Goal: Transaction & Acquisition: Purchase product/service

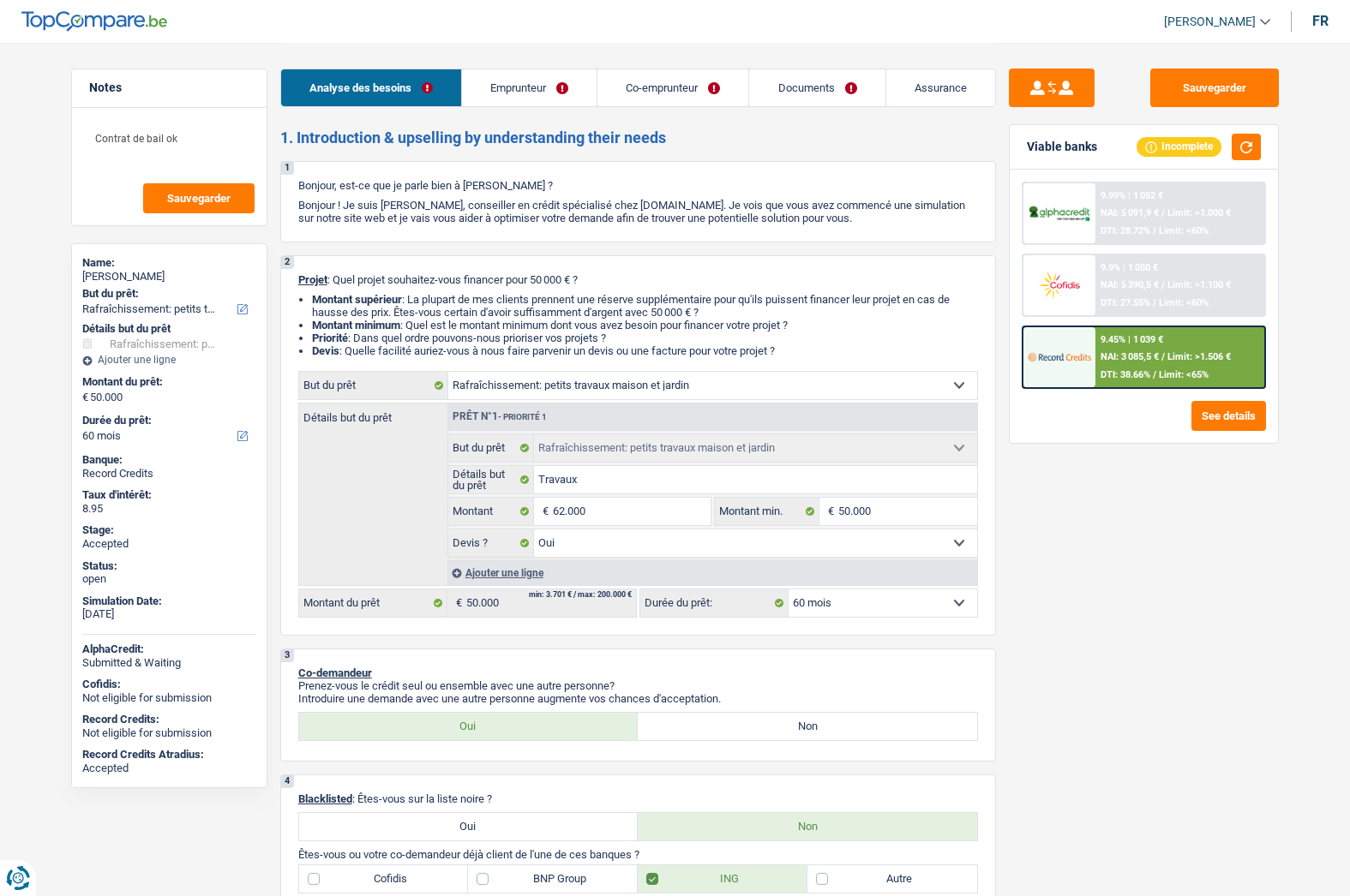
select select "houseOrGarden"
select select "60"
select select "houseOrGarden"
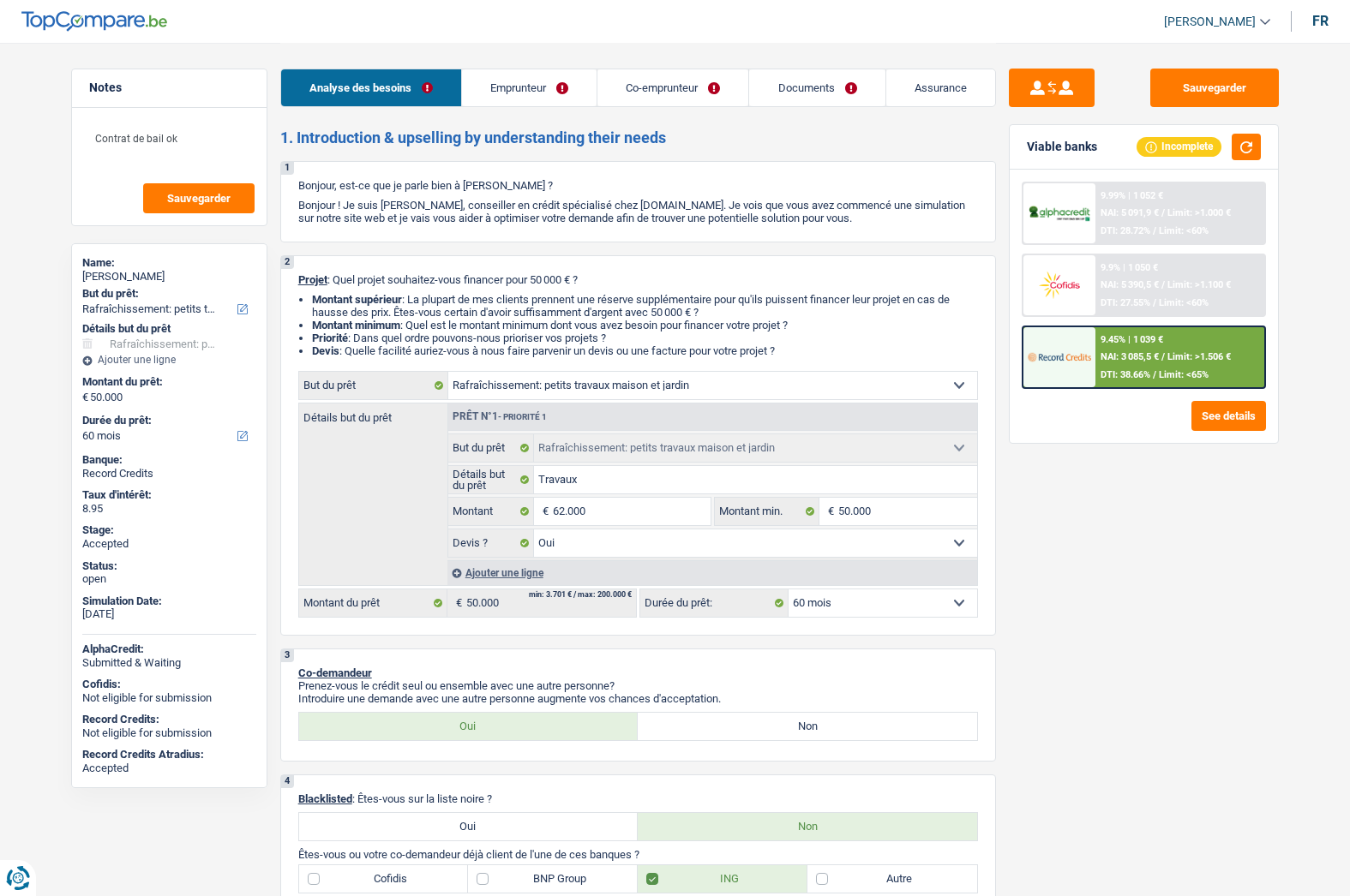
select select "yes"
select select "60"
select select "independent"
select select "privateEmployee"
select select "netSalary"
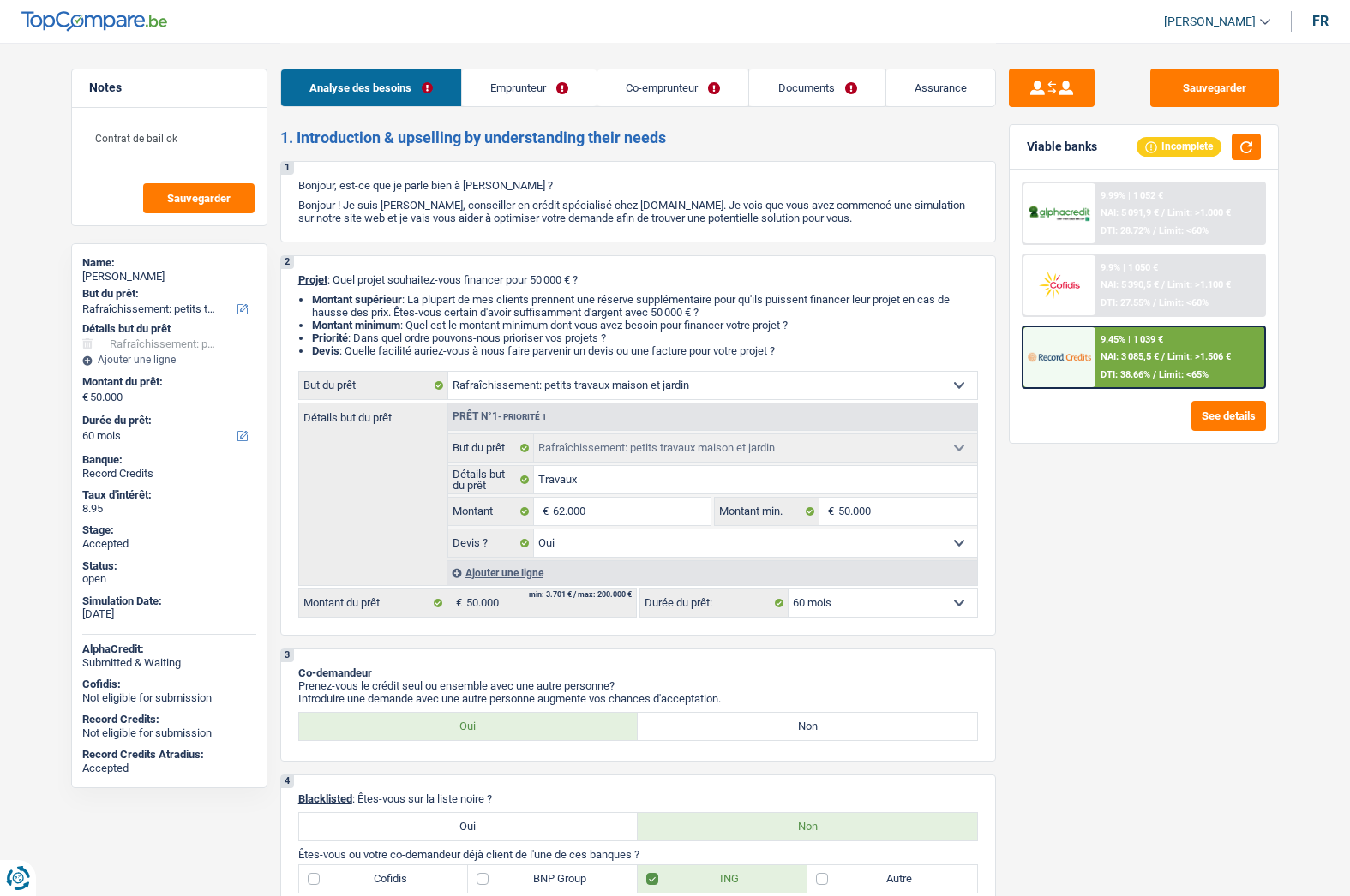
select select "rentalIncome"
select select "familyAllowances"
select select "netSalary"
select select "mealVouchers"
select select "ownerWithMortgage"
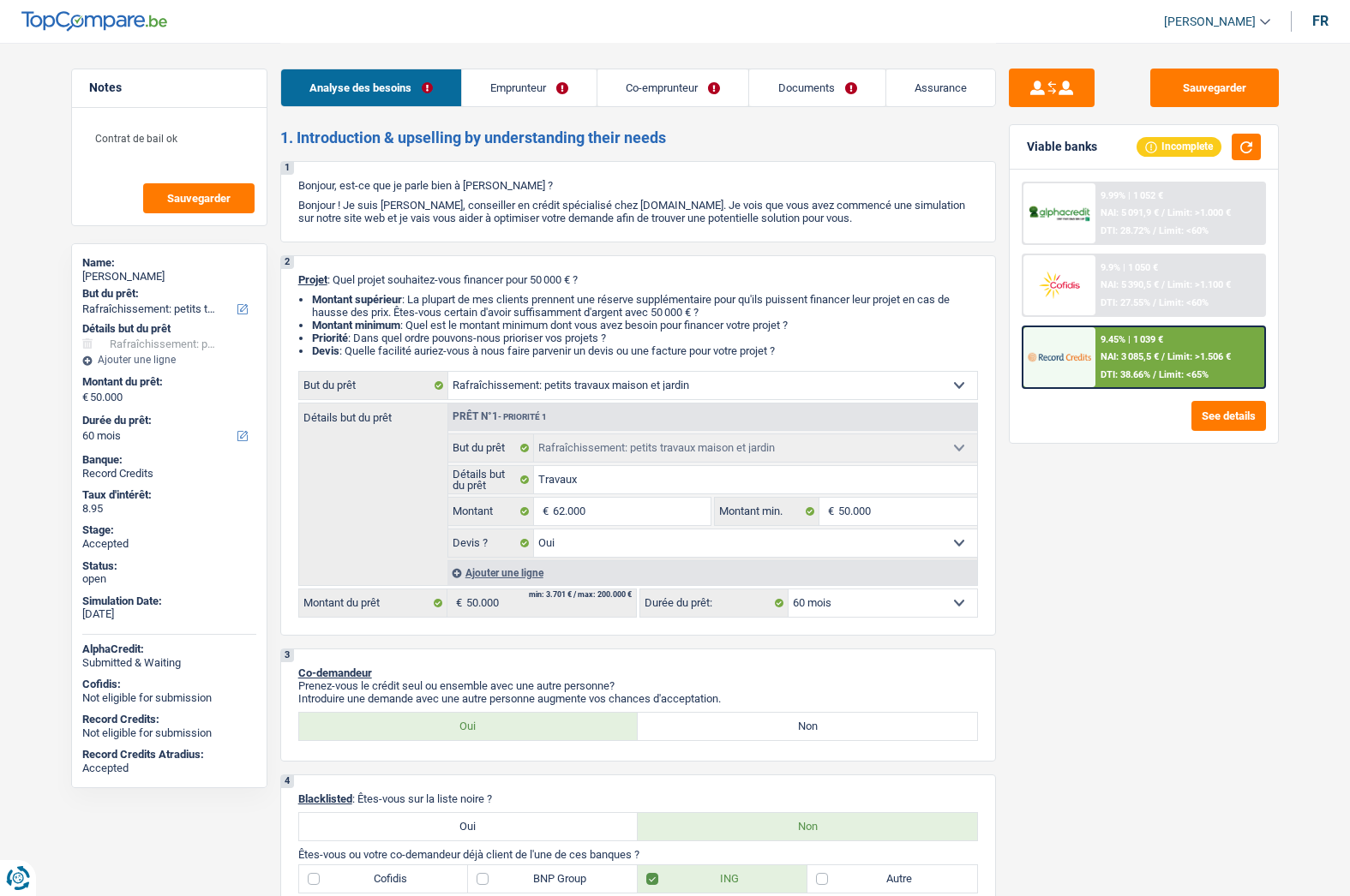
select select "mortgage"
select select "300"
select select "houseOrGarden"
select select "yes"
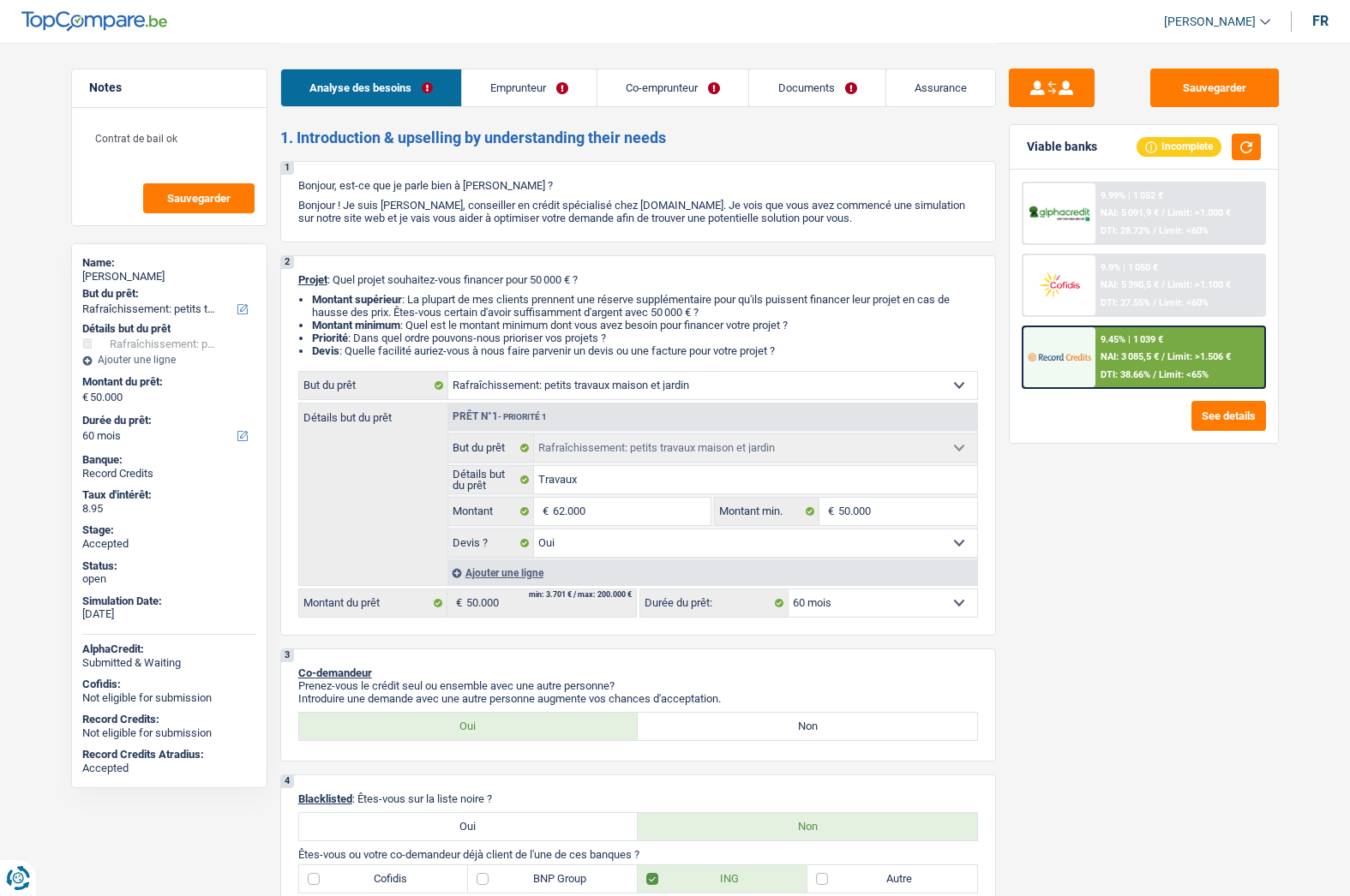
select select "60"
click at [1223, 27] on span "[PERSON_NAME]" at bounding box center [1209, 22] width 91 height 14
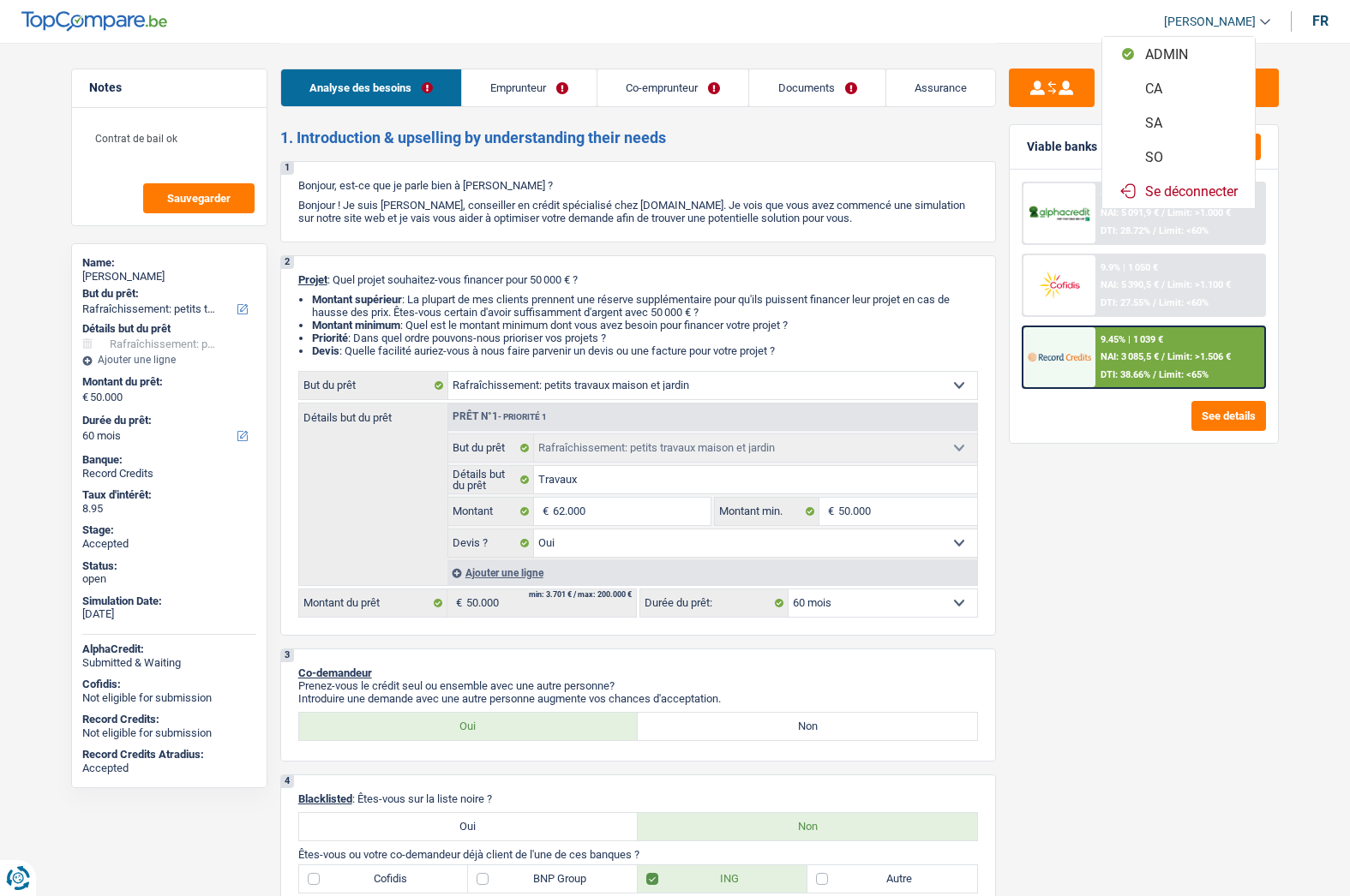
drag, startPoint x: 1165, startPoint y: 153, endPoint x: 641, endPoint y: 92, distance: 527.5
click at [1164, 153] on button "SO" at bounding box center [1178, 156] width 153 height 34
select select "60"
select select "houseOrGarden"
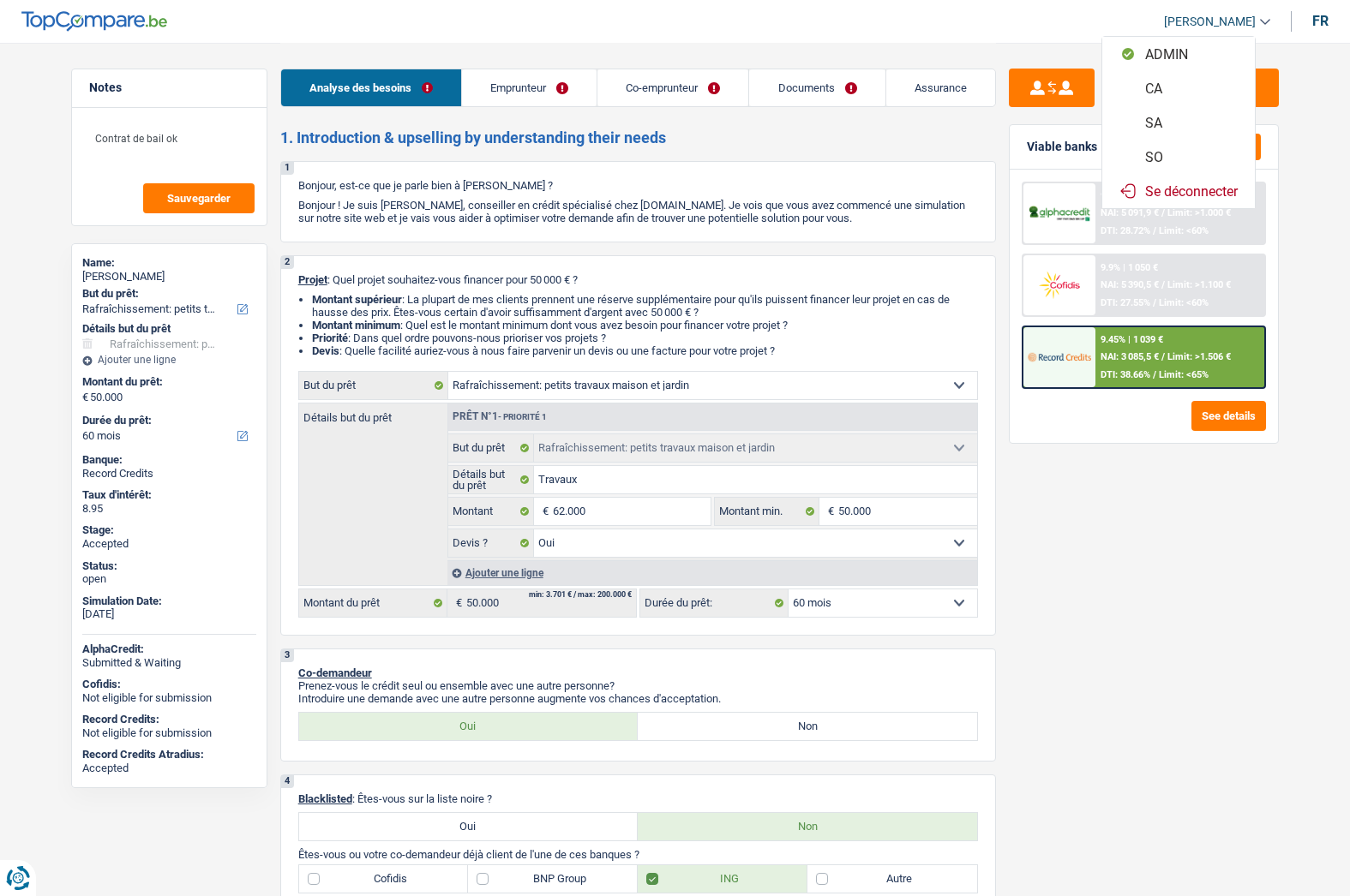
select select "houseOrGarden"
select select "yes"
select select "60"
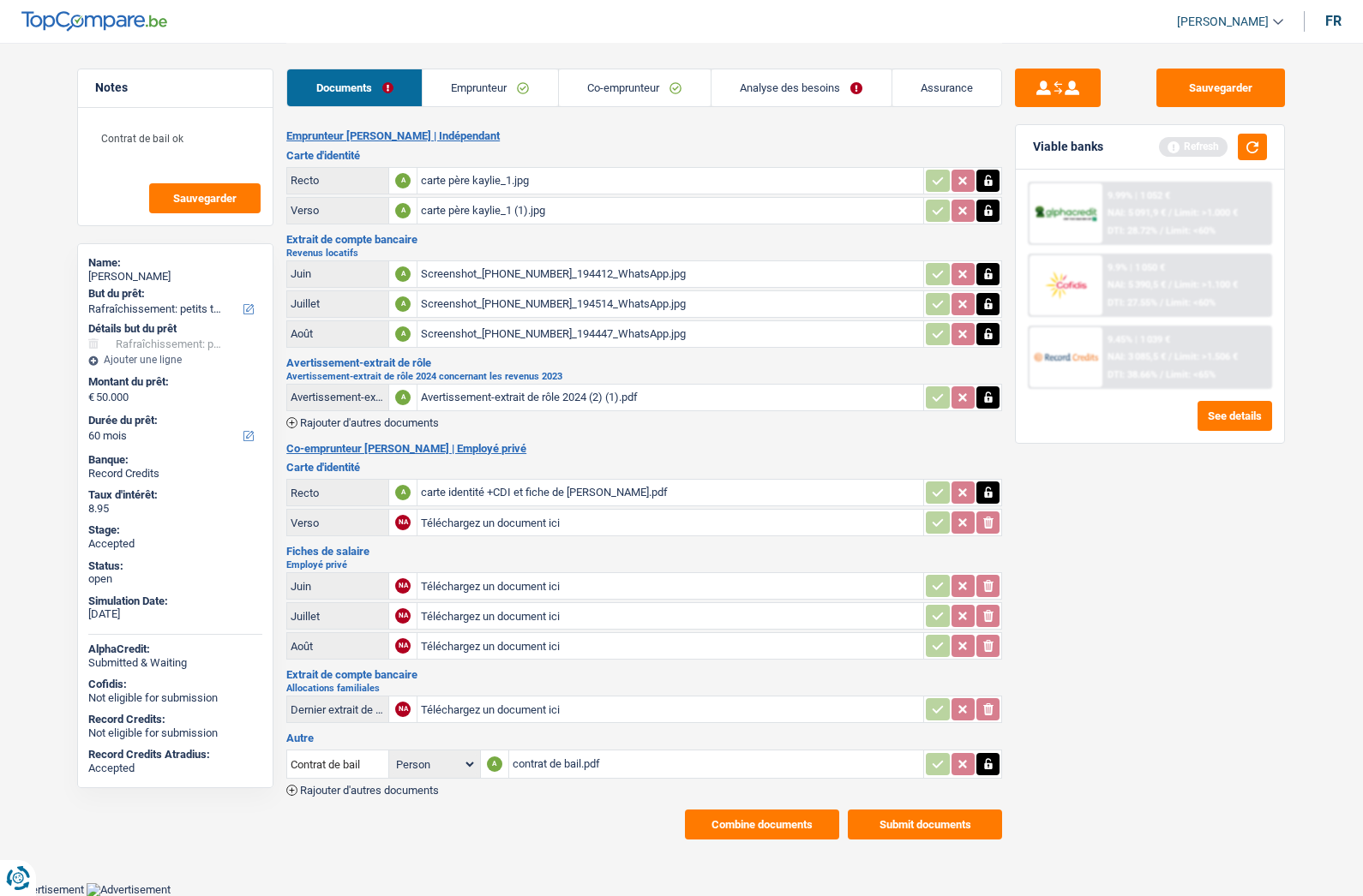
click at [754, 93] on link "Analyse des besoins" at bounding box center [801, 88] width 180 height 37
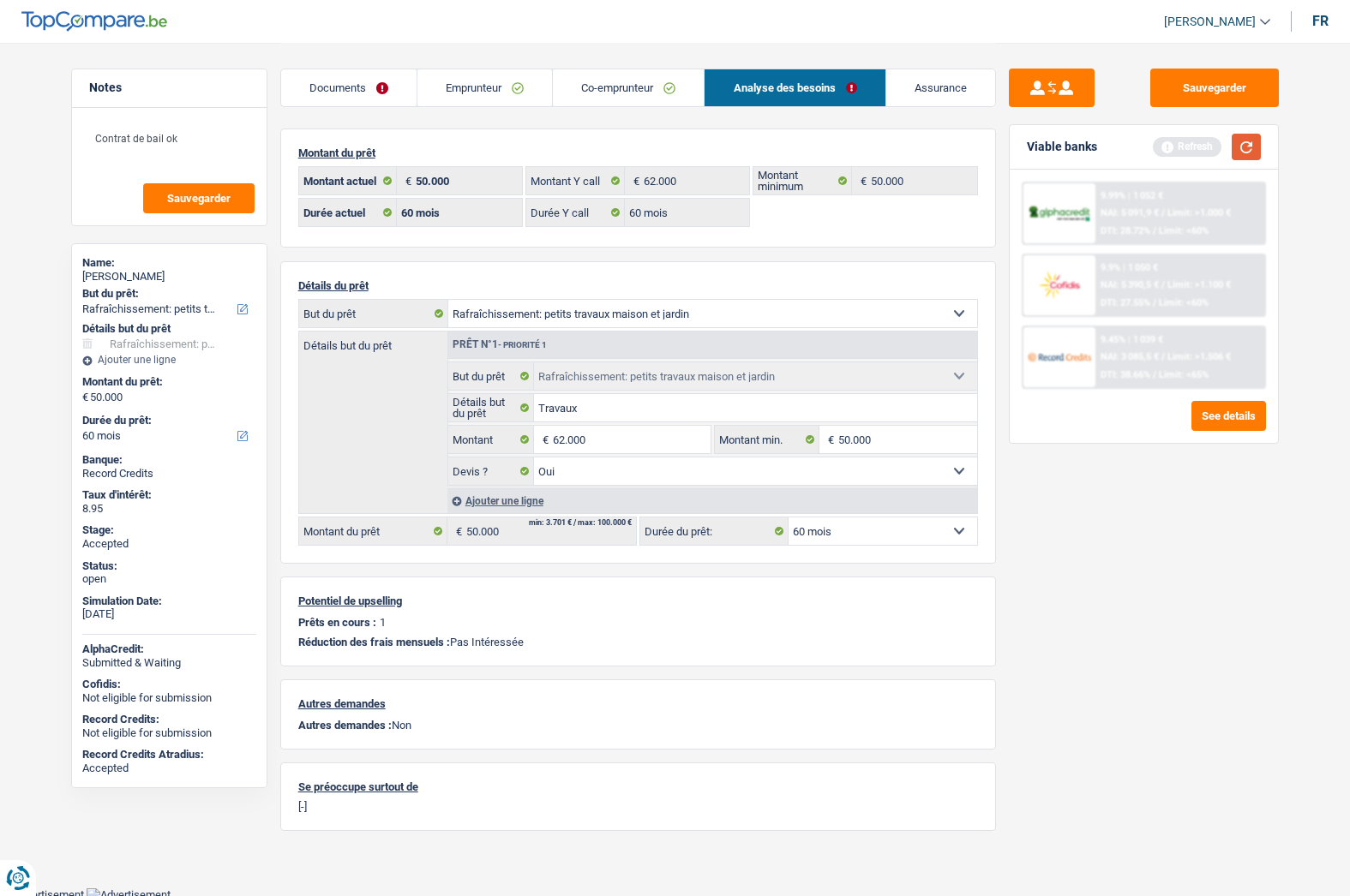
click at [1251, 146] on button "button" at bounding box center [1246, 146] width 29 height 26
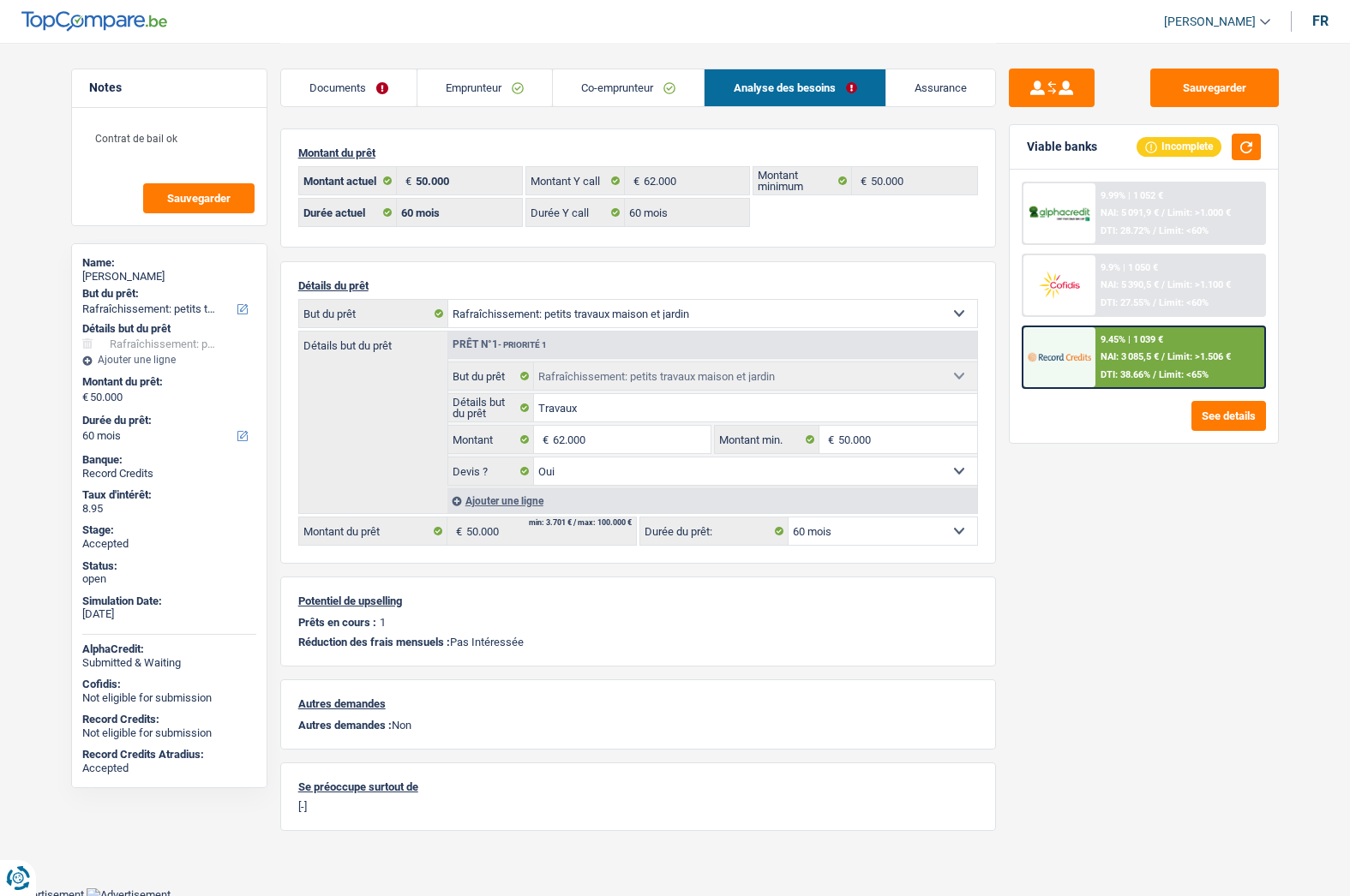
click at [1076, 285] on img at bounding box center [1059, 285] width 63 height 32
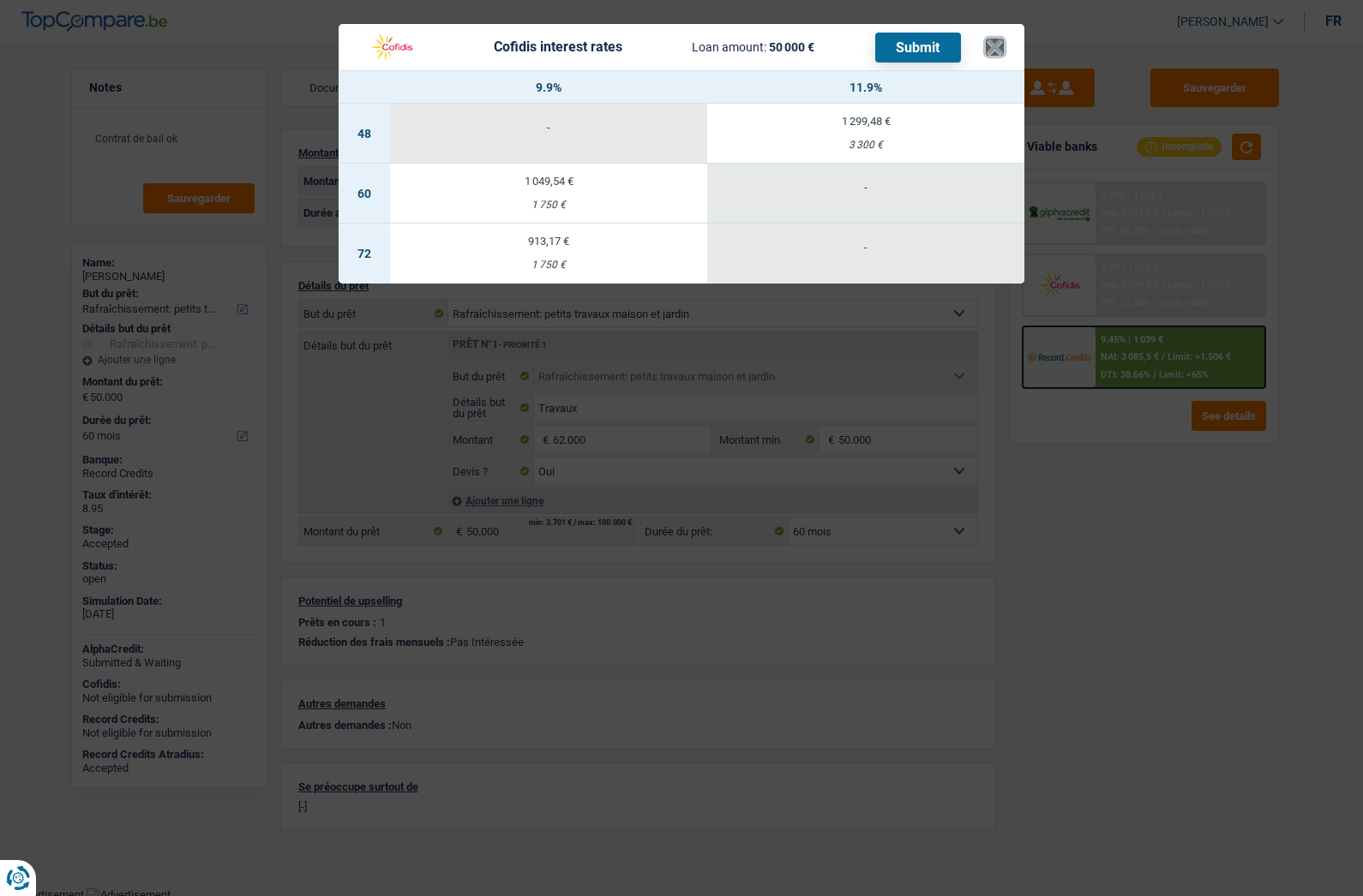
click at [995, 52] on button "×" at bounding box center [995, 47] width 18 height 17
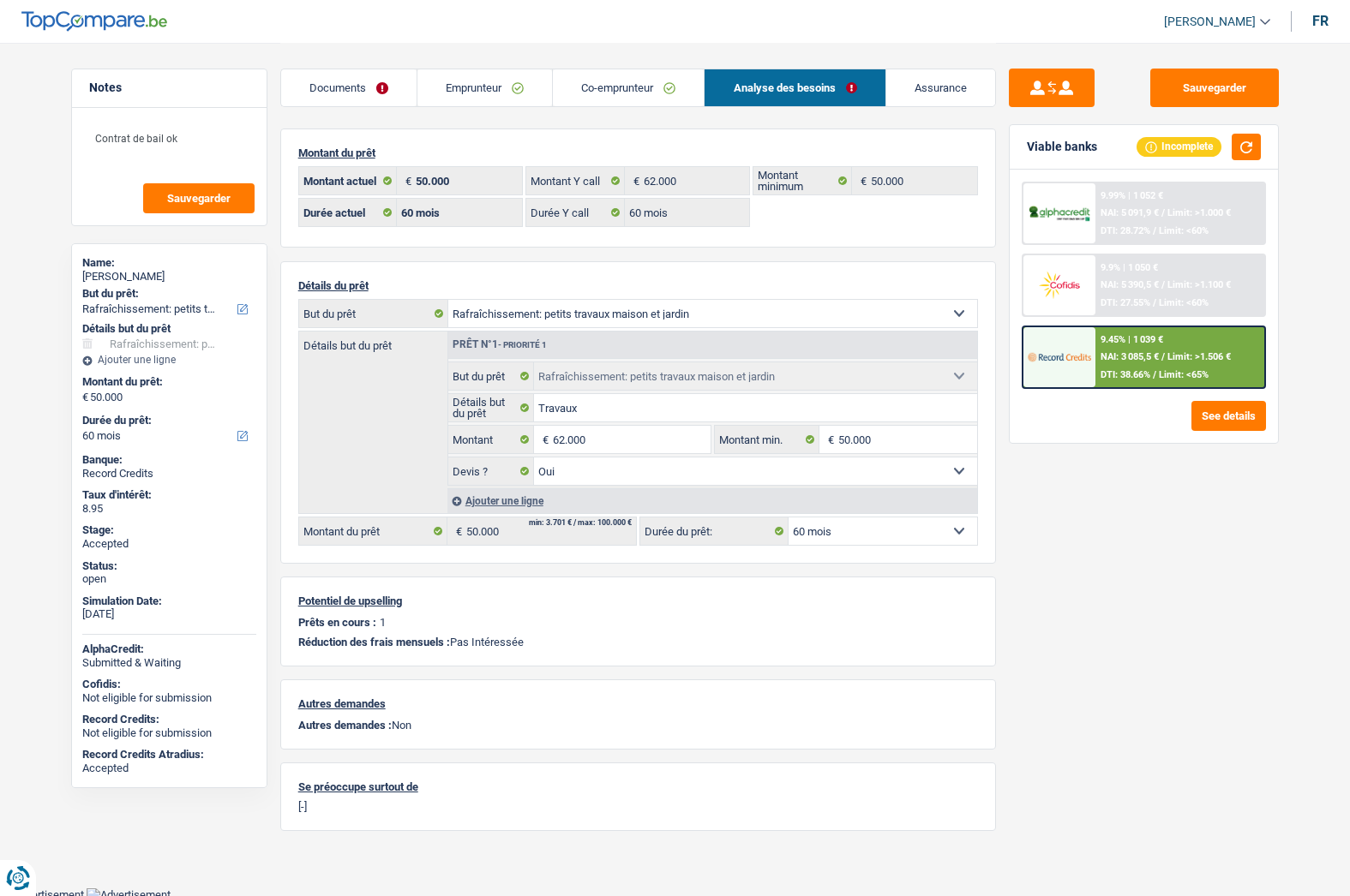
click at [174, 278] on div "Michel Wafo Bassogog" at bounding box center [169, 277] width 174 height 14
drag, startPoint x: 199, startPoint y: 275, endPoint x: 118, endPoint y: 271, distance: 81.1
click at [118, 271] on div "Michel Wafo Bassogog" at bounding box center [169, 277] width 174 height 14
copy div "Wafo Bassogog"
click at [358, 90] on link "Documents" at bounding box center [349, 88] width 136 height 37
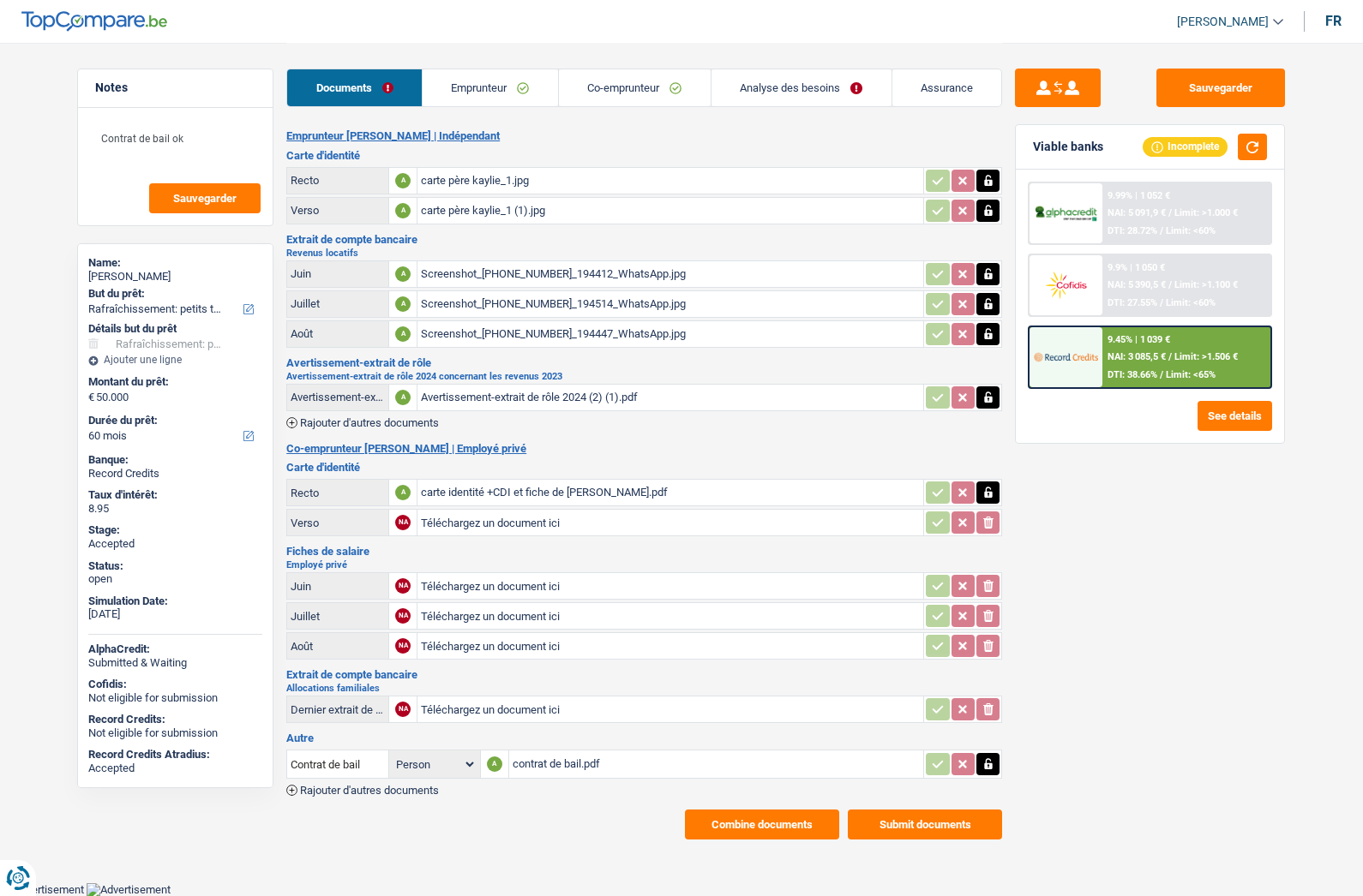
click at [757, 828] on button "Combine documents" at bounding box center [762, 825] width 155 height 30
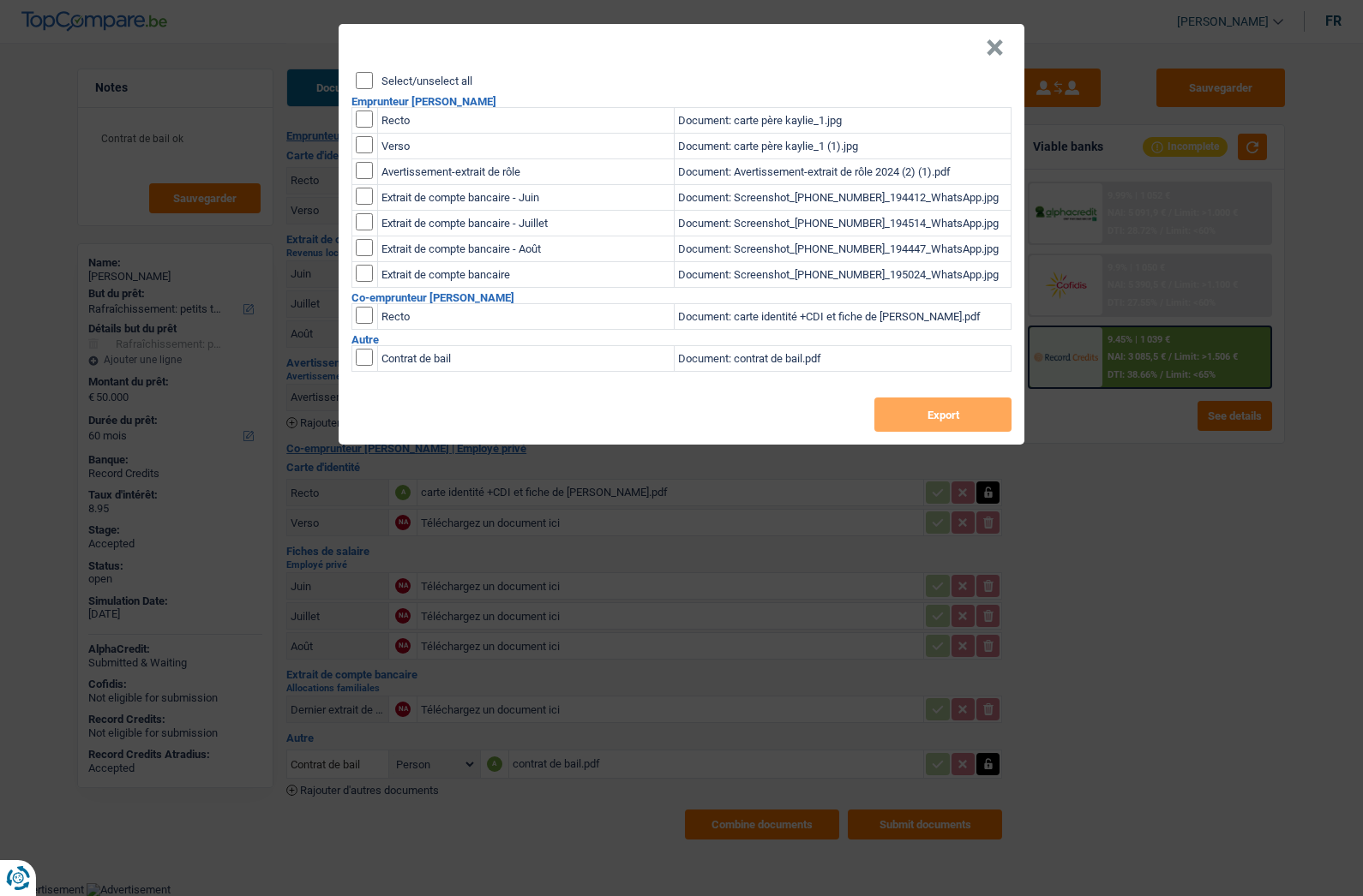
click at [400, 73] on div "Select/unselect all" at bounding box center [683, 80] width 656 height 17
click at [368, 76] on input "Select/unselect all" at bounding box center [364, 80] width 17 height 17
checkbox input "true"
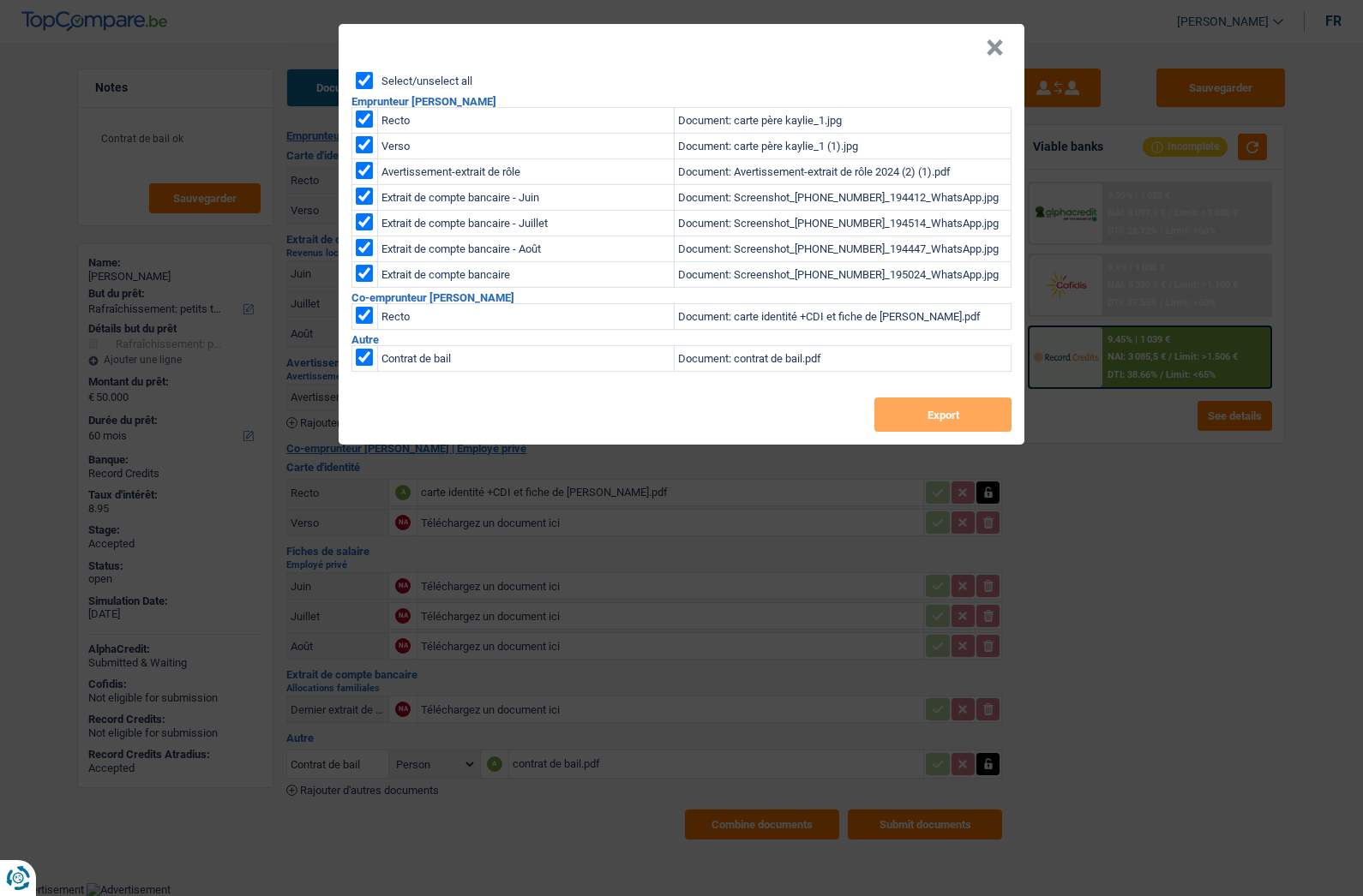
checkbox input "true"
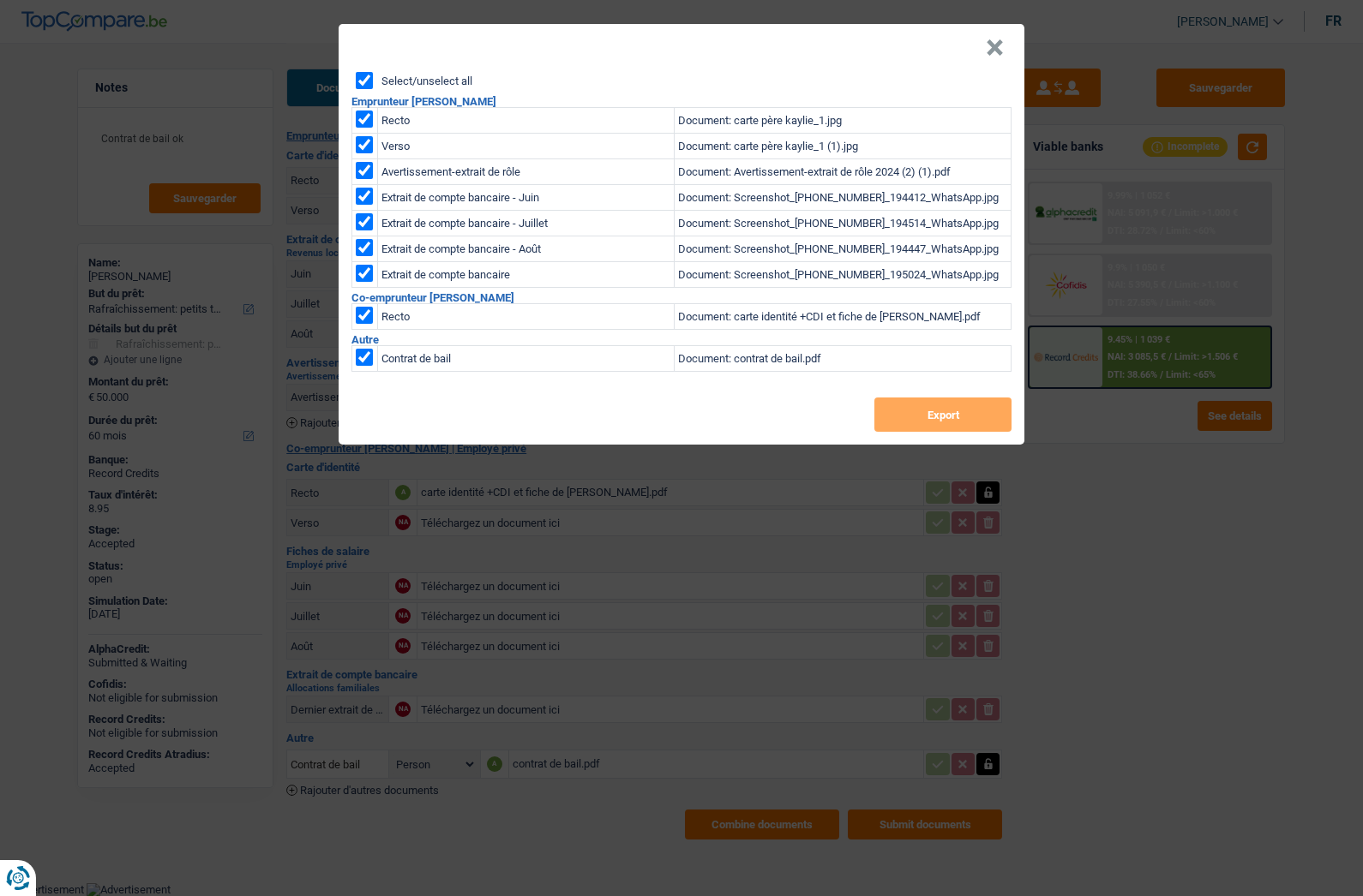
checkbox input "true"
click at [932, 405] on button "Export" at bounding box center [943, 415] width 137 height 34
click at [994, 42] on button "×" at bounding box center [995, 48] width 18 height 17
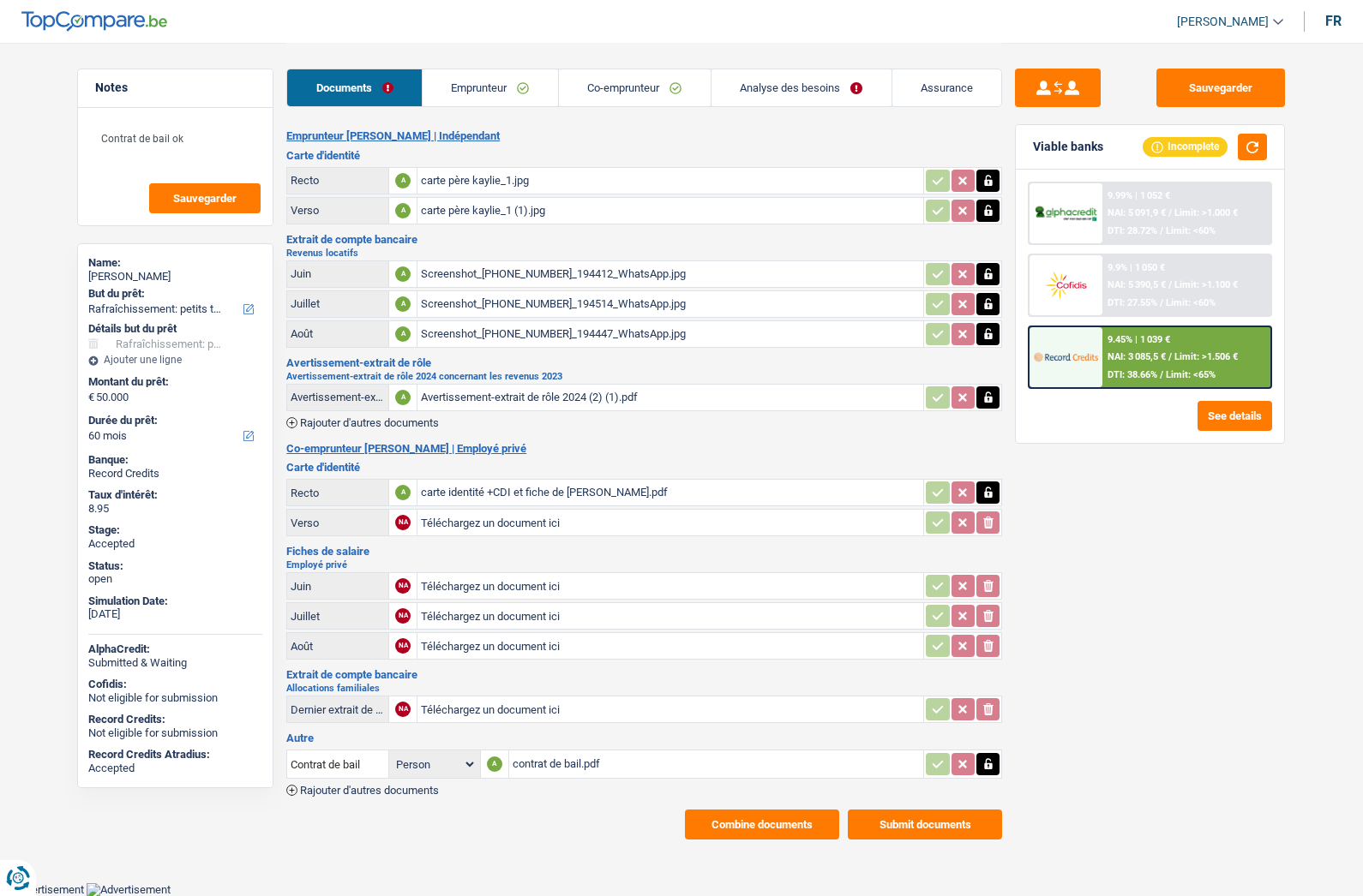
click at [790, 74] on link "Analyse des besoins" at bounding box center [801, 88] width 180 height 37
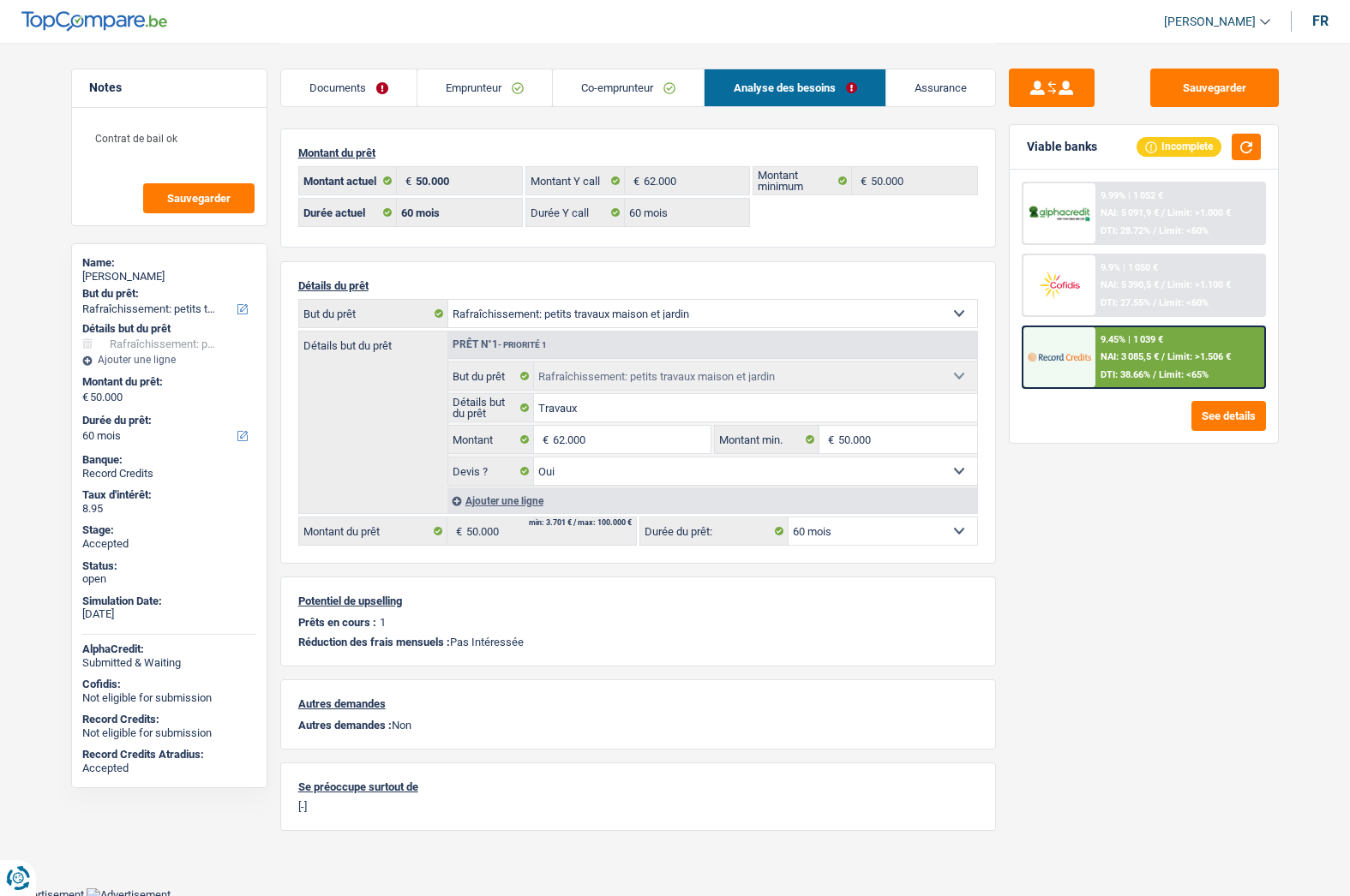
click at [384, 92] on link "Documents" at bounding box center [349, 88] width 136 height 37
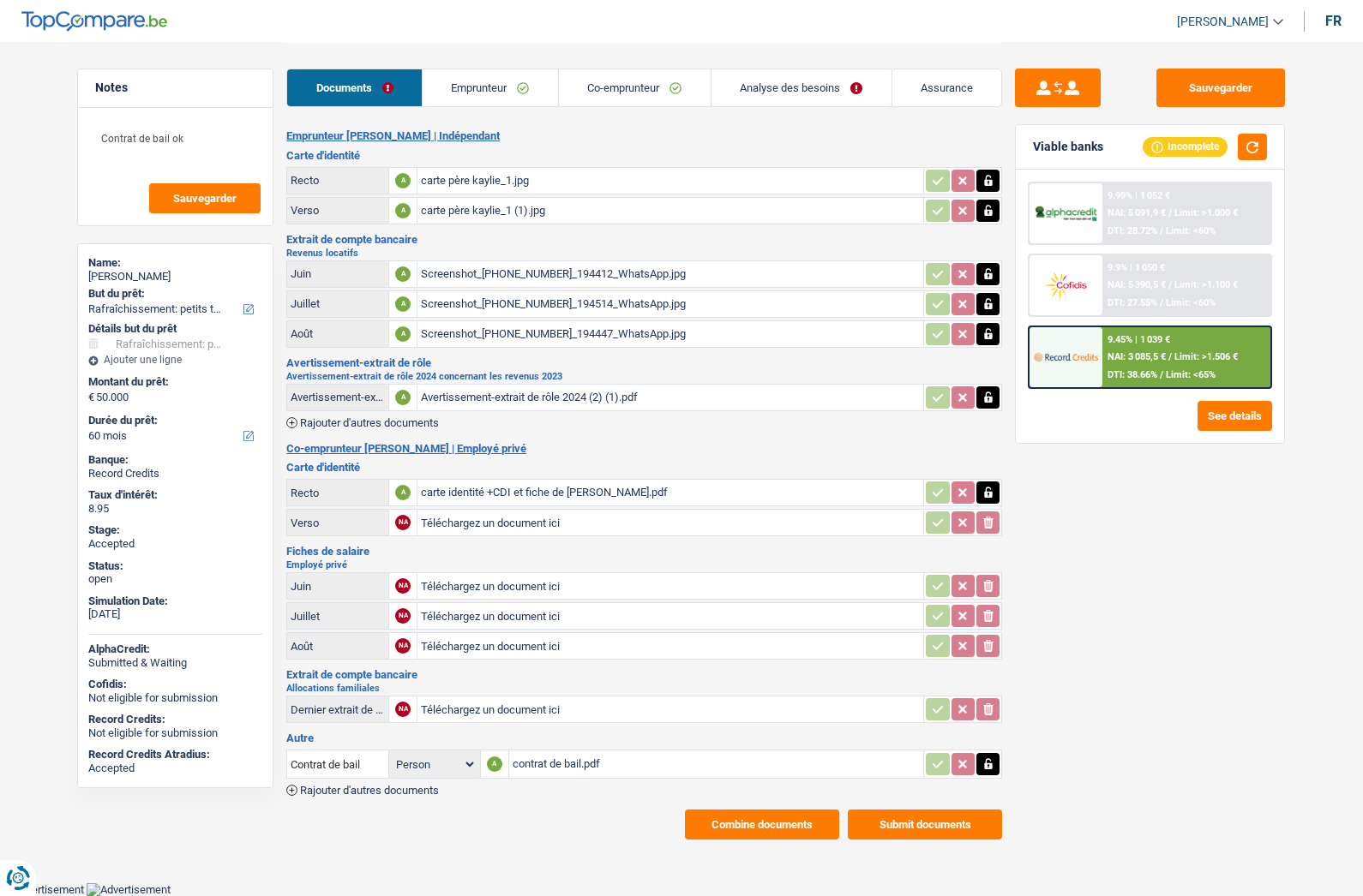
click at [762, 72] on link "Analyse des besoins" at bounding box center [801, 88] width 180 height 37
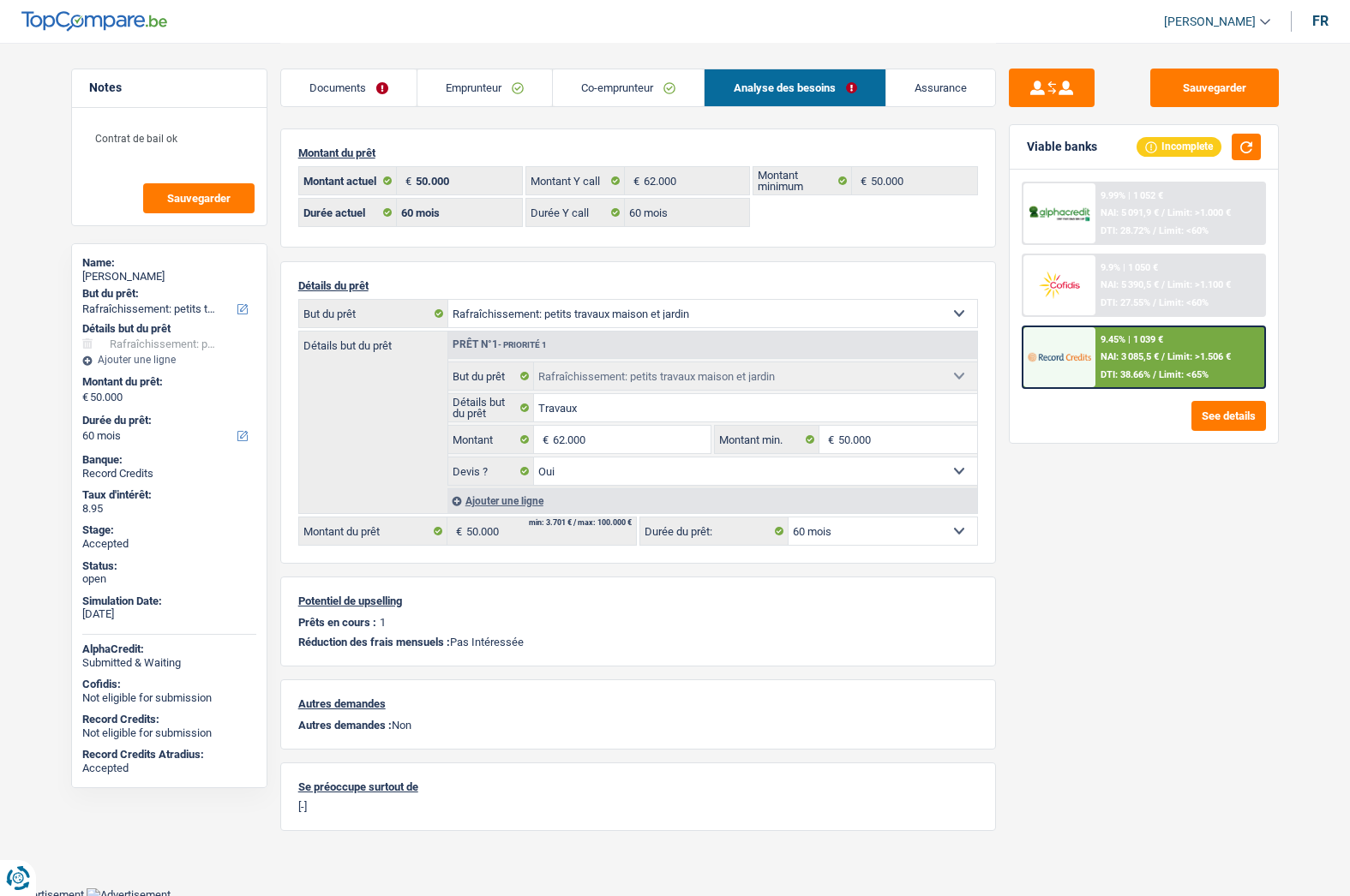
click at [1070, 362] on img at bounding box center [1059, 356] width 63 height 32
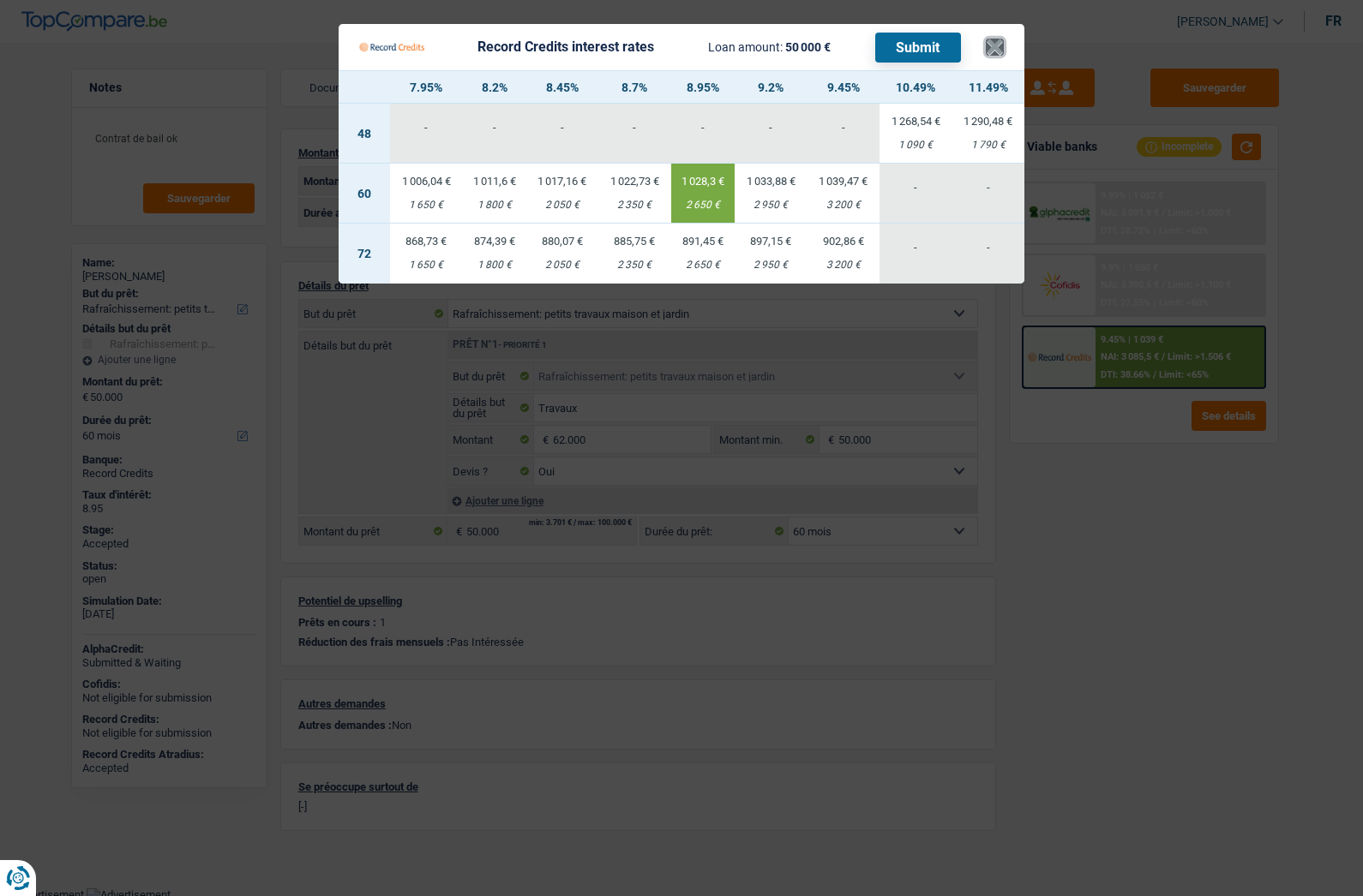
click at [992, 39] on button "×" at bounding box center [995, 47] width 18 height 17
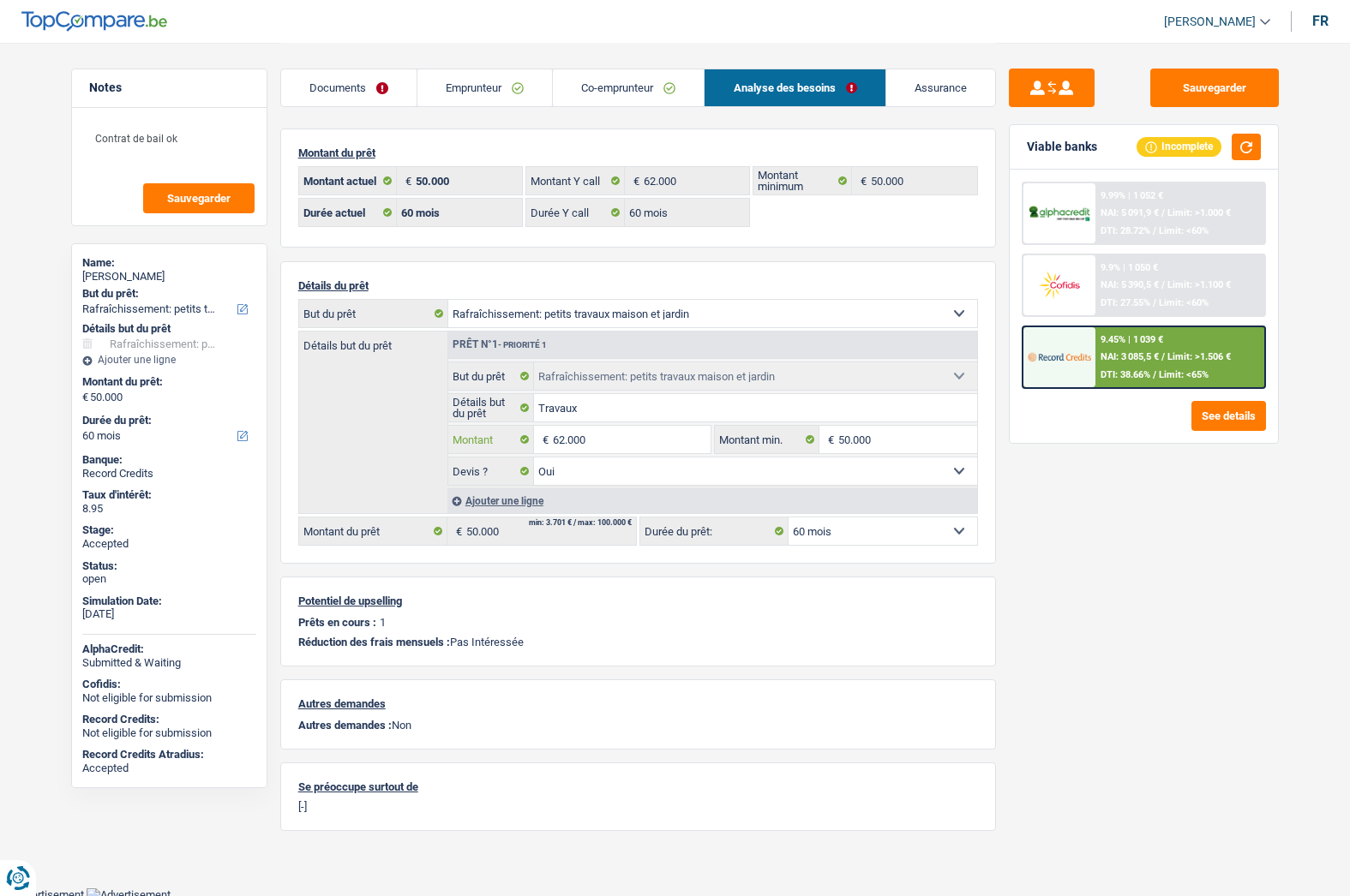
click at [608, 437] on input "62.000" at bounding box center [630, 439] width 156 height 27
click at [865, 443] on input "50.000" at bounding box center [908, 439] width 139 height 27
click at [867, 443] on input "50.000" at bounding box center [908, 439] width 139 height 27
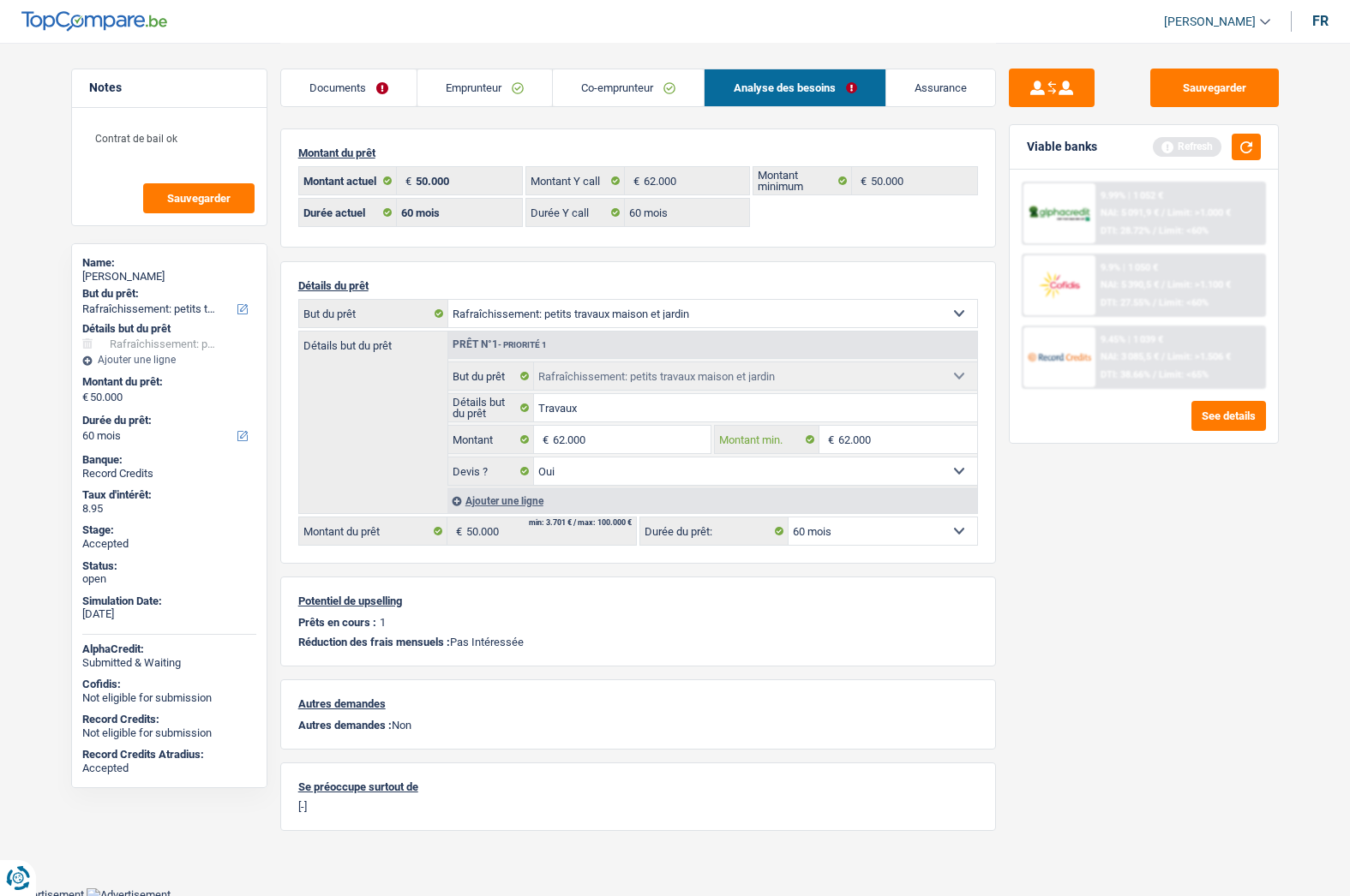
type input "62.000"
click at [1032, 550] on div "Sauvegarder Viable banks Refresh 9.99% | 1 052 € NAI: 5 091,9 € / Limit: >1.000…" at bounding box center [1143, 468] width 296 height 800
click at [909, 533] on select "12 mois 18 mois 24 mois 30 mois 36 mois 42 mois 48 mois 60 mois 72 mois 84 mois…" at bounding box center [883, 531] width 189 height 27
click at [594, 438] on input "62.000" at bounding box center [630, 439] width 156 height 27
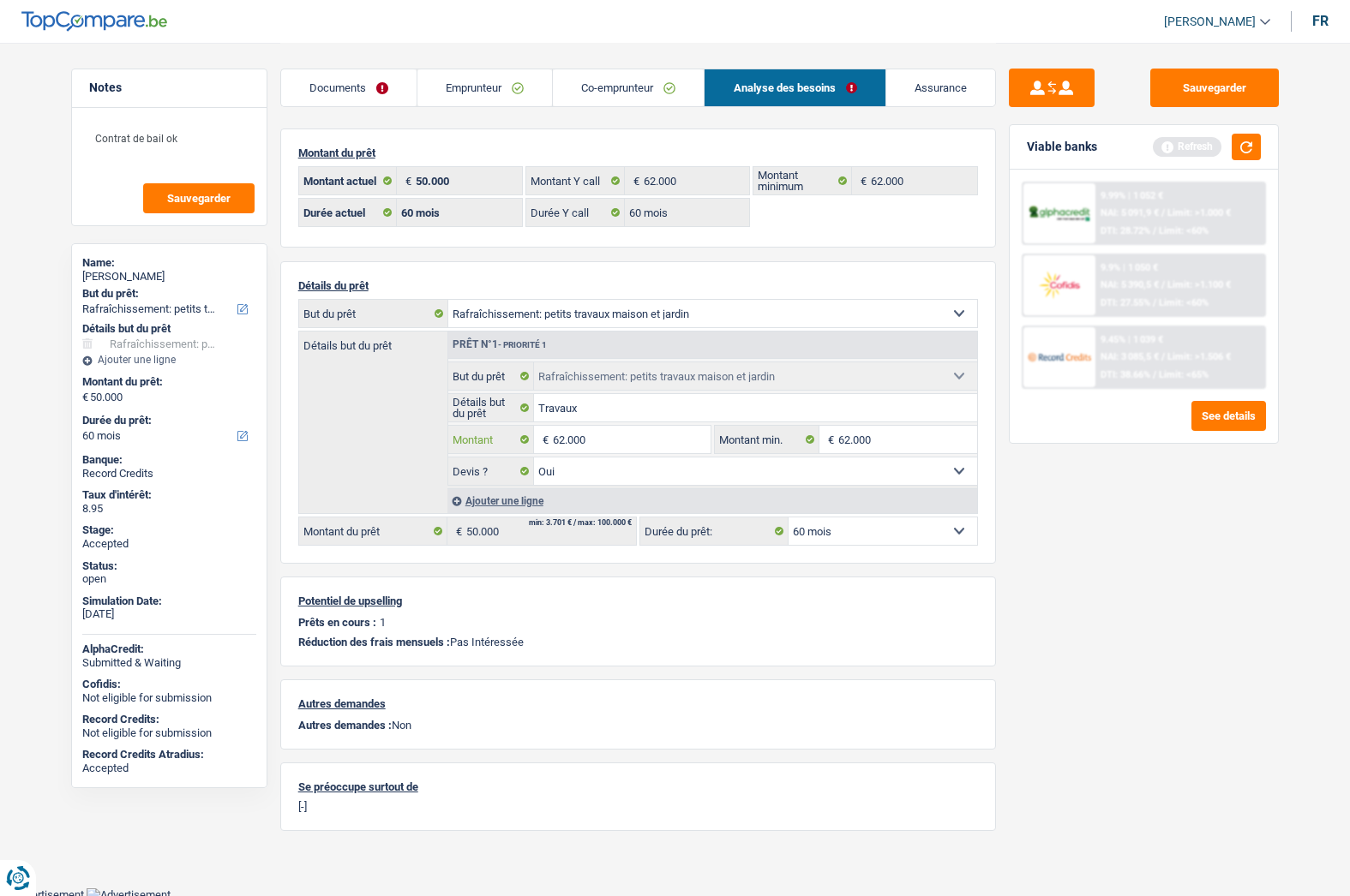
click at [594, 438] on input "62.000" at bounding box center [630, 439] width 156 height 27
click at [1250, 150] on button "button" at bounding box center [1246, 146] width 29 height 26
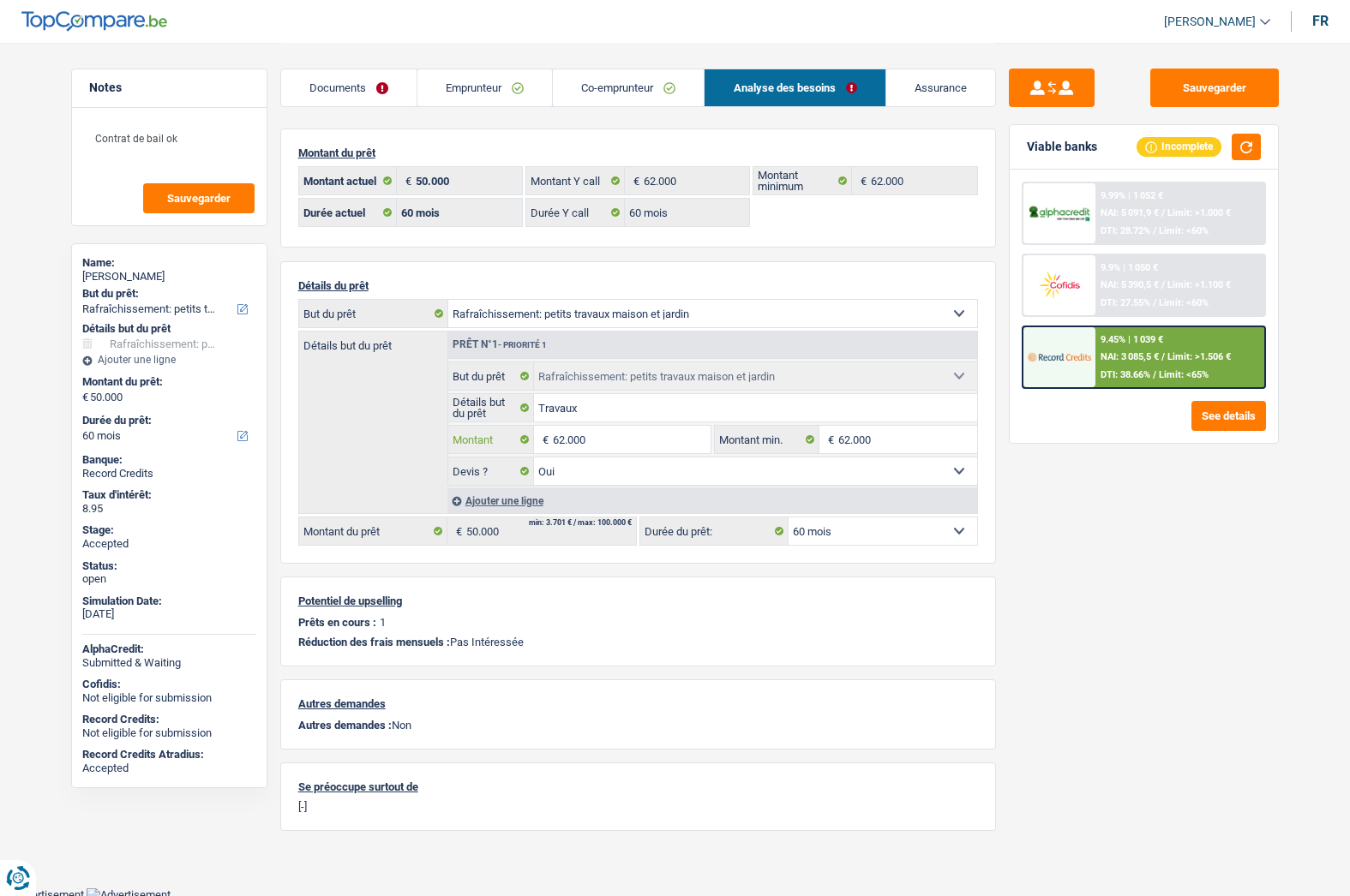
click at [582, 440] on input "62.000" at bounding box center [630, 439] width 156 height 27
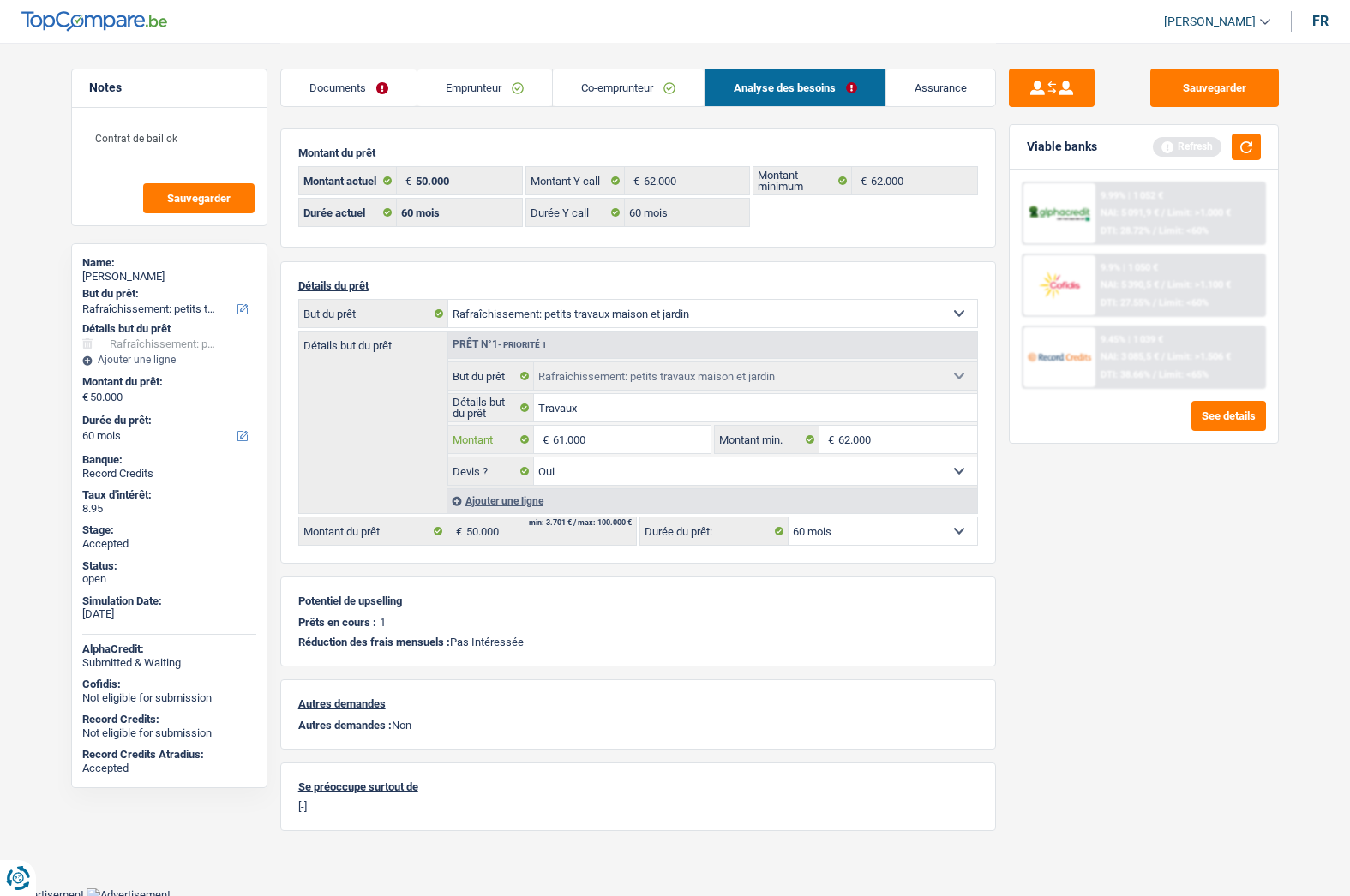
type input "61.000"
select select "144"
type input "61.000"
select select "144"
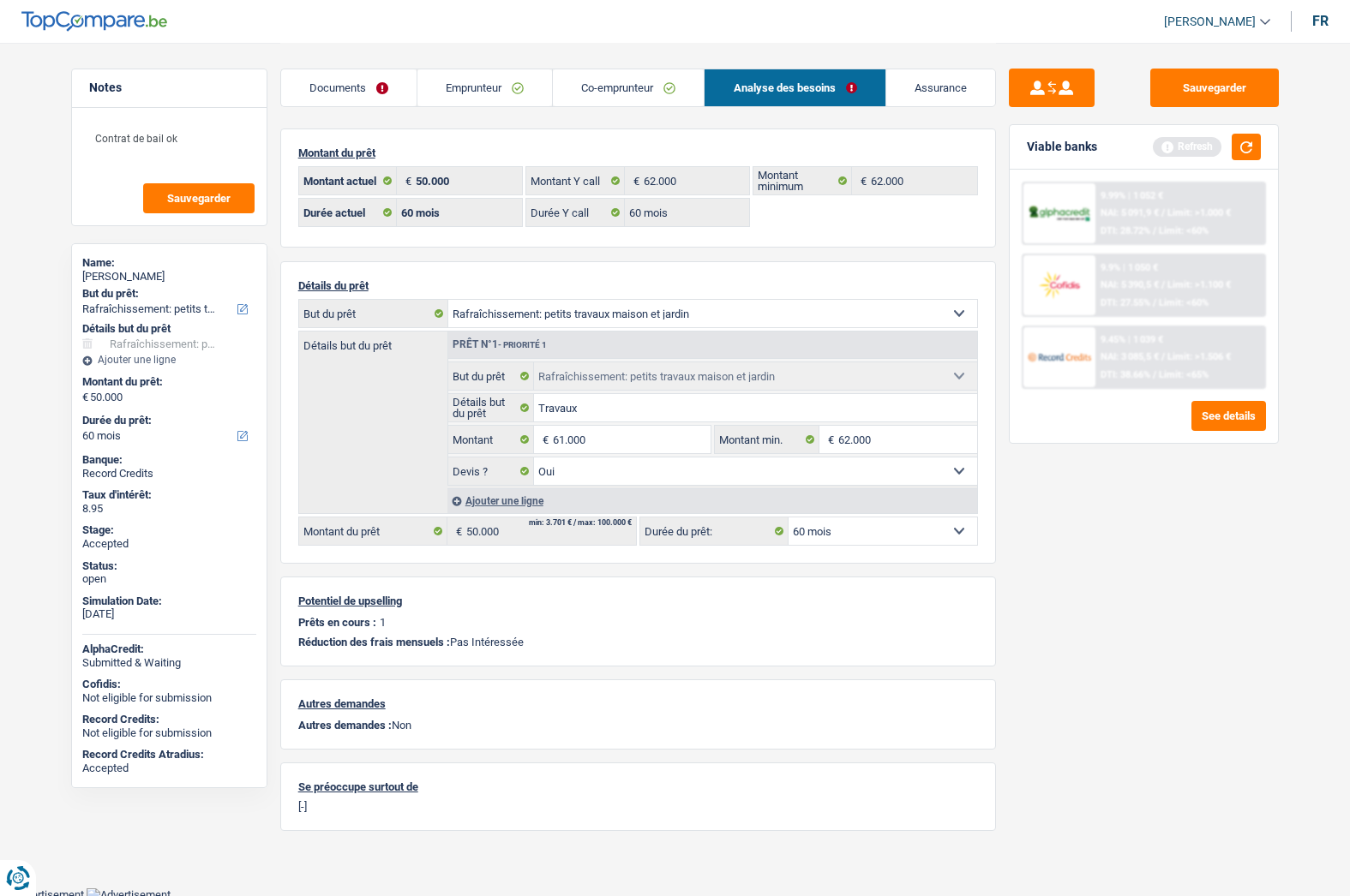
type input "61.000"
select select "144"
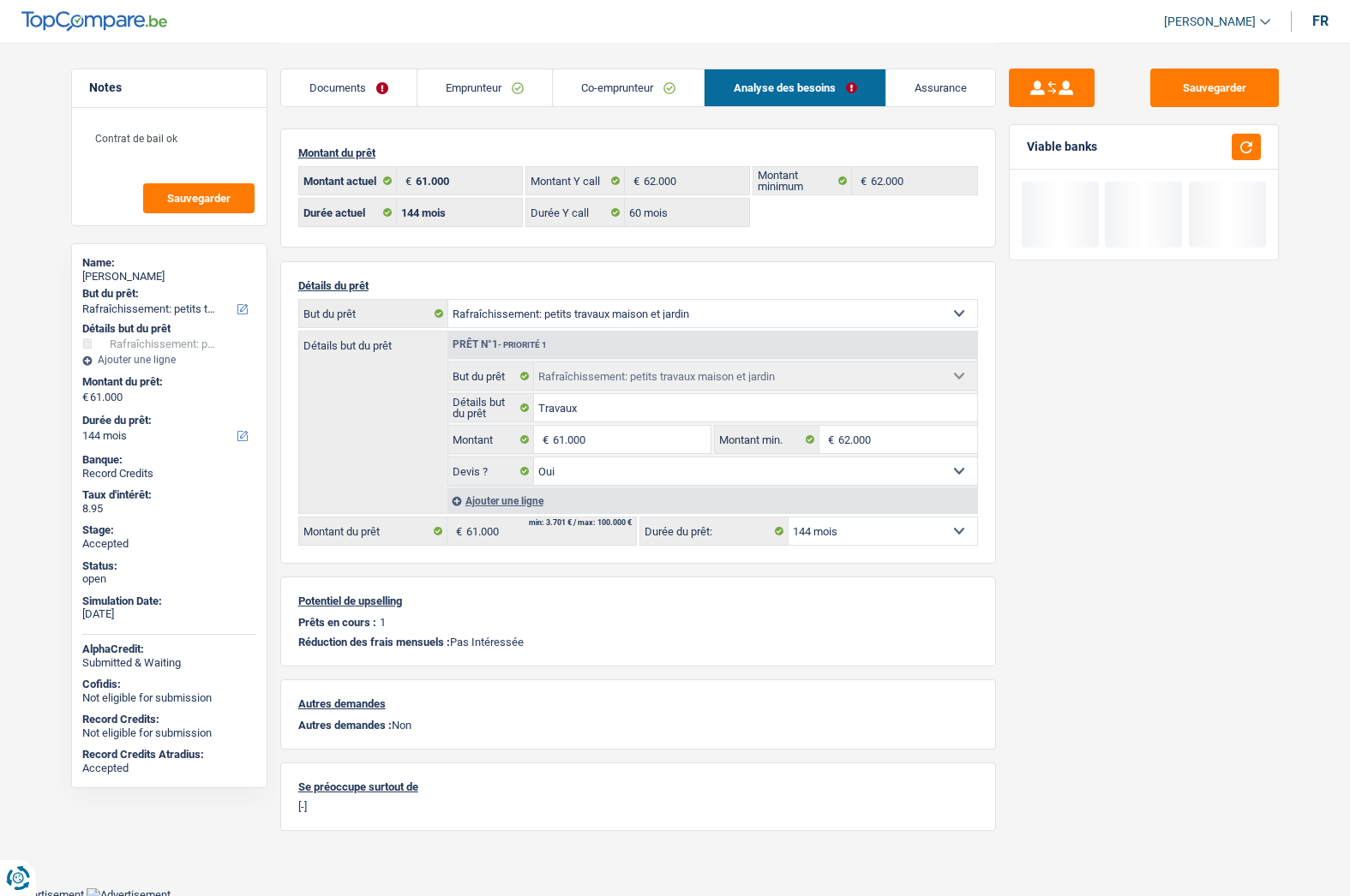
click at [1084, 664] on div "Sauvegarder Viable banks" at bounding box center [1143, 468] width 296 height 800
click at [581, 421] on fieldset "Travaux Détails but du prêt Tous les champs sont obligatoires. Veuillez fournir…" at bounding box center [713, 408] width 529 height 29
click at [596, 447] on input "61.000" at bounding box center [630, 439] width 156 height 27
type input "62.000"
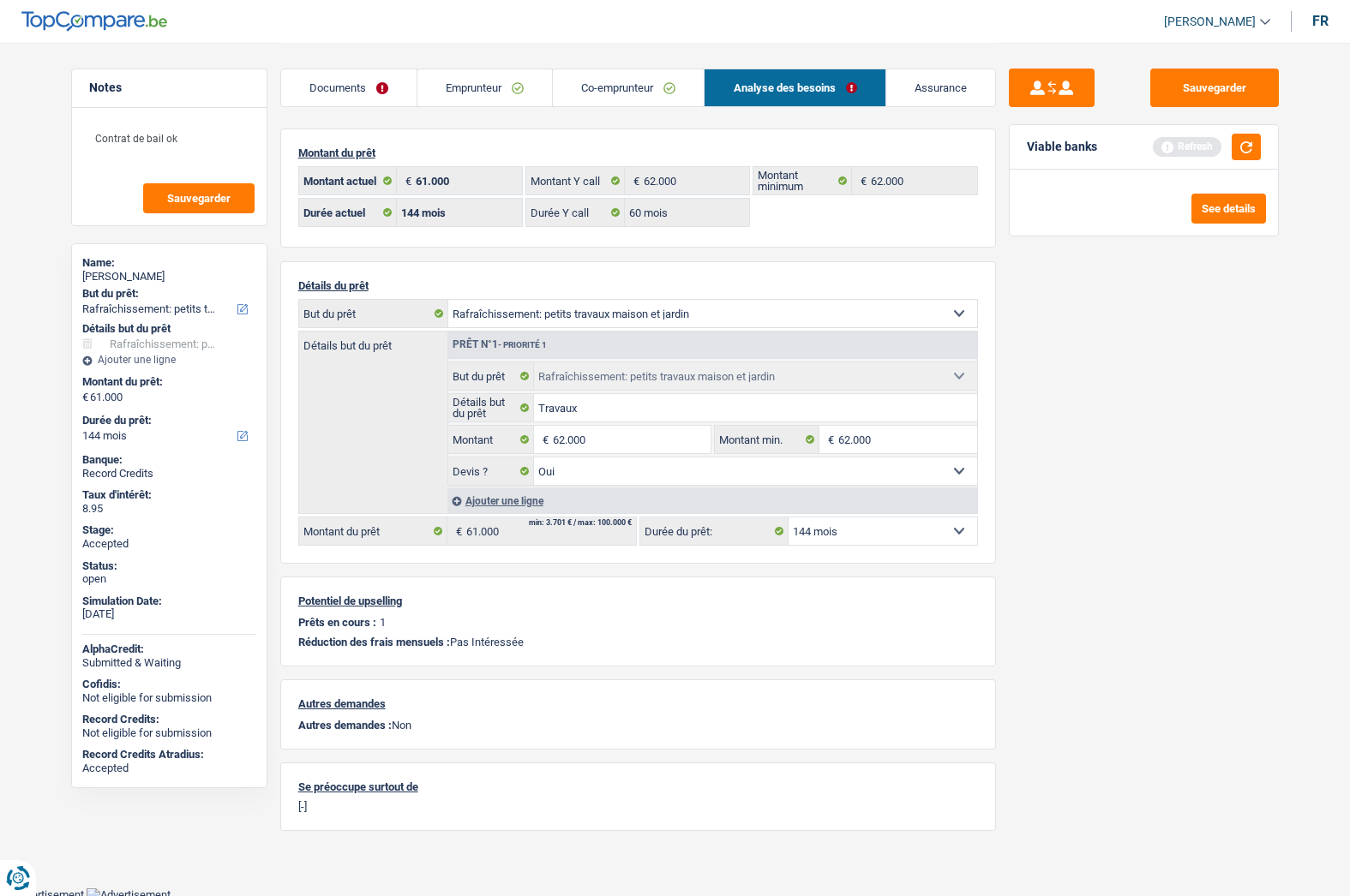
type input "62.000"
click at [867, 529] on select "12 mois 18 mois 24 mois 30 mois 36 mois 42 mois 48 mois 60 mois 72 mois 84 mois…" at bounding box center [883, 531] width 189 height 27
select select "60"
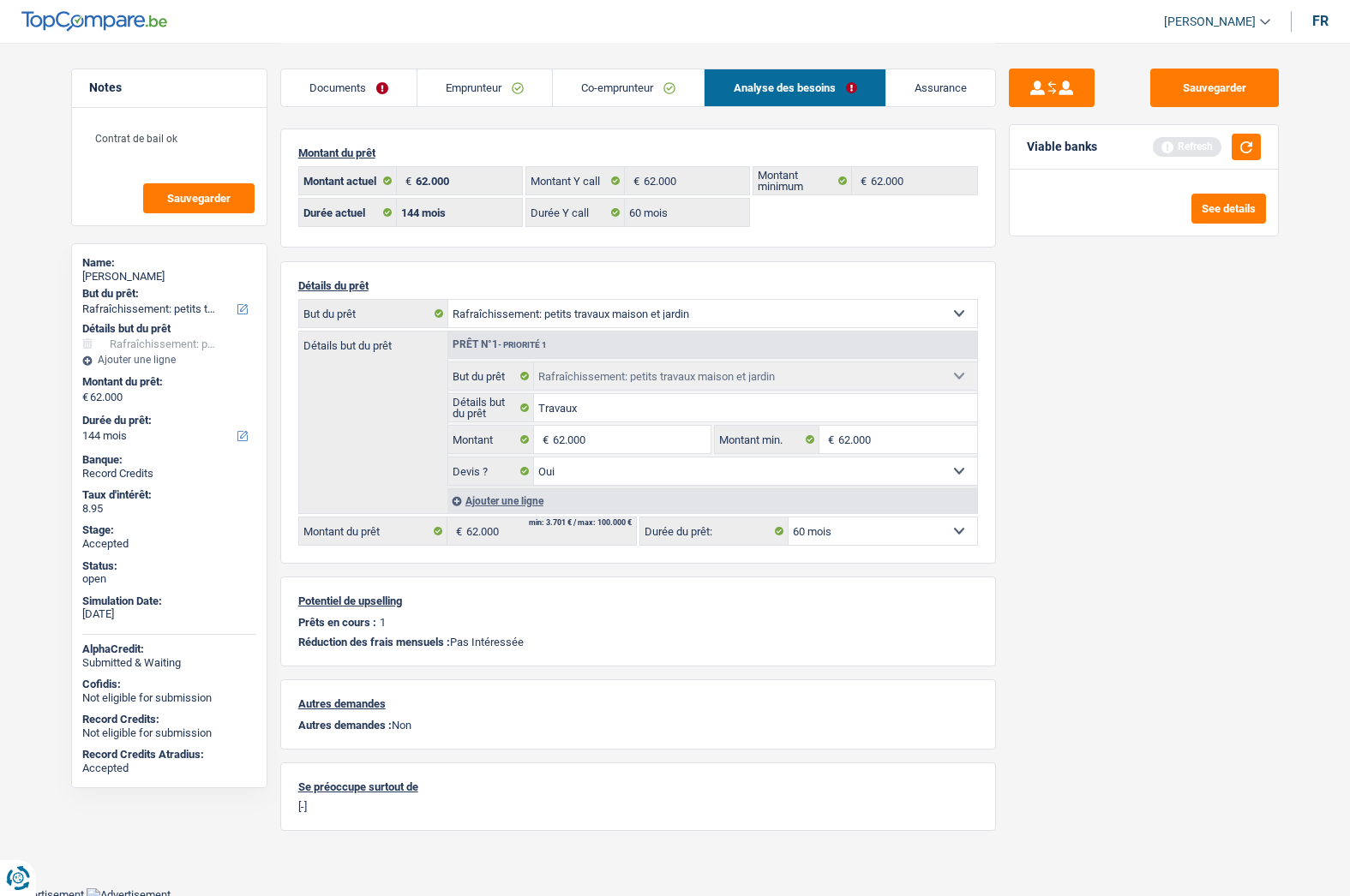
click at [788, 517] on select "12 mois 18 mois 24 mois 30 mois 36 mois 42 mois 48 mois 60 mois 72 mois 84 mois…" at bounding box center [883, 531] width 189 height 27
select select "60"
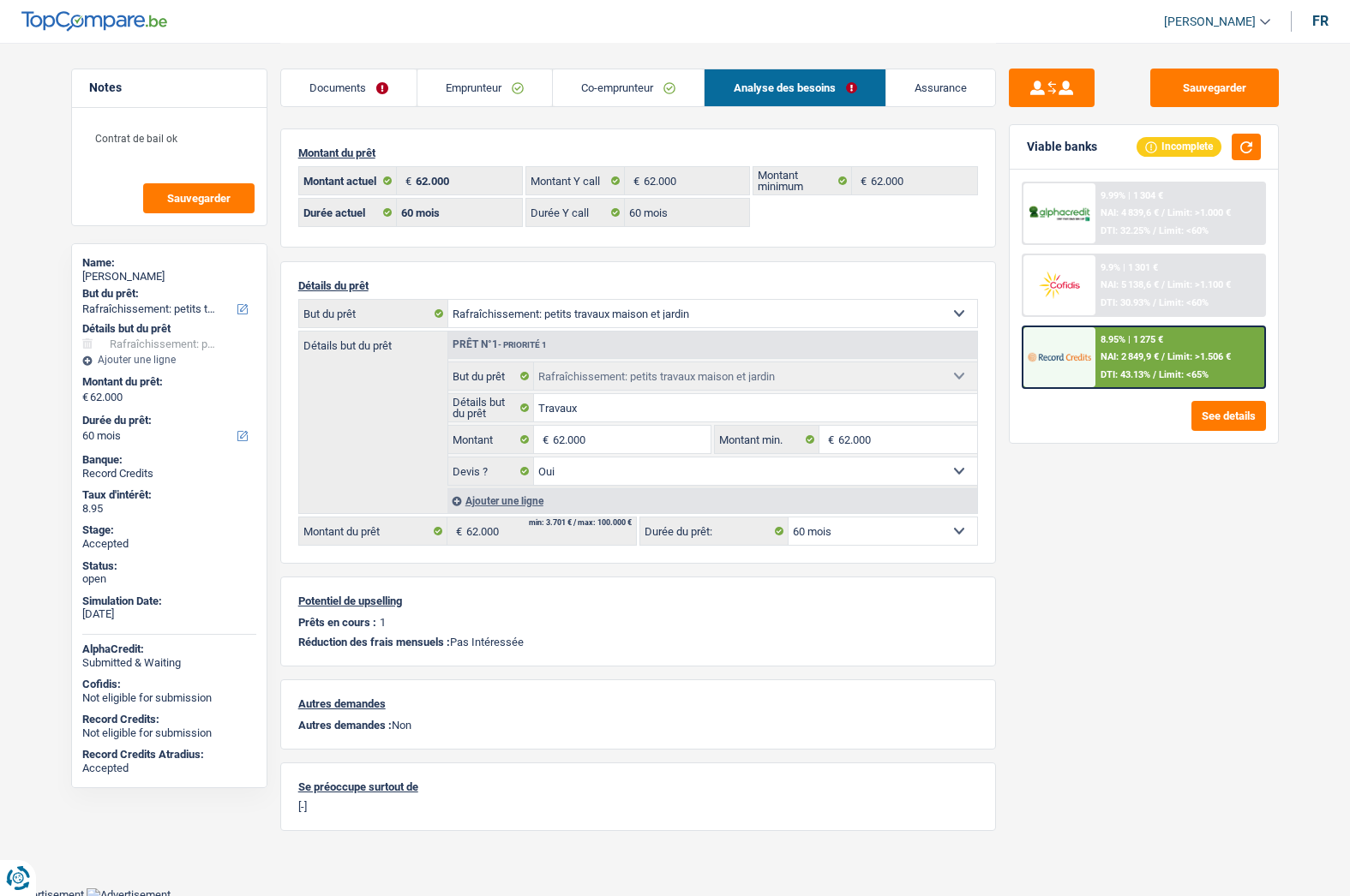
click at [1073, 379] on div at bounding box center [1060, 357] width 72 height 60
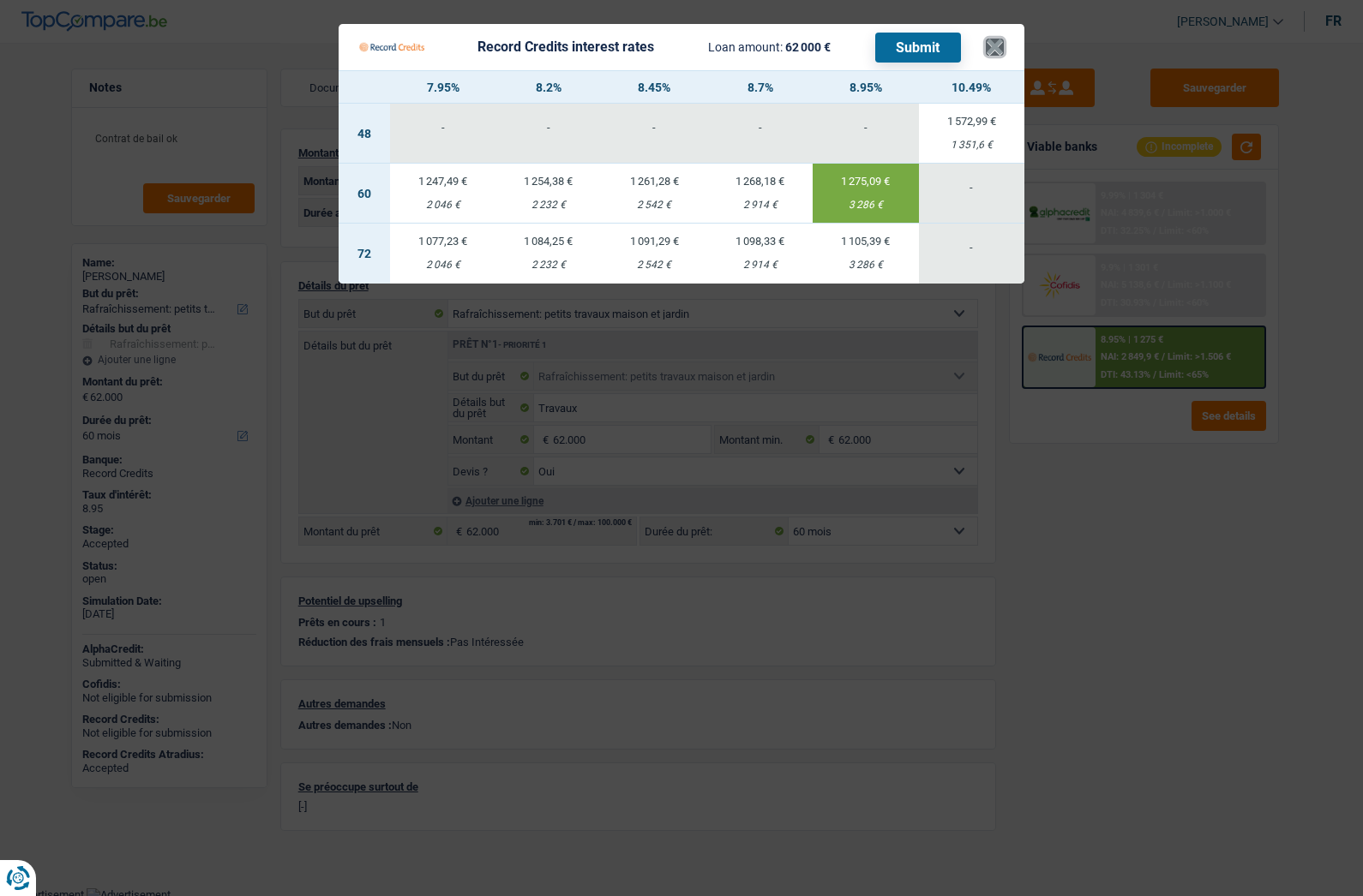
click at [1000, 55] on button "×" at bounding box center [995, 47] width 18 height 17
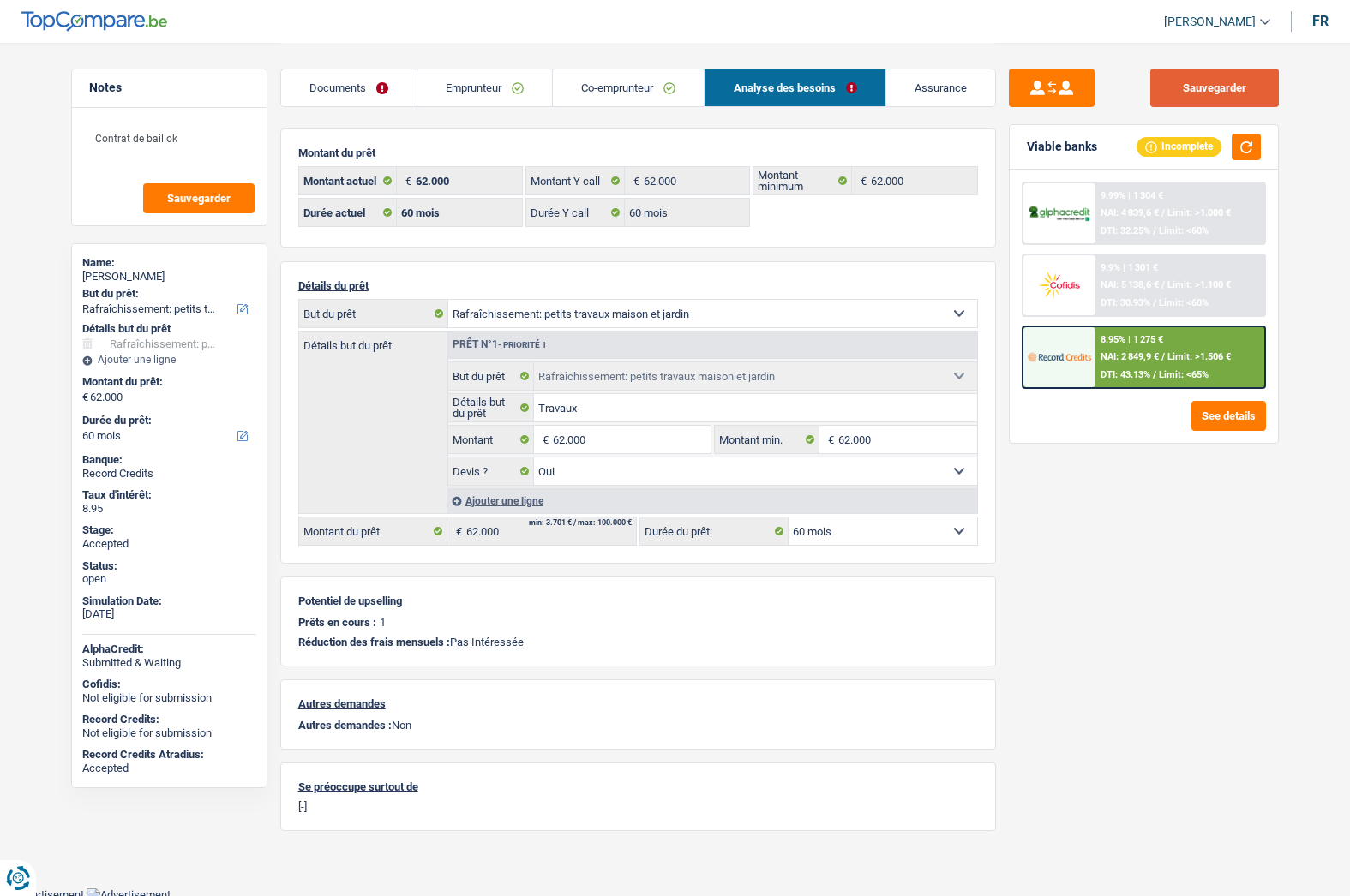
click at [1221, 94] on button "Sauvegarder" at bounding box center [1214, 88] width 128 height 39
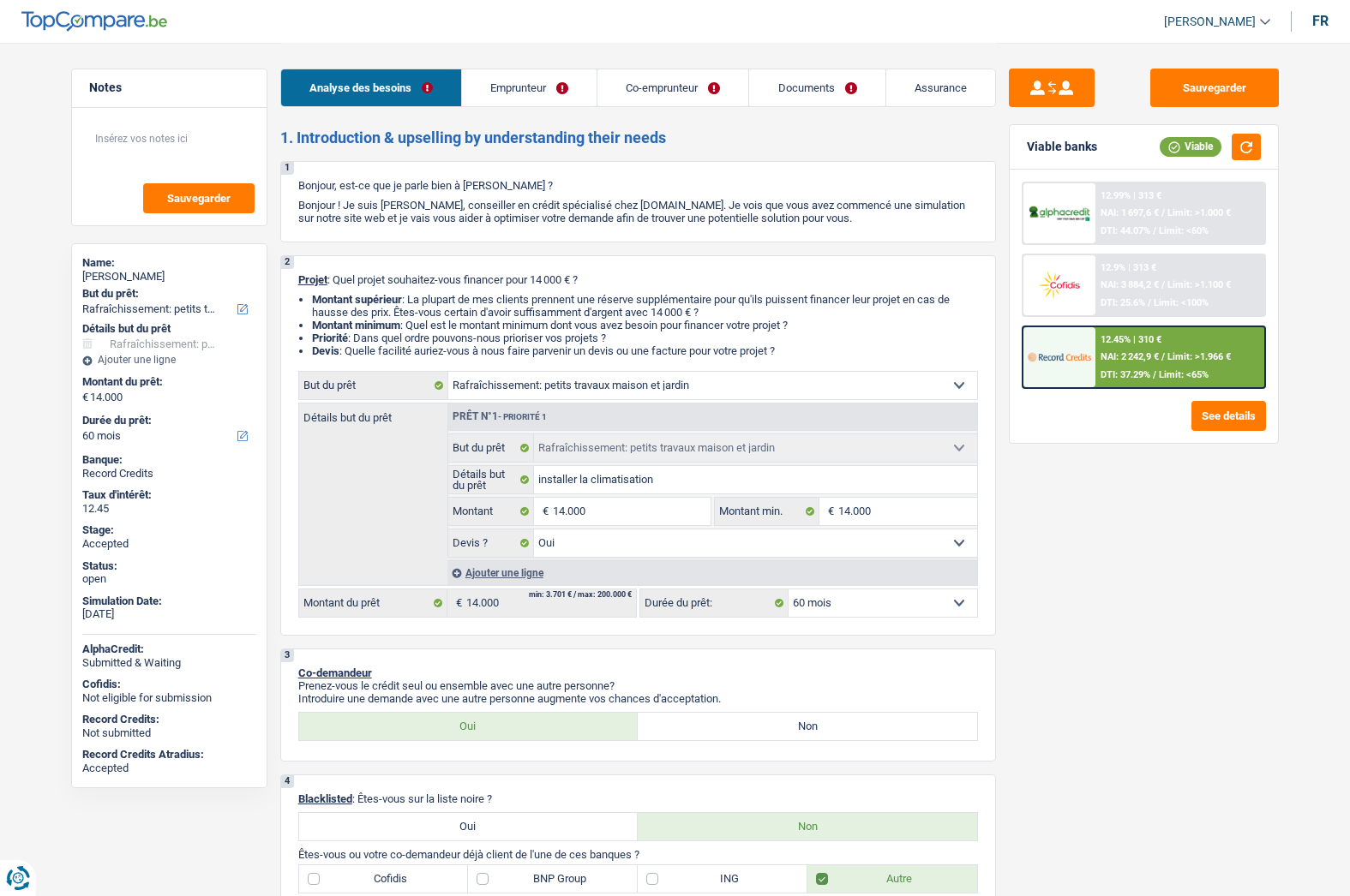
select select "houseOrGarden"
select select "60"
select select "houseOrGarden"
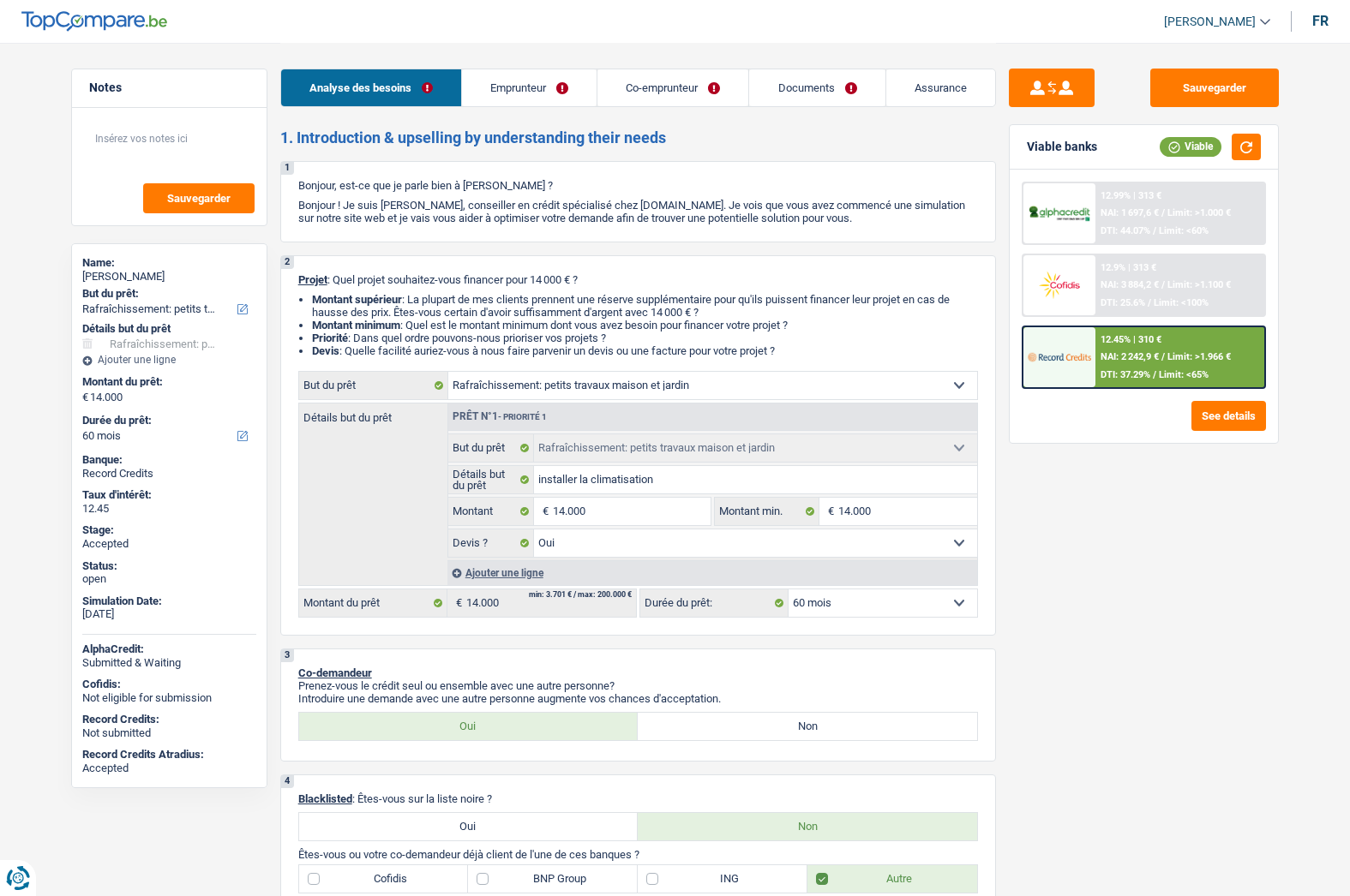
select select "yes"
select select "60"
select select "privateEmployee"
select select "worker"
select select "familyAllowances"
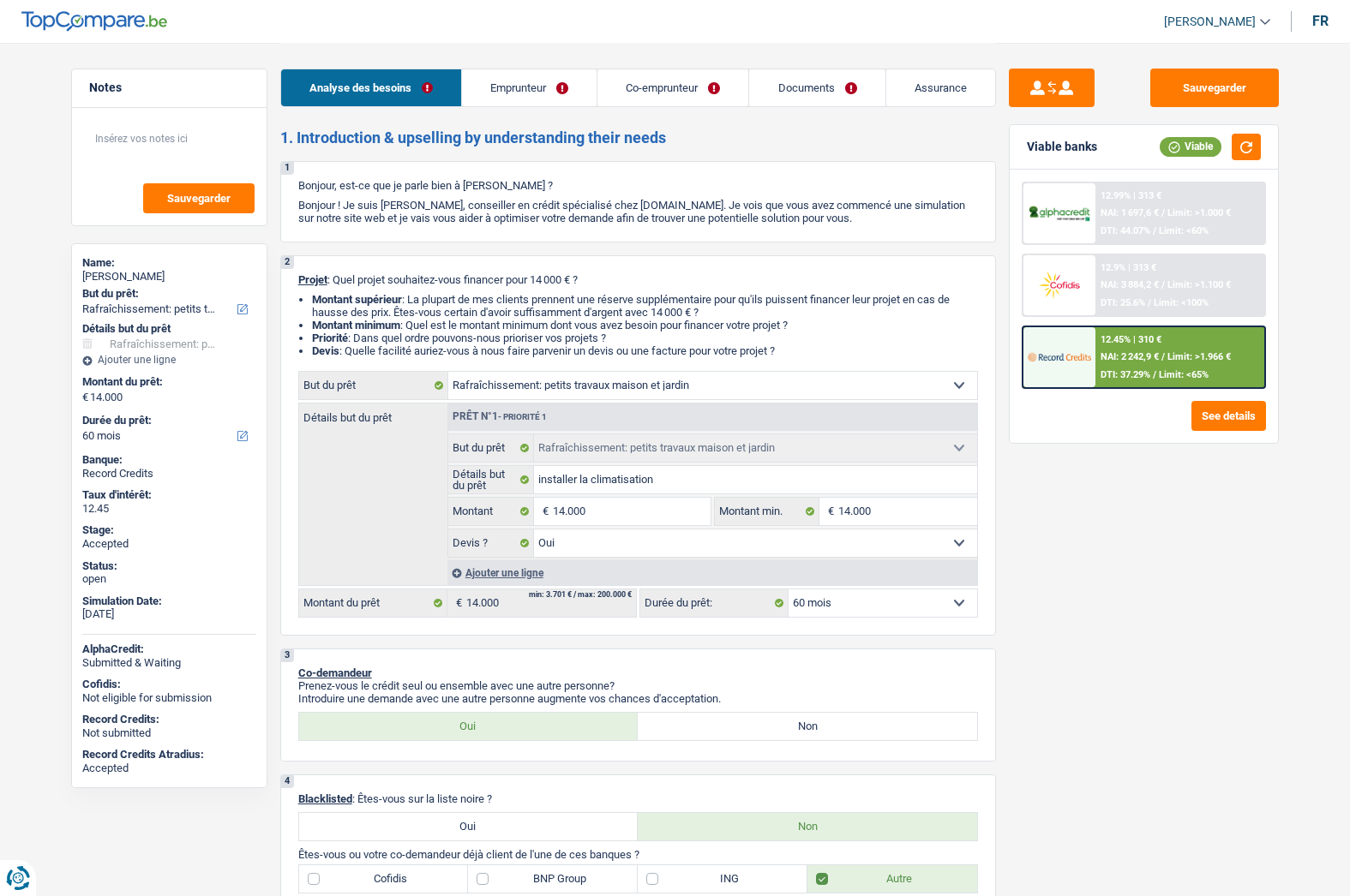
select select "netSalary"
select select "mealVouchers"
select select "netSalary"
select select "ownerWithMortgage"
select select "cardOrCredit"
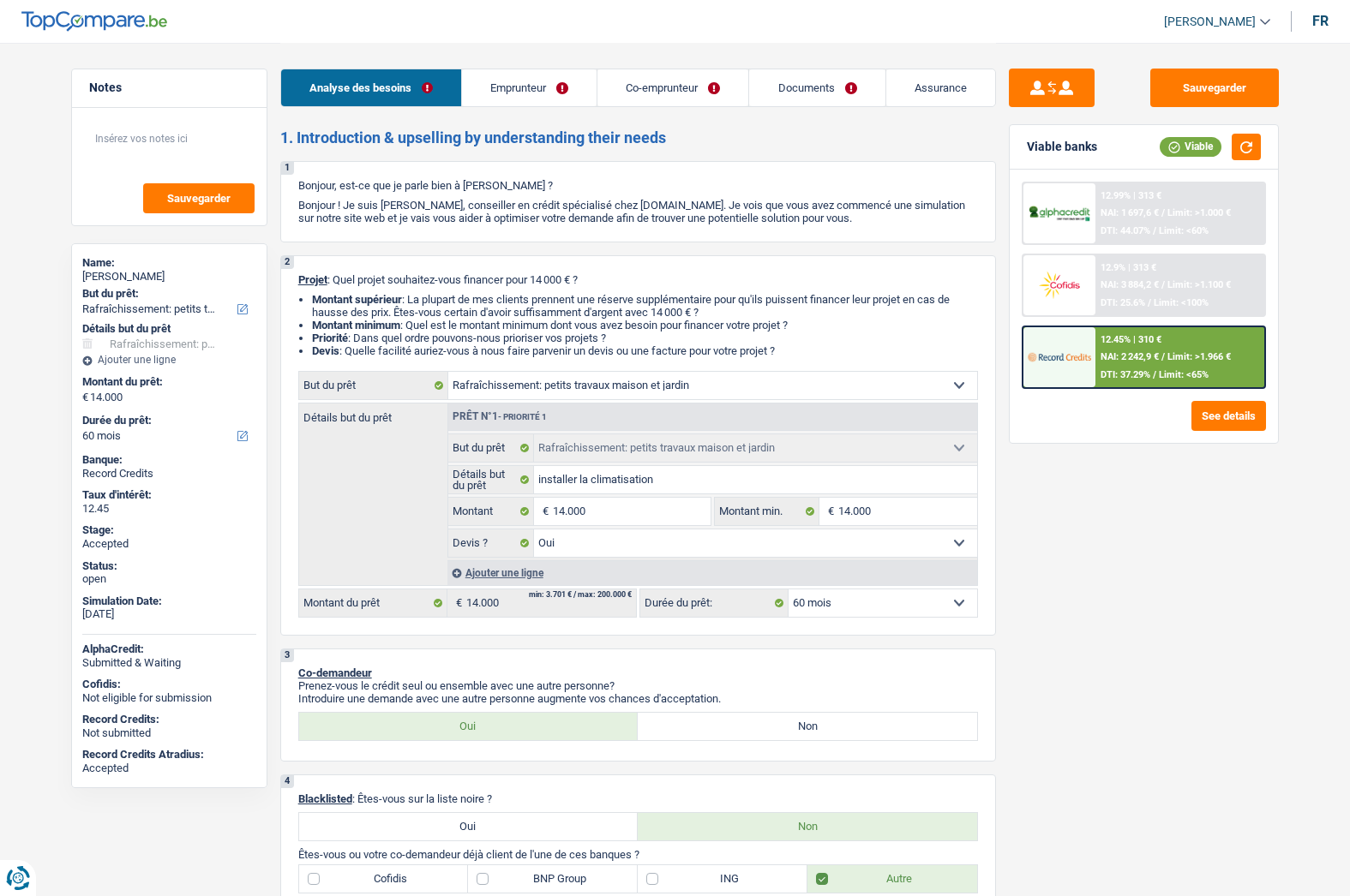
select select "cardOrCredit"
select select "mortgage"
select select "360"
select select "houseOrGarden"
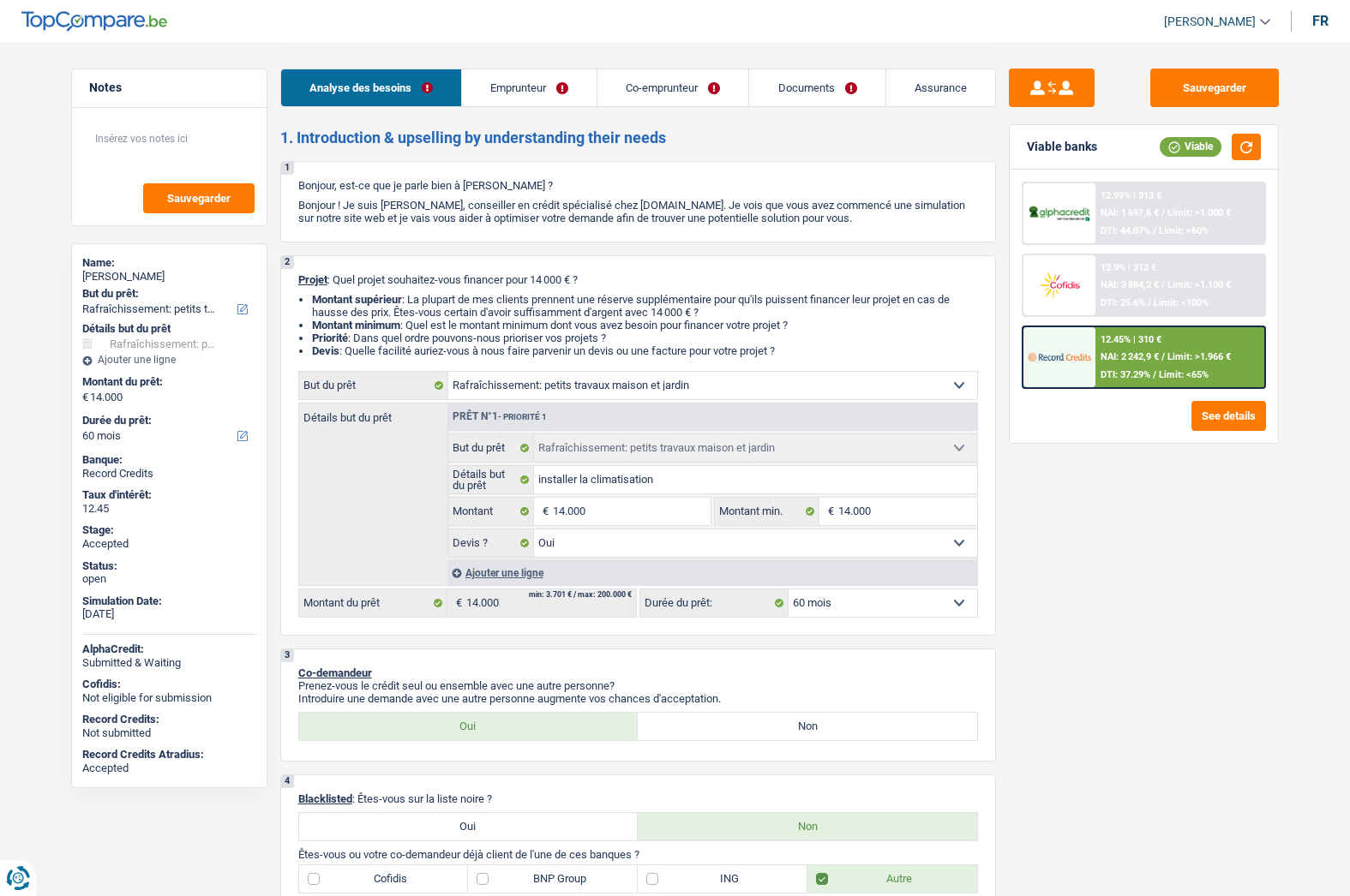
select select "yes"
select select "60"
click at [793, 88] on link "Documents" at bounding box center [817, 88] width 136 height 37
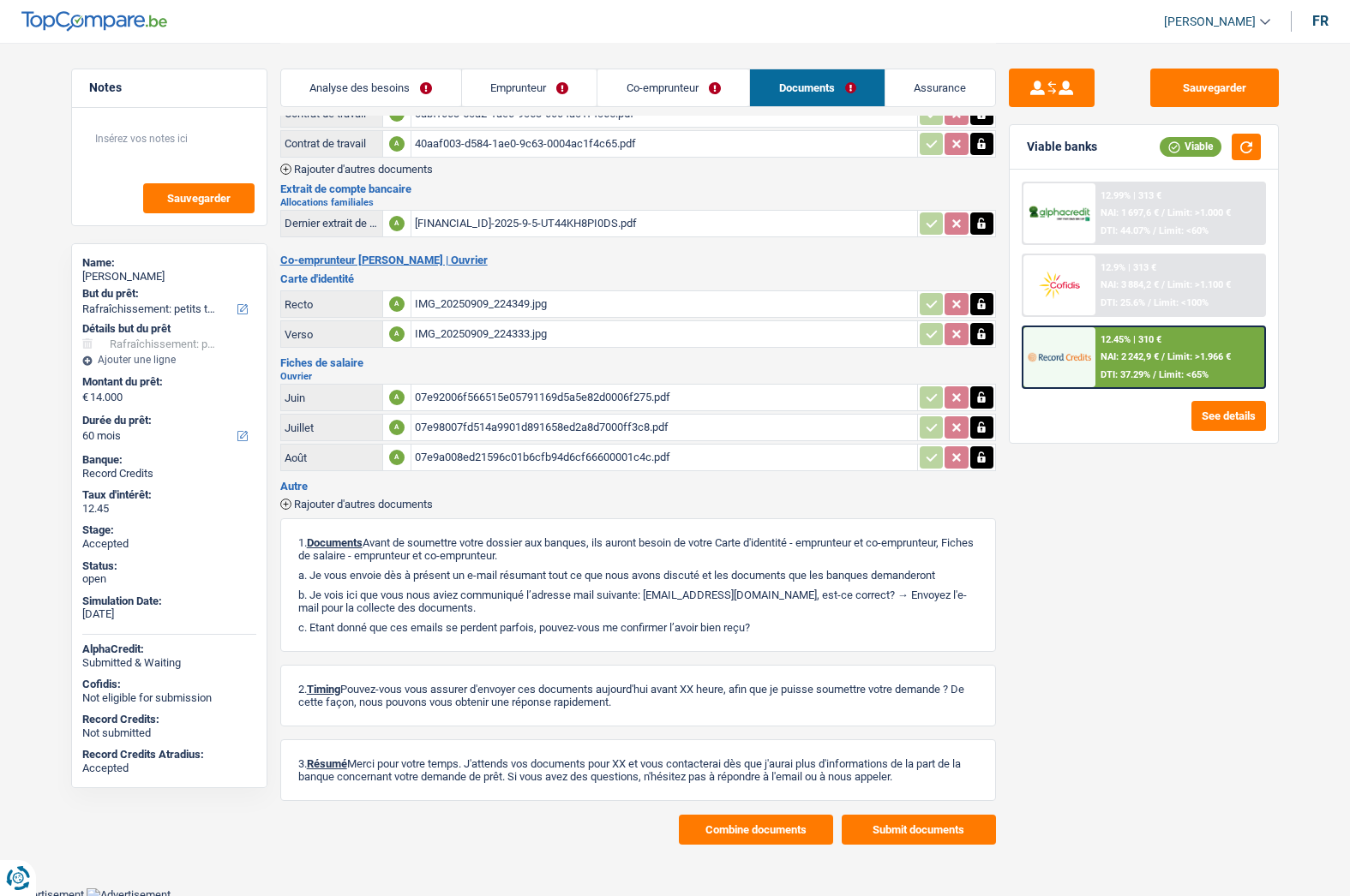
scroll to position [554, 0]
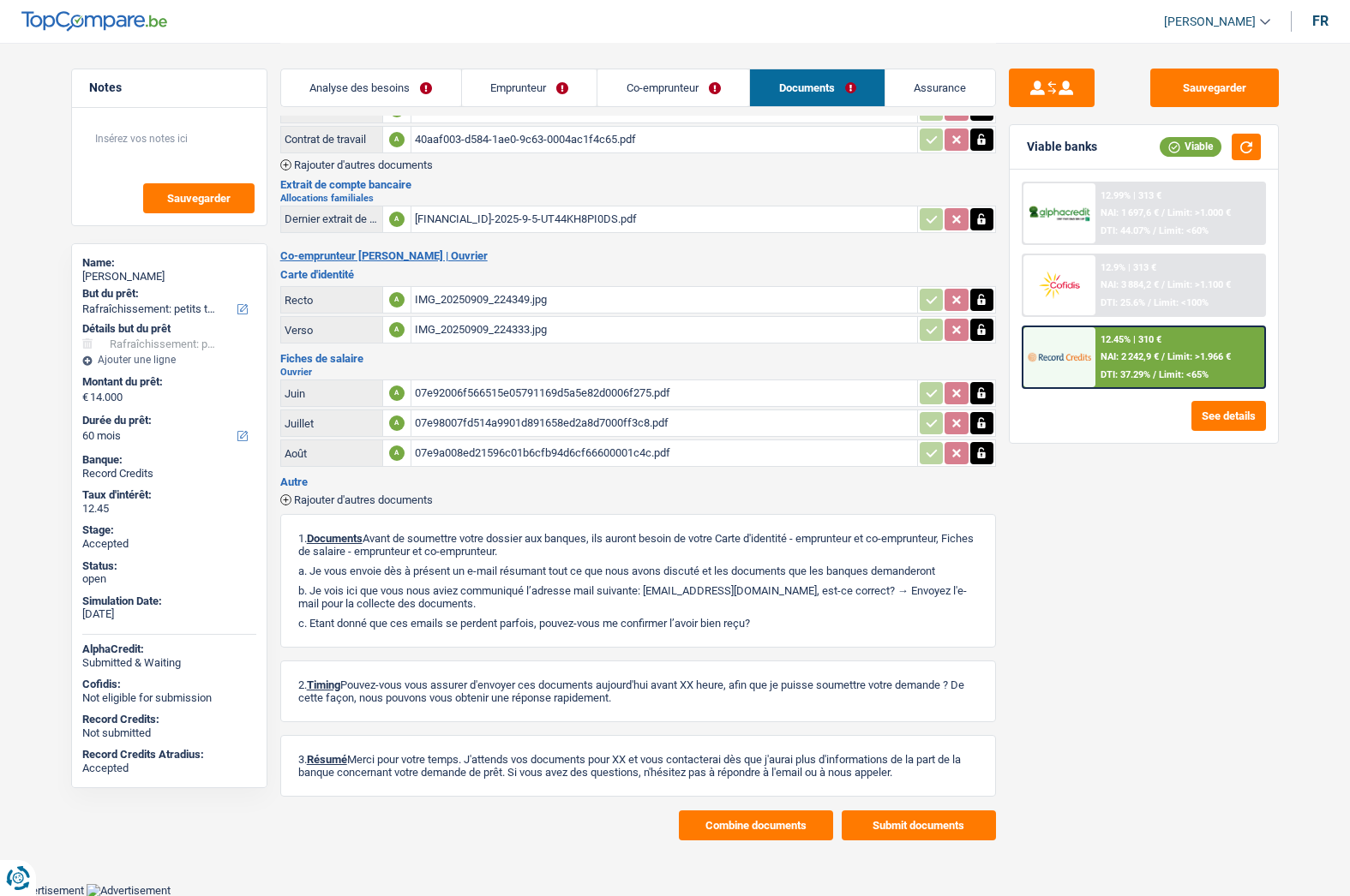
click at [772, 825] on button "Combine documents" at bounding box center [756, 825] width 155 height 30
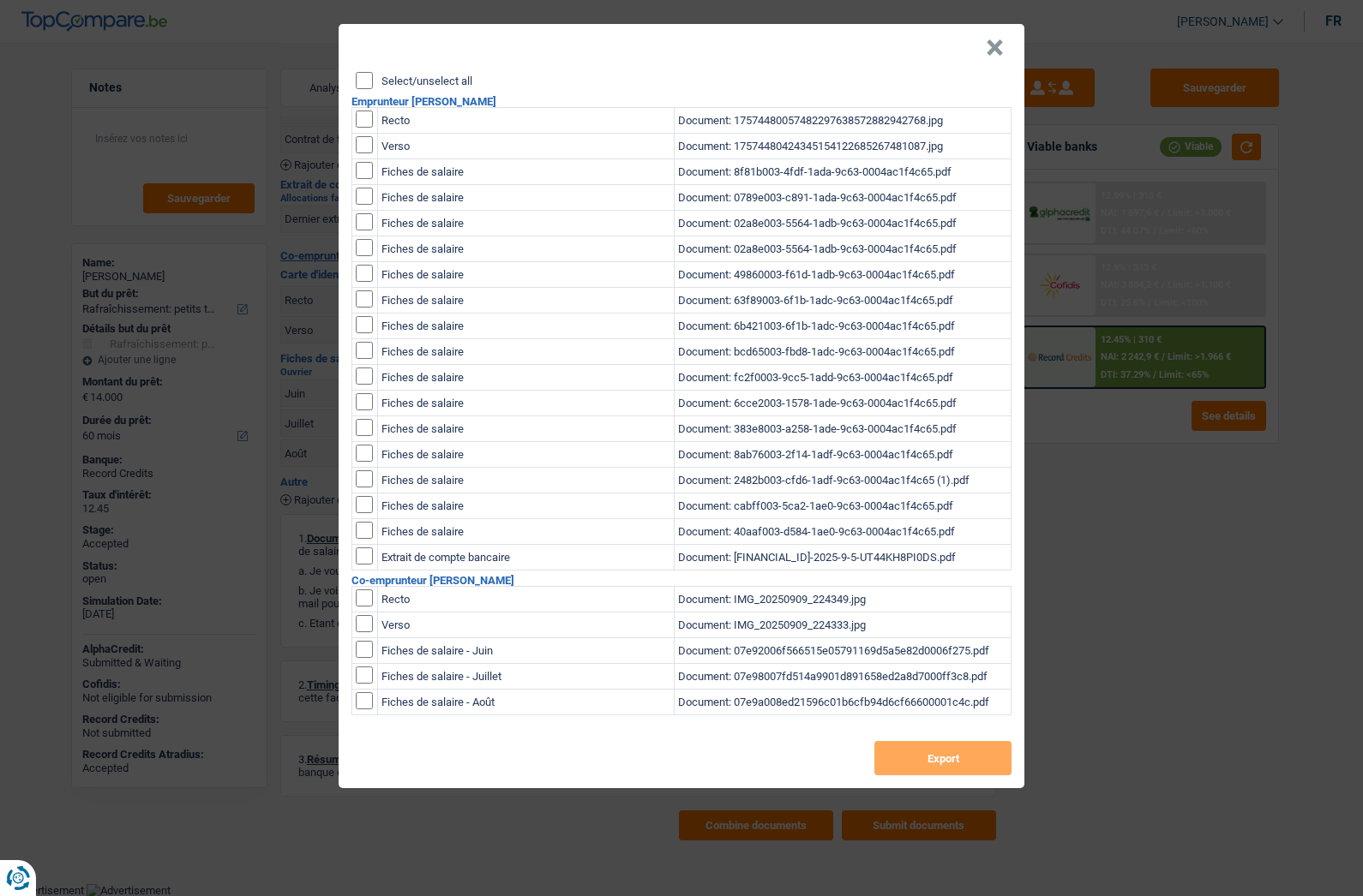
click at [411, 72] on div "Select/unselect all" at bounding box center [683, 80] width 656 height 17
click at [993, 57] on button "×" at bounding box center [995, 48] width 18 height 17
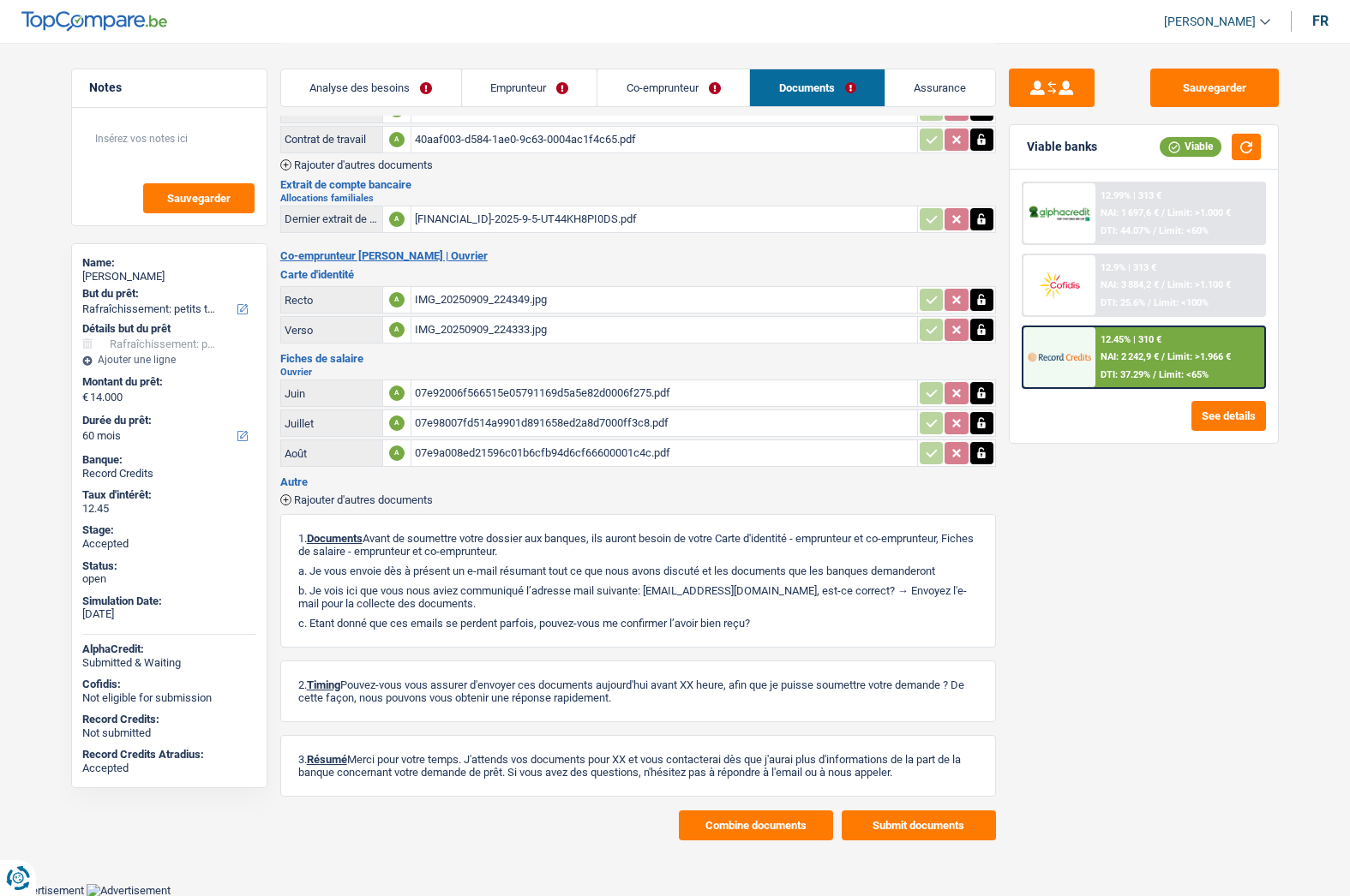
click at [1198, 19] on span "[PERSON_NAME]" at bounding box center [1209, 22] width 91 height 14
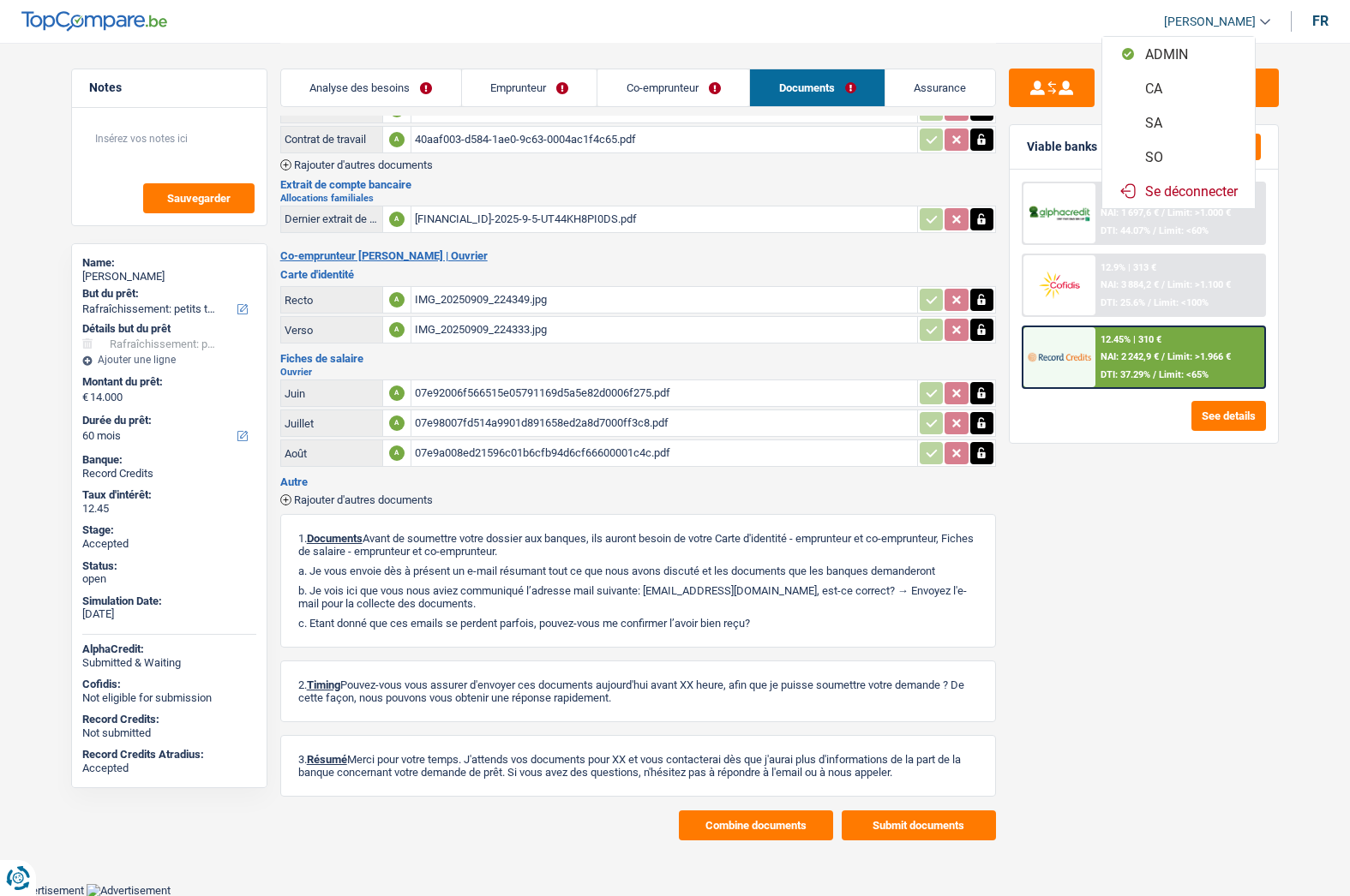
click at [1163, 156] on button "SO" at bounding box center [1178, 156] width 153 height 34
select select "60"
select select "houseOrGarden"
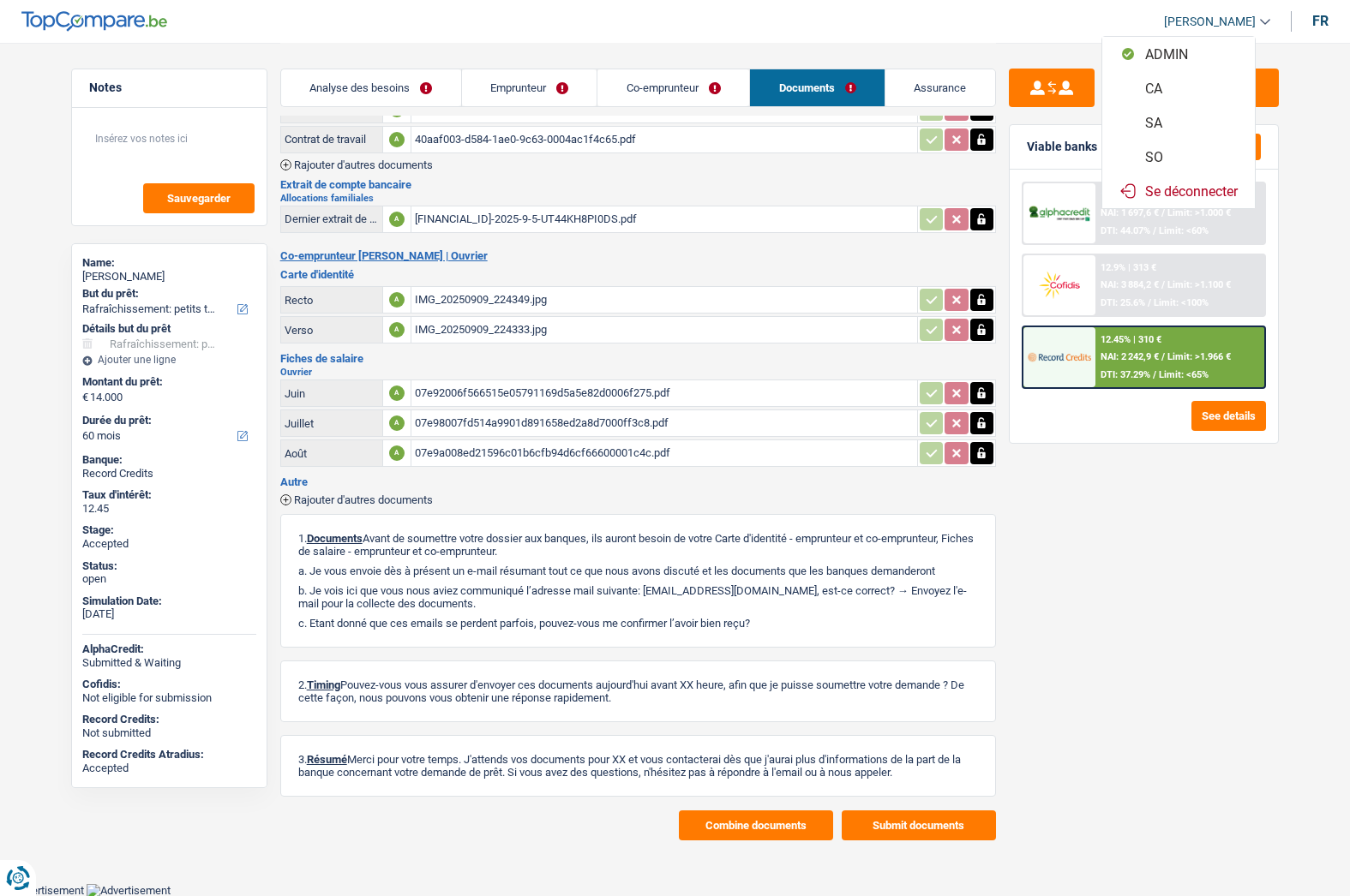
select select "yes"
select select "60"
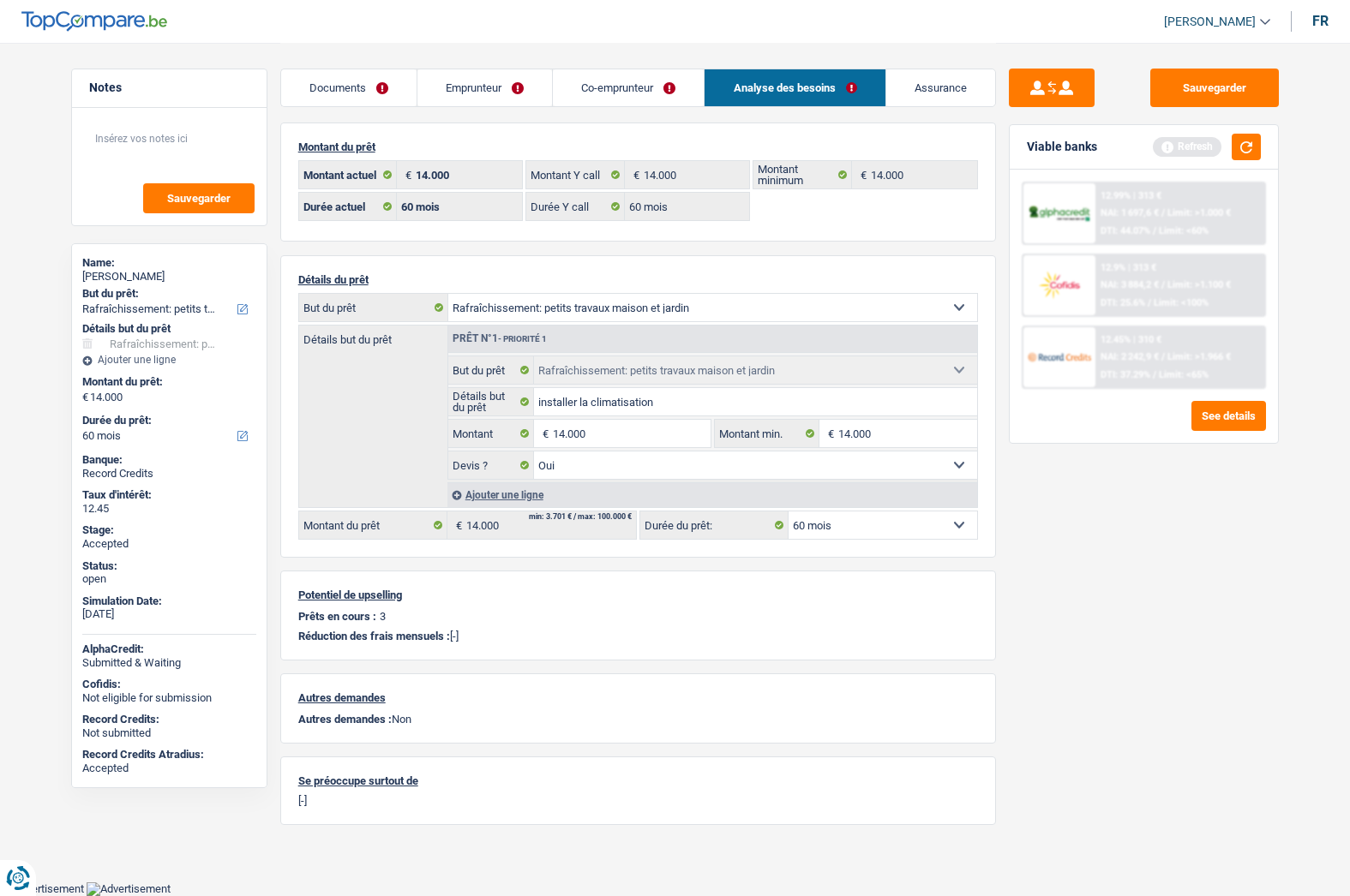
scroll to position [5, 0]
click at [315, 93] on link "Documents" at bounding box center [349, 88] width 136 height 37
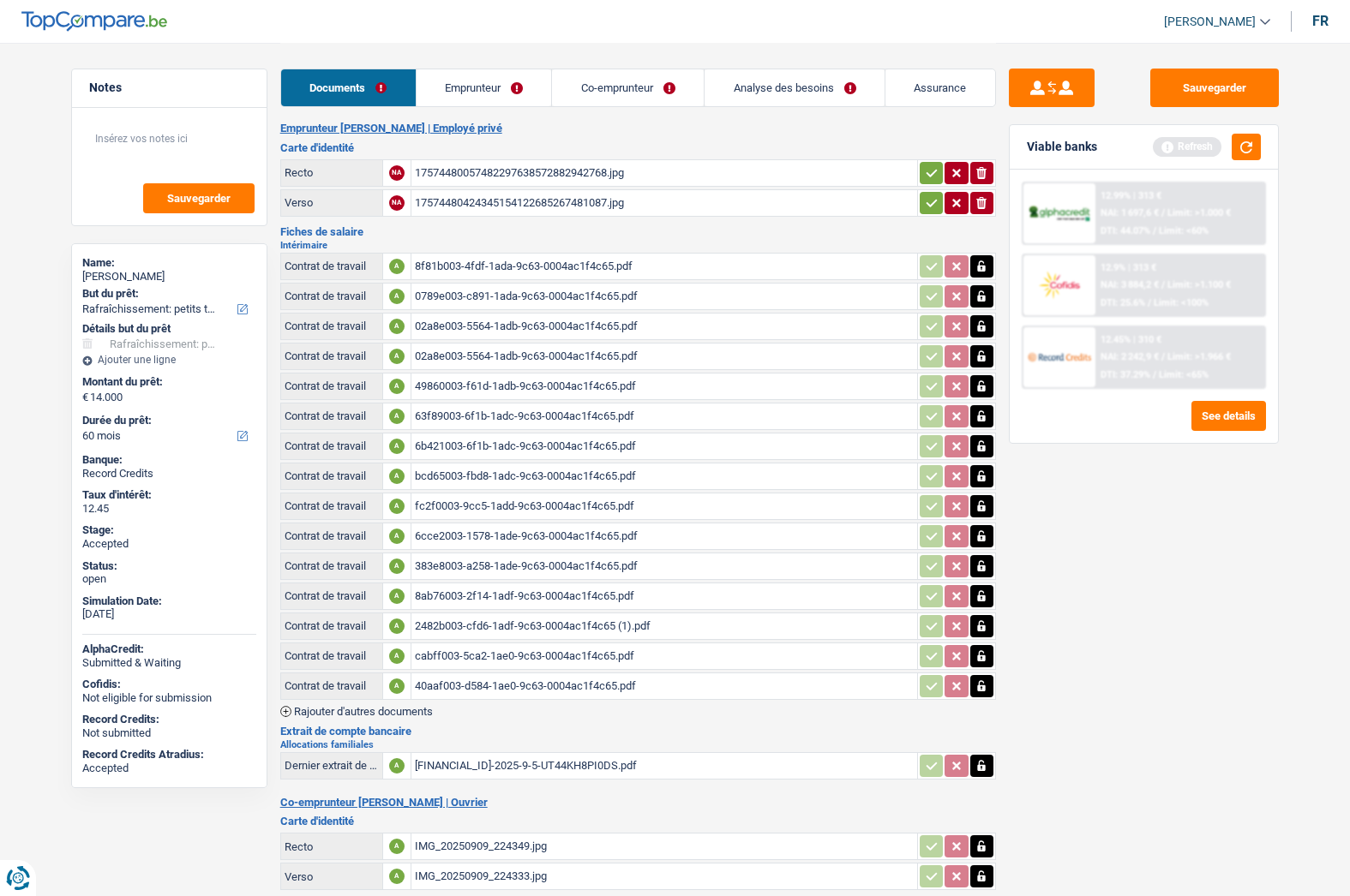
scroll to position [0, 0]
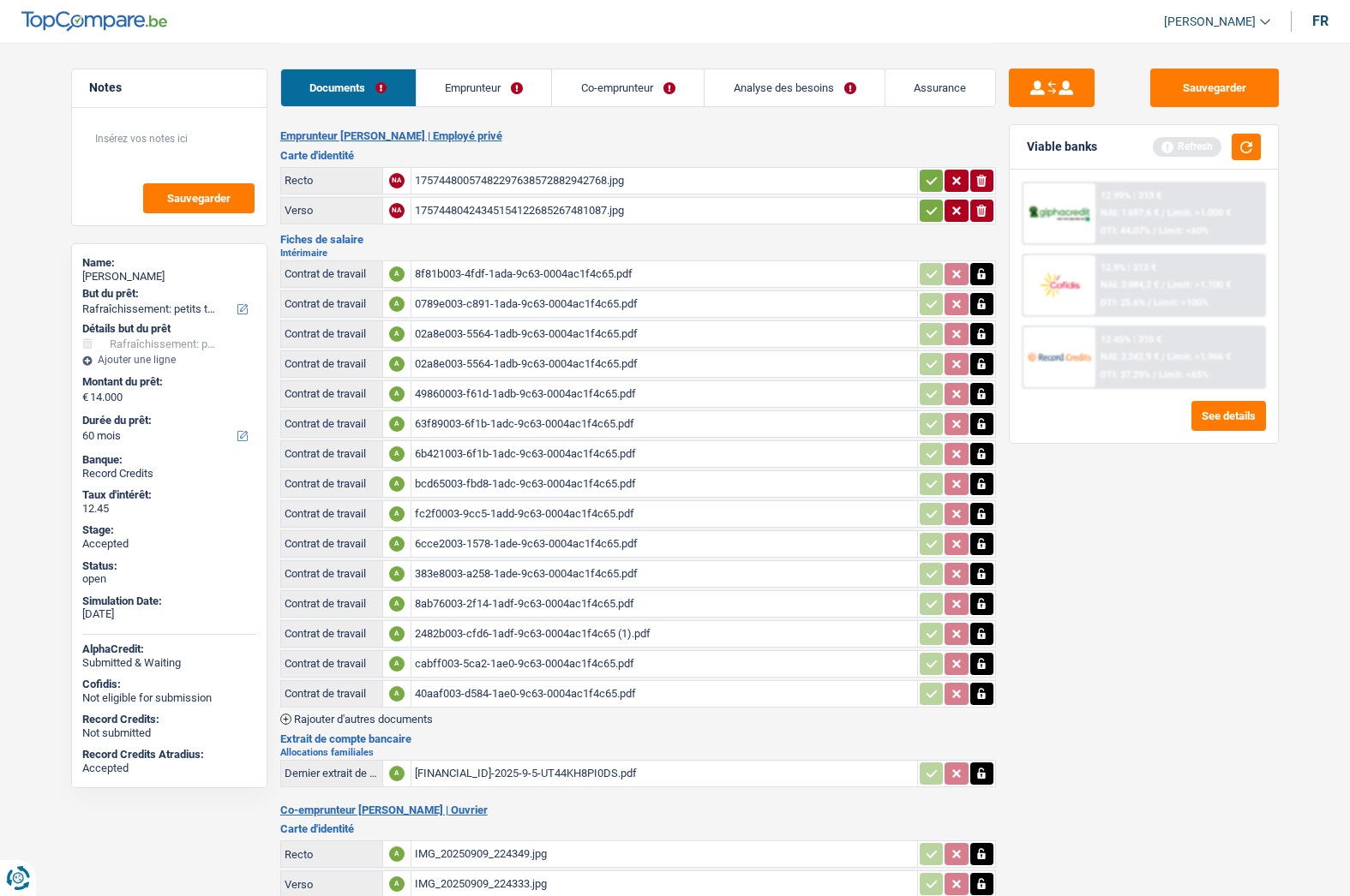
click at [929, 208] on icon "button" at bounding box center [931, 211] width 14 height 17
click at [930, 184] on icon "button" at bounding box center [931, 180] width 14 height 17
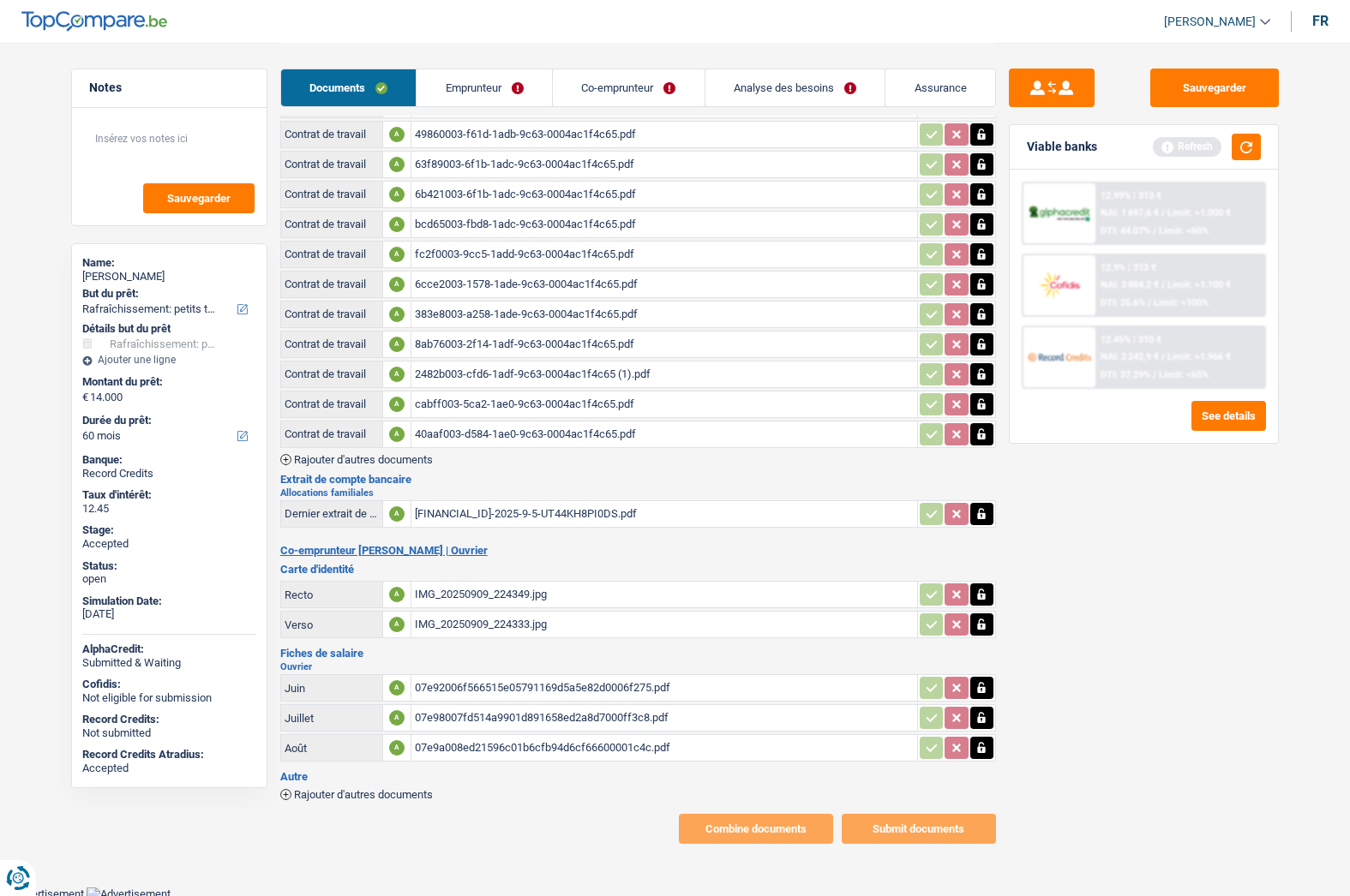
scroll to position [263, 0]
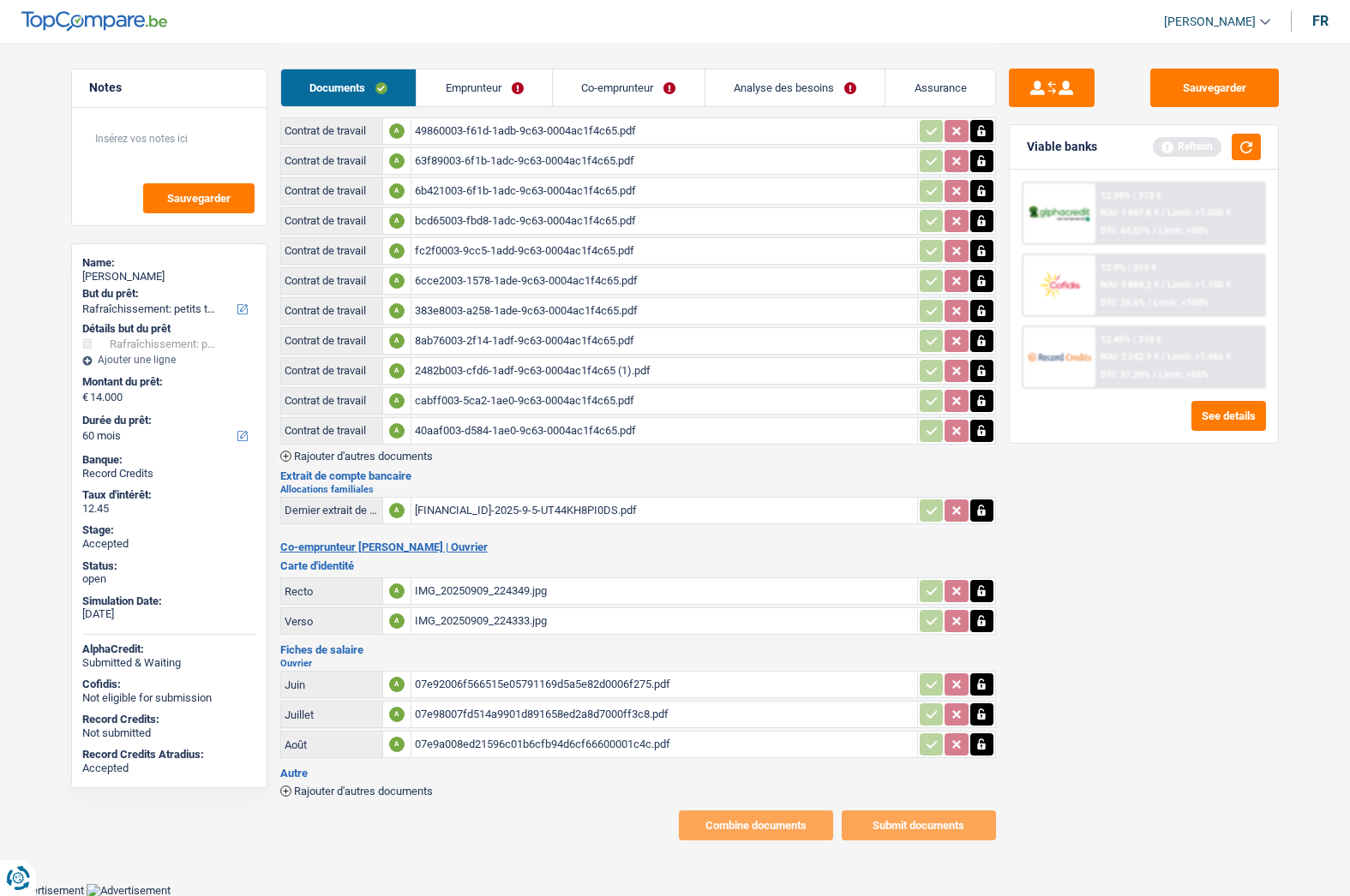
click at [485, 81] on link "Emprunteur" at bounding box center [485, 88] width 136 height 37
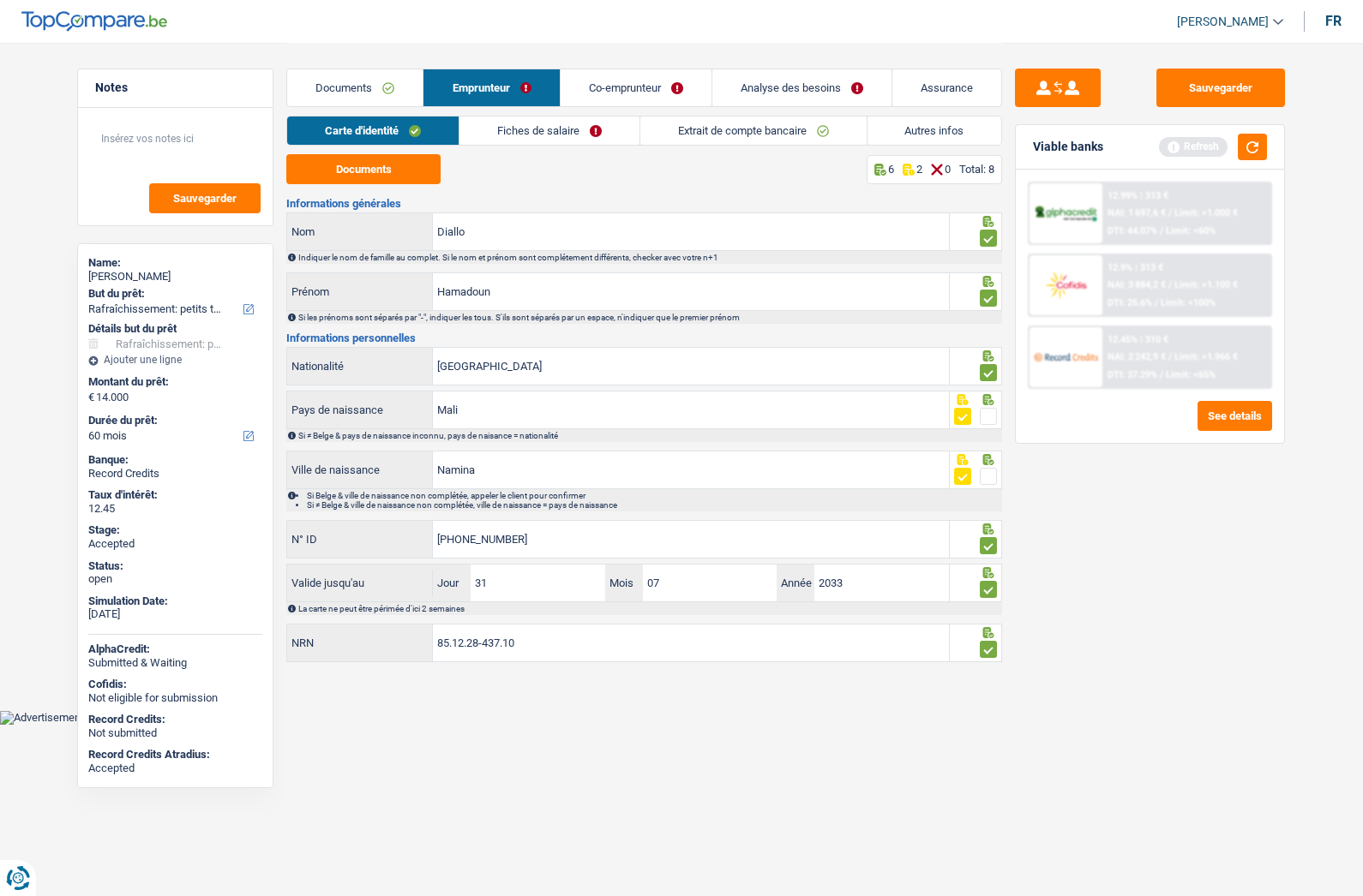
click at [544, 128] on link "Fiches de salaire" at bounding box center [549, 130] width 180 height 28
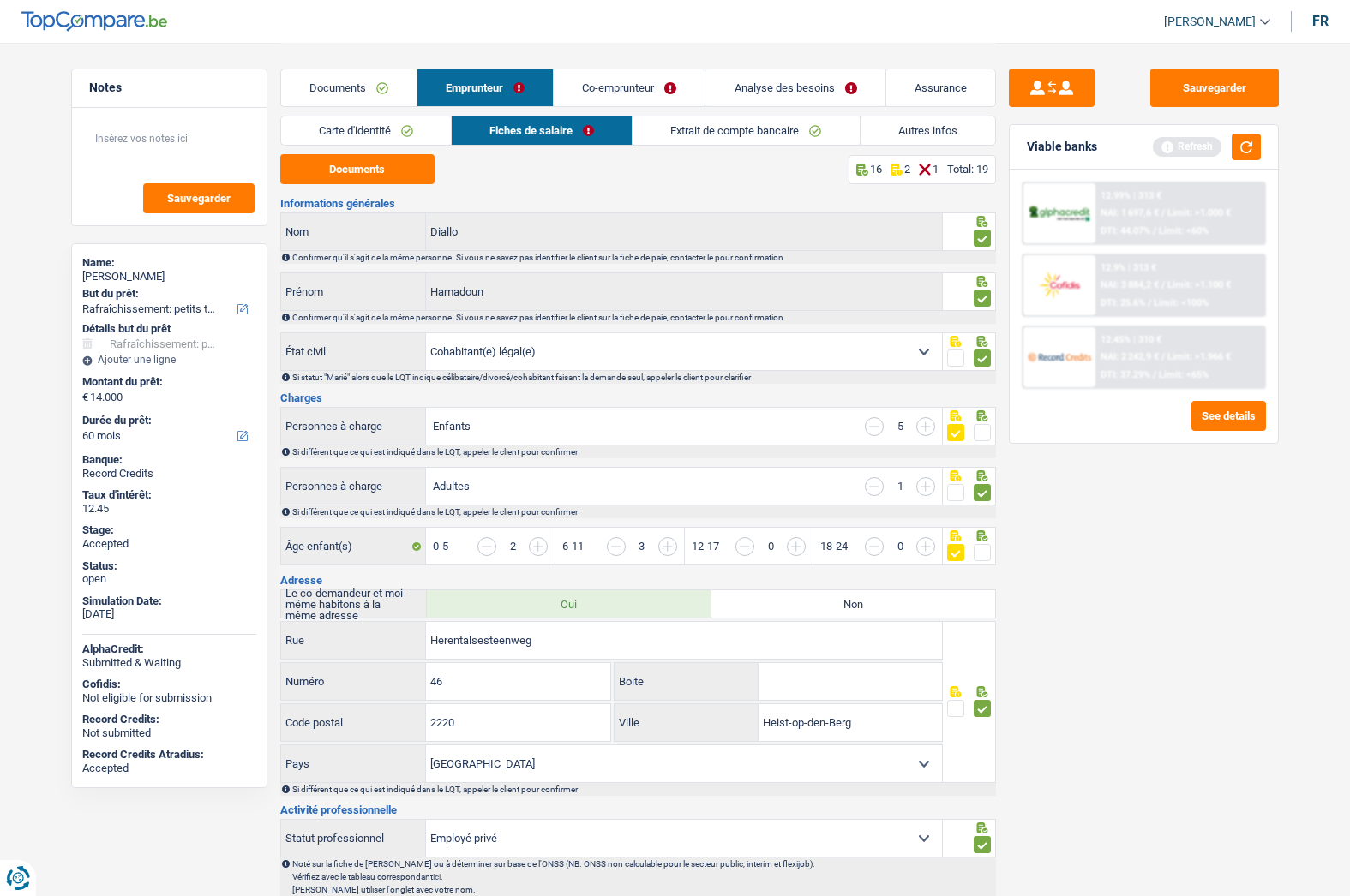
click at [981, 429] on span at bounding box center [982, 432] width 17 height 17
click at [0, 0] on input "radio" at bounding box center [0, 0] width 0 height 0
click at [978, 556] on span at bounding box center [982, 552] width 17 height 17
click at [0, 0] on input "radio" at bounding box center [0, 0] width 0 height 0
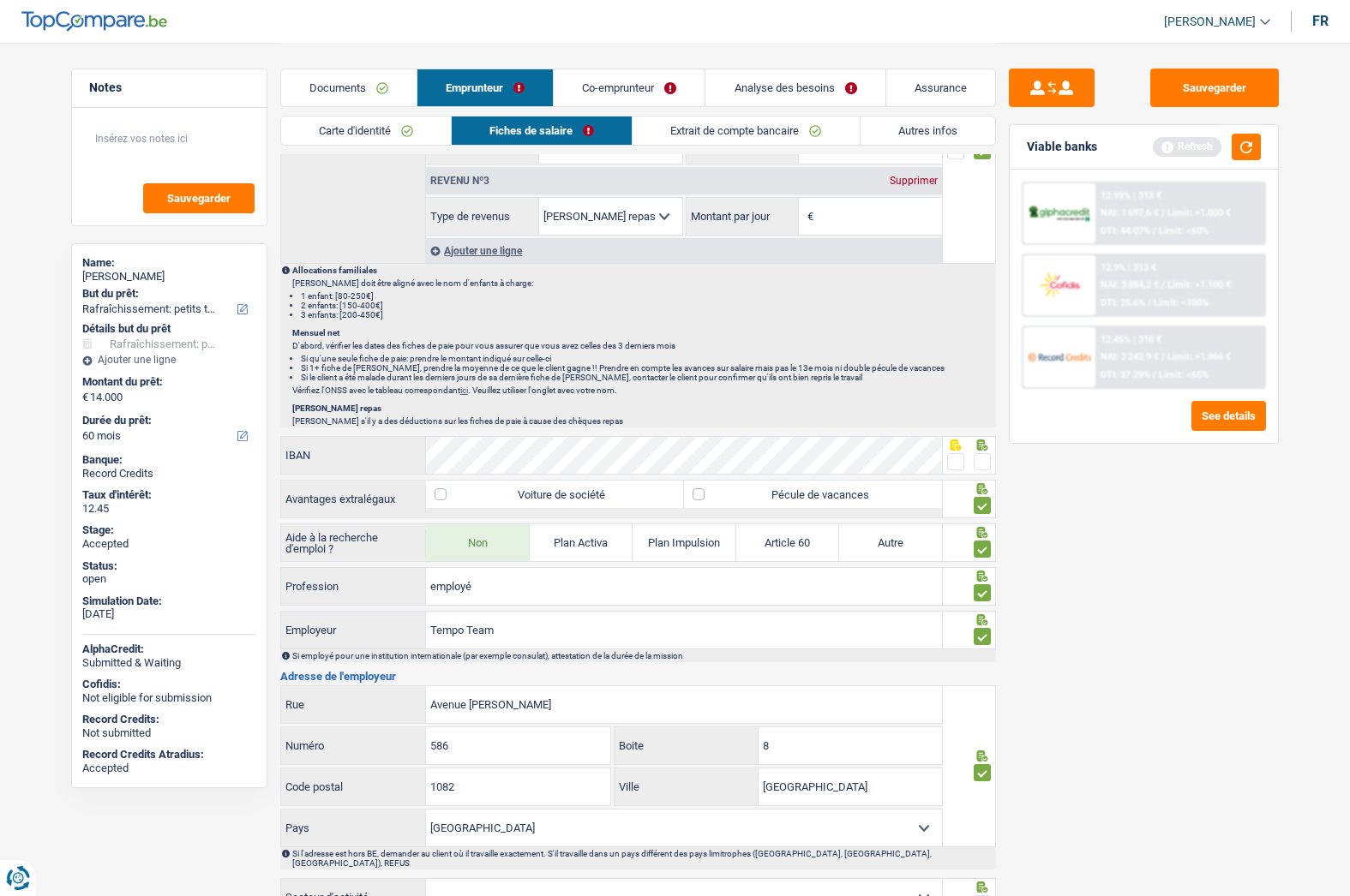
scroll to position [1028, 0]
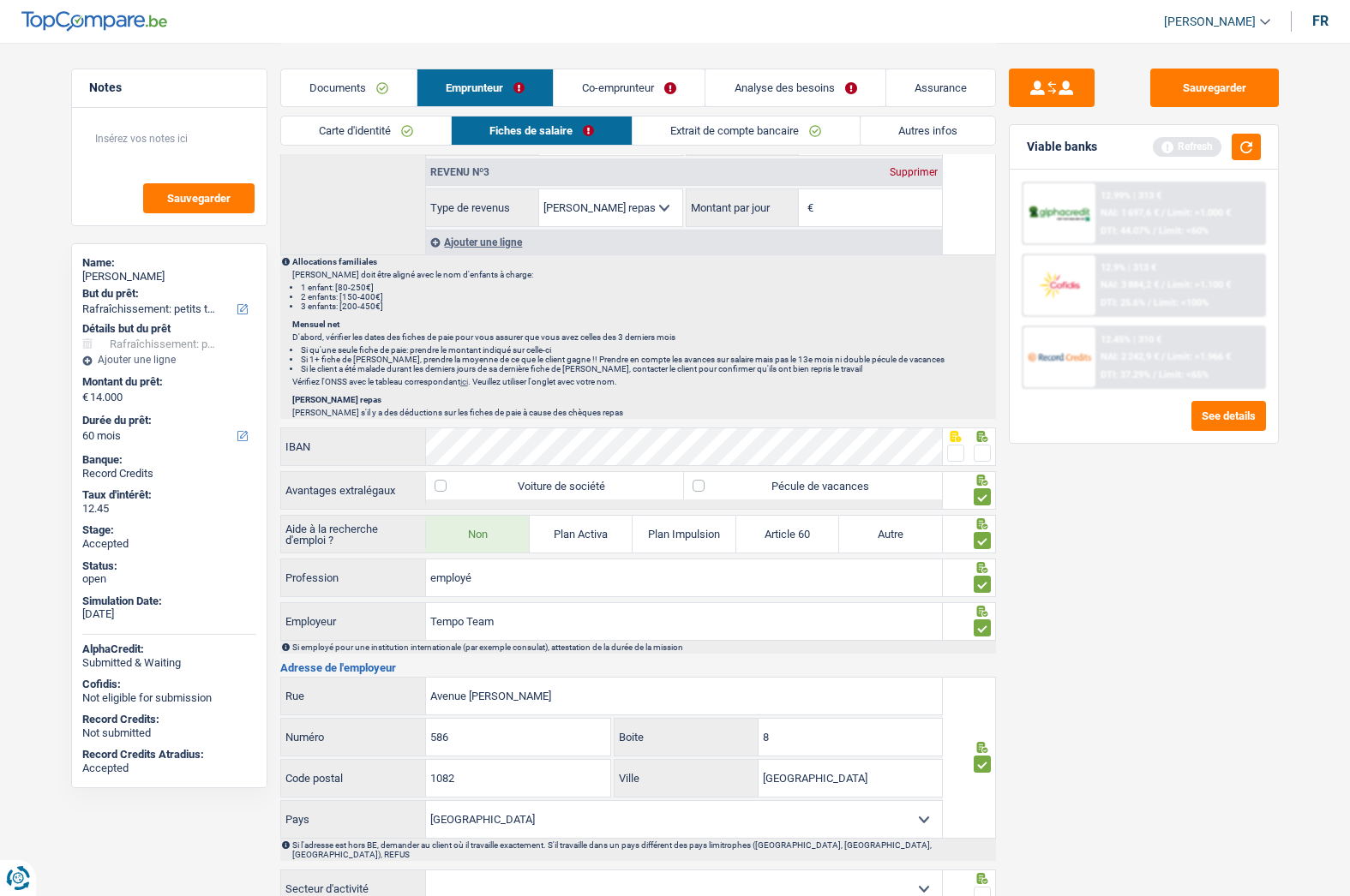
click at [986, 458] on span at bounding box center [982, 453] width 17 height 17
click at [0, 0] on input "radio" at bounding box center [0, 0] width 0 height 0
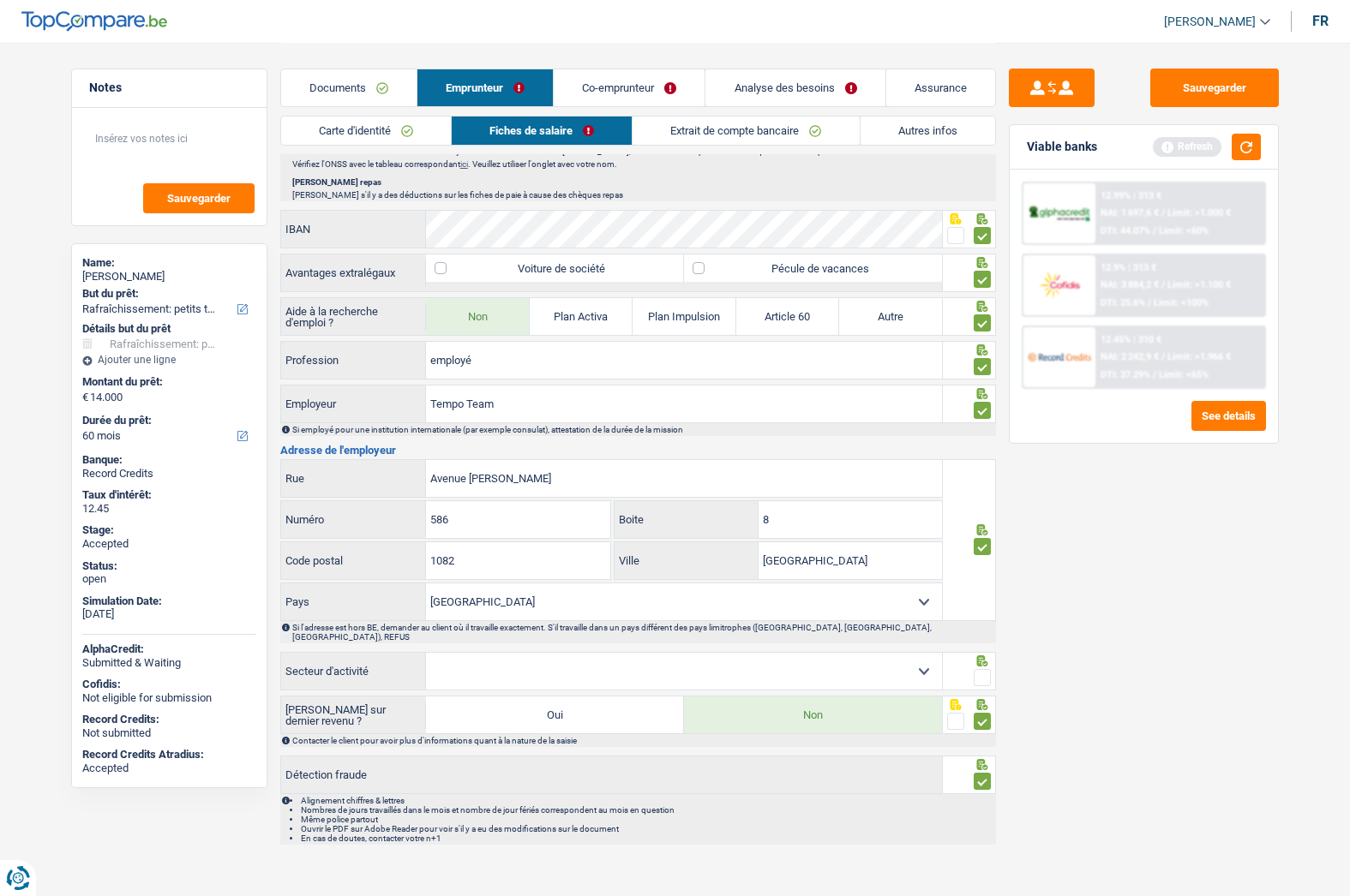
scroll to position [1250, 0]
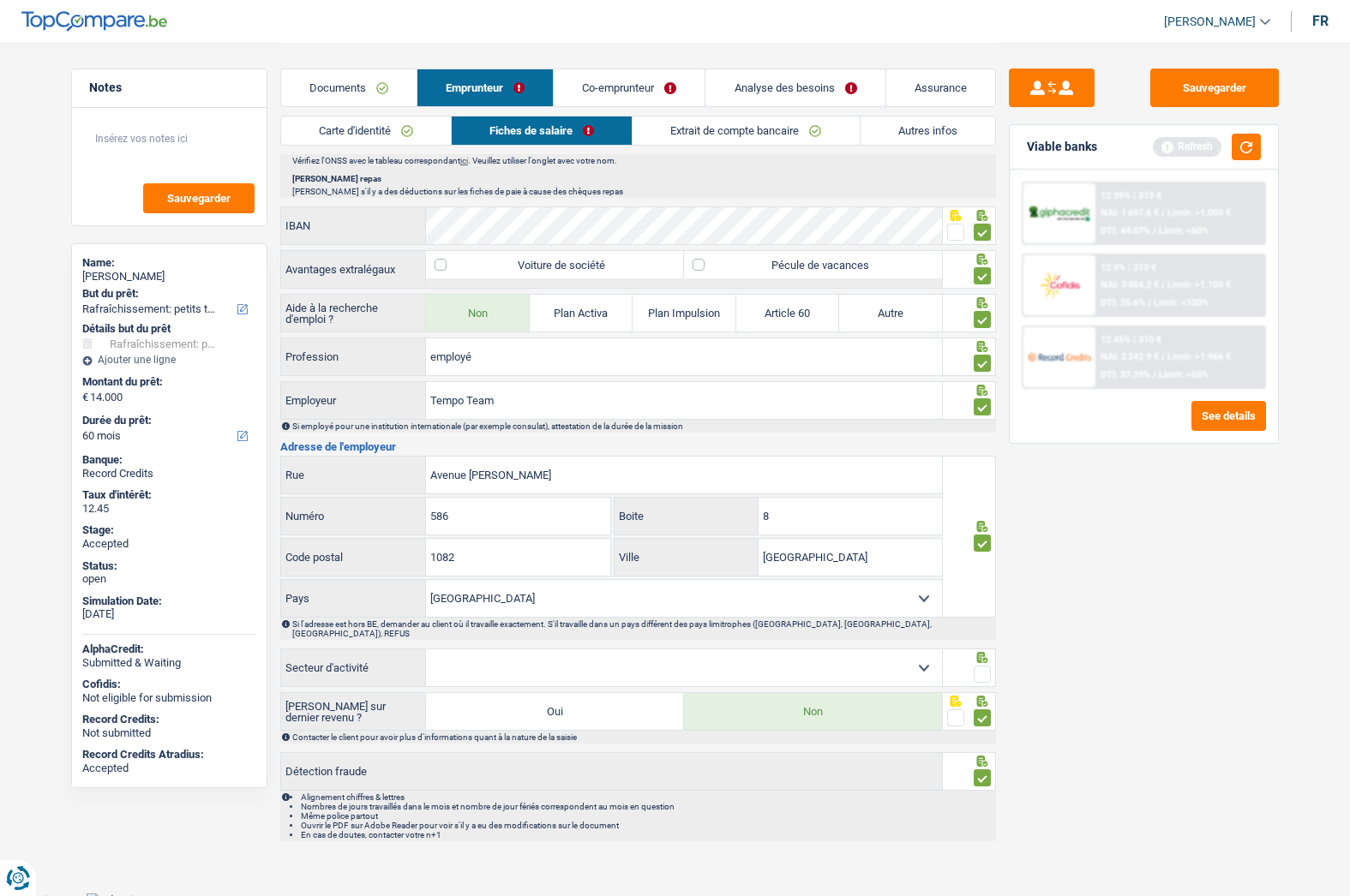
click at [987, 665] on span at bounding box center [982, 674] width 17 height 17
click at [0, 0] on input "radio" at bounding box center [0, 0] width 0 height 0
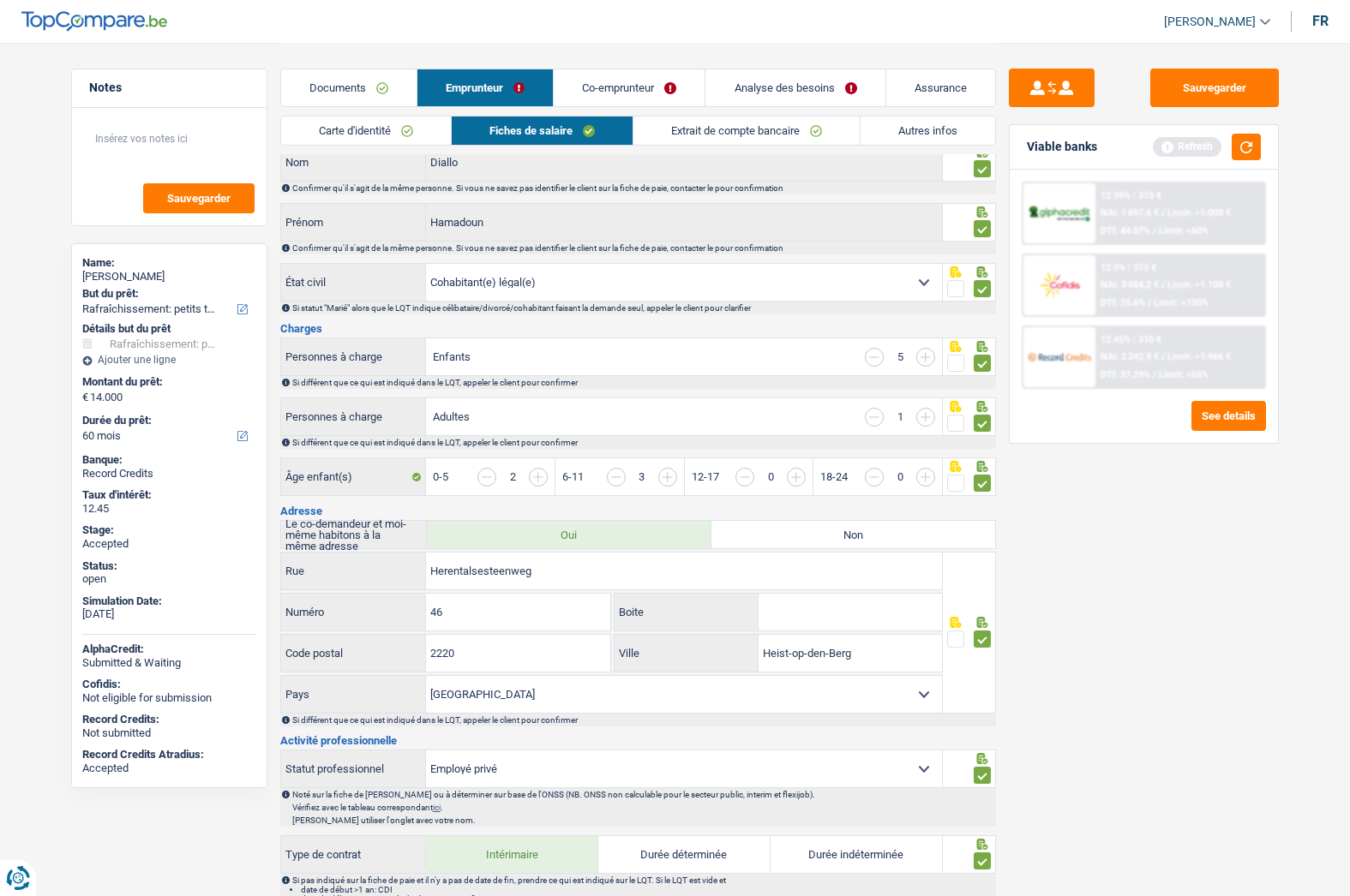
scroll to position [0, 0]
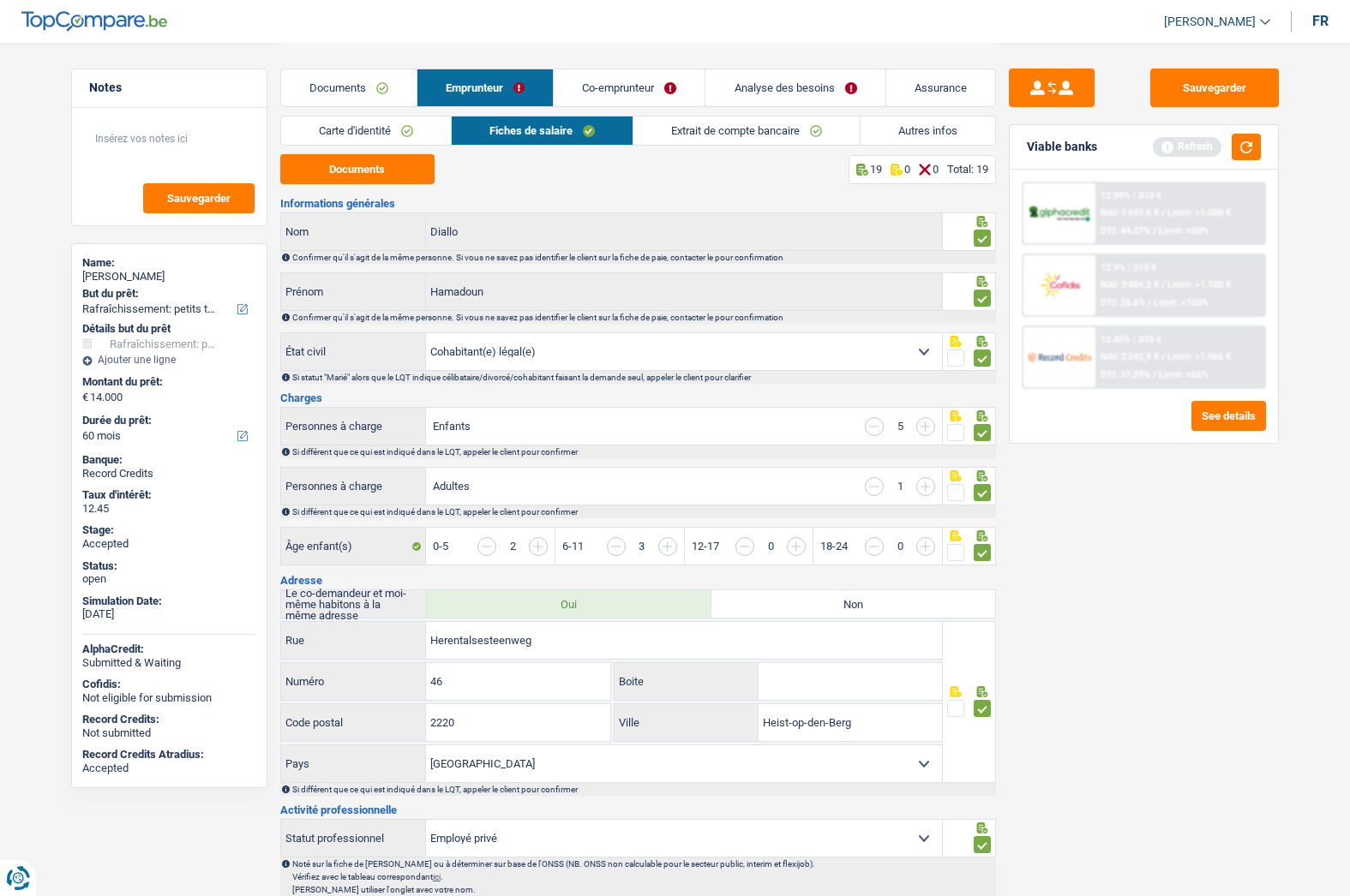
click at [621, 90] on link "Co-emprunteur" at bounding box center [628, 88] width 151 height 37
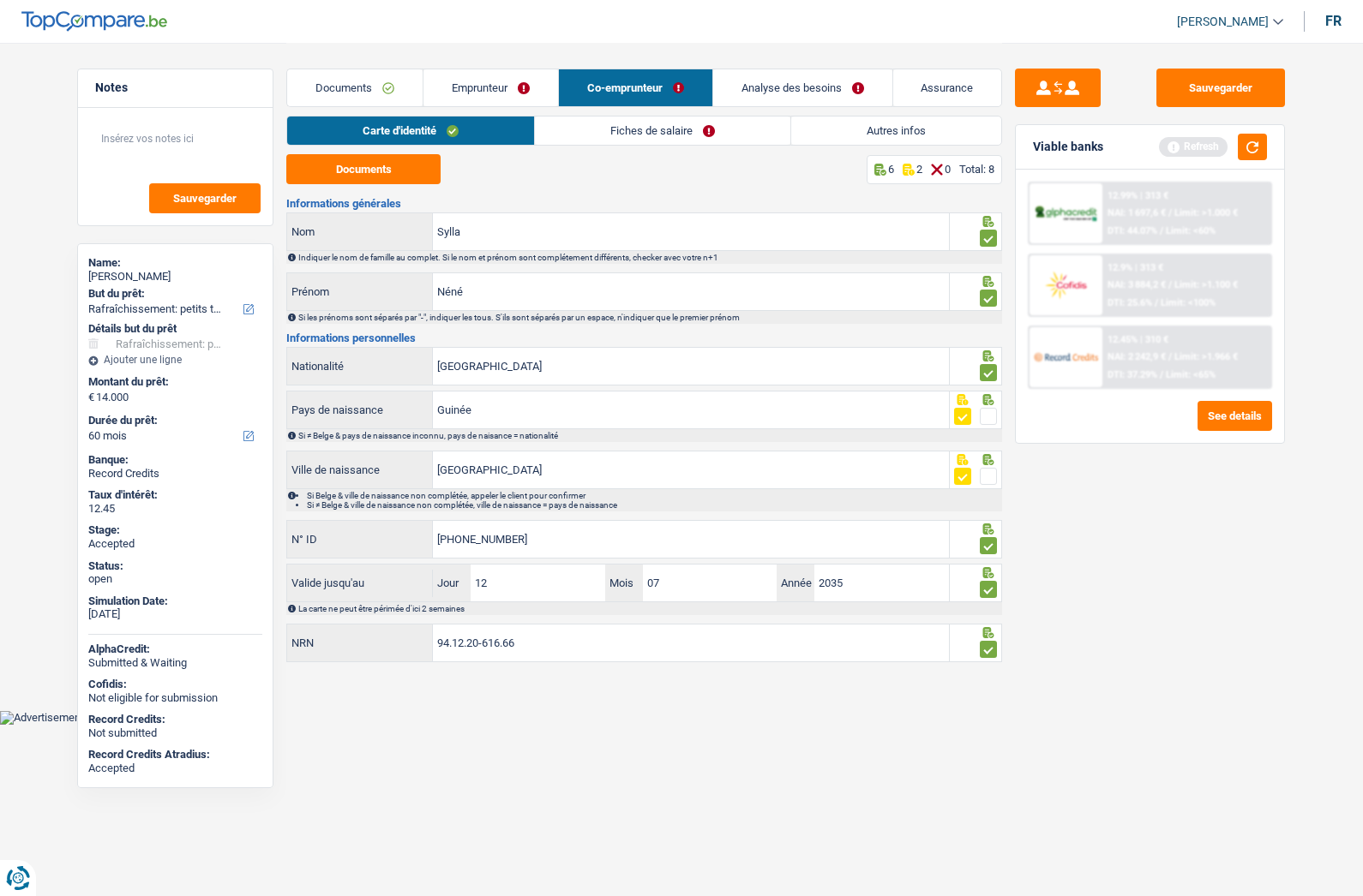
click at [990, 416] on span at bounding box center [988, 416] width 17 height 17
click at [0, 0] on input "radio" at bounding box center [0, 0] width 0 height 0
click at [987, 477] on span at bounding box center [988, 476] width 17 height 17
click at [0, 0] on input "radio" at bounding box center [0, 0] width 0 height 0
click at [732, 127] on link "Fiches de salaire" at bounding box center [662, 130] width 255 height 28
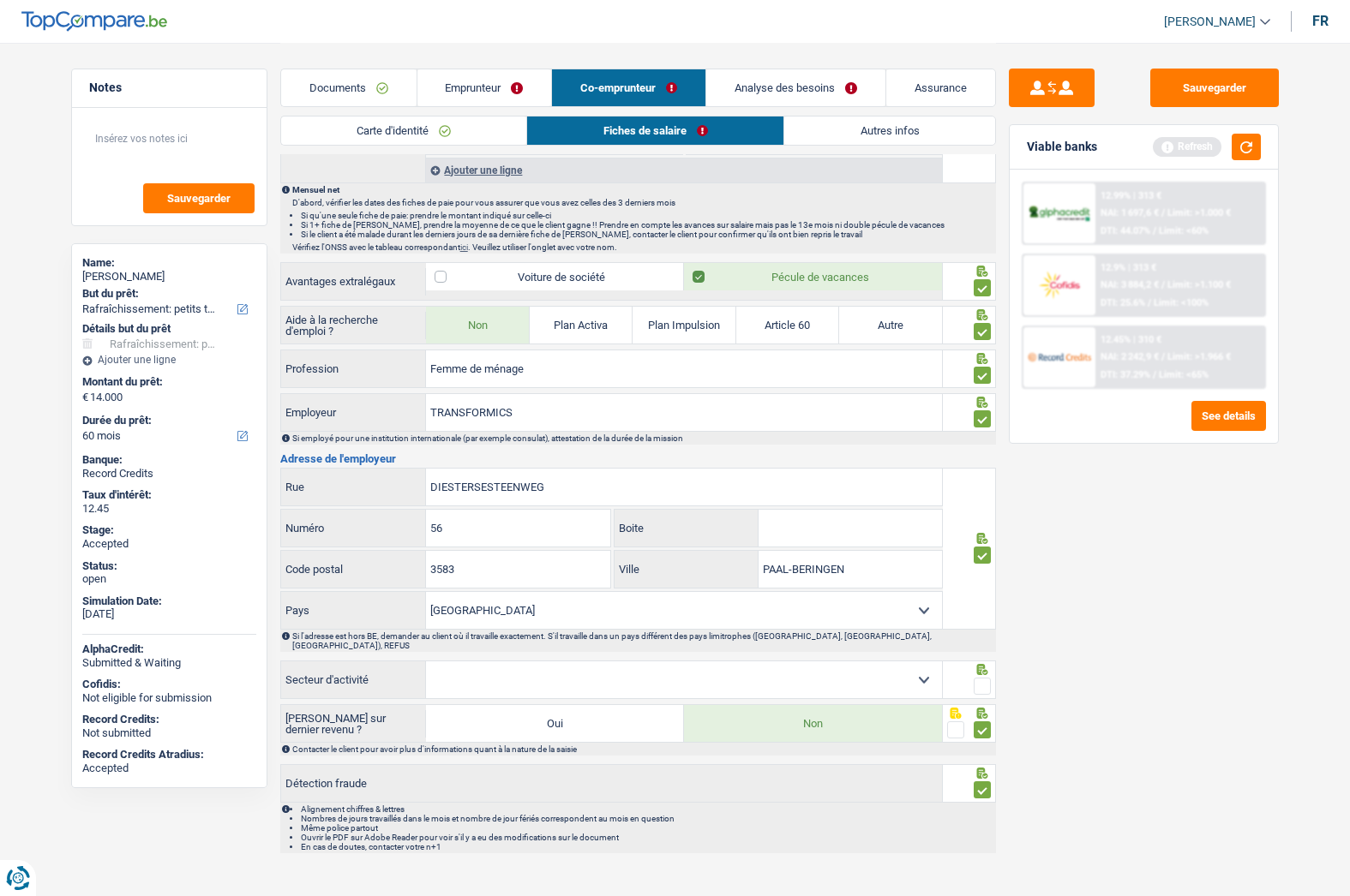
scroll to position [982, 0]
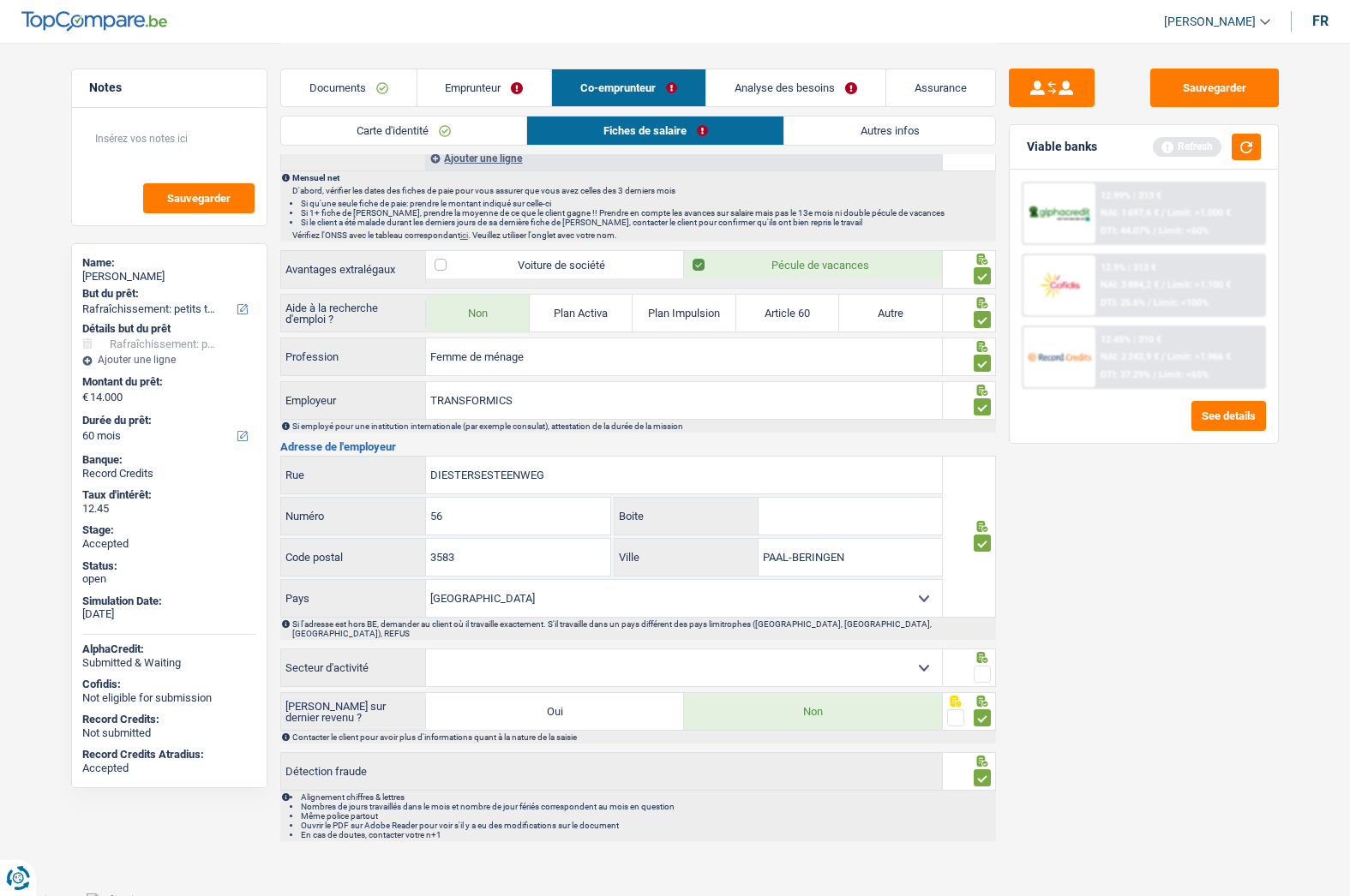
click at [986, 665] on span at bounding box center [982, 674] width 17 height 17
click at [0, 0] on input "radio" at bounding box center [0, 0] width 0 height 0
click at [557, 662] on select "Agriculture/Pêche Industrie Horeca Courier/Fitness/Taxi Construction Banques/As…" at bounding box center [684, 667] width 516 height 37
select select "bigCompanies"
click at [426, 649] on select "Agriculture/Pêche Industrie Horeca Courier/Fitness/Taxi Construction Banques/As…" at bounding box center [684, 667] width 516 height 37
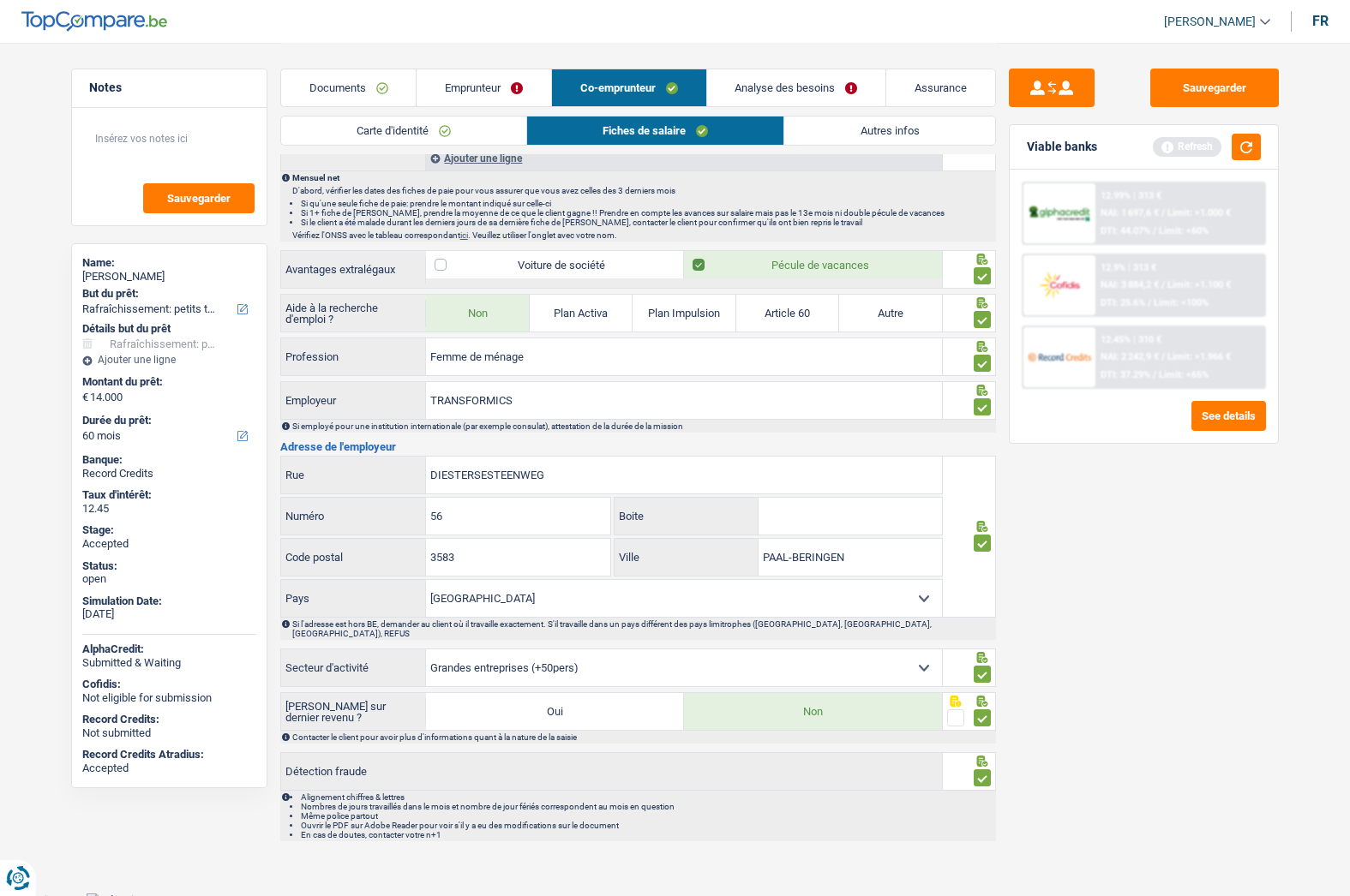
click at [766, 88] on link "Analyse des besoins" at bounding box center [797, 88] width 179 height 37
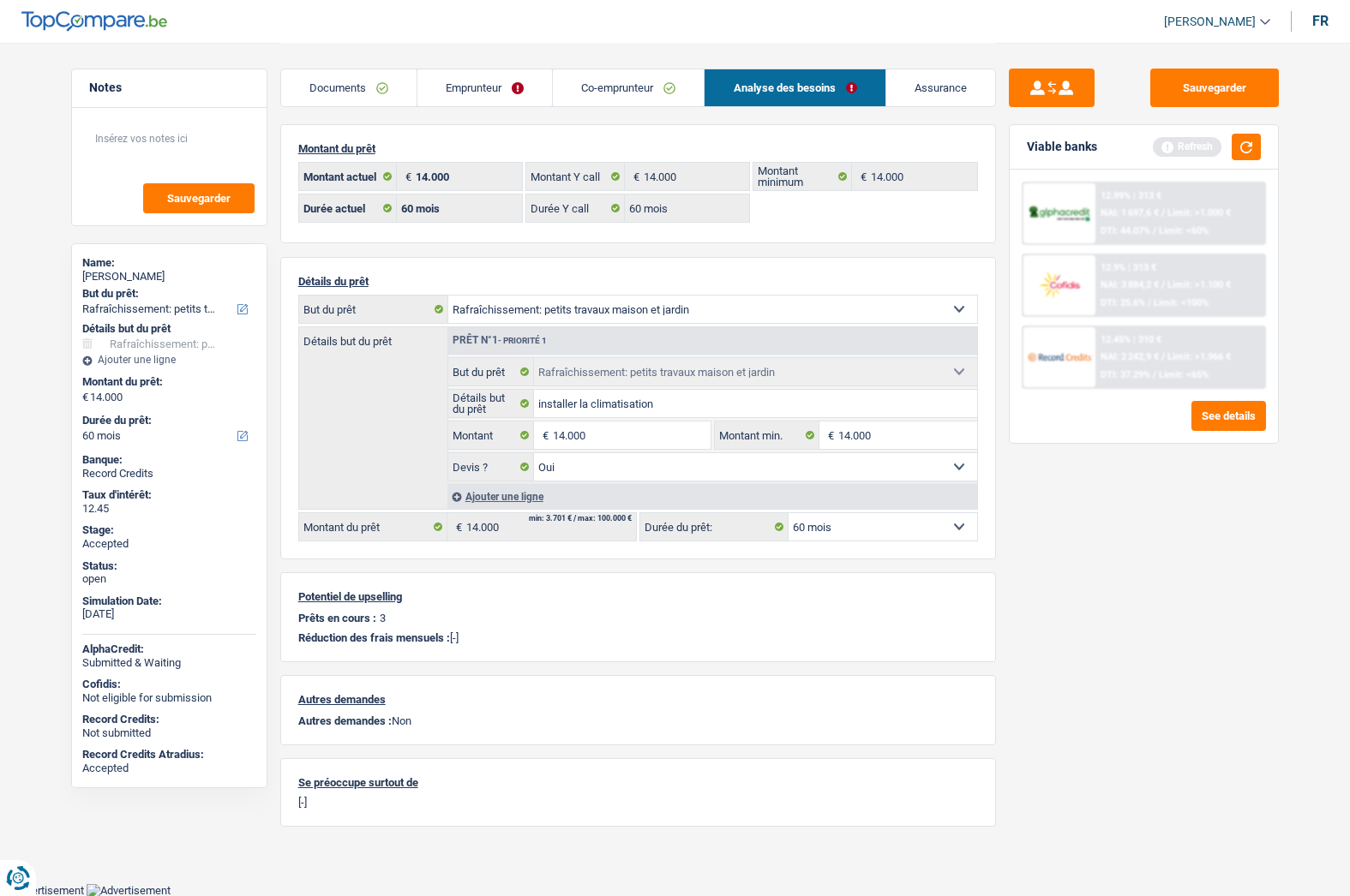
click at [583, 79] on link "Co-emprunteur" at bounding box center [628, 88] width 151 height 37
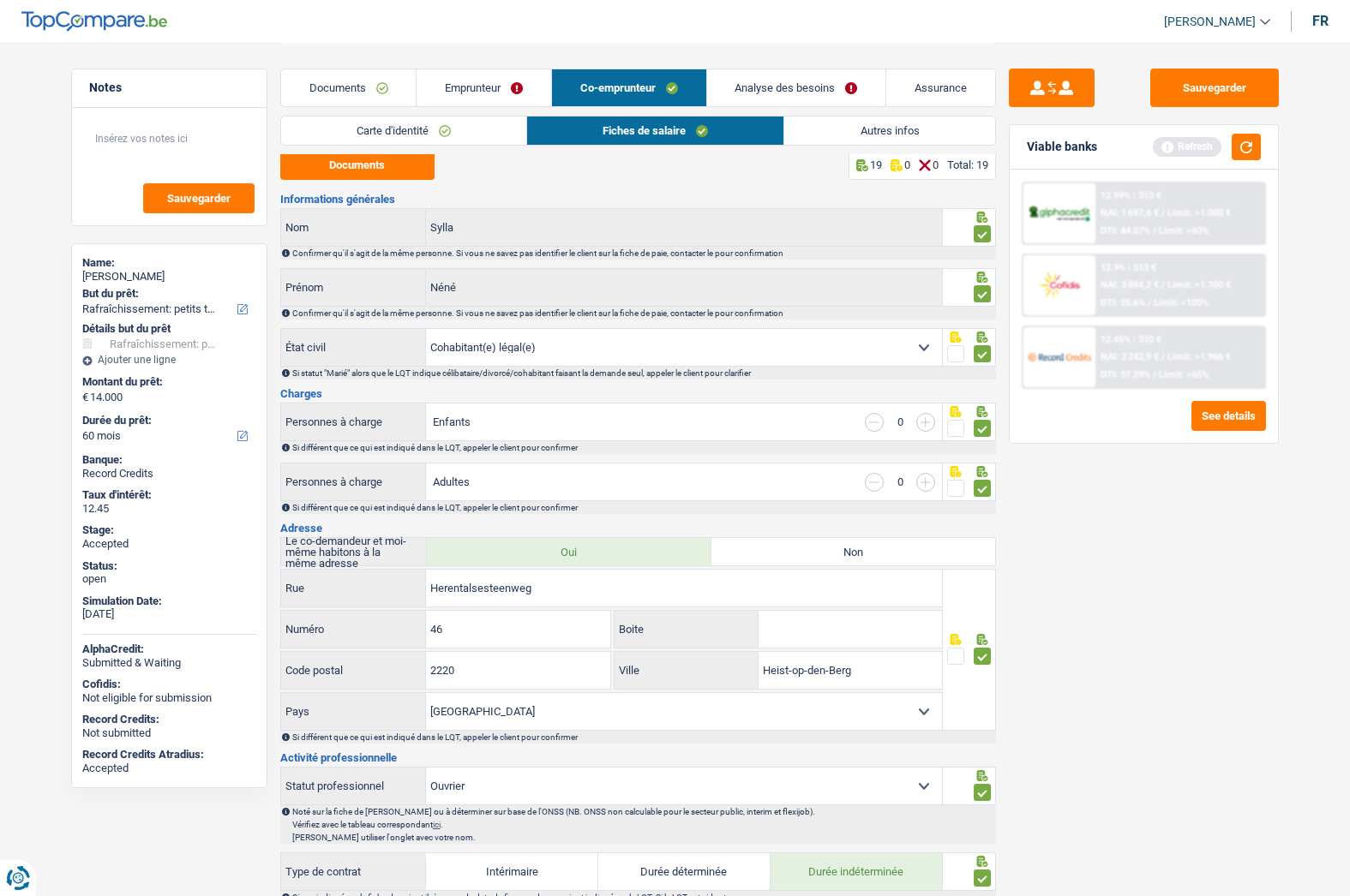
click at [503, 79] on link "Emprunteur" at bounding box center [484, 88] width 135 height 37
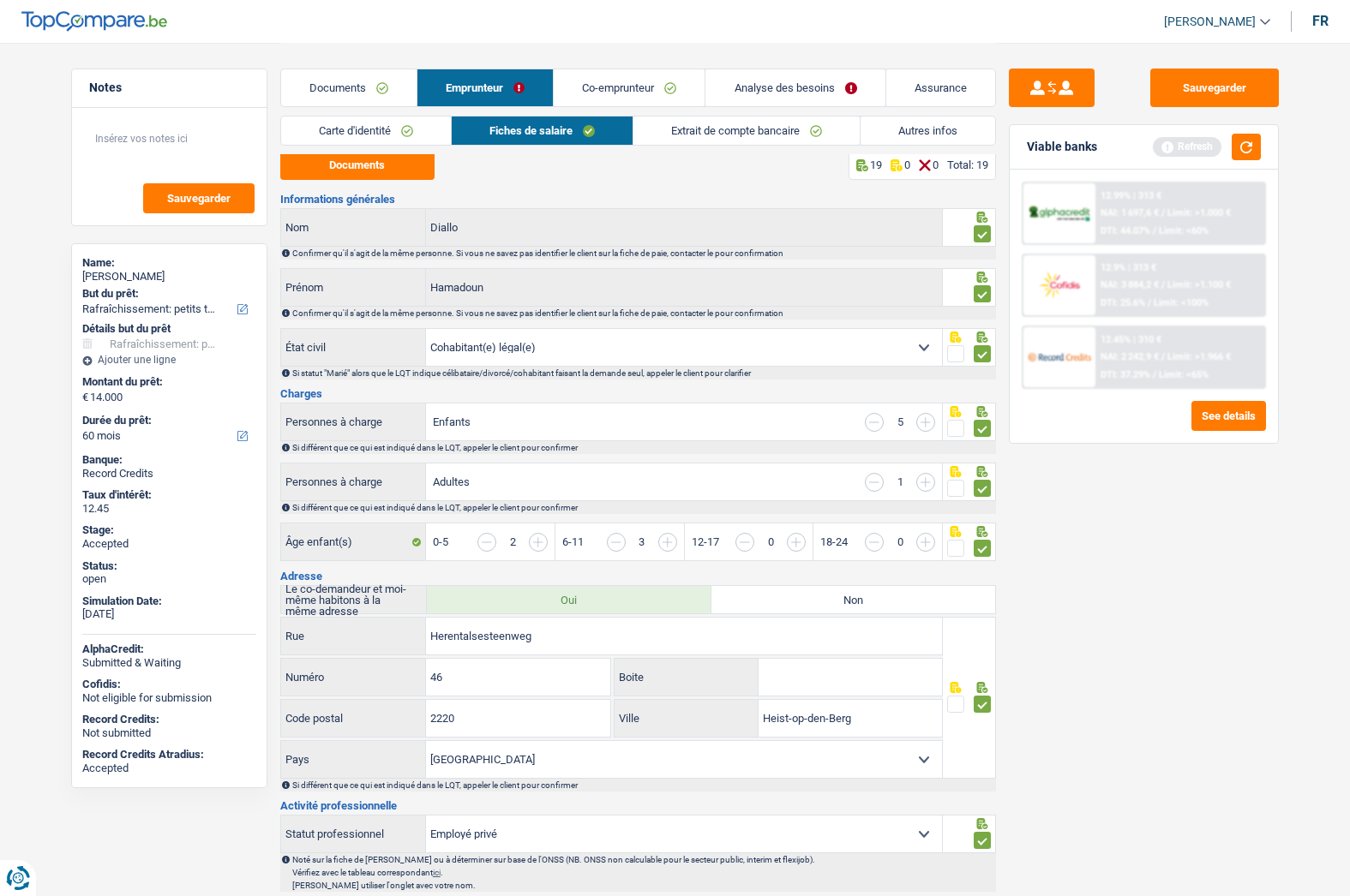
click at [632, 80] on link "Co-emprunteur" at bounding box center [628, 88] width 151 height 37
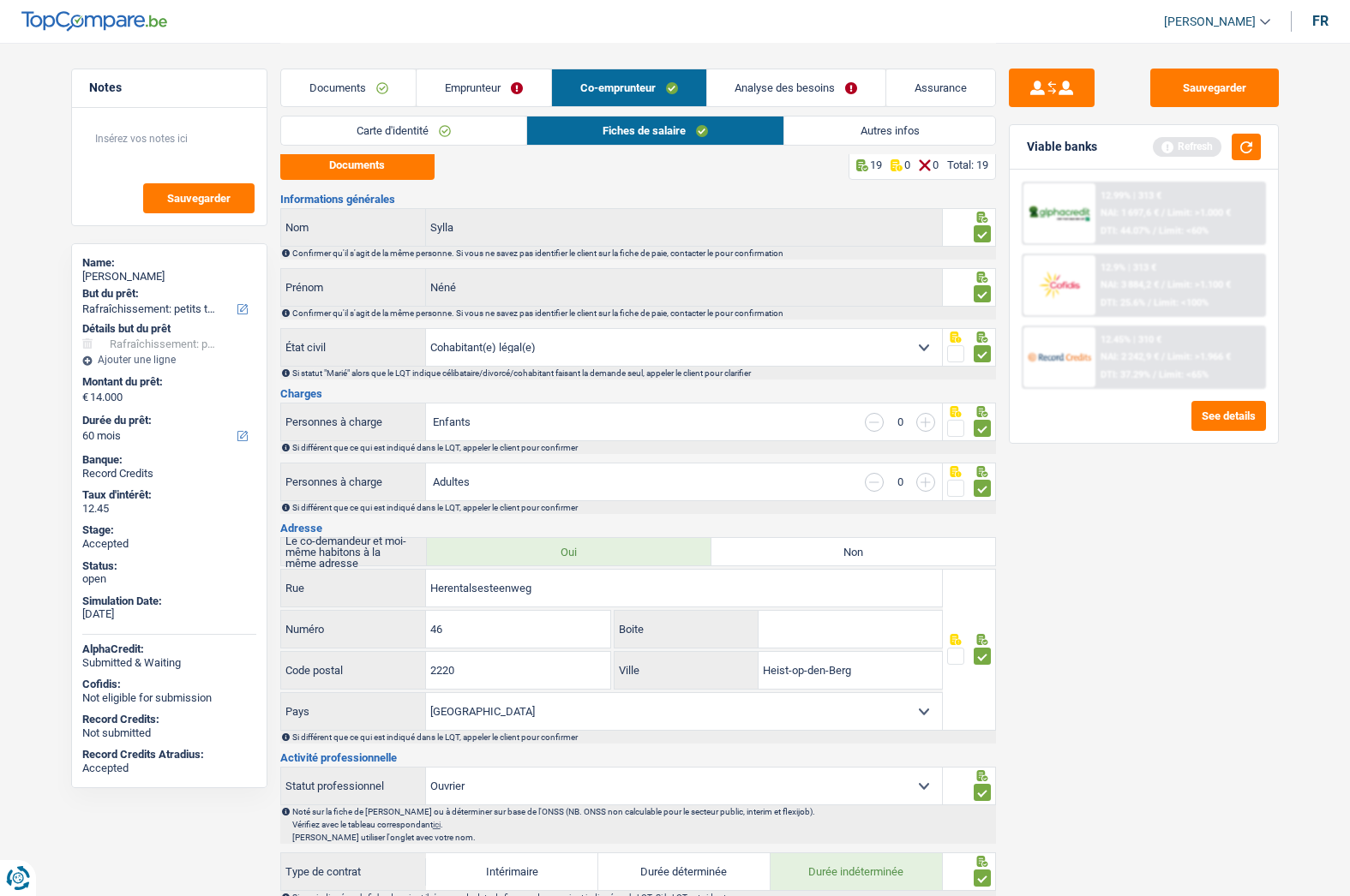
click at [368, 83] on link "Documents" at bounding box center [349, 88] width 136 height 37
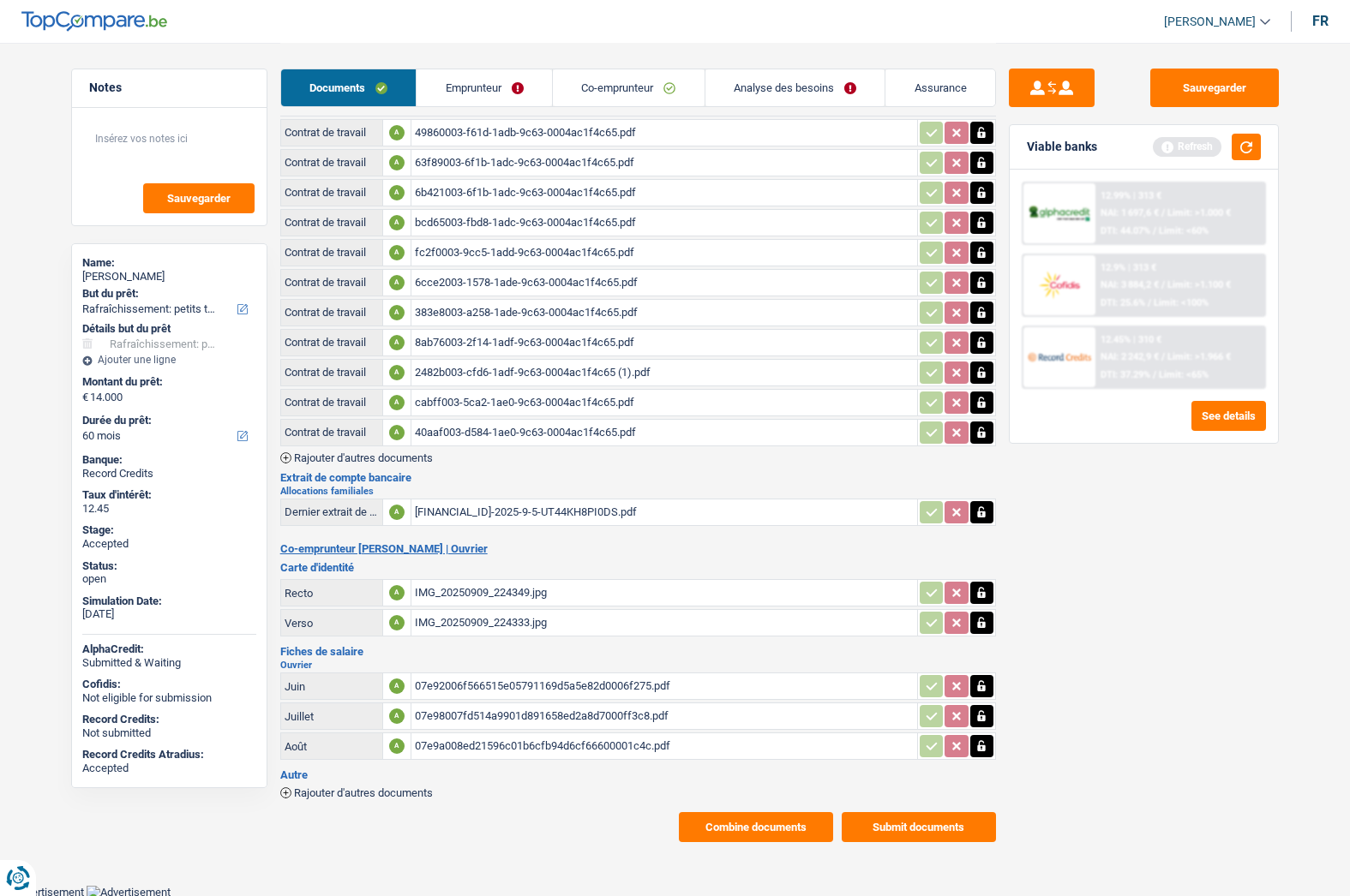
scroll to position [263, 0]
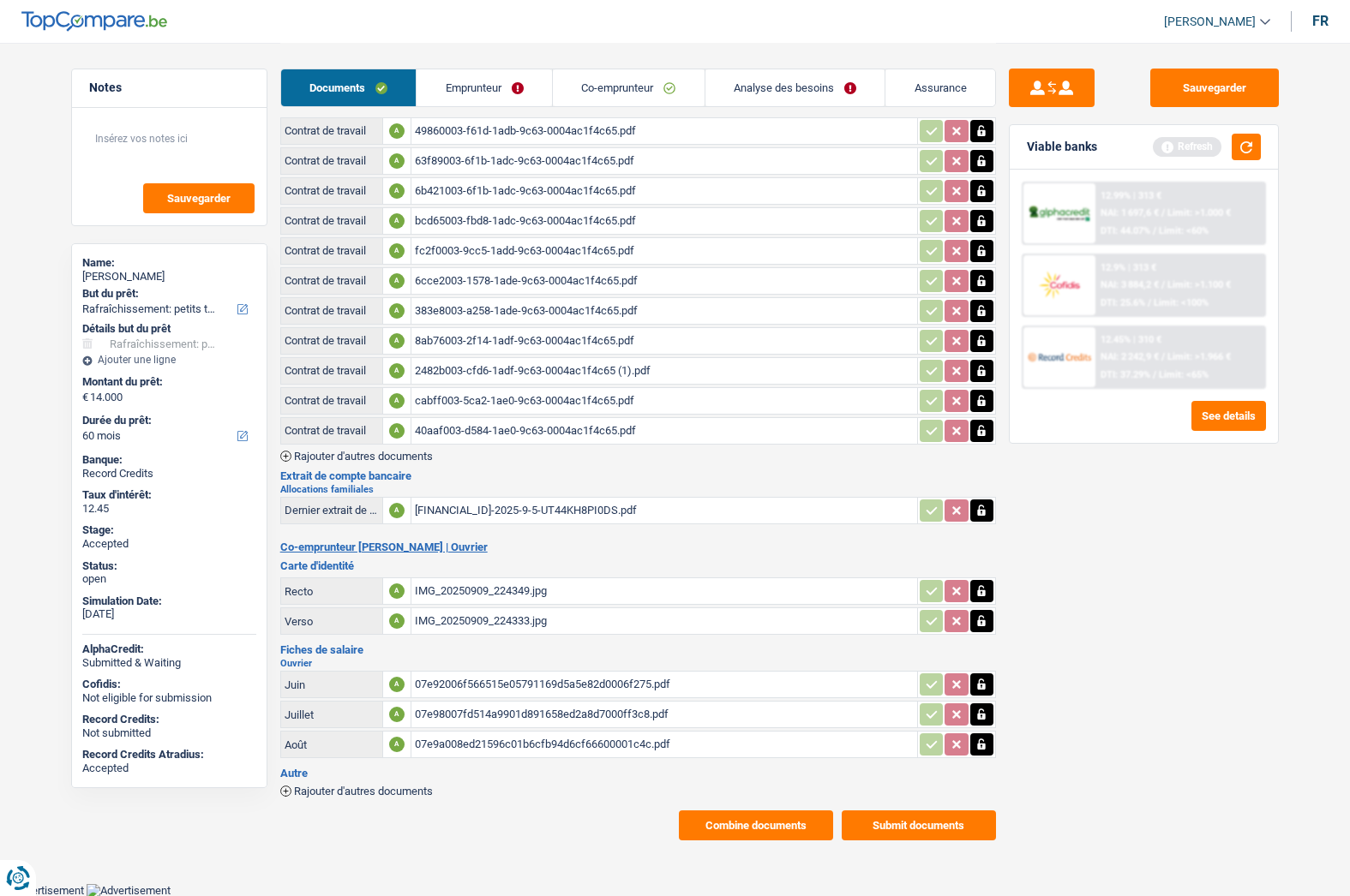
click at [788, 823] on button "Combine documents" at bounding box center [756, 825] width 155 height 30
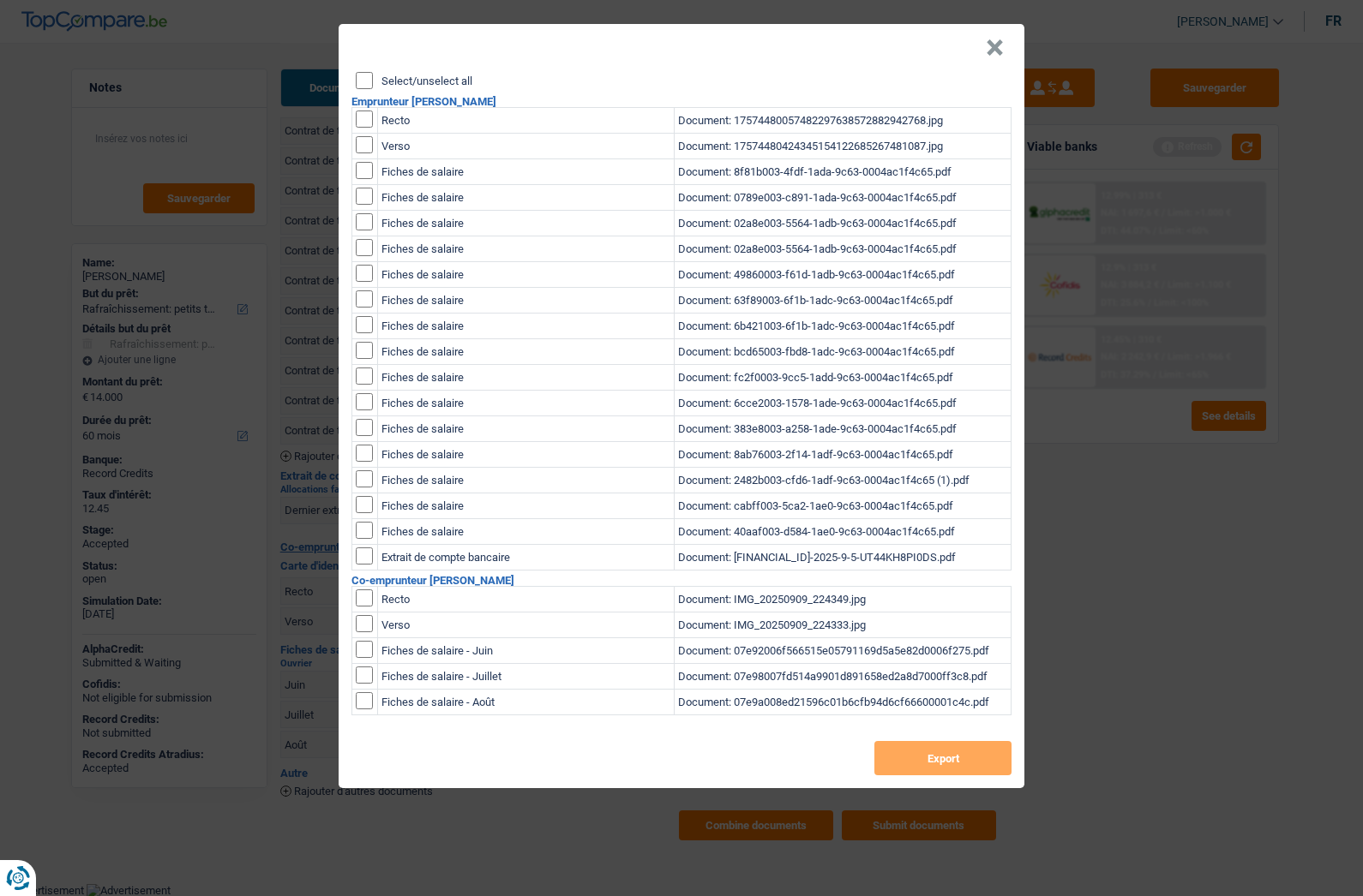
click at [437, 87] on label "Select/unselect all" at bounding box center [427, 80] width 90 height 11
click at [373, 87] on input "Select/unselect all" at bounding box center [364, 80] width 17 height 17
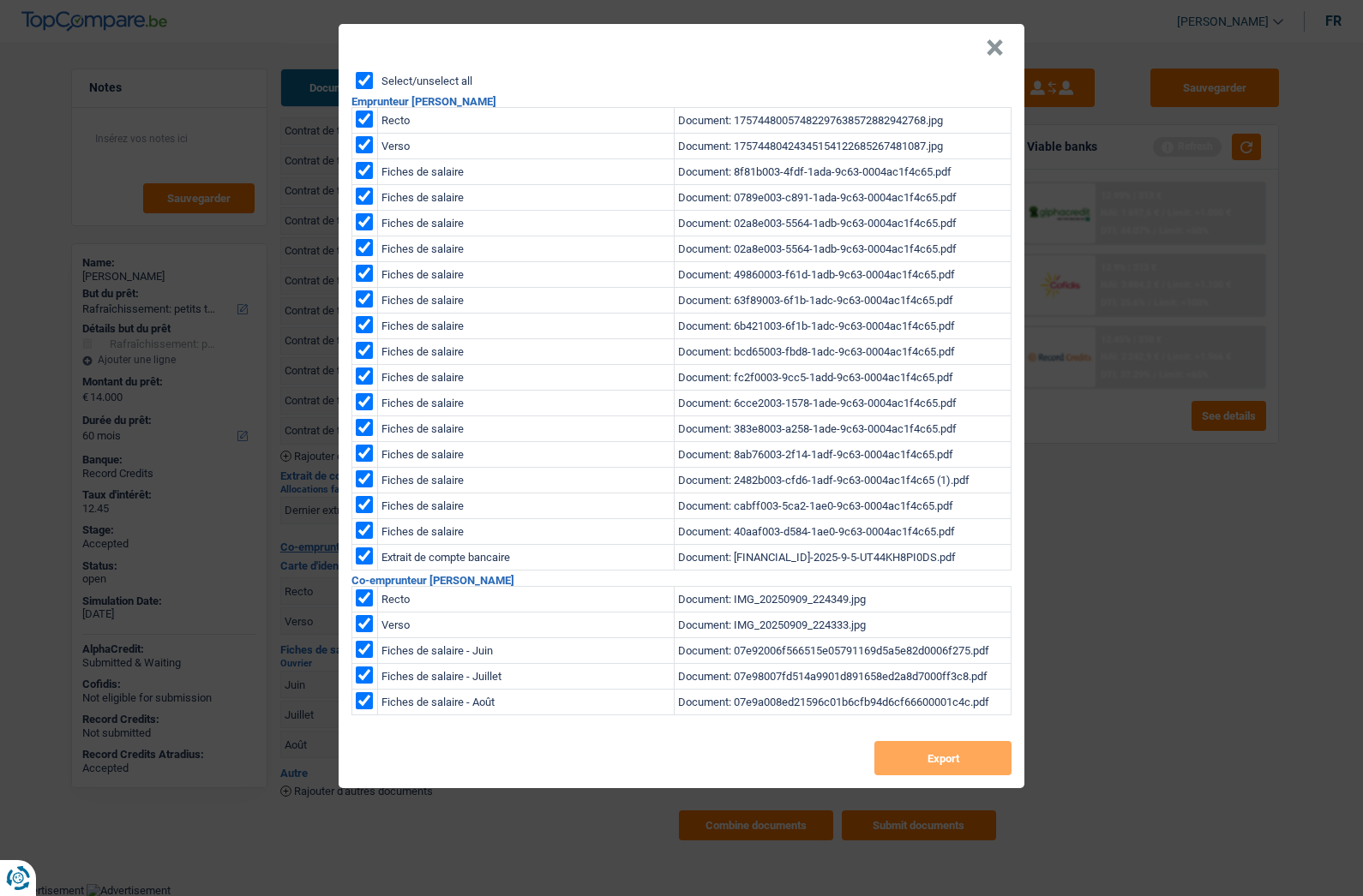
checkbox input "true"
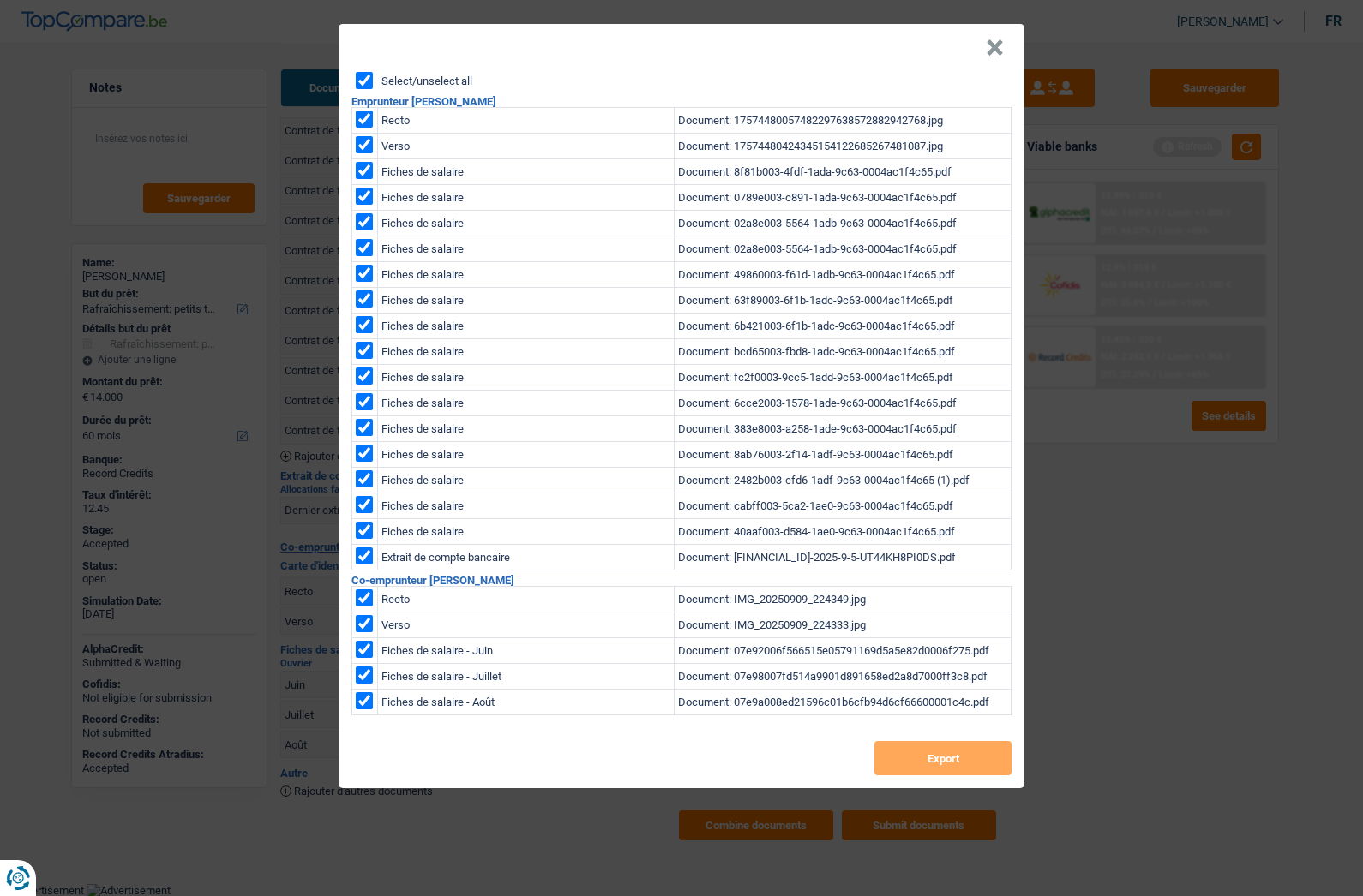
checkbox input "true"
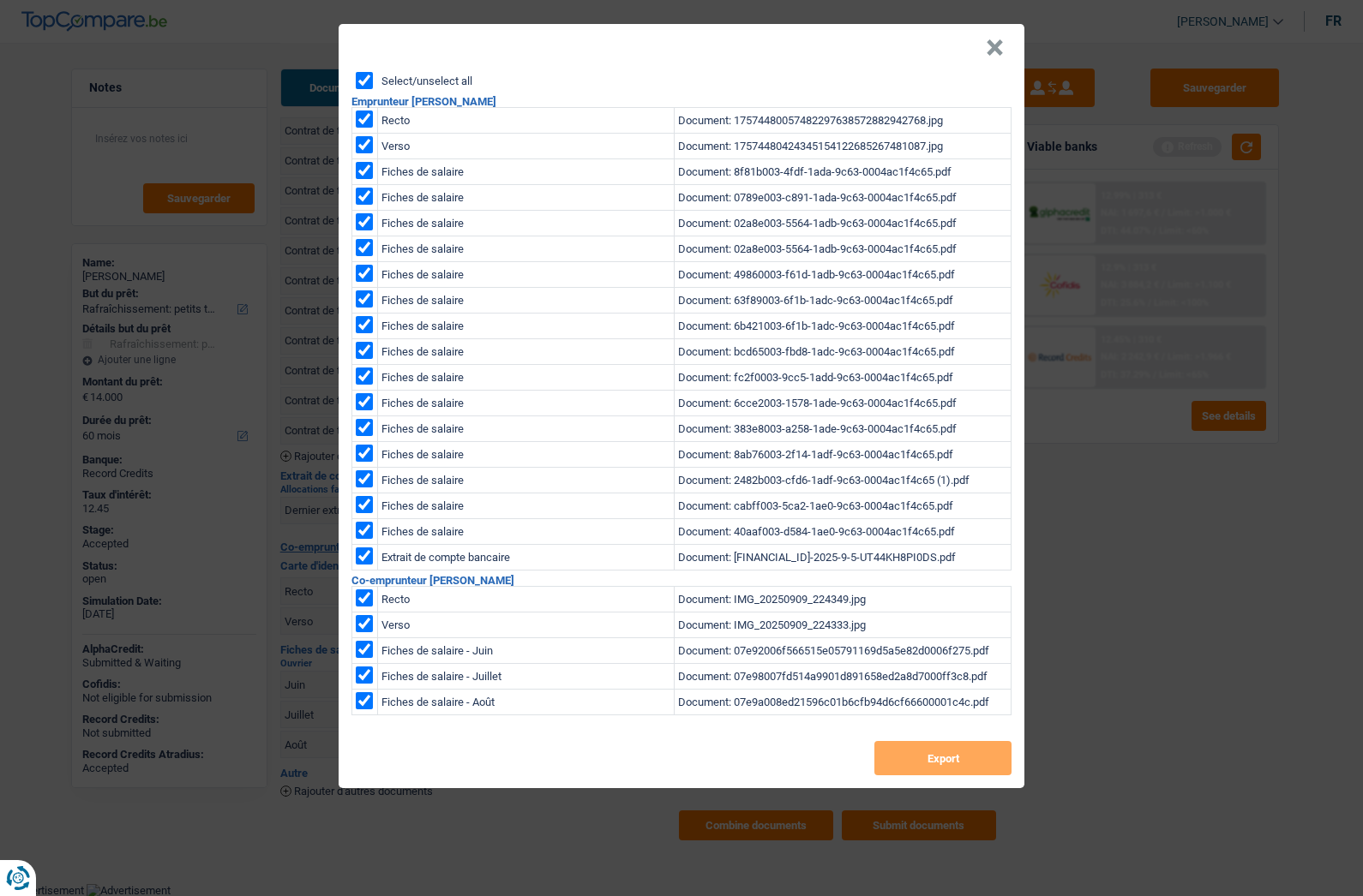
checkbox input "true"
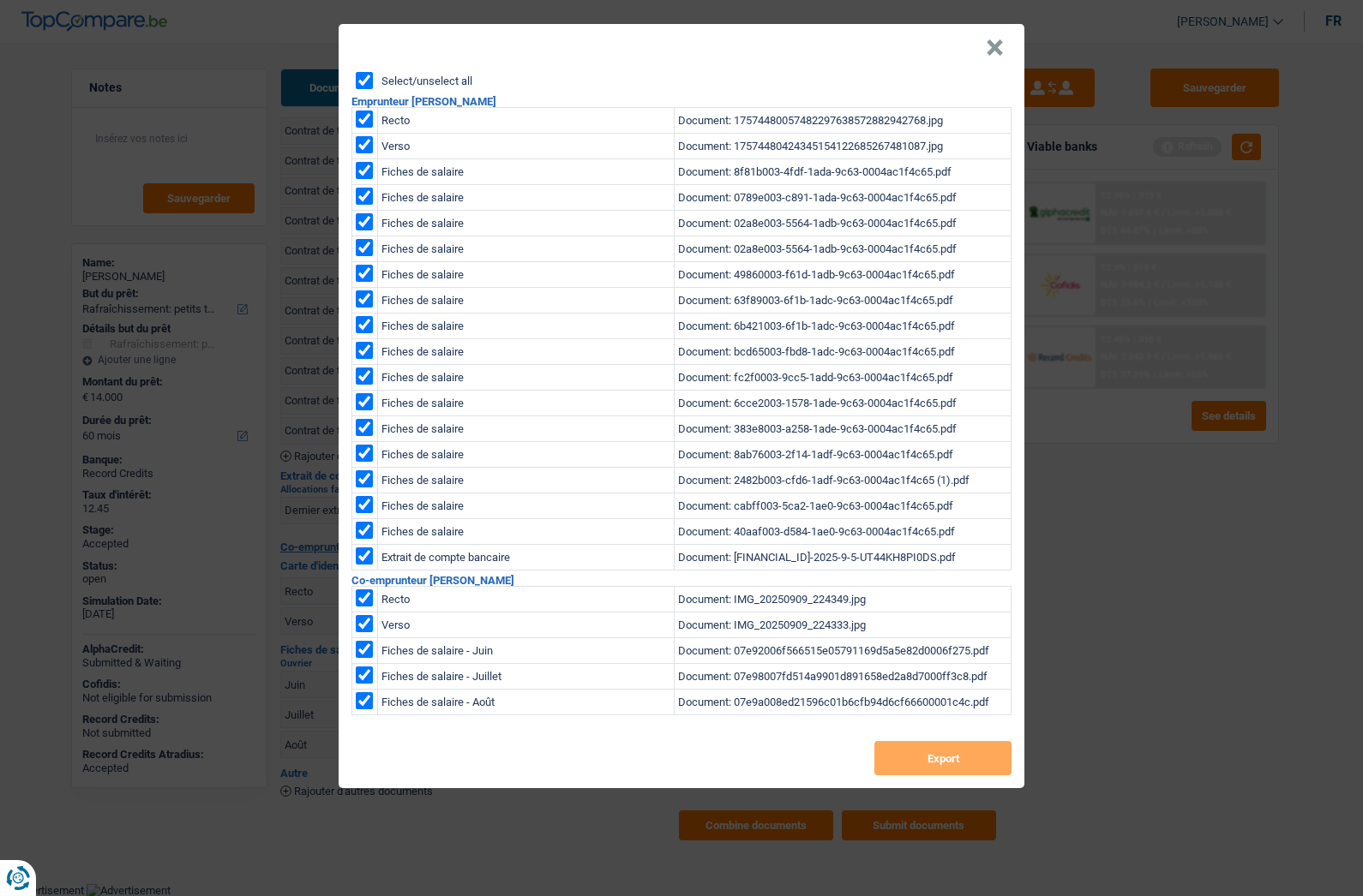
checkbox input "true"
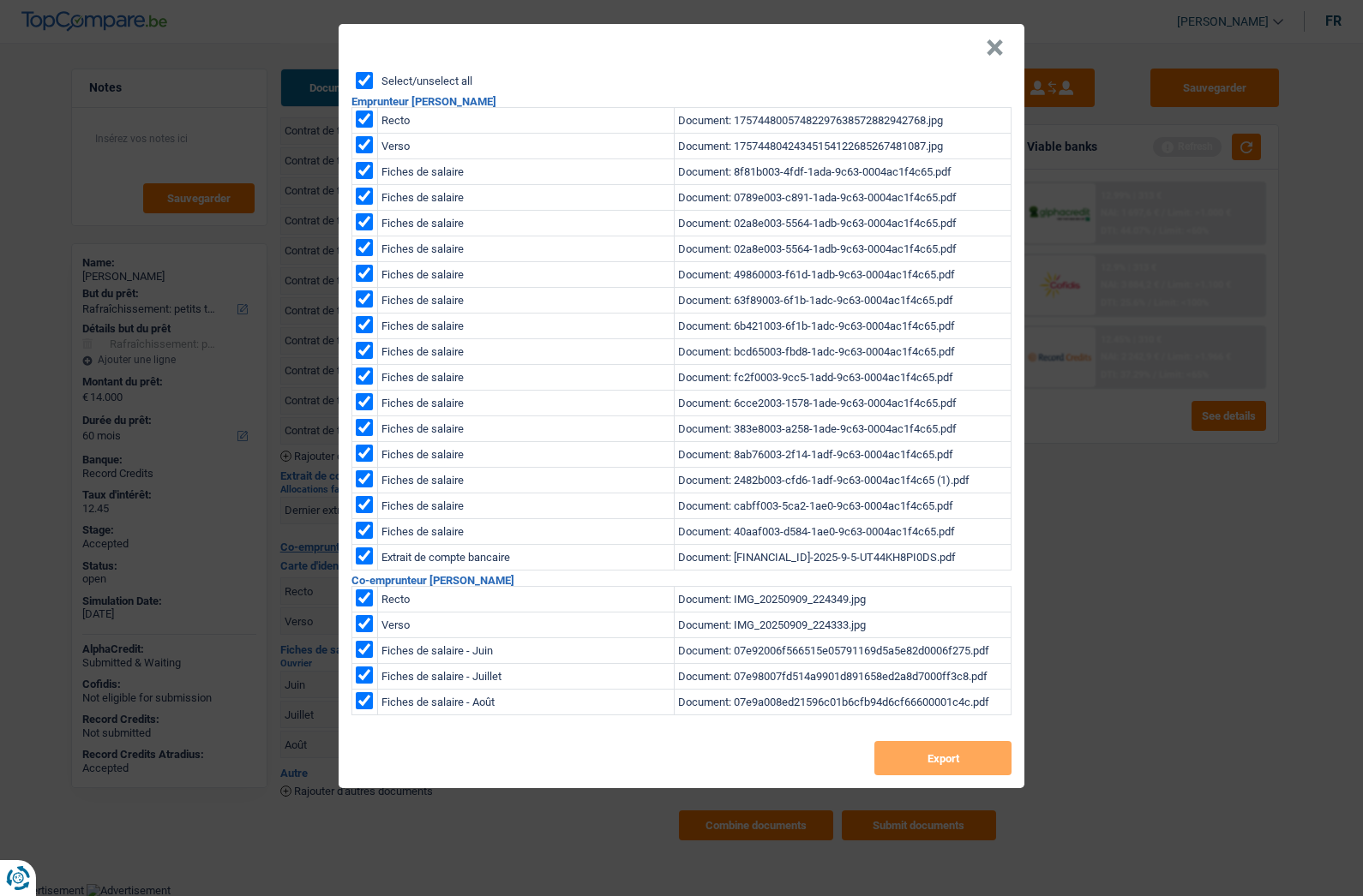
checkbox input "true"
click at [931, 762] on button "Export" at bounding box center [943, 759] width 137 height 34
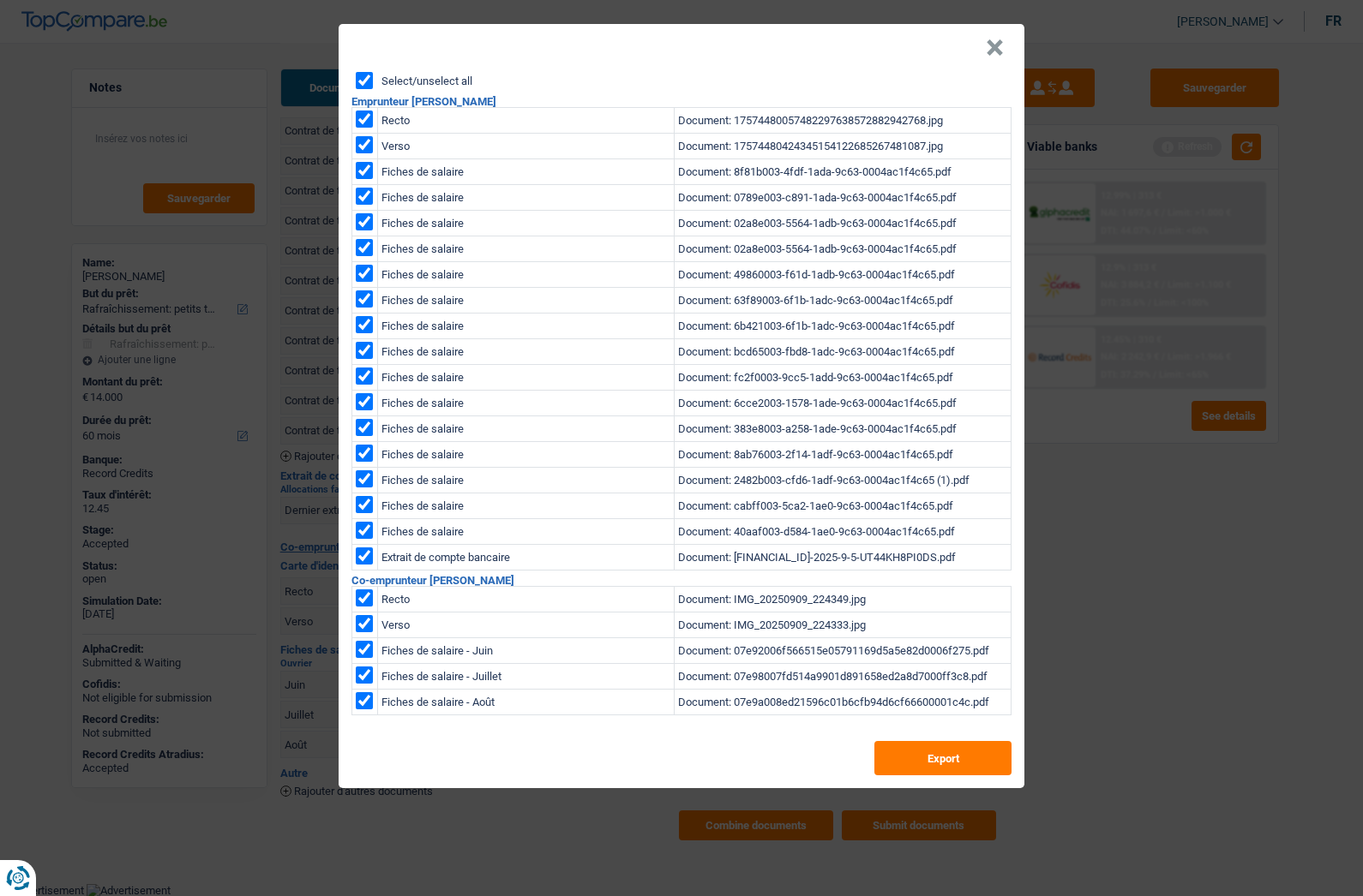
click at [991, 43] on button "×" at bounding box center [995, 48] width 18 height 17
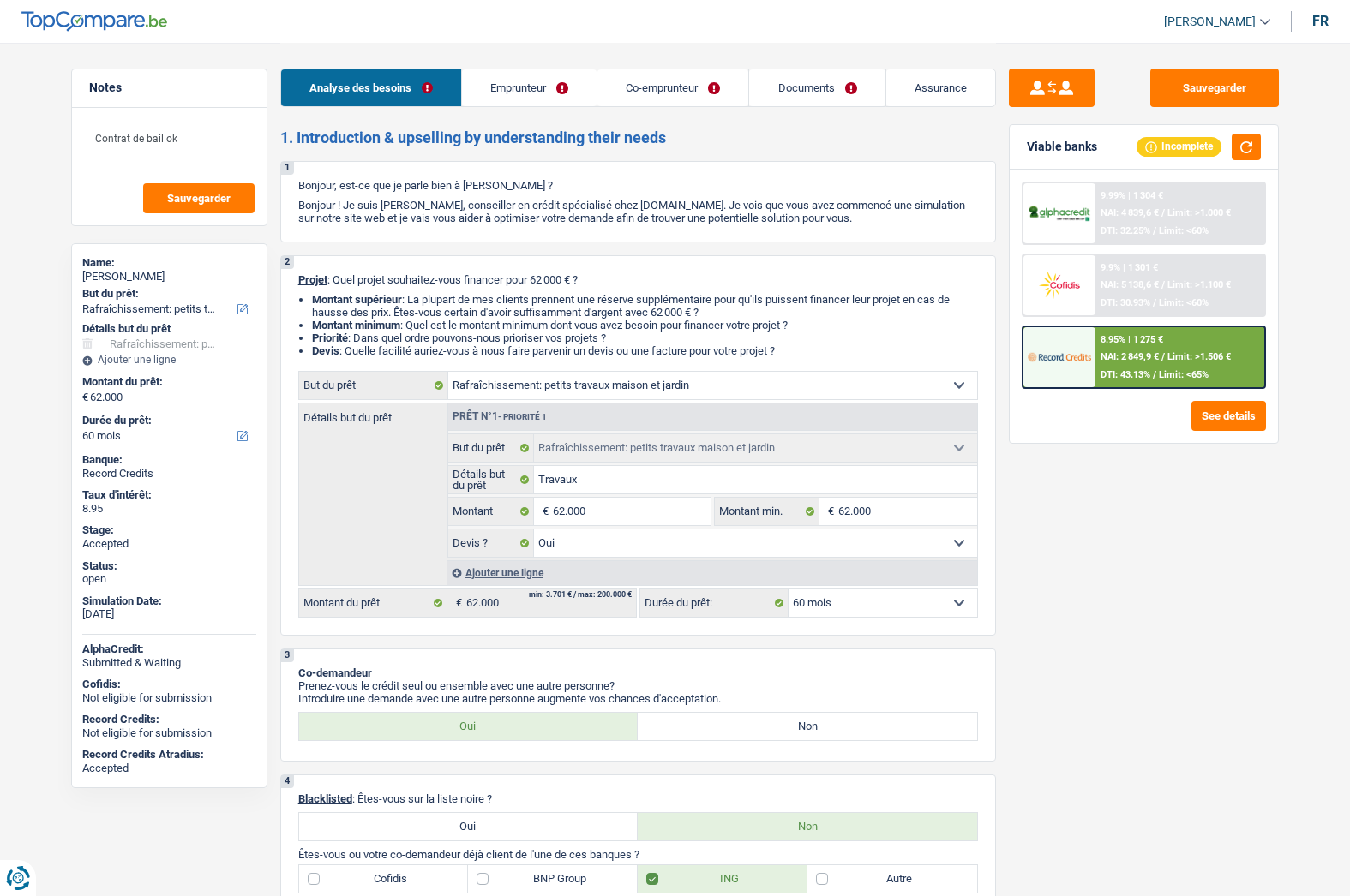
select select "houseOrGarden"
select select "60"
select select "houseOrGarden"
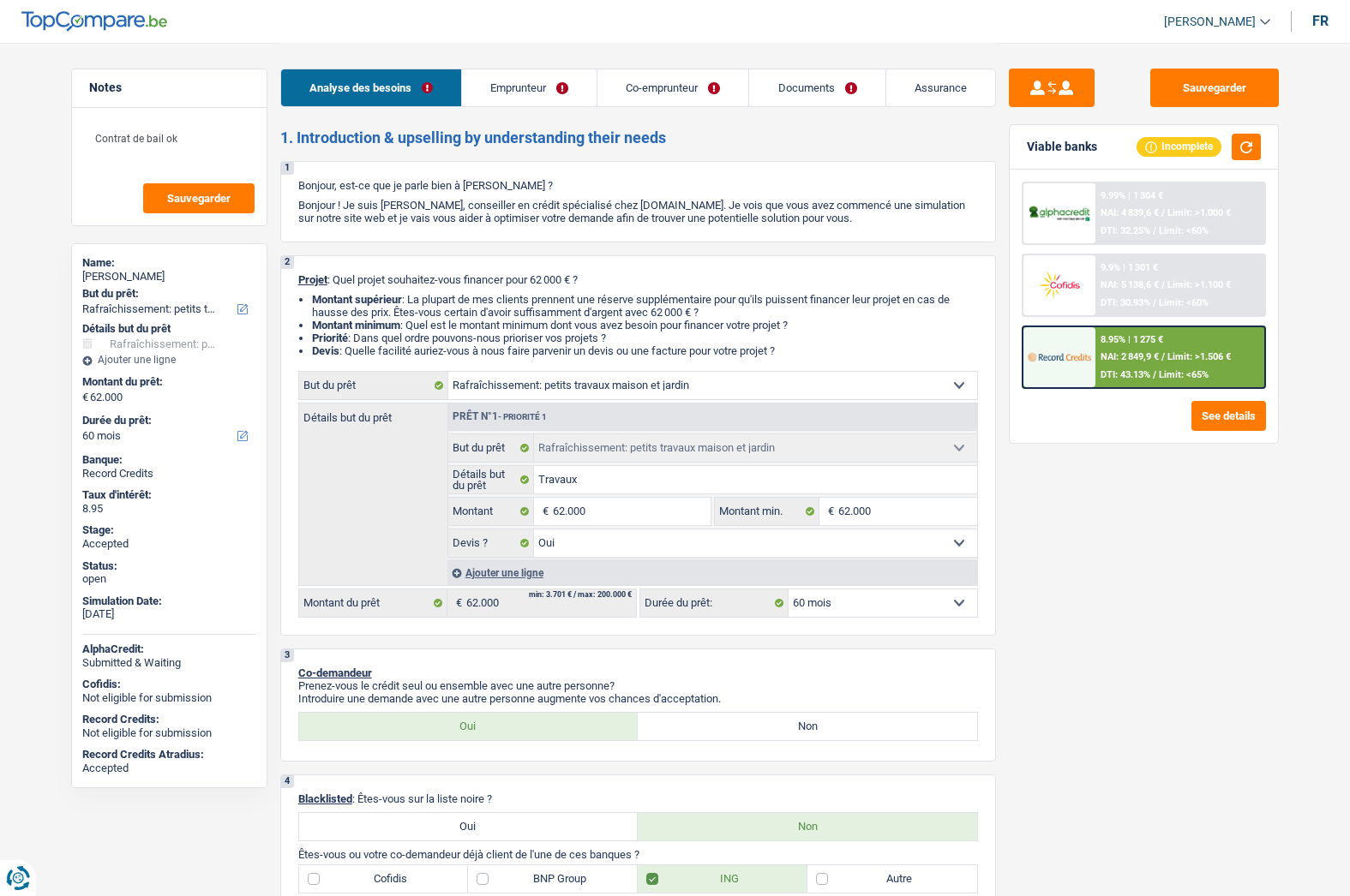
select select "yes"
select select "60"
select select "independent"
select select "privateEmployee"
select select "netSalary"
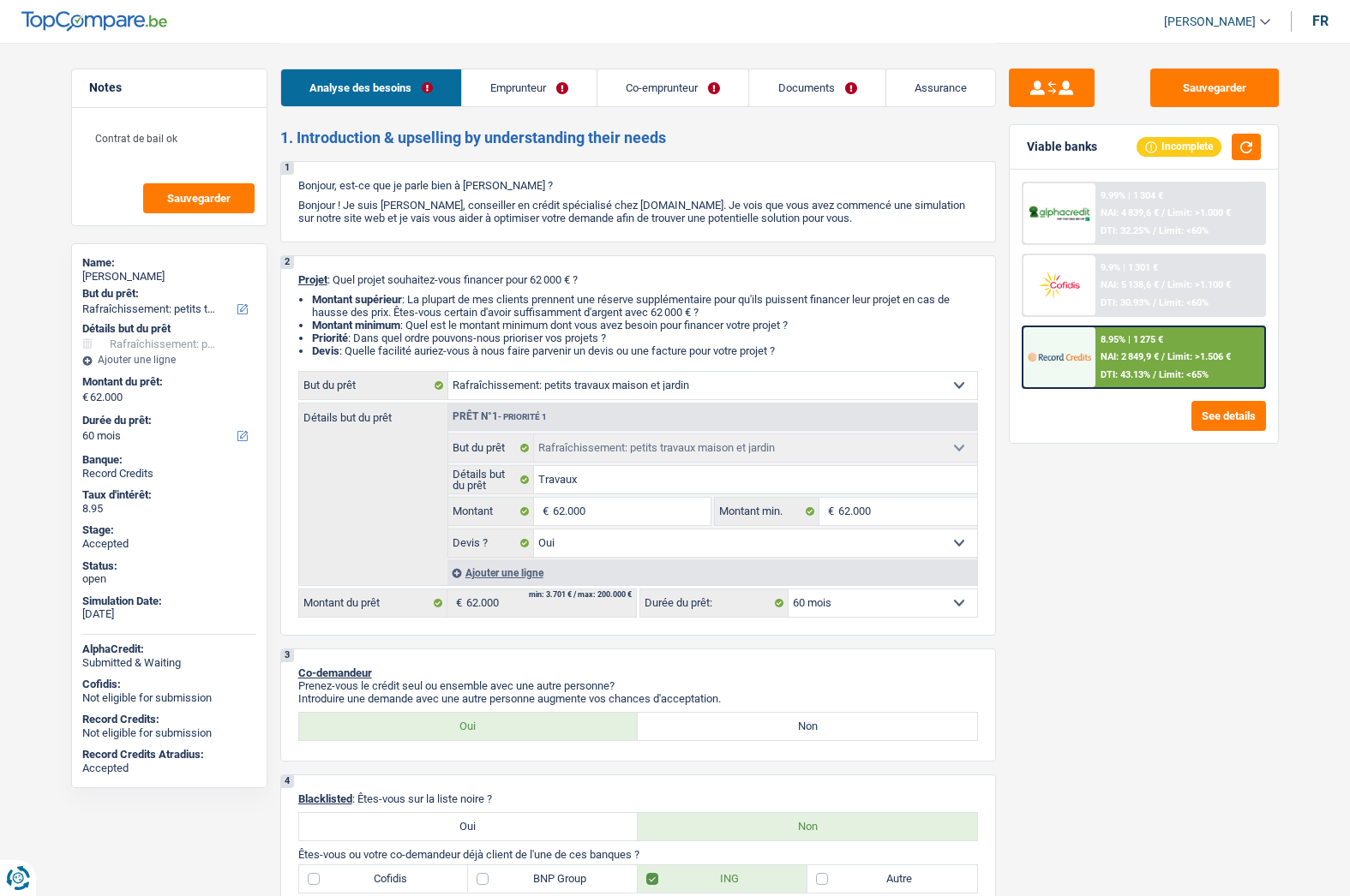
select select "rentalIncome"
select select "familyAllowances"
select select "netSalary"
select select "mealVouchers"
select select "ownerWithMortgage"
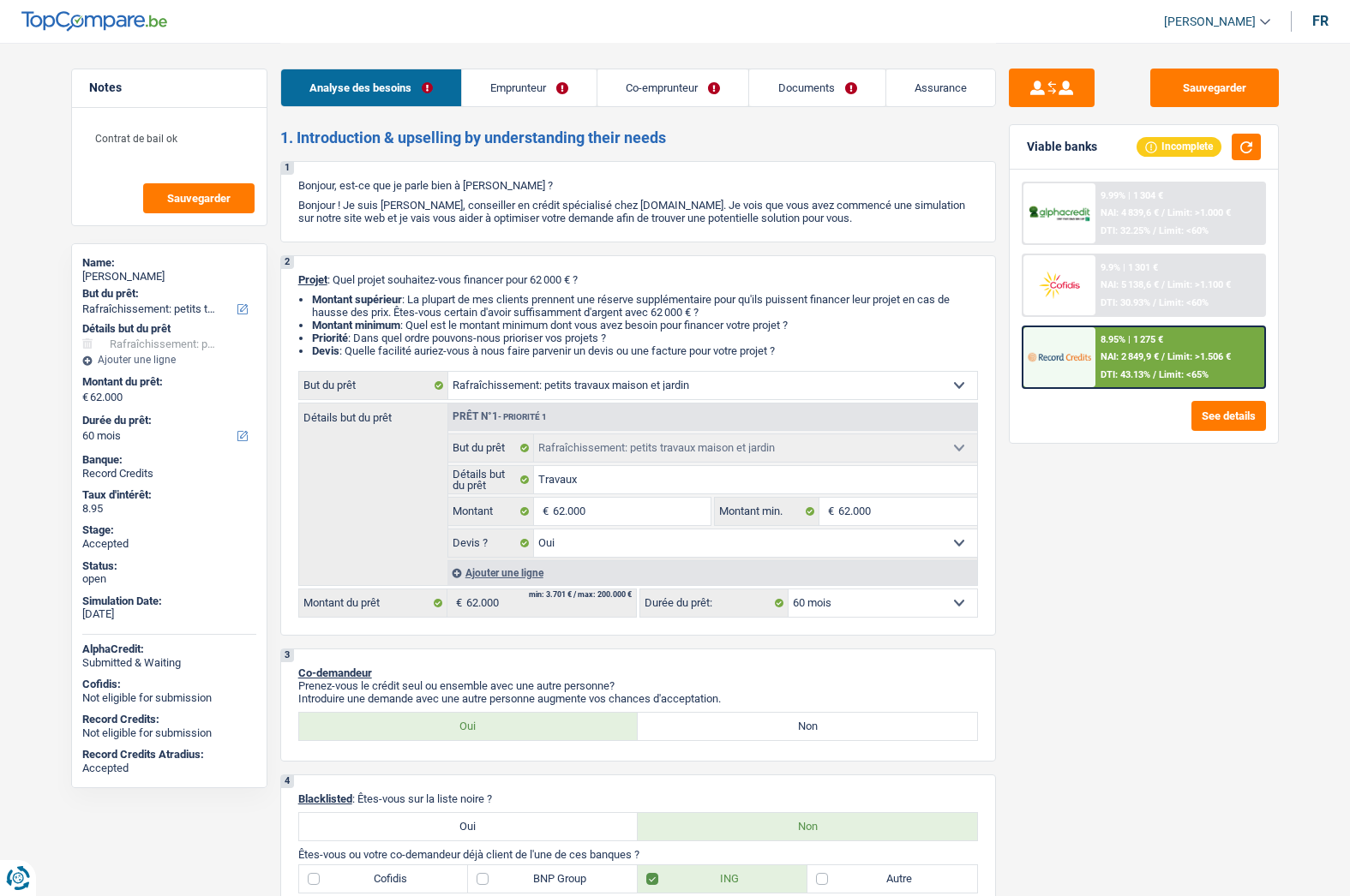
select select "mortgage"
select select "300"
select select "houseOrGarden"
select select "yes"
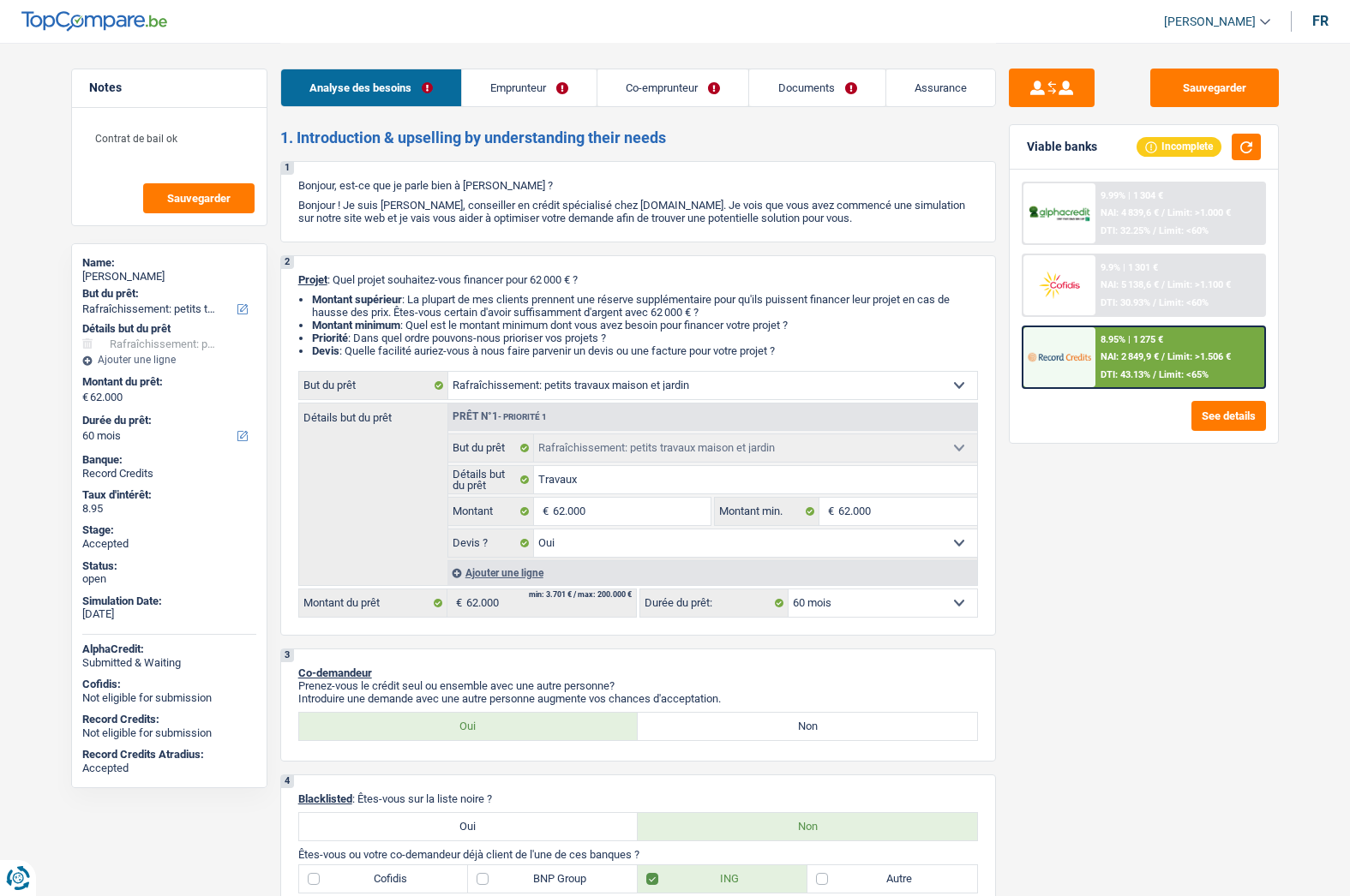
select select "60"
click at [1158, 359] on span "NAI: 2 849,9 €" at bounding box center [1129, 357] width 58 height 11
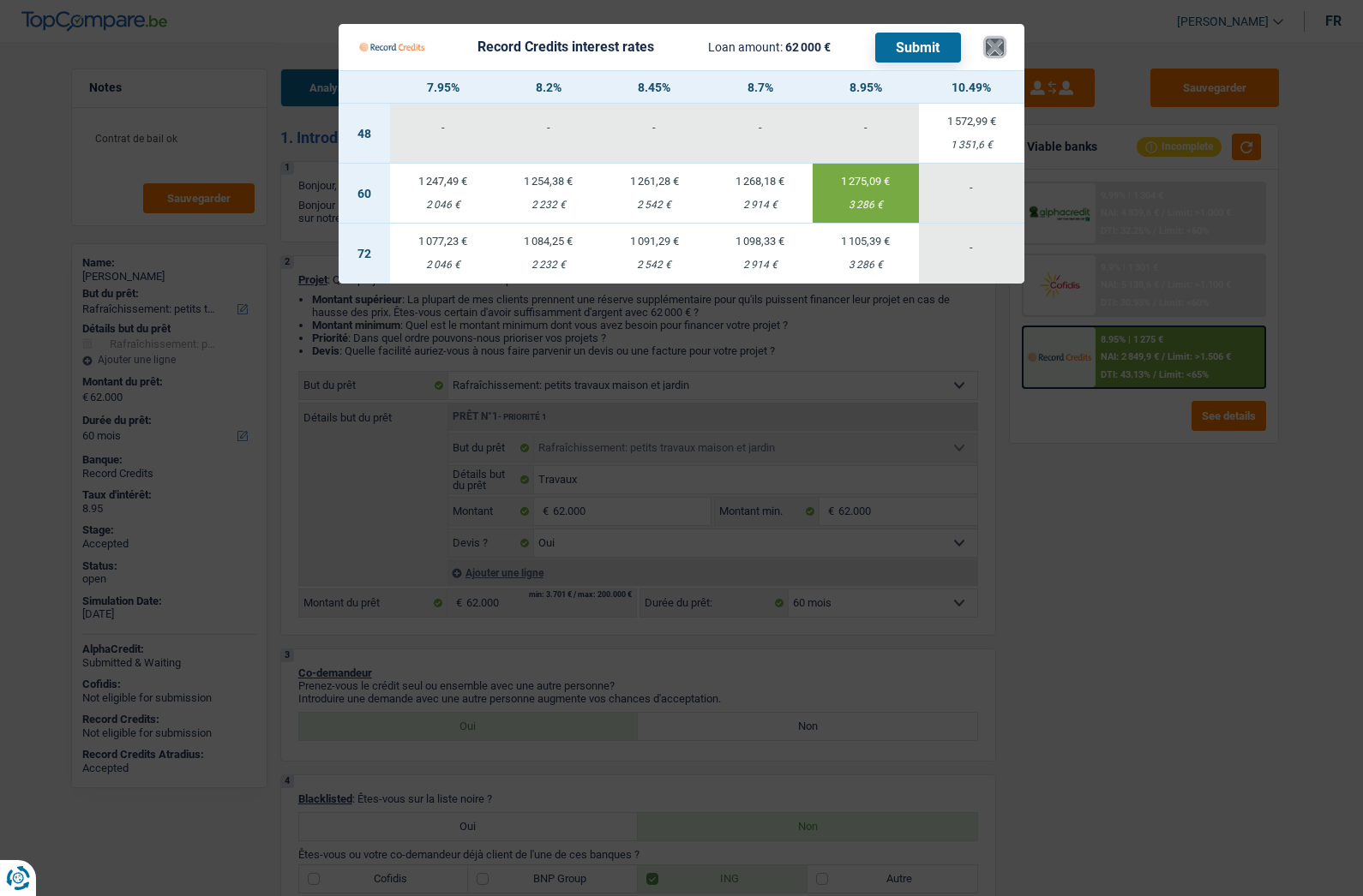
click at [999, 52] on button "×" at bounding box center [995, 47] width 18 height 17
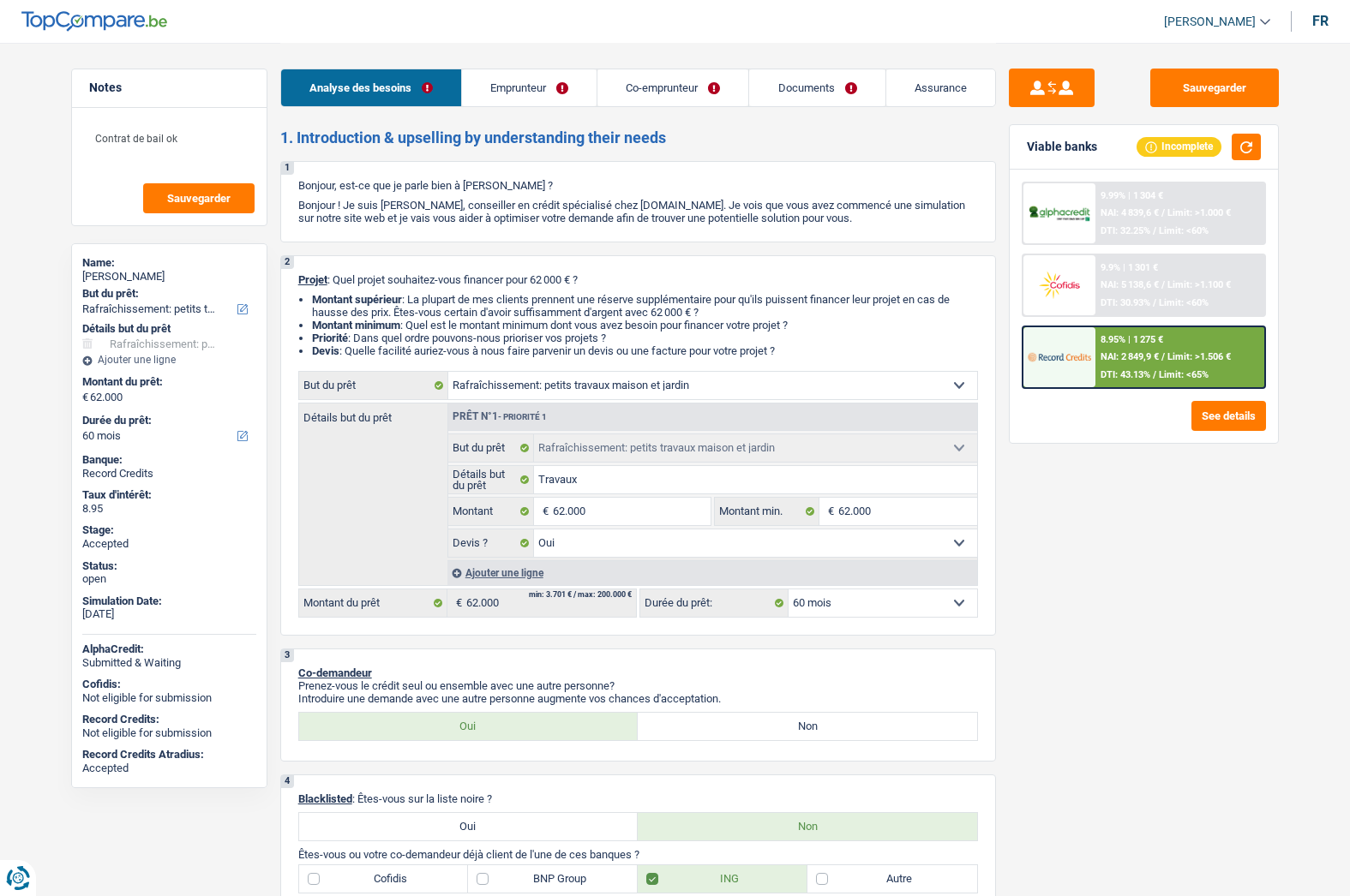
click at [624, 93] on link "Co-emprunteur" at bounding box center [673, 88] width 151 height 37
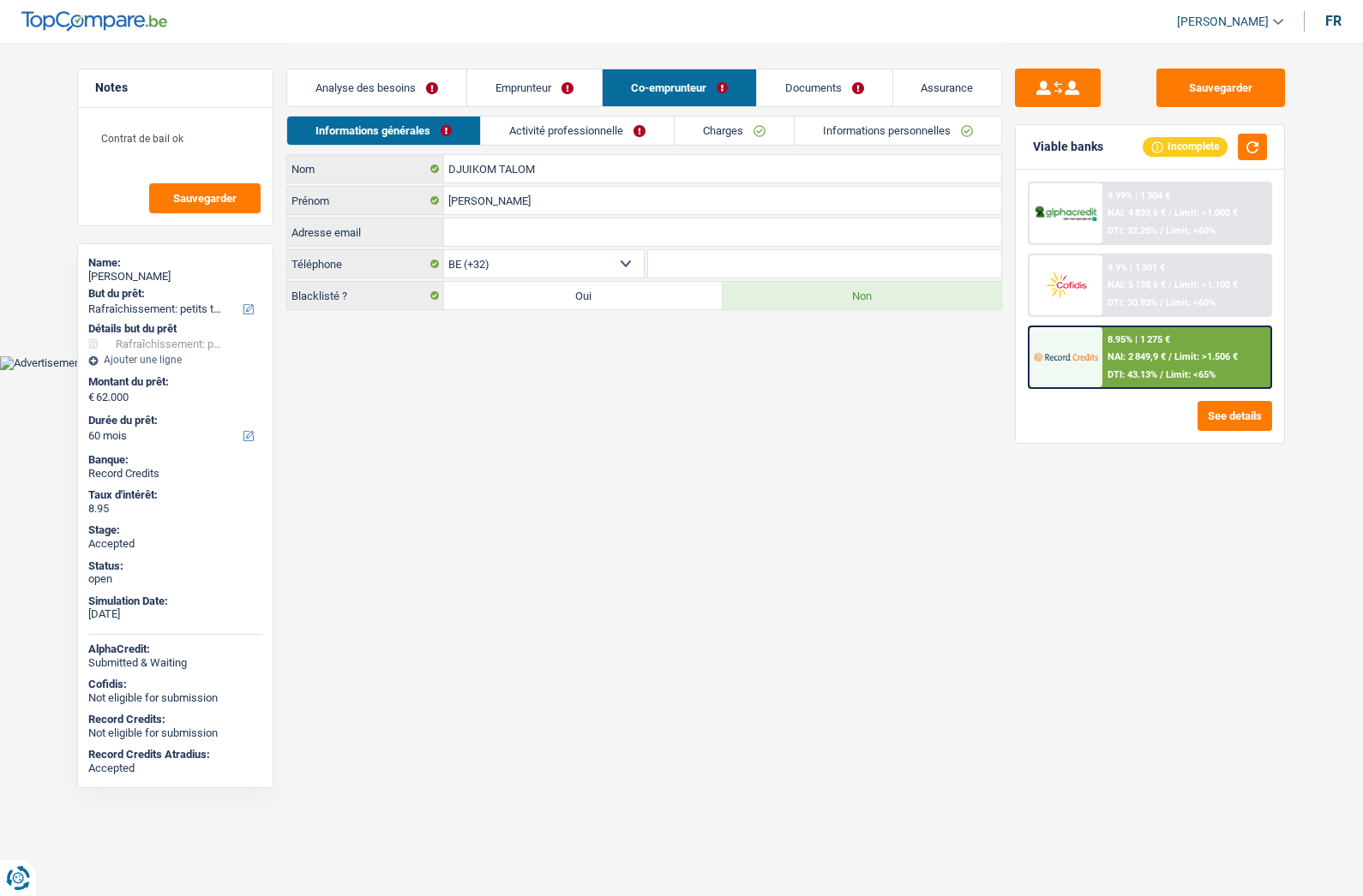
click at [522, 90] on link "Emprunteur" at bounding box center [535, 88] width 135 height 37
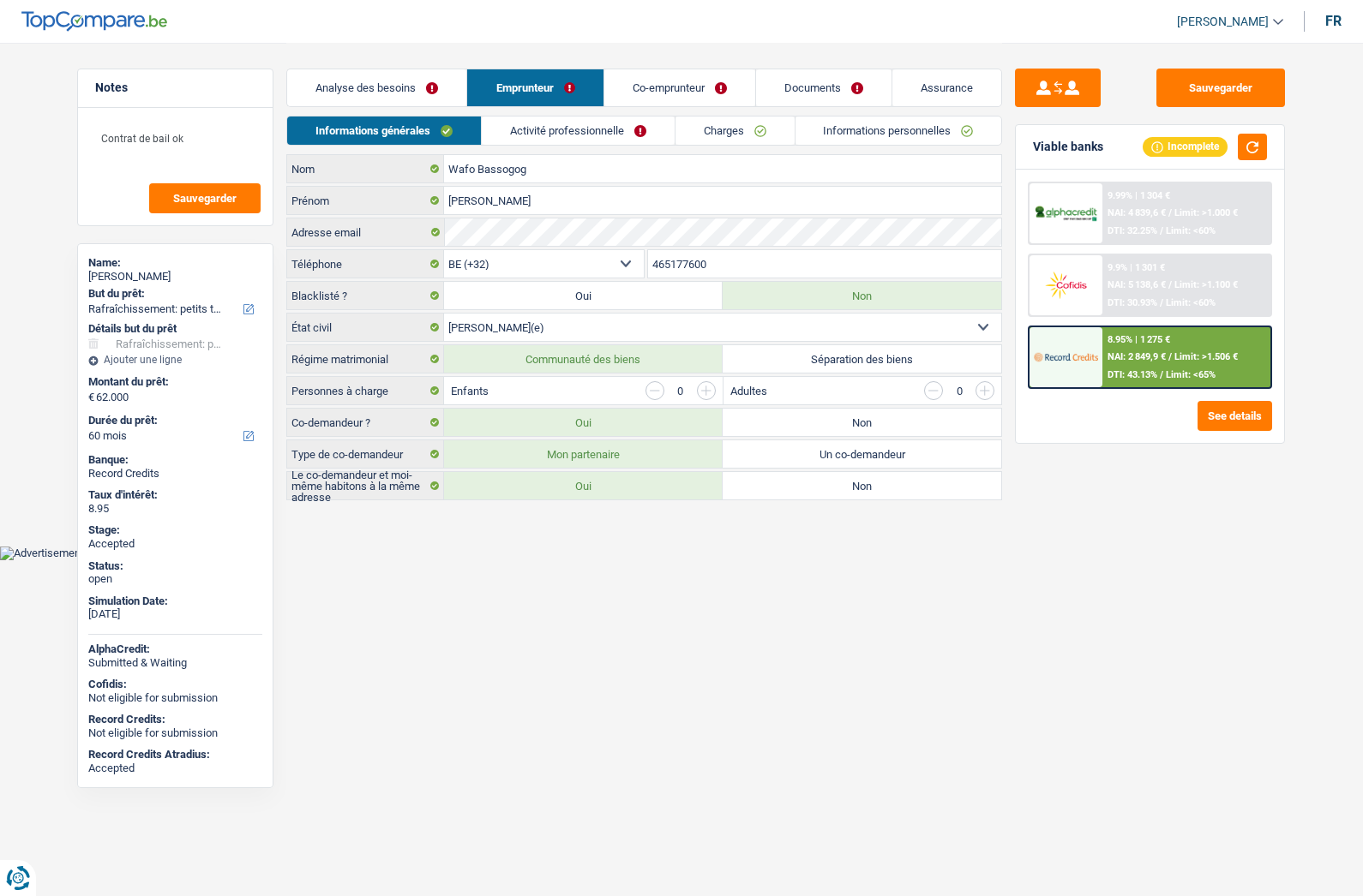
click at [788, 83] on link "Documents" at bounding box center [824, 88] width 136 height 37
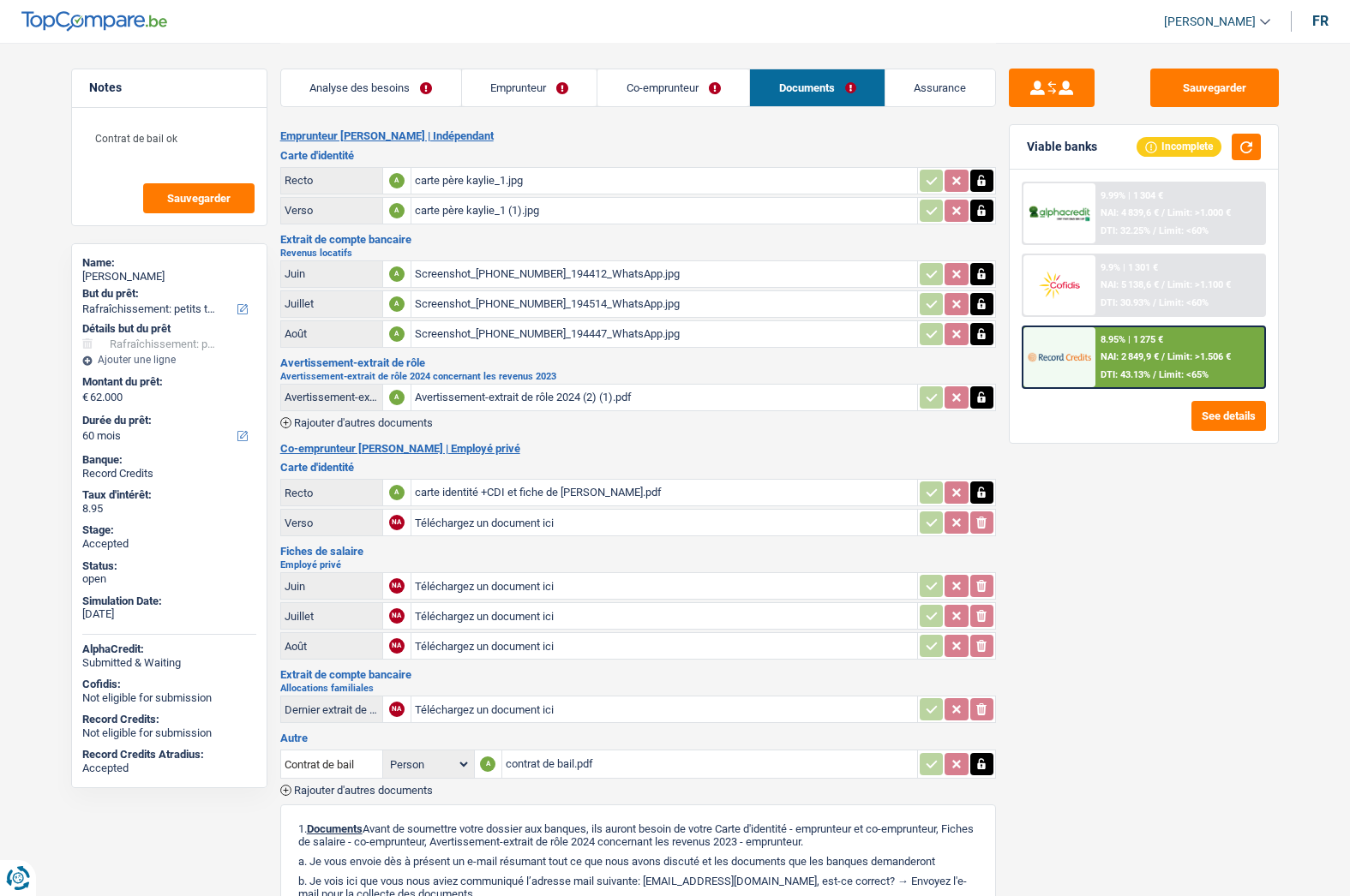
click at [402, 88] on link "Analyse des besoins" at bounding box center [371, 88] width 180 height 37
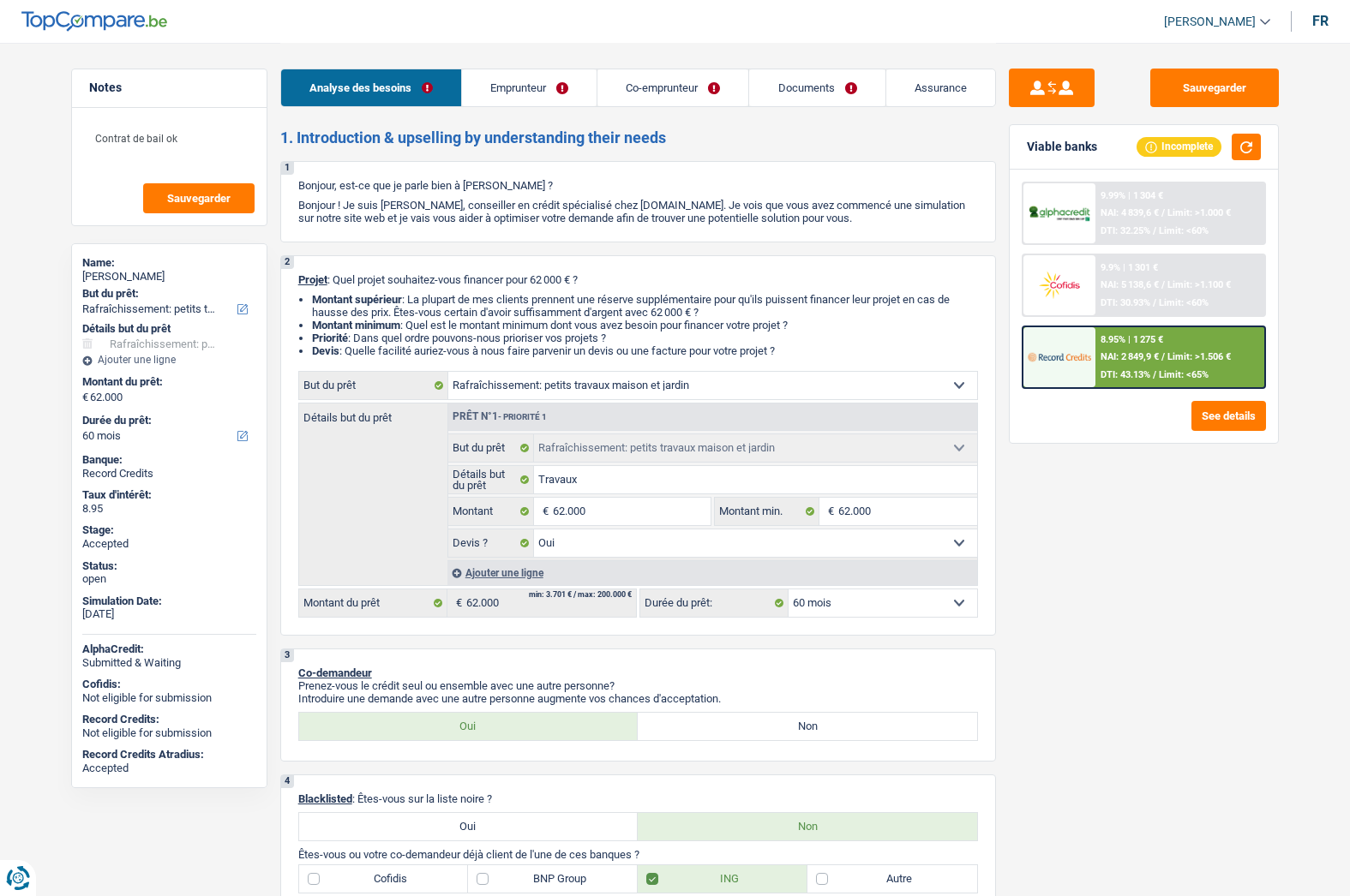
click at [554, 384] on select "Confort maison: meubles, textile, peinture, électroménager, outillage non-profe…" at bounding box center [713, 385] width 529 height 27
select select "renovation"
click at [448, 372] on select "Confort maison: meubles, textile, peinture, électroménager, outillage non-profe…" at bounding box center [713, 385] width 529 height 27
select select "renovation"
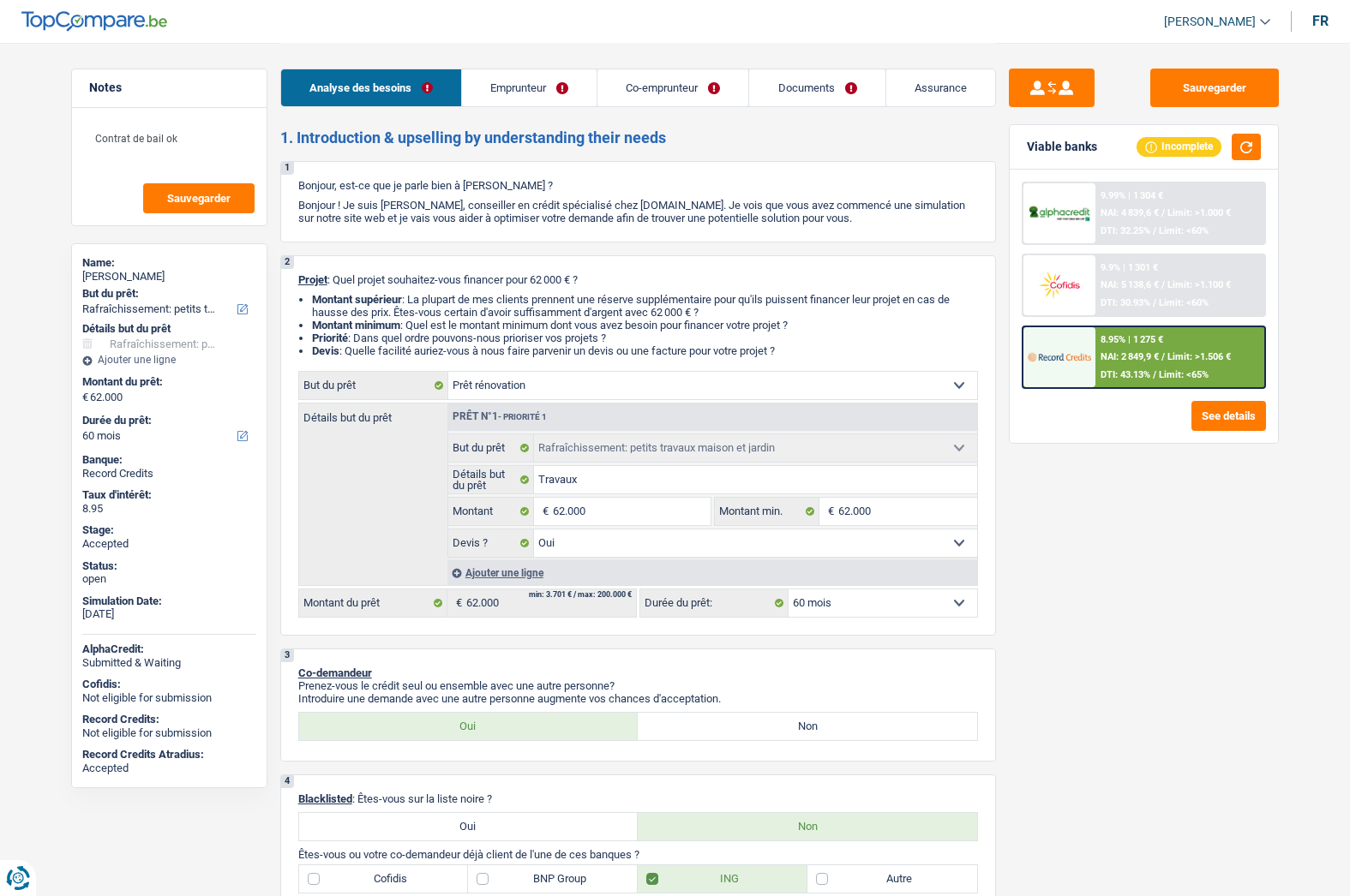
select select "renovation"
select select
select select "renovation"
select select
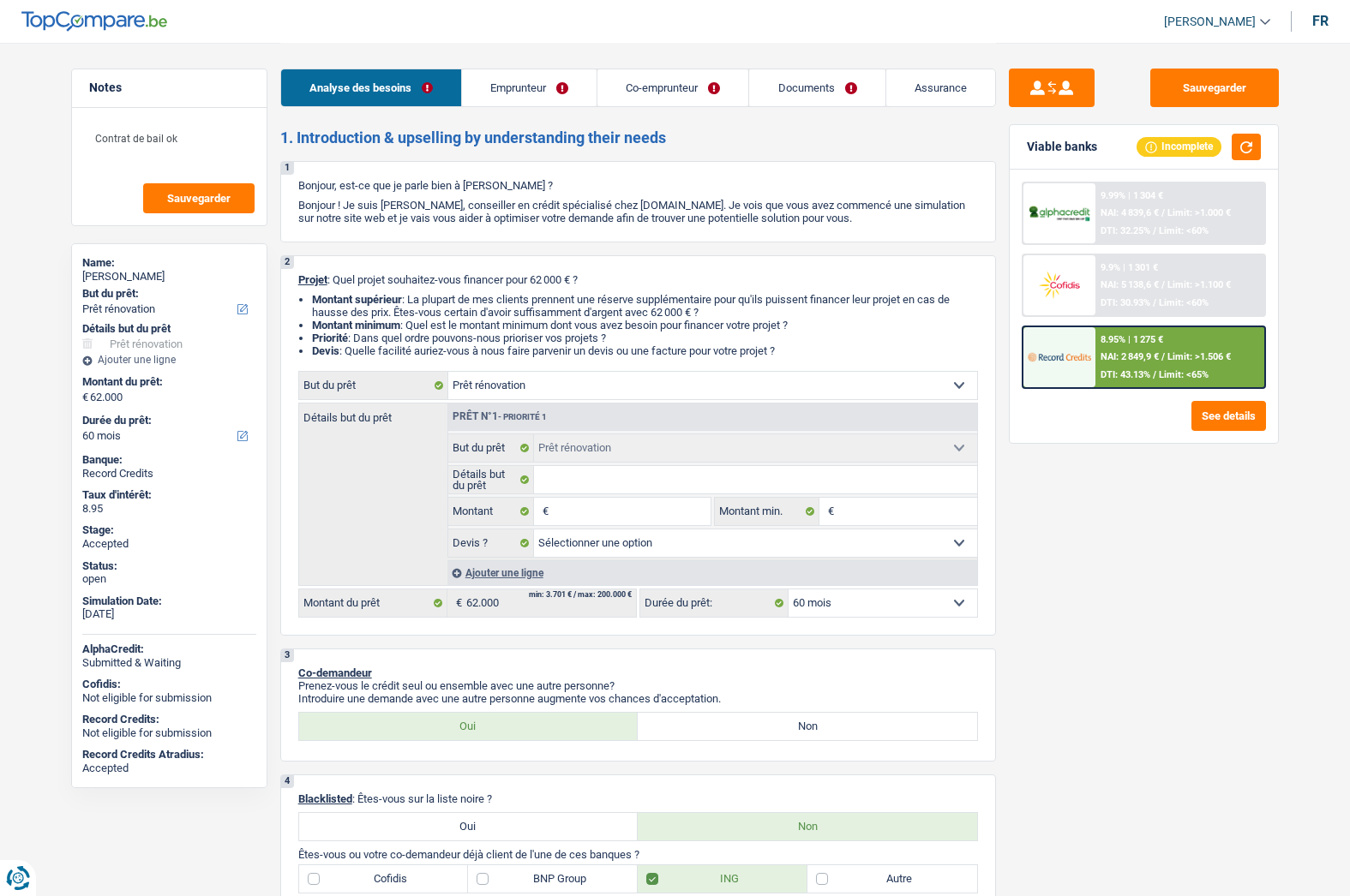
select select "houseOrGarden"
select select "yes"
select select "houseOrGarden"
select select "yes"
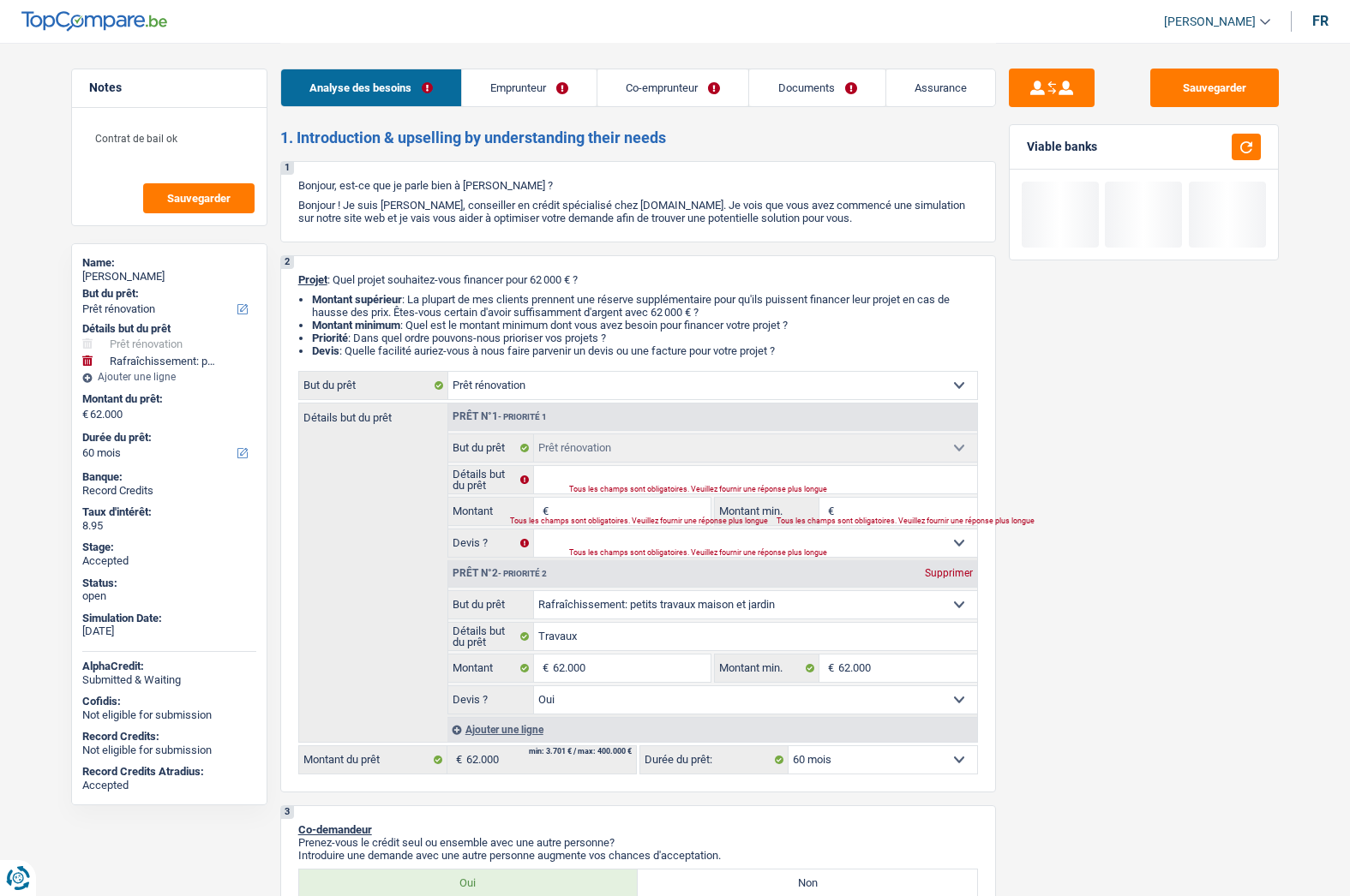
click at [580, 486] on div "Tous les champs sont obligatoires. Veuillez fournir une réponse plus longue" at bounding box center [751, 490] width 366 height 7
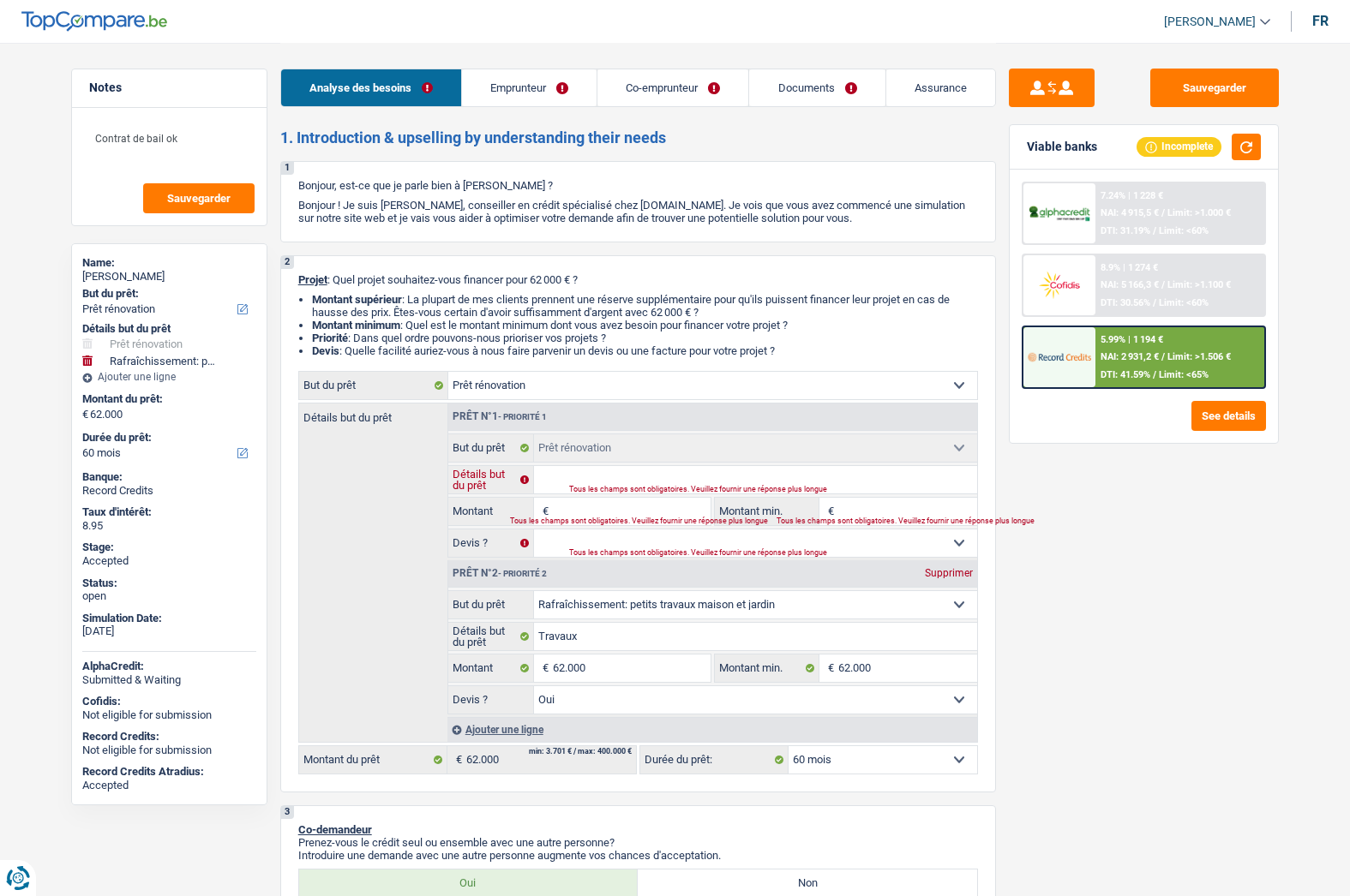
click at [573, 475] on input "Détails but du prêt" at bounding box center [755, 480] width 443 height 27
click at [507, 84] on link "Emprunteur" at bounding box center [529, 88] width 135 height 37
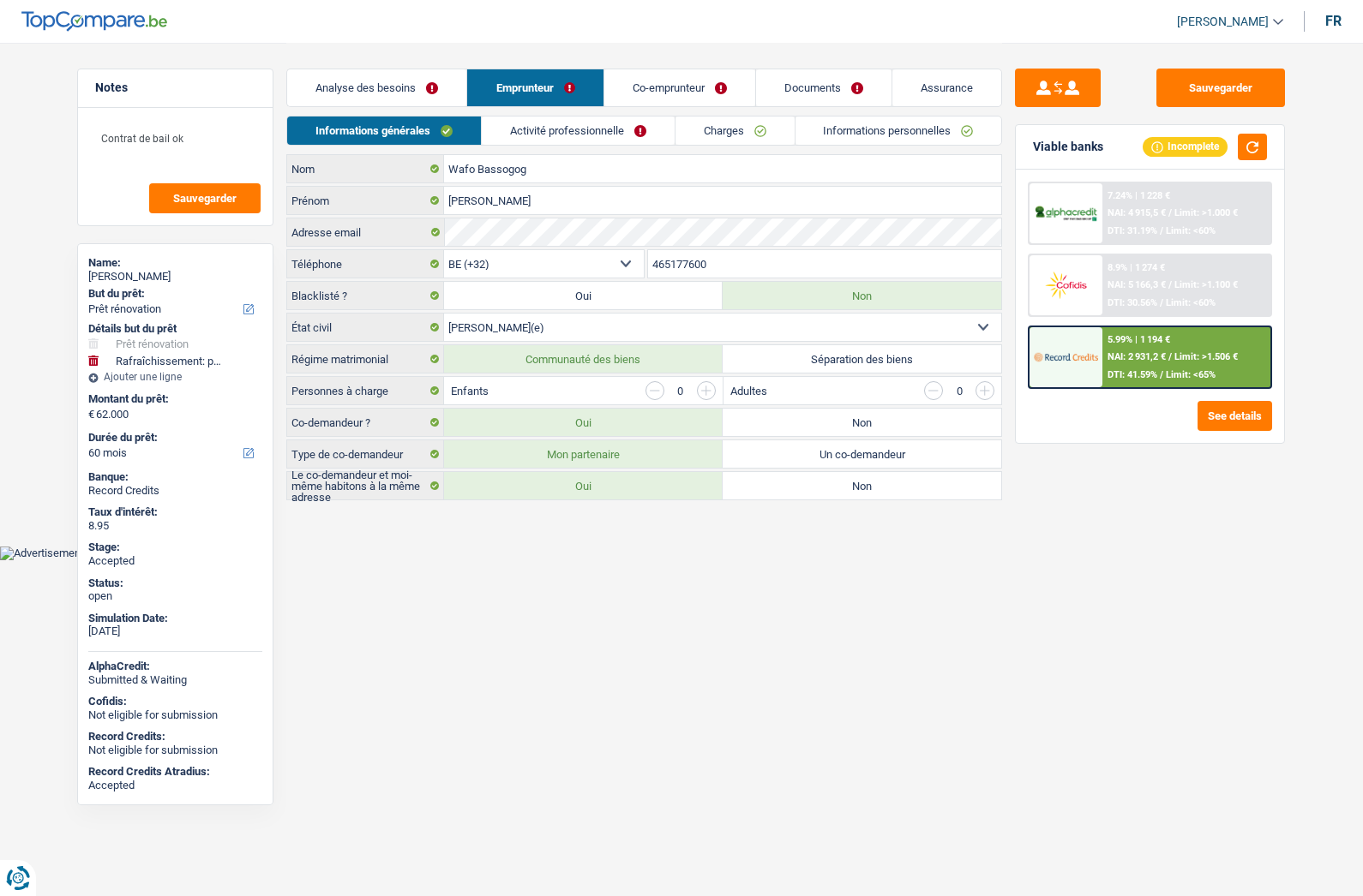
click at [831, 128] on link "Informations personnelles" at bounding box center [899, 130] width 206 height 28
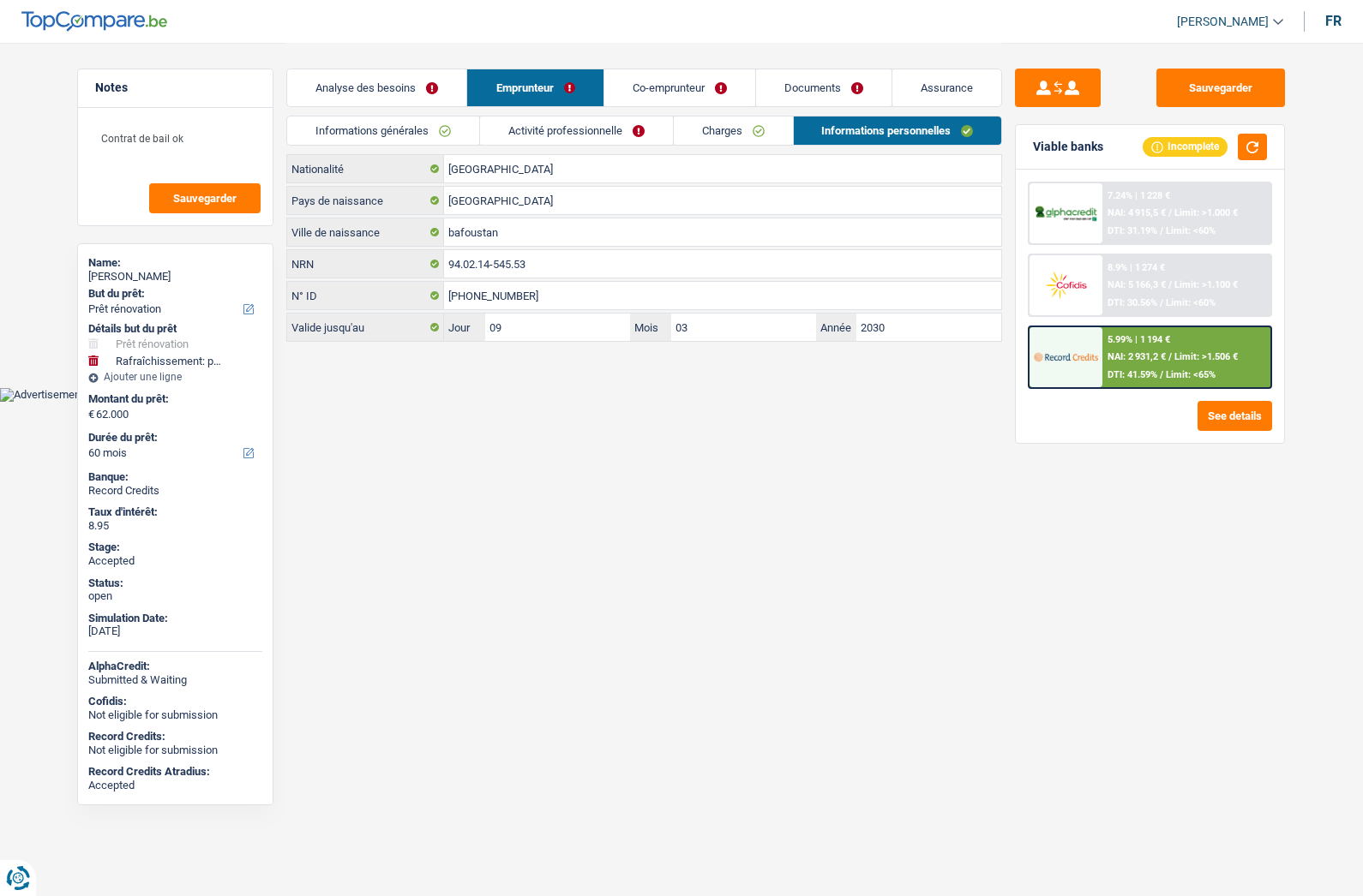
click at [701, 127] on link "Charges" at bounding box center [734, 130] width 119 height 28
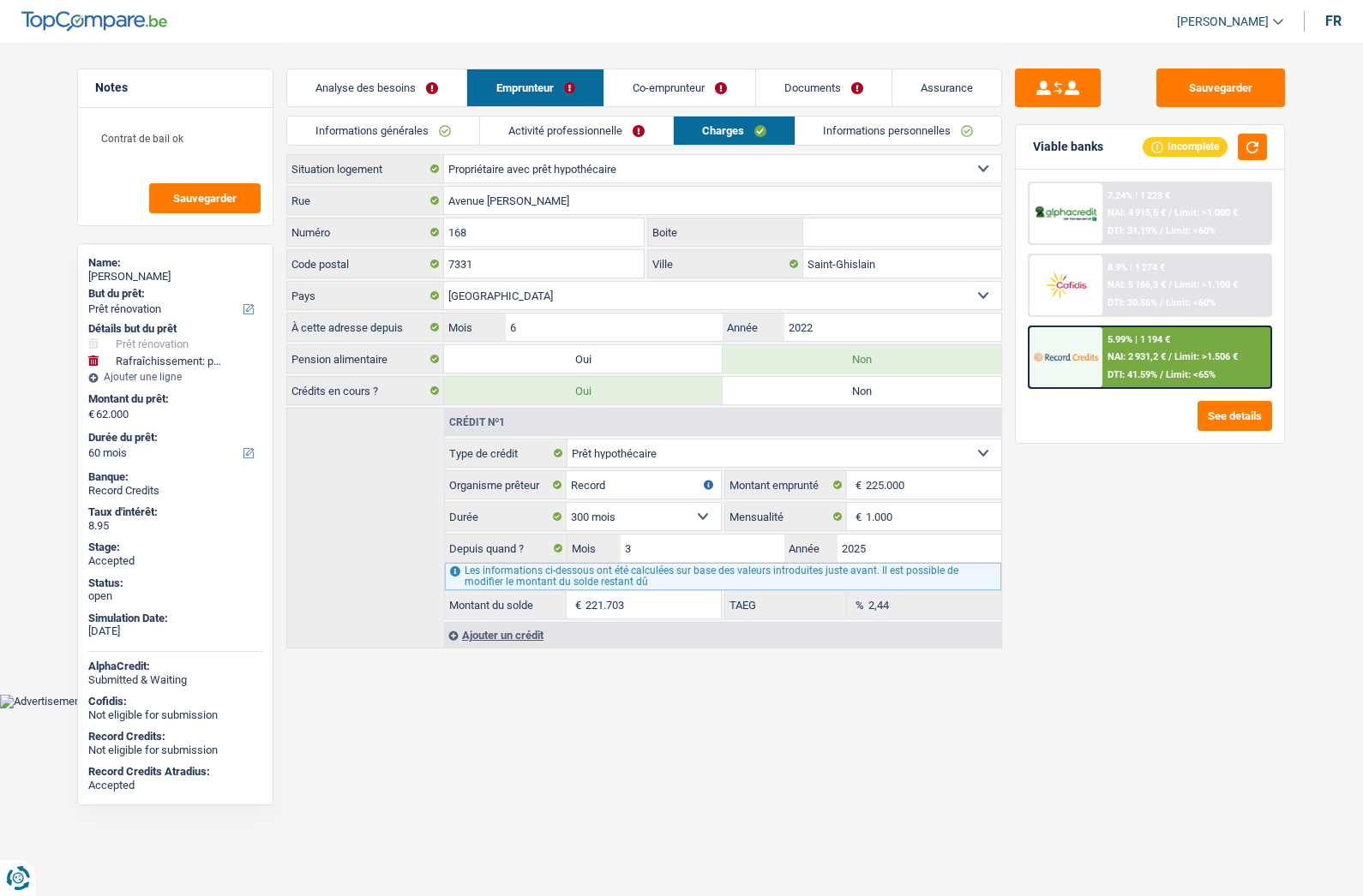
click at [845, 123] on link "Informations personnelles" at bounding box center [899, 130] width 206 height 28
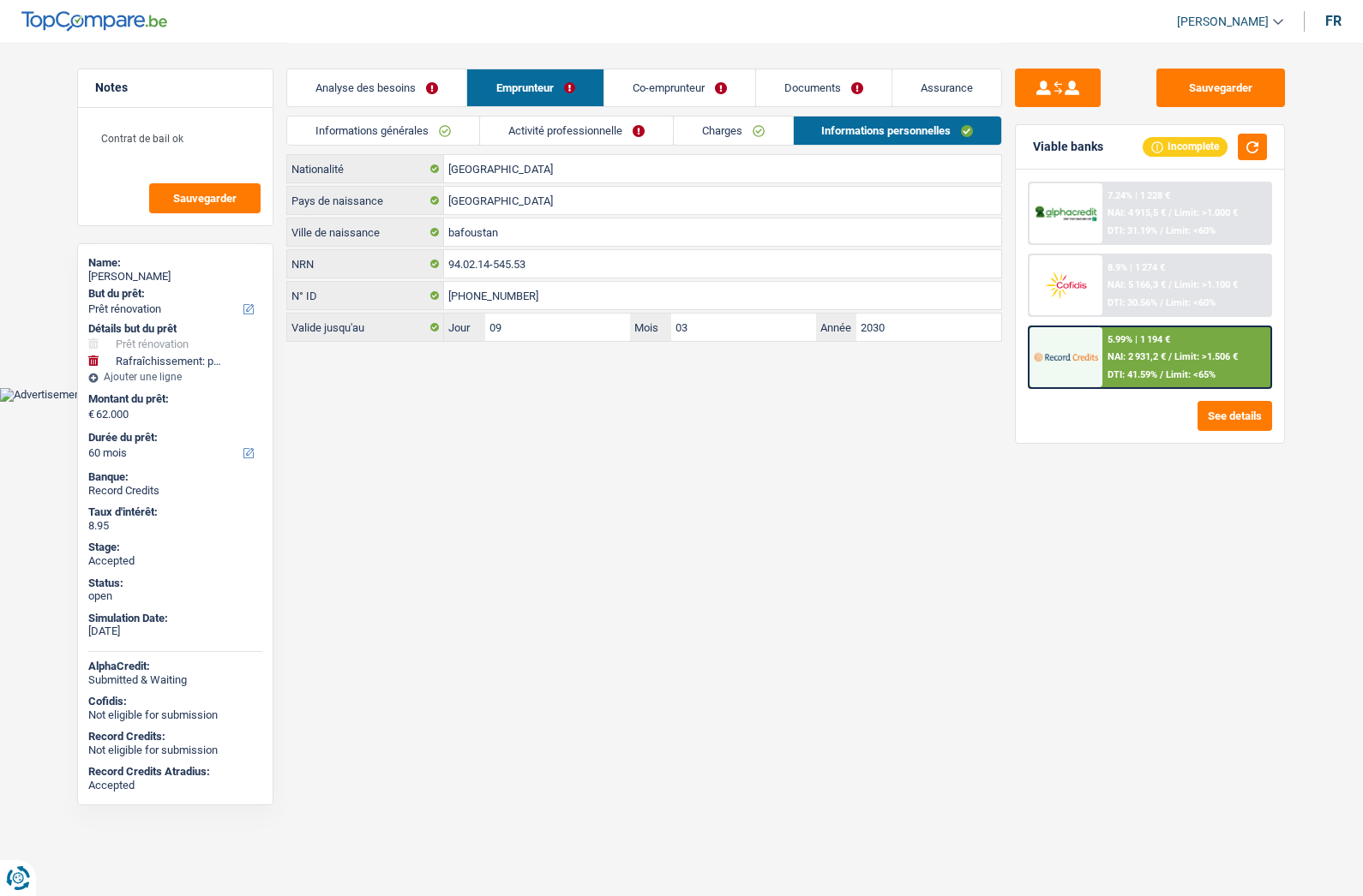
click at [418, 138] on link "Informations générales" at bounding box center [383, 130] width 192 height 28
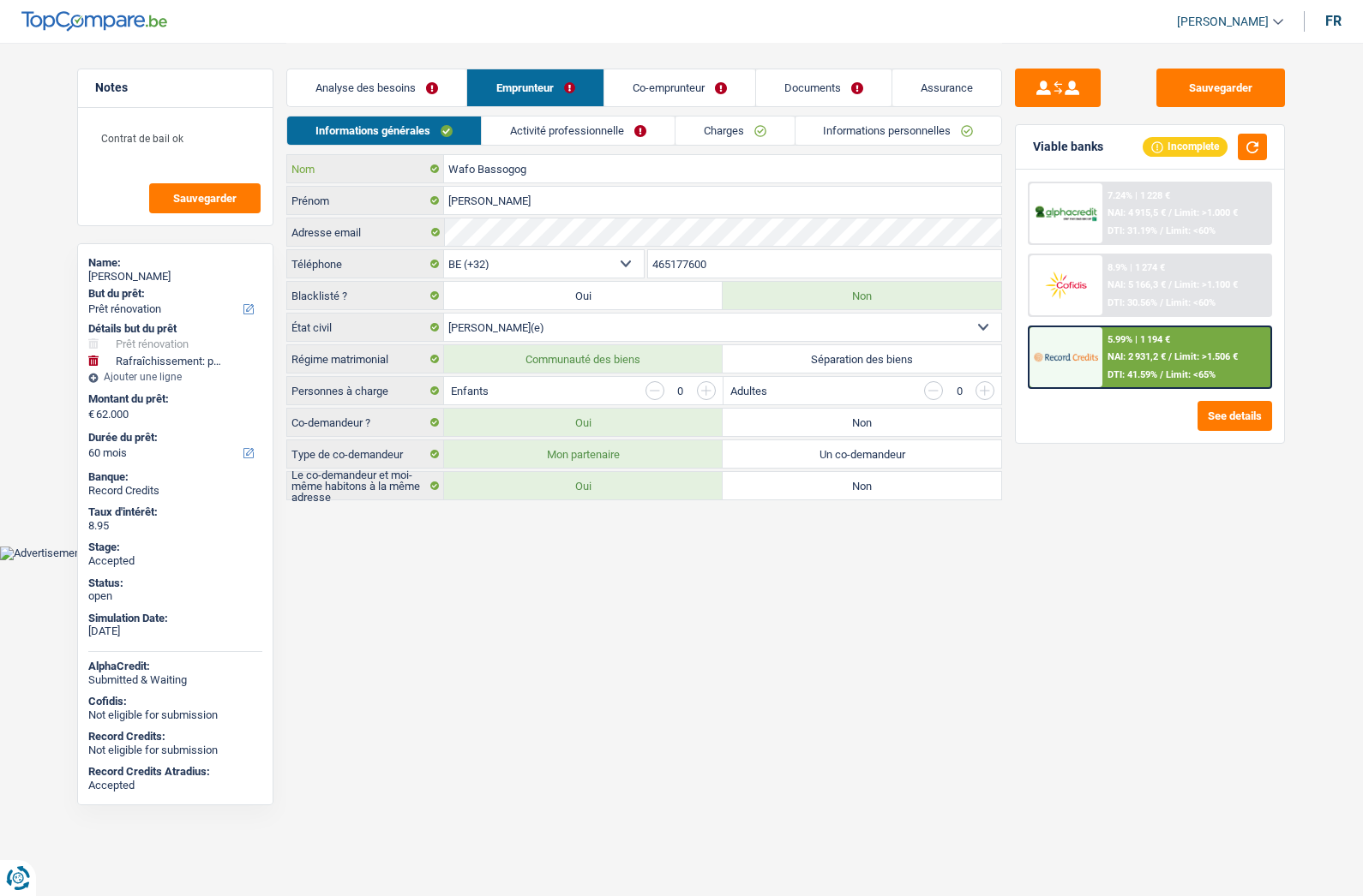
click at [495, 171] on input "Wafo Bassogog" at bounding box center [723, 169] width 557 height 27
click at [122, 275] on div "[PERSON_NAME]" at bounding box center [175, 277] width 174 height 14
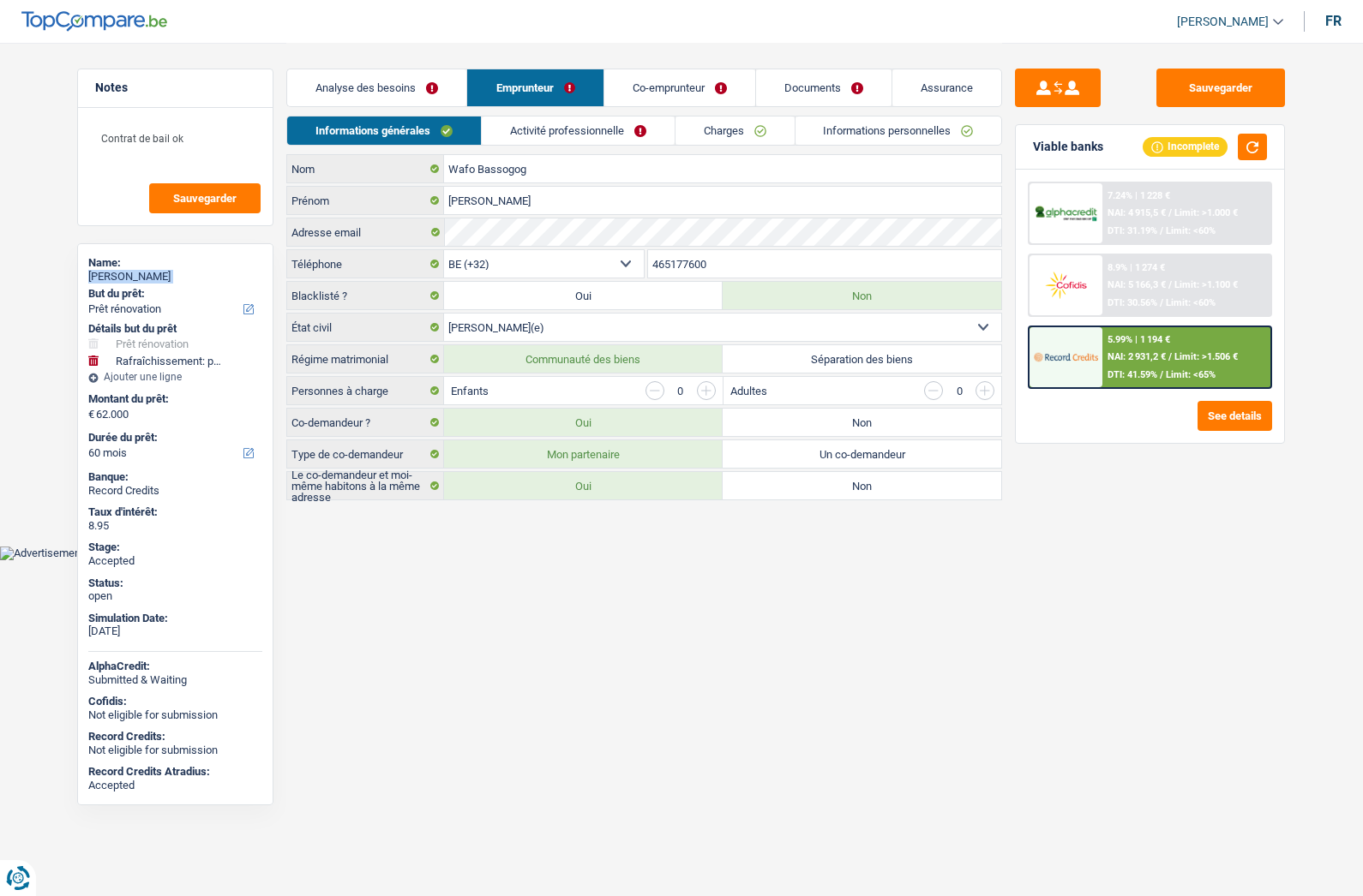
click at [122, 275] on div "[PERSON_NAME]" at bounding box center [175, 277] width 174 height 14
copy div "[PERSON_NAME]"
click at [694, 267] on input "465177600" at bounding box center [824, 264] width 354 height 27
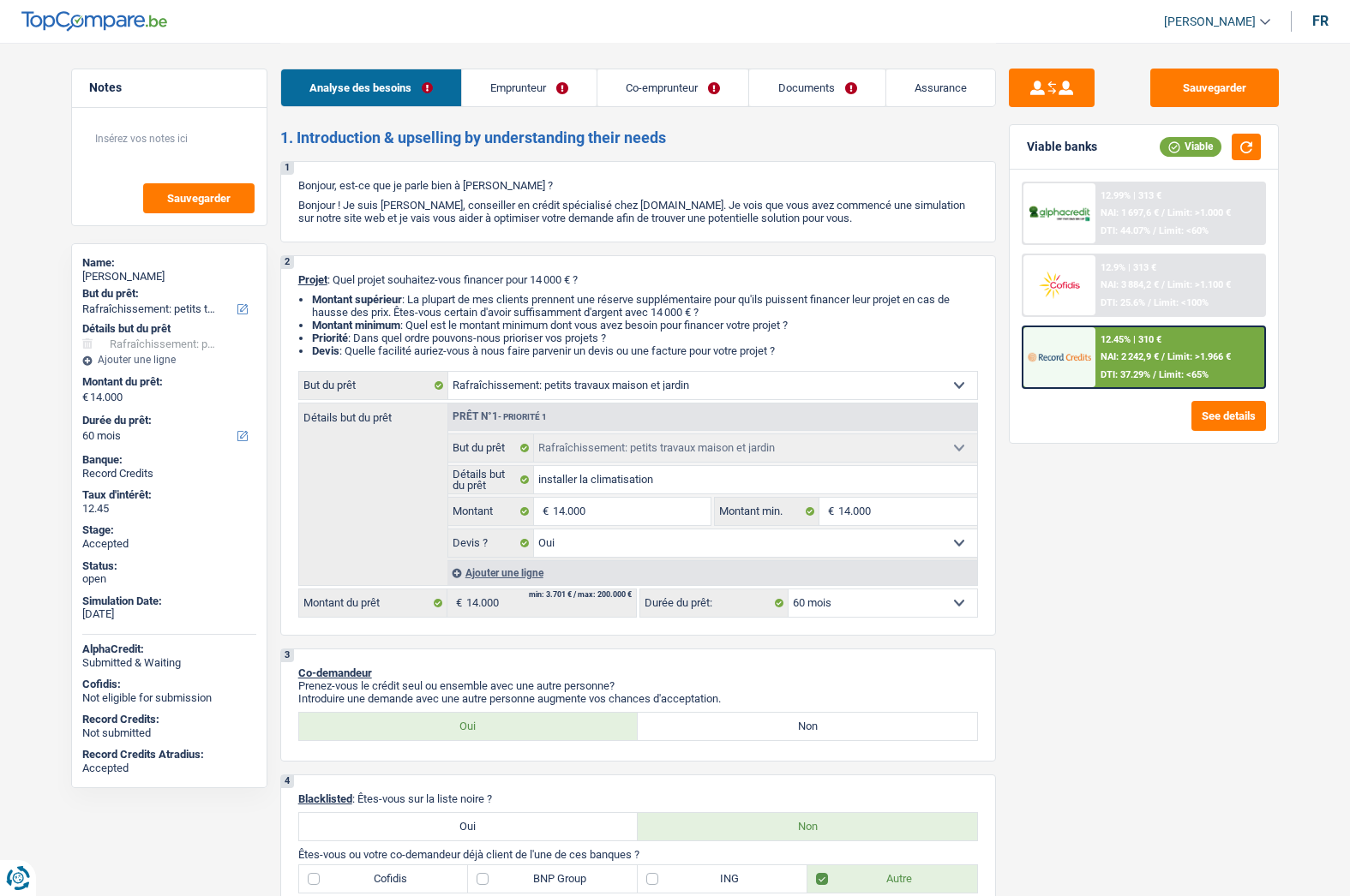
select select "houseOrGarden"
select select "60"
select select "houseOrGarden"
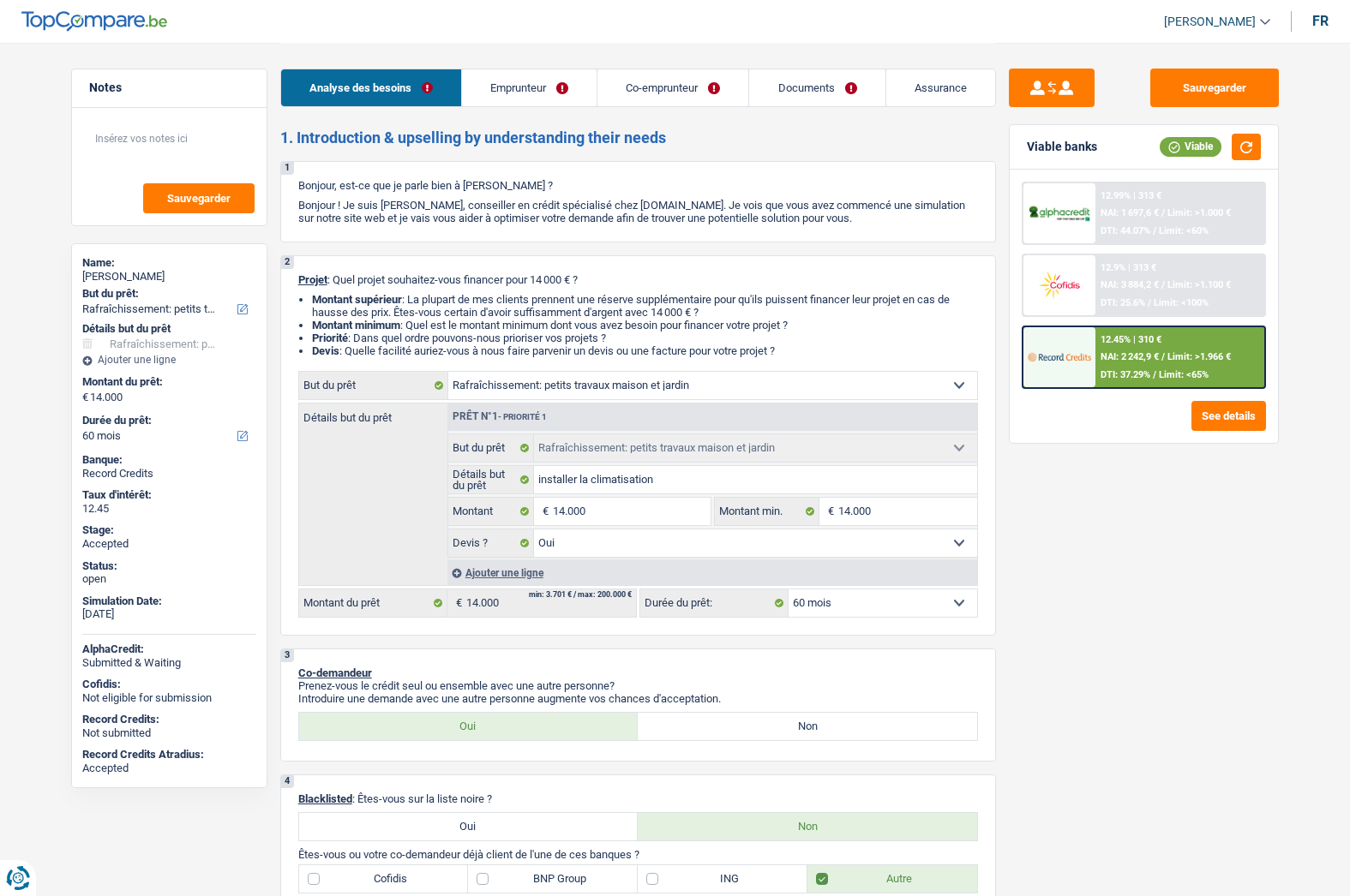
select select "yes"
select select "60"
select select "privateEmployee"
select select "worker"
select select "familyAllowances"
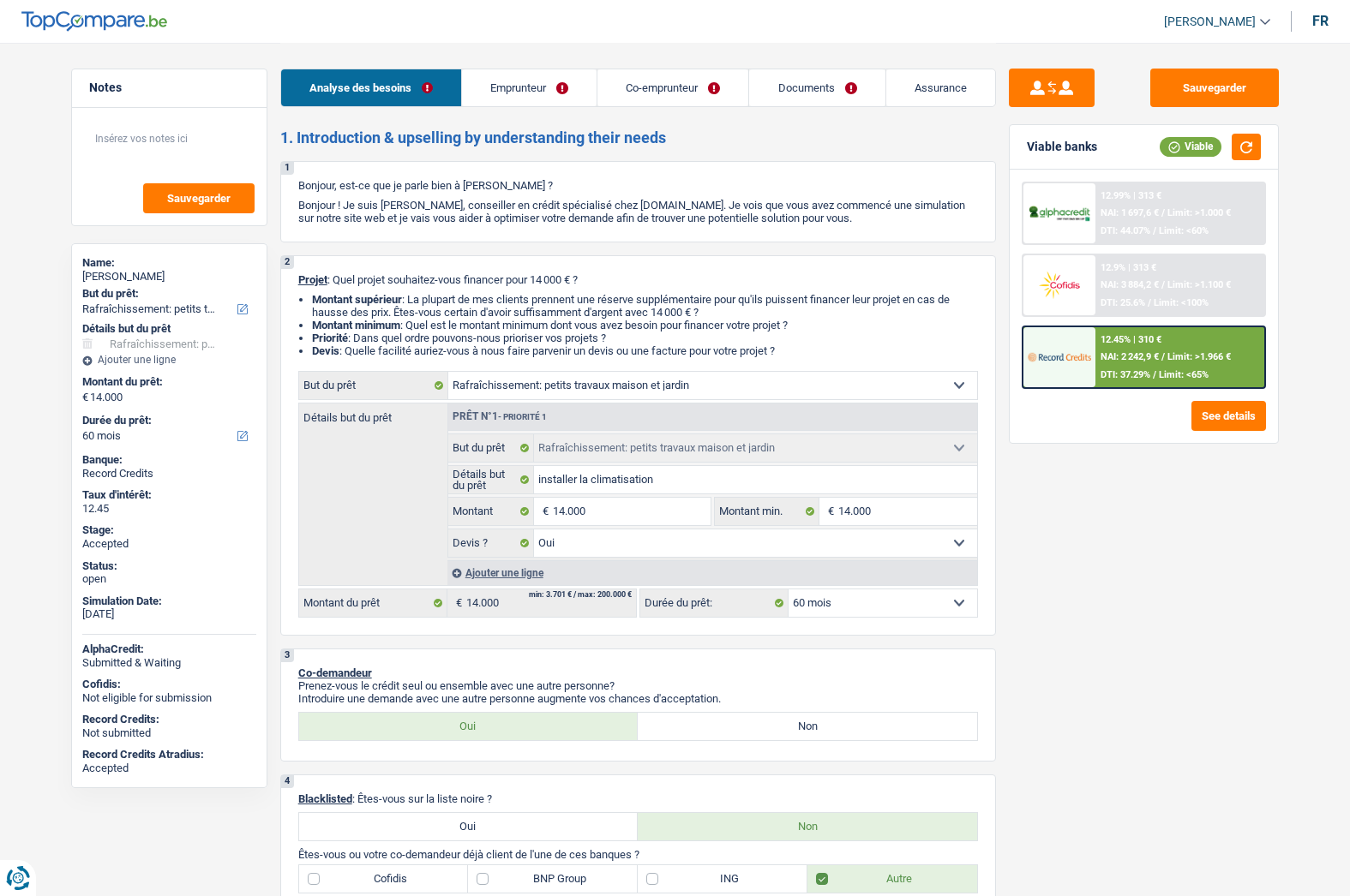
select select "netSalary"
select select "mealVouchers"
select select "netSalary"
select select "ownerWithMortgage"
select select "cardOrCredit"
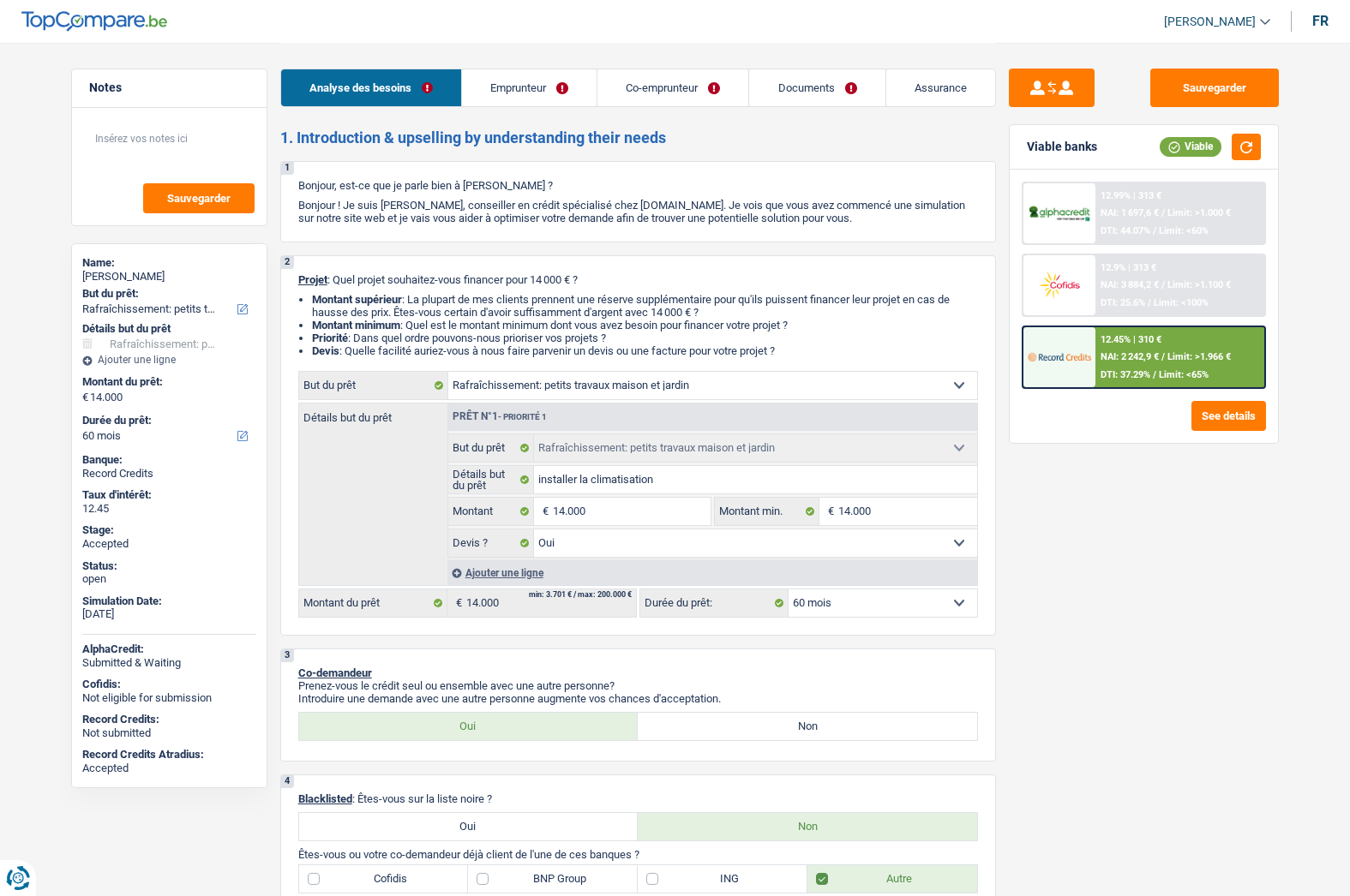
select select "cardOrCredit"
select select "mortgage"
select select "360"
select select "houseOrGarden"
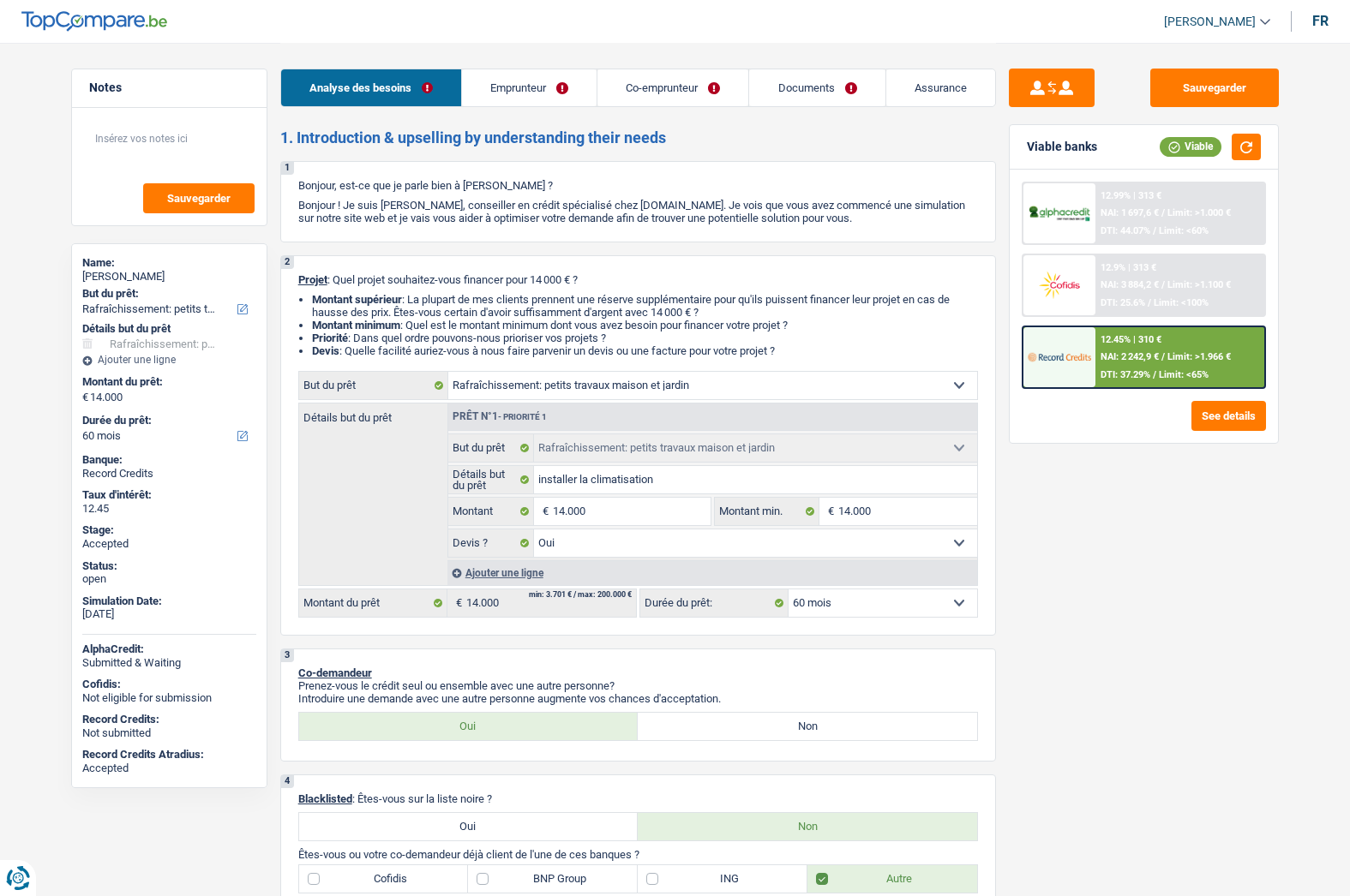
select select "yes"
select select "60"
click at [504, 80] on link "Emprunteur" at bounding box center [529, 88] width 135 height 37
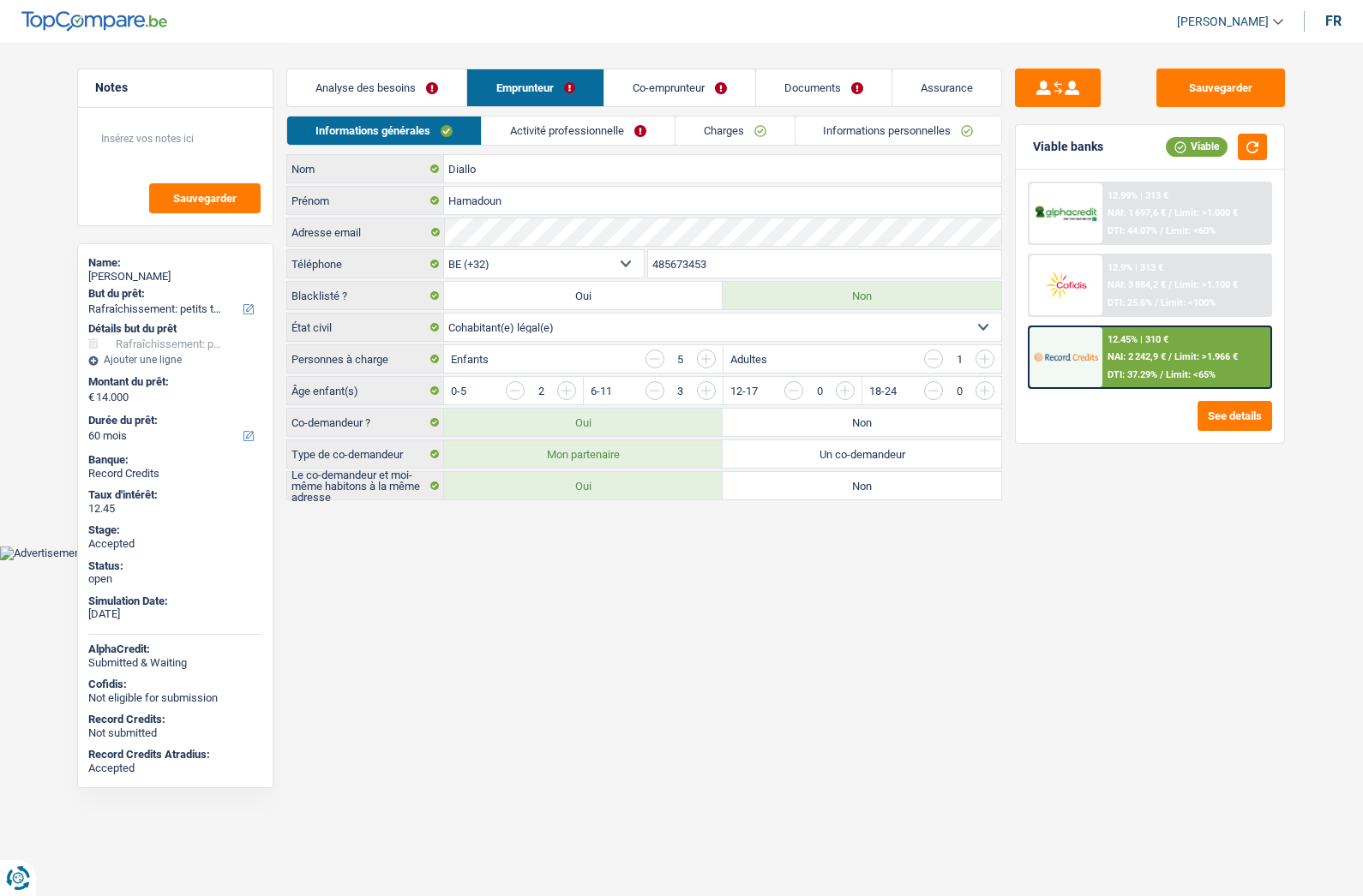
click at [797, 86] on link "Documents" at bounding box center [824, 88] width 136 height 37
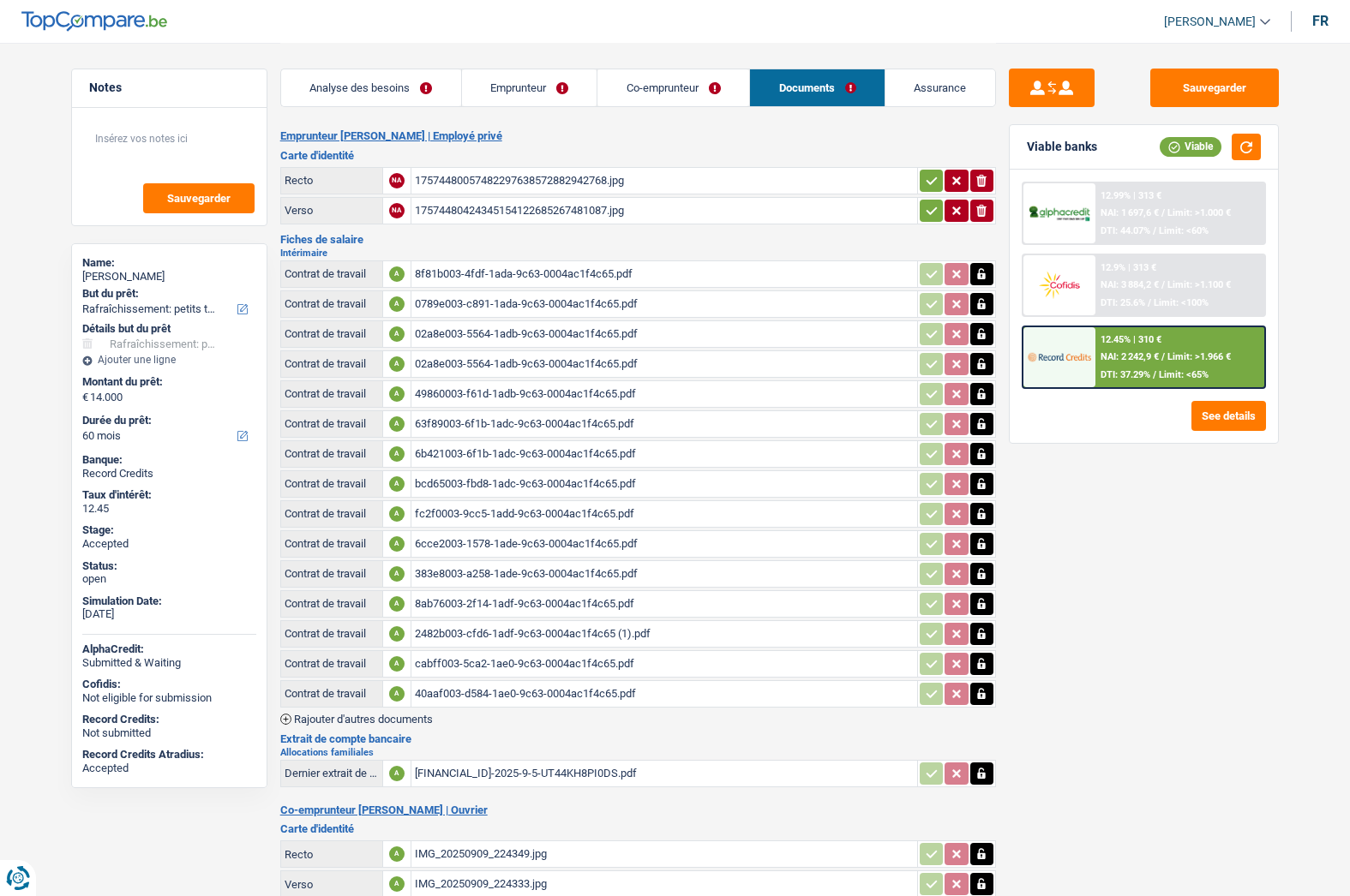
click at [147, 276] on div "Hamadoun Diallo" at bounding box center [169, 277] width 174 height 14
click at [149, 276] on div "Hamadoun Diallo" at bounding box center [169, 277] width 174 height 14
copy div "Diallo"
click at [931, 90] on link "Assurance" at bounding box center [939, 88] width 109 height 37
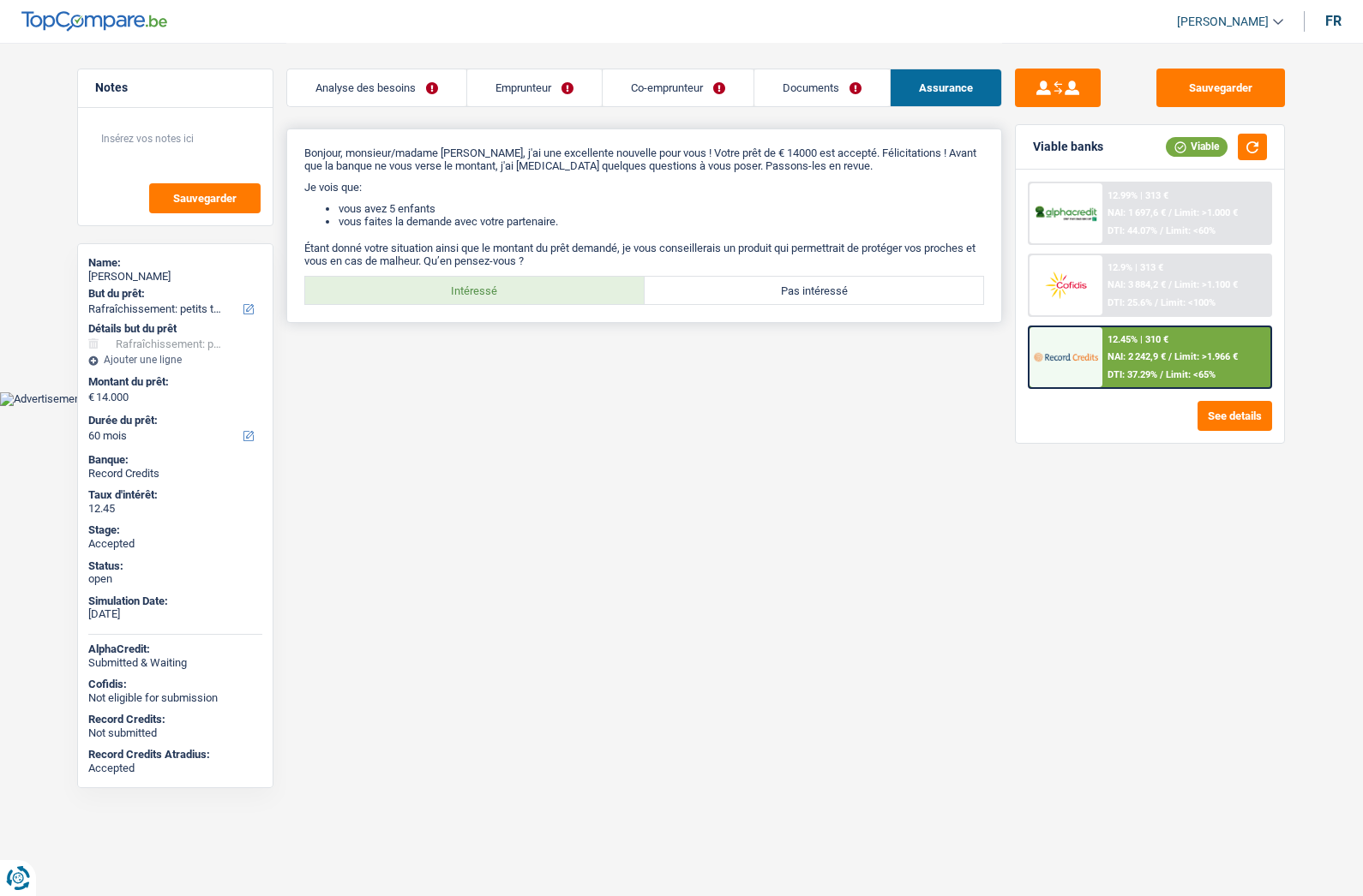
click at [468, 290] on label "Intéressé" at bounding box center [474, 290] width 339 height 27
click at [468, 290] on input "Intéressé" at bounding box center [474, 290] width 339 height 27
radio input "true"
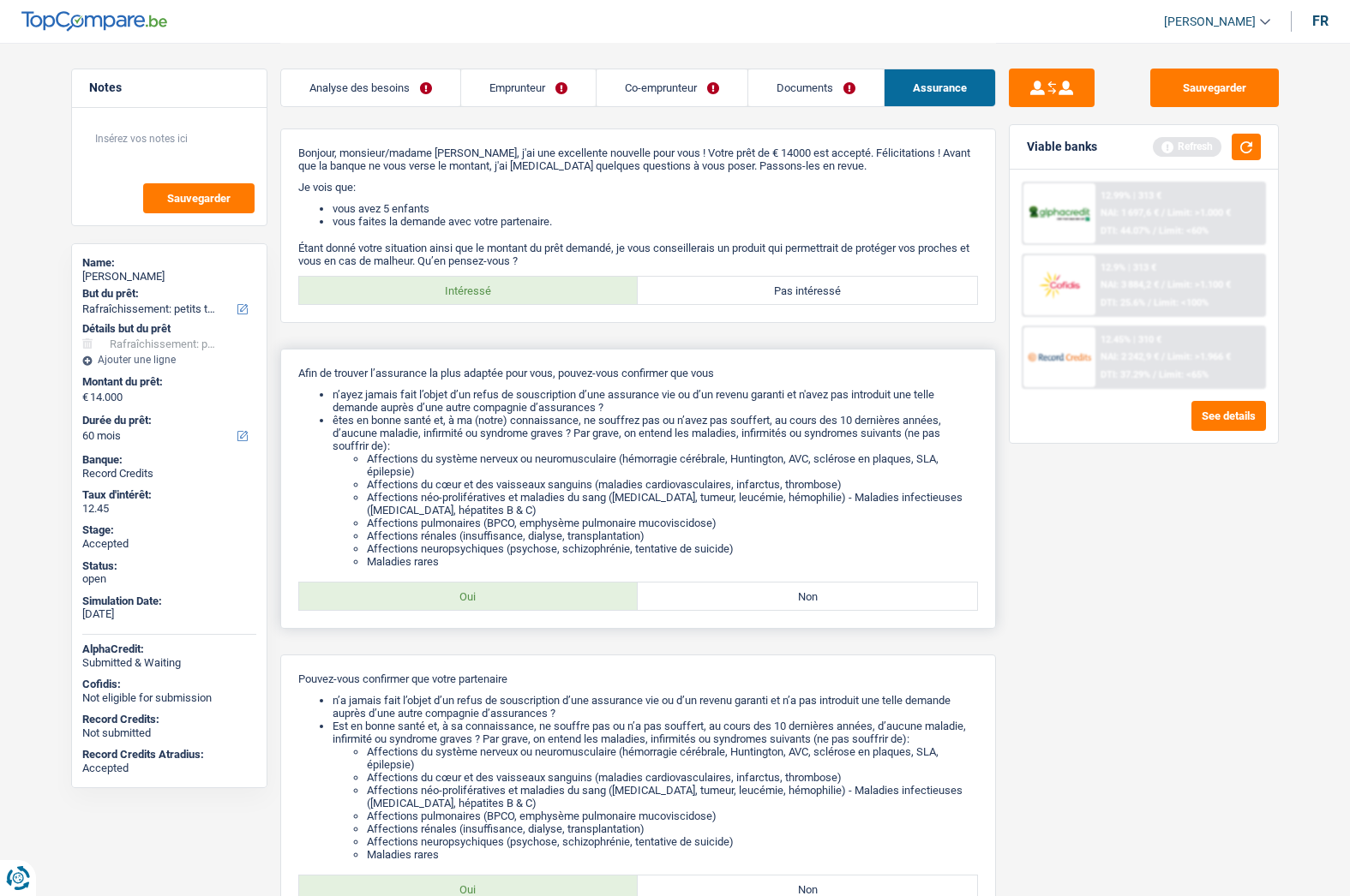
click at [484, 608] on label "Oui" at bounding box center [468, 596] width 339 height 27
click at [484, 608] on input "Oui" at bounding box center [468, 596] width 339 height 27
radio input "true"
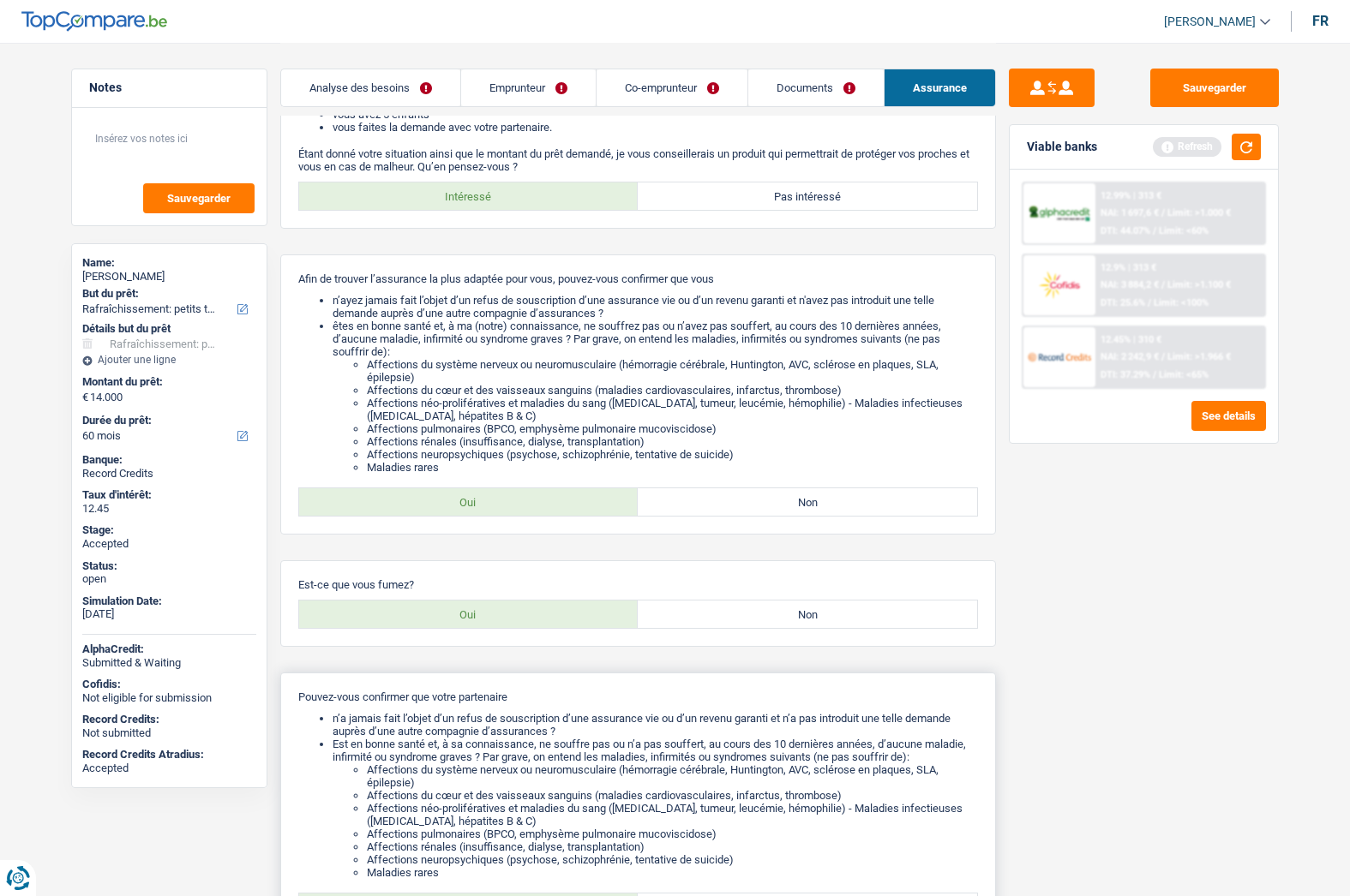
scroll to position [311, 0]
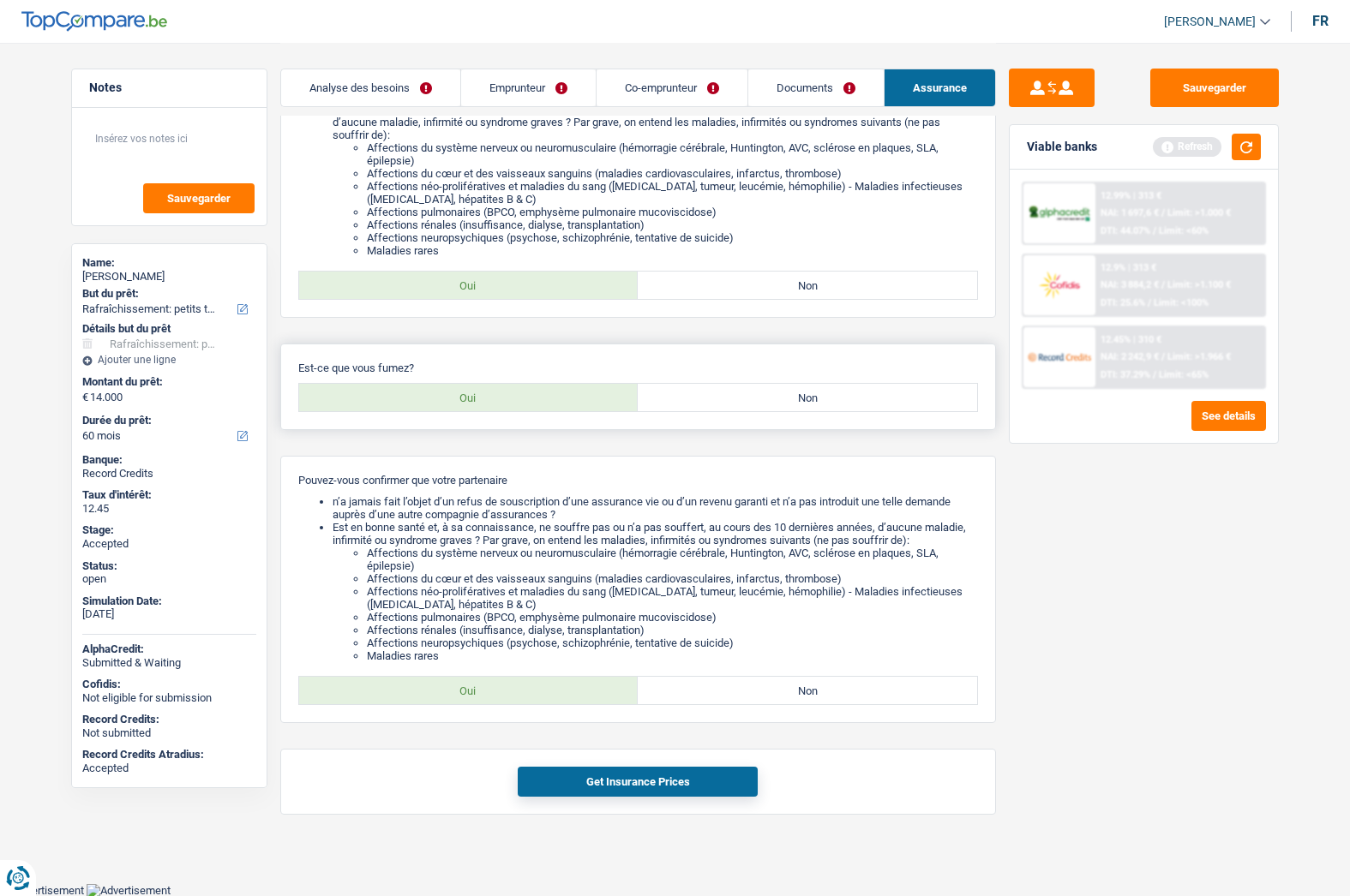
click at [762, 397] on label "Non" at bounding box center [807, 398] width 339 height 27
click at [762, 397] on input "Non" at bounding box center [807, 398] width 339 height 27
radio input "true"
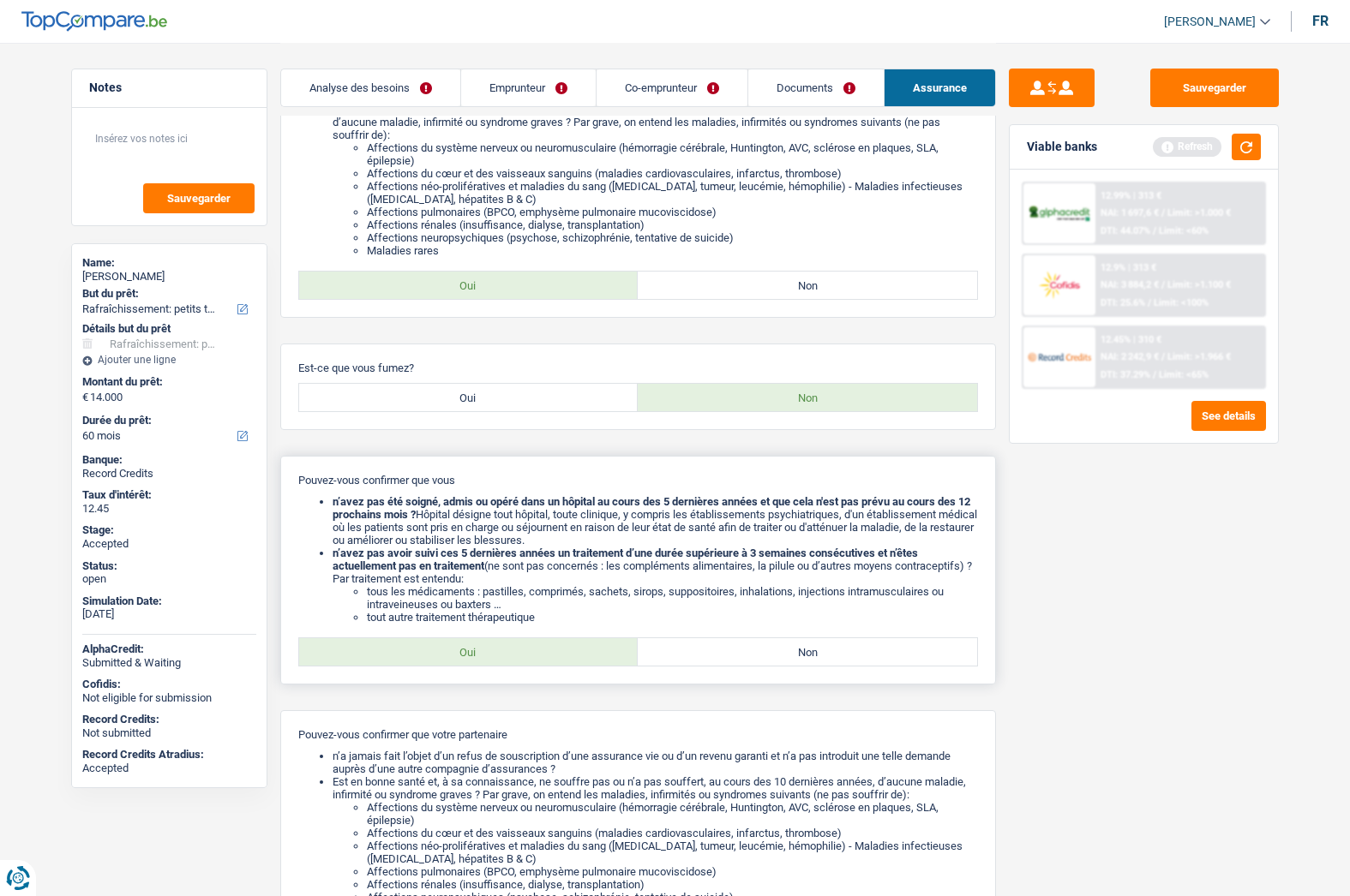
click at [495, 661] on label "Oui" at bounding box center [468, 652] width 339 height 27
click at [495, 661] on input "Oui" at bounding box center [468, 652] width 339 height 27
radio input "true"
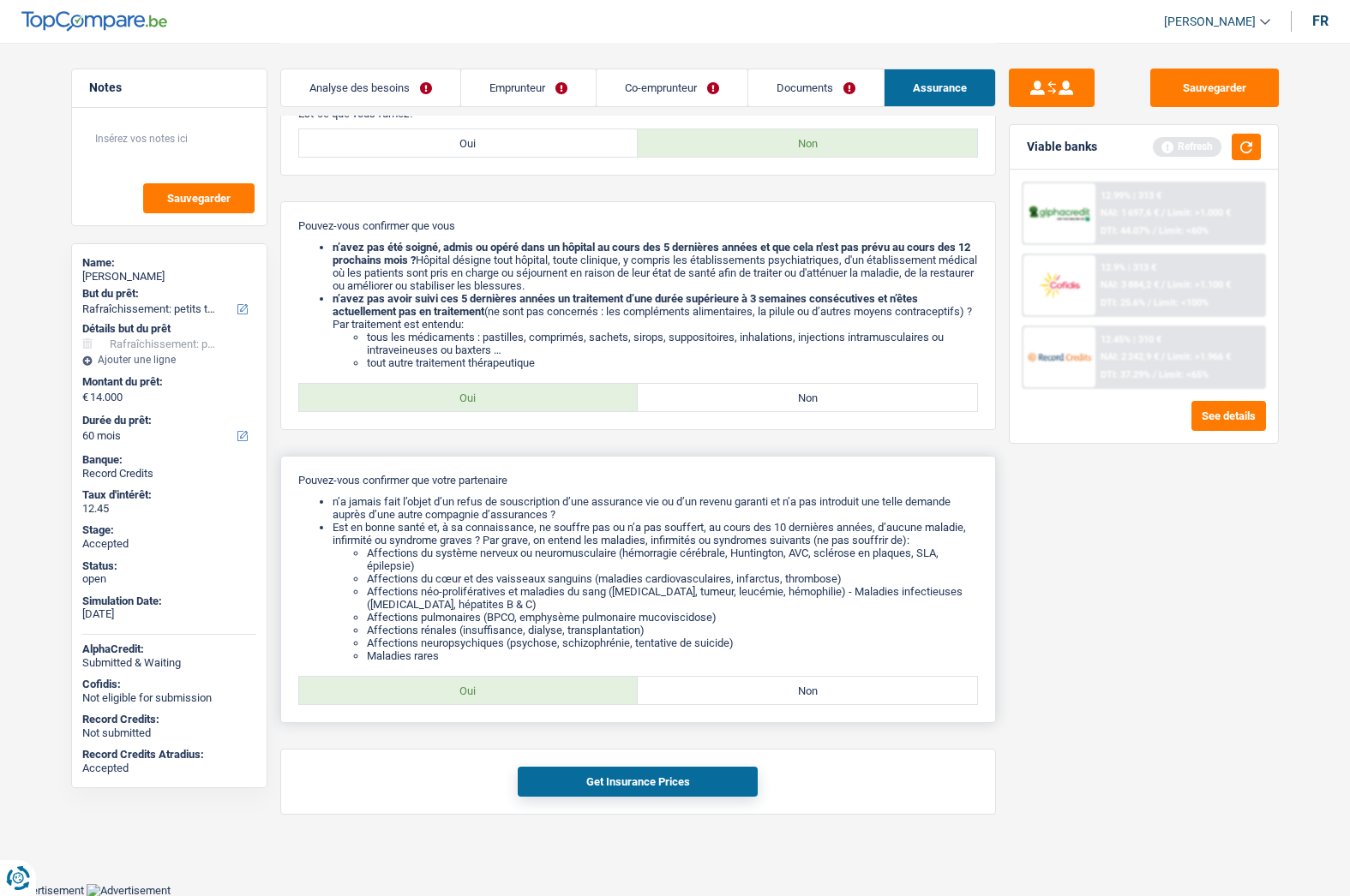
click at [513, 695] on label "Oui" at bounding box center [468, 691] width 339 height 27
click at [513, 695] on input "Oui" at bounding box center [468, 691] width 339 height 27
radio input "true"
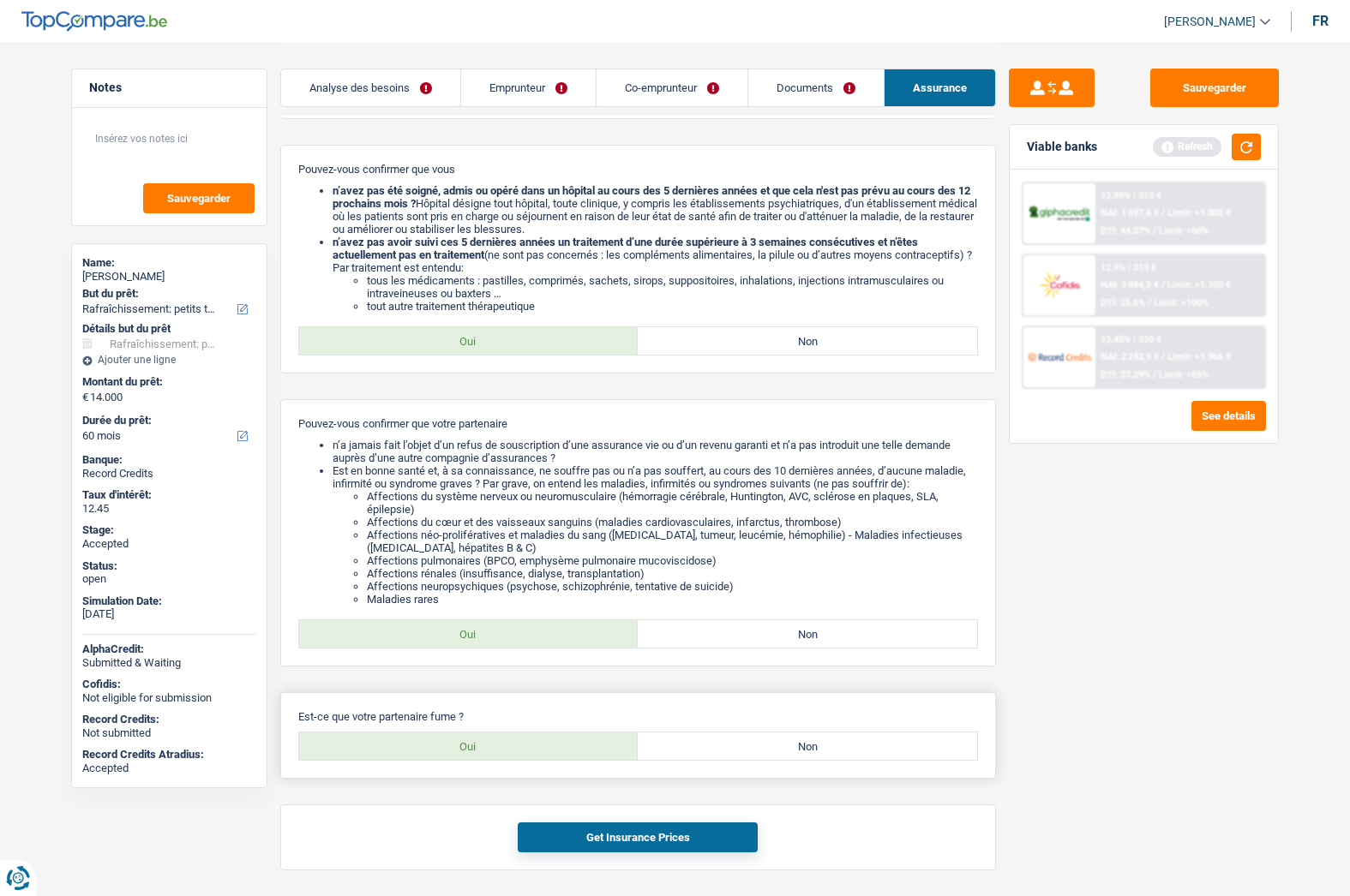
scroll to position [678, 0]
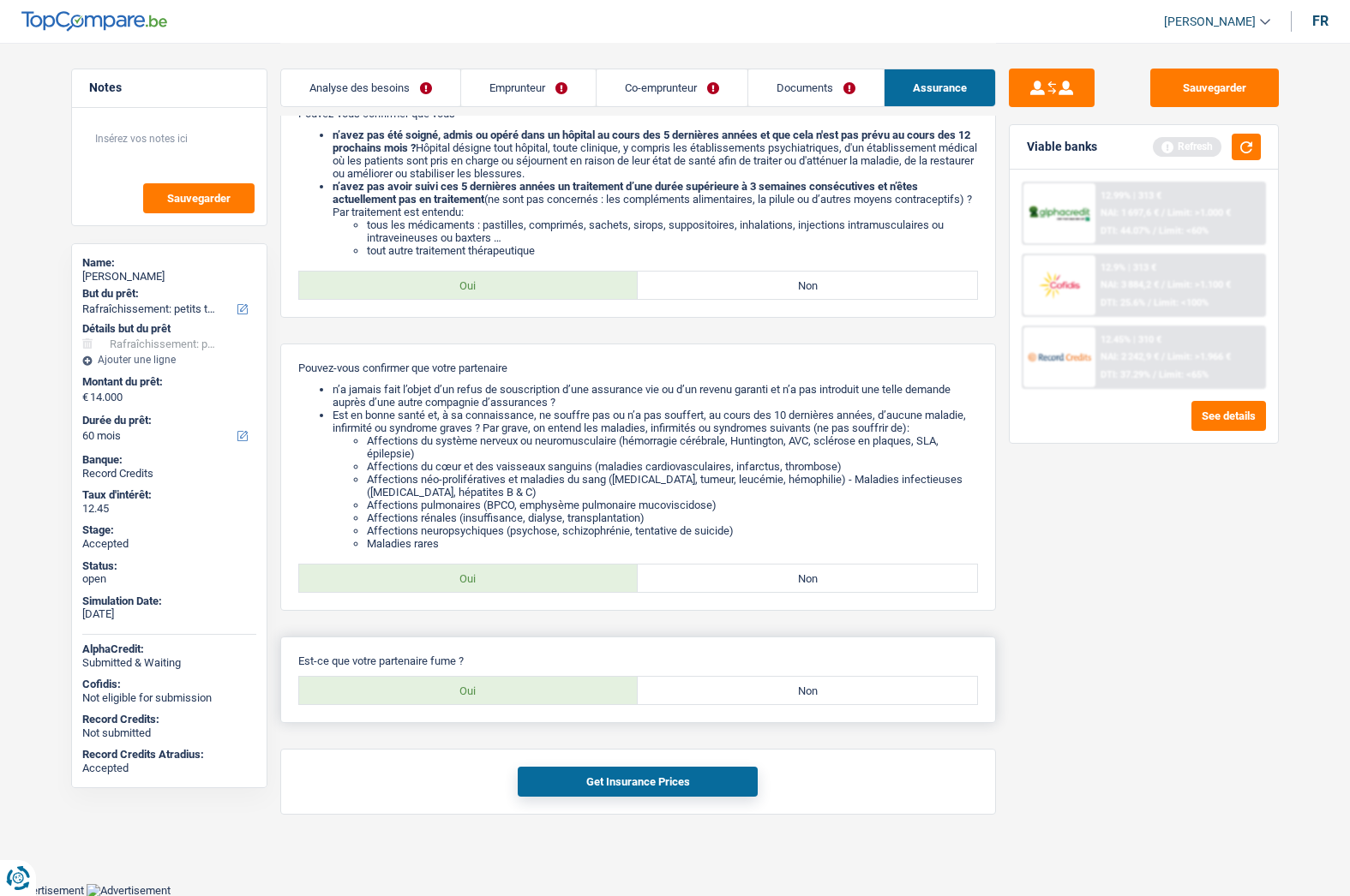
click at [713, 698] on label "Non" at bounding box center [807, 691] width 339 height 27
click at [713, 698] on input "Non" at bounding box center [807, 691] width 339 height 27
radio input "true"
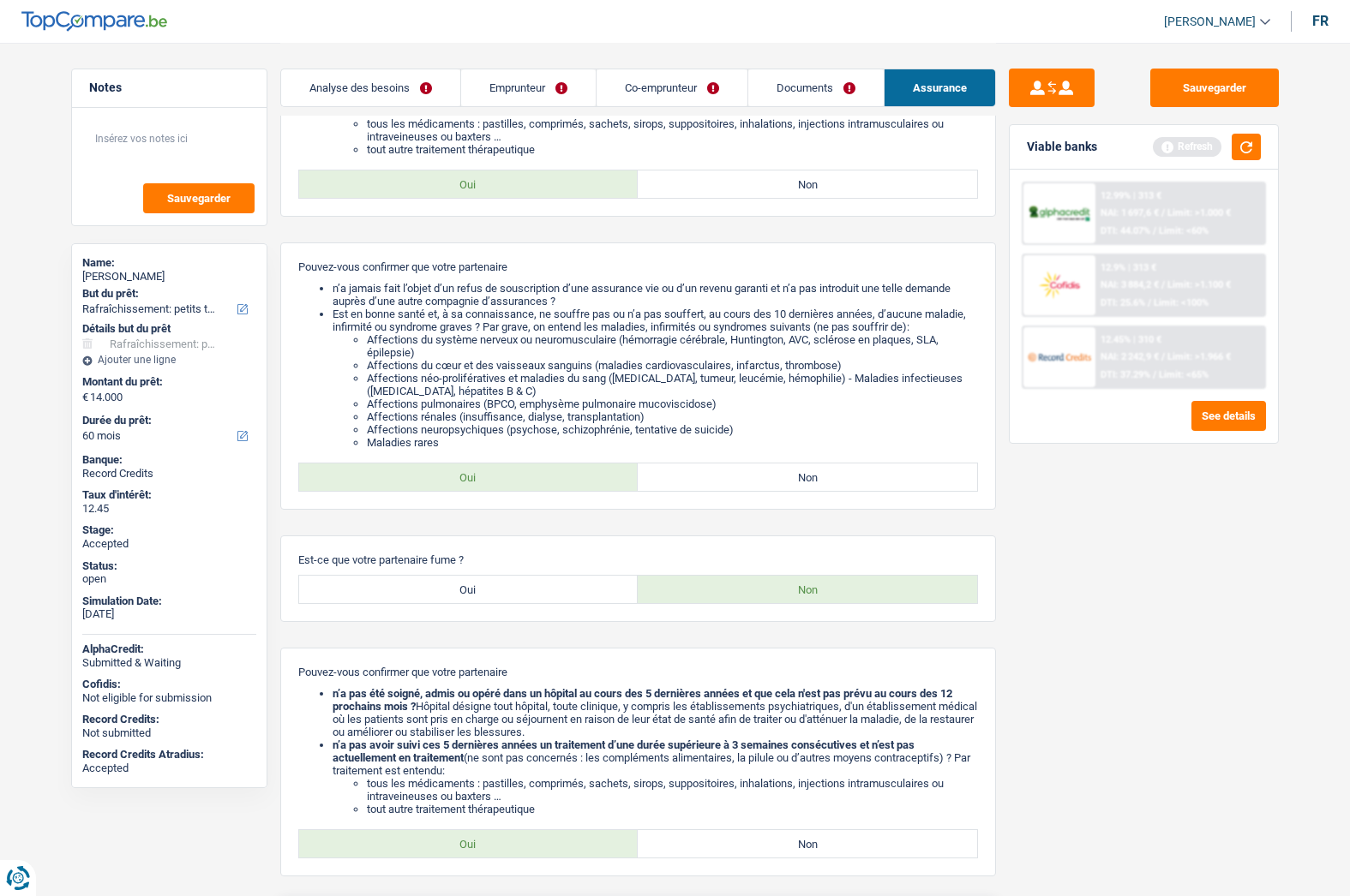
scroll to position [932, 0]
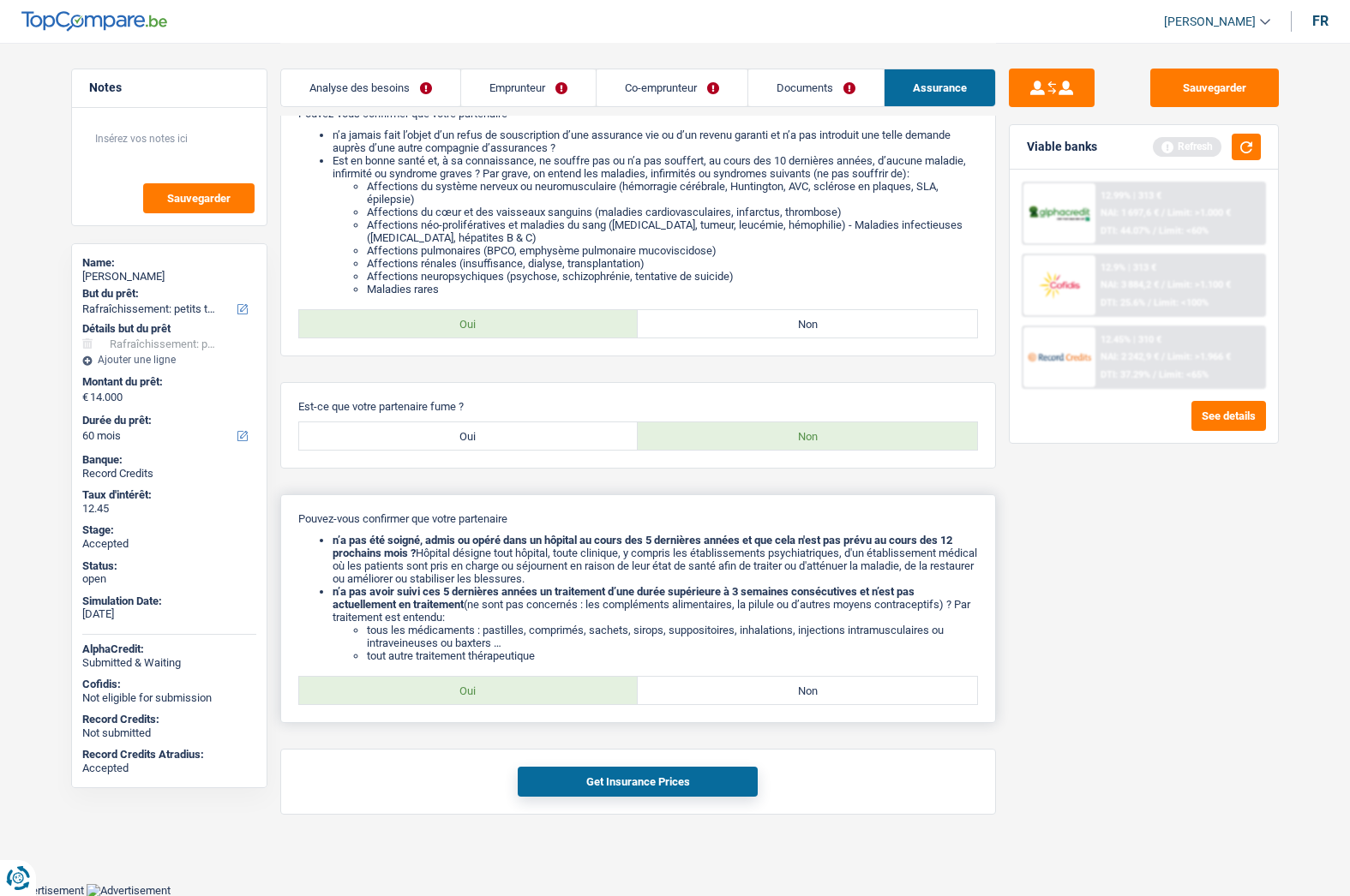
click at [458, 683] on label "Oui" at bounding box center [468, 691] width 339 height 27
click at [458, 683] on input "Oui" at bounding box center [468, 691] width 339 height 27
radio input "true"
click at [611, 783] on button "Get Insurance Prices" at bounding box center [637, 781] width 240 height 30
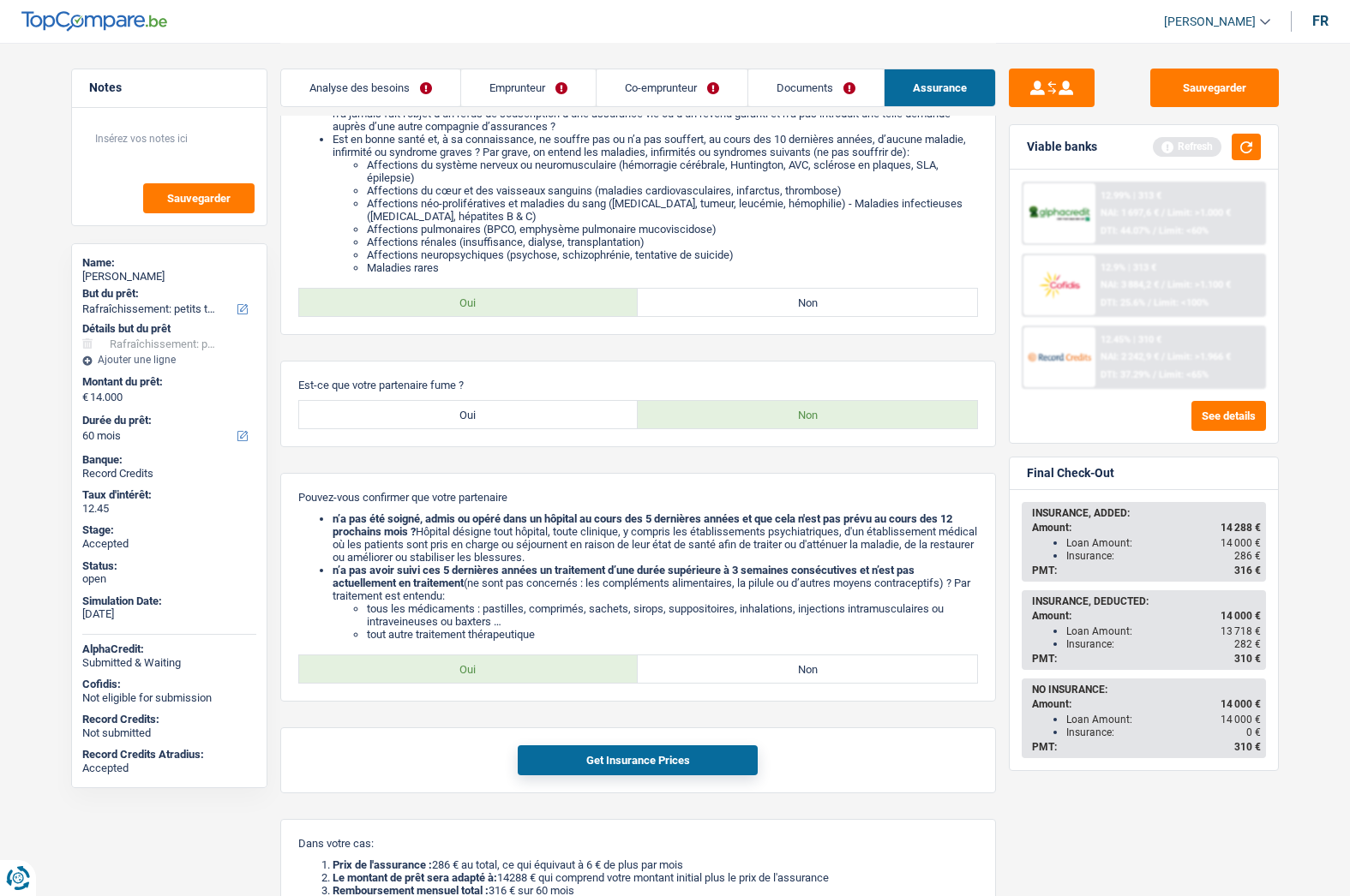
scroll to position [1180, 0]
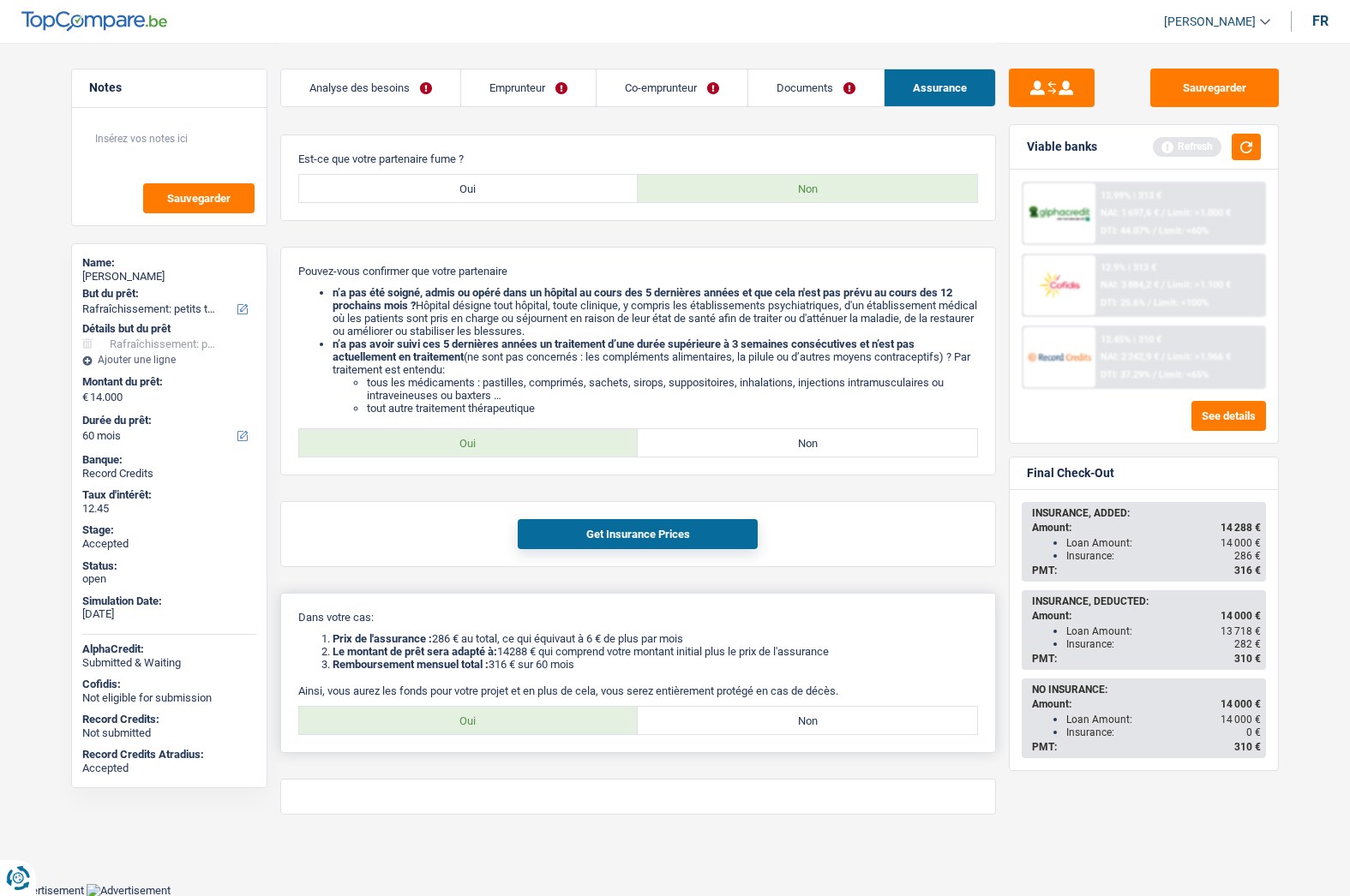
click at [486, 730] on label "Oui" at bounding box center [468, 721] width 339 height 27
click at [486, 730] on input "Oui" at bounding box center [468, 721] width 339 height 27
radio input "true"
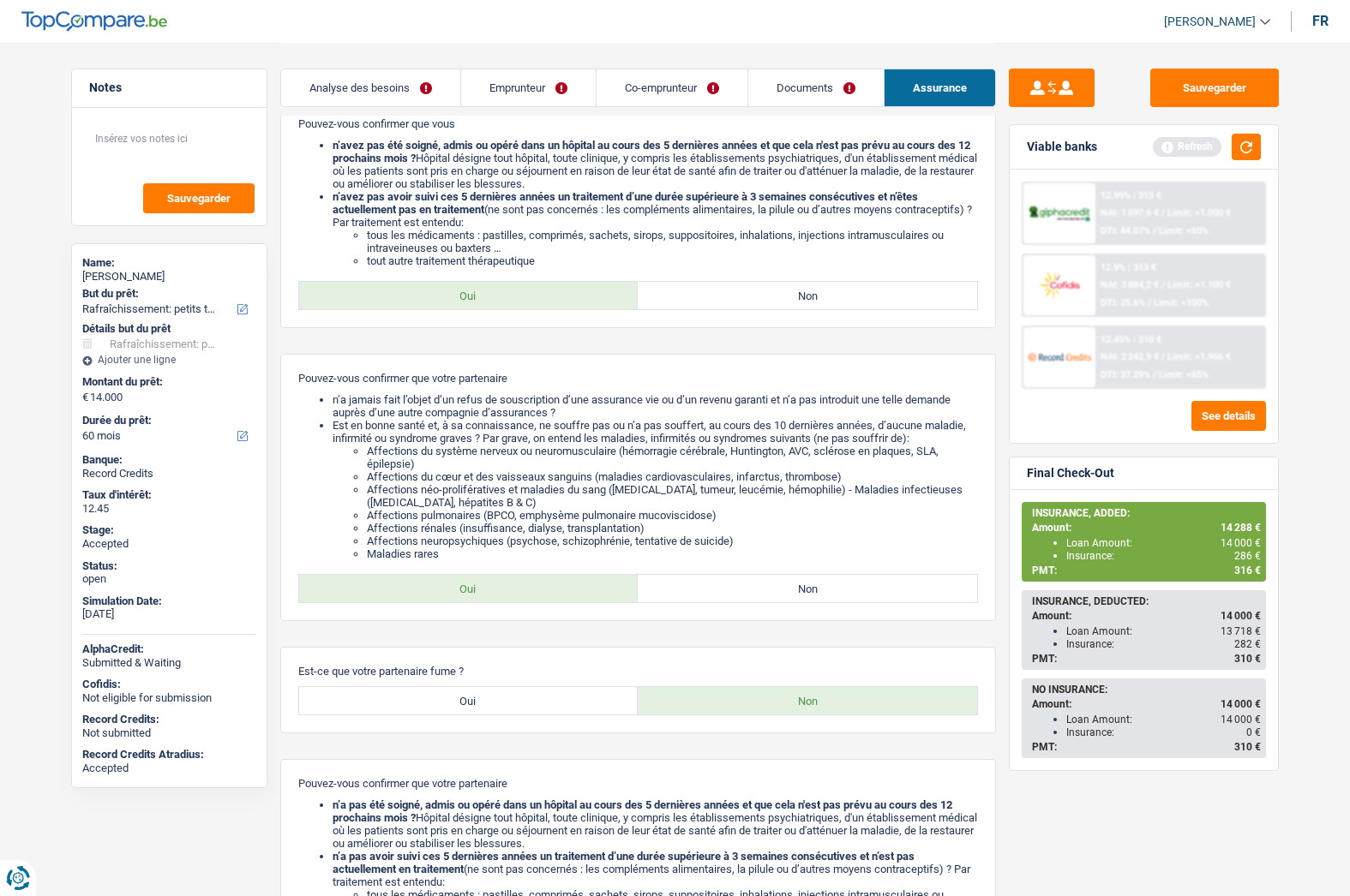
scroll to position [665, 0]
click at [373, 80] on link "Analyse des besoins" at bounding box center [371, 88] width 179 height 37
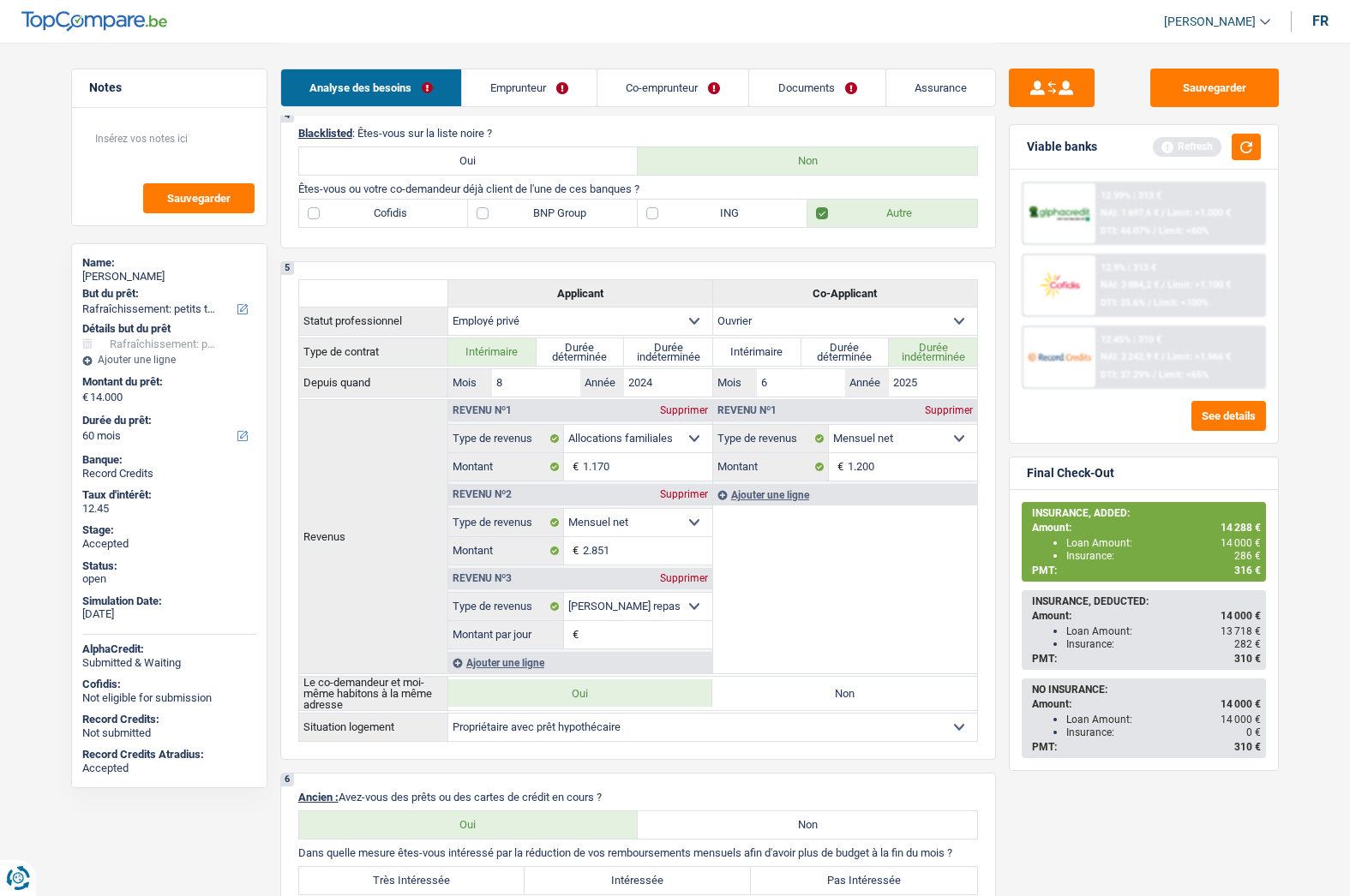
click at [1218, 18] on span "[PERSON_NAME]" at bounding box center [1209, 22] width 91 height 14
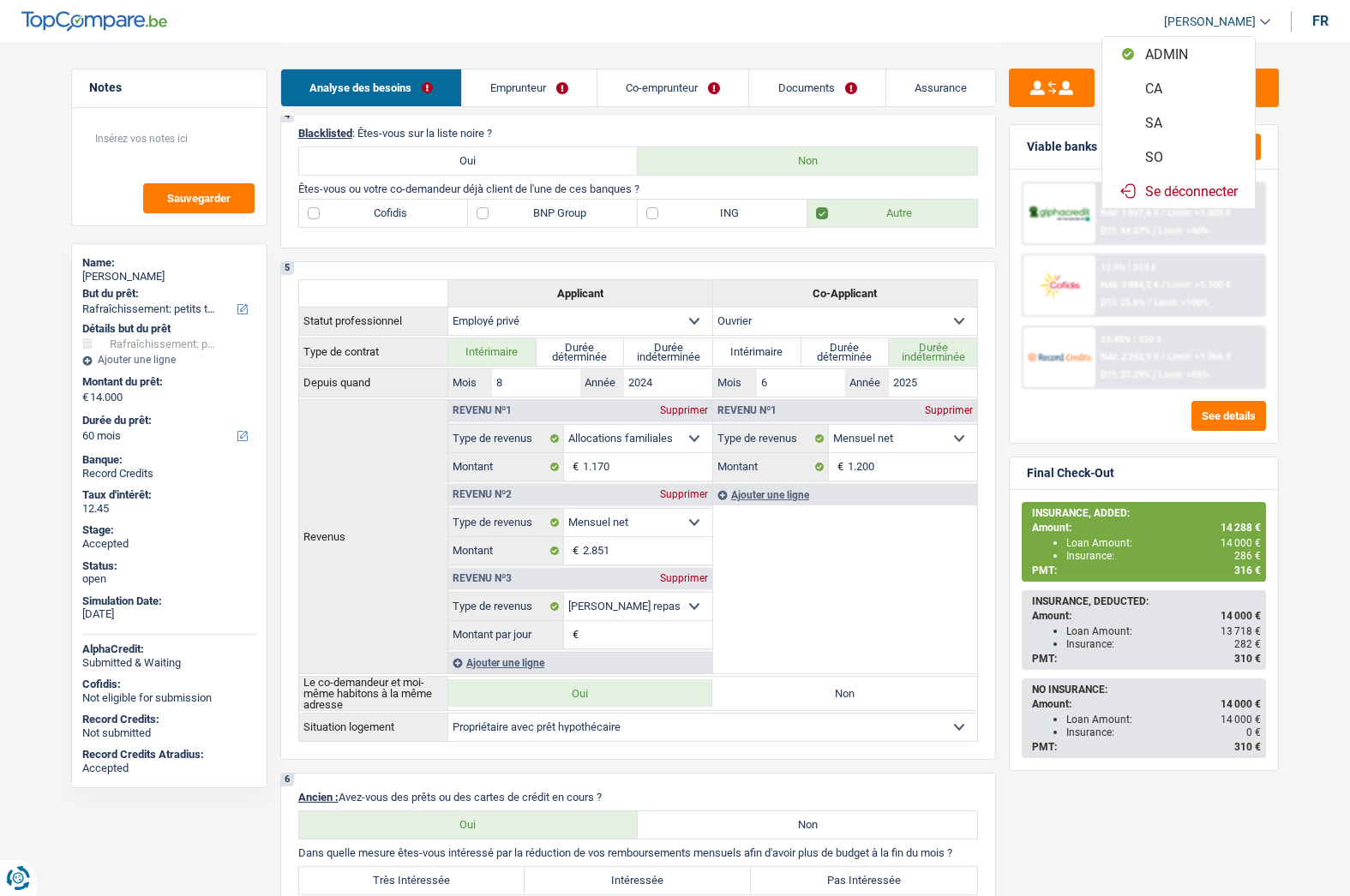
click at [1165, 156] on button "SO" at bounding box center [1178, 156] width 153 height 34
select select "60"
select select "houseOrGarden"
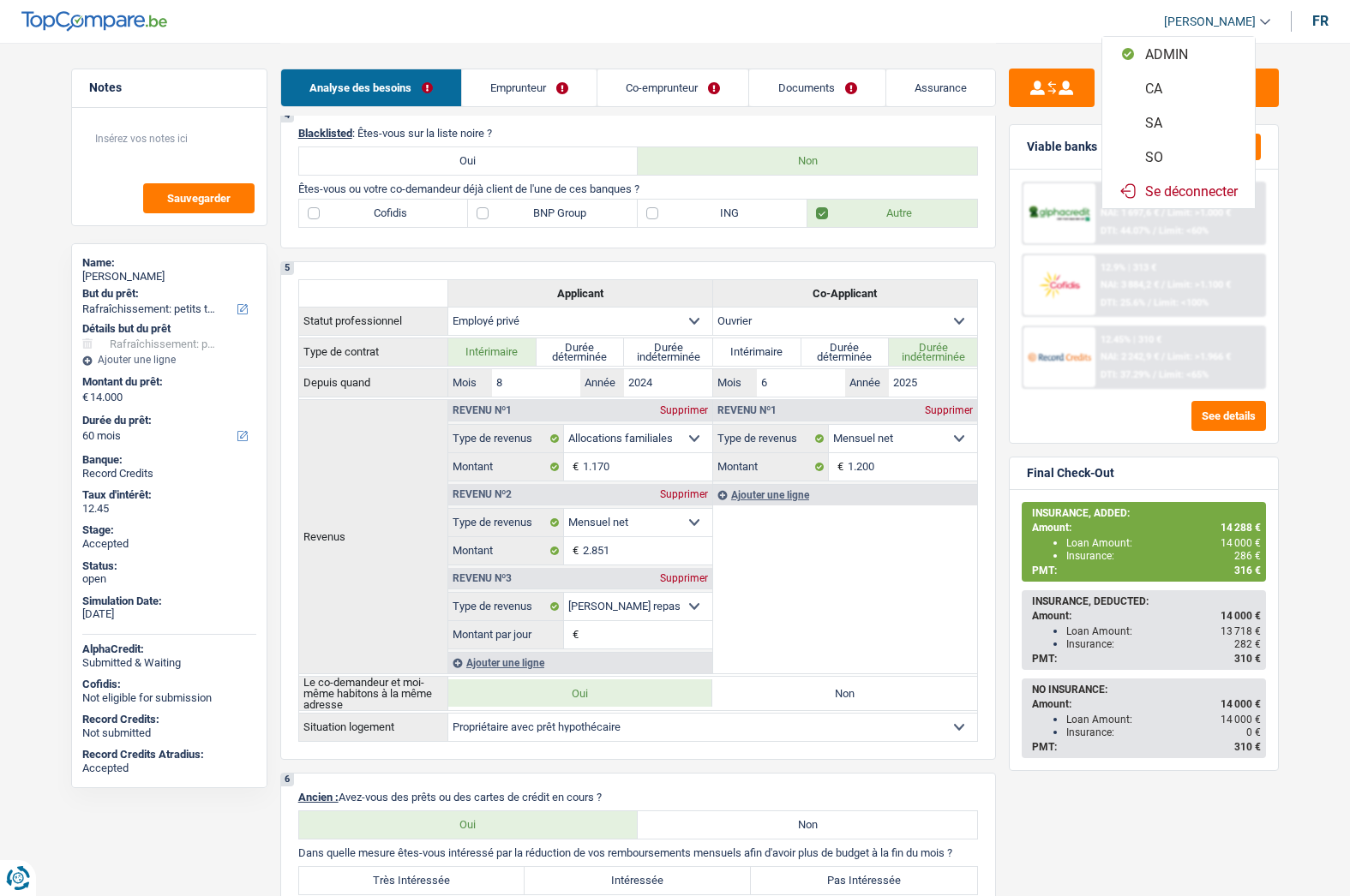
select select "yes"
select select "60"
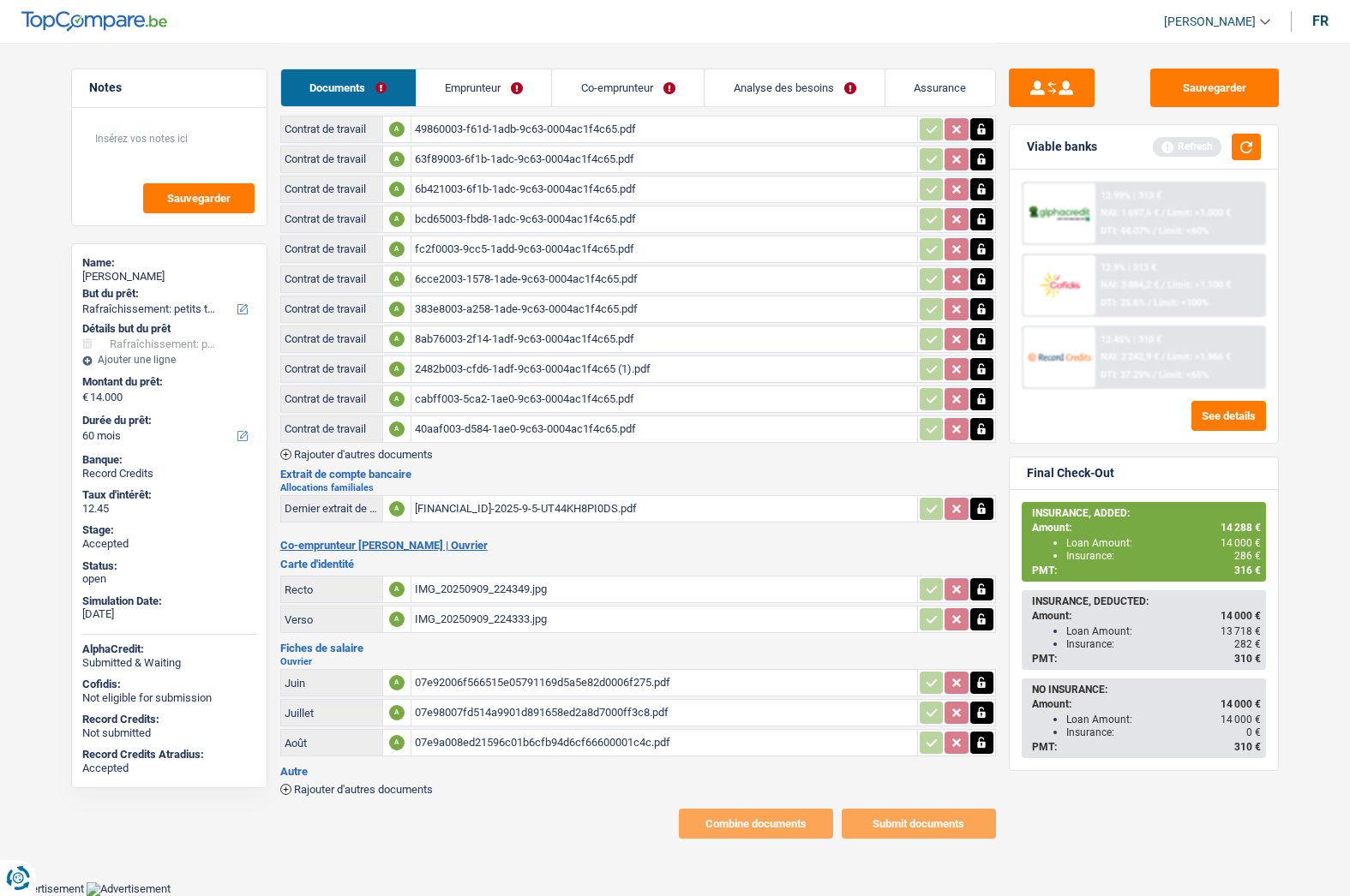
scroll to position [263, 0]
click at [774, 90] on link "Analyse des besoins" at bounding box center [794, 88] width 180 height 37
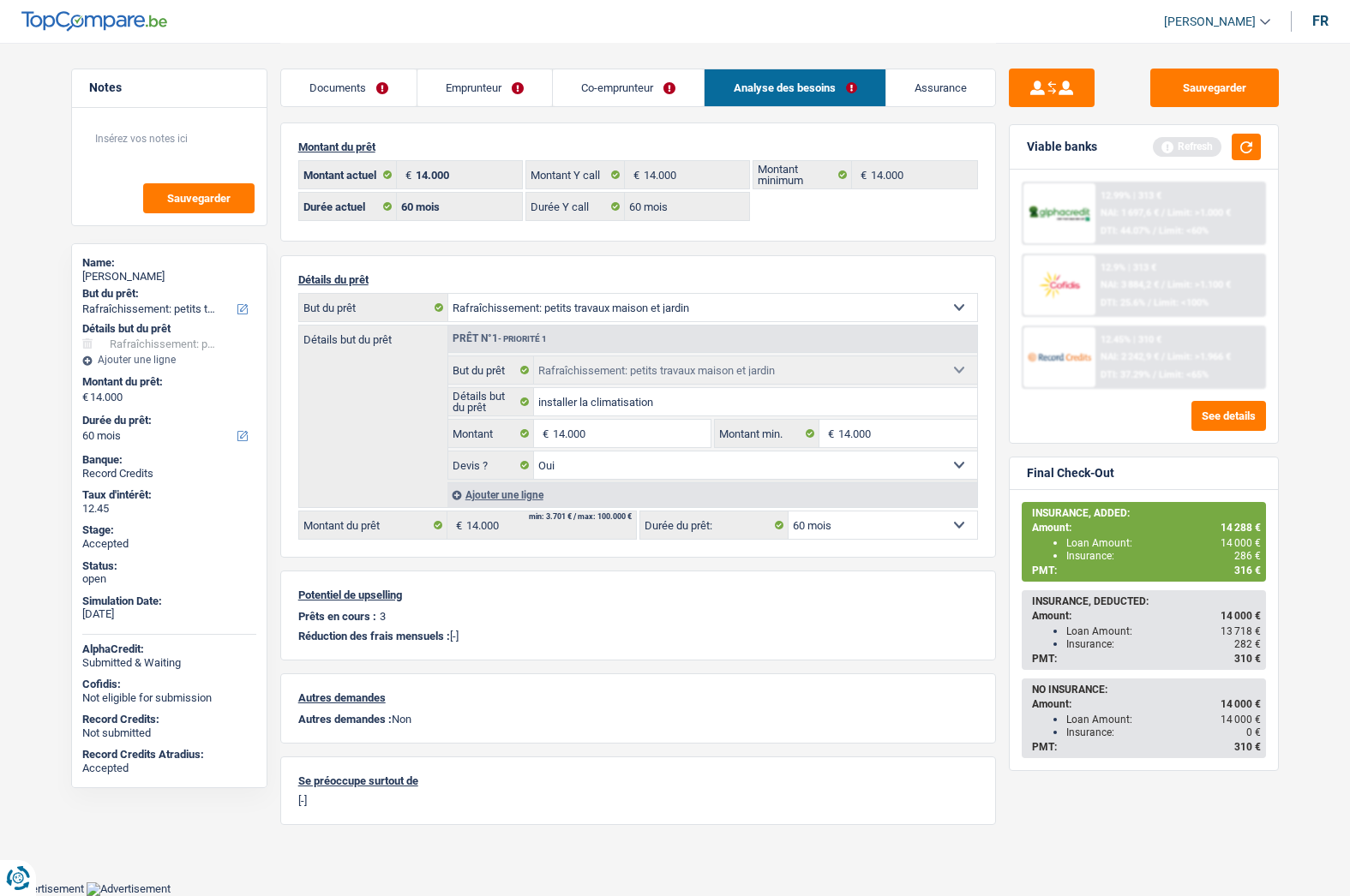
scroll to position [5, 0]
click at [962, 92] on link "Assurance" at bounding box center [940, 88] width 109 height 37
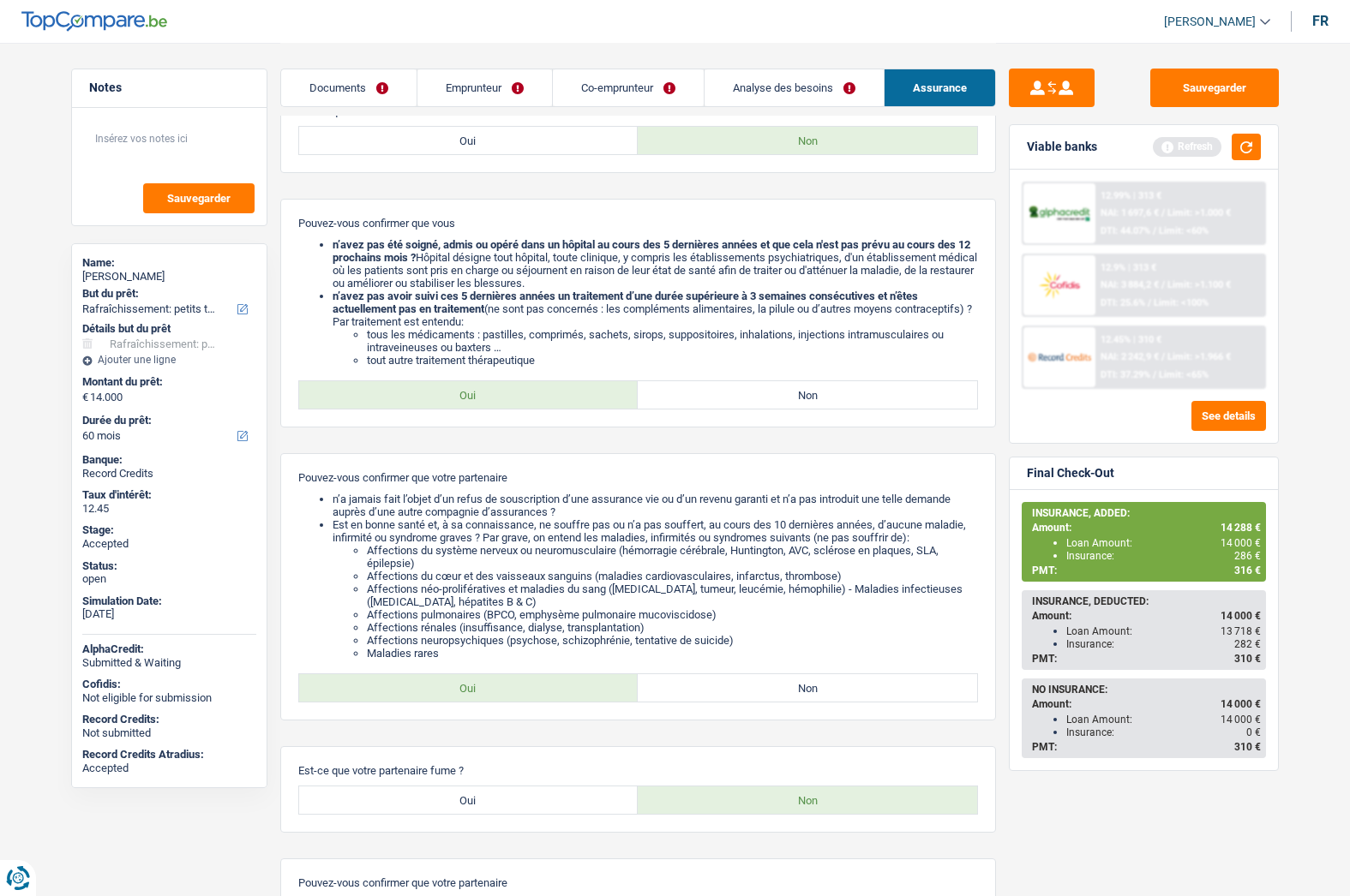
scroll to position [604, 0]
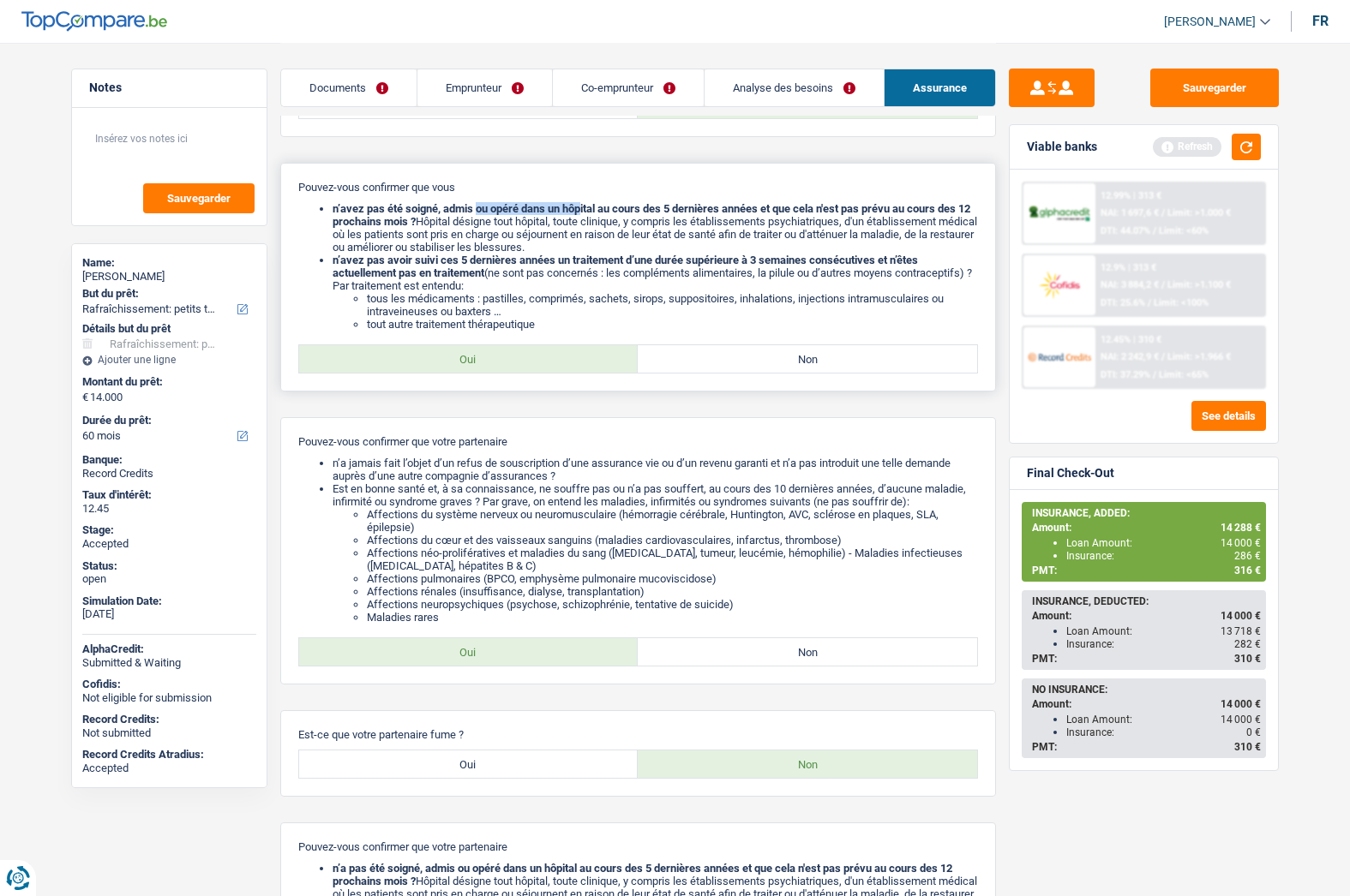
drag, startPoint x: 481, startPoint y: 209, endPoint x: 583, endPoint y: 208, distance: 102.0
click at [583, 208] on b "n’avez pas été soigné, admis ou opéré dans un hôpital au cours des 5 dernières …" at bounding box center [651, 215] width 637 height 25
click at [594, 210] on b "n’avez pas été soigné, admis ou opéré dans un hôpital au cours des 5 dernières …" at bounding box center [651, 215] width 637 height 25
drag, startPoint x: 619, startPoint y: 207, endPoint x: 689, endPoint y: 213, distance: 70.3
click at [689, 213] on b "n’avez pas été soigné, admis ou opéré dans un hôpital au cours des 5 dernières …" at bounding box center [651, 215] width 637 height 25
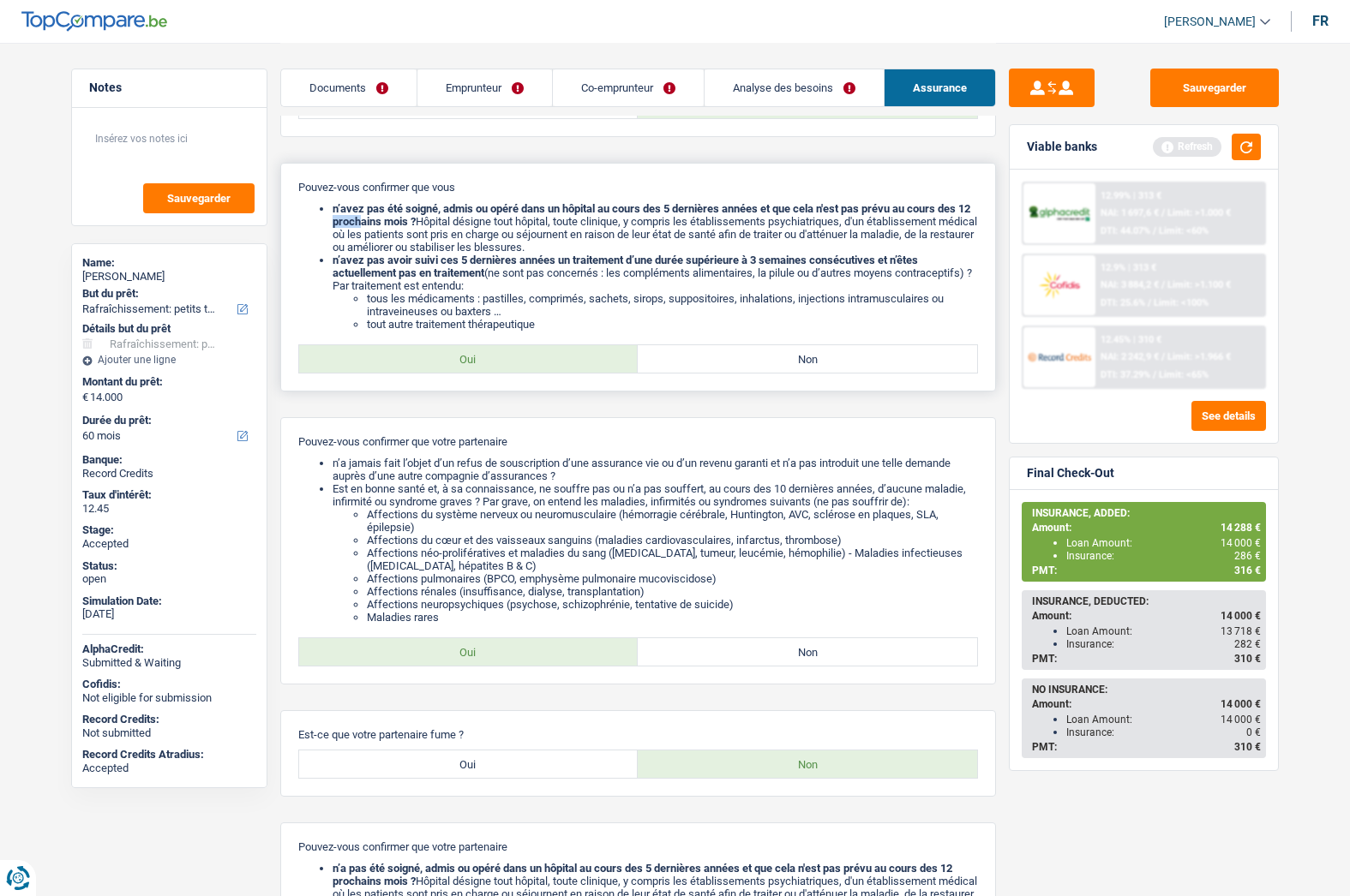
drag, startPoint x: 344, startPoint y: 227, endPoint x: 376, endPoint y: 222, distance: 32.4
click at [376, 222] on b "n’avez pas été soigné, admis ou opéré dans un hôpital au cours des 5 dernières …" at bounding box center [651, 215] width 637 height 25
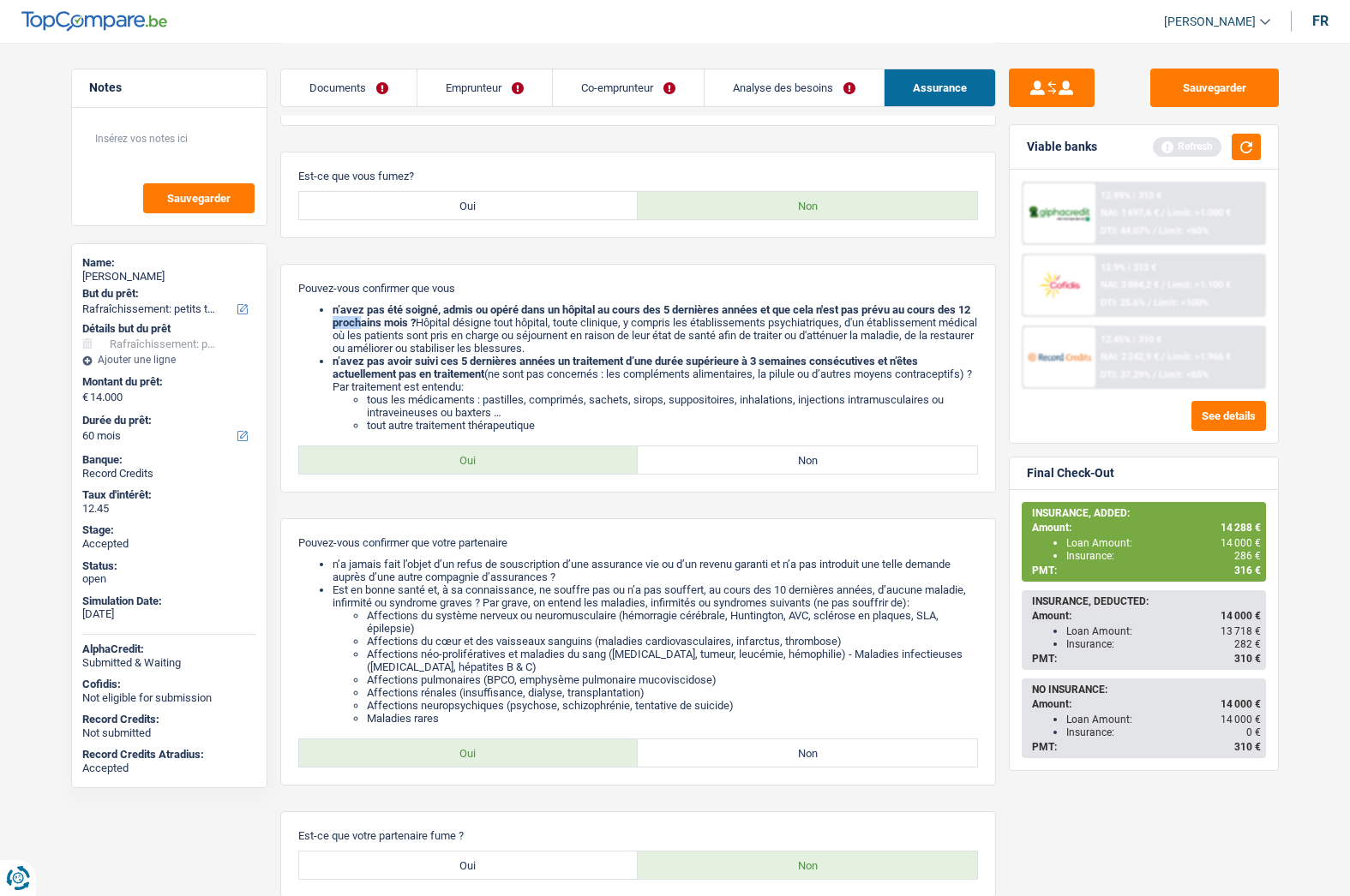
scroll to position [347, 0]
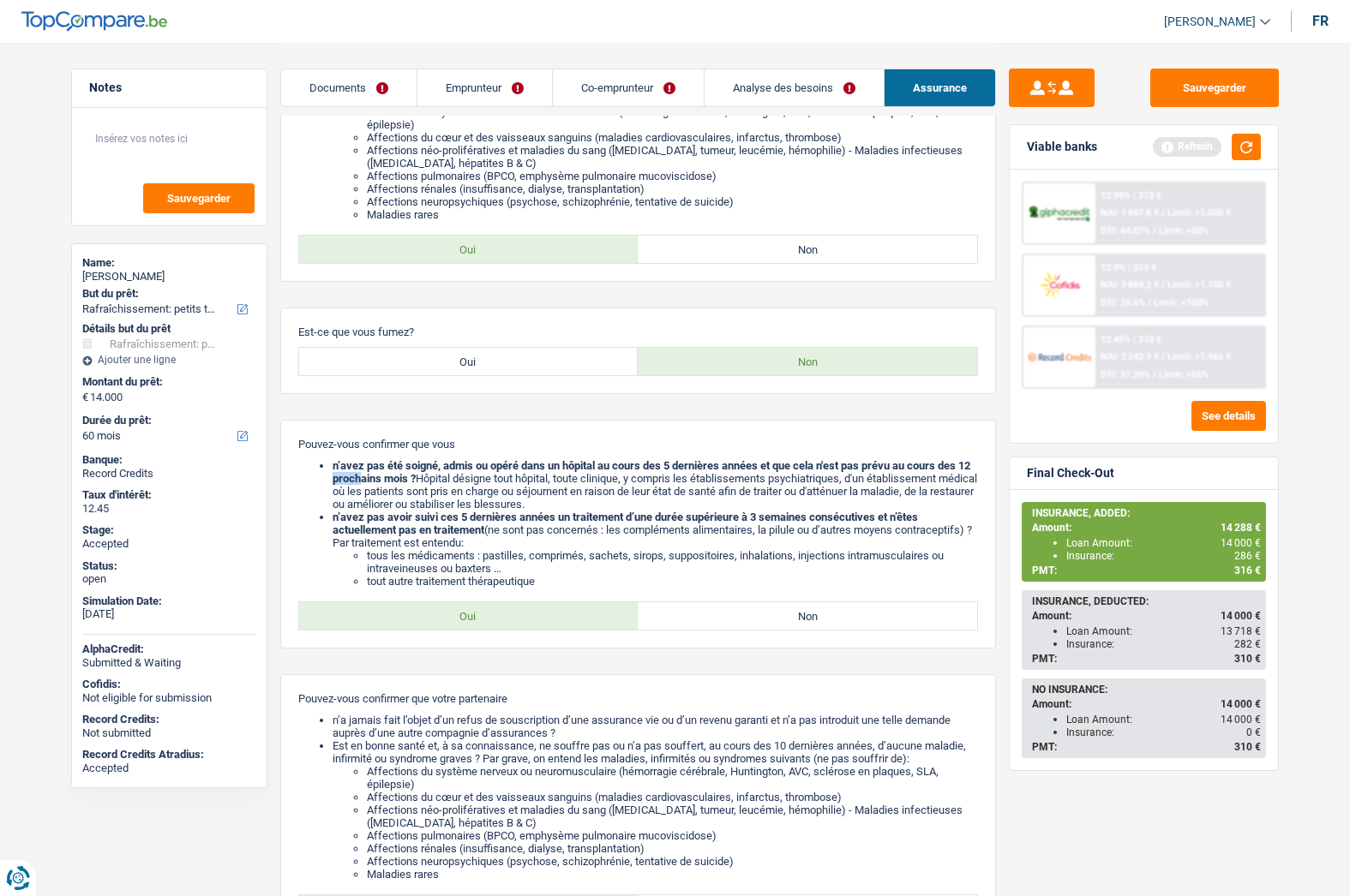
click at [472, 90] on link "Emprunteur" at bounding box center [485, 88] width 135 height 37
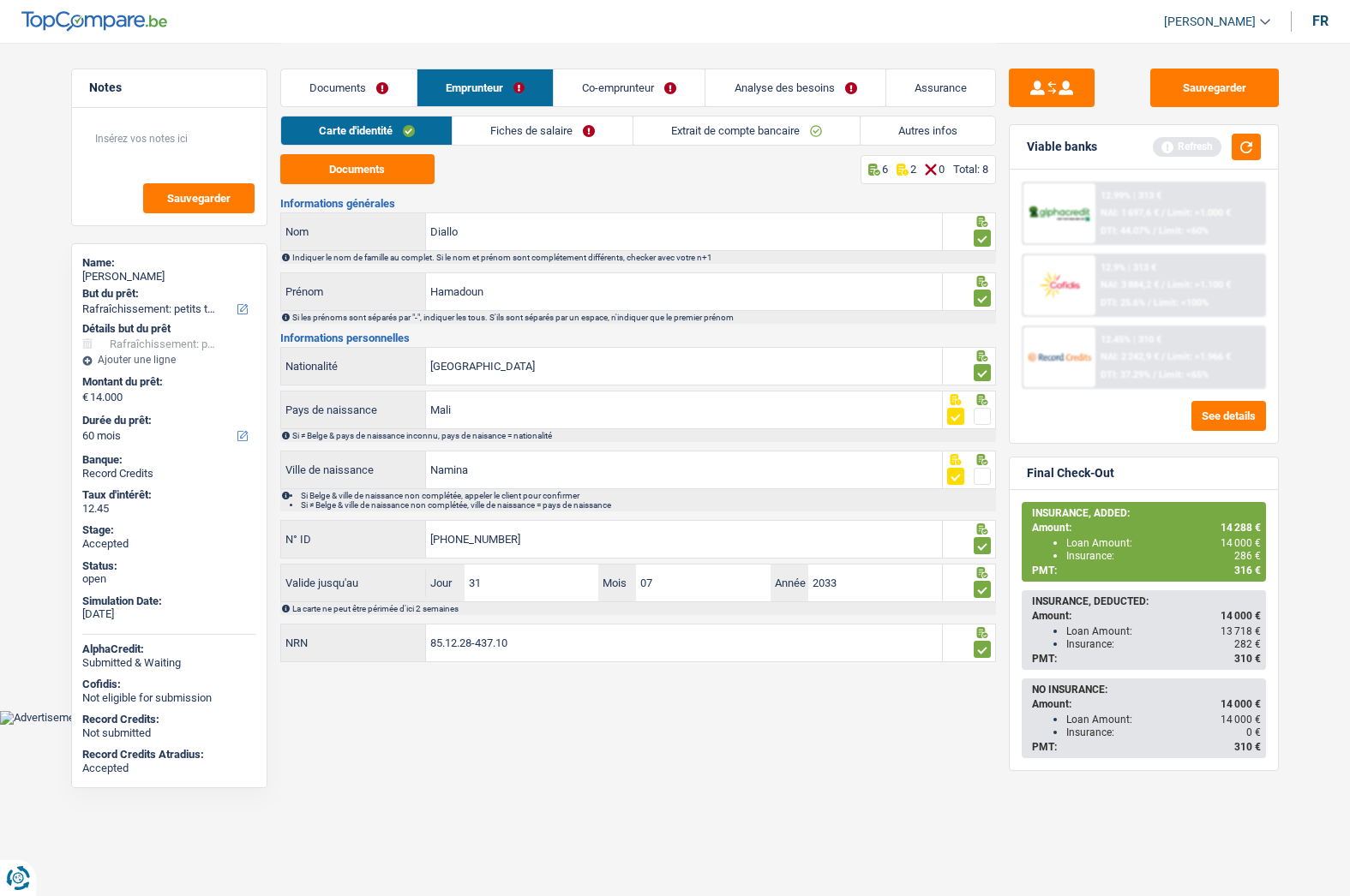
scroll to position [0, 0]
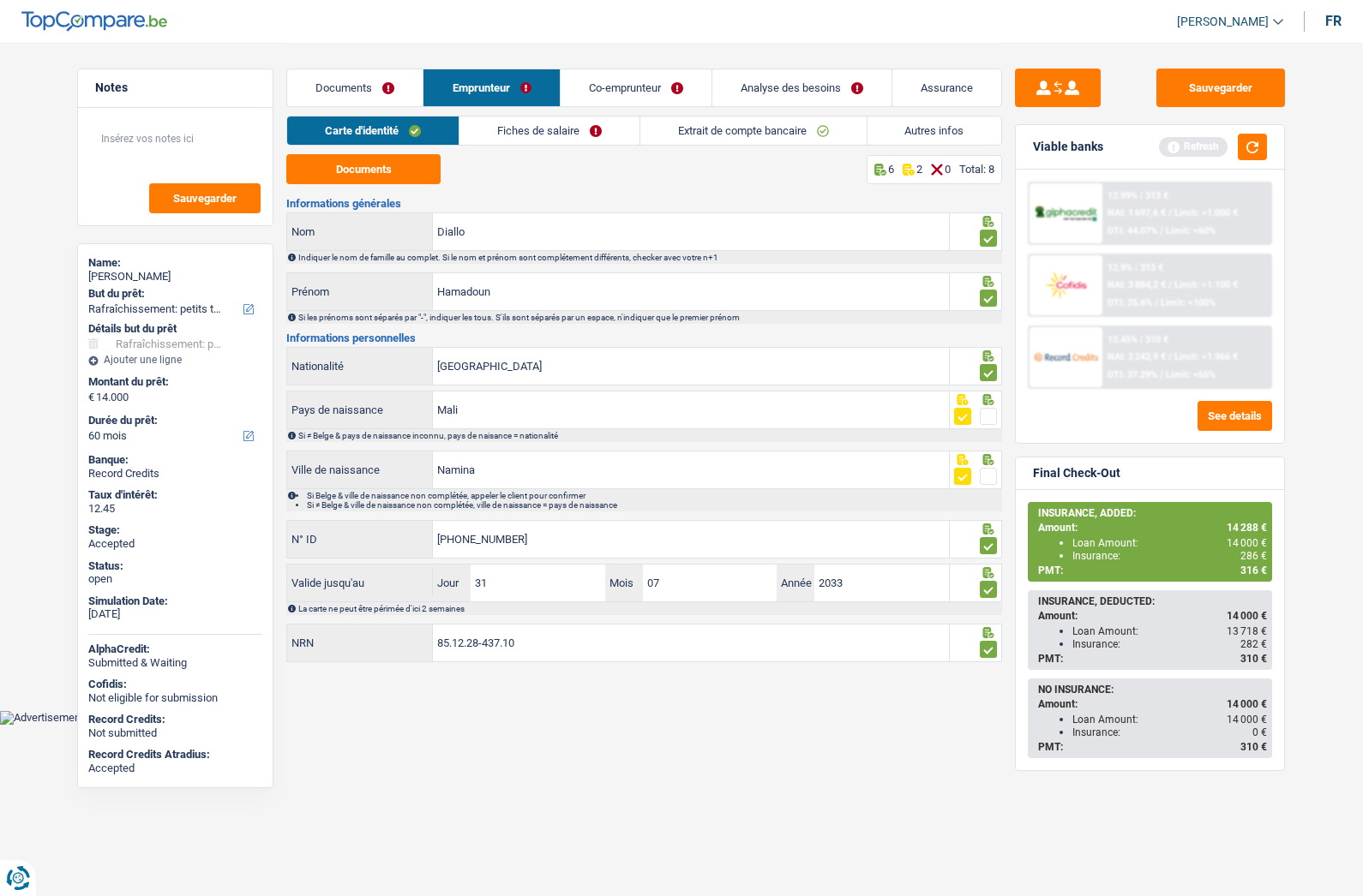
click at [932, 135] on link "Autres infos" at bounding box center [934, 130] width 135 height 28
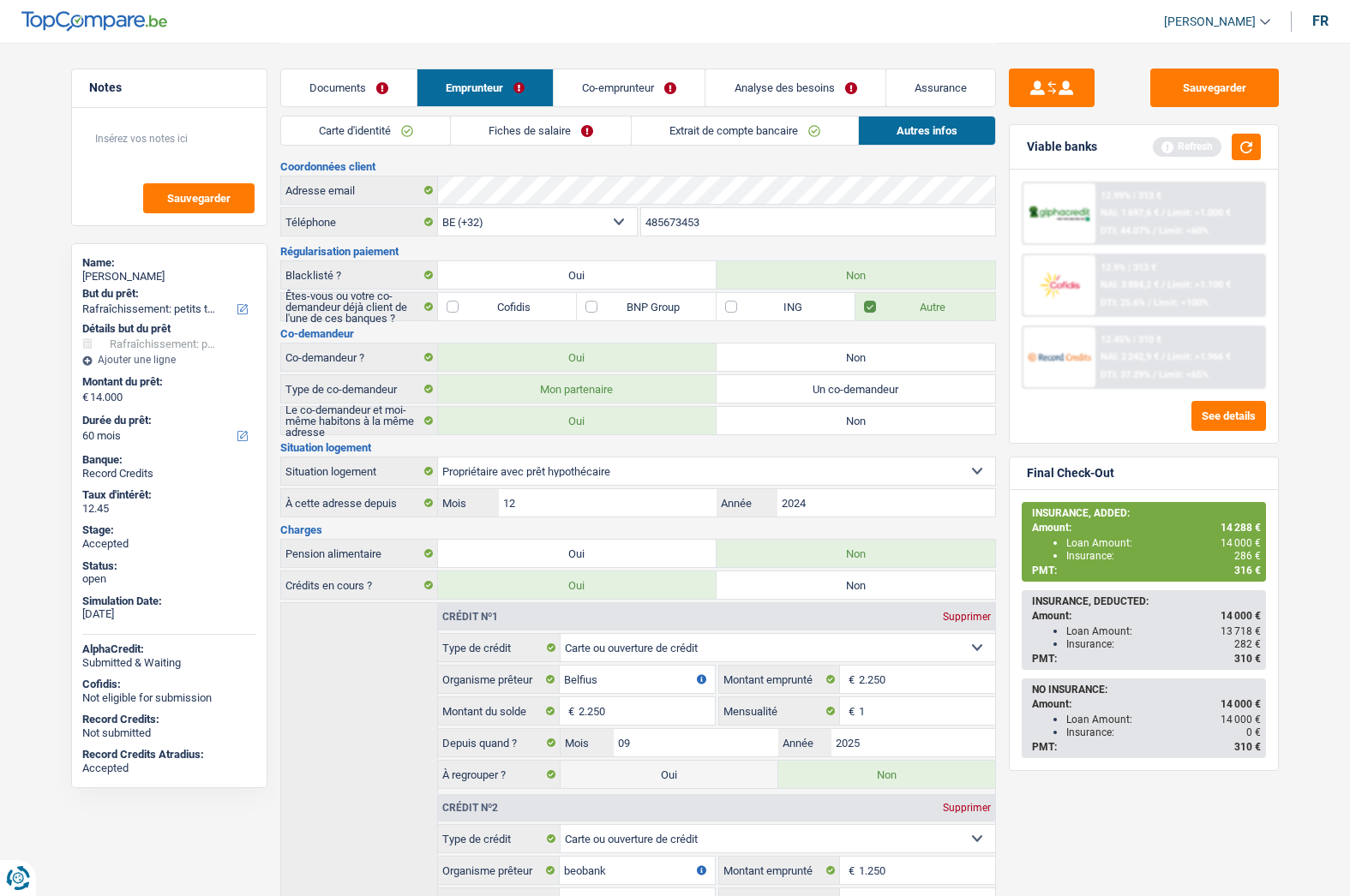
click at [108, 273] on div "Hamadoun Diallo" at bounding box center [169, 277] width 174 height 14
copy div "Hamadoun Diallo"
click at [732, 221] on input "485673453" at bounding box center [817, 222] width 354 height 27
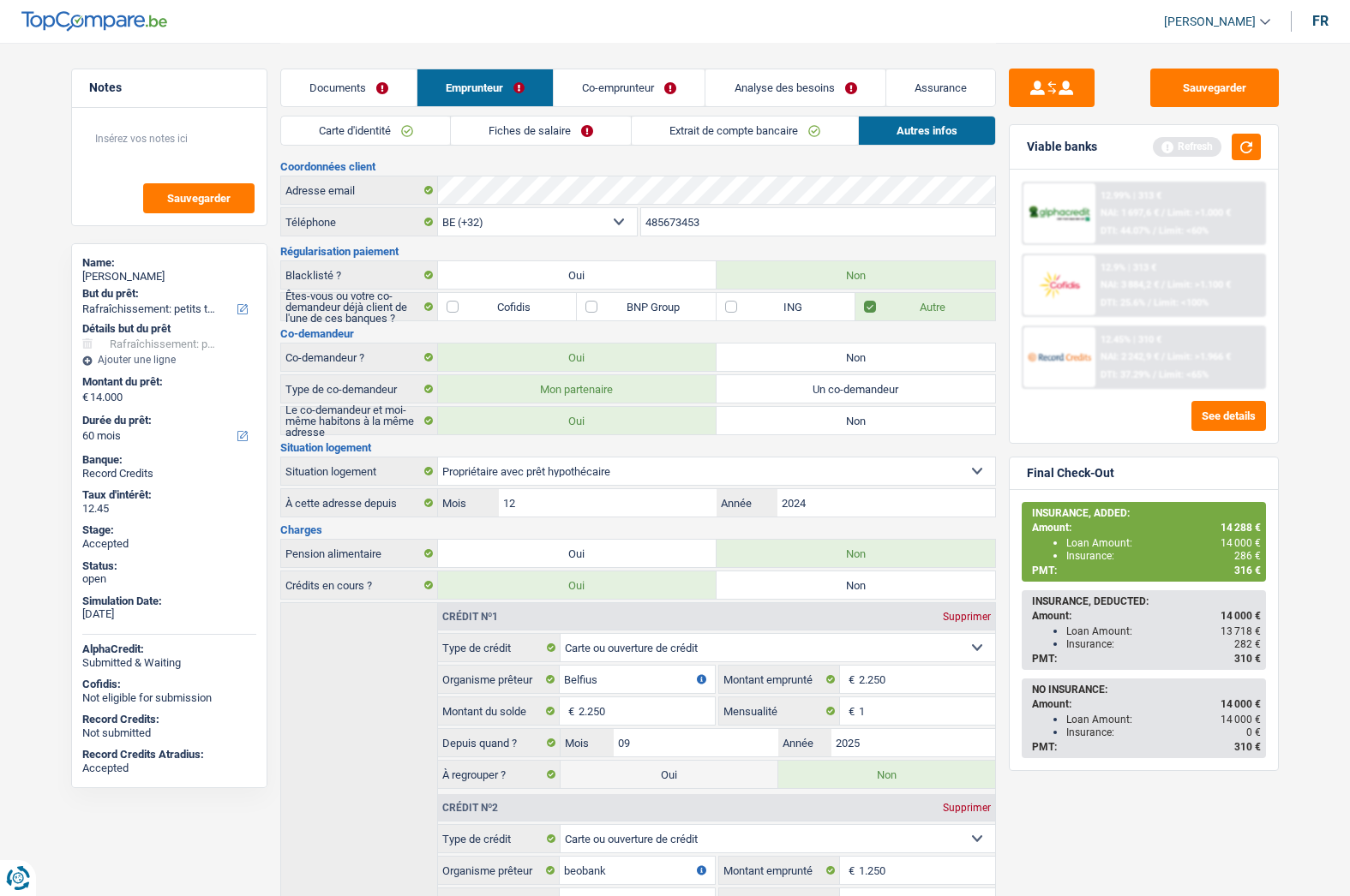
click at [732, 221] on input "485673453" at bounding box center [817, 222] width 354 height 27
click at [1170, 76] on button "Sauvegarder" at bounding box center [1214, 88] width 128 height 39
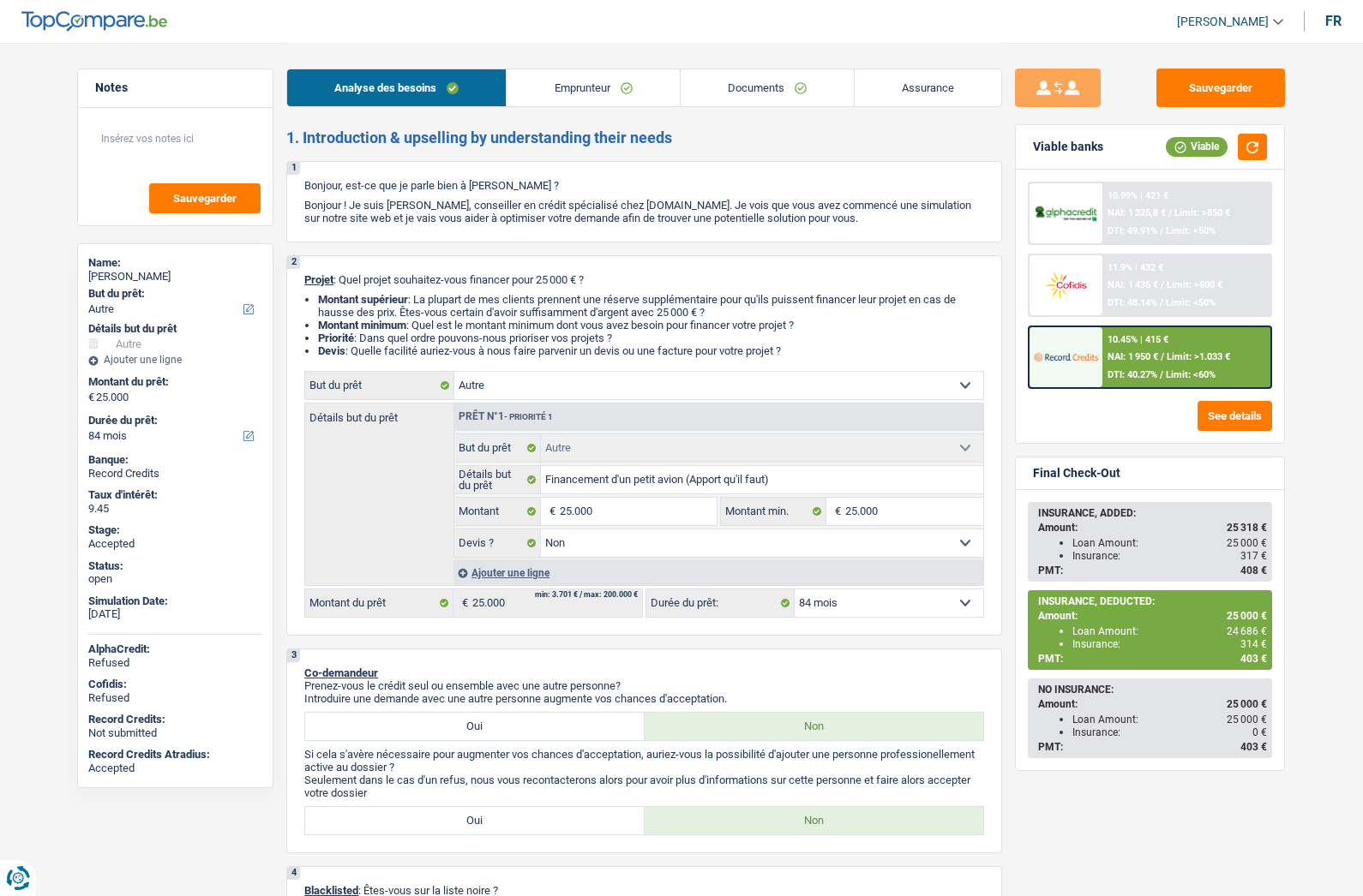
select select "other"
select select "84"
select select "other"
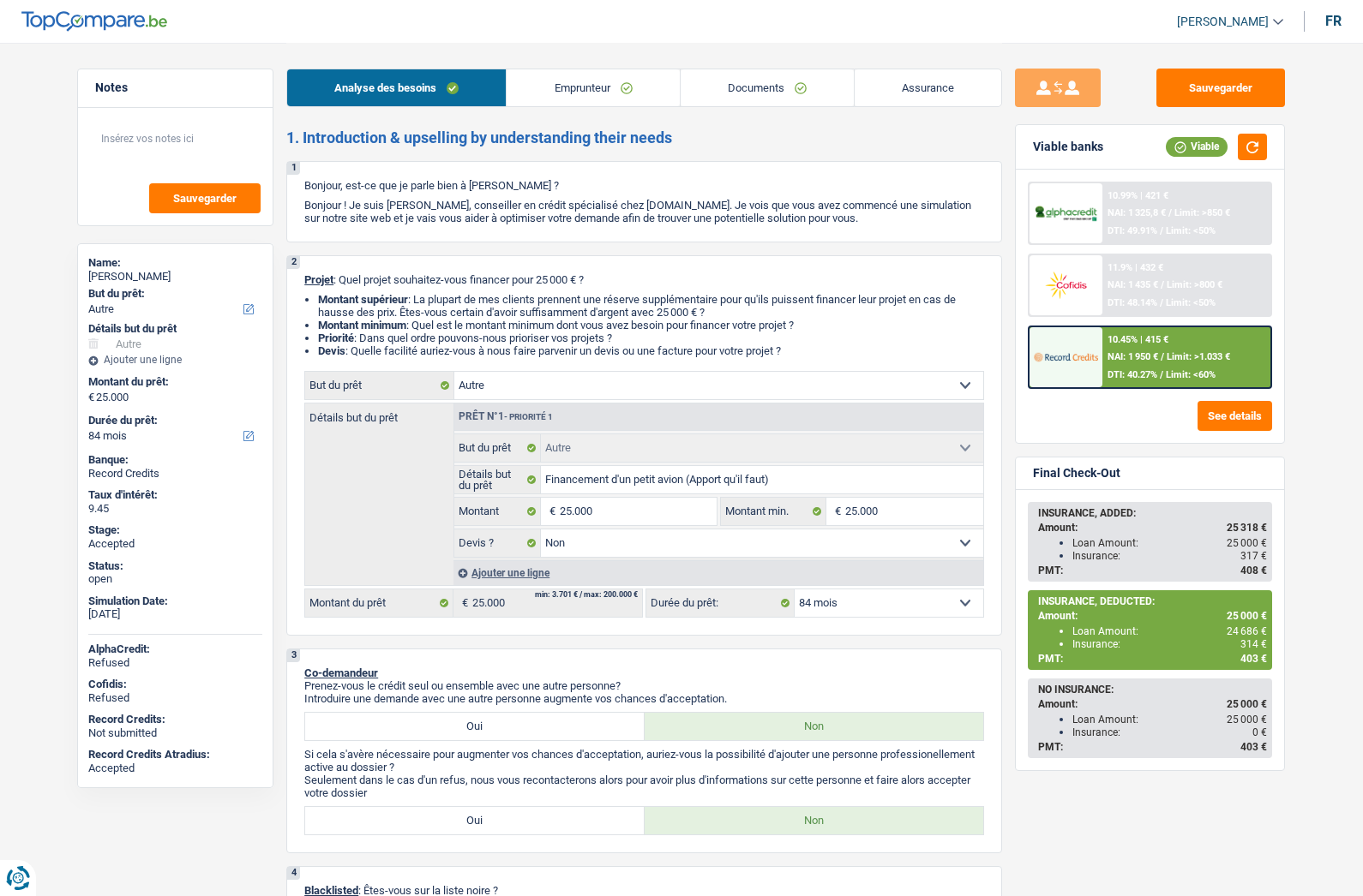
select select "false"
select select "84"
select select "privateEmployee"
select select "netSalary"
select select "mealVouchers"
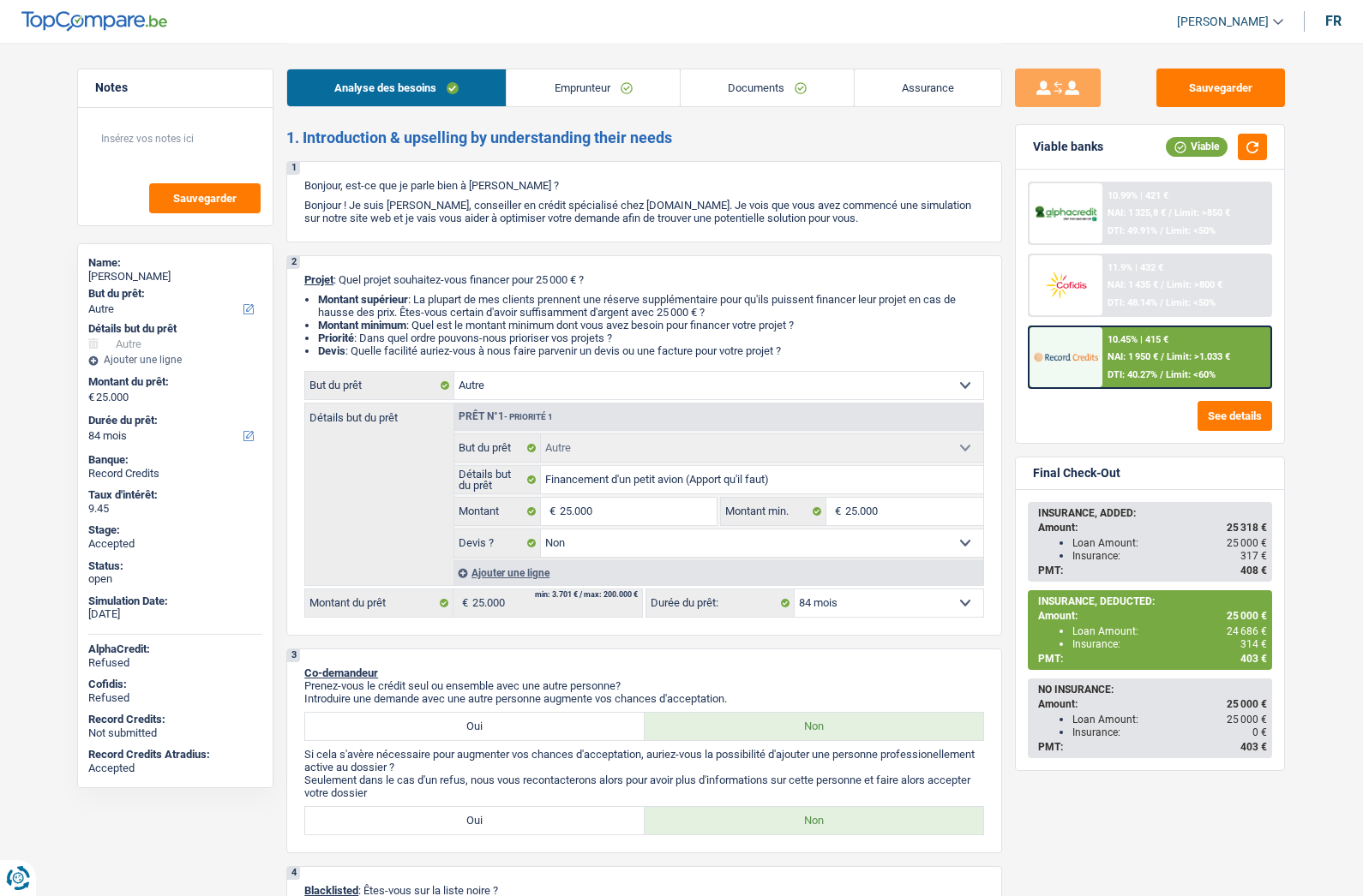
select select "rents"
select select "other"
select select "false"
select select "84"
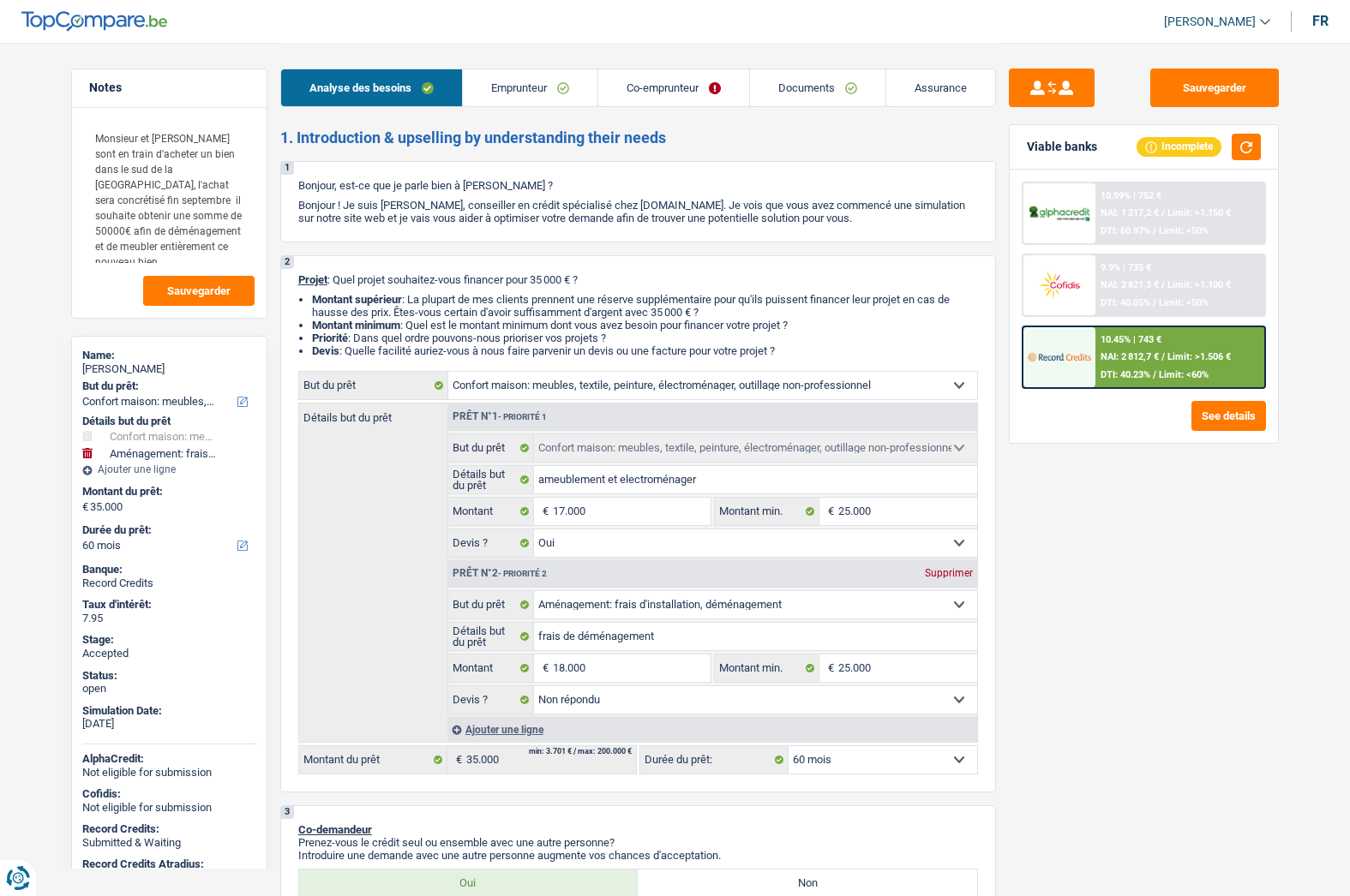
select select "household"
select select "movingOrInstallation"
select select "60"
select select "household"
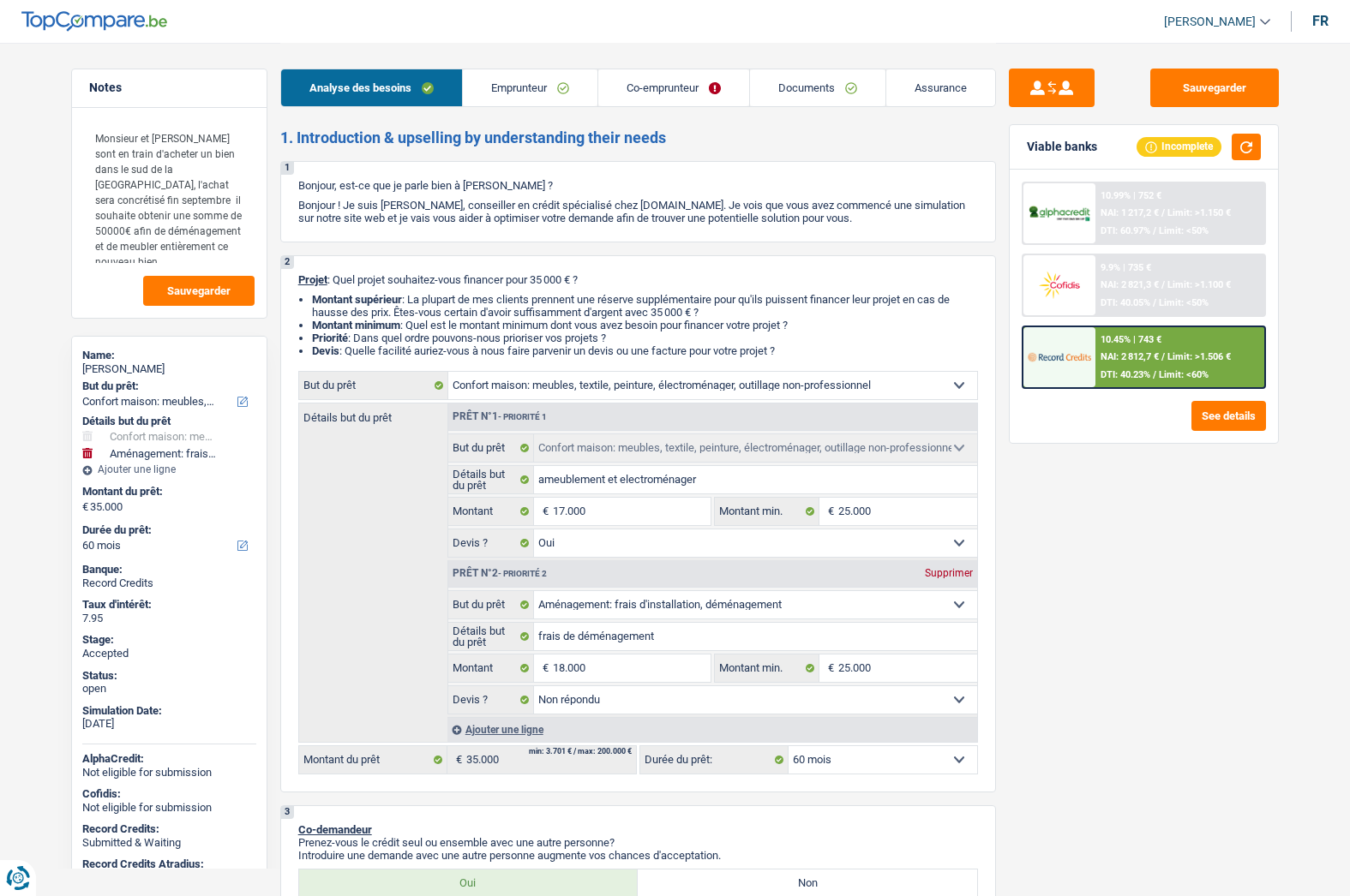
select select "household"
select select "yes"
select select "movingOrInstallation"
select select "not_answered"
select select "60"
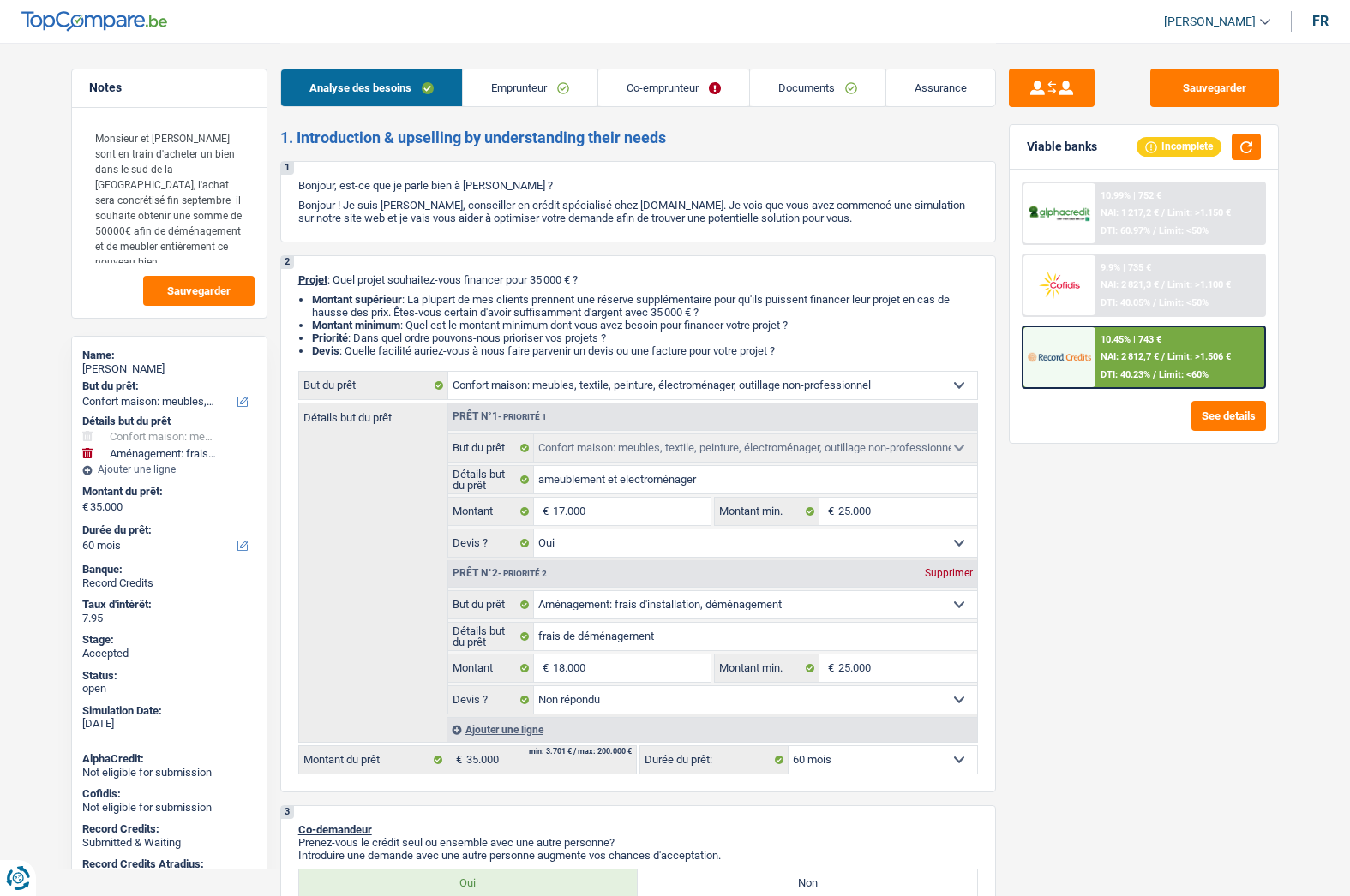
select select "retired"
select select "pension"
select select "rents"
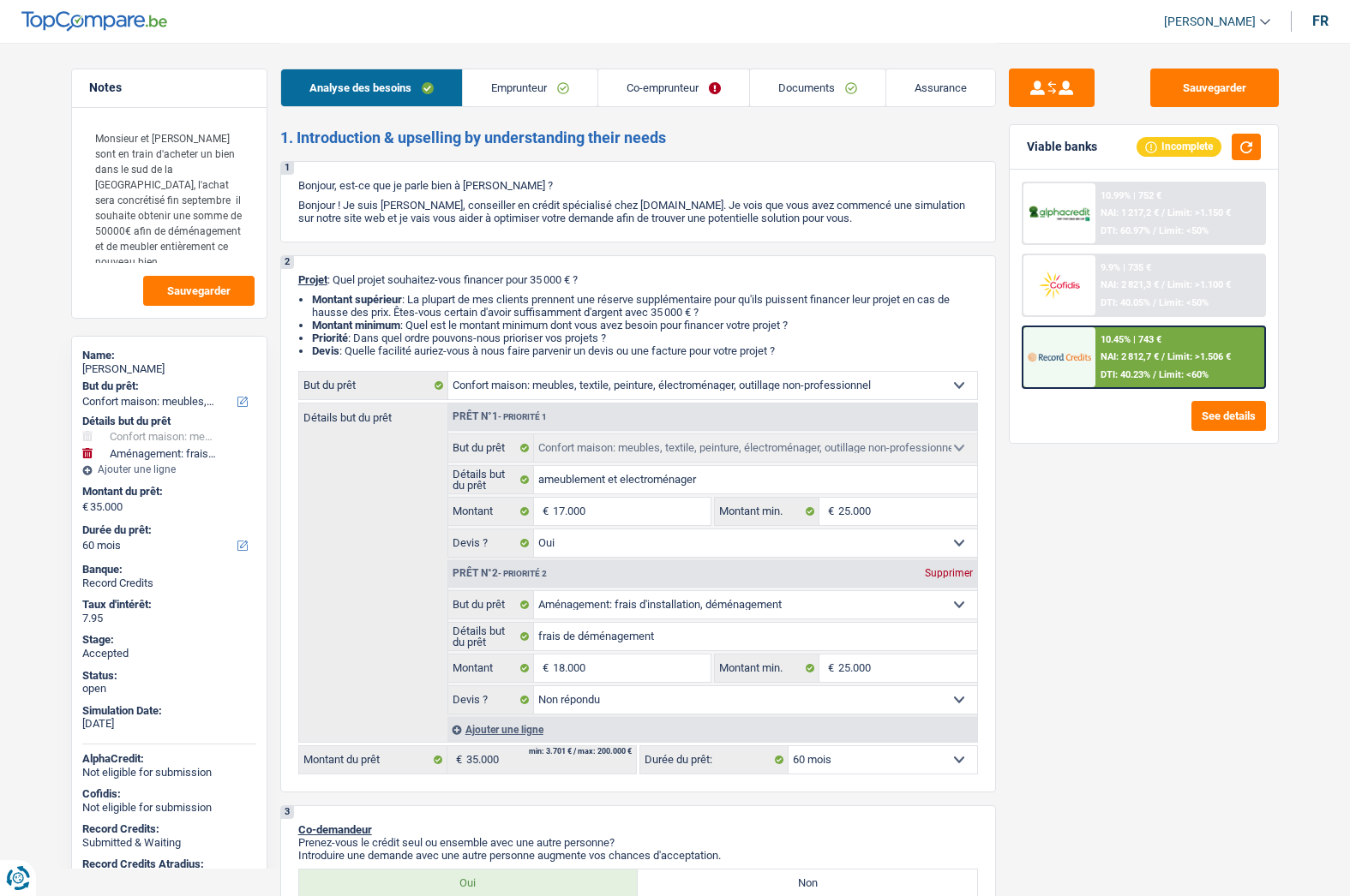
select select "household"
select select "yes"
select select "movingOrInstallation"
select select "not_answered"
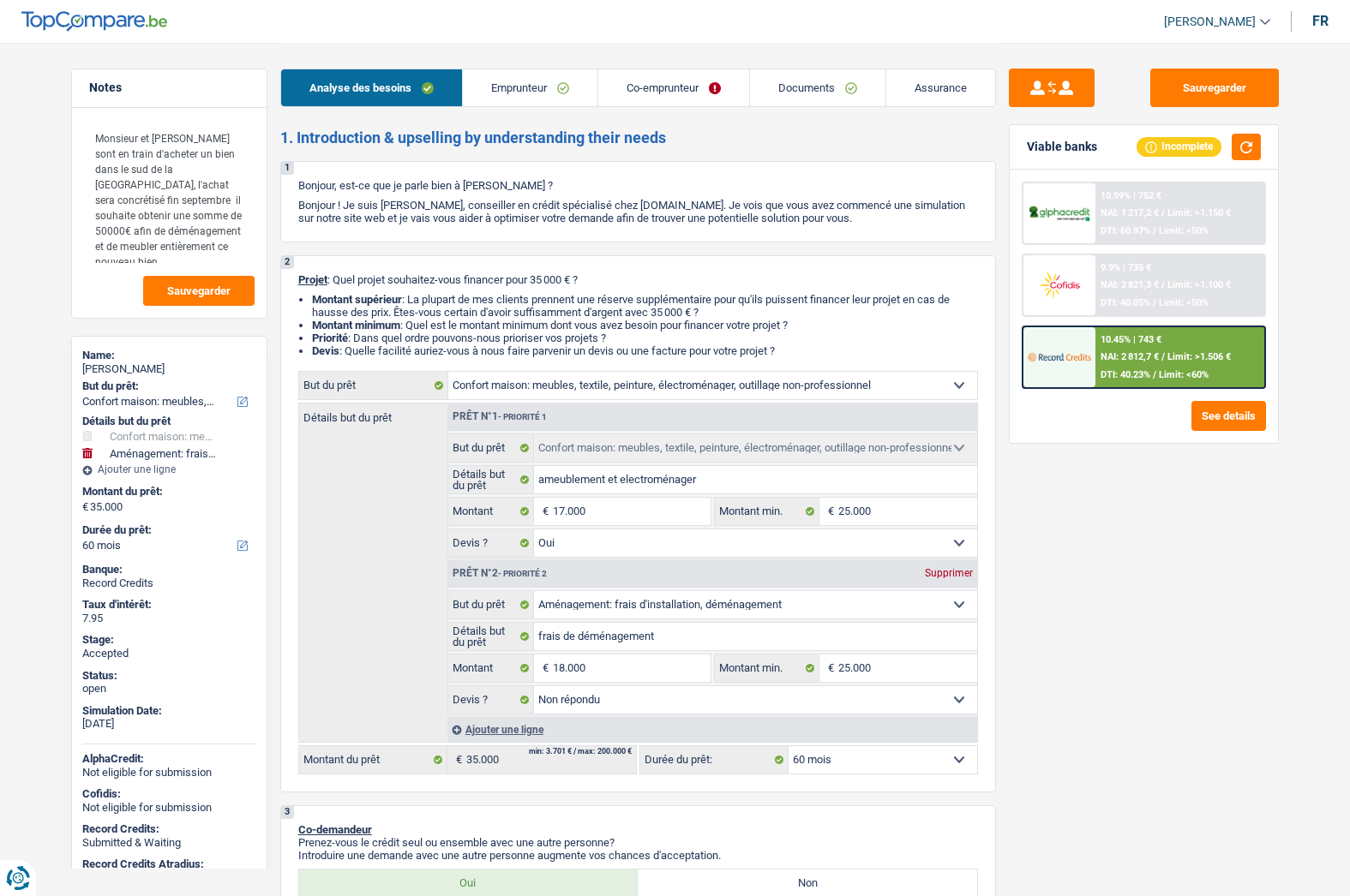
select select "60"
click at [913, 82] on link "Assurance" at bounding box center [940, 88] width 109 height 37
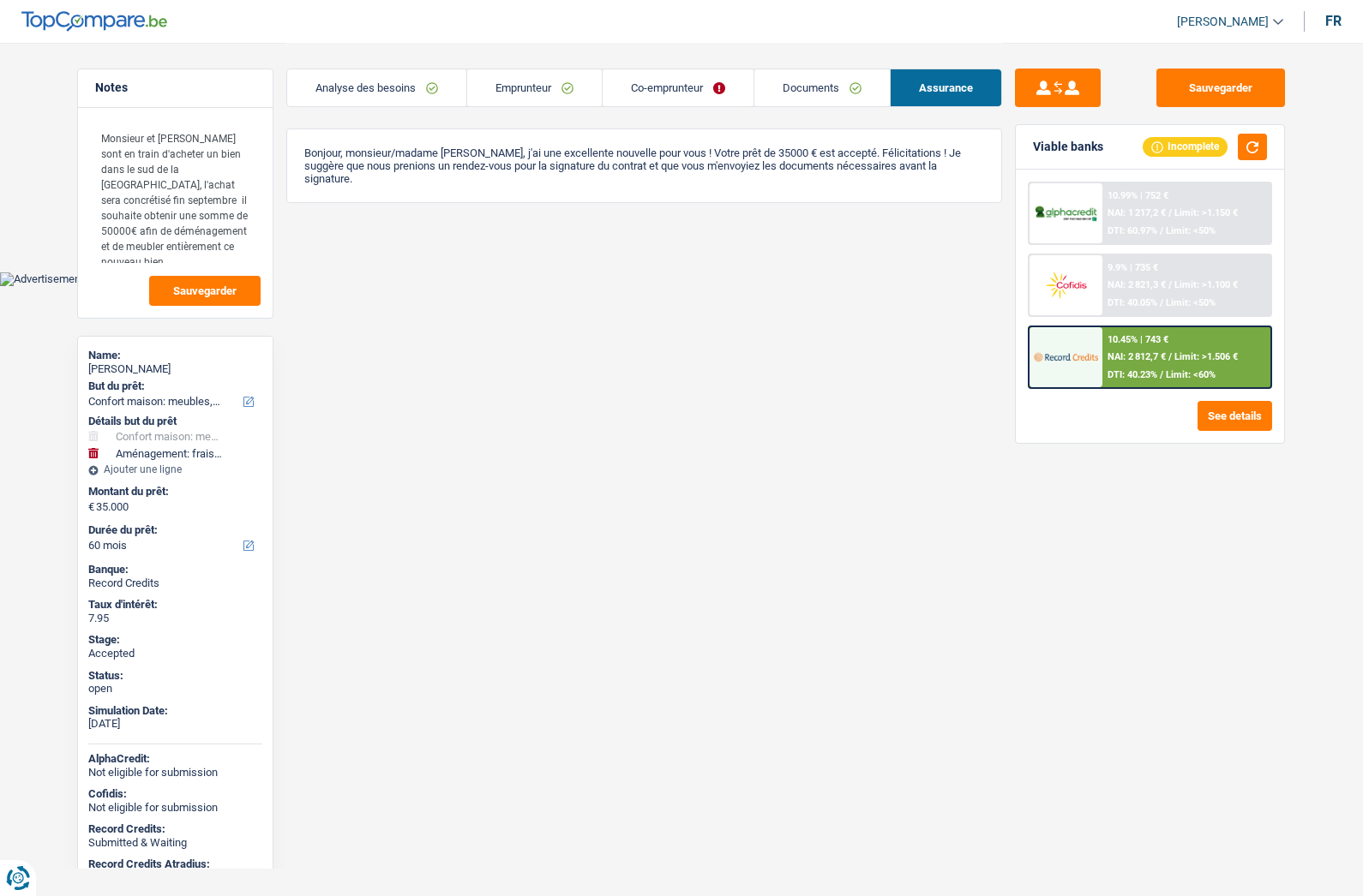
click at [385, 84] on link "Analyse des besoins" at bounding box center [376, 88] width 179 height 37
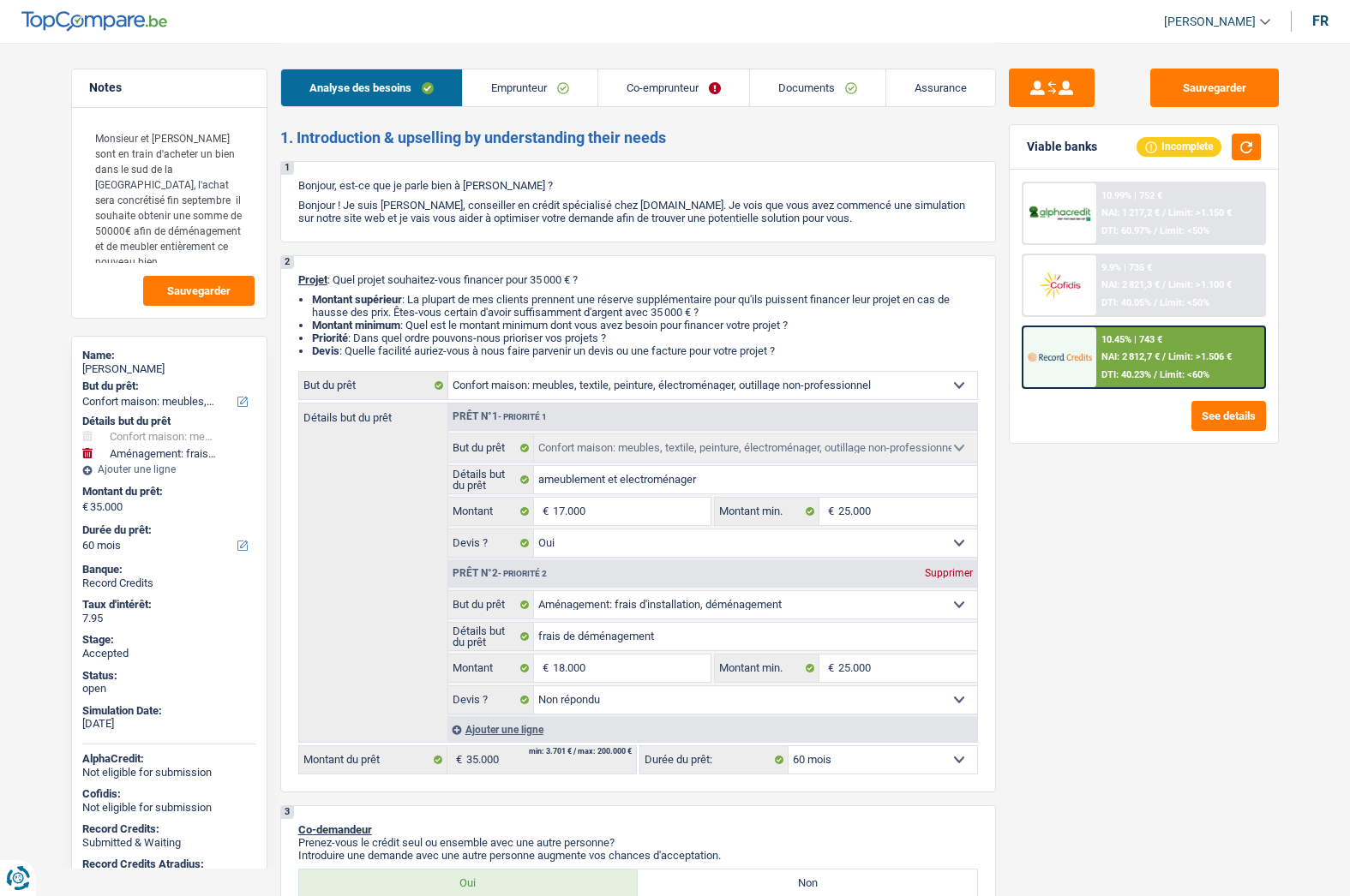
click at [542, 90] on link "Emprunteur" at bounding box center [530, 88] width 135 height 37
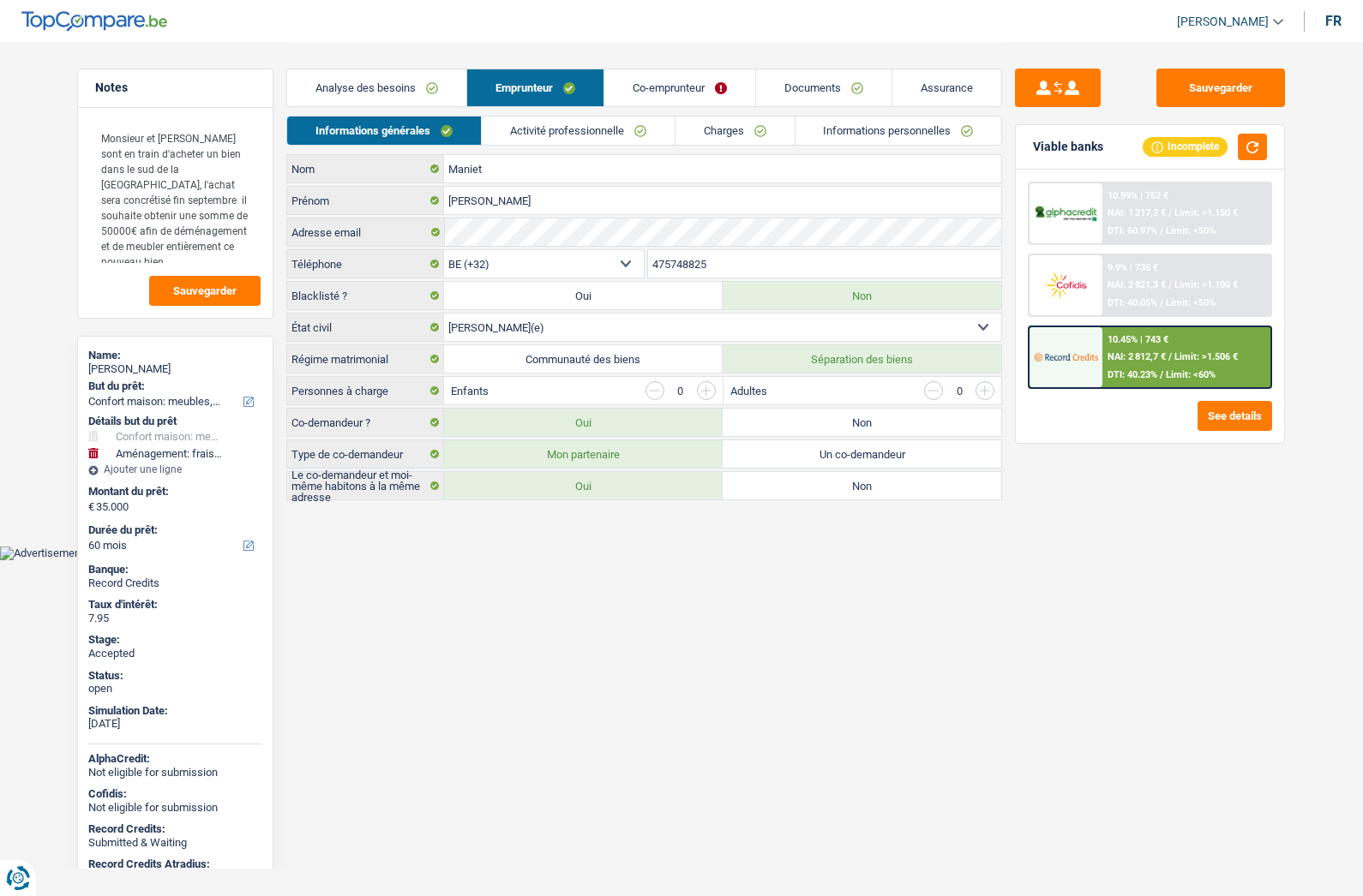
click at [842, 94] on link "Documents" at bounding box center [824, 88] width 136 height 37
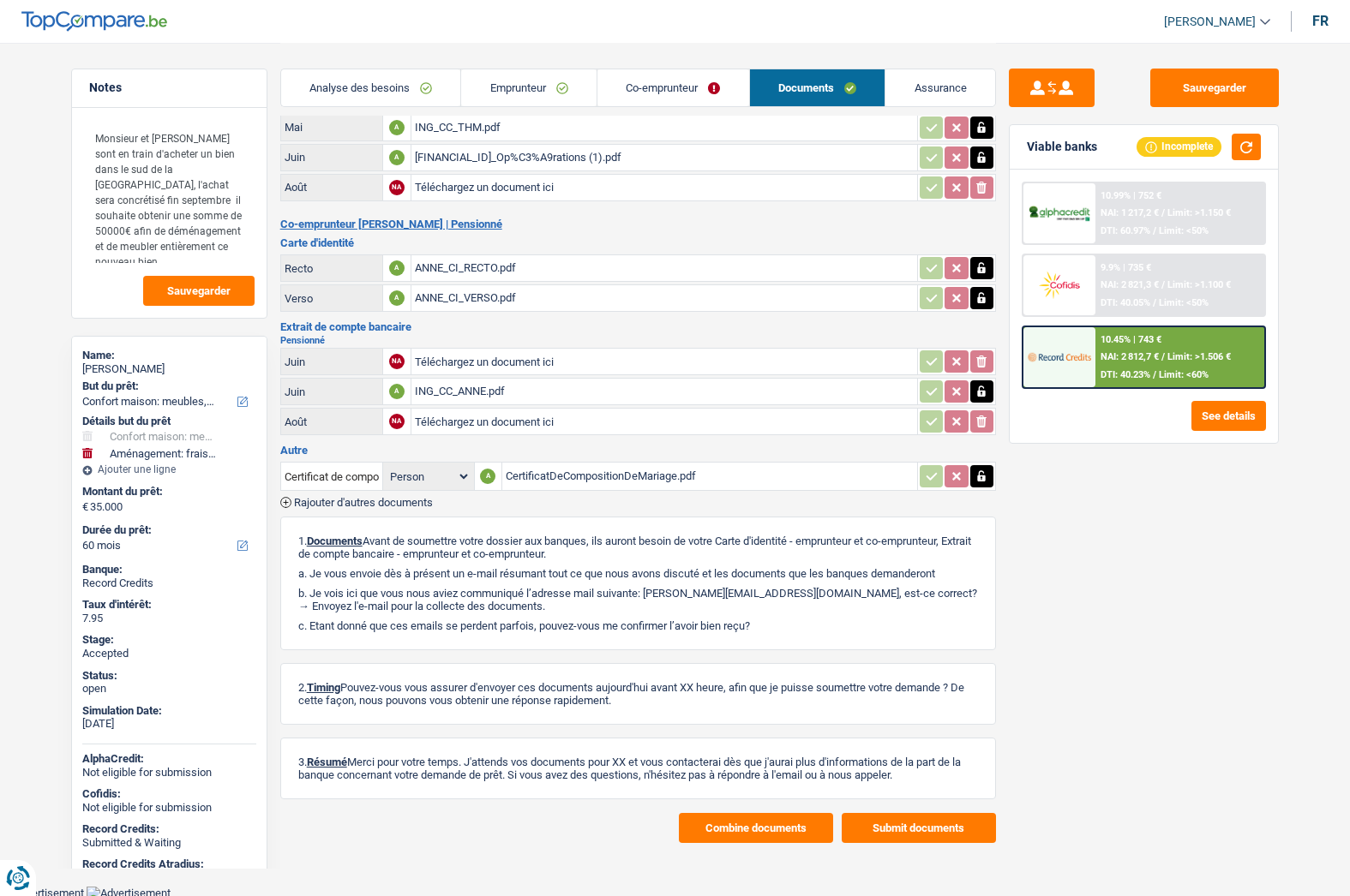
scroll to position [149, 0]
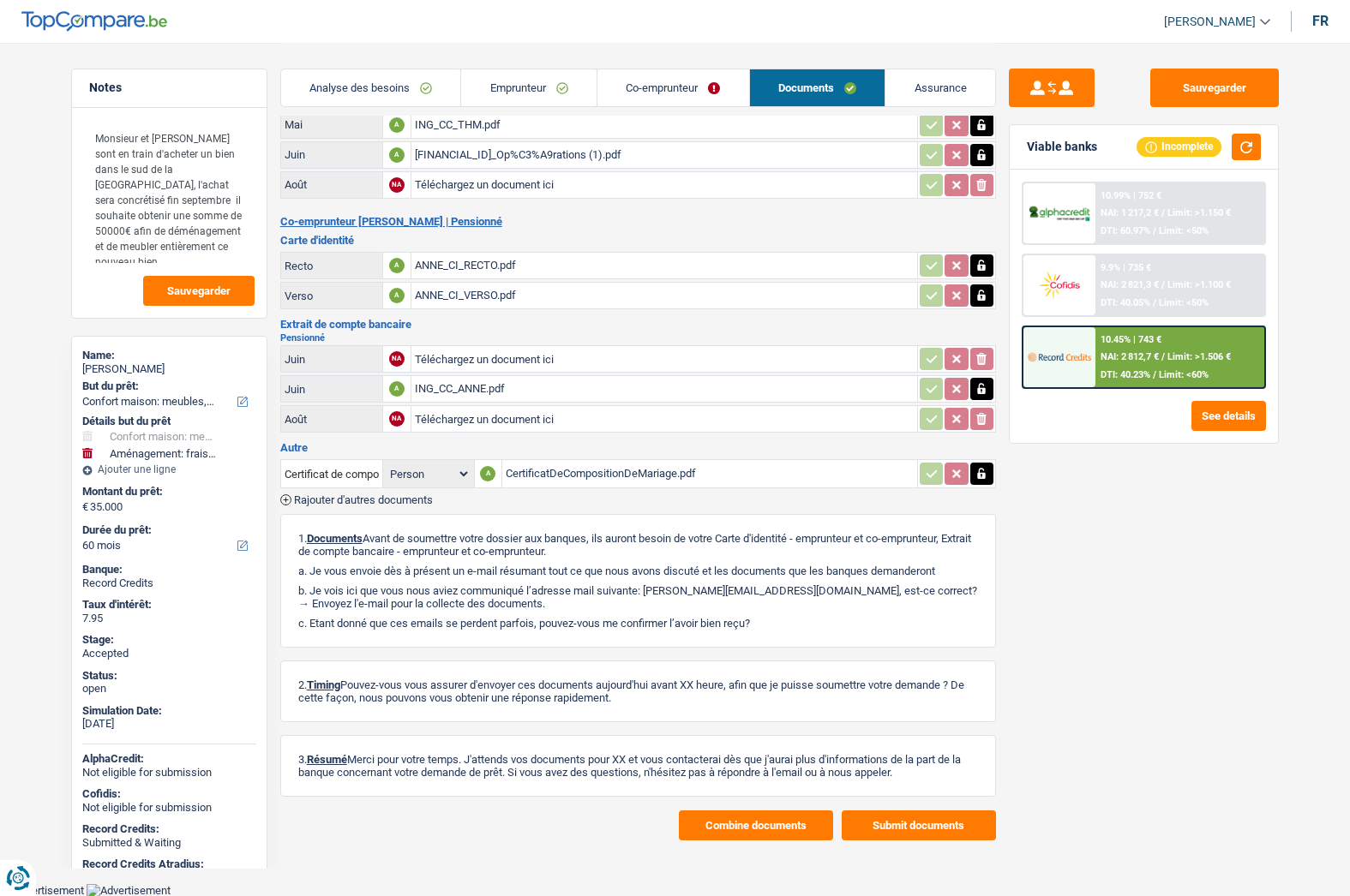
click at [762, 828] on button "Combine documents" at bounding box center [756, 825] width 155 height 30
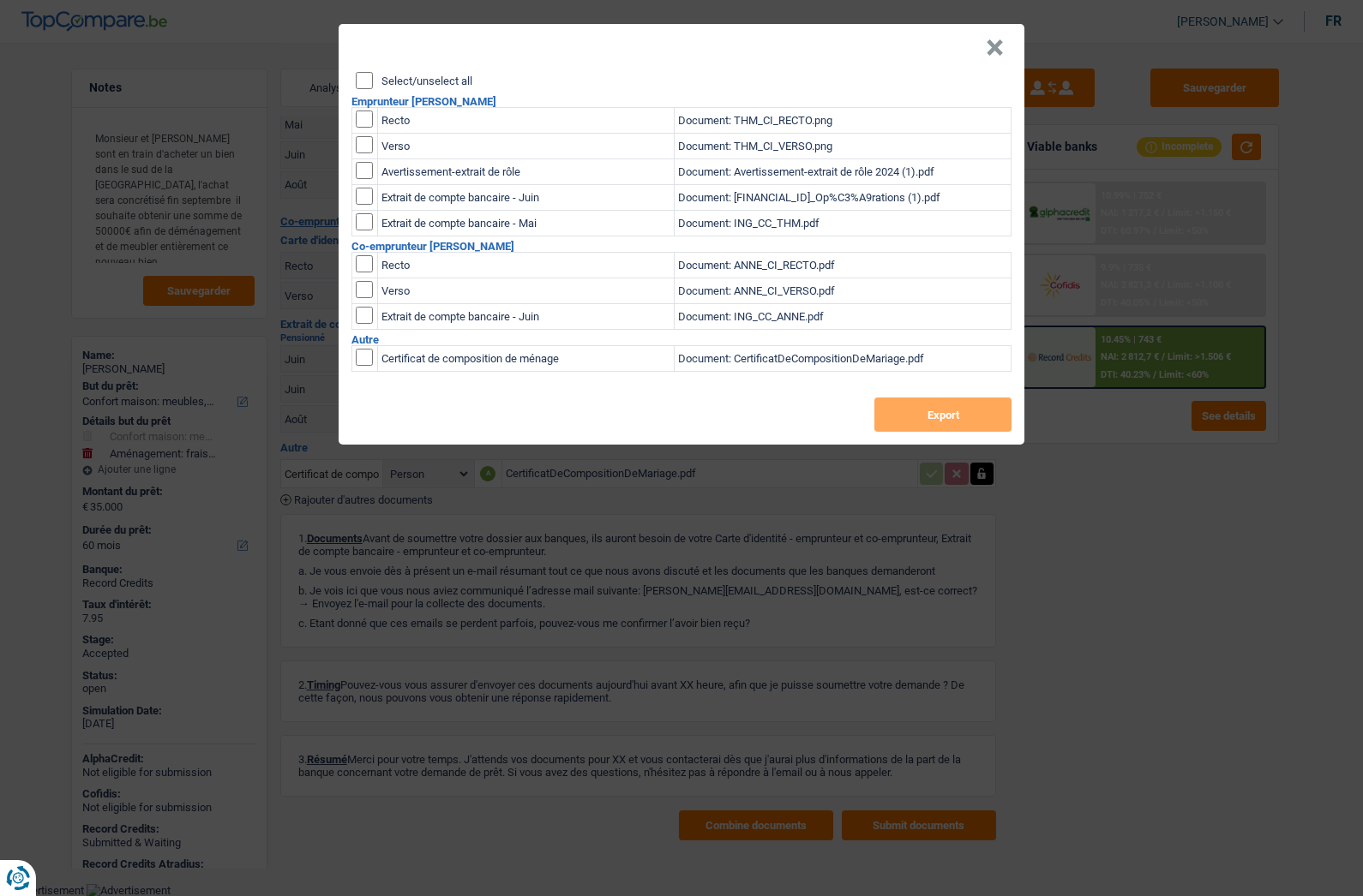
click at [433, 82] on label "Select/unselect all" at bounding box center [427, 80] width 90 height 11
click at [373, 82] on input "Select/unselect all" at bounding box center [364, 80] width 17 height 17
checkbox input "true"
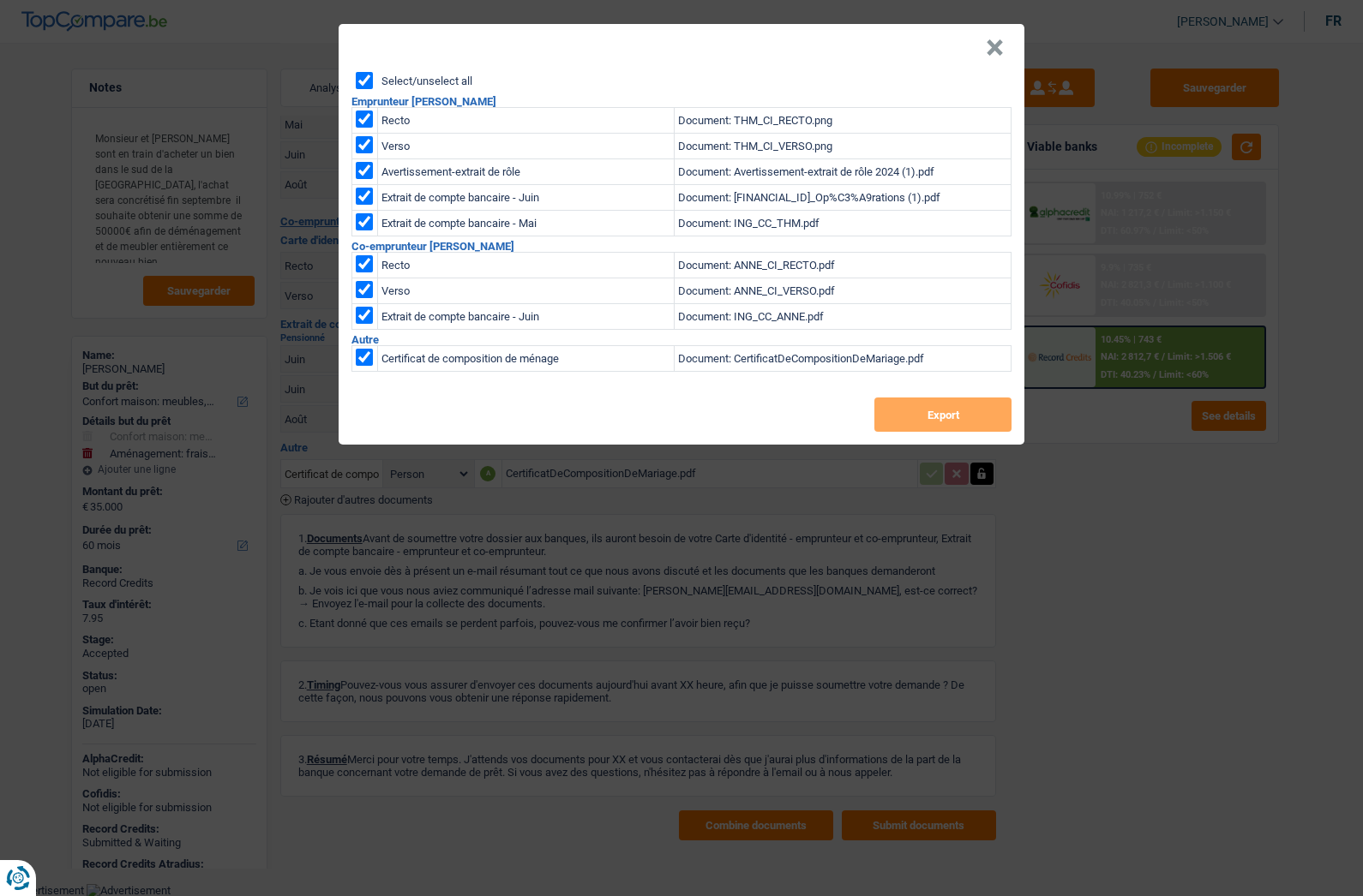
checkbox input "true"
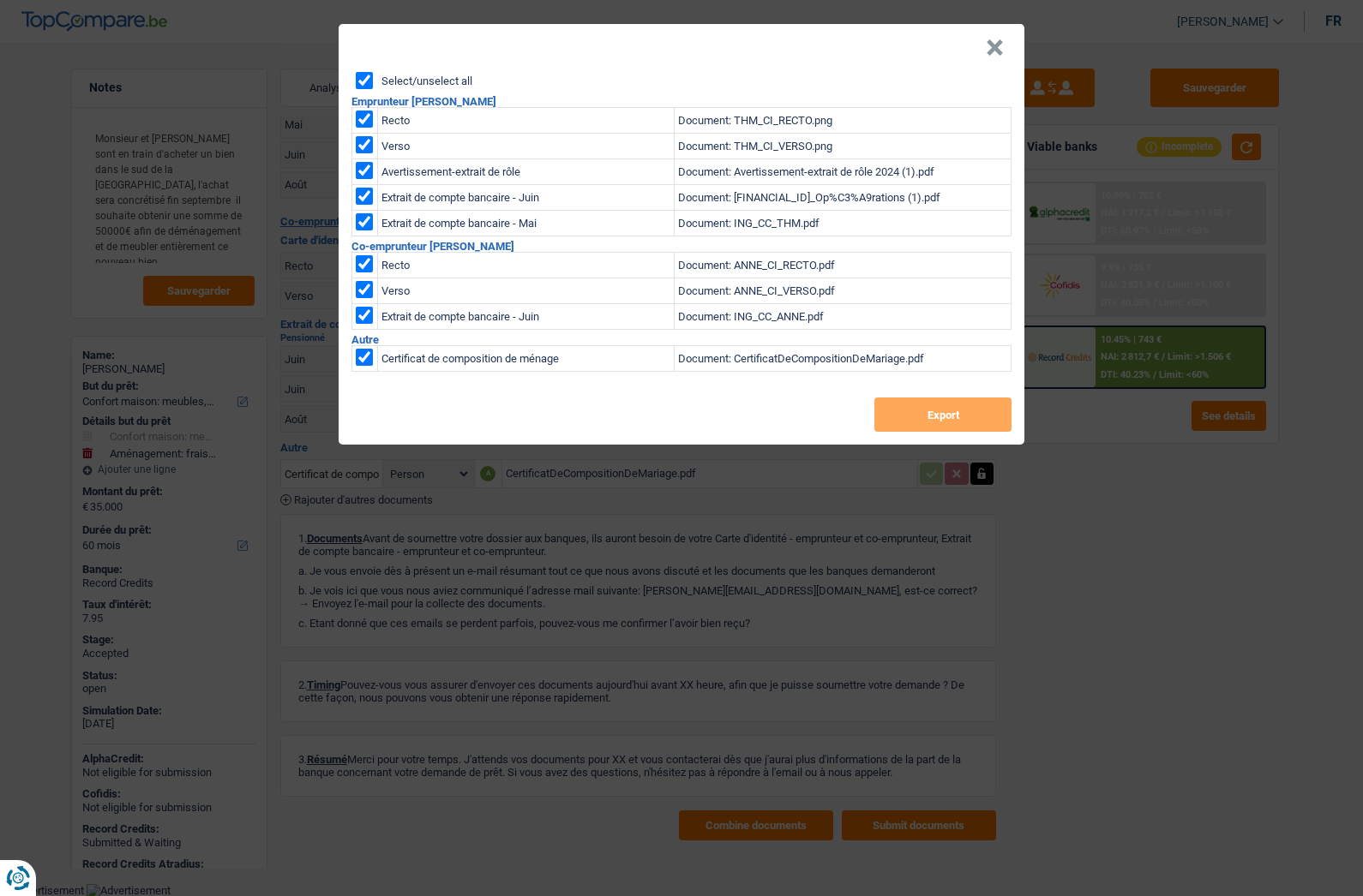
checkbox input "true"
click at [946, 409] on button "Export" at bounding box center [943, 415] width 137 height 34
click at [997, 50] on button "×" at bounding box center [995, 48] width 18 height 17
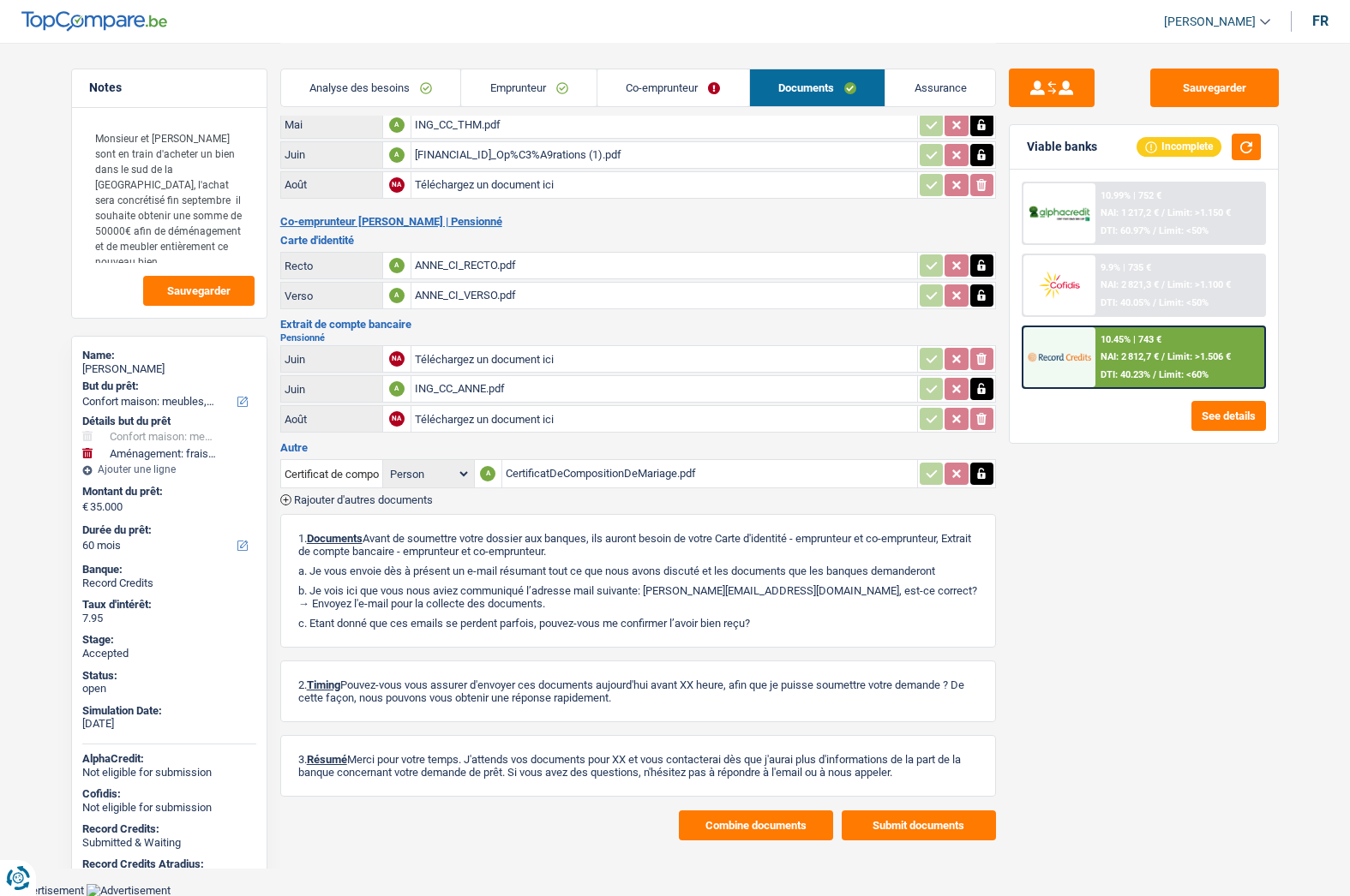
click at [499, 91] on link "Emprunteur" at bounding box center [529, 88] width 136 height 37
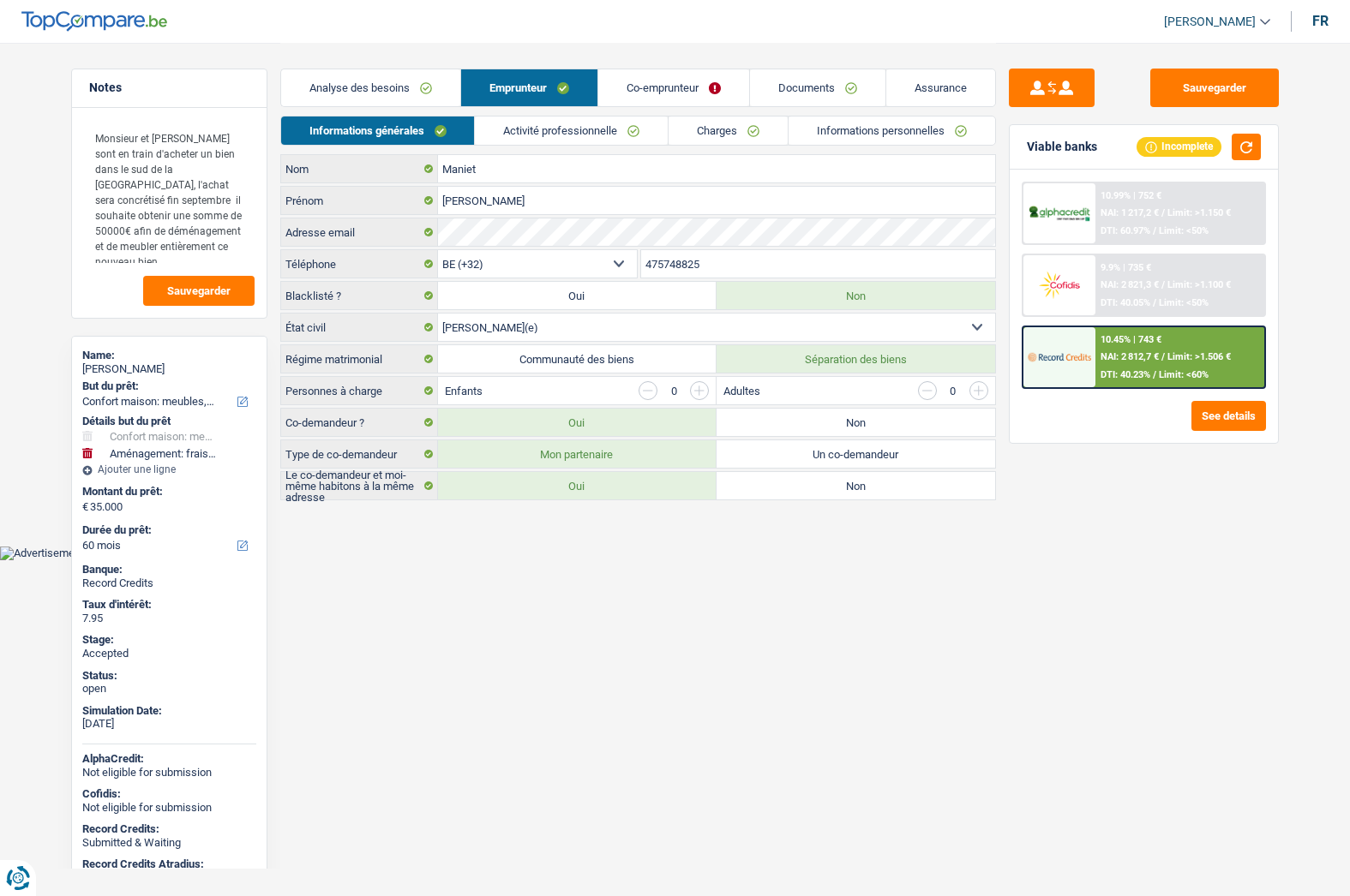
scroll to position [0, 0]
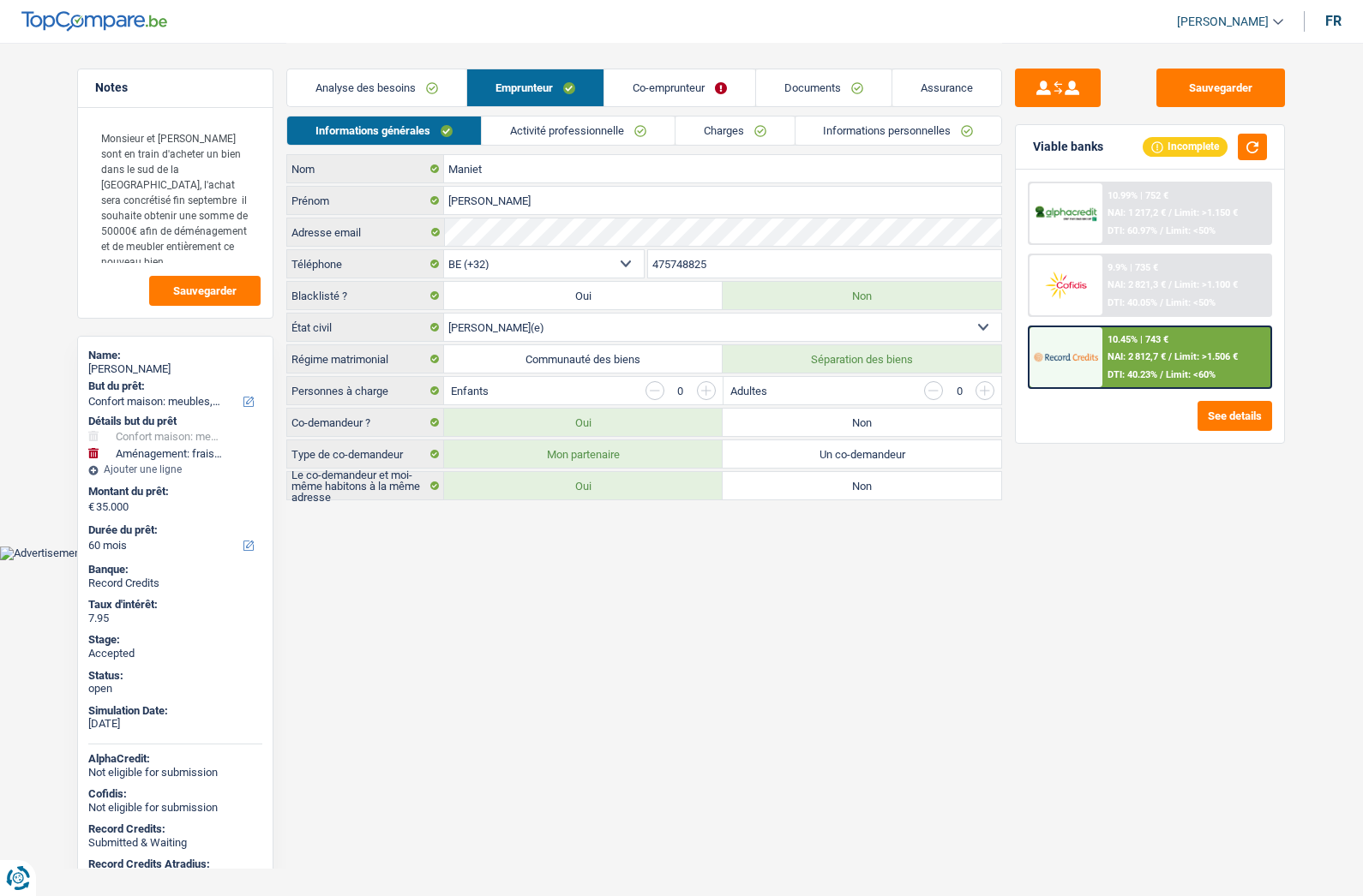
click at [385, 81] on link "Analyse des besoins" at bounding box center [376, 88] width 179 height 37
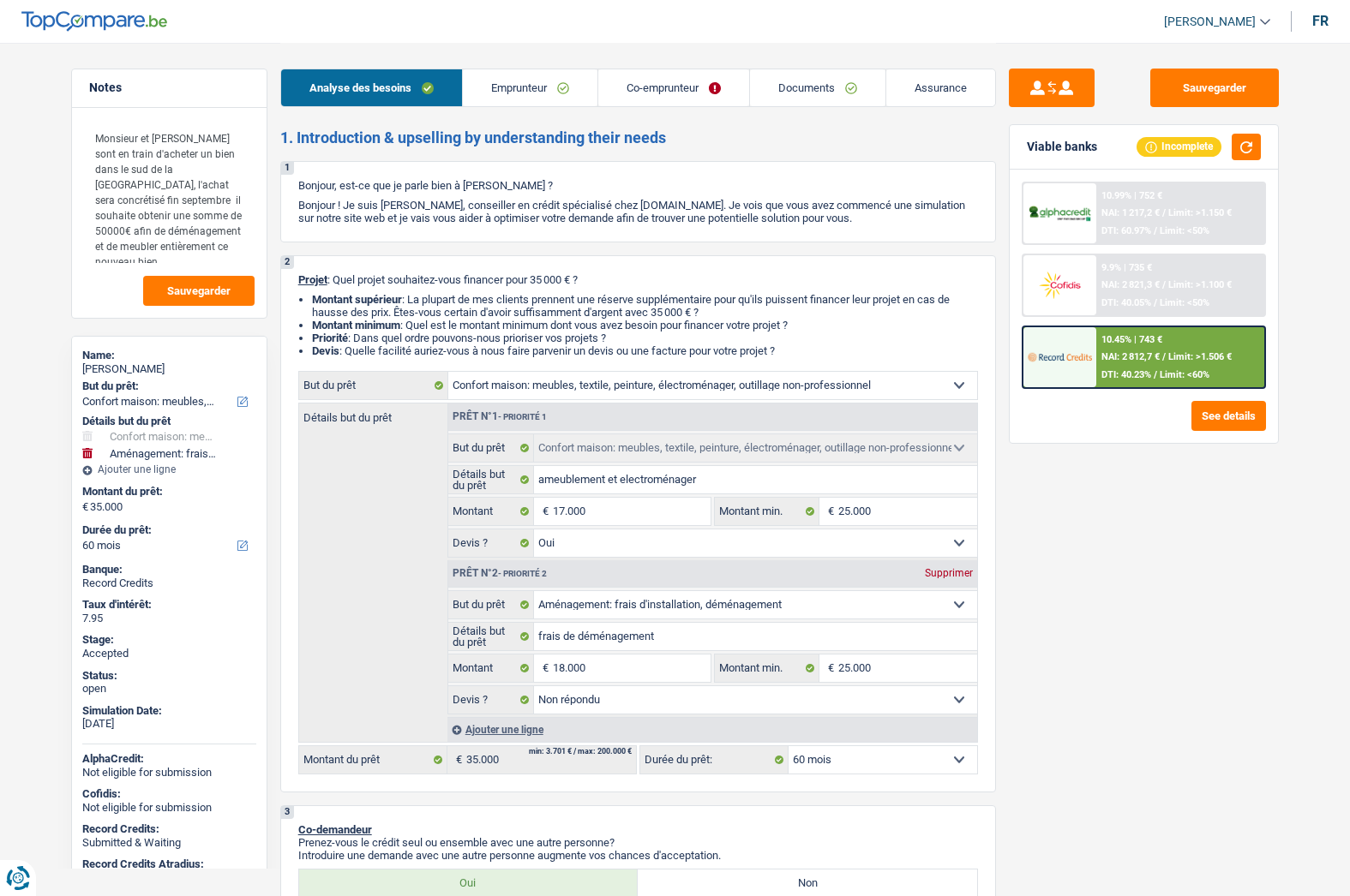
click at [543, 96] on link "Emprunteur" at bounding box center [530, 88] width 135 height 37
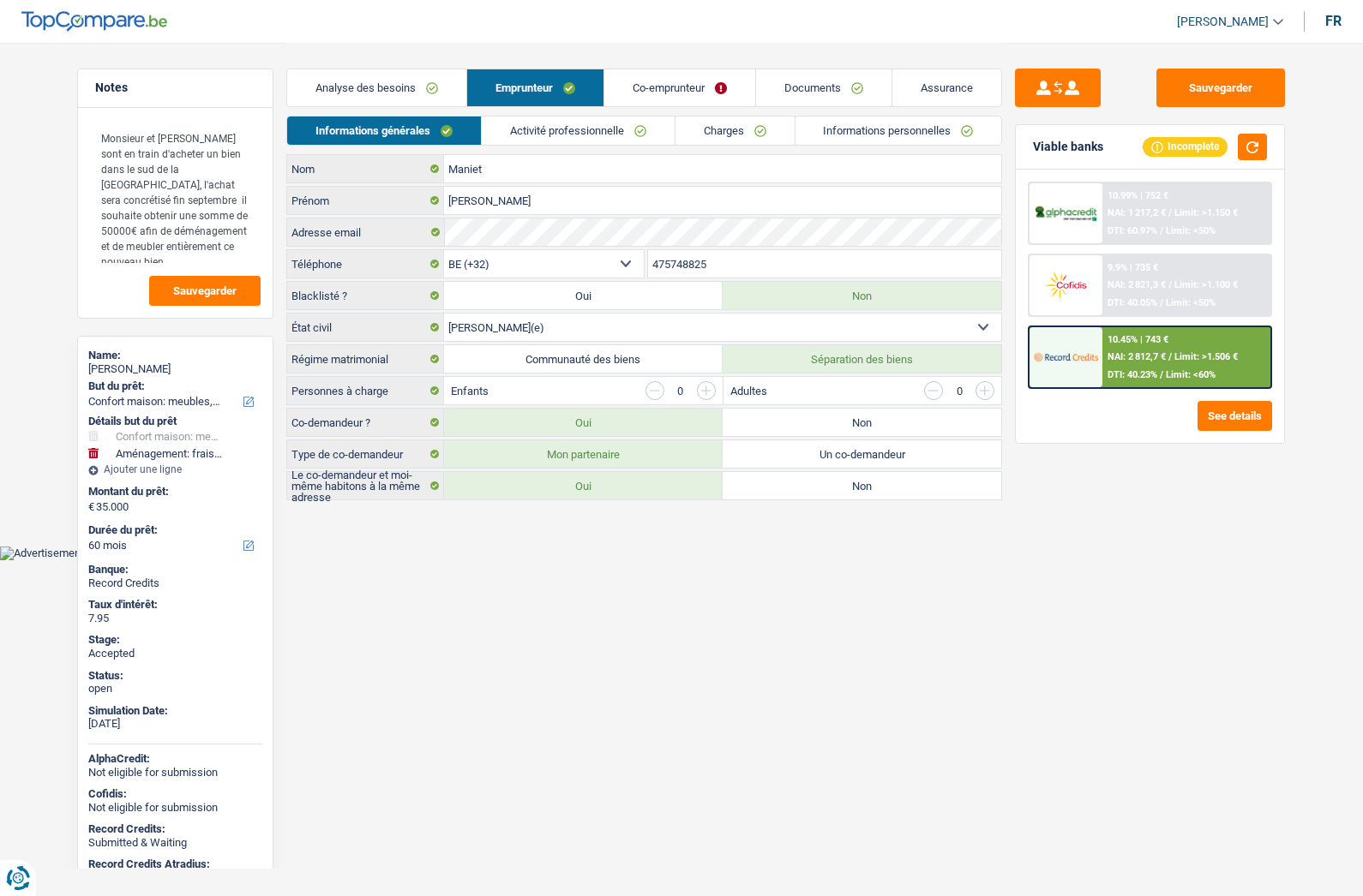
click at [579, 125] on link "Activité professionnelle" at bounding box center [578, 130] width 193 height 28
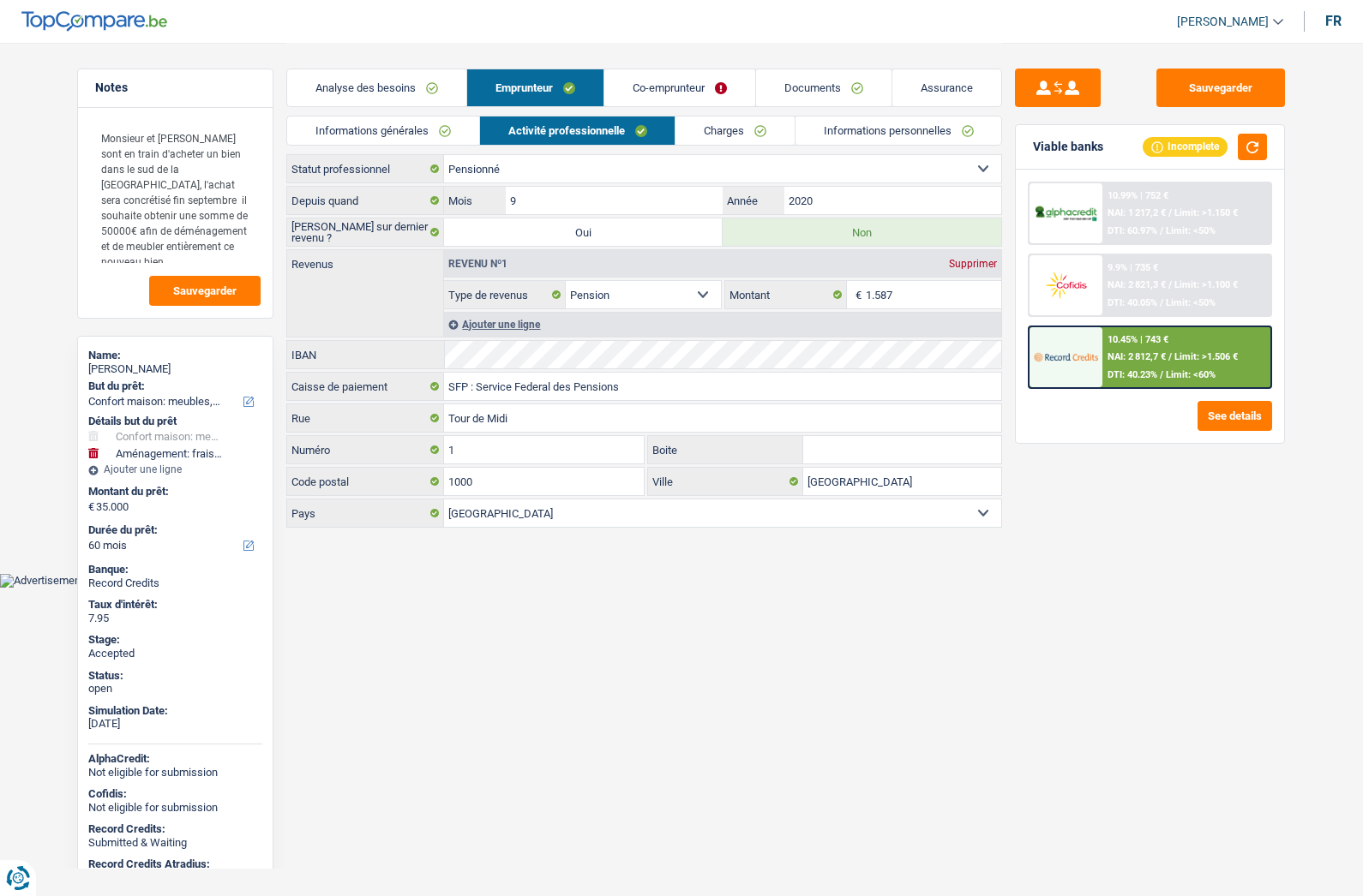
click at [850, 131] on link "Informations personnelles" at bounding box center [899, 130] width 206 height 28
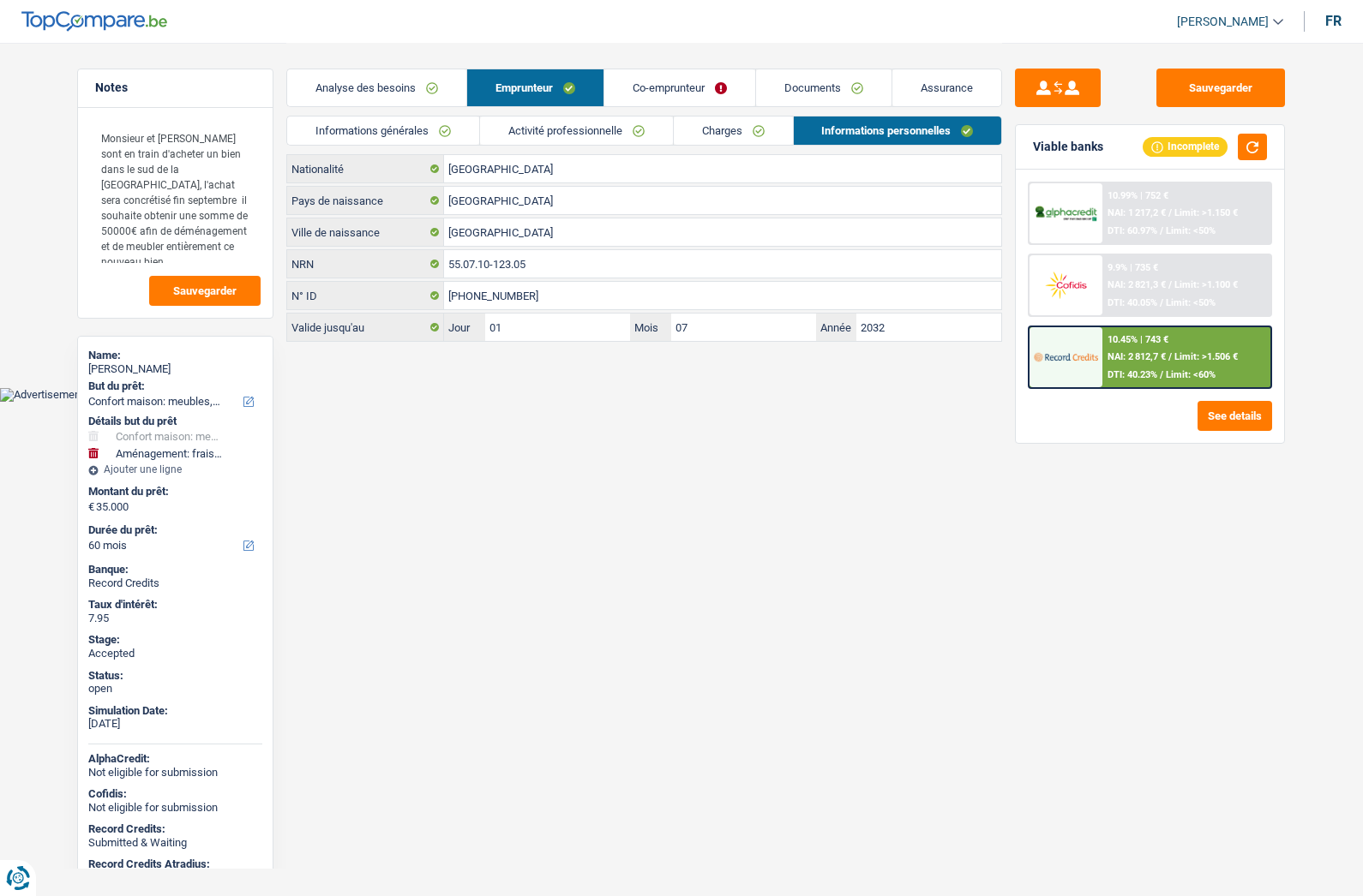
click at [380, 128] on link "Informations générales" at bounding box center [383, 130] width 192 height 28
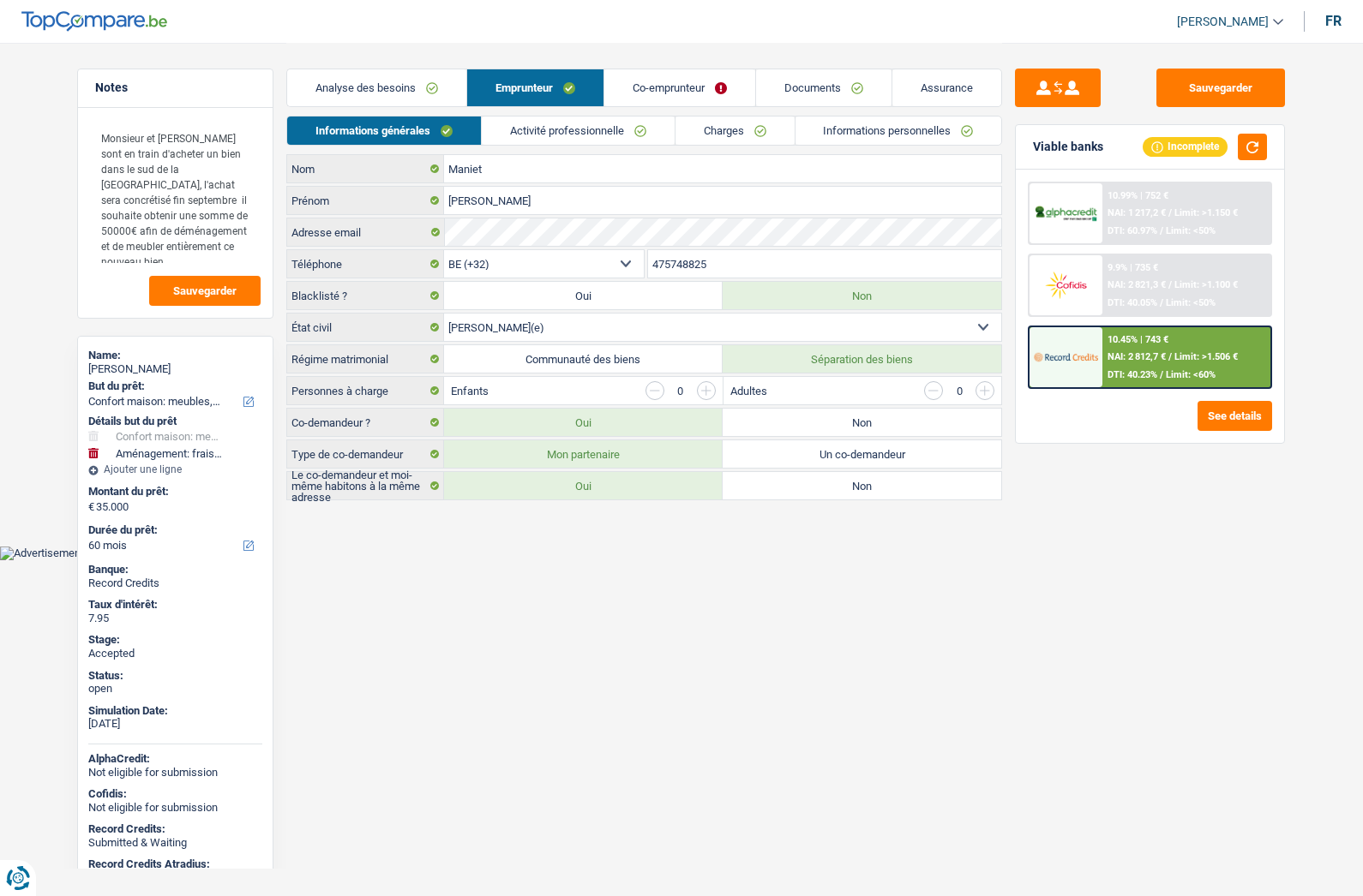
click at [592, 136] on link "Activité professionnelle" at bounding box center [578, 130] width 193 height 28
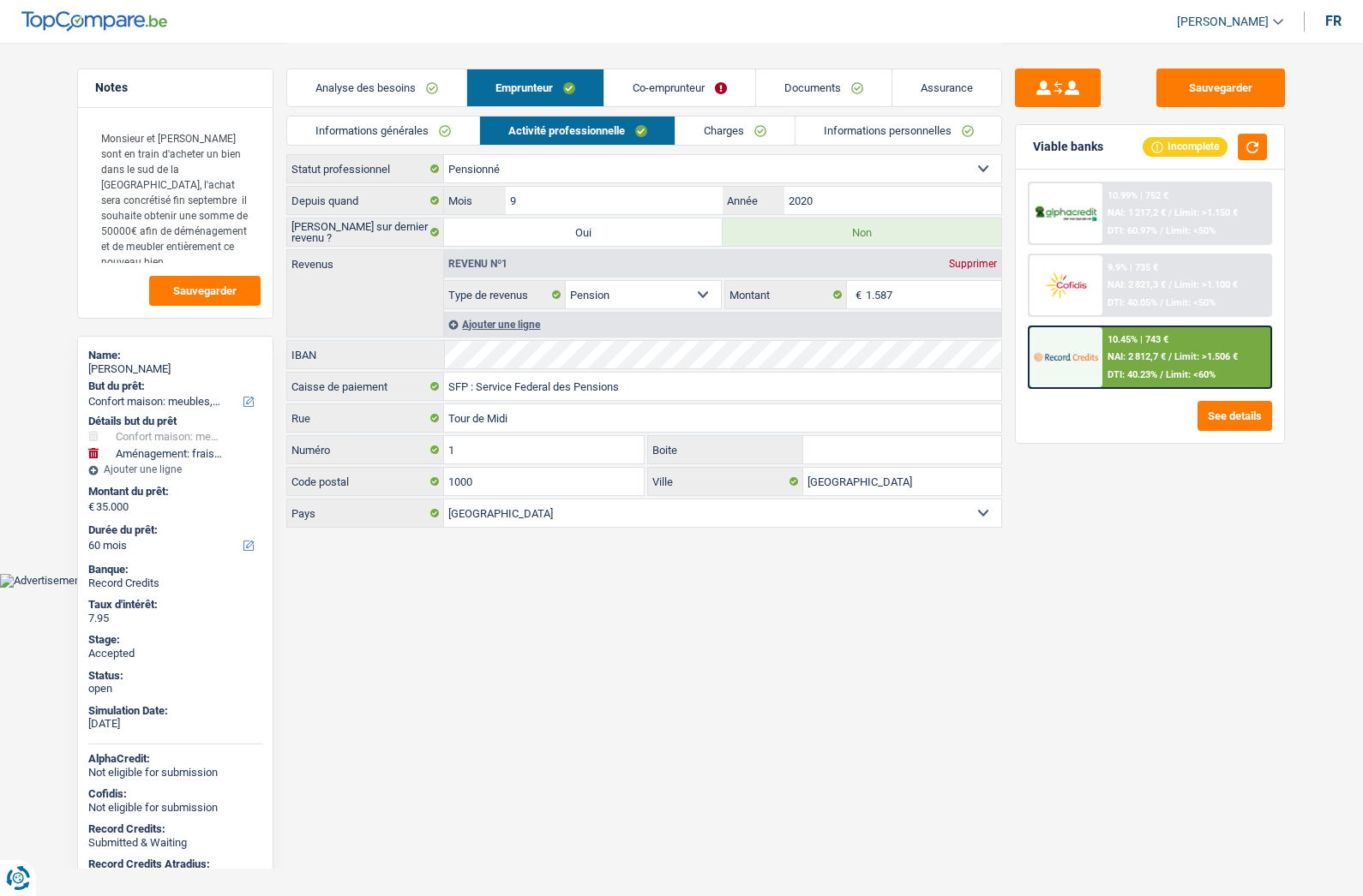
click at [724, 129] on link "Charges" at bounding box center [735, 130] width 119 height 28
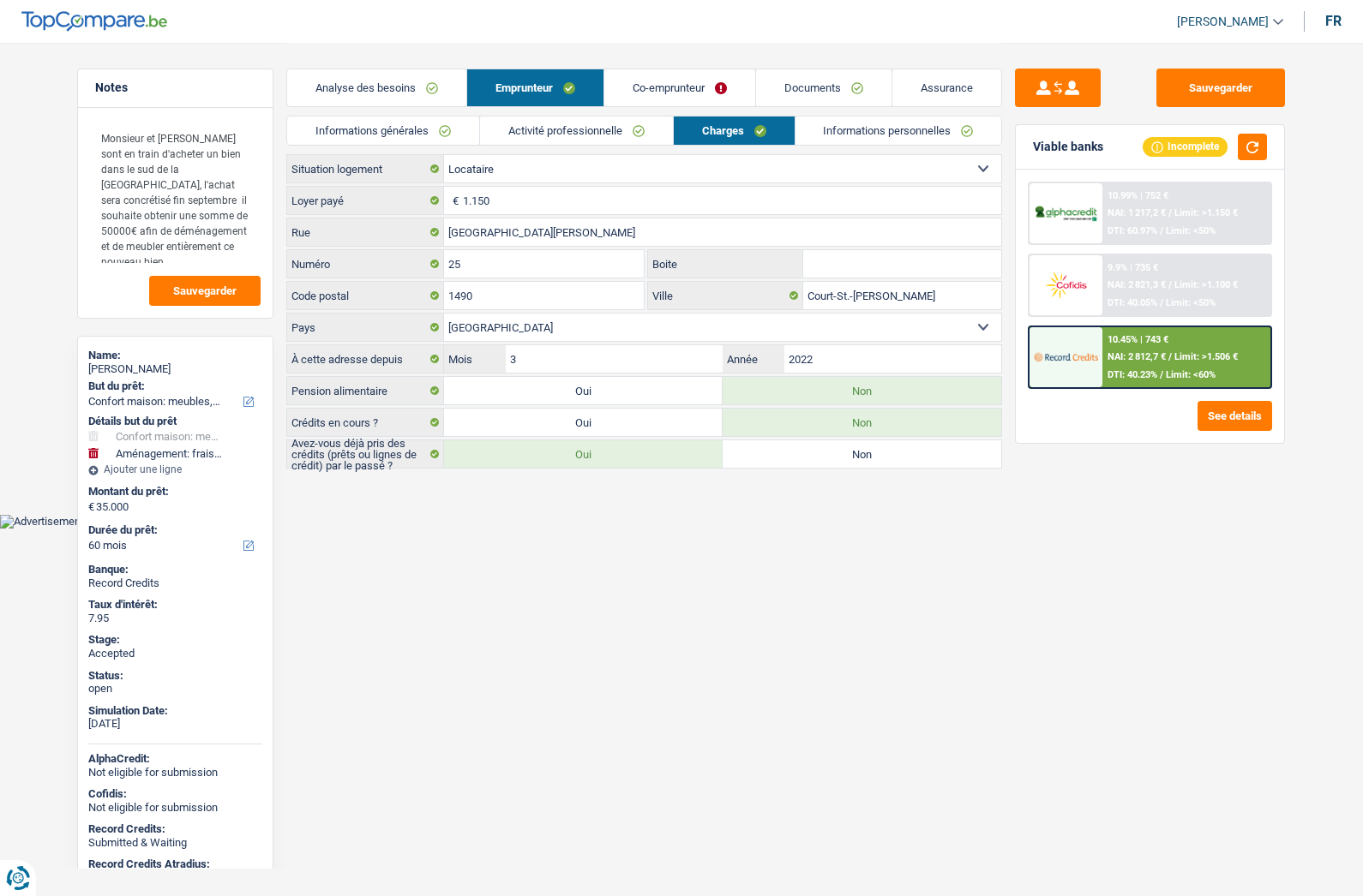
click at [1235, 14] on span "[PERSON_NAME]" at bounding box center [1222, 22] width 91 height 14
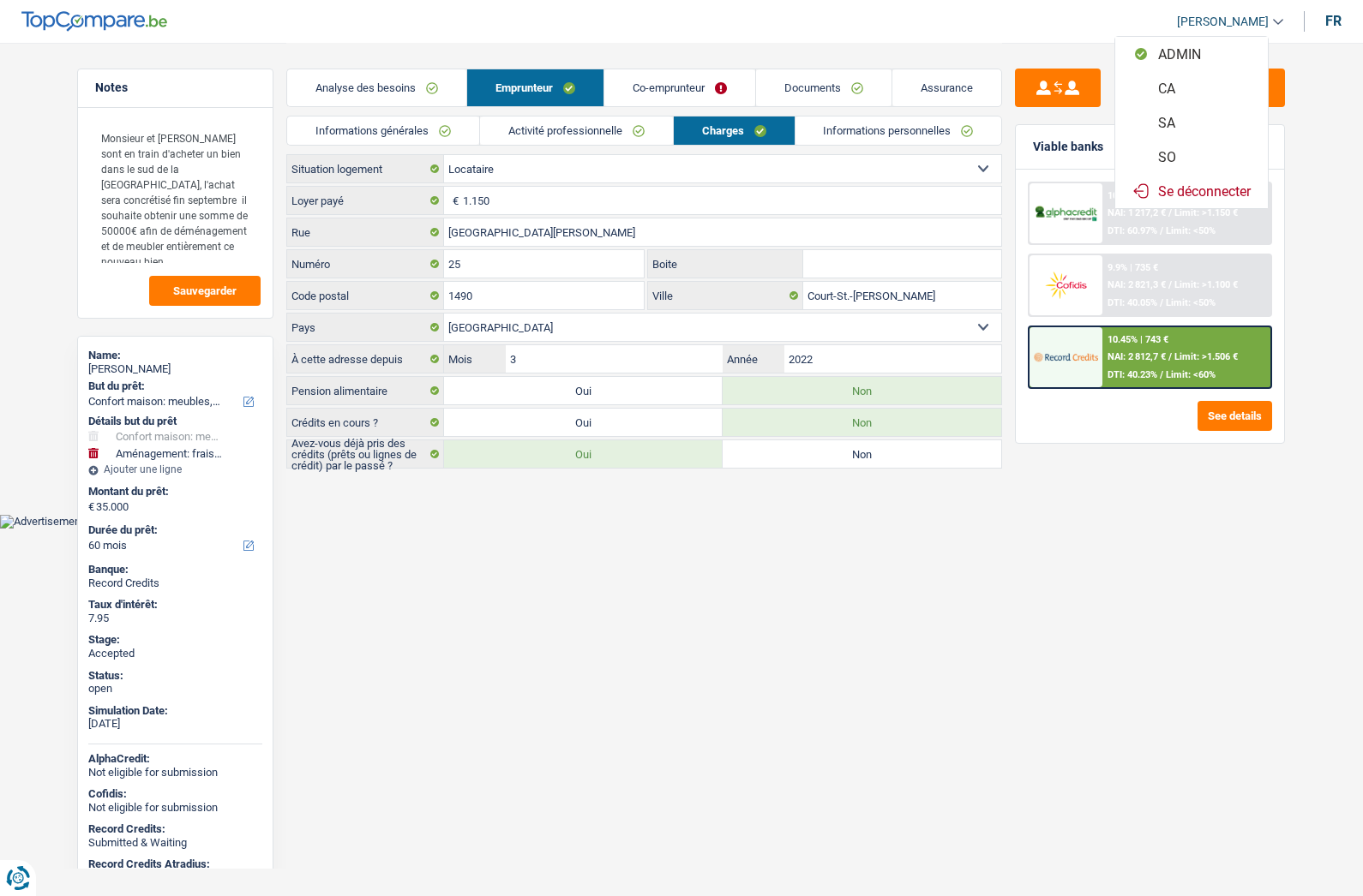
click at [1173, 157] on button "SO" at bounding box center [1191, 156] width 153 height 34
select select "60"
select select "household"
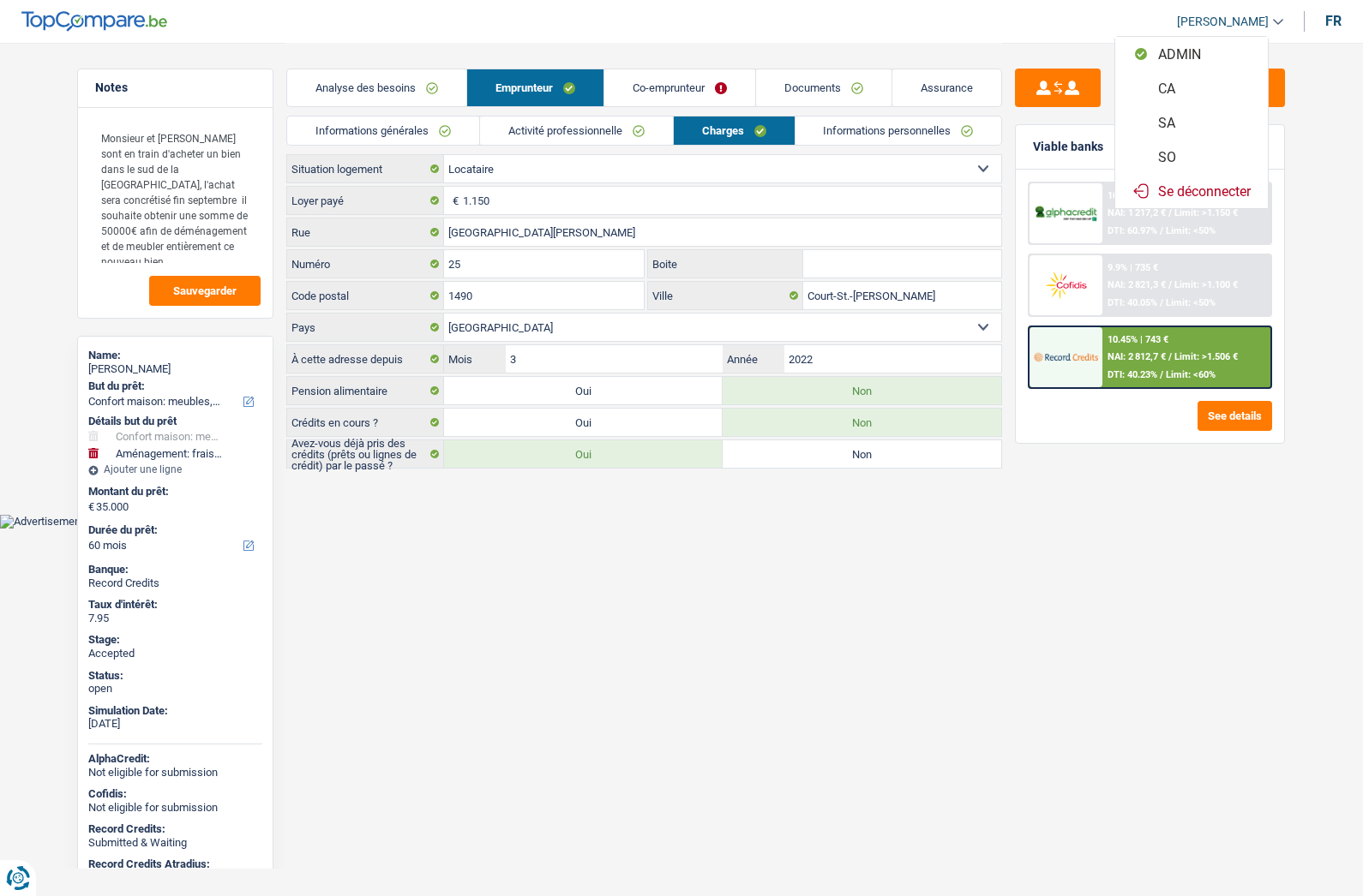
select select "yes"
select select "movingOrInstallation"
select select "not_answered"
select select "60"
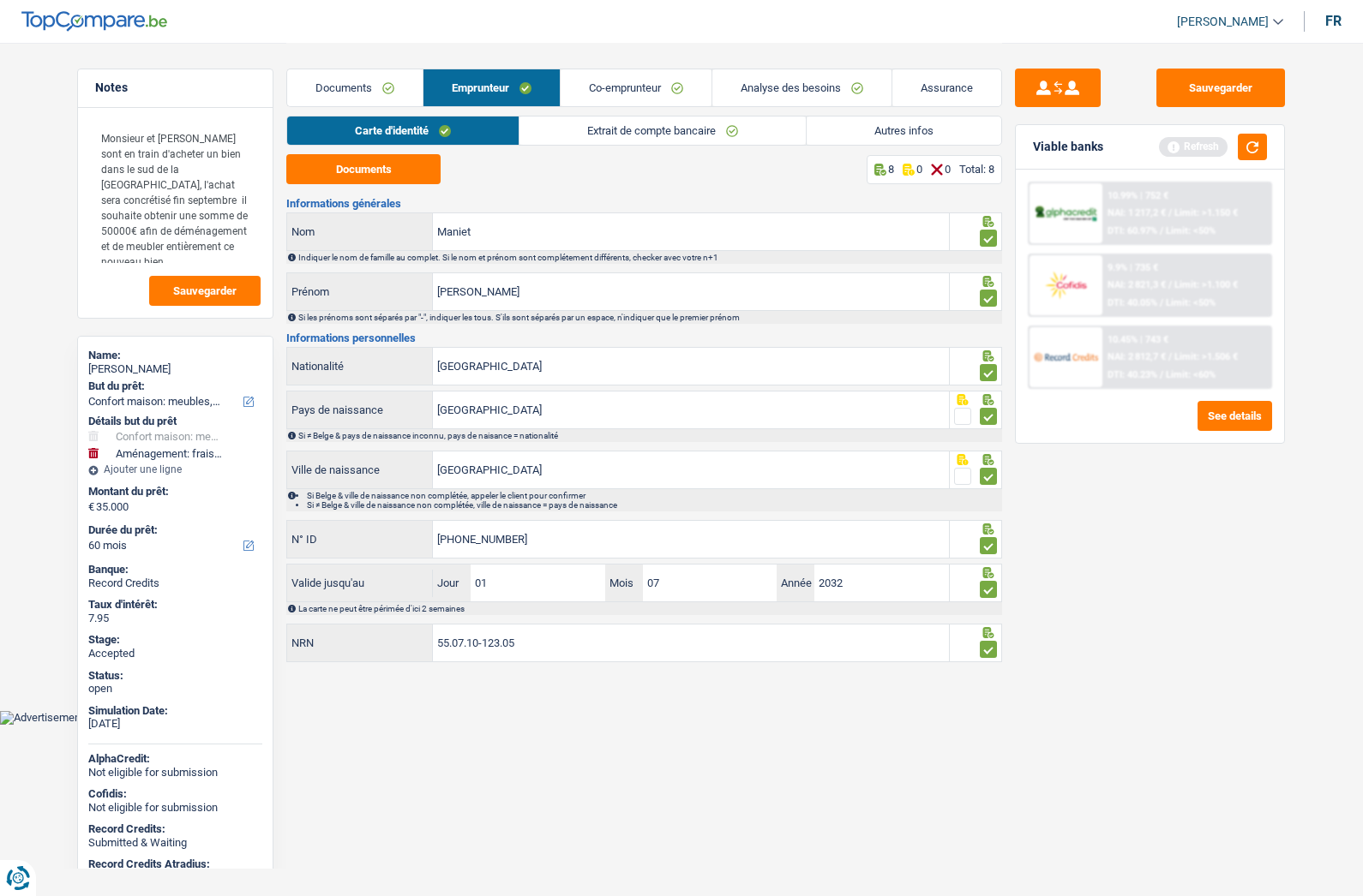
click at [790, 83] on link "Analyse des besoins" at bounding box center [802, 88] width 179 height 37
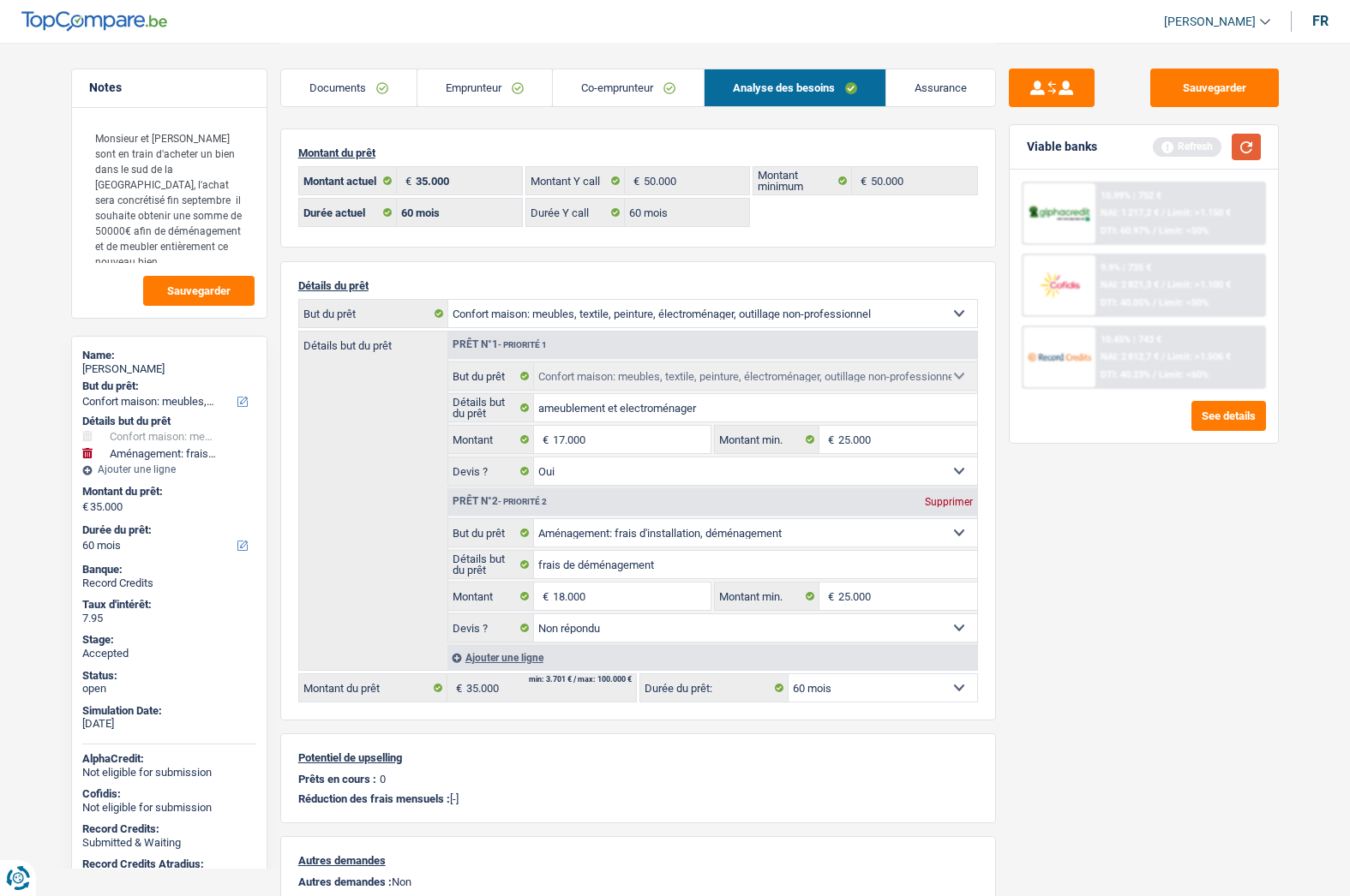
click at [1255, 147] on button "button" at bounding box center [1246, 146] width 29 height 26
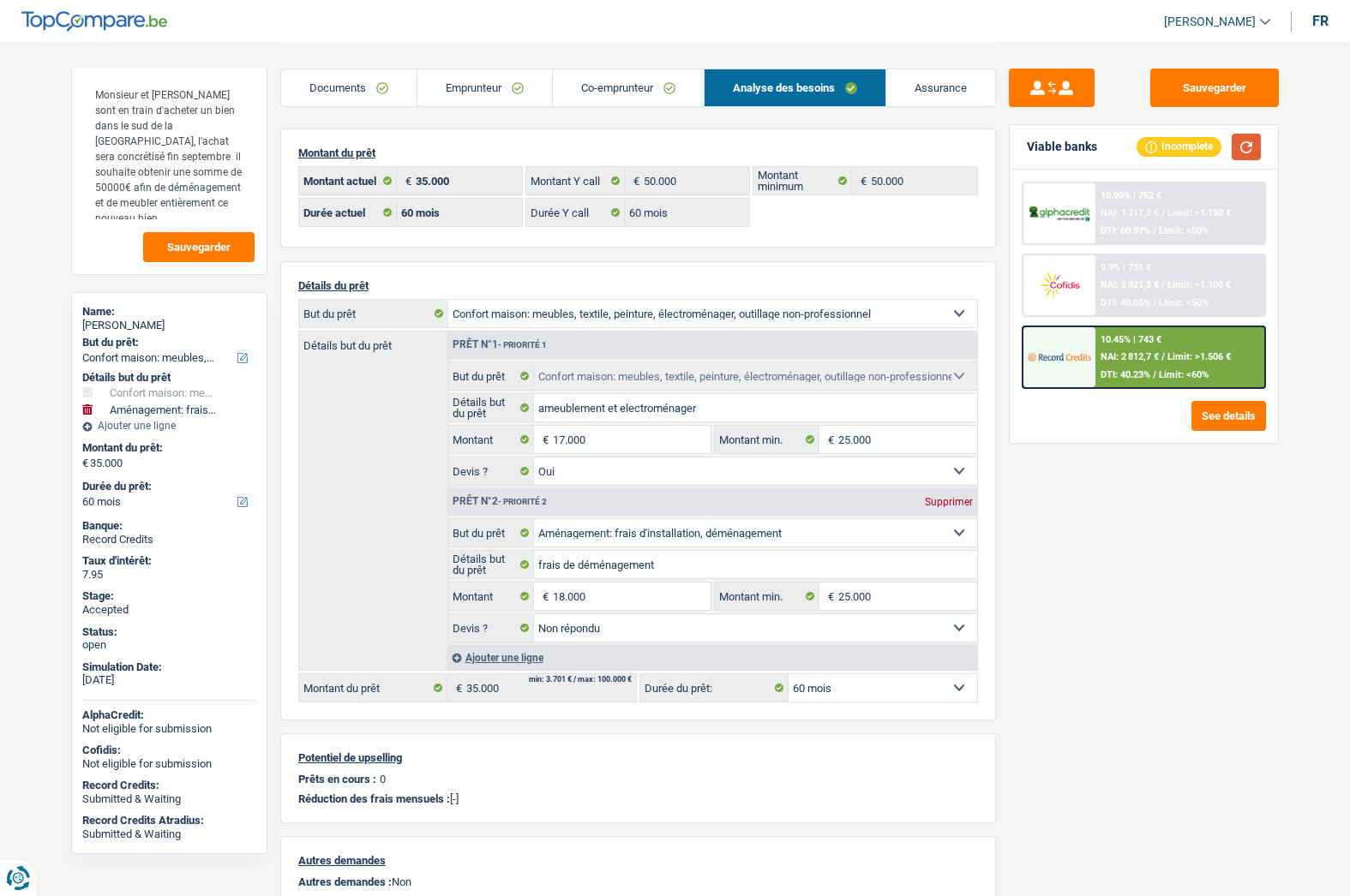
scroll to position [46, 0]
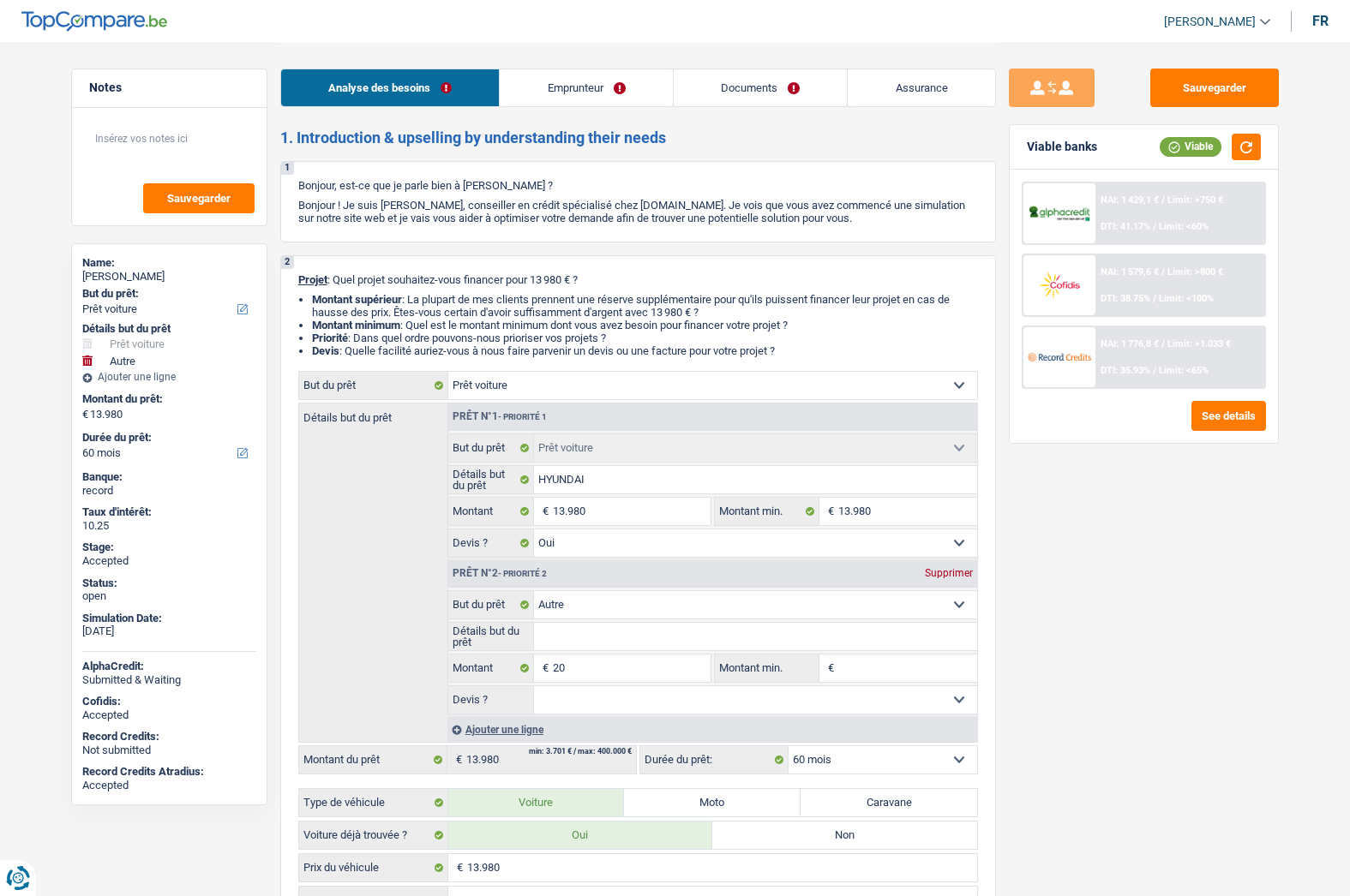
select select "car"
select select "other"
select select "60"
select select "car"
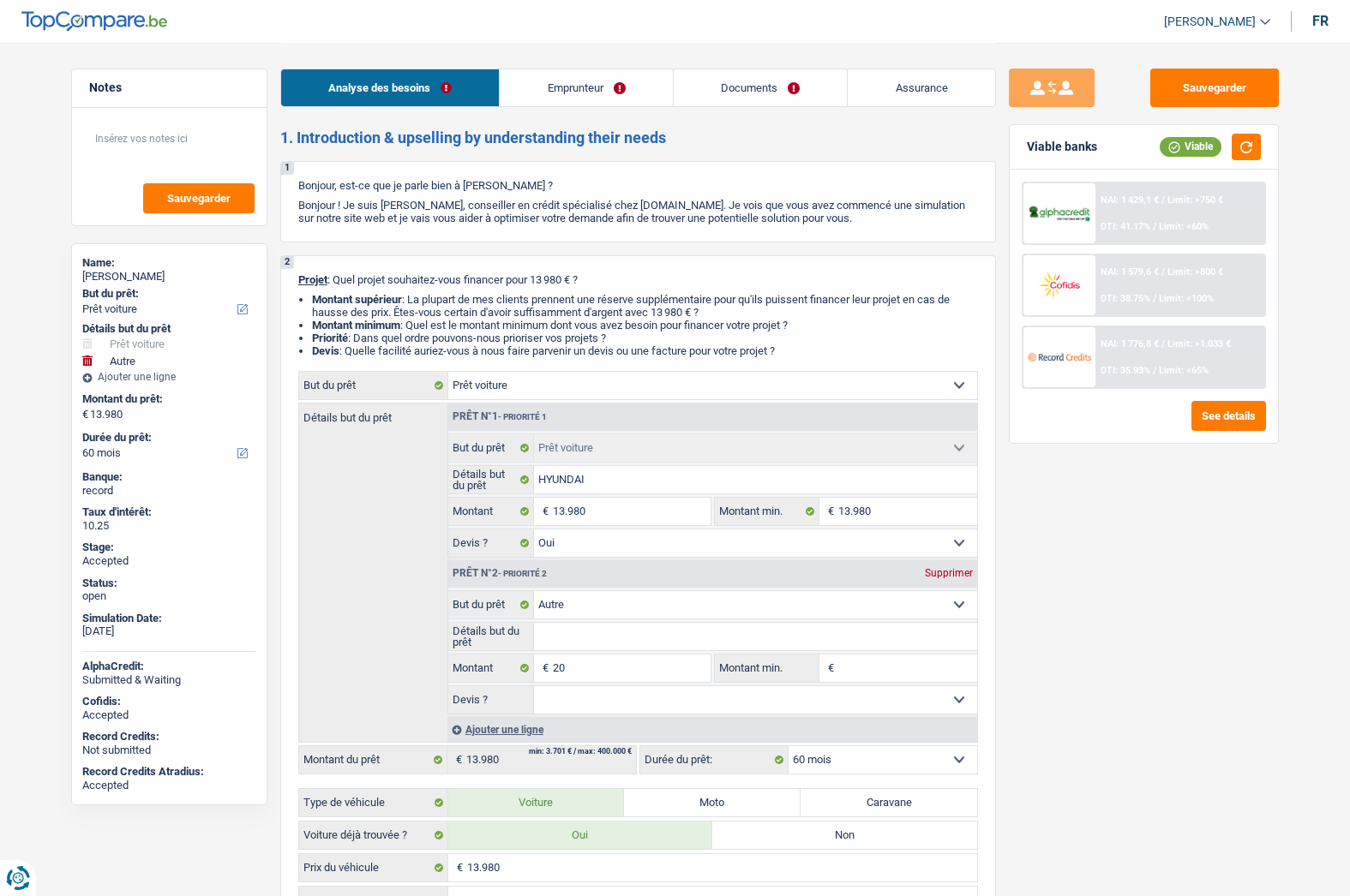
select select "car"
select select "yes"
select select "other"
select select "60"
select select "worker"
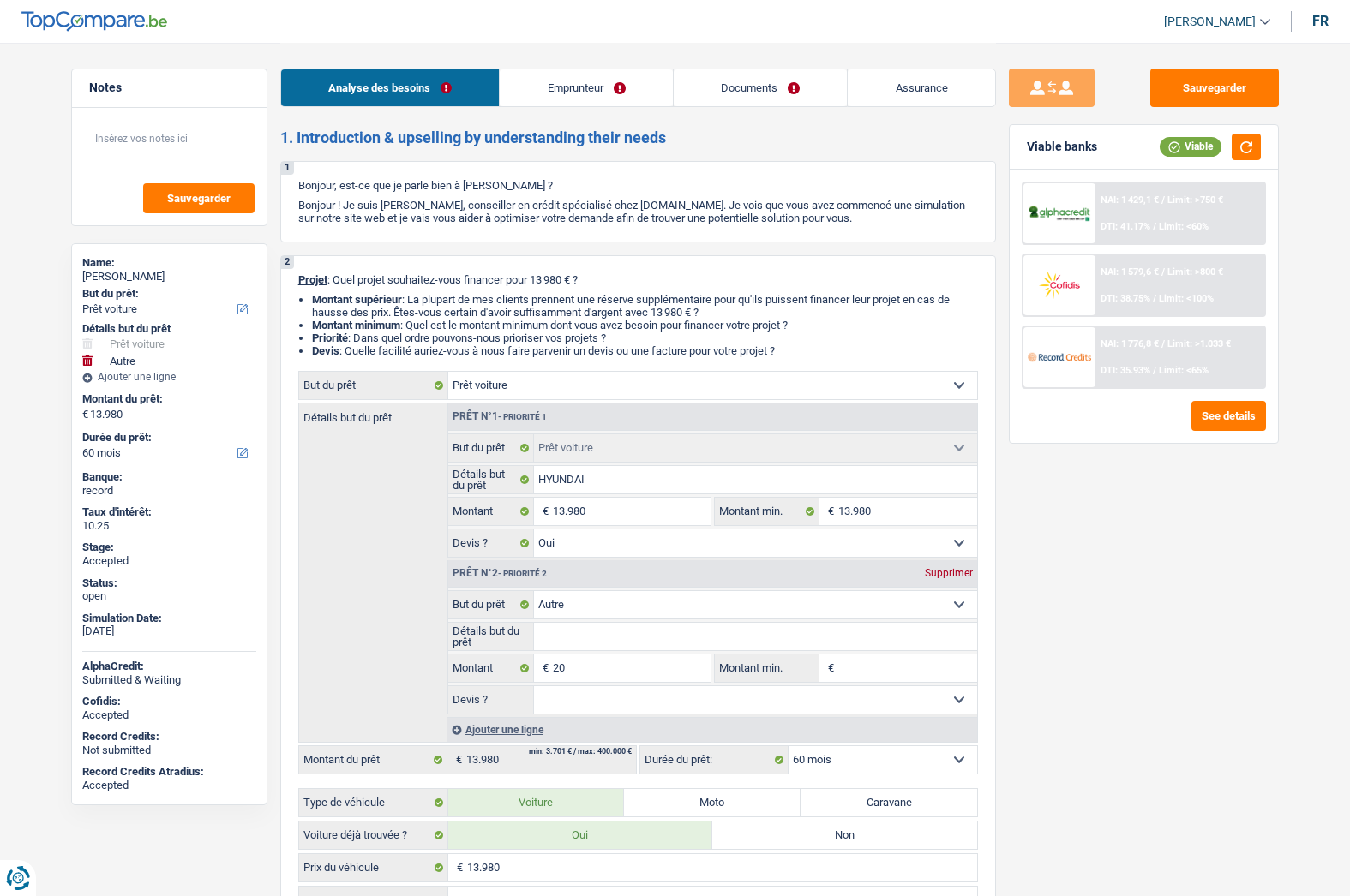
select select "netSalary"
select select "mealVouchers"
select select "rents"
select select "car"
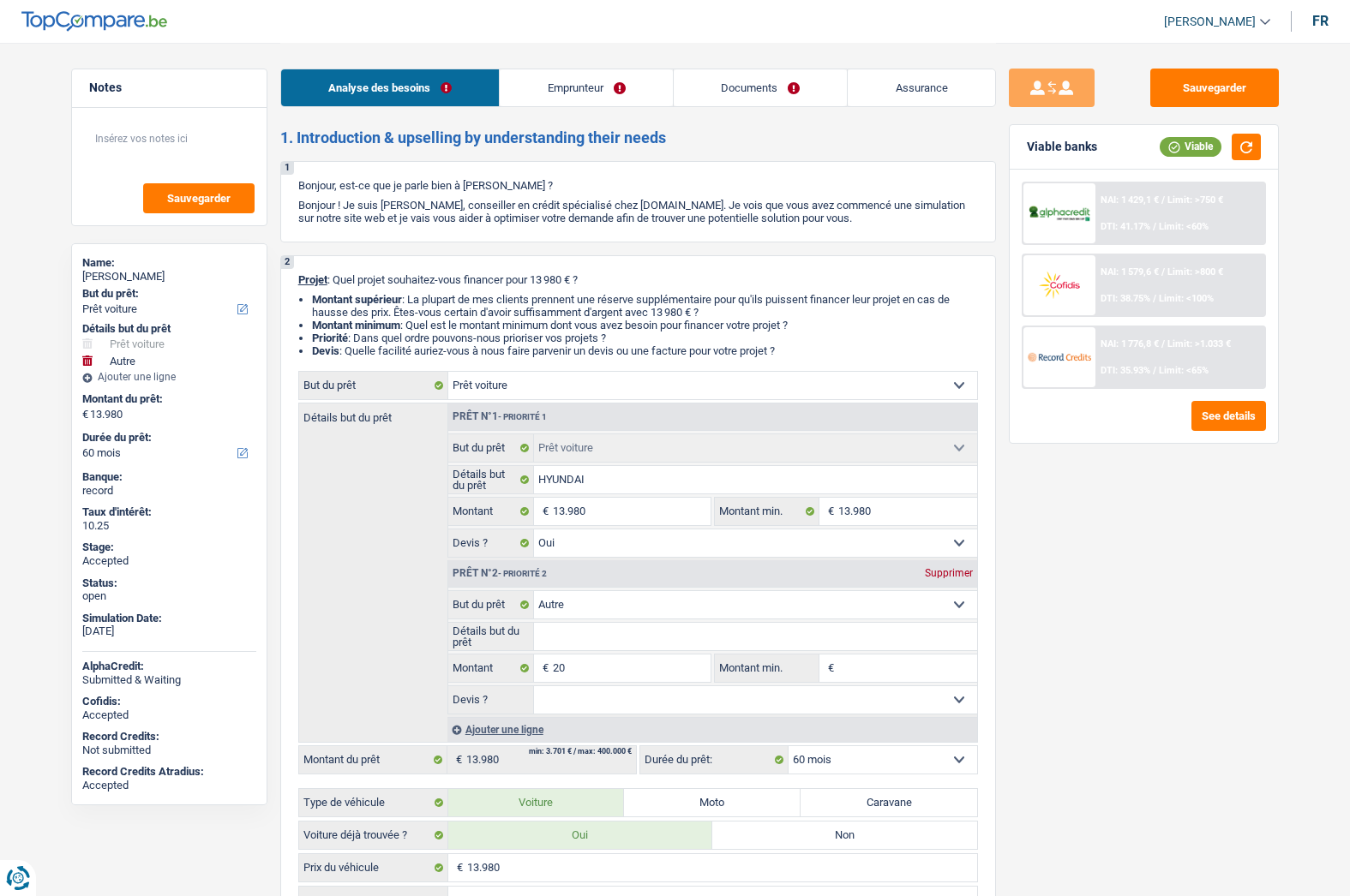
select select "yes"
select select "other"
select select "60"
click at [940, 95] on link "Assurance" at bounding box center [920, 88] width 147 height 37
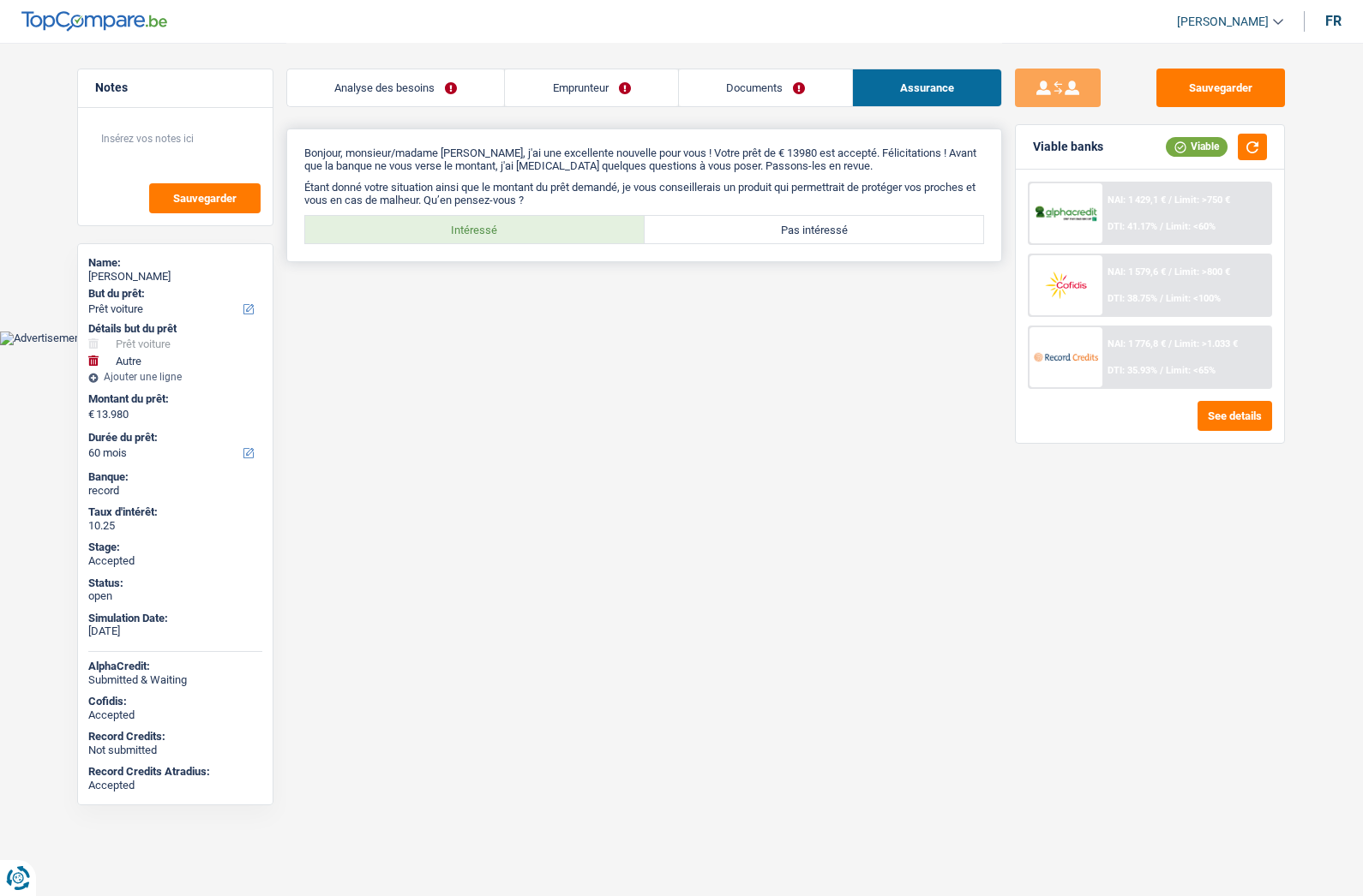
click at [496, 222] on label "Intéressé" at bounding box center [474, 230] width 339 height 27
click at [496, 222] on input "Intéressé" at bounding box center [474, 230] width 339 height 27
radio input "true"
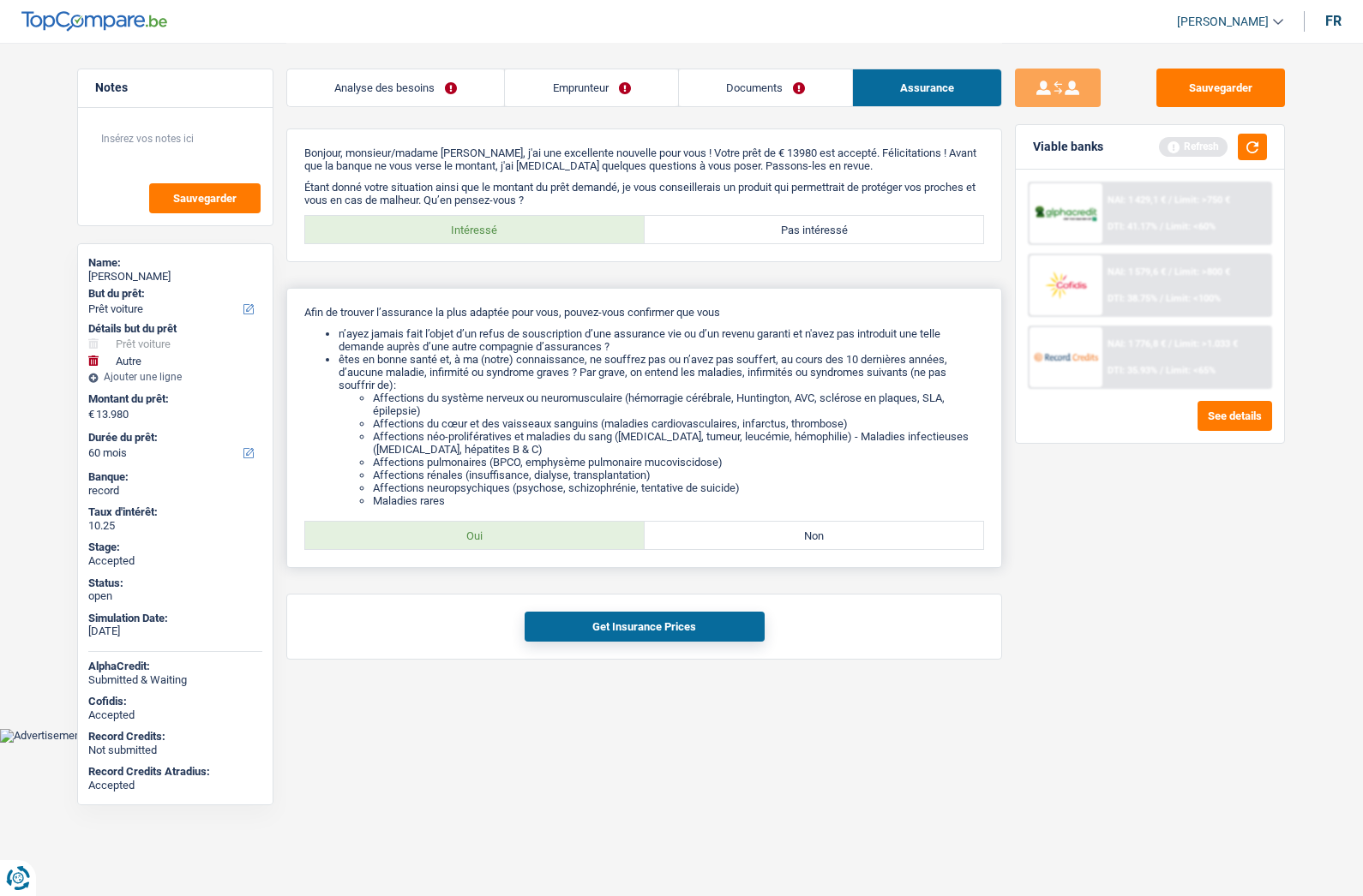
click at [506, 535] on label "Oui" at bounding box center [474, 535] width 339 height 27
click at [506, 535] on input "Oui" at bounding box center [474, 535] width 339 height 27
radio input "true"
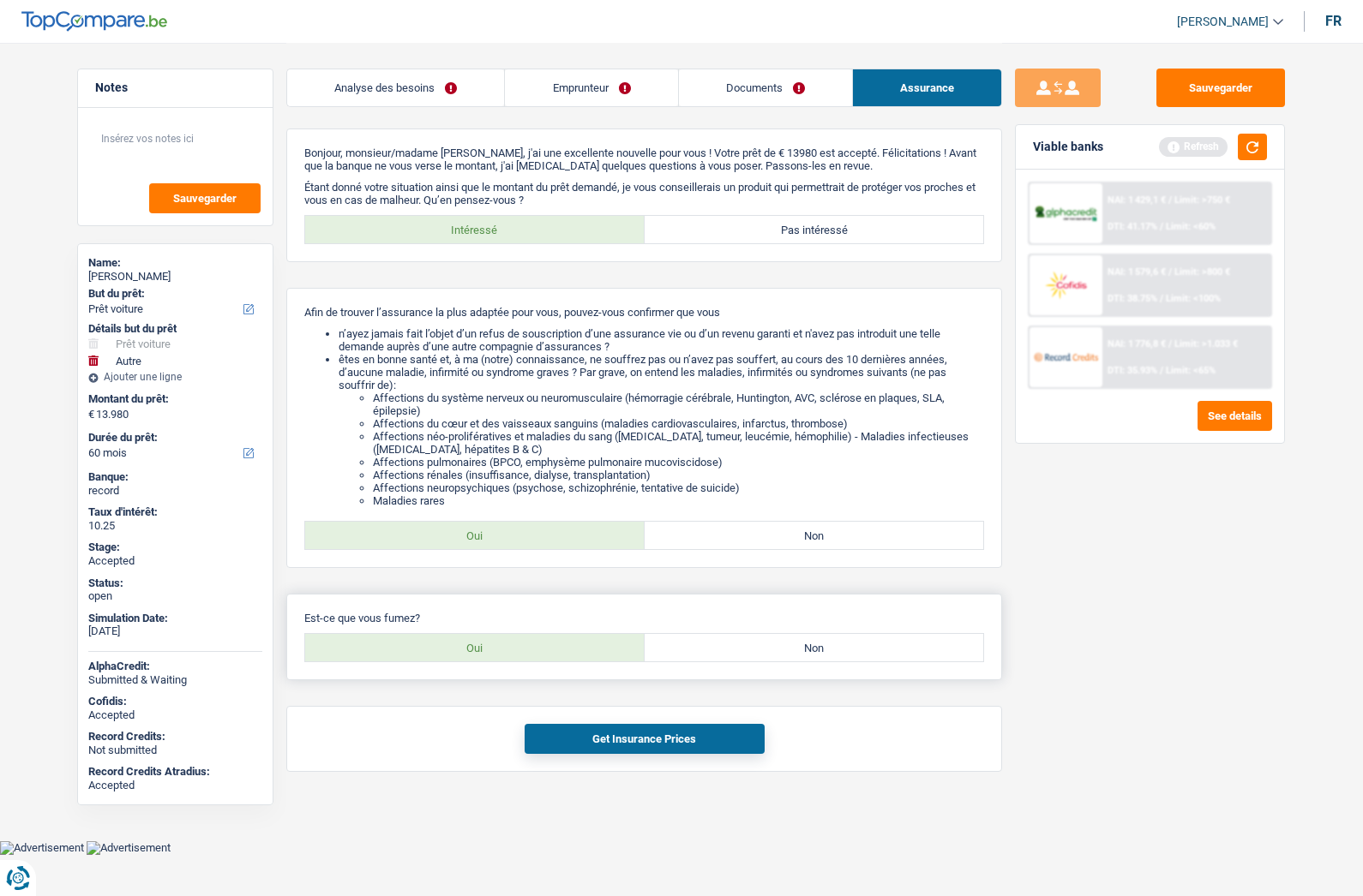
click at [506, 640] on label "Oui" at bounding box center [474, 647] width 339 height 27
click at [506, 640] on input "Oui" at bounding box center [474, 647] width 339 height 27
radio input "true"
click at [594, 736] on button "Get Insurance Prices" at bounding box center [644, 739] width 240 height 30
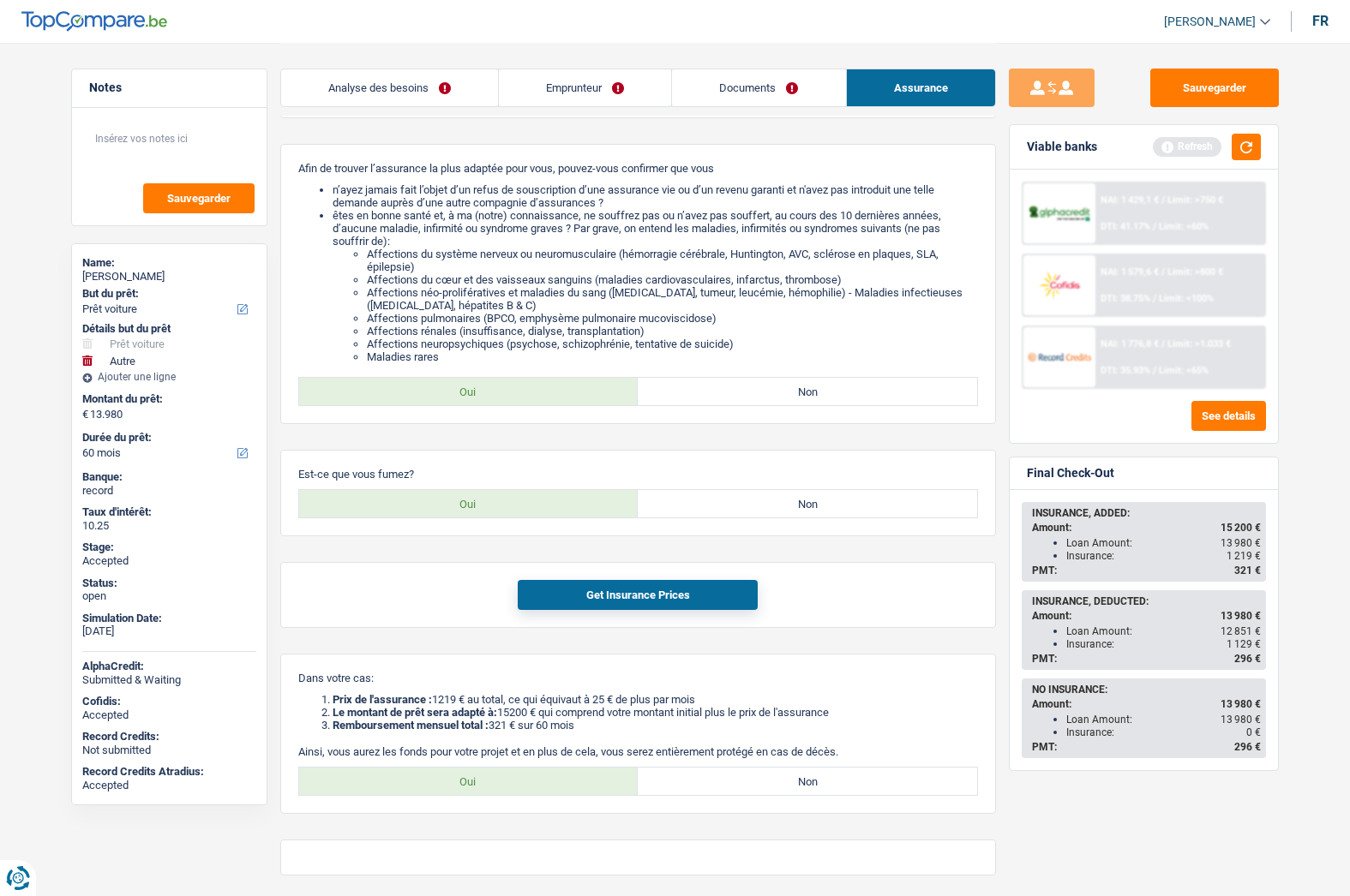
scroll to position [205, 0]
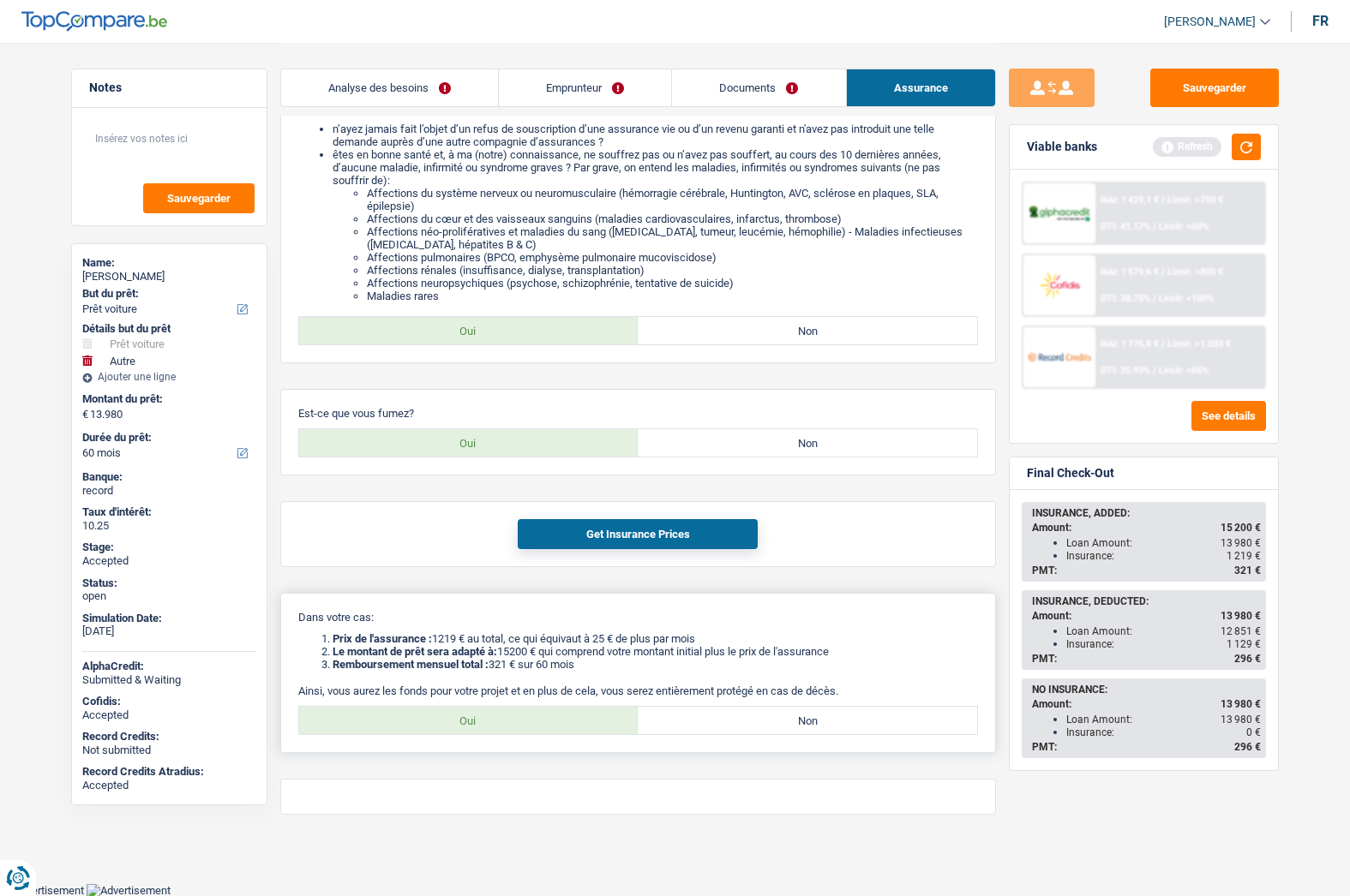
click at [591, 734] on div "Oui Non Tous les champs sont obligatoires. Veuillez sélectionner une option" at bounding box center [638, 721] width 680 height 29
click at [591, 726] on label "Oui" at bounding box center [468, 721] width 339 height 27
click at [591, 726] on input "Oui" at bounding box center [468, 721] width 339 height 27
radio input "true"
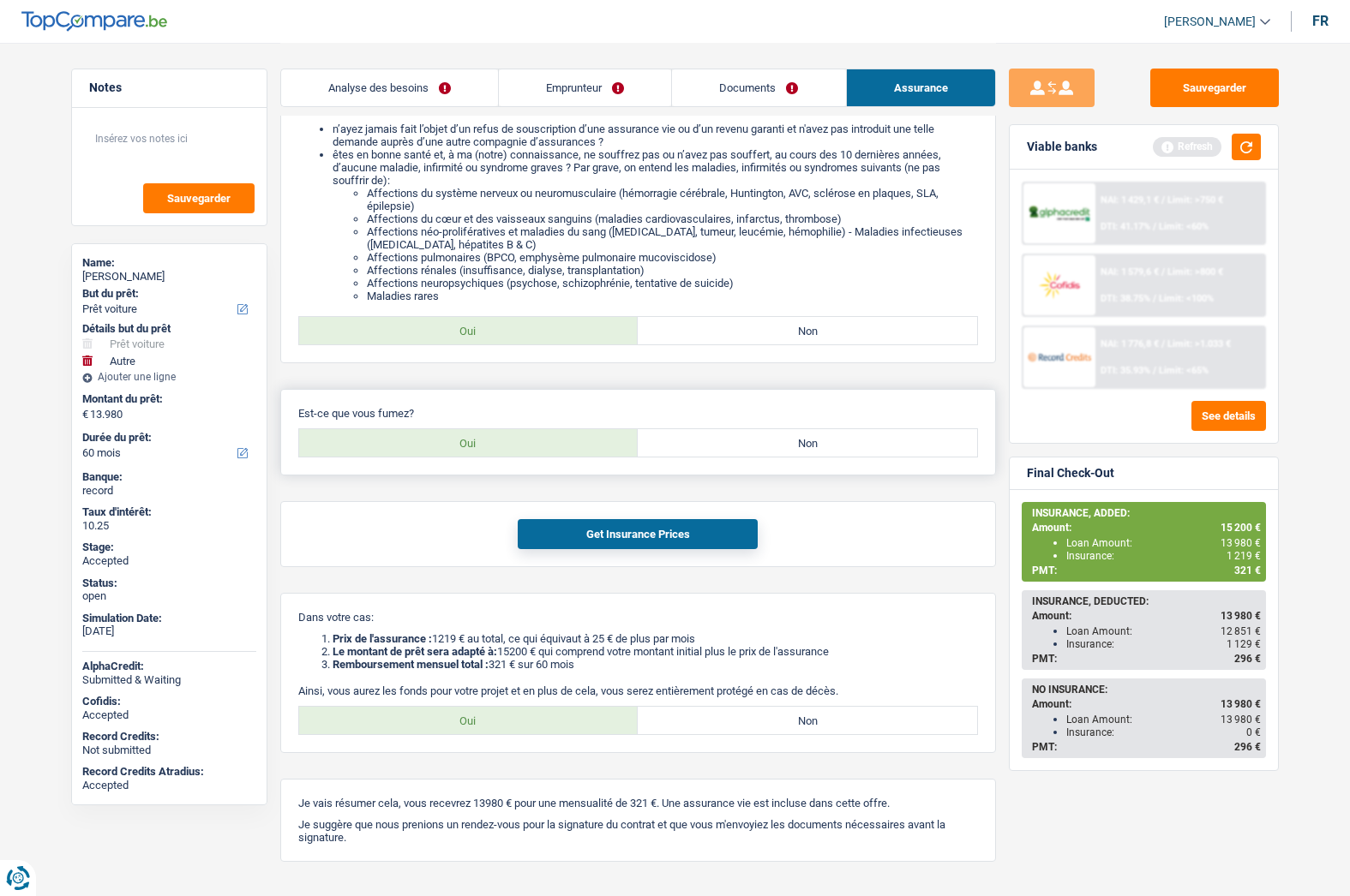
click at [810, 428] on div "Est-ce que vous fumez? Oui Non" at bounding box center [637, 432] width 715 height 87
click at [807, 431] on label "Non" at bounding box center [807, 443] width 339 height 27
click at [807, 431] on input "Non" at bounding box center [807, 443] width 339 height 27
radio input "true"
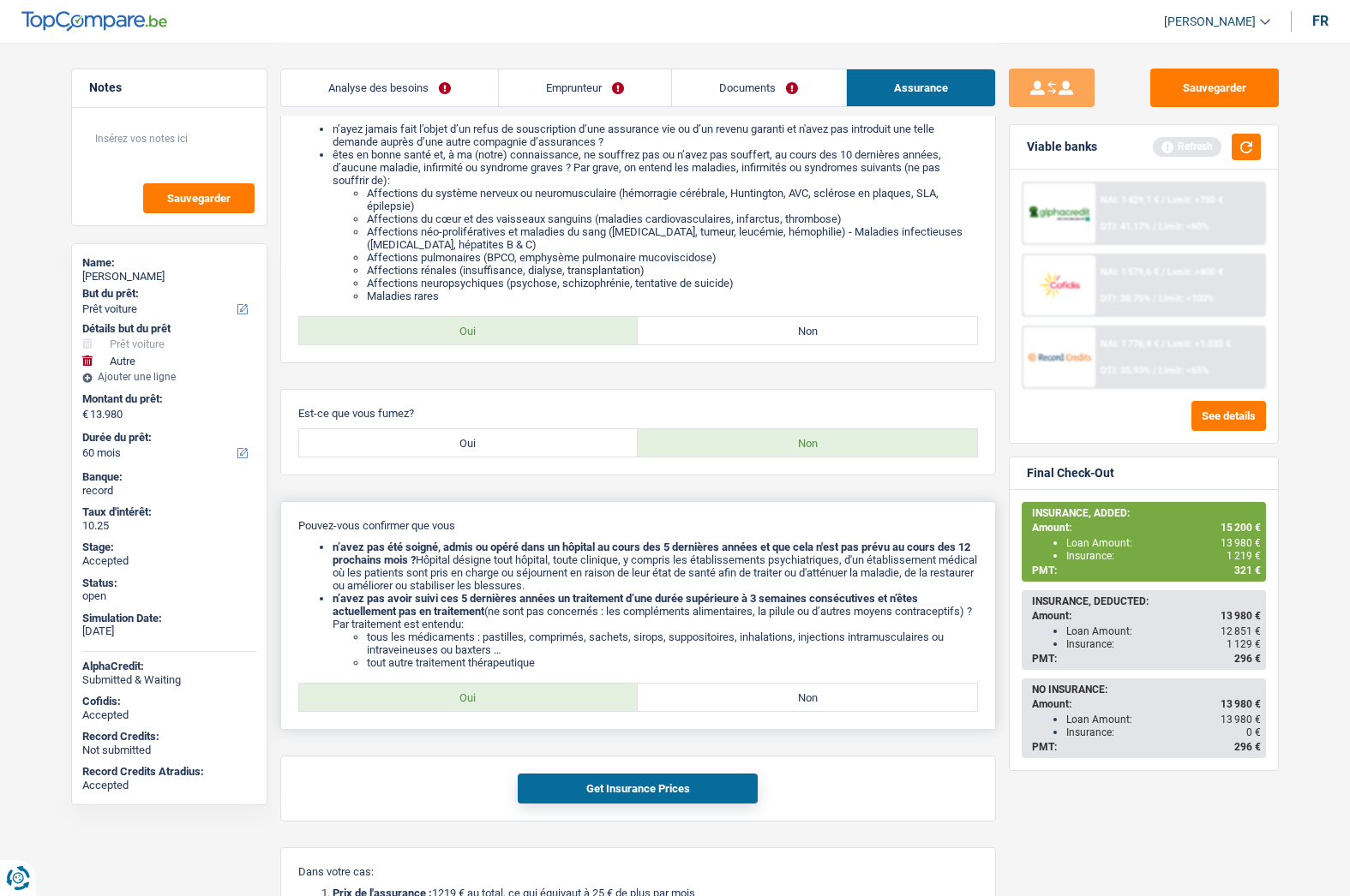
click at [449, 691] on label "Oui" at bounding box center [468, 697] width 339 height 27
click at [449, 691] on input "Oui" at bounding box center [468, 697] width 339 height 27
radio input "true"
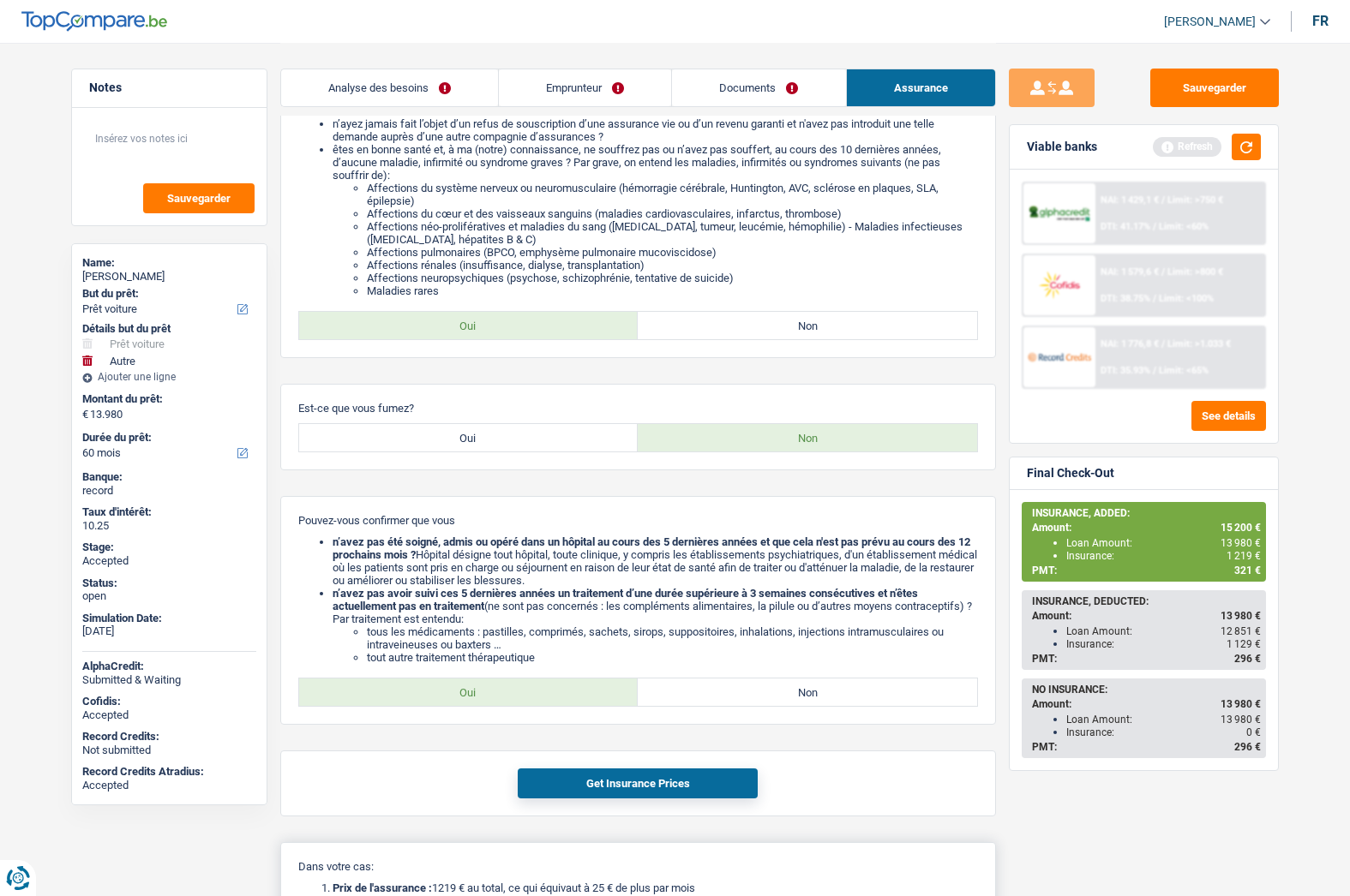
scroll to position [376, 0]
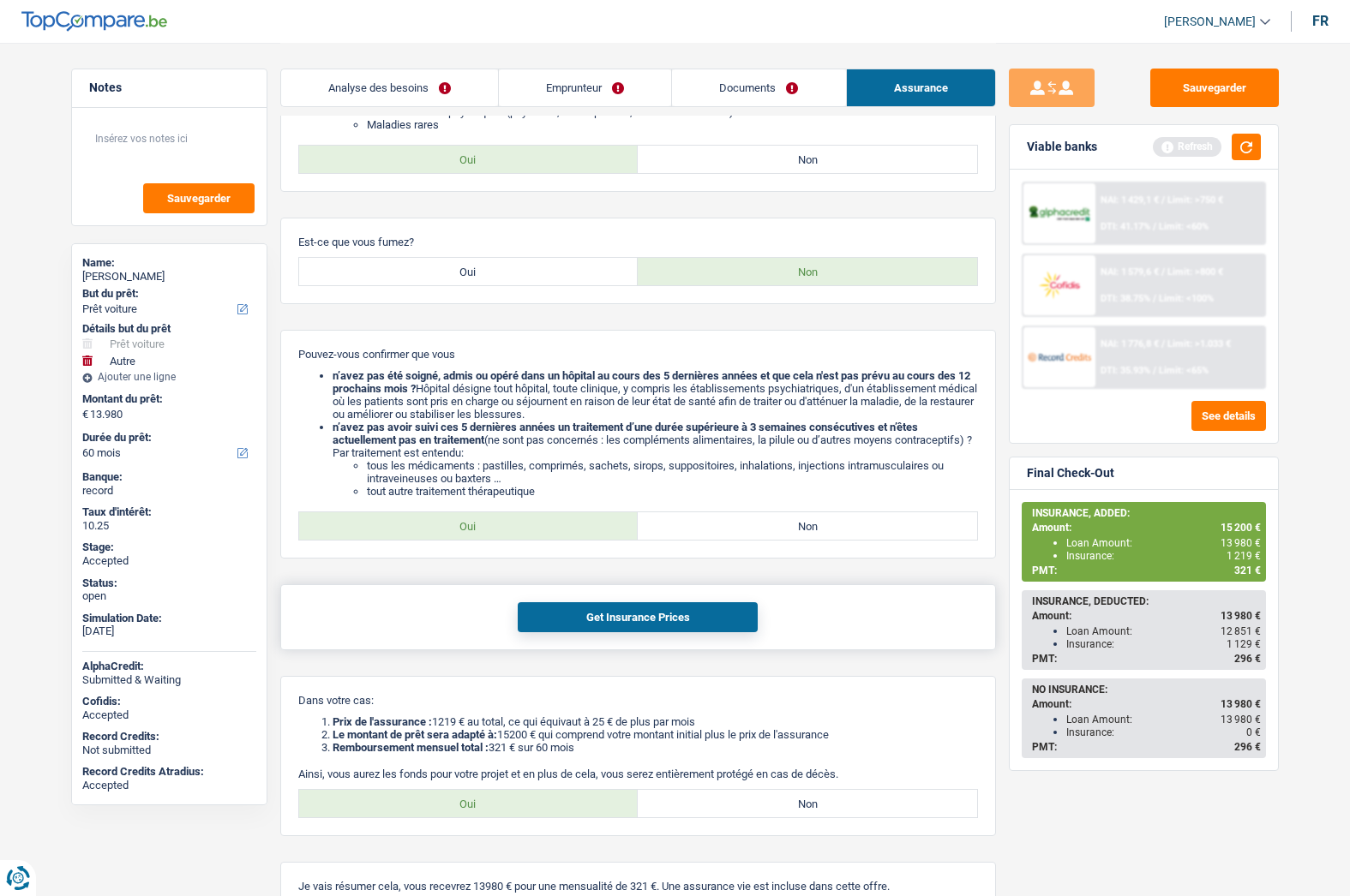
click at [597, 622] on button "Get Insurance Prices" at bounding box center [637, 617] width 240 height 30
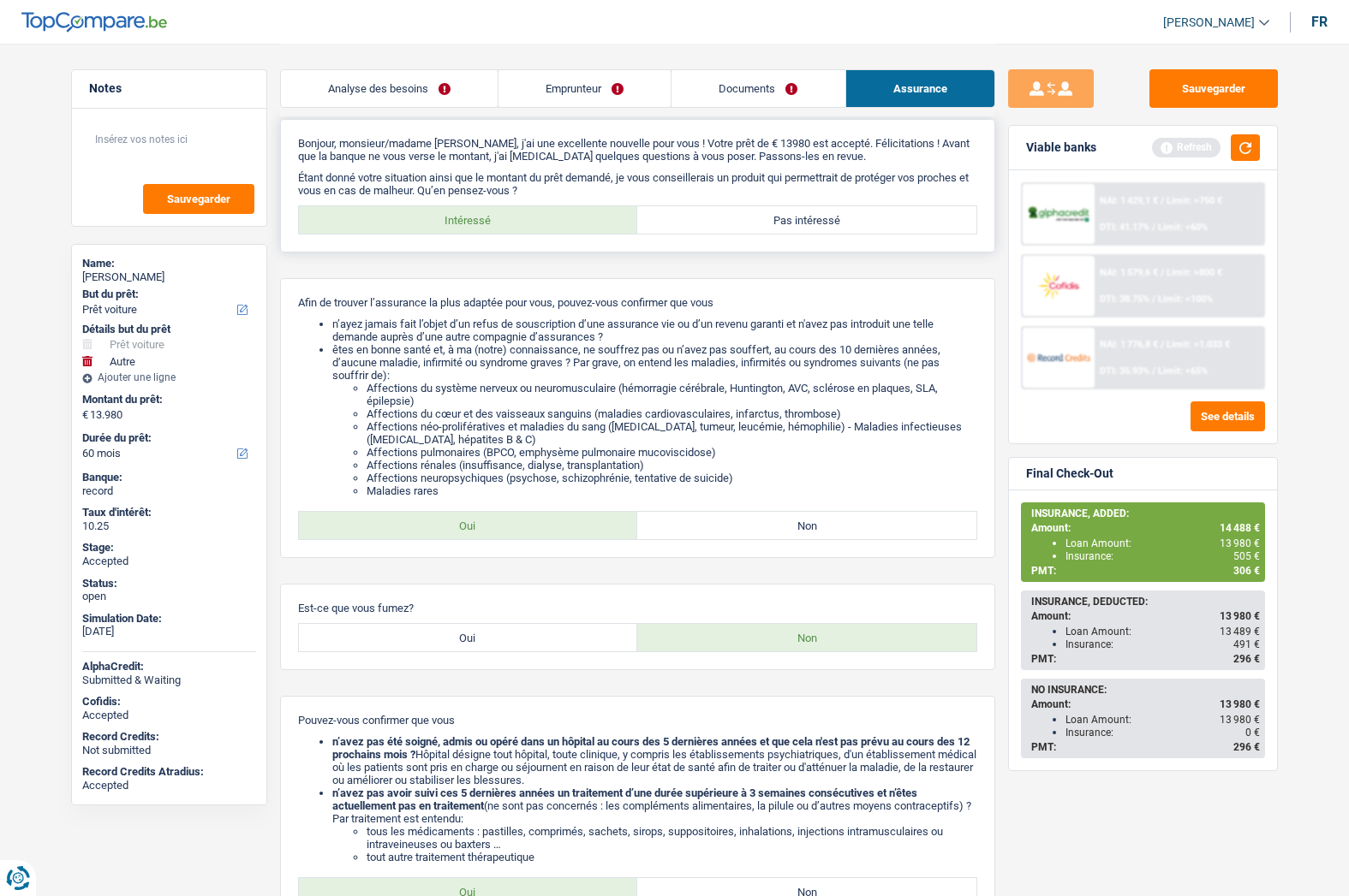
scroll to position [0, 0]
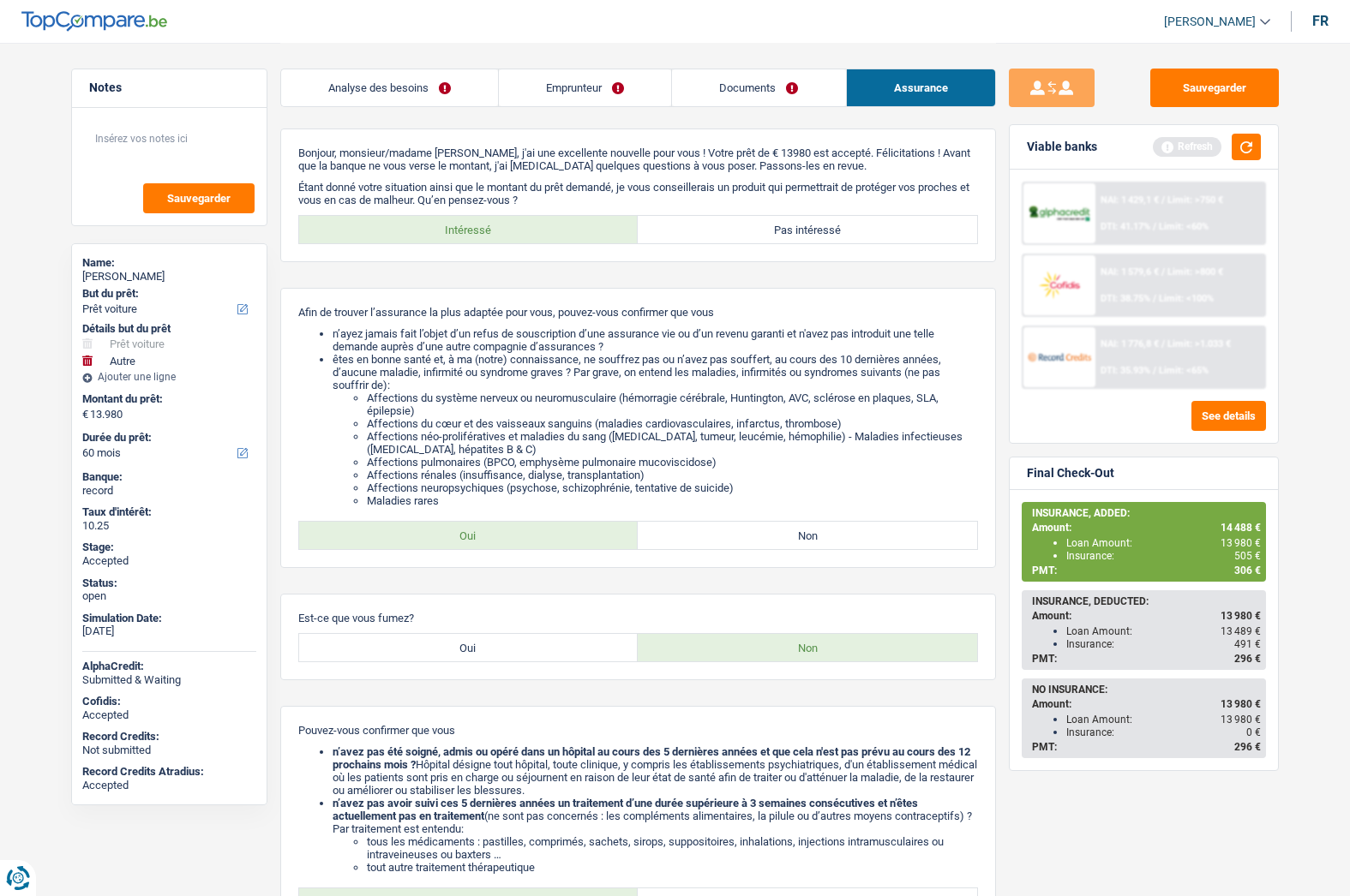
click at [699, 89] on link "Documents" at bounding box center [758, 88] width 173 height 37
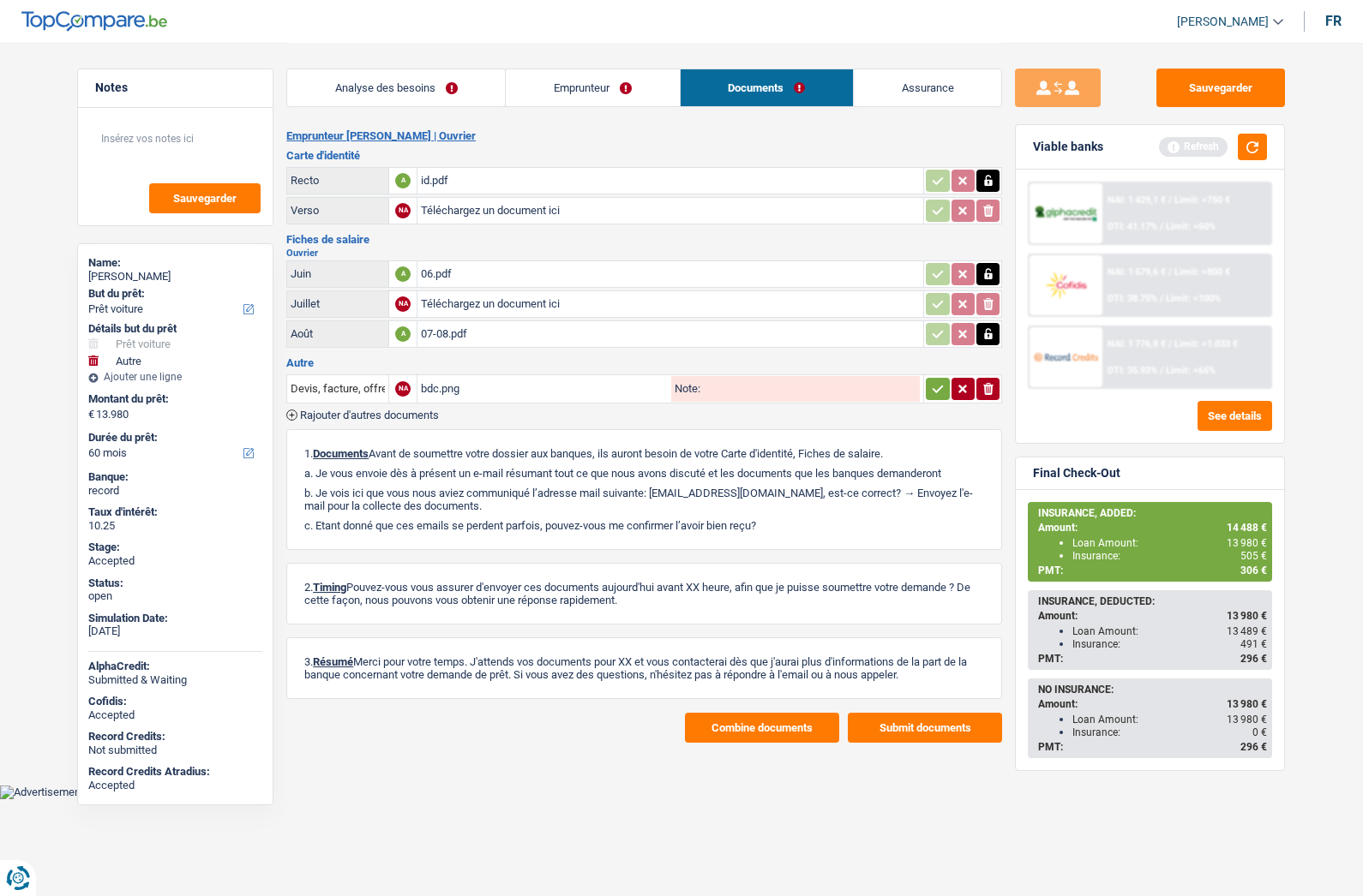
click at [746, 716] on button "Combine documents" at bounding box center [762, 728] width 155 height 30
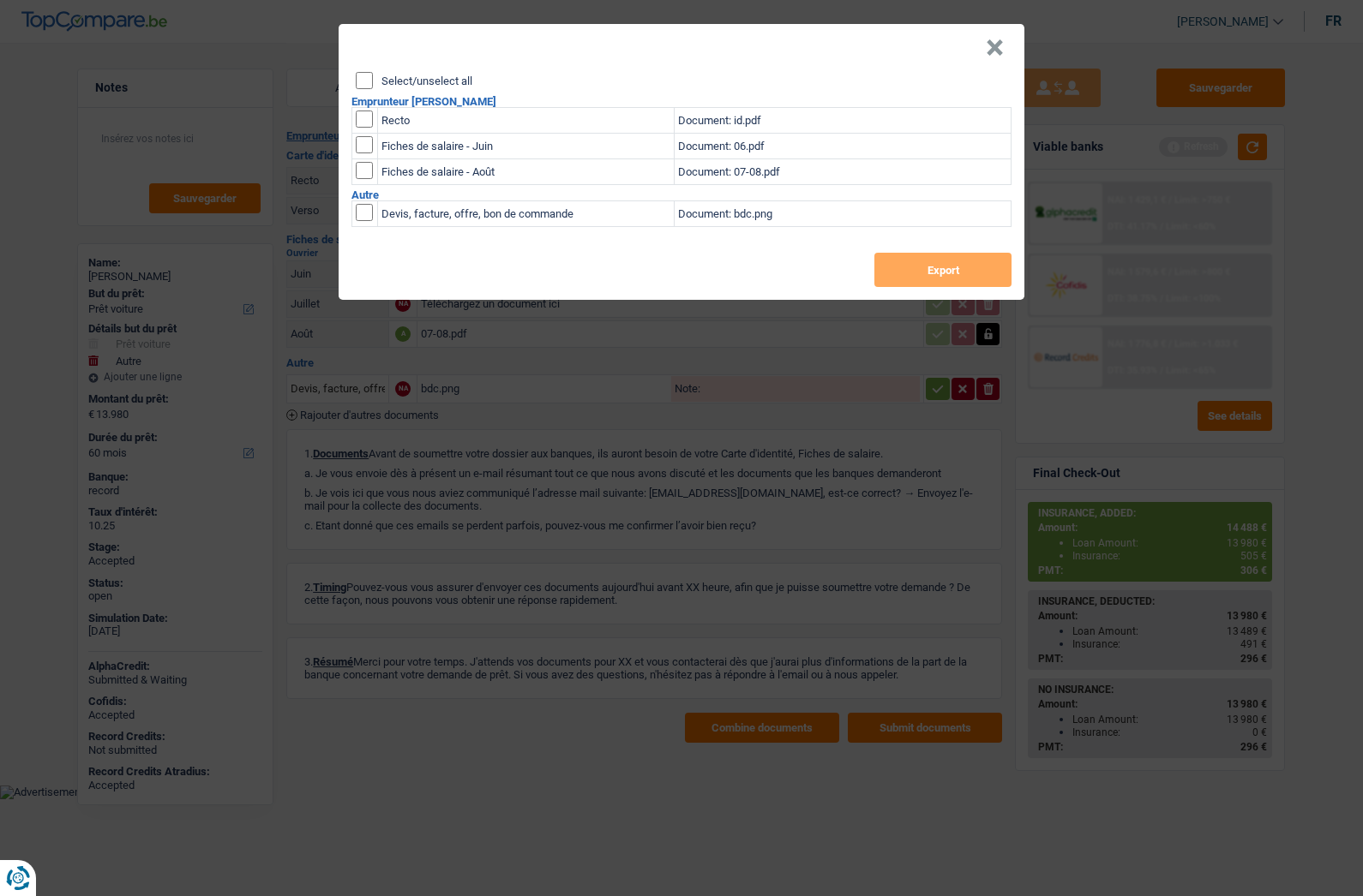
click at [405, 71] on header "×" at bounding box center [681, 48] width 686 height 48
click at [397, 79] on label "Select/unselect all" at bounding box center [427, 80] width 90 height 11
click at [373, 79] on input "Select/unselect all" at bounding box center [364, 80] width 17 height 17
checkbox input "true"
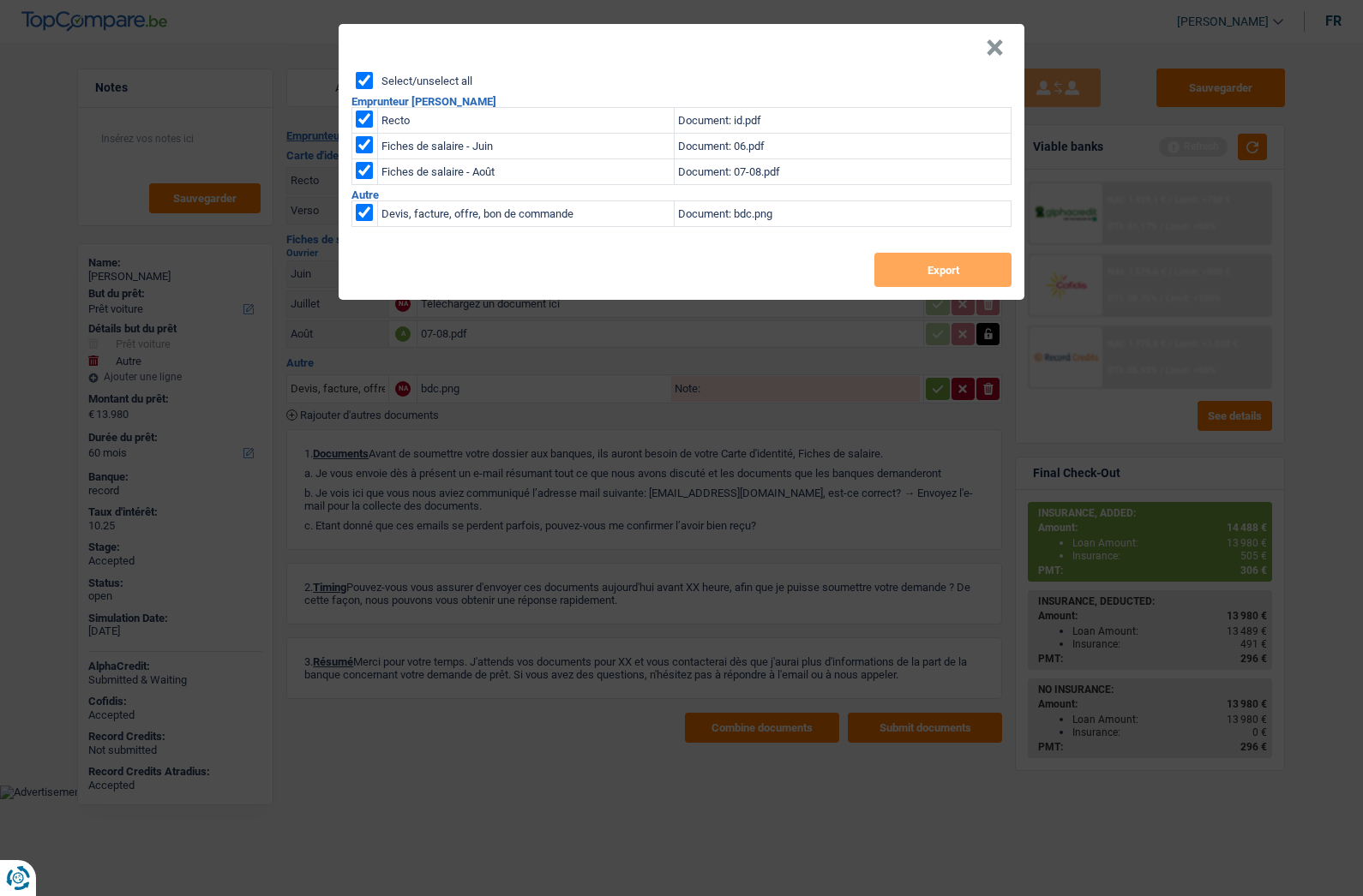
checkbox input "true"
click at [941, 265] on button "Export" at bounding box center [943, 270] width 137 height 34
click at [995, 55] on button "×" at bounding box center [995, 48] width 18 height 17
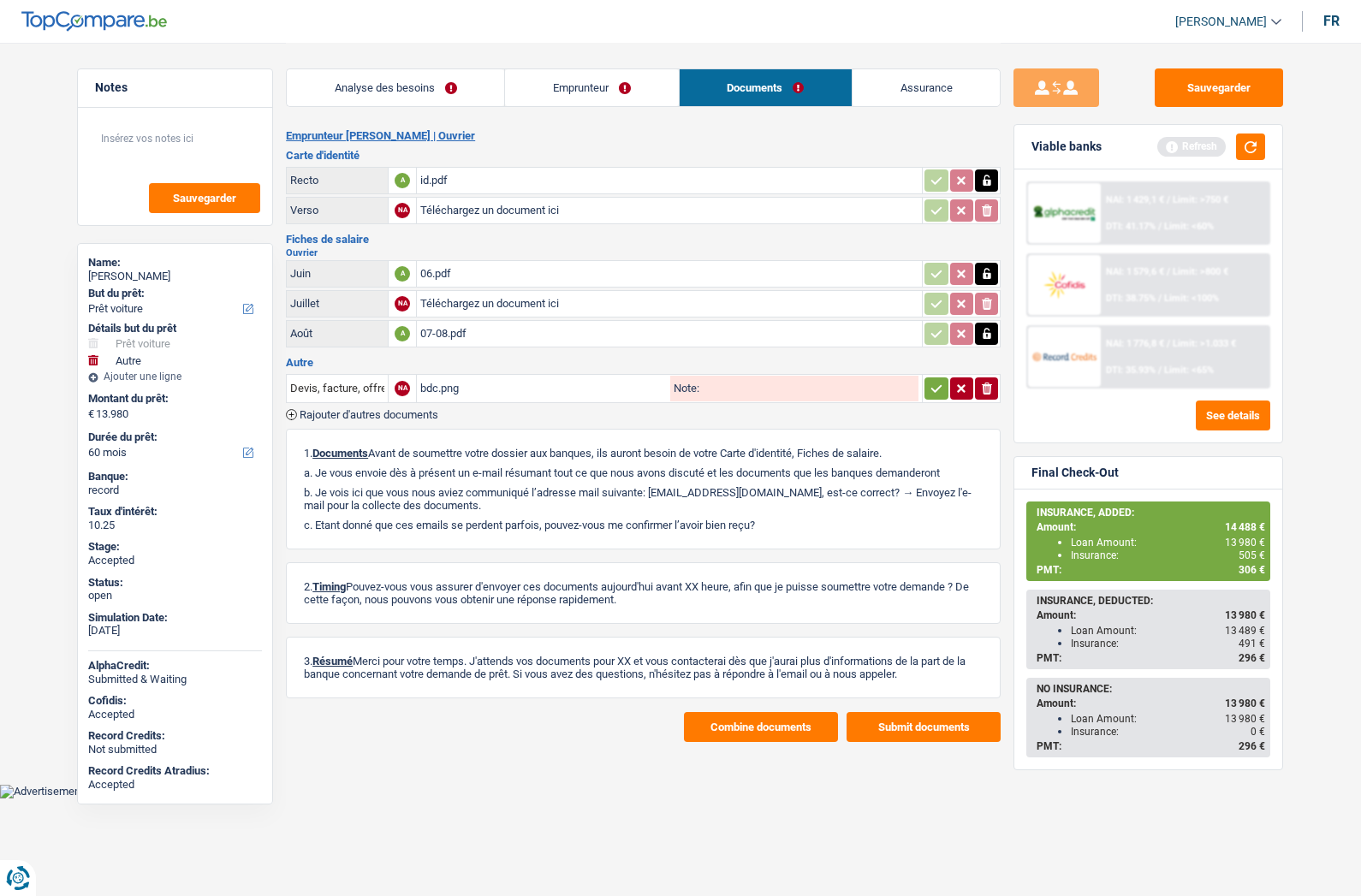
click at [895, 90] on link "Assurance" at bounding box center [926, 88] width 147 height 37
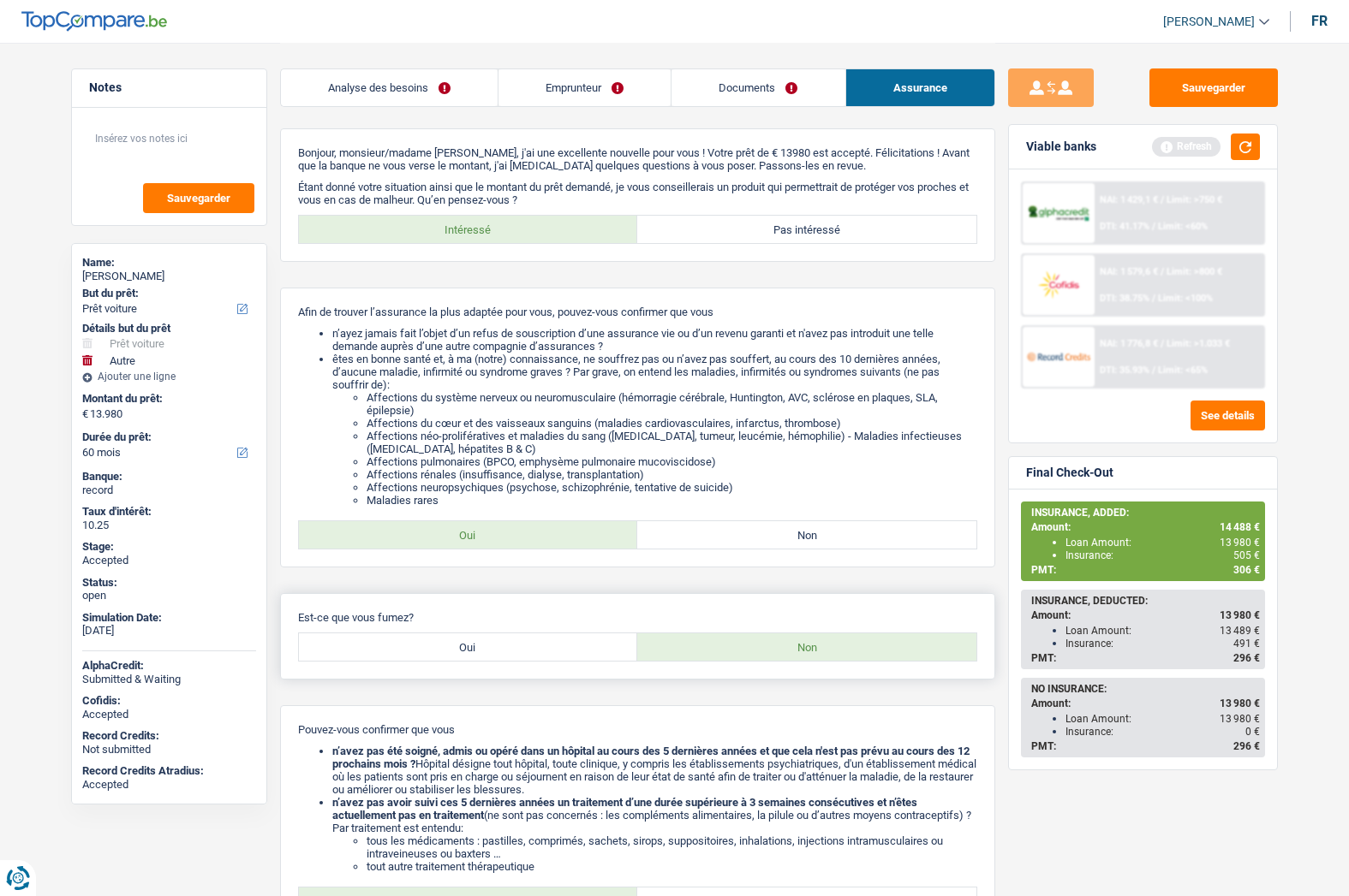
click at [451, 655] on label "Oui" at bounding box center [468, 647] width 339 height 27
click at [451, 655] on input "Oui" at bounding box center [468, 647] width 339 height 27
radio input "true"
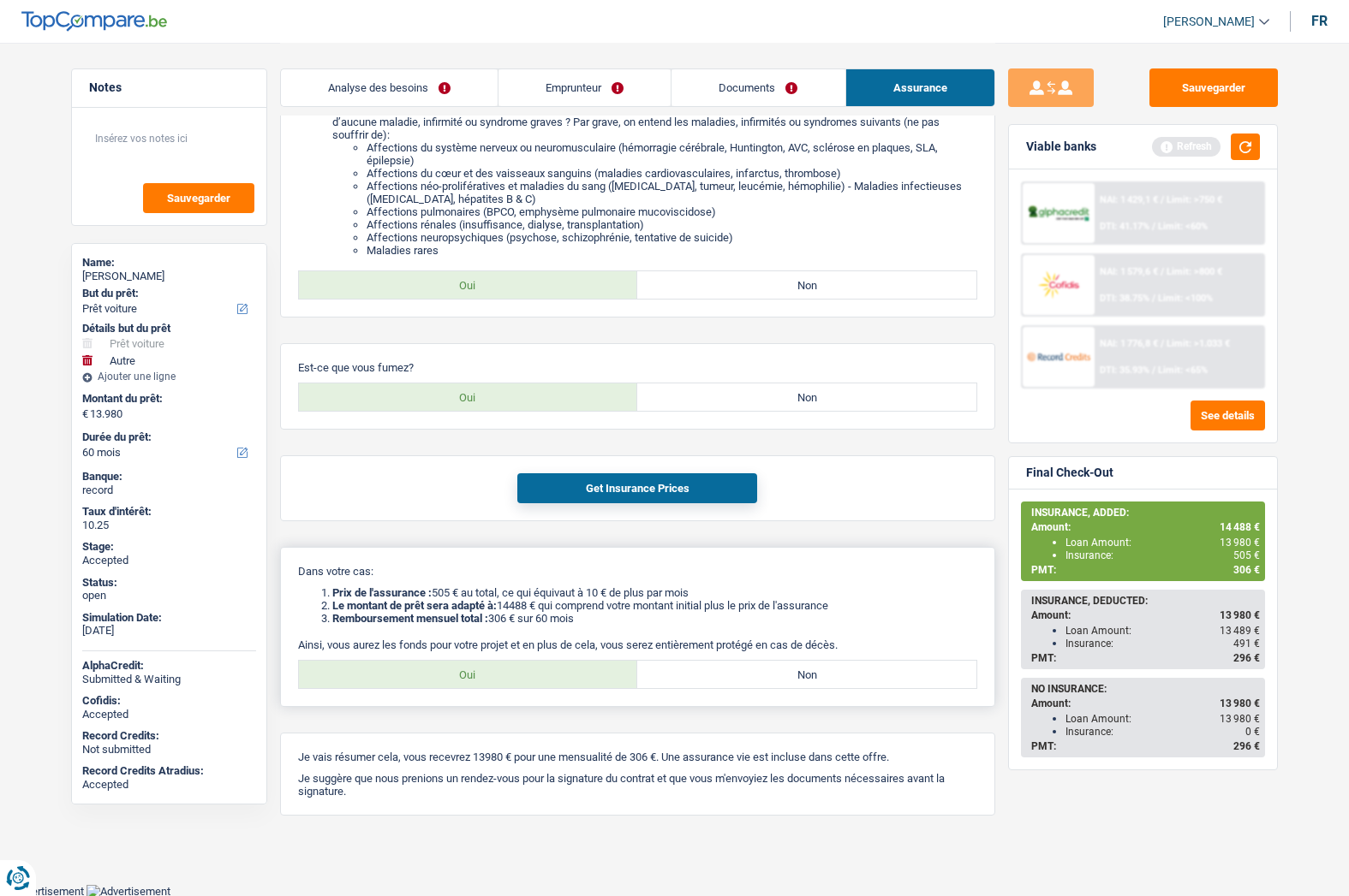
scroll to position [251, 0]
click at [595, 487] on button "Get Insurance Prices" at bounding box center [636, 487] width 239 height 30
click at [1303, 616] on main "Notes Sauvegarder Name: Patrick Houioux But du prêt: Confort maison: meubles, t…" at bounding box center [674, 316] width 1349 height 1134
click at [731, 341] on div "Bonjour, monsieur/madame Patrick Houioux, j'ai une excellente nouvelle pour vou…" at bounding box center [637, 346] width 715 height 938
click at [452, 497] on div "Get Insurance Prices" at bounding box center [637, 487] width 715 height 66
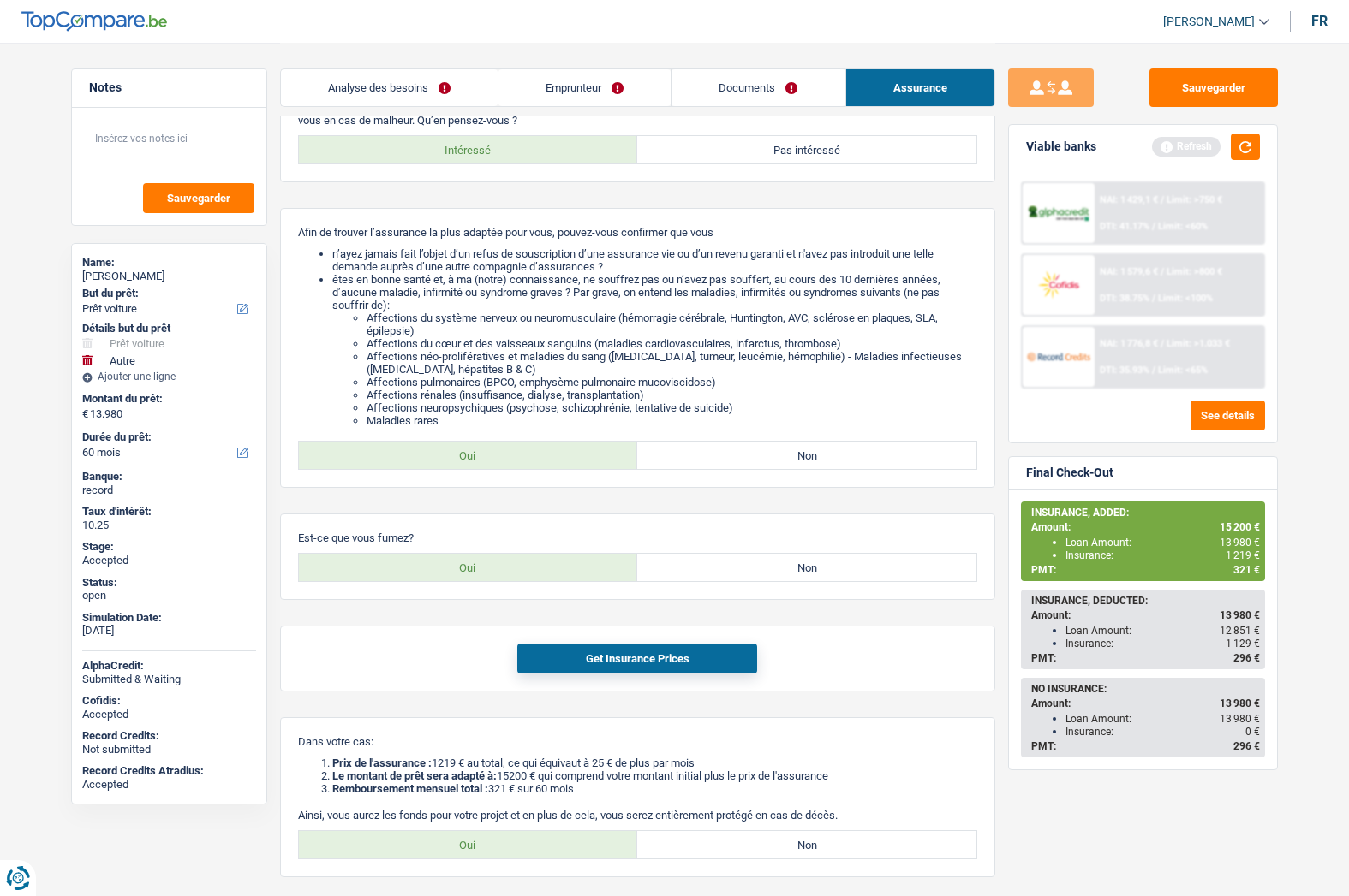
scroll to position [0, 0]
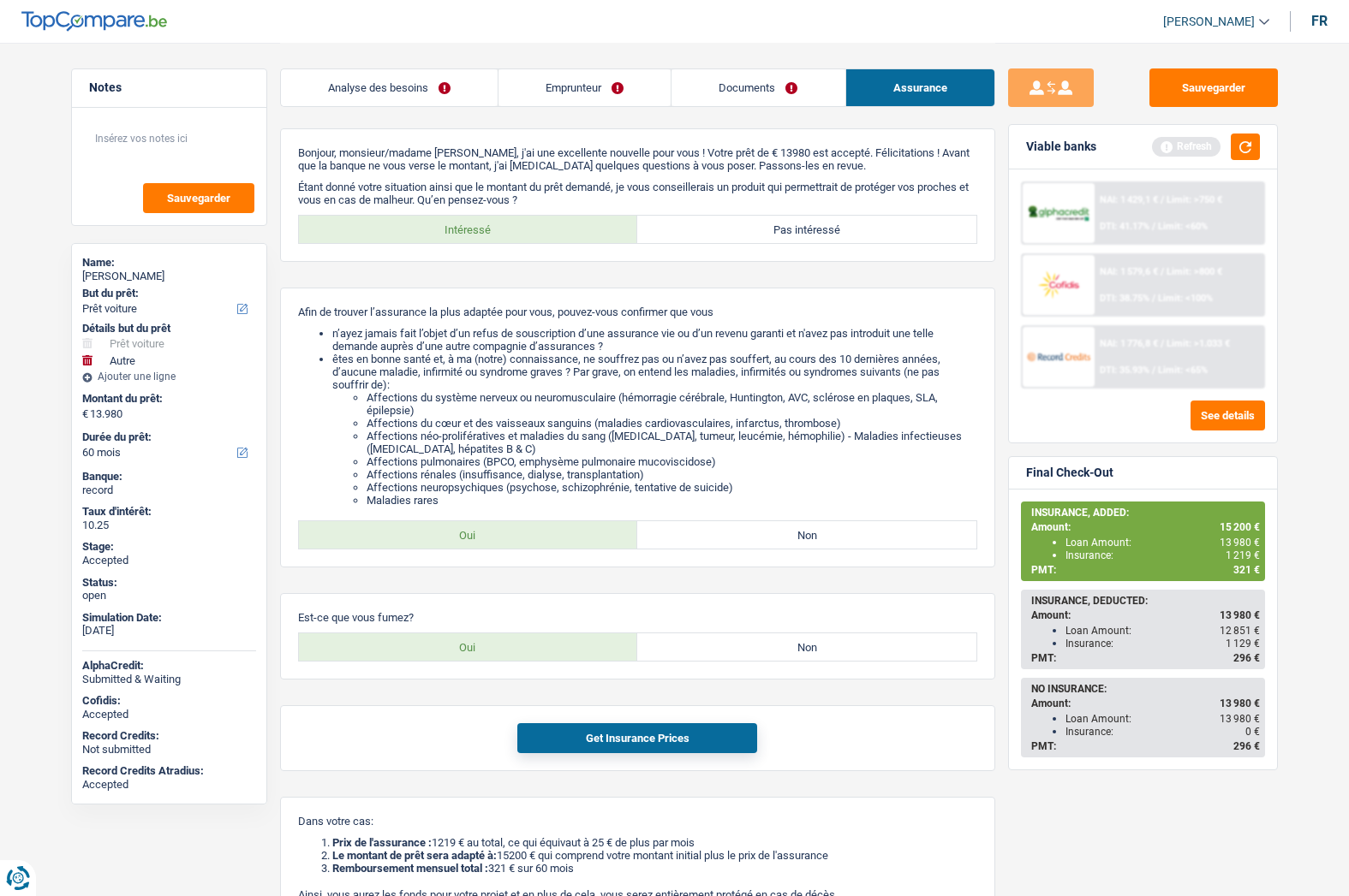
click at [133, 278] on div "Patrick Houioux" at bounding box center [169, 276] width 173 height 14
copy div "Houioux"
click at [378, 365] on li "êtes en bonne santé et, à ma (notre) connaissance, ne souffrez pas ou n’avez pa…" at bounding box center [655, 429] width 645 height 154
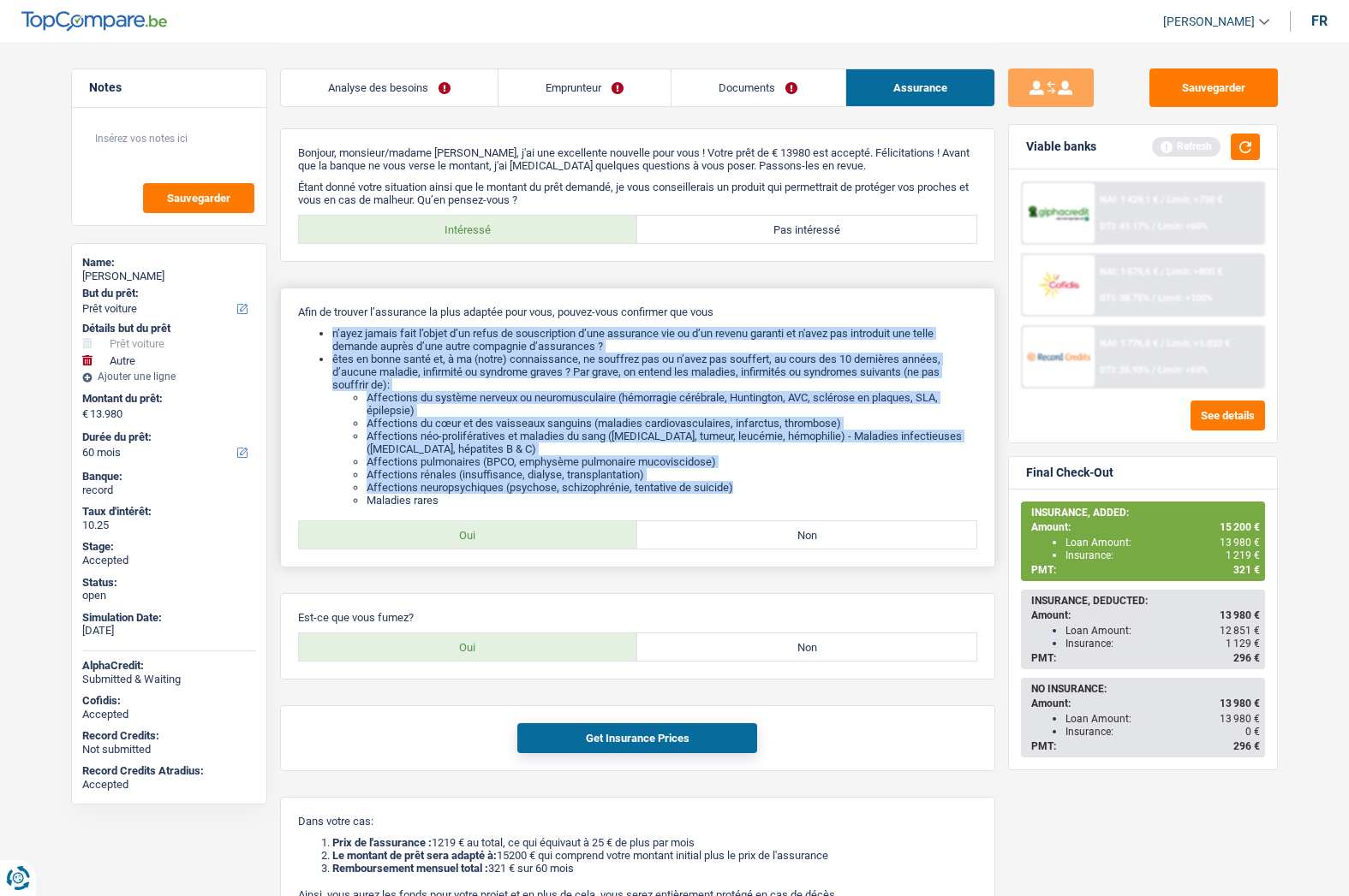
drag, startPoint x: 334, startPoint y: 331, endPoint x: 762, endPoint y: 493, distance: 457.6
click at [762, 493] on ul "n’ayez jamais fait l’objet d’un refus de souscription d’une assurance vie ou d’…" at bounding box center [638, 416] width 679 height 180
click at [1237, 151] on button "button" at bounding box center [1245, 146] width 29 height 26
click at [1047, 354] on img at bounding box center [1058, 356] width 63 height 32
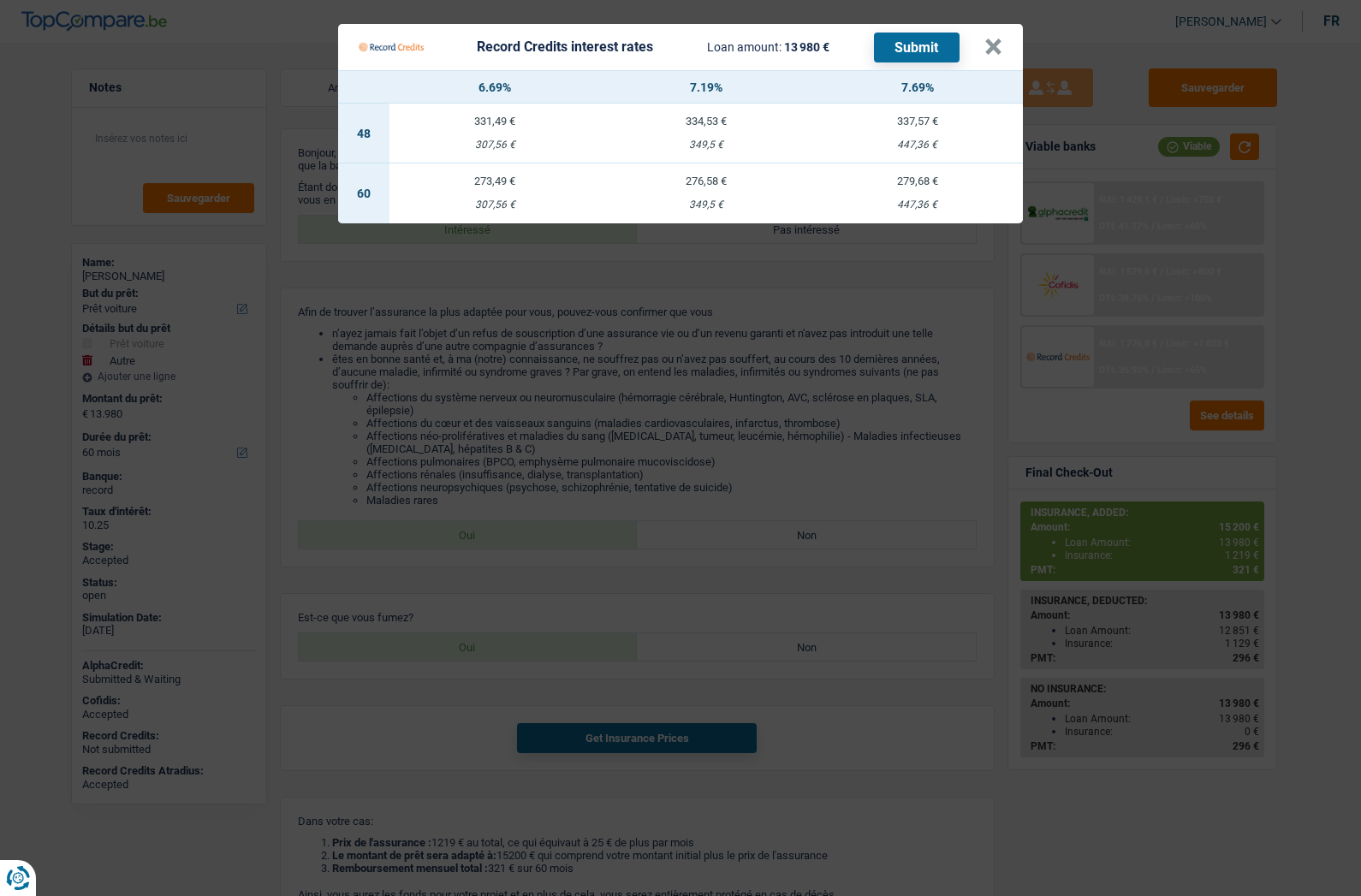
click at [707, 196] on td "276,58 € 349,5 €" at bounding box center [706, 193] width 211 height 60
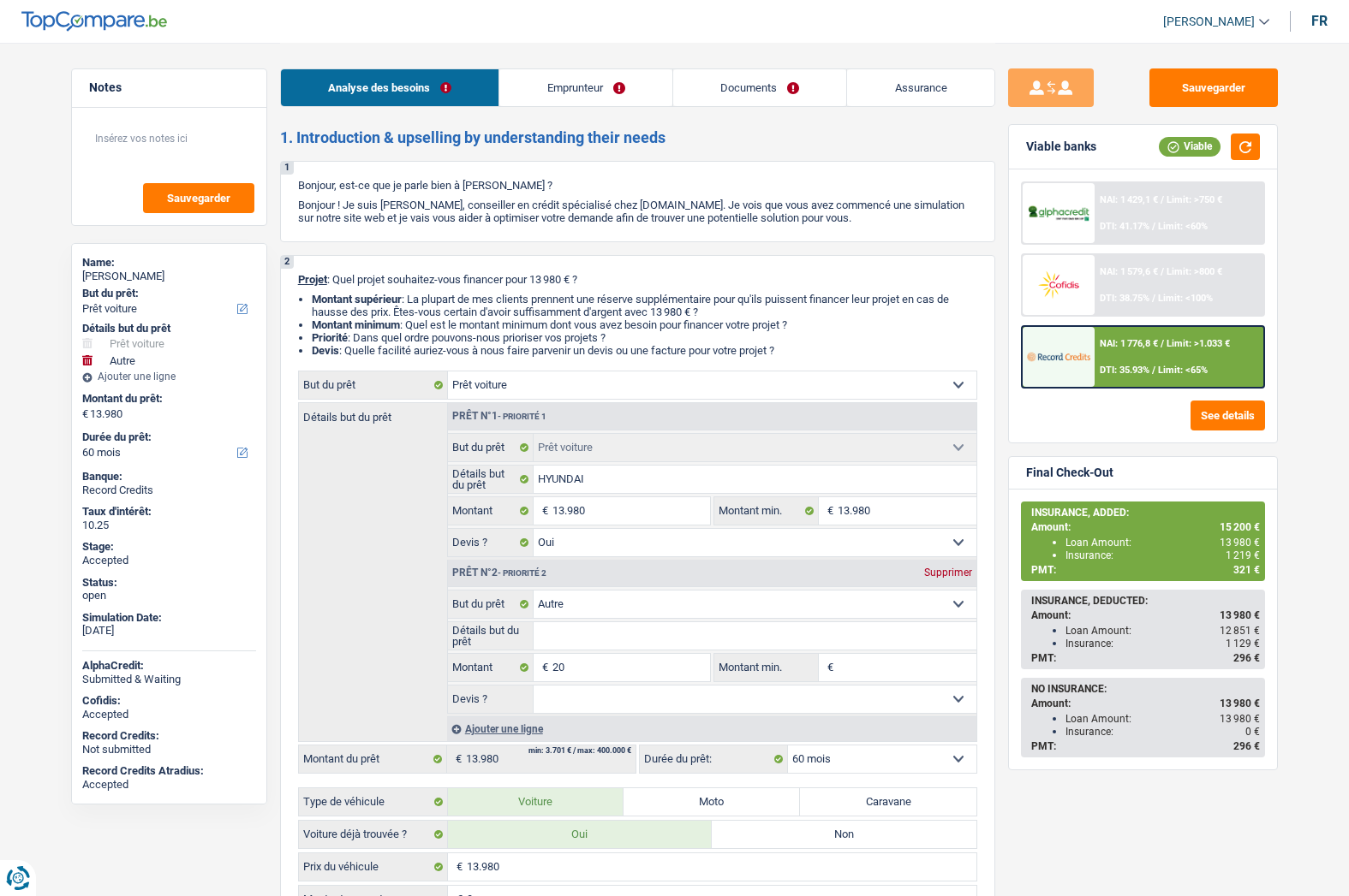
select select "car"
select select "other"
select select "60"
select select "car"
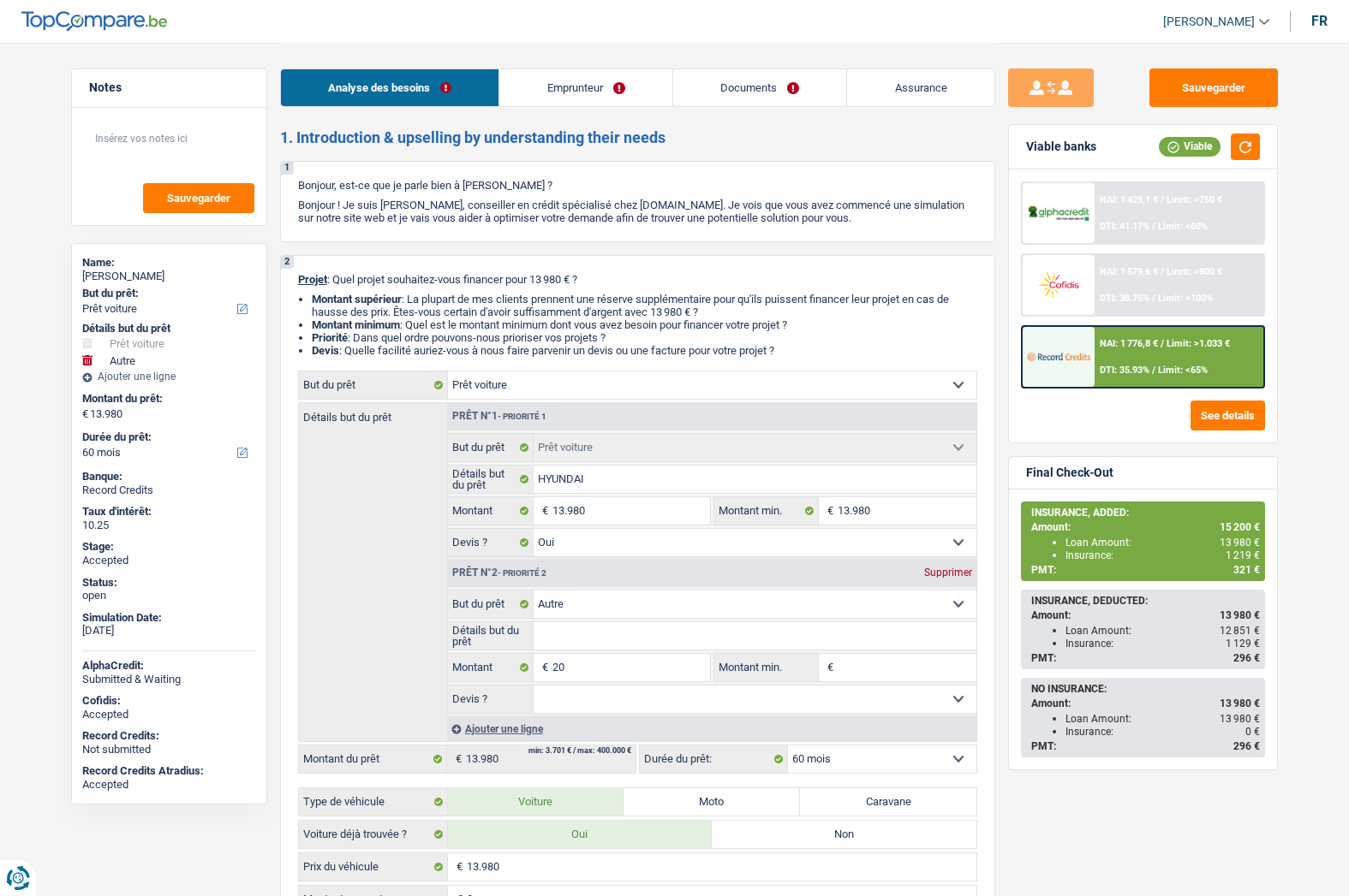
select select "car"
select select "yes"
select select "other"
select select "60"
select select "worker"
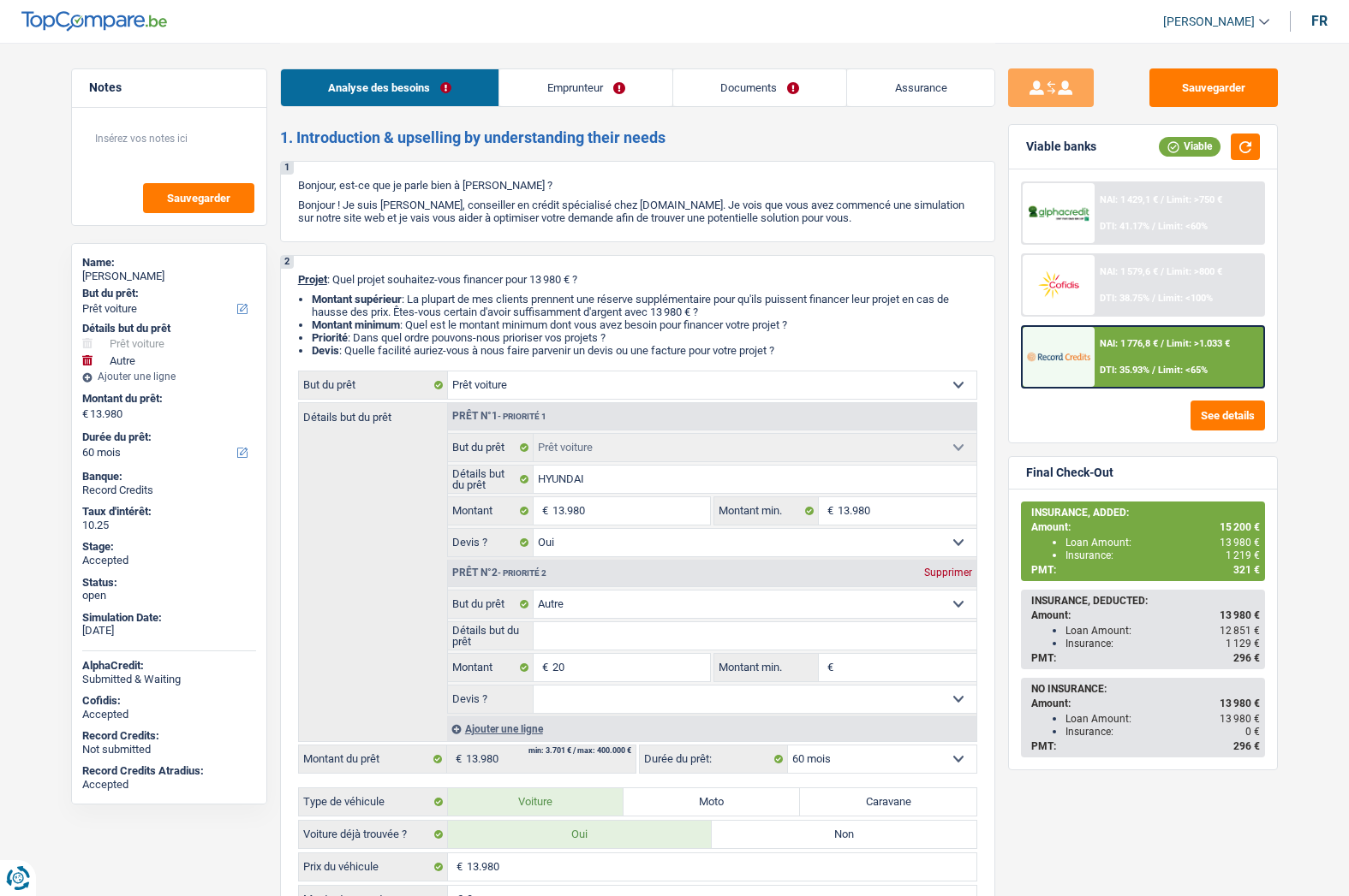
select select "netSalary"
select select "mealVouchers"
select select "rents"
select select "car"
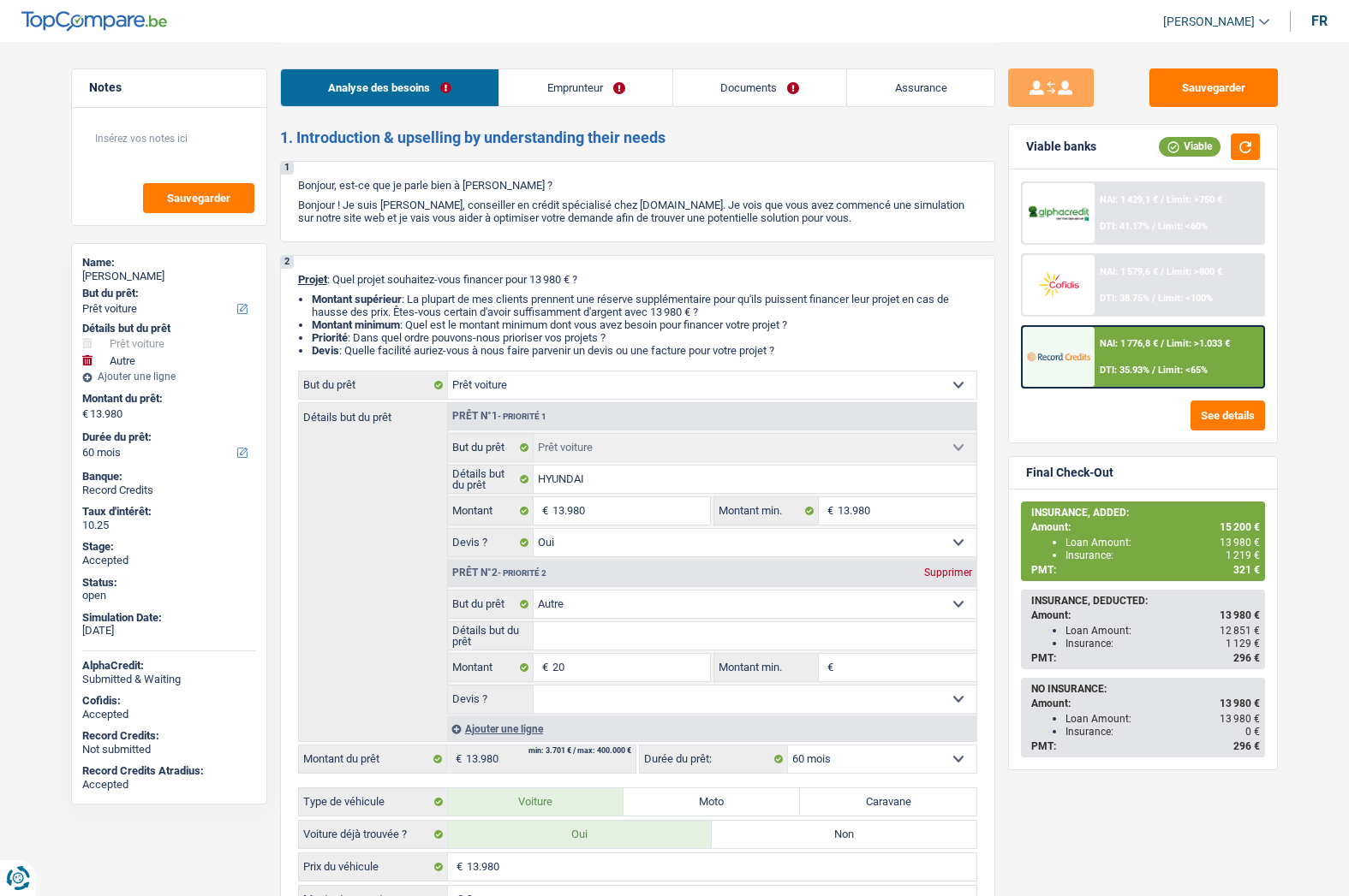
select select "yes"
select select "other"
select select "60"
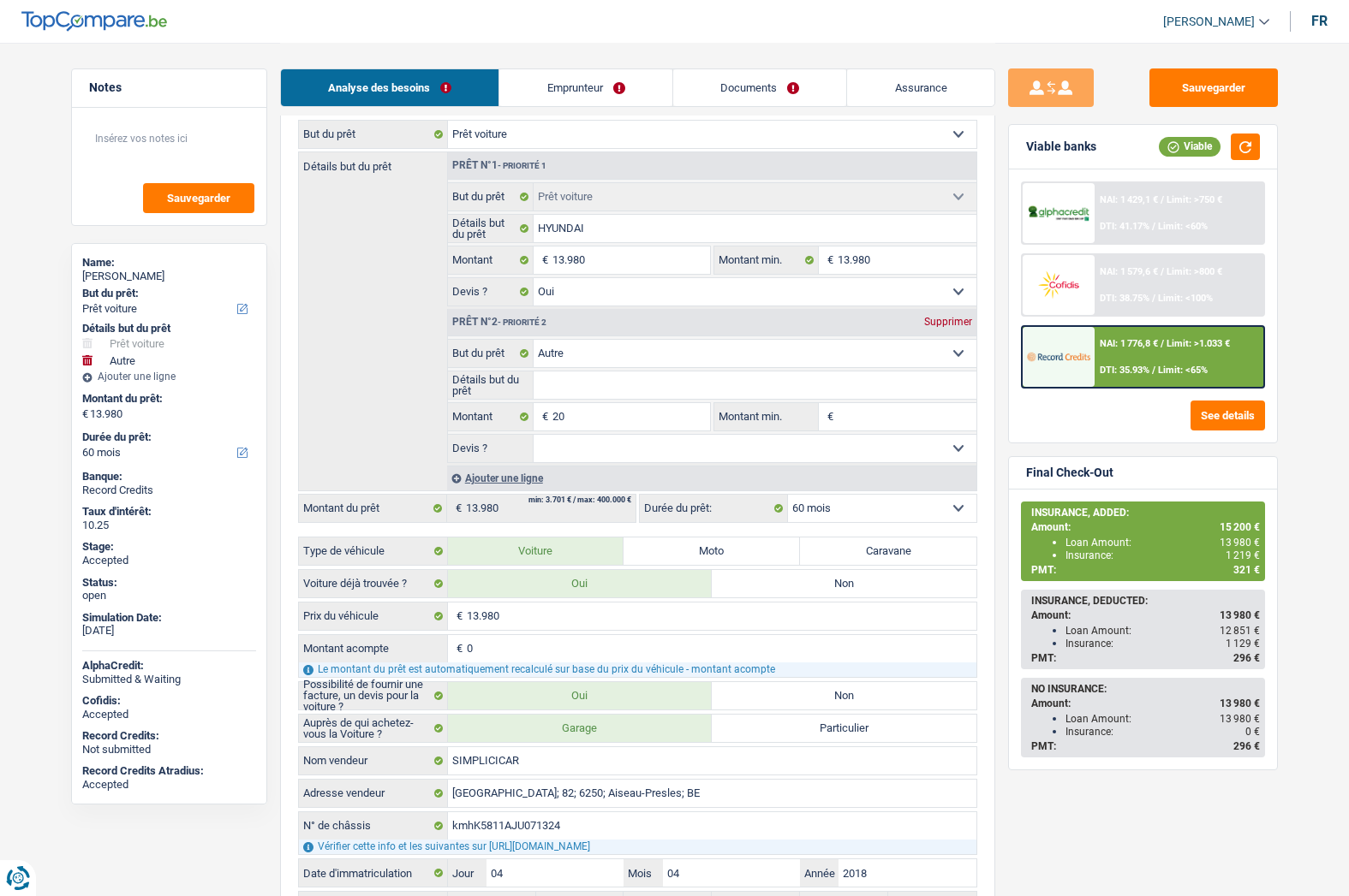
scroll to position [251, 0]
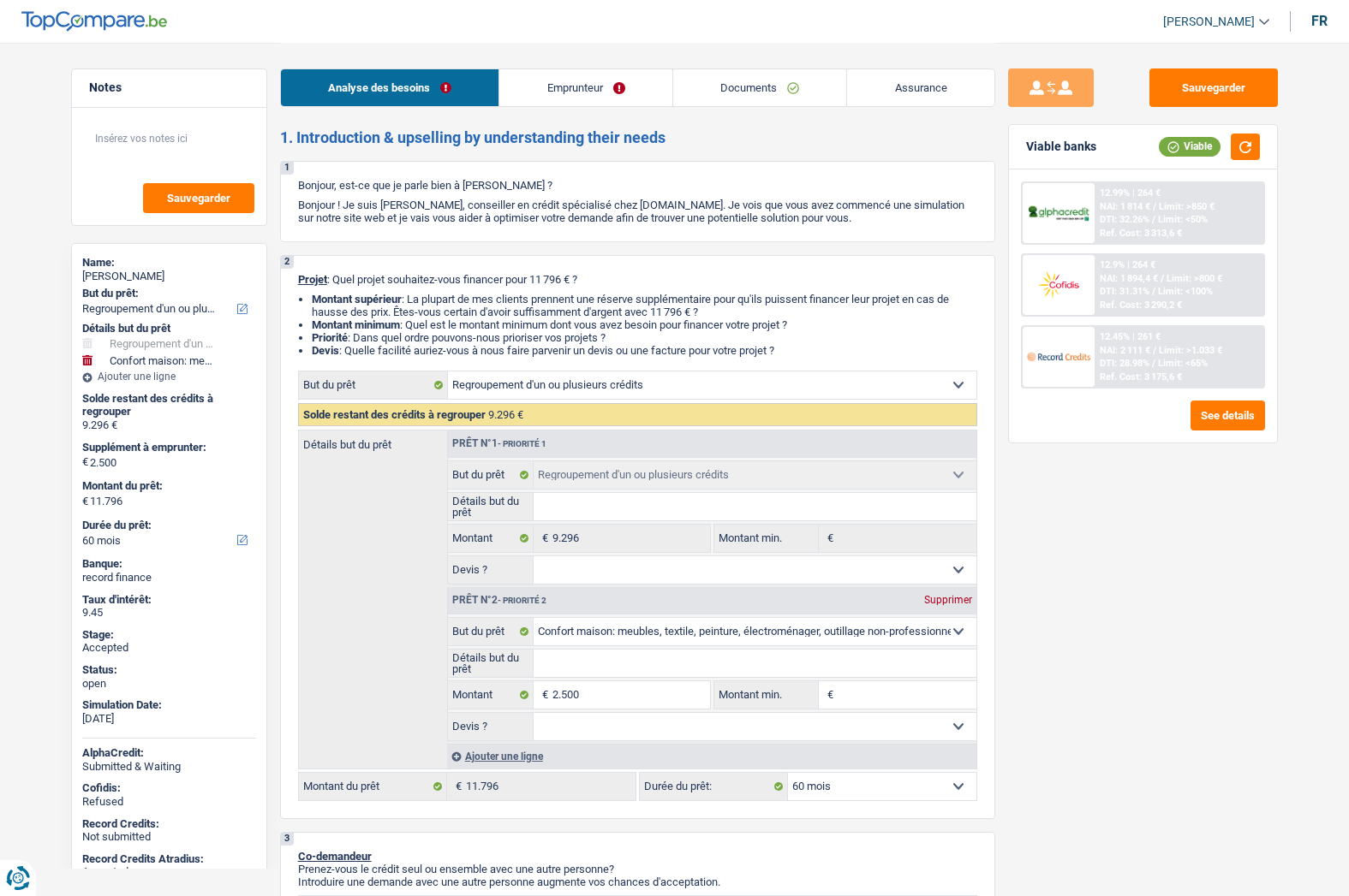
select select "refinancing"
select select "household"
select select "60"
select select "refinancing"
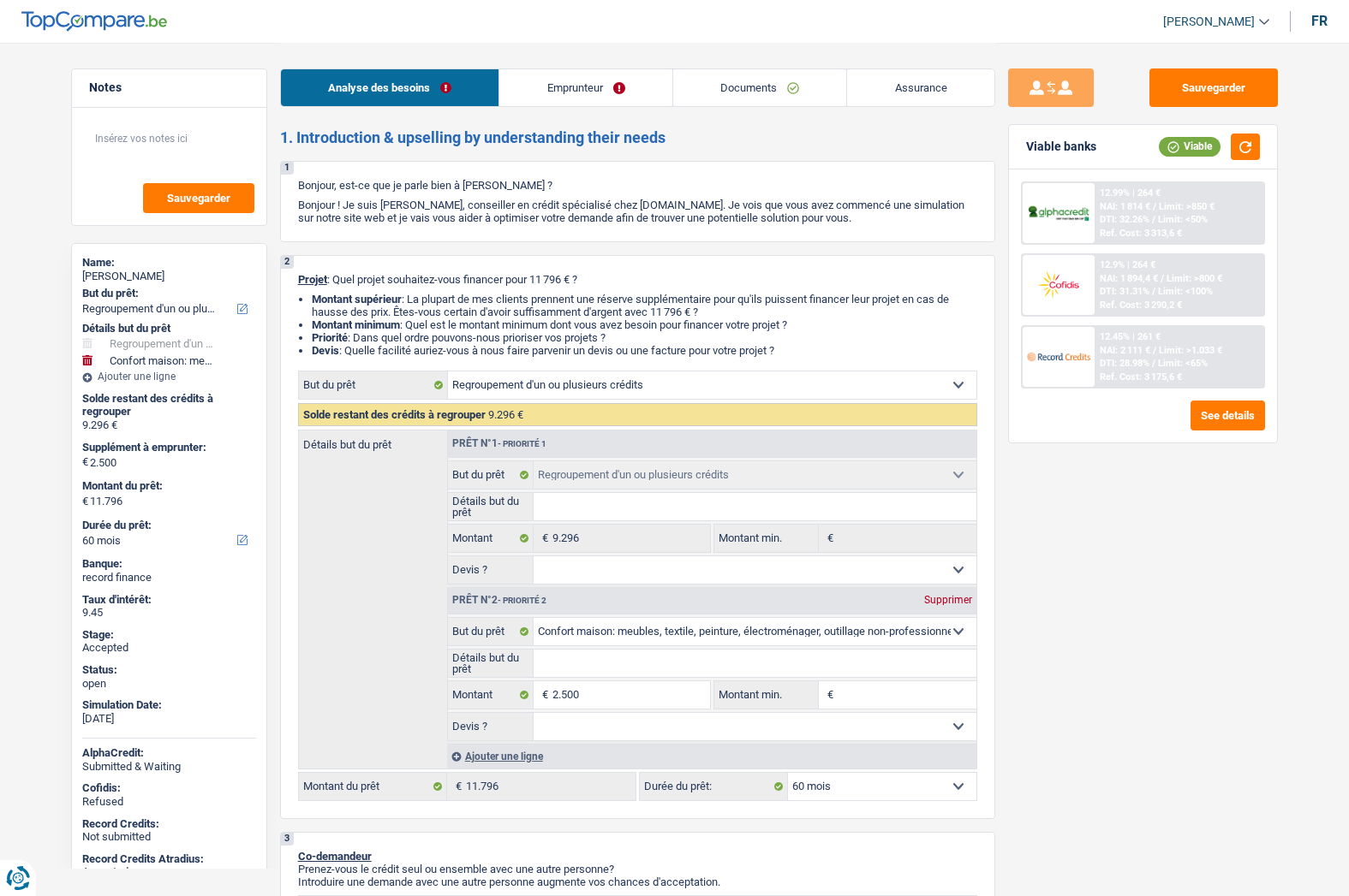
select select "refinancing"
select select "household"
select select "60"
select select "privateEmployee"
select select "netSalary"
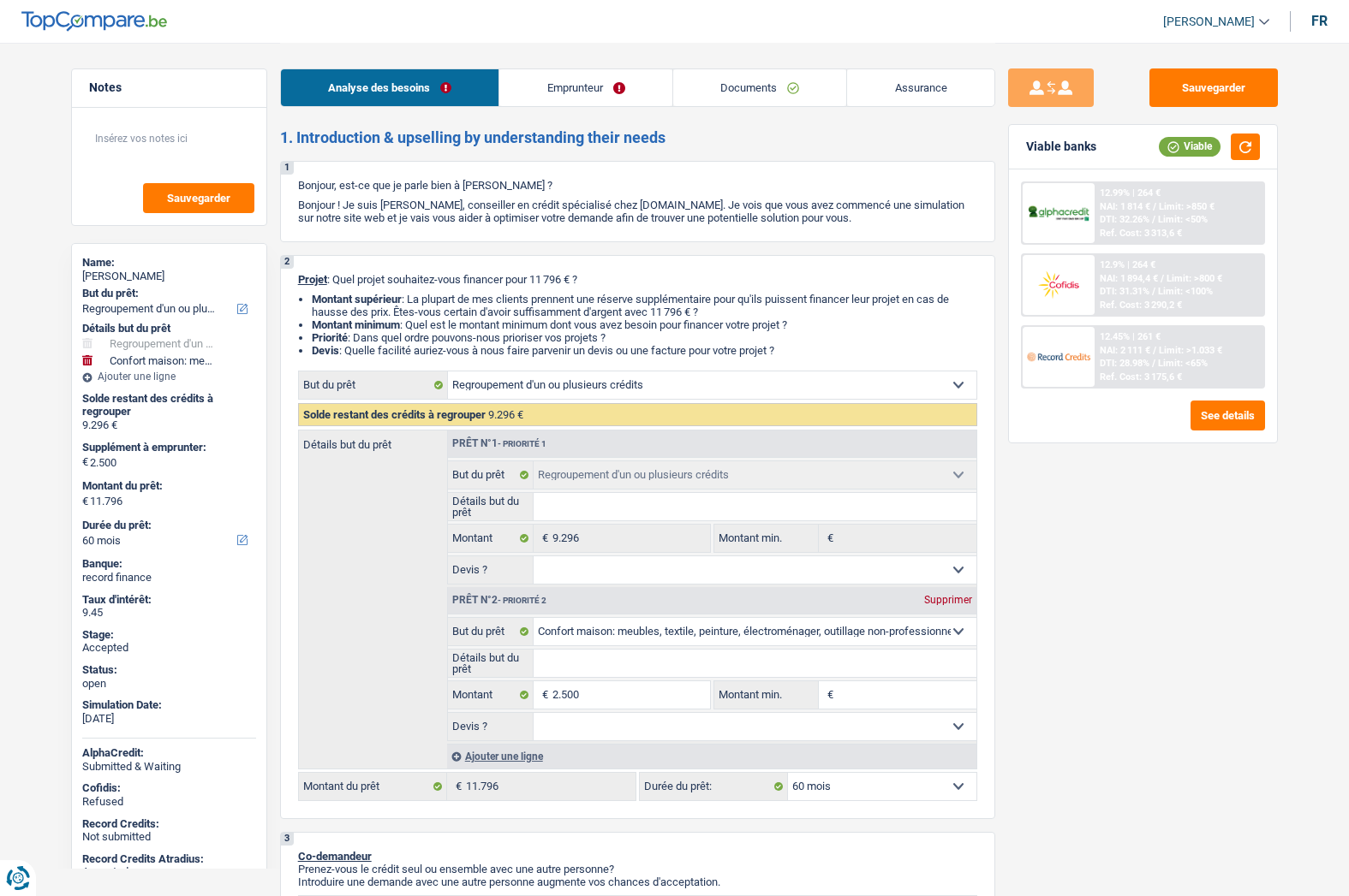
select select "mealVouchers"
select select "rents"
select select "personalLoan"
select select "homeFurnishingOrRelocation"
select select "42"
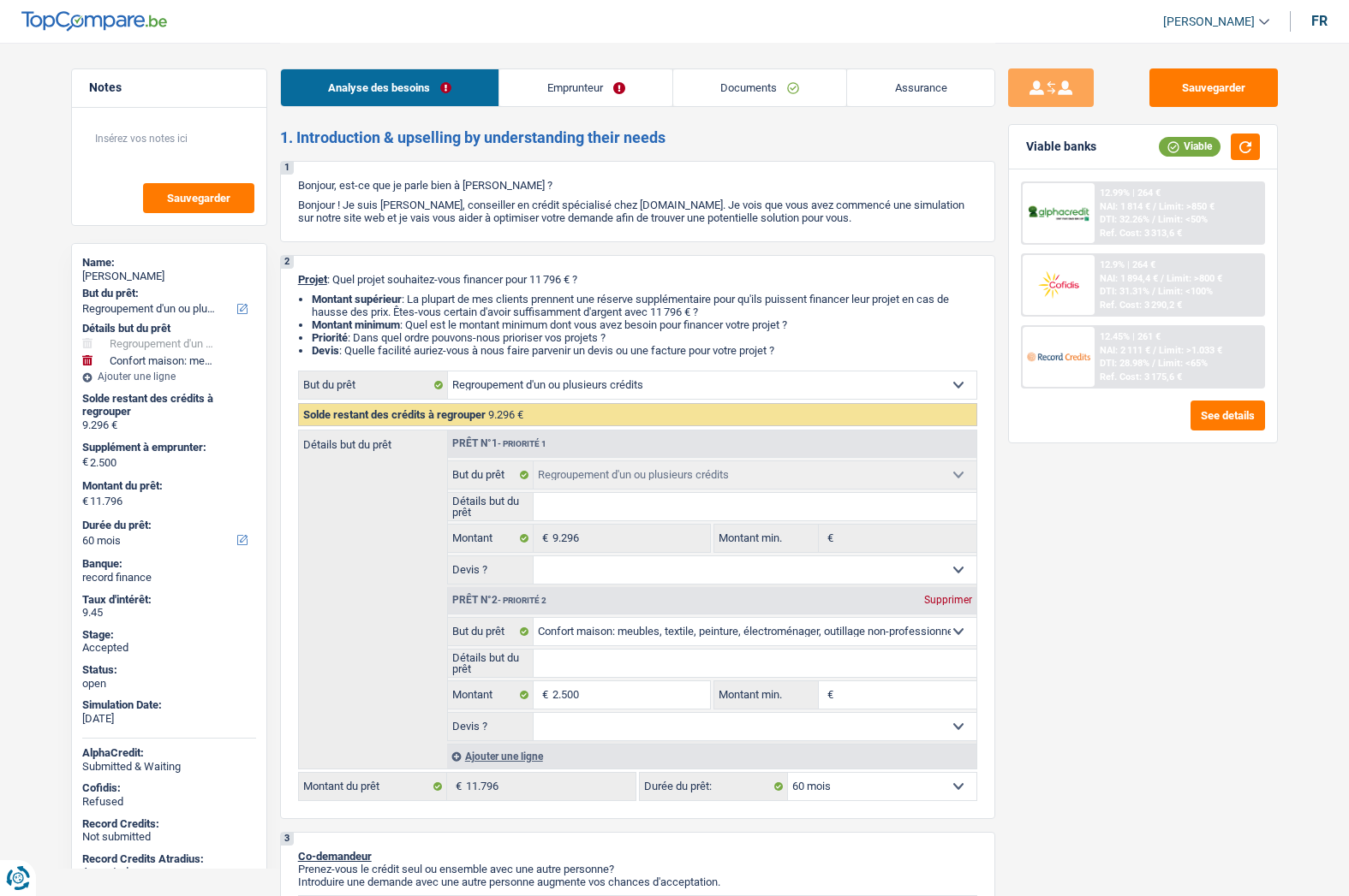
select select "carLoan"
select select "42"
select select "cardOrCredit"
select select "refinancing"
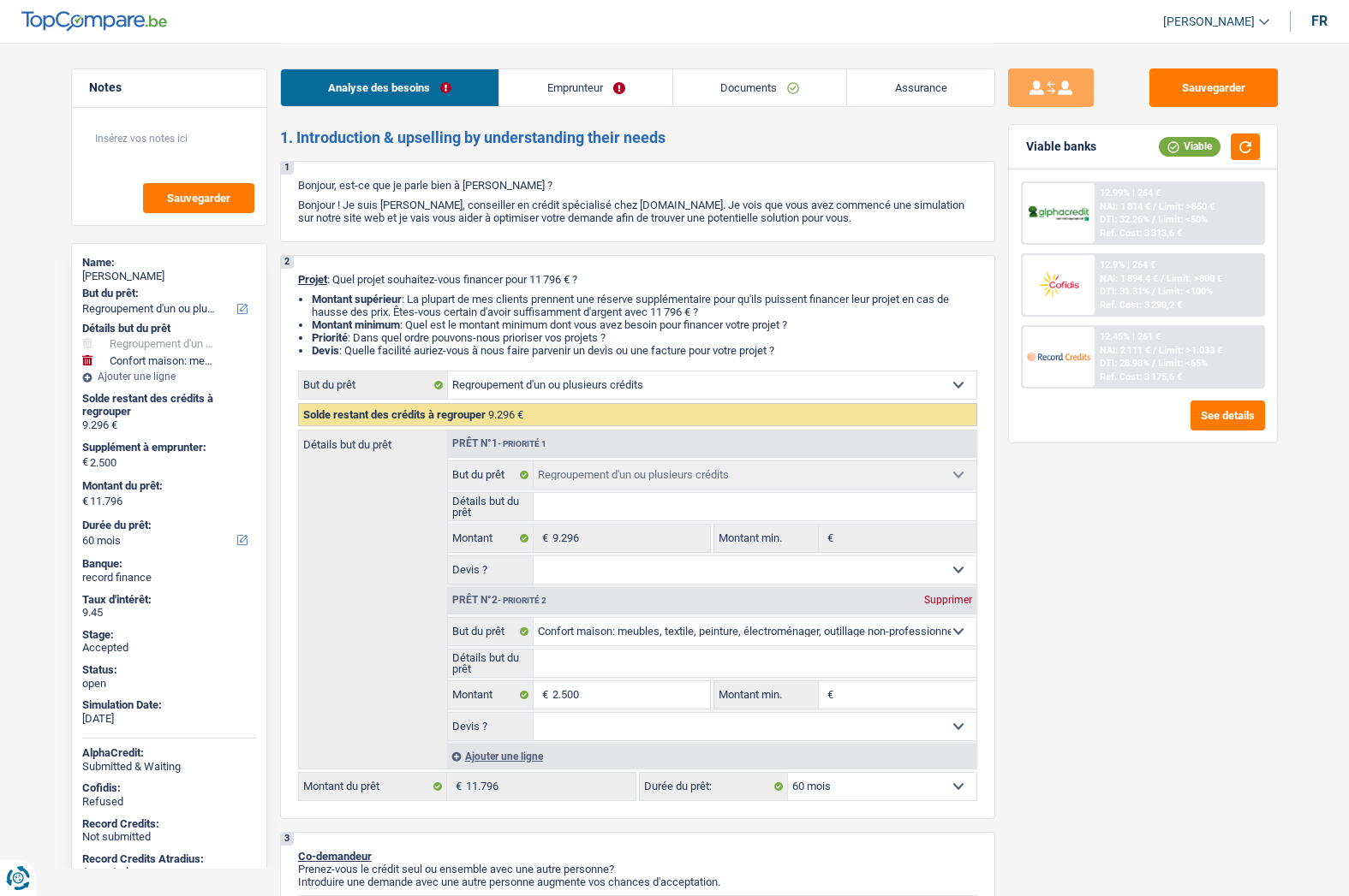
select select "household"
select select "60"
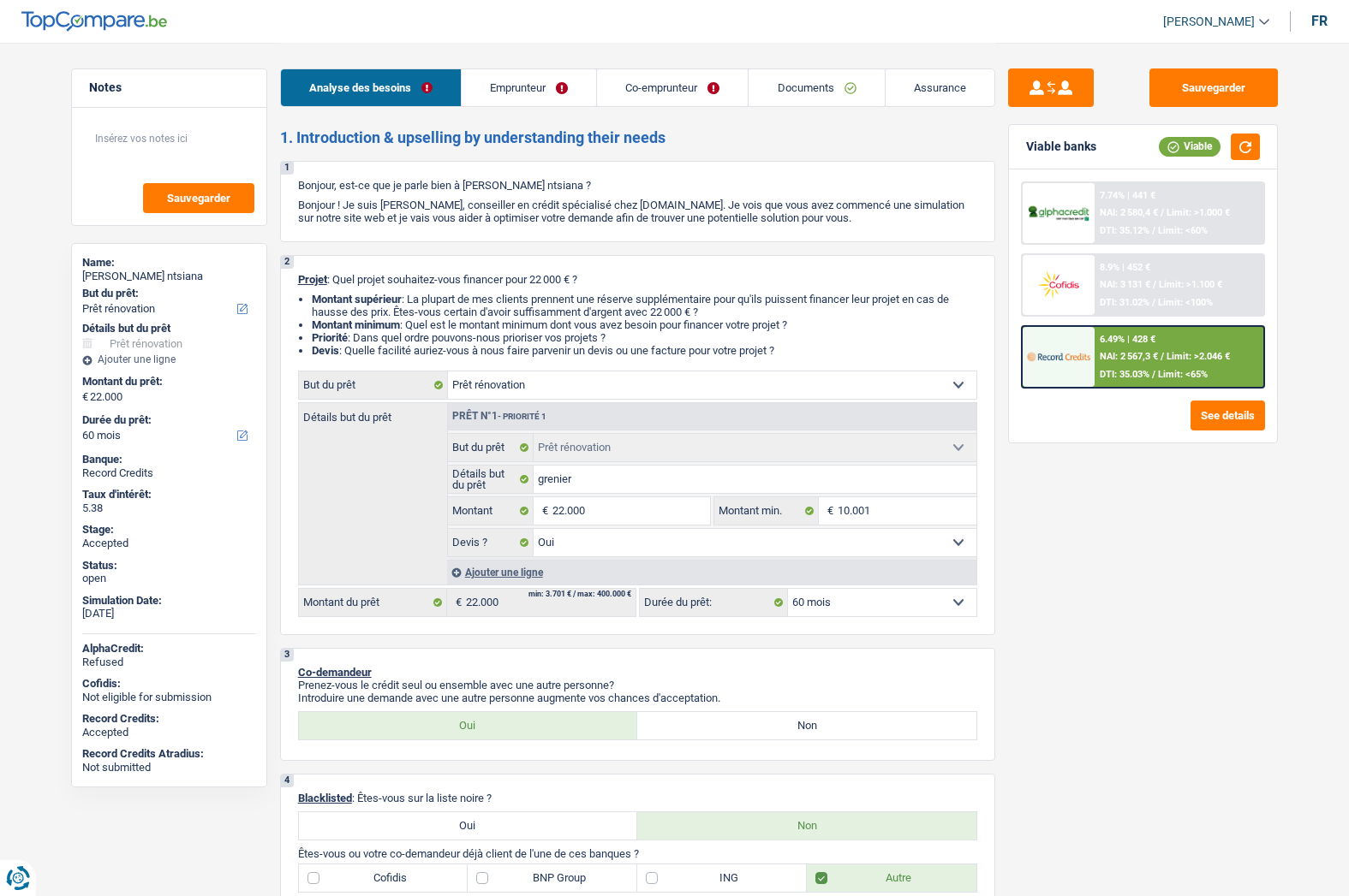
select select "renovation"
select select "60"
select select "renovation"
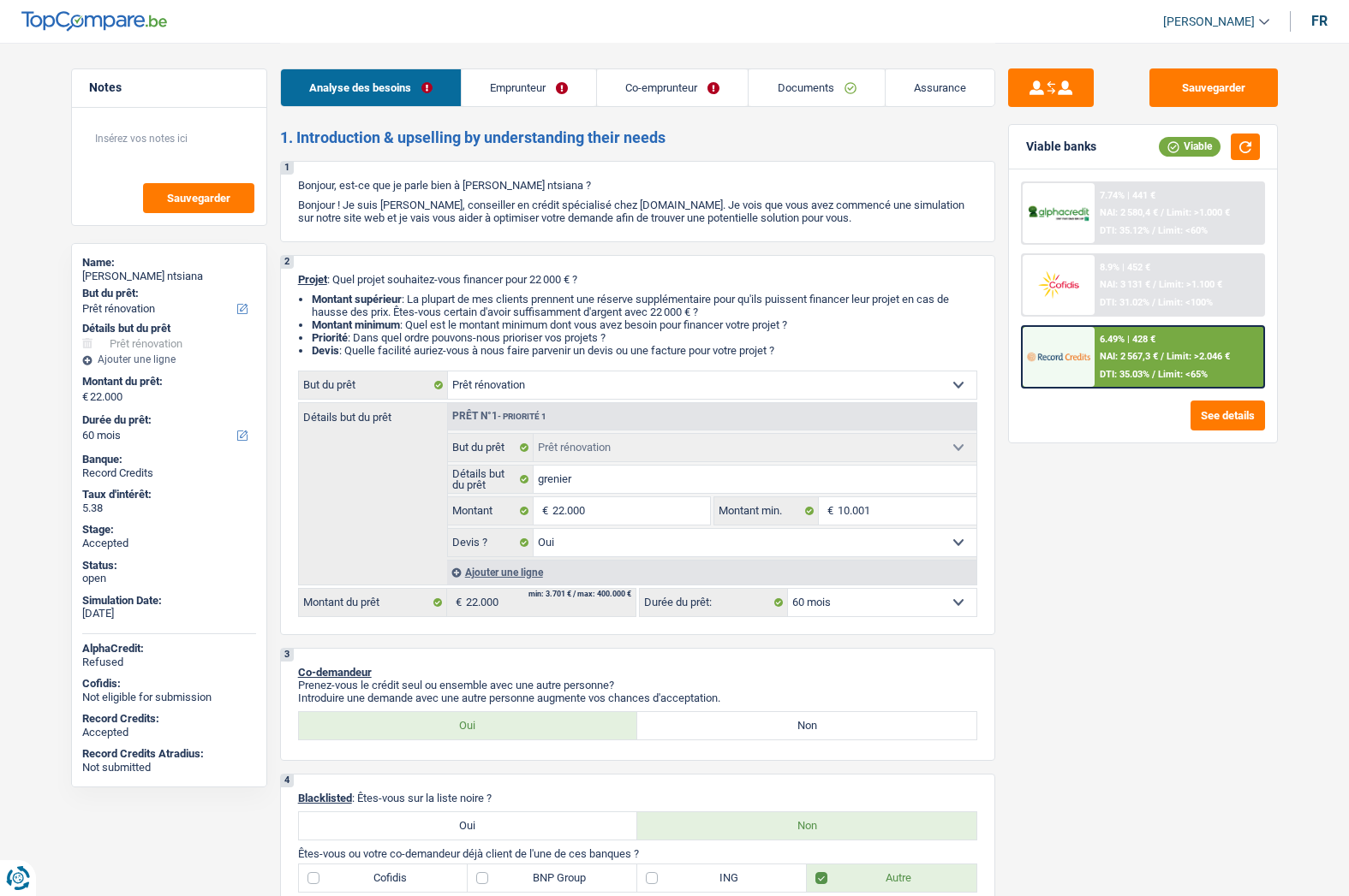
select select "yes"
select select "60"
select select "worker"
select select "netSalary"
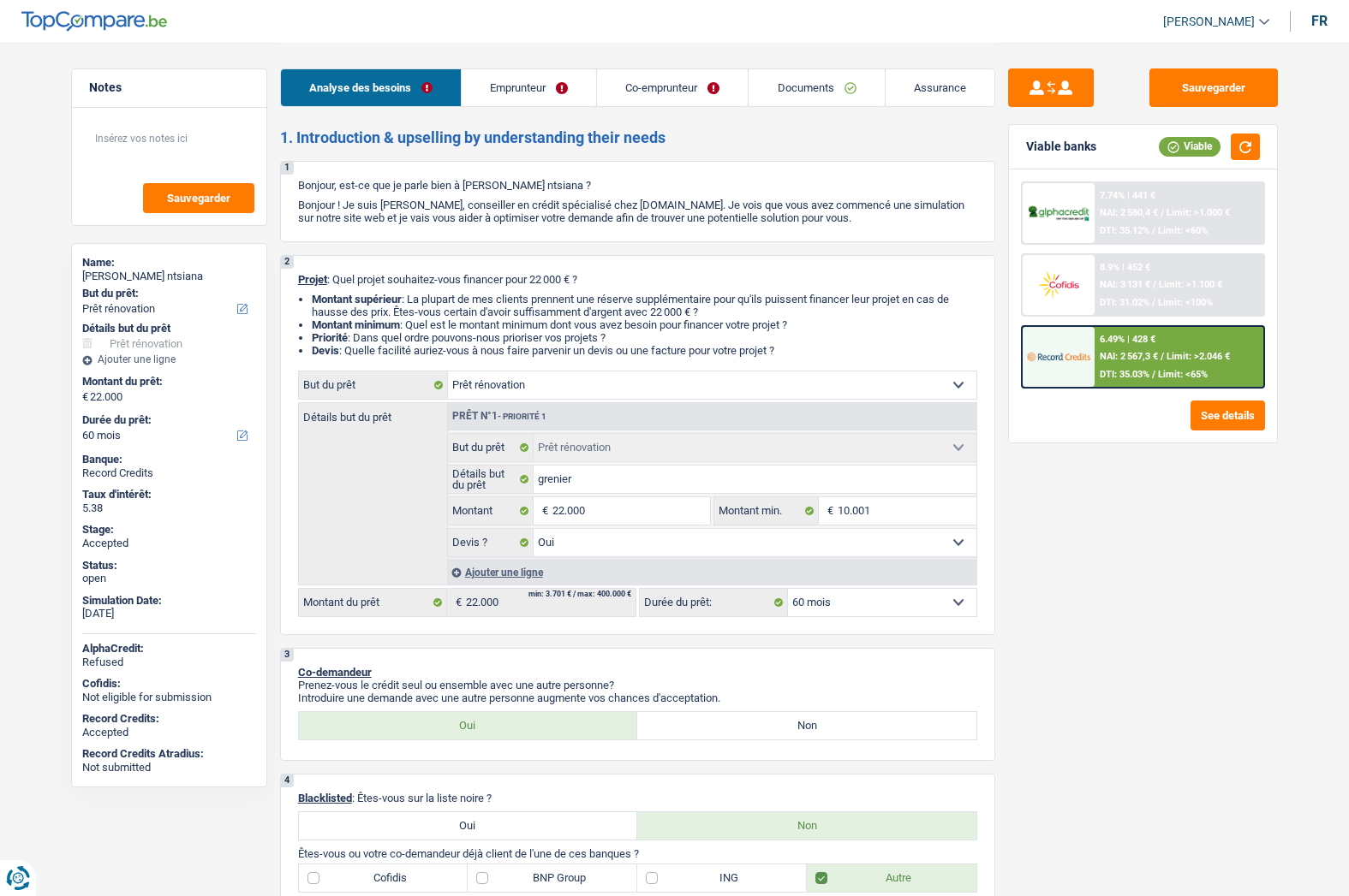
select select "familyAllowances"
select select "mealVouchers"
select select "netSalary"
select select "mealVouchers"
select select "ownerWithMortgage"
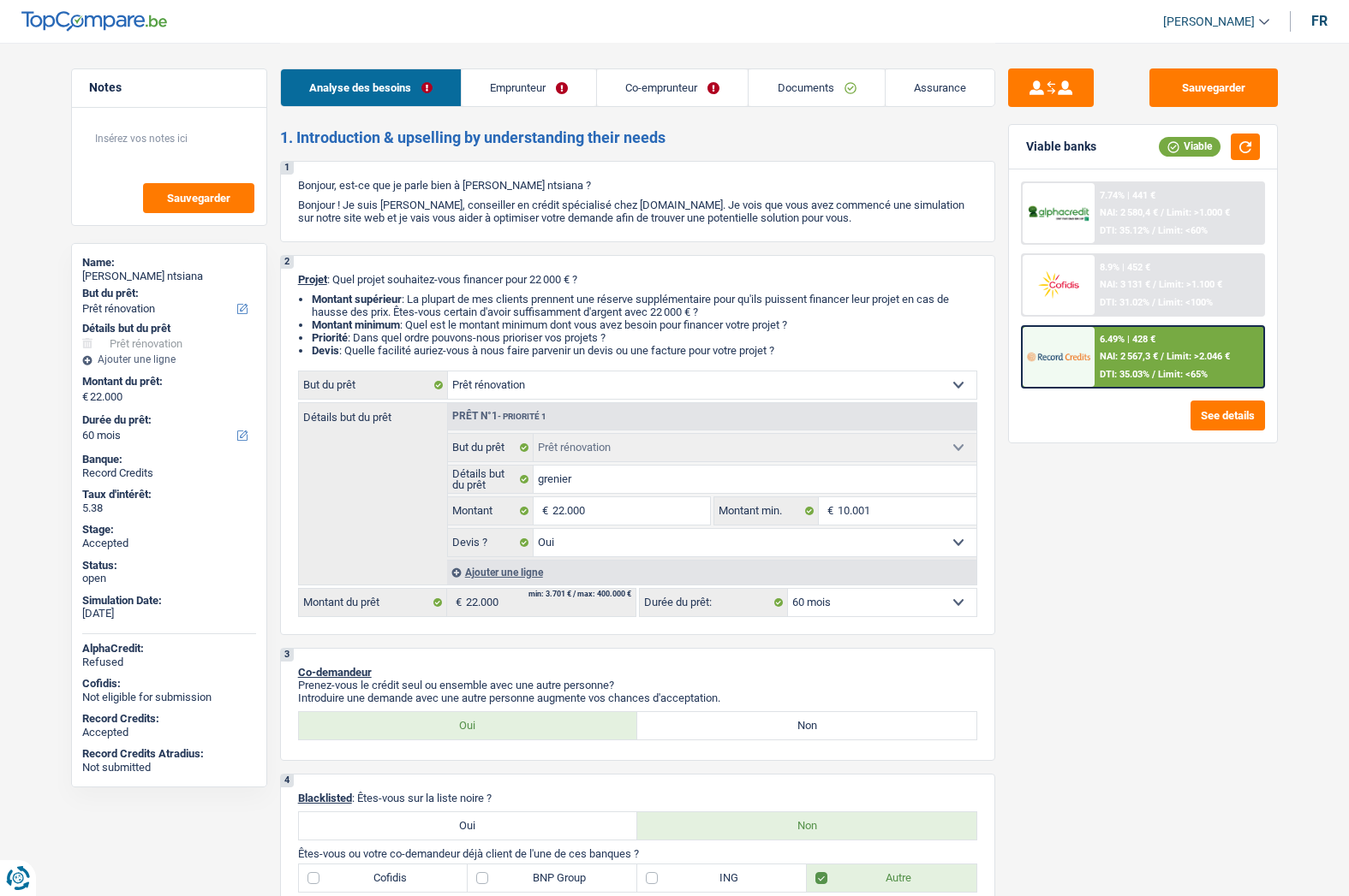
select select "cardOrCredit"
select select "mortgage"
select select "300"
select select "renovation"
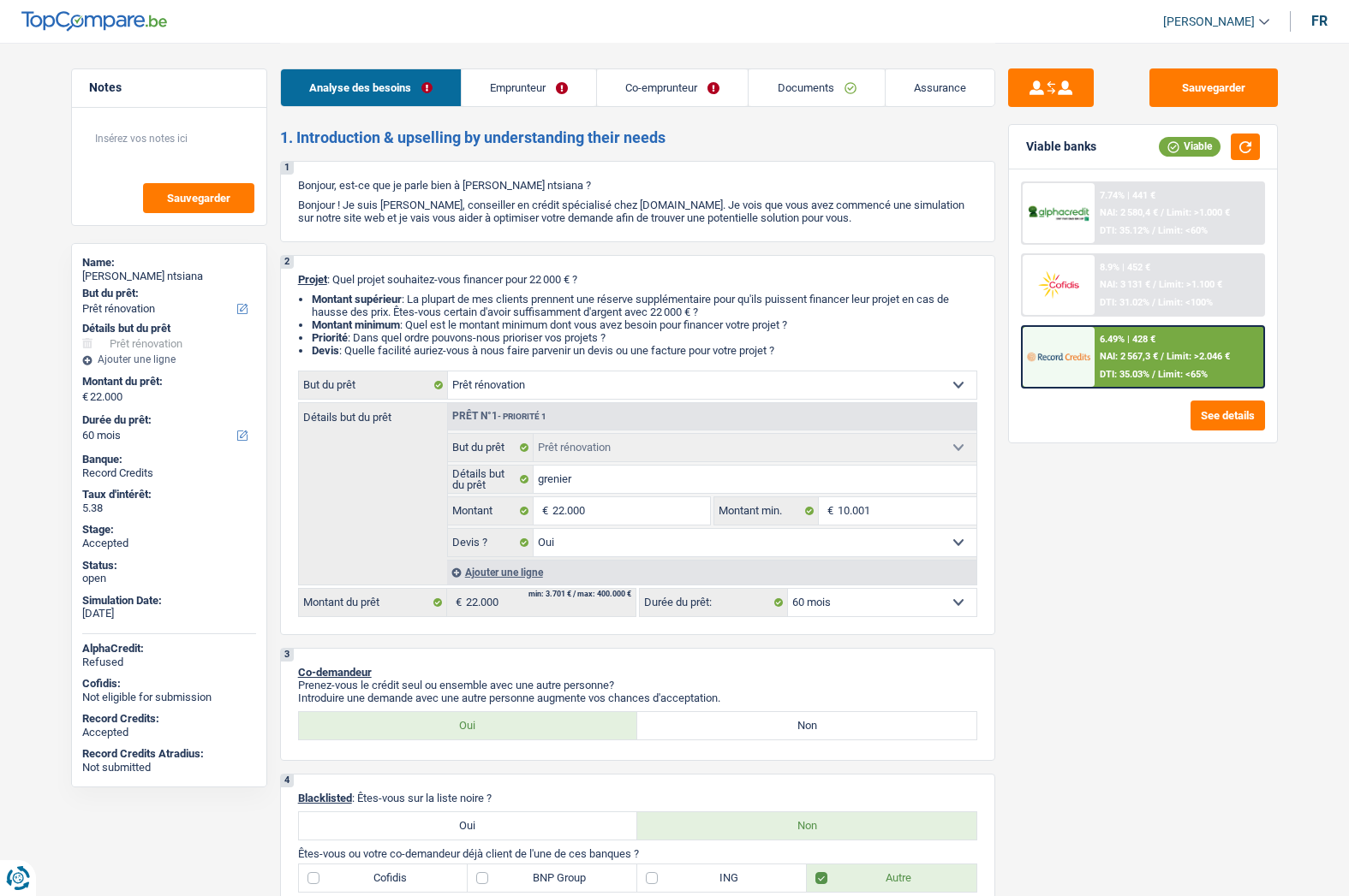
select select "yes"
select select "60"
click at [1225, 21] on span "[PERSON_NAME]" at bounding box center [1208, 22] width 91 height 14
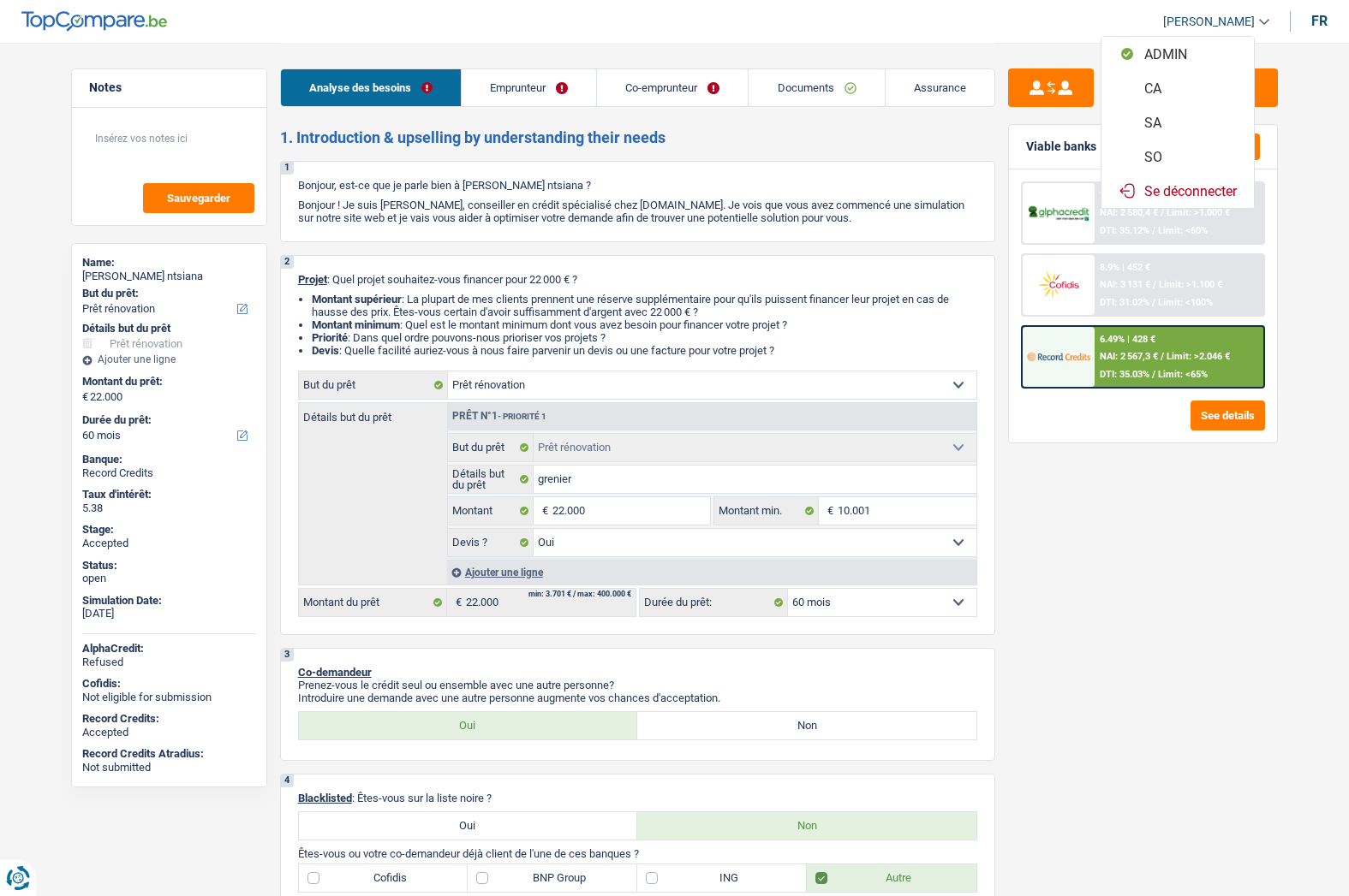
click at [1159, 153] on button "SO" at bounding box center [1177, 156] width 153 height 34
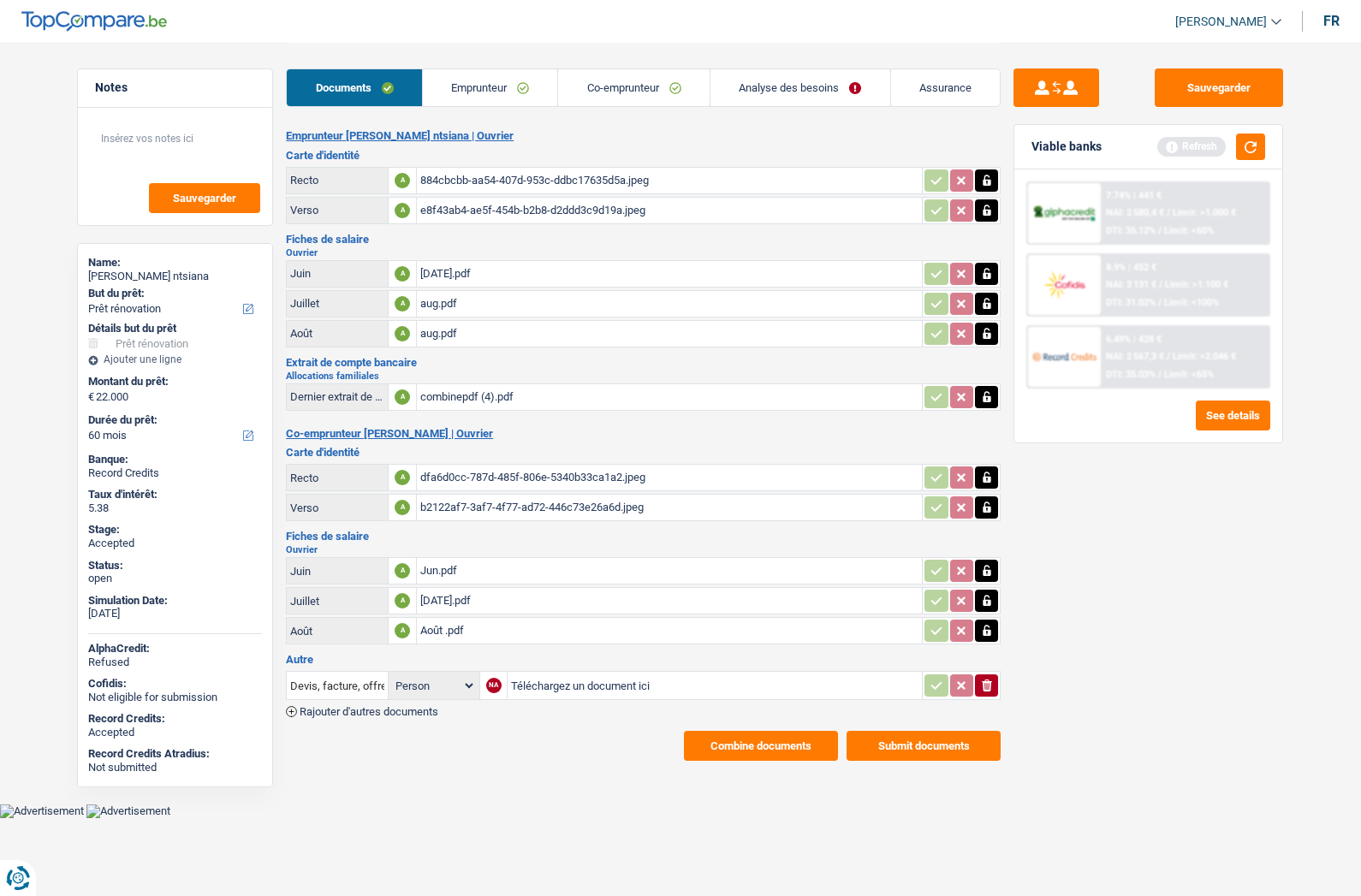
click at [780, 83] on link "Analyse des besoins" at bounding box center [800, 88] width 180 height 37
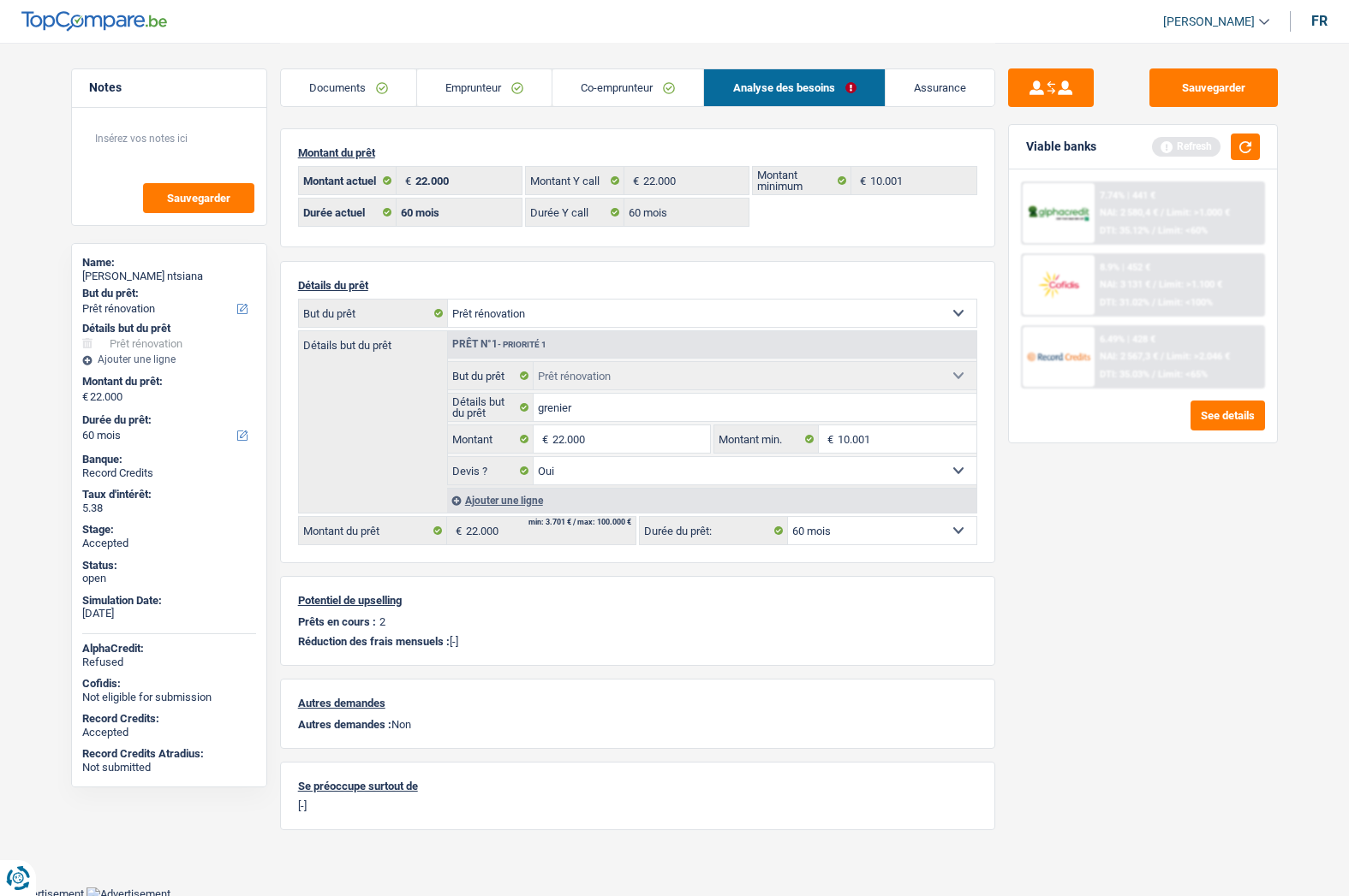
click at [921, 82] on link "Assurance" at bounding box center [940, 88] width 108 height 37
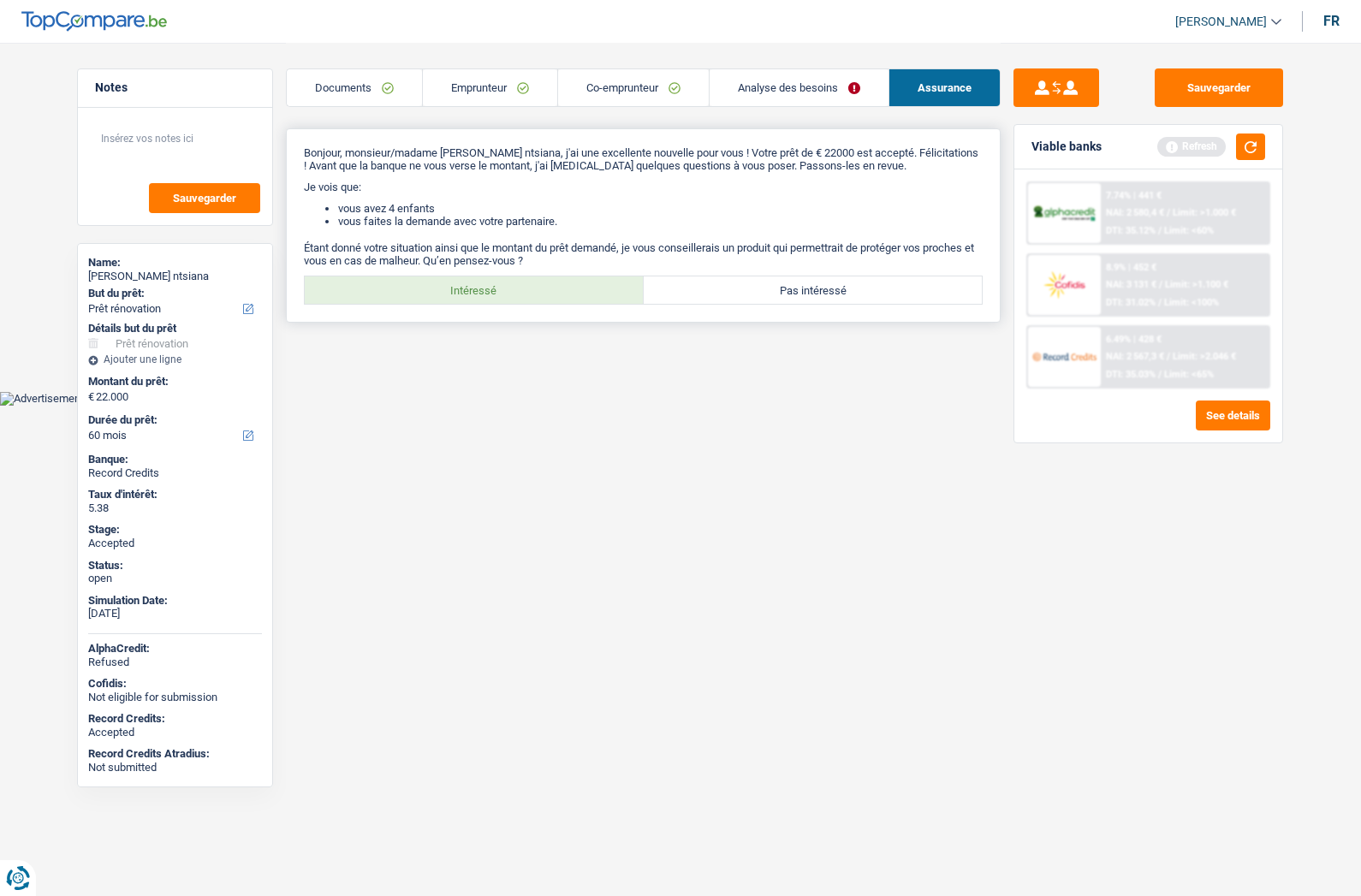
click at [534, 303] on div "Intéressé Pas intéressé Tous les champs sont obligatoires. Veuillez sélectionne…" at bounding box center [643, 290] width 679 height 29
click at [459, 279] on label "Intéressé" at bounding box center [473, 290] width 339 height 27
click at [459, 279] on input "Intéressé" at bounding box center [473, 290] width 339 height 27
radio input "true"
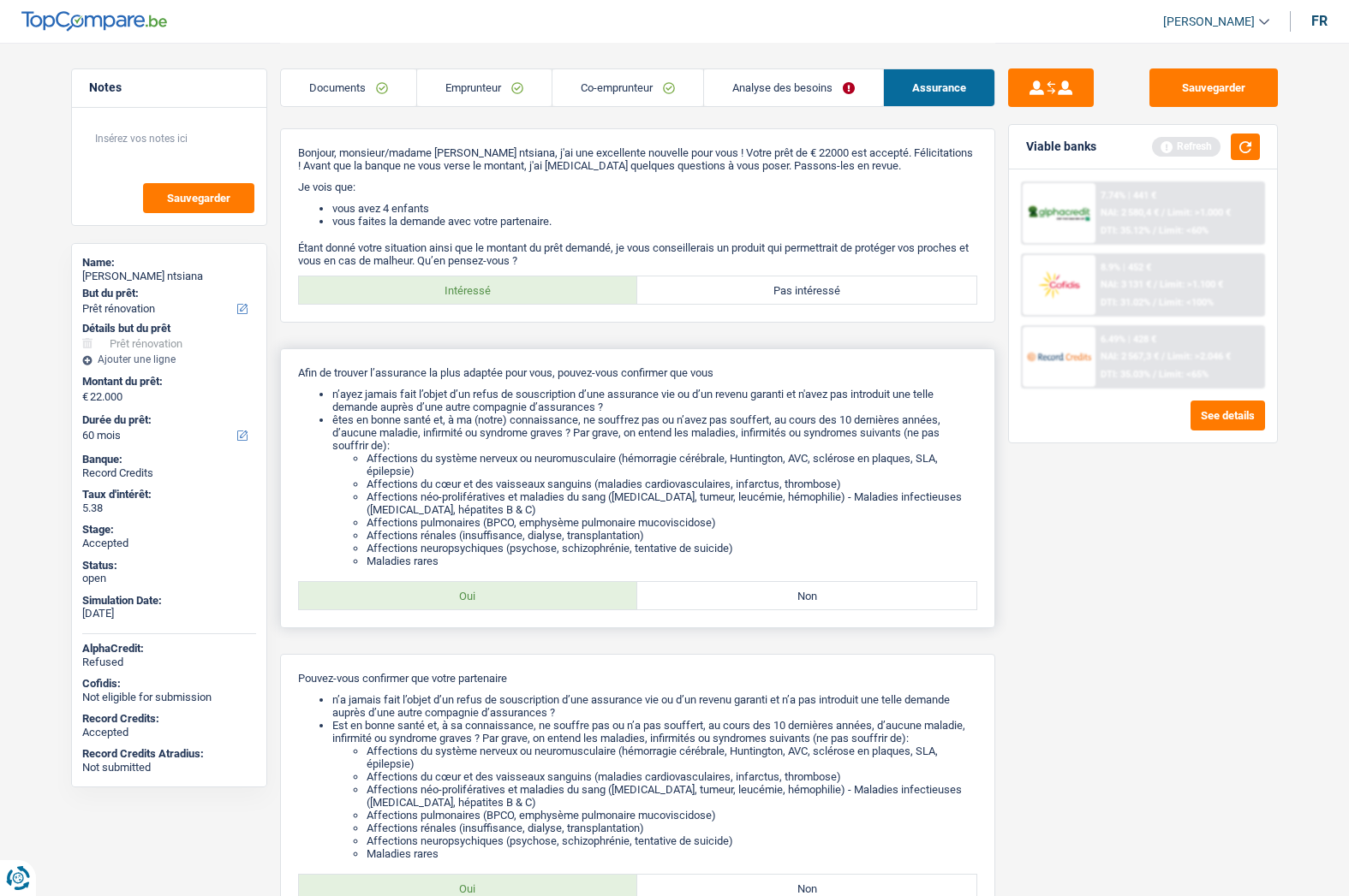
click at [478, 586] on label "Oui" at bounding box center [468, 595] width 339 height 27
click at [478, 586] on input "Oui" at bounding box center [468, 595] width 339 height 27
radio input "true"
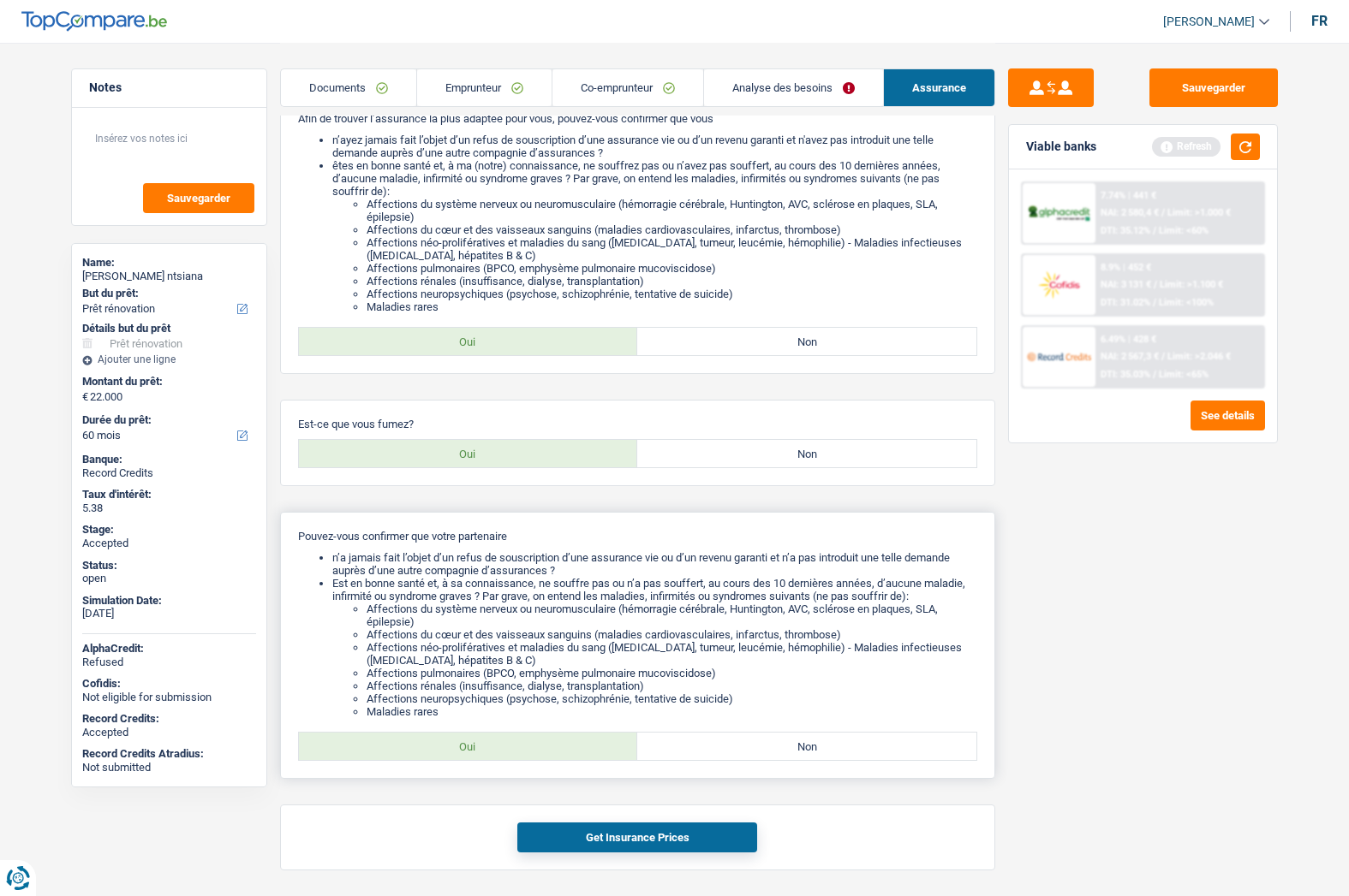
scroll to position [310, 0]
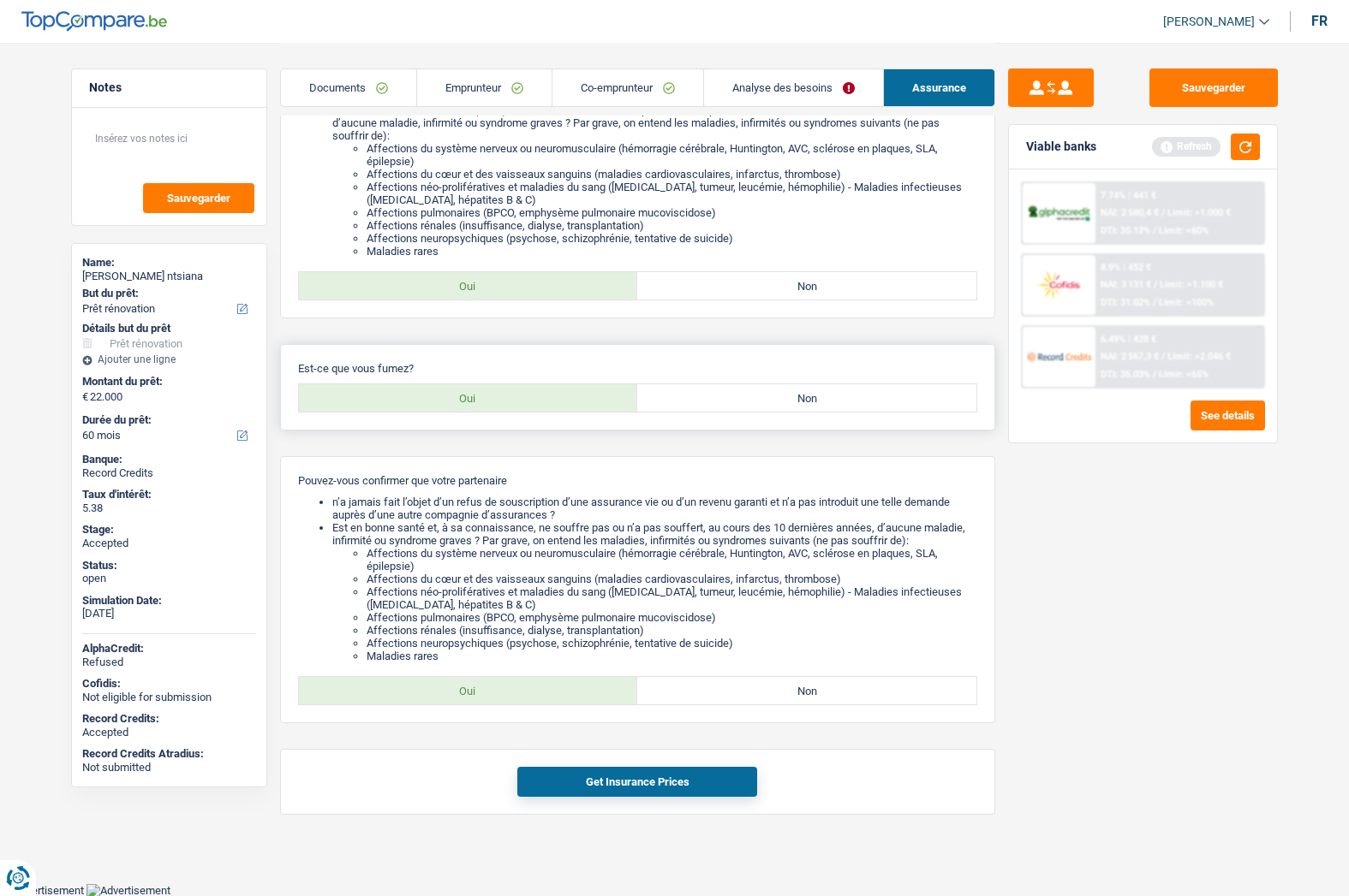
click at [780, 406] on label "Non" at bounding box center [806, 398] width 339 height 27
click at [780, 406] on input "Non" at bounding box center [806, 398] width 339 height 27
radio input "true"
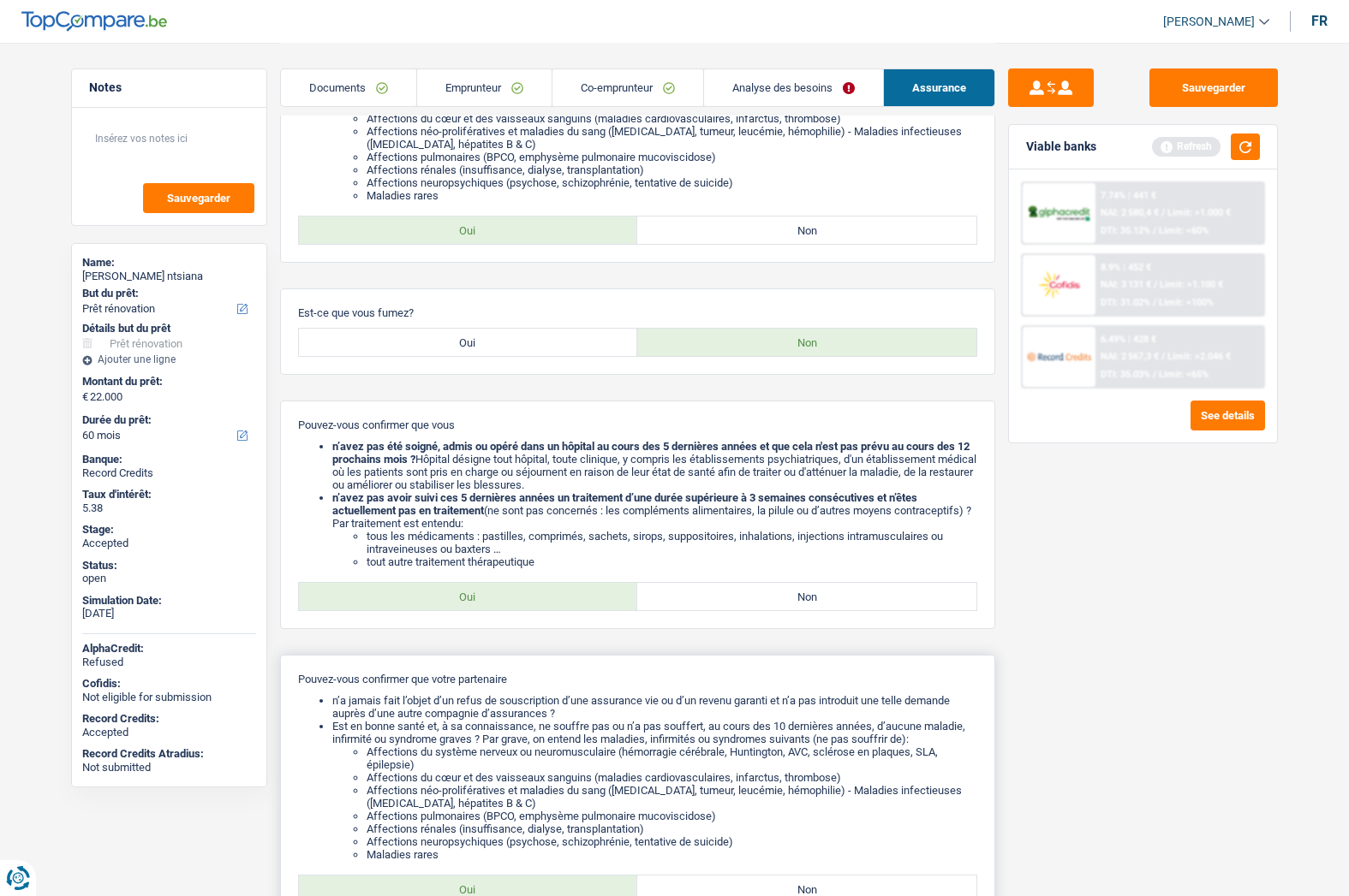
scroll to position [396, 0]
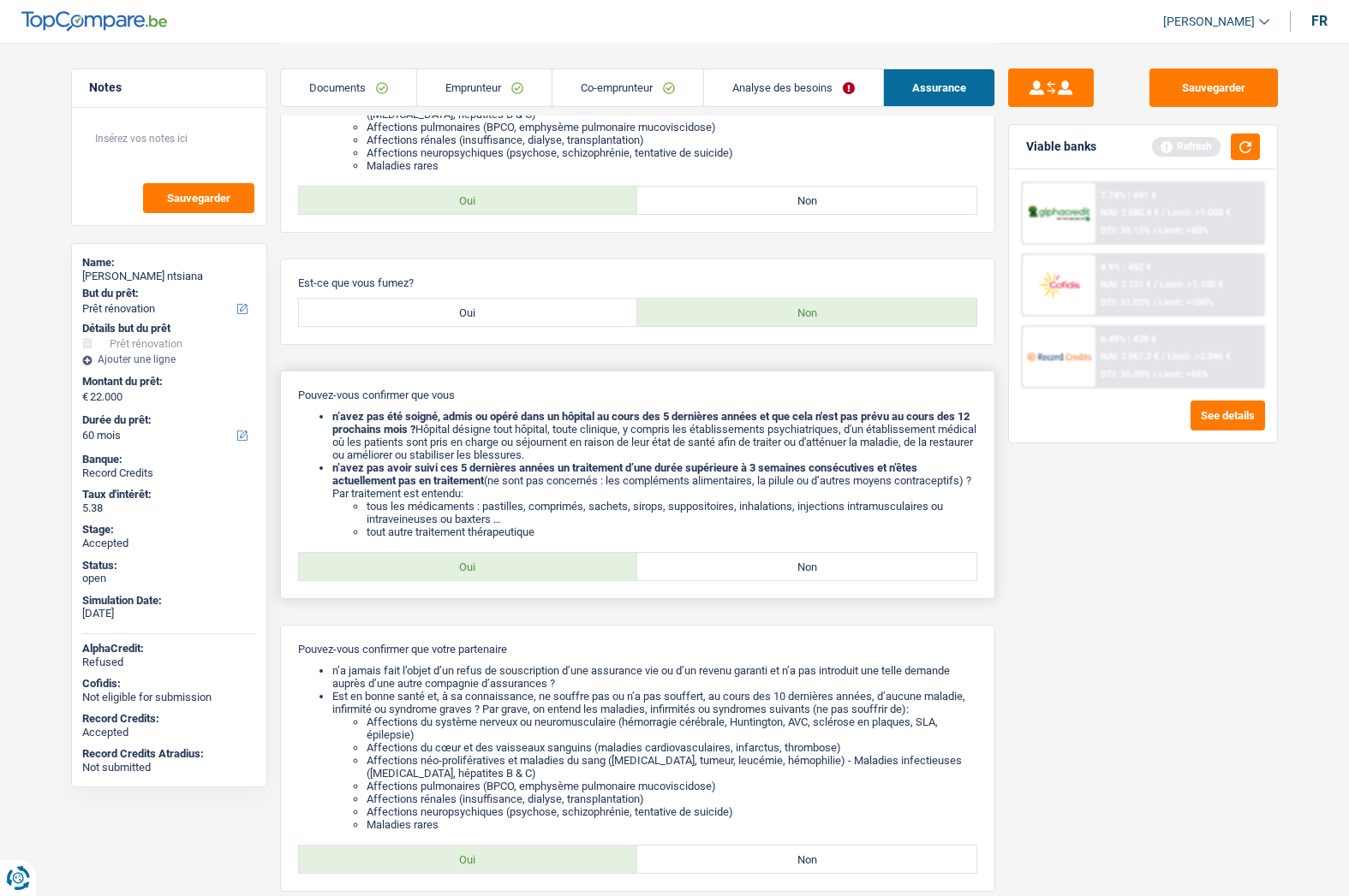
click at [422, 558] on label "Oui" at bounding box center [468, 566] width 339 height 27
click at [422, 558] on input "Oui" at bounding box center [468, 566] width 339 height 27
radio input "true"
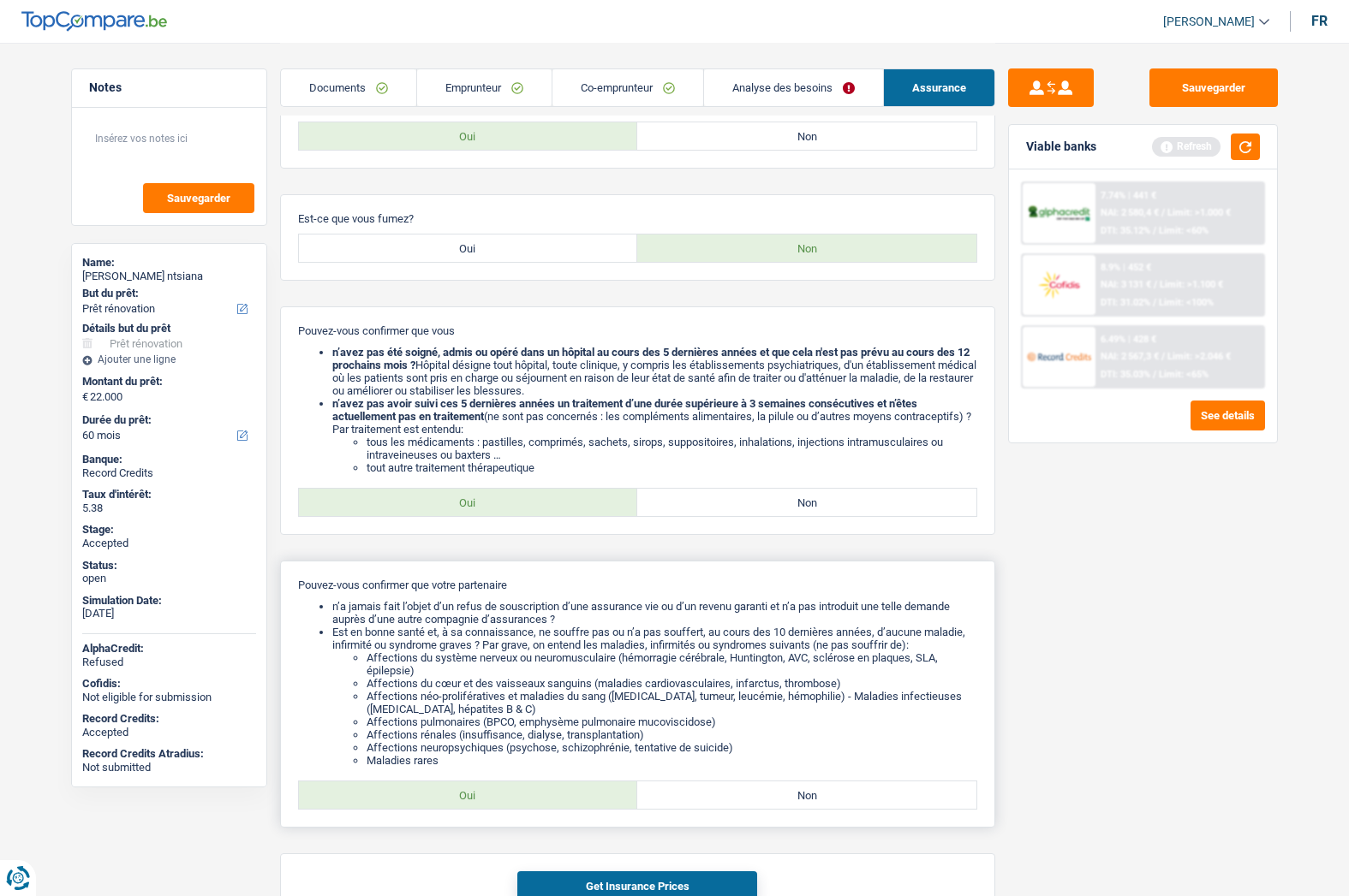
scroll to position [565, 0]
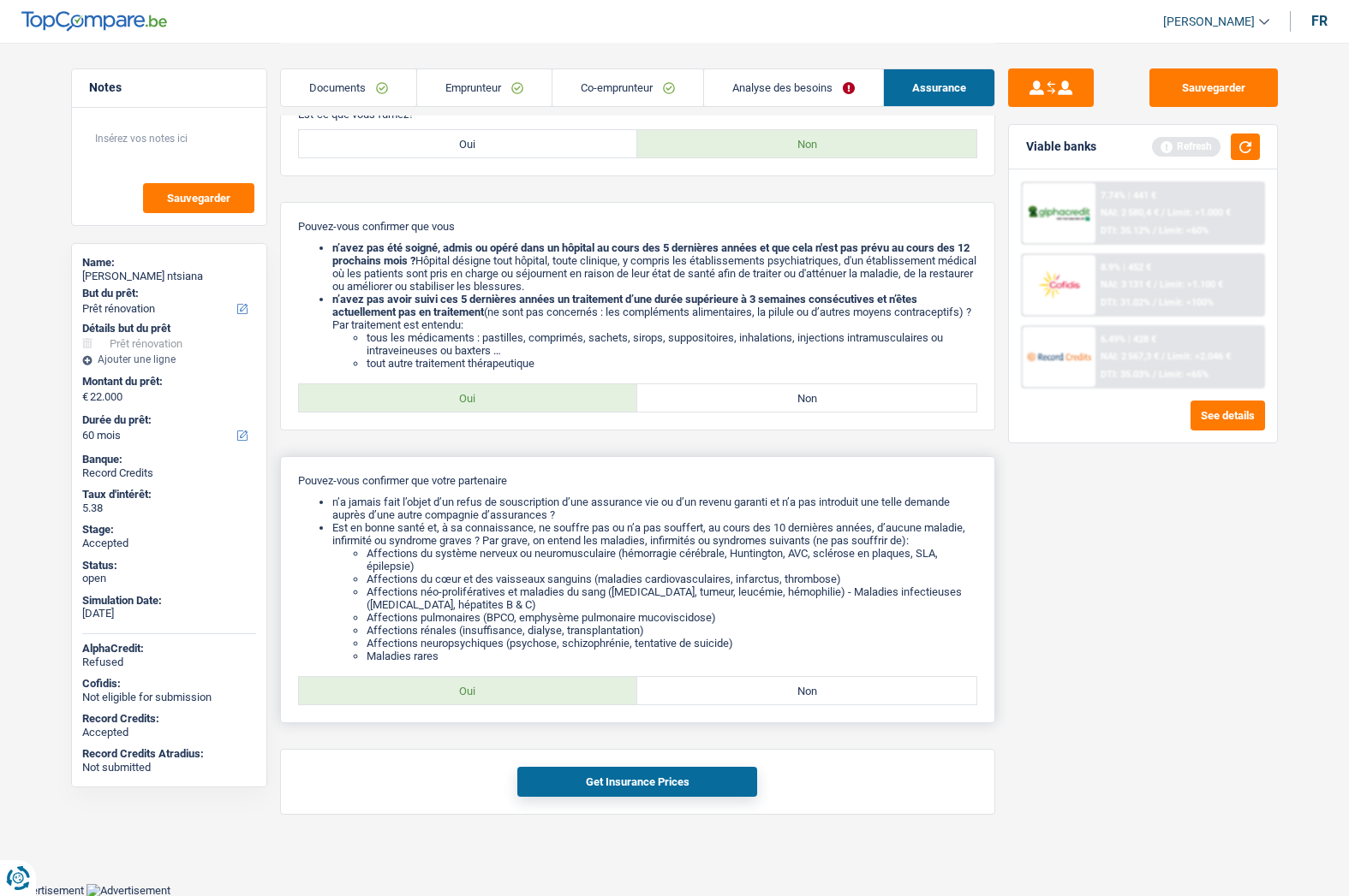
click at [486, 700] on label "Oui" at bounding box center [468, 691] width 339 height 27
click at [486, 700] on input "Oui" at bounding box center [468, 691] width 339 height 27
radio input "true"
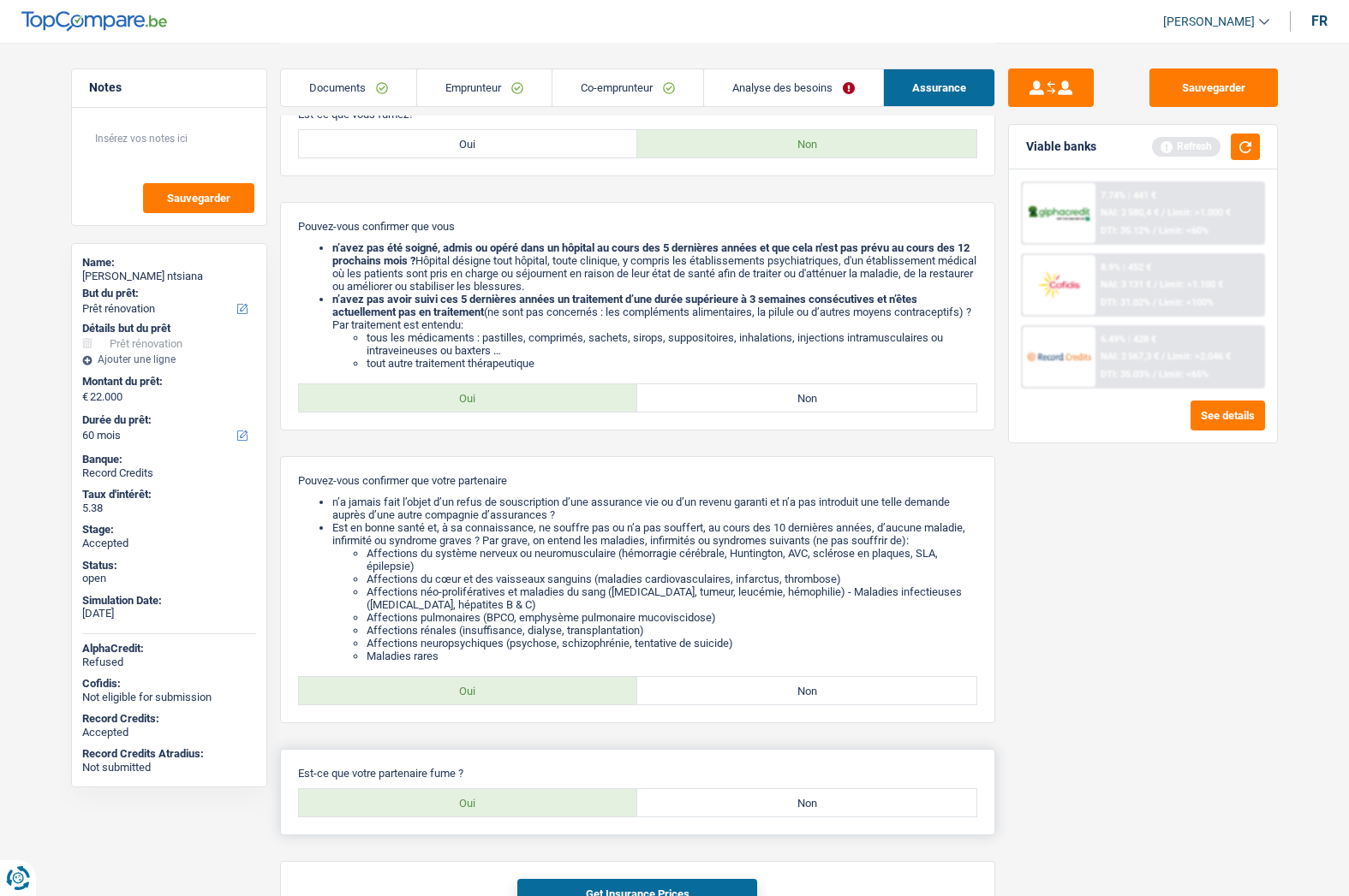
click at [770, 772] on p "Est-ce que votre partenaire fume ?" at bounding box center [638, 773] width 679 height 13
click at [784, 814] on label "Non" at bounding box center [806, 803] width 339 height 27
click at [784, 814] on input "Non" at bounding box center [806, 803] width 339 height 27
radio input "true"
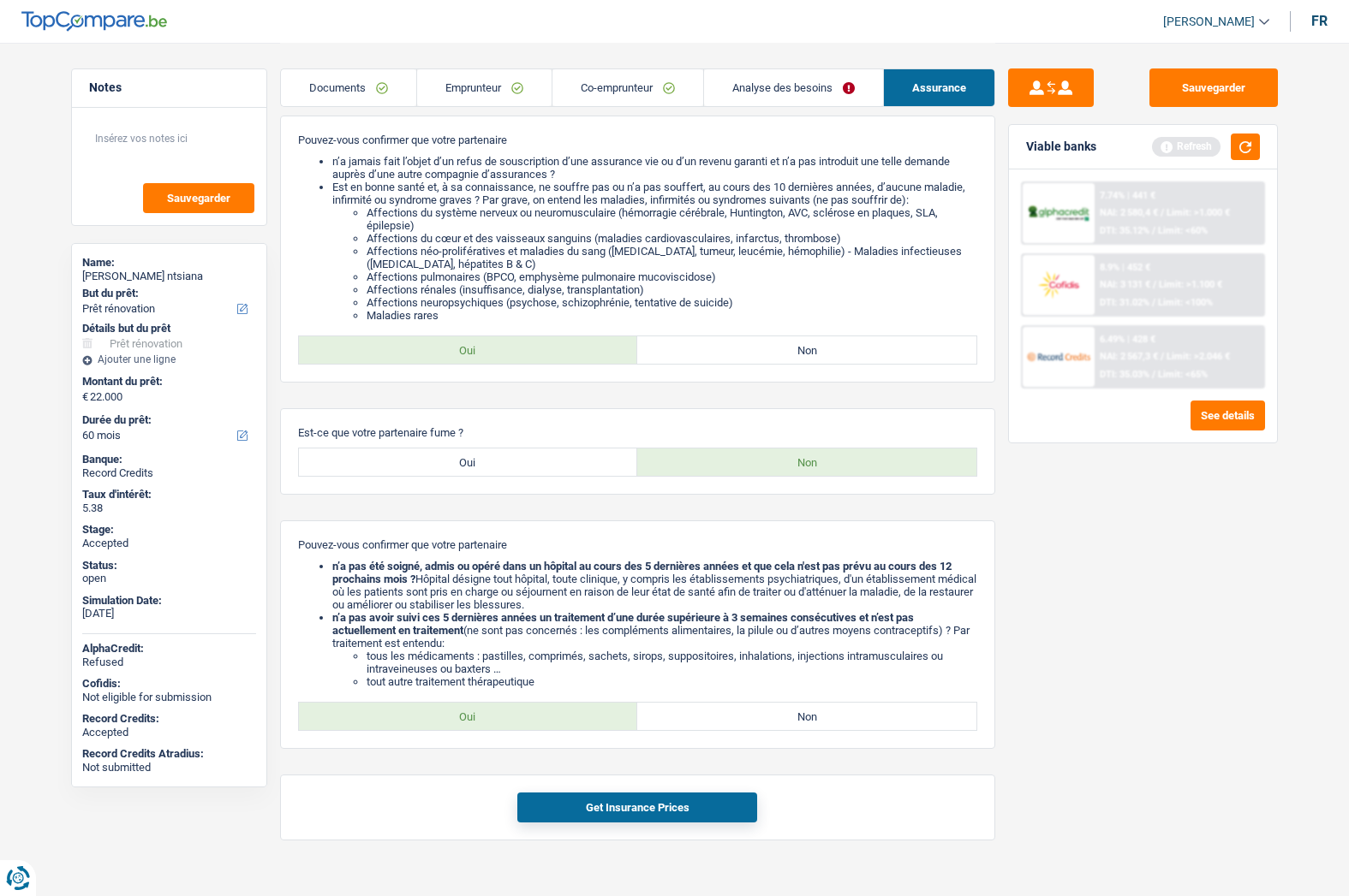
scroll to position [907, 0]
click at [520, 718] on label "Oui" at bounding box center [468, 714] width 339 height 27
click at [520, 718] on input "Oui" at bounding box center [468, 714] width 339 height 27
radio input "true"
click at [605, 804] on button "Get Insurance Prices" at bounding box center [636, 806] width 239 height 30
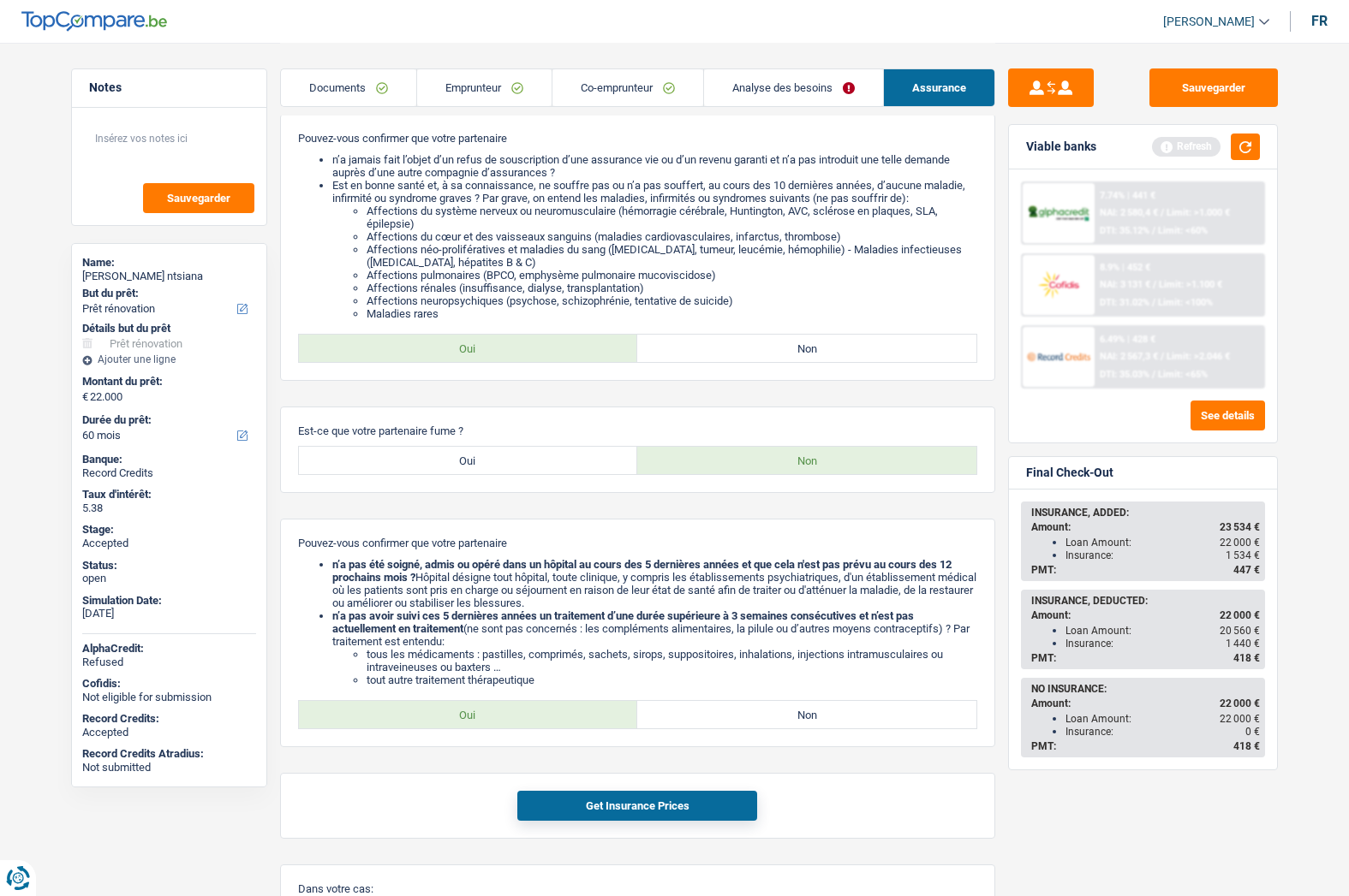
click at [331, 95] on link "Documents" at bounding box center [349, 88] width 136 height 37
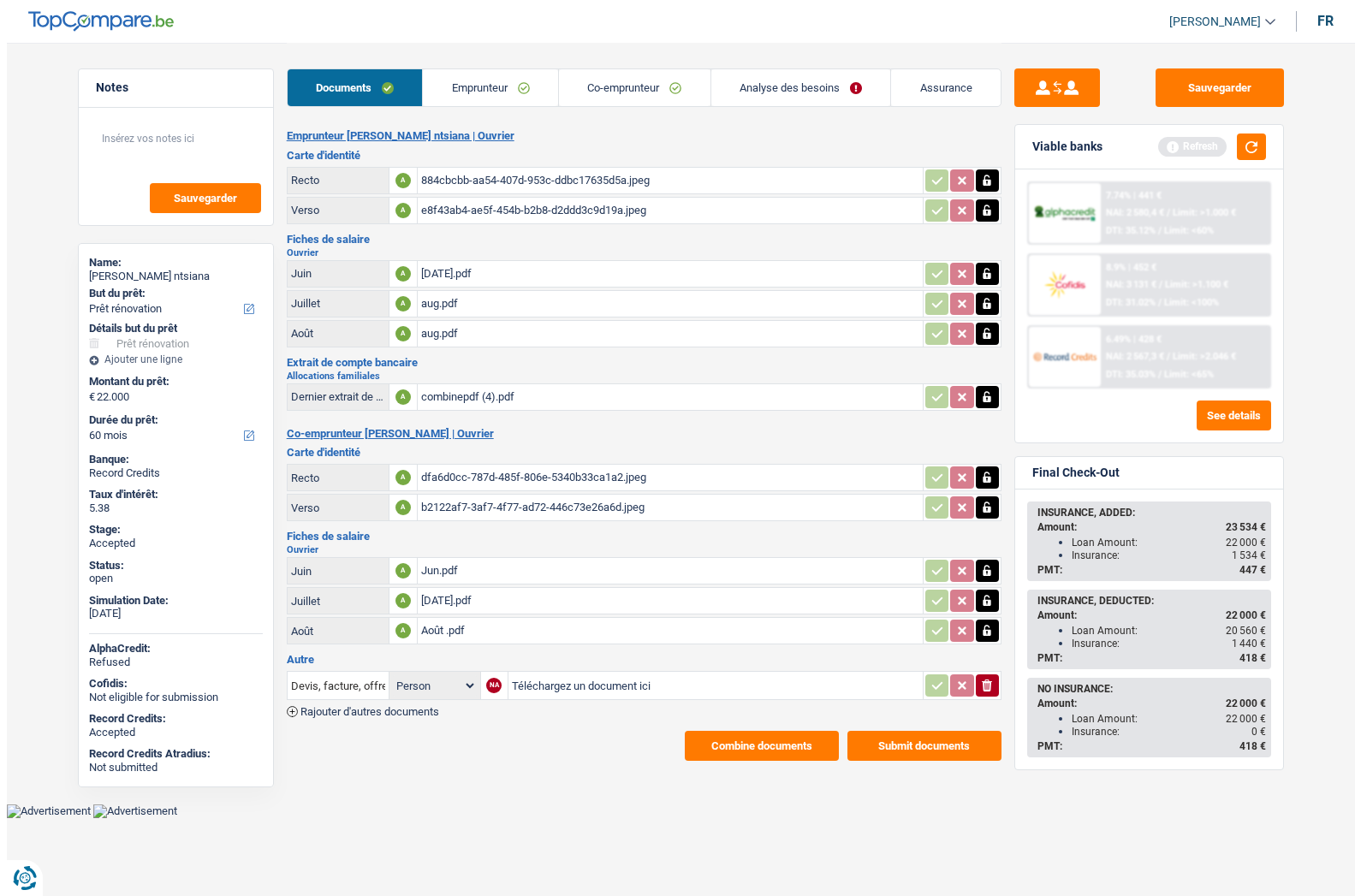
scroll to position [0, 0]
click at [719, 745] on button "Combine documents" at bounding box center [760, 745] width 154 height 30
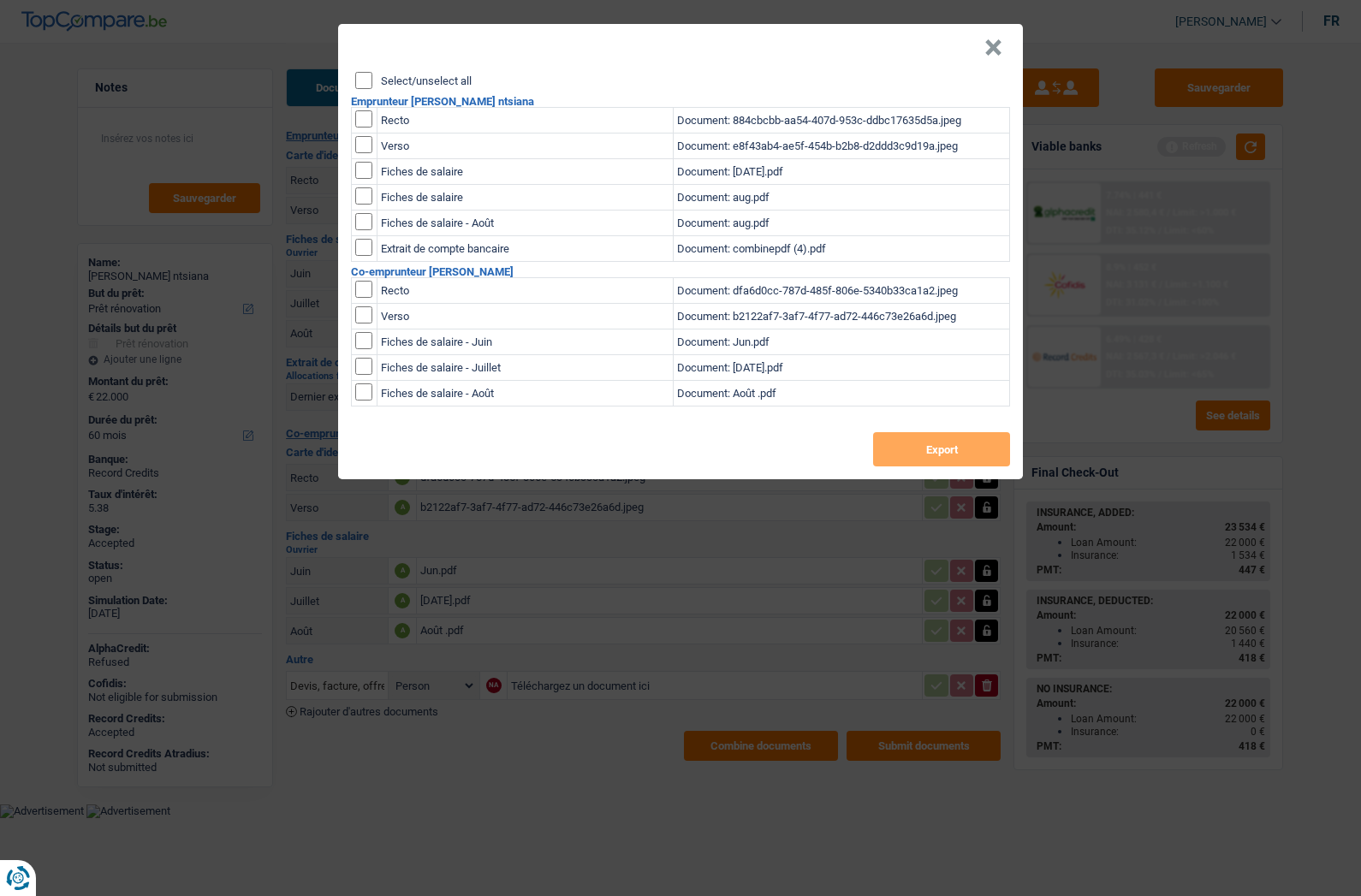
click at [412, 75] on label "Select/unselect all" at bounding box center [426, 80] width 90 height 11
click at [372, 75] on input "Select/unselect all" at bounding box center [363, 80] width 17 height 17
checkbox input "true"
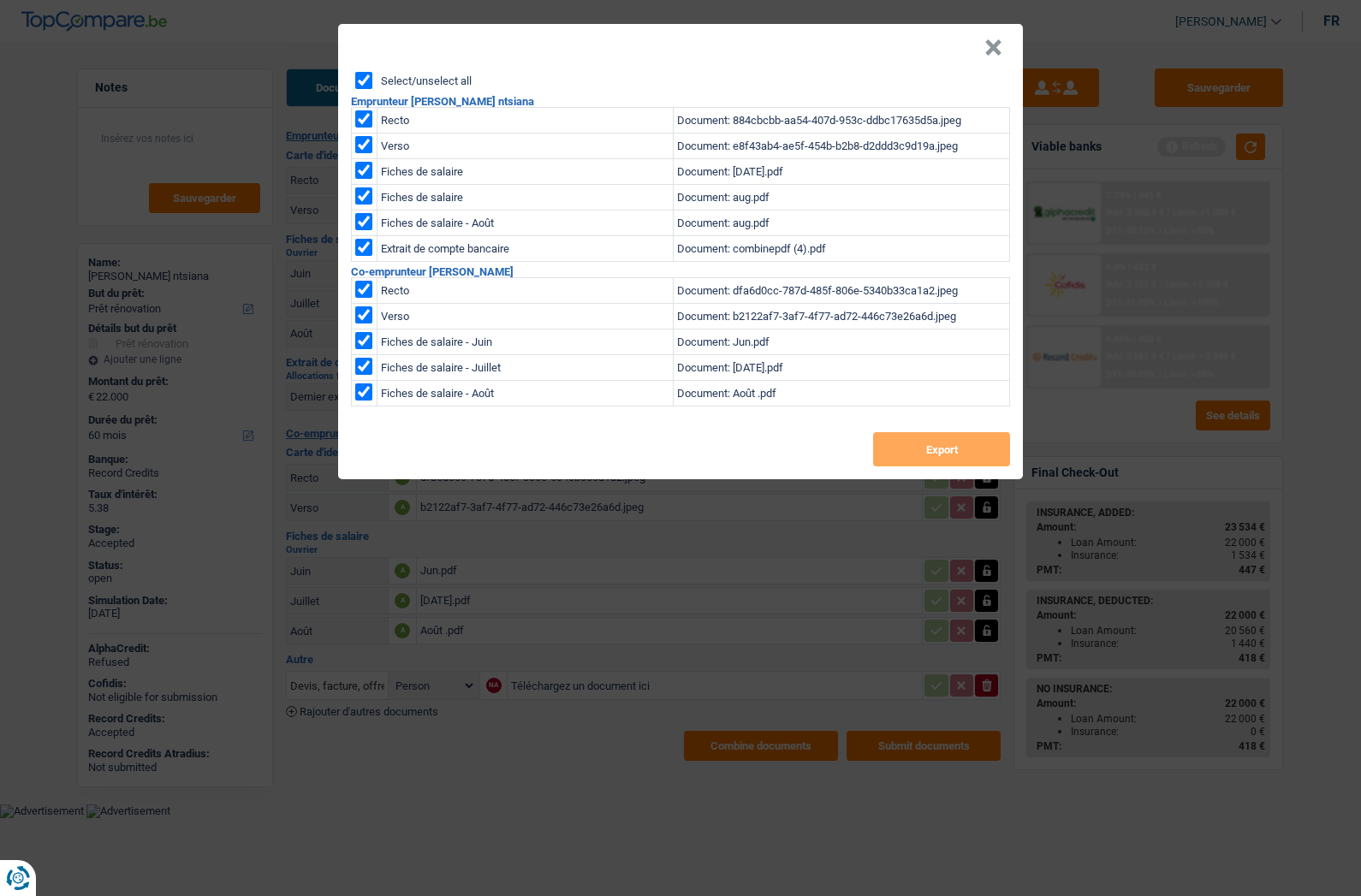
checkbox input "true"
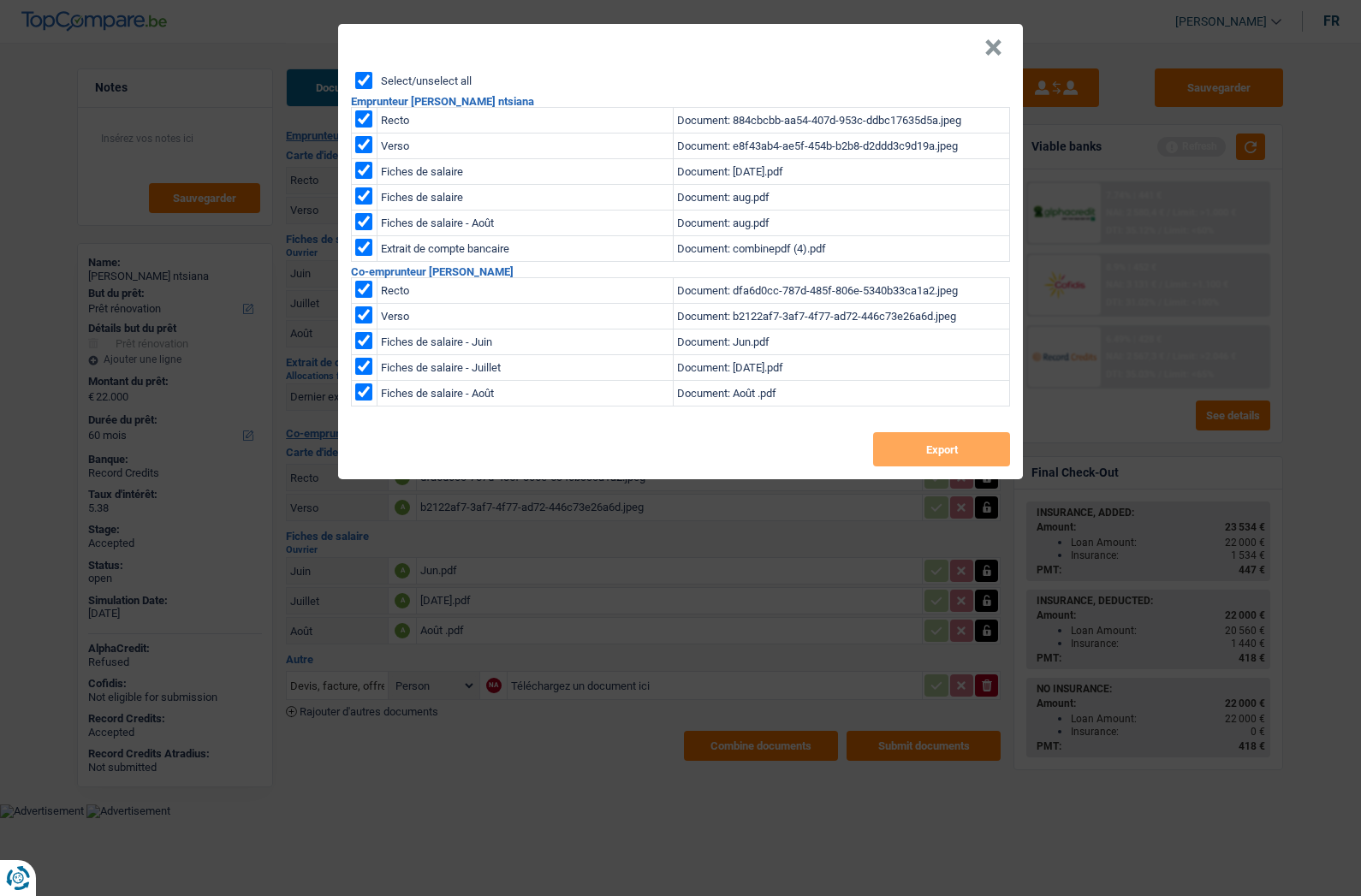
checkbox input "true"
click at [902, 434] on button "Export" at bounding box center [942, 450] width 137 height 34
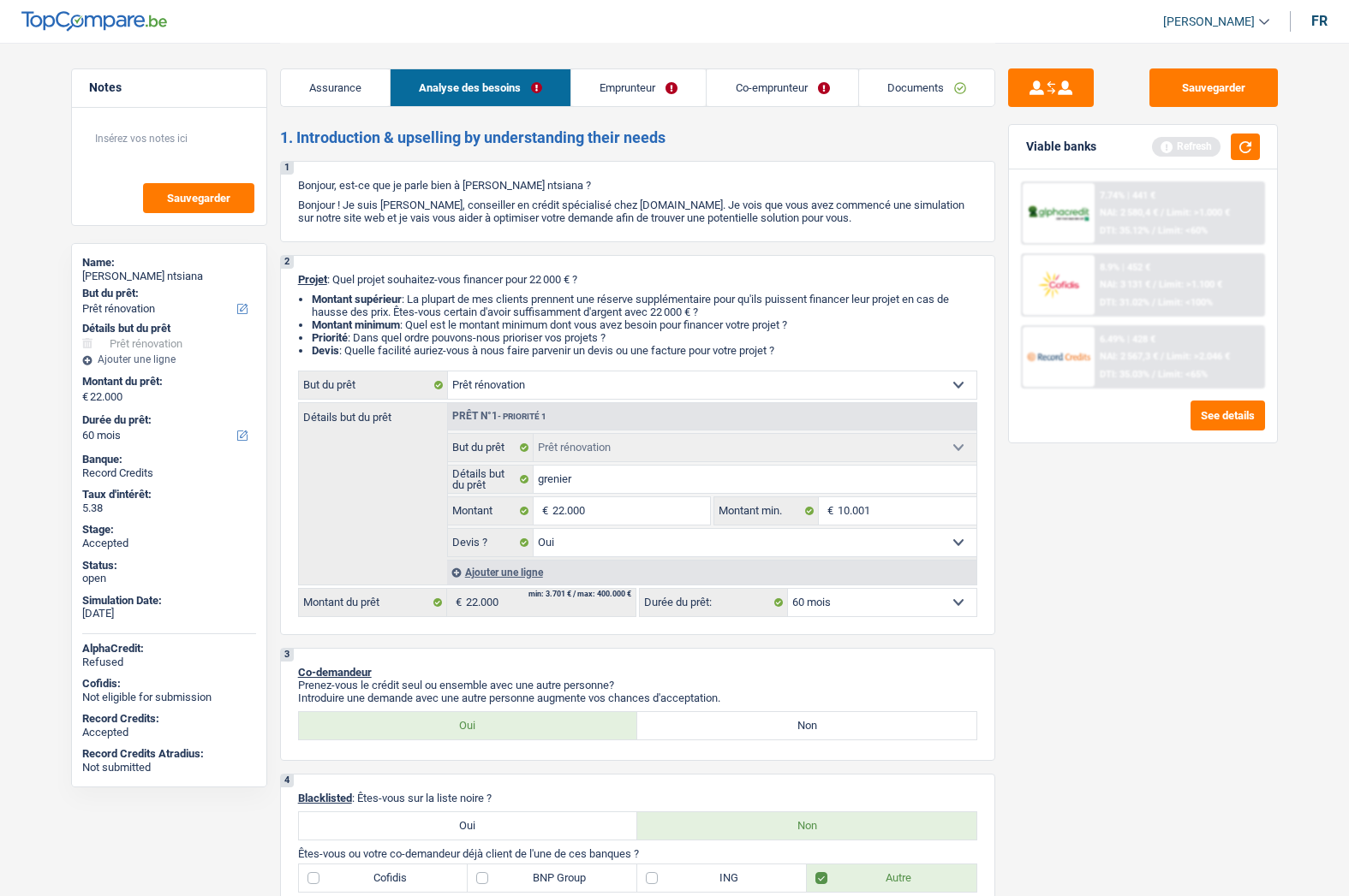
select select "renovation"
select select "60"
select select "renovation"
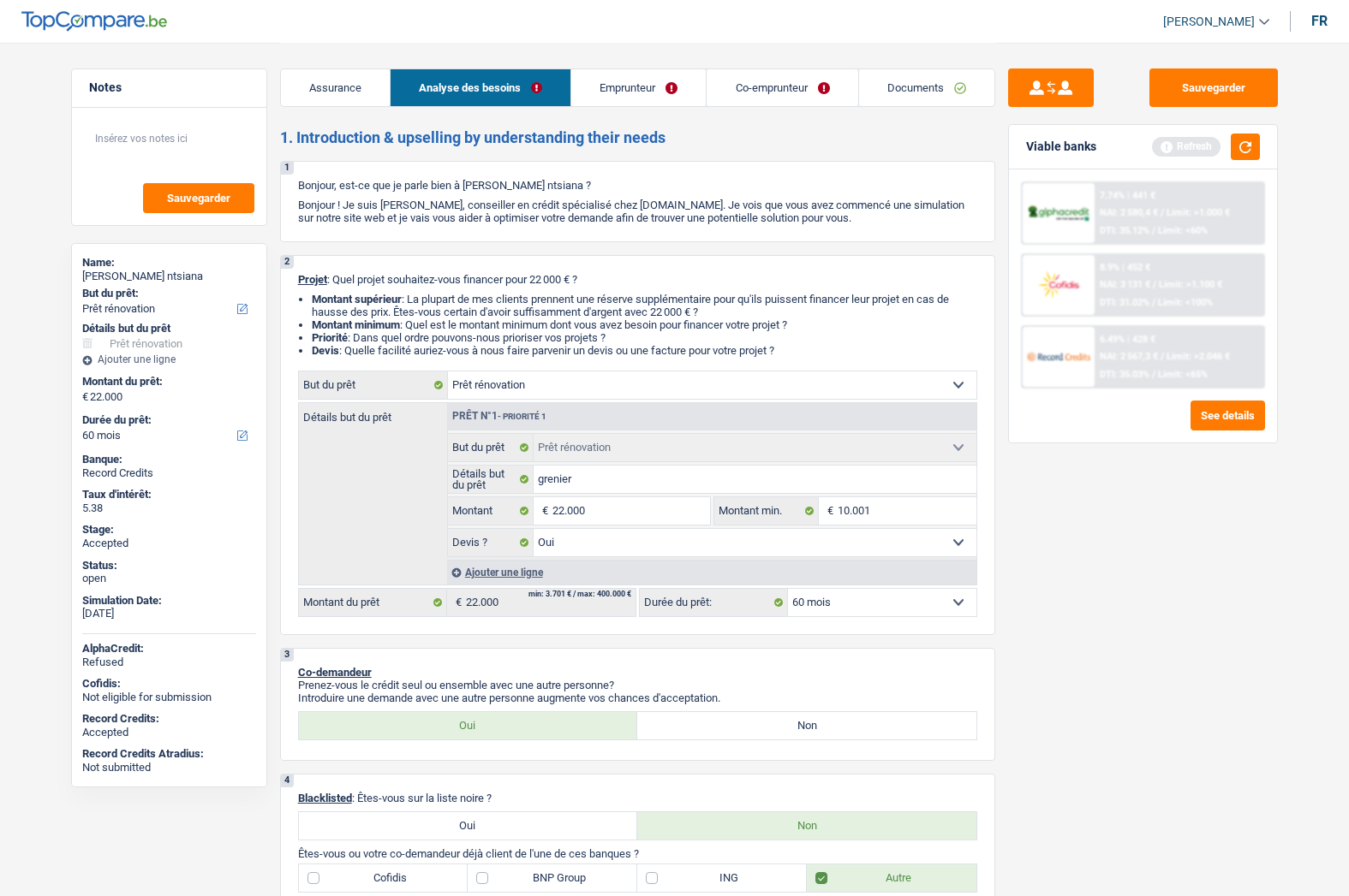
select select "yes"
select select "60"
select select "worker"
select select "netSalary"
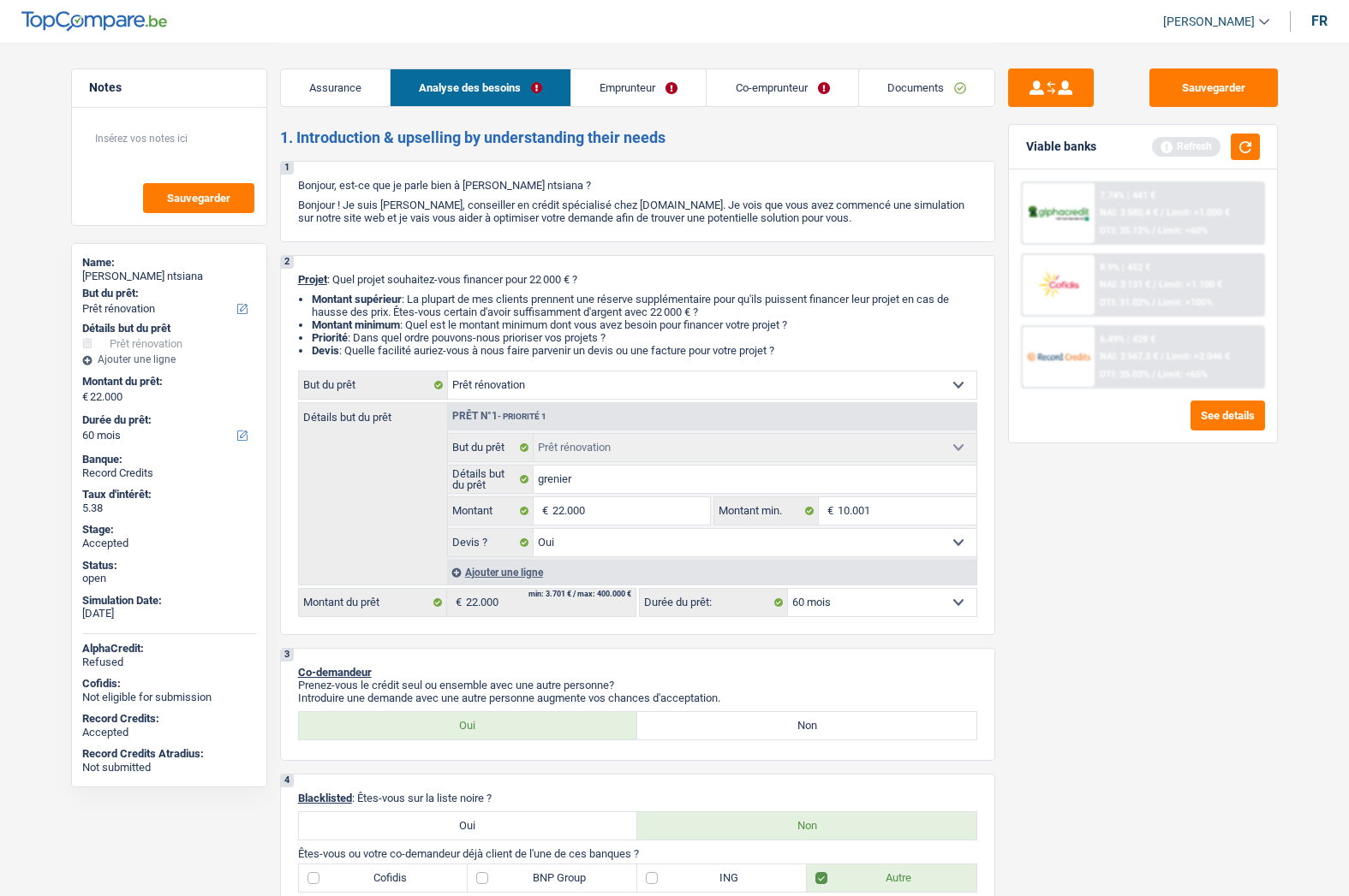
select select "familyAllowances"
select select "mealVouchers"
select select "netSalary"
select select "mealVouchers"
select select "ownerWithMortgage"
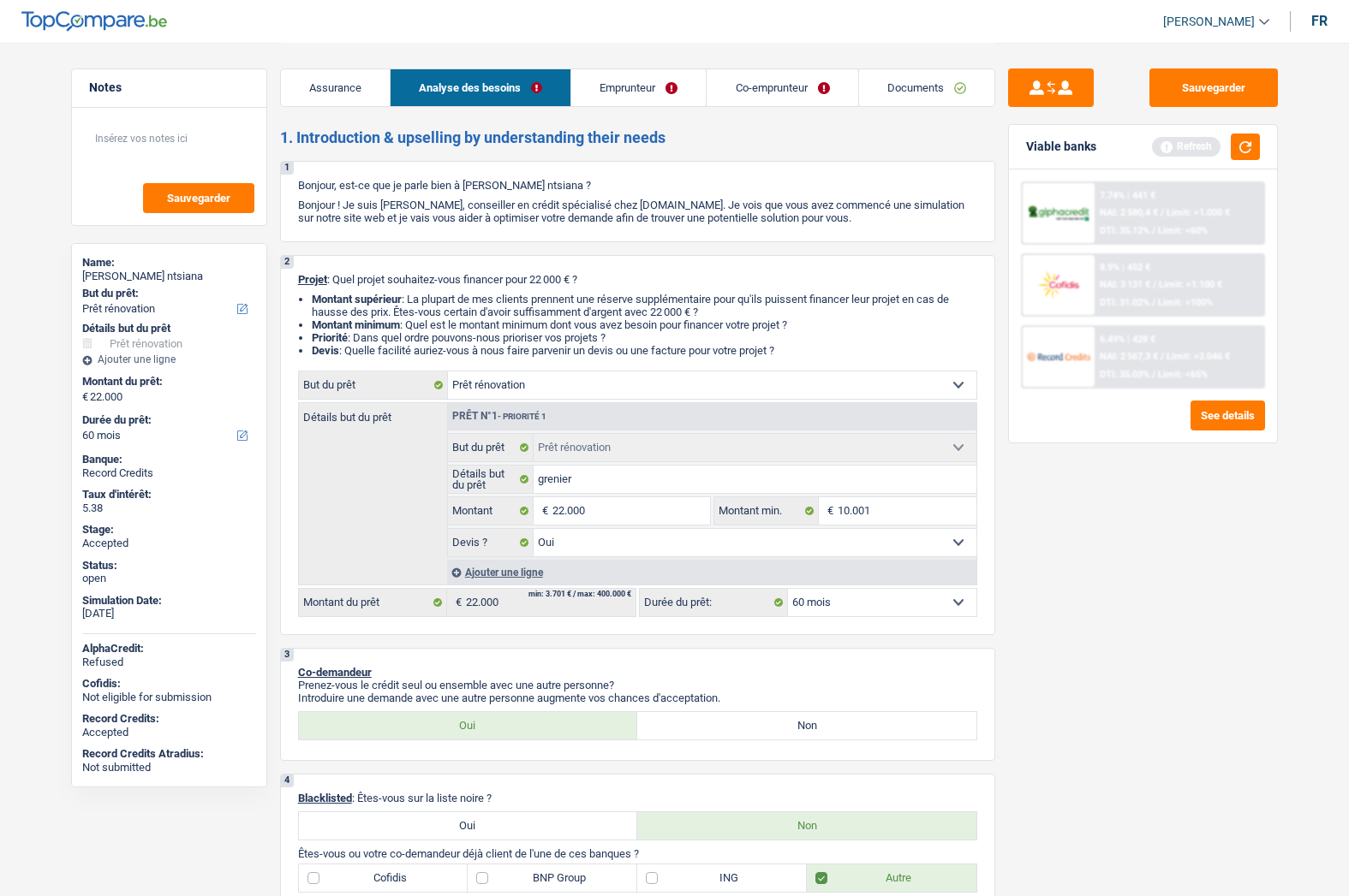
select select "cardOrCredit"
select select "mortgage"
select select "300"
select select "renovation"
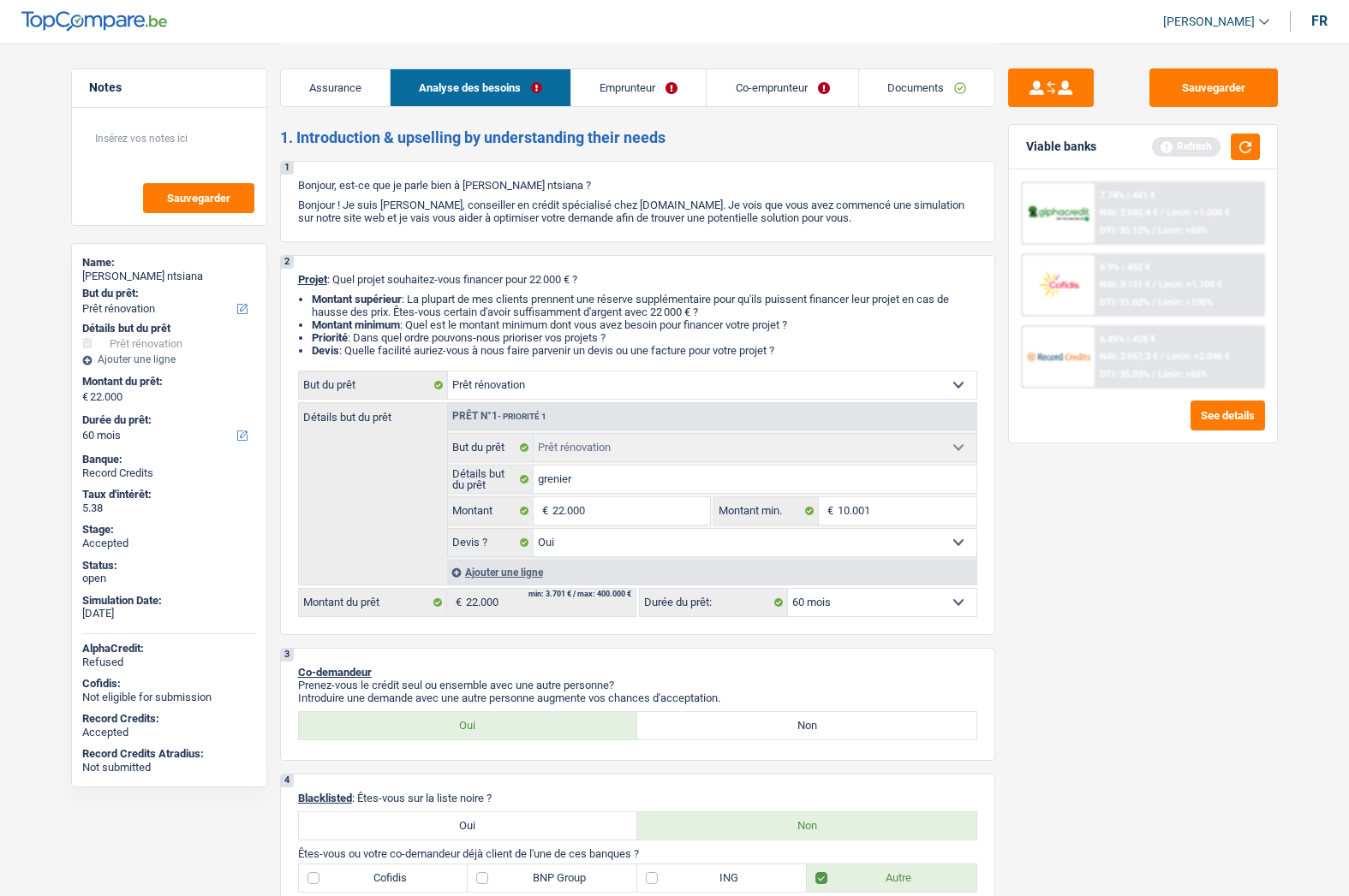
select select "yes"
select select "60"
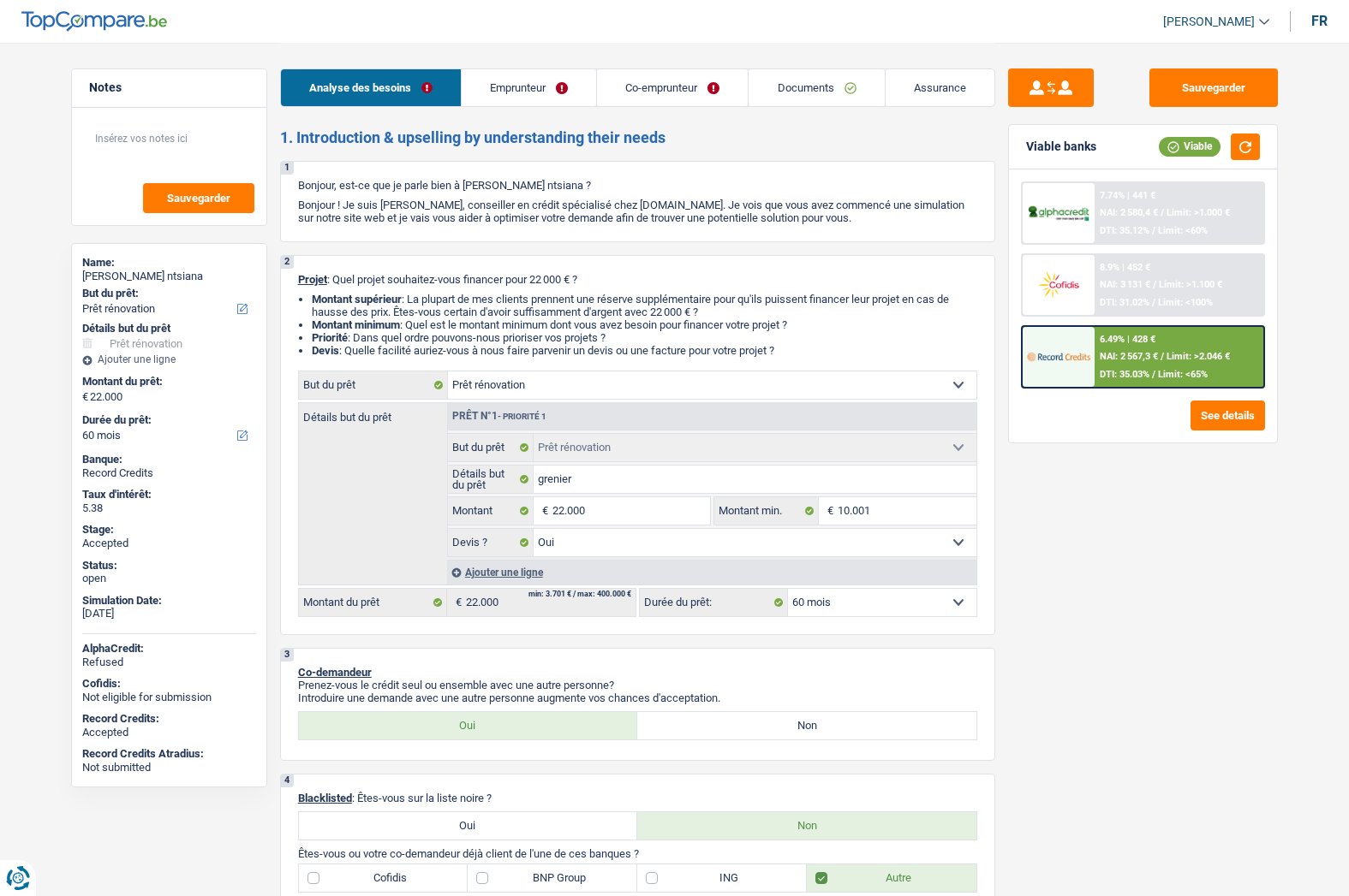
select select "renovation"
select select "60"
select select "renovation"
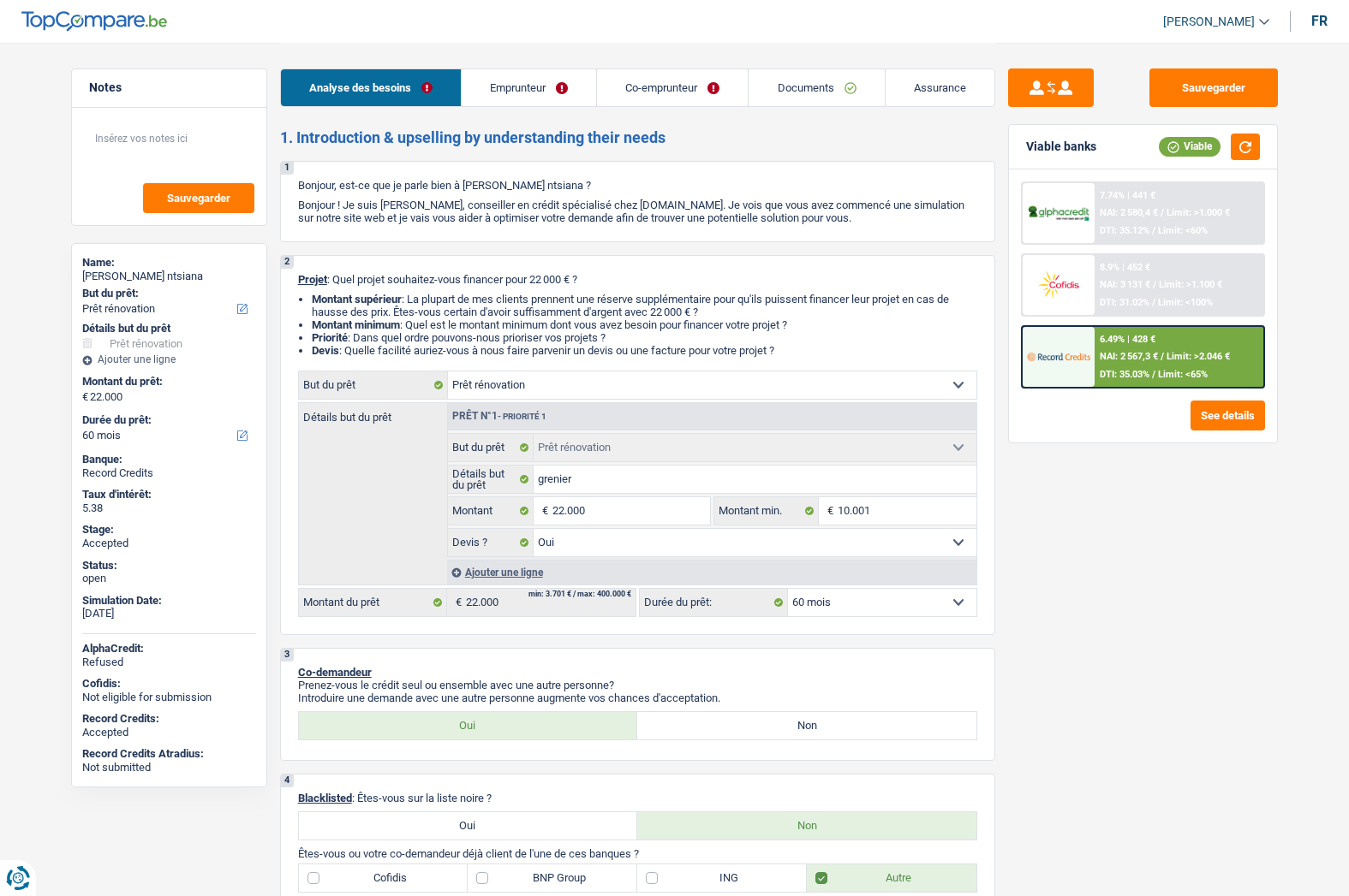
select select "yes"
select select "60"
select select "worker"
select select "netSalary"
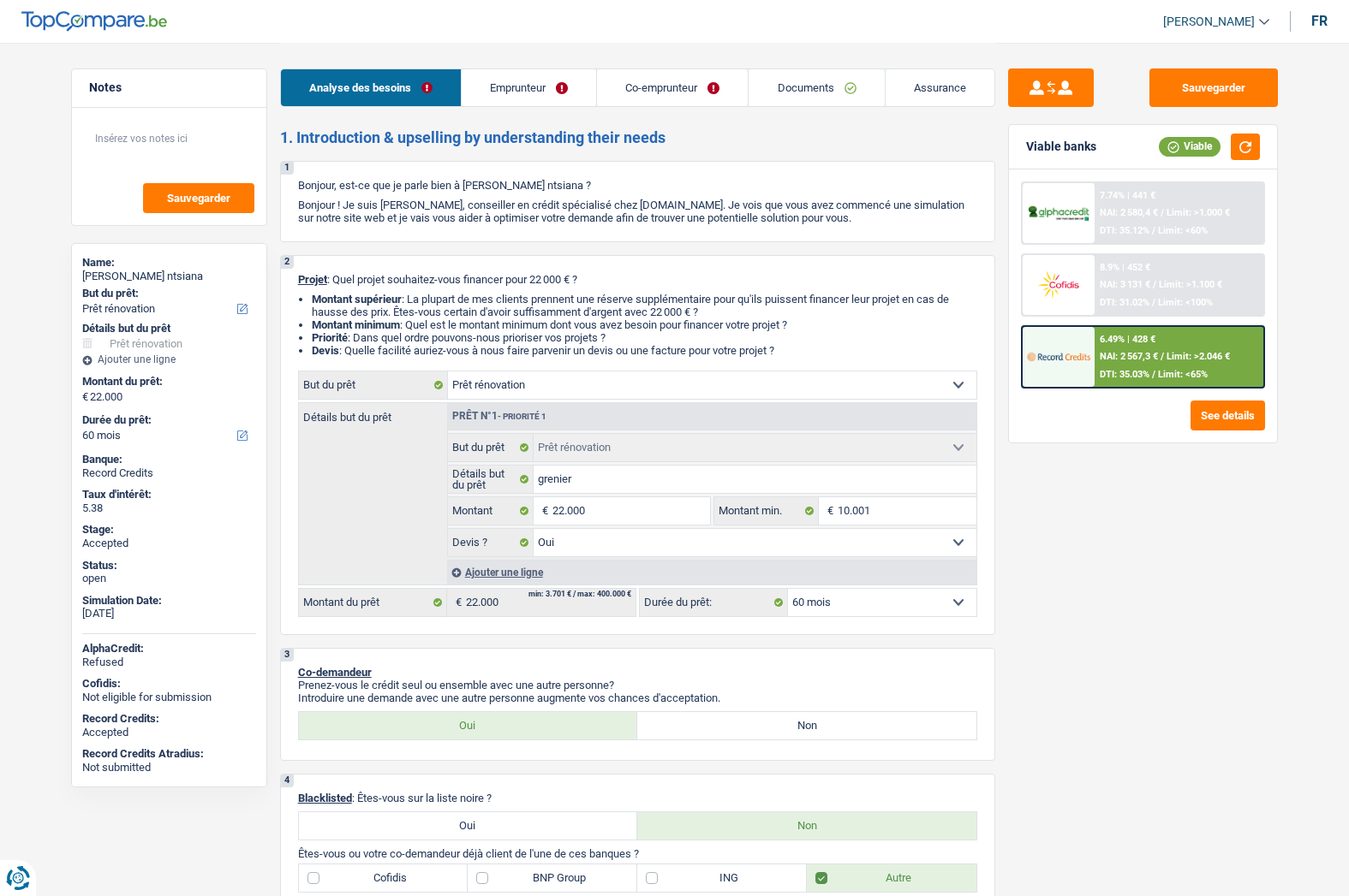
select select "familyAllowances"
select select "mealVouchers"
select select "netSalary"
select select "mealVouchers"
select select "ownerWithMortgage"
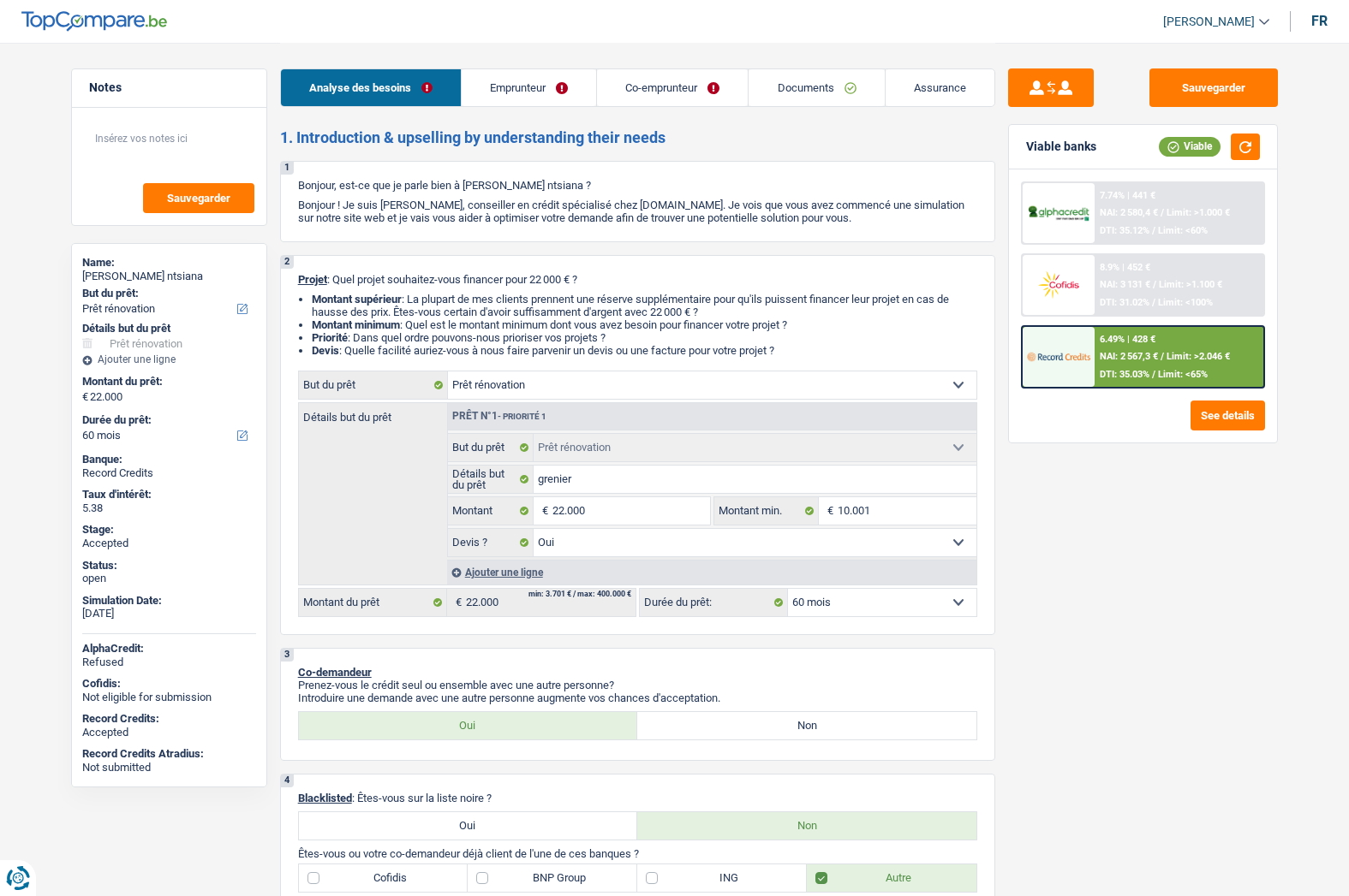
select select "cardOrCredit"
select select "mortgage"
select select "300"
select select "renovation"
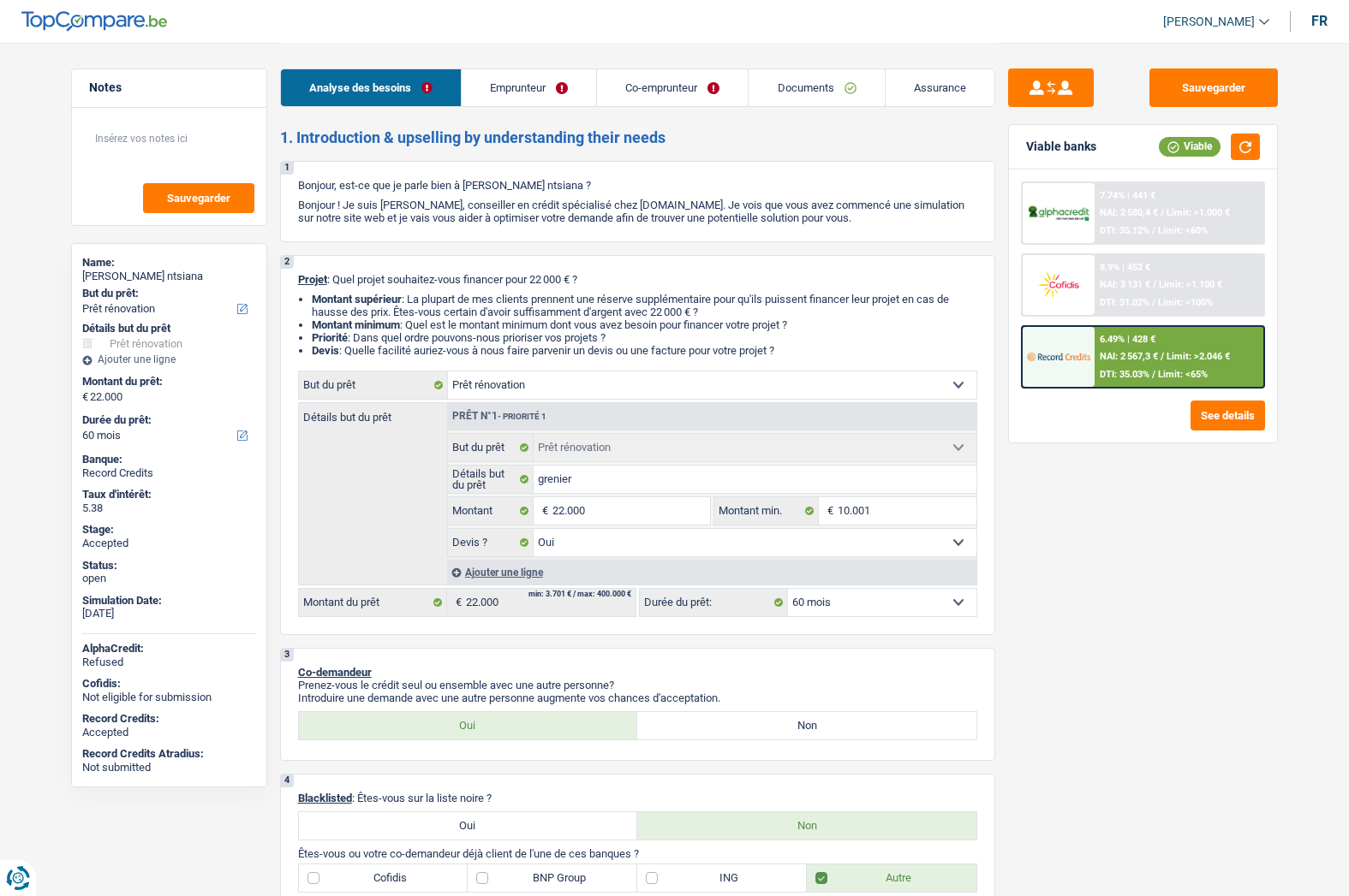
select select "yes"
select select "60"
click at [788, 84] on link "Documents" at bounding box center [816, 88] width 136 height 37
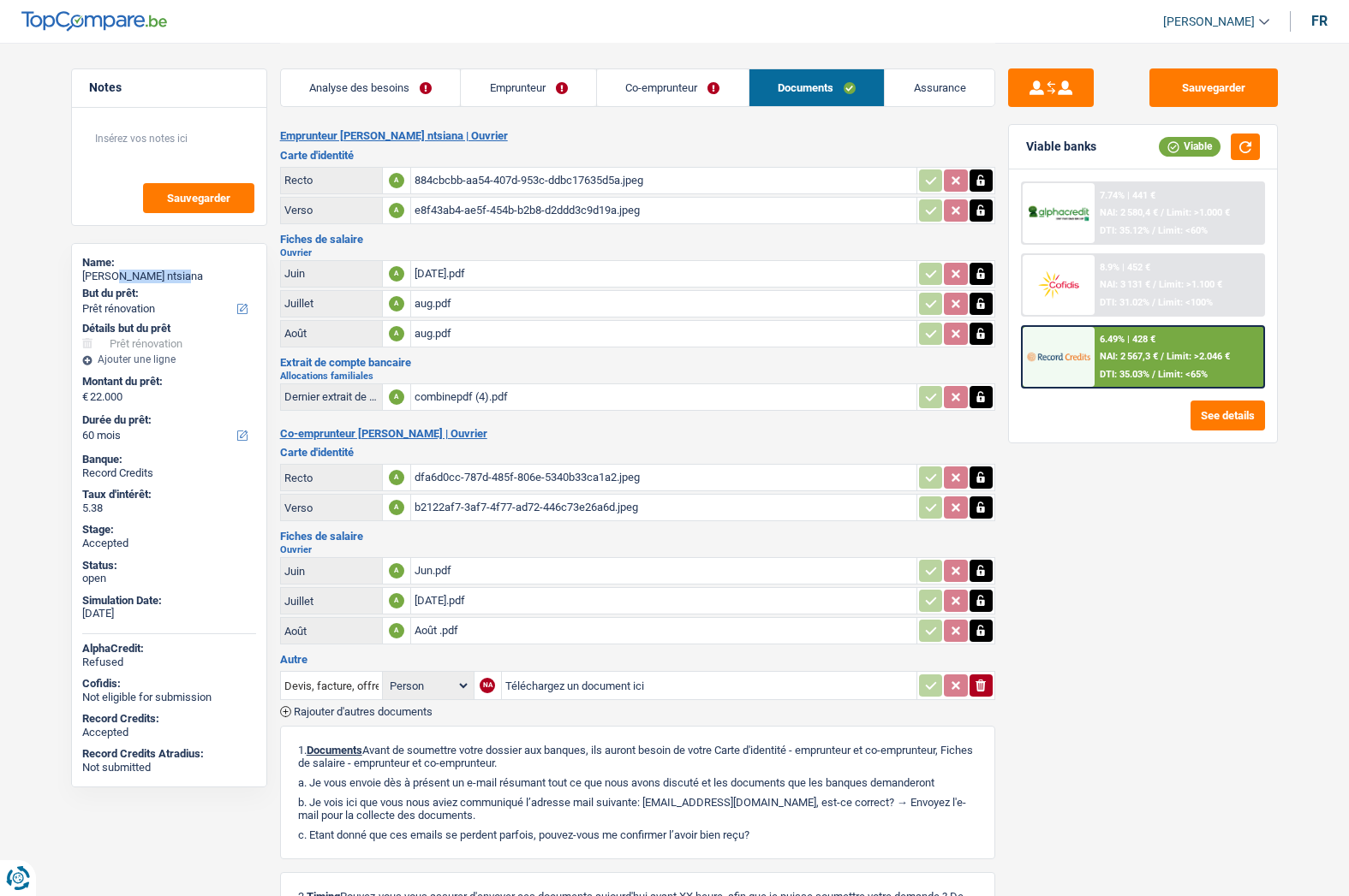
drag, startPoint x: 183, startPoint y: 277, endPoint x: 116, endPoint y: 277, distance: 67.0
click at [116, 277] on div "Serge Nkutu ntsiana" at bounding box center [169, 276] width 173 height 14
copy div "Nkutu ntsiana"
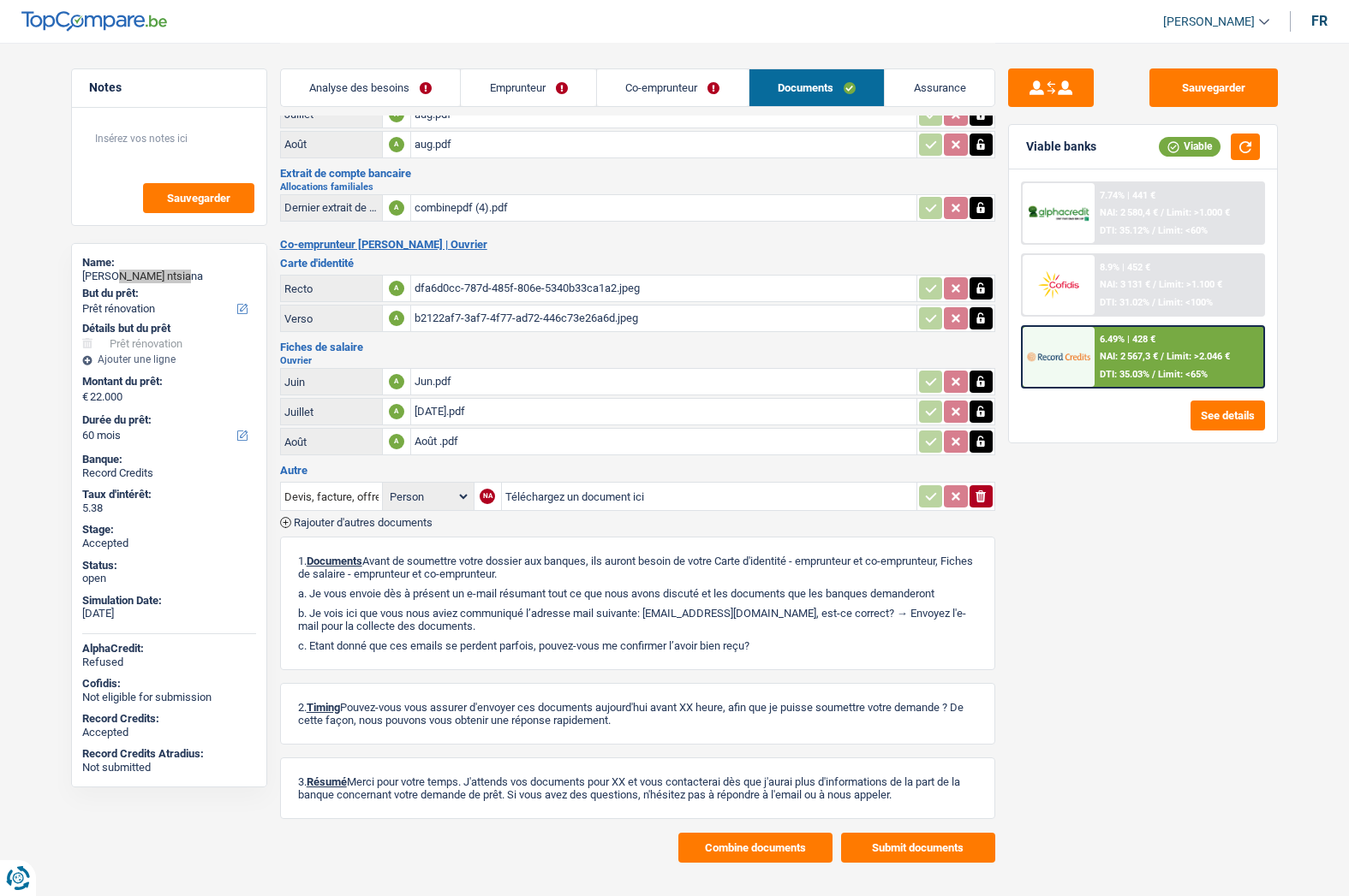
scroll to position [211, 0]
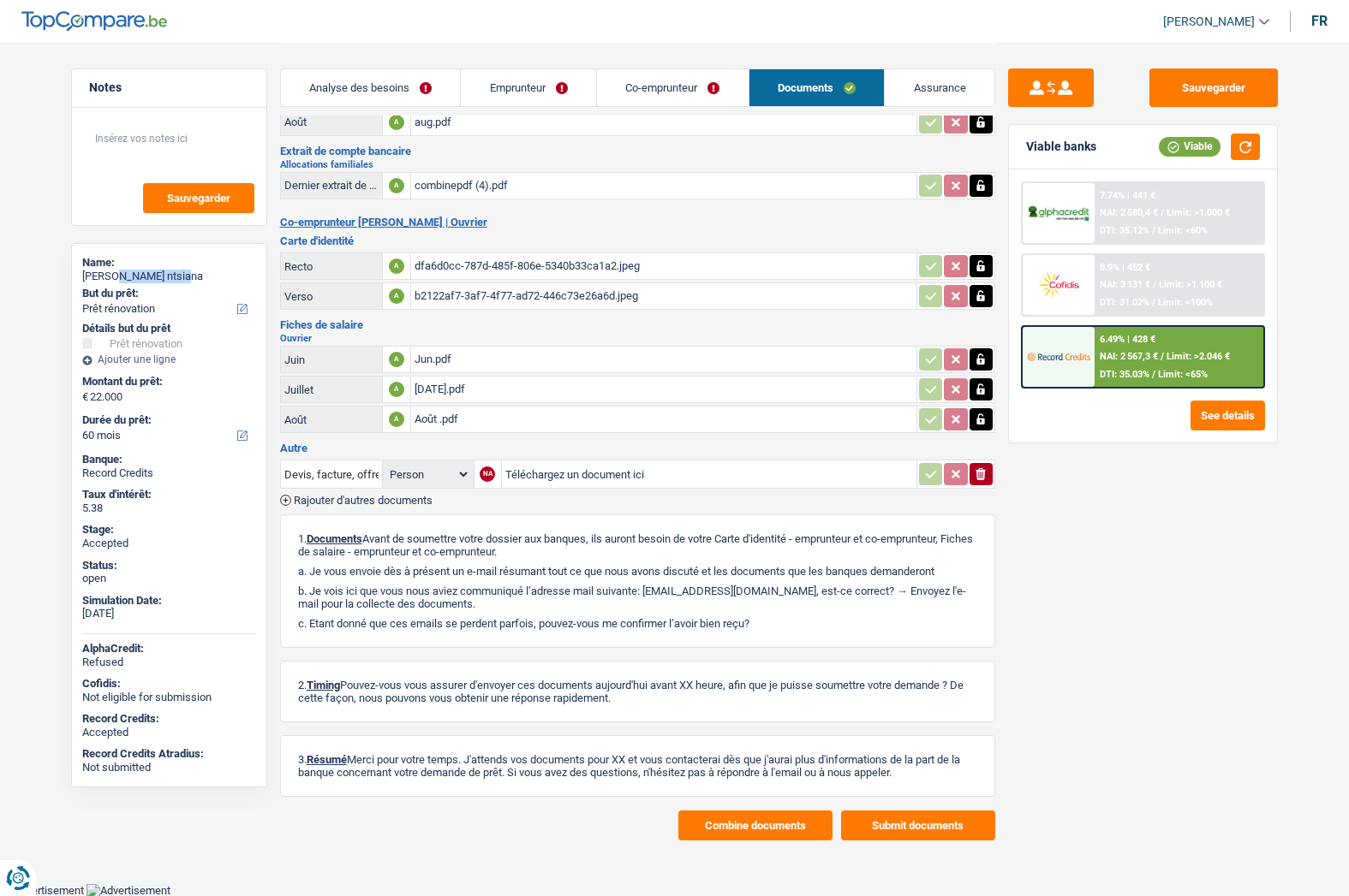
click at [740, 824] on button "Combine documents" at bounding box center [755, 826] width 155 height 30
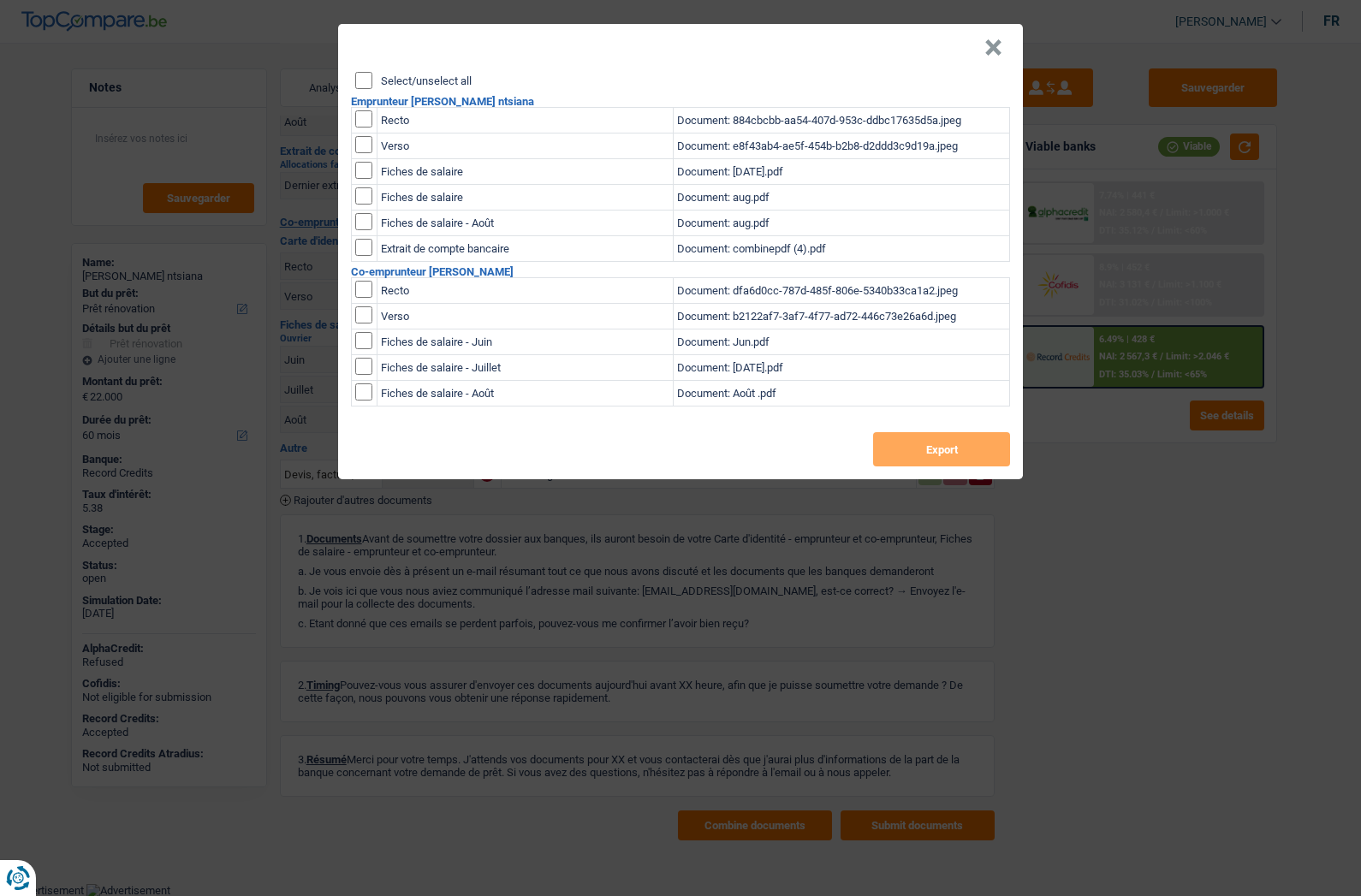
click at [402, 84] on label "Select/unselect all" at bounding box center [426, 80] width 90 height 11
click at [372, 84] on input "Select/unselect all" at bounding box center [363, 80] width 17 height 17
checkbox input "true"
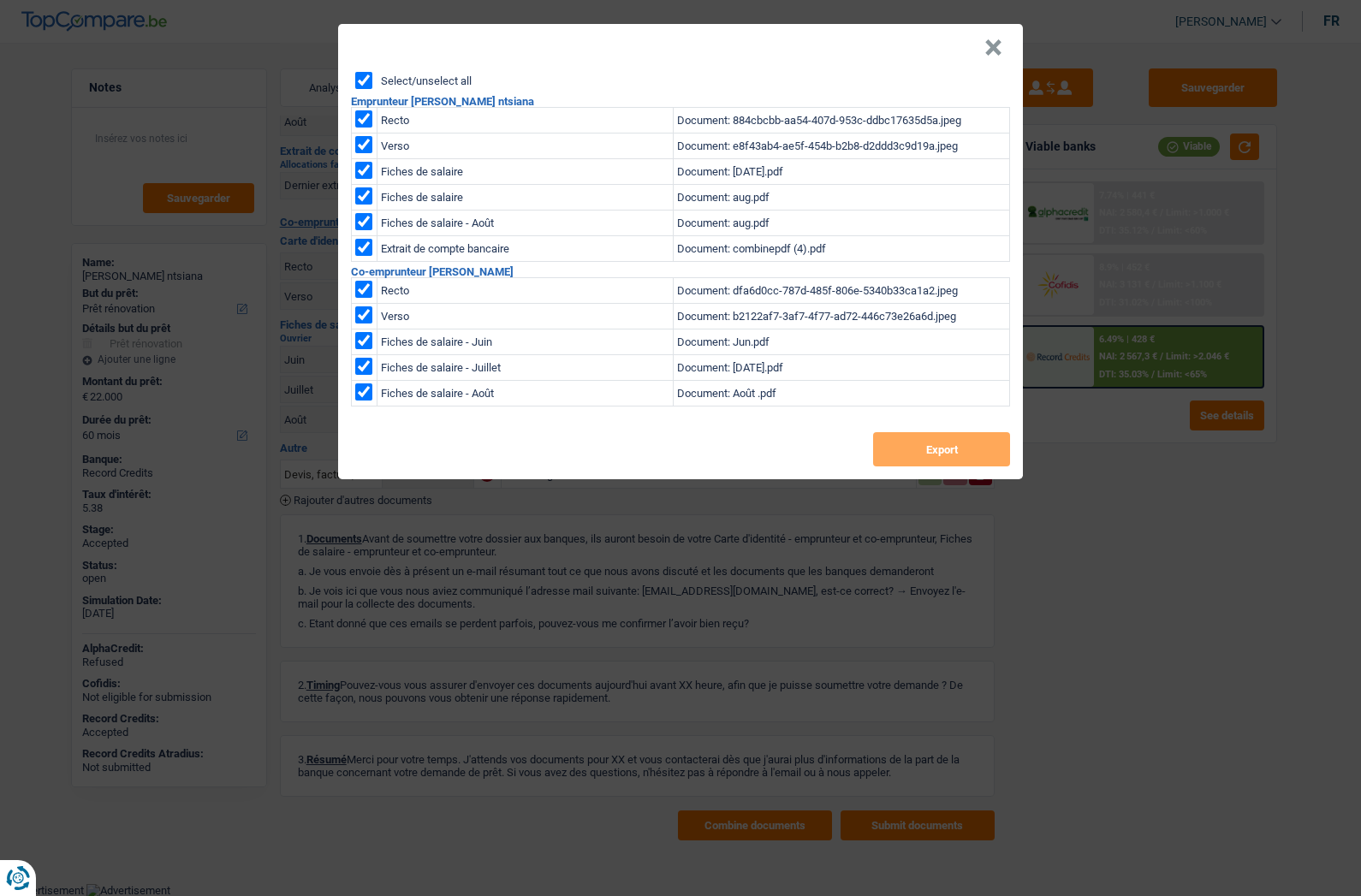
checkbox input "true"
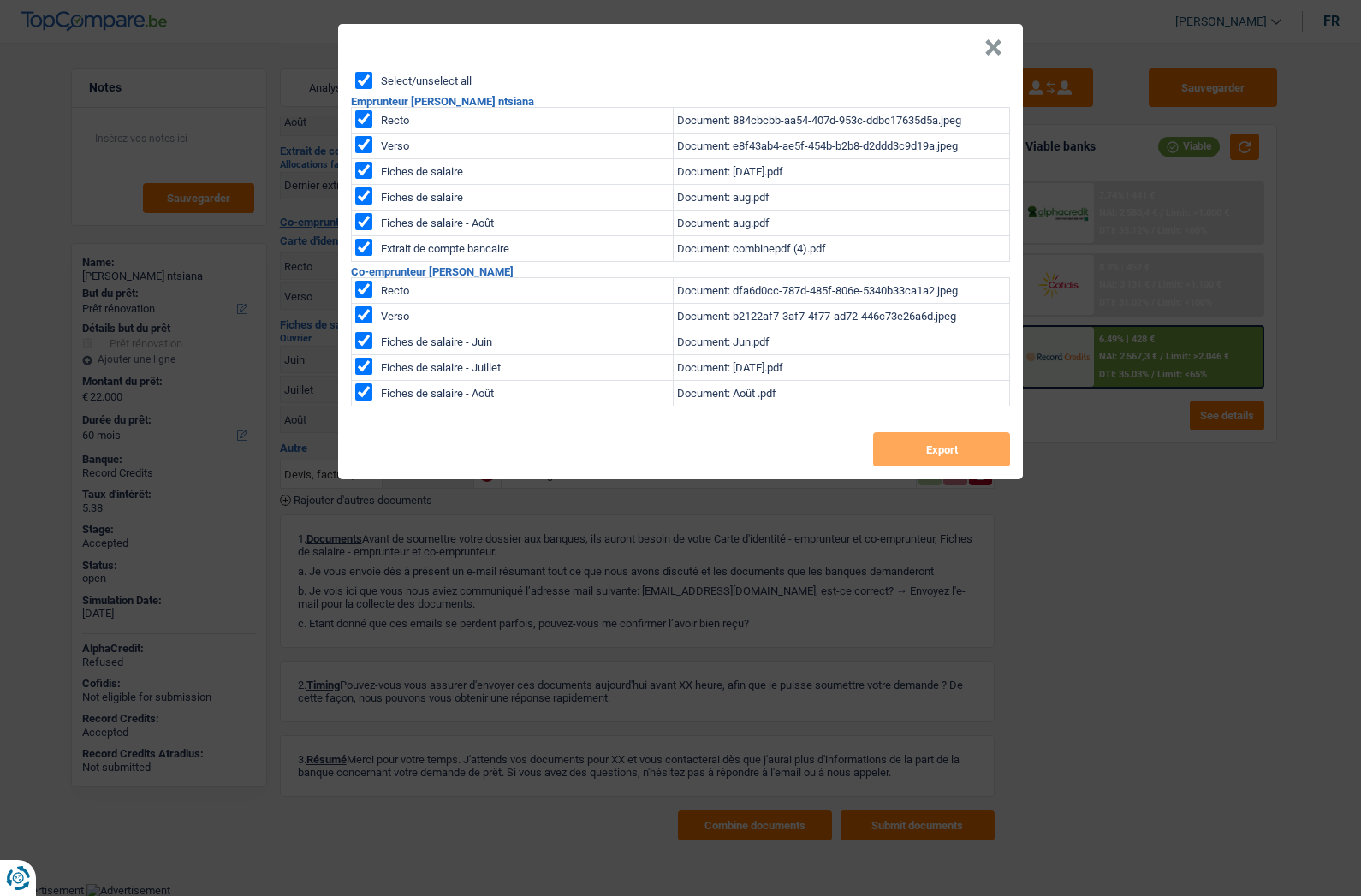
checkbox input "true"
click at [923, 454] on button "Export" at bounding box center [942, 450] width 137 height 34
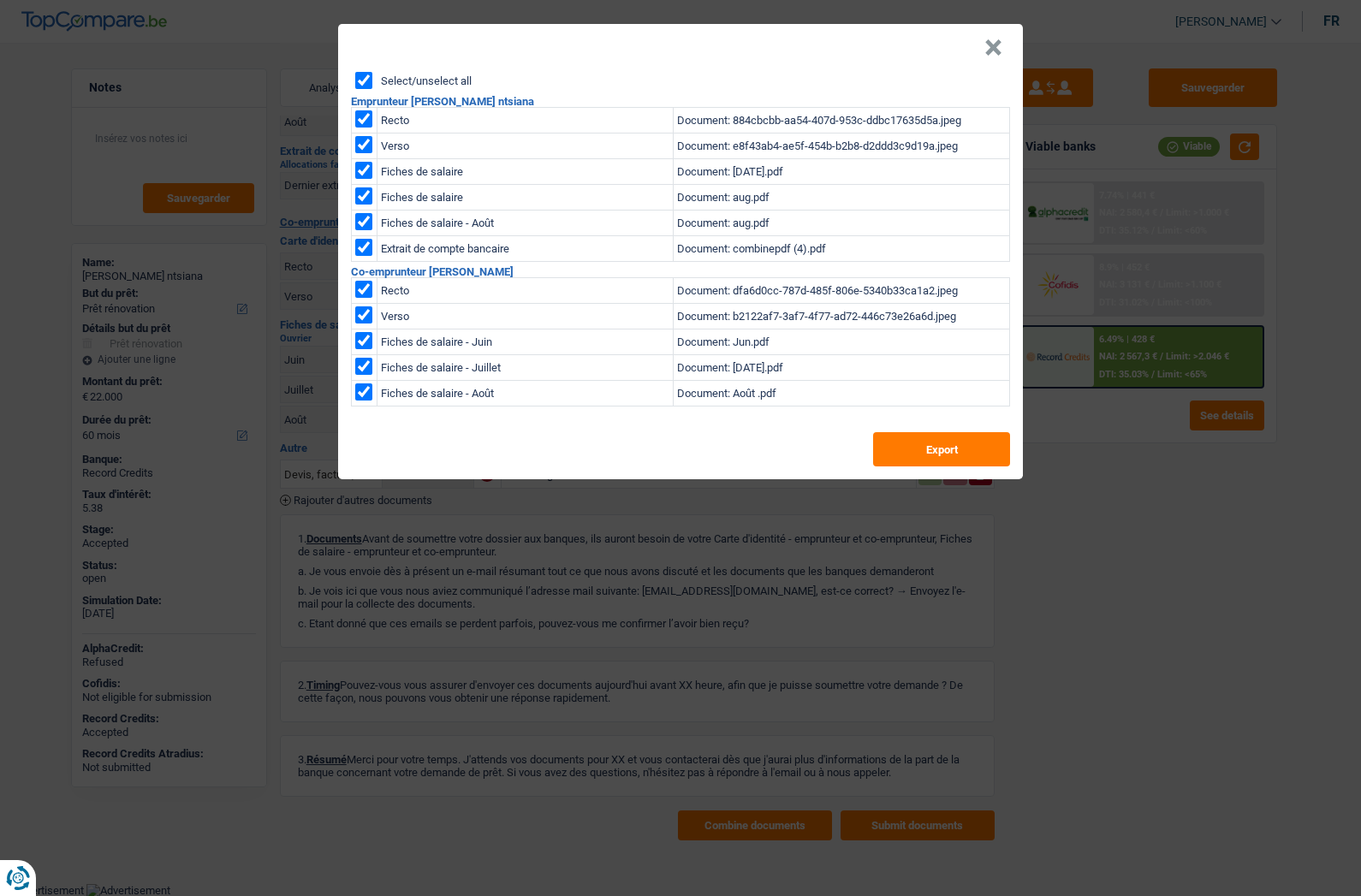
click at [996, 69] on header "×" at bounding box center [680, 48] width 685 height 48
click at [988, 46] on button "×" at bounding box center [993, 48] width 18 height 17
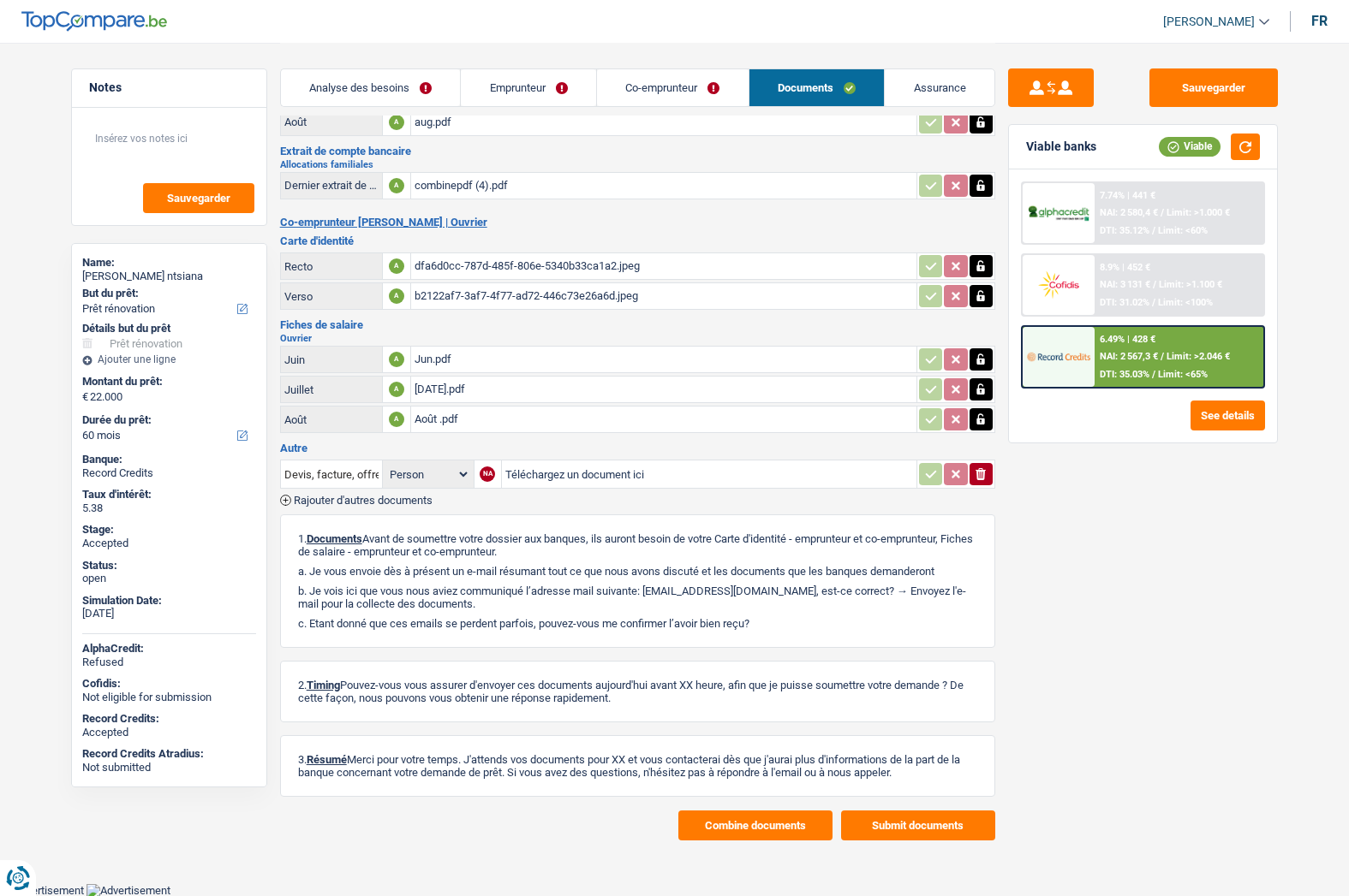
click at [914, 82] on link "Assurance" at bounding box center [939, 88] width 109 height 37
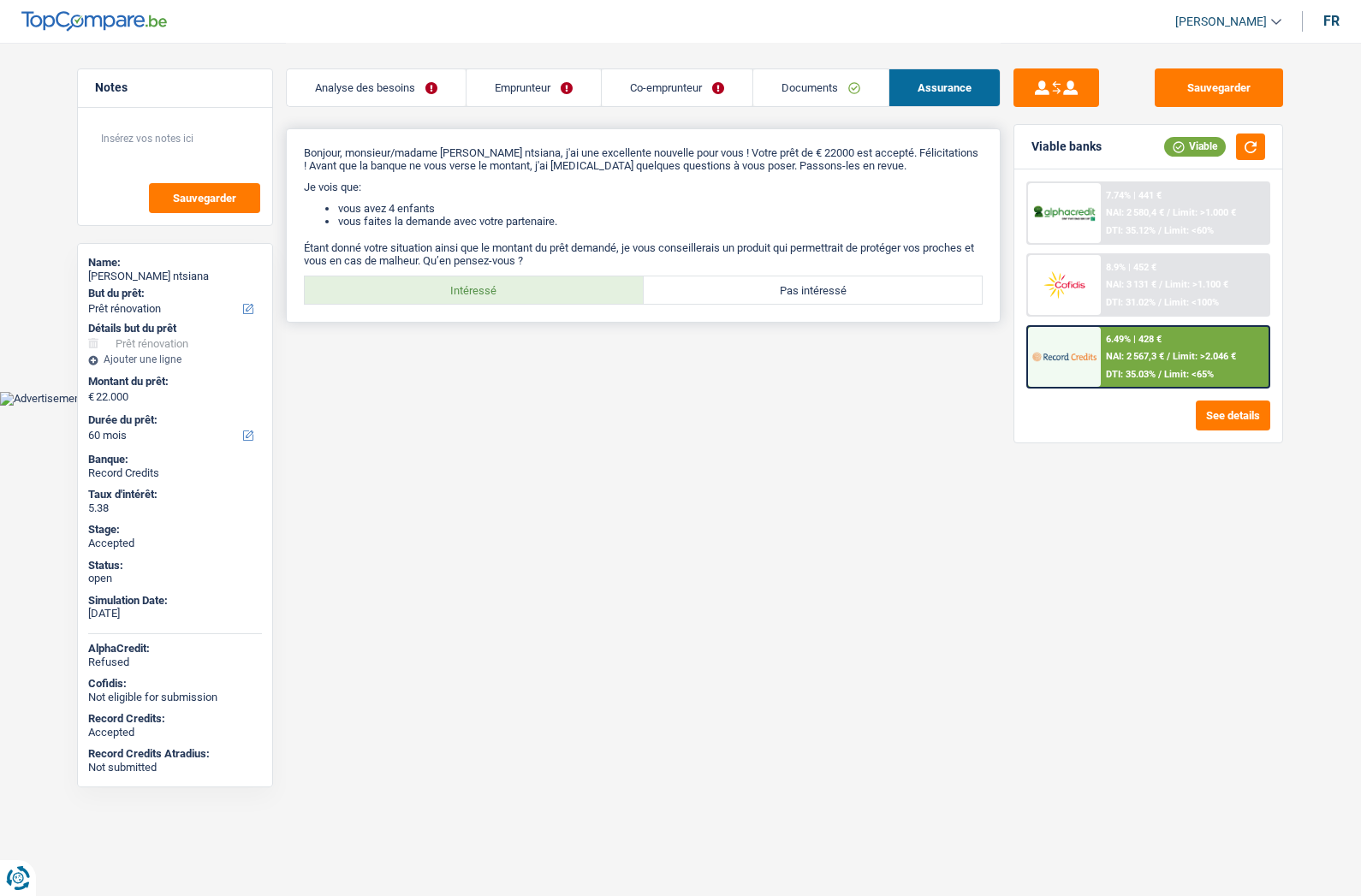
click at [440, 290] on label "Intéressé" at bounding box center [473, 290] width 339 height 27
click at [440, 290] on input "Intéressé" at bounding box center [473, 290] width 339 height 27
radio input "true"
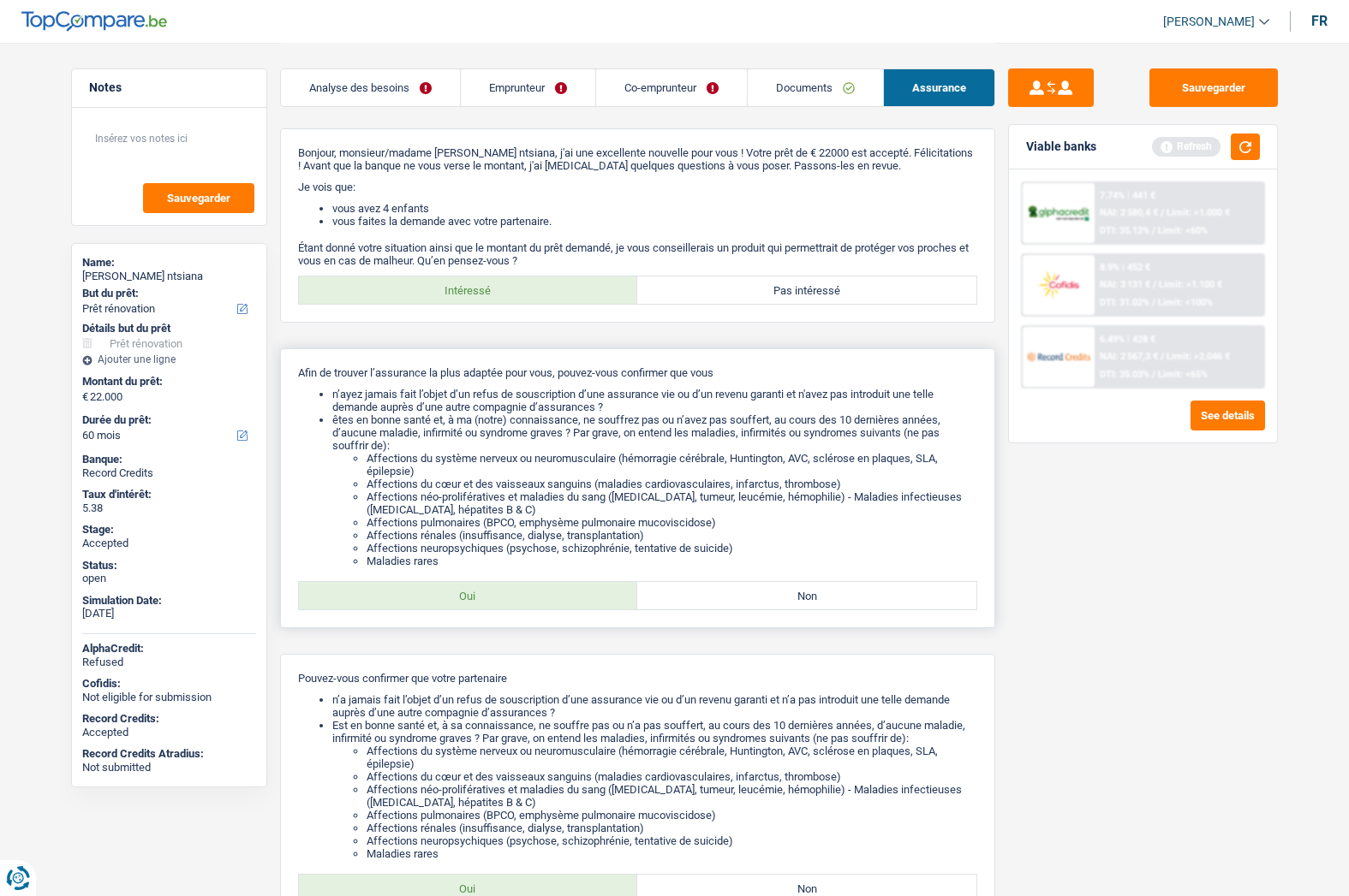
click at [471, 598] on label "Oui" at bounding box center [468, 595] width 339 height 27
click at [471, 598] on input "Oui" at bounding box center [468, 595] width 339 height 27
radio input "true"
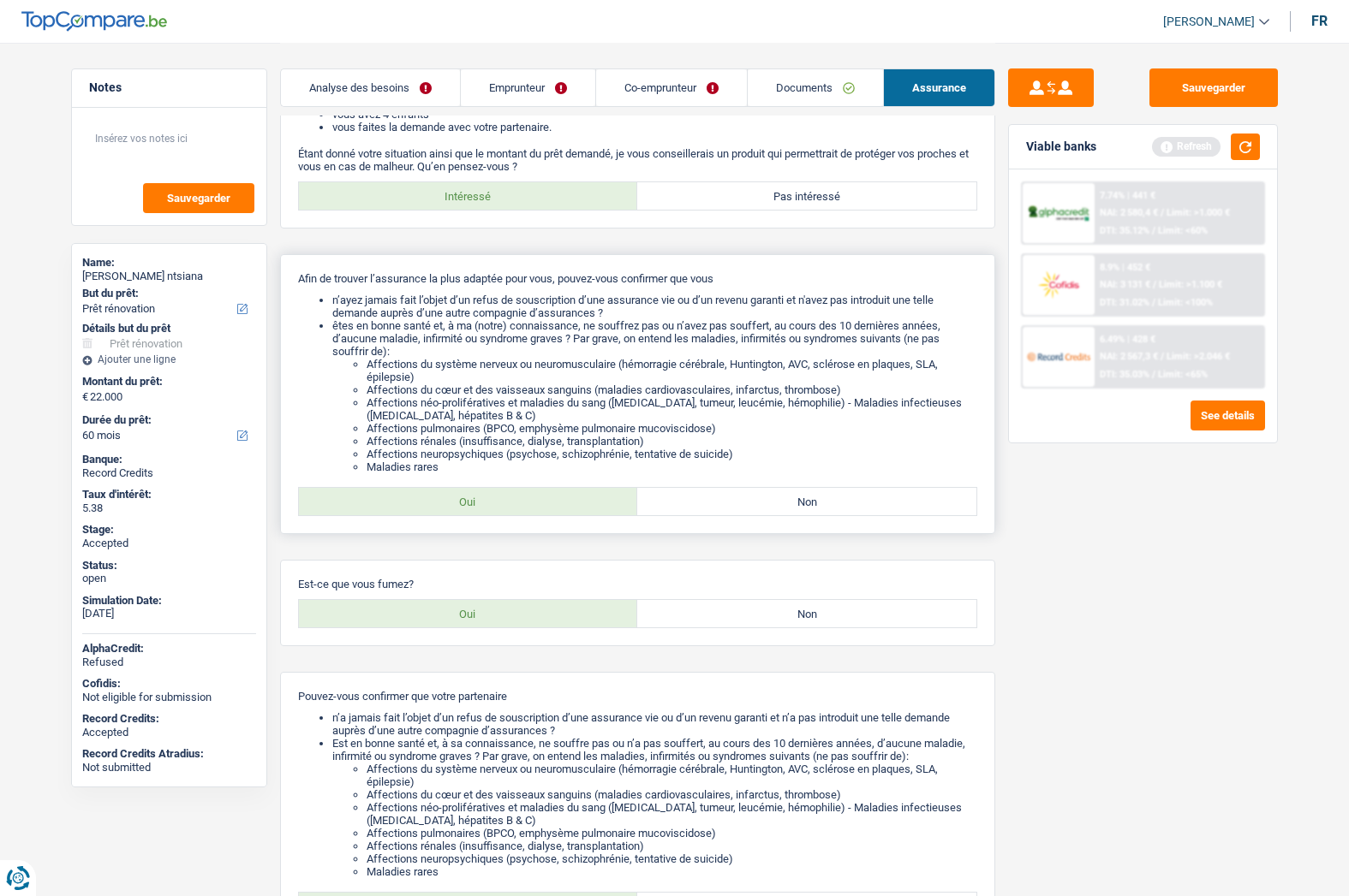
scroll to position [257, 0]
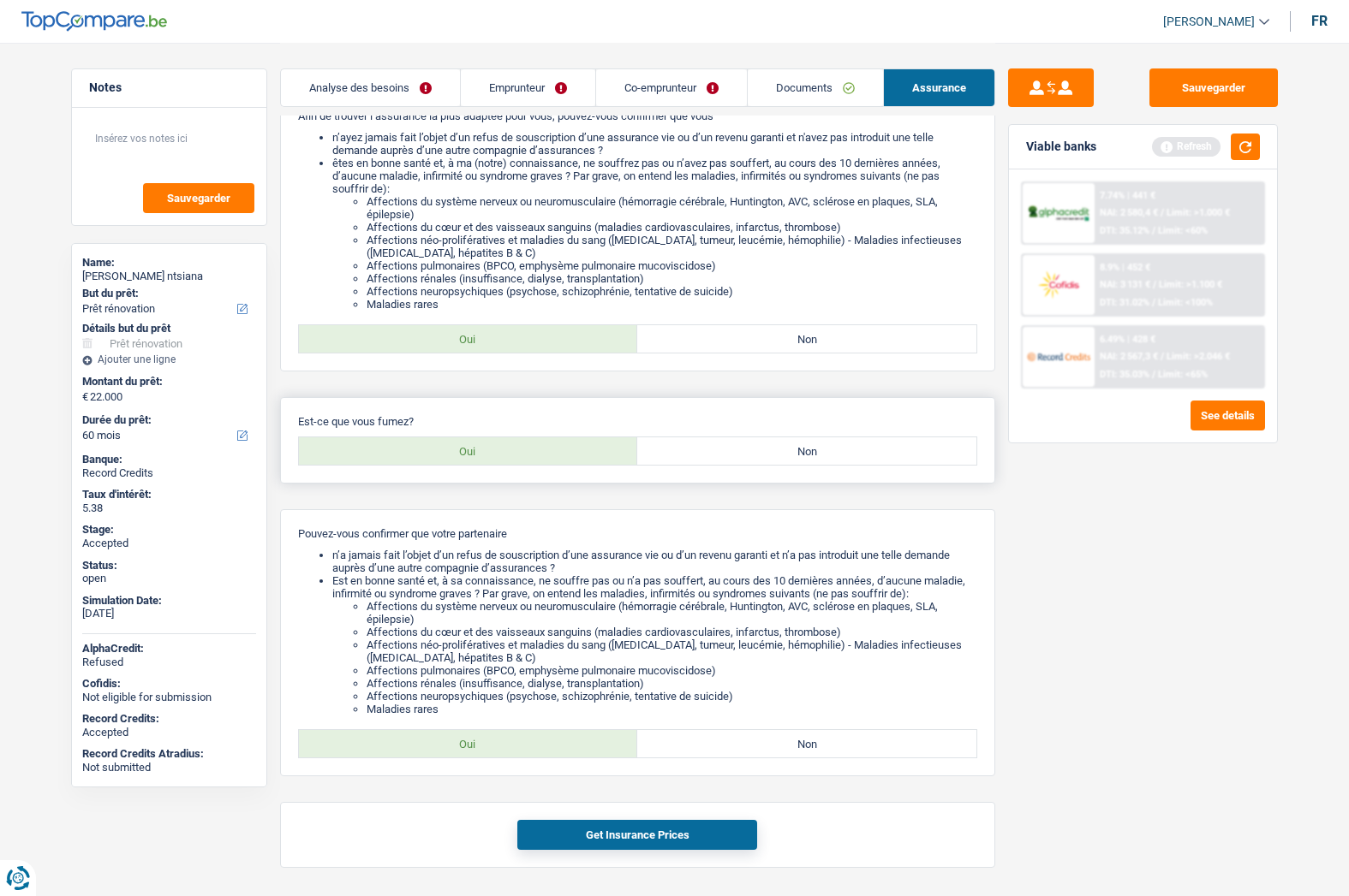
click at [739, 451] on label "Non" at bounding box center [806, 451] width 339 height 27
click at [739, 451] on input "Non" at bounding box center [806, 451] width 339 height 27
radio input "true"
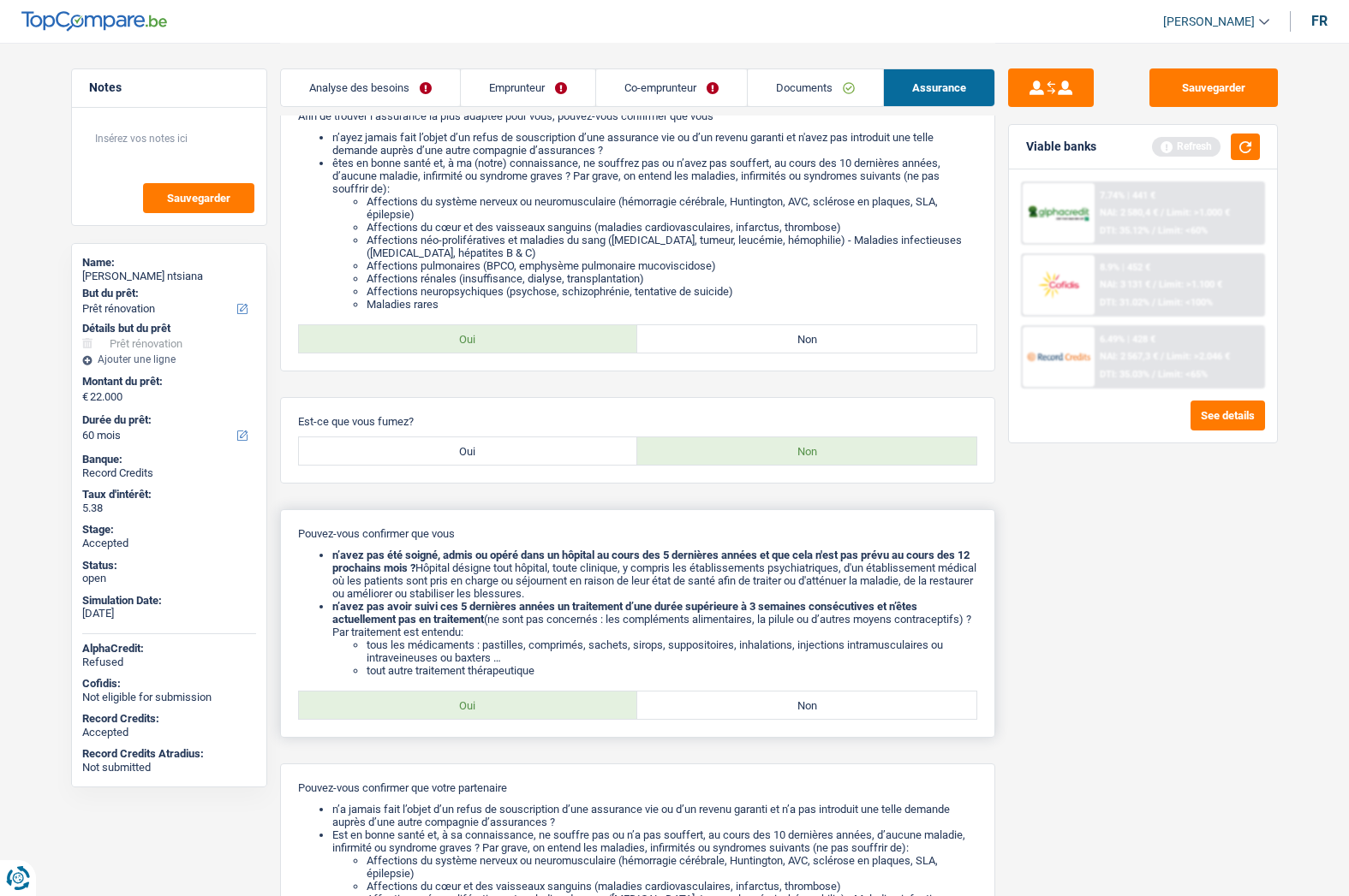
click at [505, 693] on label "Oui" at bounding box center [468, 705] width 339 height 27
click at [505, 693] on input "Oui" at bounding box center [468, 705] width 339 height 27
radio input "true"
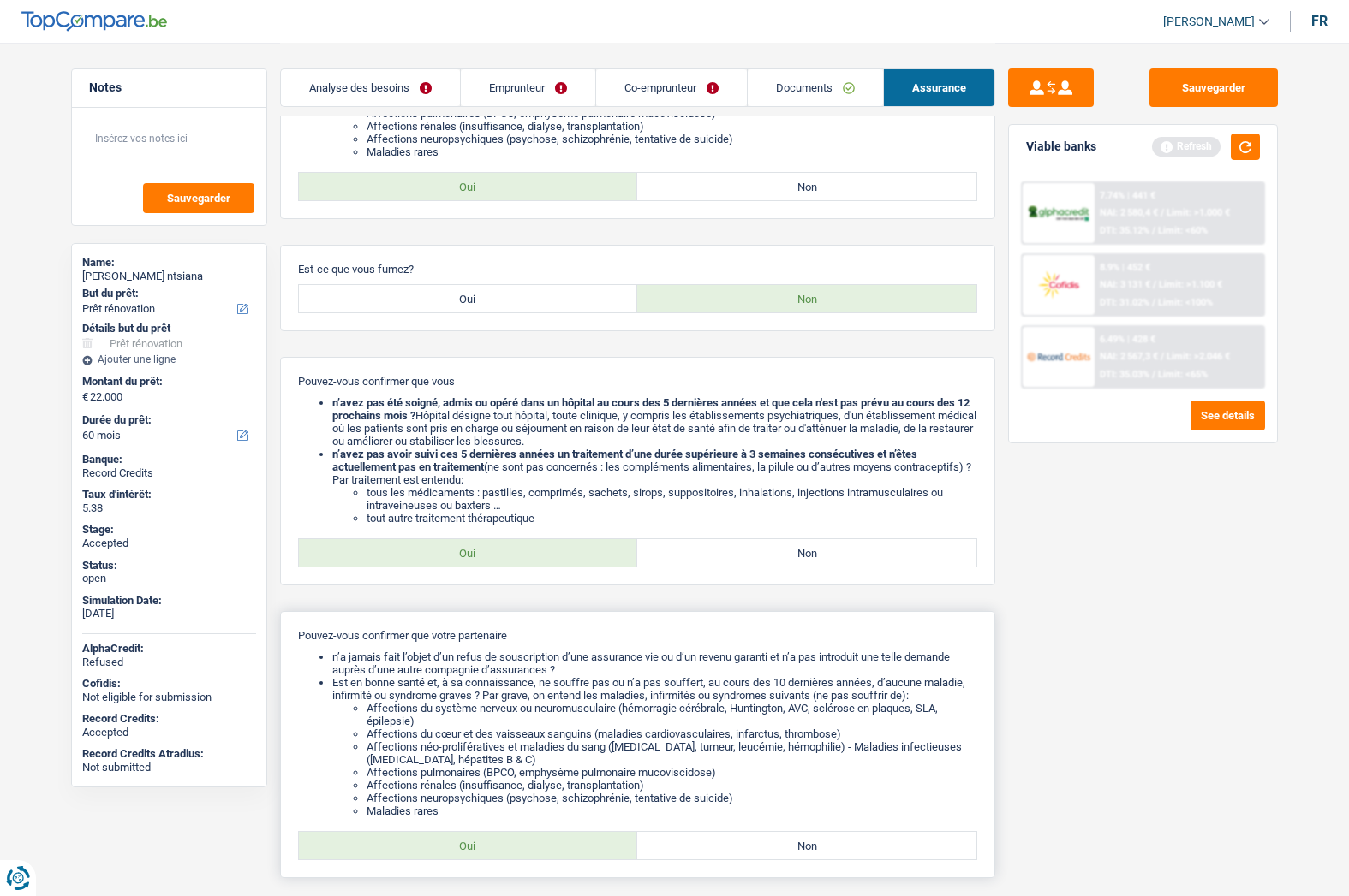
scroll to position [565, 0]
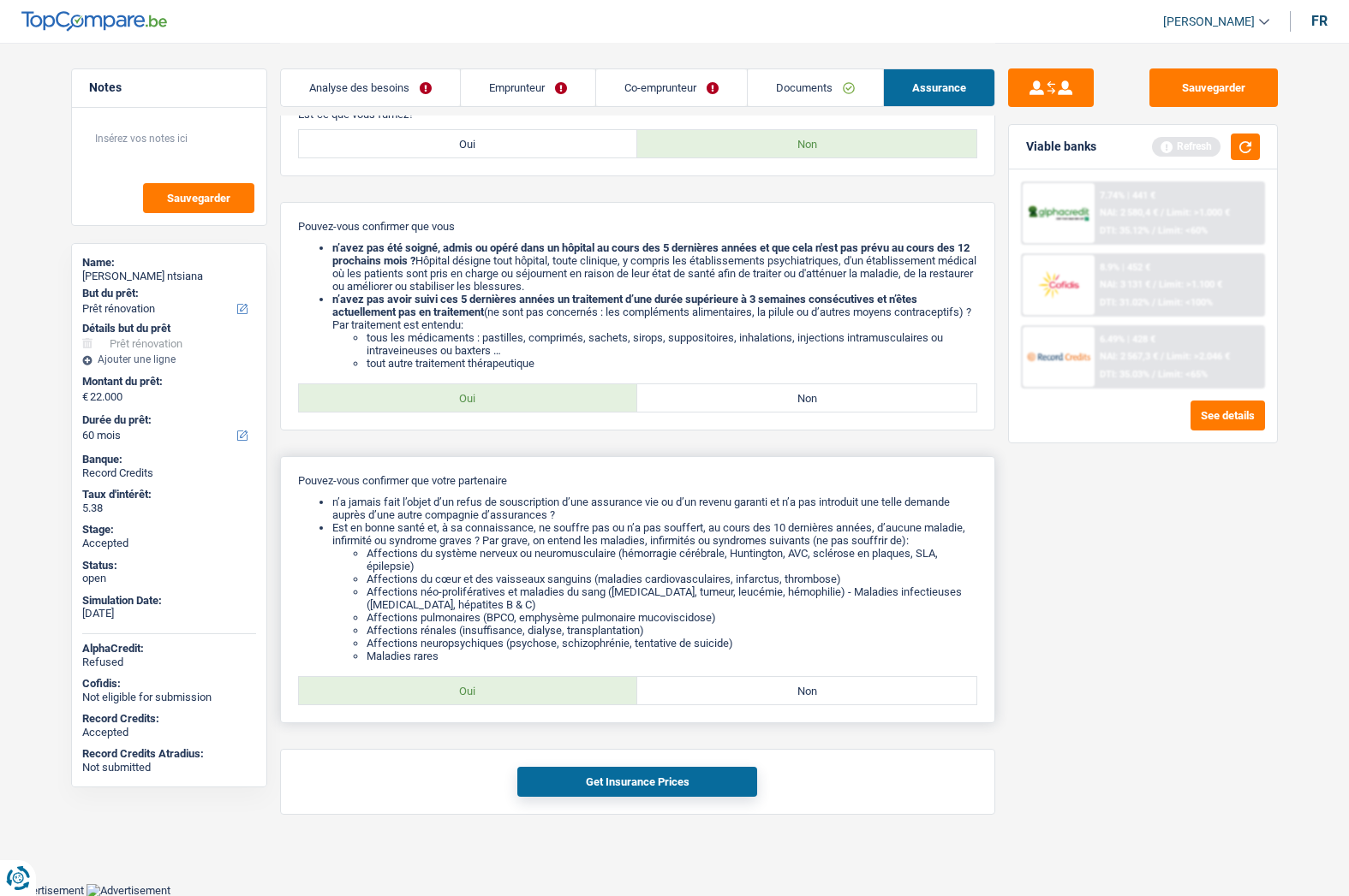
click at [510, 696] on label "Oui" at bounding box center [468, 691] width 339 height 27
click at [510, 696] on input "Oui" at bounding box center [468, 691] width 339 height 27
radio input "true"
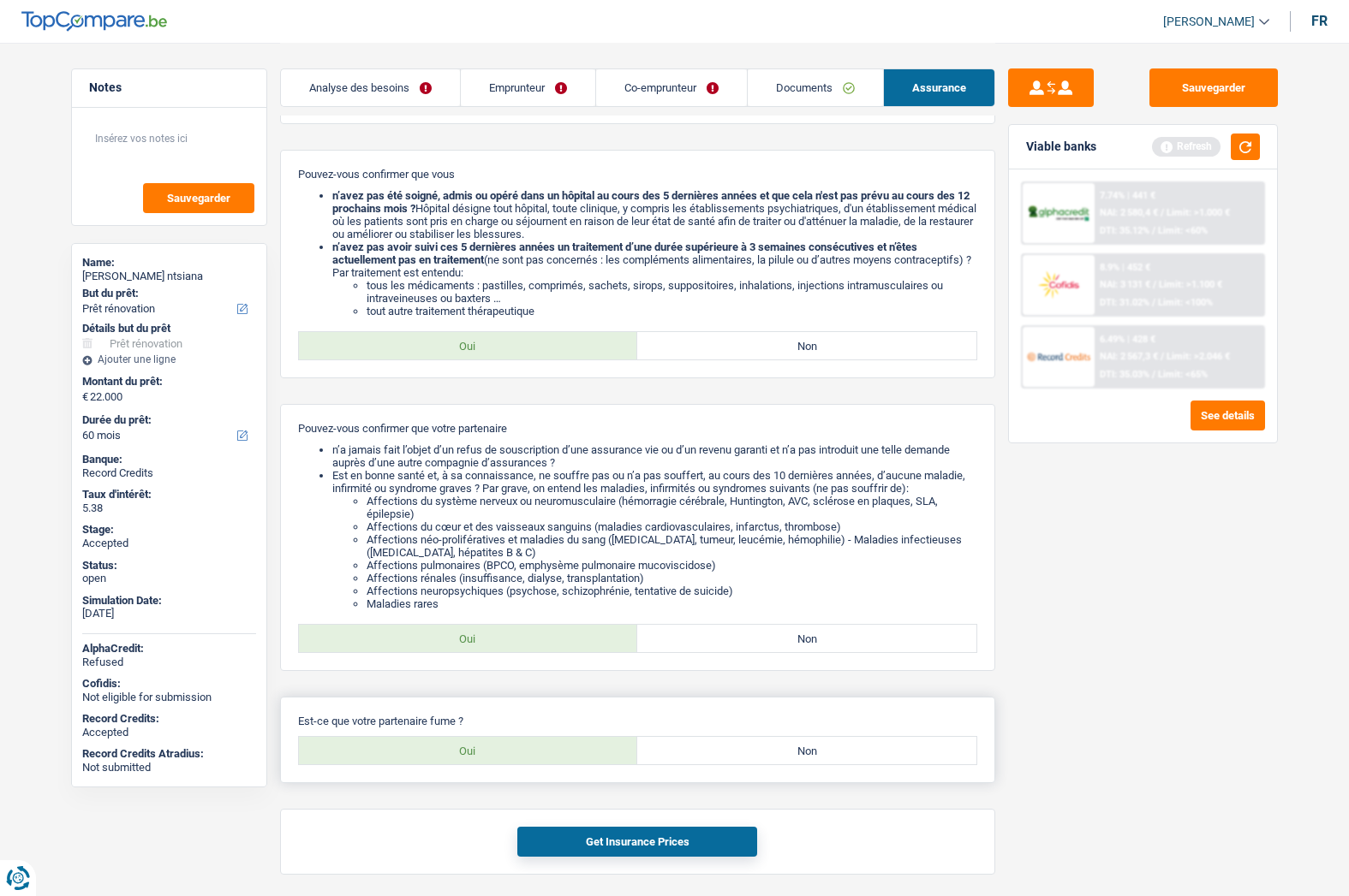
scroll to position [677, 0]
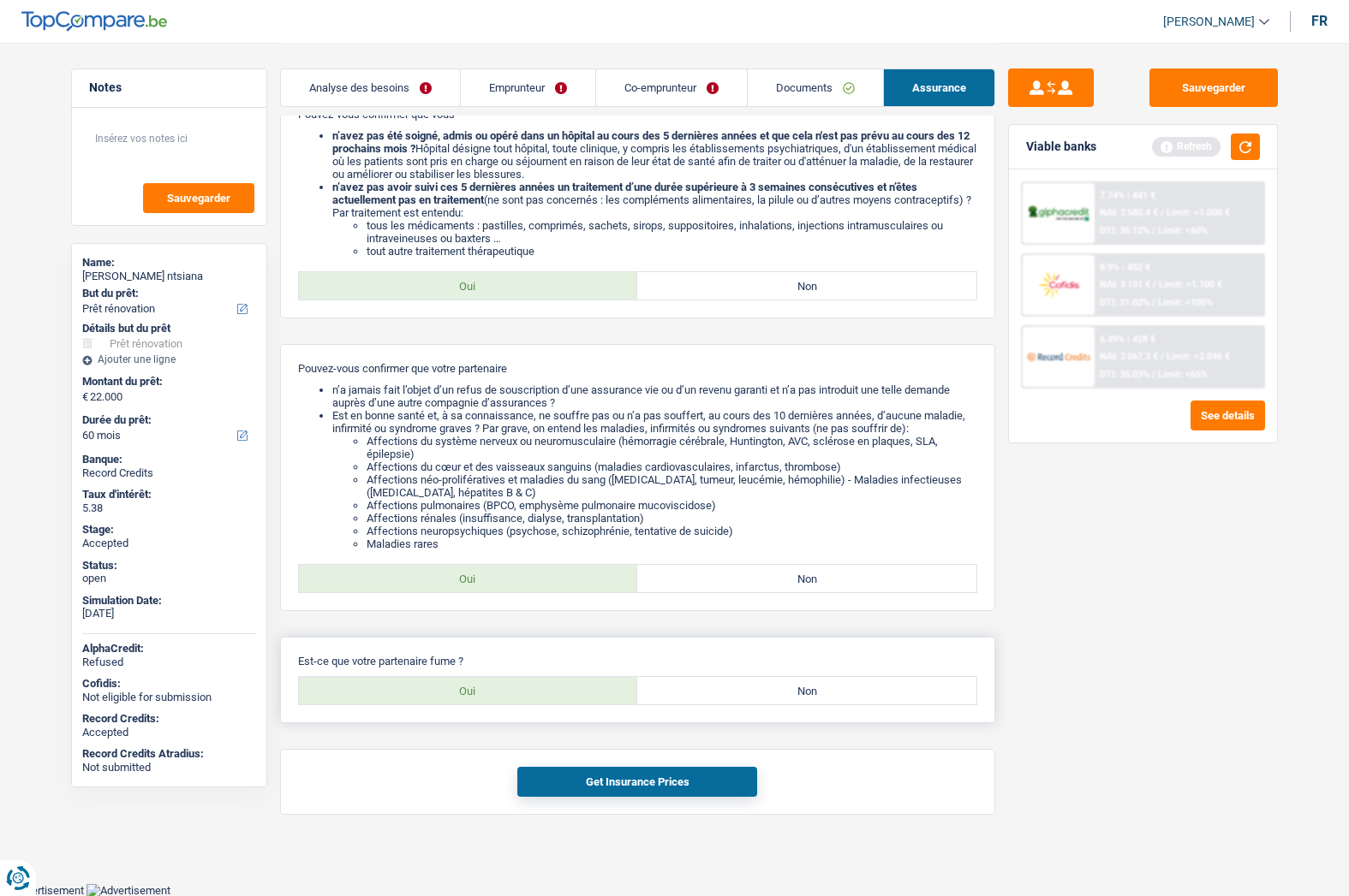
click at [713, 697] on label "Non" at bounding box center [806, 691] width 339 height 27
click at [713, 697] on input "Non" at bounding box center [806, 691] width 339 height 27
radio input "true"
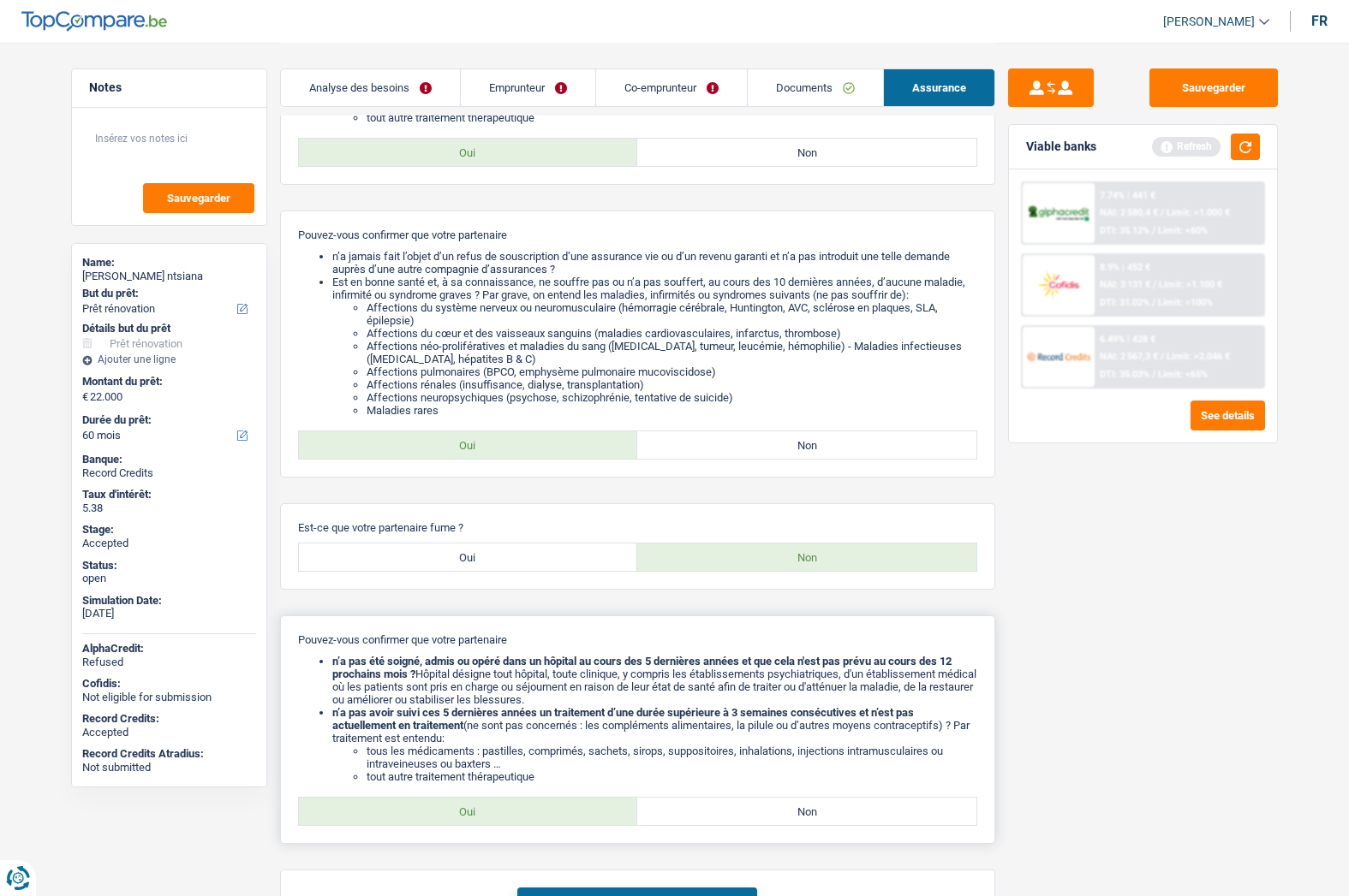
scroll to position [930, 0]
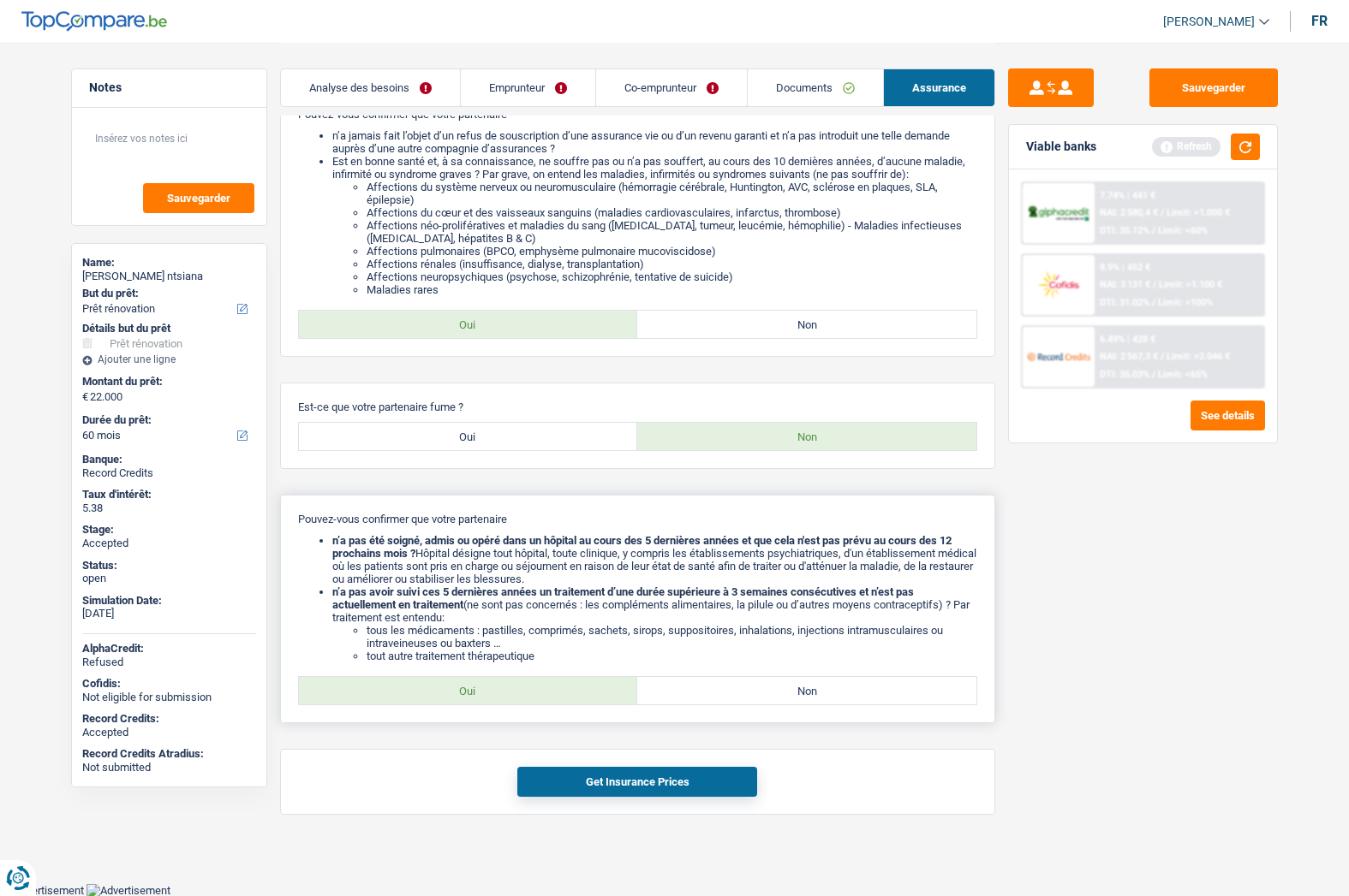
click at [524, 695] on label "Oui" at bounding box center [468, 691] width 339 height 27
click at [524, 695] on input "Oui" at bounding box center [468, 691] width 339 height 27
radio input "true"
click at [588, 769] on button "Get Insurance Prices" at bounding box center [636, 781] width 239 height 30
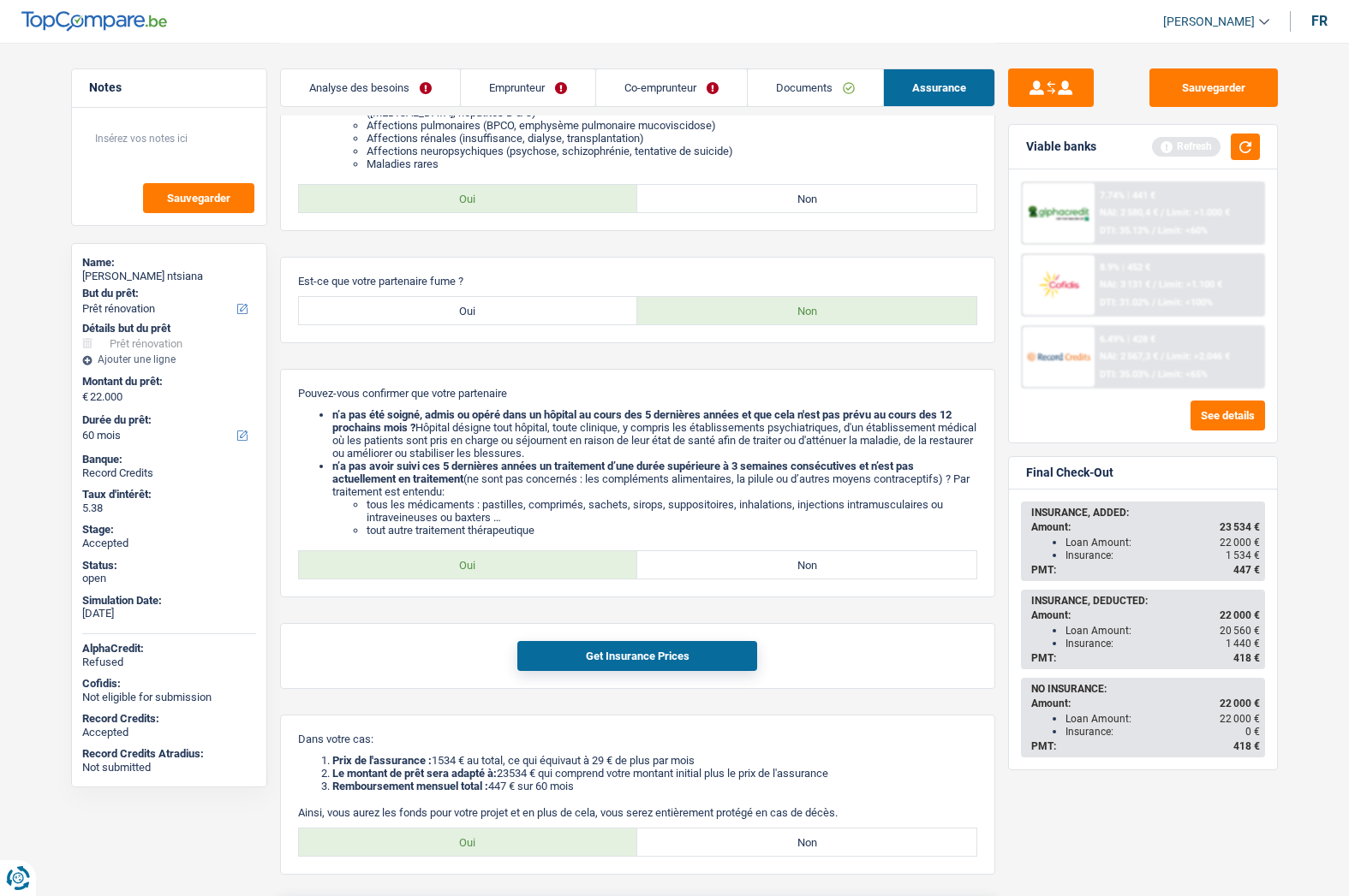
scroll to position [1178, 0]
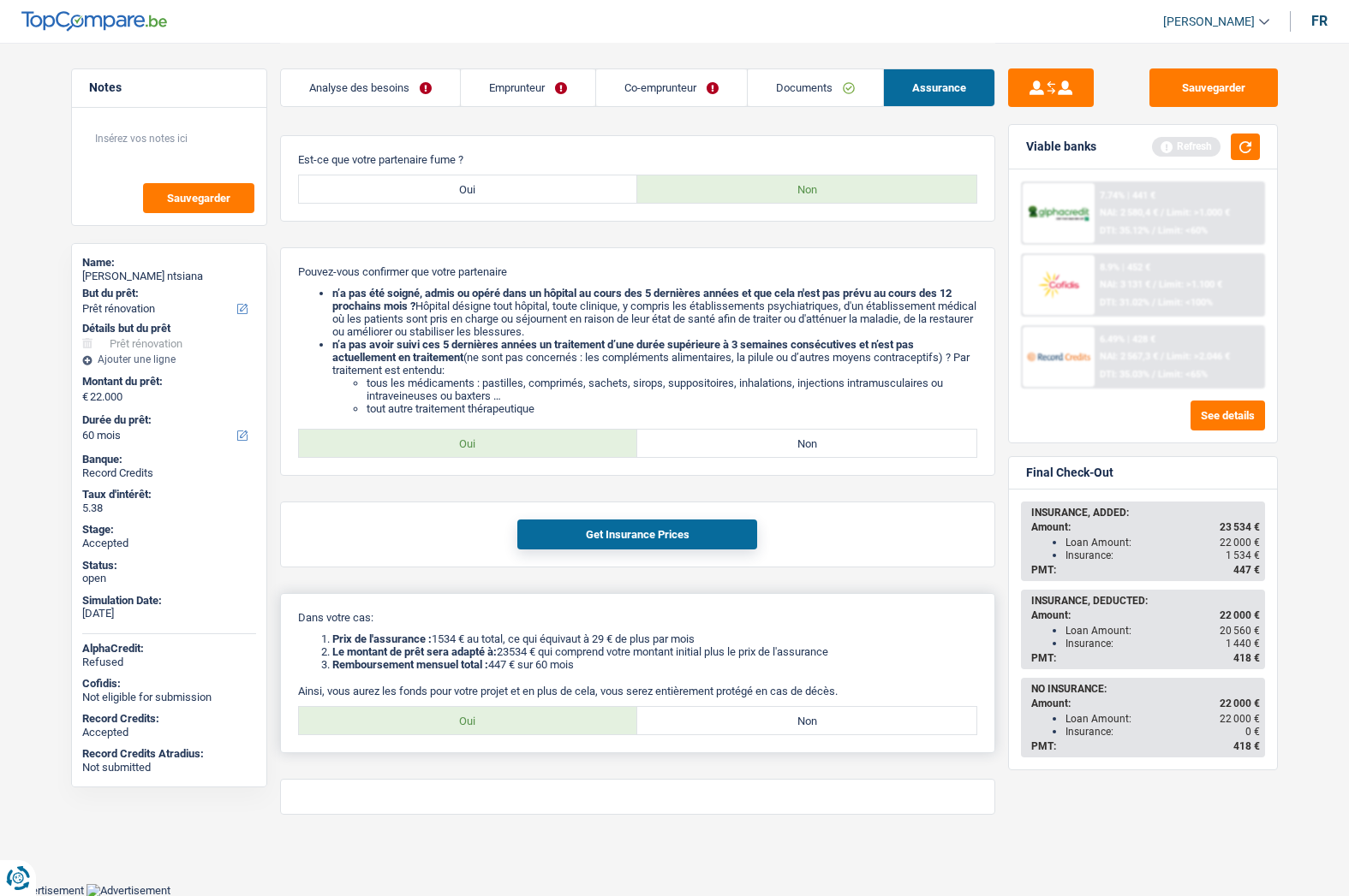
click at [504, 722] on label "Oui" at bounding box center [468, 721] width 339 height 27
click at [504, 722] on input "Oui" at bounding box center [468, 721] width 339 height 27
radio input "true"
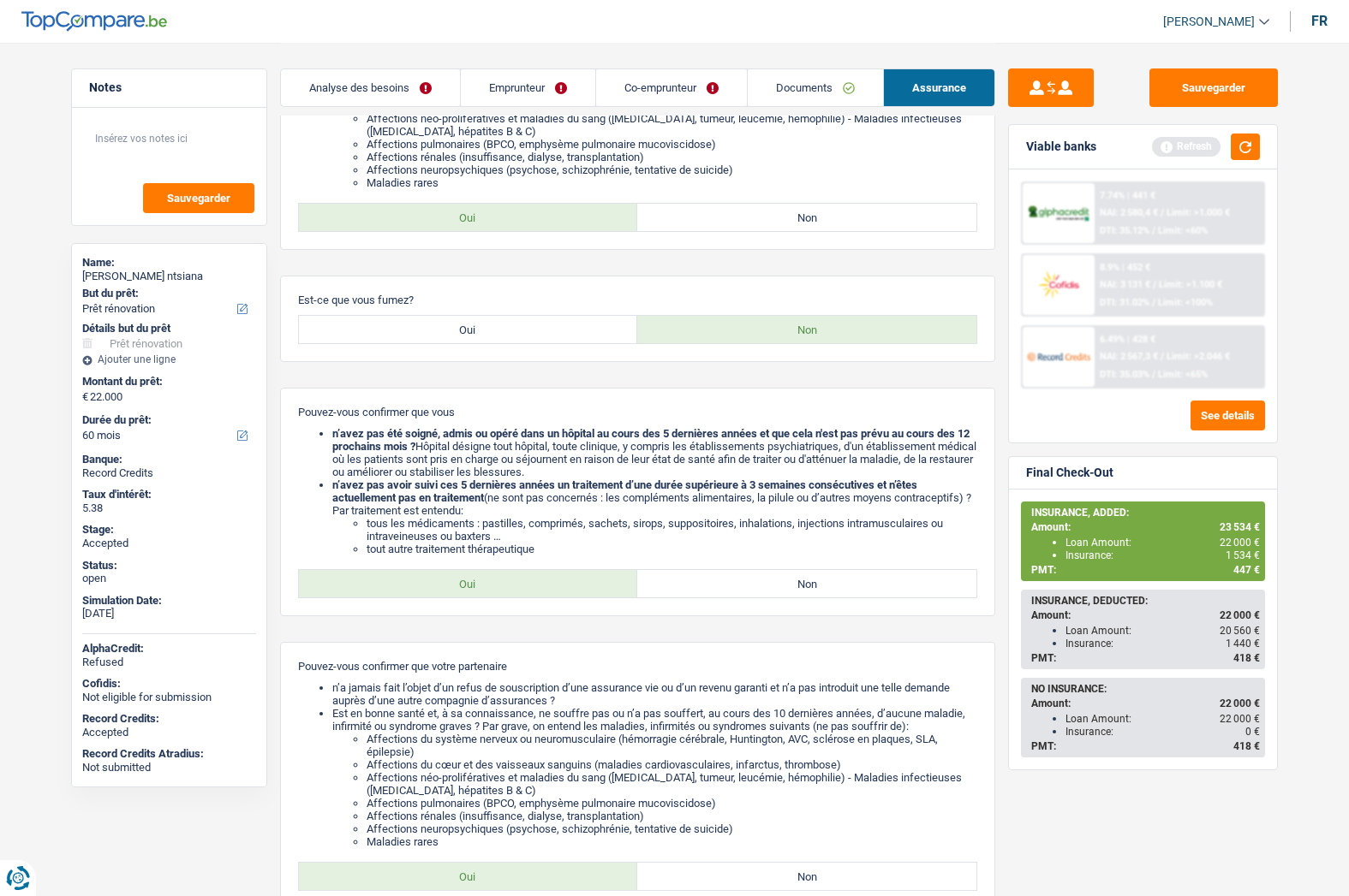
scroll to position [237, 0]
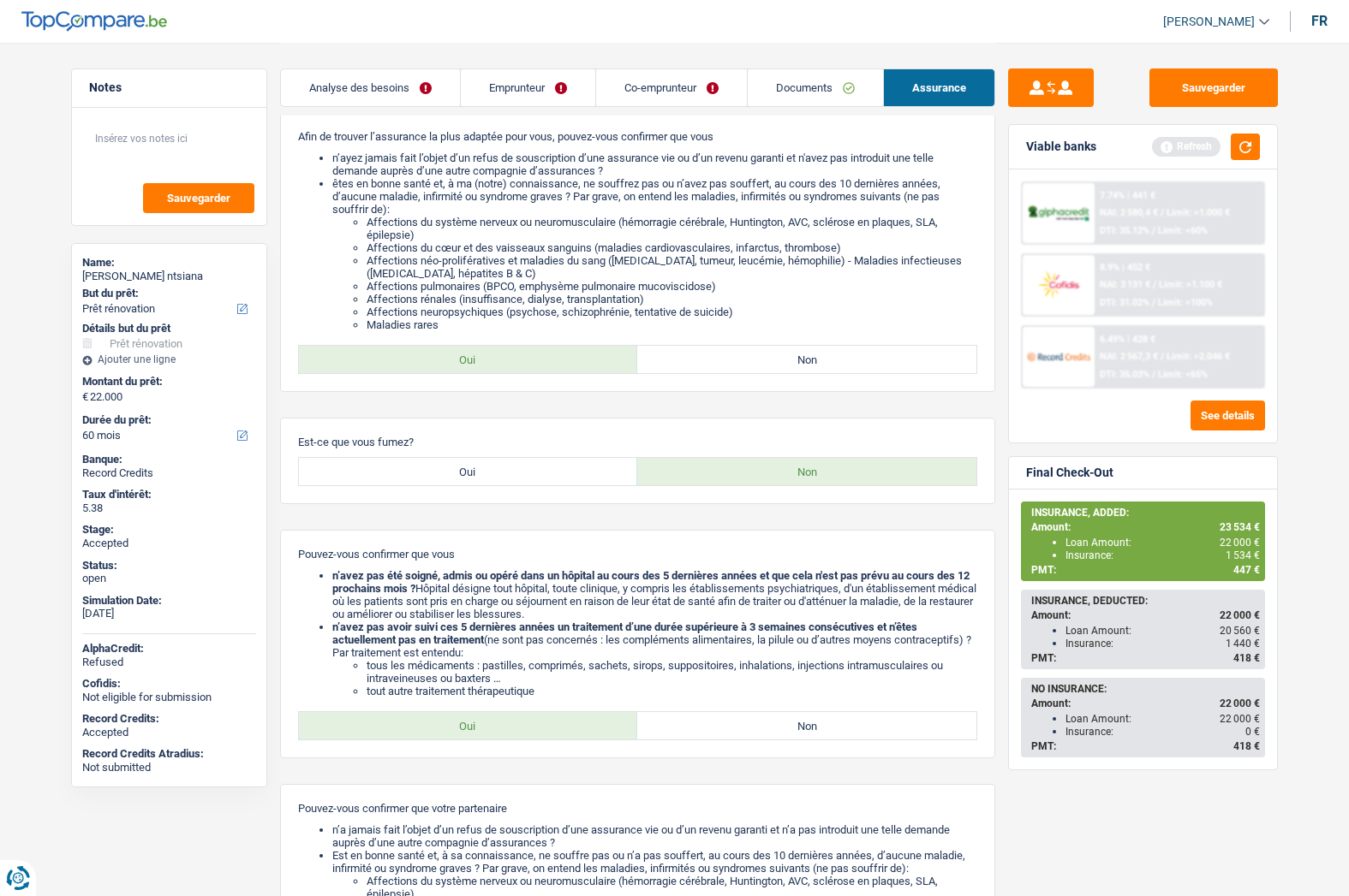
drag, startPoint x: 352, startPoint y: 78, endPoint x: 390, endPoint y: 78, distance: 38.0
click at [352, 78] on link "Analyse des besoins" at bounding box center [370, 88] width 179 height 37
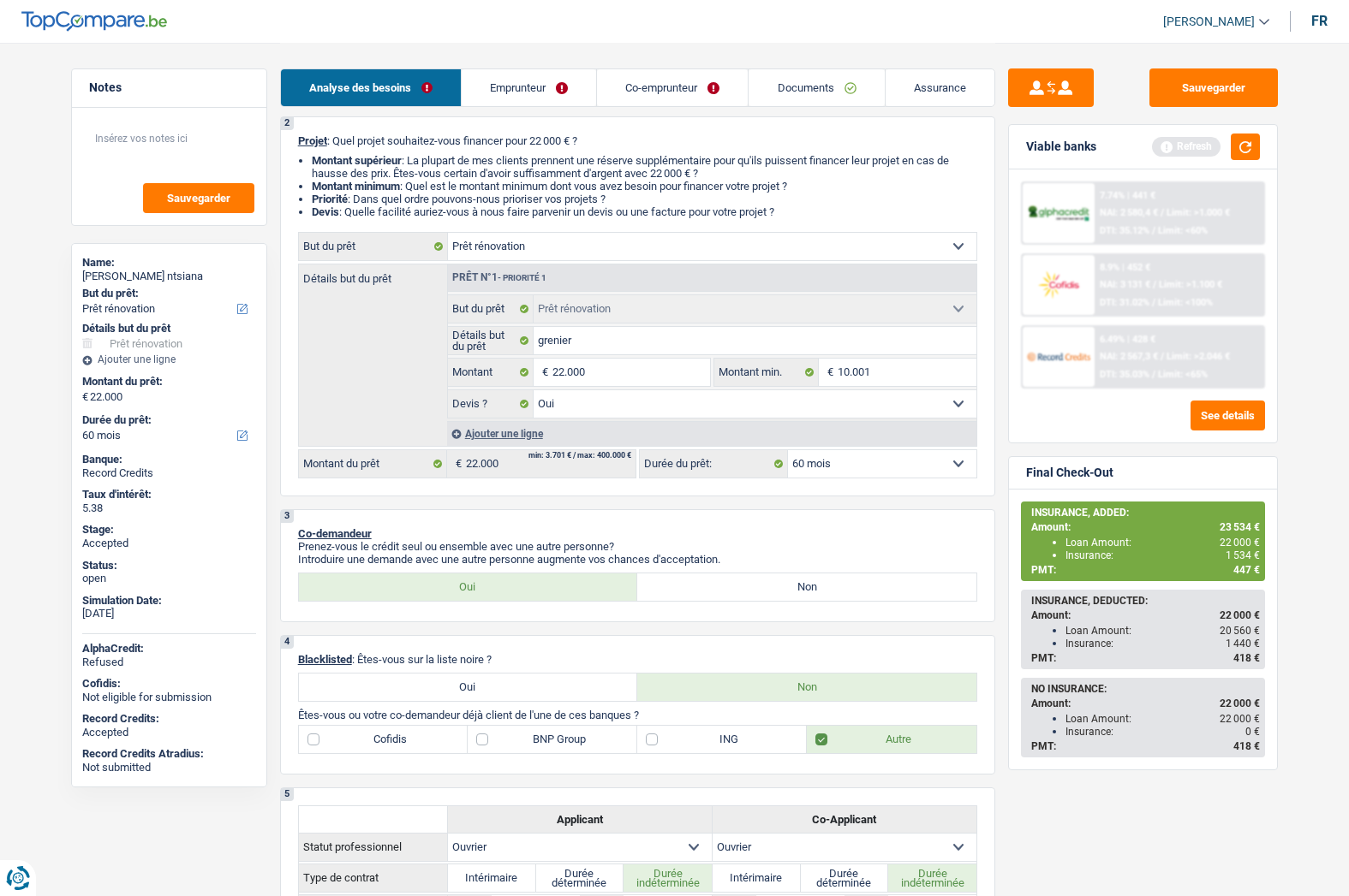
scroll to position [0, 0]
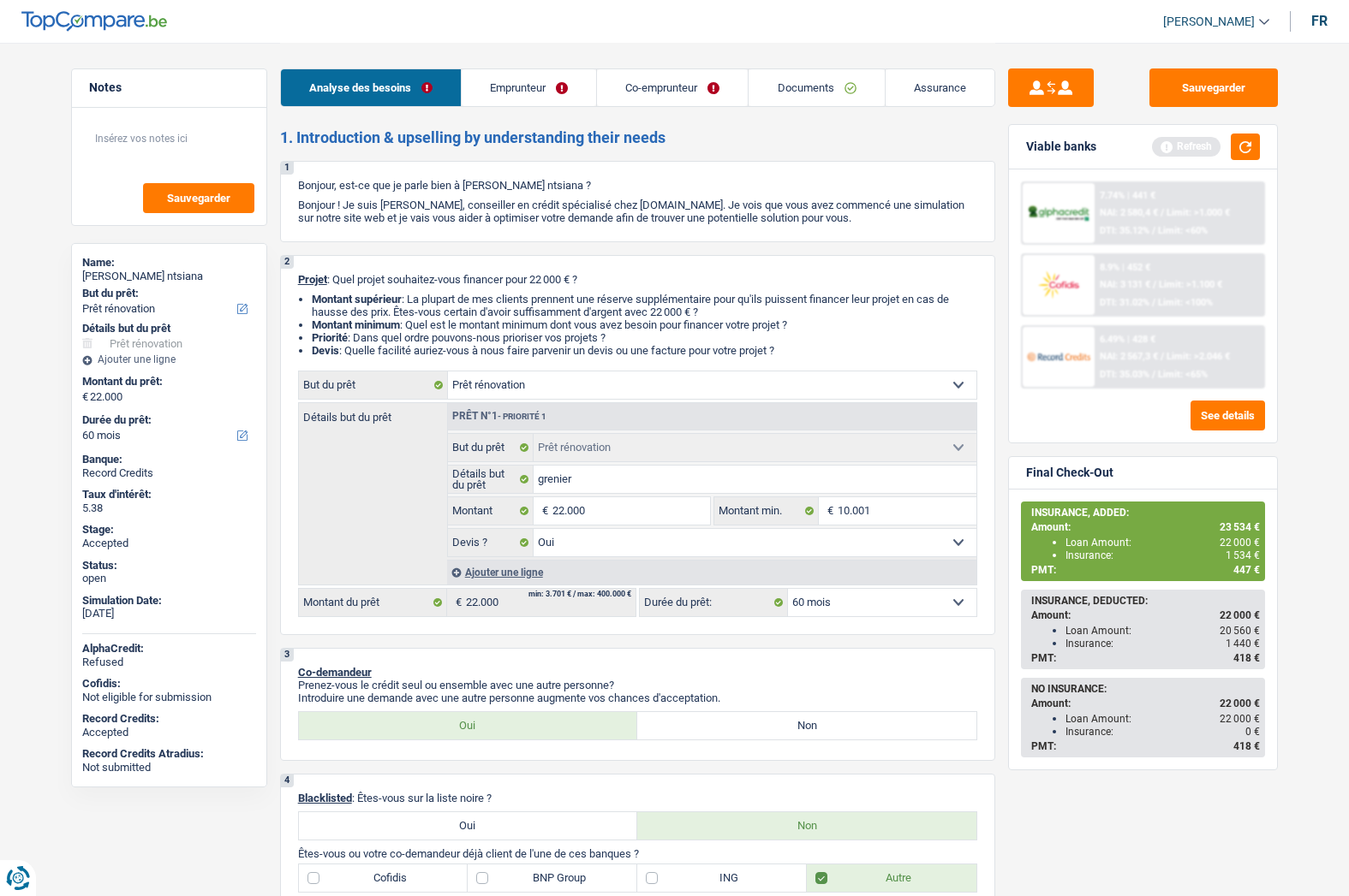
click at [796, 95] on link "Documents" at bounding box center [816, 88] width 136 height 37
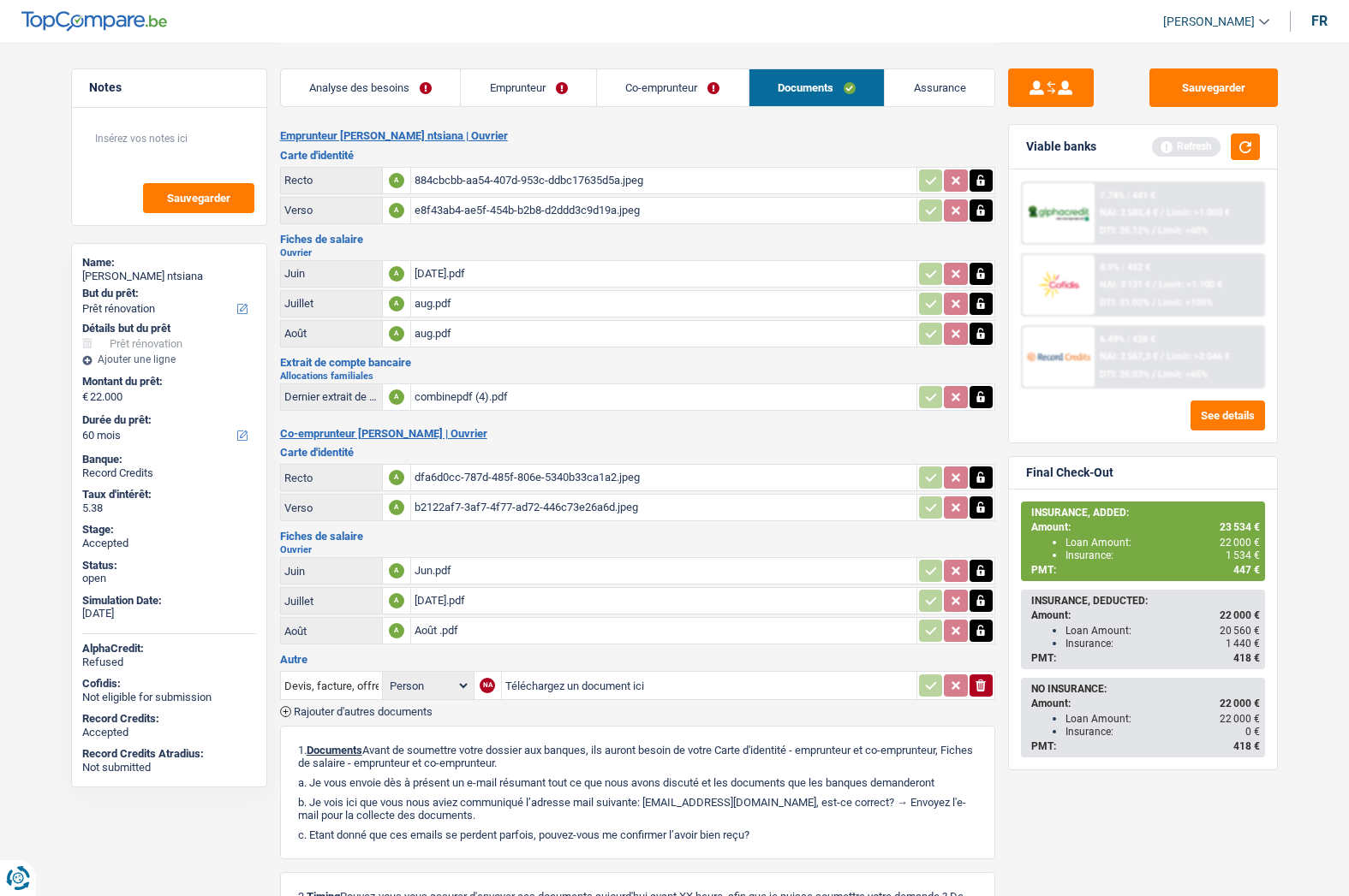
click at [1222, 17] on span "[PERSON_NAME]" at bounding box center [1208, 22] width 91 height 14
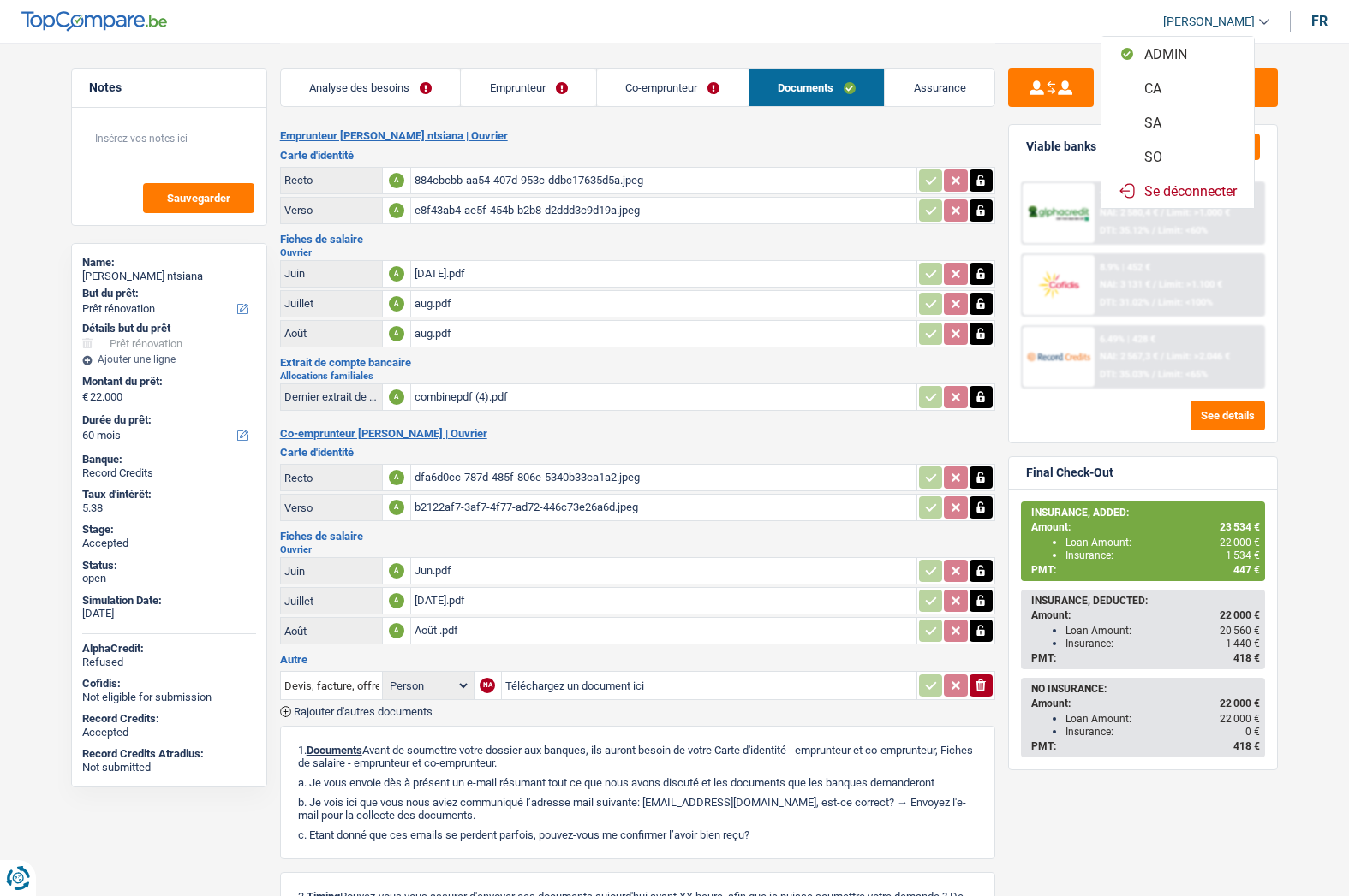
click at [1149, 152] on button "SO" at bounding box center [1177, 156] width 153 height 34
select select "60"
select select "renovation"
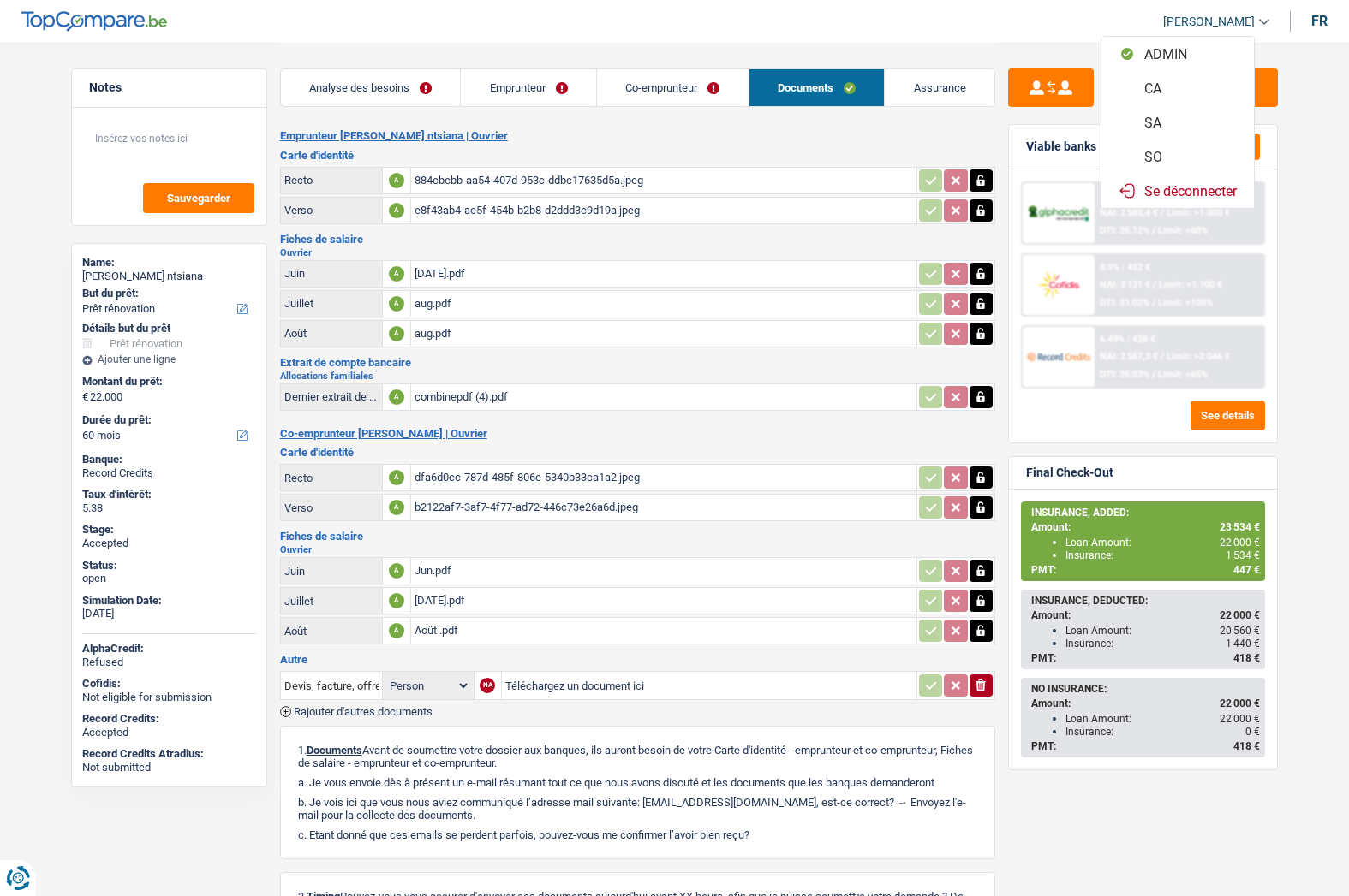
select select "yes"
select select "60"
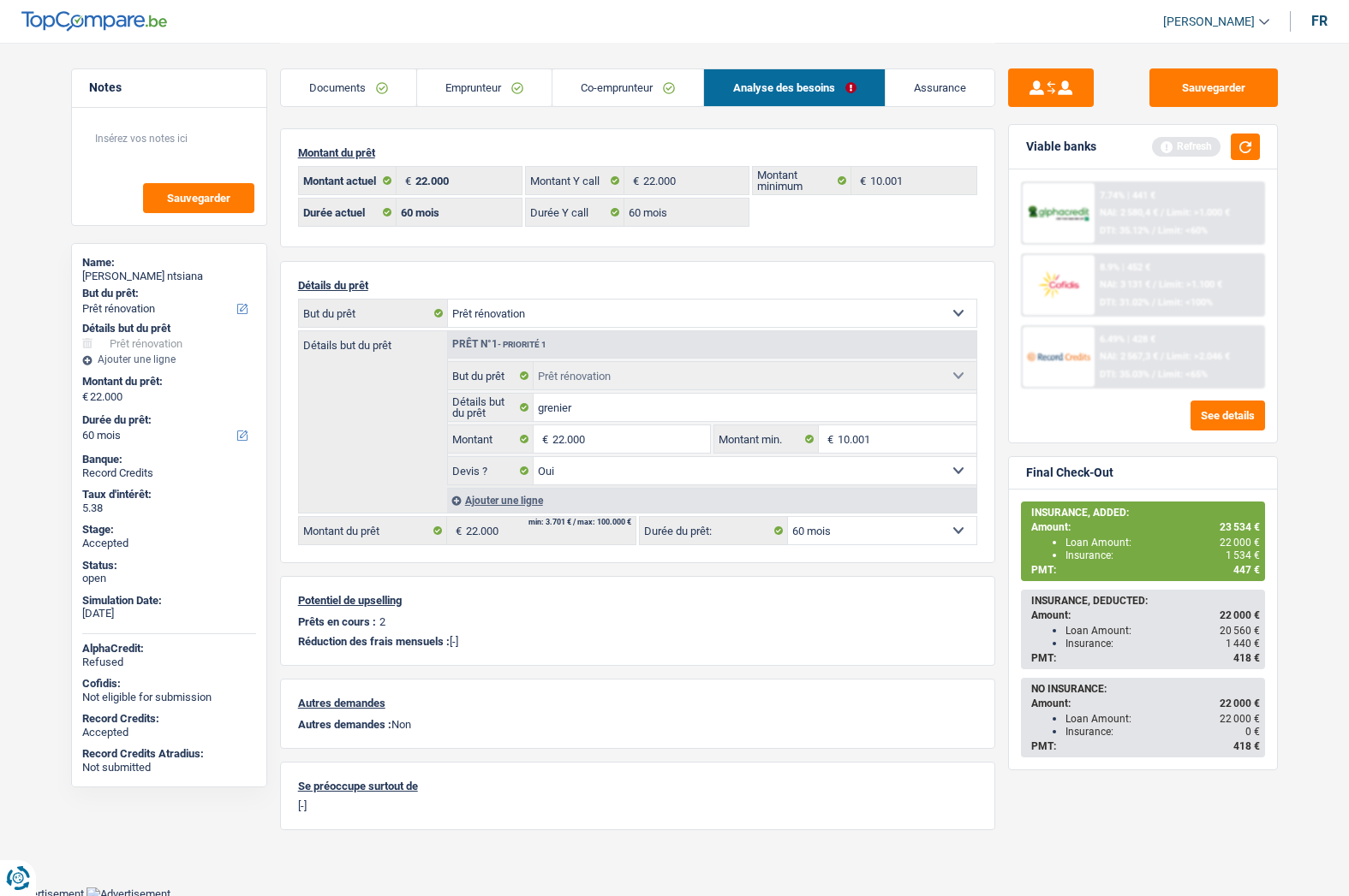
click at [424, 250] on div "Montant du prêt 22.000 € Montant actuel 22.000 € Montant Y call 10.001 € Montan…" at bounding box center [637, 479] width 715 height 702
click at [1241, 571] on span "447 €" at bounding box center [1246, 570] width 26 height 12
click at [1240, 570] on span "447 €" at bounding box center [1246, 570] width 26 height 12
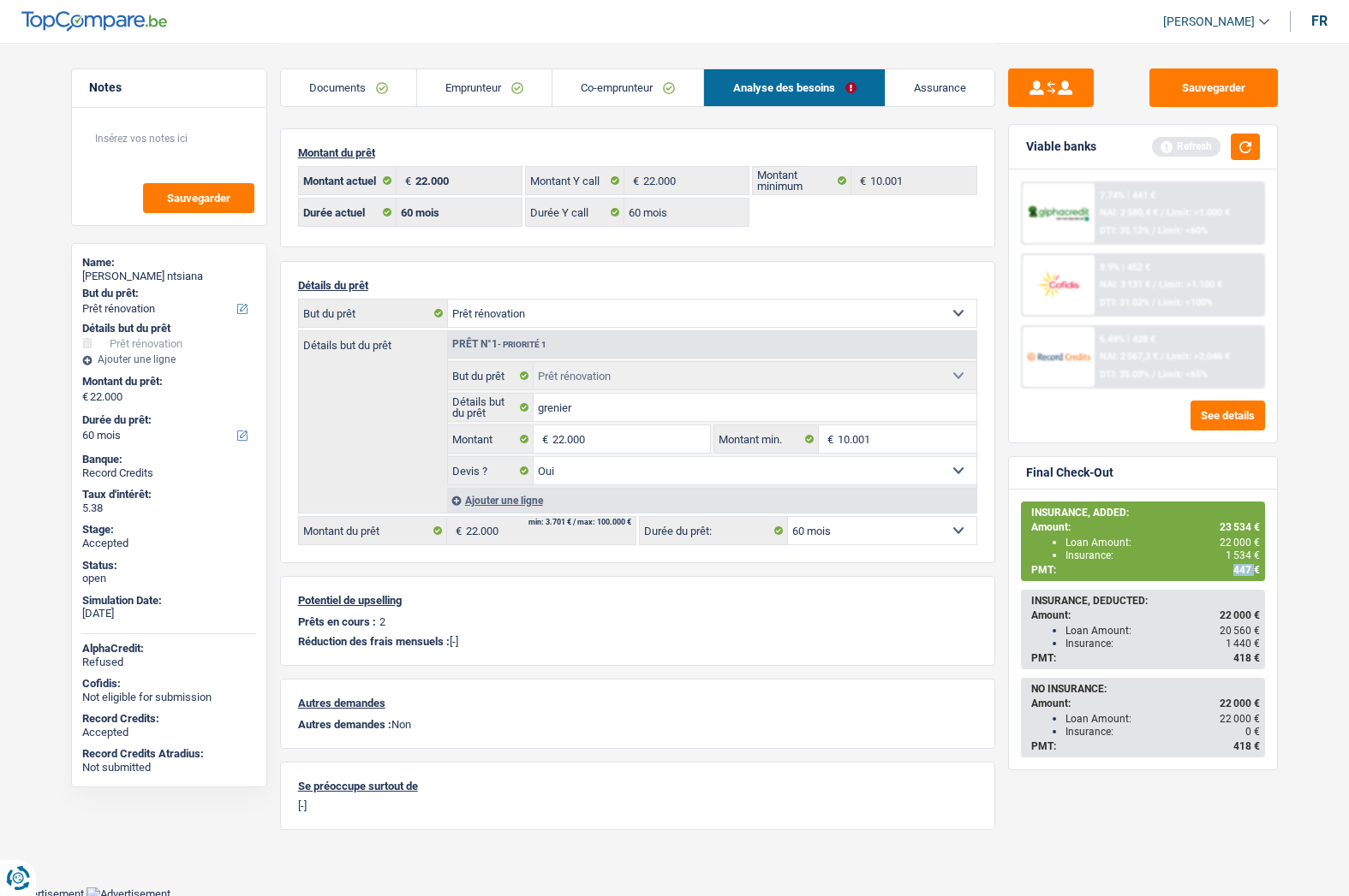
click at [1240, 570] on span "447 €" at bounding box center [1246, 570] width 26 height 12
click at [1007, 527] on div "Final Check-Out INSURANCE, ADDED: Amount: 23 534 € Loan Amount: 22 000 € Insura…" at bounding box center [1142, 613] width 270 height 314
click at [1001, 527] on div "Sauvegarder Viable banks Refresh 7.74% | 441 € NAI: 2 580,4 € / Limit: >1.000 €…" at bounding box center [1142, 469] width 295 height 800
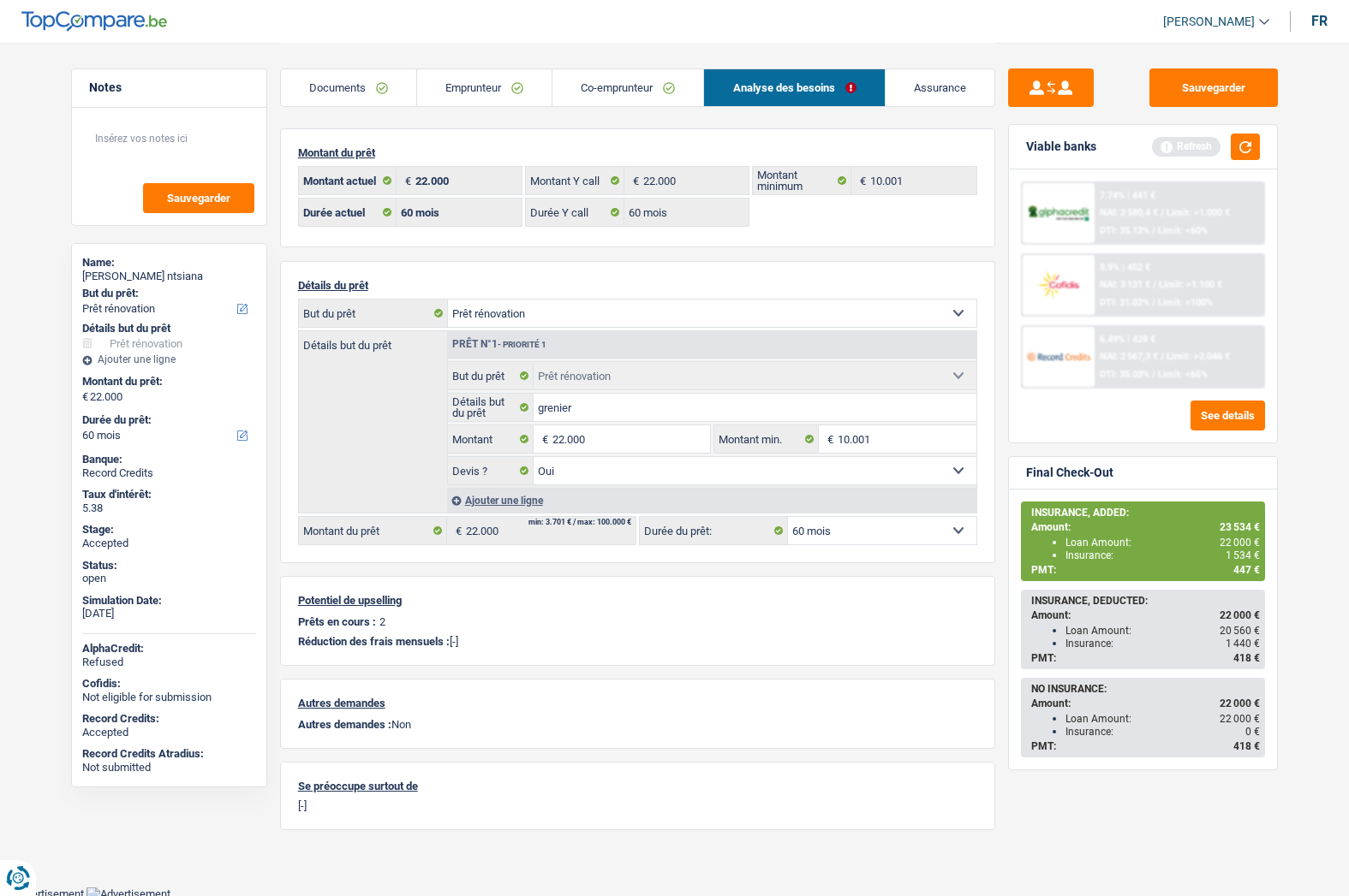
click at [961, 97] on link "Assurance" at bounding box center [940, 88] width 108 height 37
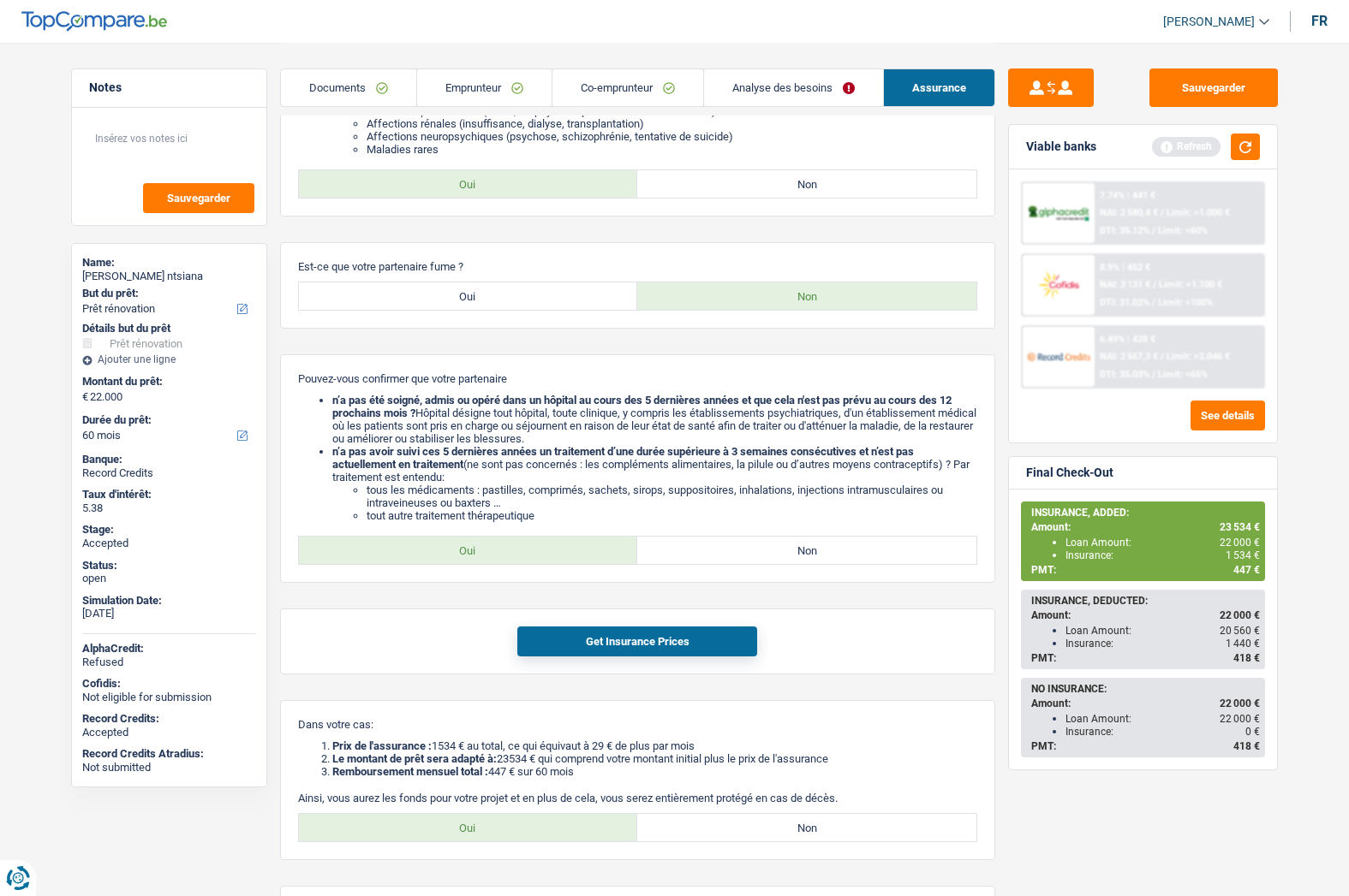
scroll to position [1113, 0]
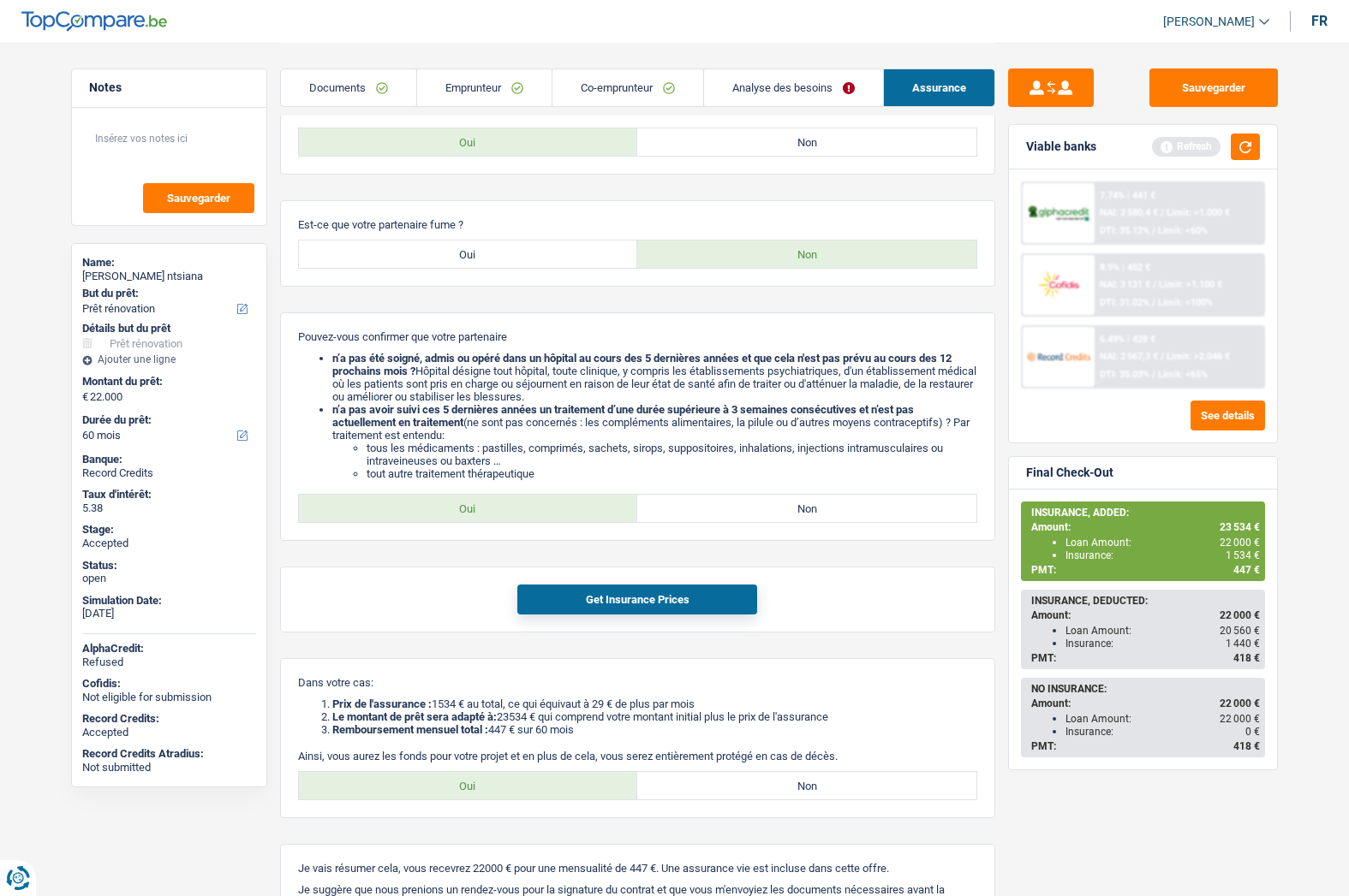
click at [459, 91] on link "Emprunteur" at bounding box center [484, 88] width 135 height 37
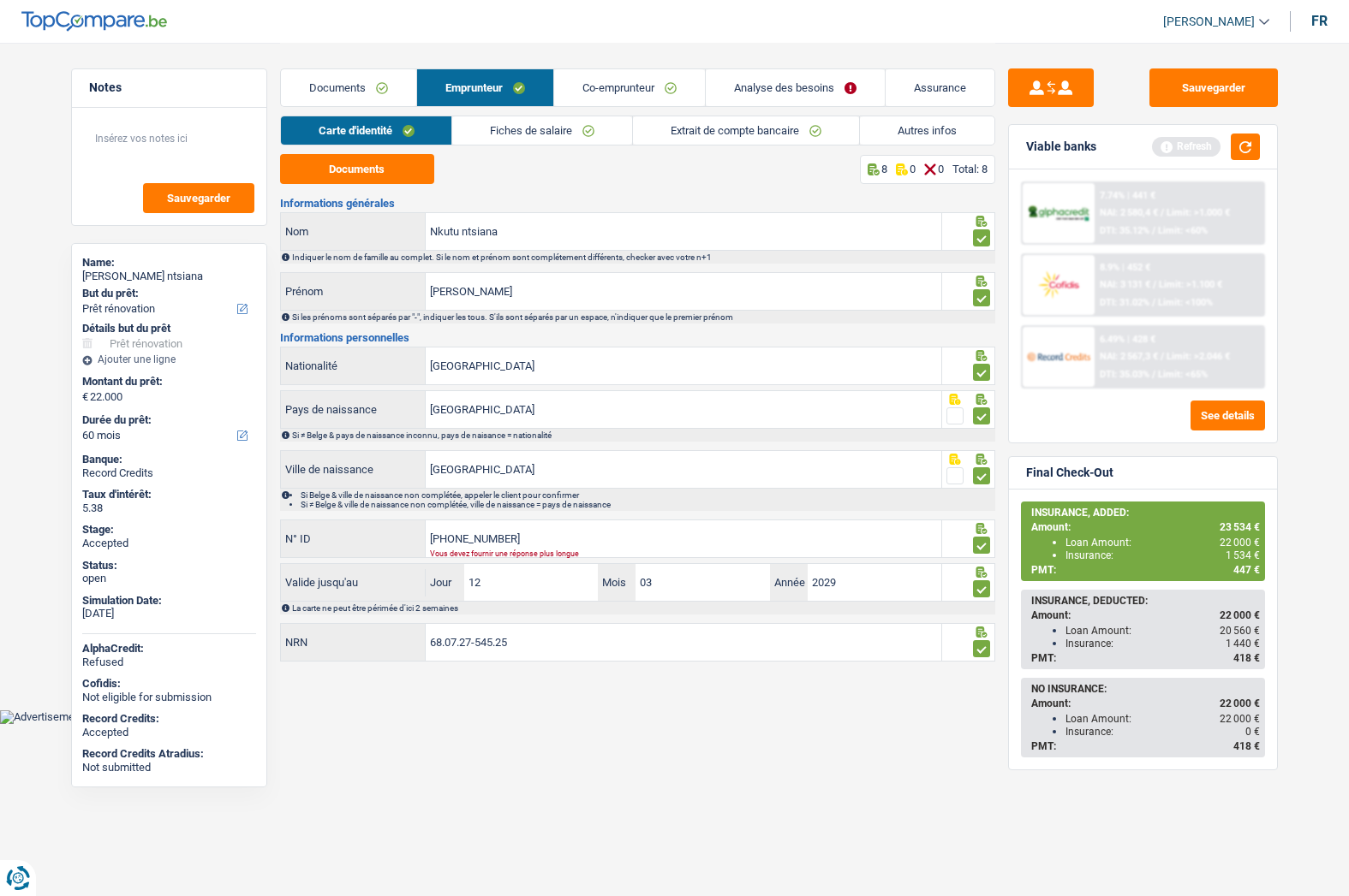
scroll to position [0, 0]
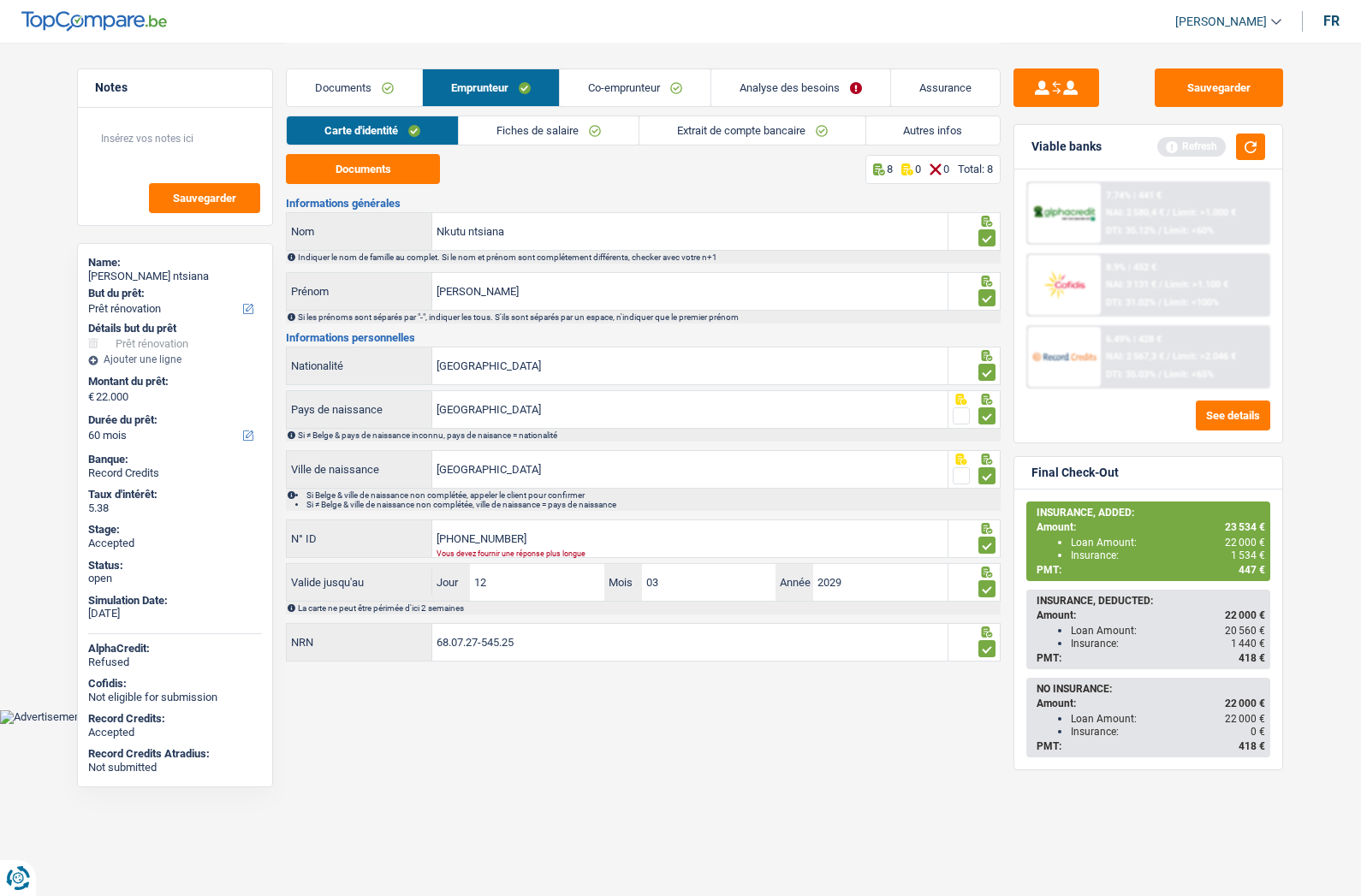
click at [371, 88] on link "Documents" at bounding box center [354, 88] width 135 height 37
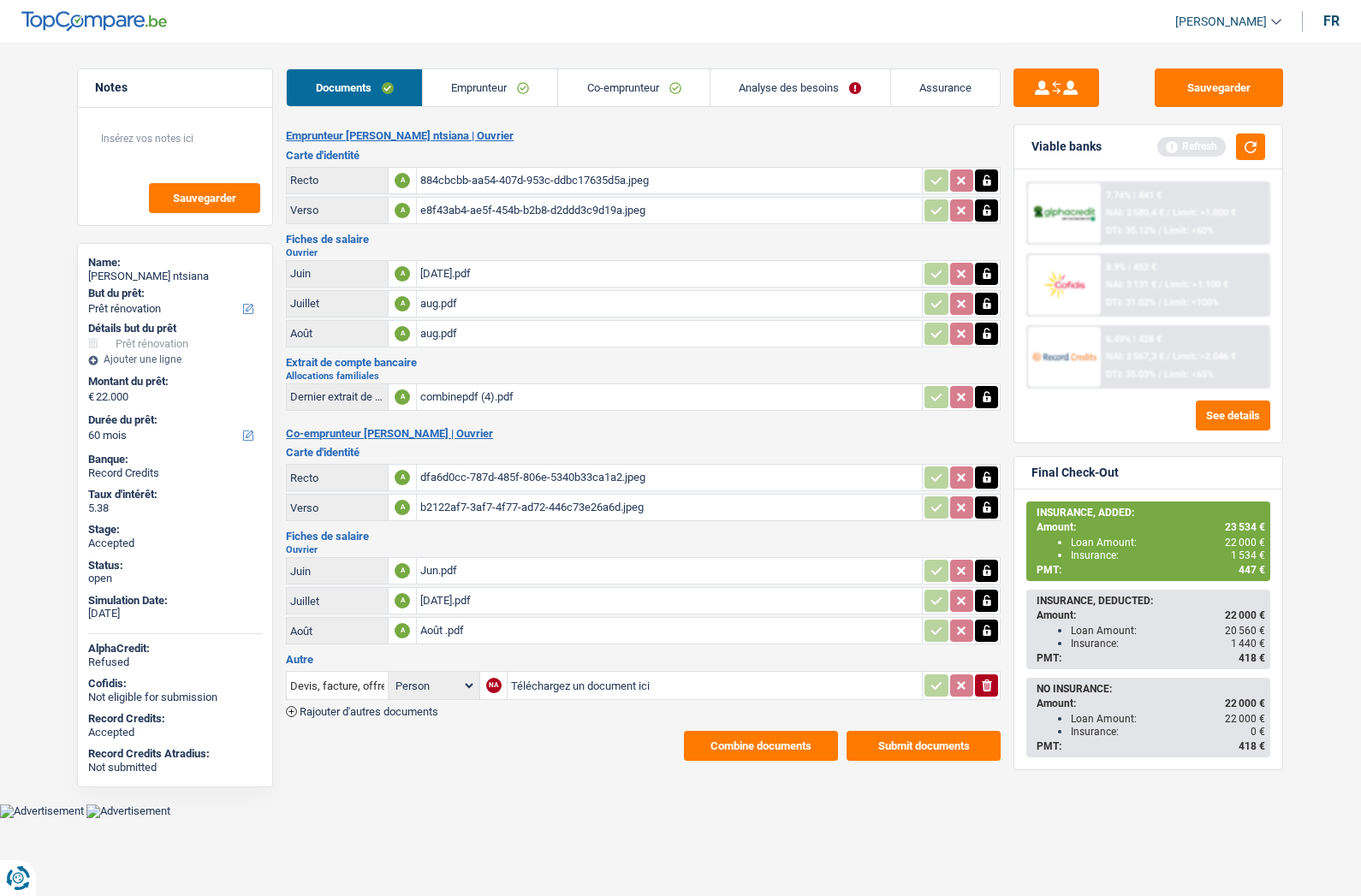
click at [144, 280] on div "Serge Nkutu ntsiana" at bounding box center [175, 276] width 173 height 14
copy div "Serge Nkutu ntsiana"
click at [803, 89] on link "Analyse des besoins" at bounding box center [800, 88] width 180 height 37
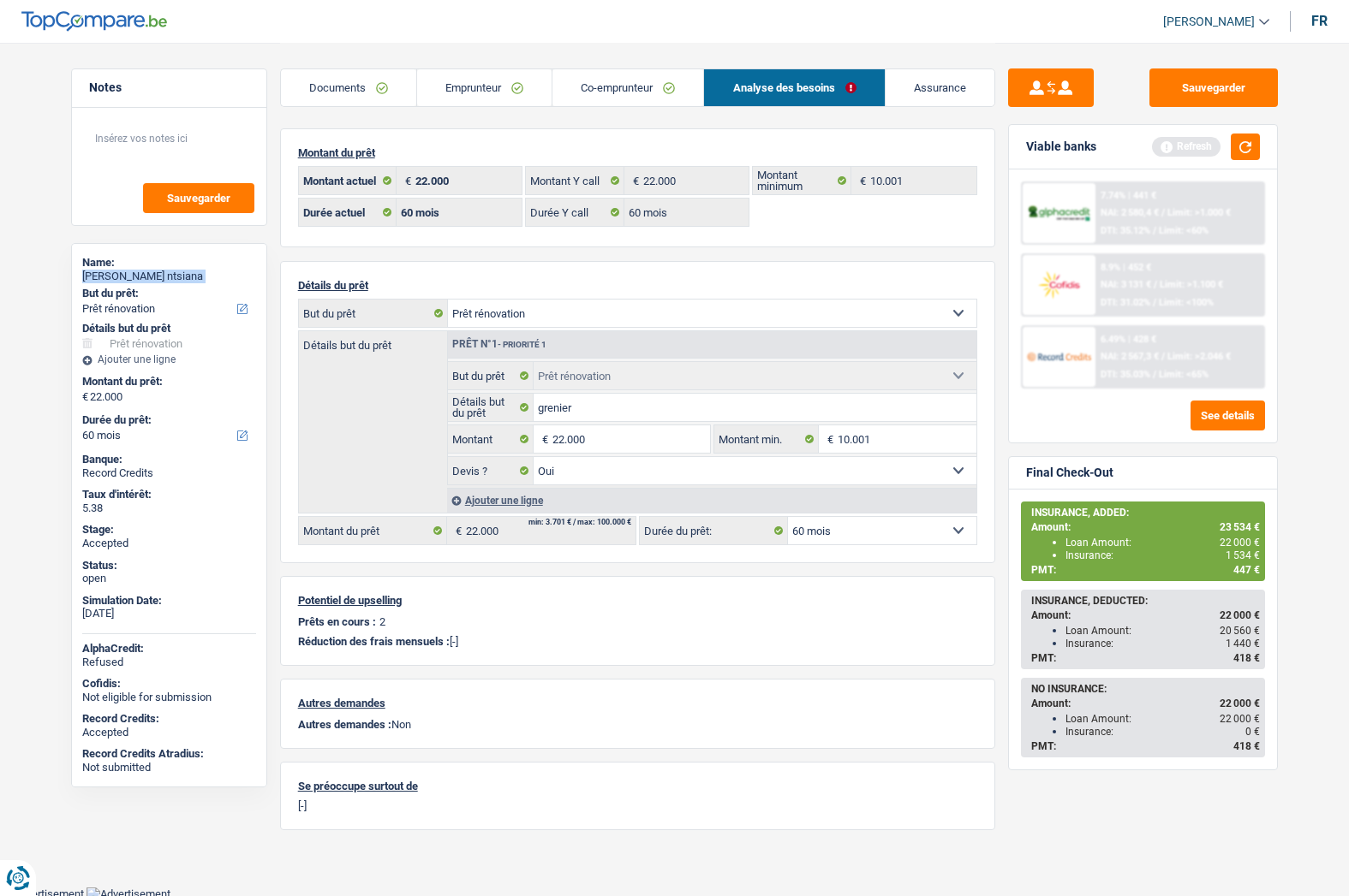
click at [495, 85] on link "Emprunteur" at bounding box center [484, 88] width 135 height 37
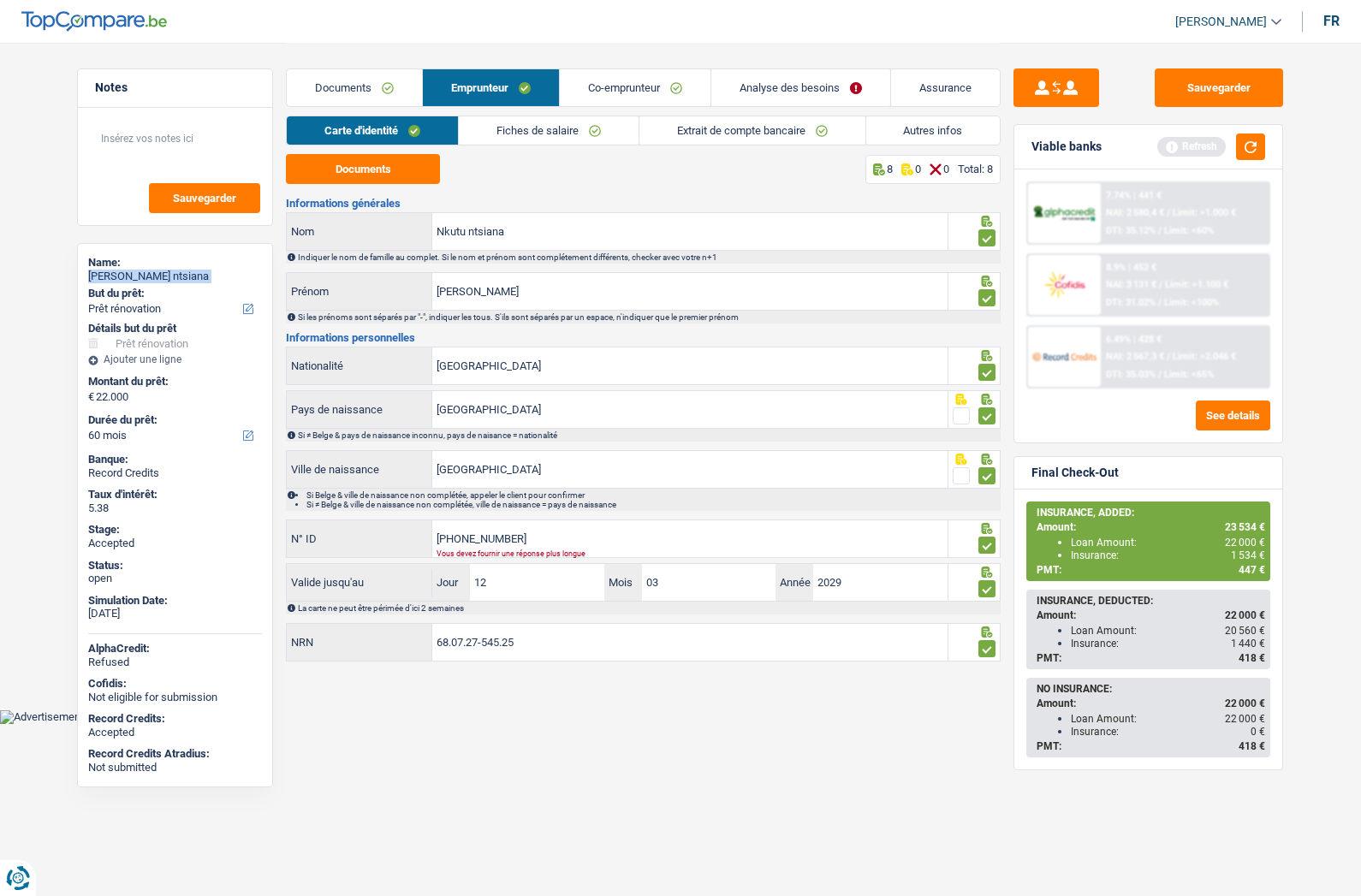
drag, startPoint x: 899, startPoint y: 131, endPoint x: 834, endPoint y: 154, distance: 68.9
click at [900, 131] on link "Autres infos" at bounding box center [933, 130] width 135 height 28
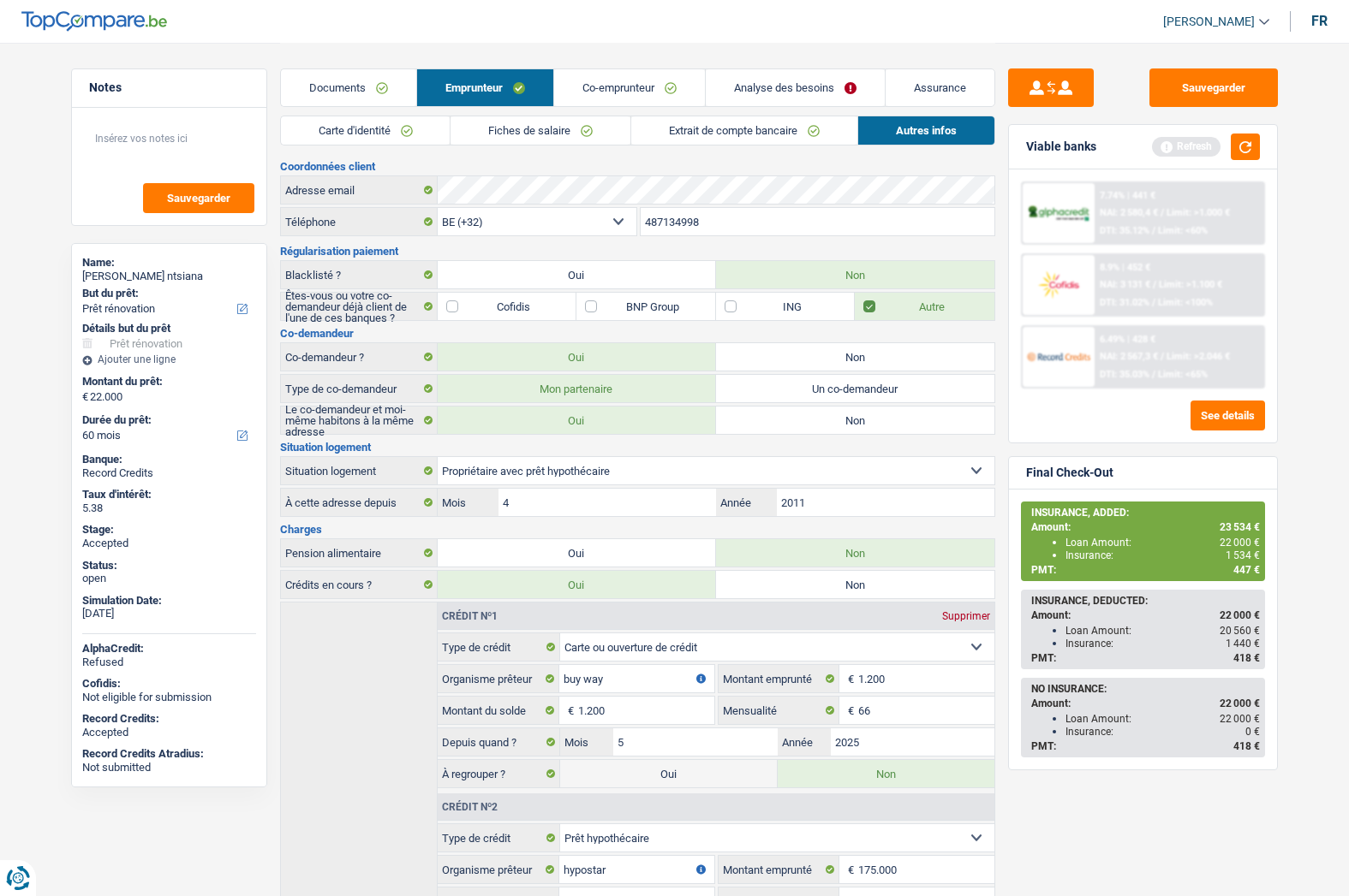
click at [665, 225] on input "487134998" at bounding box center [817, 221] width 353 height 27
click at [917, 79] on link "Assurance" at bounding box center [940, 88] width 108 height 37
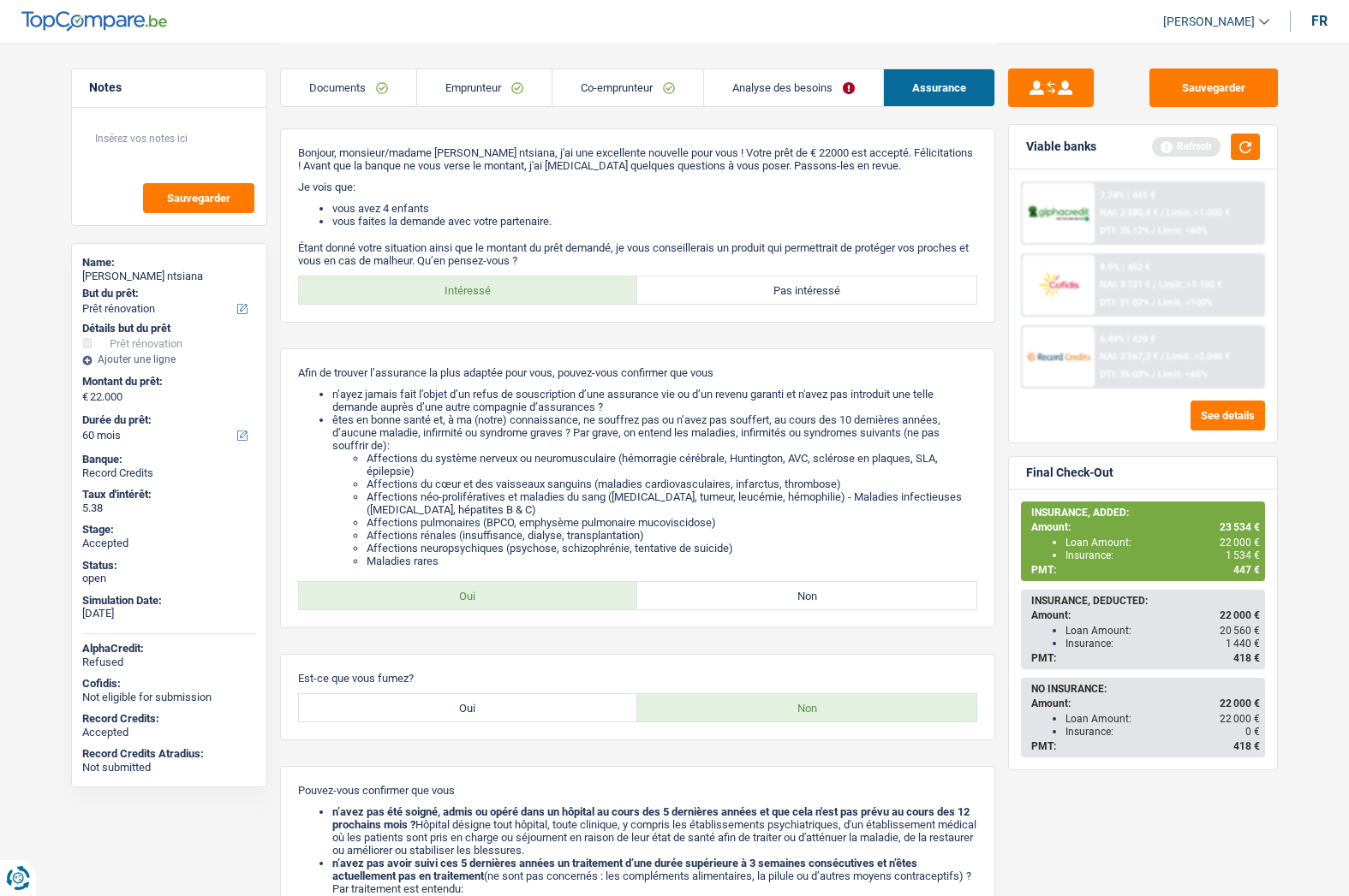
click at [1229, 527] on span "23 534 €" at bounding box center [1240, 527] width 41 height 12
copy span "23 534"
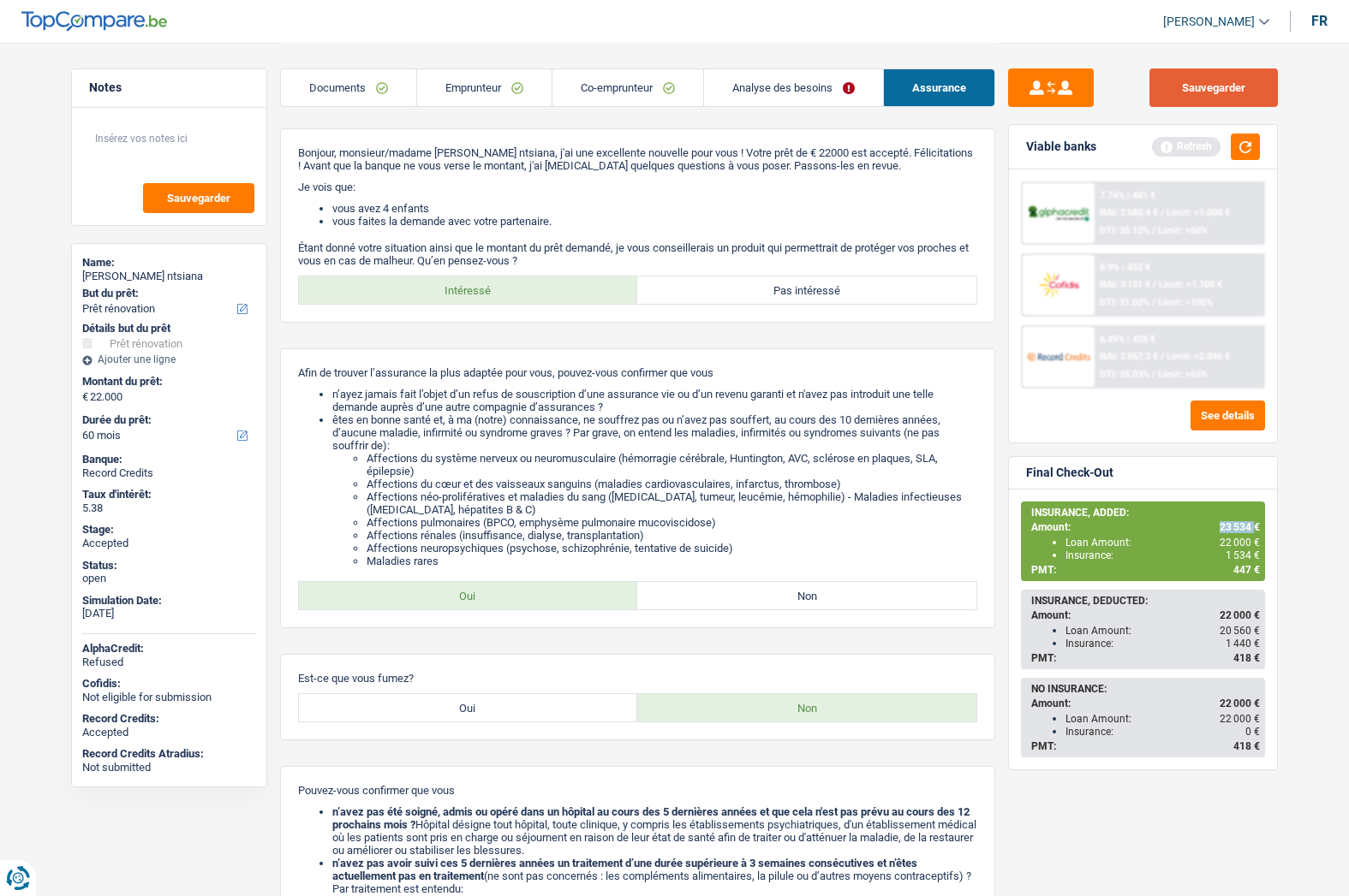
click at [1196, 81] on button "Sauvegarder" at bounding box center [1213, 88] width 128 height 39
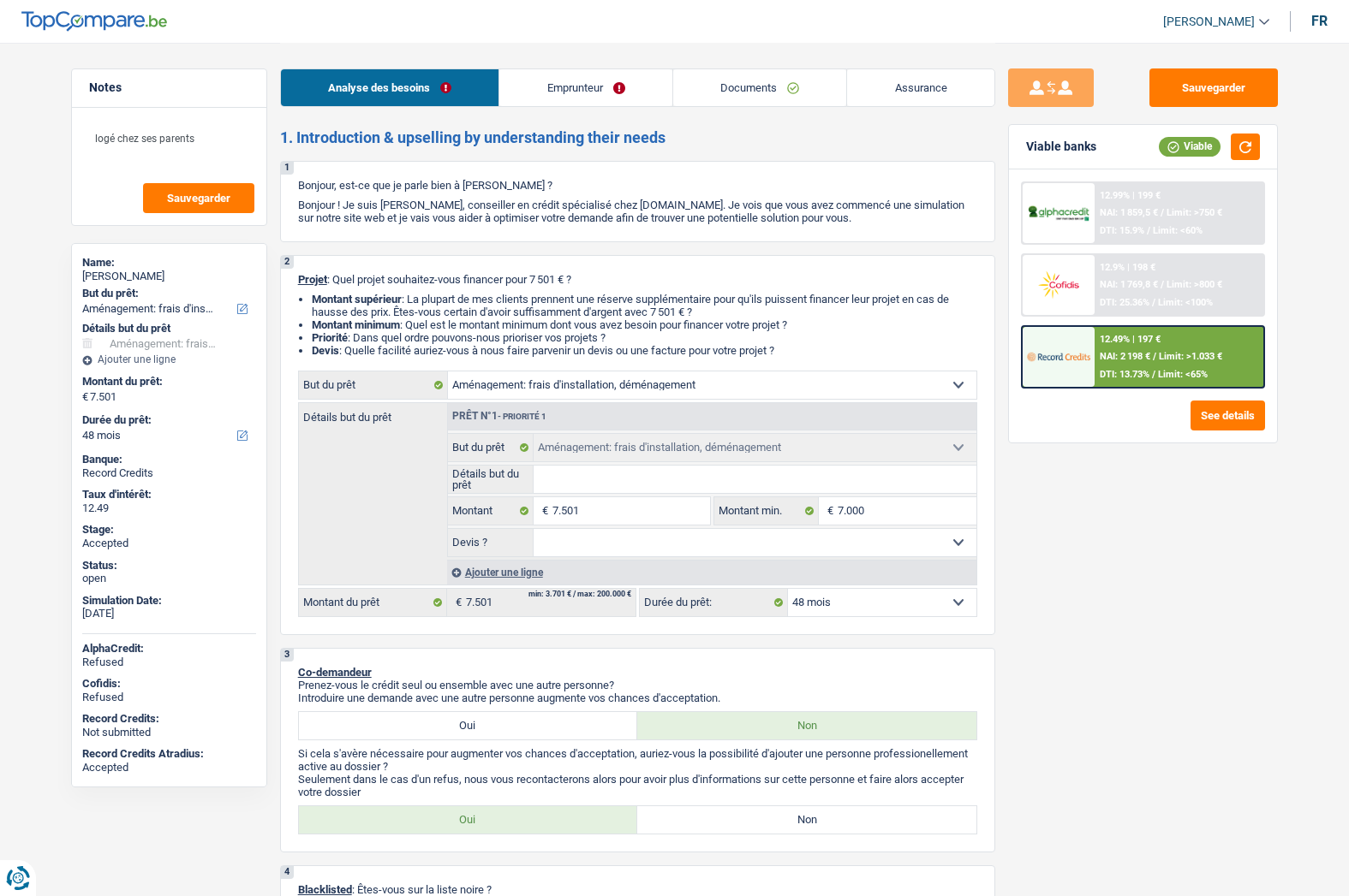
select select "movingOrInstallation"
select select "48"
select select "movingOrInstallation"
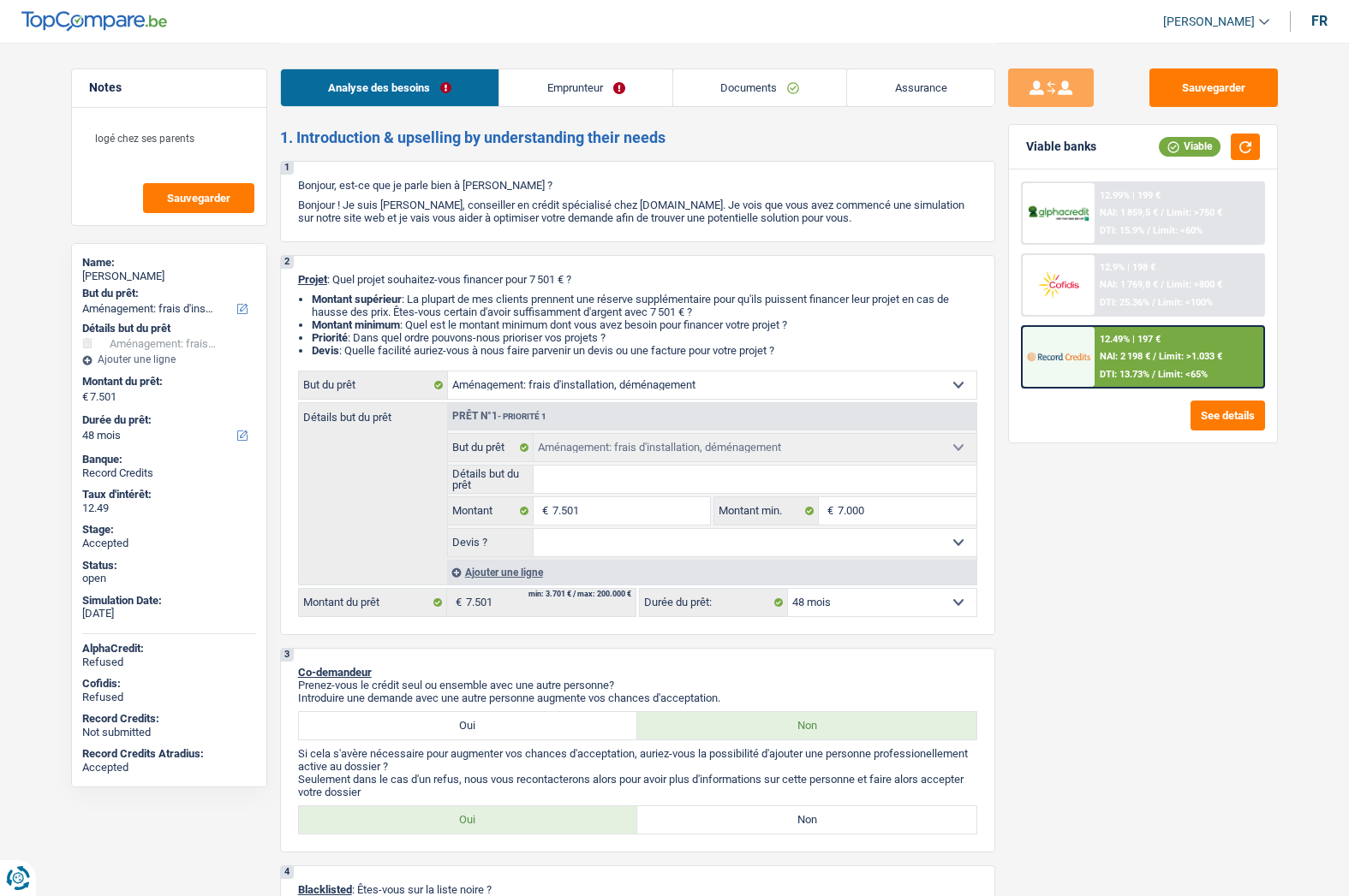
select select "48"
select select "privateEmployee"
select select "netSalary"
select select "mealVouchers"
select select "liveWithParents"
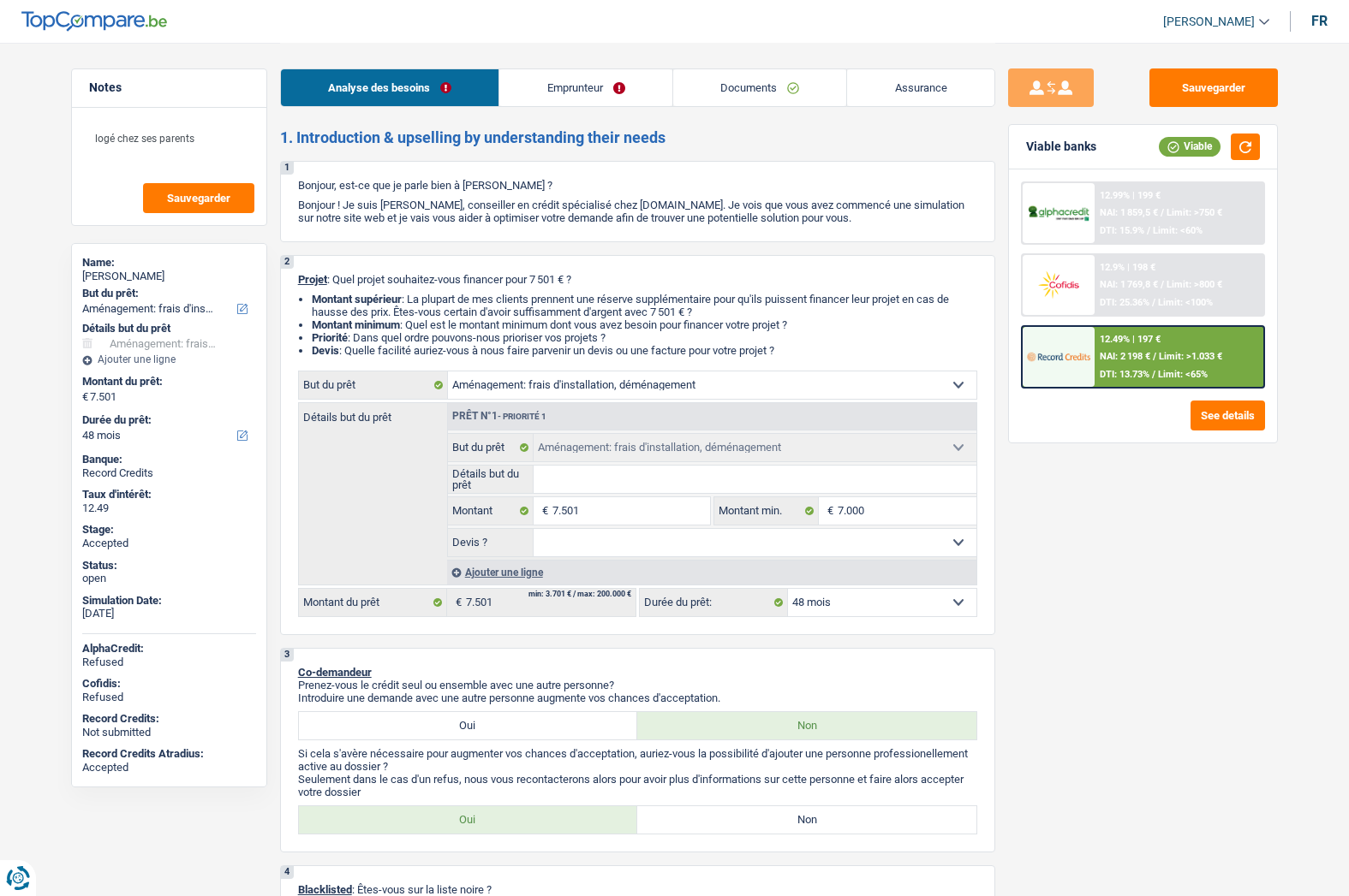
select select "personalLoan"
select select "loanRepayment"
select select "24"
select select "personalLoan"
select select "18"
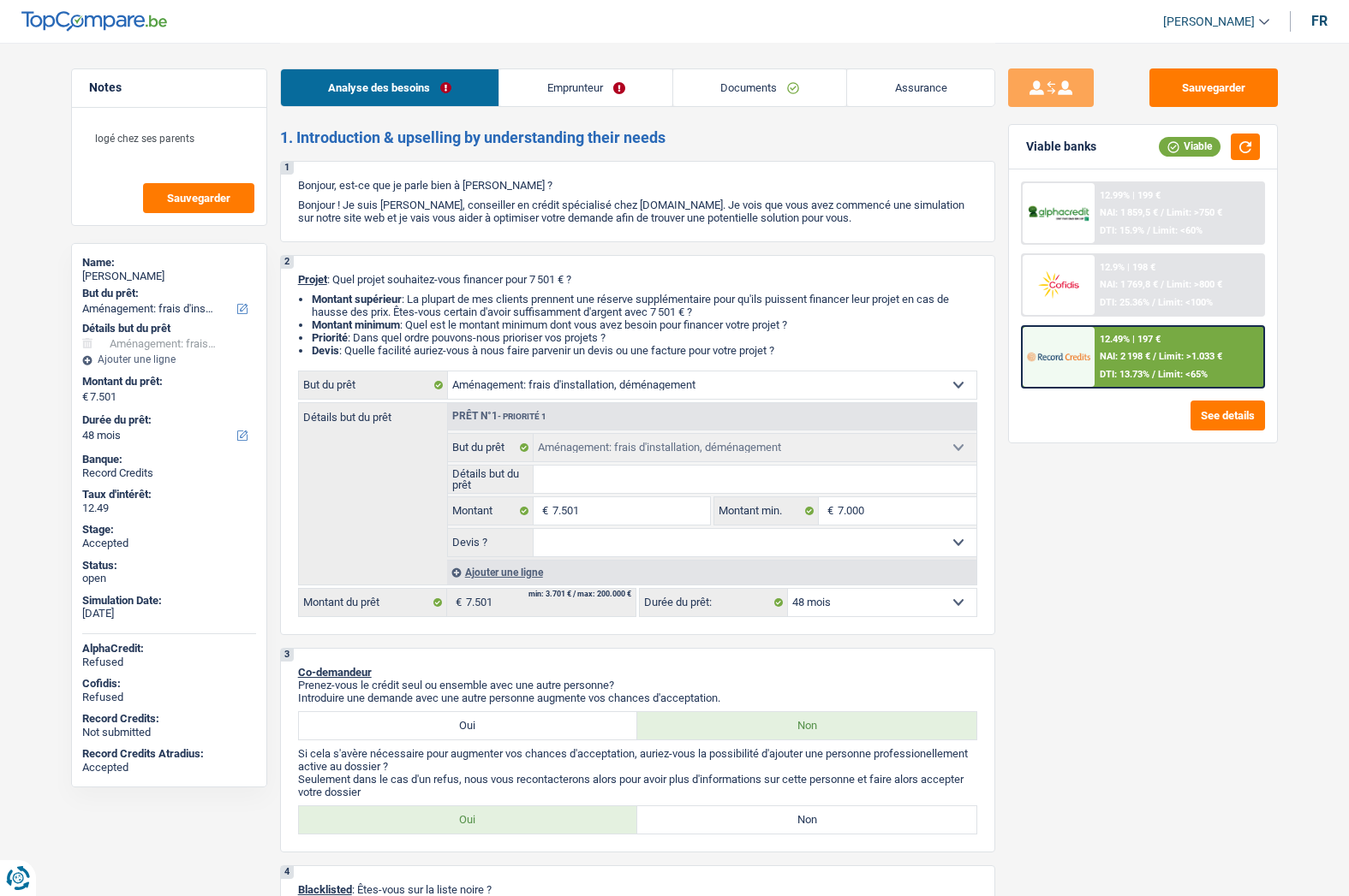
select select "movingOrInstallation"
select select "48"
click at [726, 89] on link "Documents" at bounding box center [760, 88] width 173 height 37
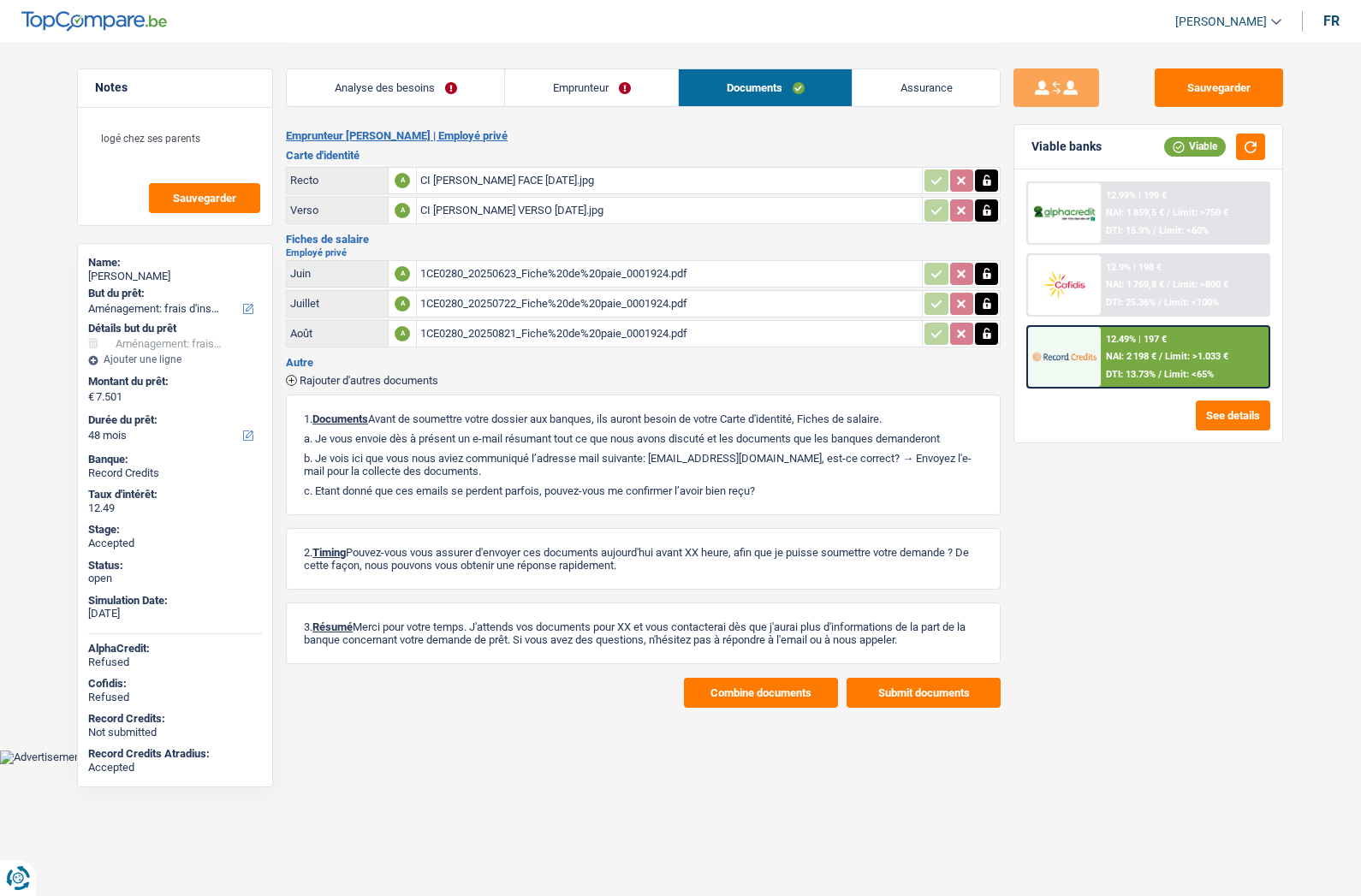
click at [740, 691] on button "Combine documents" at bounding box center [760, 693] width 154 height 30
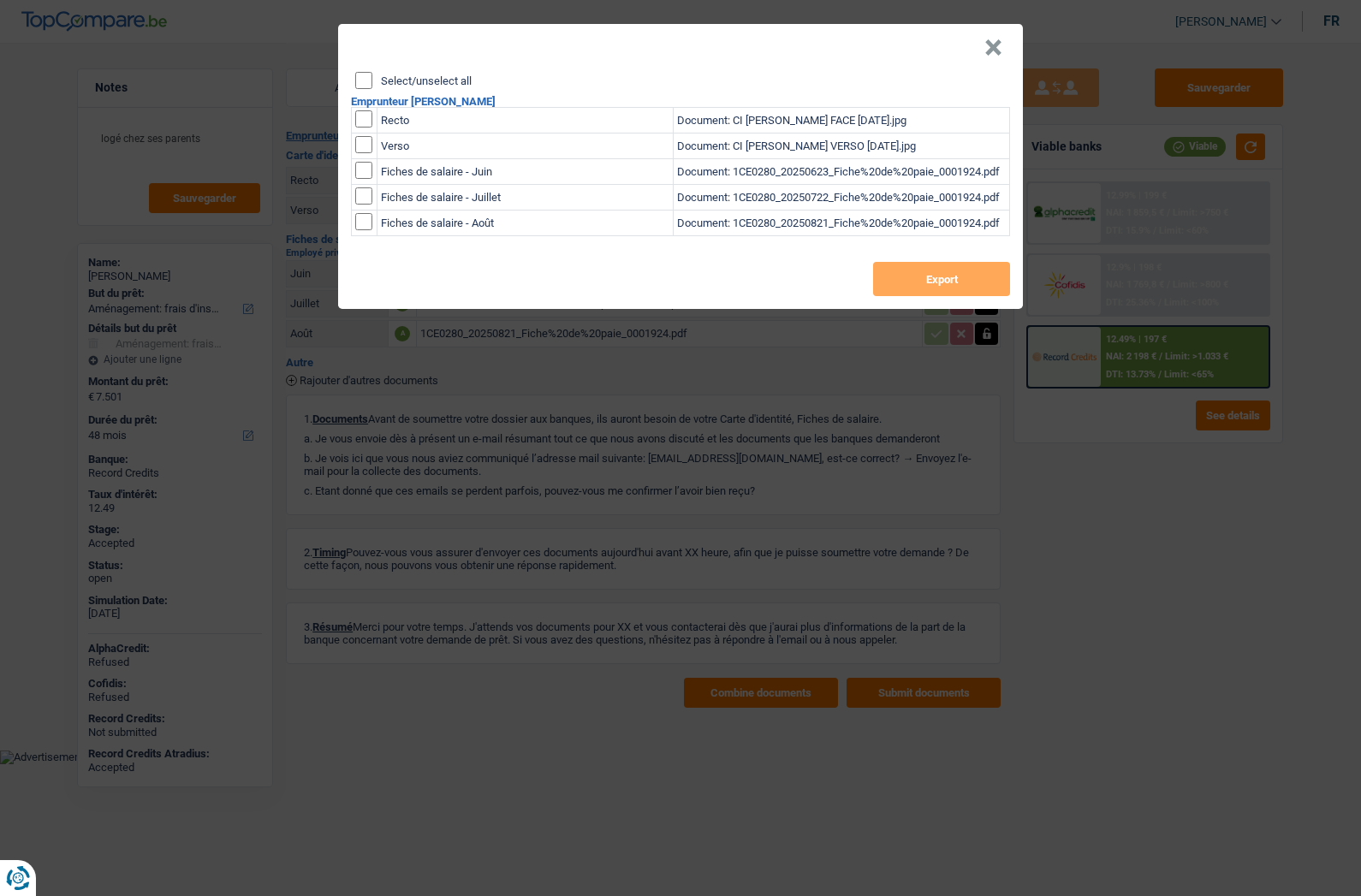
click at [385, 82] on label "Select/unselect all" at bounding box center [426, 80] width 90 height 11
click at [372, 82] on input "Select/unselect all" at bounding box center [363, 80] width 17 height 17
checkbox input "true"
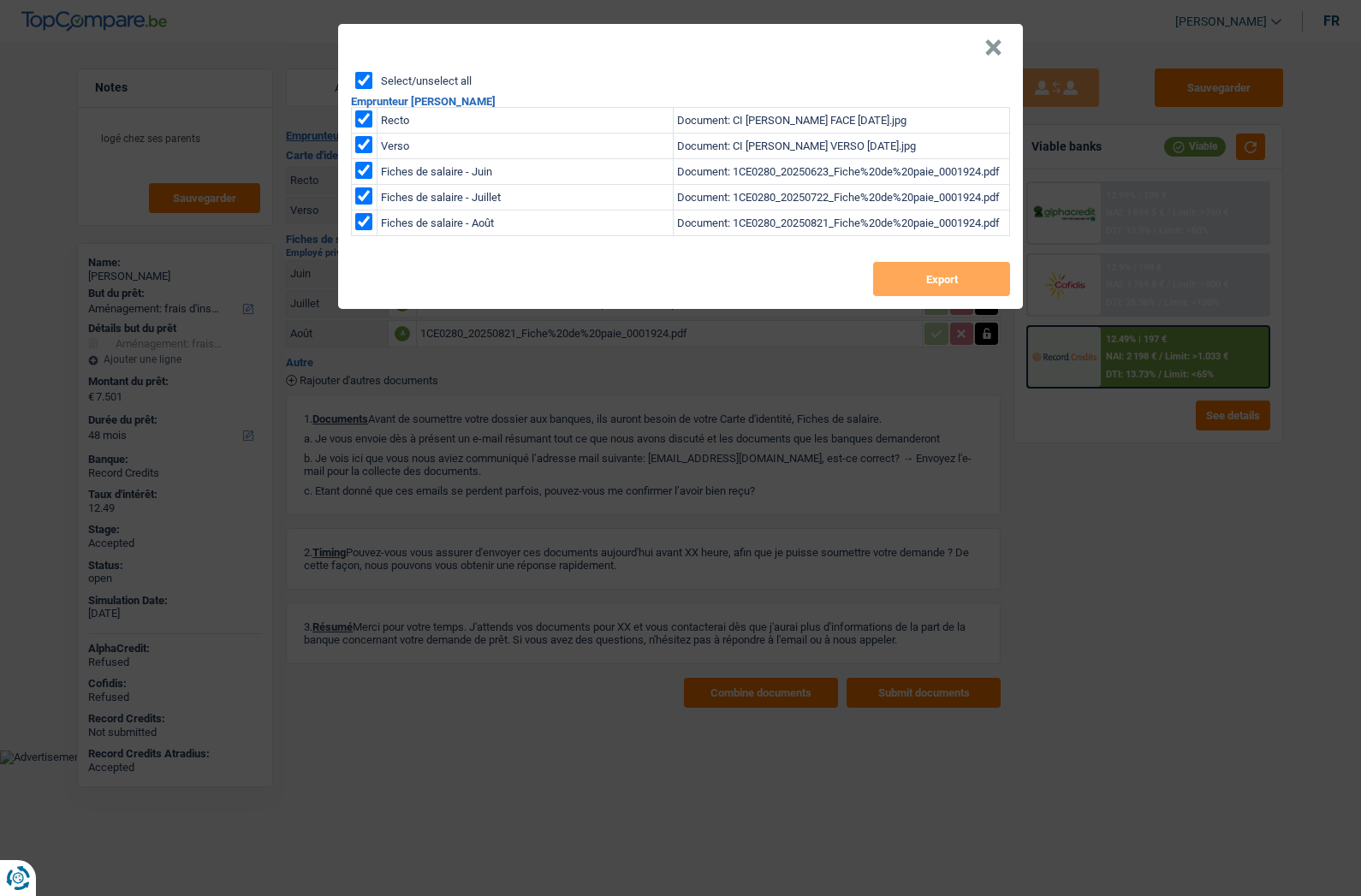
checkbox input "true"
click at [901, 283] on button "Export" at bounding box center [942, 279] width 137 height 34
click at [993, 54] on button "×" at bounding box center [993, 48] width 18 height 17
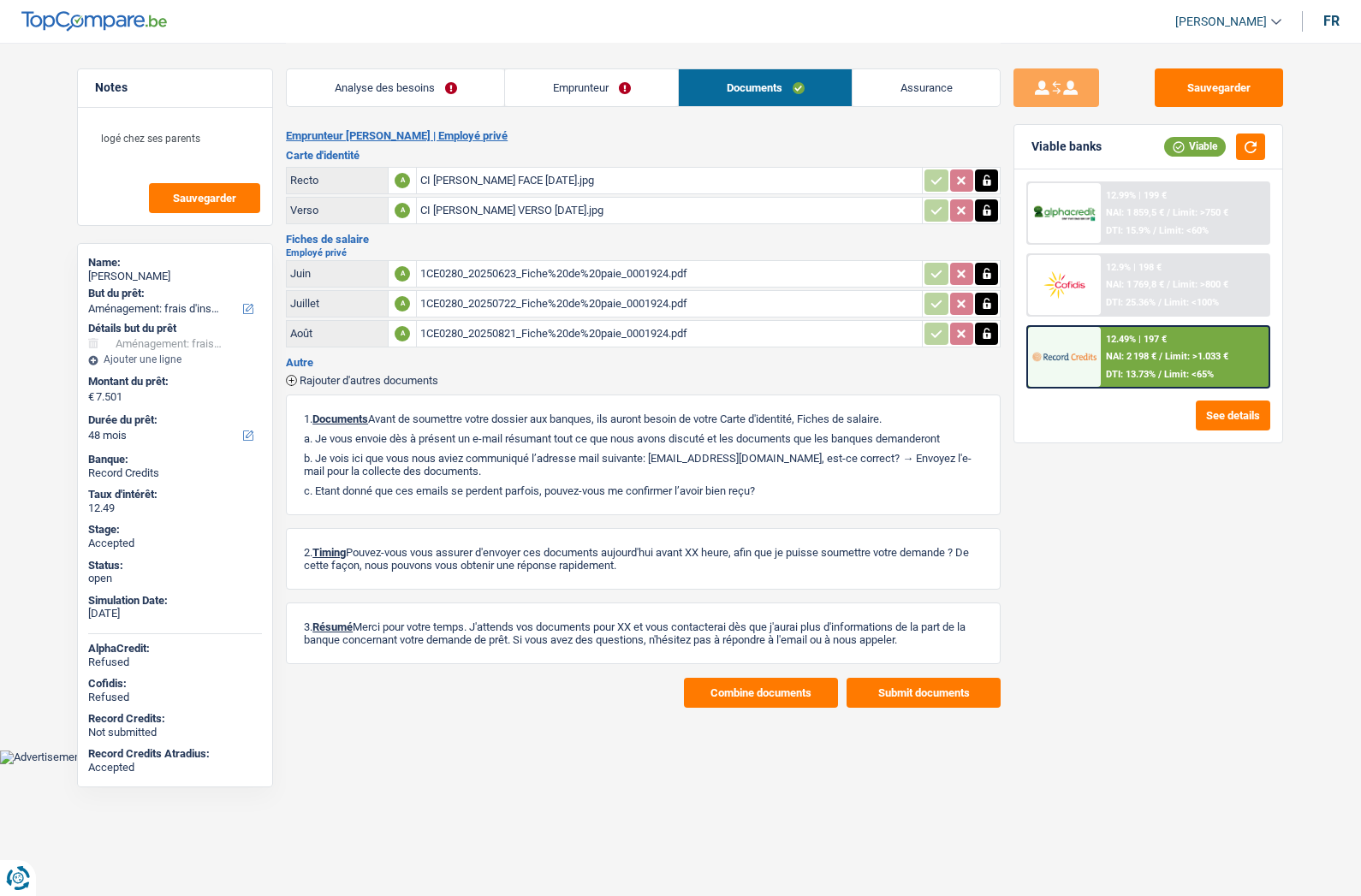
click at [961, 90] on link "Assurance" at bounding box center [926, 88] width 147 height 37
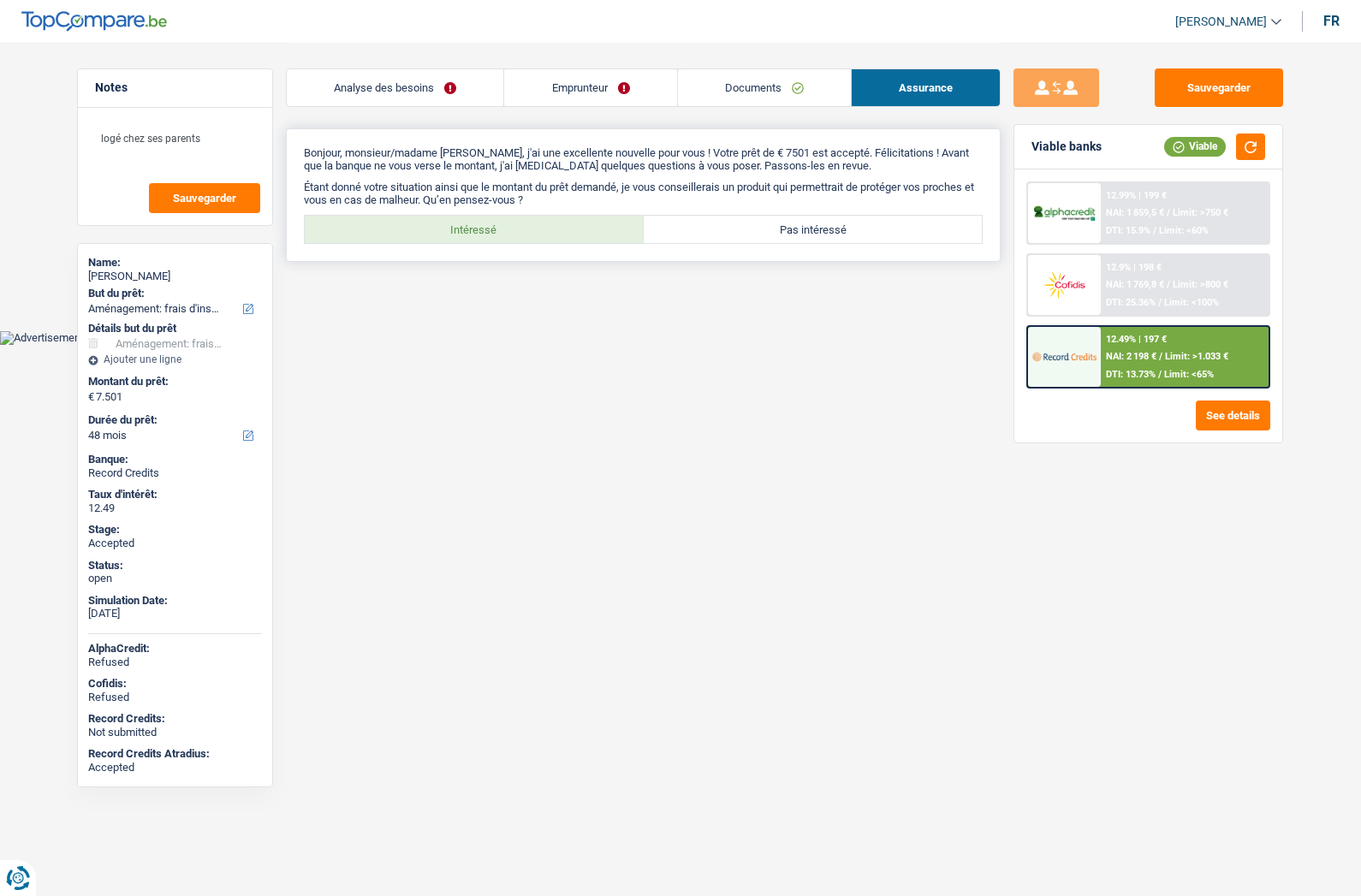
click at [526, 226] on label "Intéressé" at bounding box center [473, 229] width 339 height 27
click at [526, 226] on input "Intéressé" at bounding box center [473, 229] width 339 height 27
radio input "true"
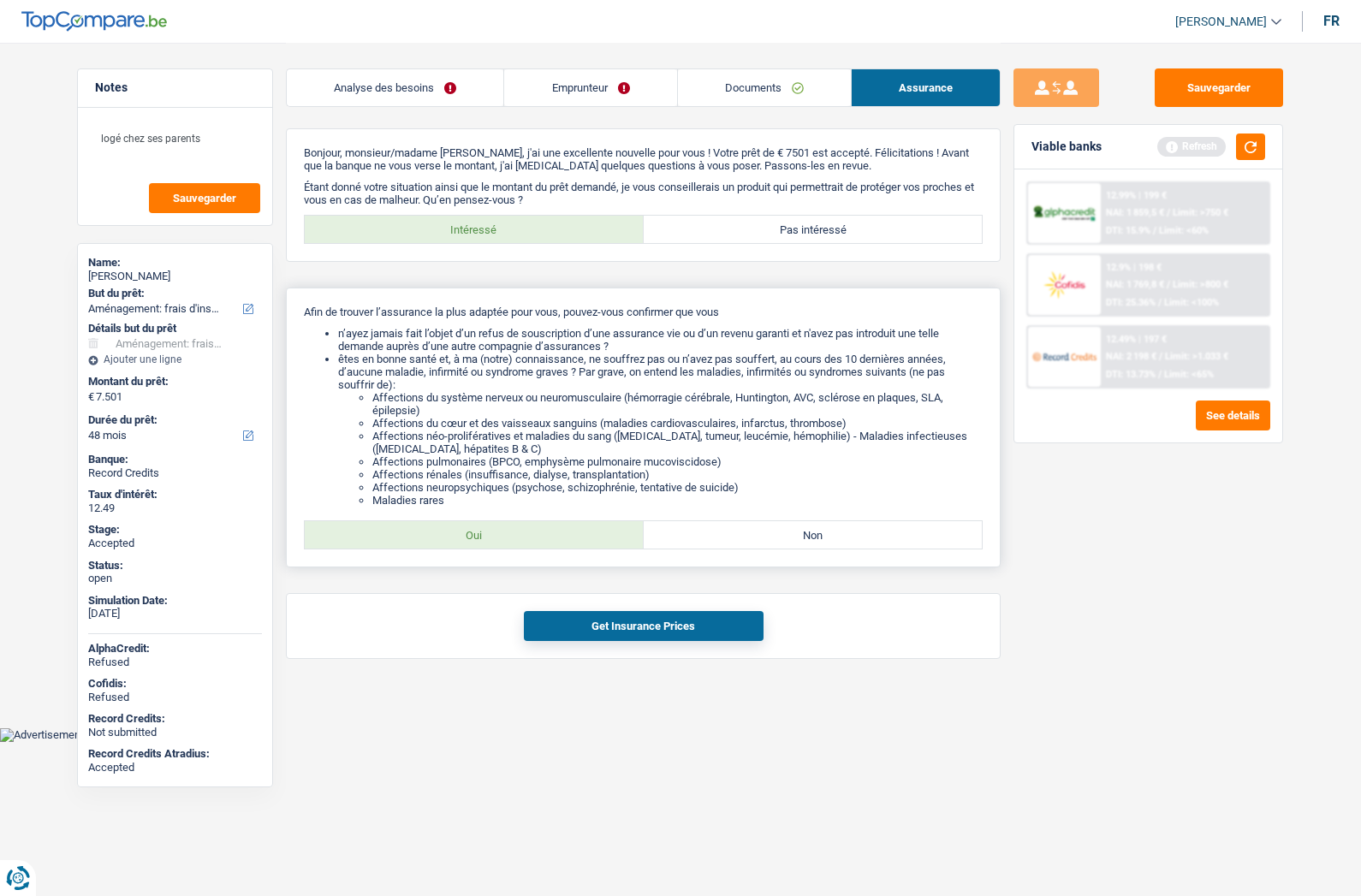
click at [546, 535] on label "Oui" at bounding box center [473, 535] width 339 height 27
click at [546, 535] on input "Oui" at bounding box center [473, 535] width 339 height 27
radio input "true"
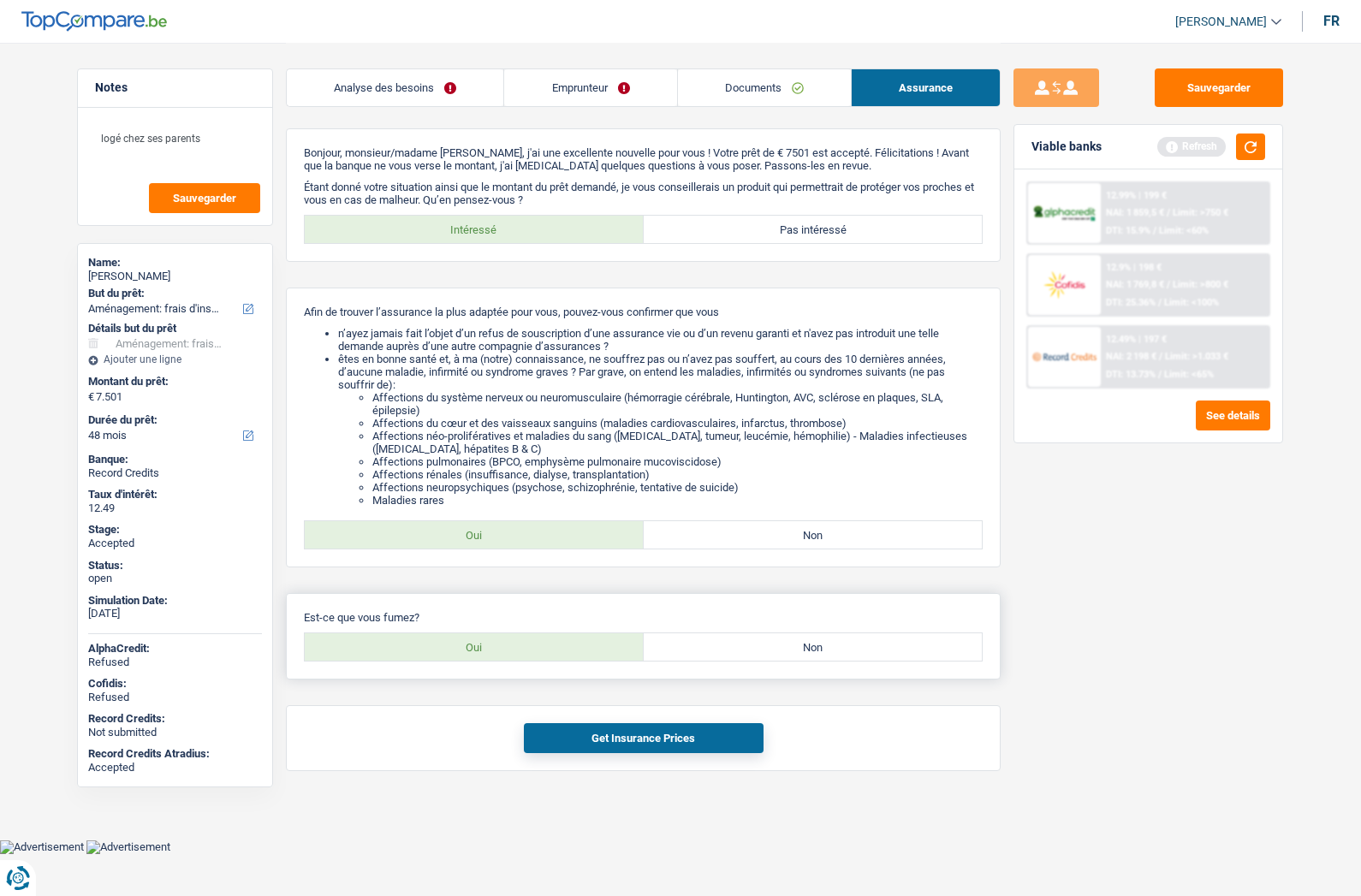
click at [504, 647] on label "Oui" at bounding box center [473, 647] width 339 height 27
click at [504, 647] on input "Oui" at bounding box center [473, 647] width 339 height 27
radio input "true"
click at [593, 735] on button "Get Insurance Prices" at bounding box center [643, 738] width 239 height 30
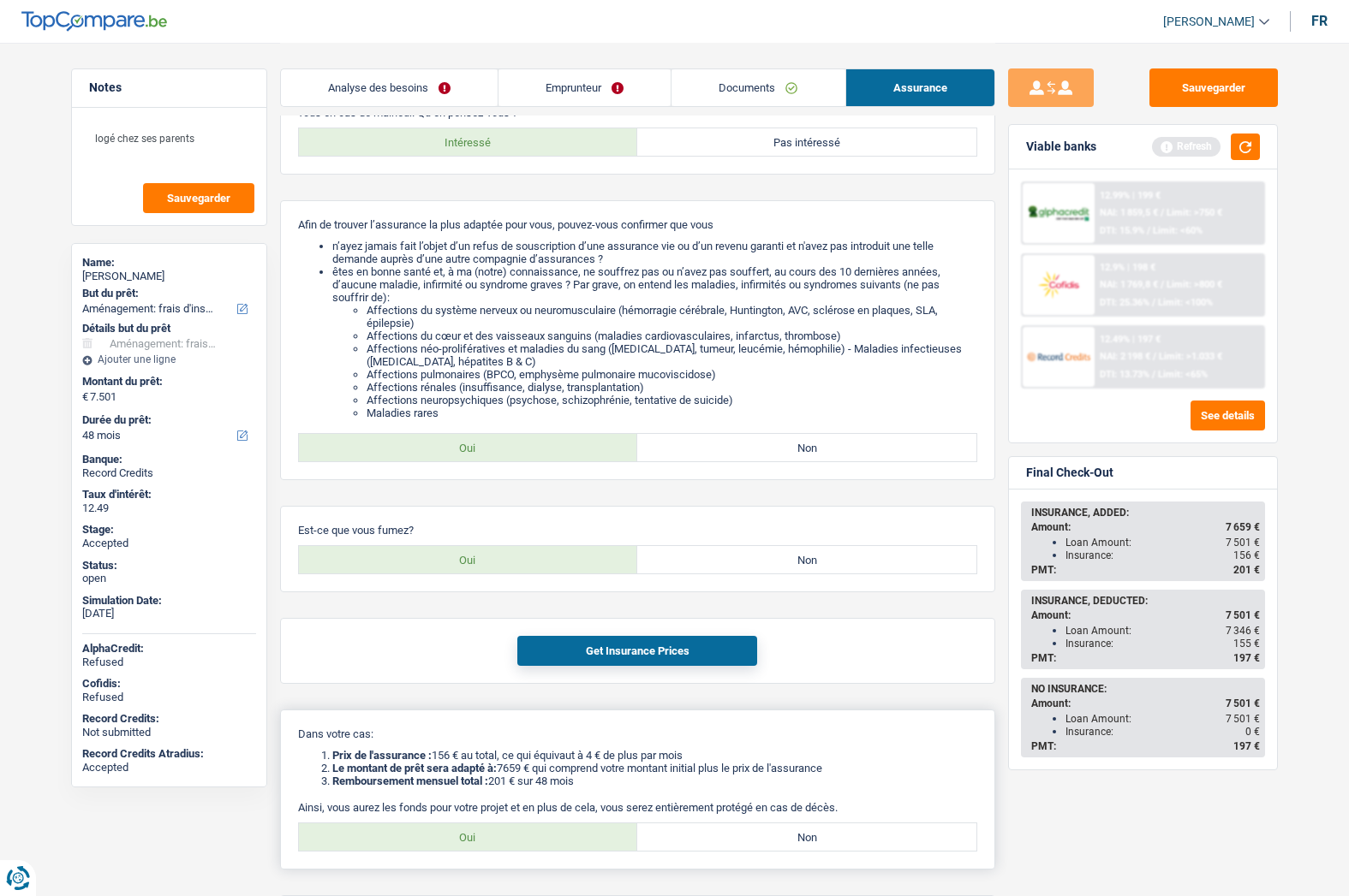
scroll to position [204, 0]
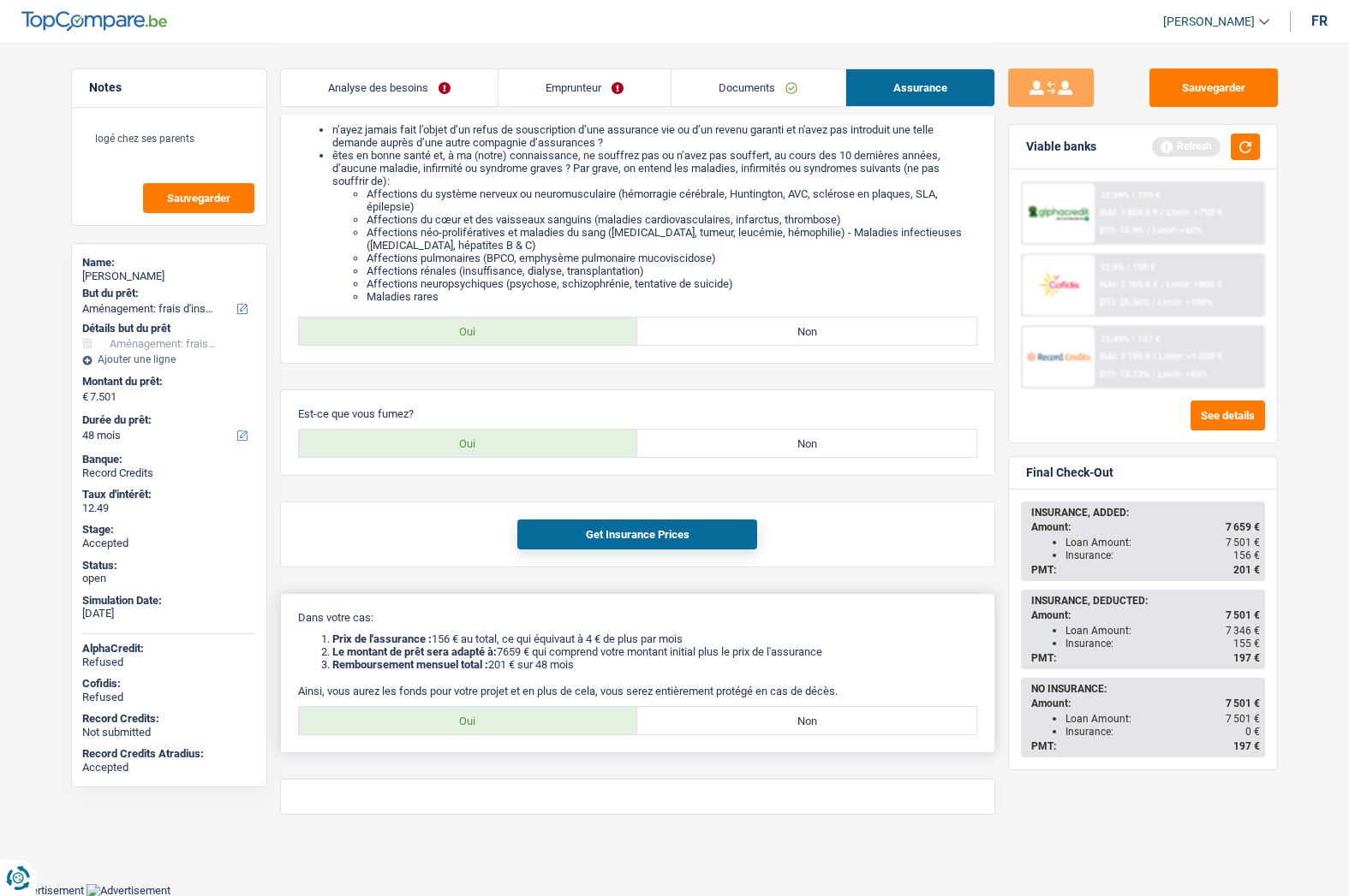
click at [468, 728] on label "Oui" at bounding box center [468, 721] width 339 height 27
click at [468, 728] on input "Oui" at bounding box center [468, 721] width 339 height 27
radio input "true"
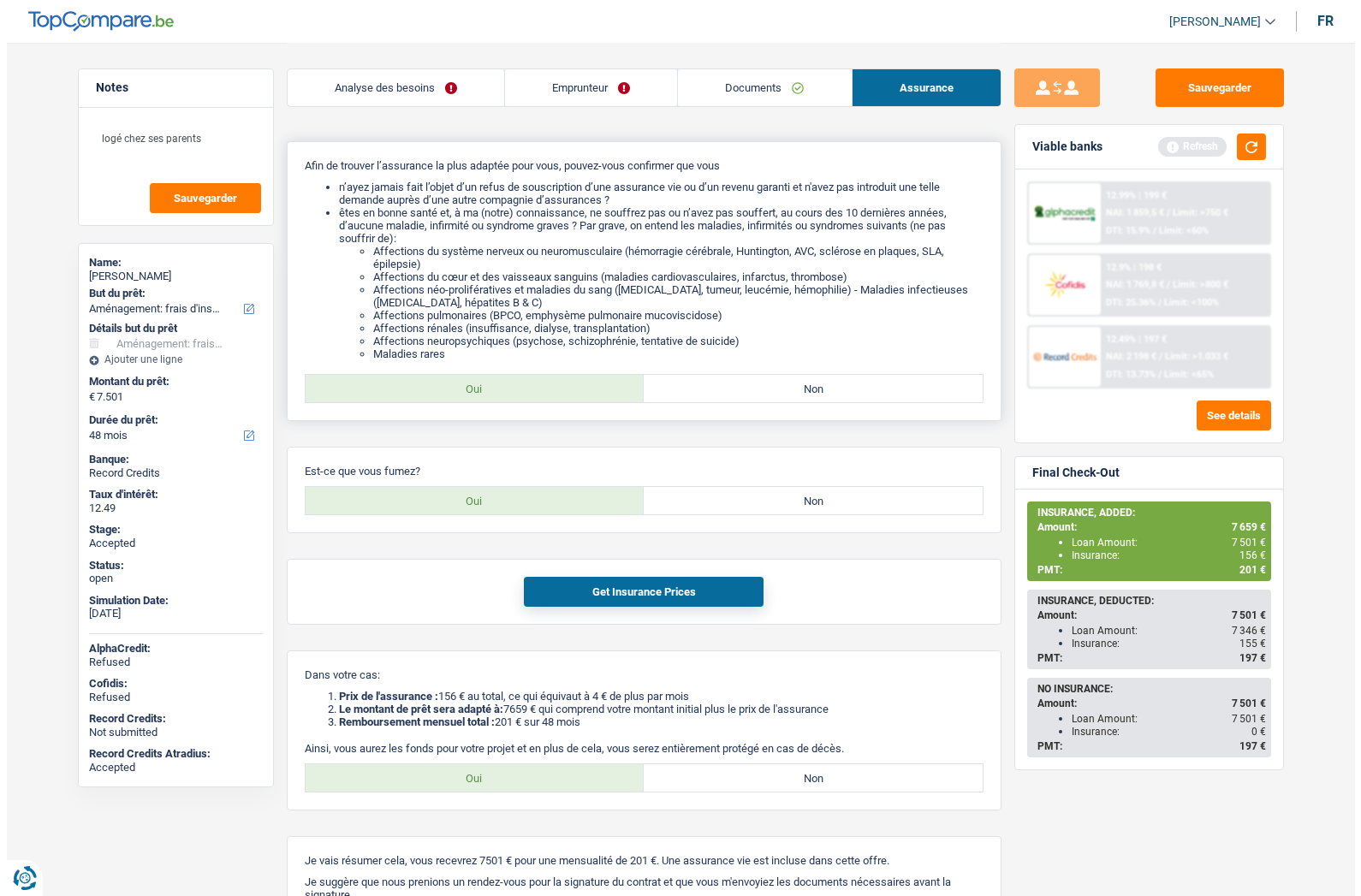
scroll to position [0, 0]
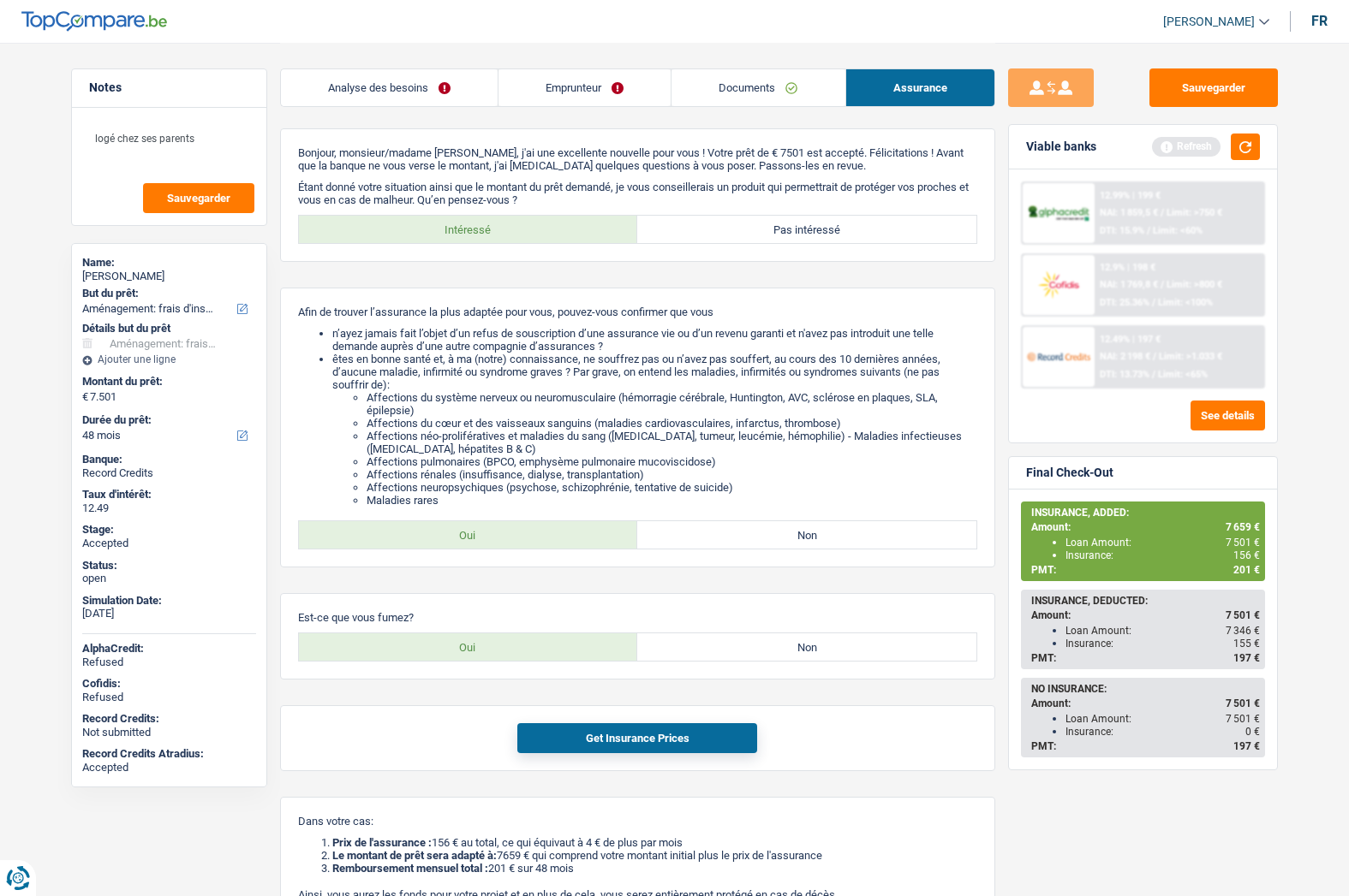
click at [419, 70] on link "Analyse des besoins" at bounding box center [389, 88] width 217 height 37
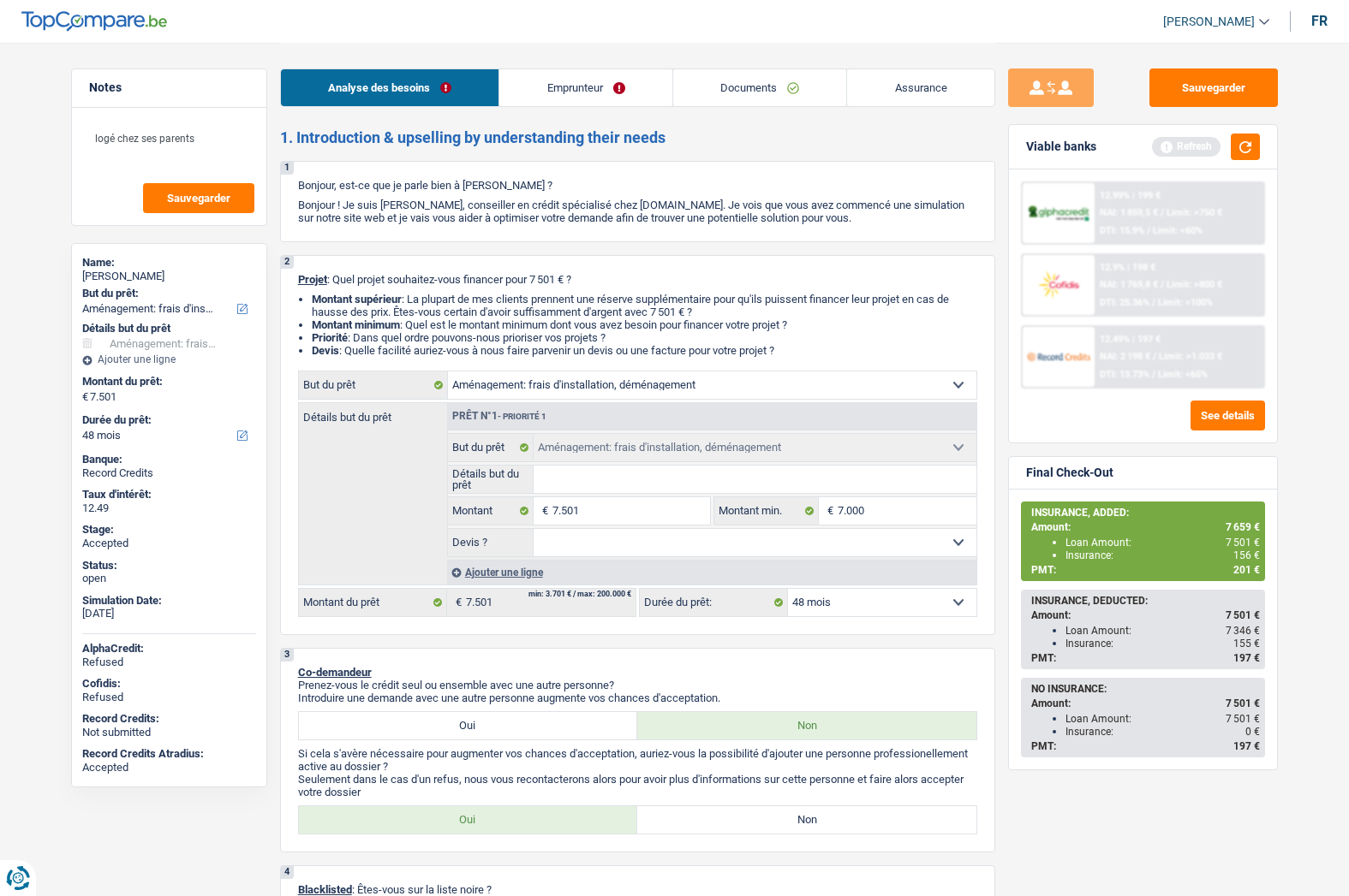
click at [906, 98] on link "Assurance" at bounding box center [920, 88] width 147 height 37
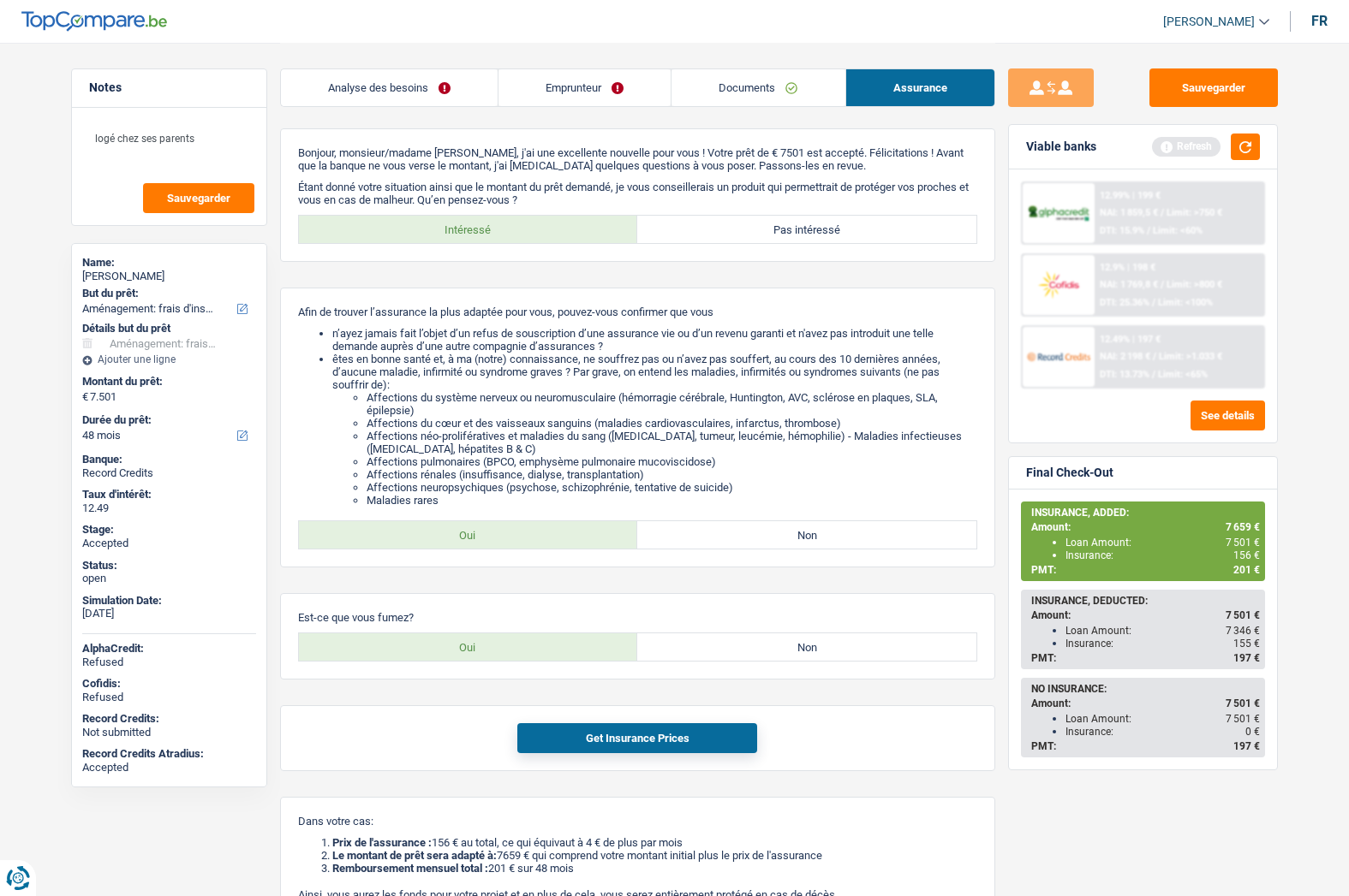
click at [148, 274] on div "[PERSON_NAME]" at bounding box center [169, 276] width 173 height 14
copy div "[PERSON_NAME]"
click at [571, 90] on link "Emprunteur" at bounding box center [585, 88] width 172 height 37
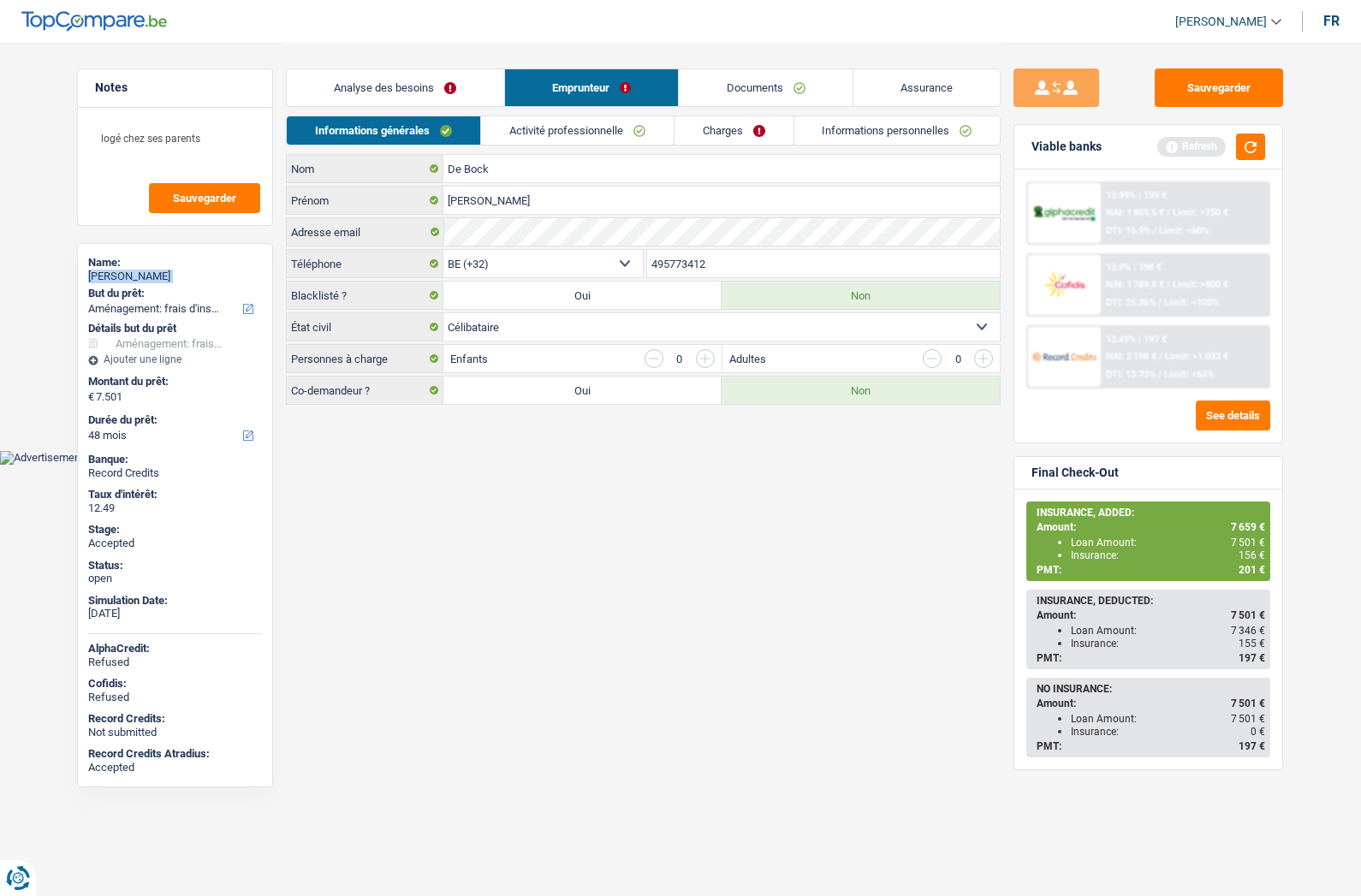
click at [893, 138] on link "Informations personnelles" at bounding box center [898, 130] width 206 height 28
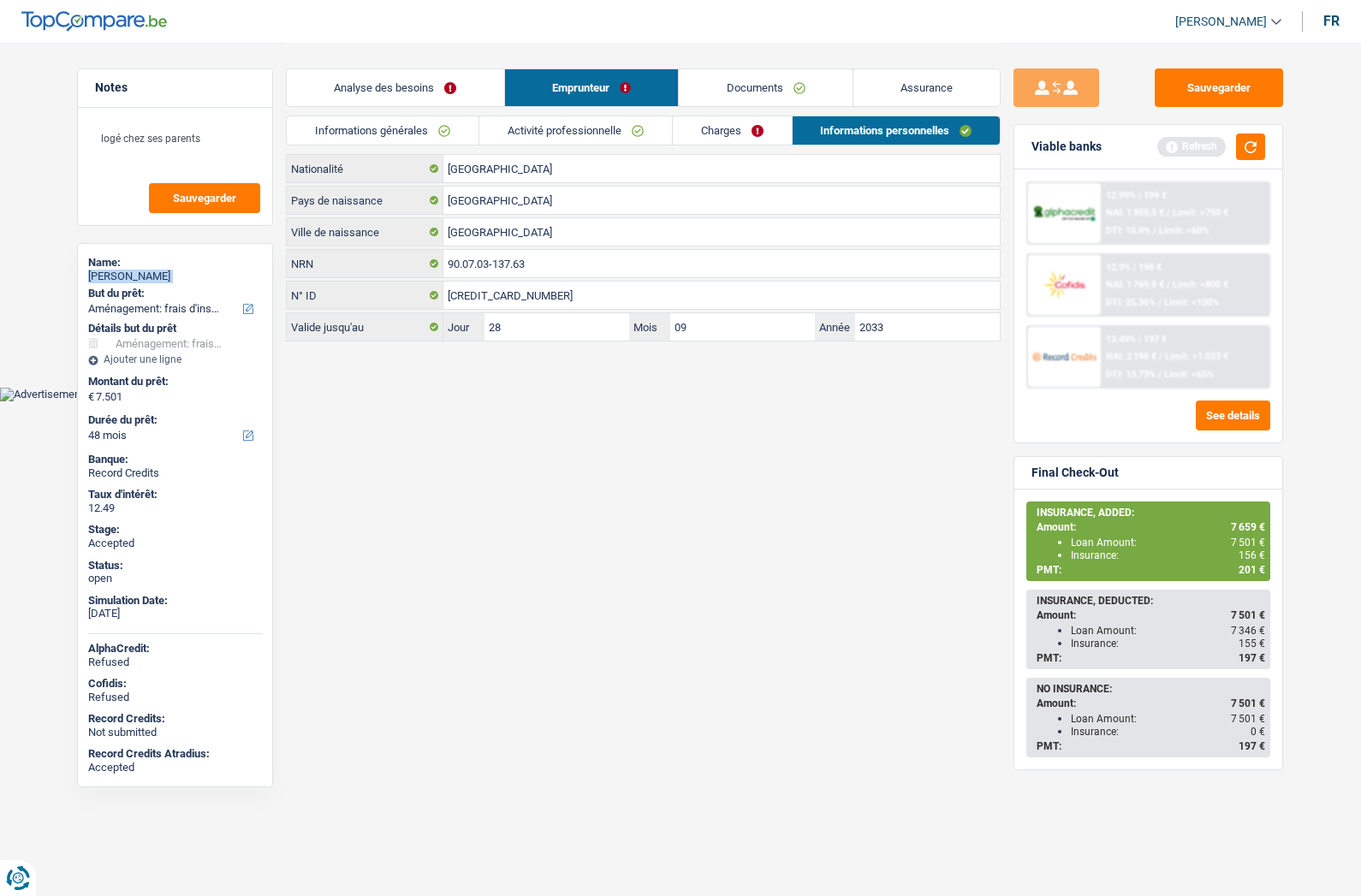
click at [406, 133] on link "Informations générales" at bounding box center [382, 130] width 191 height 28
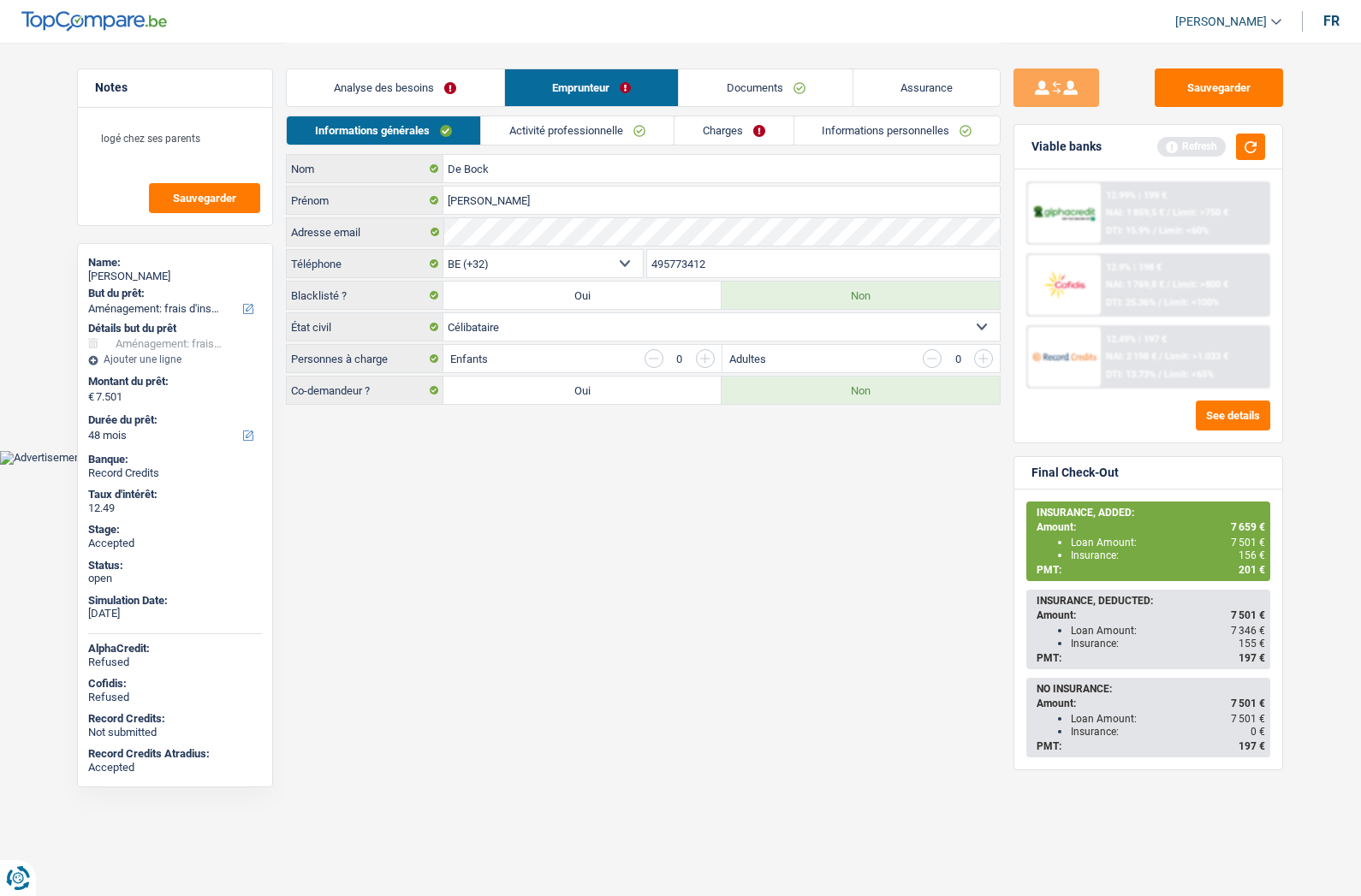
click at [695, 262] on input "495773412" at bounding box center [823, 264] width 353 height 27
click at [1239, 524] on span "7 659 €" at bounding box center [1248, 527] width 34 height 12
copy span "7 659"
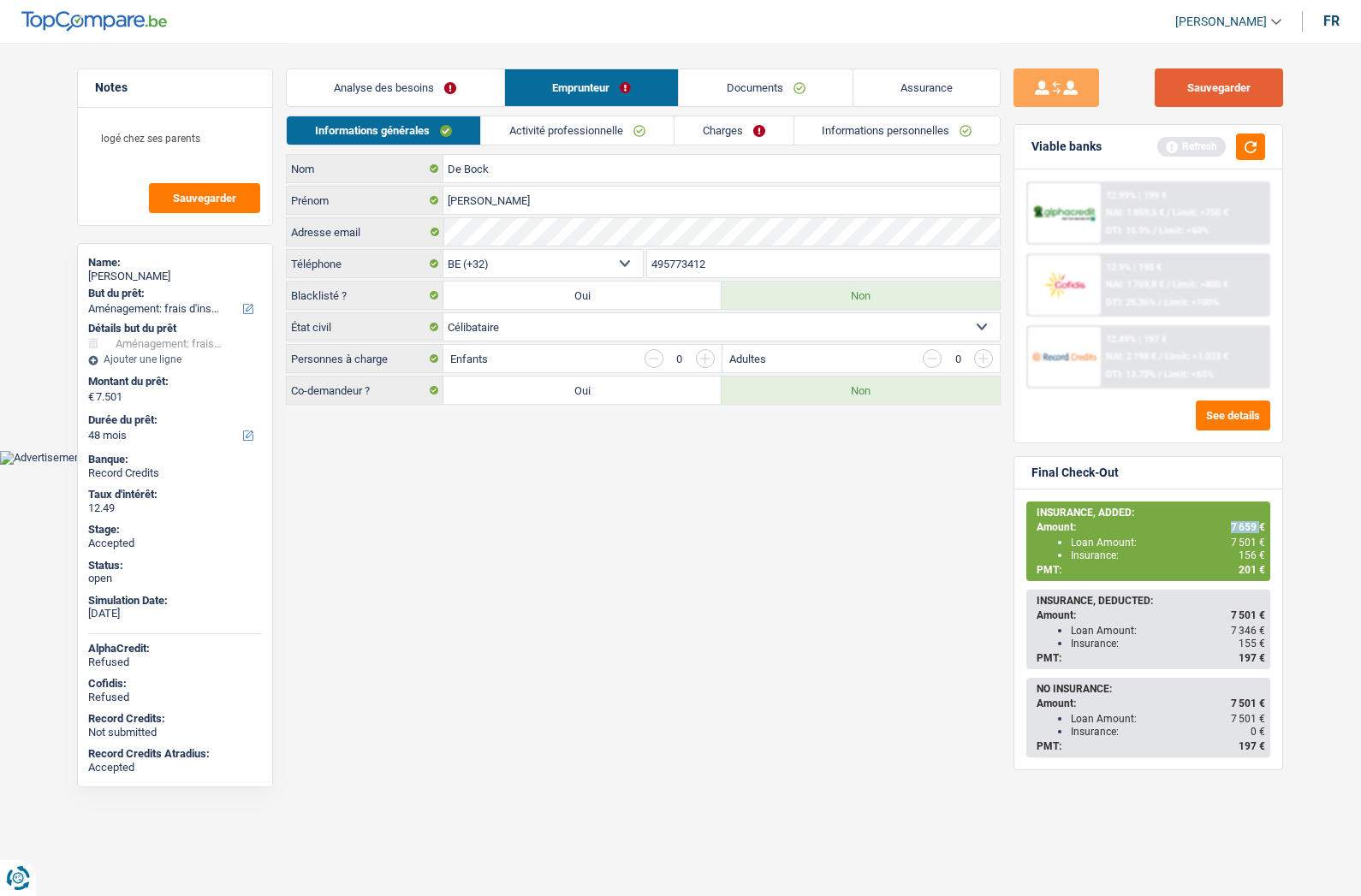
click at [1204, 86] on button "Sauvegarder" at bounding box center [1219, 88] width 128 height 39
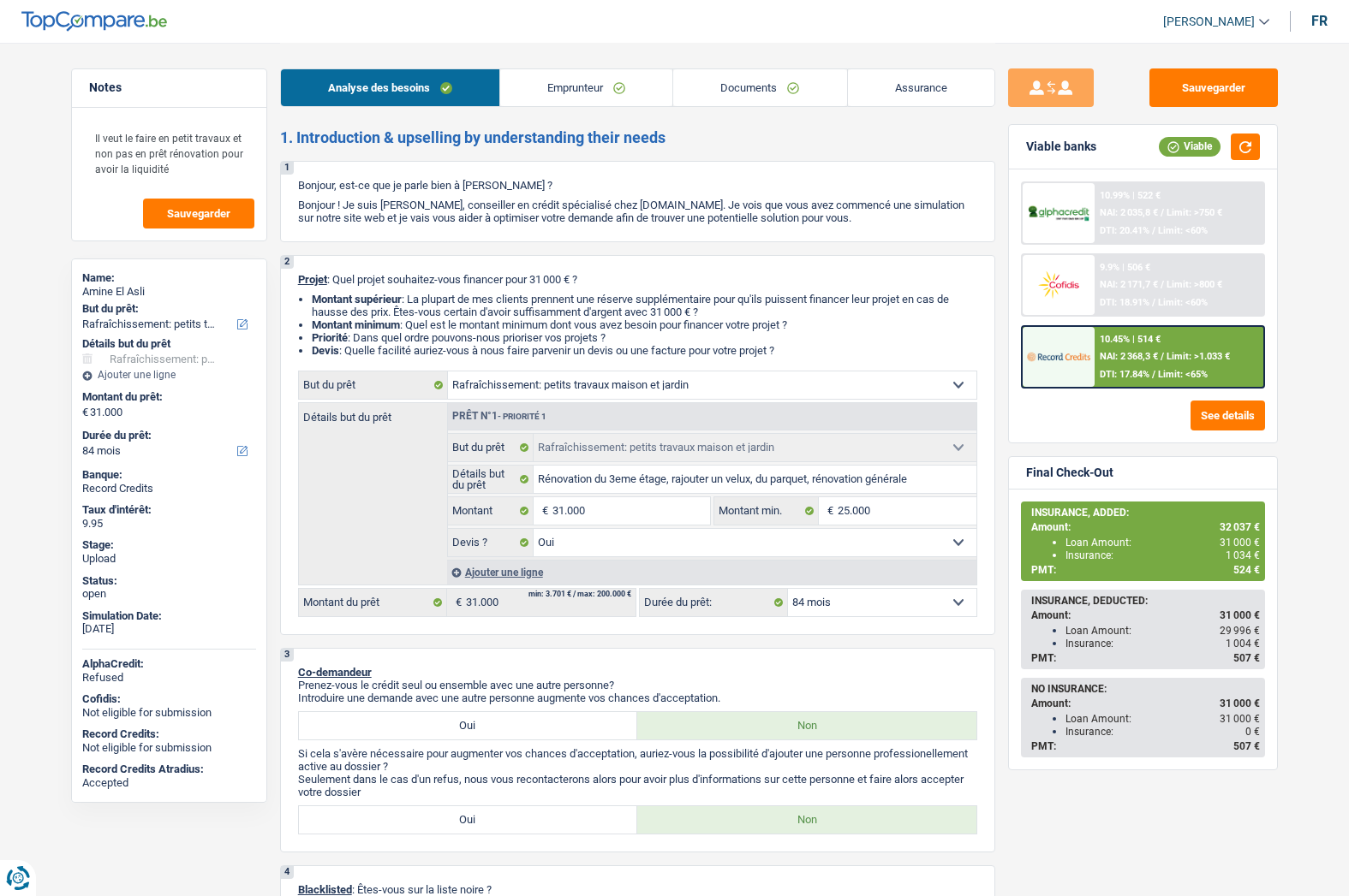
select select "houseOrGarden"
select select "84"
select select "houseOrGarden"
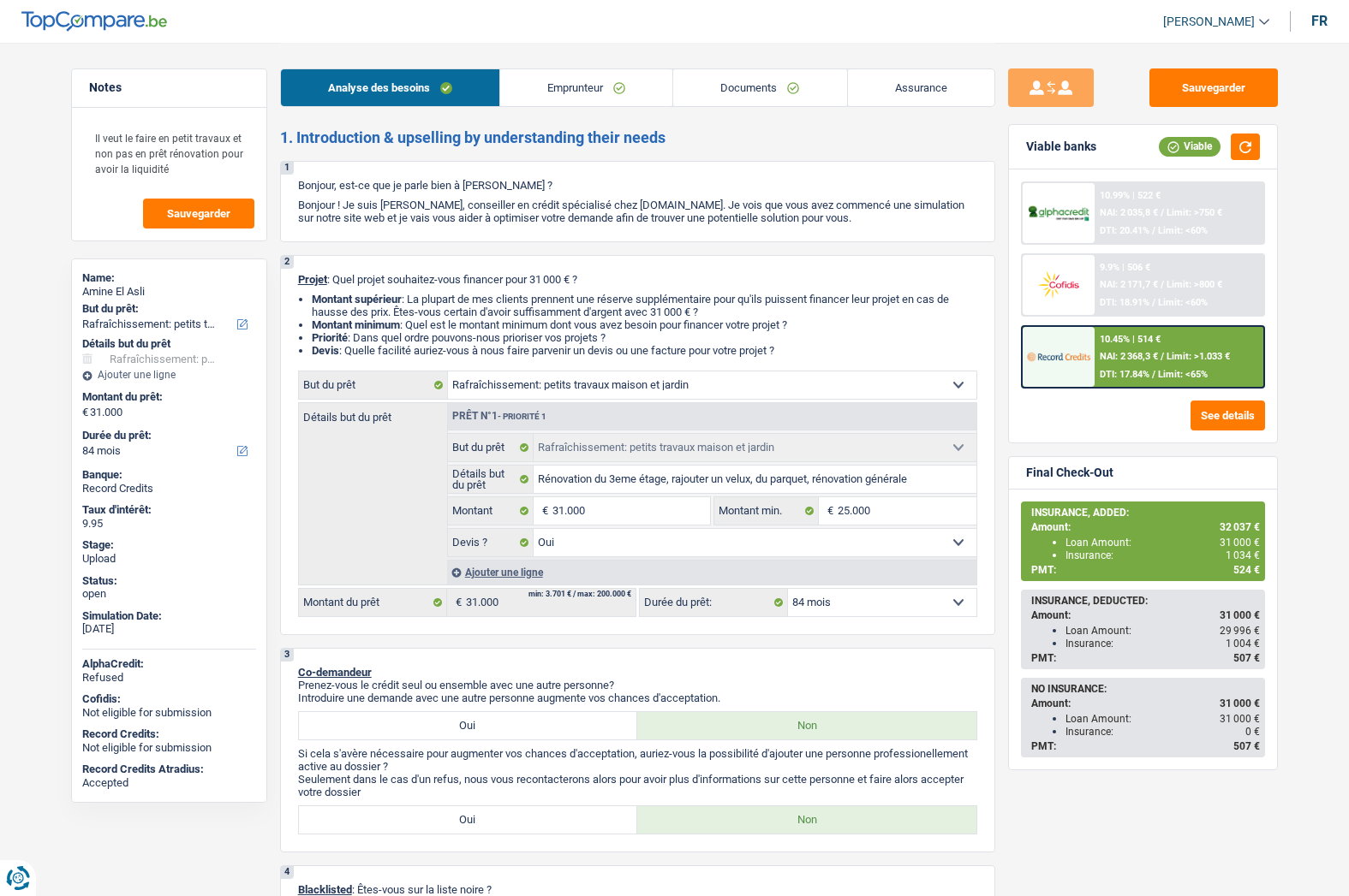
select select "yes"
select select "84"
select select "privateEmployee"
select select "netSalary"
select select "mealVouchers"
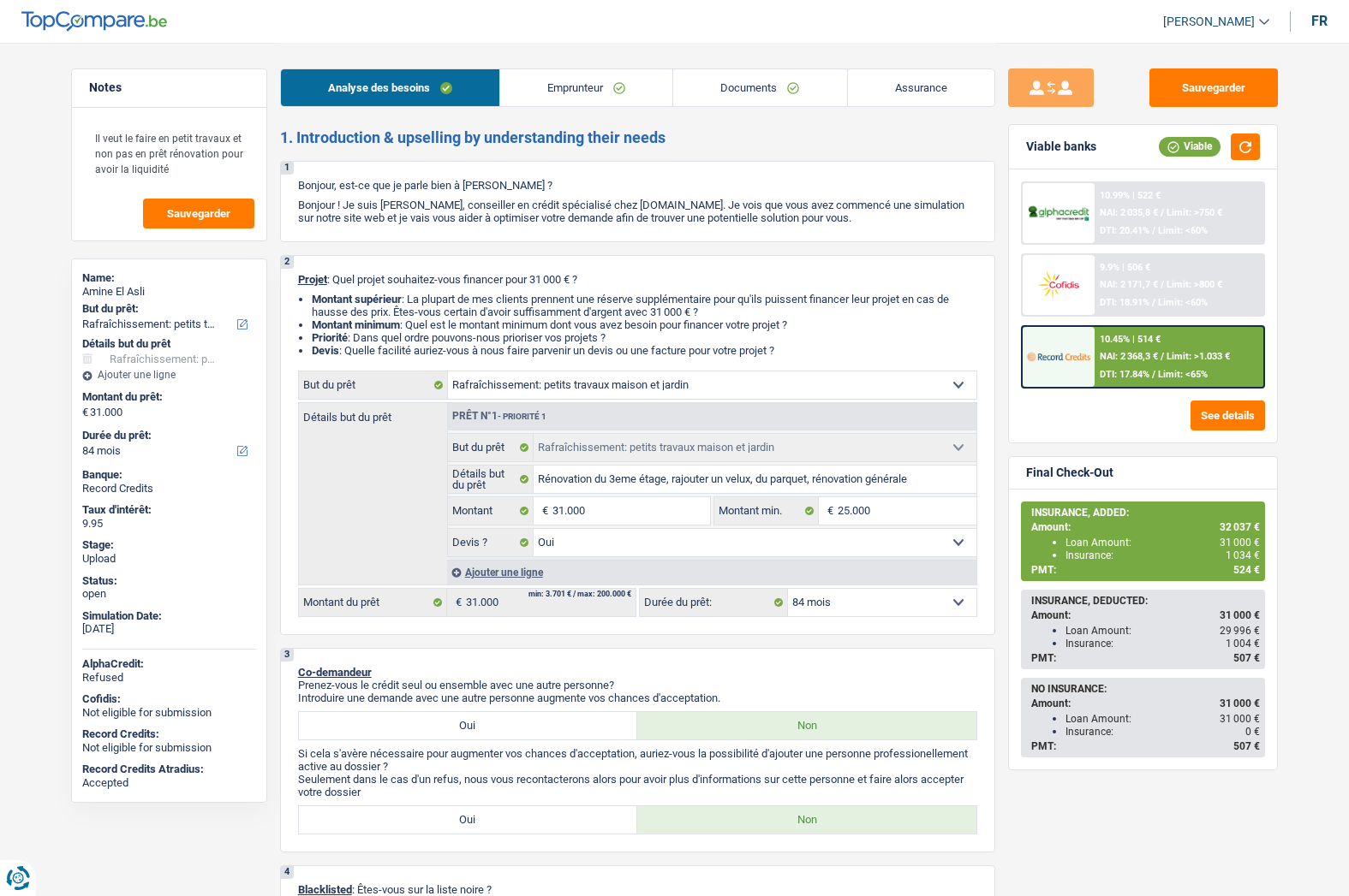
select select "ownerWithoutMortgage"
select select "houseOrGarden"
select select "yes"
select select "84"
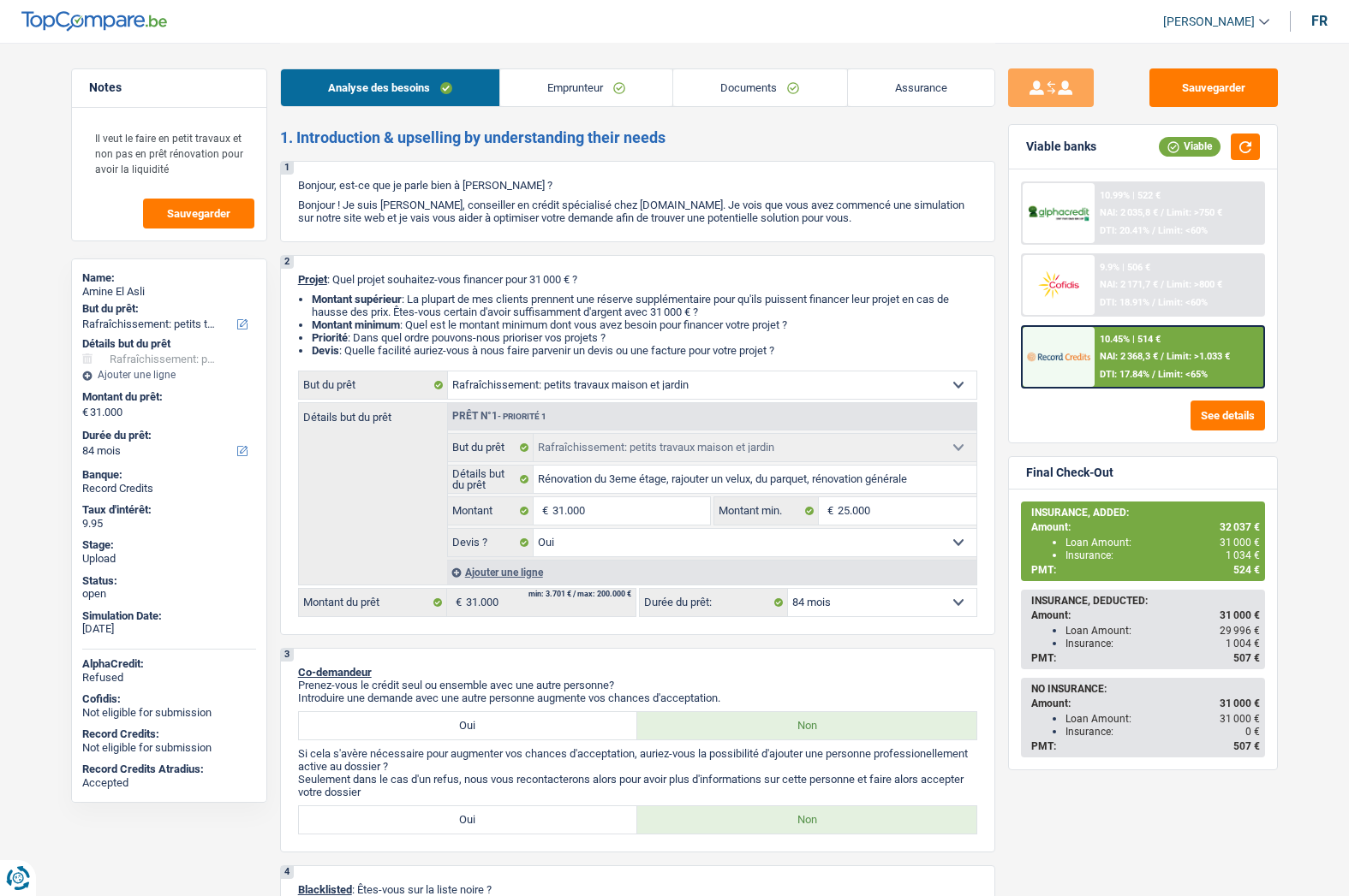
select select "privateEmployee"
select select "netSalary"
select select "mealVouchers"
select select "BE"
select select "stateUniversityEu"
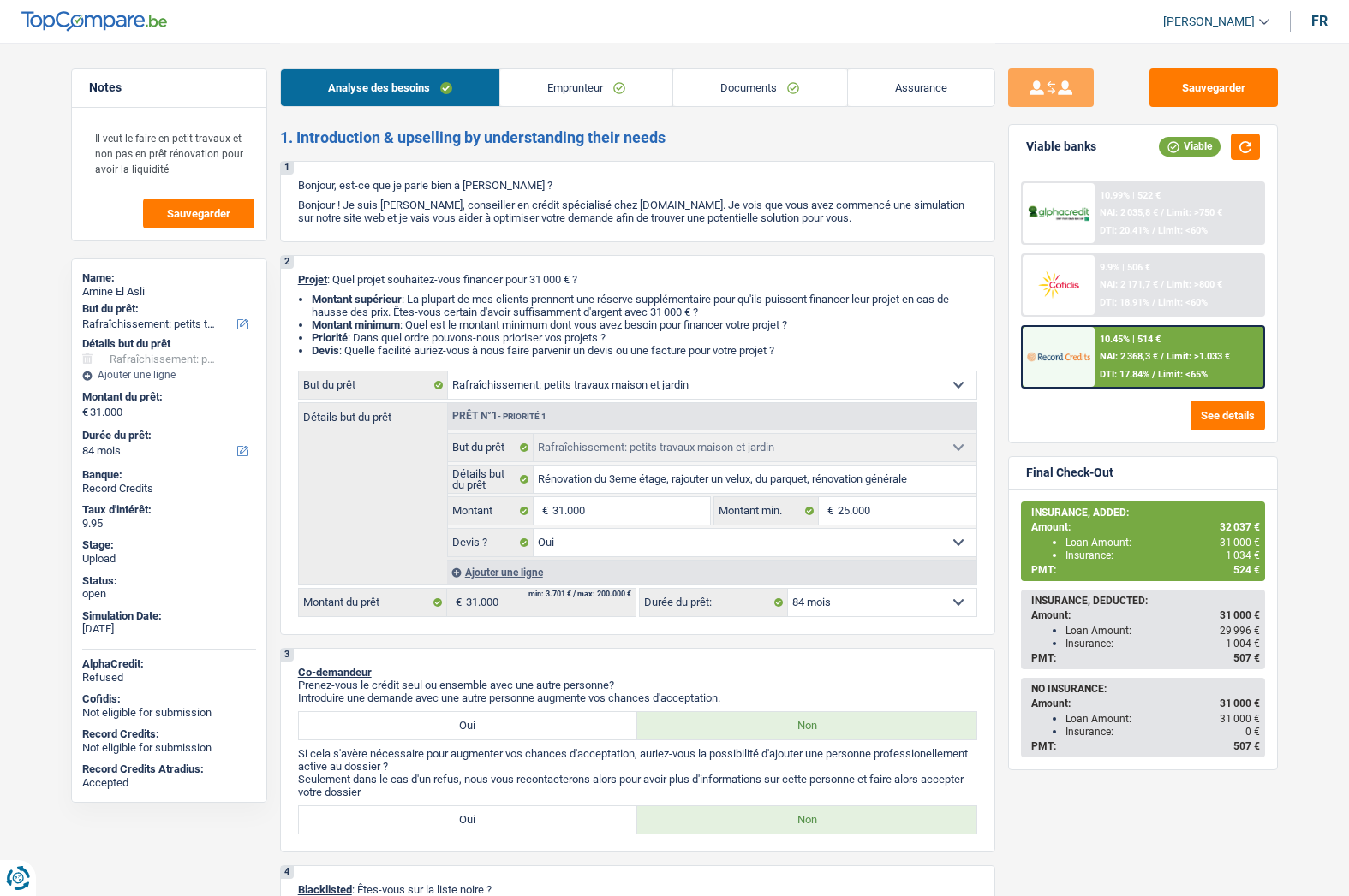
click at [598, 86] on link "Emprunteur" at bounding box center [586, 88] width 172 height 37
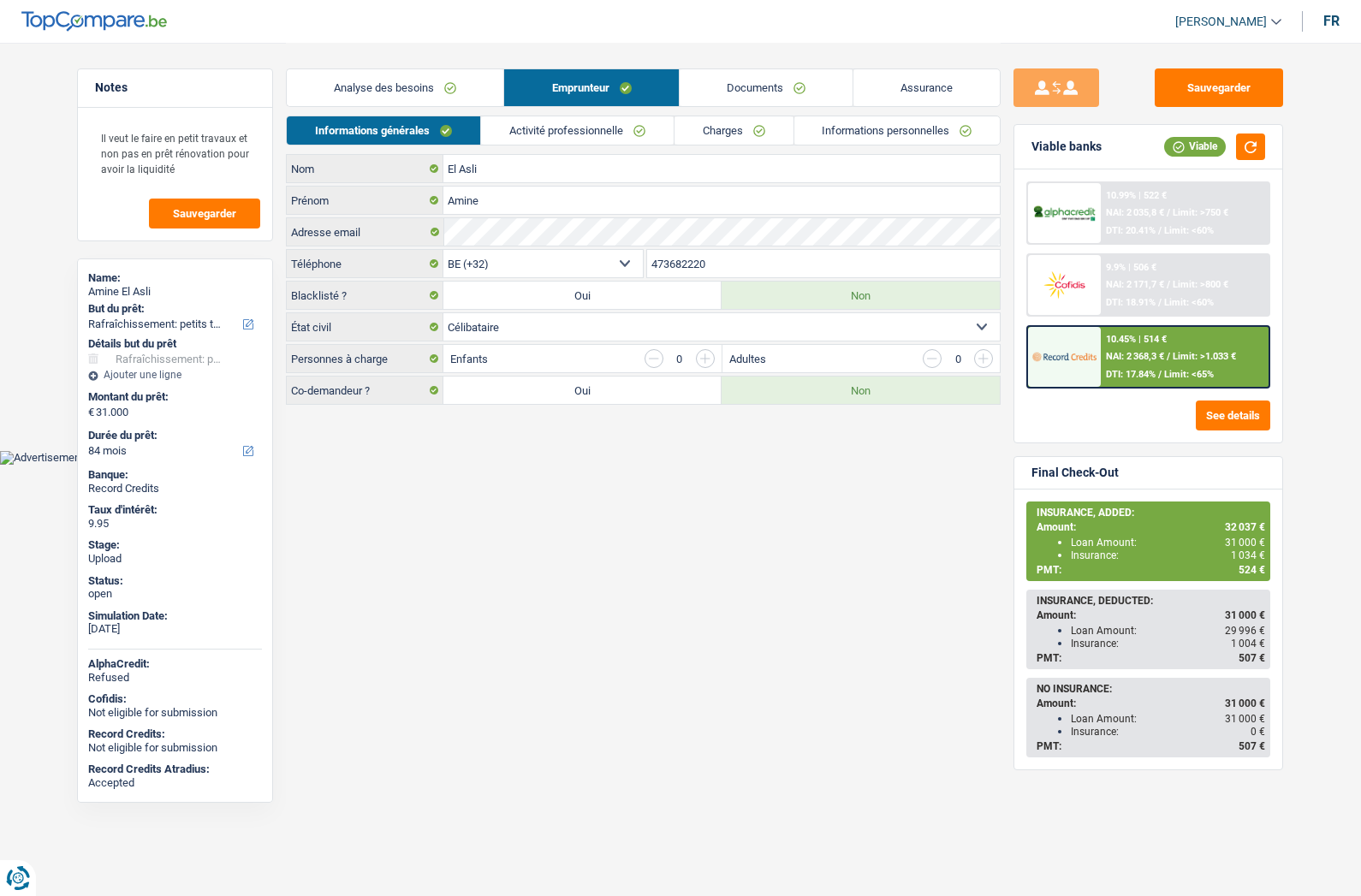
click at [525, 133] on link "Activité professionnelle" at bounding box center [577, 130] width 192 height 28
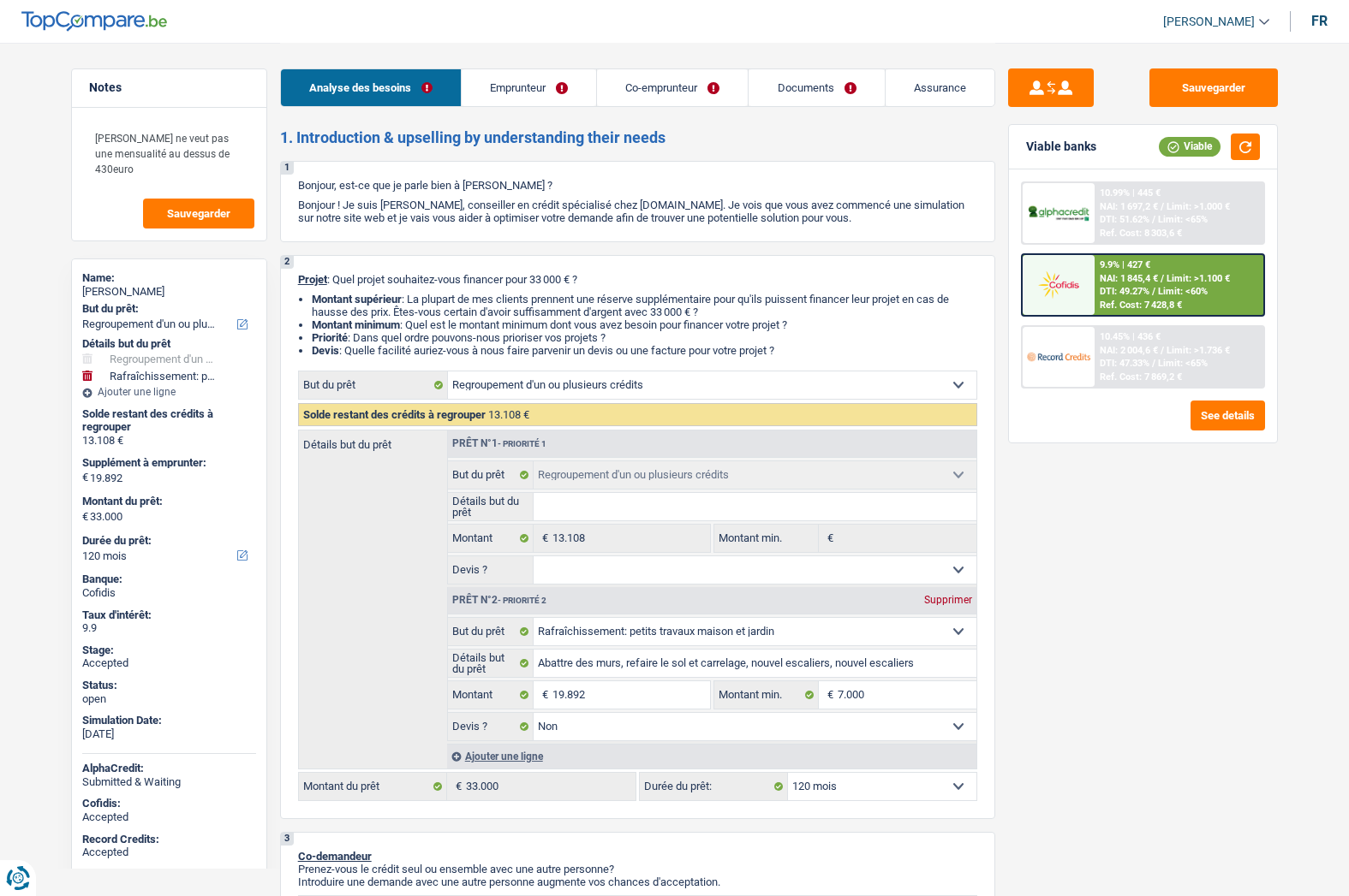
select select "refinancing"
select select "houseOrGarden"
select select "120"
select select "refinancing"
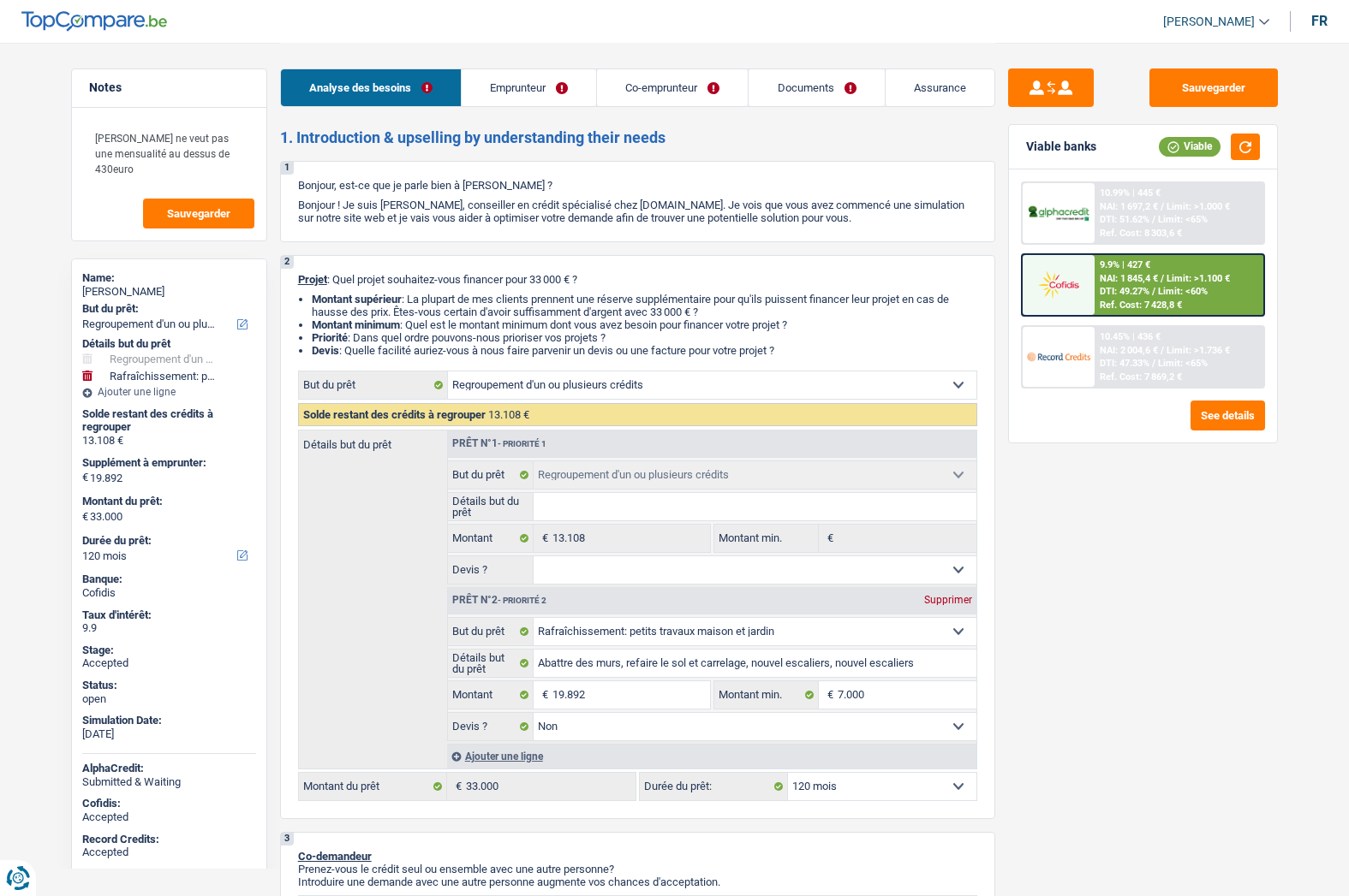
select select "refinancing"
select select "houseOrGarden"
select select "false"
select select "120"
select select "invalid"
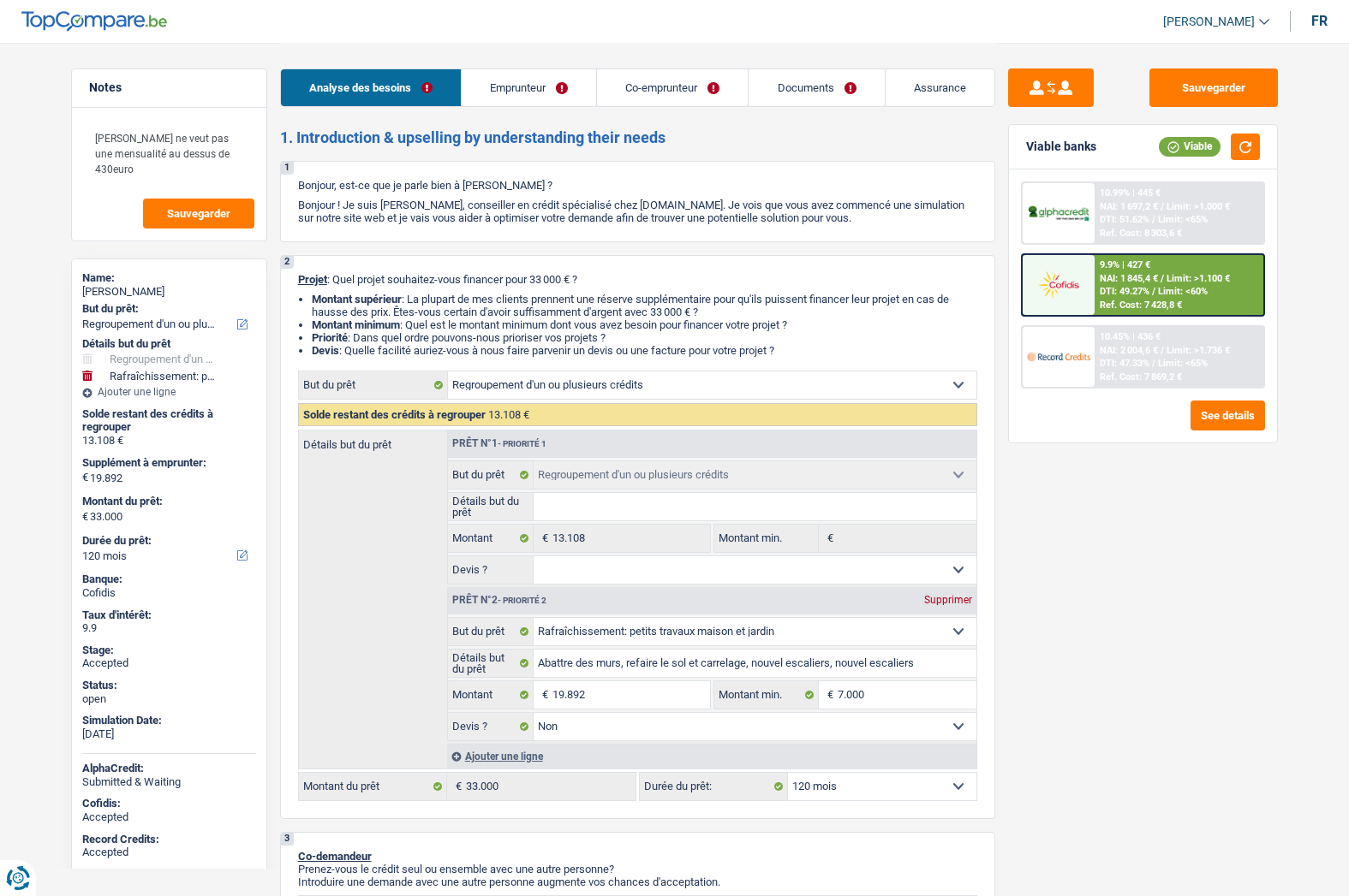
select select "privateEmployee"
select select "disabilityPension"
select select "familyAllowances"
select select "netSalary"
select select "mealVouchers"
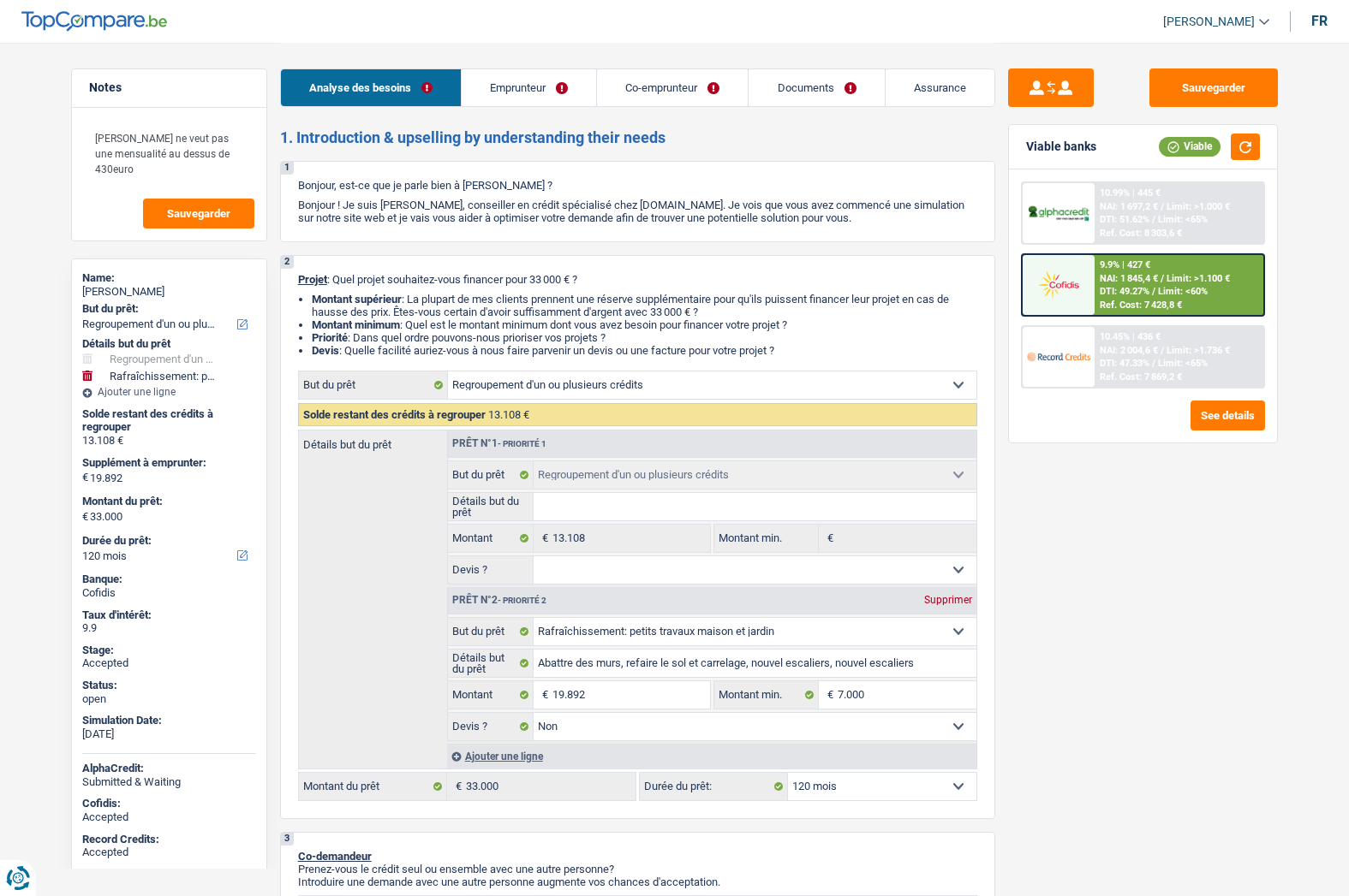
select select "familyAllowances"
select select "ownerWithMortgage"
select select "mortgage"
select select "360"
select select "renovationLoan"
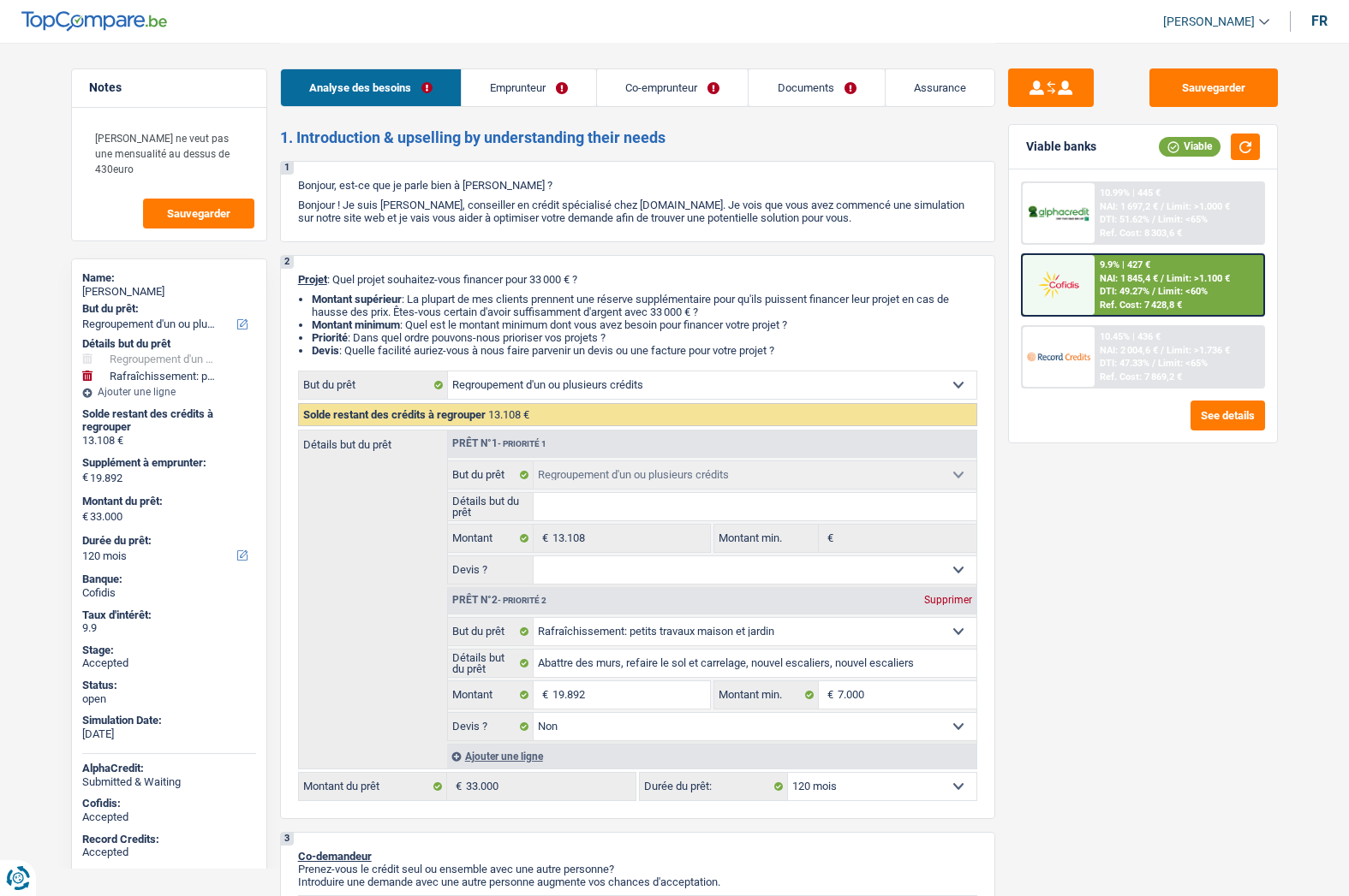
select select "120"
select select "renovationLoan"
select select "60"
select select "refinancing"
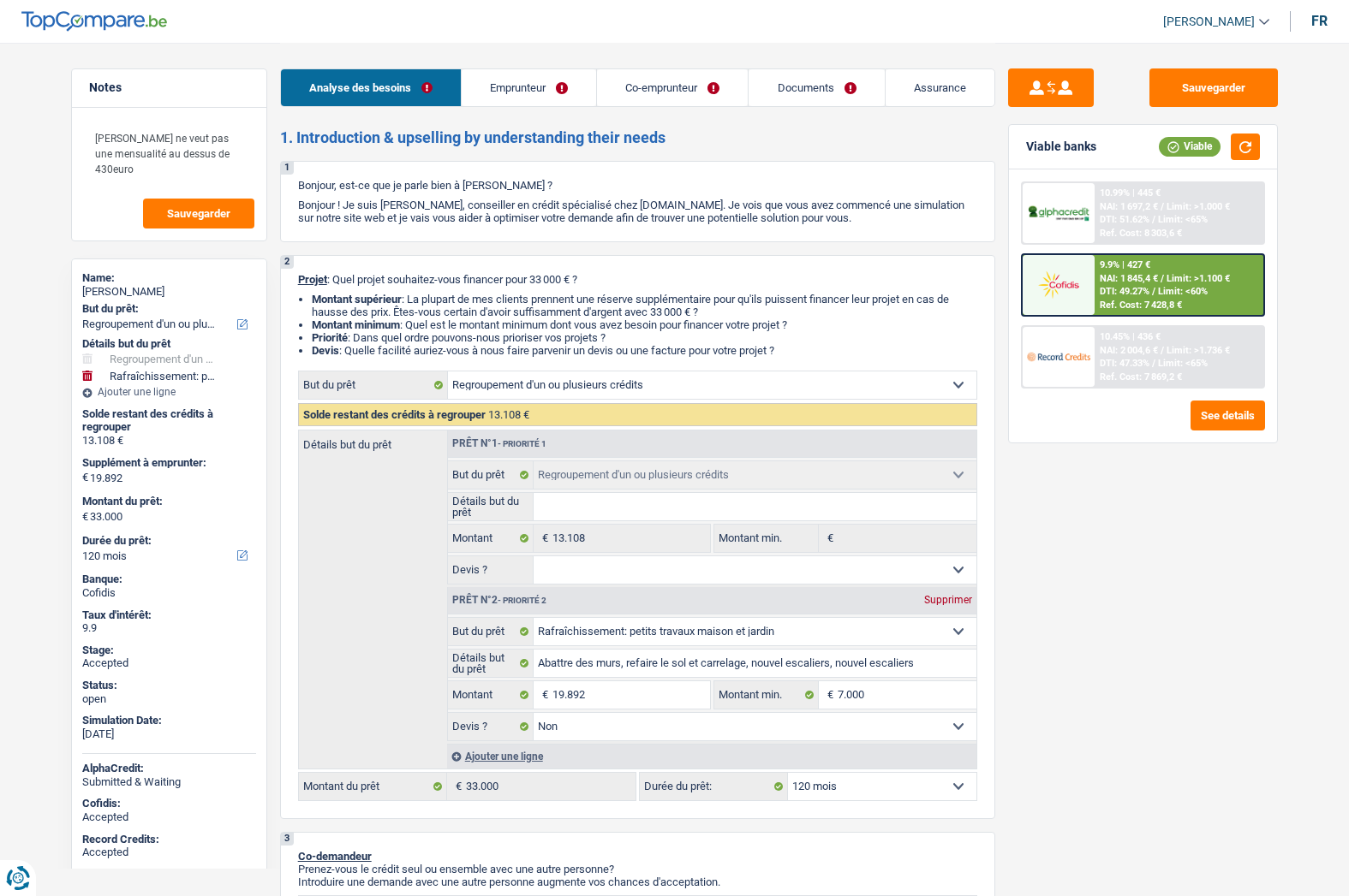
select select "houseOrGarden"
select select "false"
select select "120"
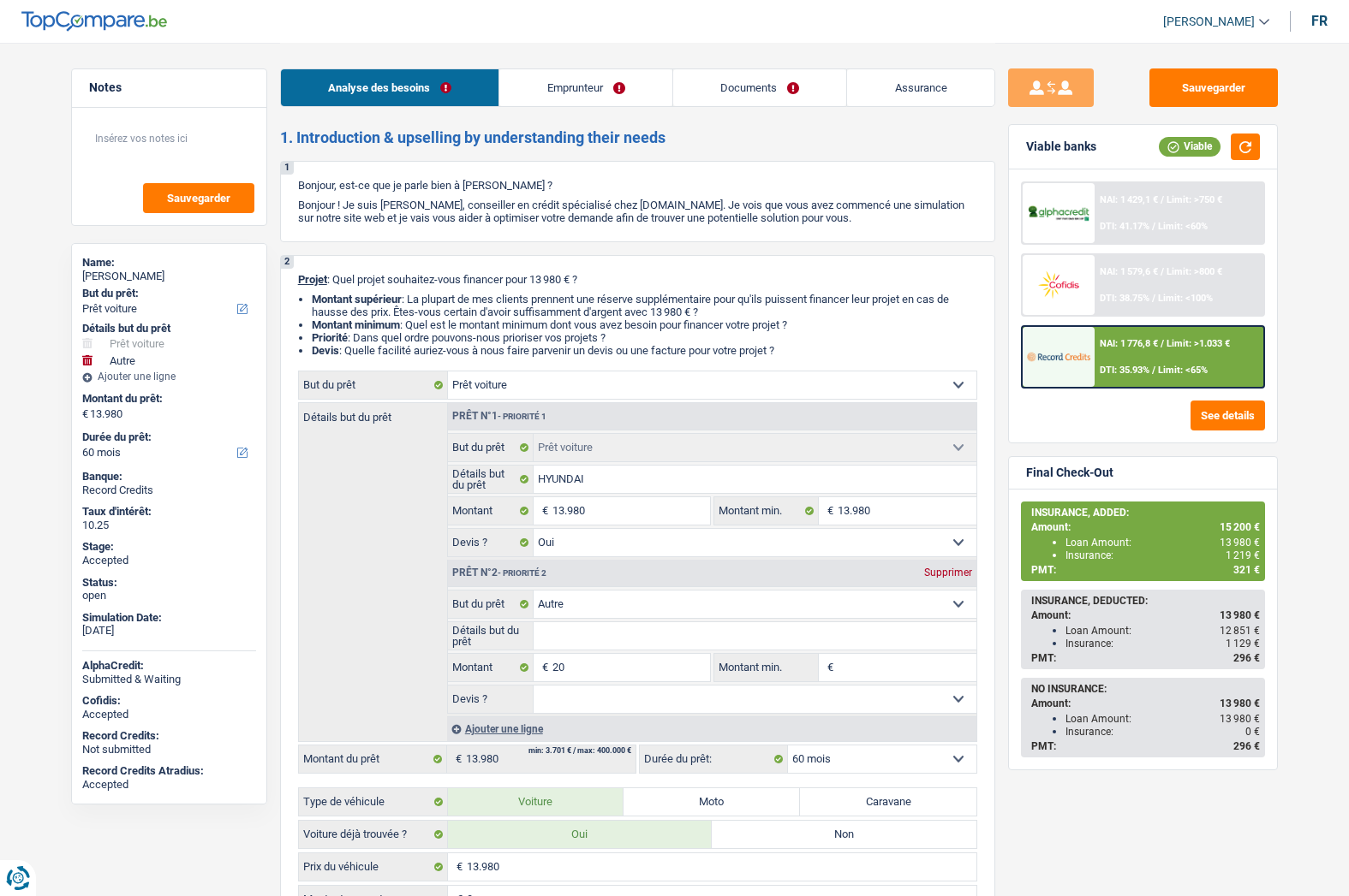
select select "car"
select select "other"
select select "60"
select select "car"
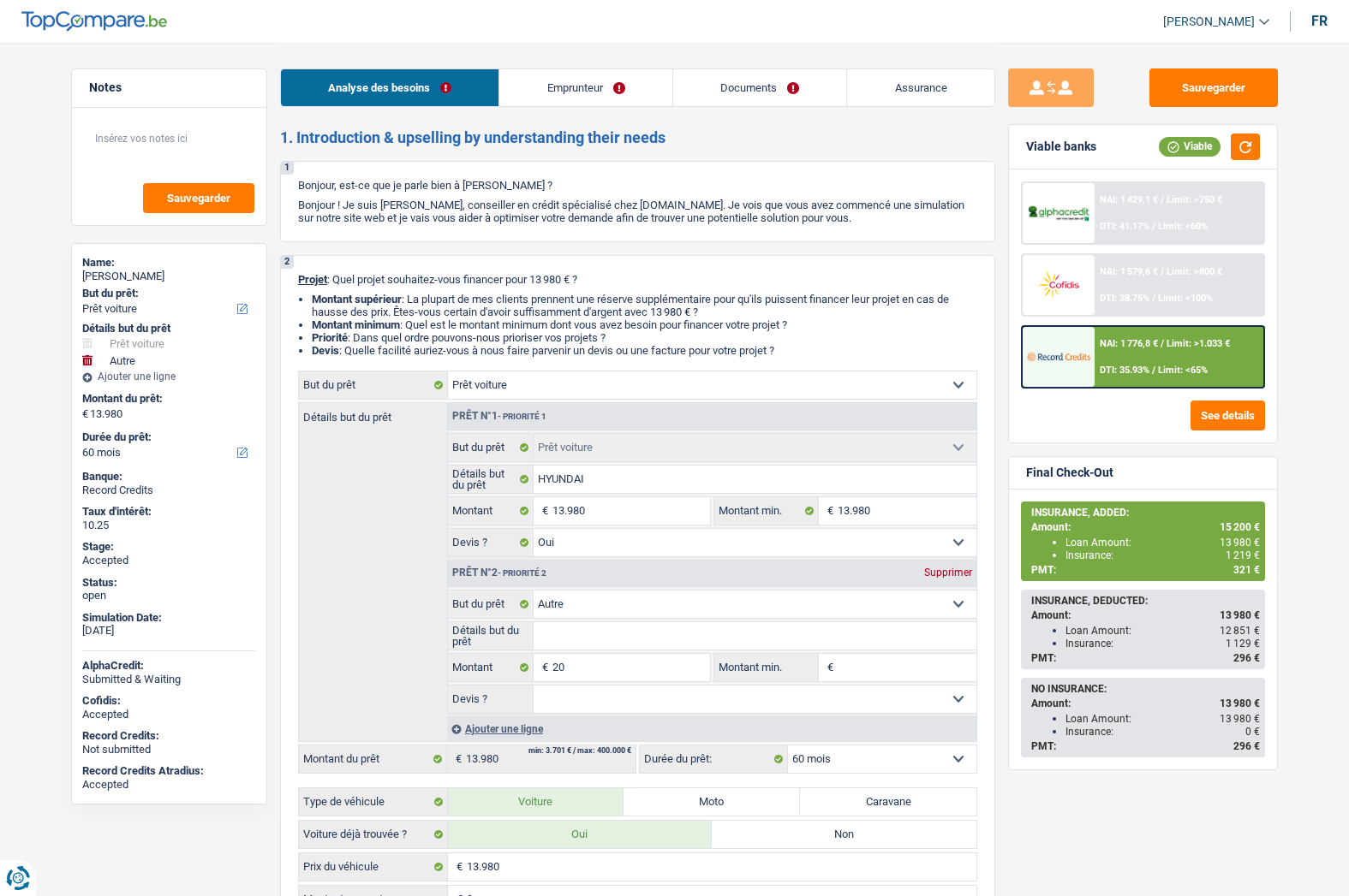
select select "car"
select select "yes"
select select "other"
select select "60"
select select "worker"
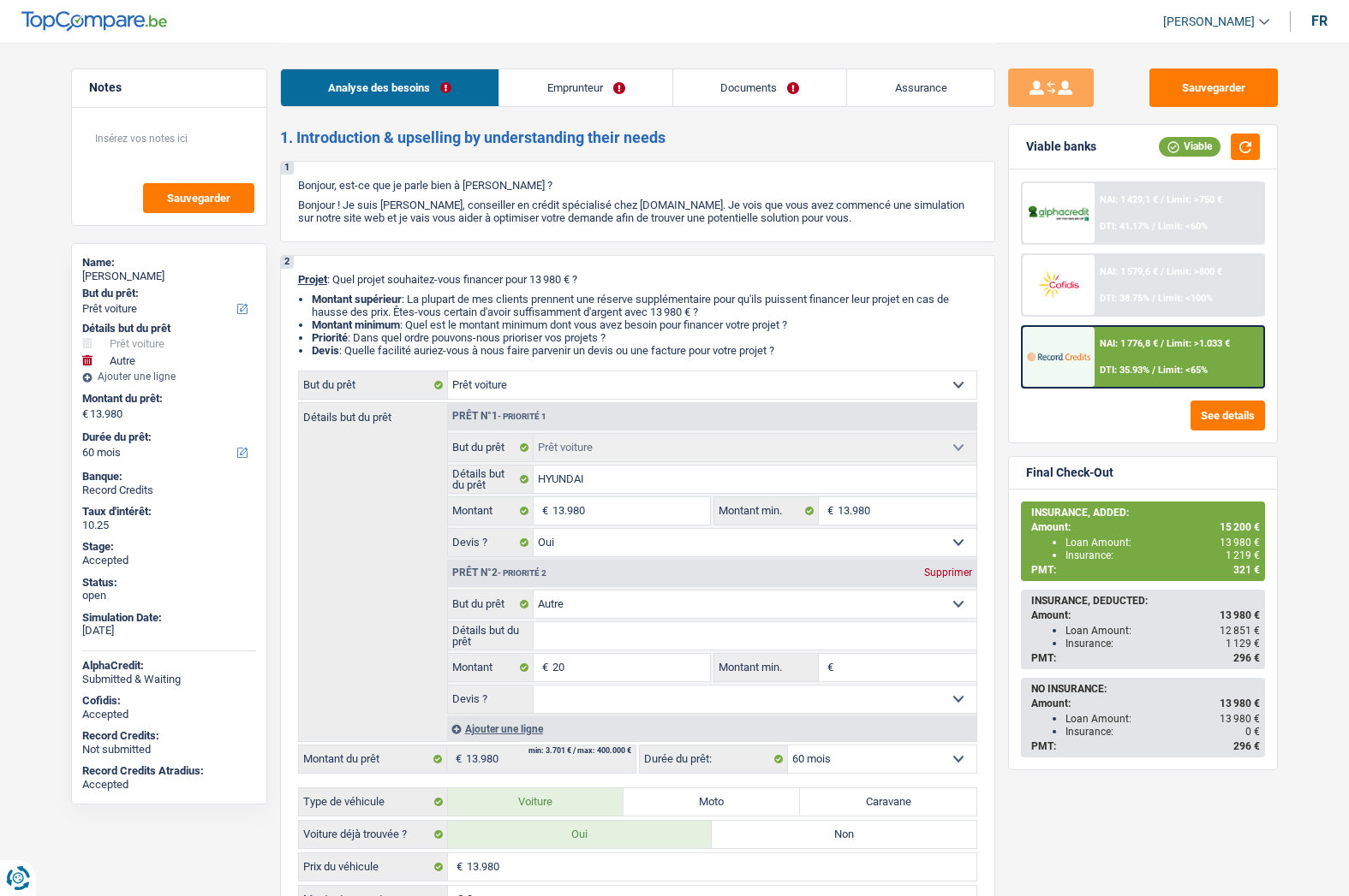
select select "netSalary"
select select "mealVouchers"
select select "rents"
select select "car"
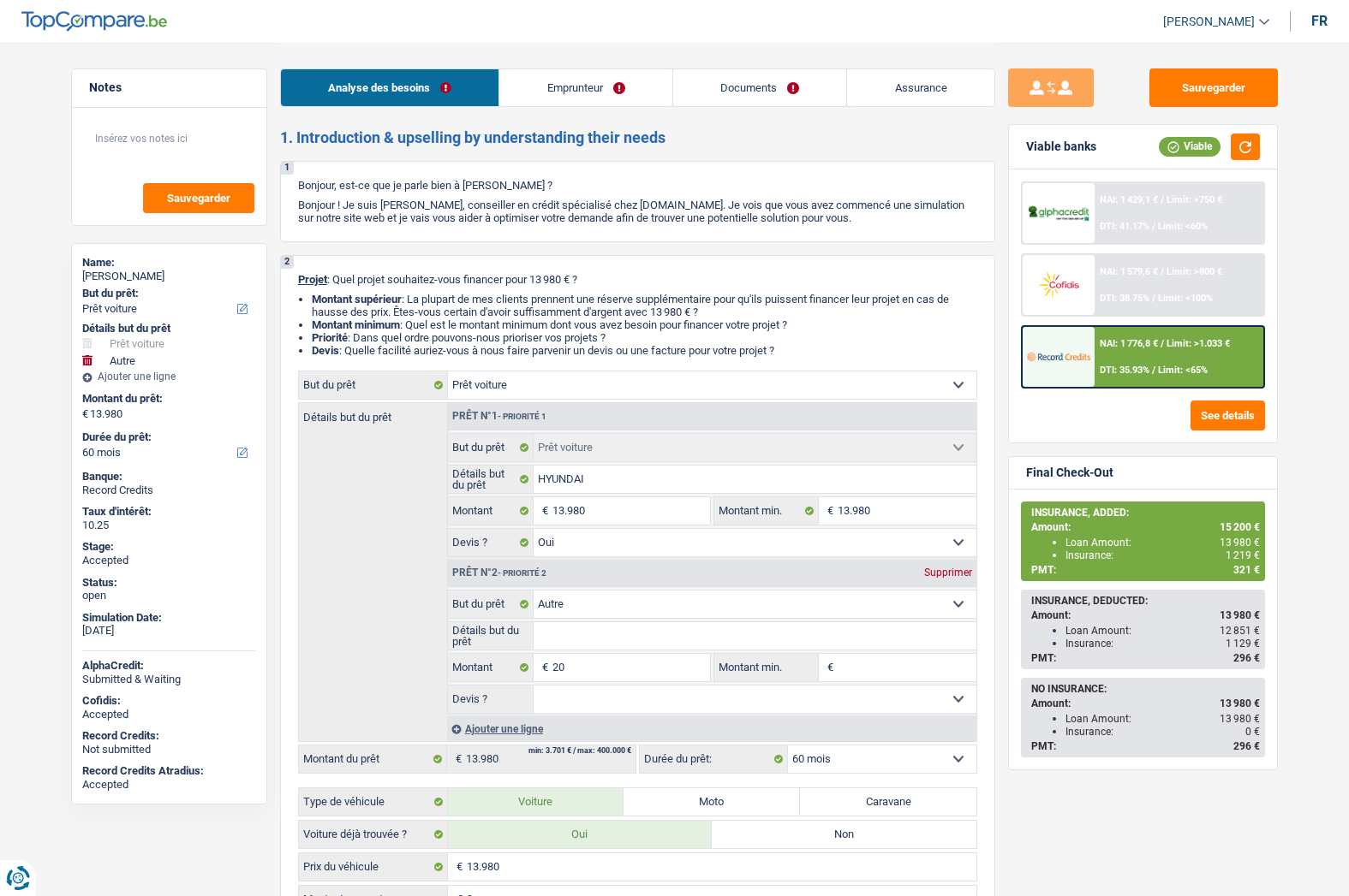
select select "yes"
select select "other"
select select "60"
click at [1075, 351] on img at bounding box center [1058, 356] width 63 height 32
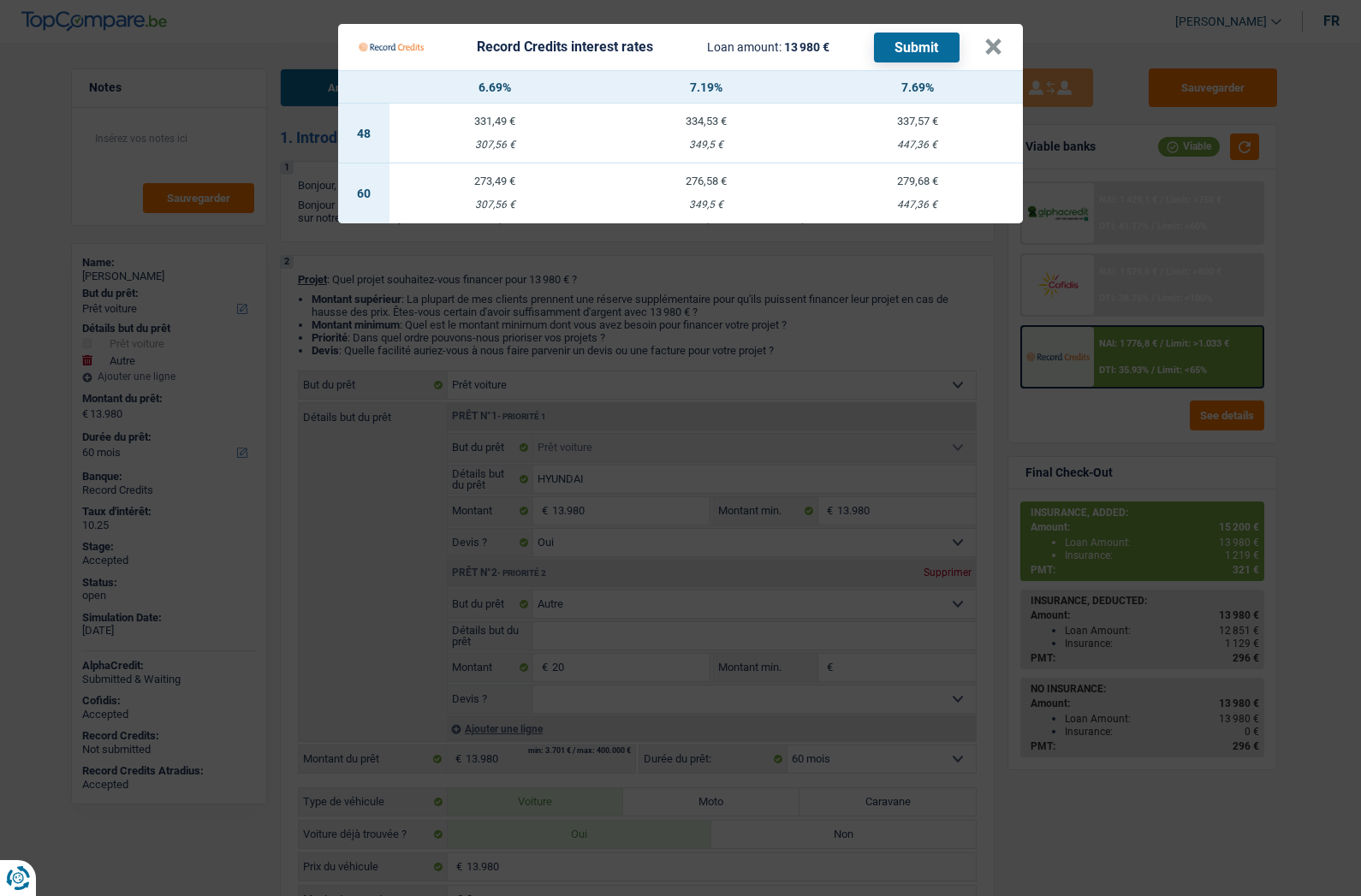
click at [482, 194] on td "273,49 € 307,56 €" at bounding box center [495, 193] width 211 height 60
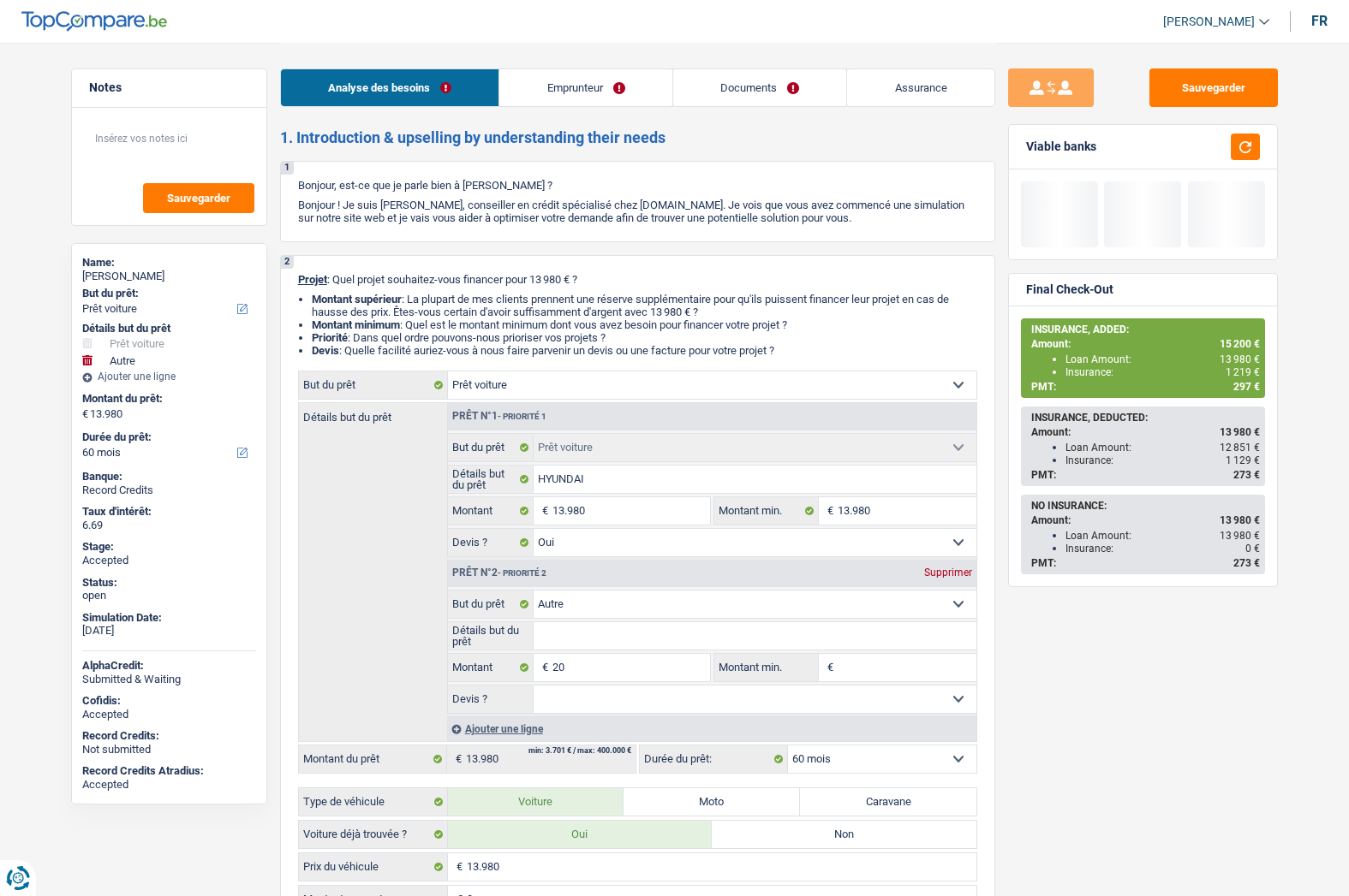
click at [893, 81] on link "Assurance" at bounding box center [920, 88] width 147 height 37
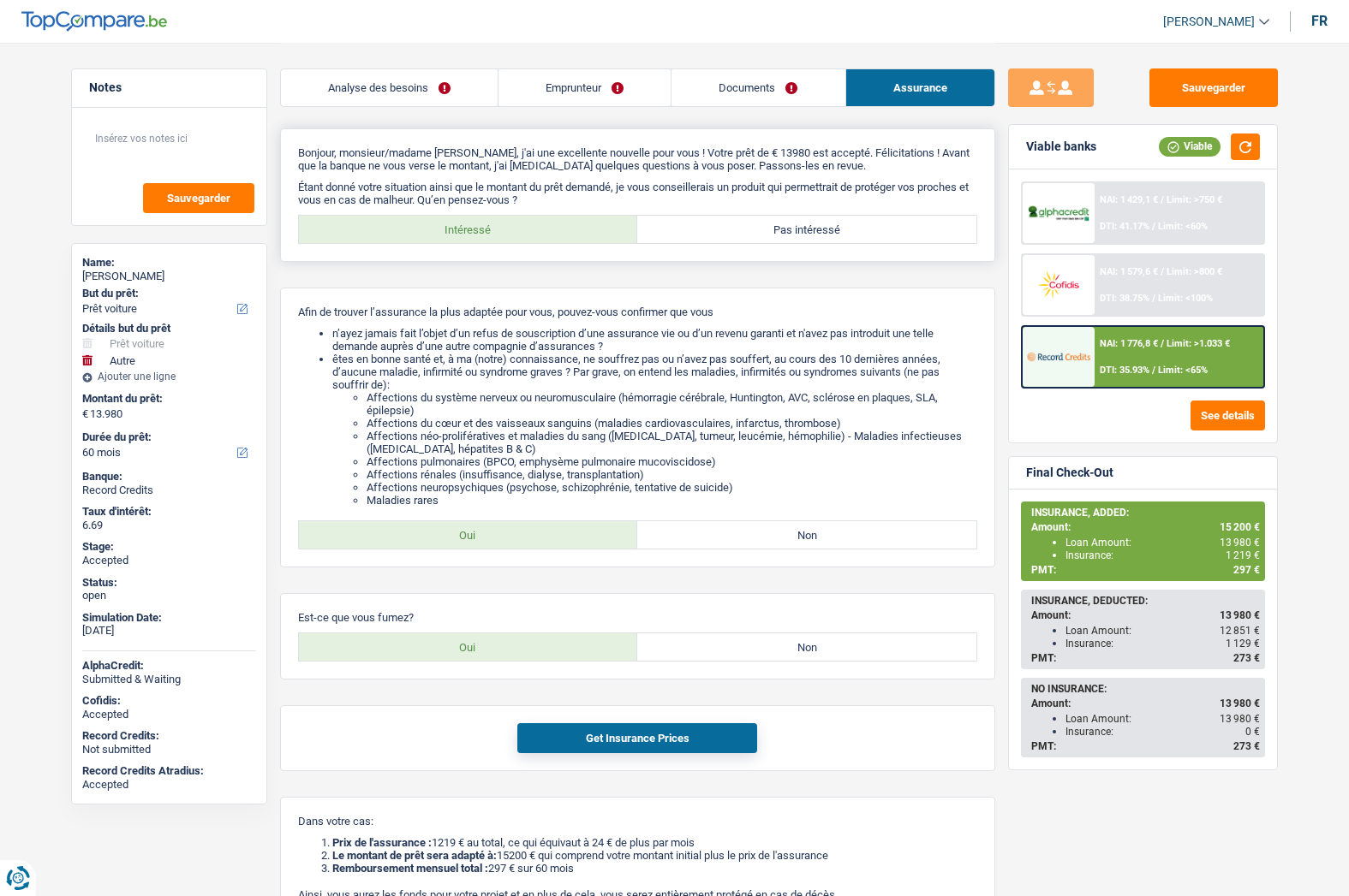
click at [812, 229] on label "Pas intéressé" at bounding box center [806, 229] width 339 height 27
click at [812, 229] on input "Pas intéressé" at bounding box center [806, 229] width 339 height 27
radio input "true"
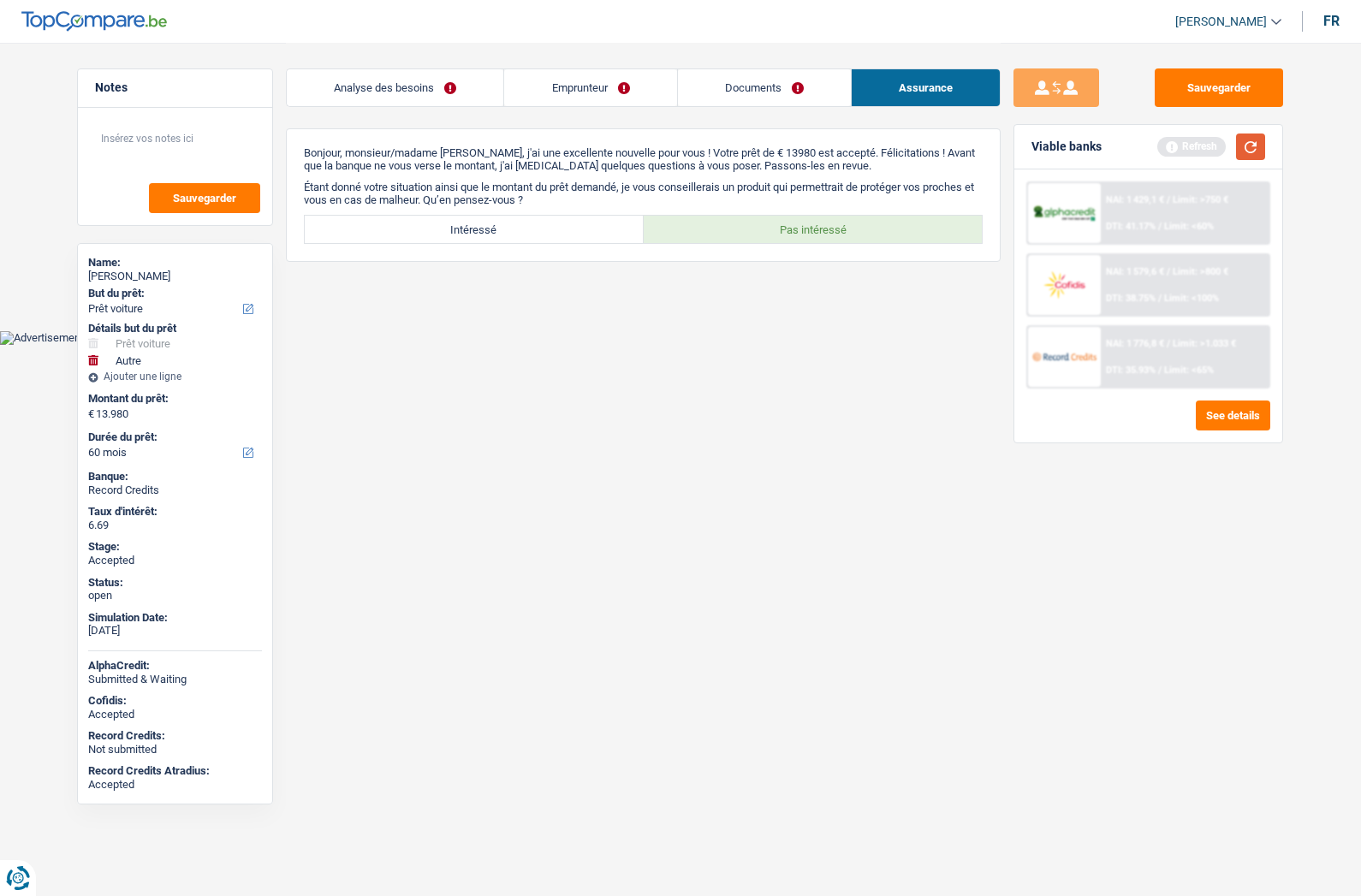
click at [1255, 155] on button "button" at bounding box center [1251, 146] width 29 height 26
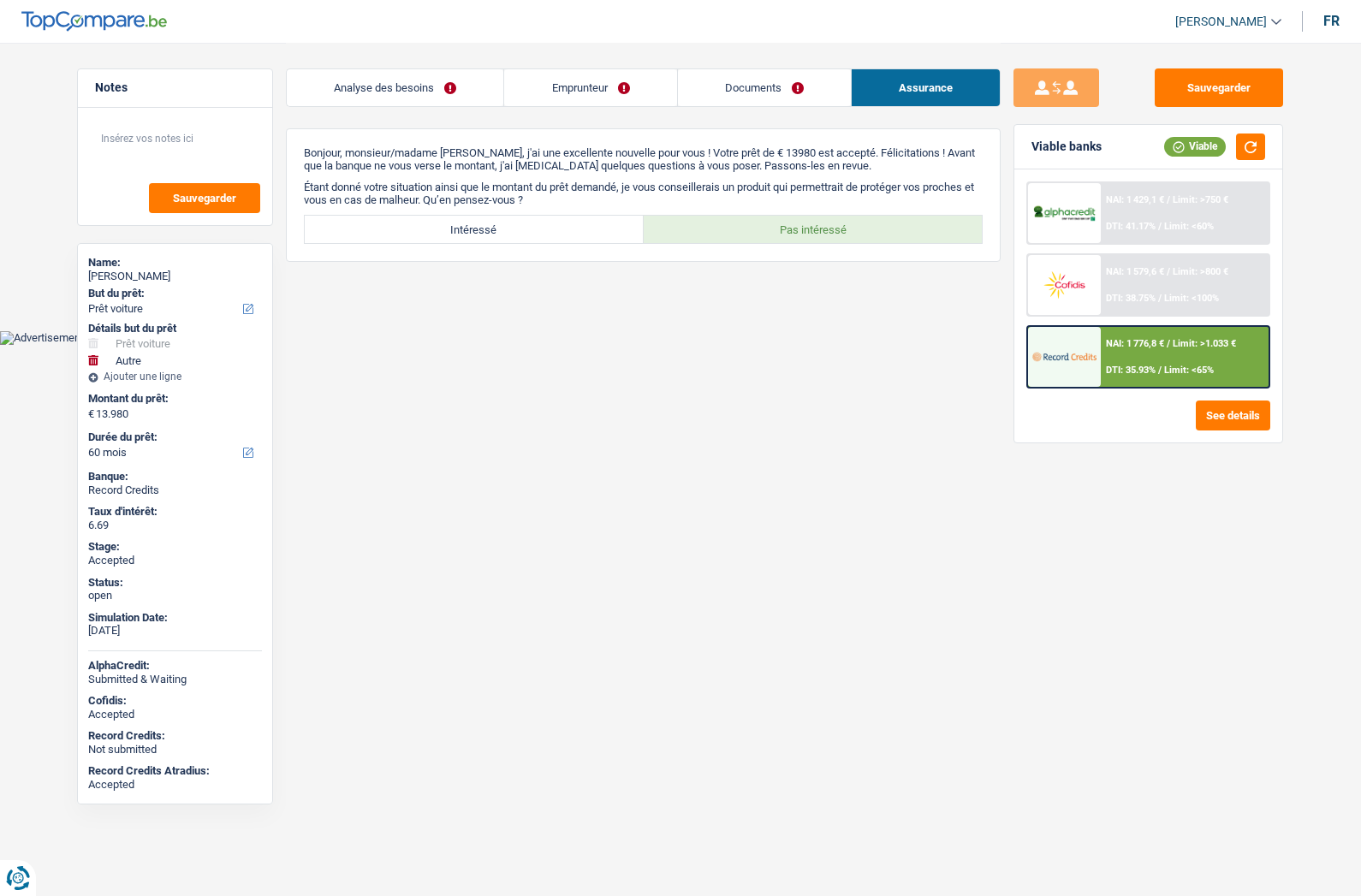
click at [1111, 345] on span "NAI: 1 776,8 €" at bounding box center [1134, 343] width 58 height 11
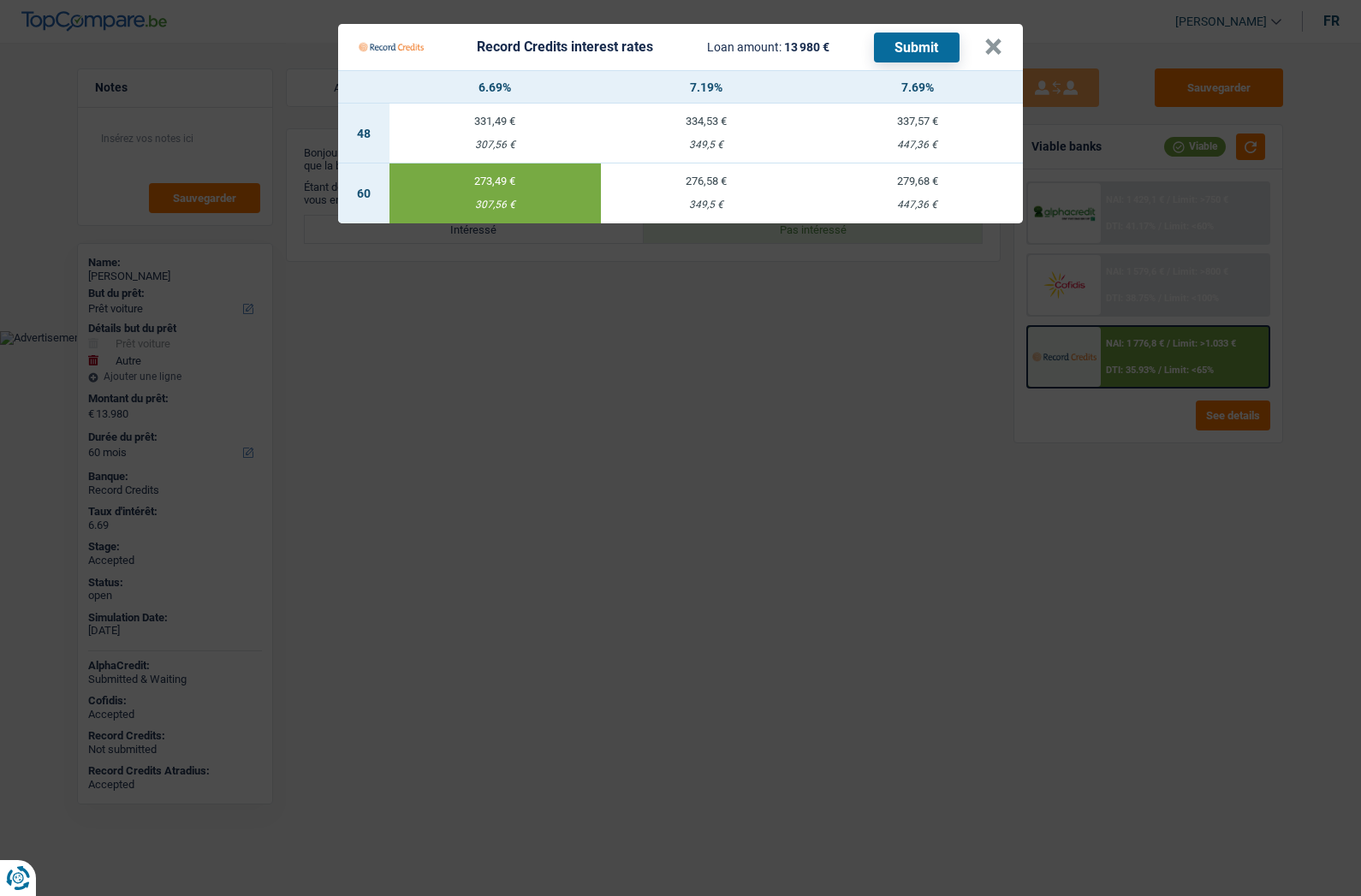
click at [503, 183] on div "273,49 €" at bounding box center [495, 181] width 211 height 11
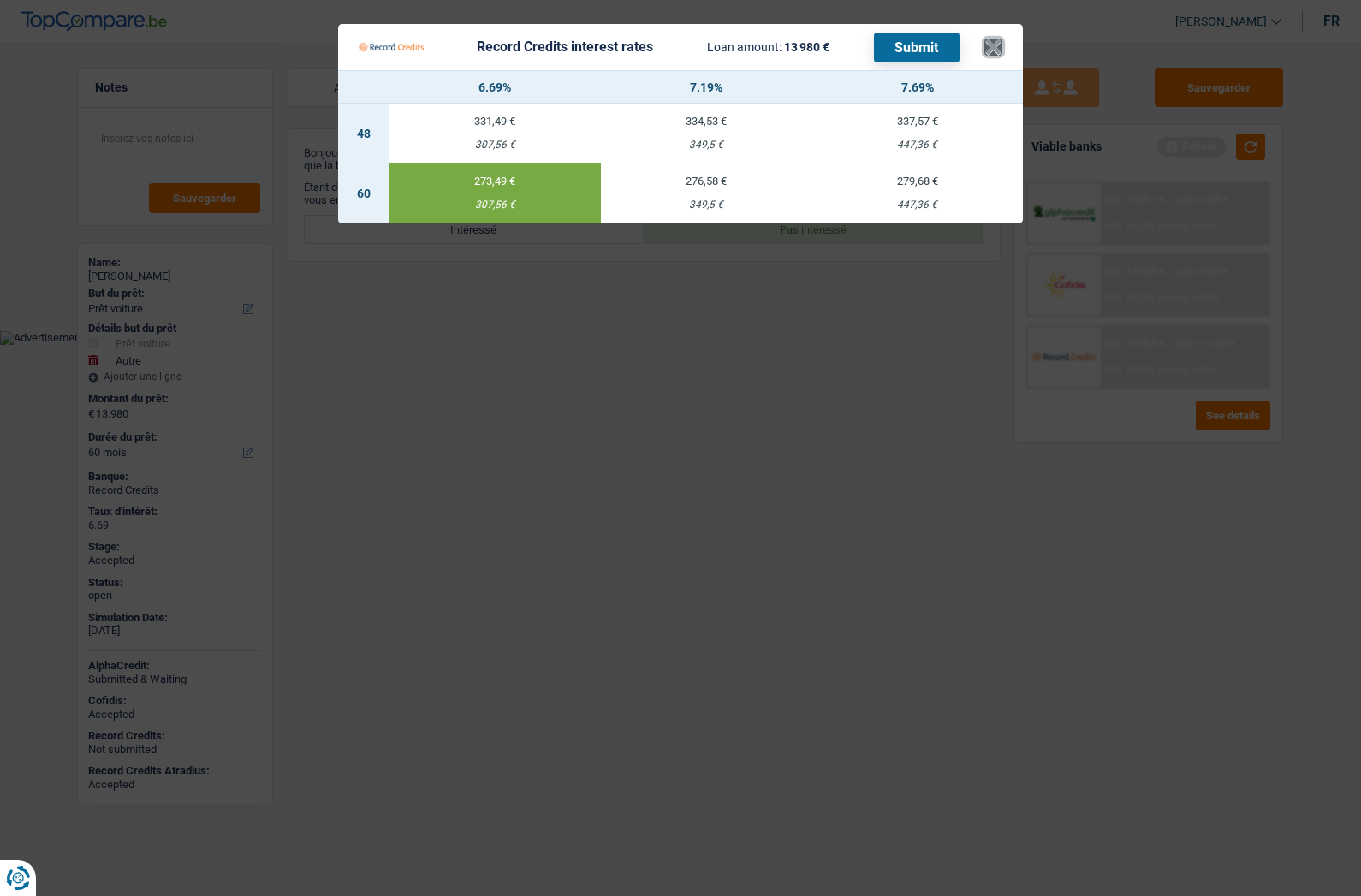
click at [984, 50] on button "×" at bounding box center [993, 47] width 18 height 17
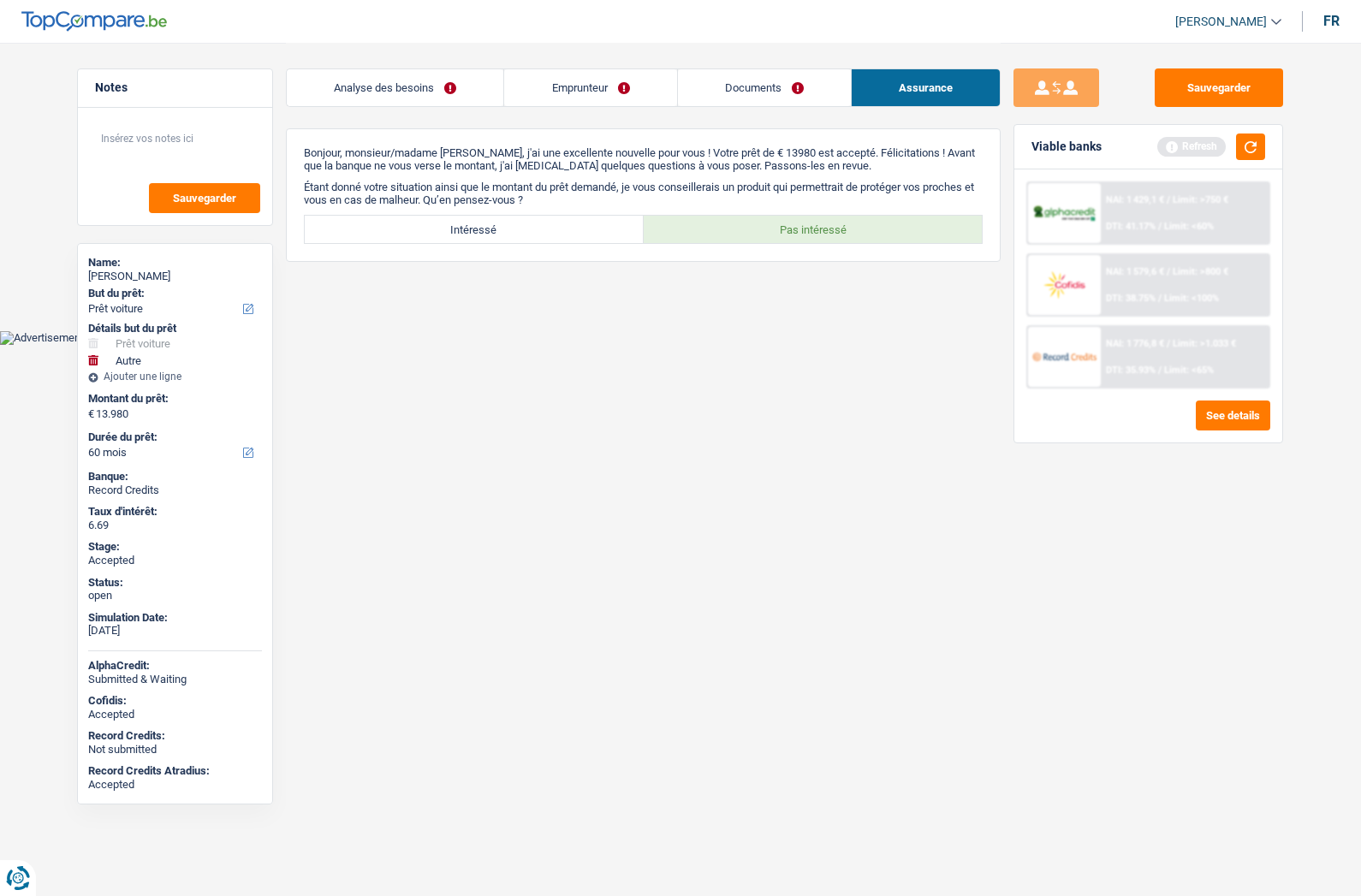
click at [938, 86] on link "Assurance" at bounding box center [926, 88] width 148 height 37
click at [499, 211] on div "Bonjour, monsieur/madame Patrick Houioux, j'ai une excellente nouvelle pour vou…" at bounding box center [643, 195] width 714 height 134
click at [493, 219] on label "Intéressé" at bounding box center [473, 229] width 339 height 27
click at [493, 219] on input "Intéressé" at bounding box center [473, 229] width 339 height 27
radio input "true"
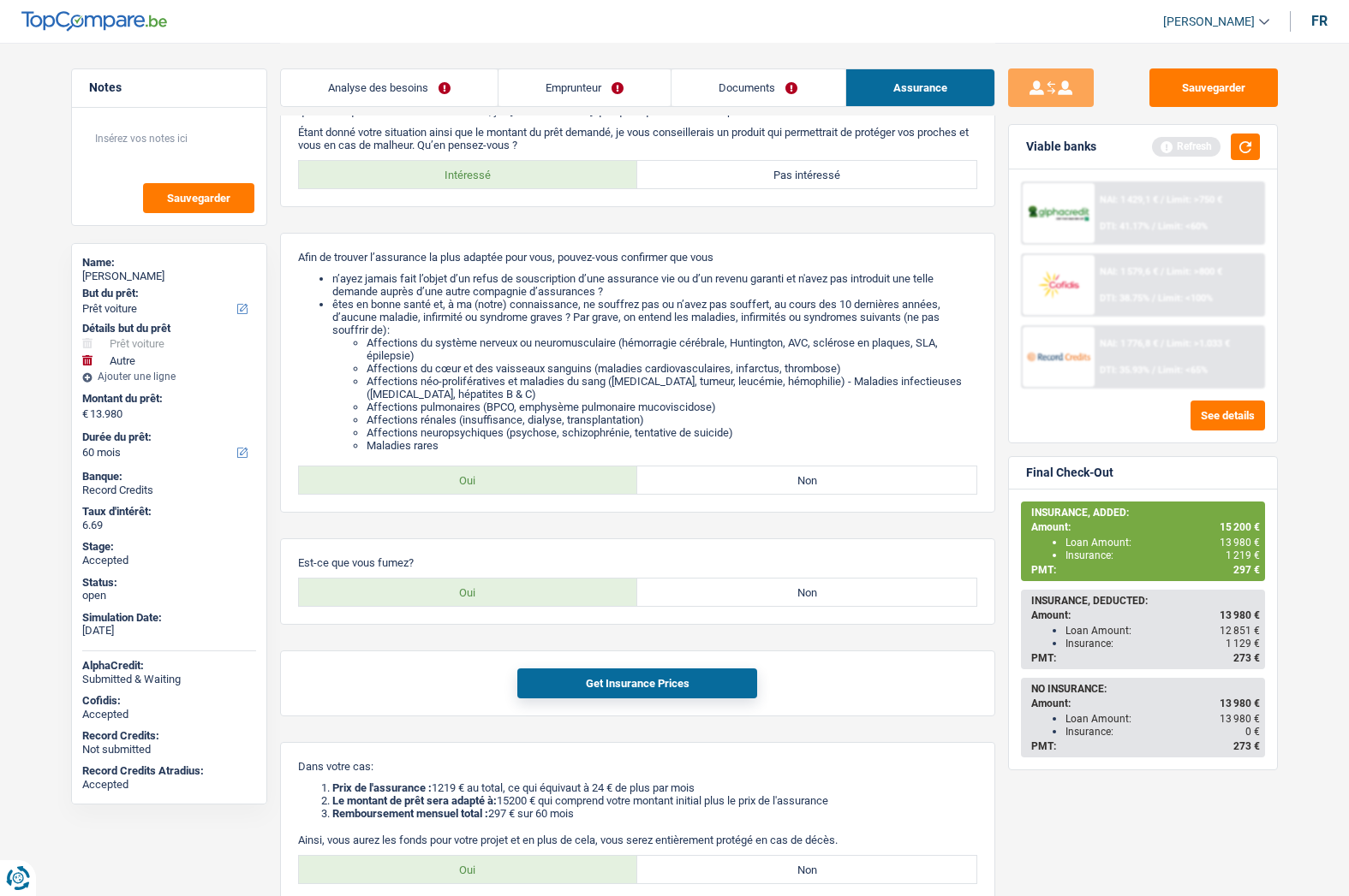
scroll to position [86, 0]
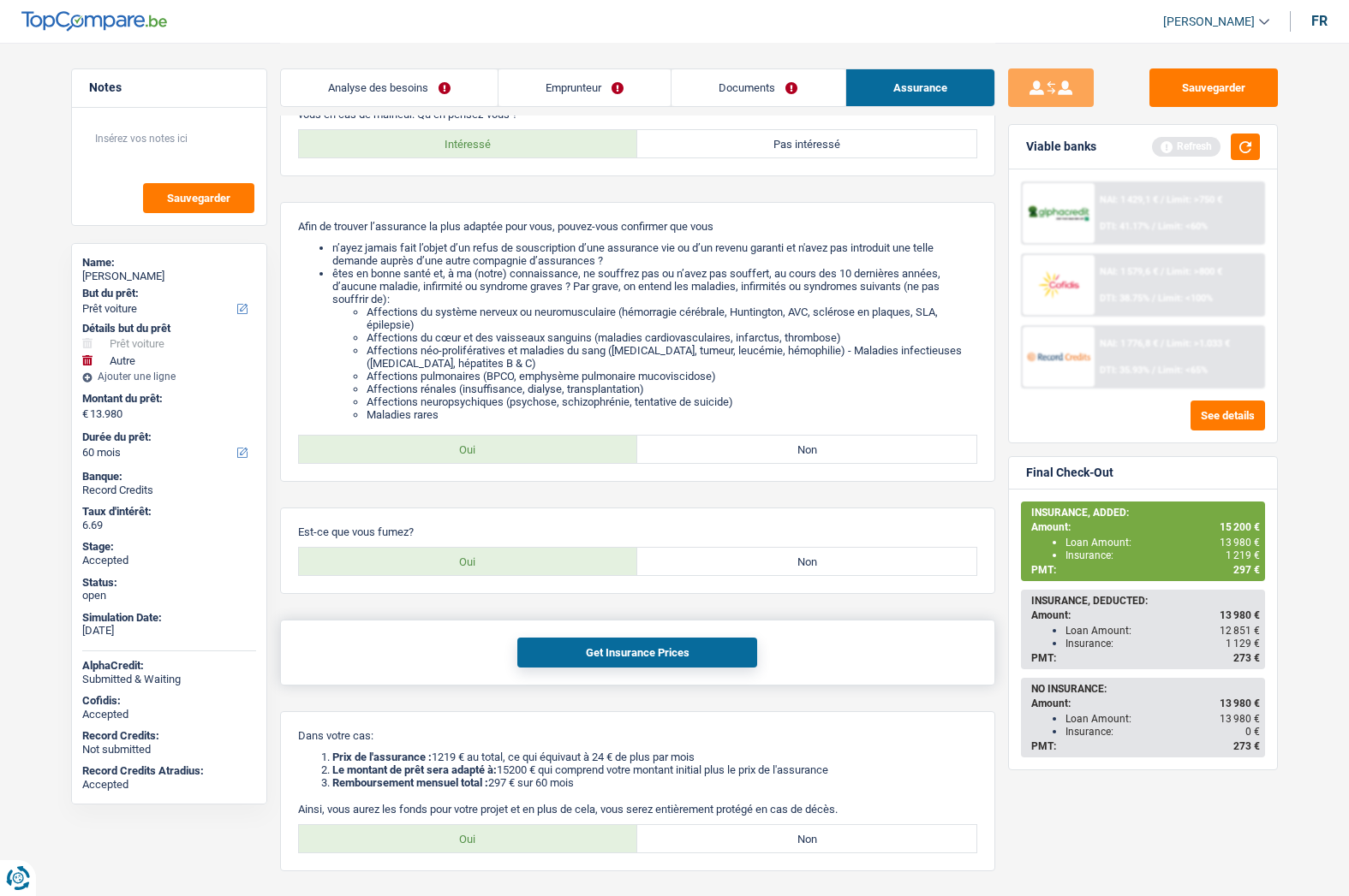
click at [586, 663] on button "Get Insurance Prices" at bounding box center [636, 652] width 239 height 30
click at [1248, 566] on span "297 €" at bounding box center [1246, 570] width 26 height 12
click at [812, 558] on label "Non" at bounding box center [806, 562] width 339 height 27
click at [812, 558] on input "Non" at bounding box center [806, 562] width 339 height 27
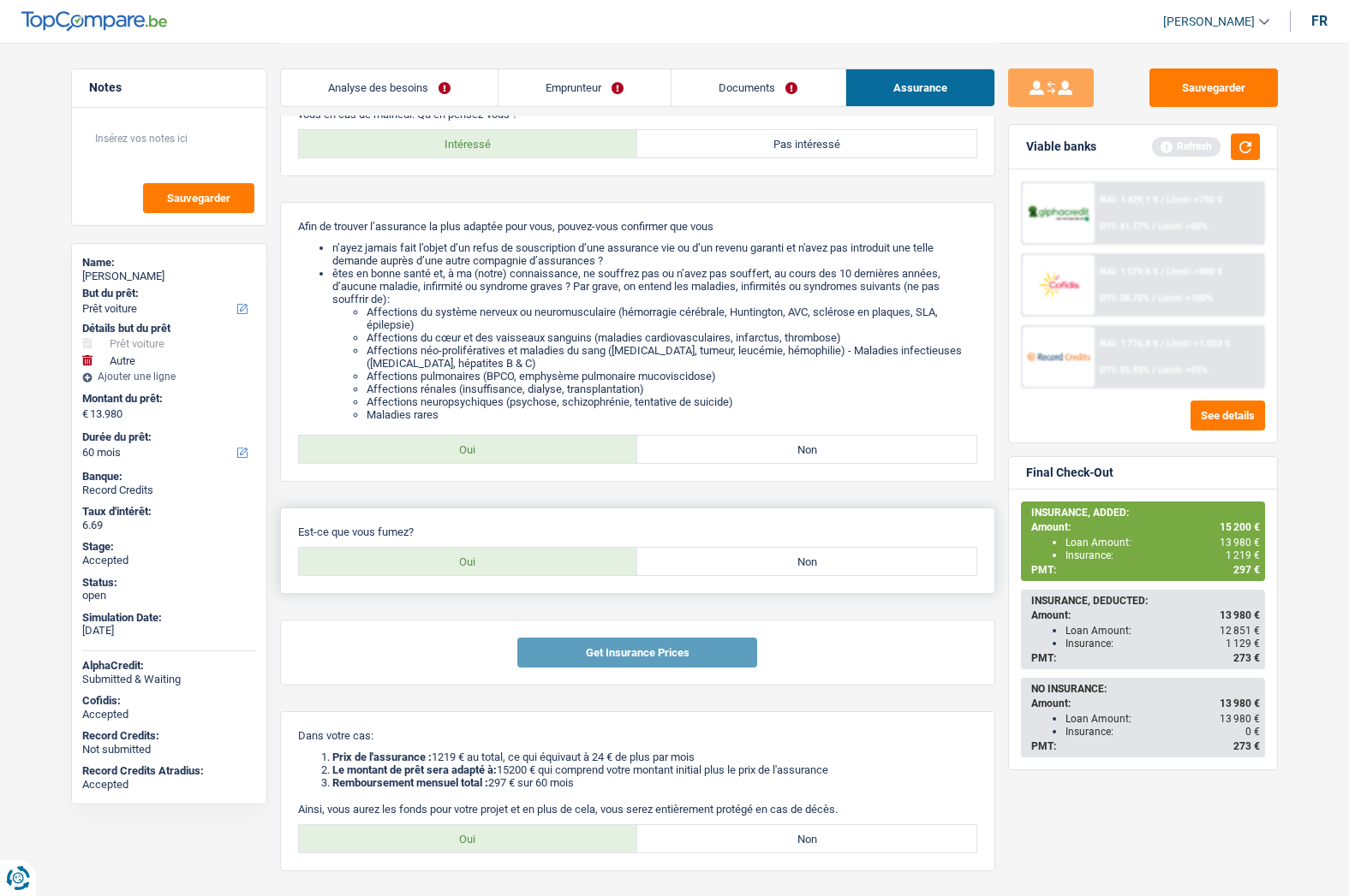
radio input "true"
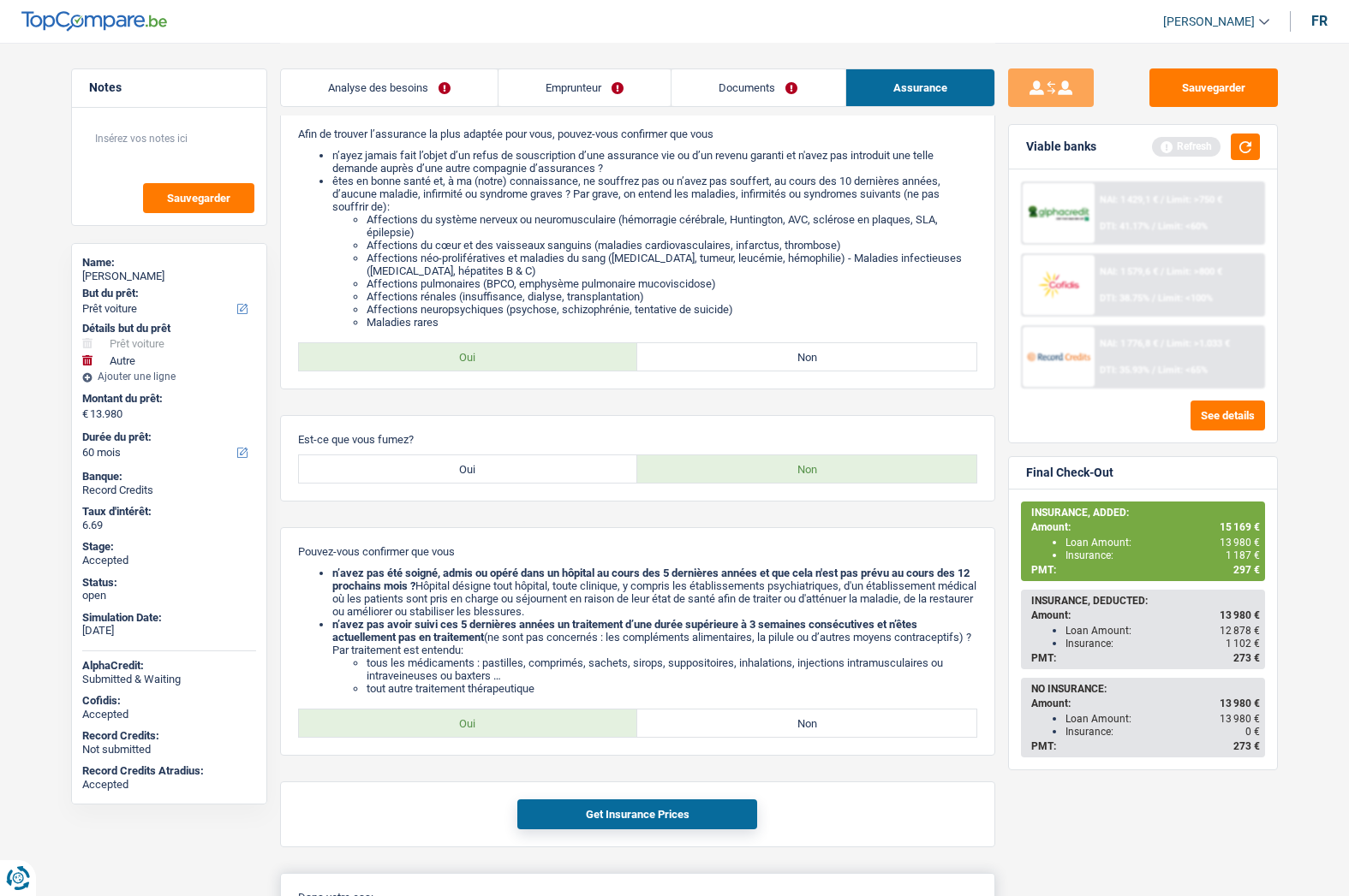
scroll to position [172, 0]
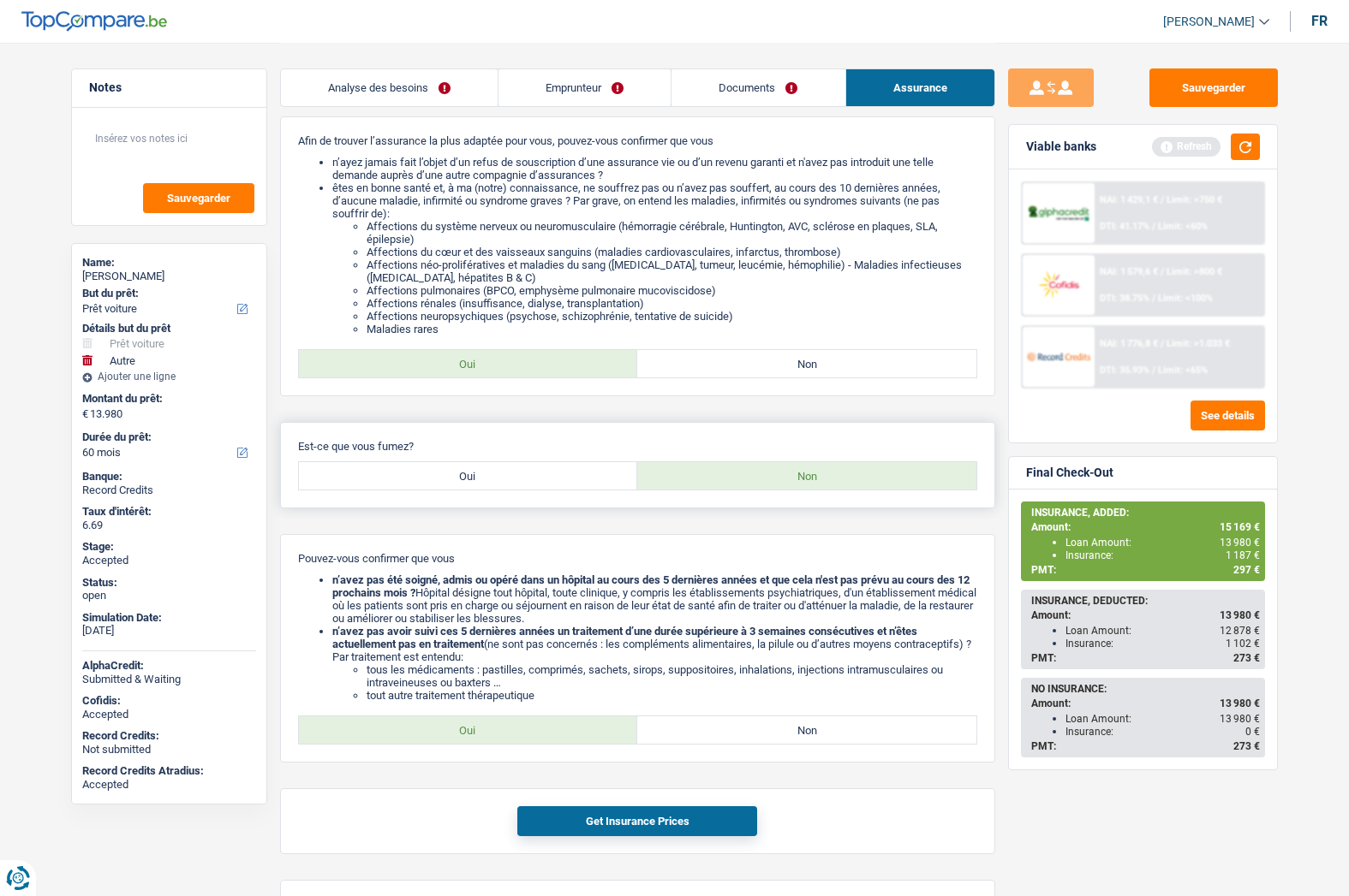
click at [589, 484] on label "Oui" at bounding box center [468, 476] width 339 height 27
click at [589, 484] on input "Oui" at bounding box center [468, 476] width 339 height 27
radio input "true"
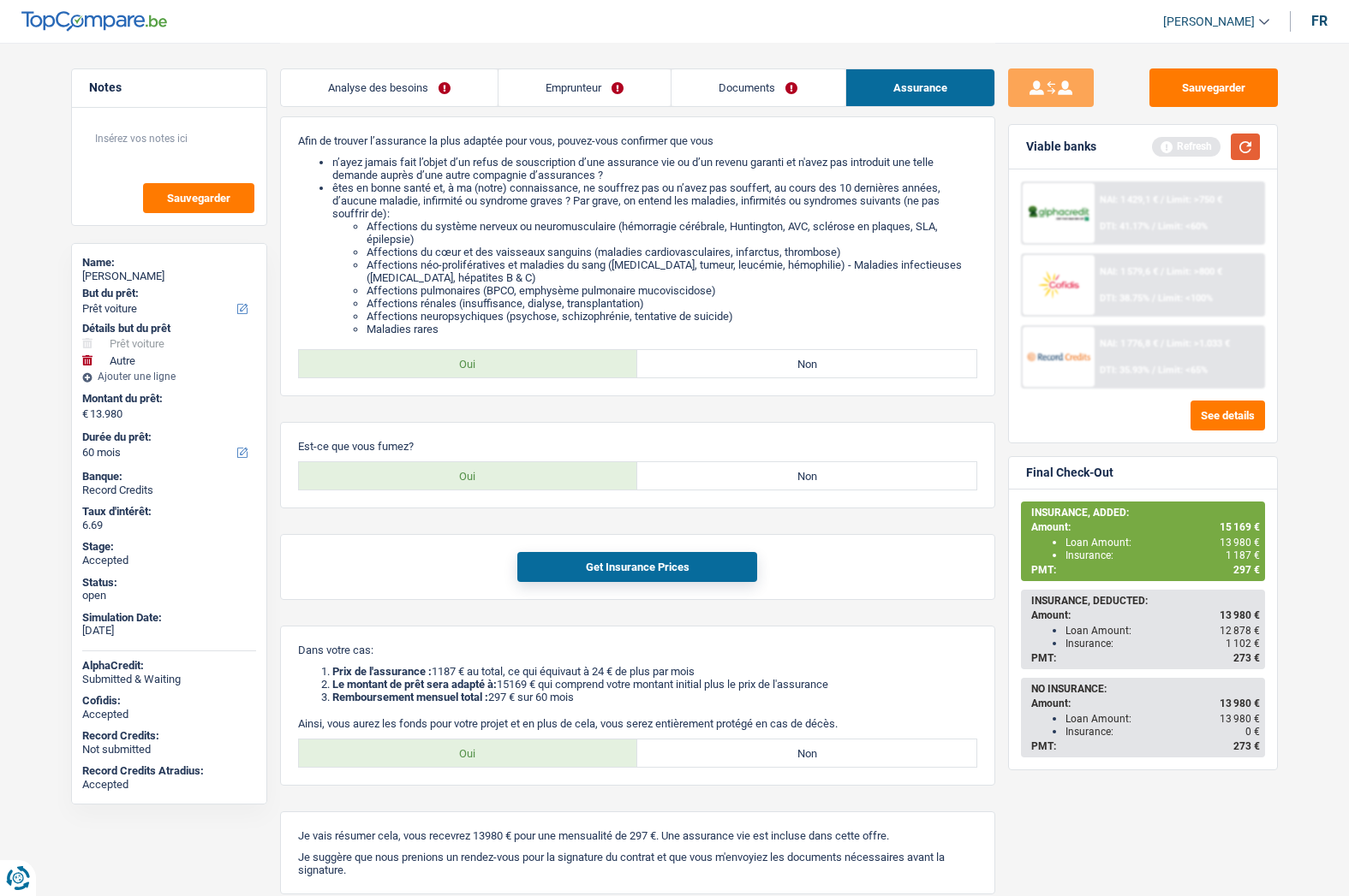
click at [1251, 143] on button "button" at bounding box center [1245, 146] width 29 height 26
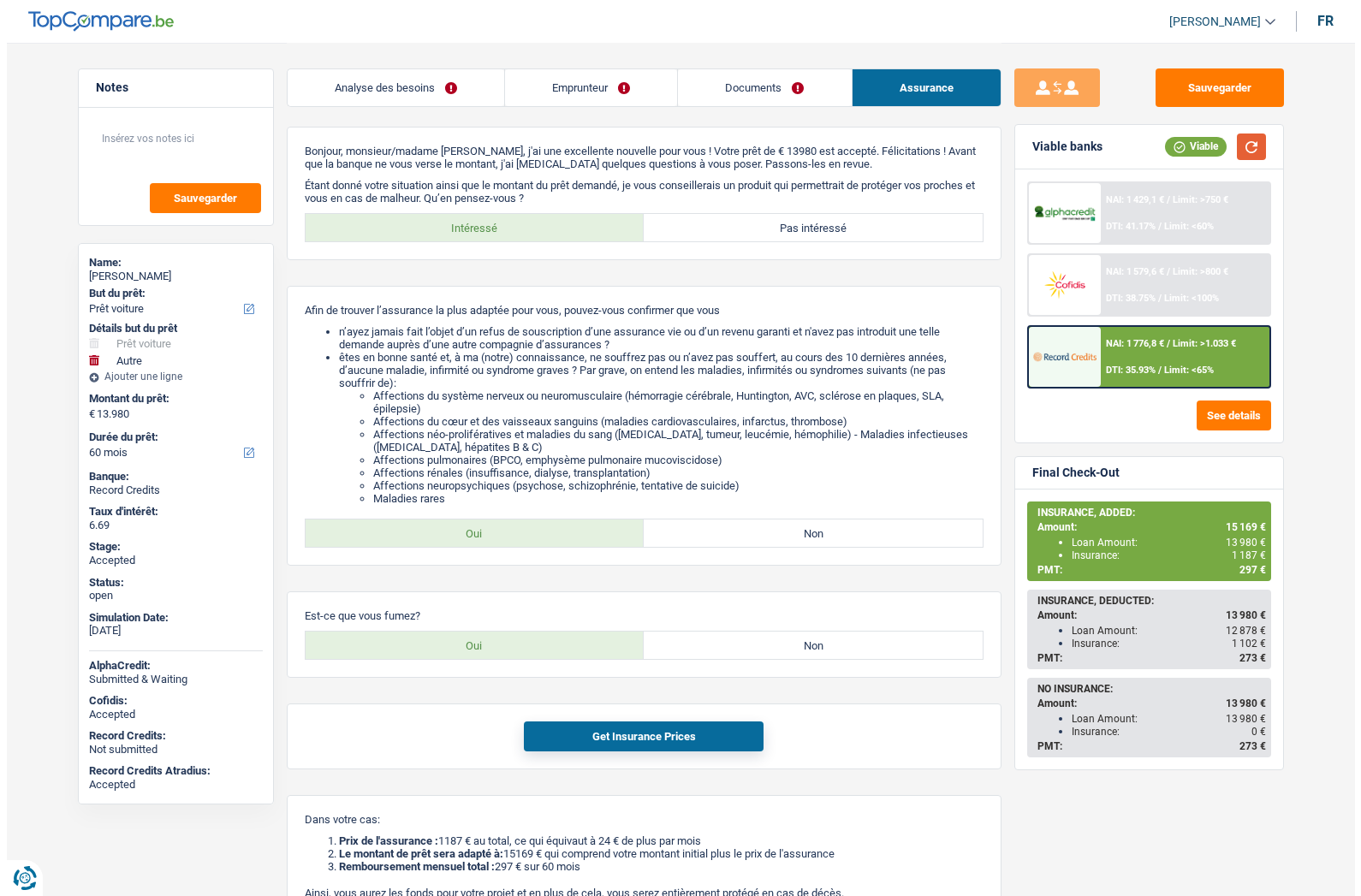
scroll to position [0, 0]
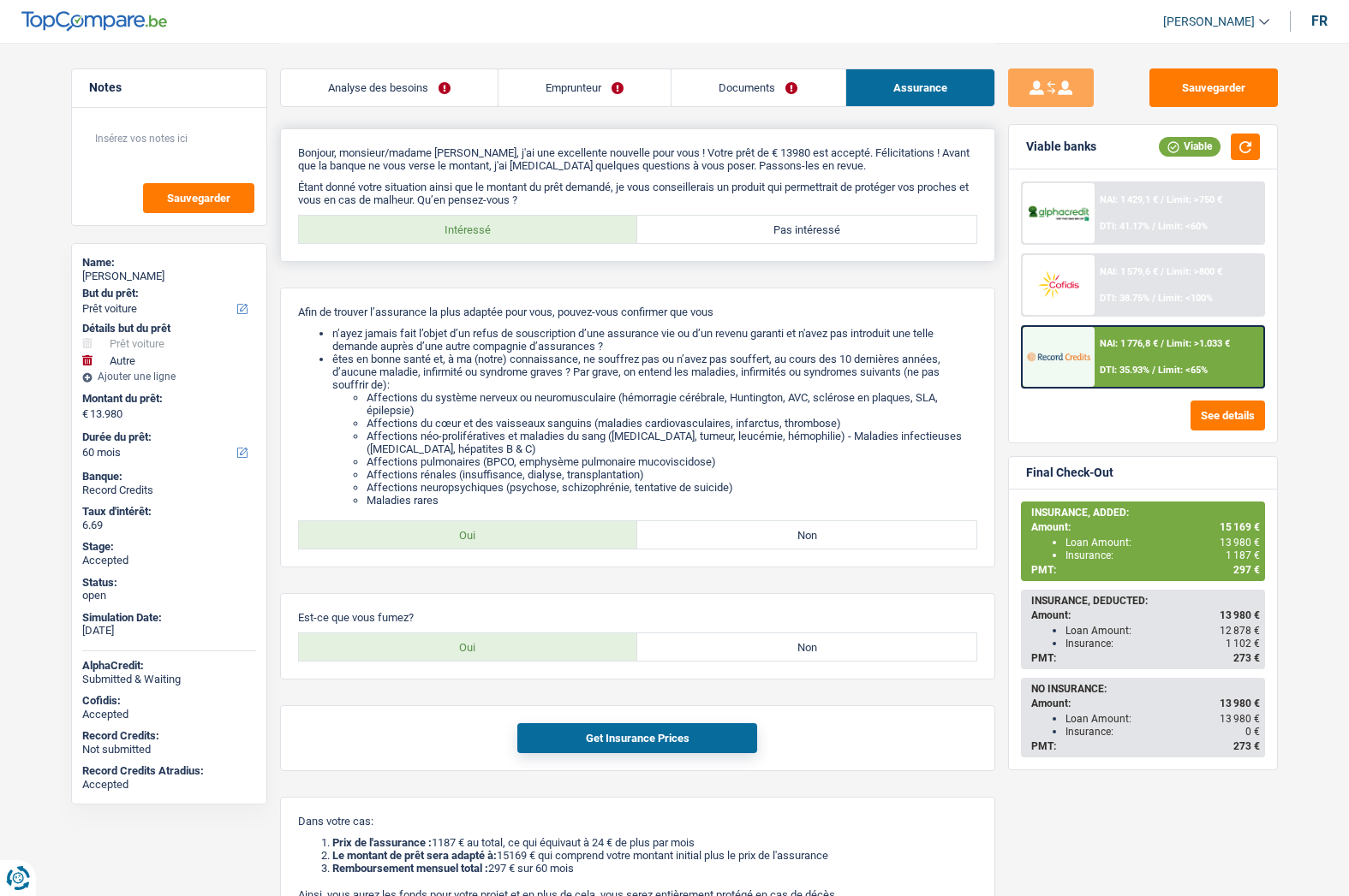
click at [850, 229] on label "Pas intéressé" at bounding box center [806, 229] width 339 height 27
click at [850, 229] on input "Pas intéressé" at bounding box center [806, 229] width 339 height 27
radio input "true"
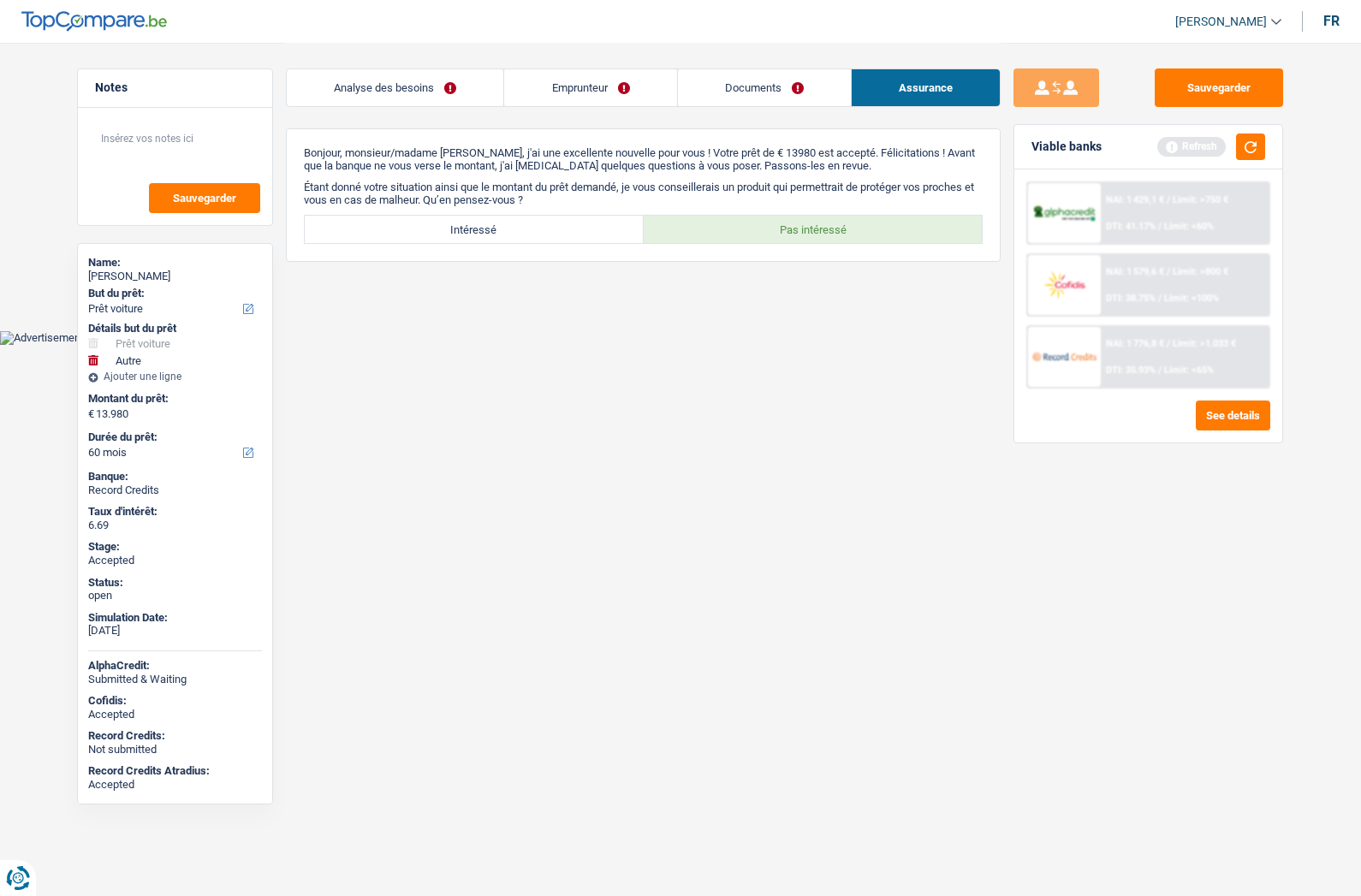
click at [1112, 350] on div "NAI: 1 776,8 € / Limit: >1.033 € DTI: 35.93% / Limit: <65%" at bounding box center [1185, 357] width 169 height 60
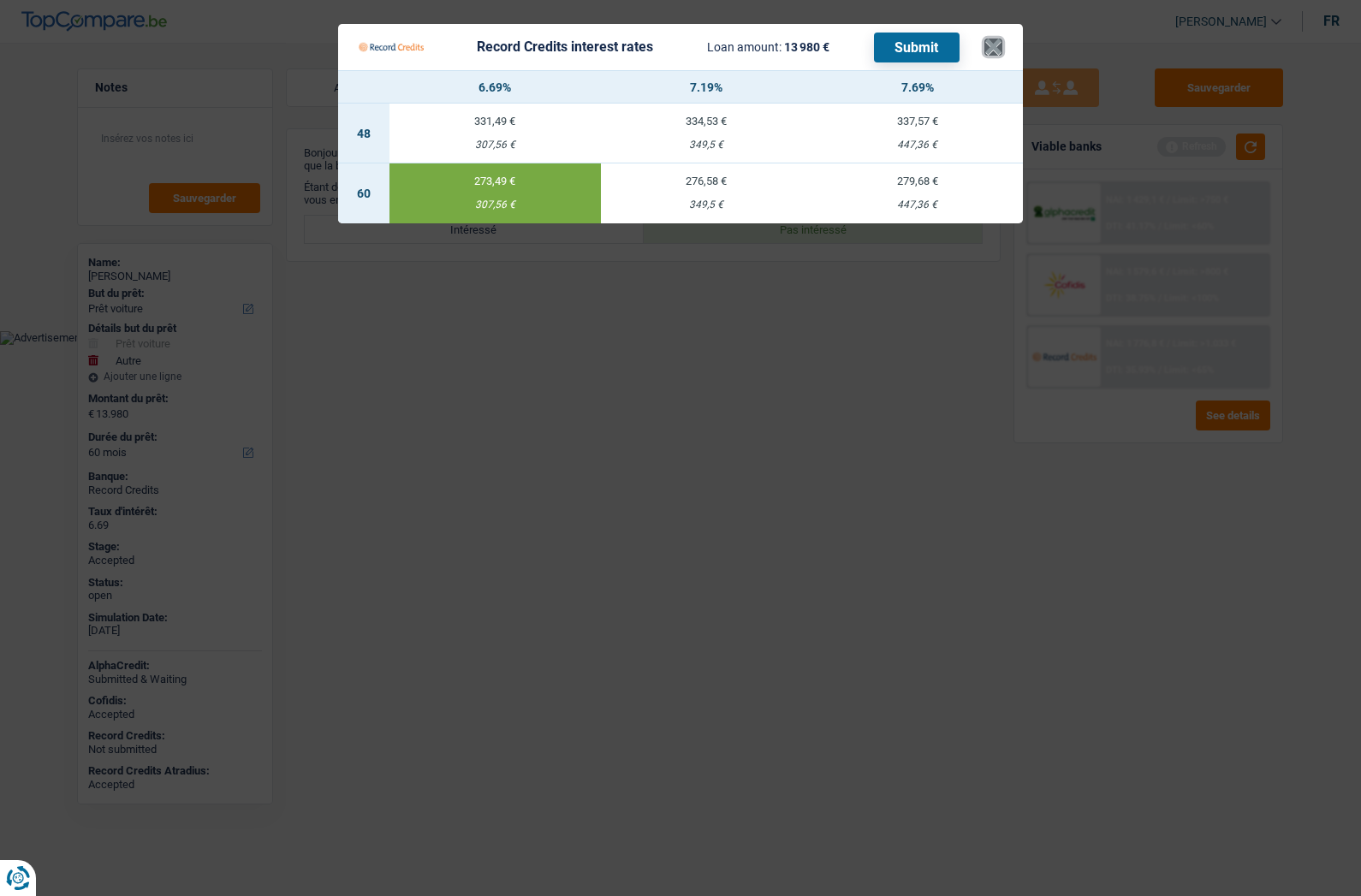
click at [994, 39] on button "×" at bounding box center [993, 47] width 18 height 17
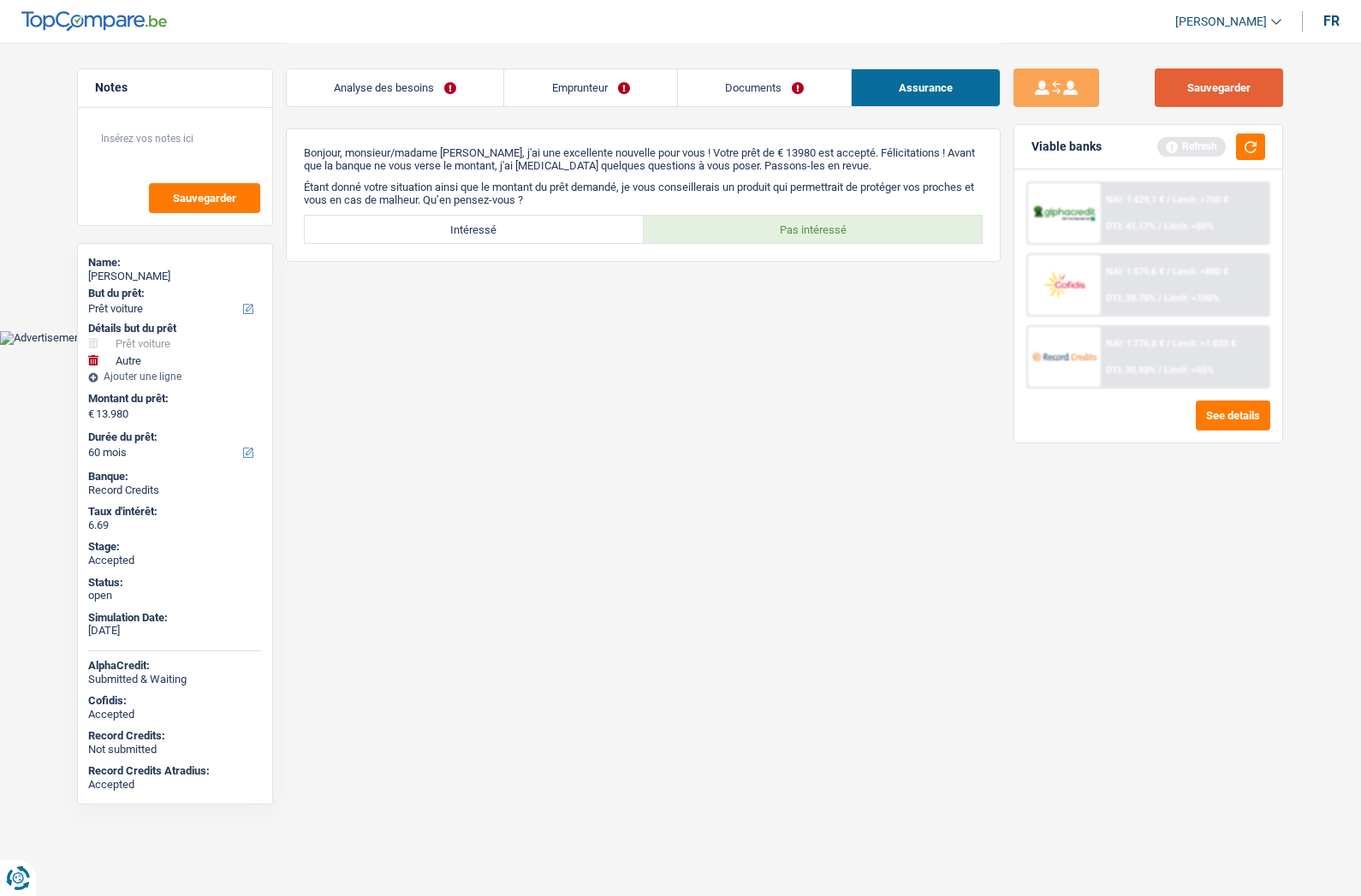
click at [1202, 89] on button "Sauvegarder" at bounding box center [1219, 88] width 128 height 39
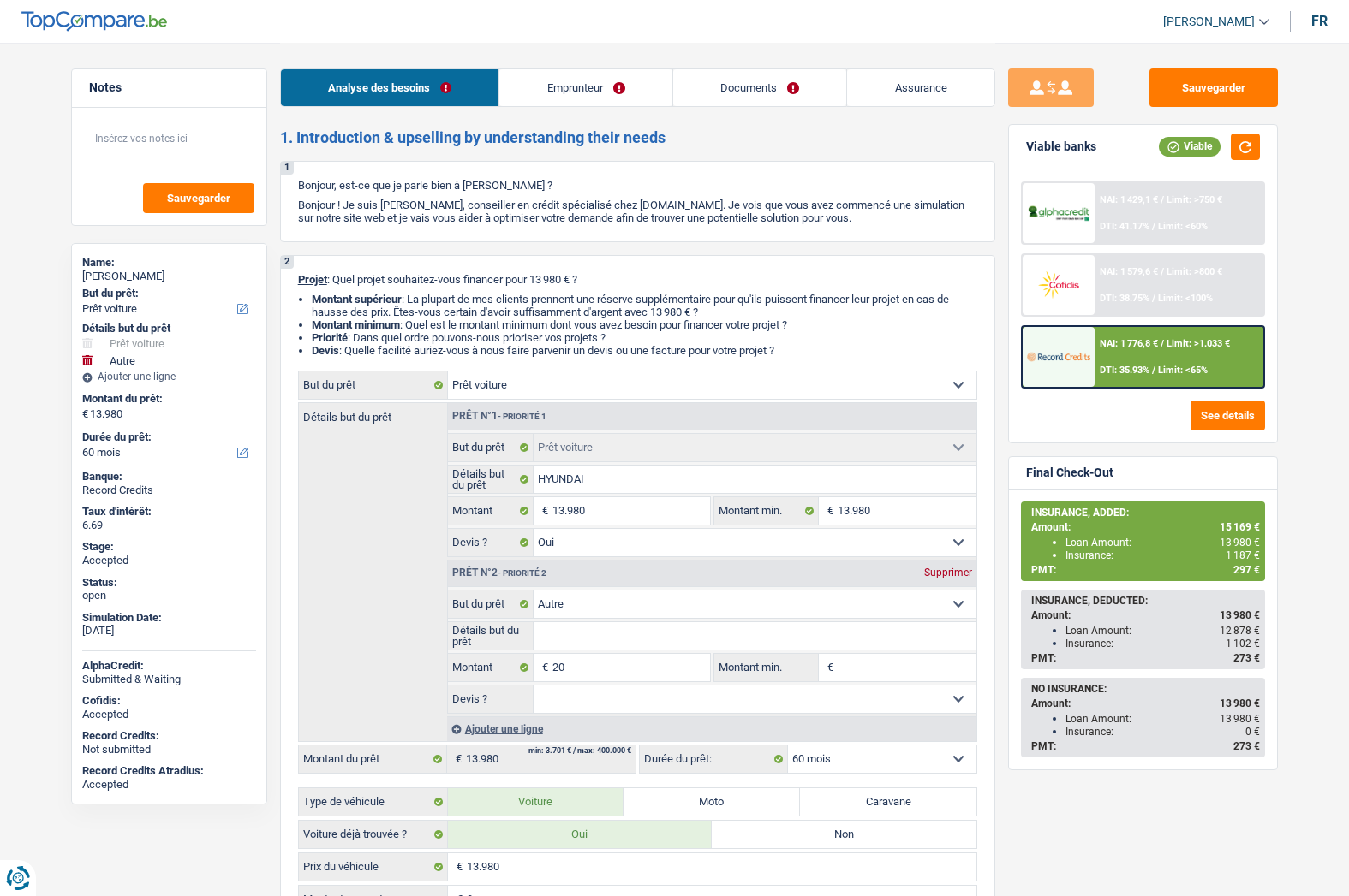
select select "car"
select select "other"
select select "60"
select select "car"
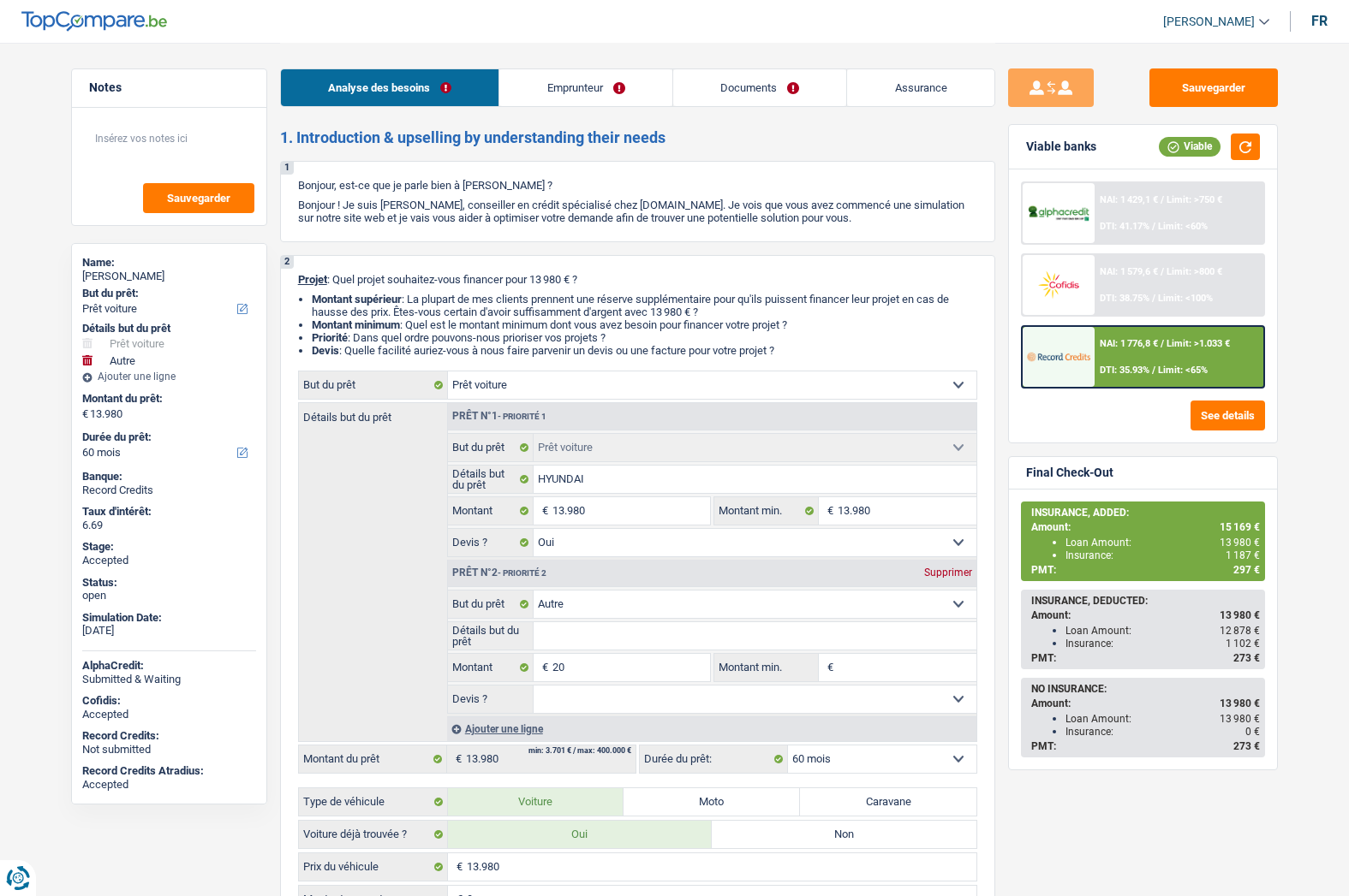
select select "car"
select select "yes"
select select "other"
select select "60"
select select "worker"
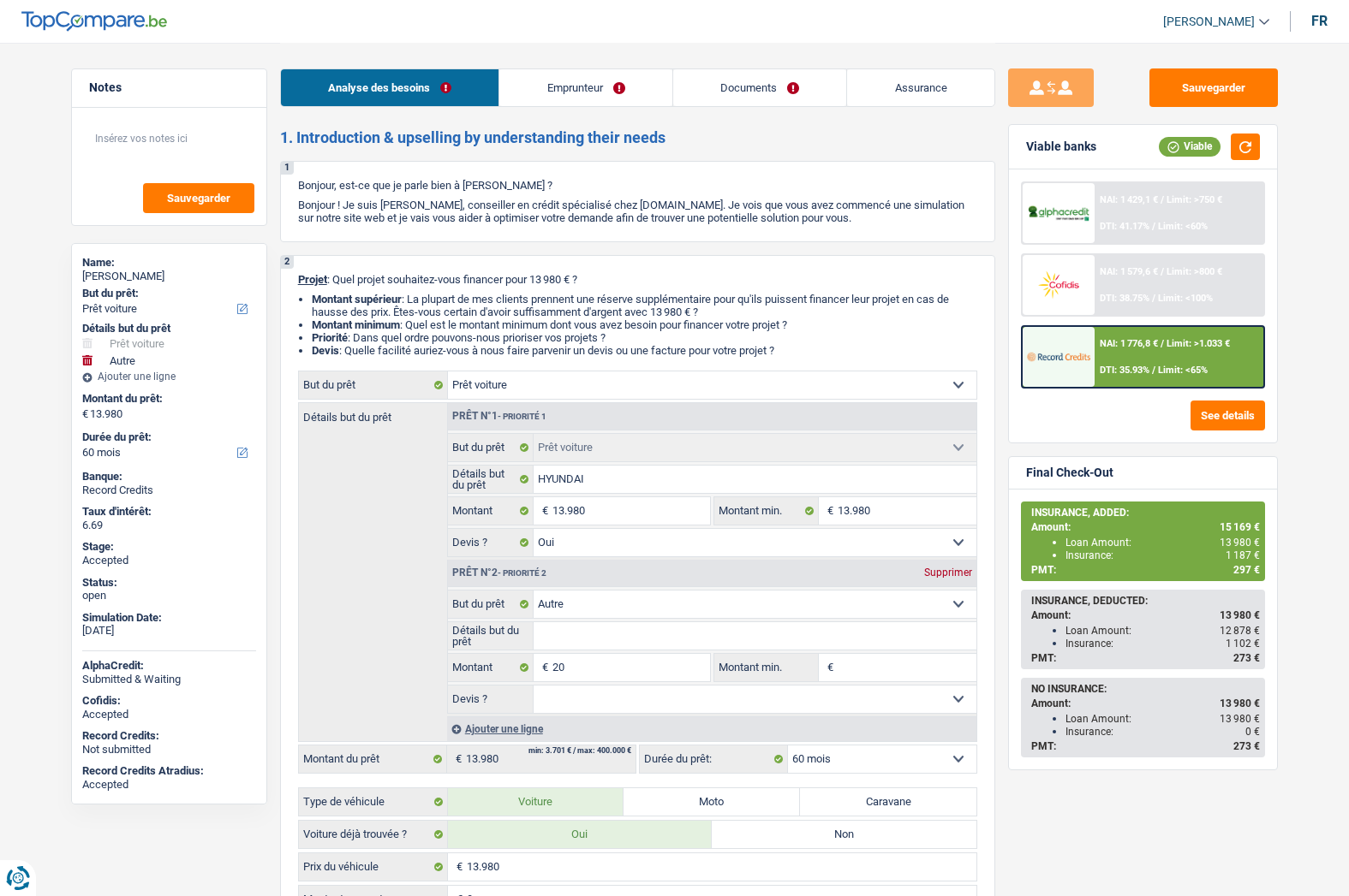
select select "netSalary"
select select "mealVouchers"
select select "rents"
select select "car"
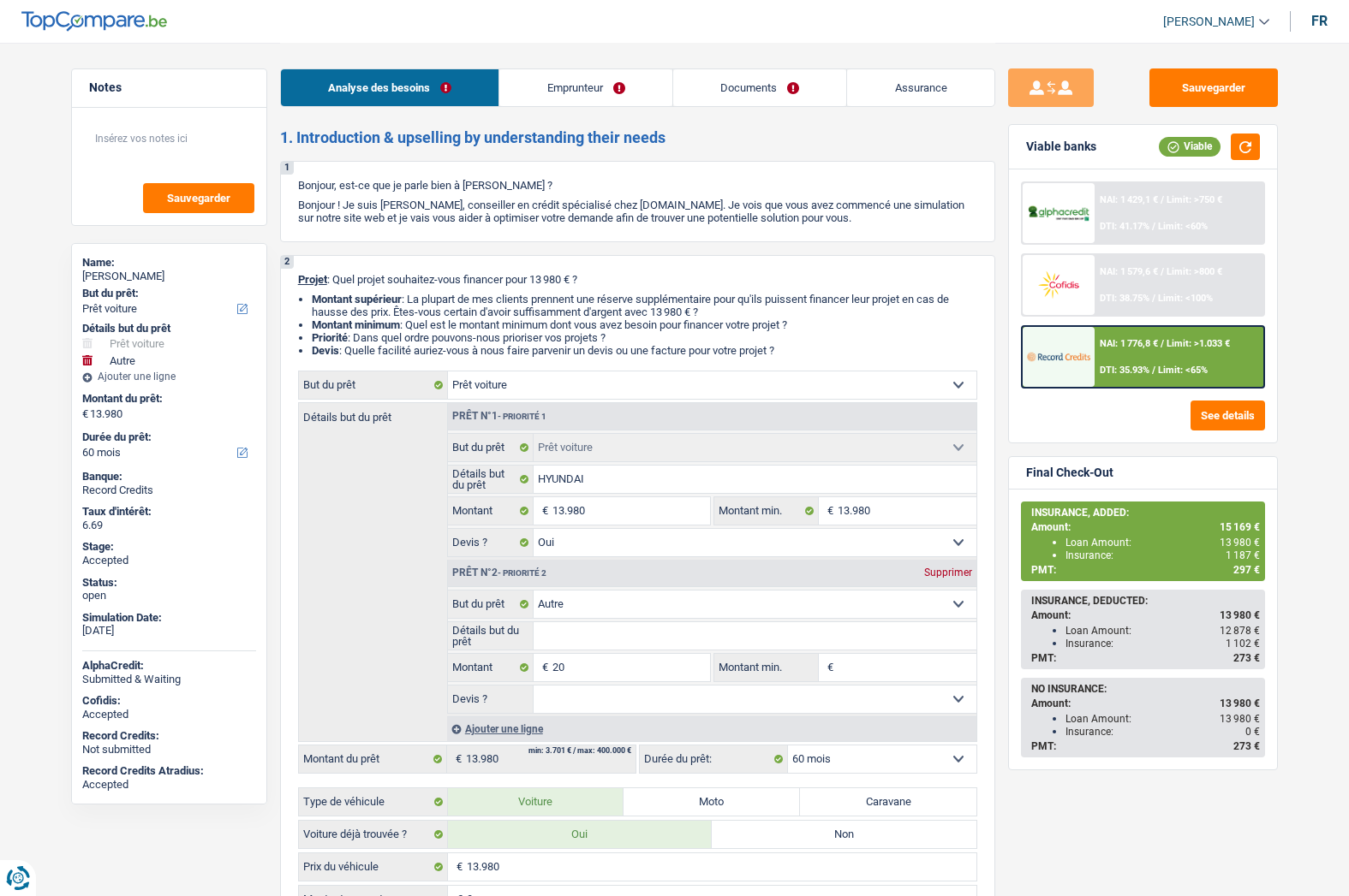
select select "yes"
select select "other"
select select "60"
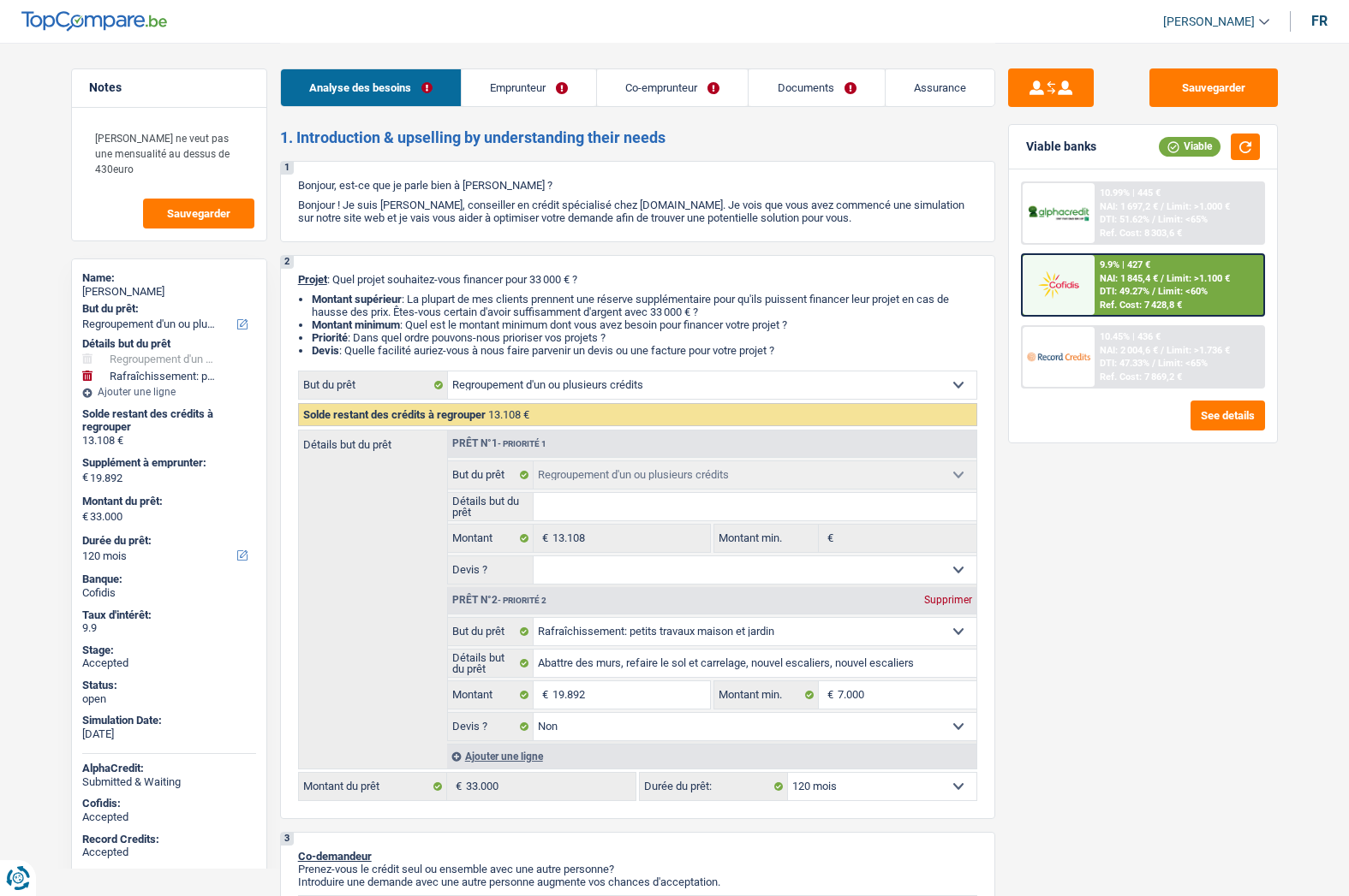
select select "refinancing"
select select "houseOrGarden"
select select "120"
select select "refinancing"
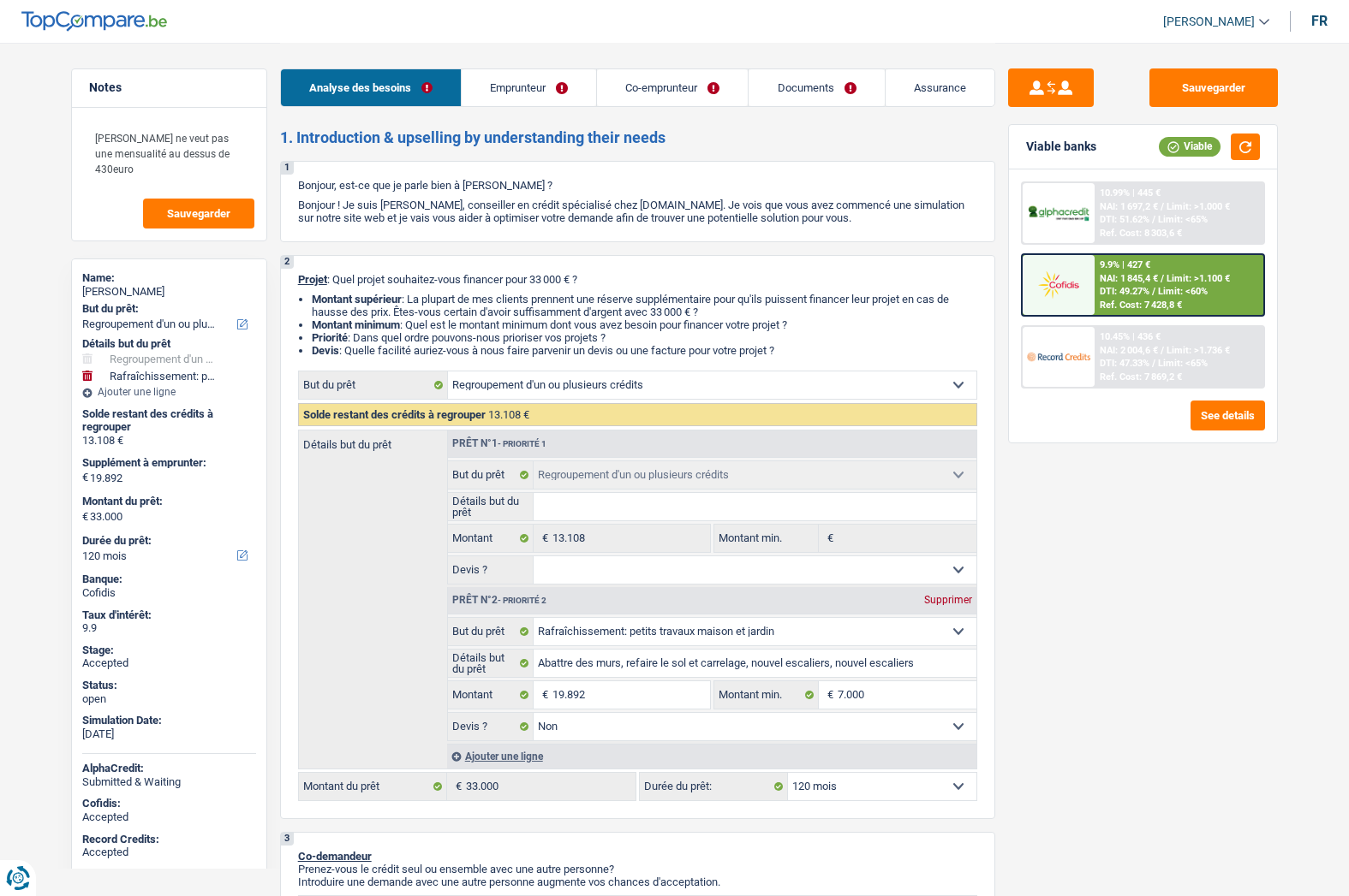
select select "refinancing"
select select "houseOrGarden"
select select "false"
select select "120"
select select "invalid"
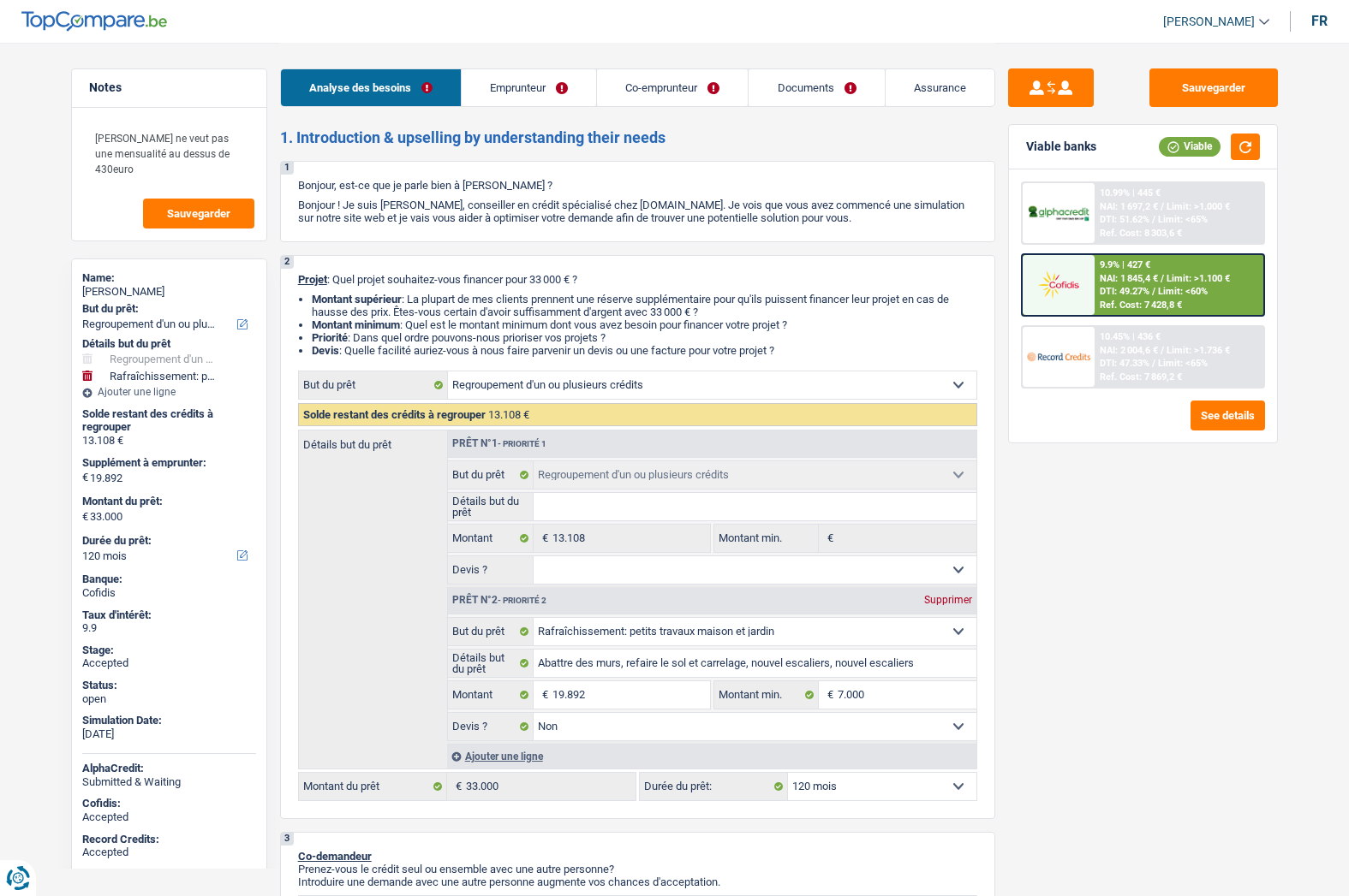
select select "privateEmployee"
select select "disabilityPension"
select select "familyAllowances"
select select "netSalary"
select select "mealVouchers"
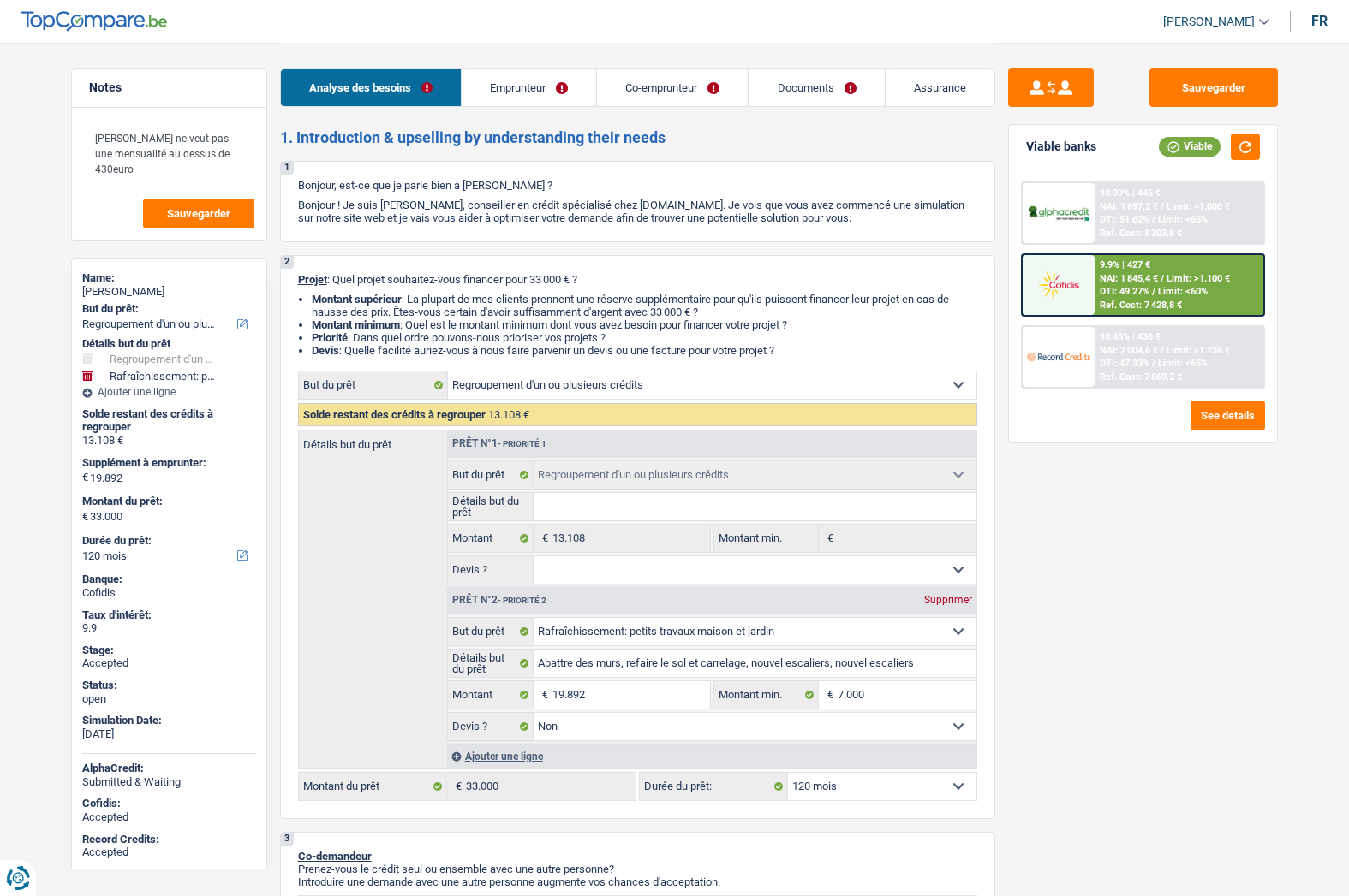
select select "familyAllowances"
select select "ownerWithMortgage"
select select "mortgage"
select select "360"
select select "renovationLoan"
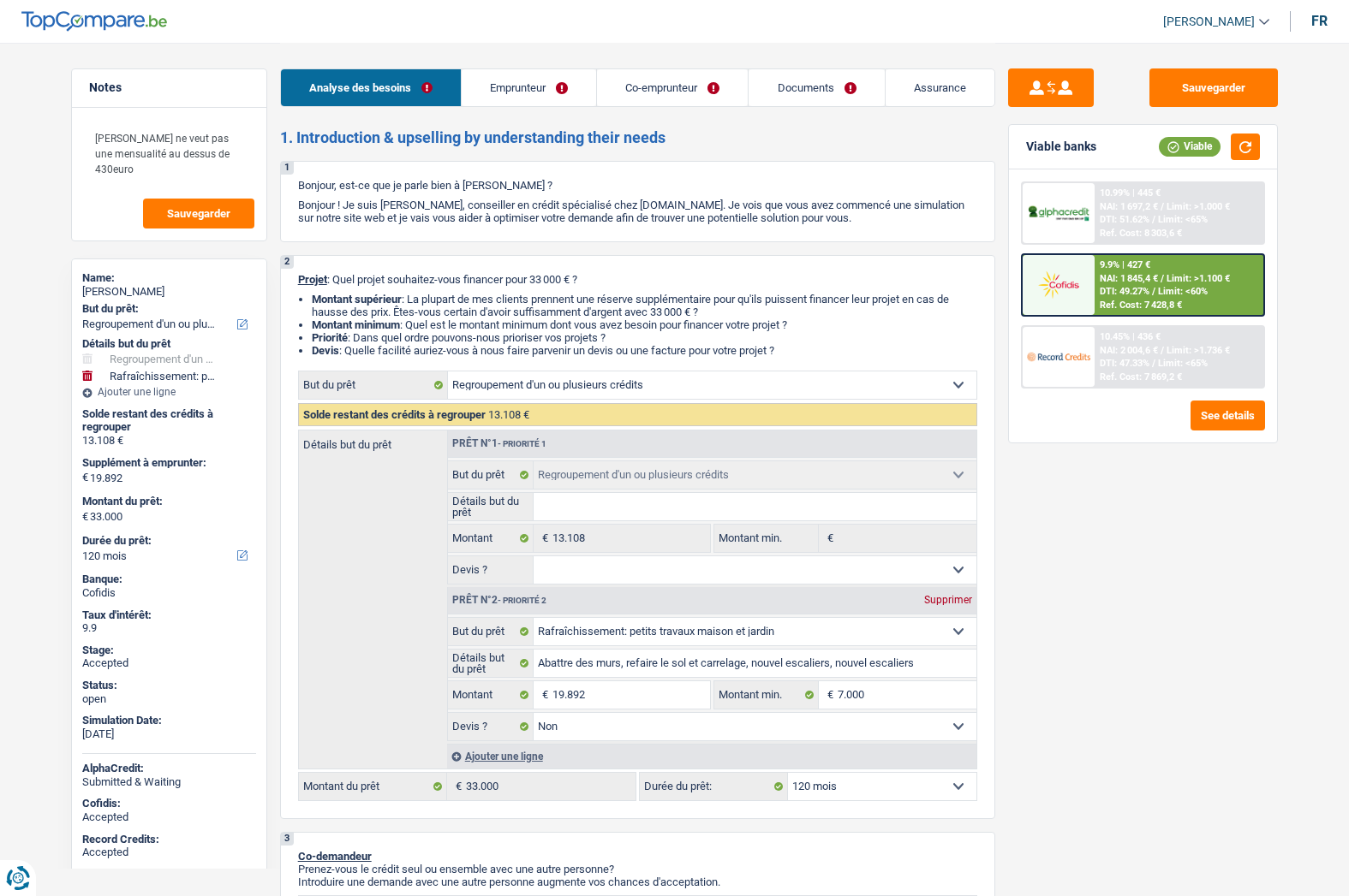
select select "120"
select select "renovationLoan"
select select "60"
select select "refinancing"
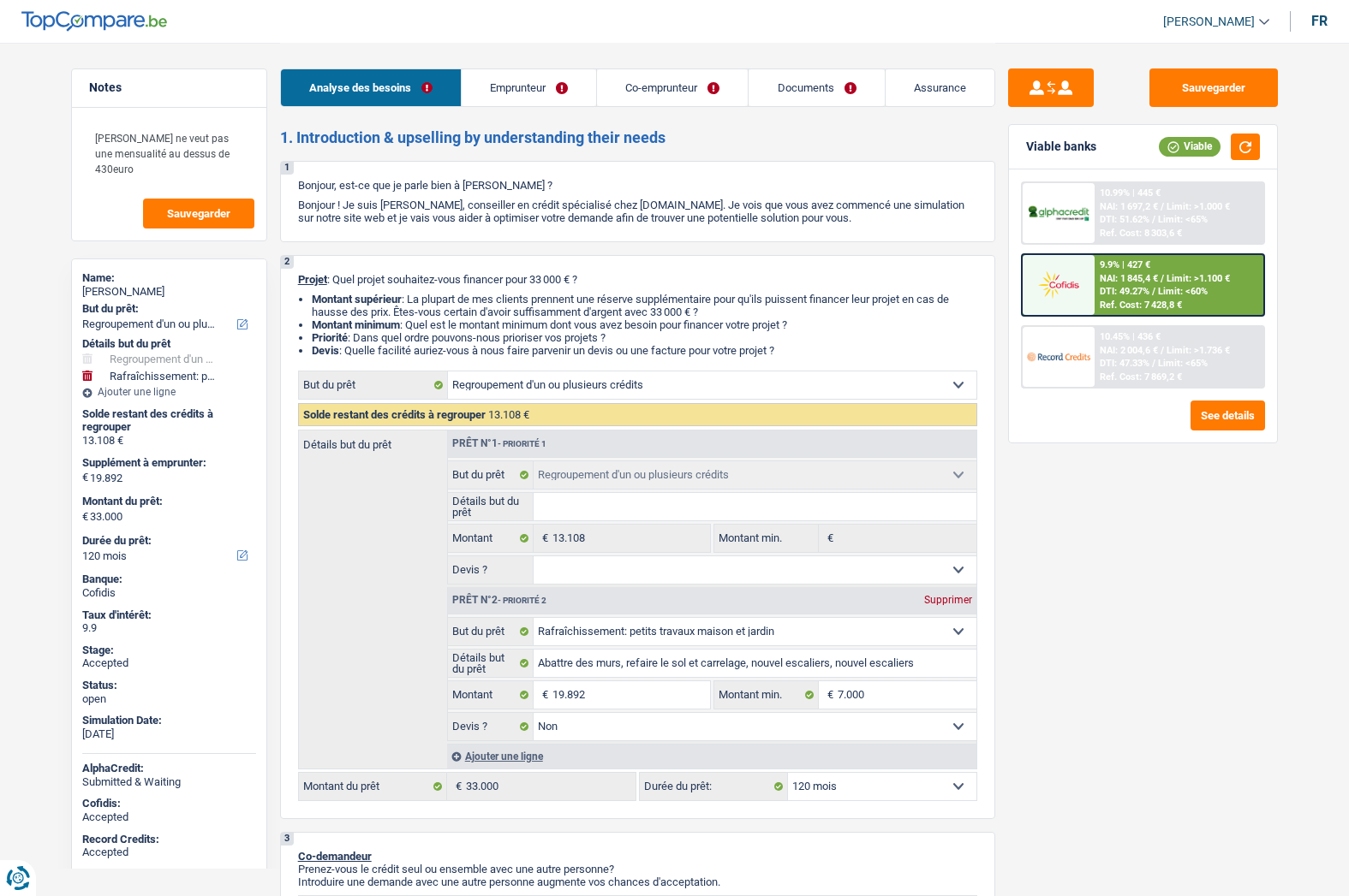
select select "houseOrGarden"
select select "false"
select select "120"
click at [1204, 26] on span "[PERSON_NAME]" at bounding box center [1208, 22] width 91 height 14
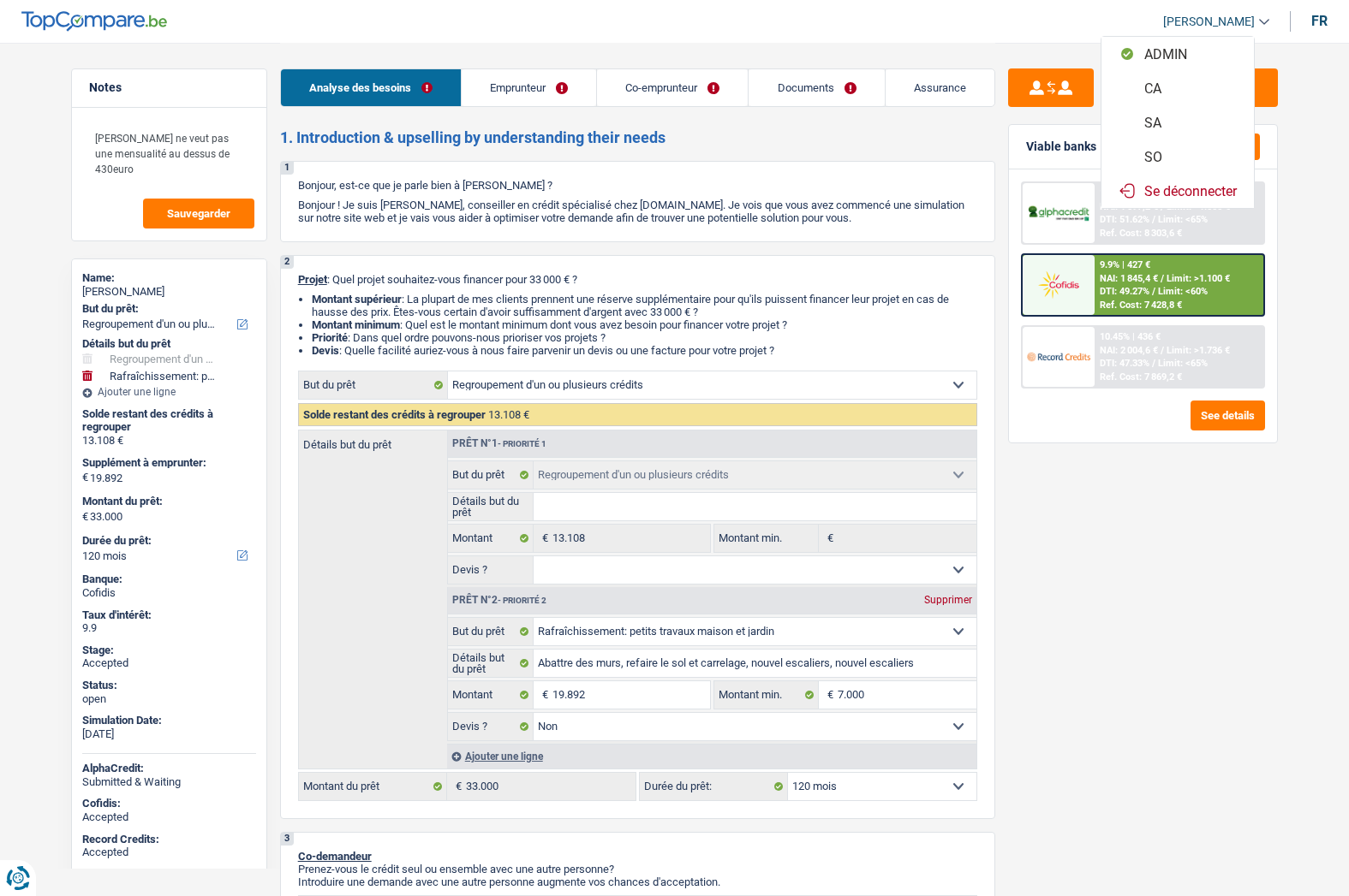
click at [1169, 154] on button "SO" at bounding box center [1177, 156] width 153 height 34
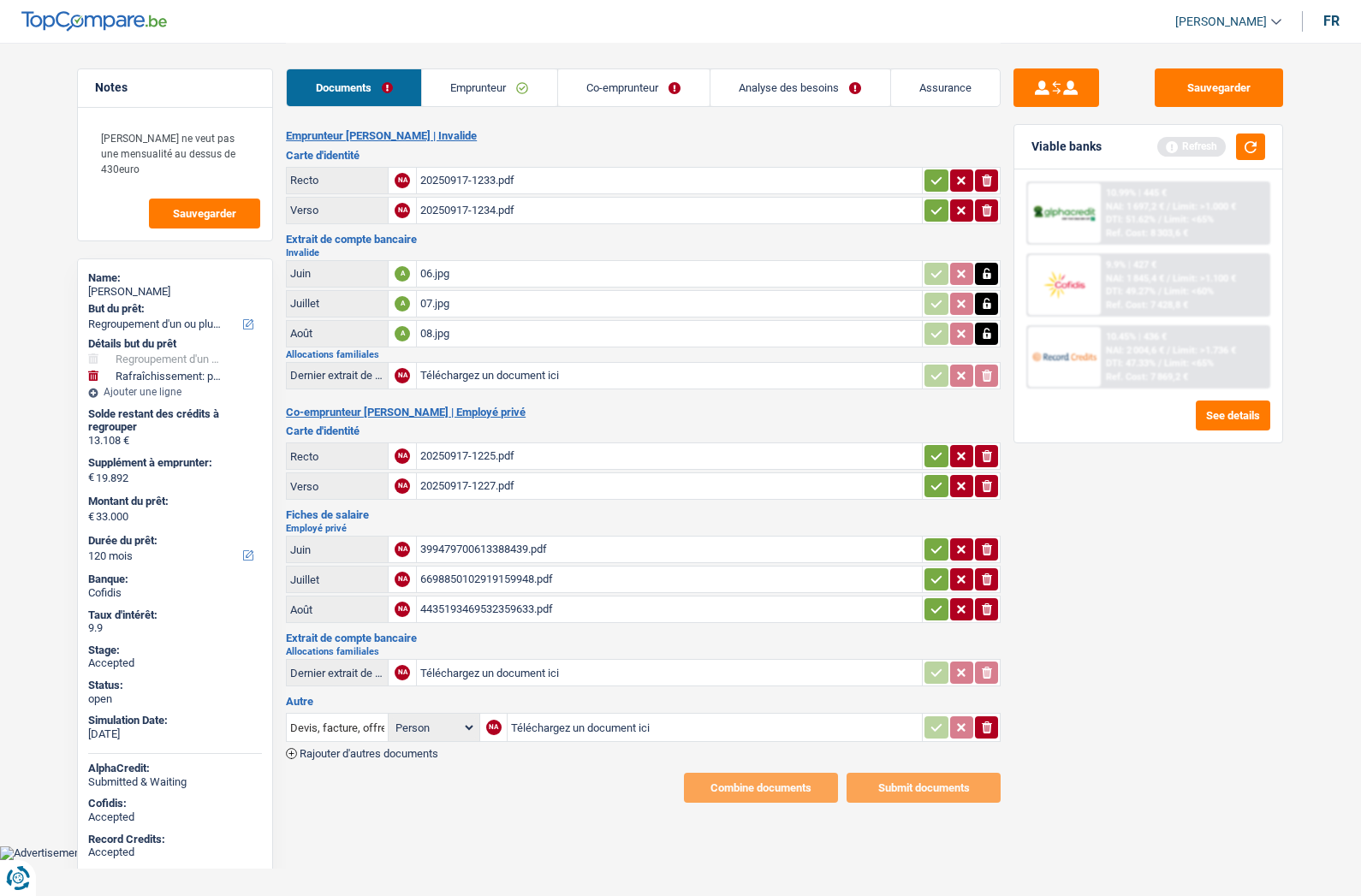
click at [782, 82] on link "Analyse des besoins" at bounding box center [800, 88] width 180 height 37
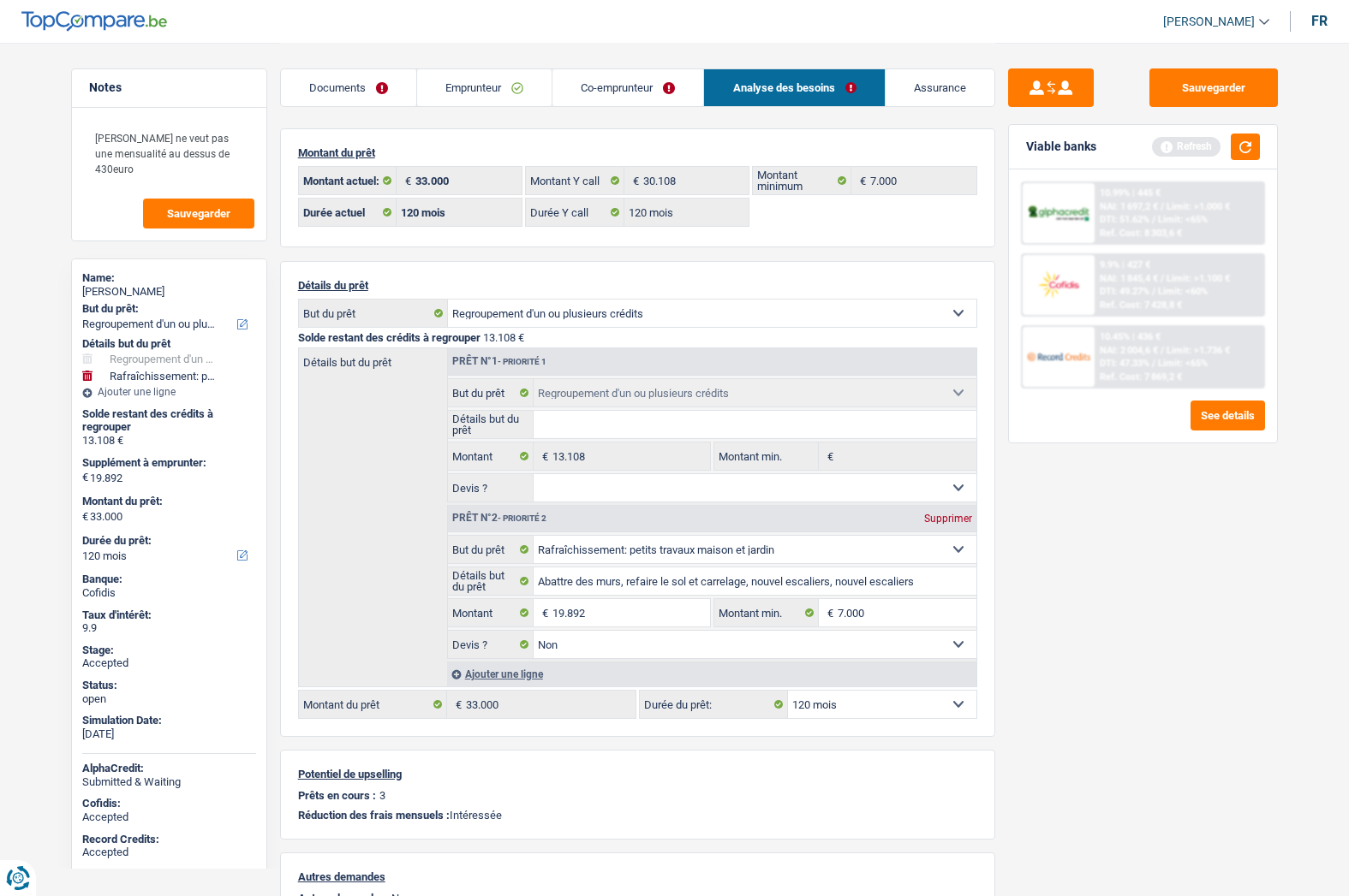
click at [921, 77] on link "Assurance" at bounding box center [940, 88] width 108 height 37
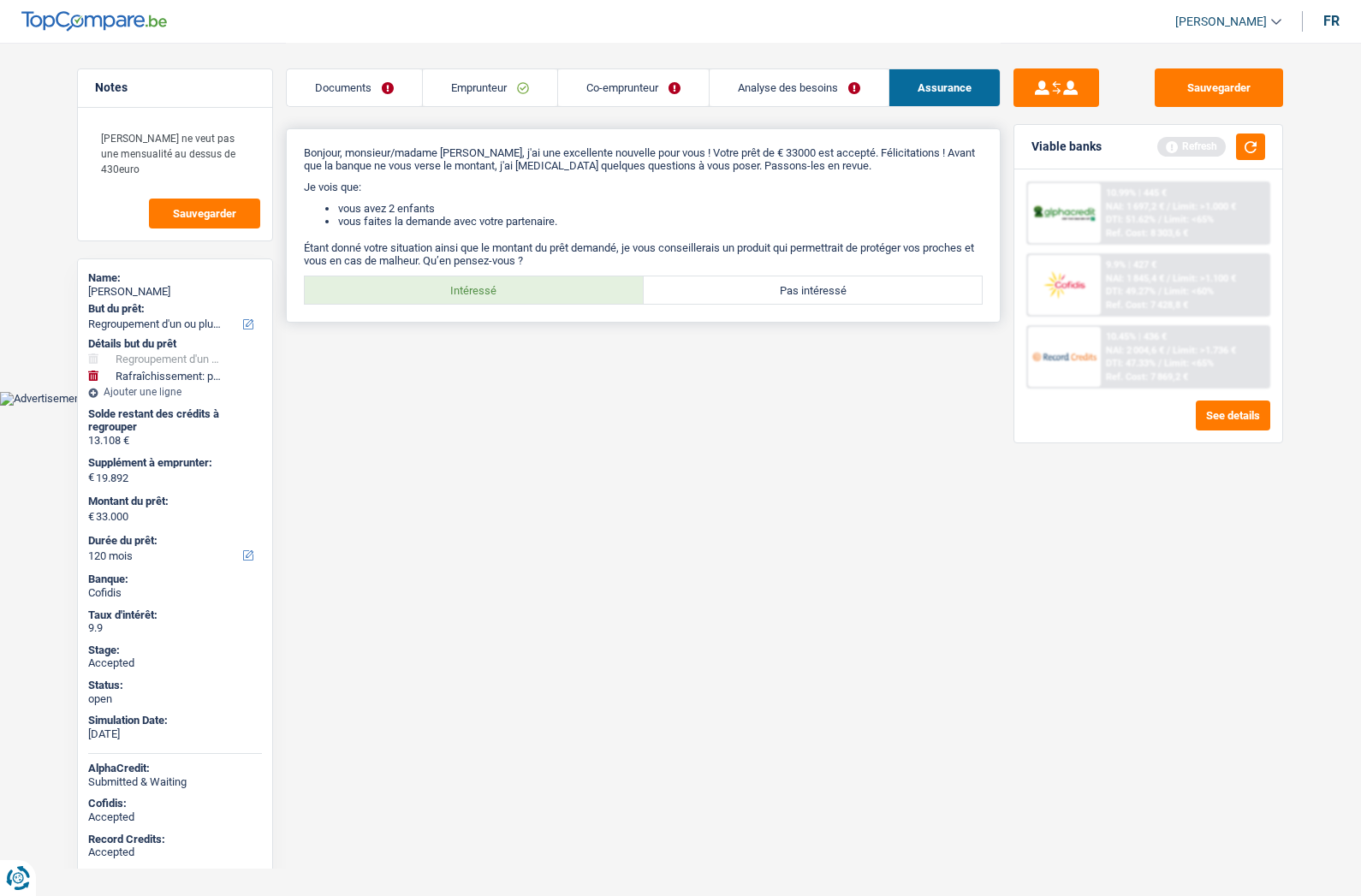
click at [479, 294] on label "Intéressé" at bounding box center [473, 290] width 339 height 27
click at [479, 294] on input "Intéressé" at bounding box center [473, 290] width 339 height 27
radio input "true"
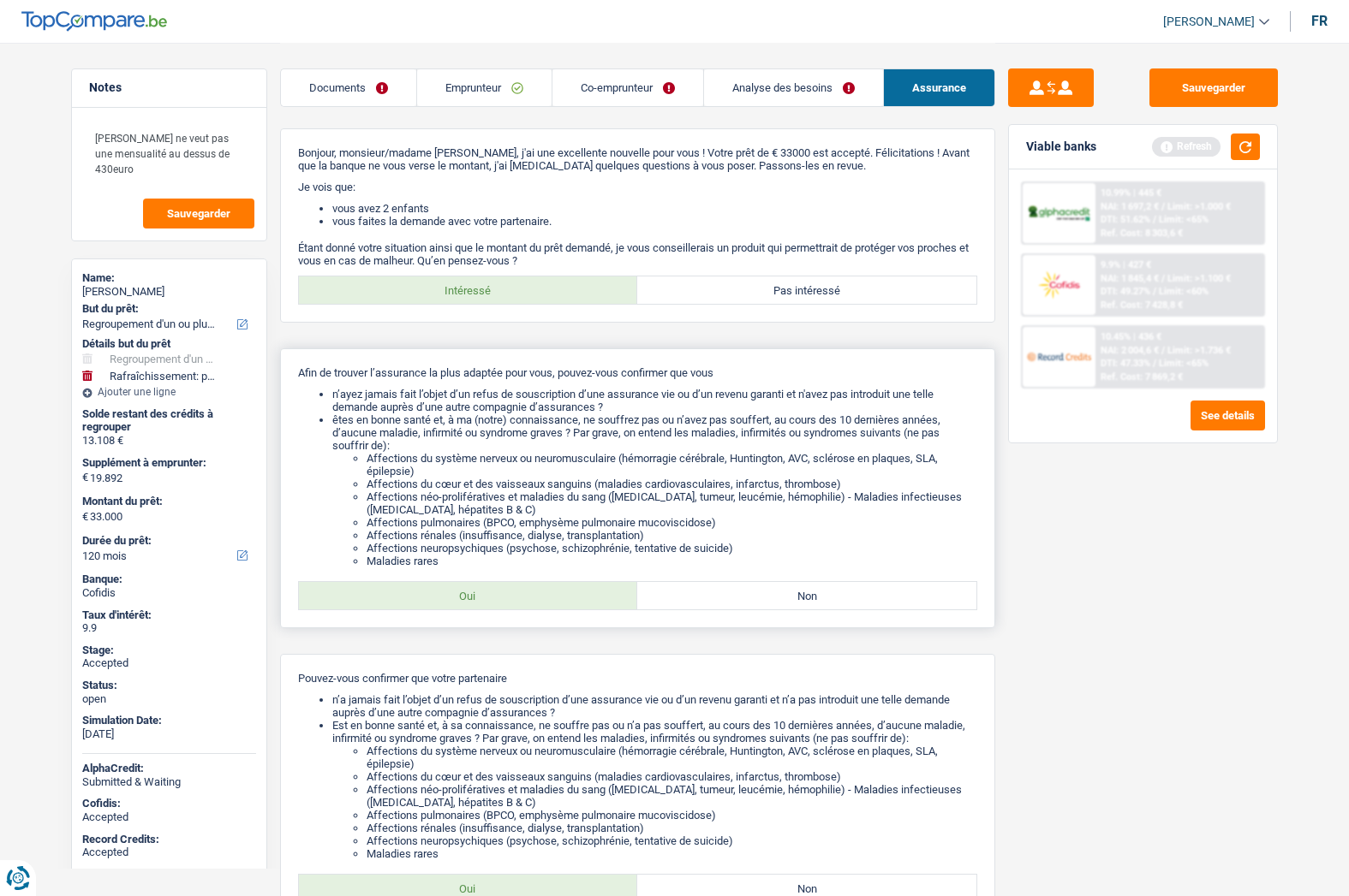
click at [460, 600] on label "Oui" at bounding box center [468, 595] width 339 height 27
click at [460, 600] on input "Oui" at bounding box center [468, 595] width 339 height 27
radio input "true"
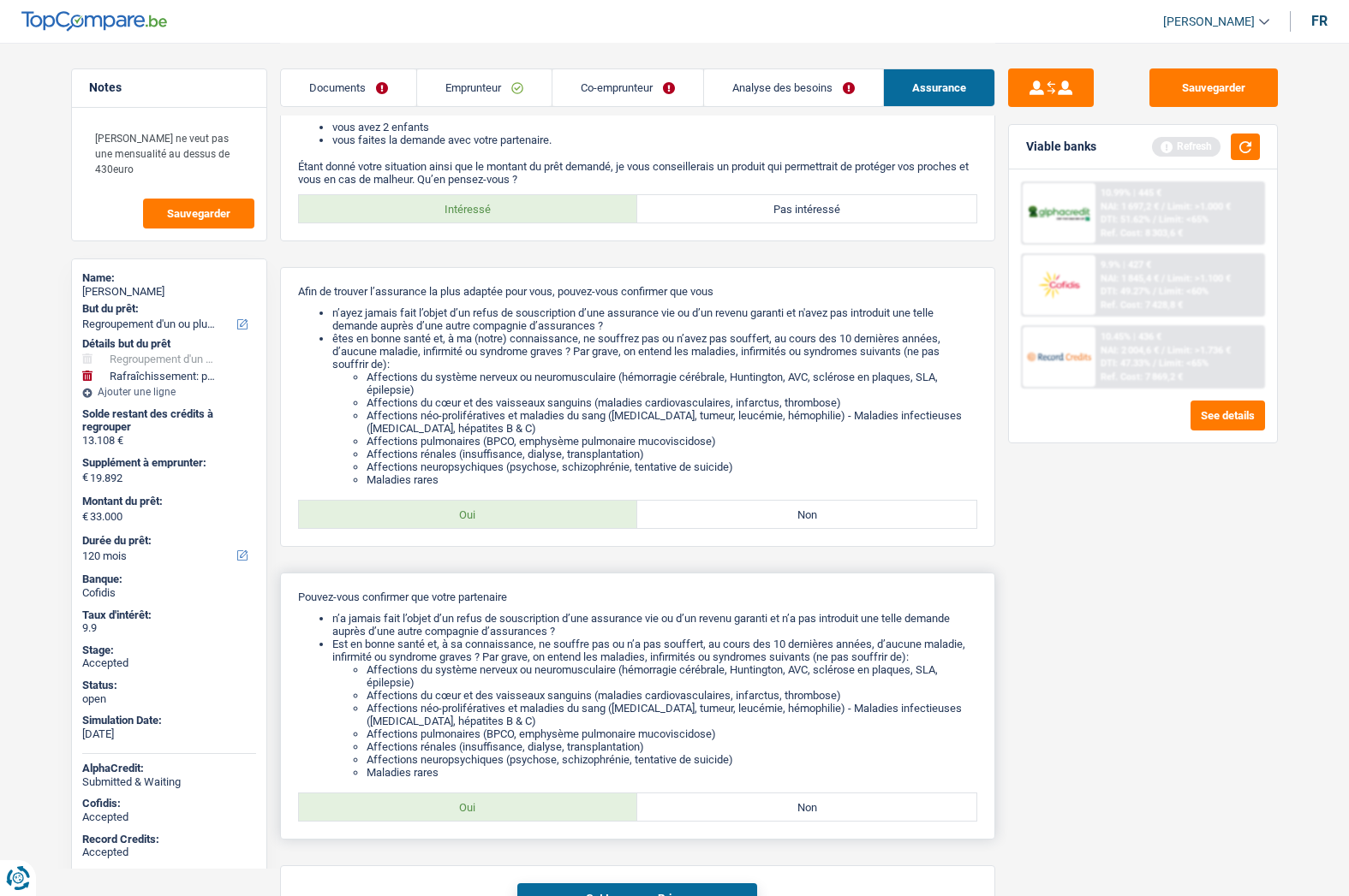
scroll to position [198, 0]
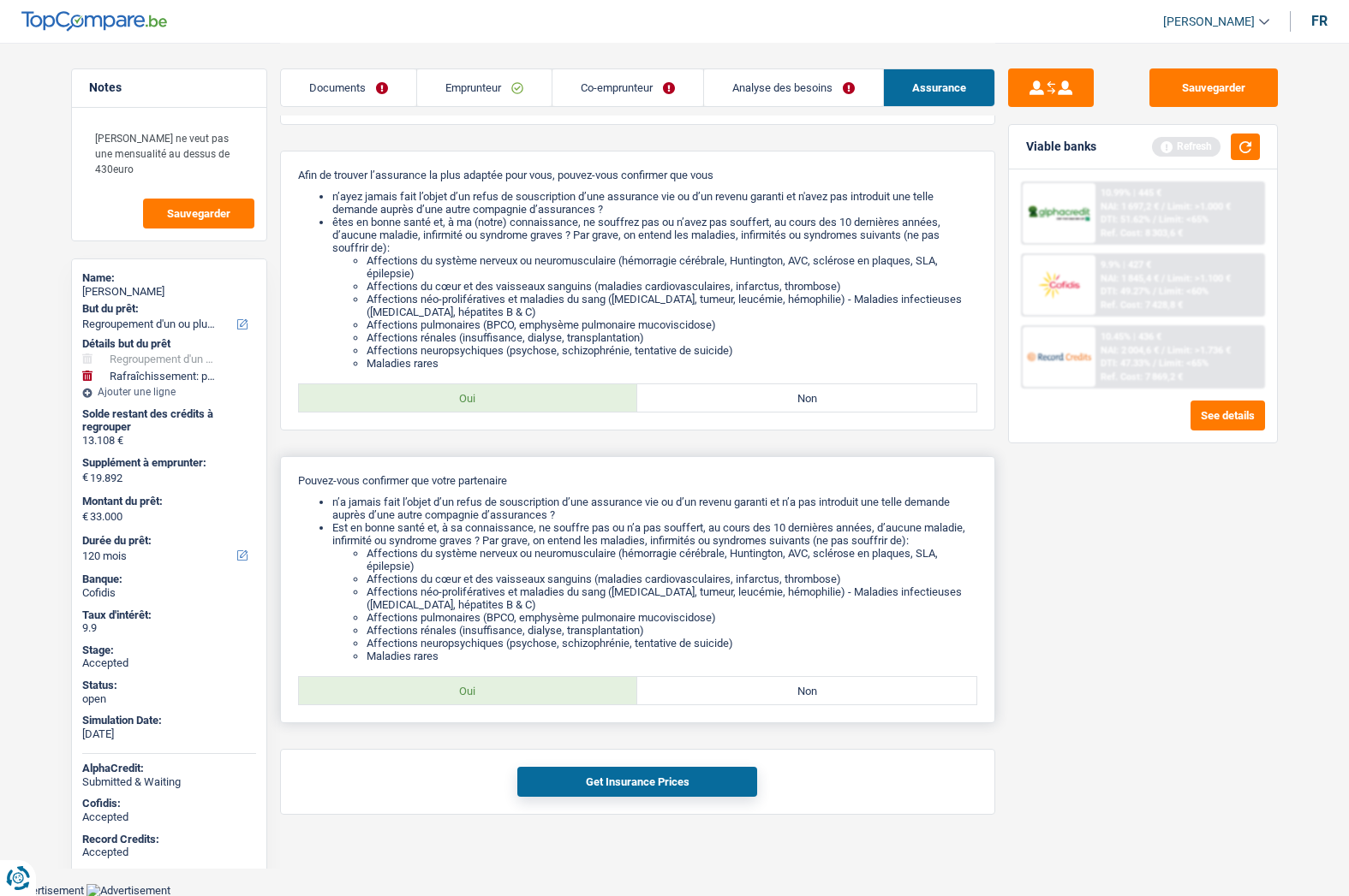
click at [422, 698] on label "Oui" at bounding box center [468, 691] width 339 height 27
click at [422, 698] on input "Oui" at bounding box center [468, 691] width 339 height 27
radio input "true"
click at [591, 788] on button "Get Insurance Prices" at bounding box center [636, 781] width 239 height 30
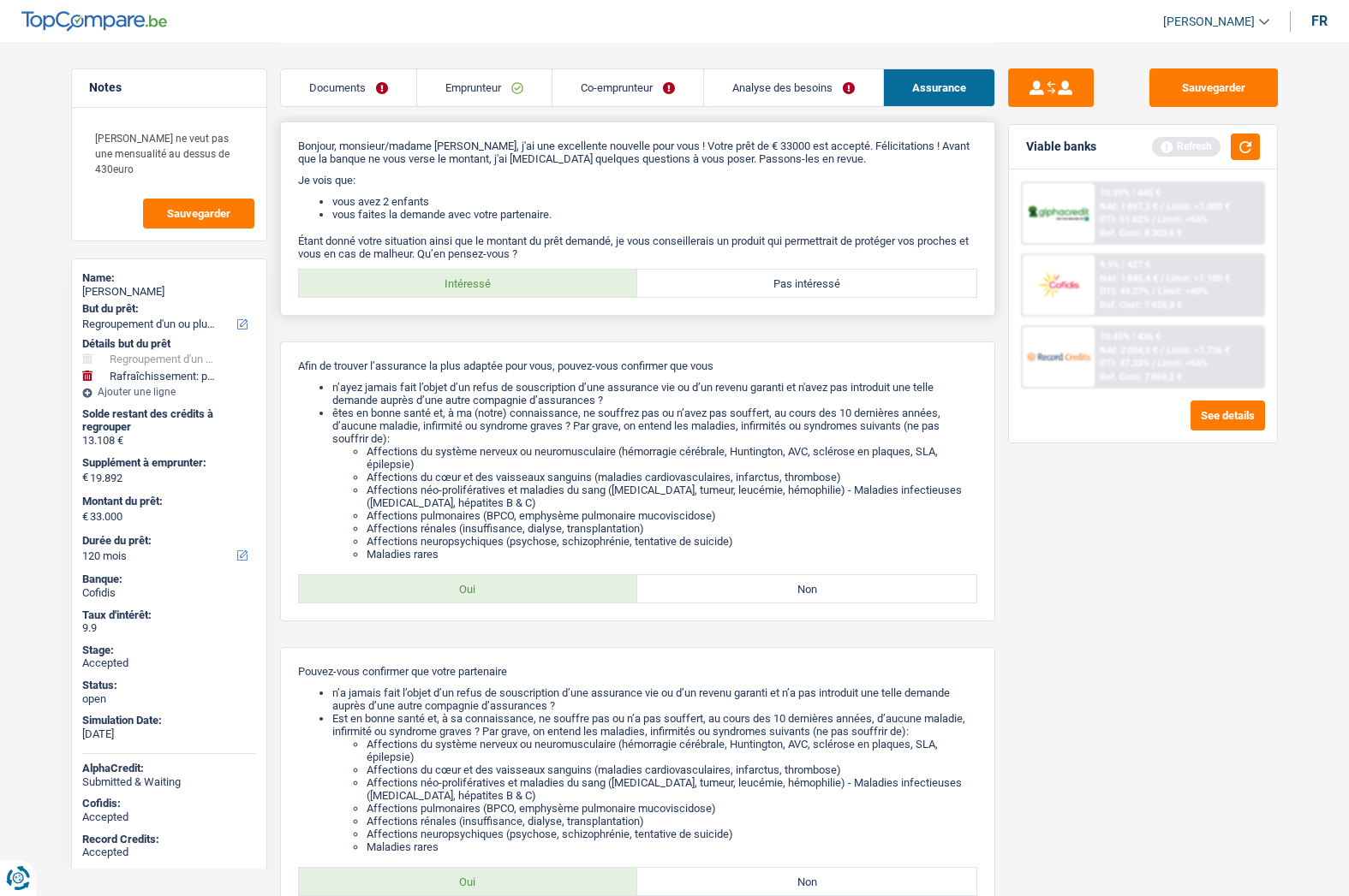
scroll to position [0, 0]
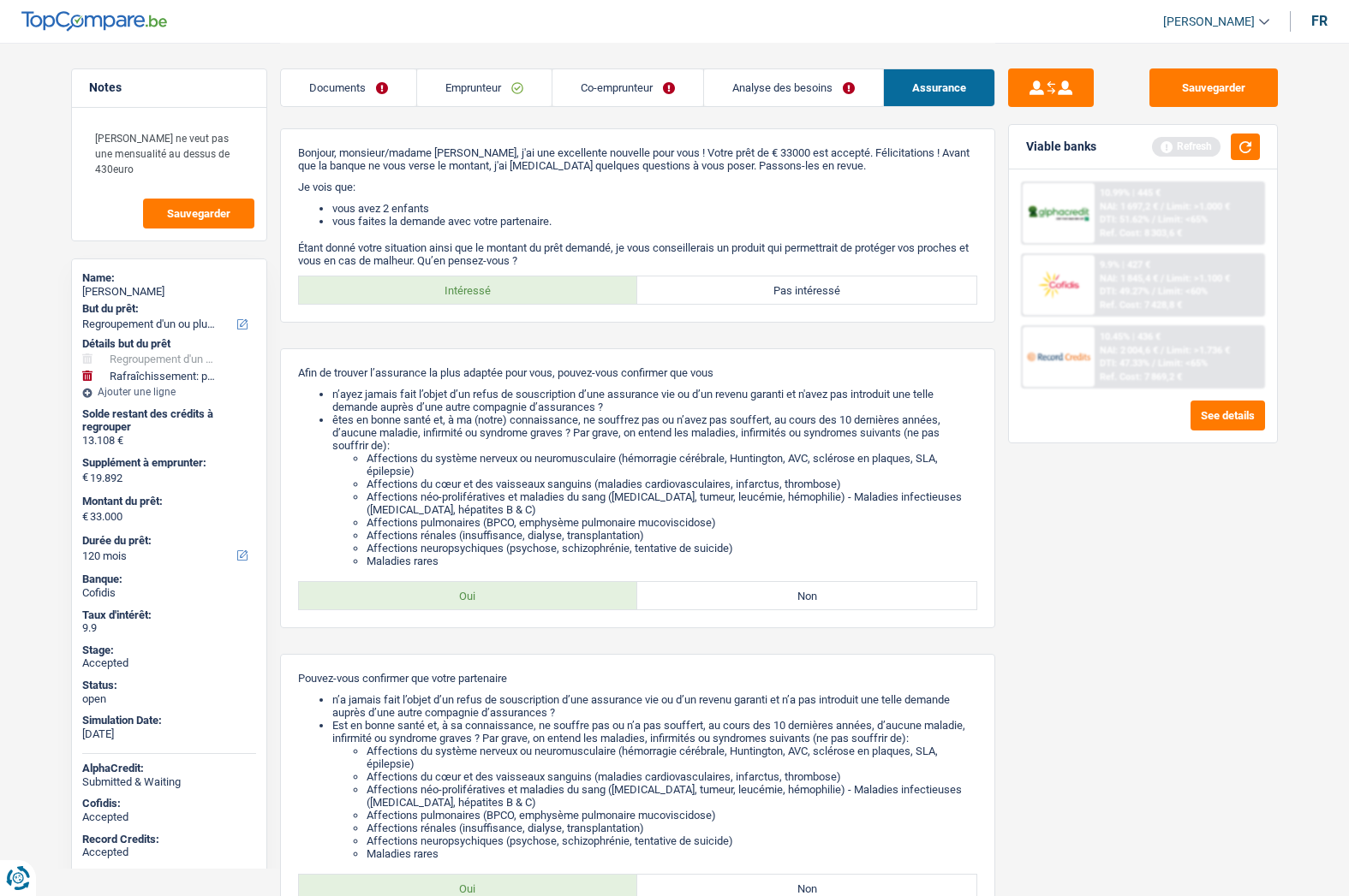
click at [760, 95] on link "Analyse des besoins" at bounding box center [793, 88] width 179 height 37
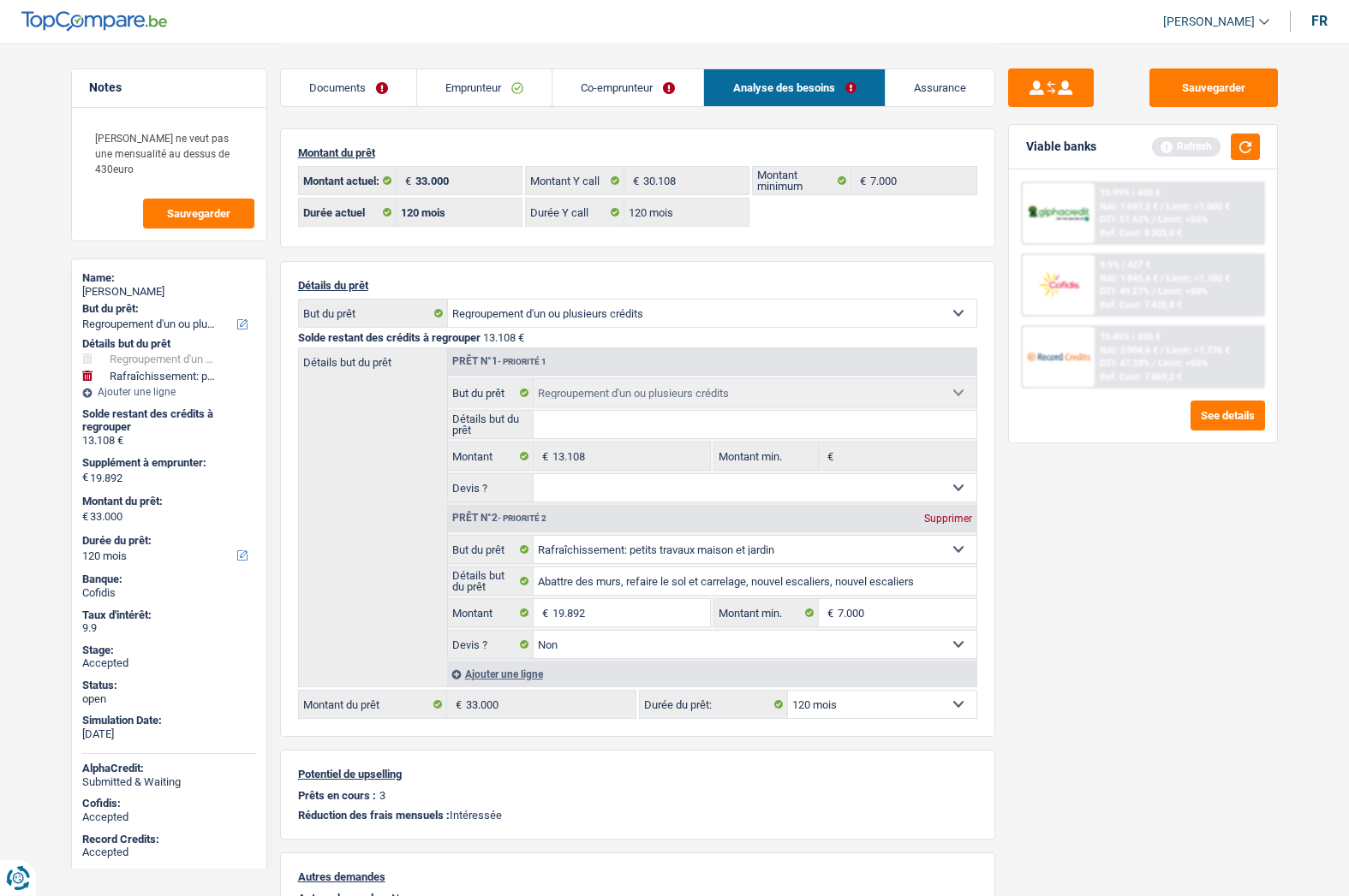
click at [951, 88] on link "Assurance" at bounding box center [940, 88] width 108 height 37
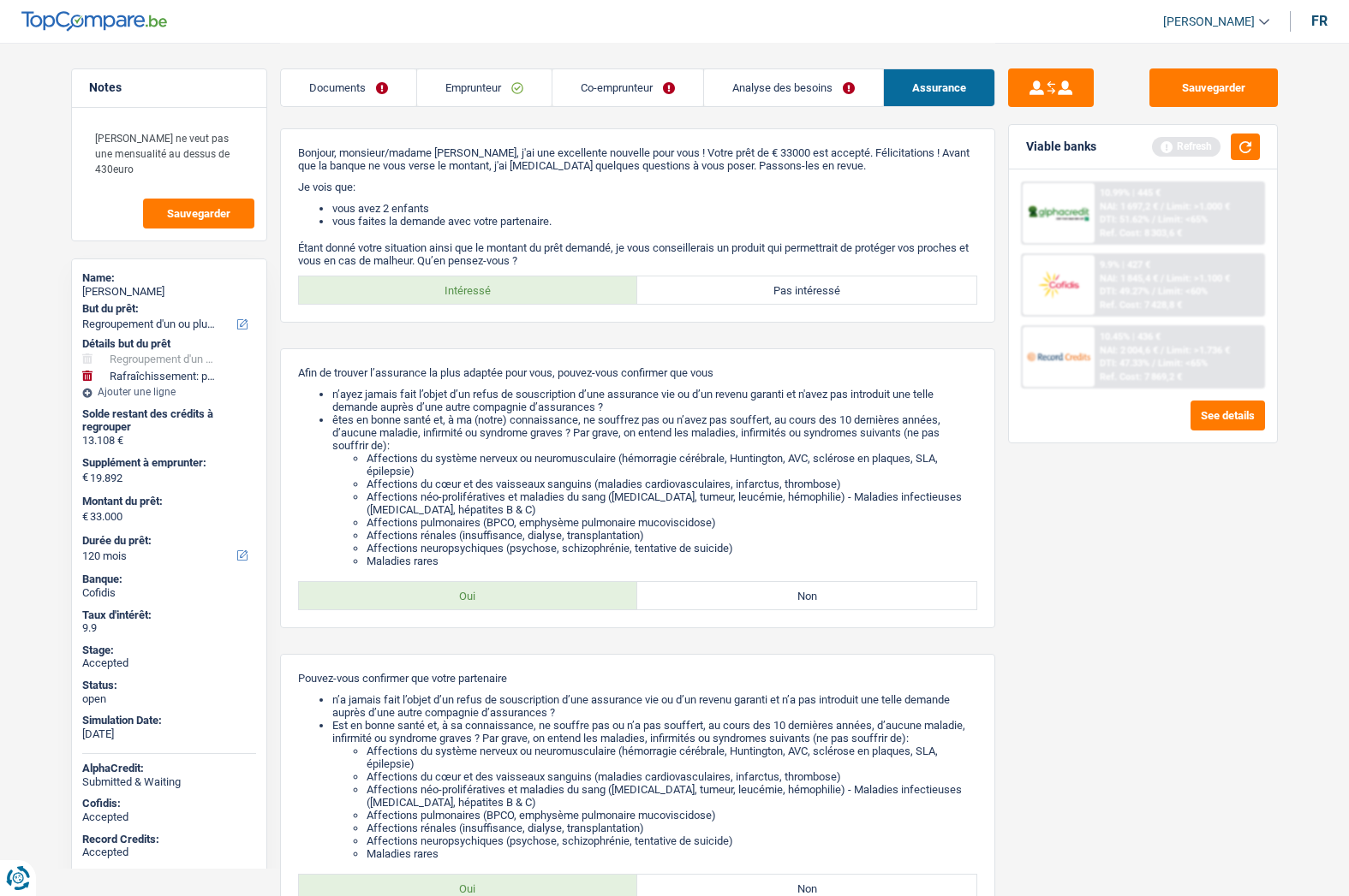
click at [327, 89] on link "Documents" at bounding box center [349, 88] width 136 height 37
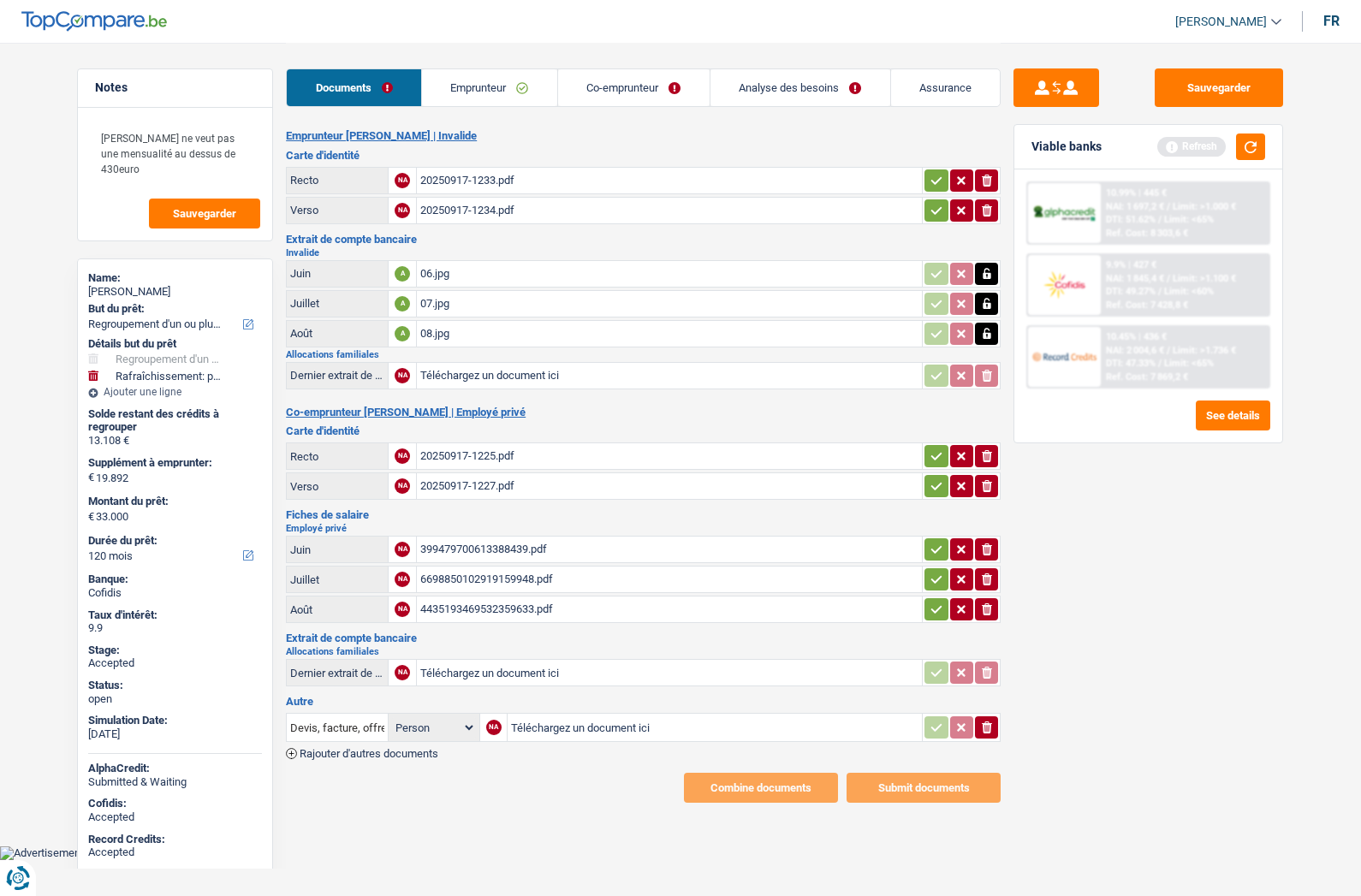
click at [786, 87] on link "Analyse des besoins" at bounding box center [800, 88] width 180 height 37
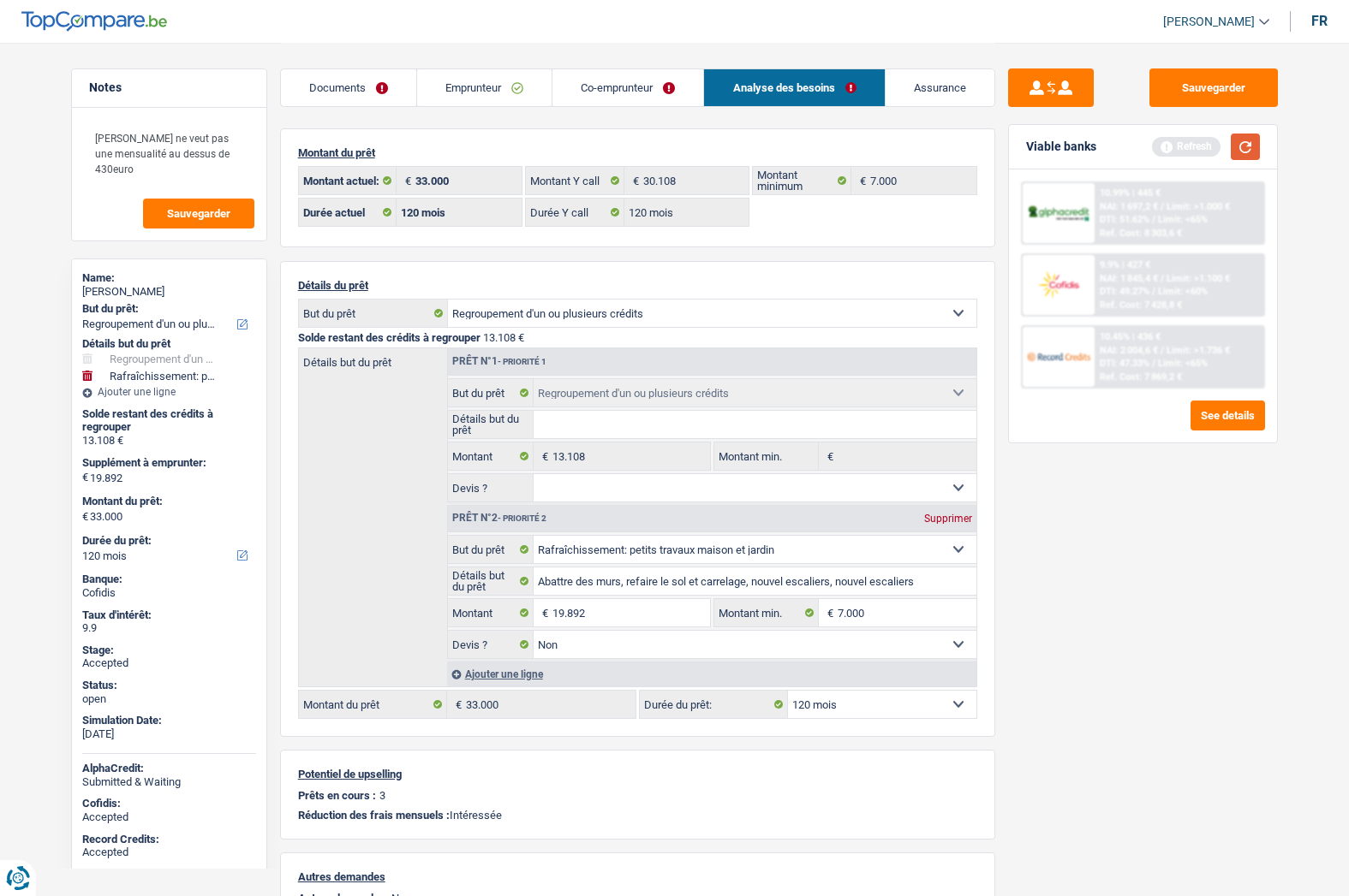
click at [1238, 146] on button "button" at bounding box center [1245, 146] width 29 height 26
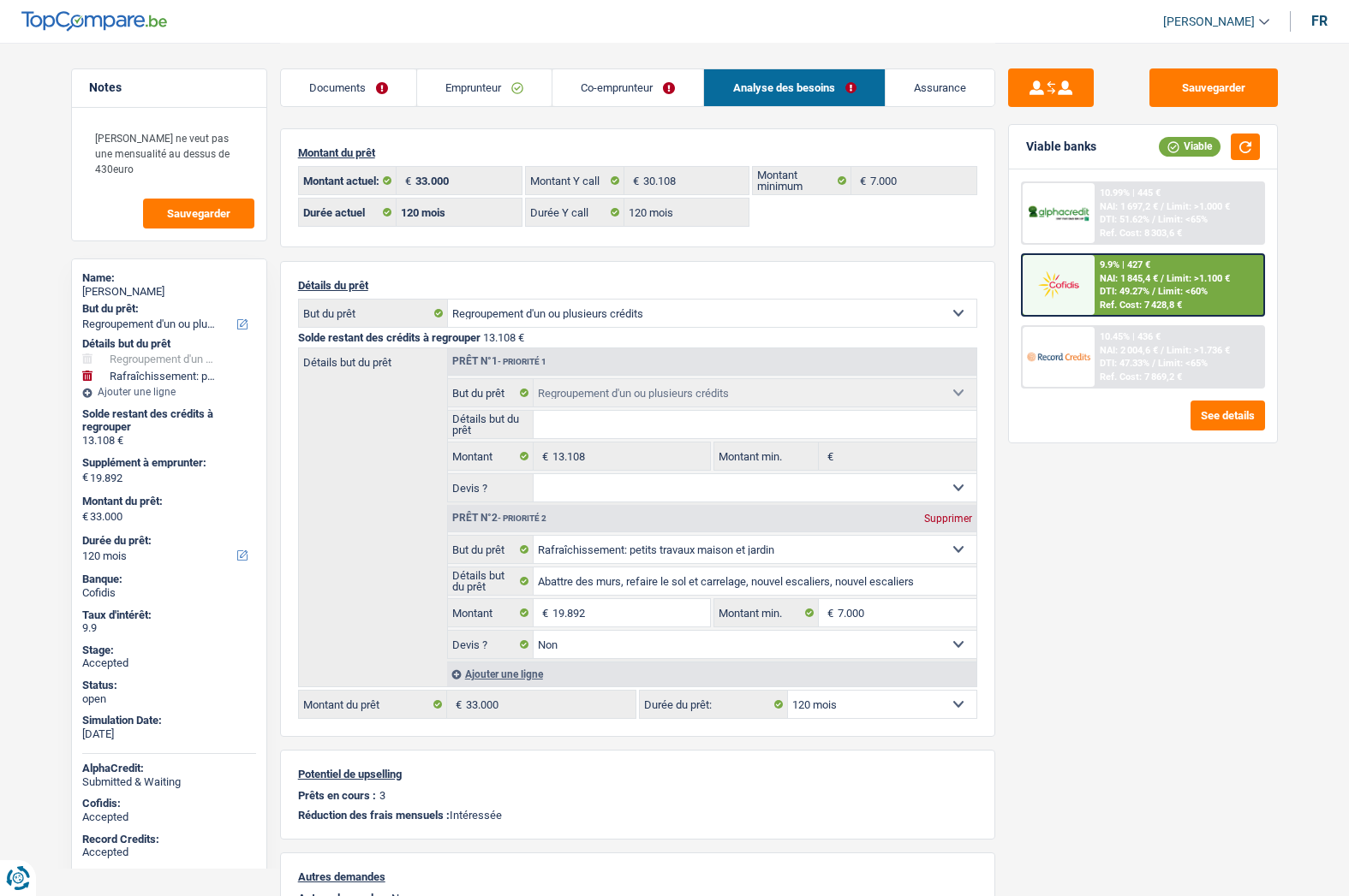
click at [499, 89] on link "Emprunteur" at bounding box center [484, 88] width 135 height 37
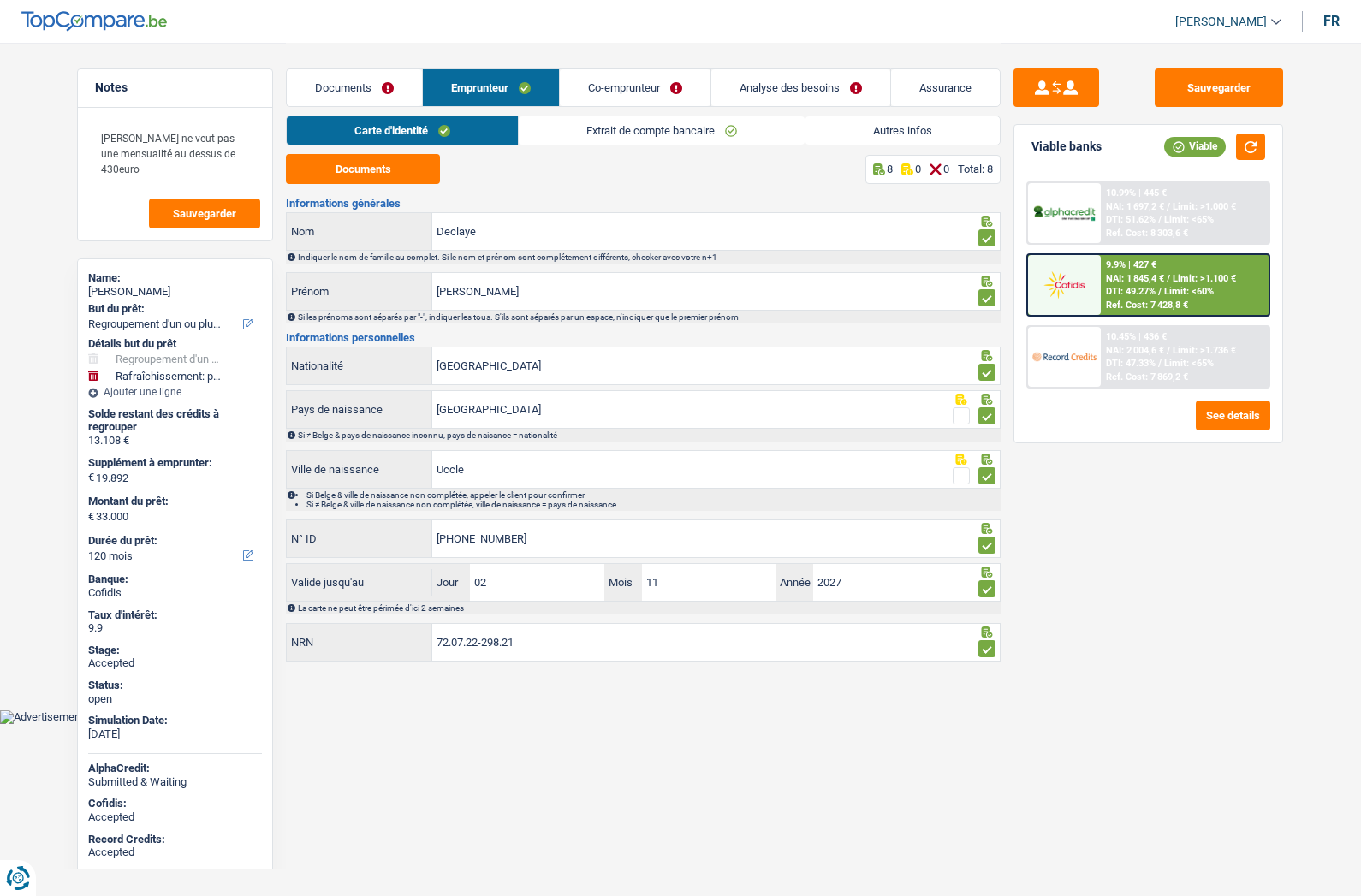
click at [853, 125] on link "Autres infos" at bounding box center [902, 130] width 194 height 28
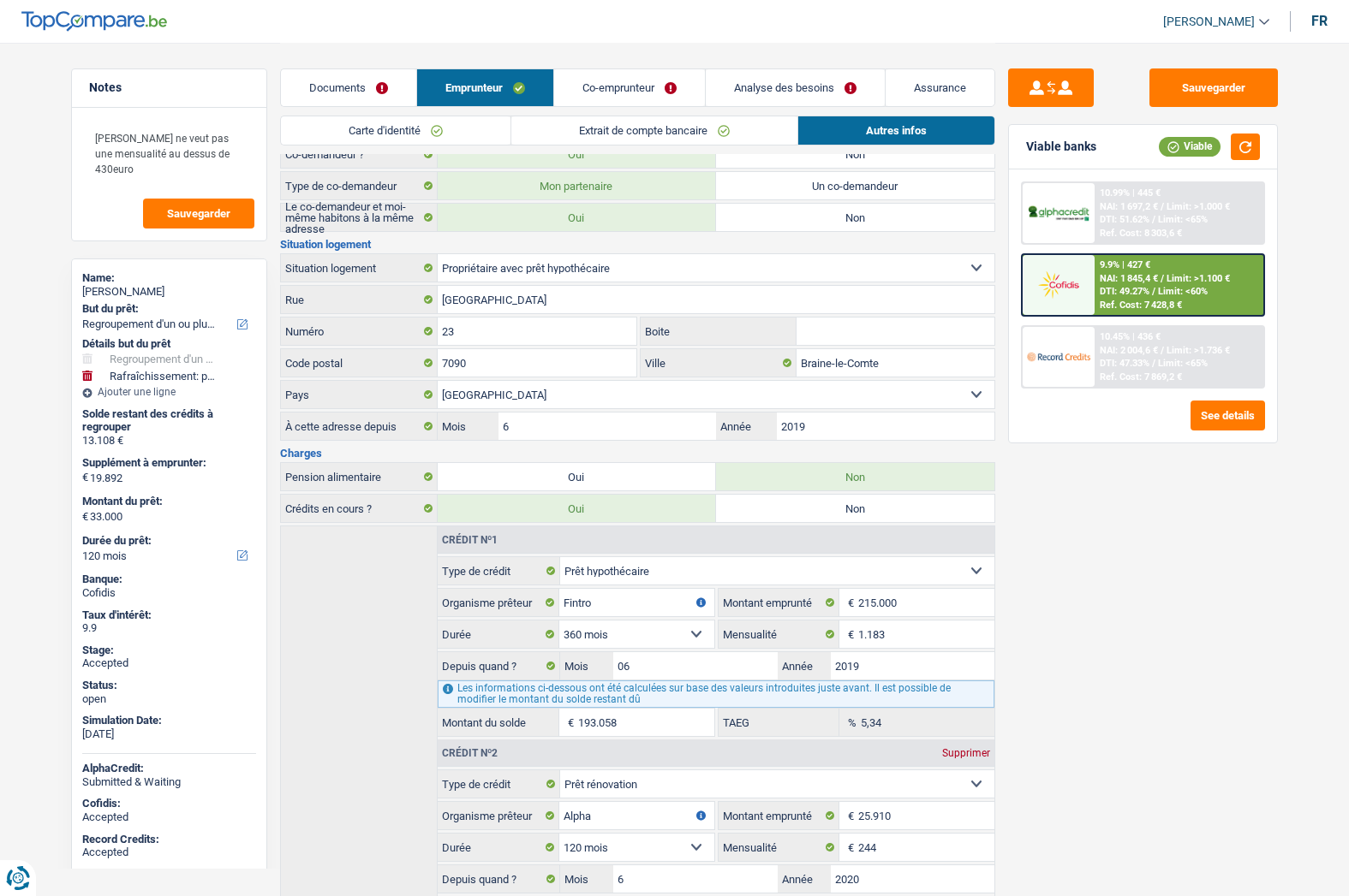
scroll to position [339, 0]
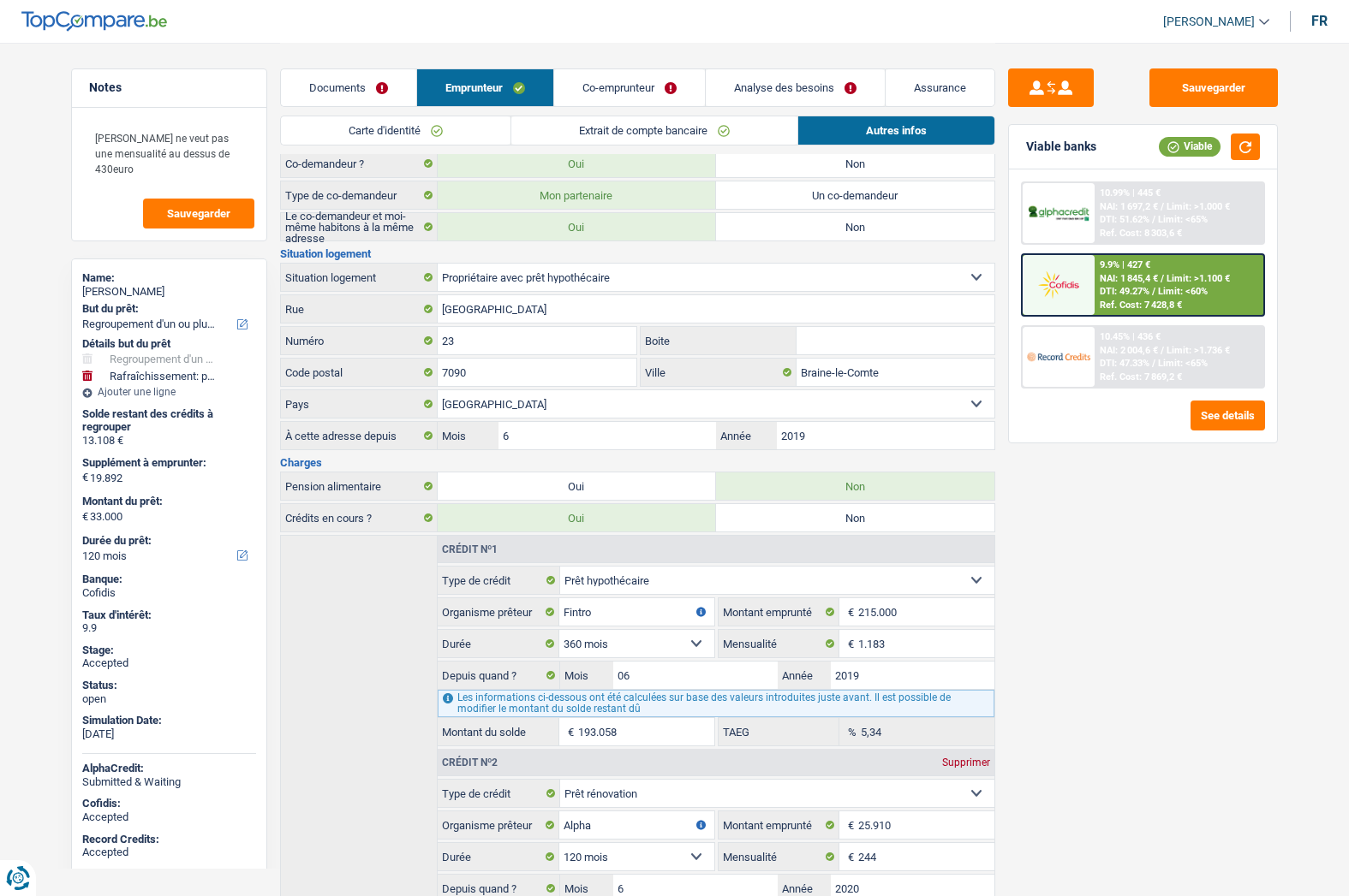
click at [772, 92] on link "Analyse des besoins" at bounding box center [795, 88] width 179 height 37
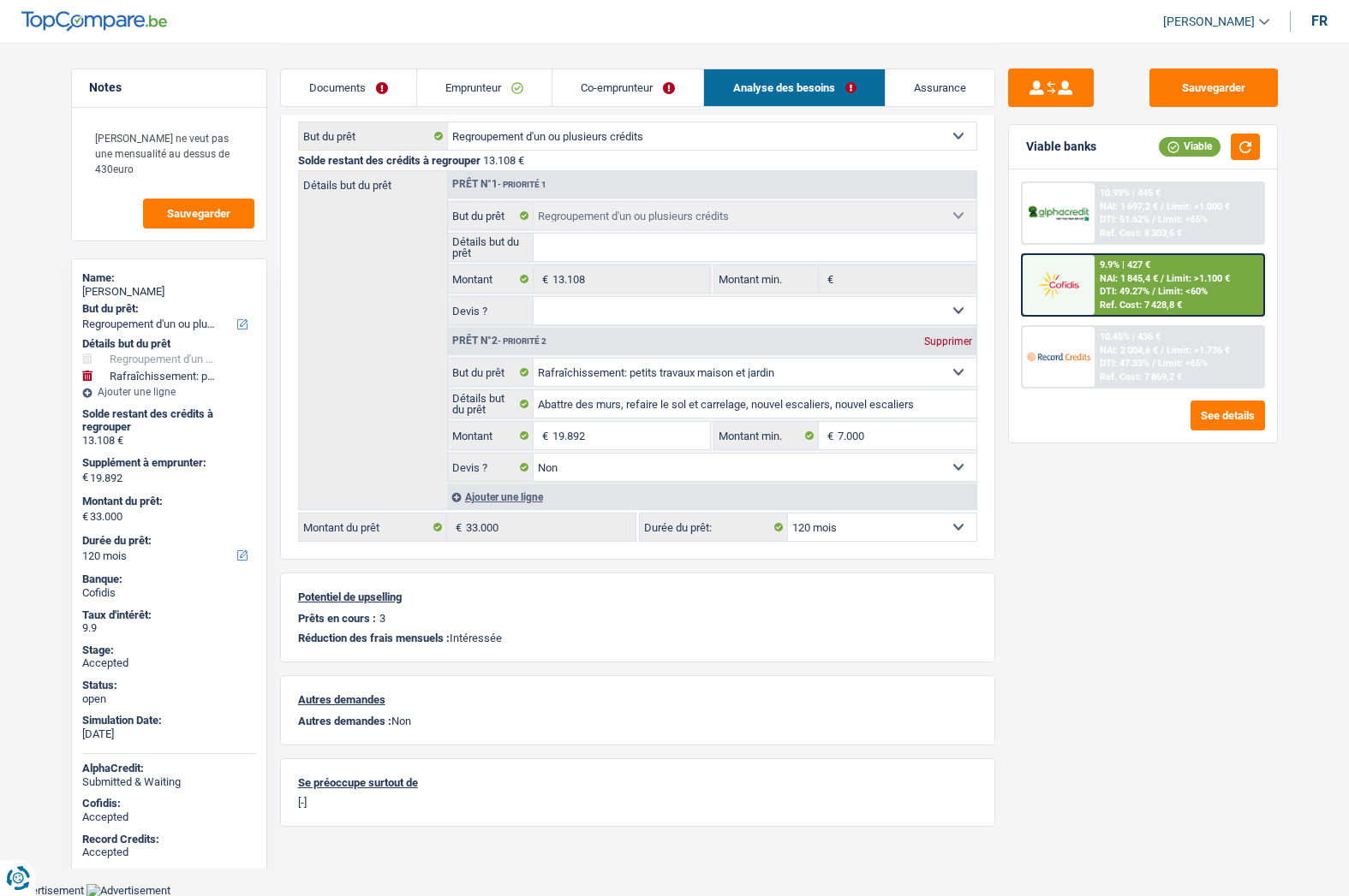
click at [495, 89] on link "Emprunteur" at bounding box center [484, 88] width 135 height 37
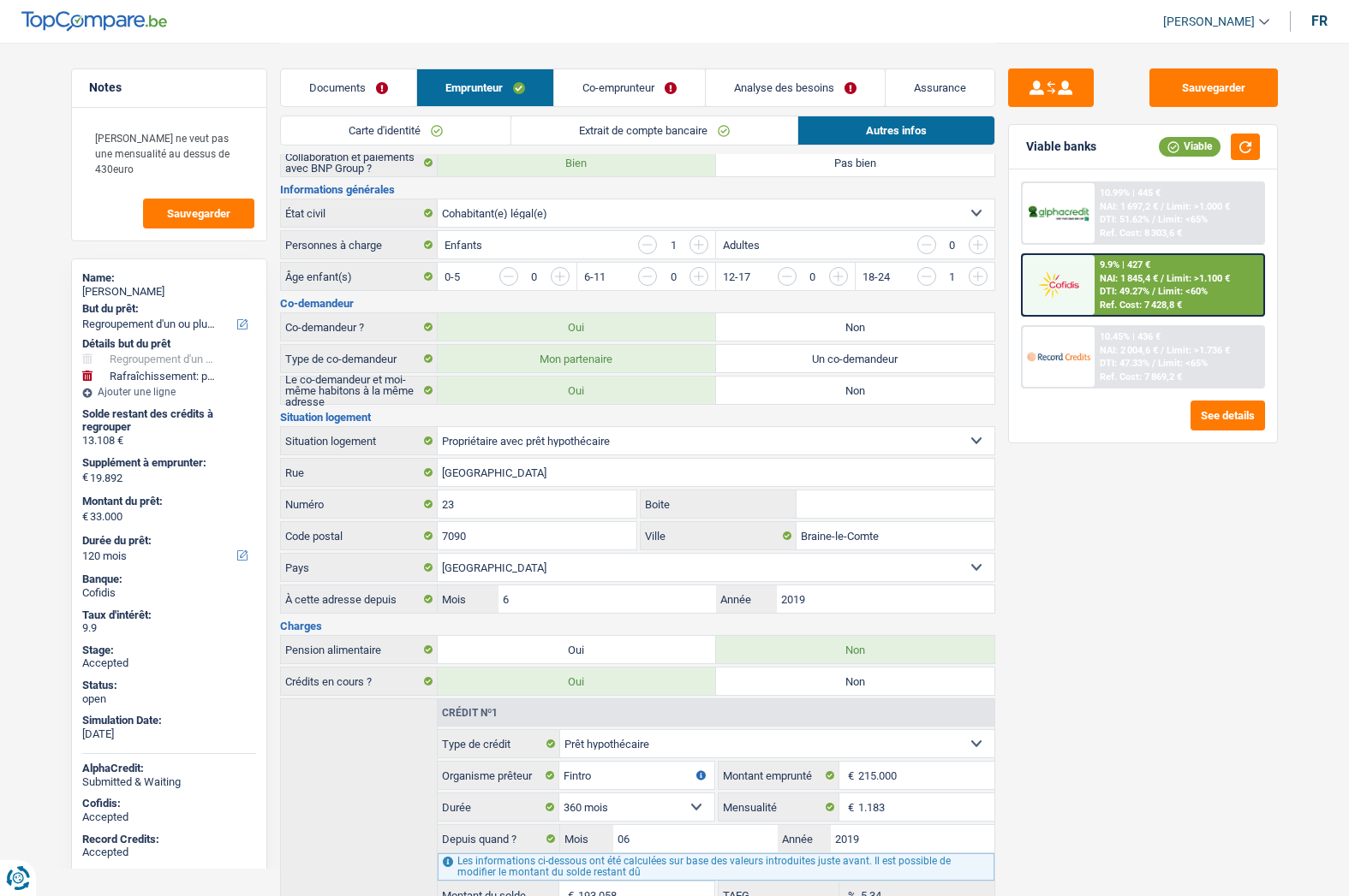
scroll to position [91, 0]
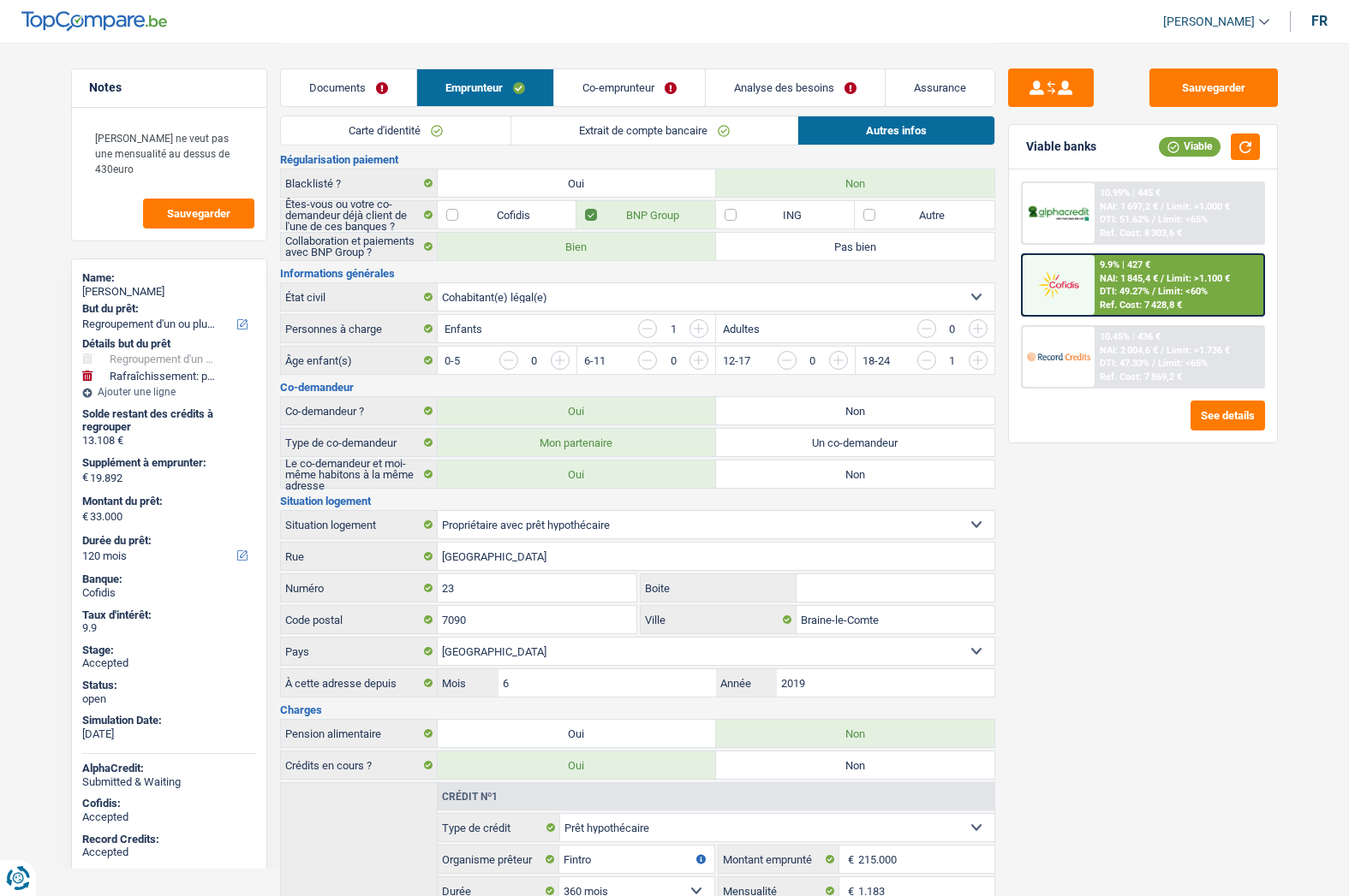
click at [788, 90] on link "Analyse des besoins" at bounding box center [795, 88] width 179 height 37
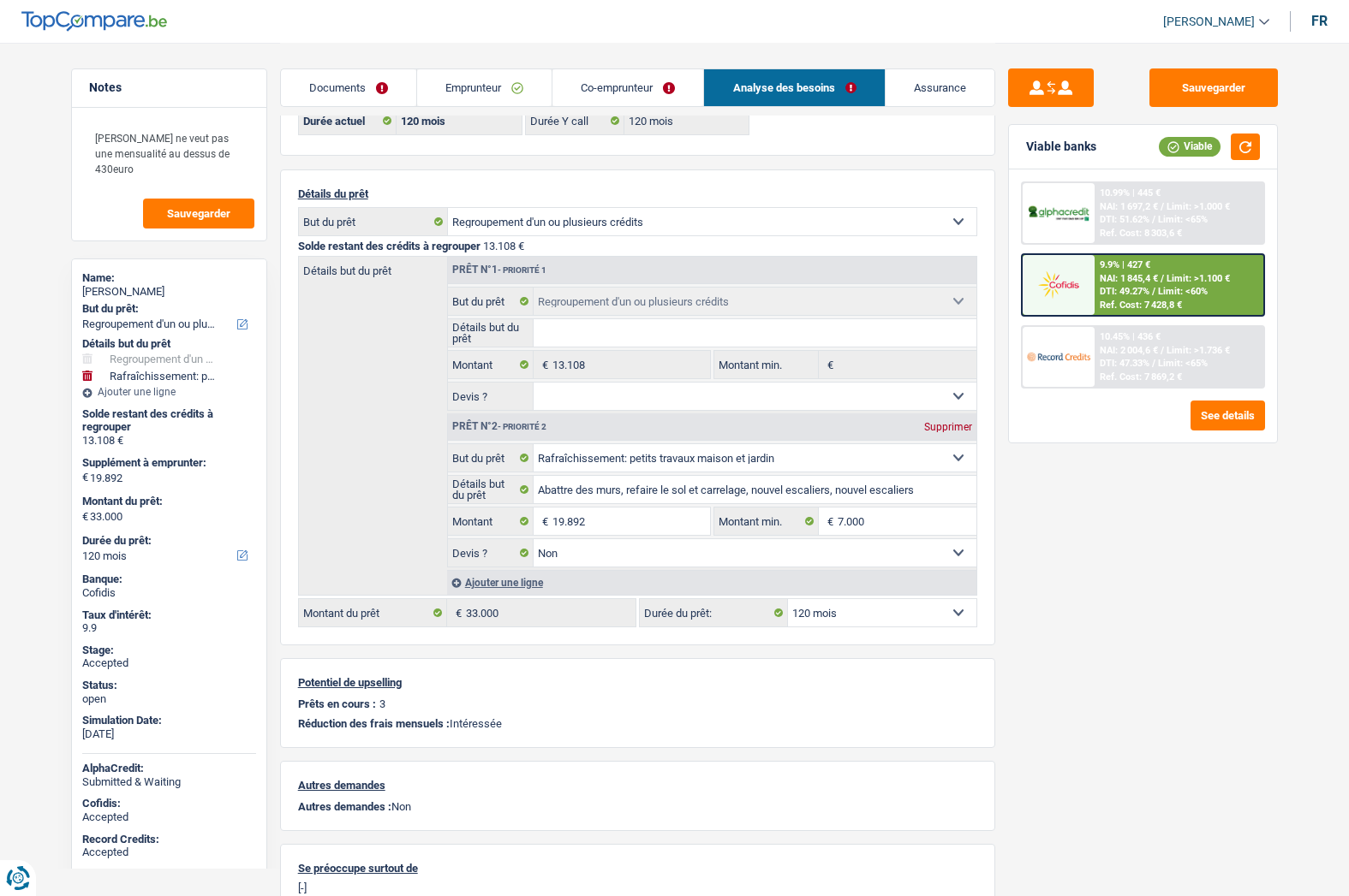
click at [482, 87] on link "Emprunteur" at bounding box center [484, 88] width 135 height 37
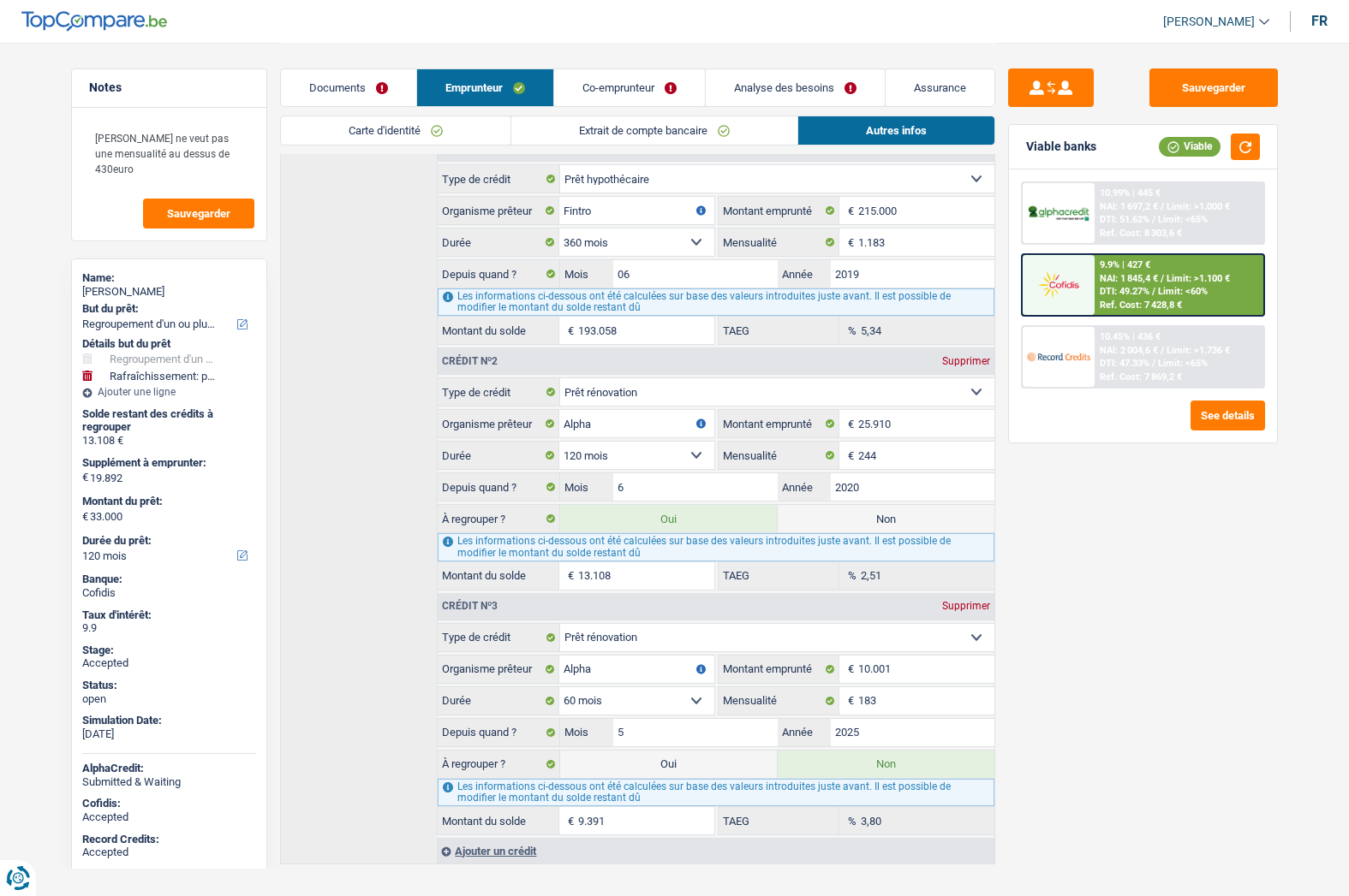
scroll to position [767, 0]
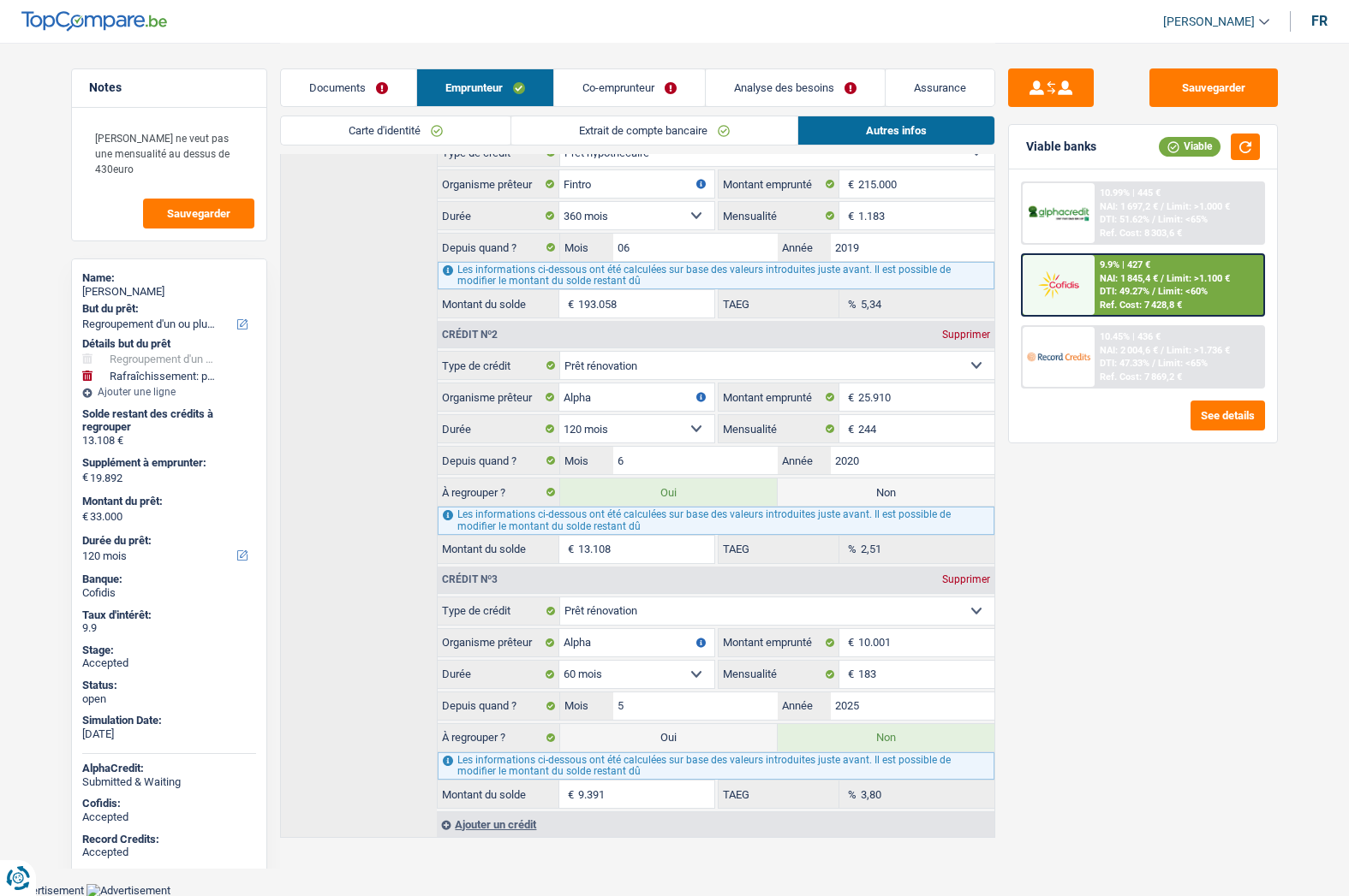
click at [942, 83] on link "Assurance" at bounding box center [940, 88] width 108 height 37
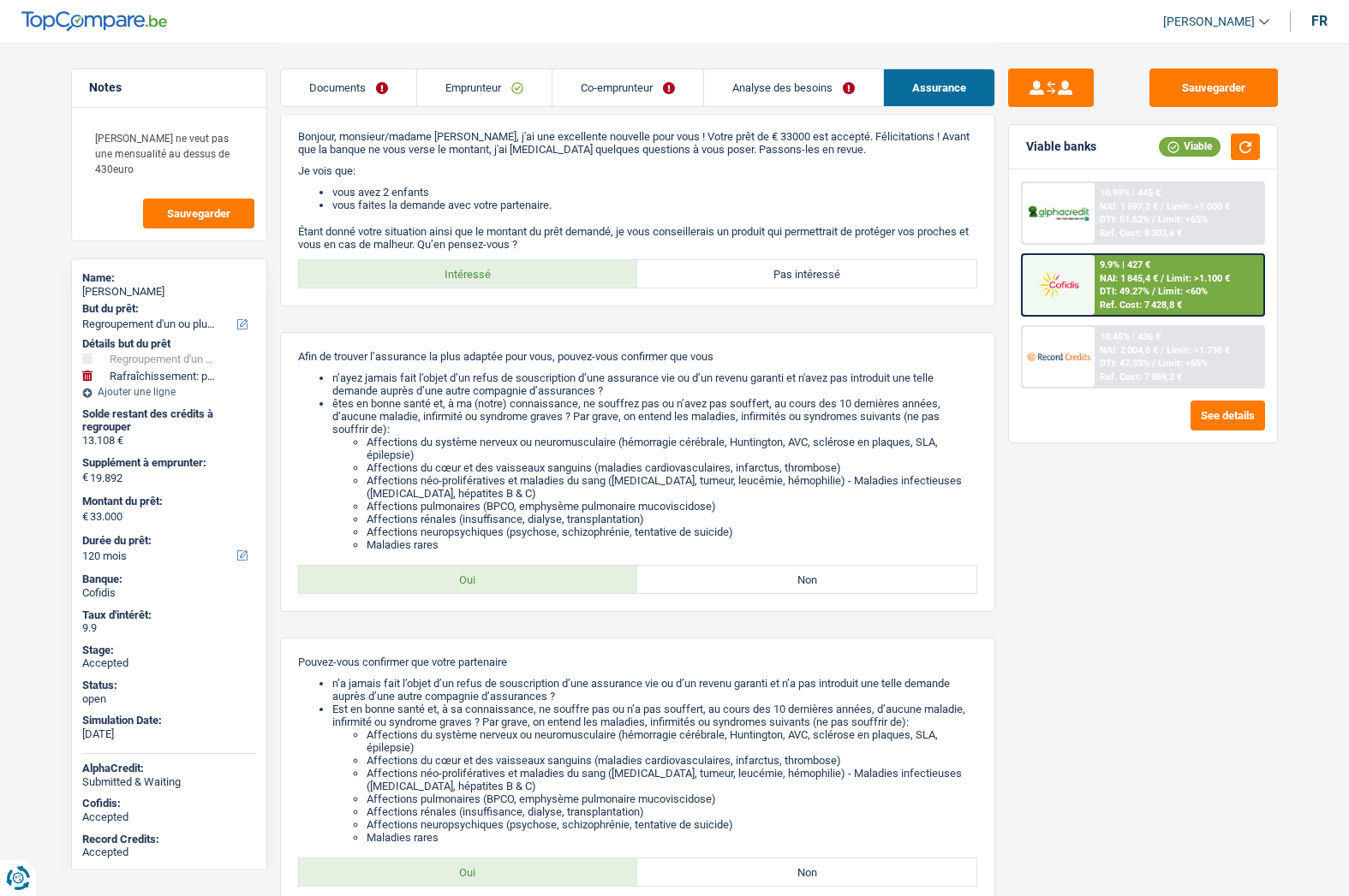
scroll to position [0, 0]
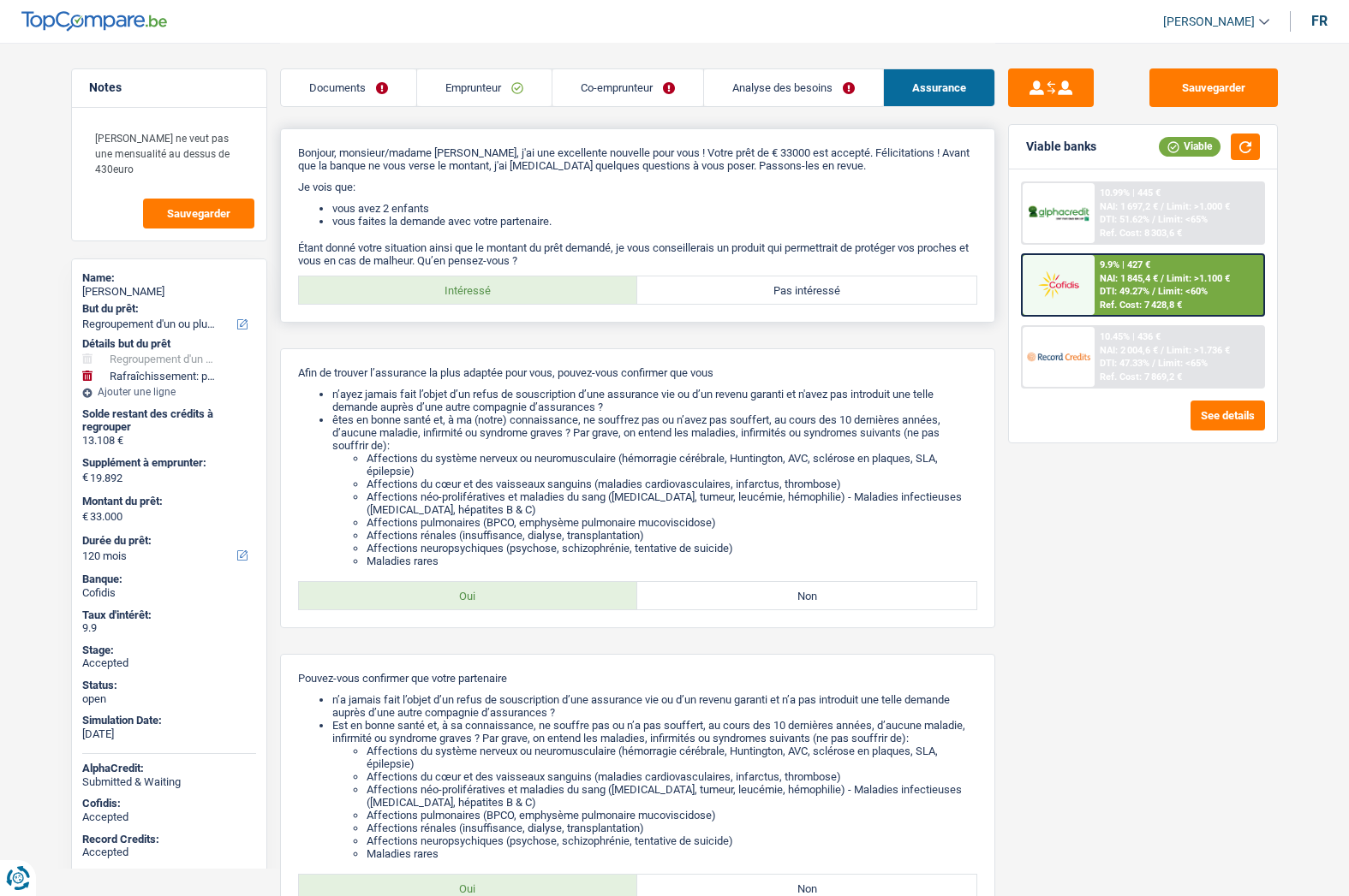
click at [809, 294] on label "Pas intéressé" at bounding box center [806, 290] width 339 height 27
click at [809, 294] on input "Pas intéressé" at bounding box center [806, 290] width 339 height 27
radio input "true"
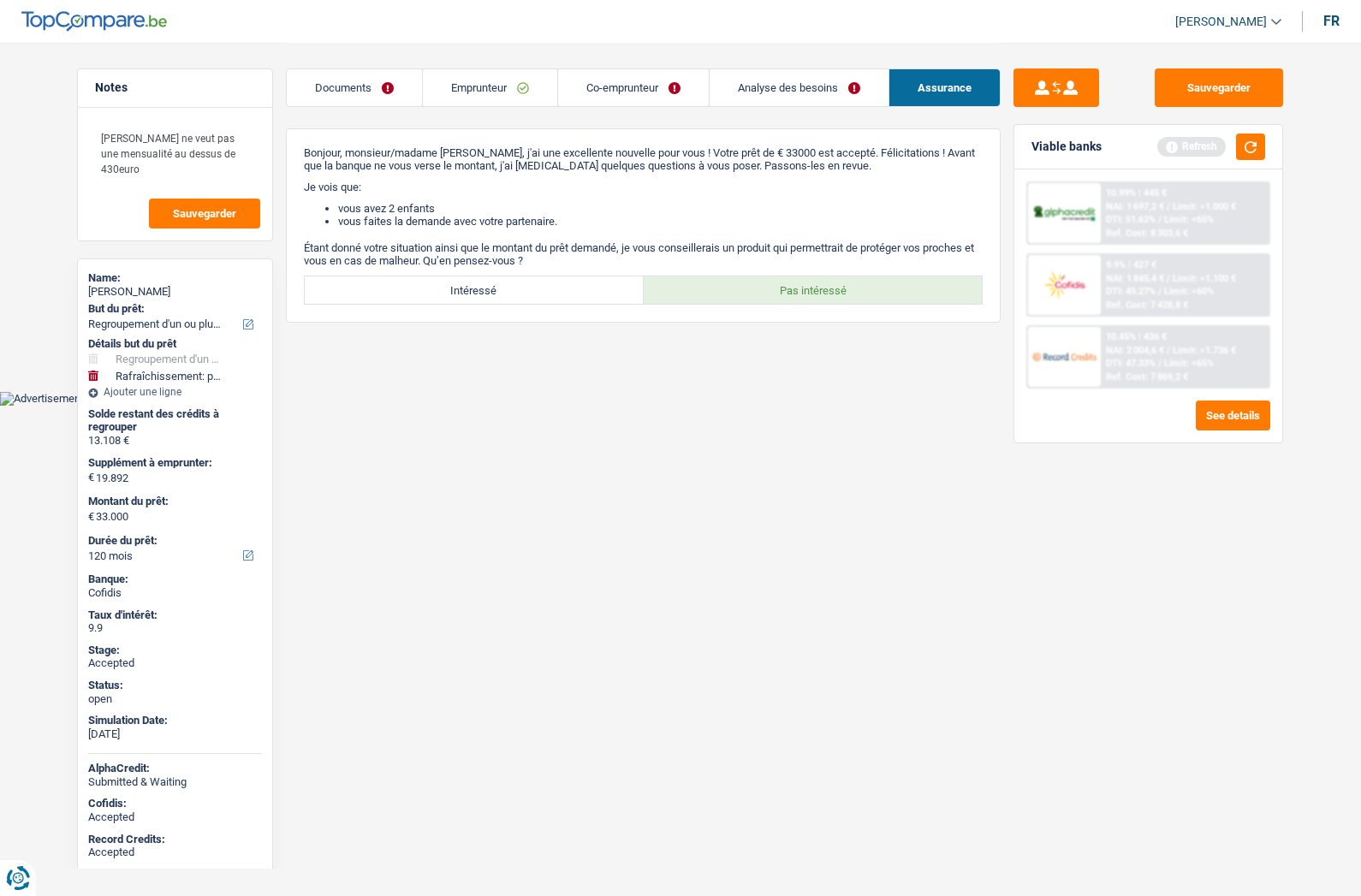
click at [806, 406] on html "Vous avez le contrôle de vos données Nous utilisons des cookies, tout comme nos…" at bounding box center [680, 202] width 1361 height 406
click at [139, 293] on div "Sandrine Declaye" at bounding box center [175, 292] width 173 height 14
copy div "Sandrine Declaye"
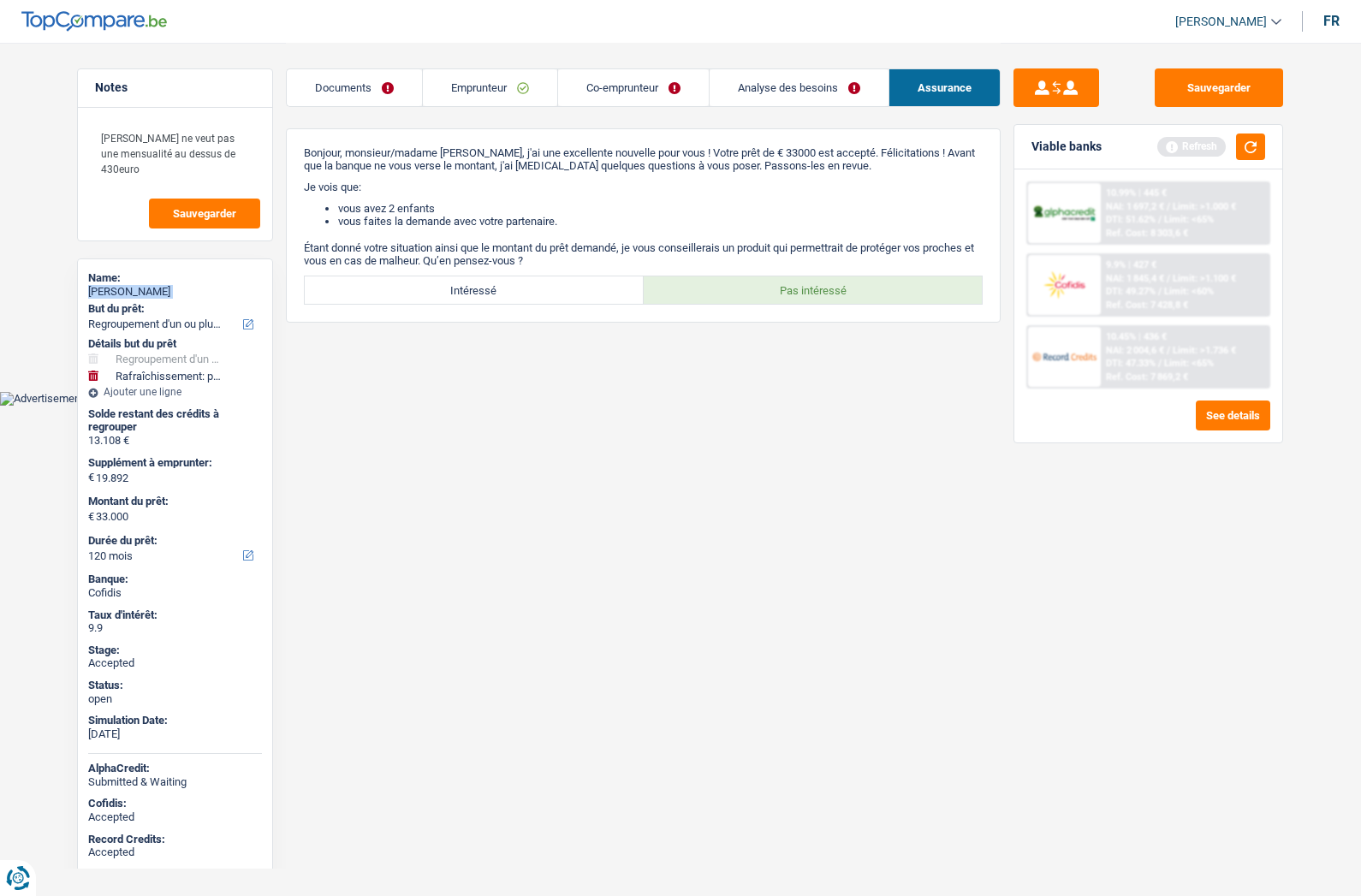
drag, startPoint x: 484, startPoint y: 94, endPoint x: 512, endPoint y: 91, distance: 28.2
click at [484, 94] on link "Emprunteur" at bounding box center [489, 88] width 135 height 37
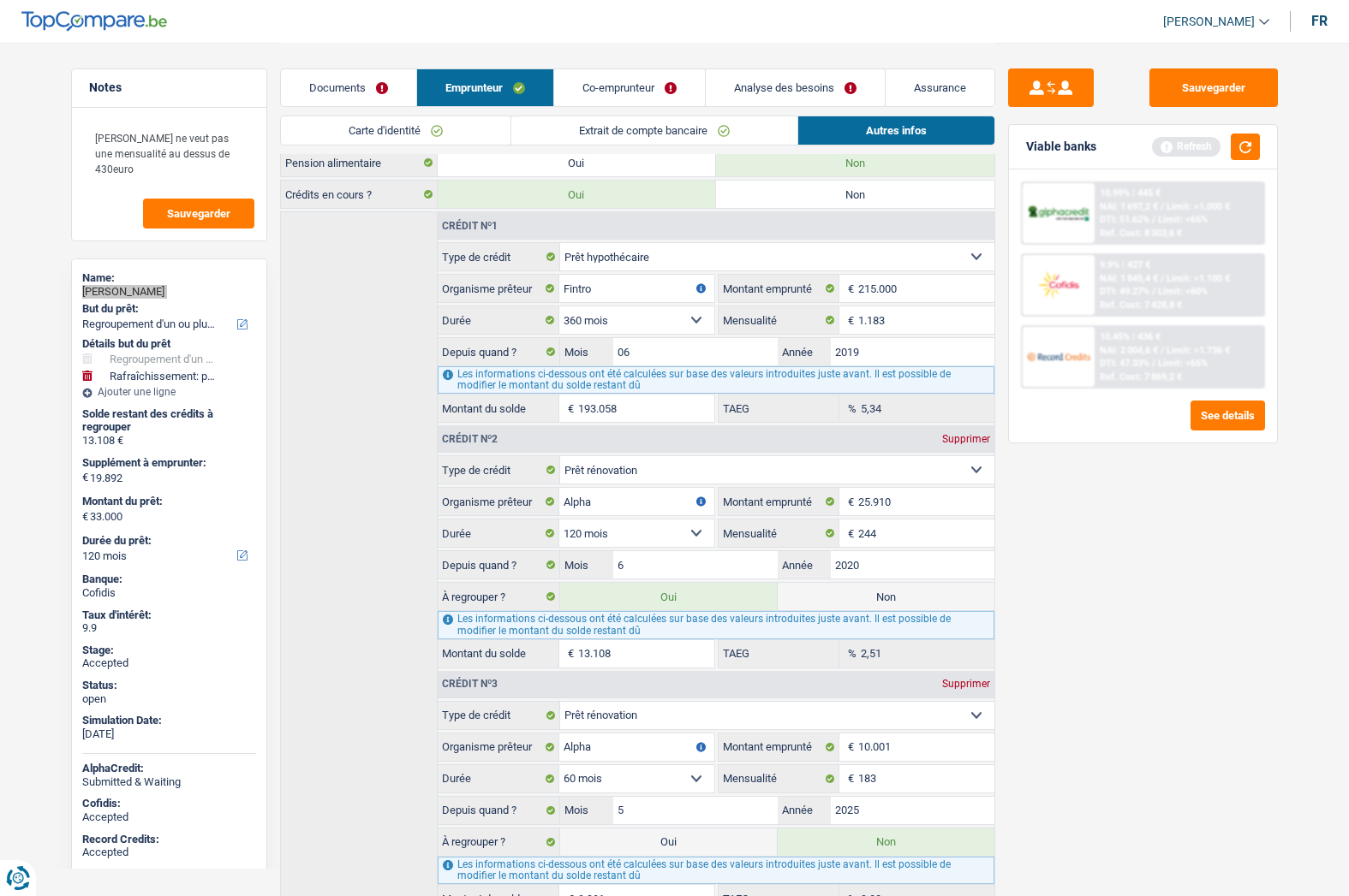
scroll to position [685, 0]
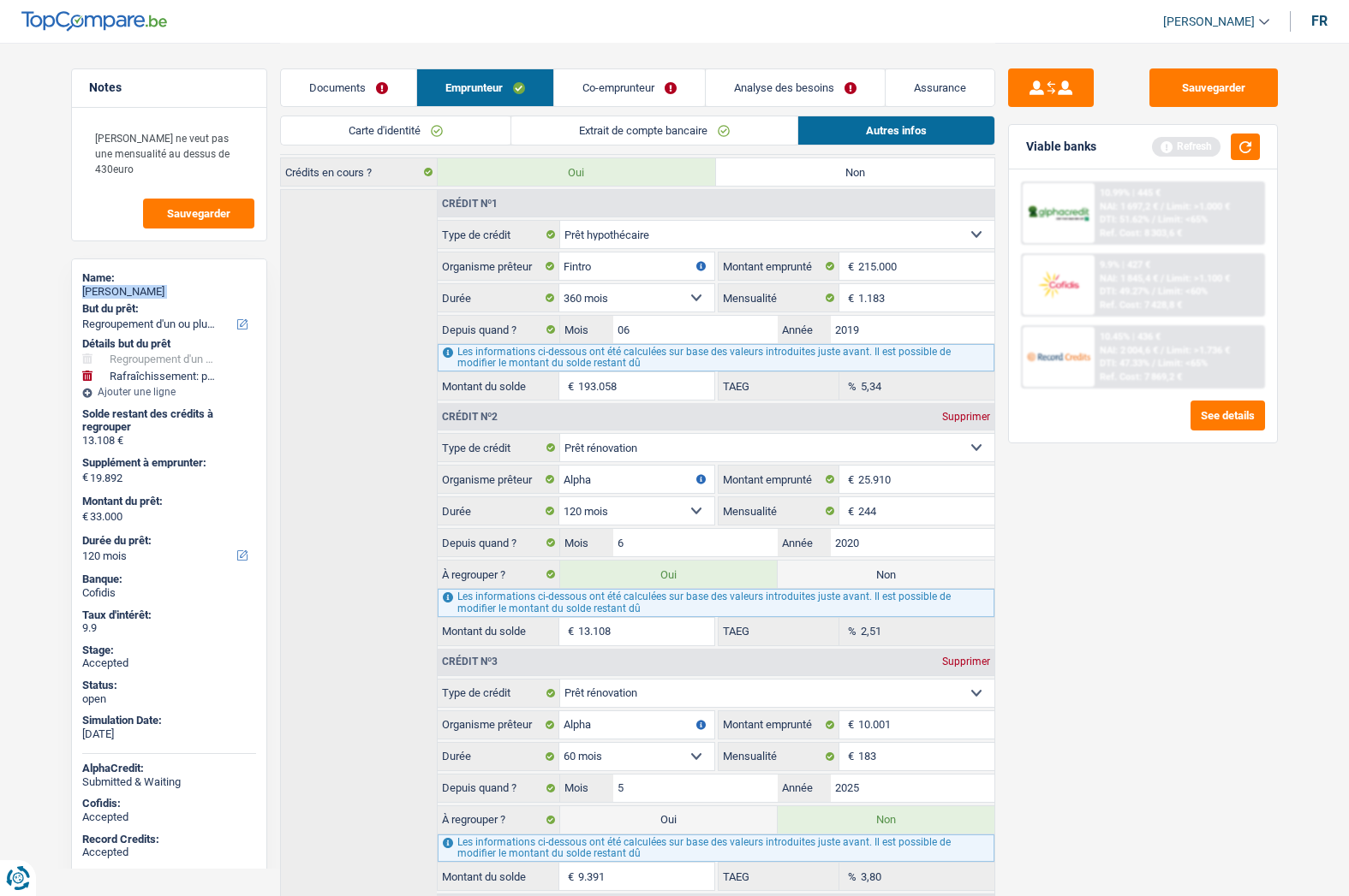
click at [145, 285] on div "Sandrine Declaye" at bounding box center [169, 292] width 173 height 14
click at [145, 294] on div "Sandrine Declaye" at bounding box center [169, 292] width 173 height 14
click at [1061, 349] on img at bounding box center [1058, 356] width 63 height 32
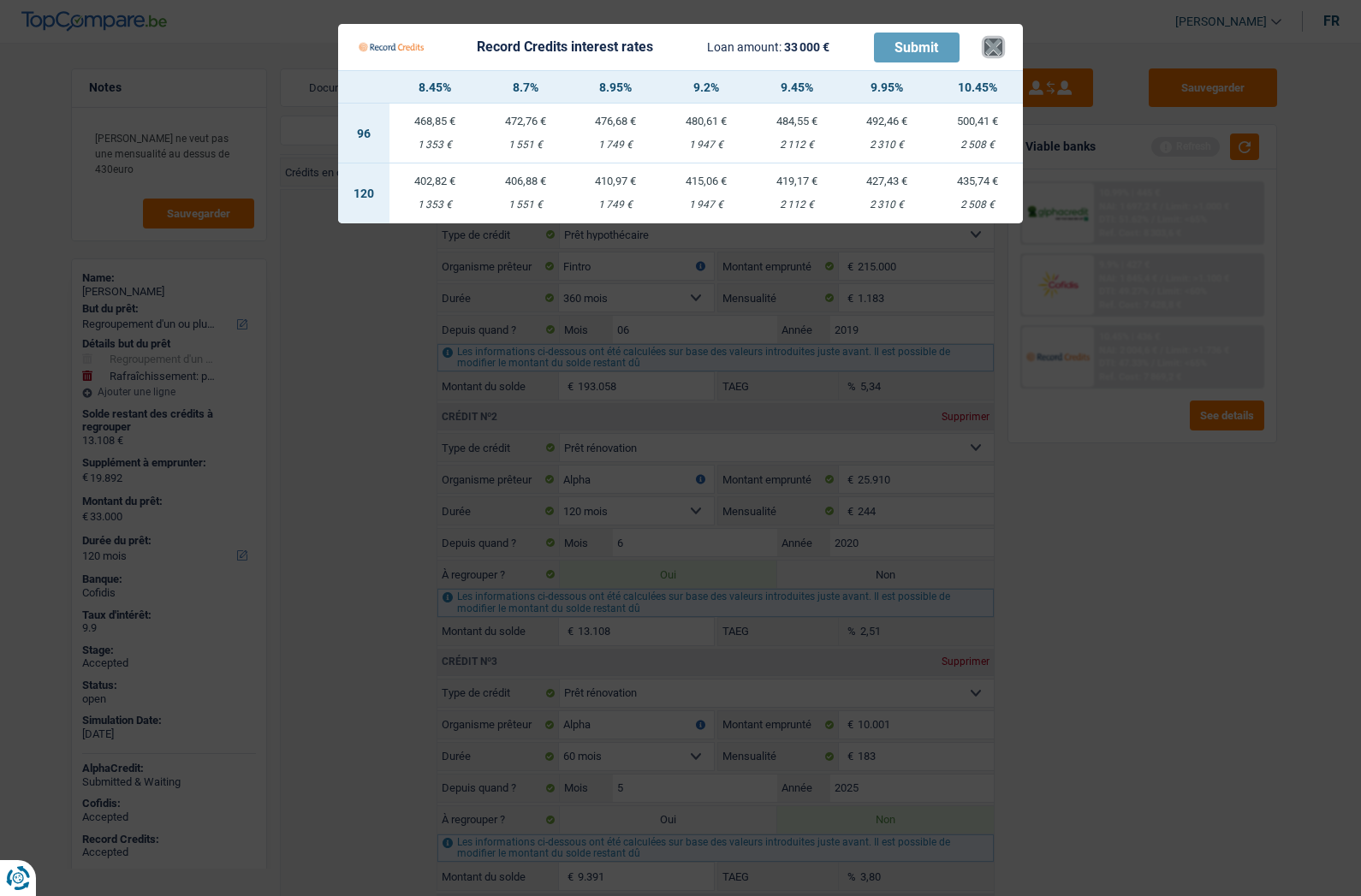
click at [991, 52] on button "×" at bounding box center [993, 47] width 18 height 17
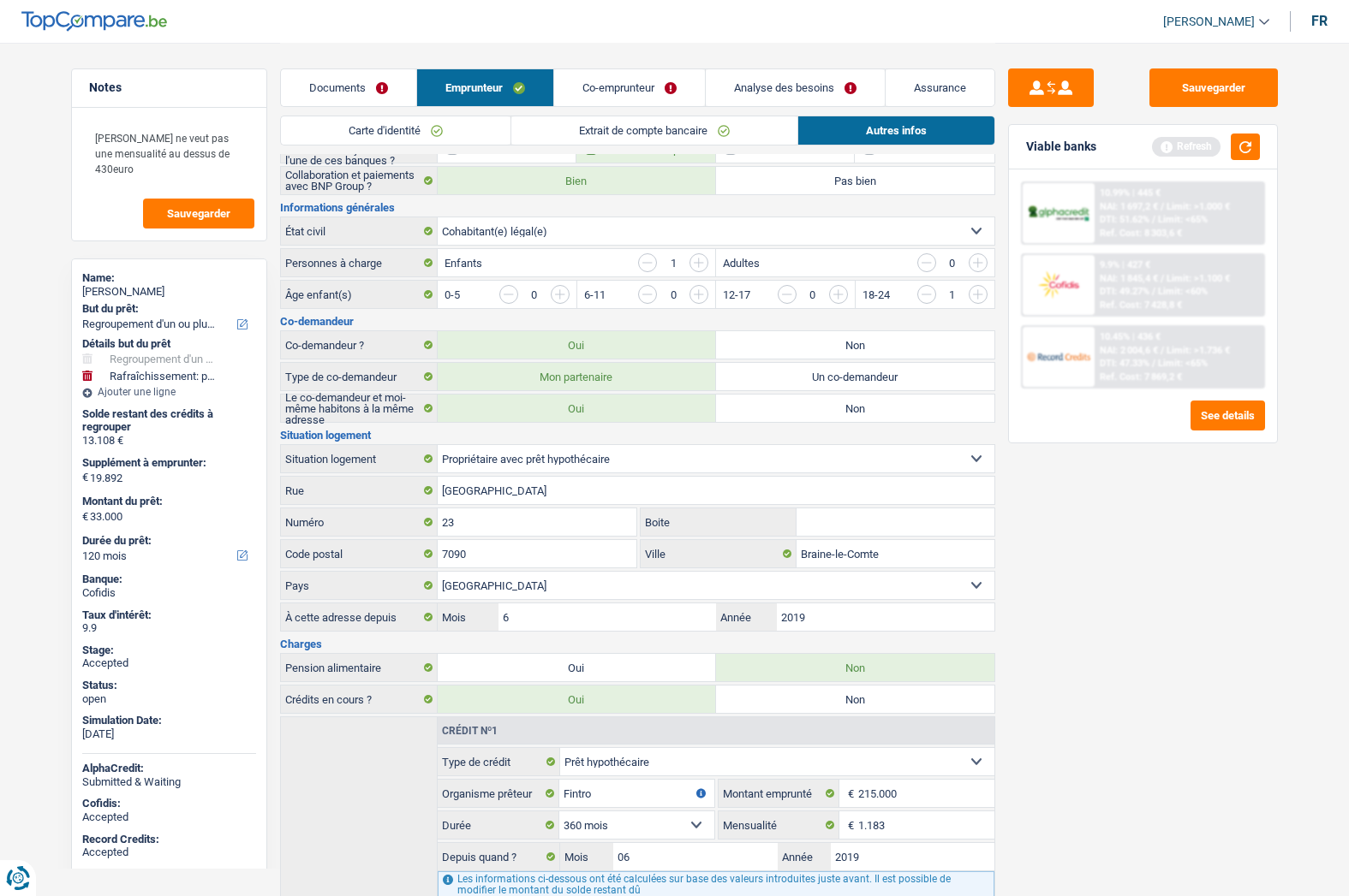
scroll to position [0, 0]
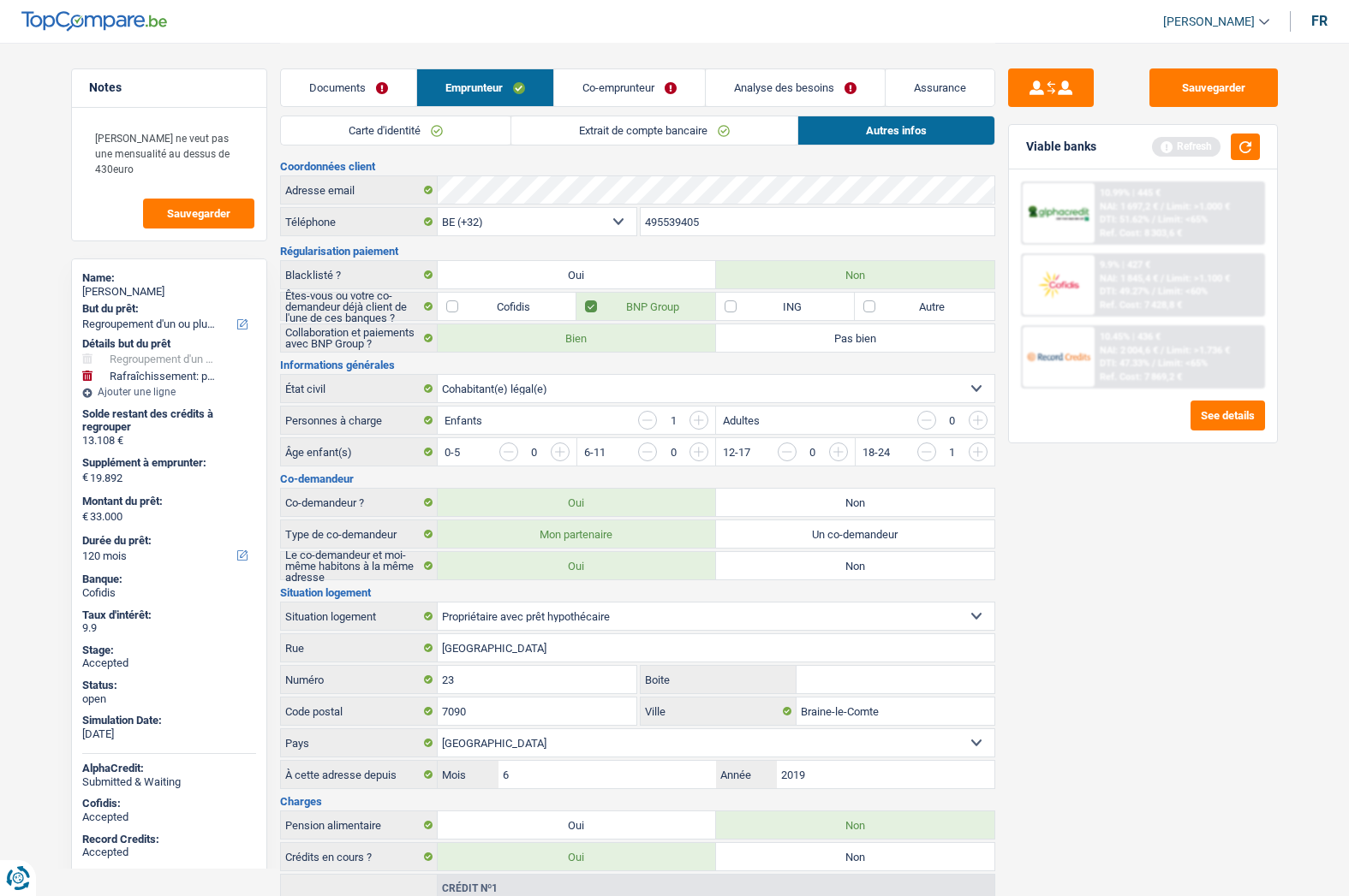
click at [747, 84] on link "Analyse des besoins" at bounding box center [795, 88] width 179 height 37
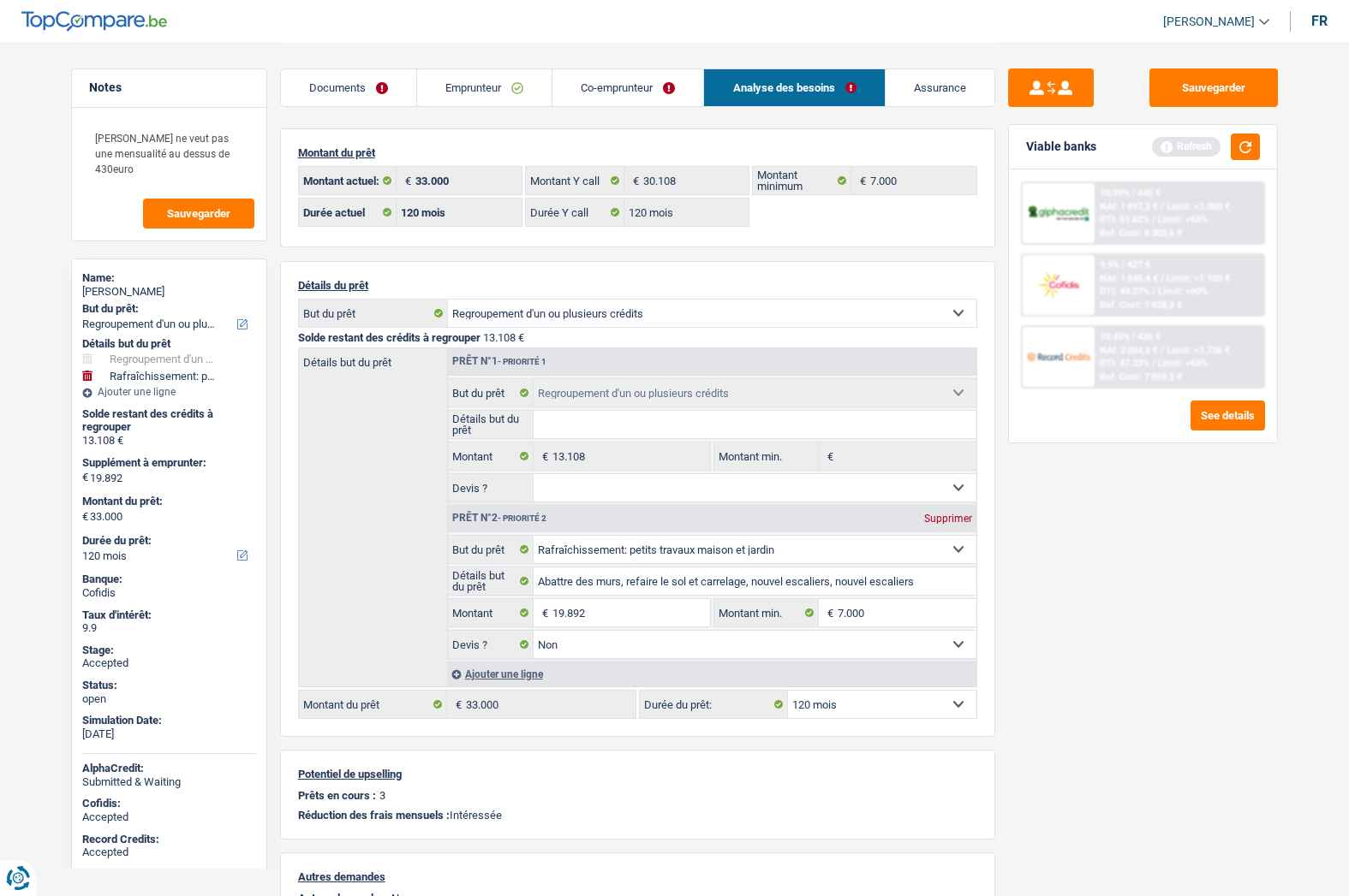
click at [470, 94] on link "Emprunteur" at bounding box center [484, 88] width 135 height 37
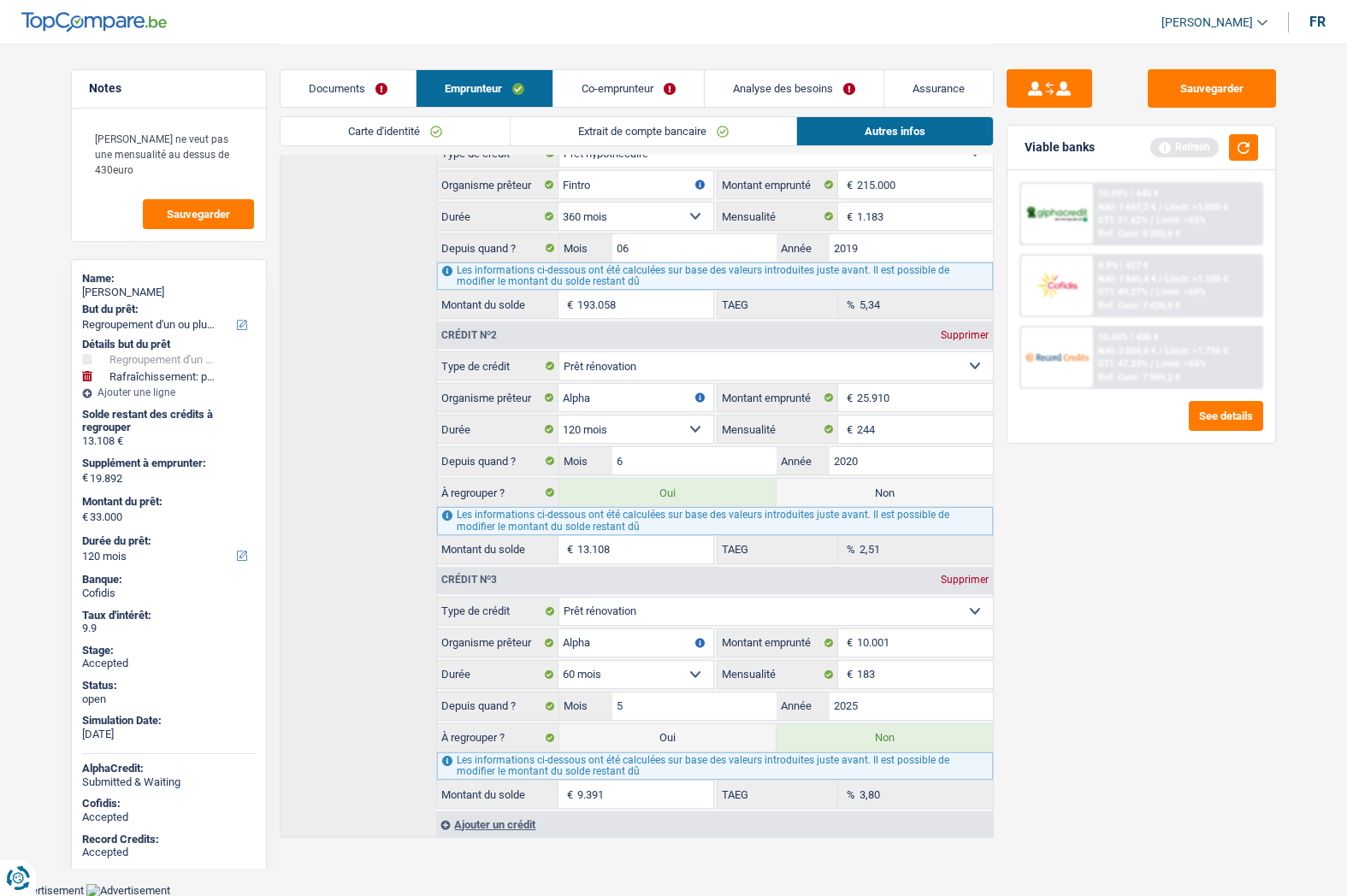
scroll to position [765, 0]
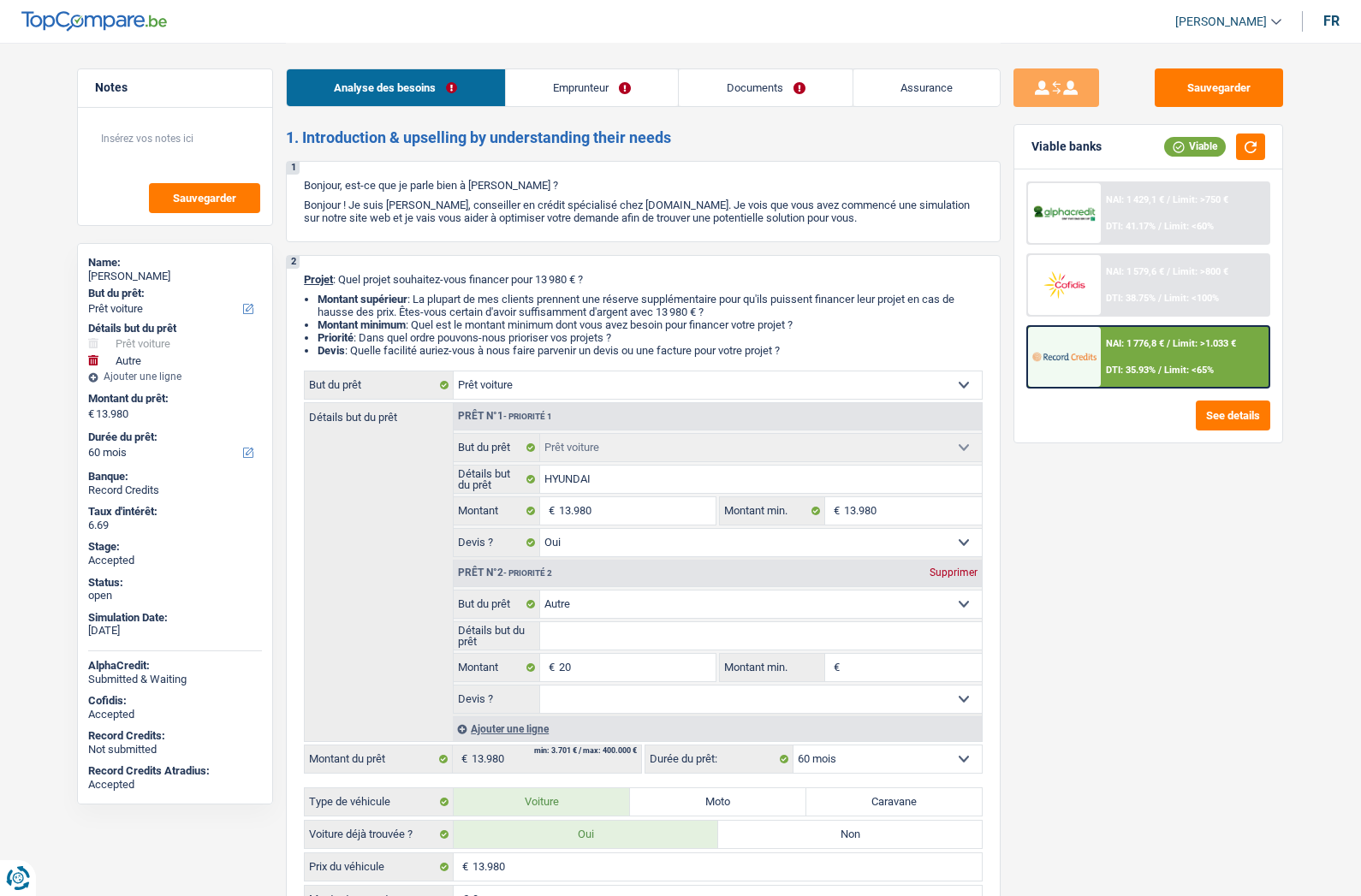
select select "car"
select select "other"
select select "60"
select select "car"
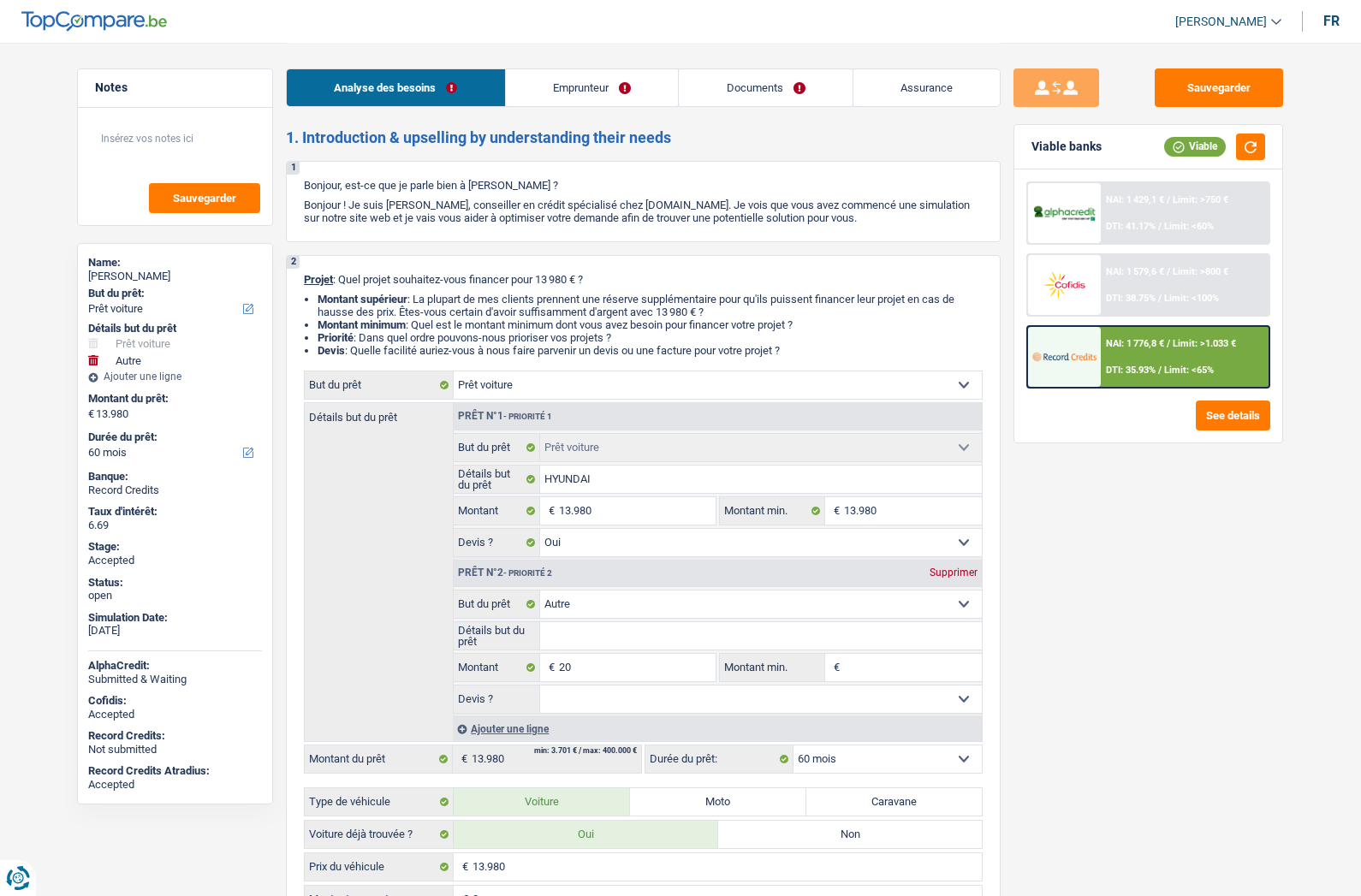
select select "car"
select select "yes"
select select "other"
select select "60"
select select "worker"
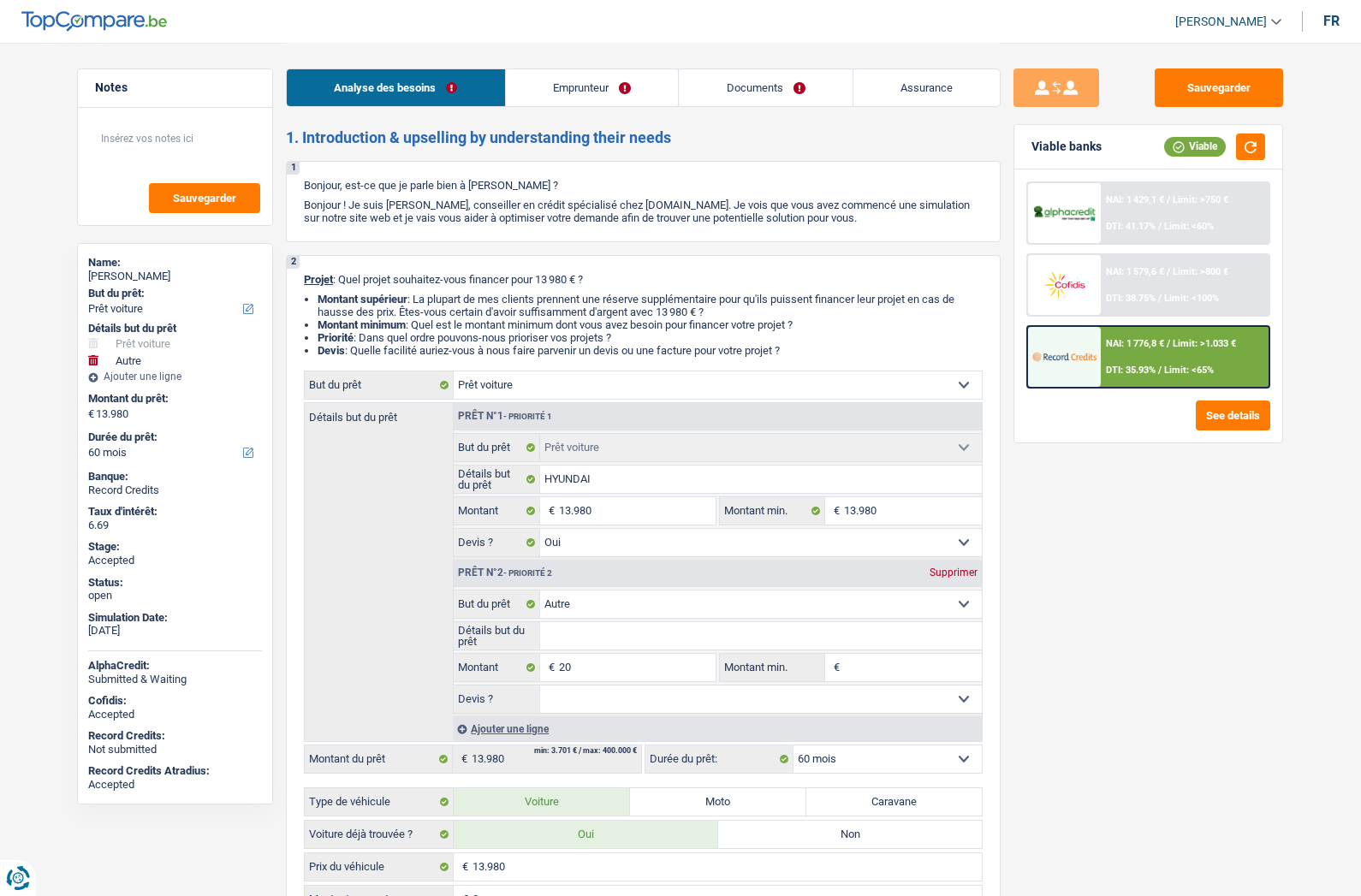
select select "netSalary"
select select "mealVouchers"
select select "rents"
select select "car"
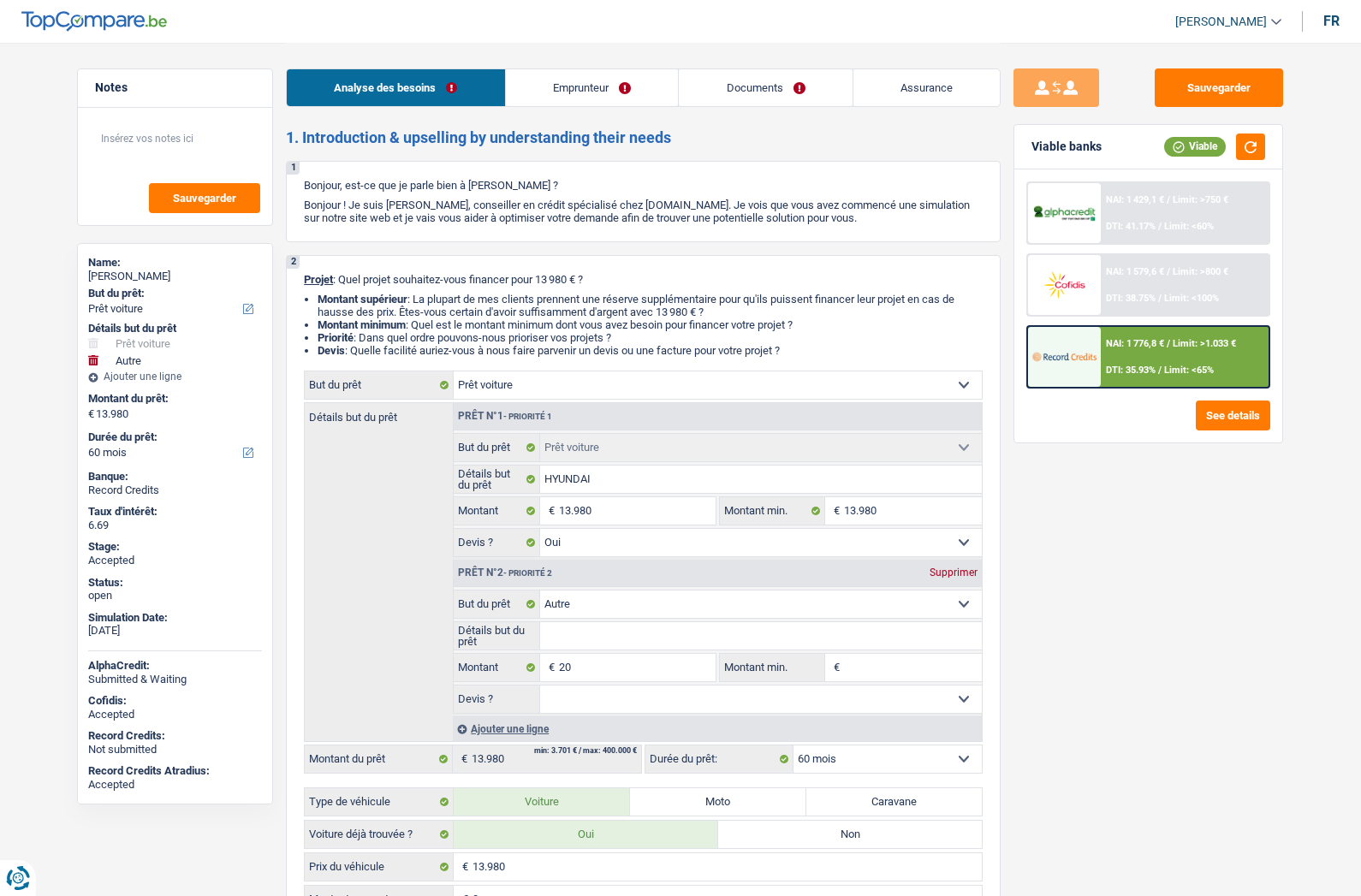
select select "yes"
select select "other"
select select "60"
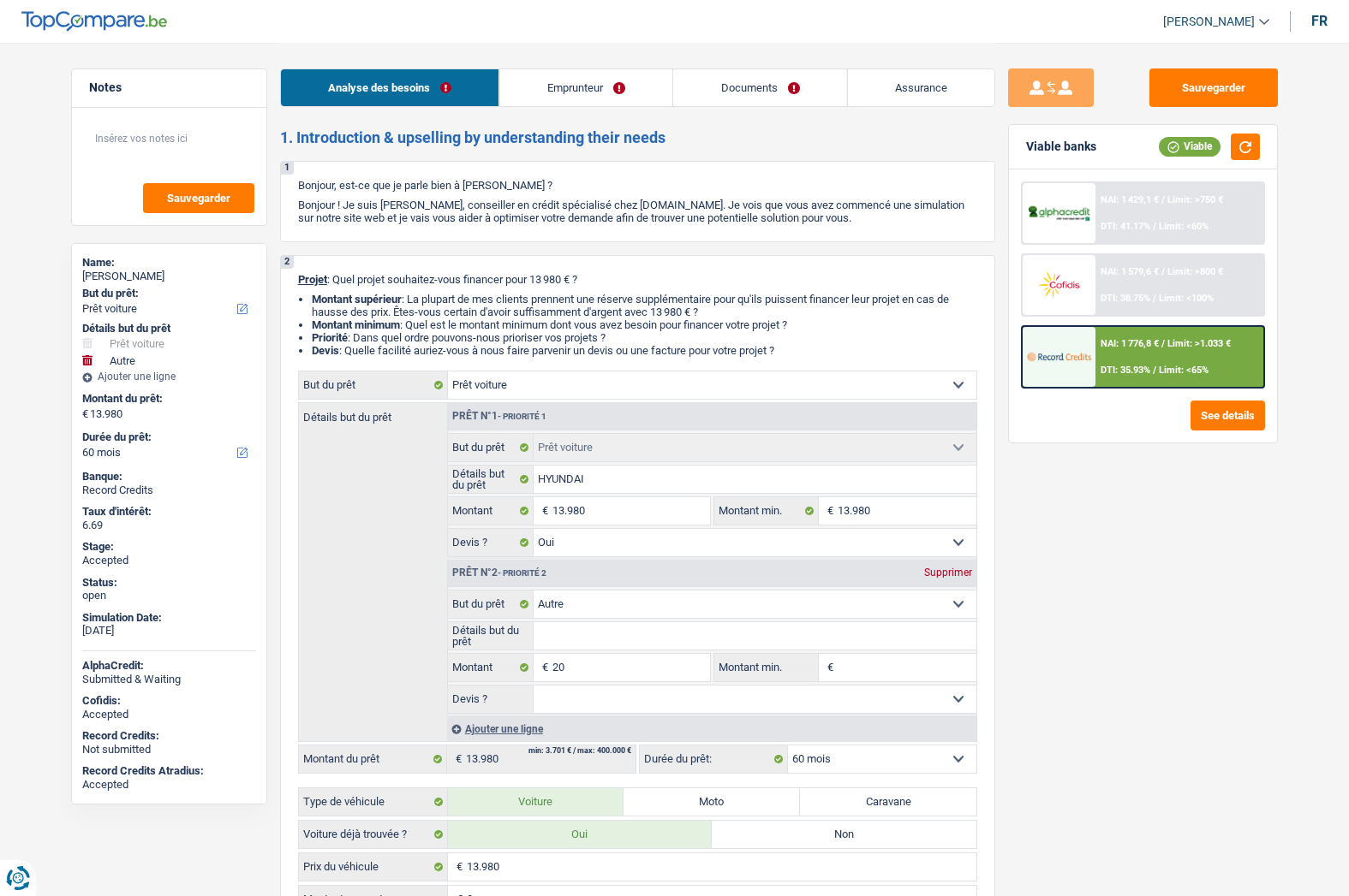
click at [1045, 336] on div at bounding box center [1059, 357] width 72 height 60
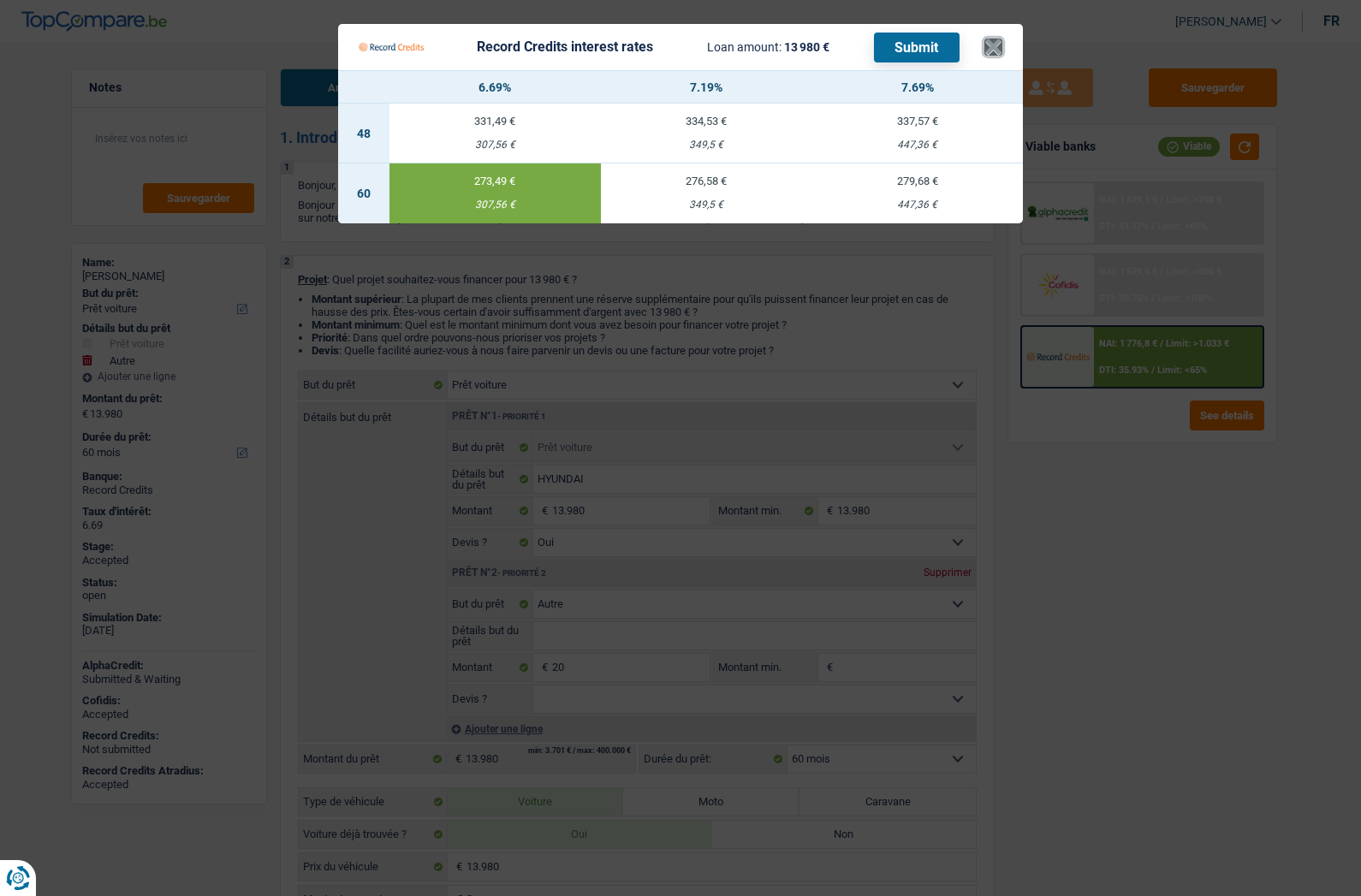
click at [993, 53] on button "×" at bounding box center [993, 47] width 18 height 17
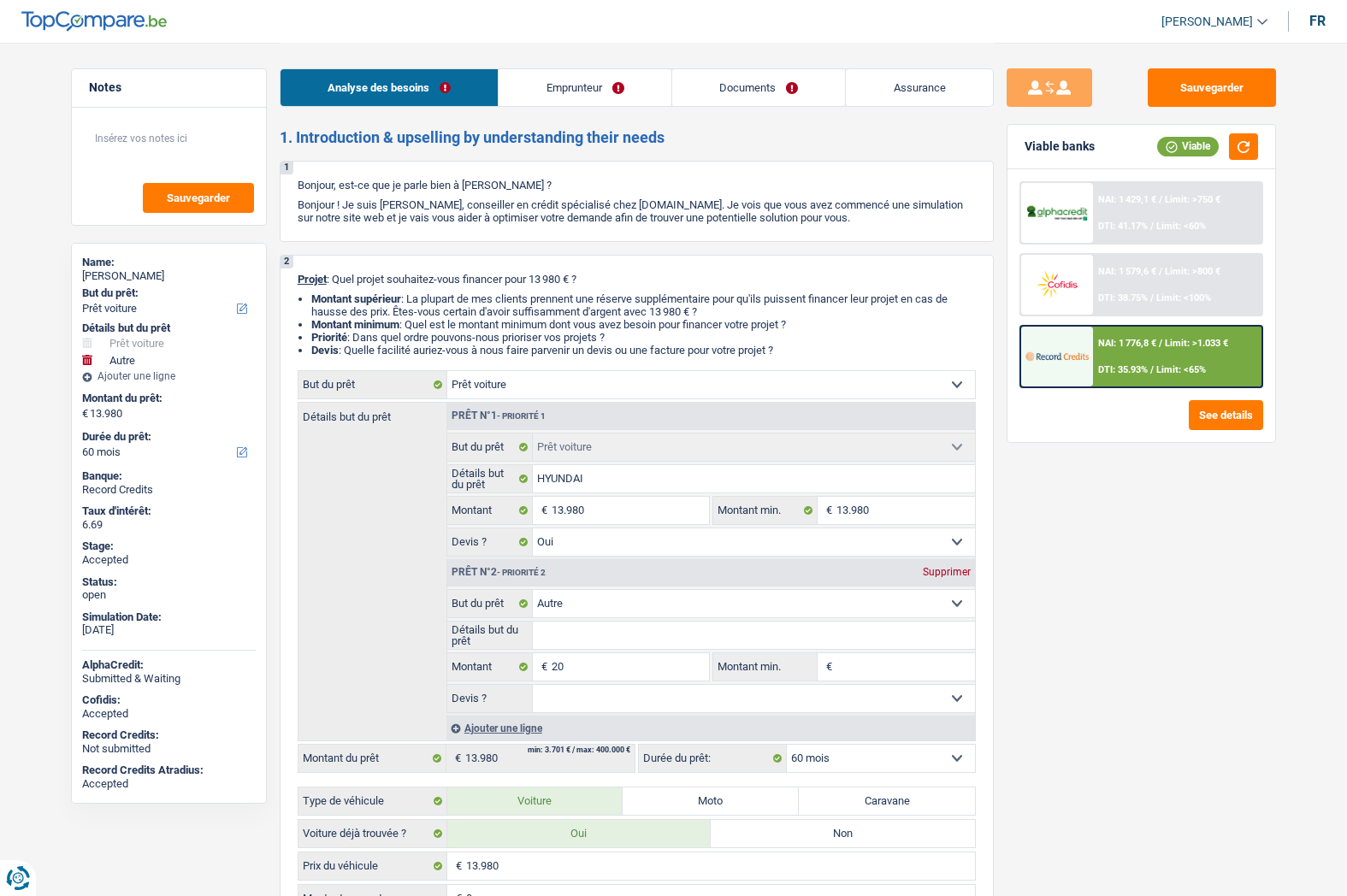
drag, startPoint x: 585, startPoint y: 102, endPoint x: 617, endPoint y: 100, distance: 32.1
click at [586, 100] on link "Emprunteur" at bounding box center [585, 88] width 172 height 37
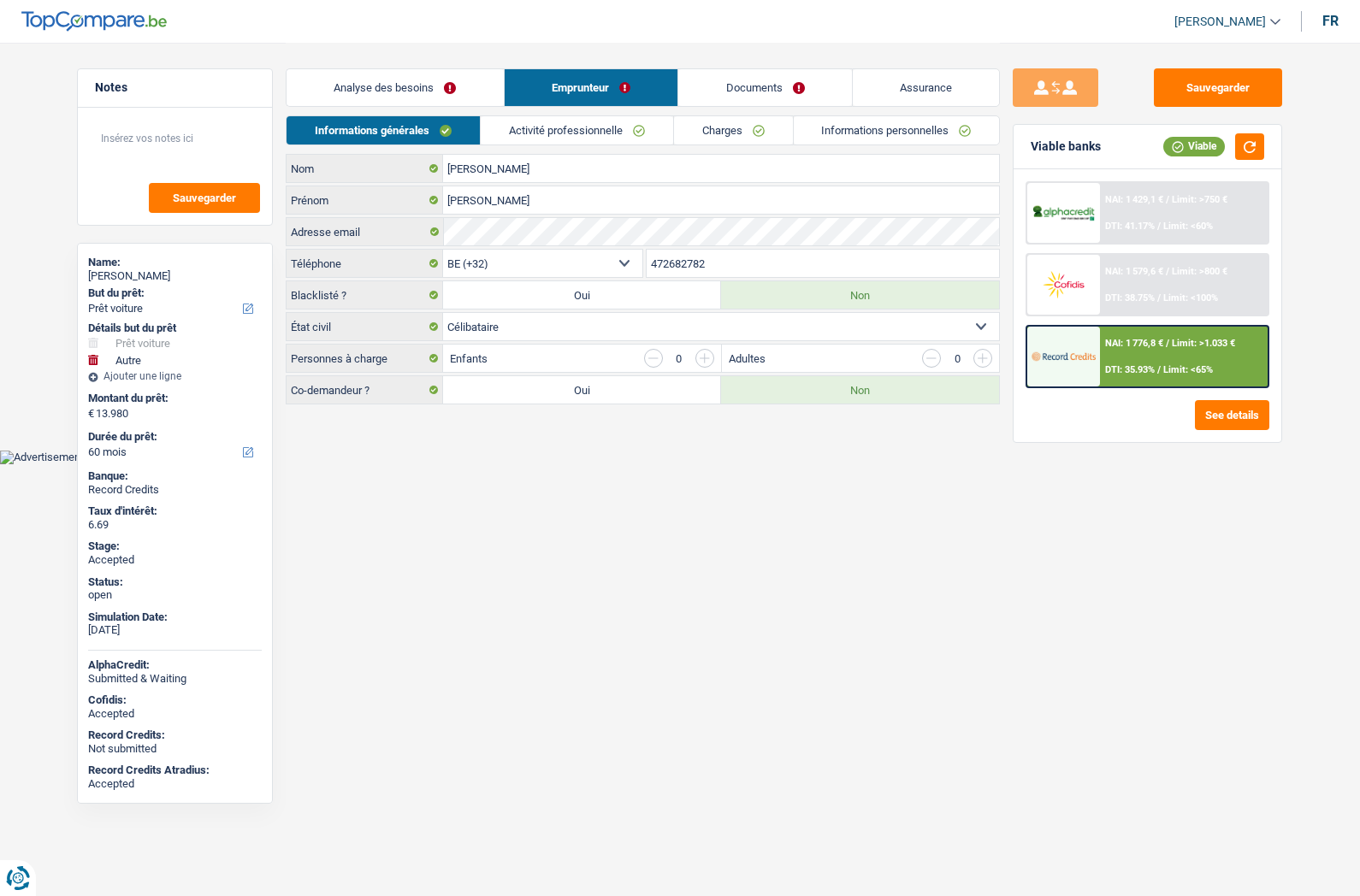
click at [736, 97] on link "Documents" at bounding box center [765, 88] width 173 height 37
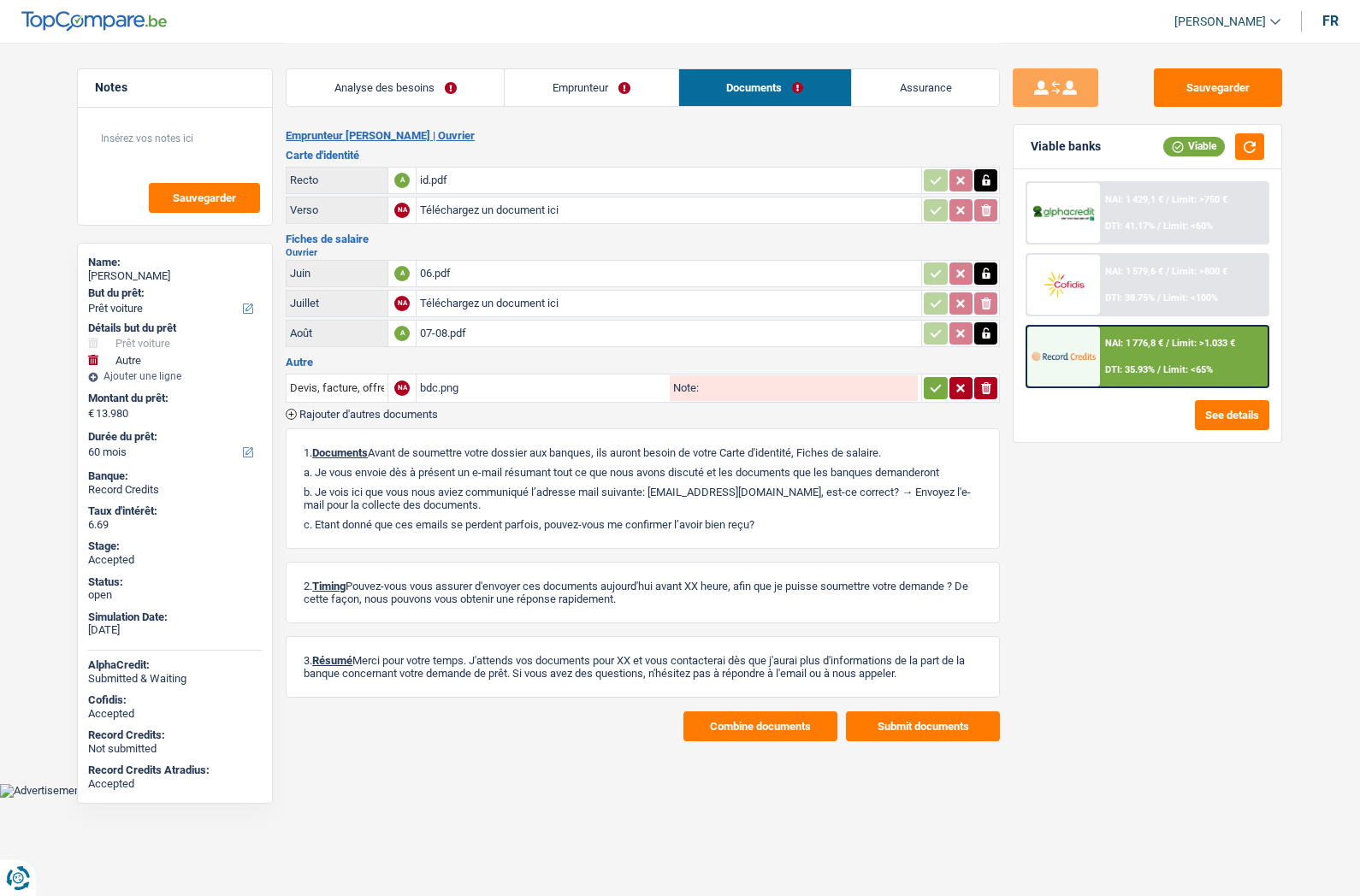
click at [882, 99] on link "Assurance" at bounding box center [925, 88] width 147 height 37
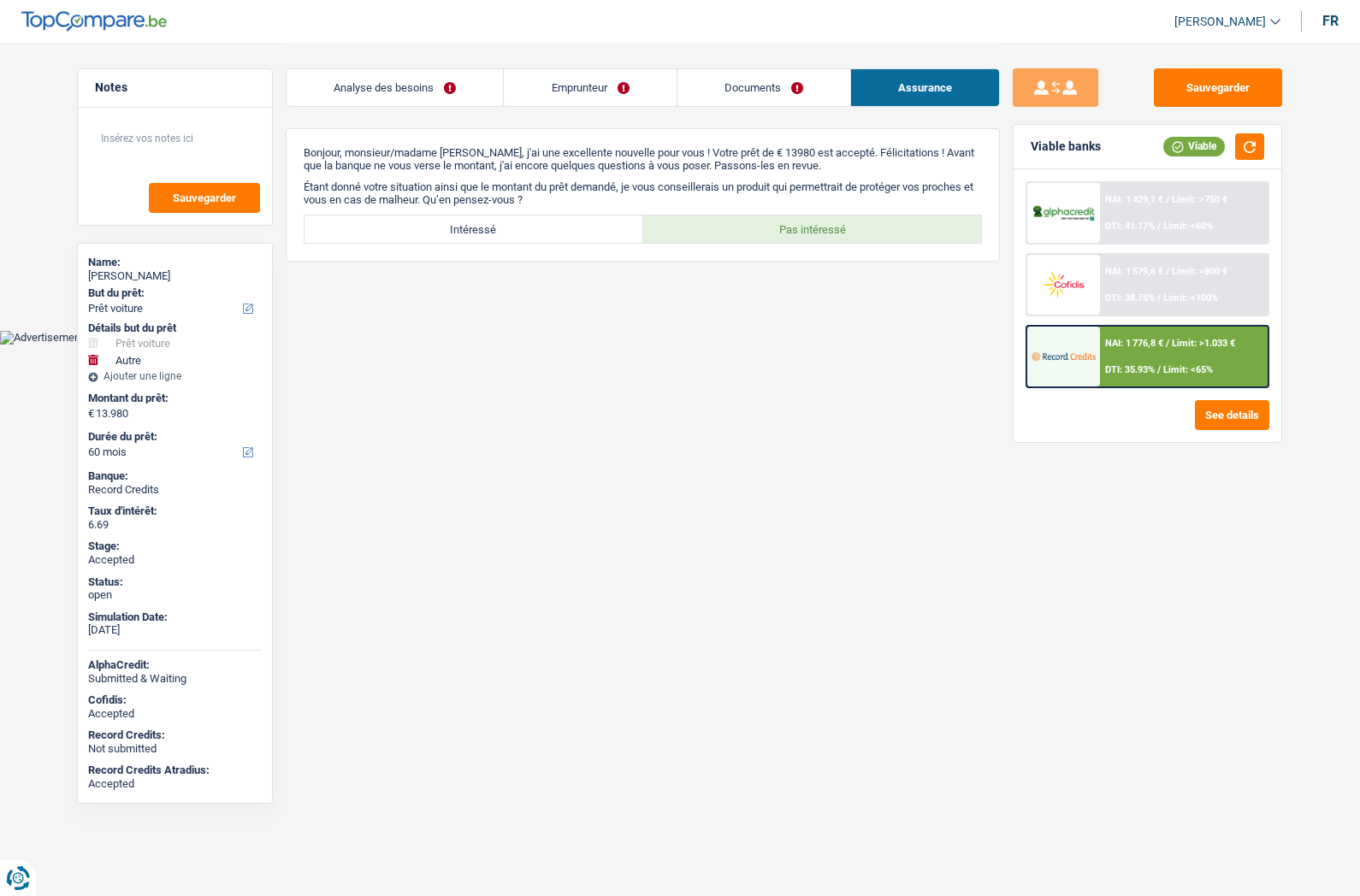
click at [584, 88] on link "Emprunteur" at bounding box center [589, 88] width 171 height 37
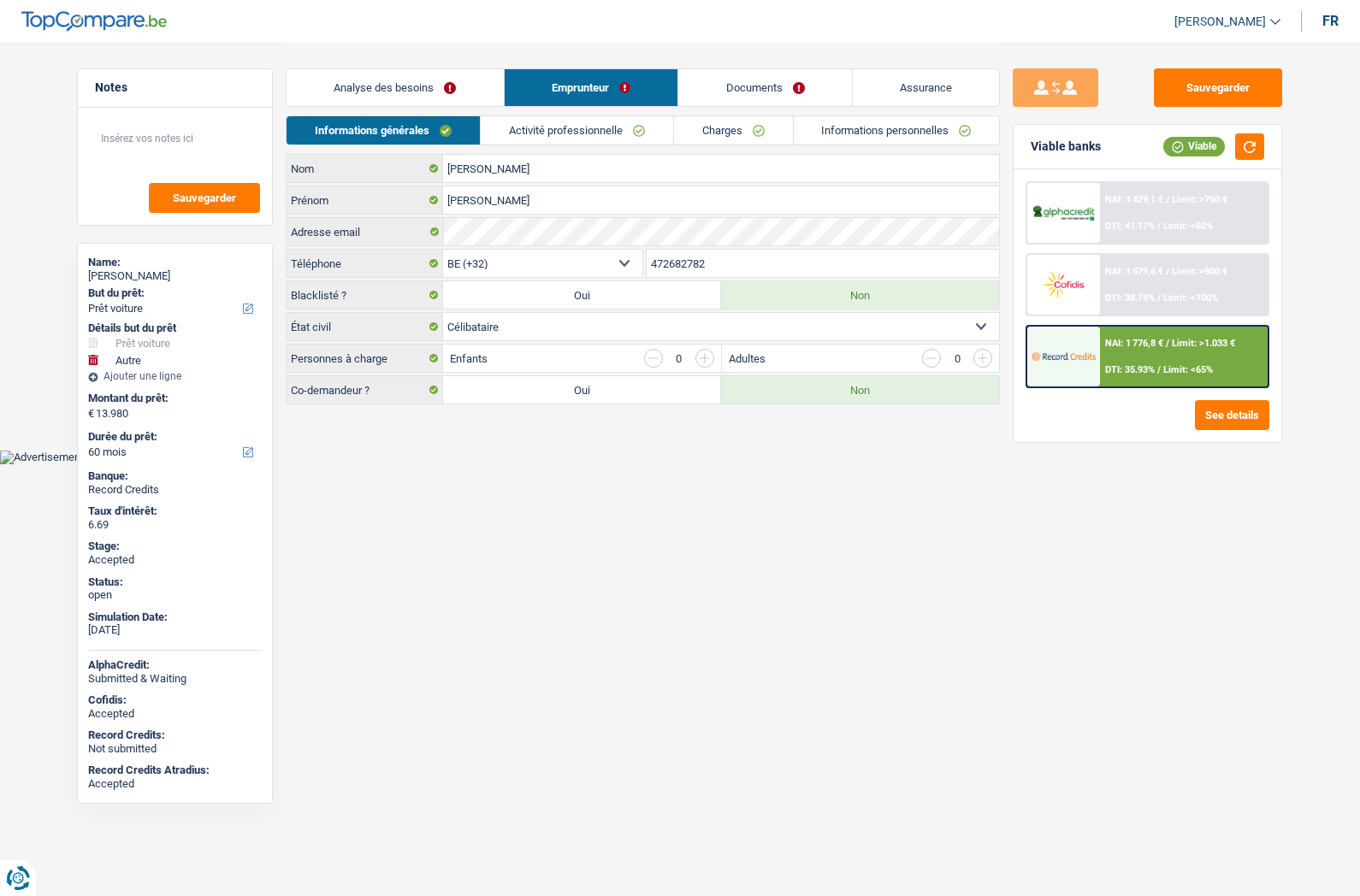
click at [131, 274] on div "[PERSON_NAME]" at bounding box center [175, 276] width 173 height 14
copy div "[PERSON_NAME]"
click at [667, 265] on input "472682782" at bounding box center [822, 263] width 353 height 27
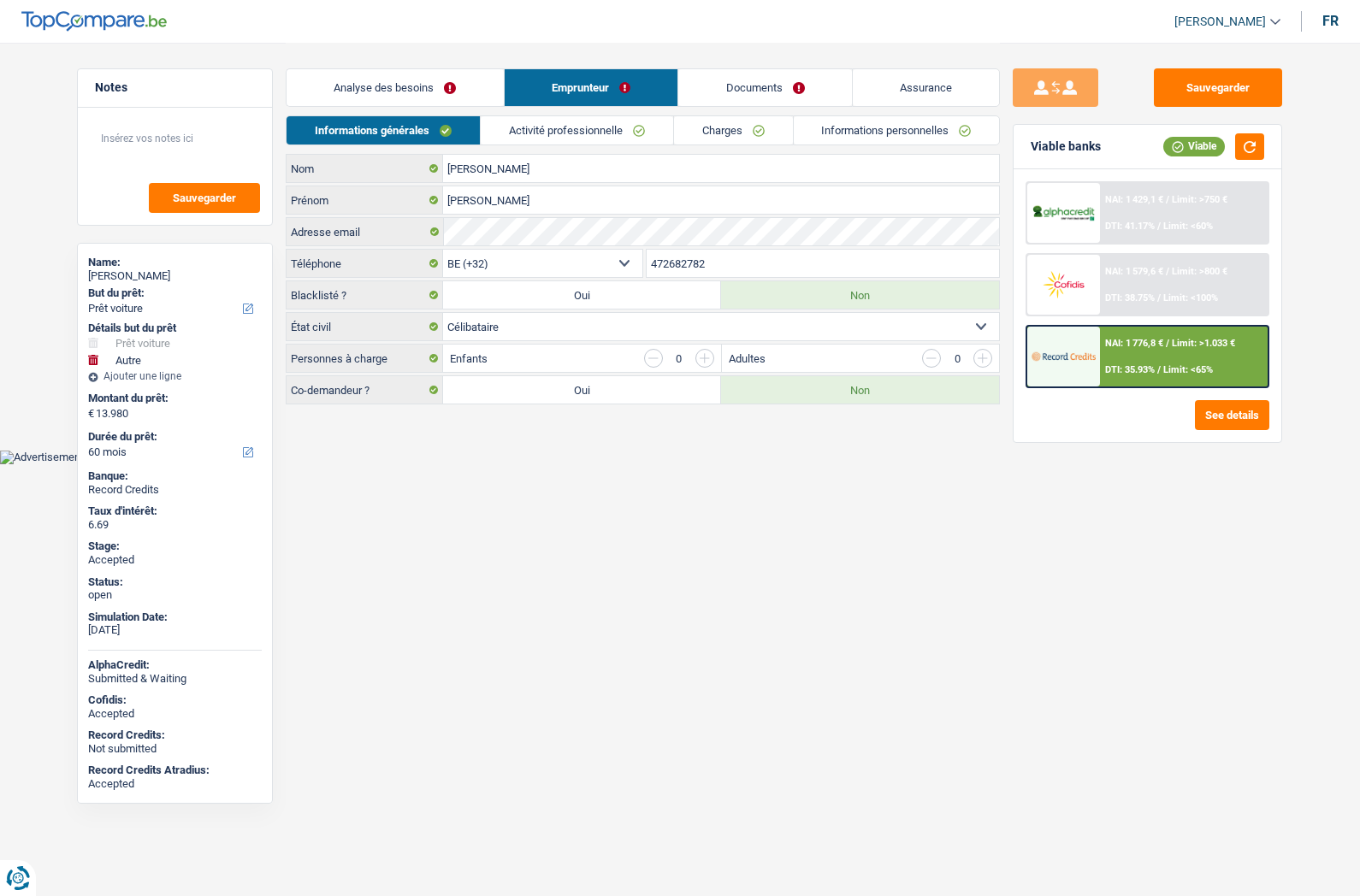
click at [667, 265] on input "472682782" at bounding box center [822, 263] width 353 height 27
click at [929, 86] on link "Assurance" at bounding box center [926, 88] width 147 height 37
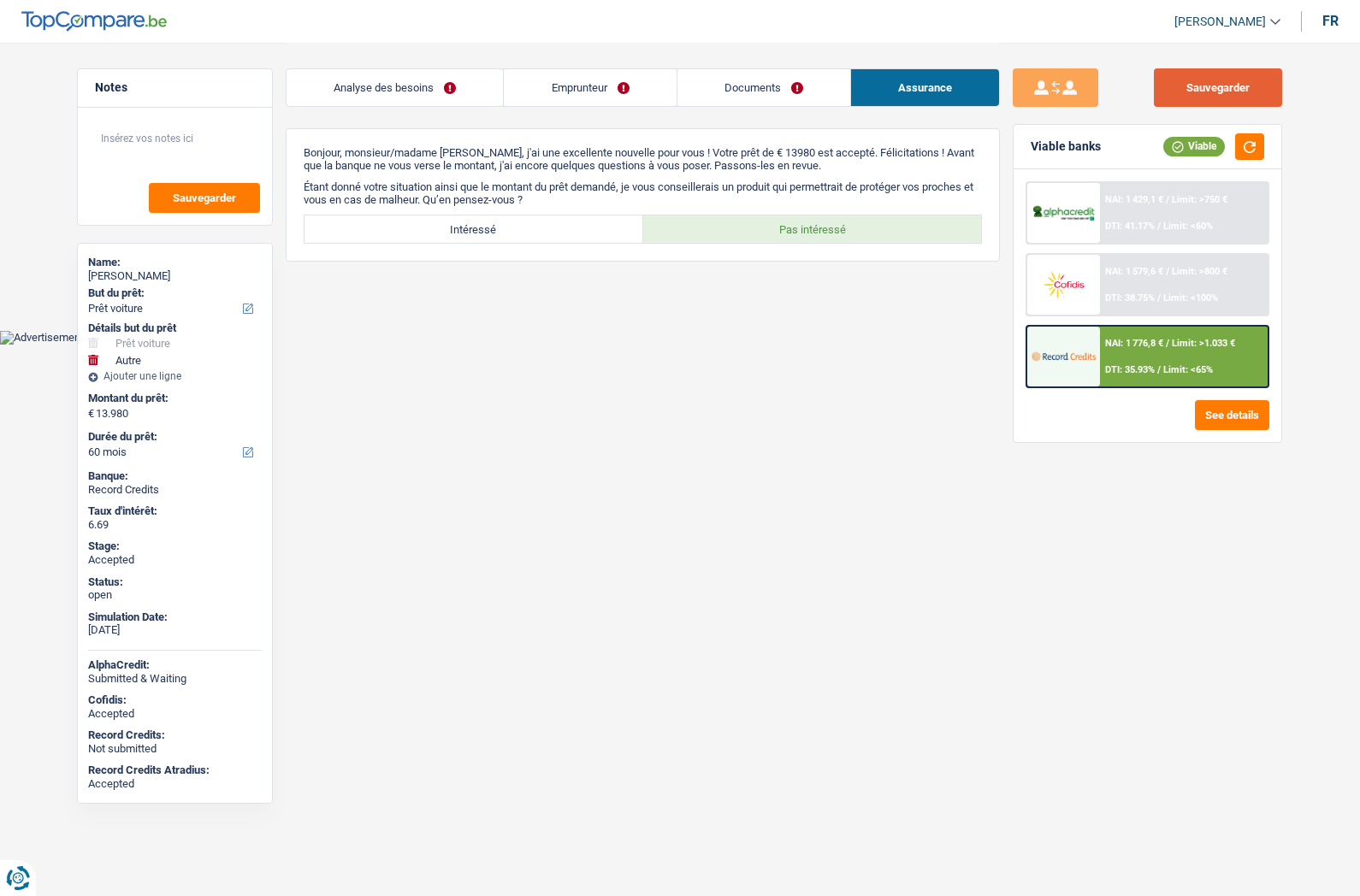
click at [1180, 79] on button "Sauvegarder" at bounding box center [1218, 88] width 128 height 39
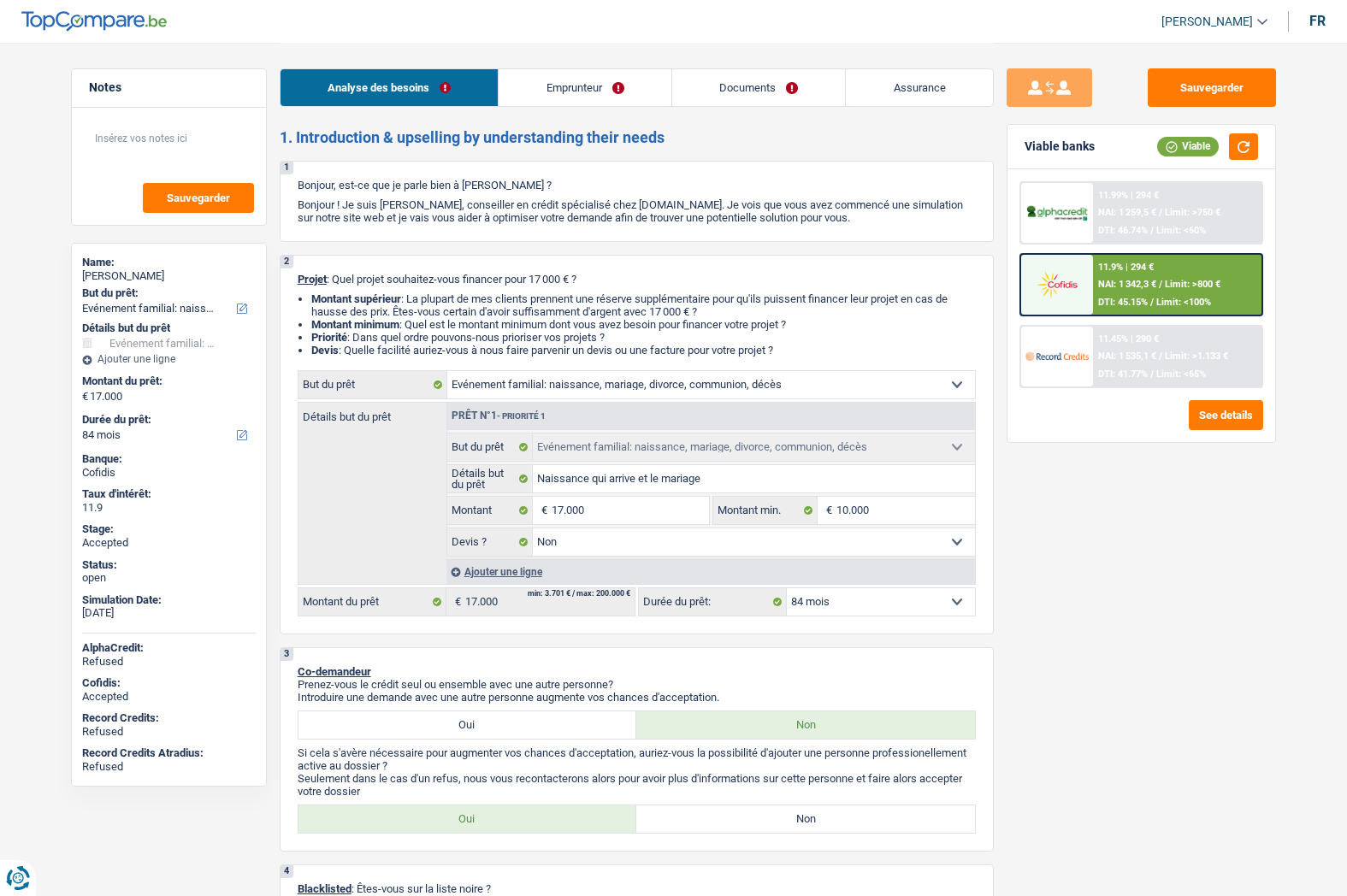
select select "familyEvent"
select select "84"
select select "familyEvent"
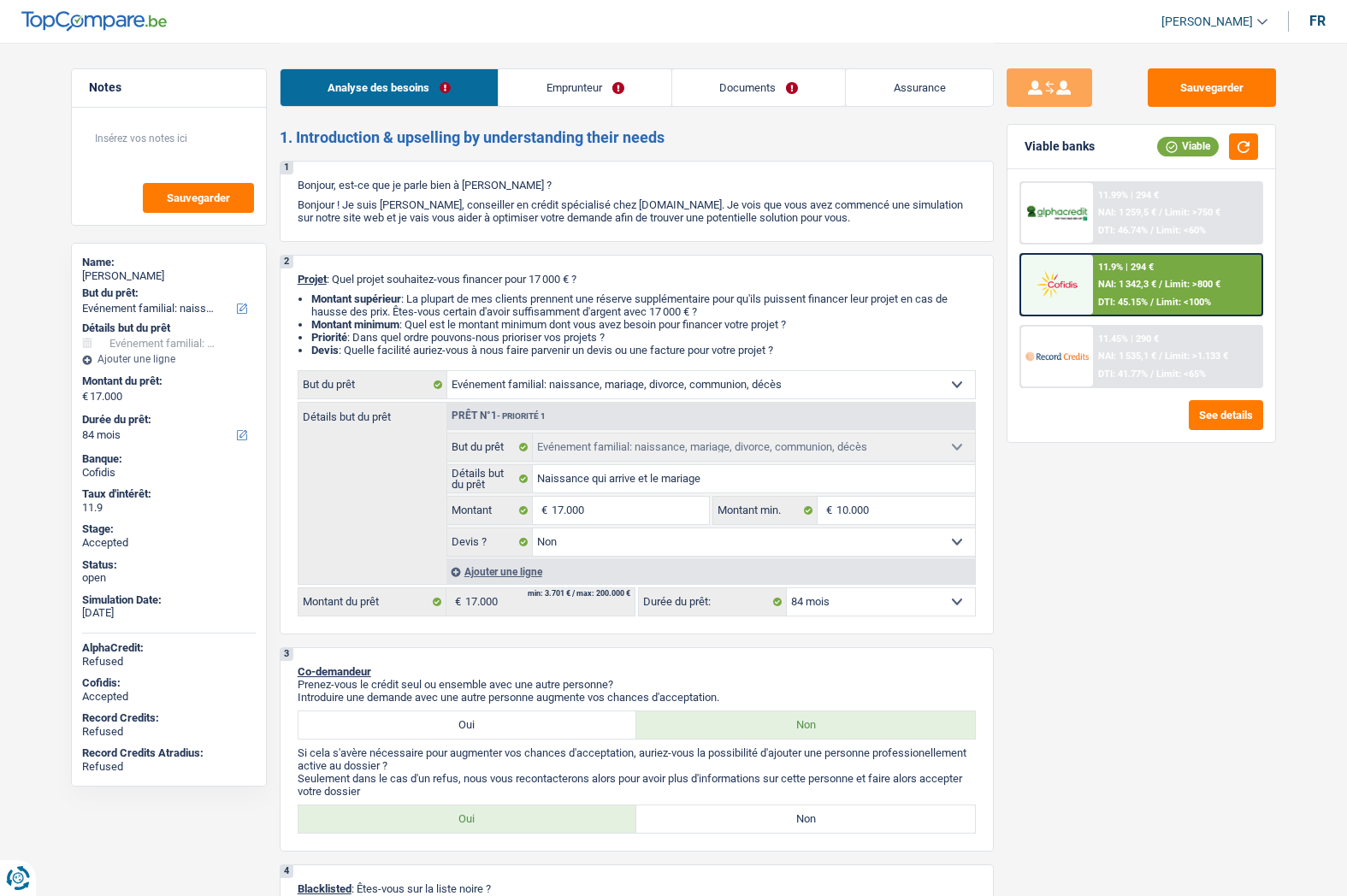
select select "false"
select select "84"
select select "worker"
select select "netSalary"
select select "mealVouchers"
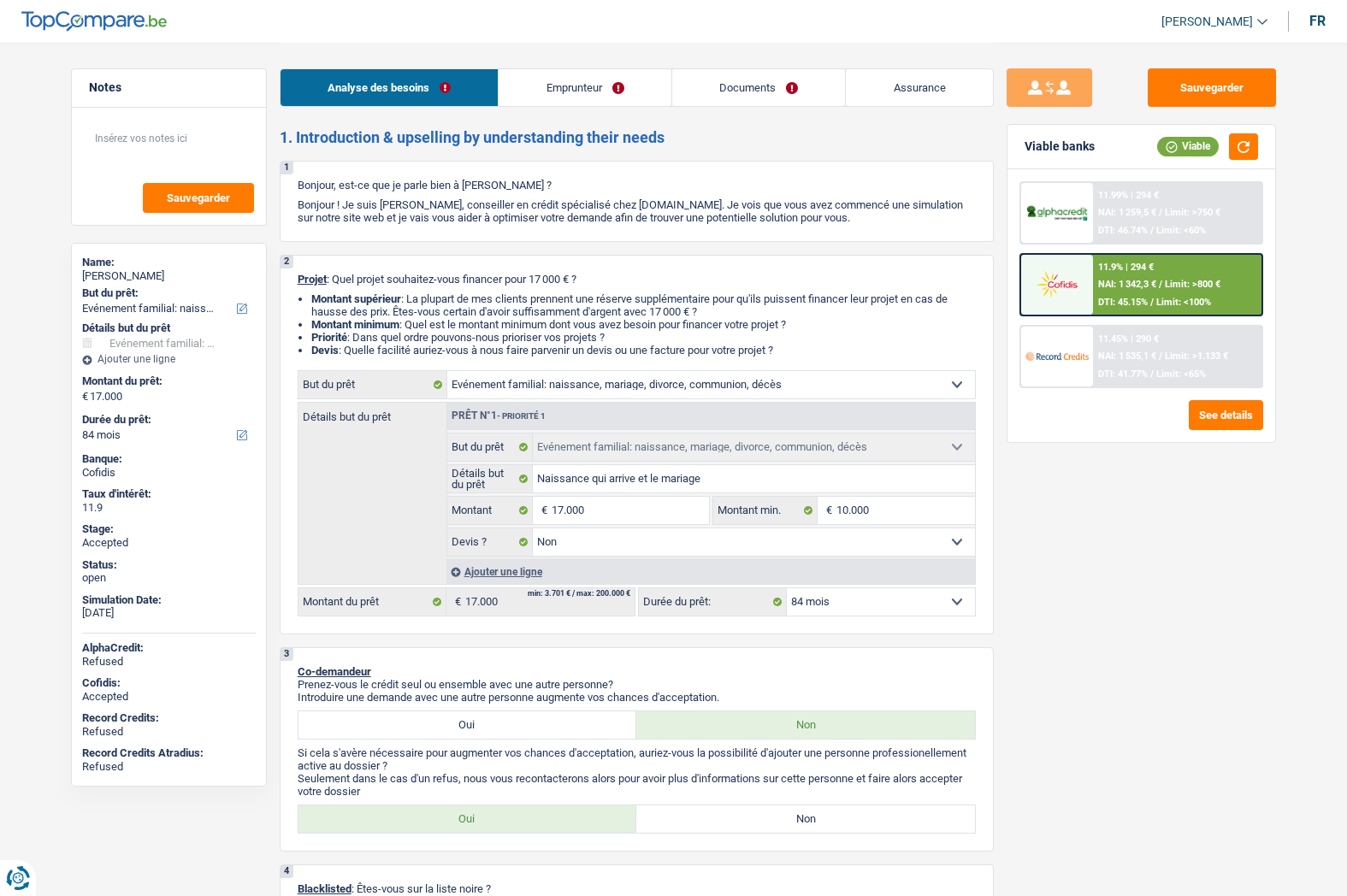
select select "familyAllowances"
select select "rents"
select select "carLoan"
select select "96"
select select "familyEvent"
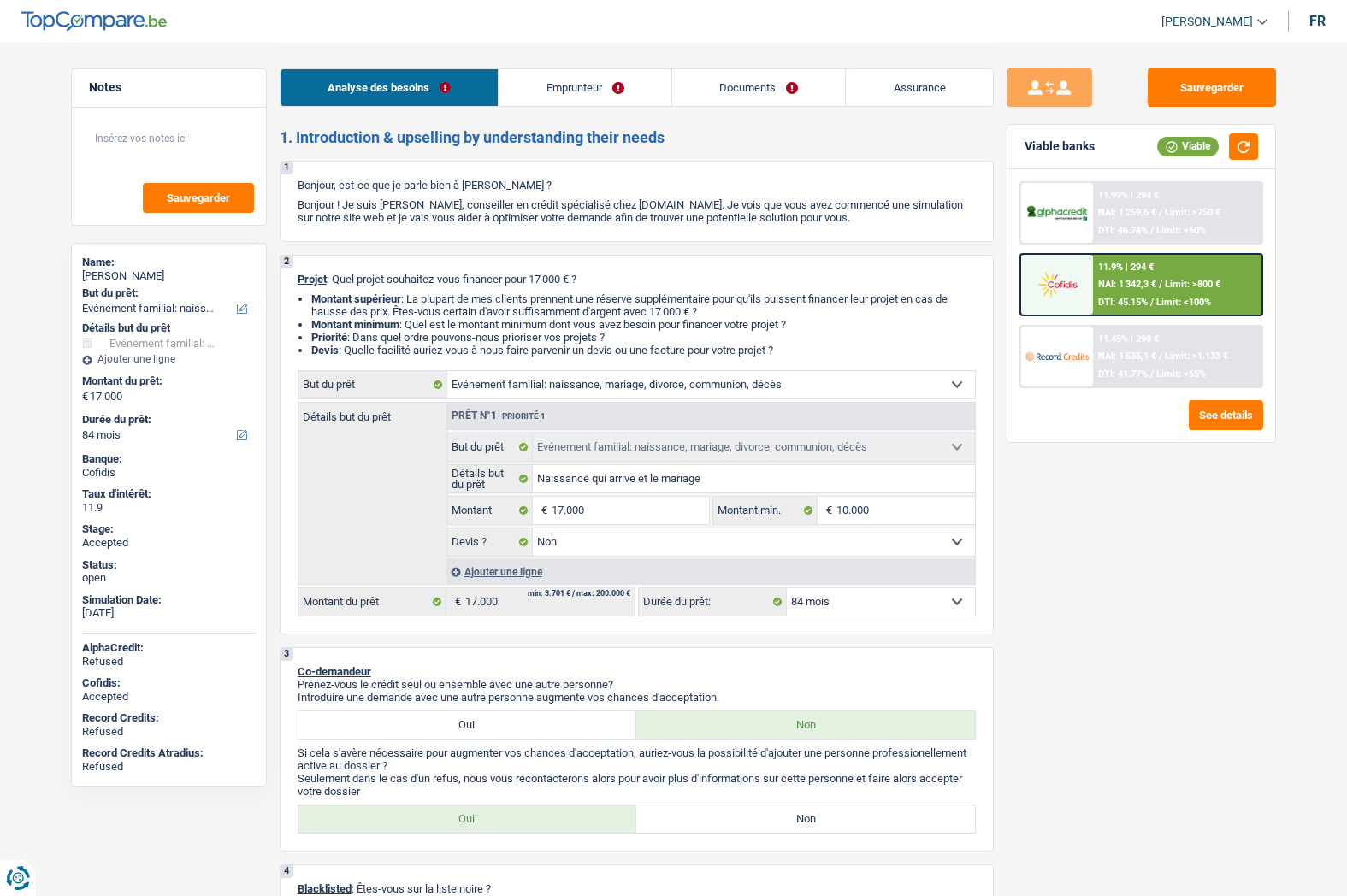
select select "familyEvent"
select select "false"
select select "84"
click at [911, 97] on link "Assurance" at bounding box center [918, 88] width 147 height 37
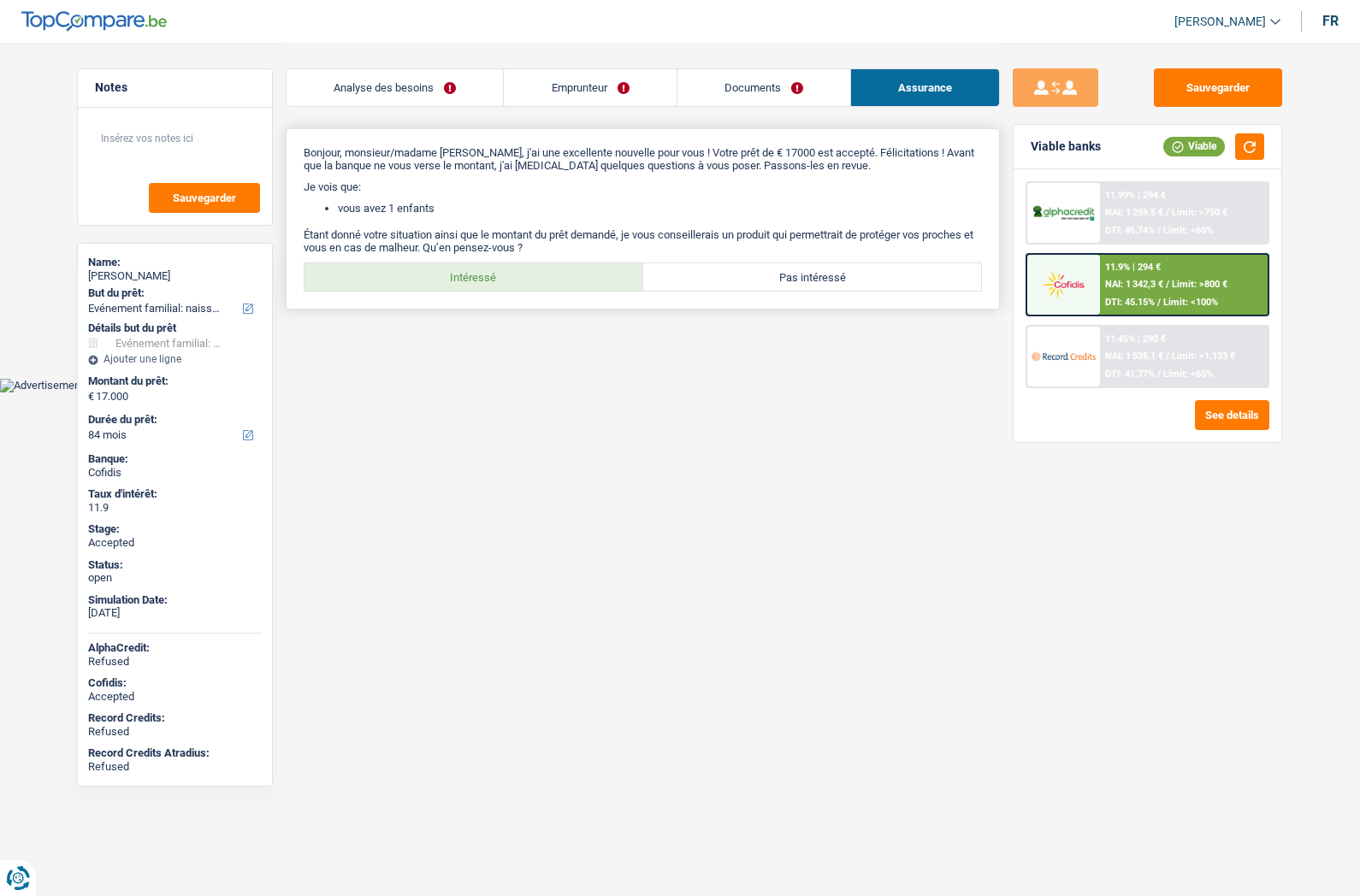
click at [447, 288] on label "Intéressé" at bounding box center [473, 277] width 338 height 27
click at [447, 288] on input "Intéressé" at bounding box center [473, 277] width 338 height 27
radio input "true"
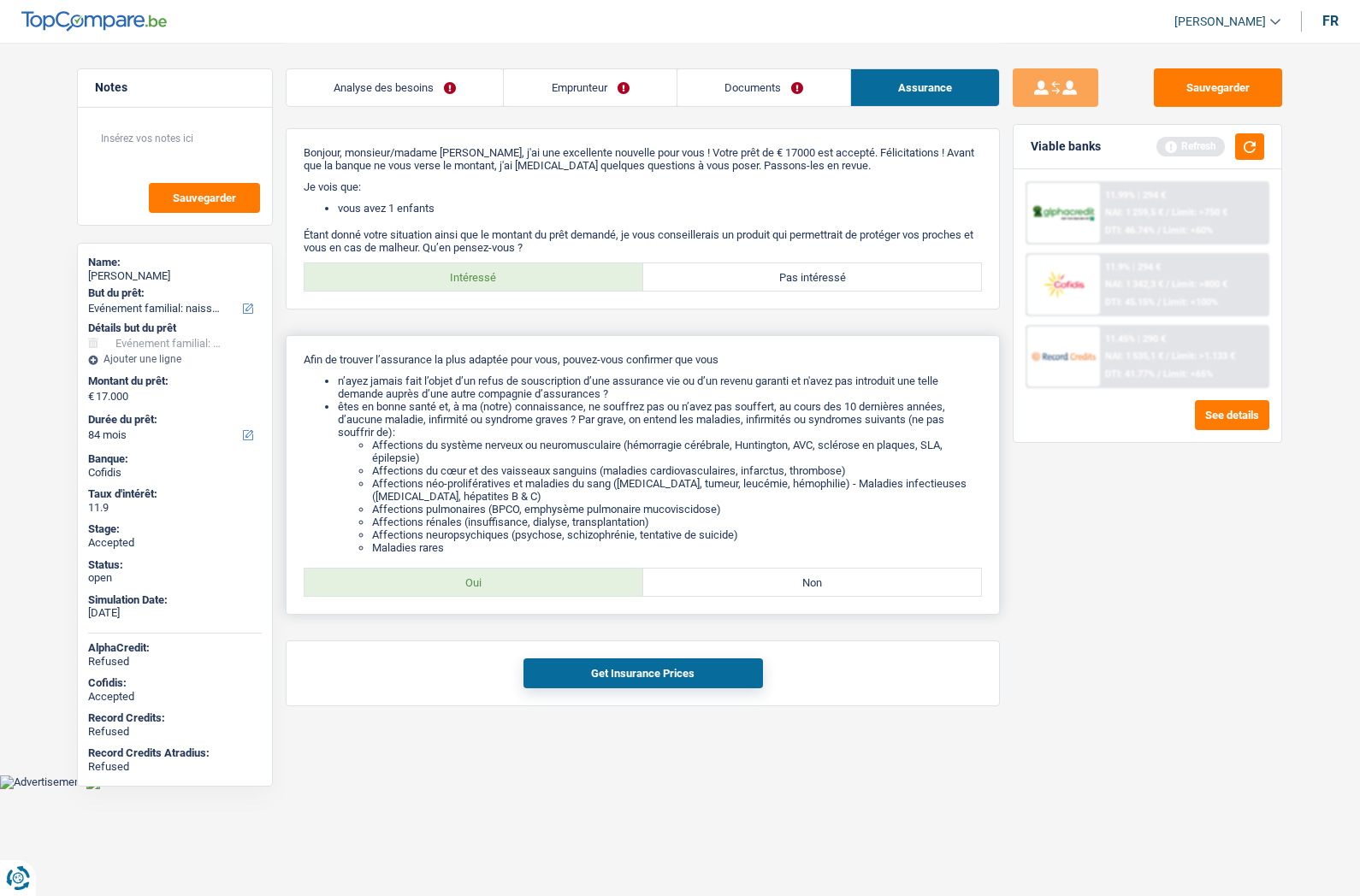
click at [486, 568] on label "Oui" at bounding box center [473, 582] width 338 height 27
click at [486, 568] on input "Oui" at bounding box center [473, 582] width 338 height 27
radio input "true"
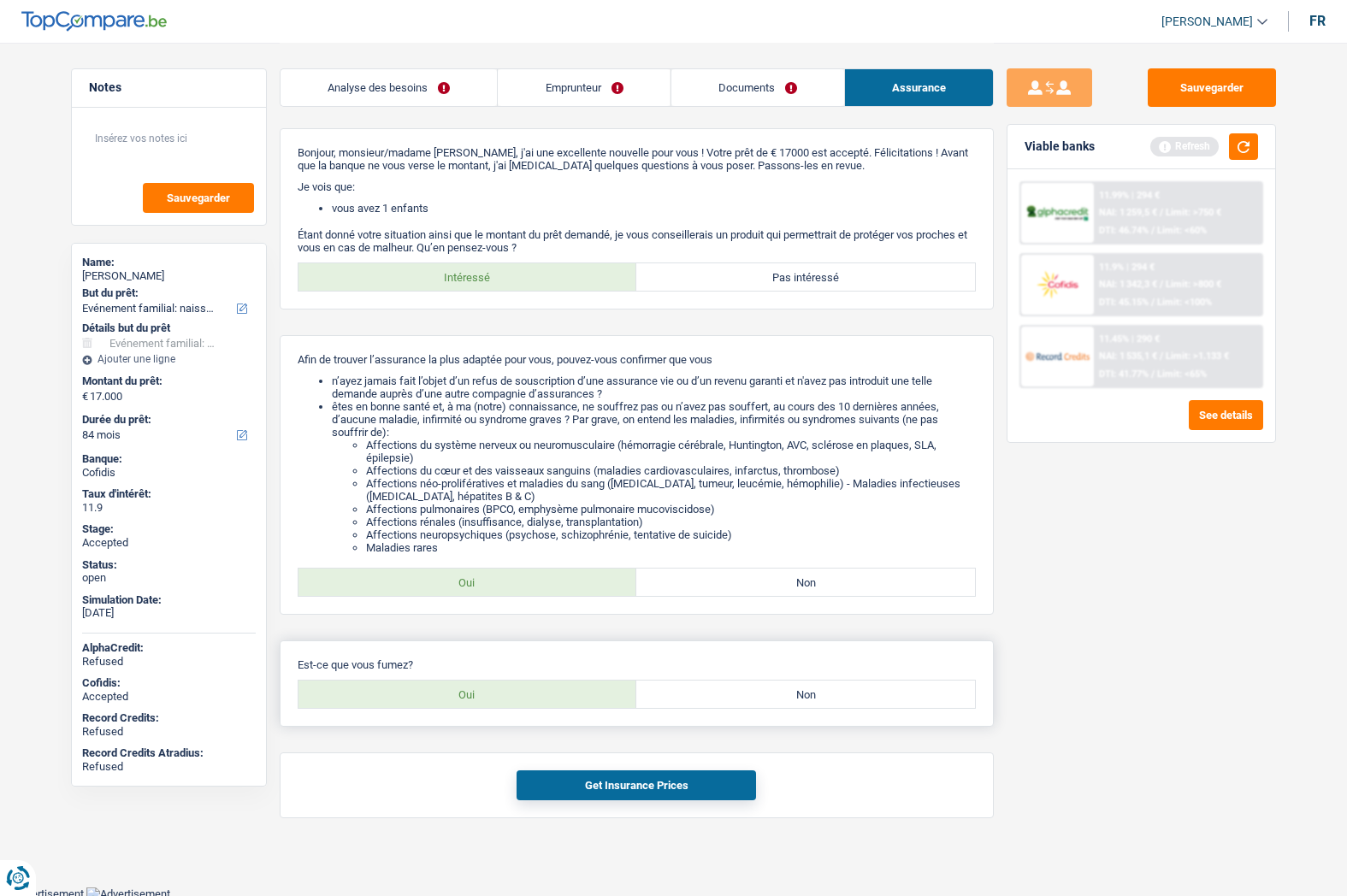
click at [509, 693] on label "Oui" at bounding box center [467, 694] width 338 height 27
click at [509, 693] on input "Oui" at bounding box center [467, 694] width 338 height 27
radio input "true"
click at [584, 785] on button "Get Insurance Prices" at bounding box center [635, 785] width 239 height 30
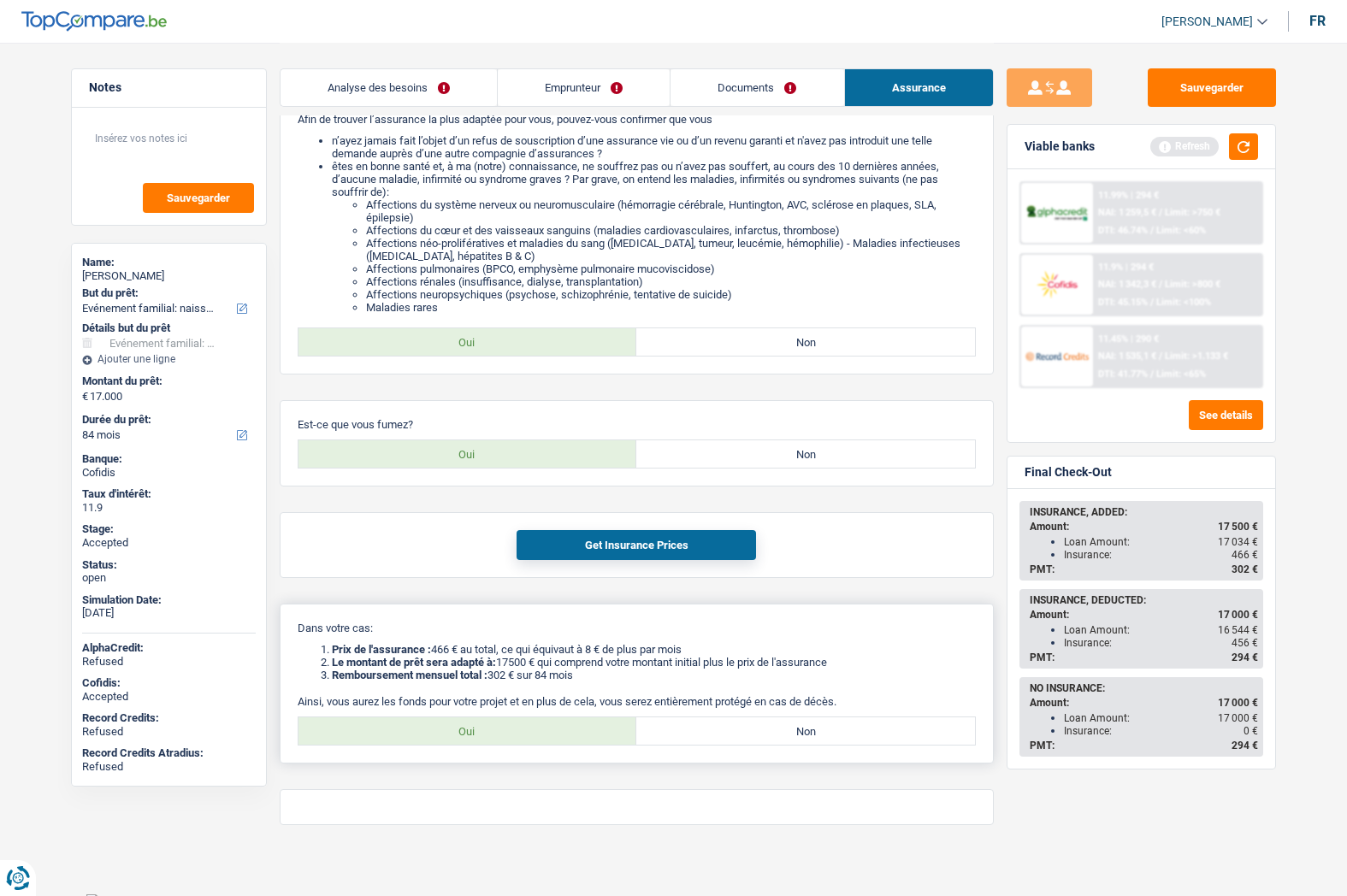
scroll to position [251, 0]
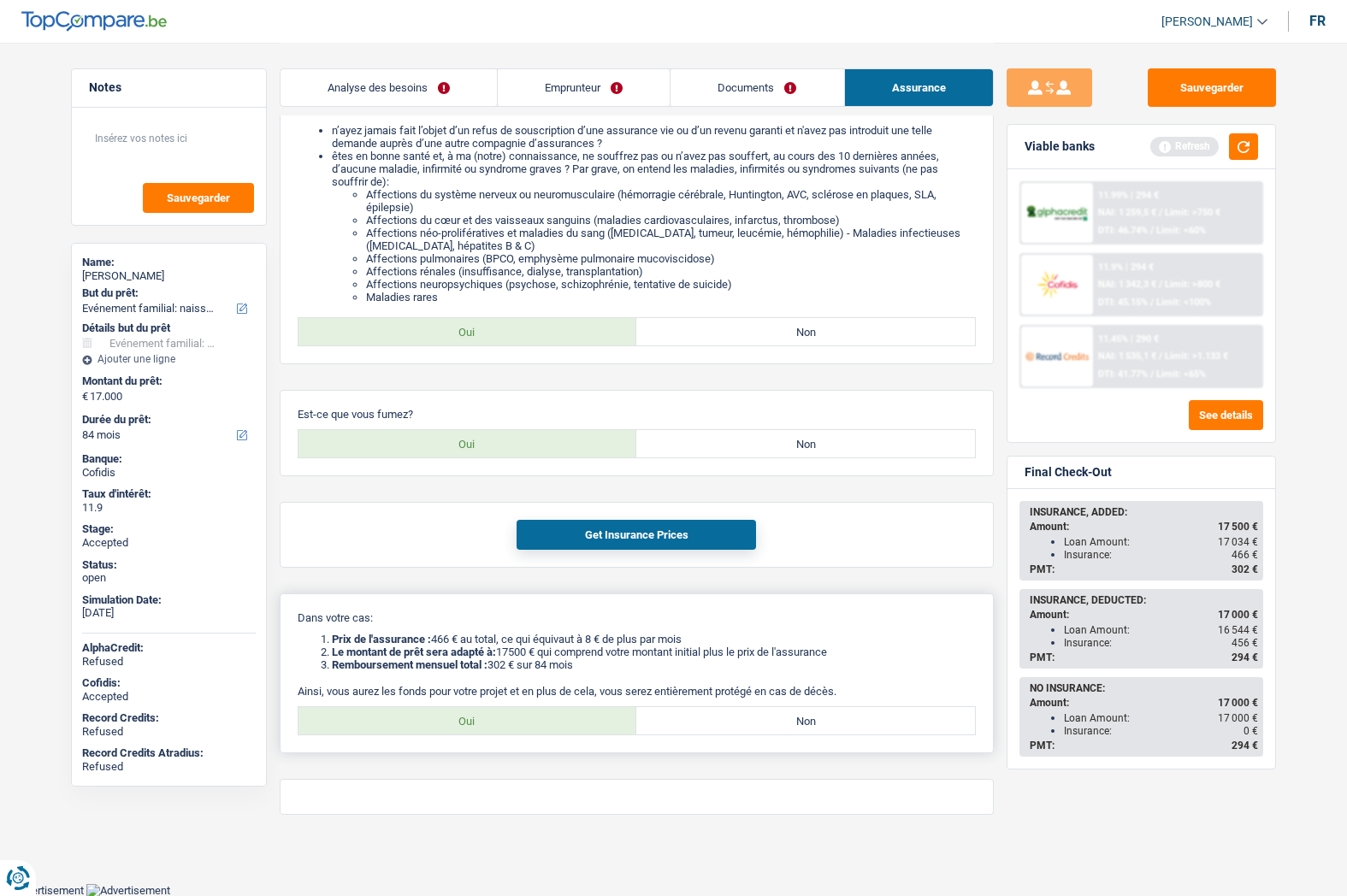
click at [450, 720] on label "Oui" at bounding box center [467, 721] width 338 height 27
click at [450, 720] on input "Oui" at bounding box center [467, 721] width 338 height 27
radio input "true"
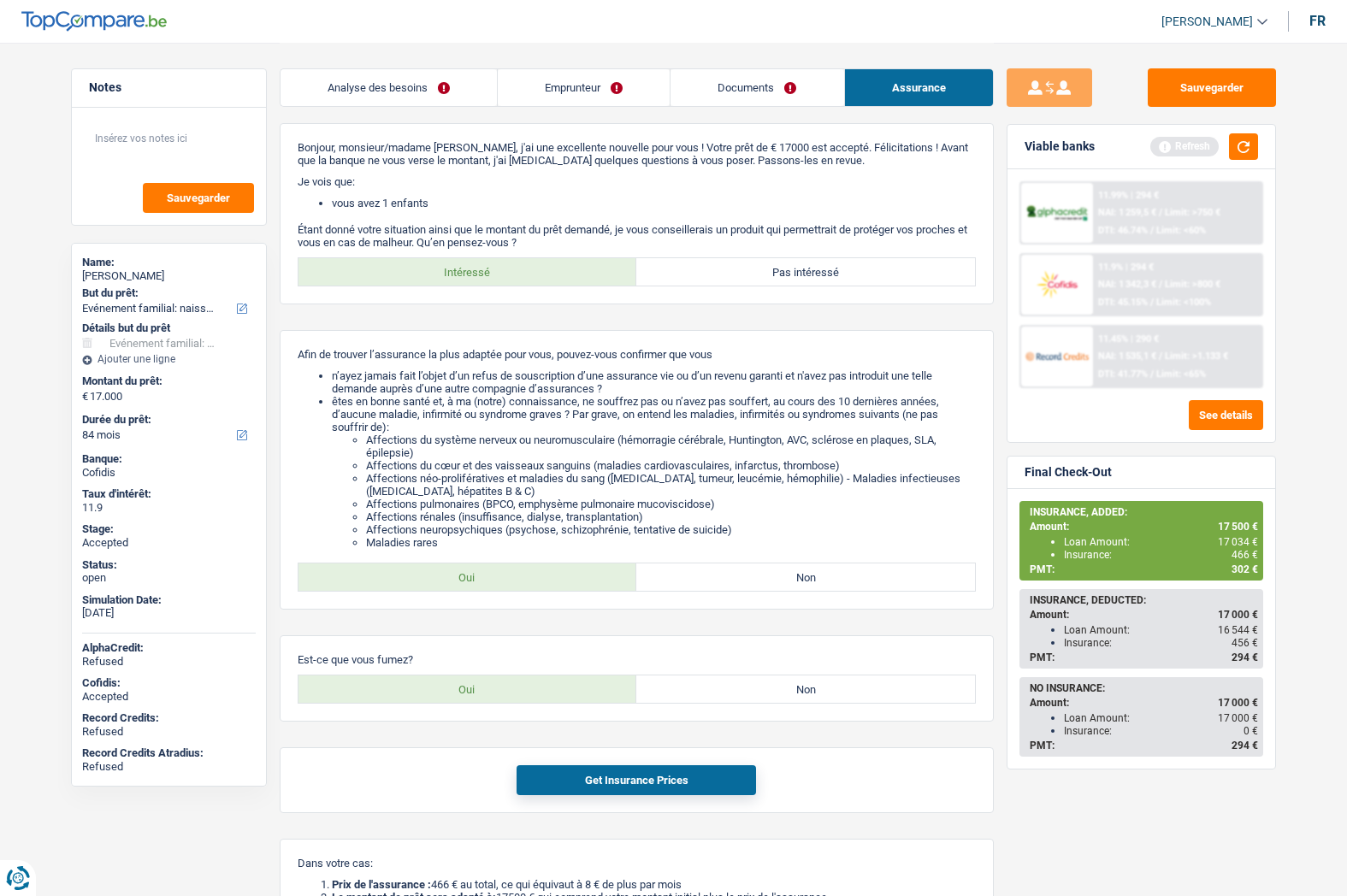
scroll to position [0, 0]
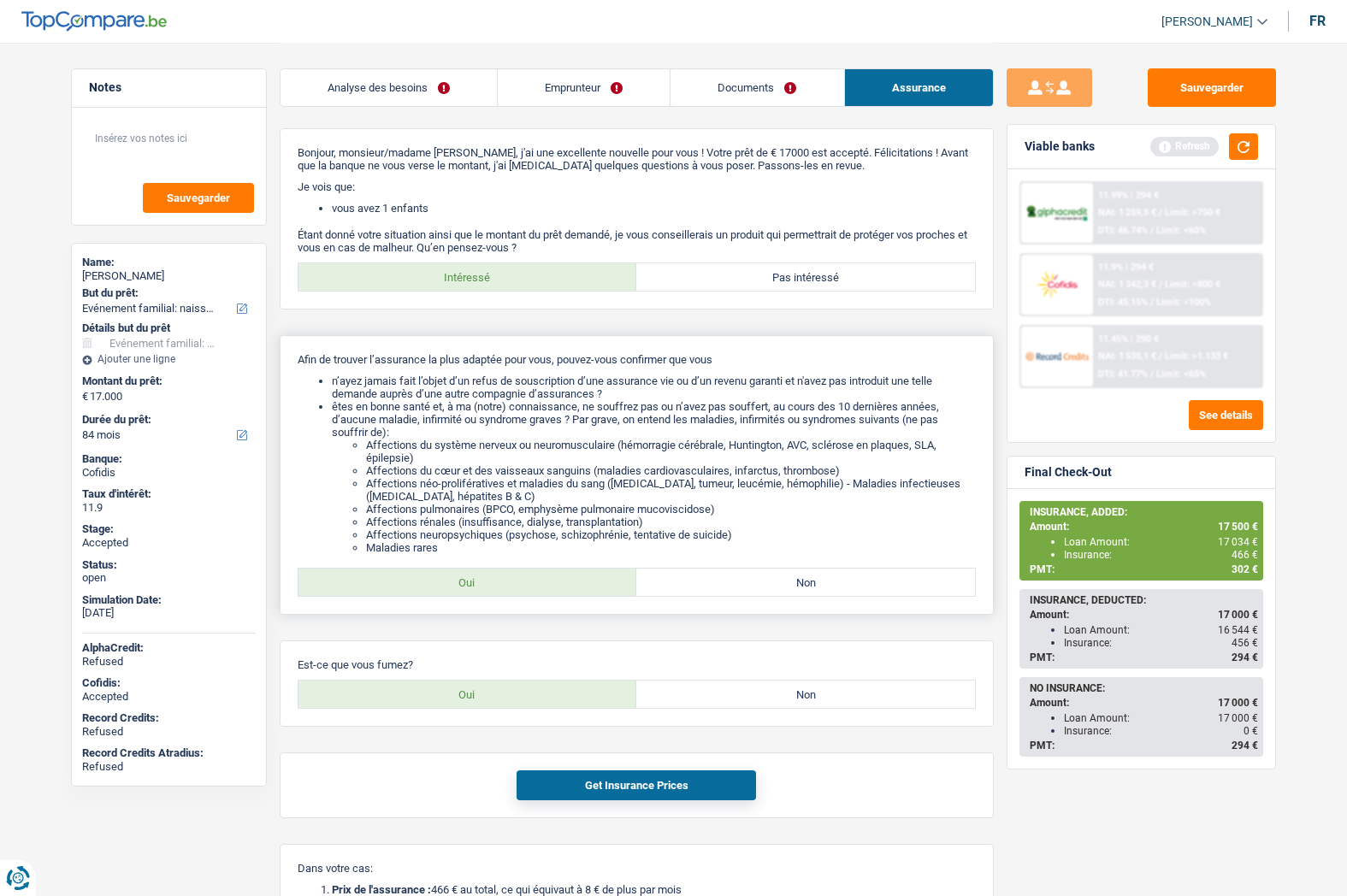
click at [699, 497] on li "Affections néo-prolifératives et maladies du sang ([MEDICAL_DATA], tumeur, leuc…" at bounding box center [671, 490] width 610 height 25
click at [679, 481] on li "Affections néo-prolifératives et maladies du sang ([MEDICAL_DATA], tumeur, leuc…" at bounding box center [671, 490] width 610 height 25
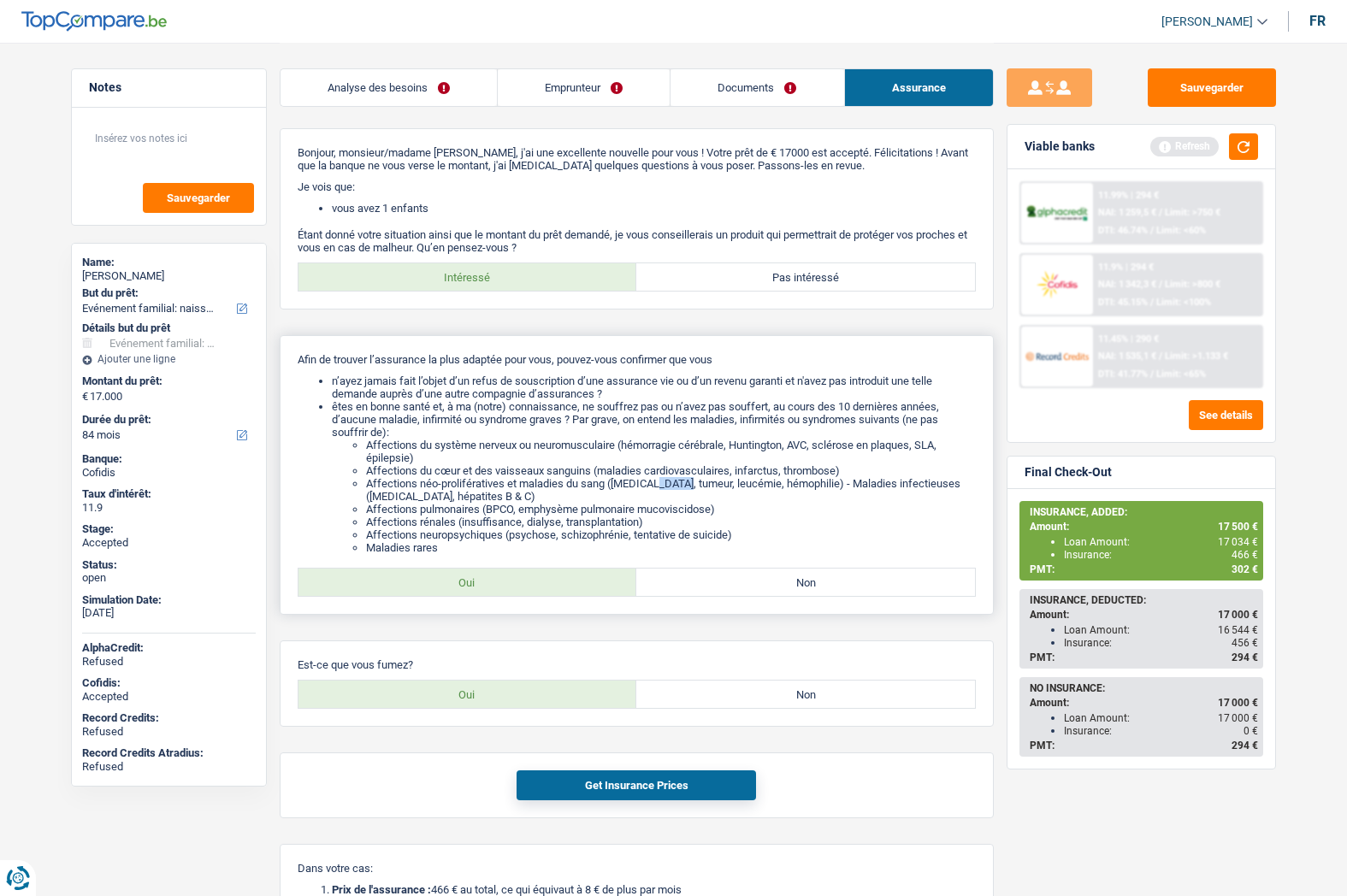
click at [679, 481] on li "Affections néo-prolifératives et maladies du sang ([MEDICAL_DATA], tumeur, leuc…" at bounding box center [671, 490] width 610 height 25
click at [660, 538] on li "Affections neuropsychiques (psychose, schizophrénie, tentative de suicide)" at bounding box center [671, 535] width 610 height 13
click at [660, 537] on li "Affections neuropsychiques (psychose, schizophrénie, tentative de suicide)" at bounding box center [671, 535] width 610 height 13
click at [660, 535] on li "Affections neuropsychiques (psychose, schizophrénie, tentative de suicide)" at bounding box center [671, 535] width 610 height 13
click at [660, 534] on li "Affections neuropsychiques (psychose, schizophrénie, tentative de suicide)" at bounding box center [671, 535] width 610 height 13
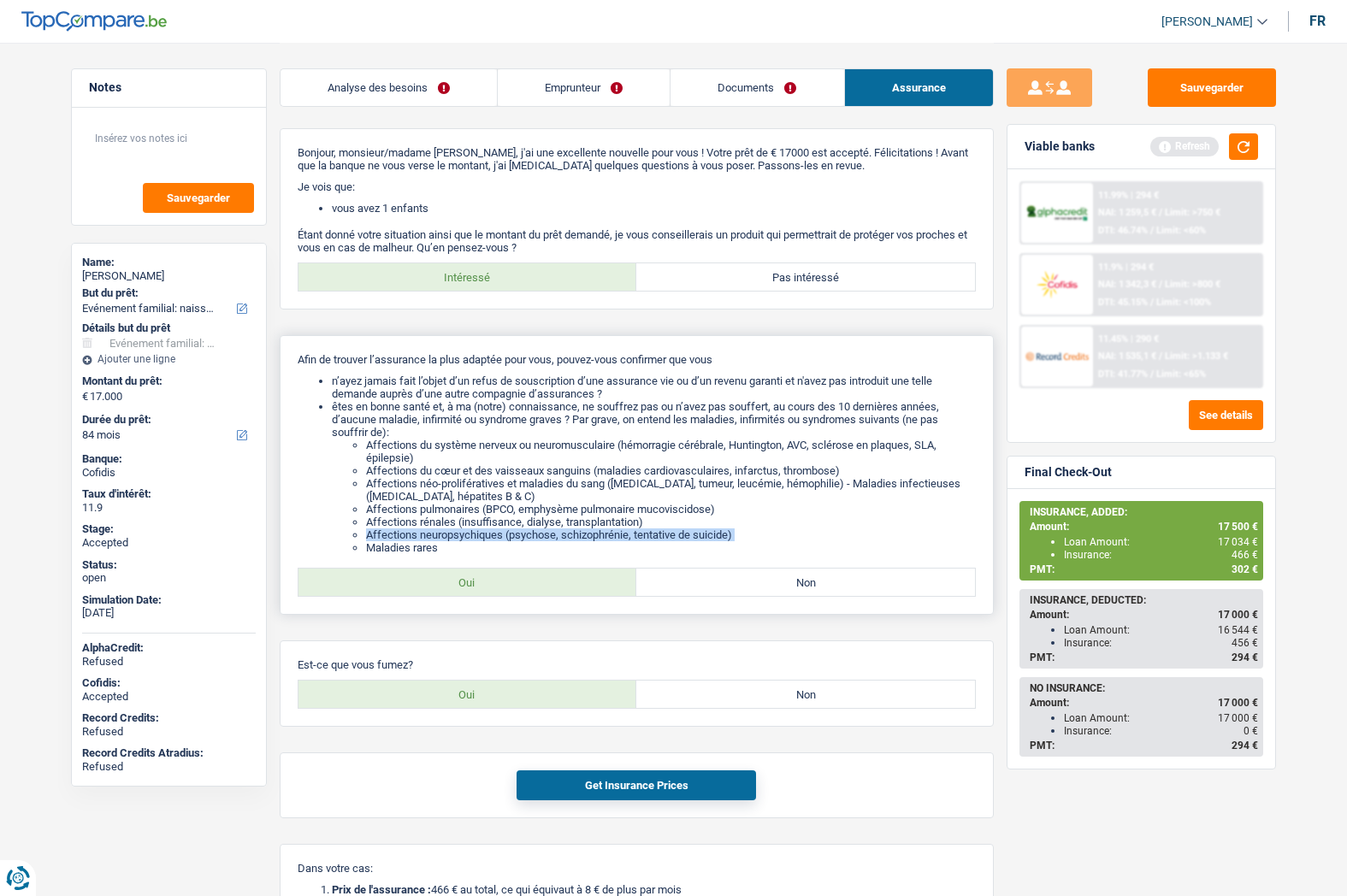
click at [660, 534] on li "Affections neuropsychiques (psychose, schizophrénie, tentative de suicide)" at bounding box center [671, 535] width 610 height 13
click at [684, 684] on label "Non" at bounding box center [805, 694] width 338 height 27
click at [684, 684] on input "Non" at bounding box center [805, 694] width 338 height 27
radio input "true"
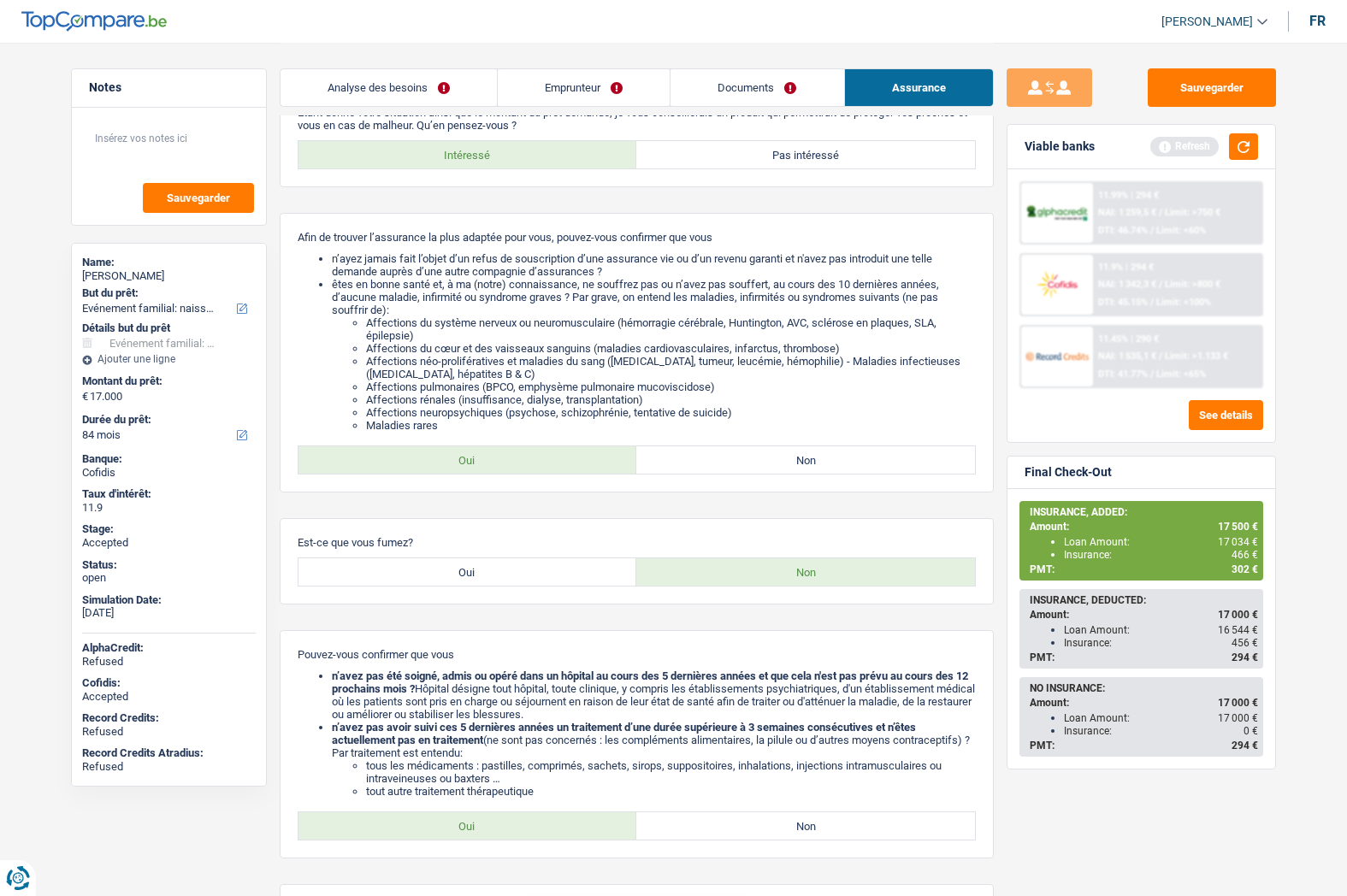
scroll to position [342, 0]
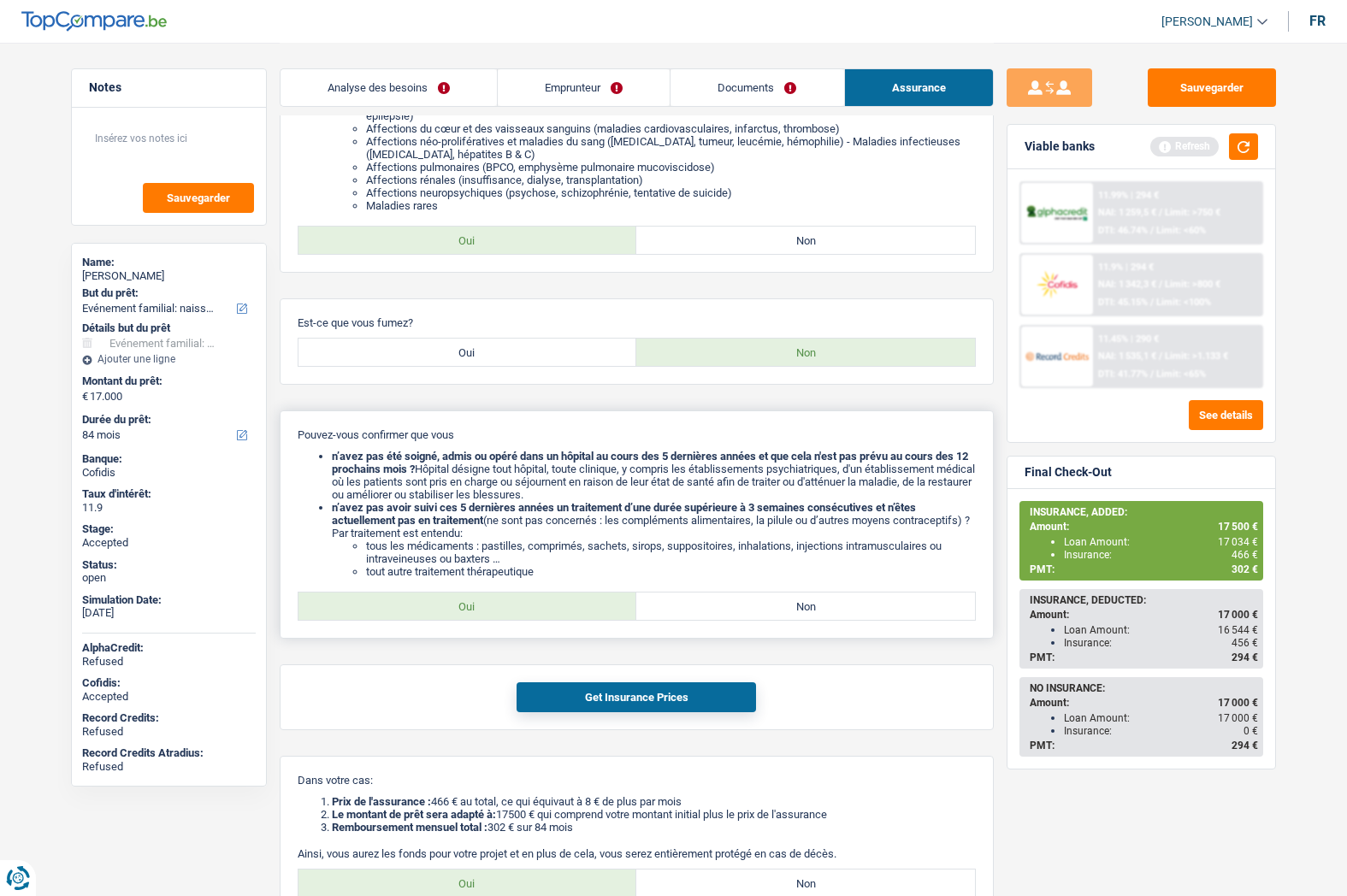
click at [531, 602] on label "Oui" at bounding box center [467, 606] width 338 height 27
click at [531, 602] on input "Oui" at bounding box center [467, 606] width 338 height 27
radio input "true"
click at [573, 693] on button "Get Insurance Prices" at bounding box center [635, 697] width 239 height 30
click at [651, 689] on button "Get Insurance Prices" at bounding box center [635, 697] width 239 height 30
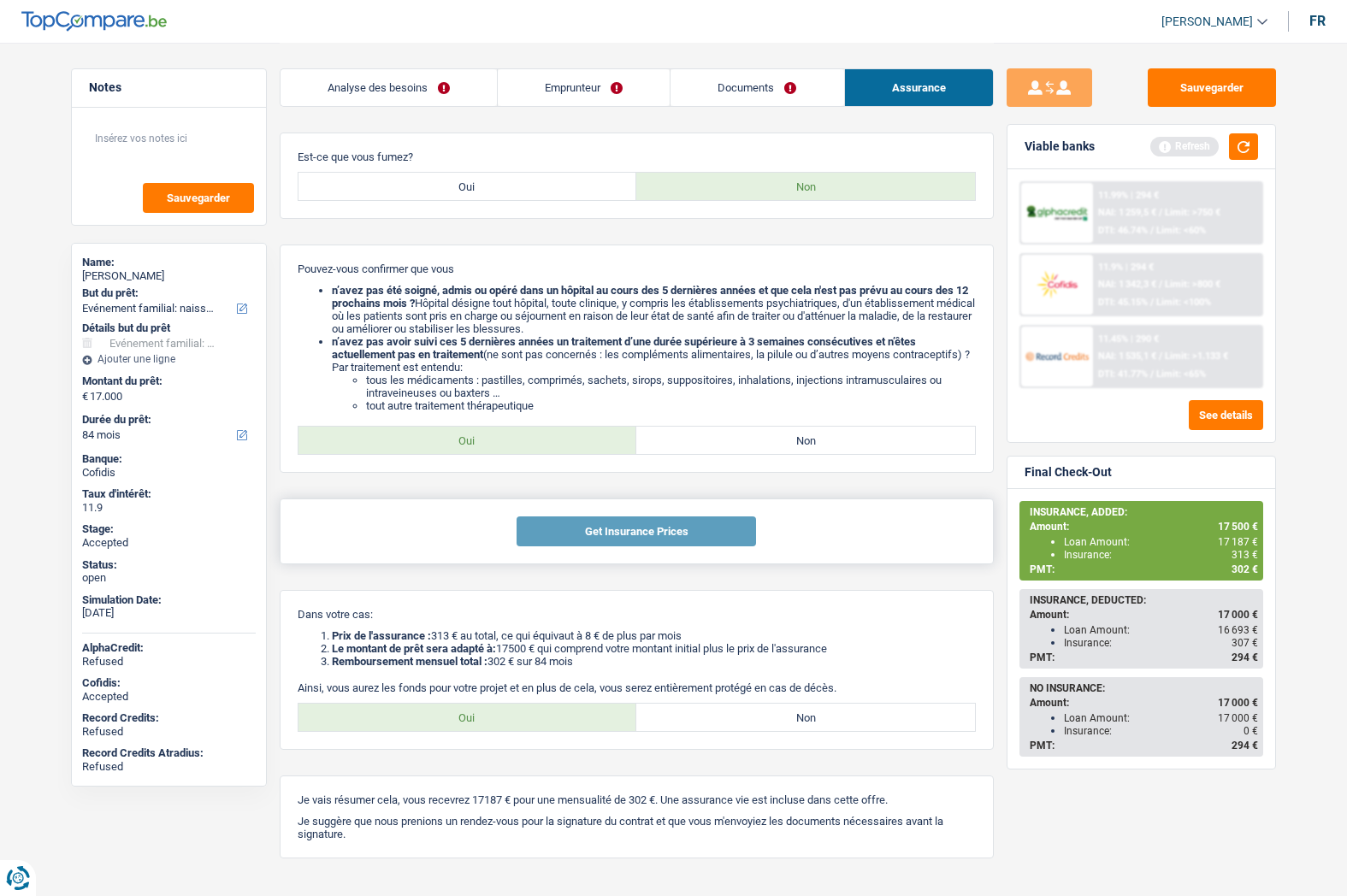
scroll to position [513, 0]
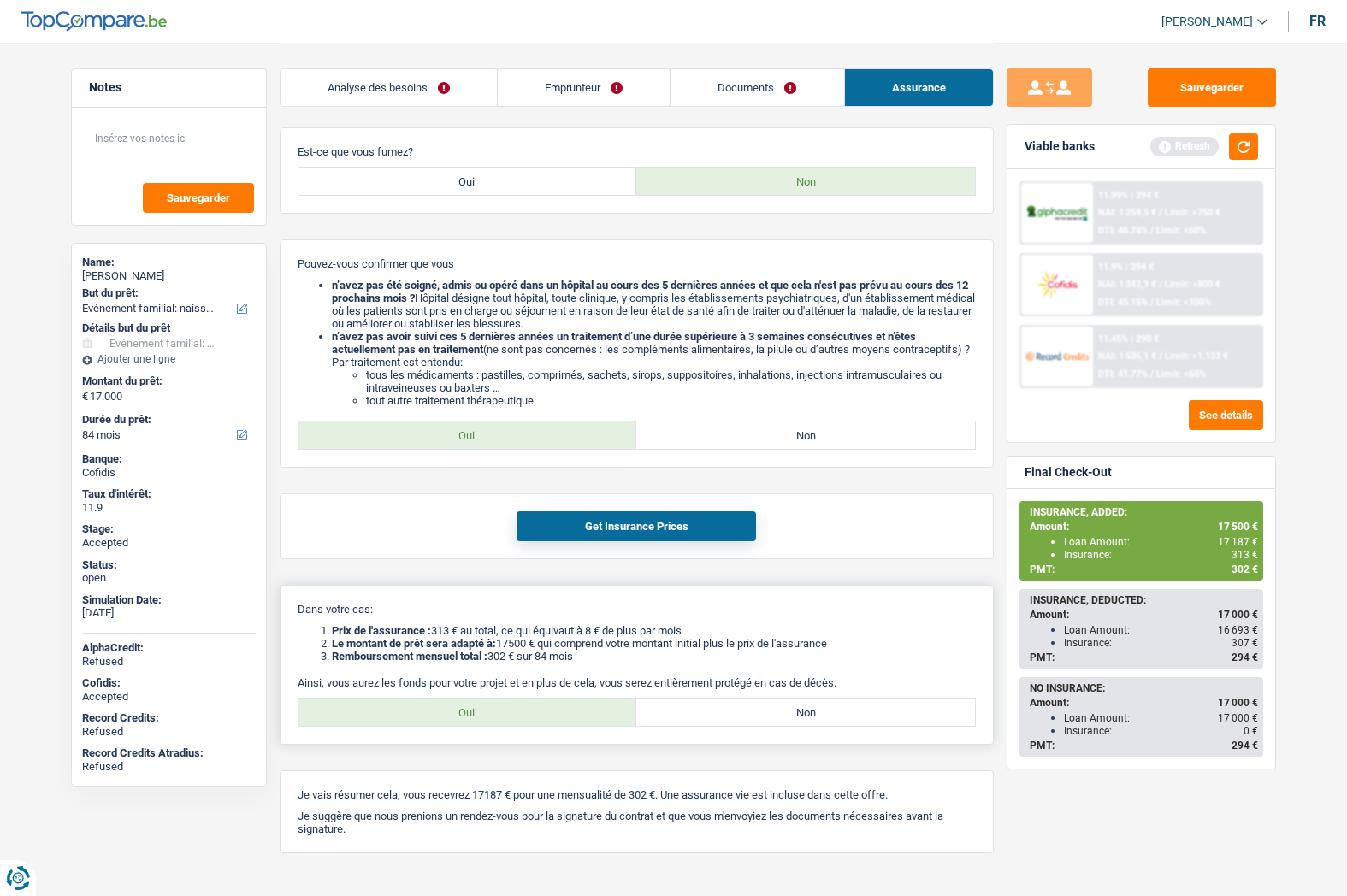
click at [687, 706] on label "Non" at bounding box center [805, 712] width 338 height 27
click at [687, 706] on input "Non" at bounding box center [805, 712] width 338 height 27
radio input "true"
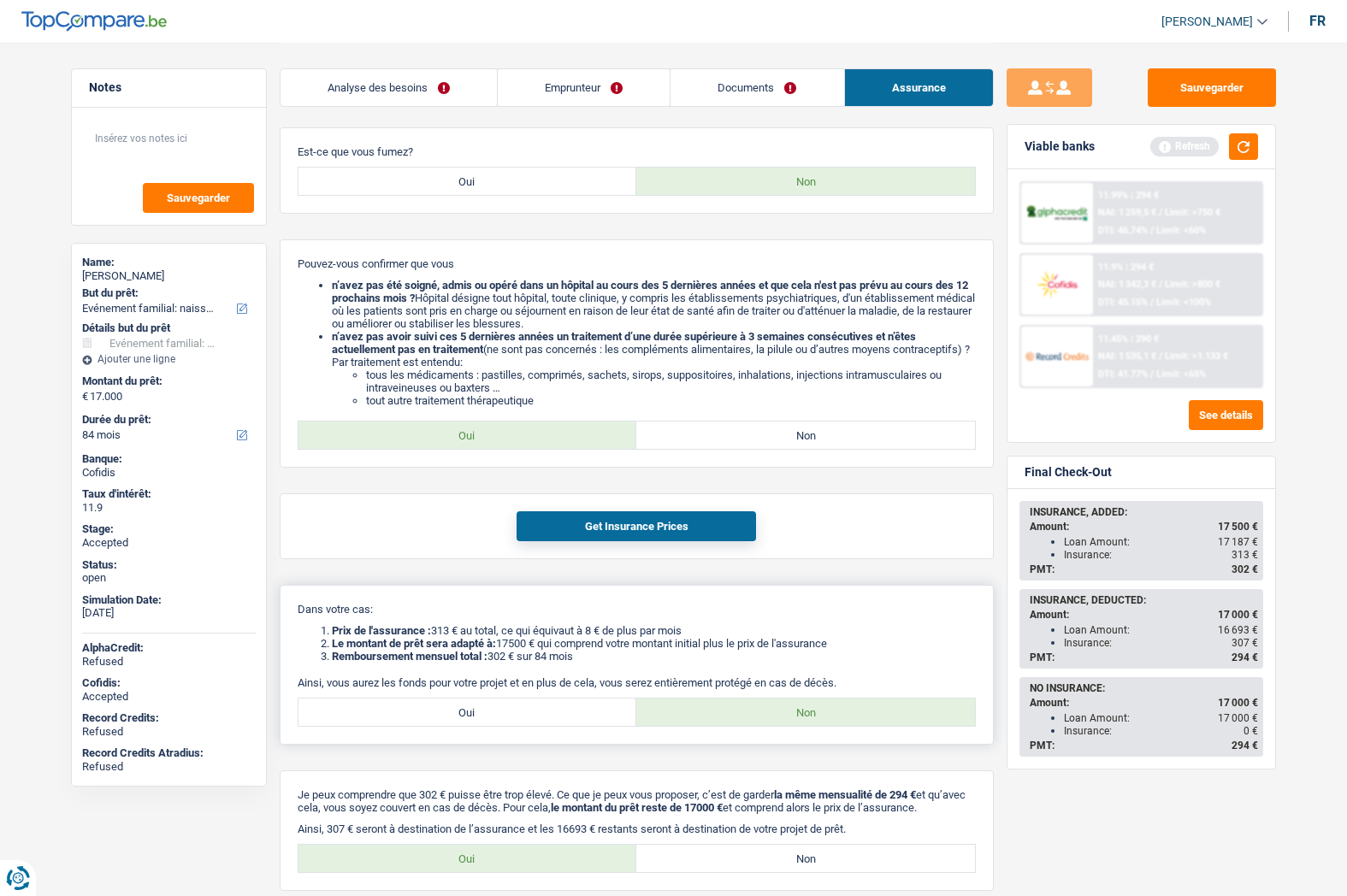
click at [498, 712] on label "Oui" at bounding box center [467, 712] width 338 height 27
click at [498, 712] on input "Oui" at bounding box center [467, 712] width 338 height 27
radio input "true"
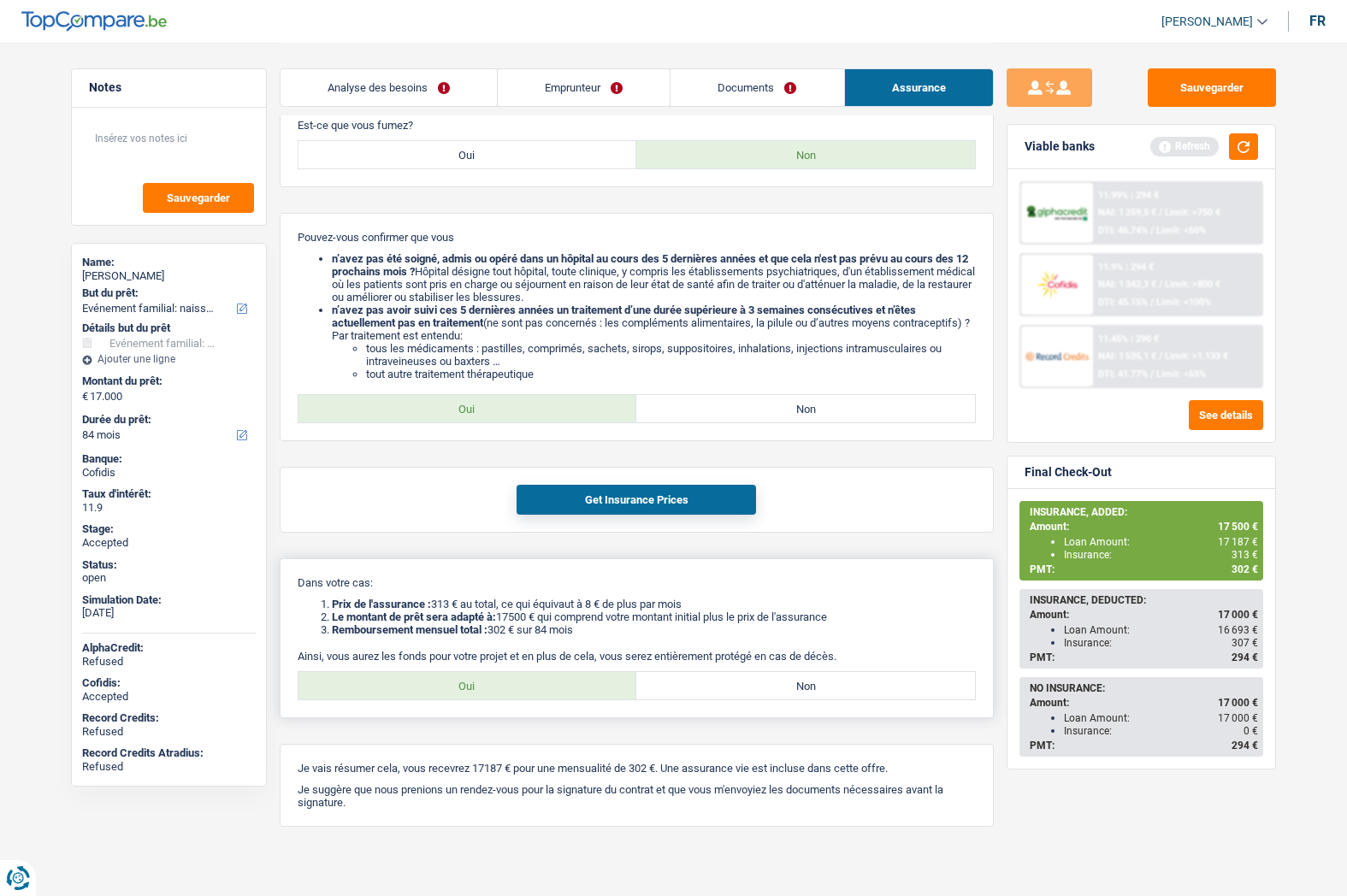
scroll to position [551, 0]
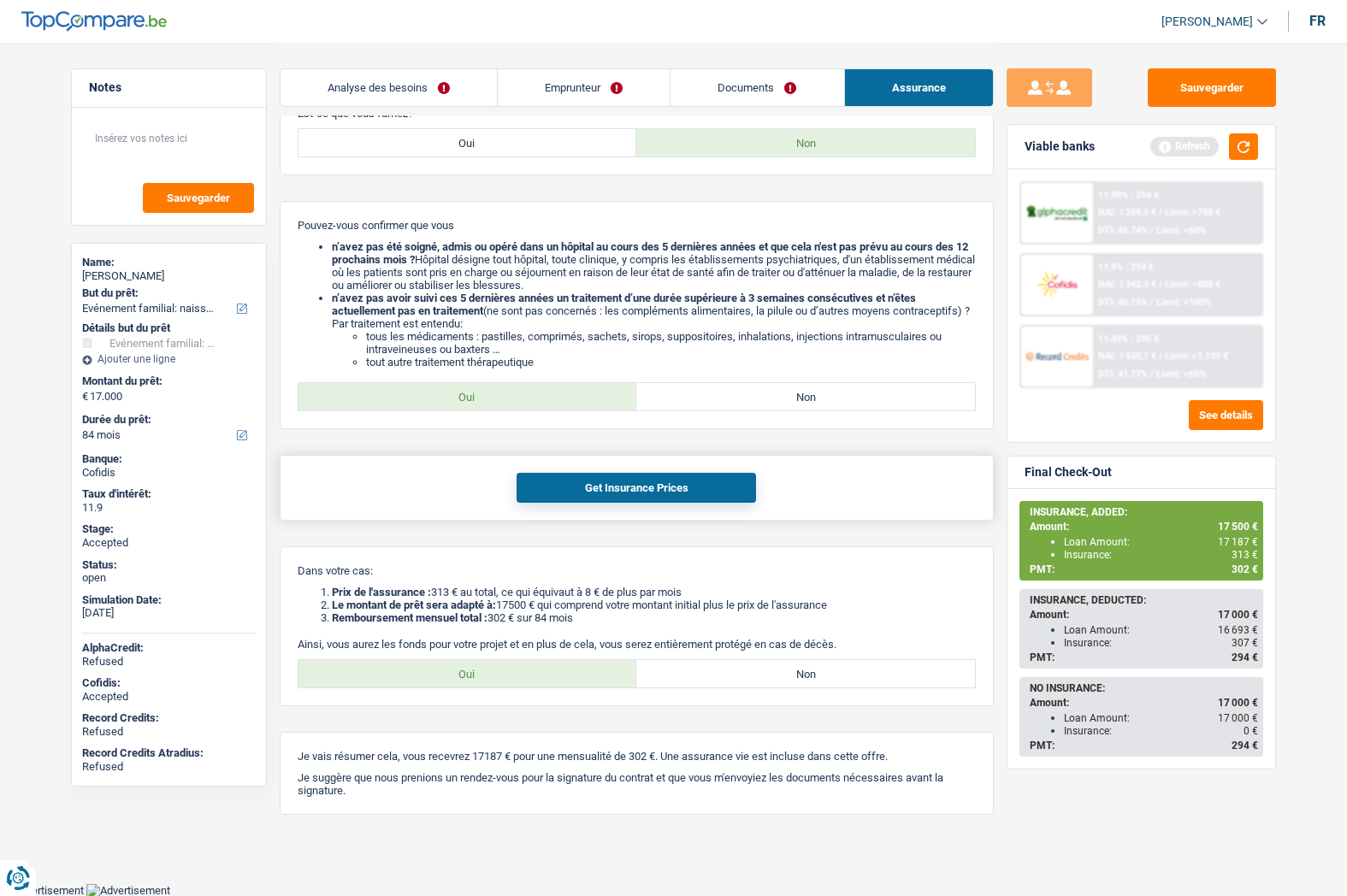
click at [609, 485] on button "Get Insurance Prices" at bounding box center [635, 487] width 239 height 30
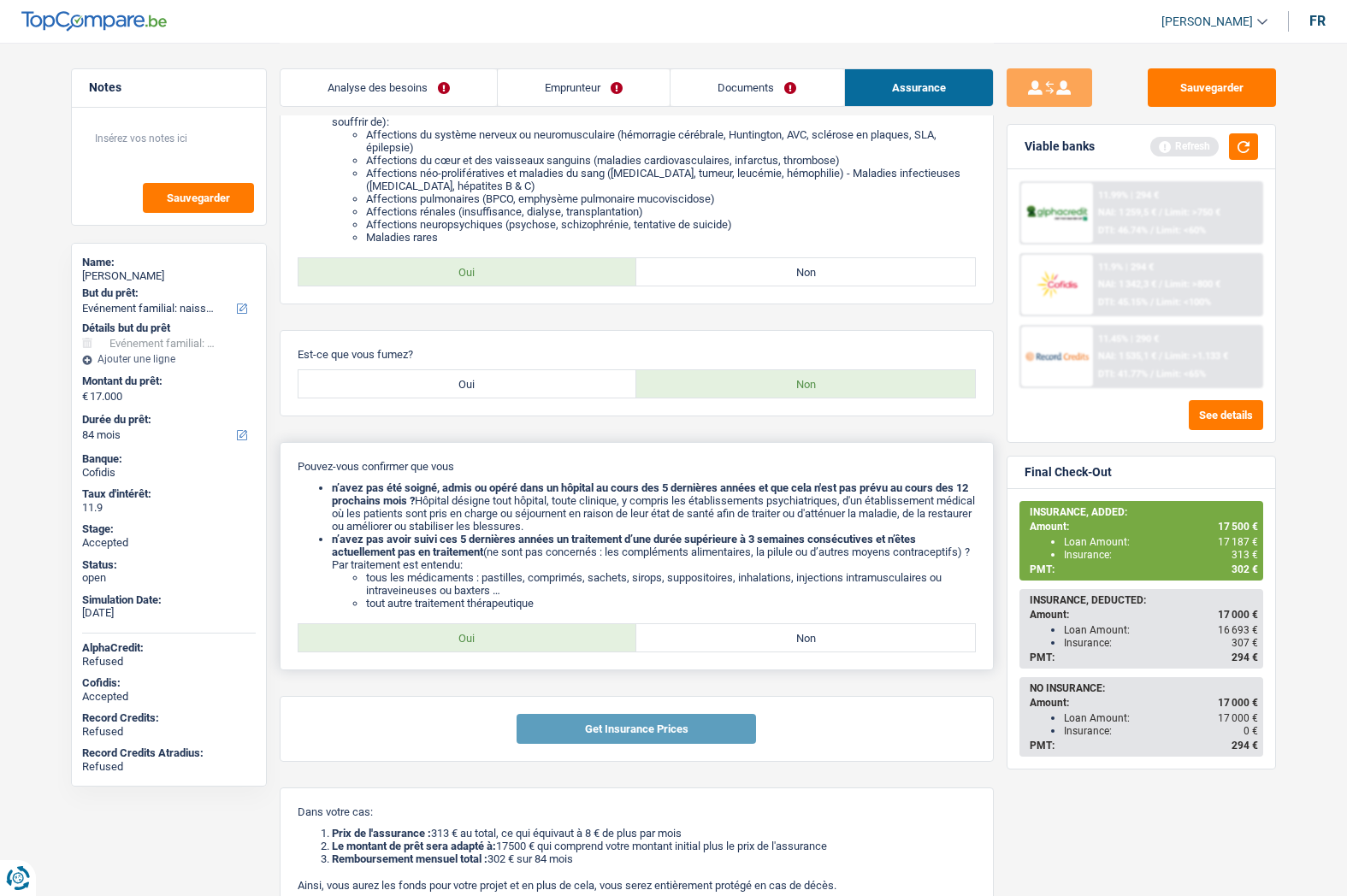
scroll to position [295, 0]
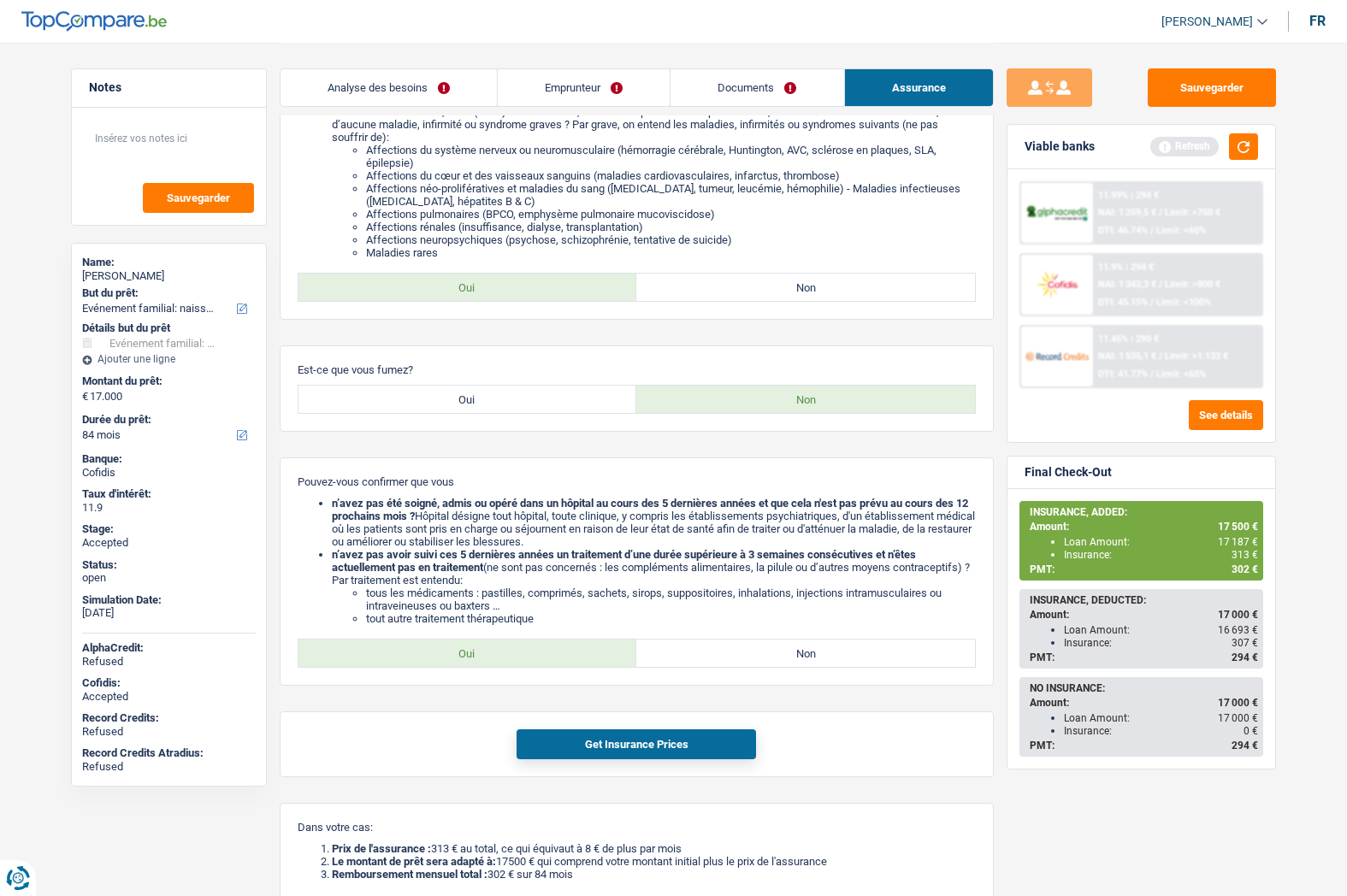
click at [1127, 567] on div "PMT: 302 €" at bounding box center [1143, 569] width 228 height 12
click at [1129, 567] on div "PMT: 302 €" at bounding box center [1143, 569] width 228 height 12
click at [1241, 568] on span "302 €" at bounding box center [1244, 569] width 26 height 12
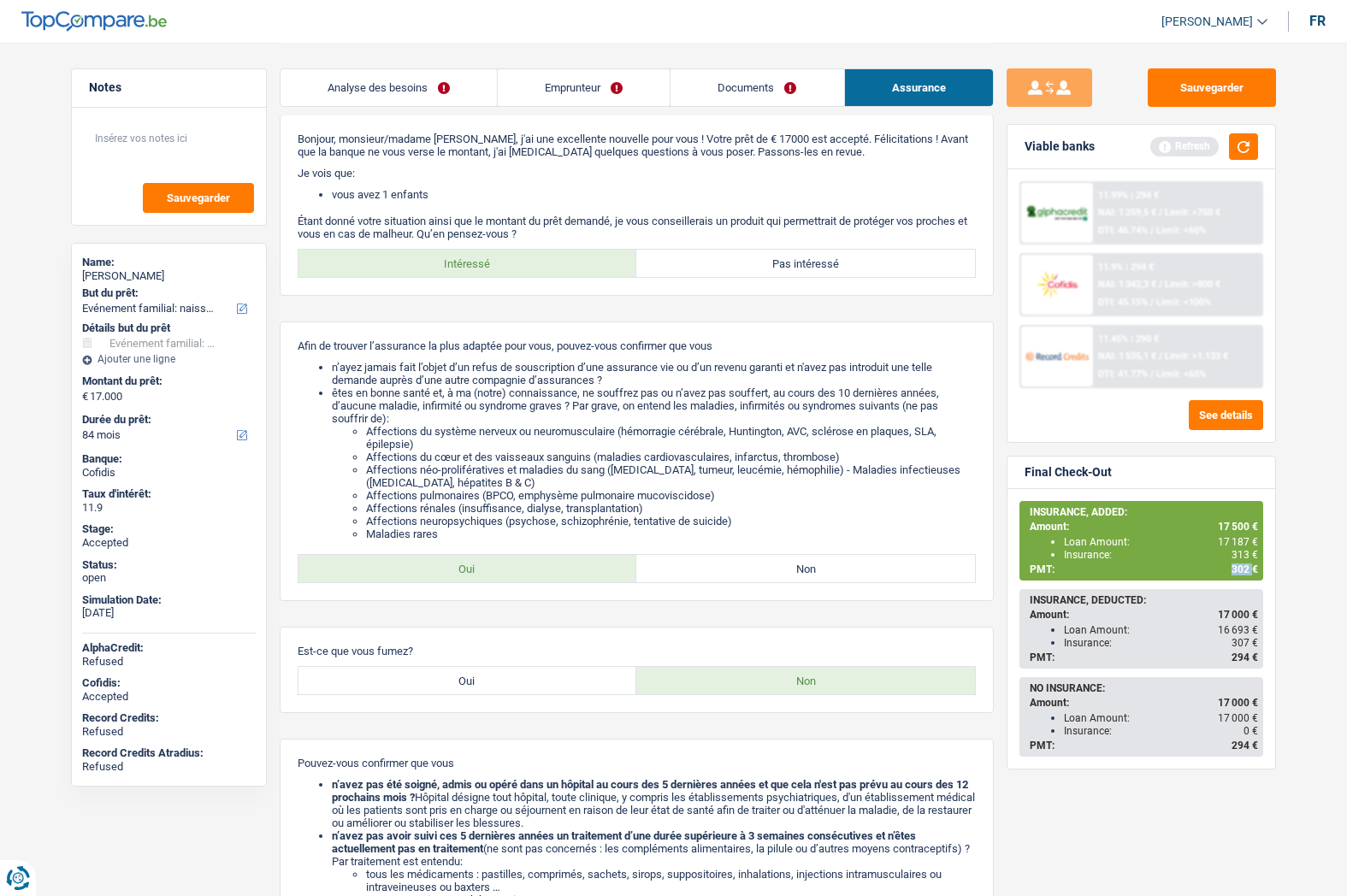
scroll to position [0, 0]
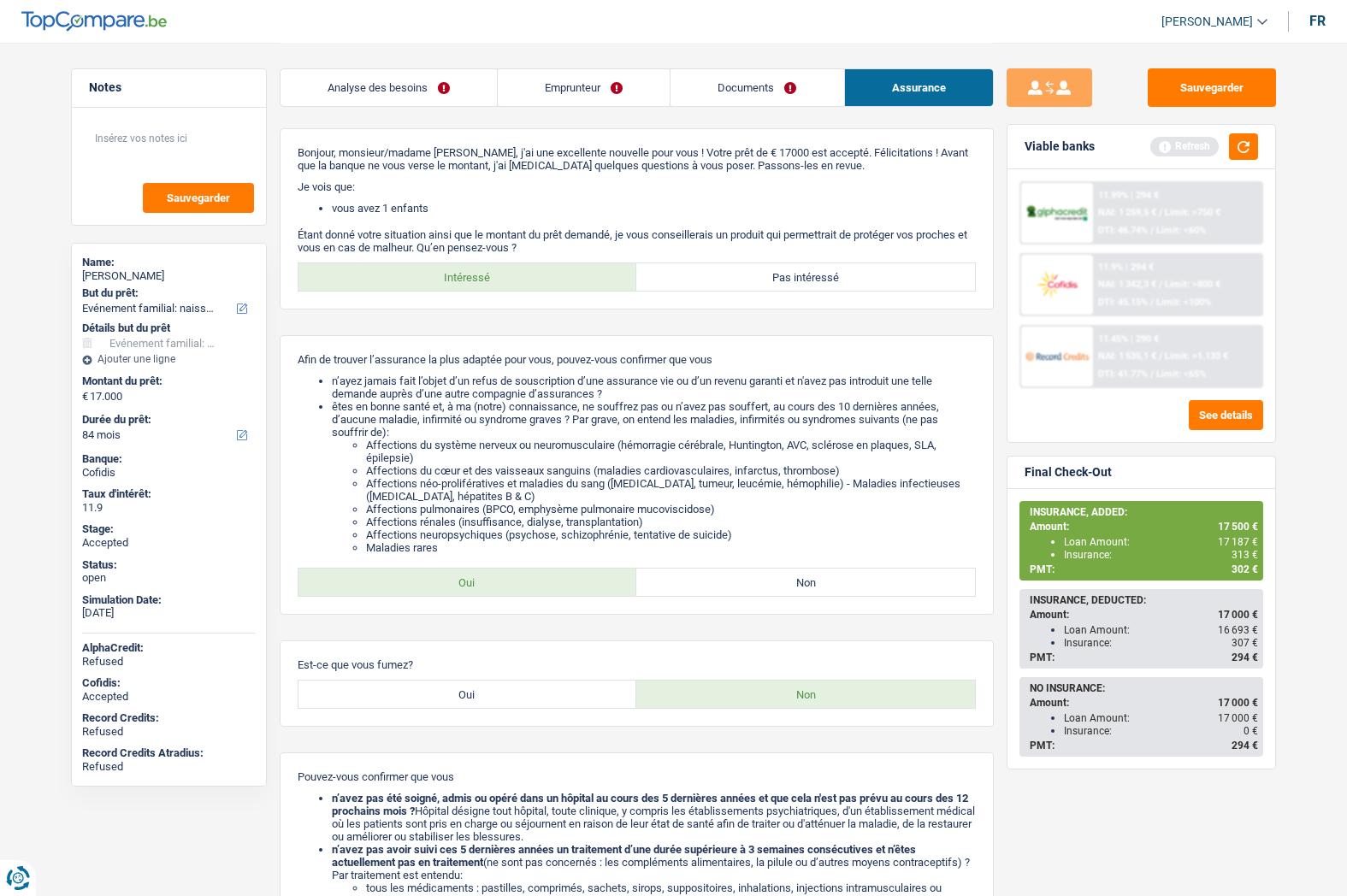
click at [117, 270] on div "[PERSON_NAME]" at bounding box center [169, 276] width 173 height 14
copy div "[PERSON_NAME]"
click at [580, 84] on link "Emprunteur" at bounding box center [584, 88] width 171 height 37
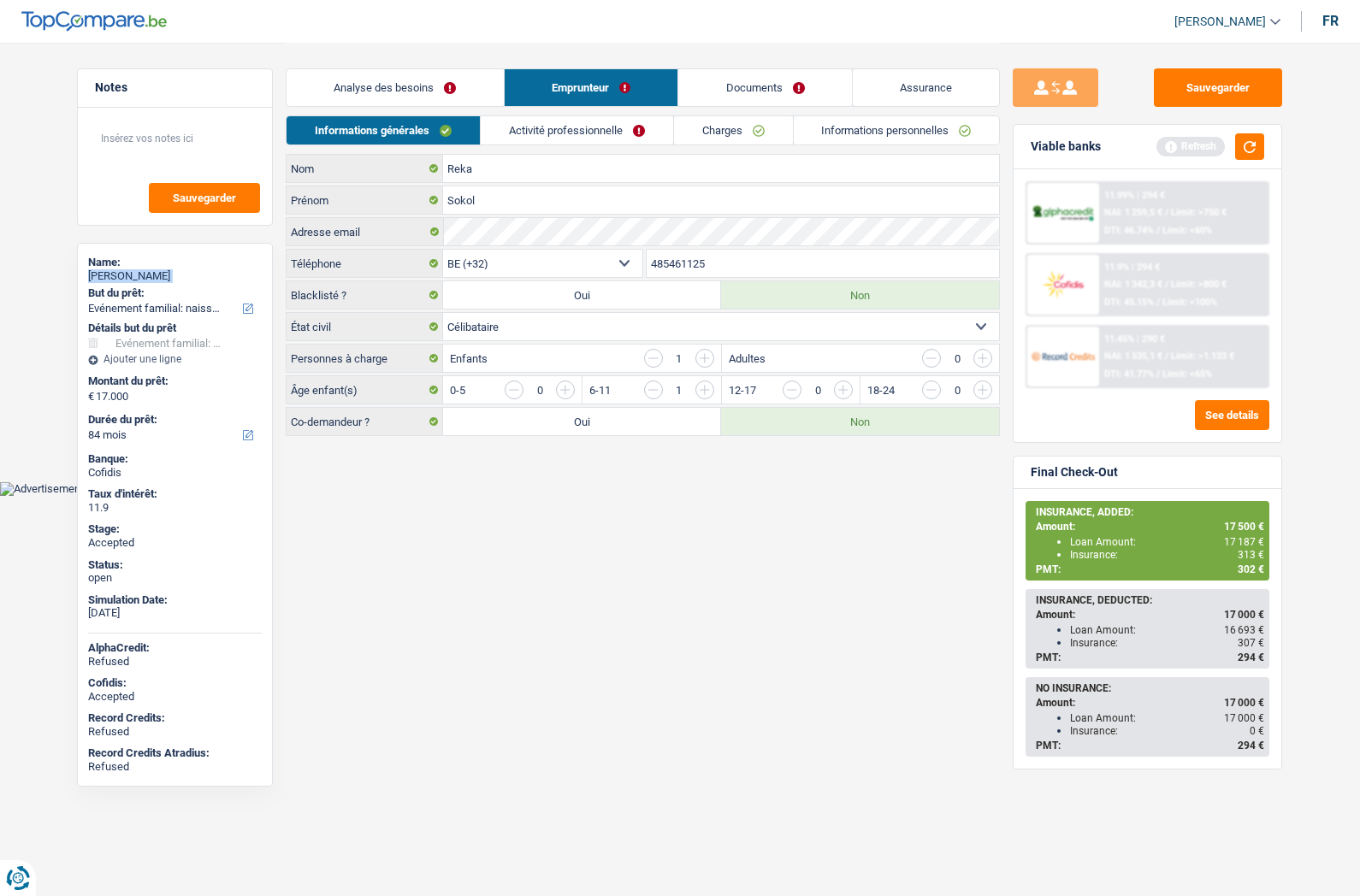
click at [827, 133] on link "Informations personnelles" at bounding box center [897, 130] width 206 height 28
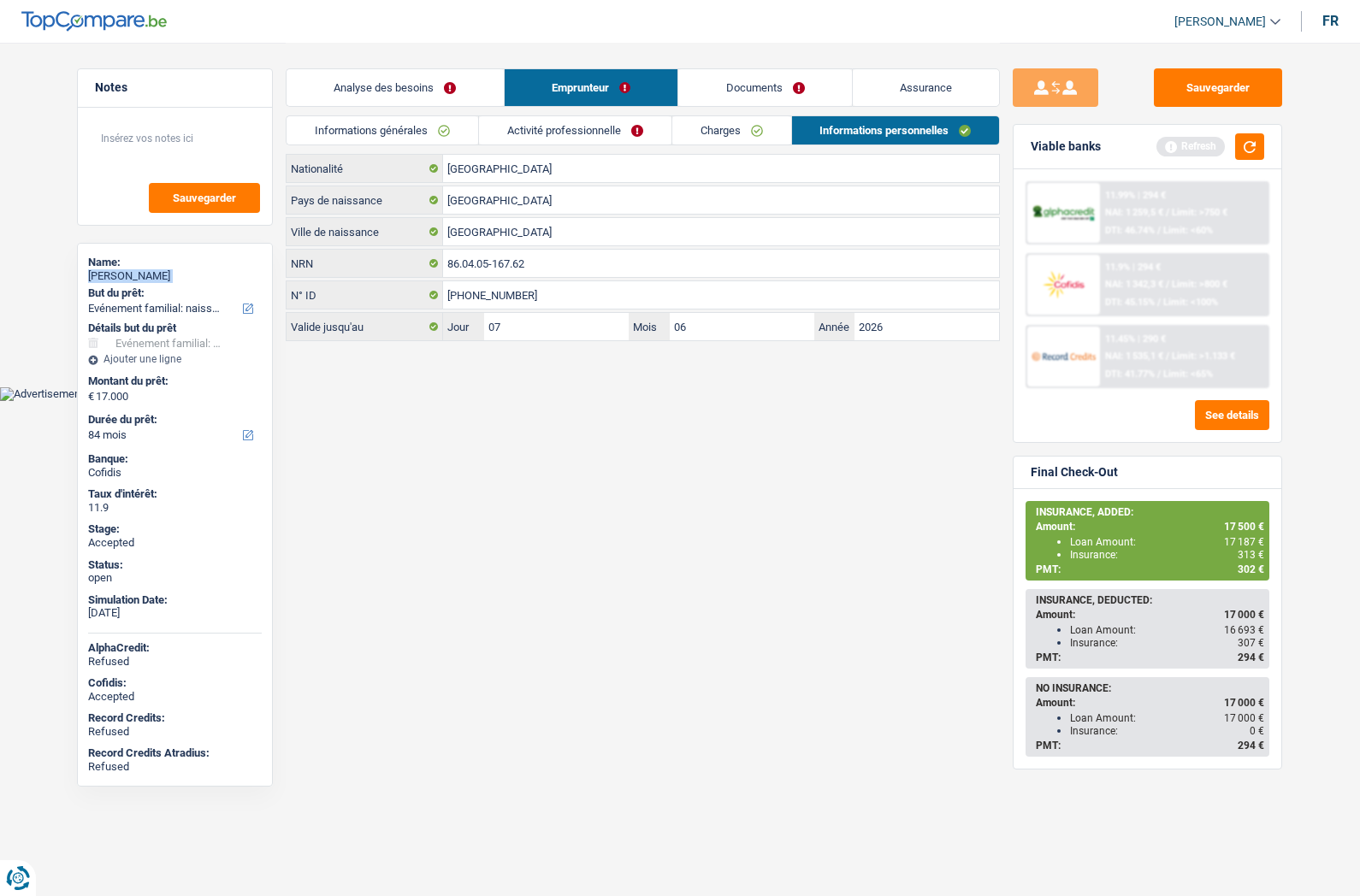
click at [401, 122] on link "Informations générales" at bounding box center [382, 130] width 191 height 28
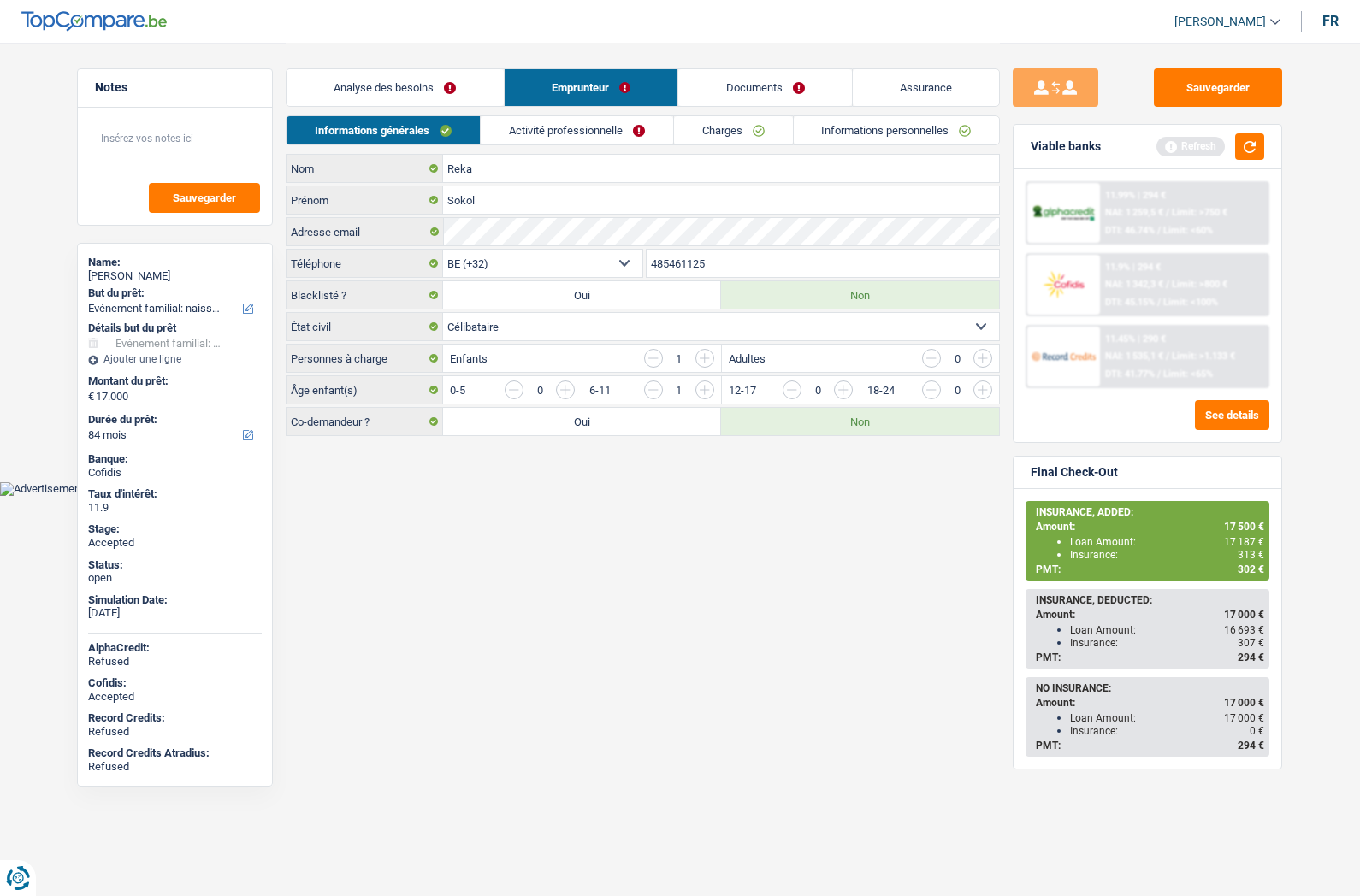
click at [680, 264] on input "485461125" at bounding box center [822, 263] width 353 height 27
click at [960, 94] on link "Assurance" at bounding box center [926, 88] width 147 height 37
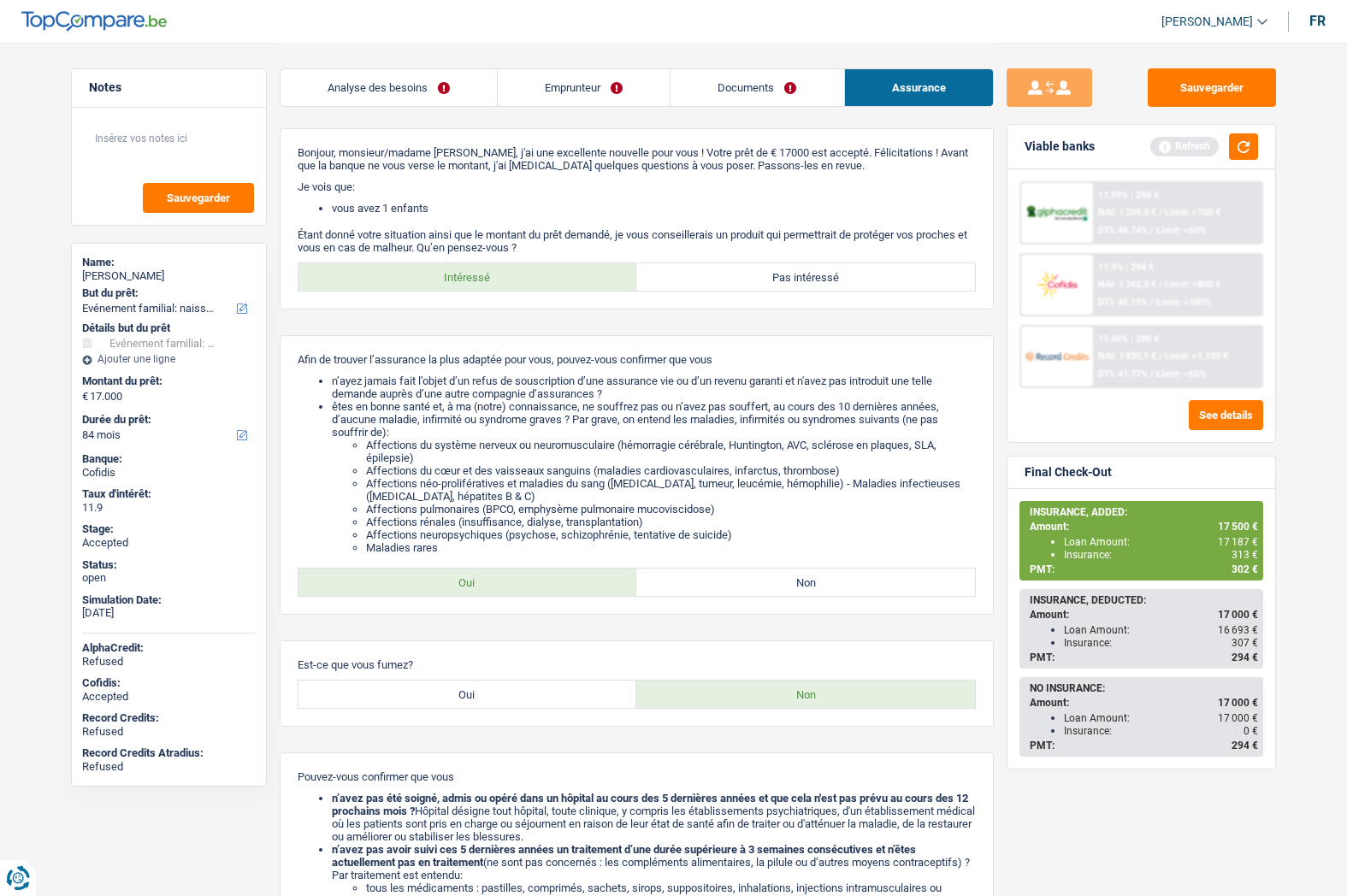
click at [426, 78] on link "Analyse des besoins" at bounding box center [389, 88] width 217 height 37
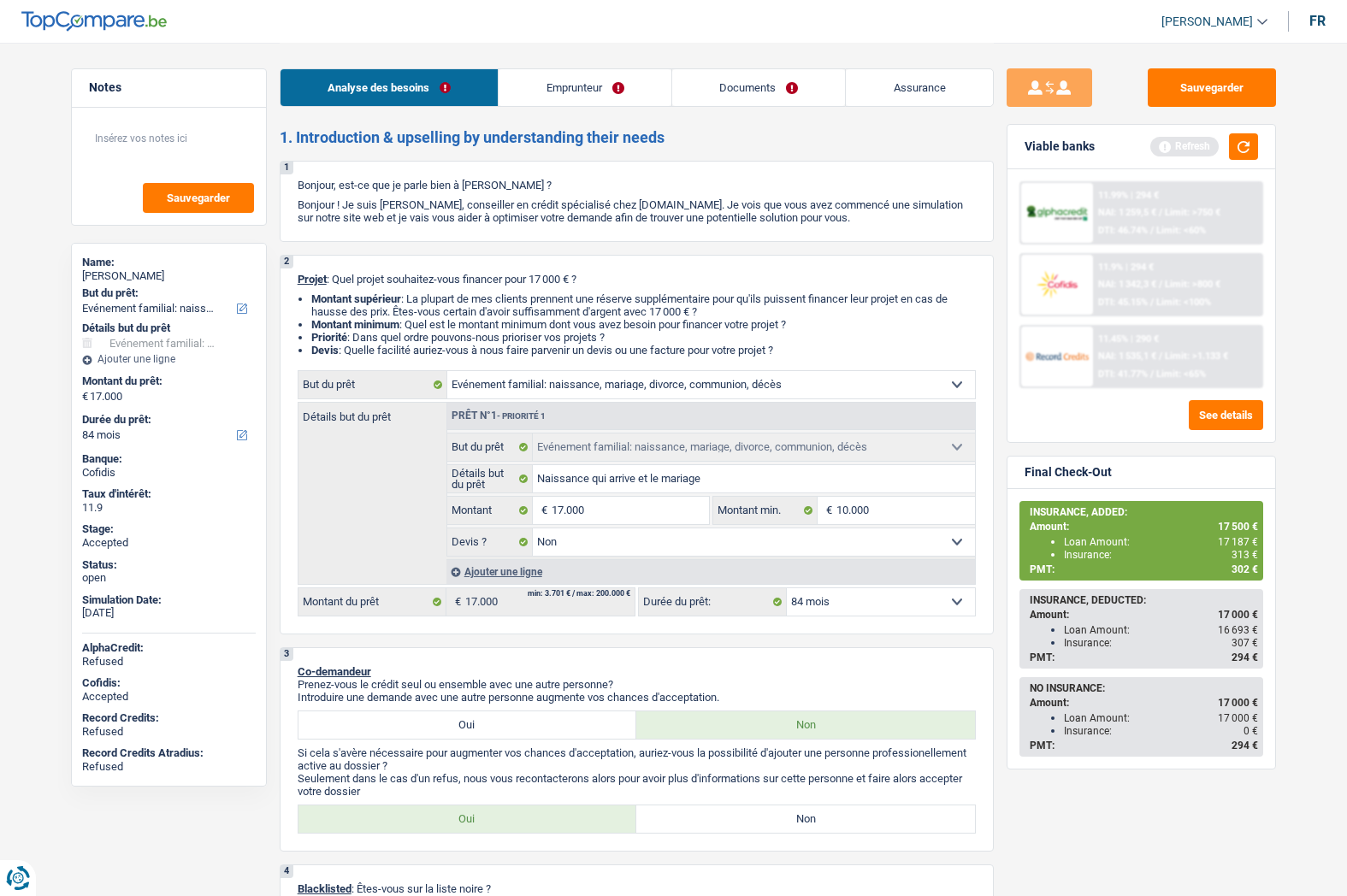
click at [549, 81] on link "Emprunteur" at bounding box center [585, 88] width 172 height 37
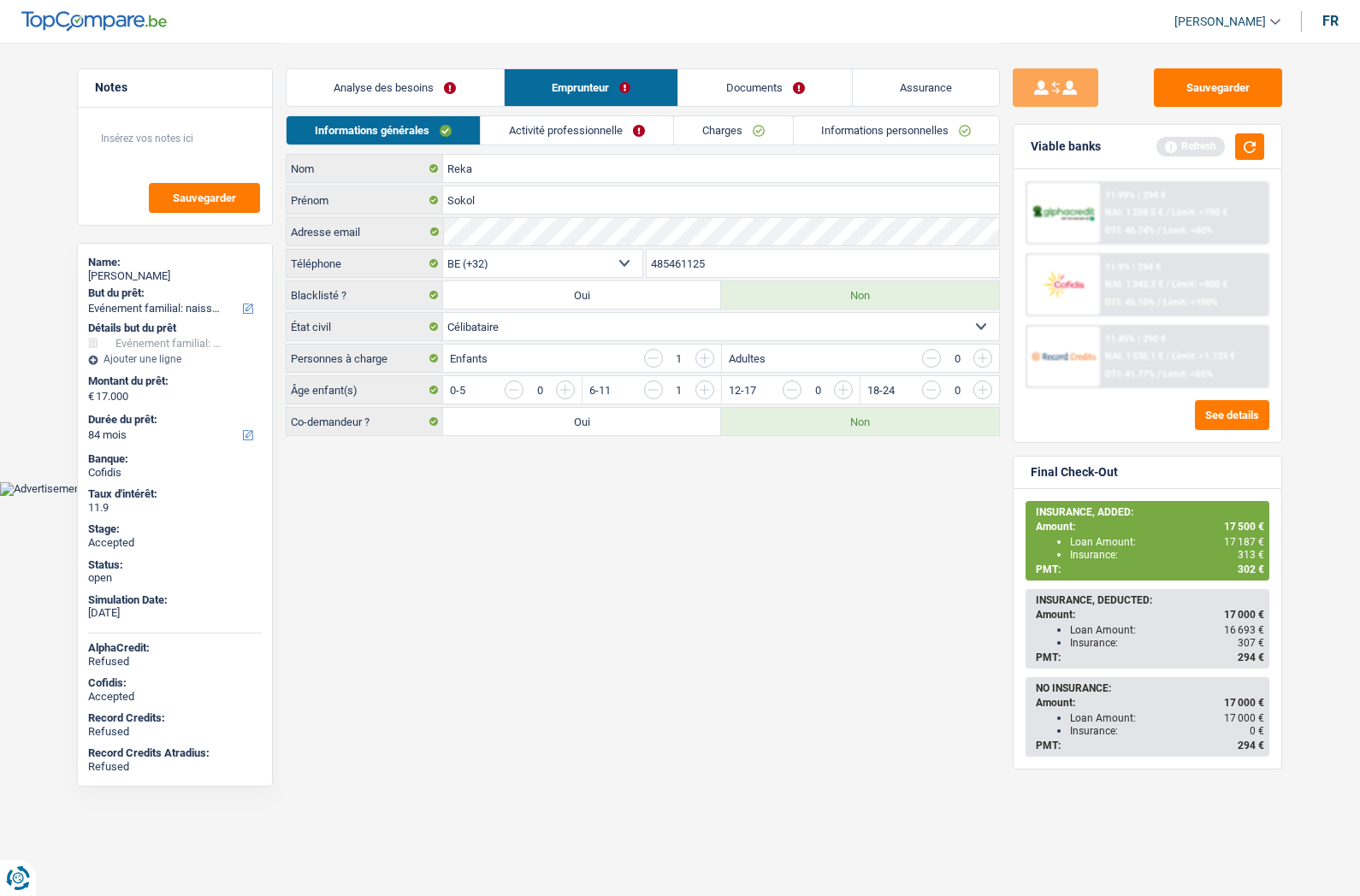
click at [601, 131] on link "Activité professionnelle" at bounding box center [577, 130] width 192 height 28
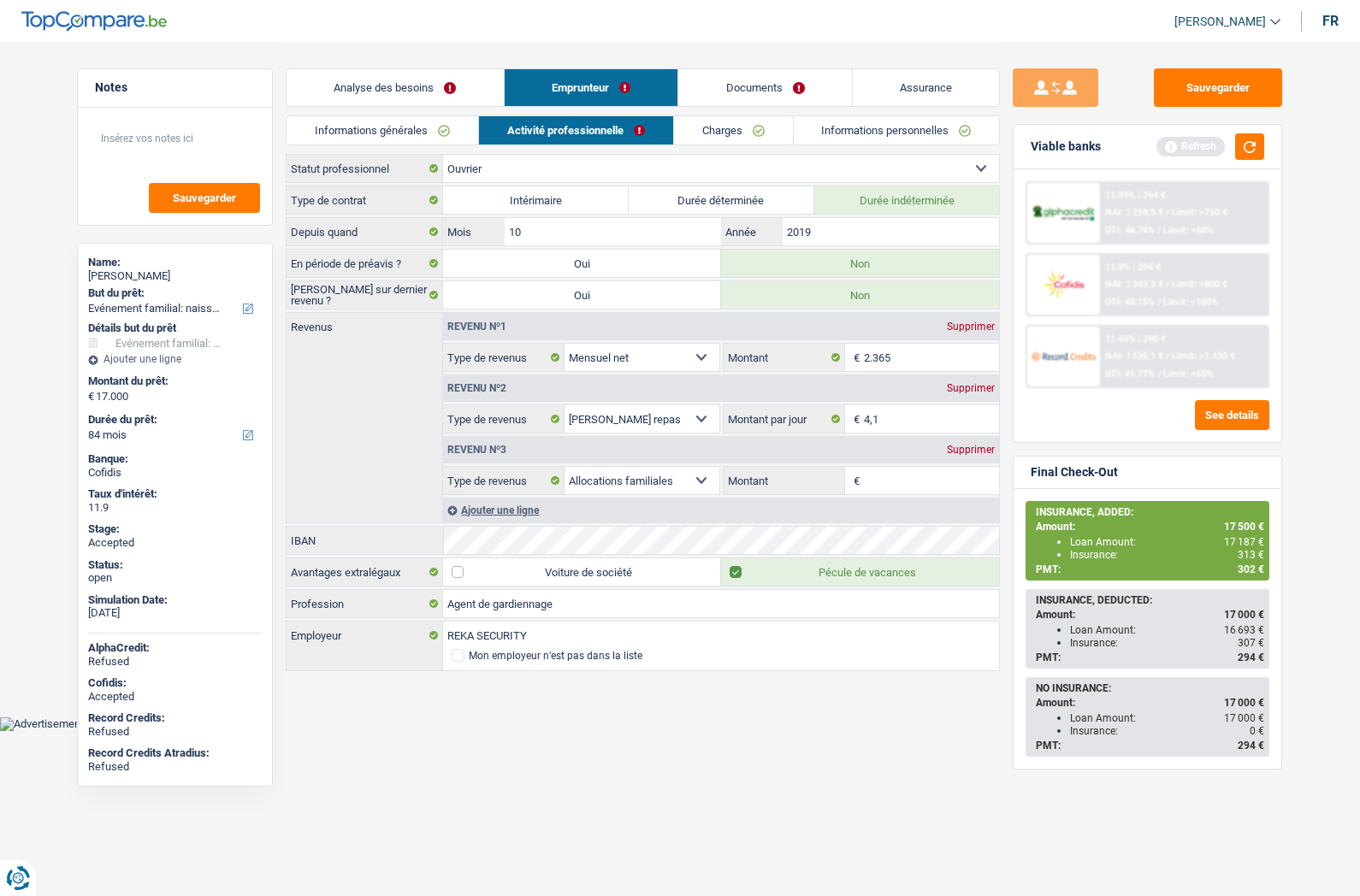
click at [838, 145] on div "Informations générales Activité professionnelle Charges Informations personnell…" at bounding box center [643, 134] width 714 height 39
click at [731, 83] on link "Documents" at bounding box center [765, 88] width 173 height 37
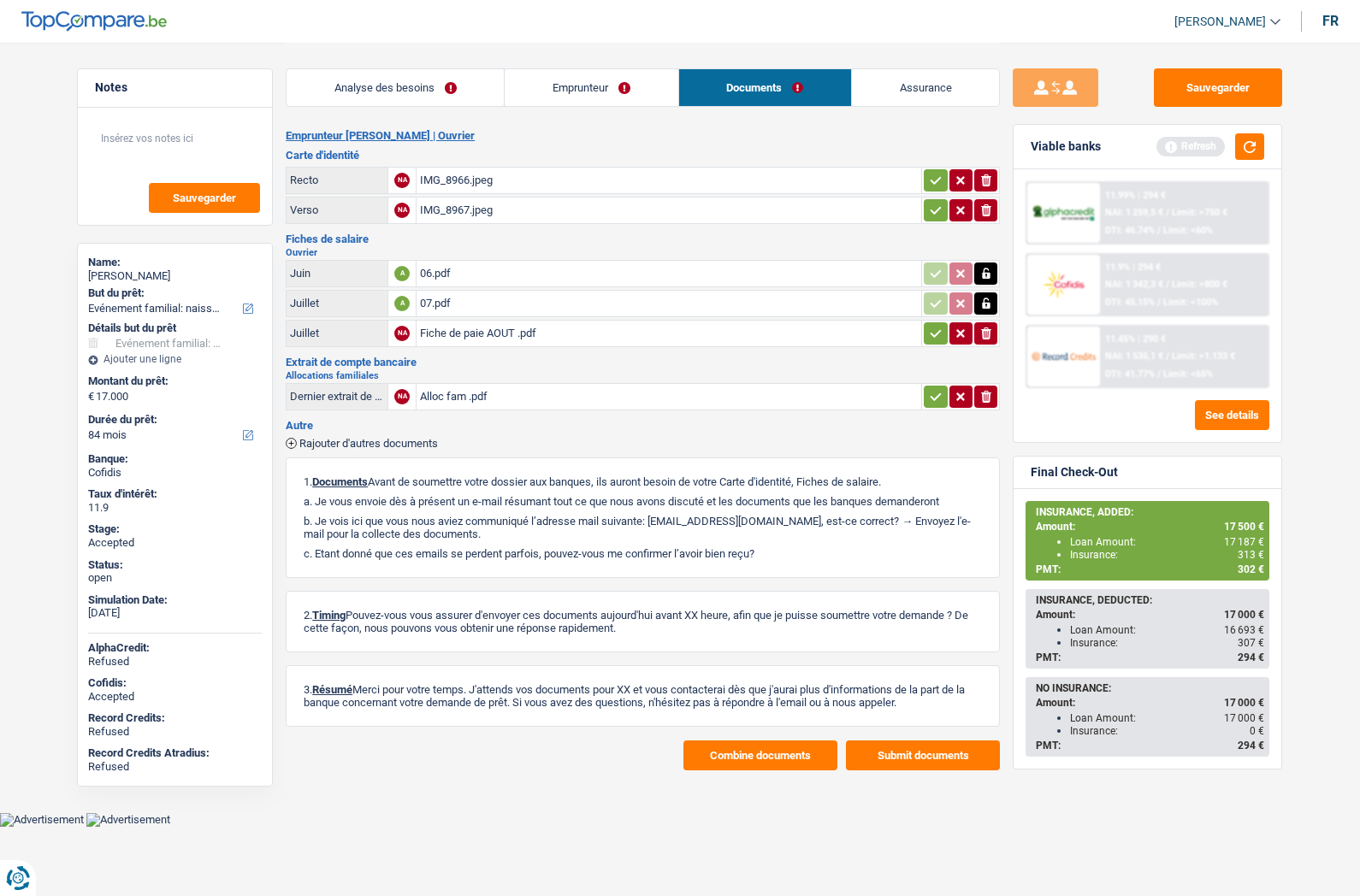
click at [439, 333] on div "Fiche de paie AOUT .pdf" at bounding box center [669, 333] width 498 height 25
click at [745, 751] on button "Combine documents" at bounding box center [760, 755] width 154 height 30
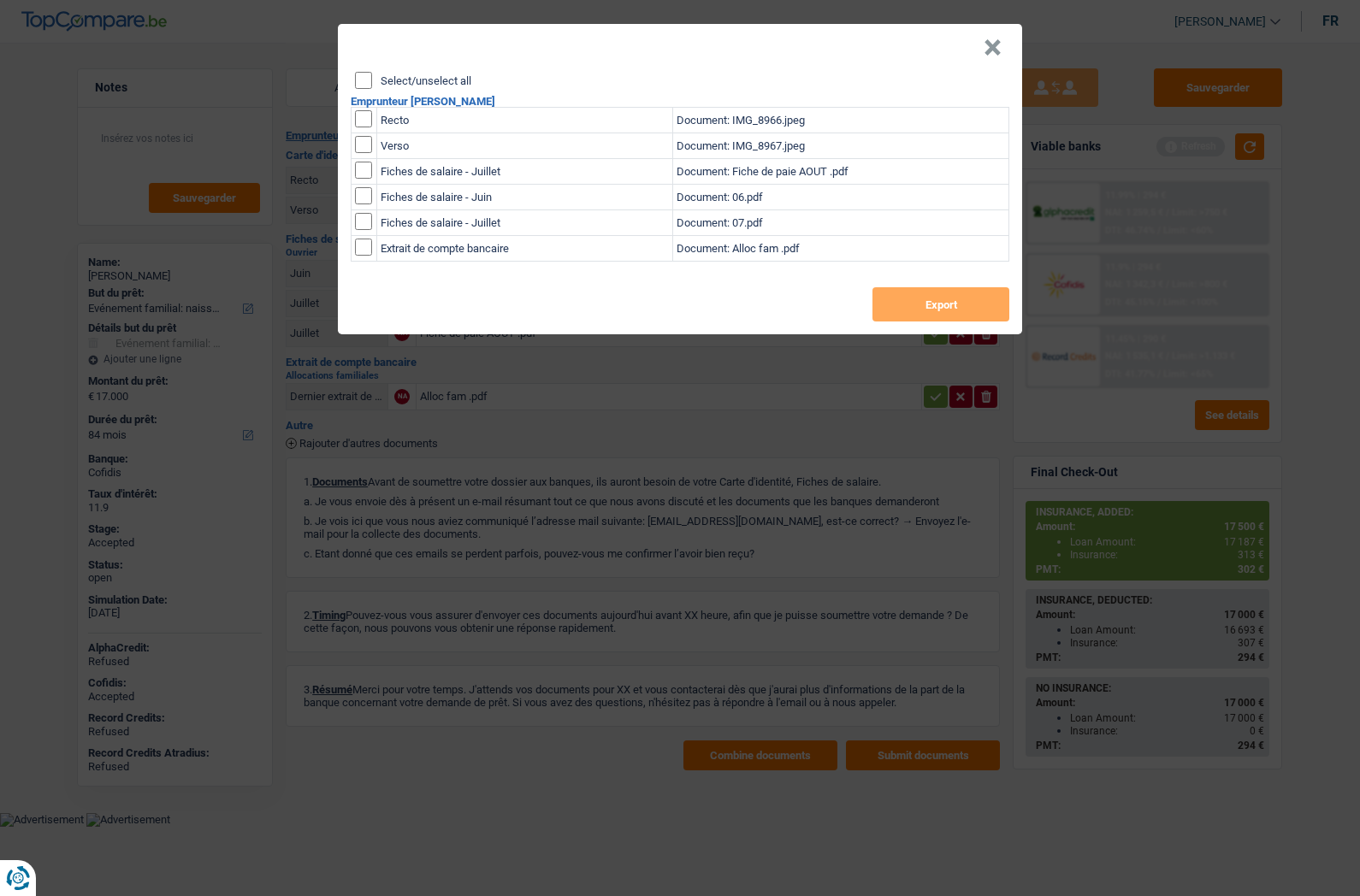
drag, startPoint x: 411, startPoint y: 78, endPoint x: 428, endPoint y: 88, distance: 19.7
click at [411, 79] on label "Select/unselect all" at bounding box center [426, 80] width 90 height 11
click at [372, 79] on input "Select/unselect all" at bounding box center [363, 80] width 17 height 17
checkbox input "true"
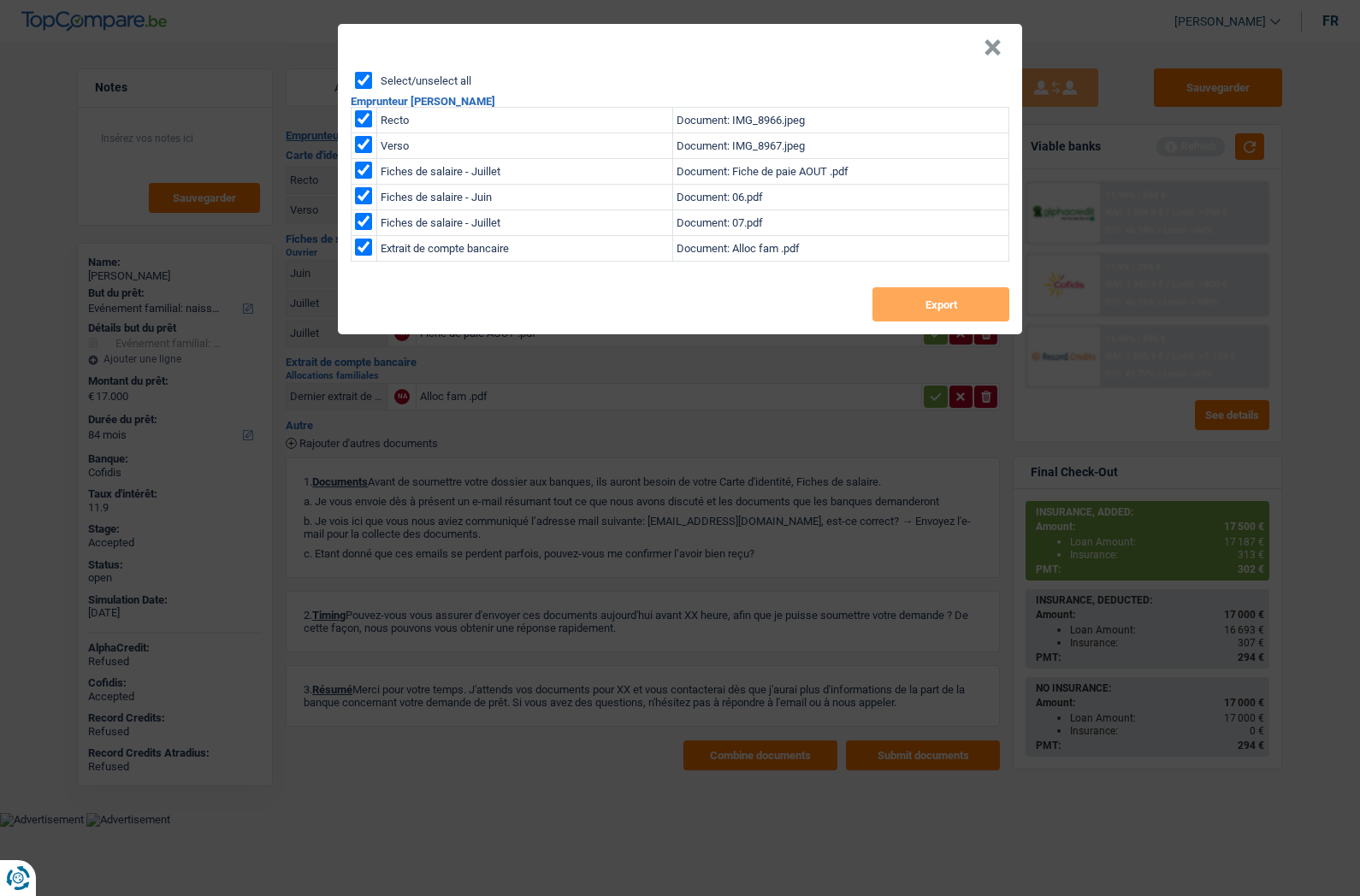
checkbox input "true"
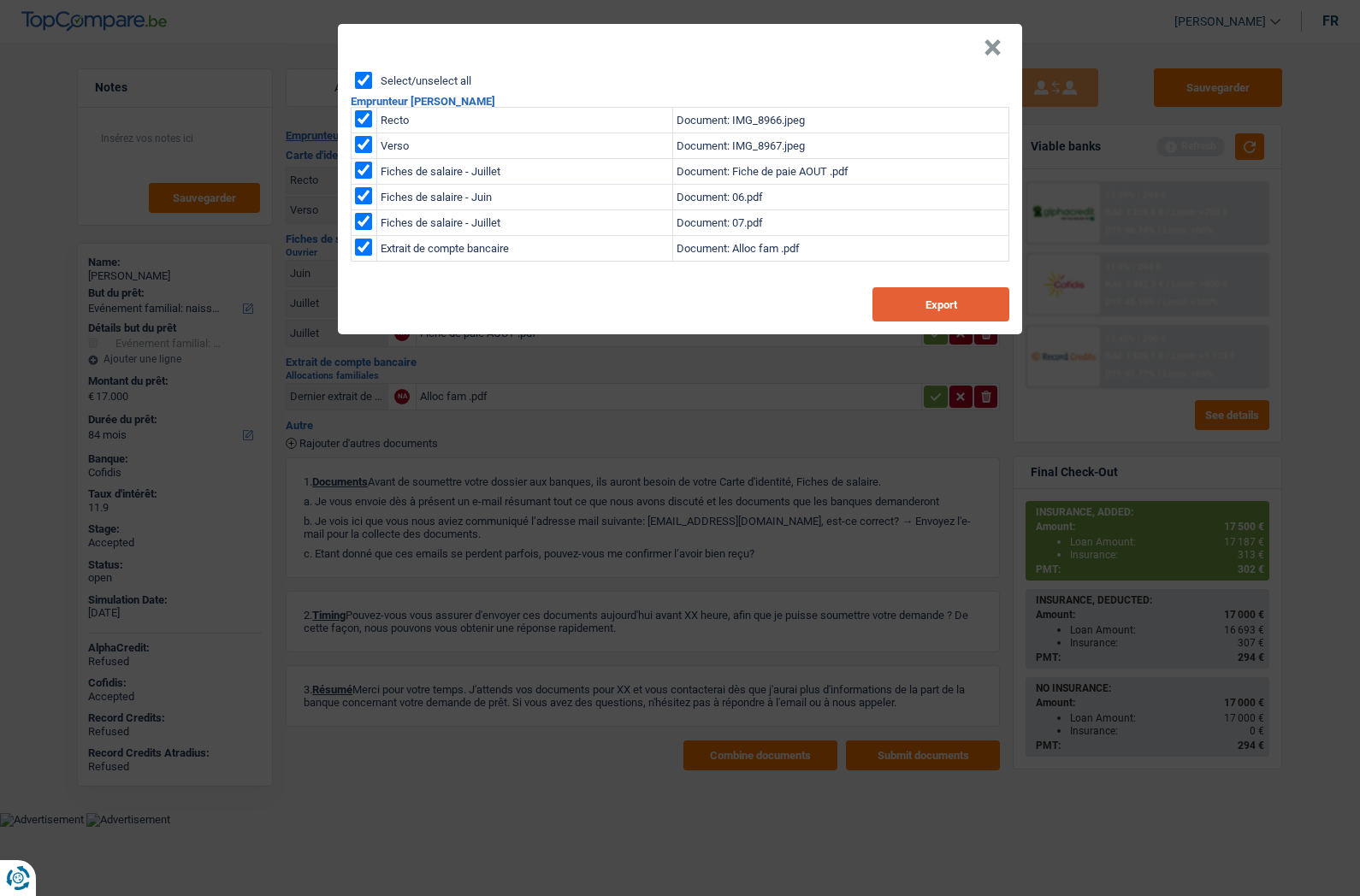
click at [913, 303] on button "Export" at bounding box center [941, 304] width 137 height 34
click at [984, 55] on button "×" at bounding box center [993, 48] width 18 height 17
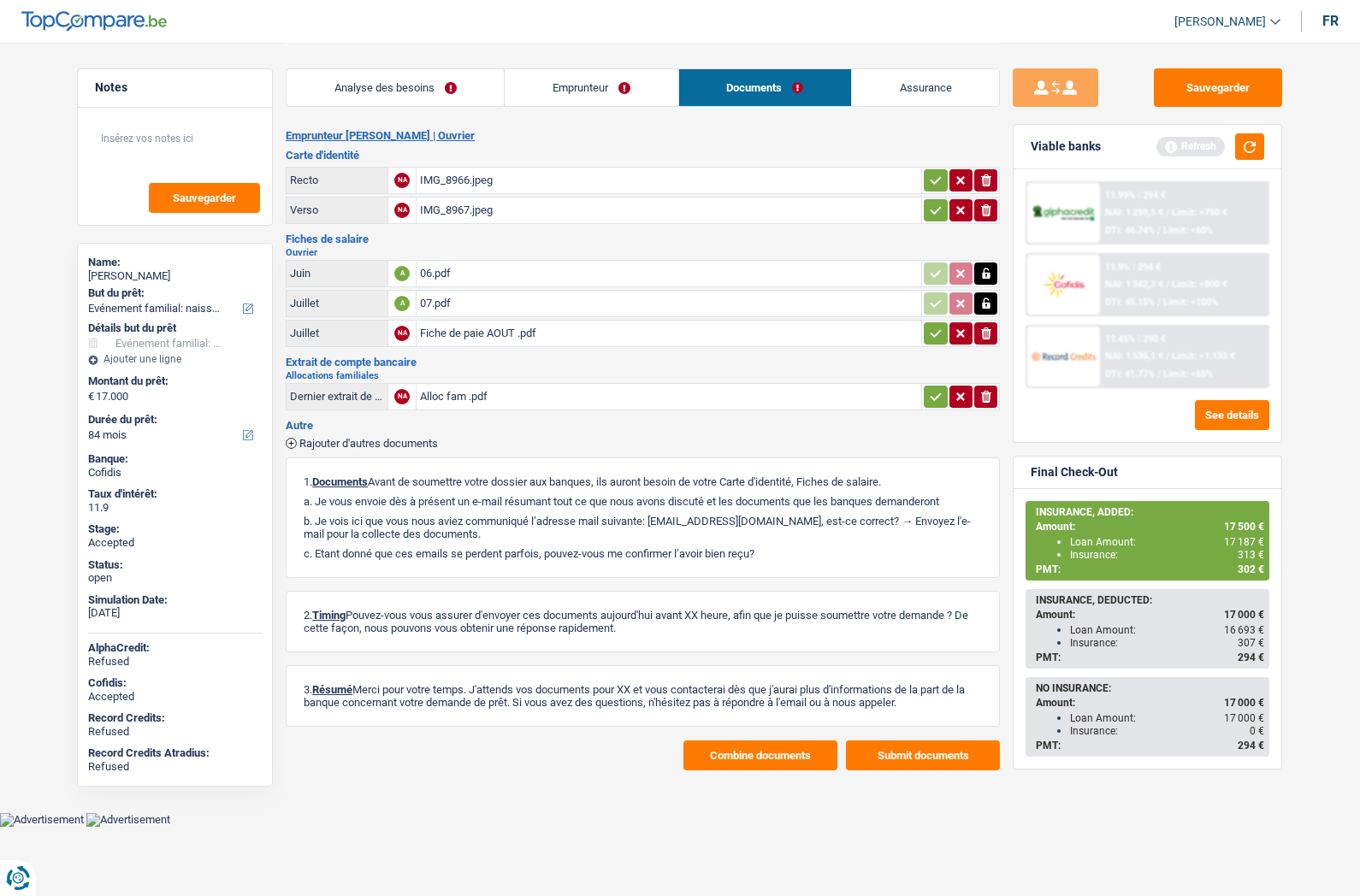
click at [916, 85] on link "Assurance" at bounding box center [925, 88] width 147 height 37
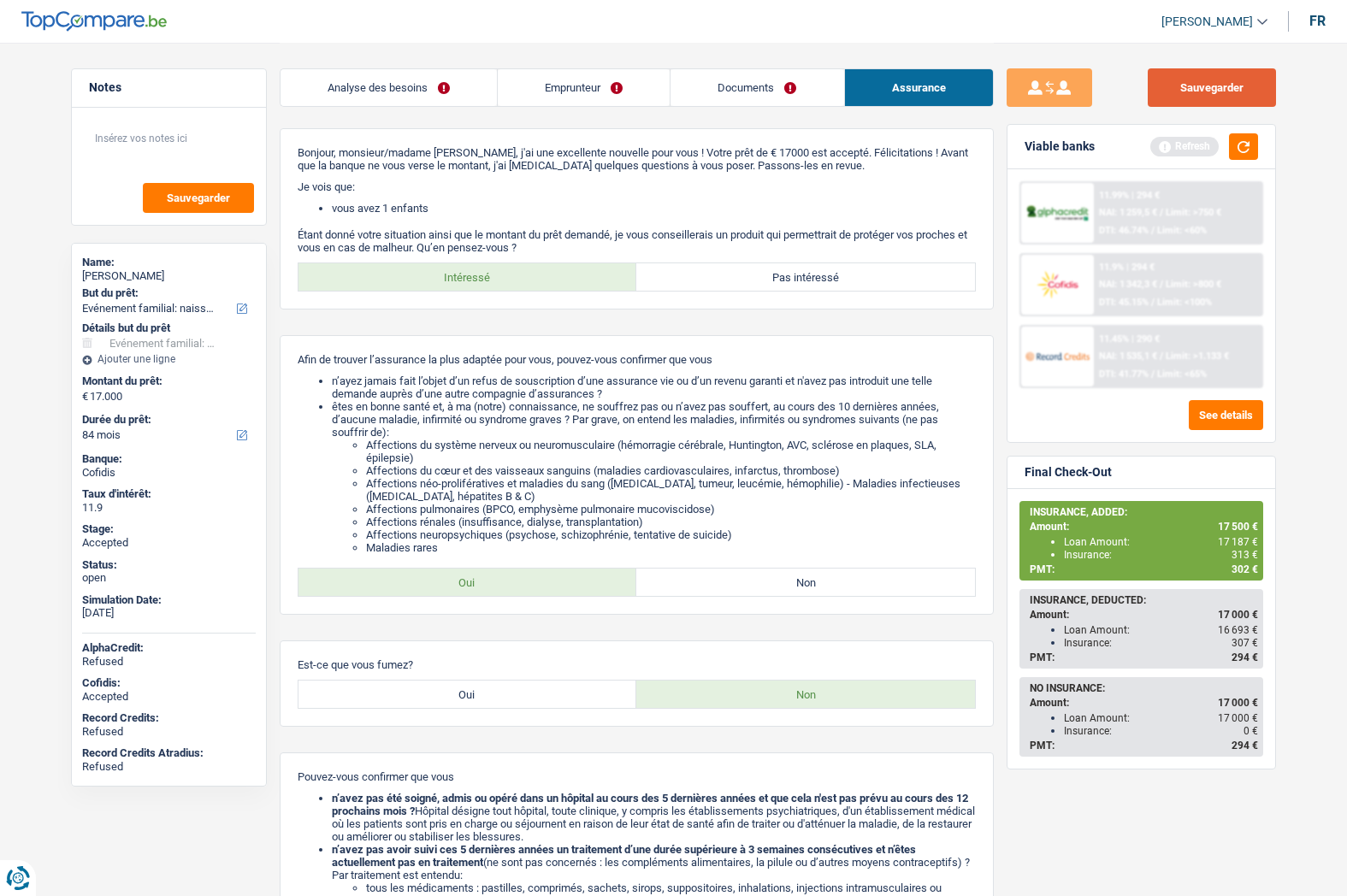
click at [1182, 90] on button "Sauvegarder" at bounding box center [1212, 88] width 128 height 39
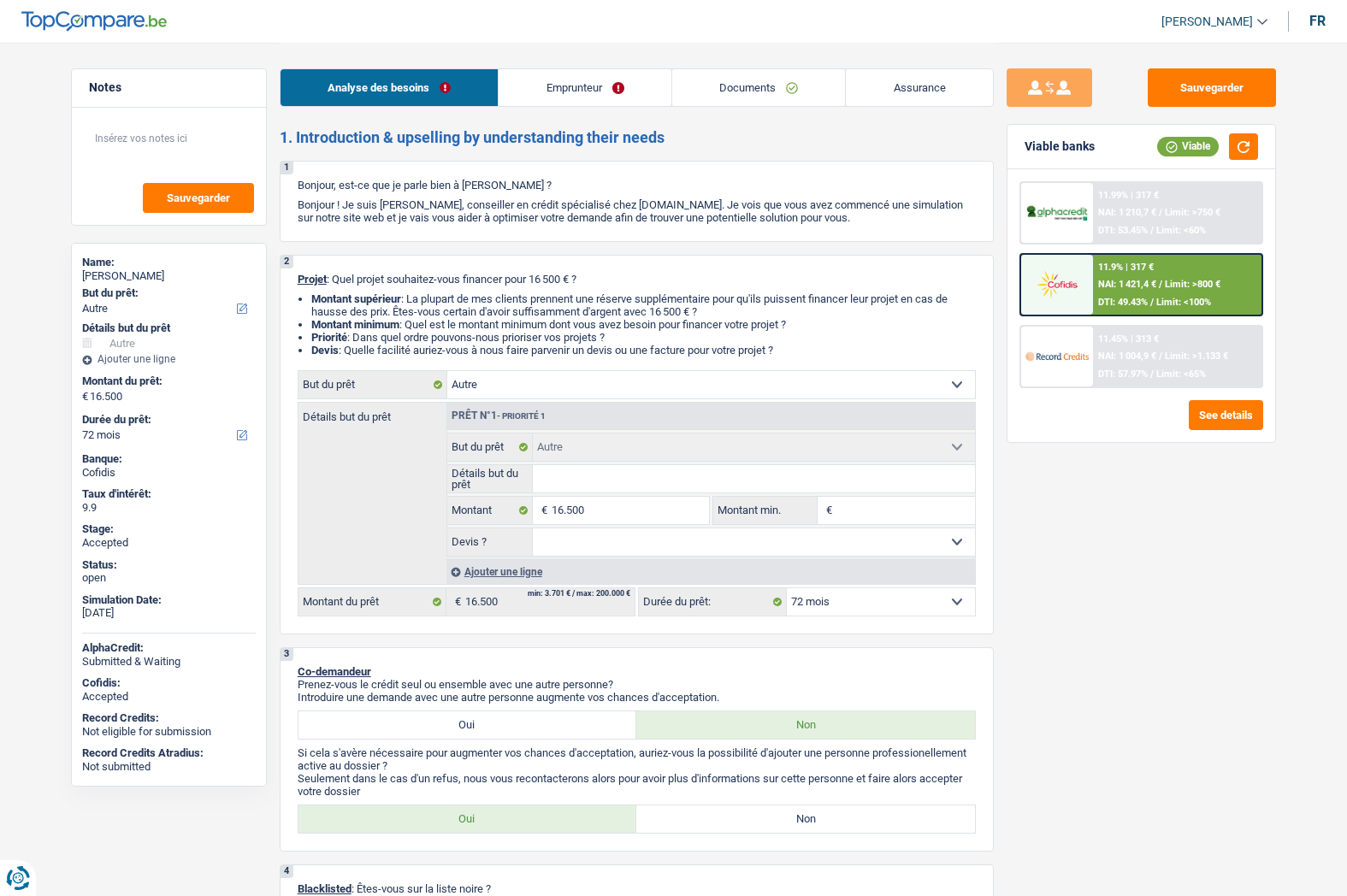
select select "other"
select select "72"
select select "other"
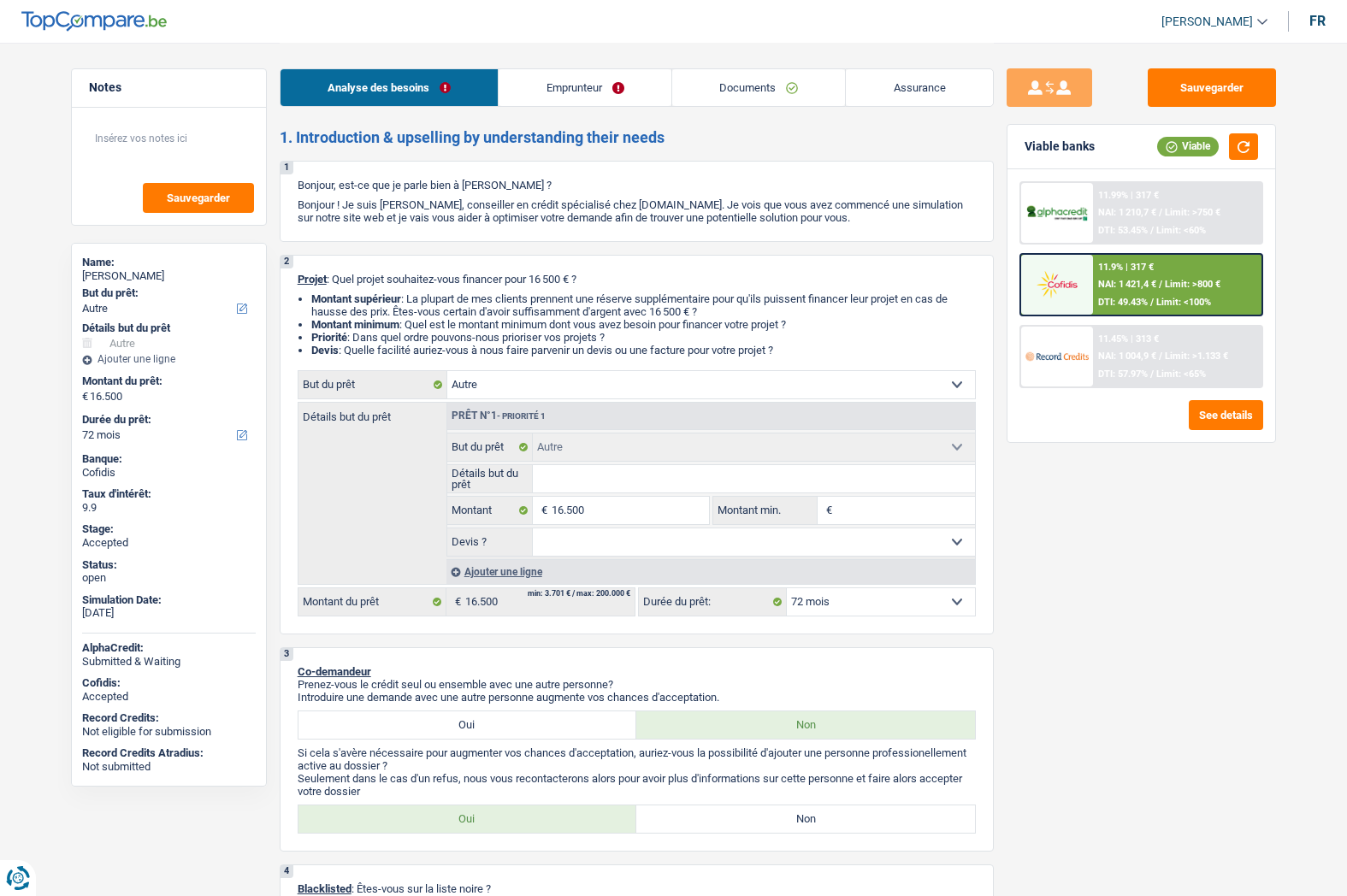
select select "72"
select select "invalid"
select select "familyAllowances"
select select "disabilityPension"
select select "alimony"
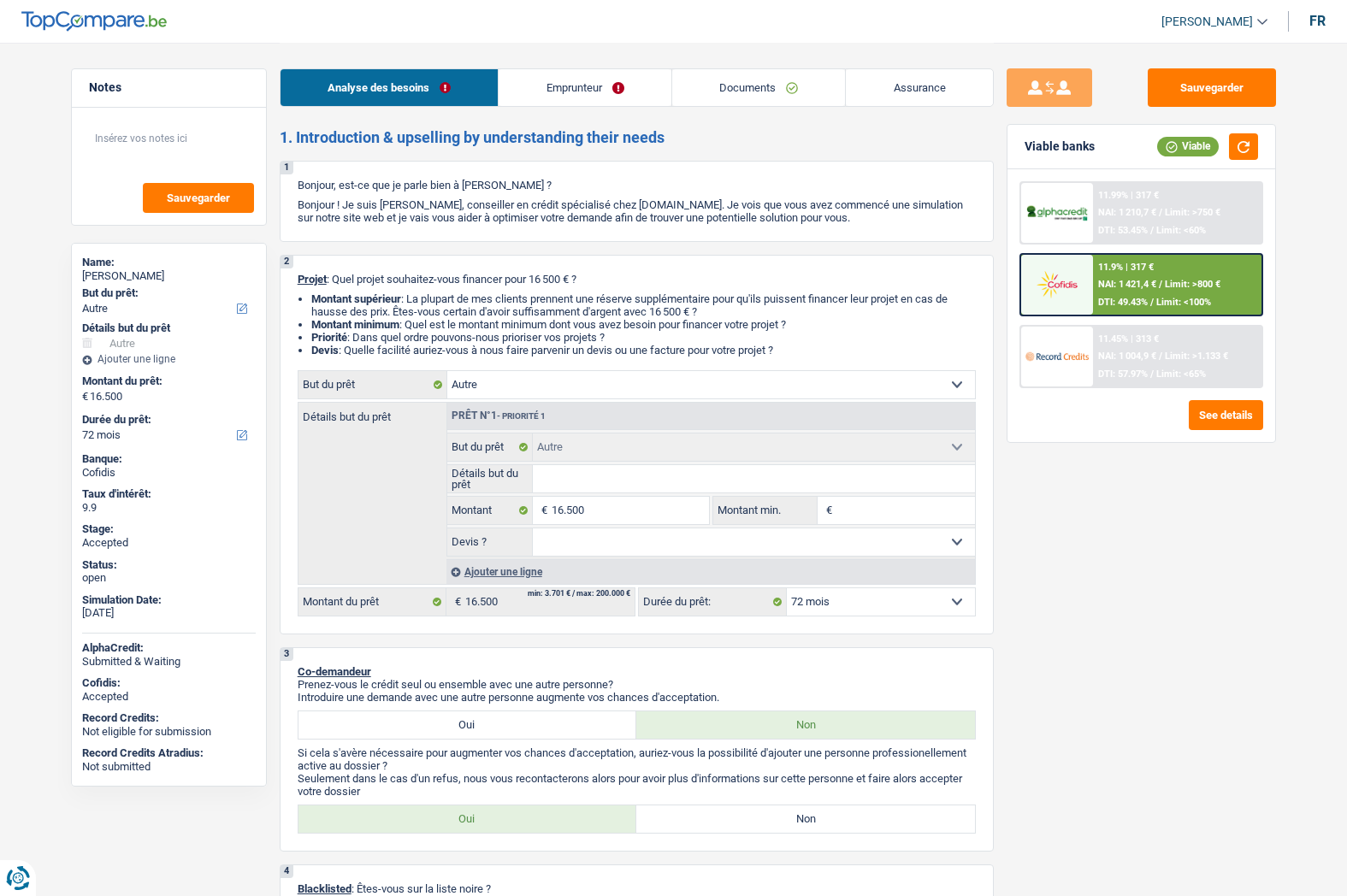
select select "ownerWithMortgage"
select select "mortgage"
select select "240"
select select "personalLoan"
select select "homeFurnishingOrRelocation"
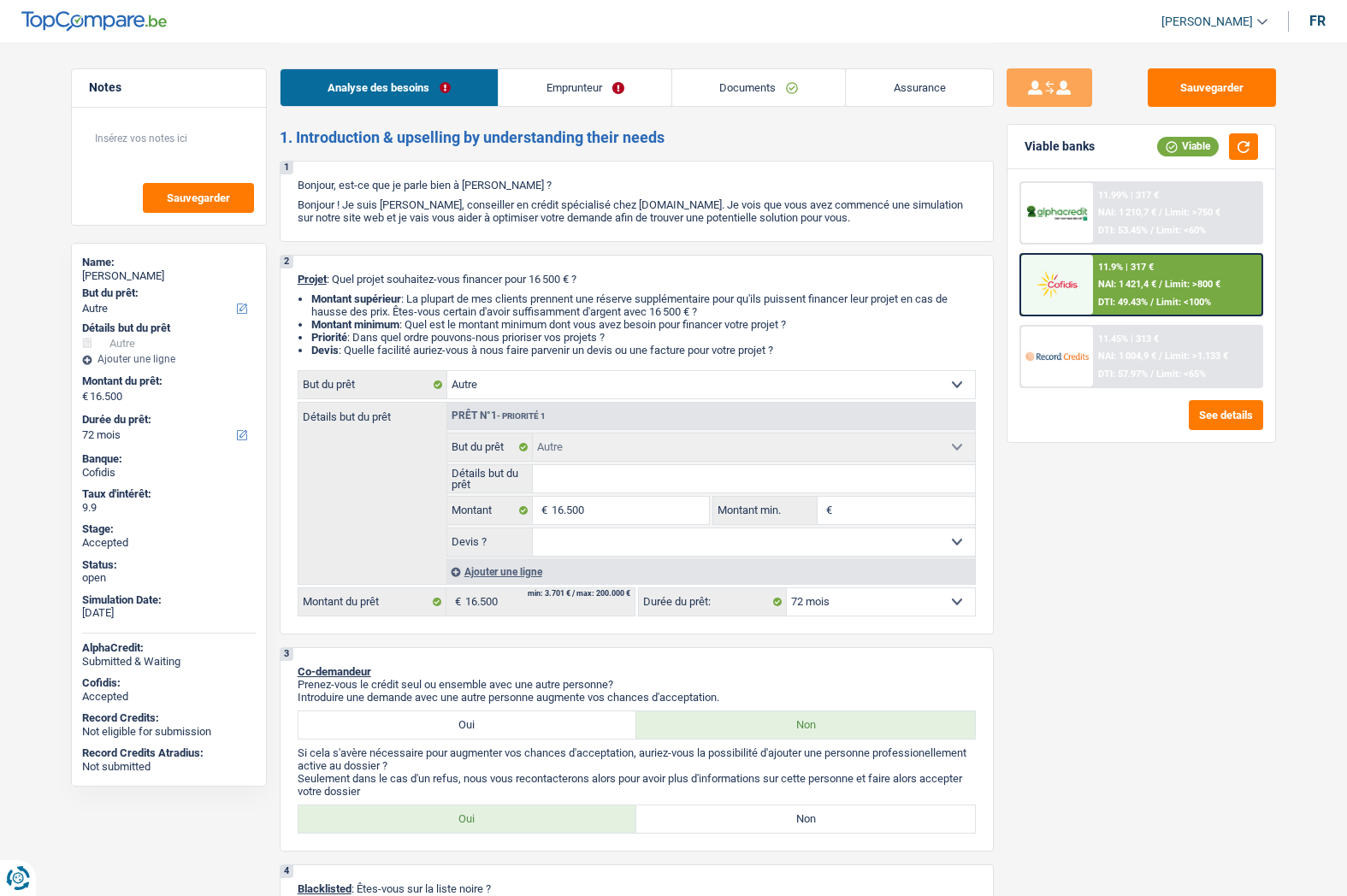
select select "84"
select select "carLoan"
select select "60"
select select "other"
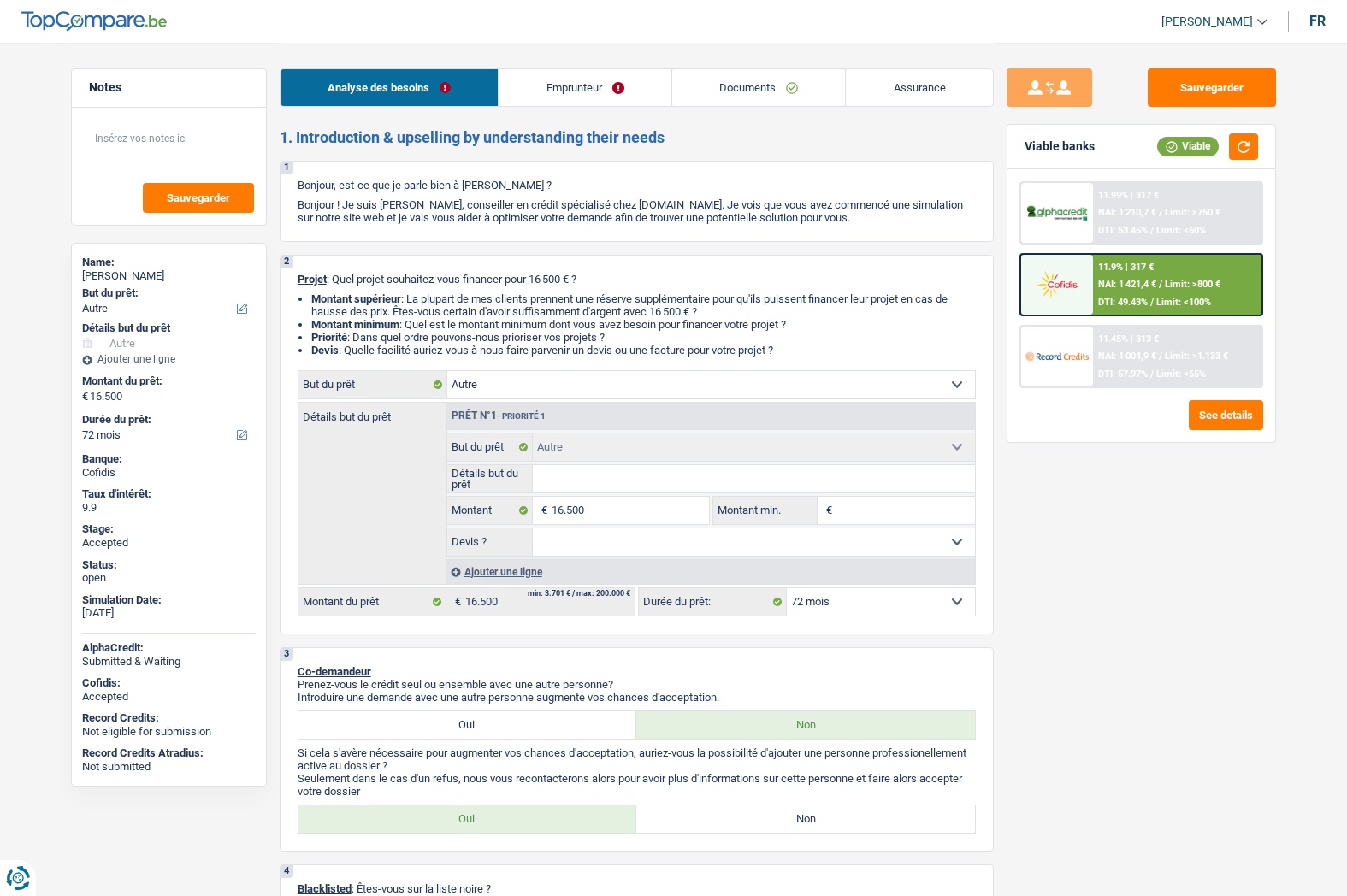
select select "72"
click at [538, 86] on link "Emprunteur" at bounding box center [585, 88] width 172 height 37
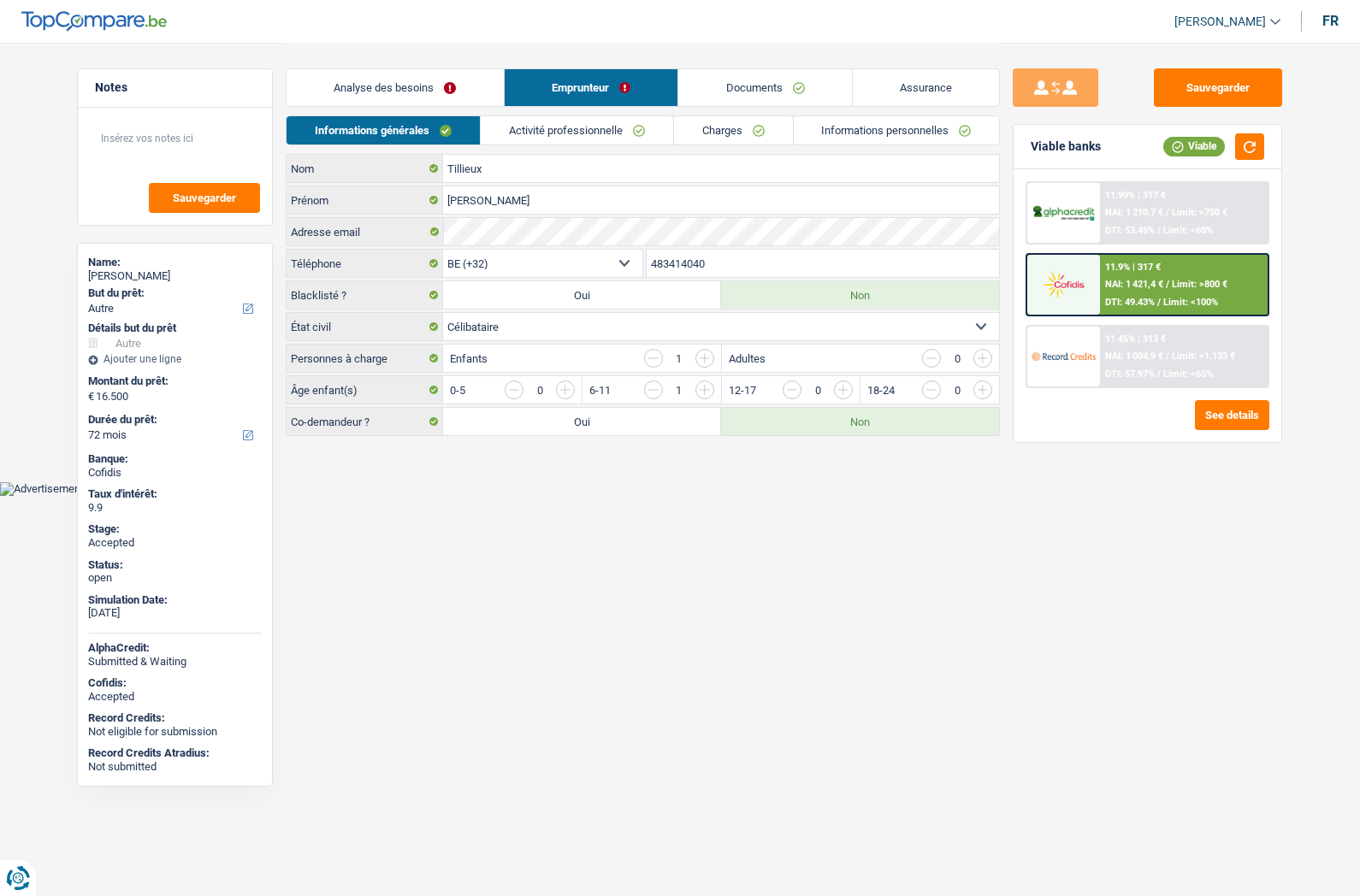
click at [405, 90] on link "Analyse des besoins" at bounding box center [394, 88] width 217 height 37
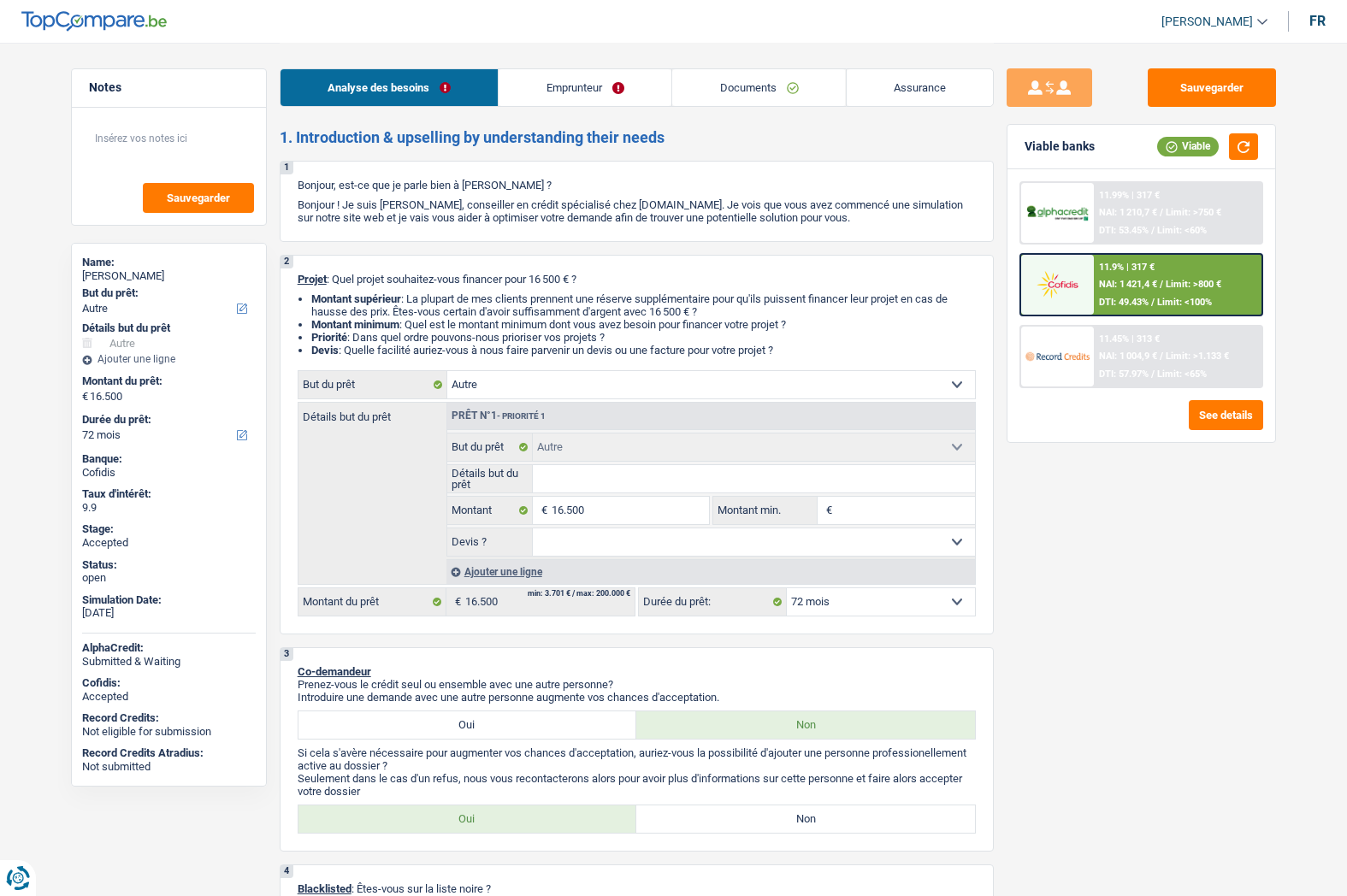
click at [729, 76] on link "Documents" at bounding box center [759, 88] width 173 height 37
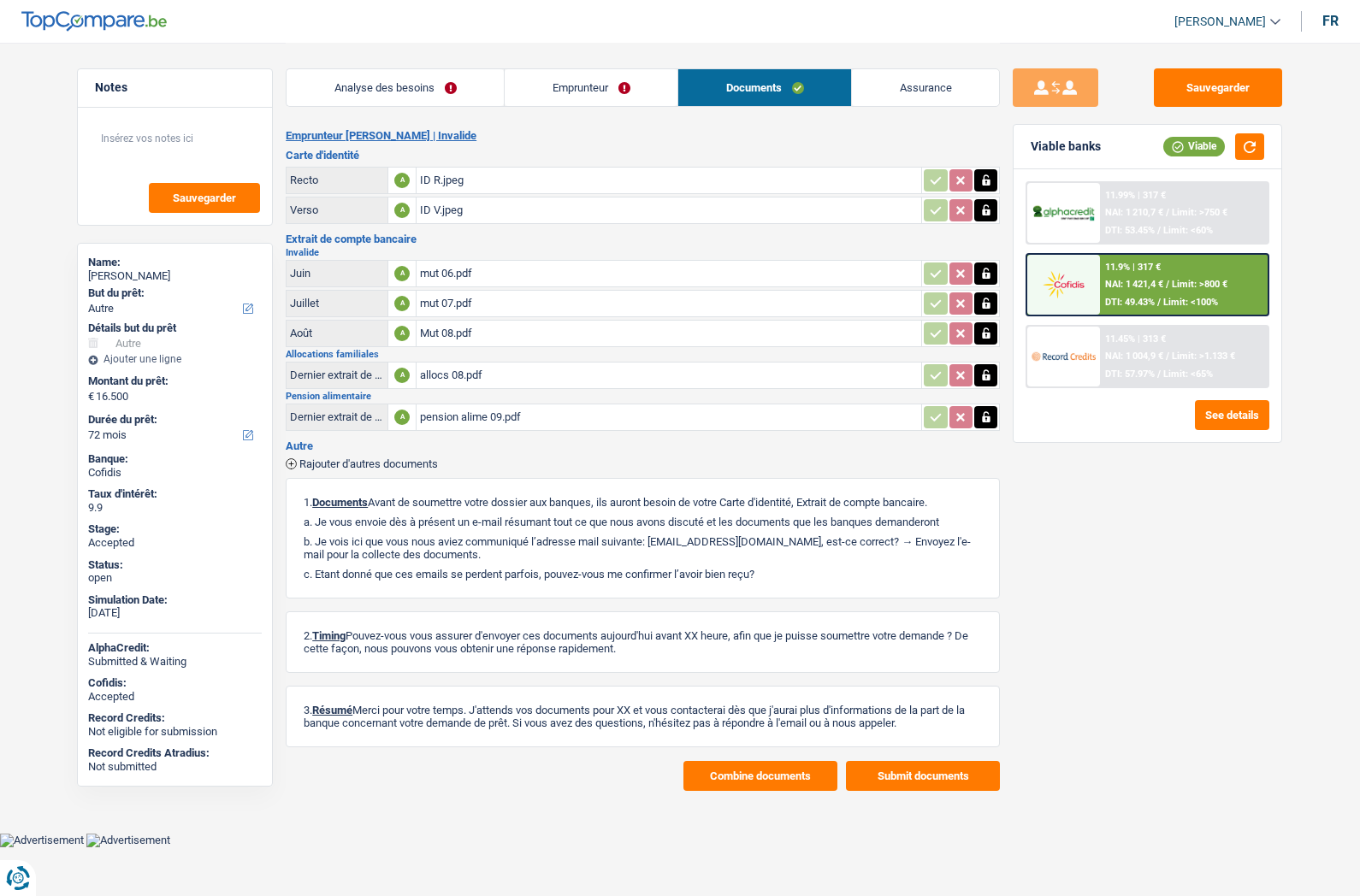
click at [1214, 25] on span "[PERSON_NAME]" at bounding box center [1219, 22] width 91 height 14
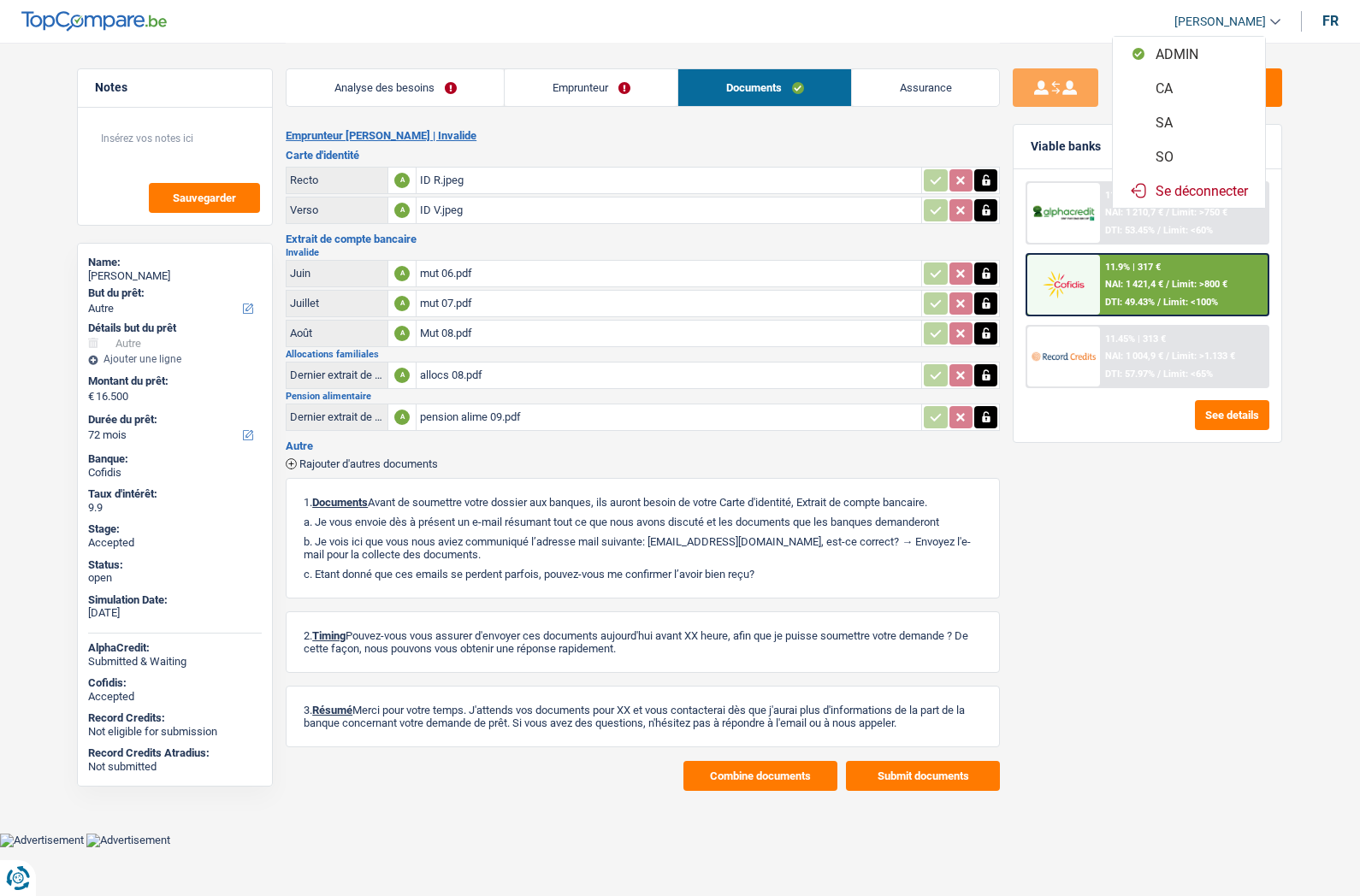
click at [1180, 160] on button "SO" at bounding box center [1189, 156] width 153 height 34
select select "72"
select select "other"
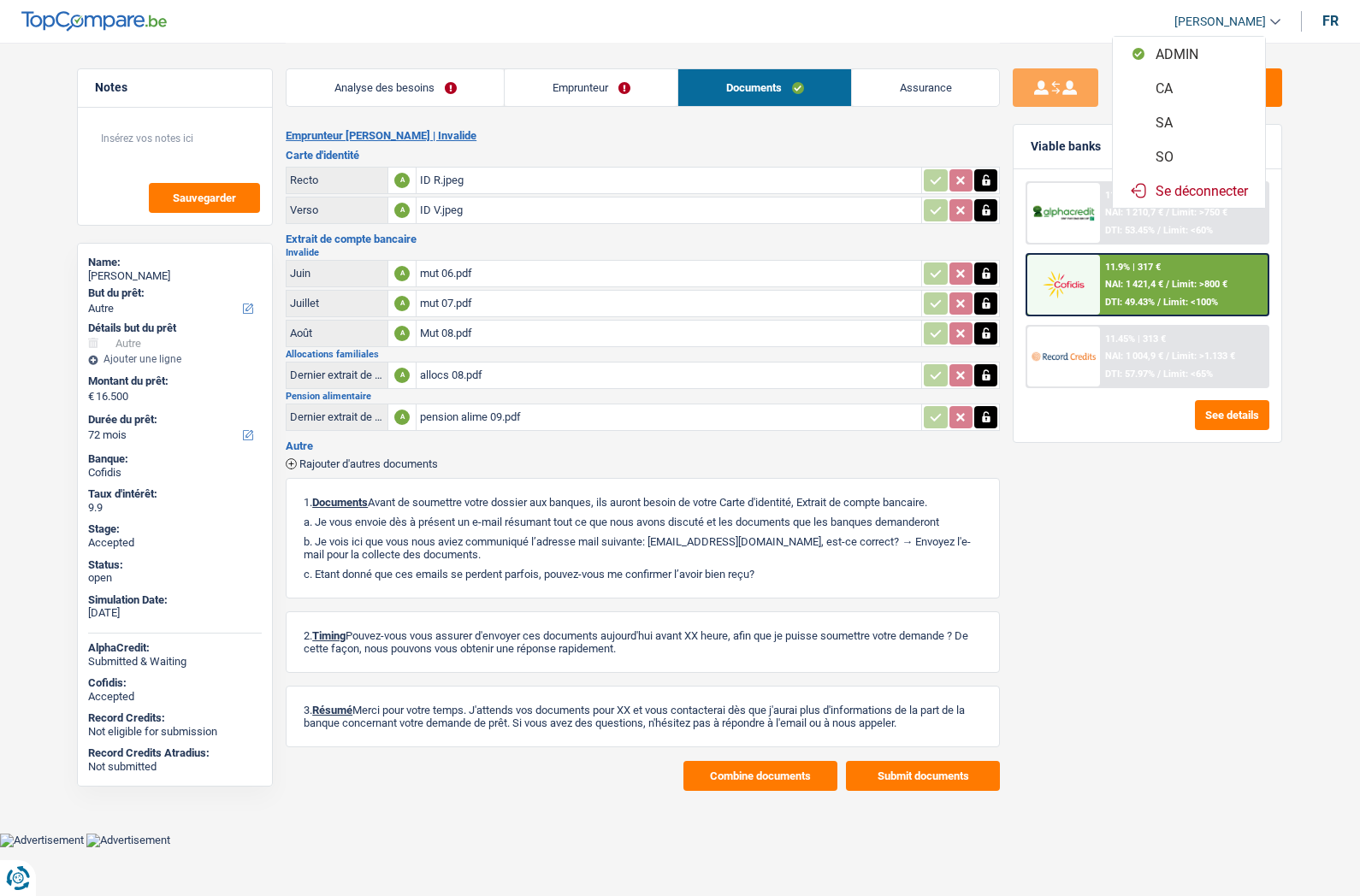
select select "72"
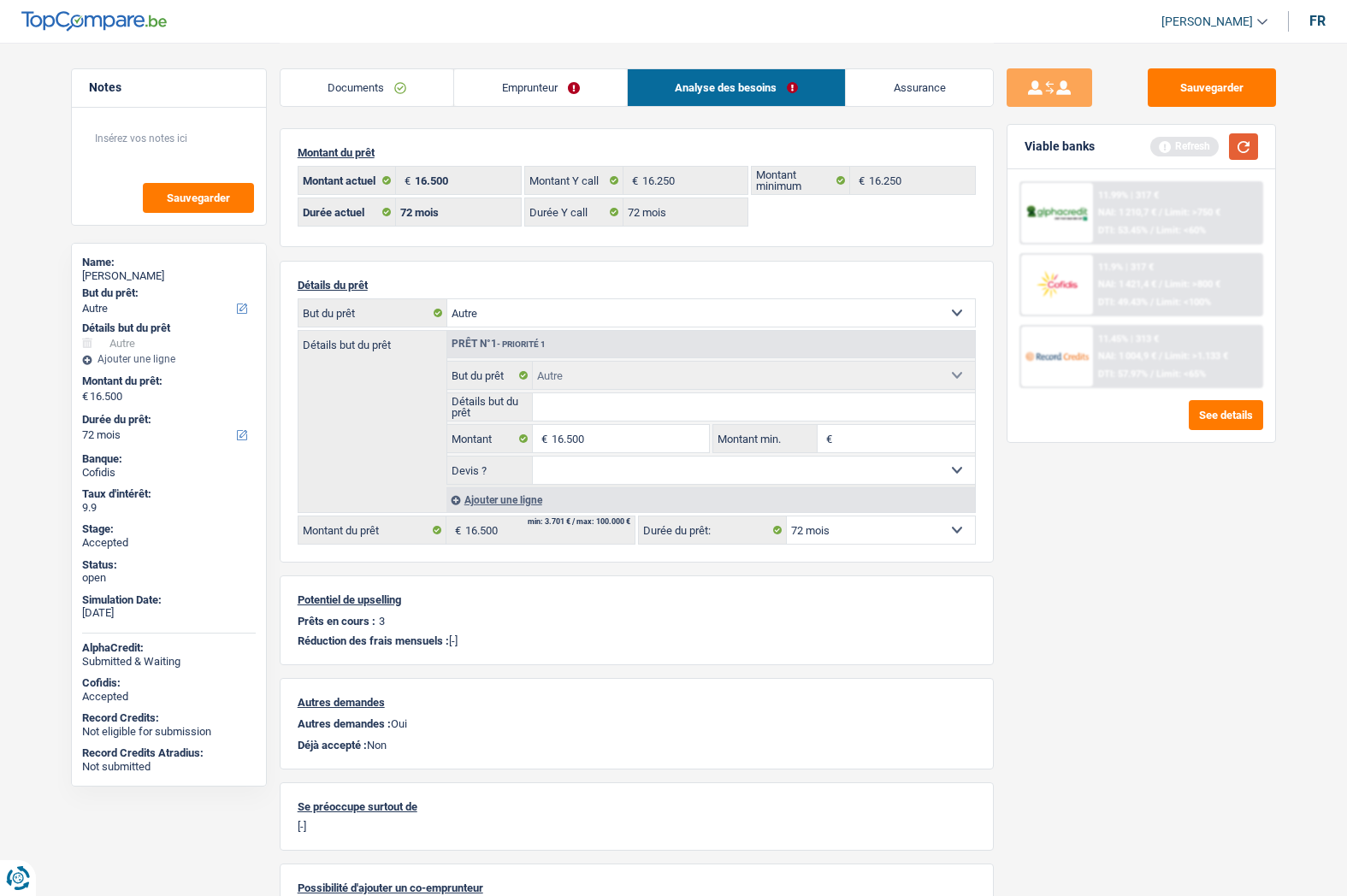
click at [1238, 147] on button "button" at bounding box center [1243, 146] width 29 height 26
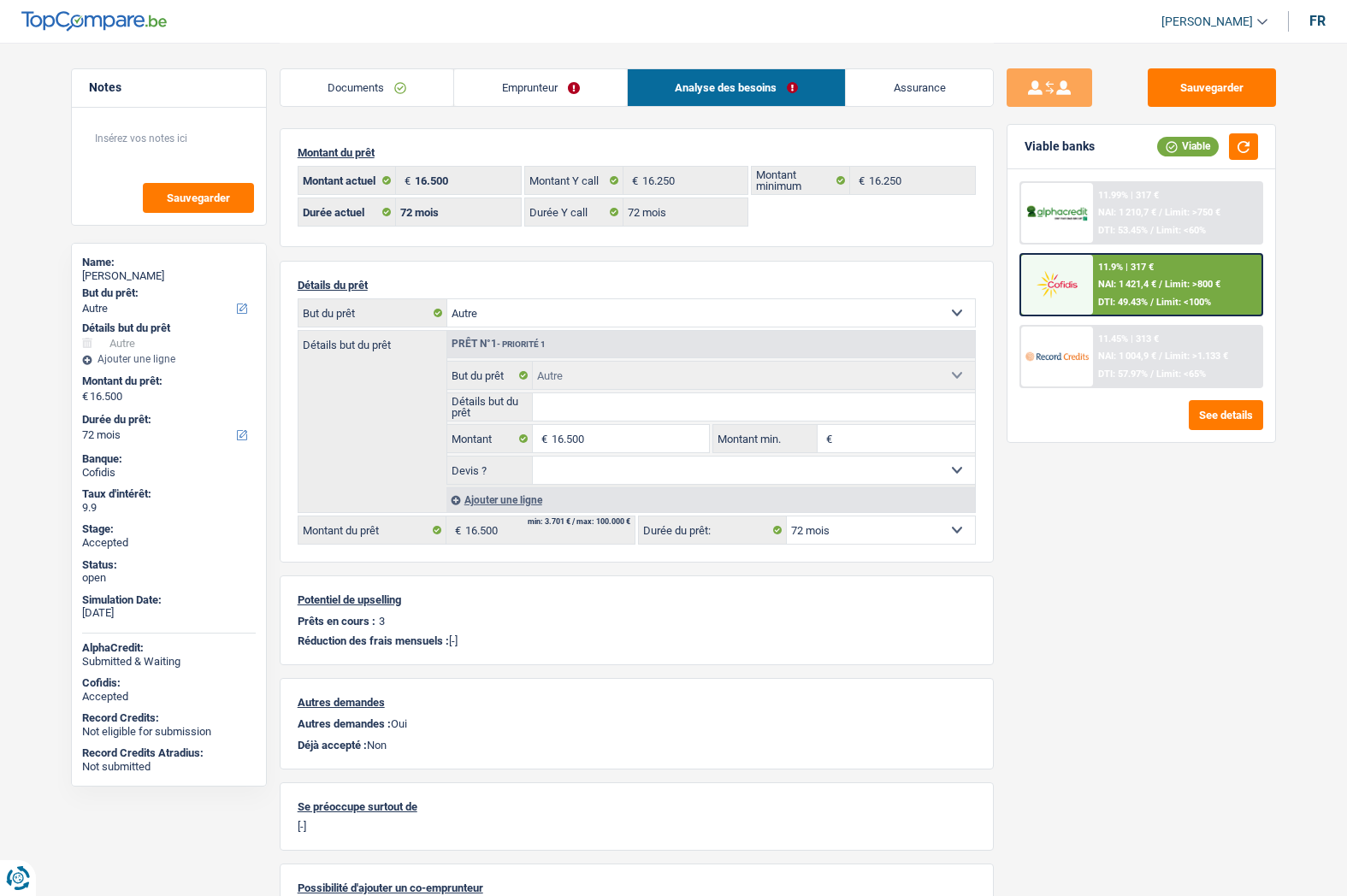
click at [909, 94] on link "Assurance" at bounding box center [918, 88] width 147 height 37
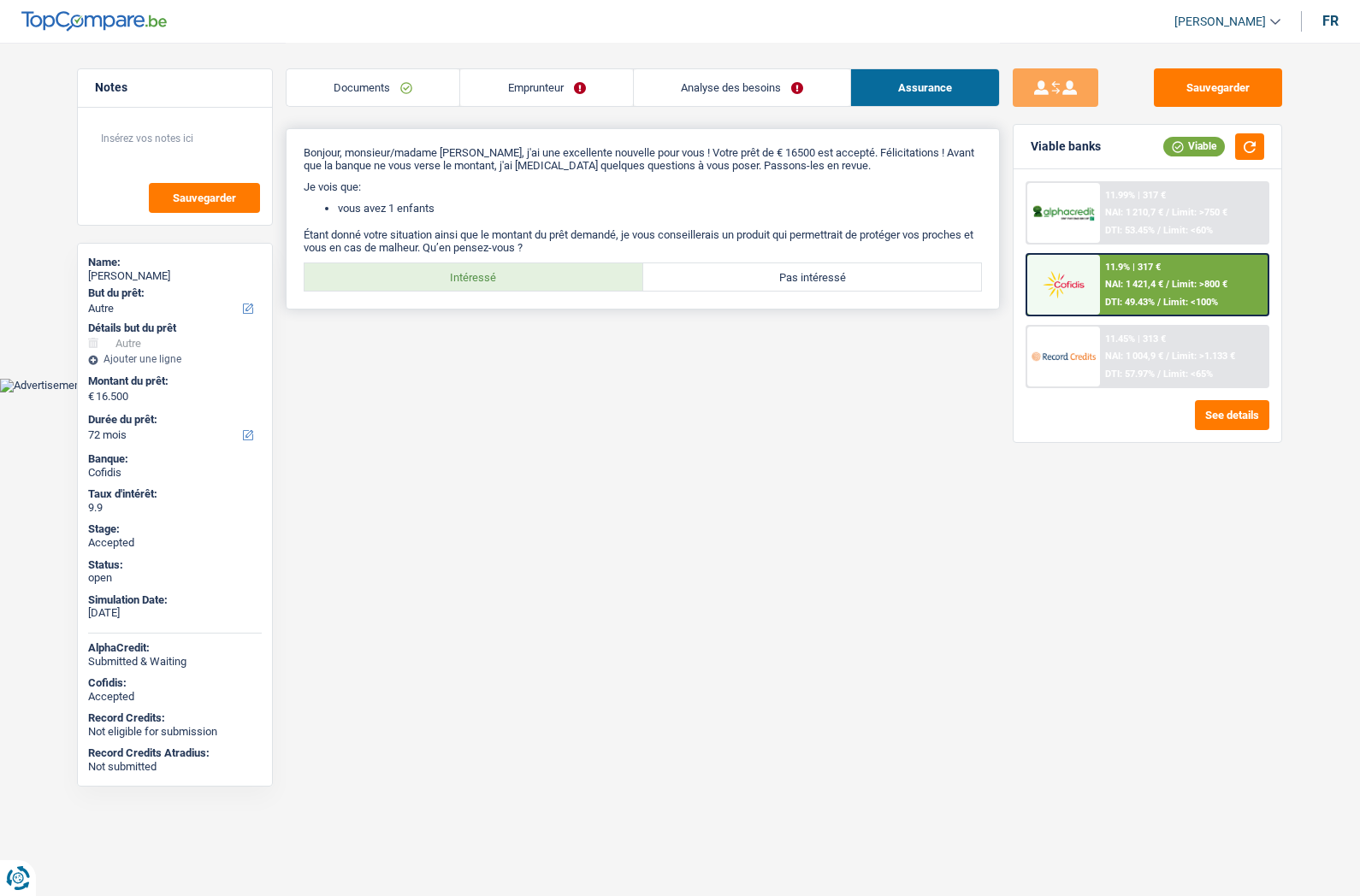
click at [532, 272] on label "Intéressé" at bounding box center [473, 277] width 338 height 27
click at [532, 272] on input "Intéressé" at bounding box center [473, 277] width 338 height 27
radio input "true"
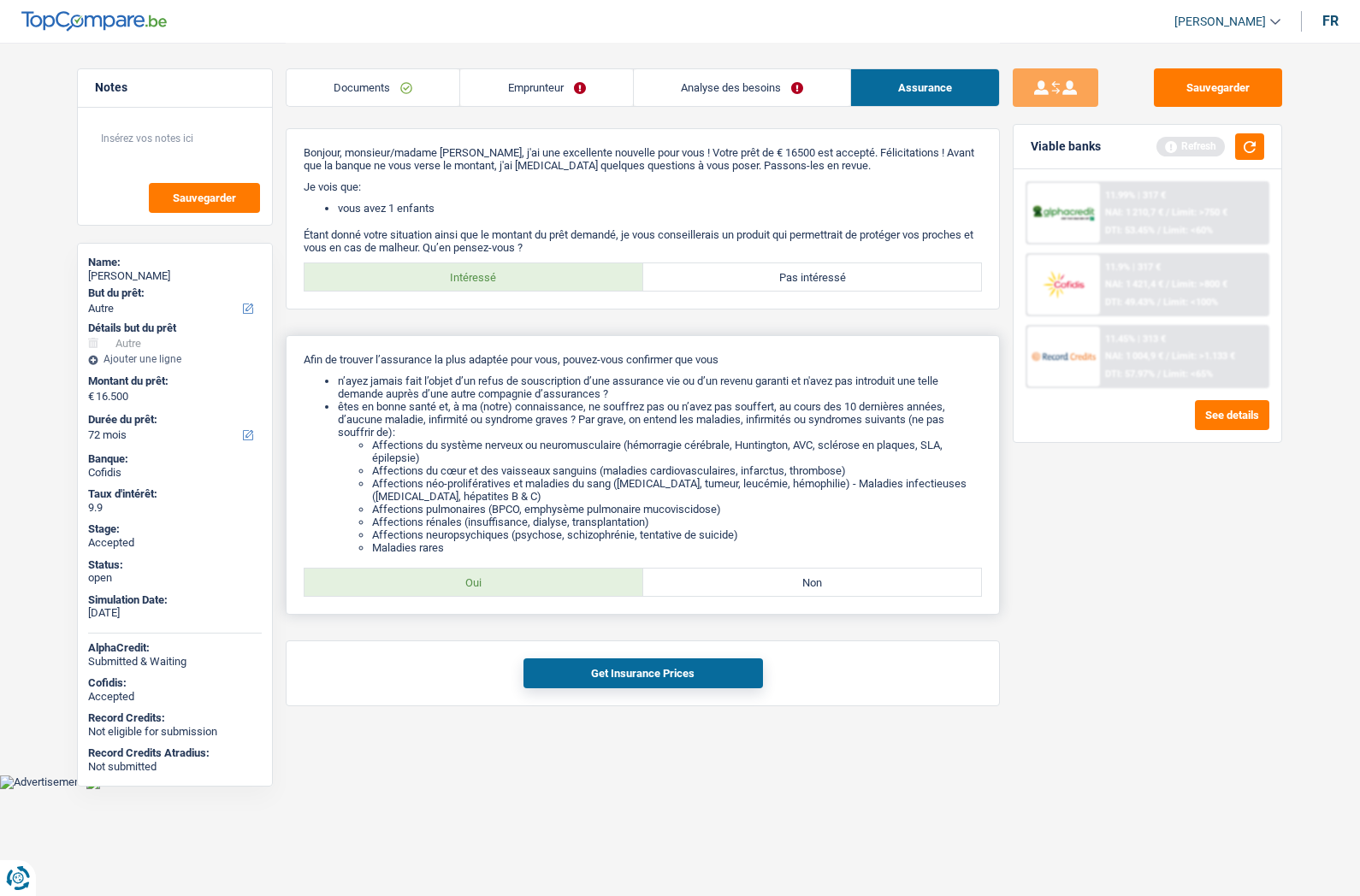
click at [482, 579] on label "Oui" at bounding box center [473, 582] width 338 height 27
click at [482, 579] on input "Oui" at bounding box center [473, 582] width 338 height 27
radio input "true"
click at [595, 671] on button "Get Insurance Prices" at bounding box center [643, 673] width 239 height 30
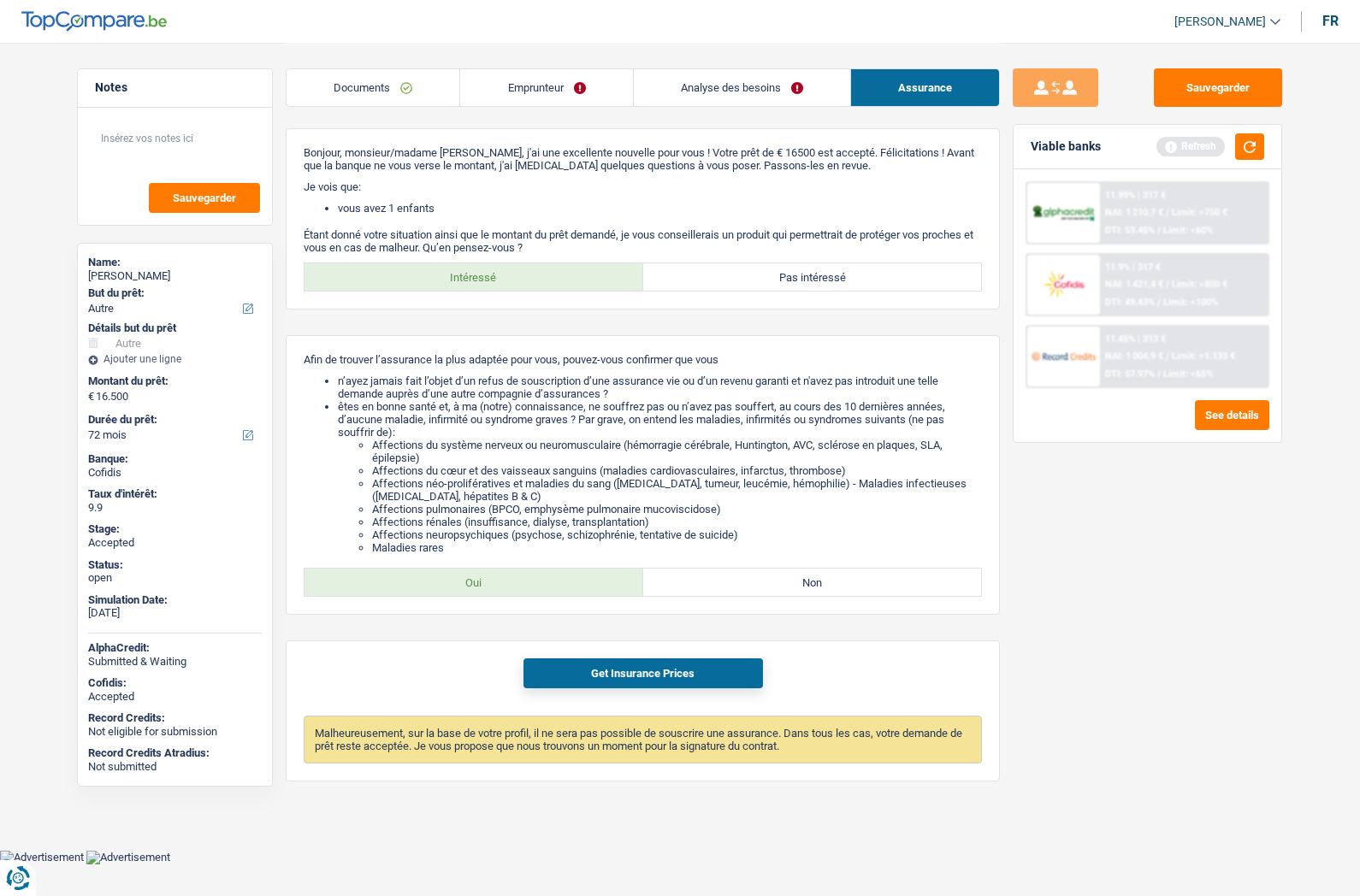
click at [715, 83] on link "Analyse des besoins" at bounding box center [742, 88] width 217 height 37
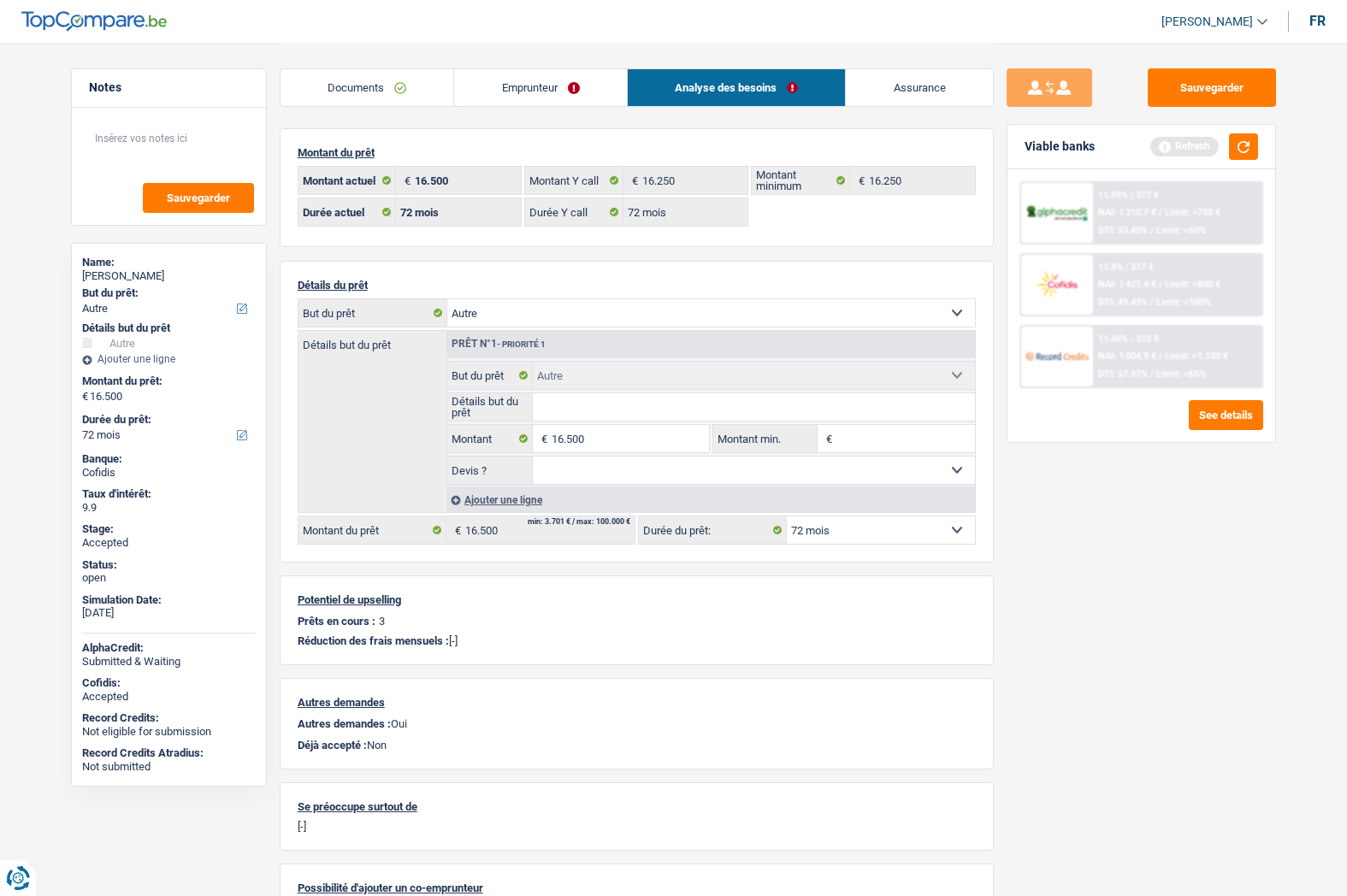
click at [540, 76] on link "Emprunteur" at bounding box center [540, 88] width 172 height 37
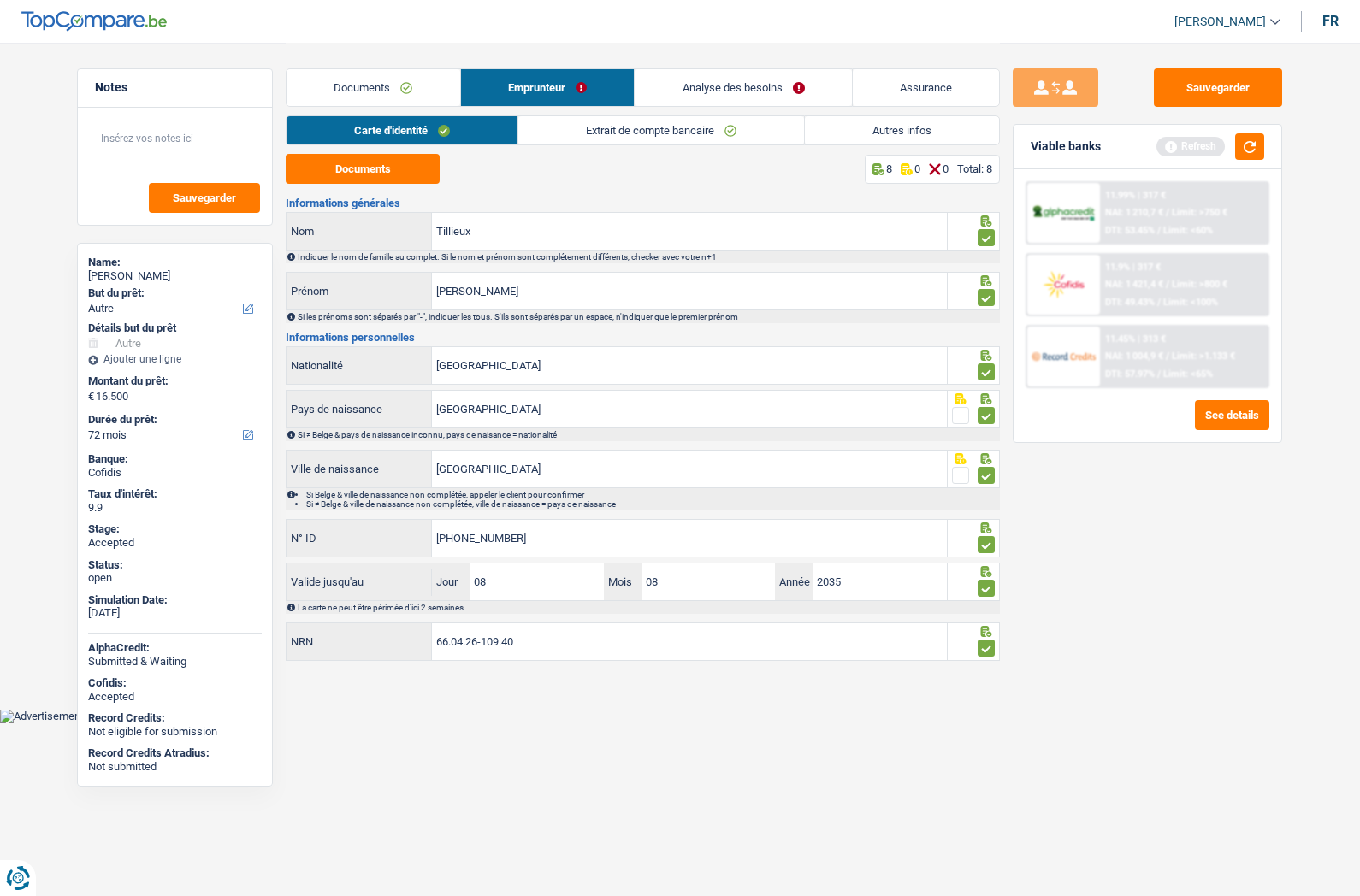
click at [859, 127] on link "Autres infos" at bounding box center [902, 130] width 194 height 28
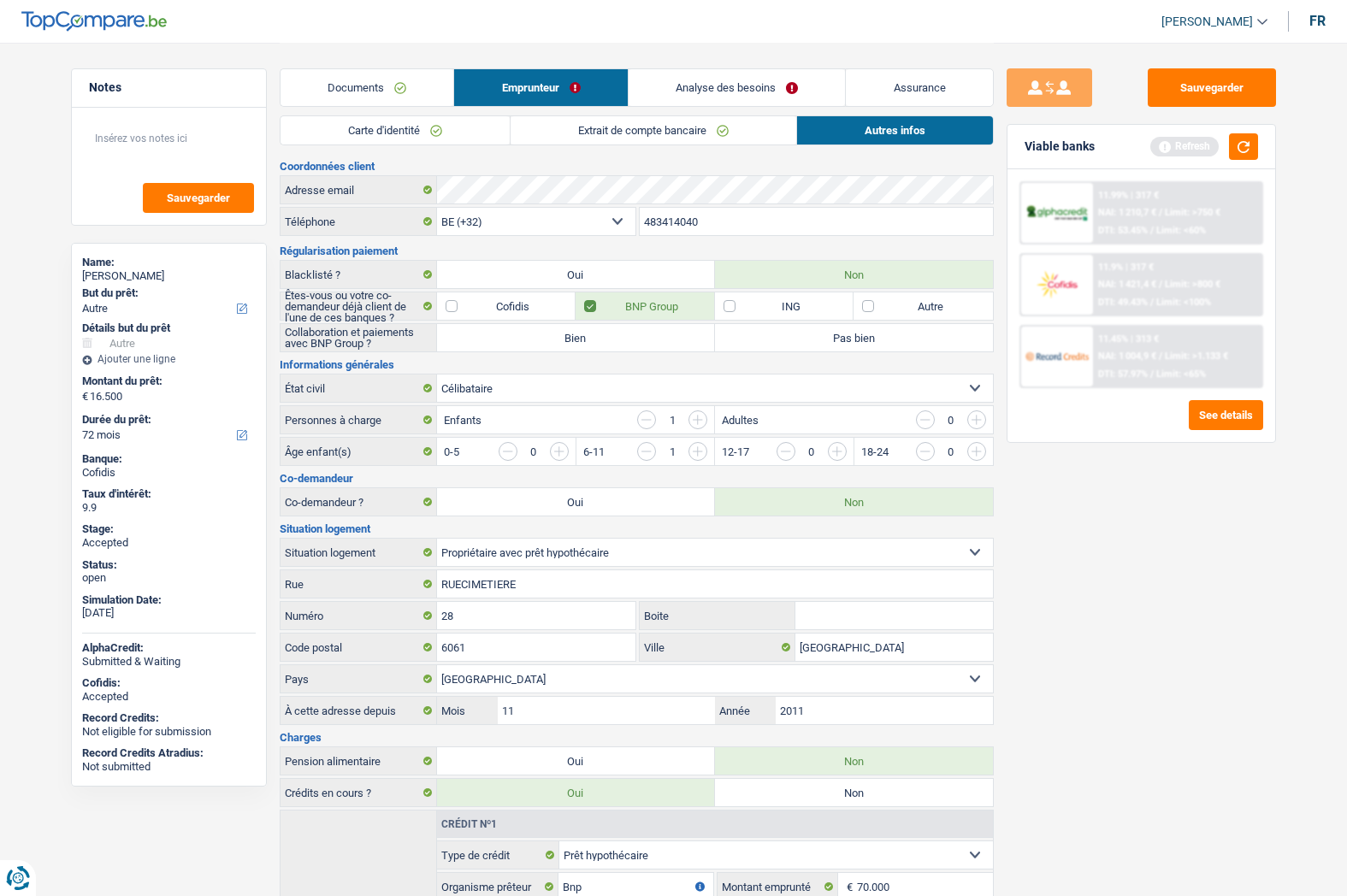
click at [717, 82] on link "Analyse des besoins" at bounding box center [737, 88] width 217 height 37
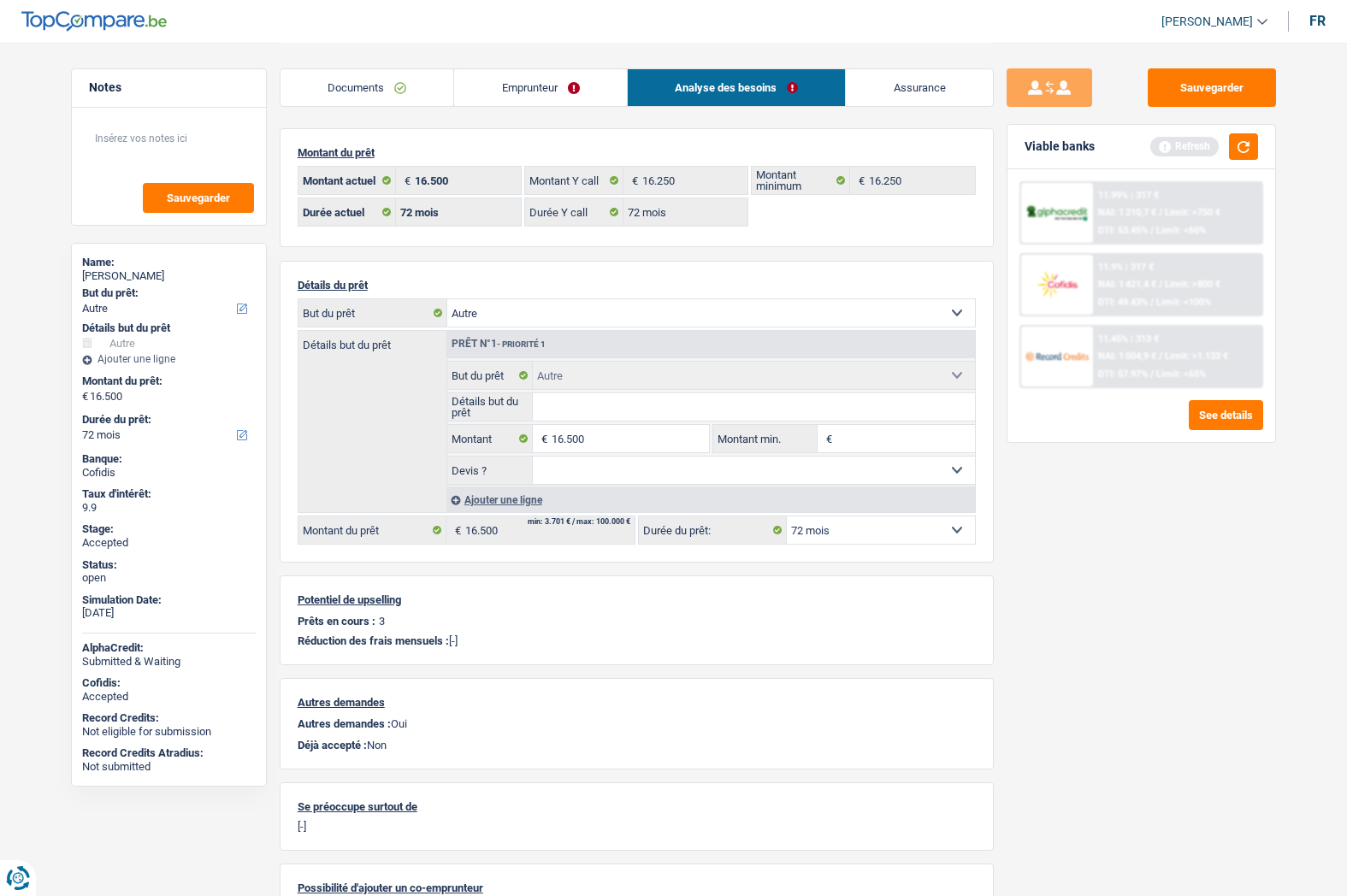
click at [890, 88] on link "Assurance" at bounding box center [918, 88] width 147 height 37
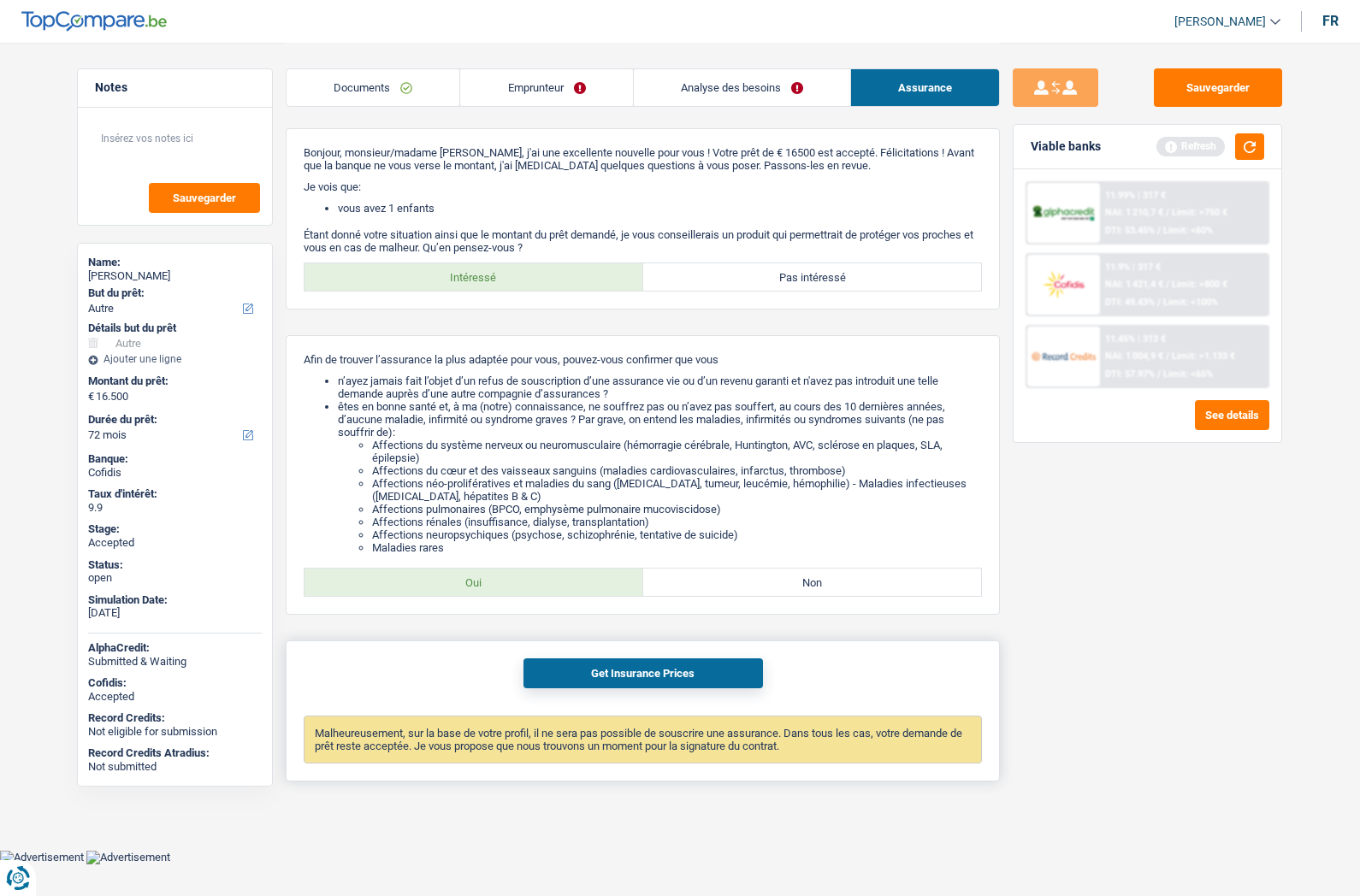
click at [594, 665] on button "Get Insurance Prices" at bounding box center [643, 673] width 239 height 30
click at [557, 91] on link "Emprunteur" at bounding box center [546, 88] width 171 height 37
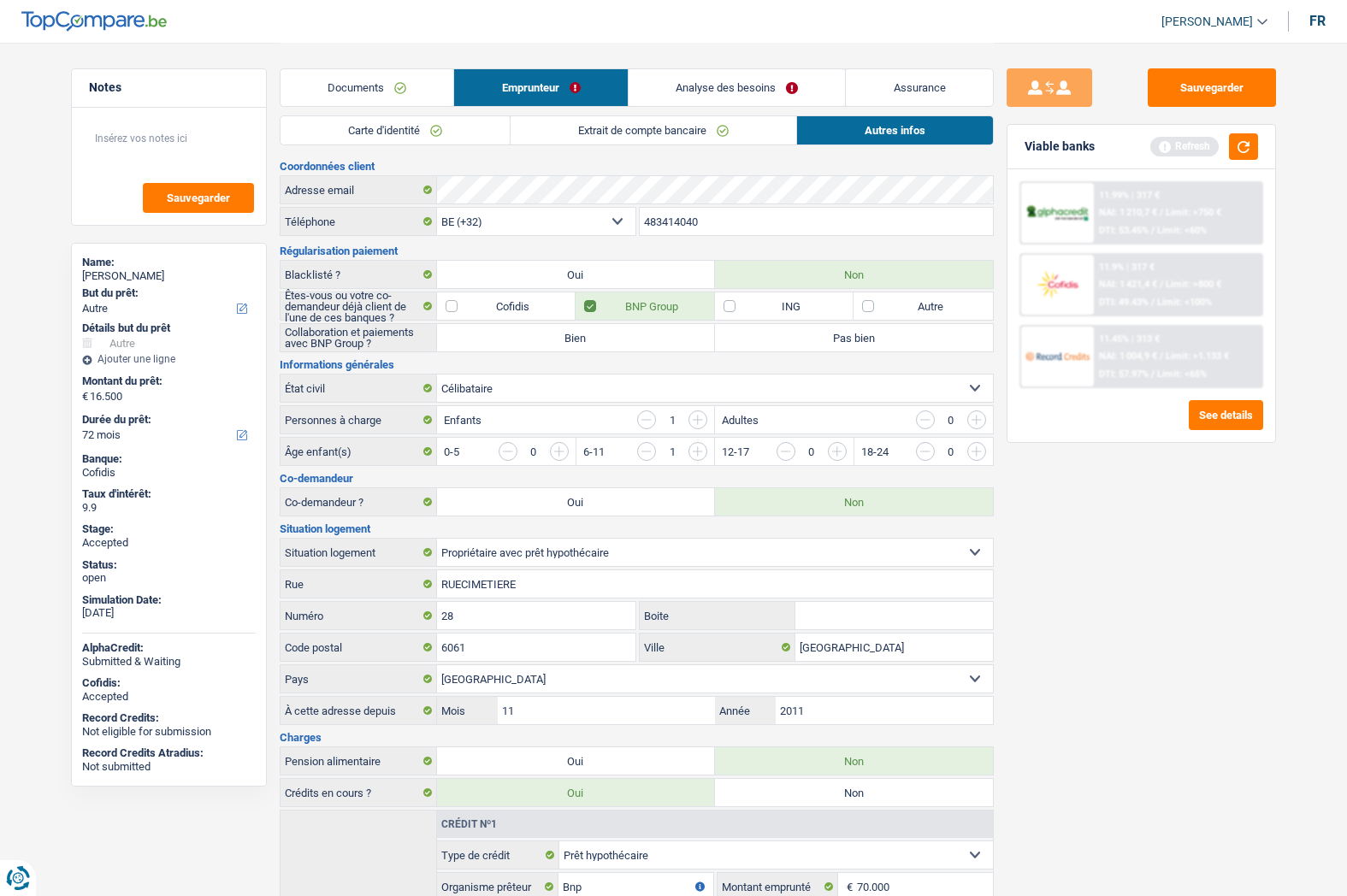
click at [706, 94] on link "Analyse des besoins" at bounding box center [737, 88] width 217 height 37
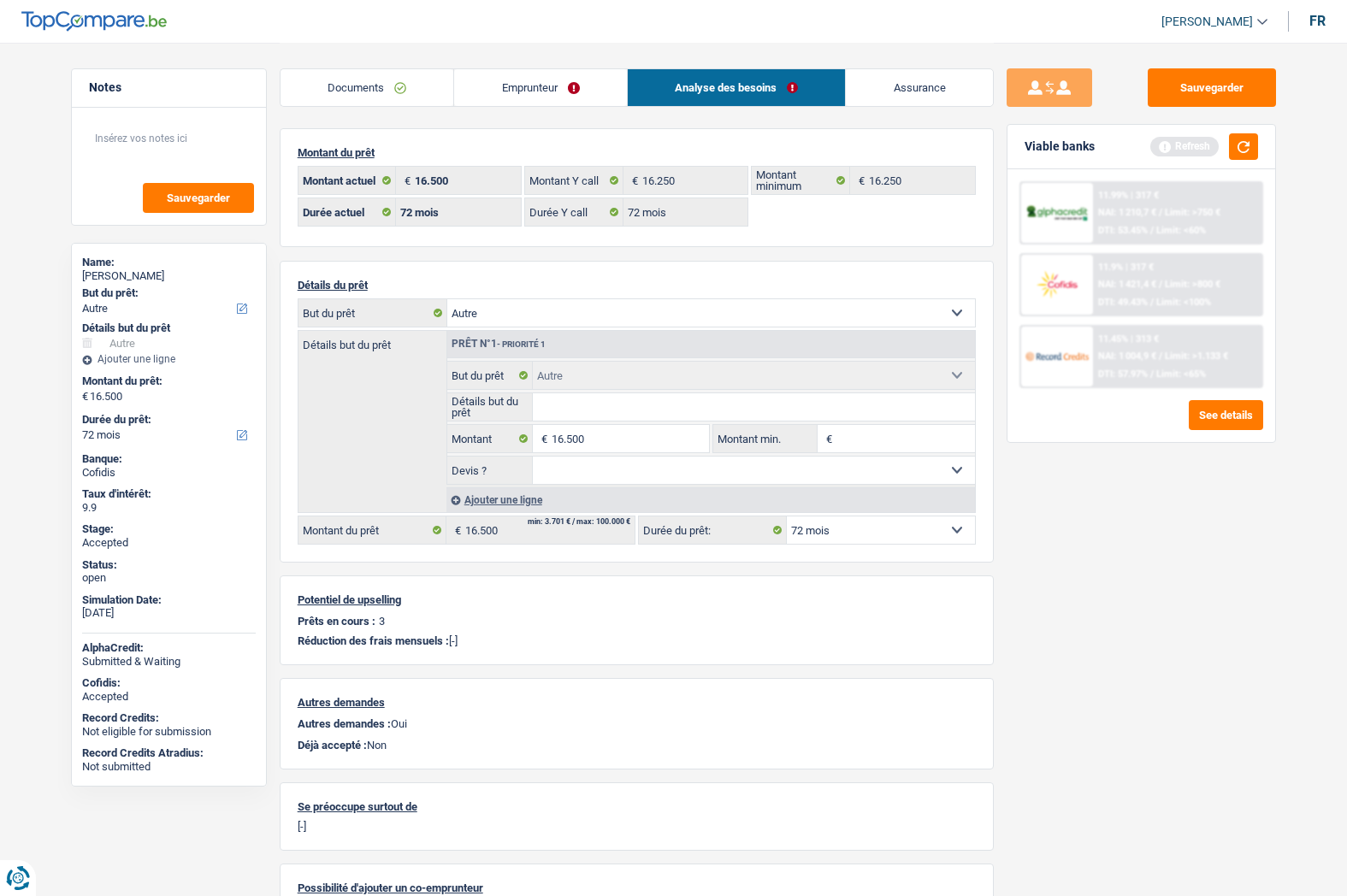
click at [929, 91] on link "Assurance" at bounding box center [918, 88] width 147 height 37
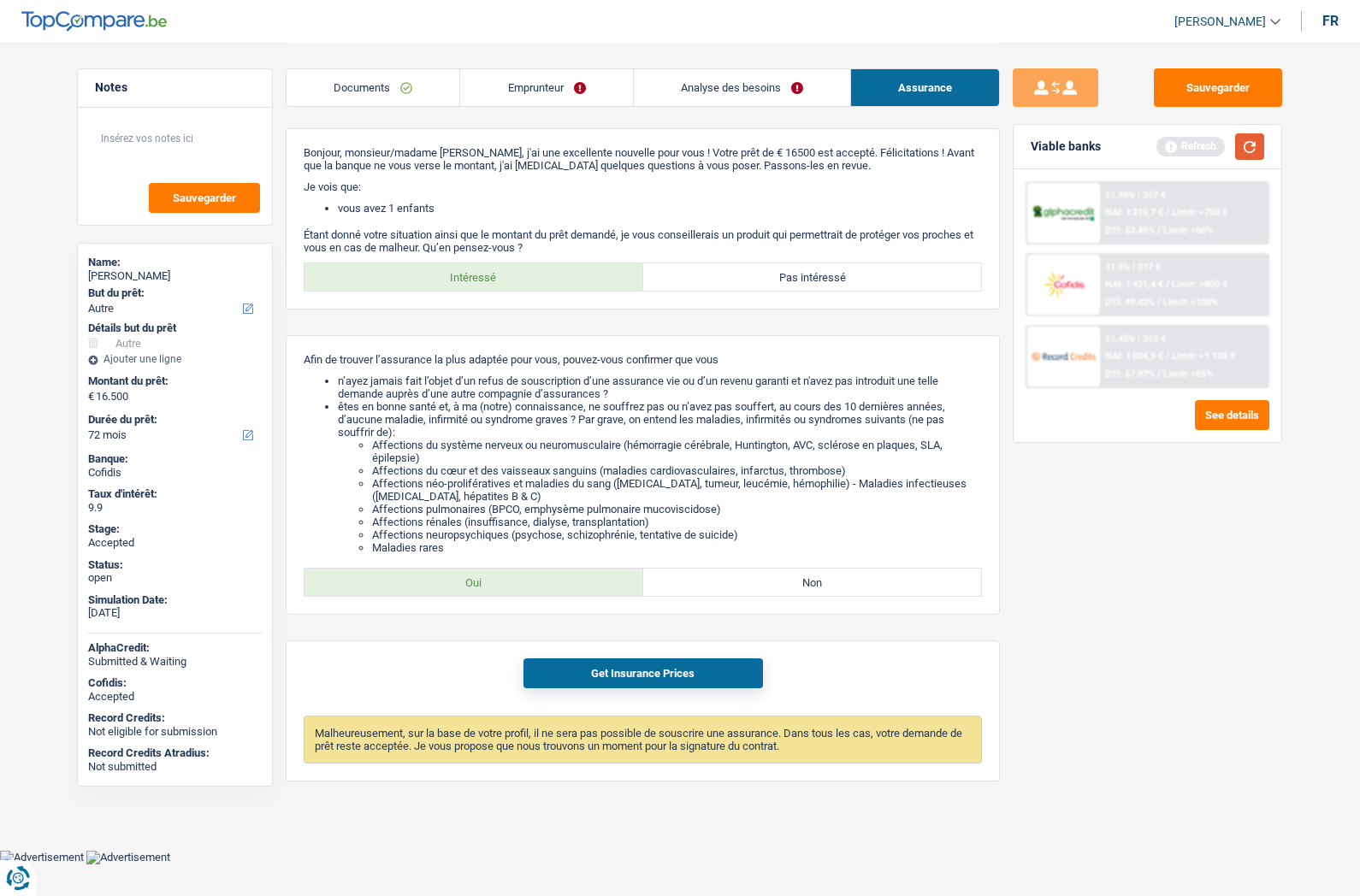
drag, startPoint x: 1254, startPoint y: 144, endPoint x: 1247, endPoint y: 165, distance: 22.1
click at [1255, 144] on button "button" at bounding box center [1250, 146] width 29 height 26
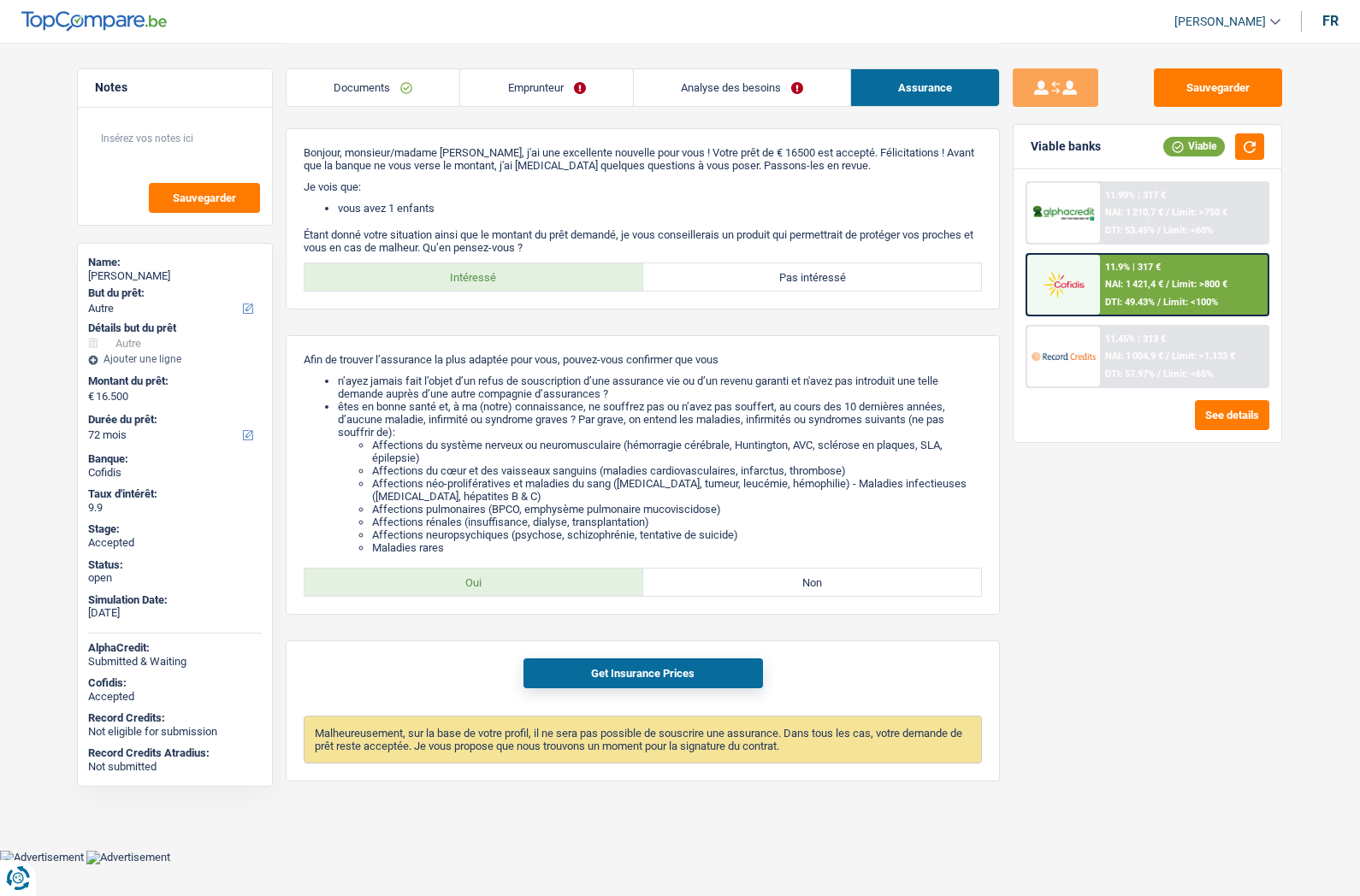
click at [1150, 283] on span "NAI: 1 421,4 €" at bounding box center [1133, 284] width 58 height 11
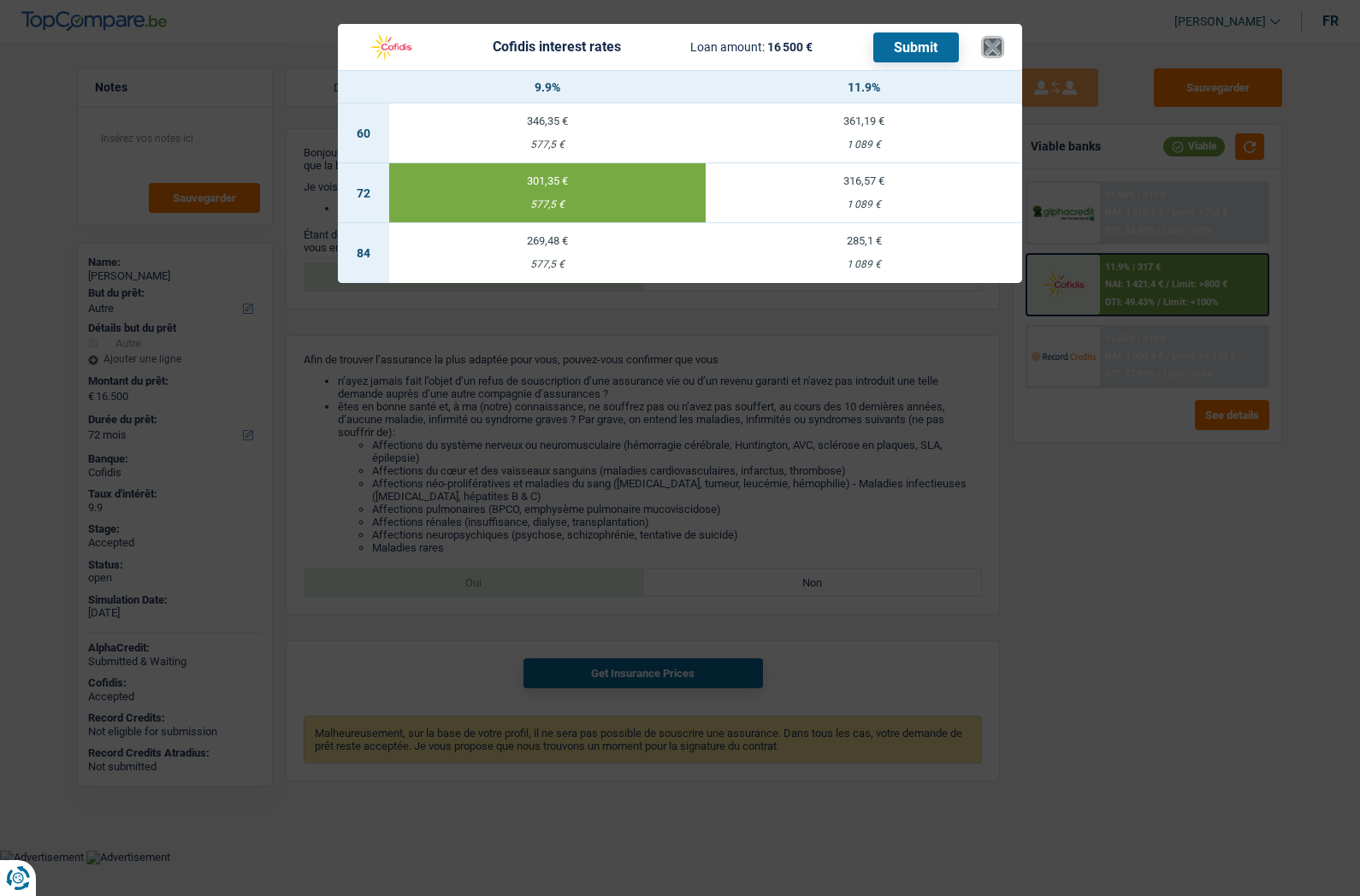
click at [990, 42] on button "×" at bounding box center [993, 47] width 18 height 17
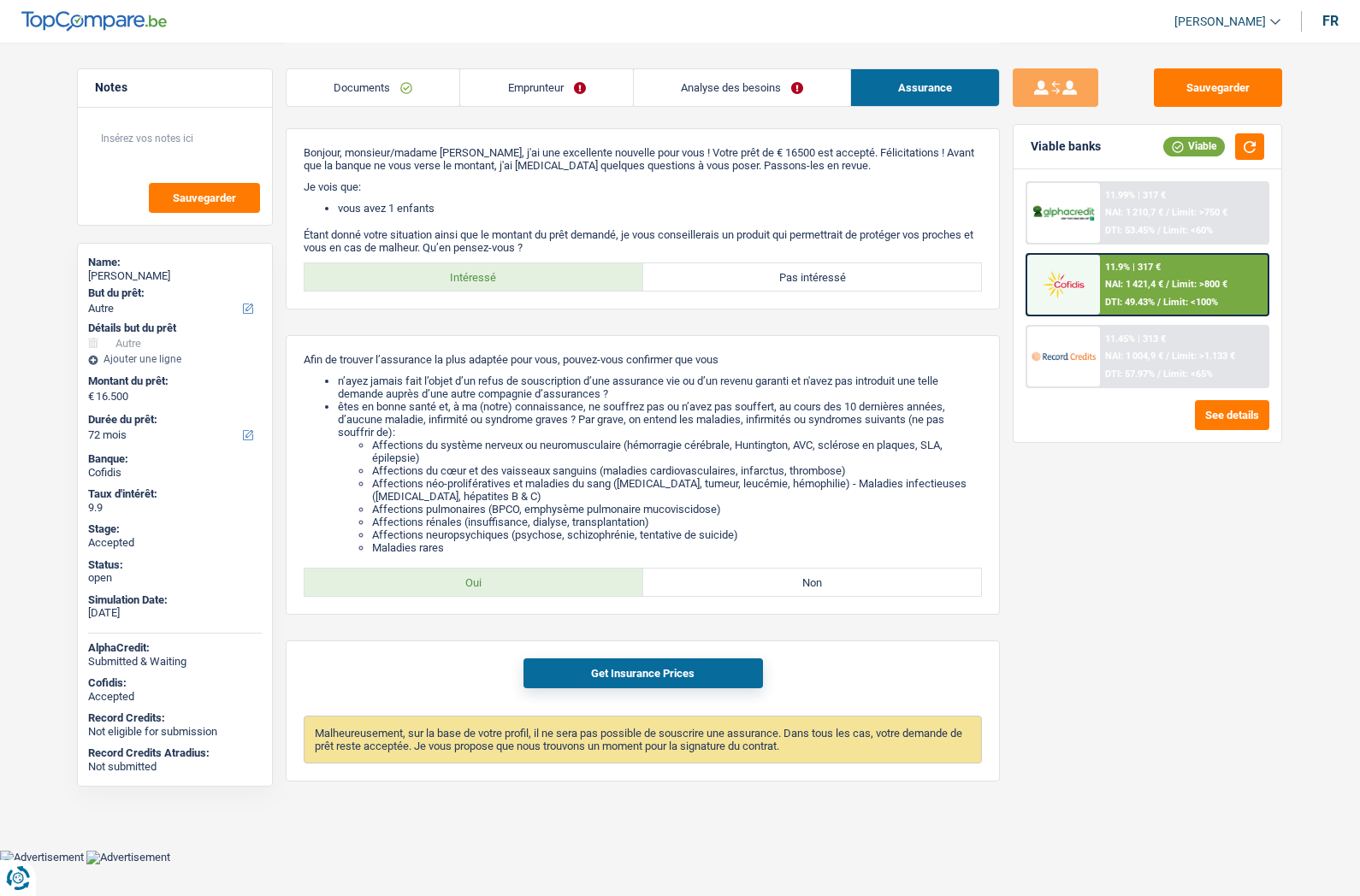
click at [531, 86] on link "Emprunteur" at bounding box center [546, 88] width 171 height 37
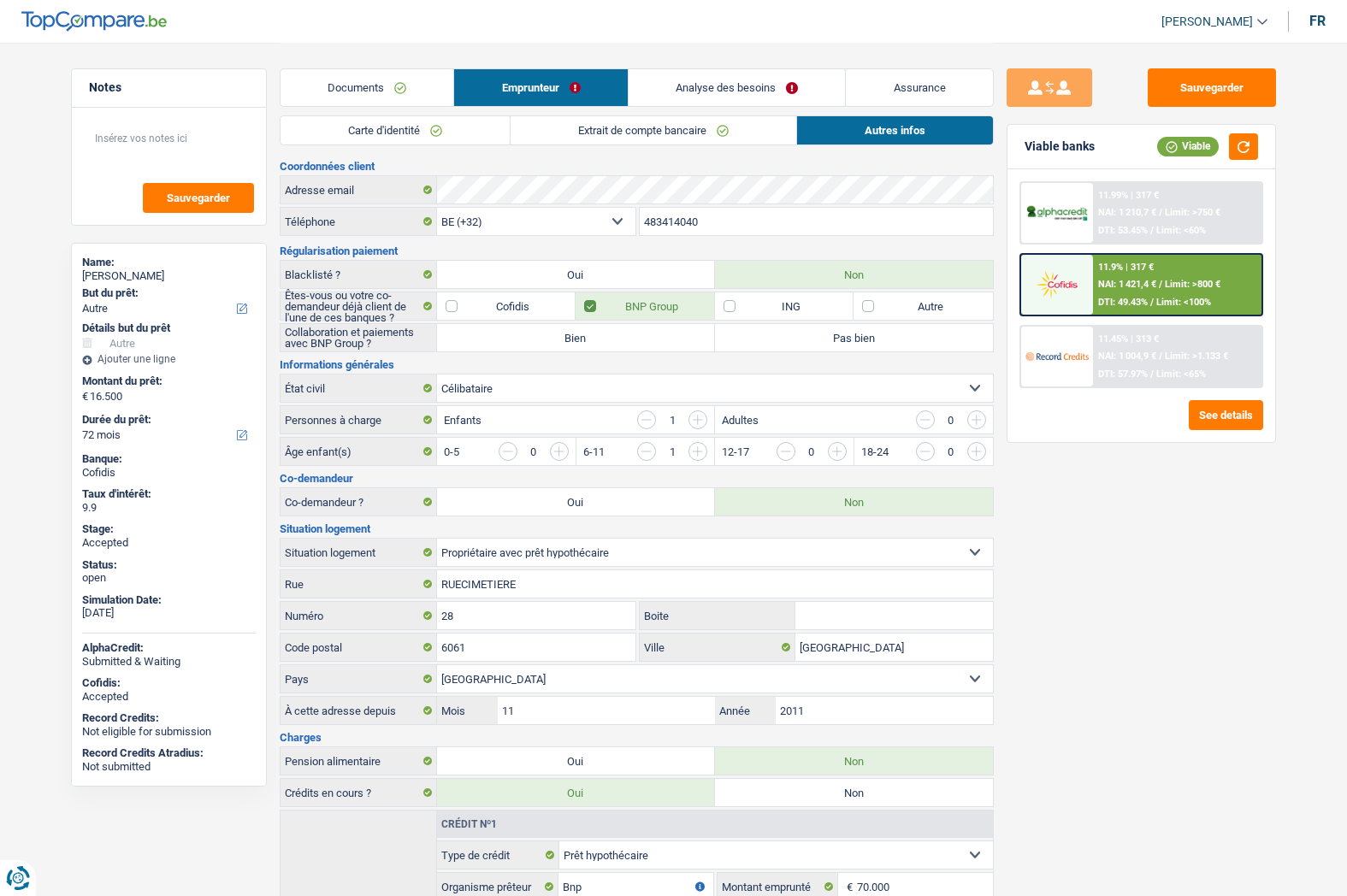
click at [715, 223] on input "483414040" at bounding box center [816, 221] width 353 height 27
click at [146, 274] on div "Patrice Tillieux" at bounding box center [169, 276] width 173 height 14
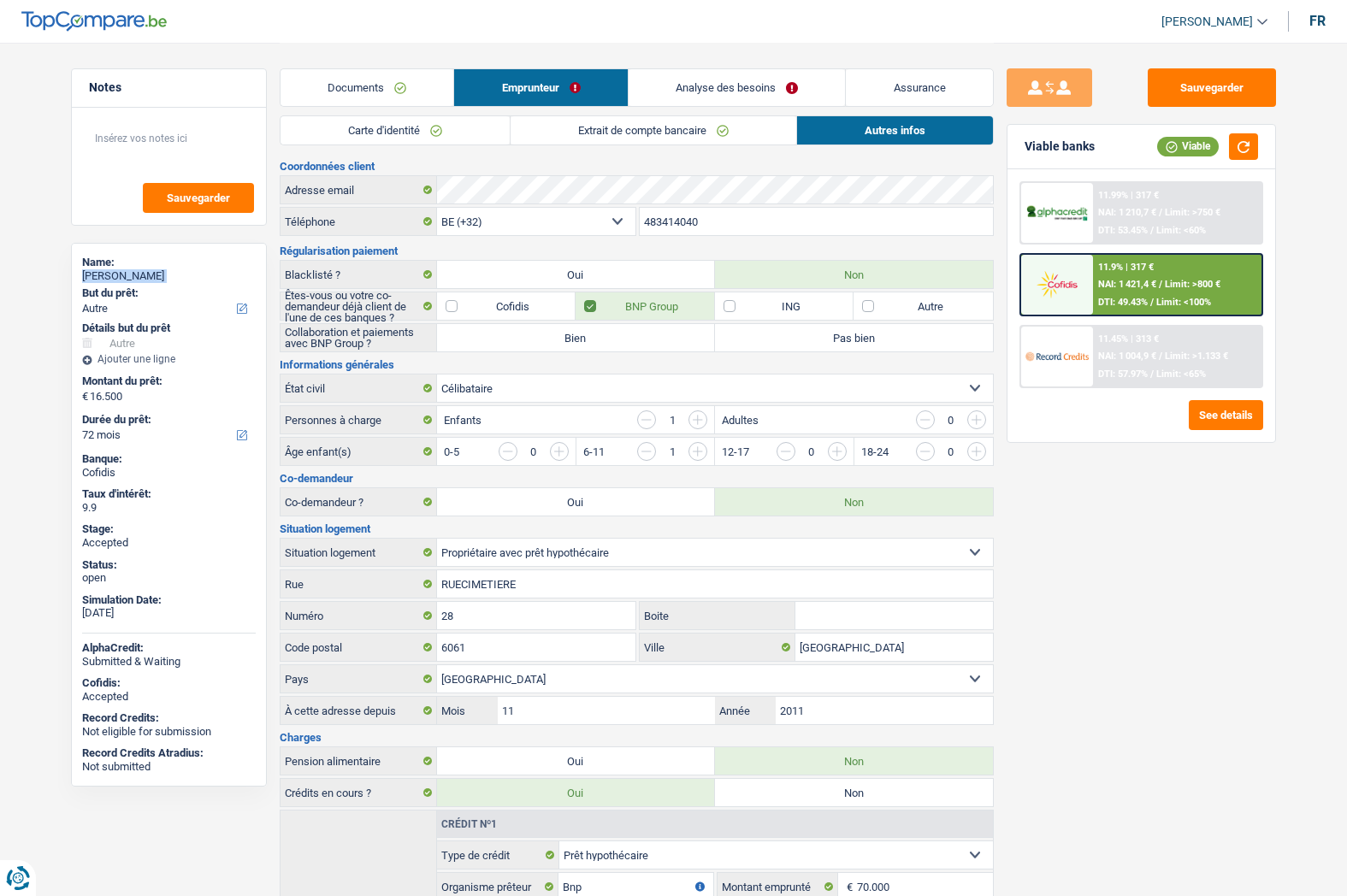
click at [146, 274] on div "Patrice Tillieux" at bounding box center [169, 276] width 173 height 14
copy div "Patrice Tillieux"
click at [377, 93] on link "Documents" at bounding box center [367, 88] width 173 height 37
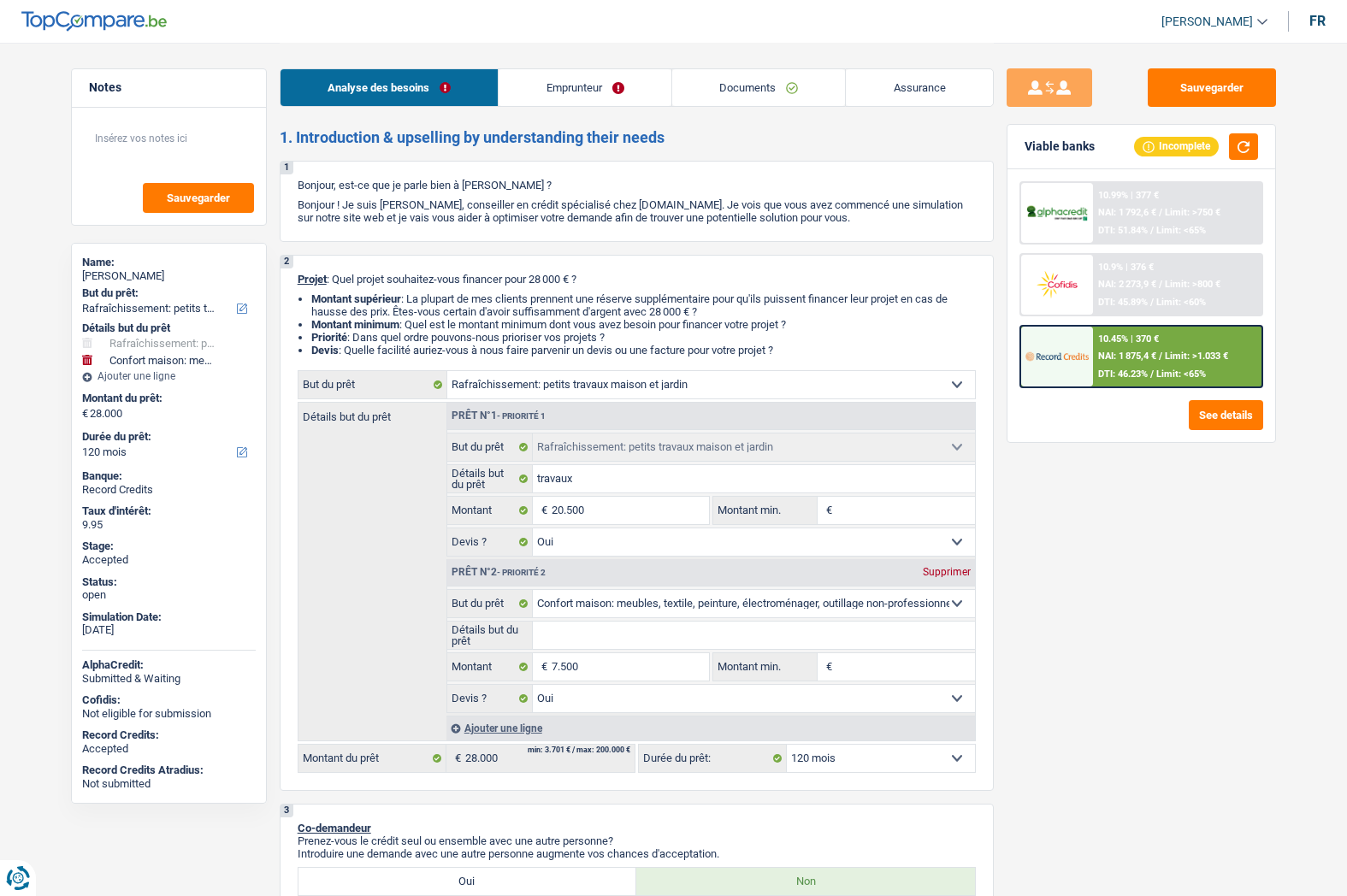
select select "houseOrGarden"
select select "household"
select select "120"
select select "houseOrGarden"
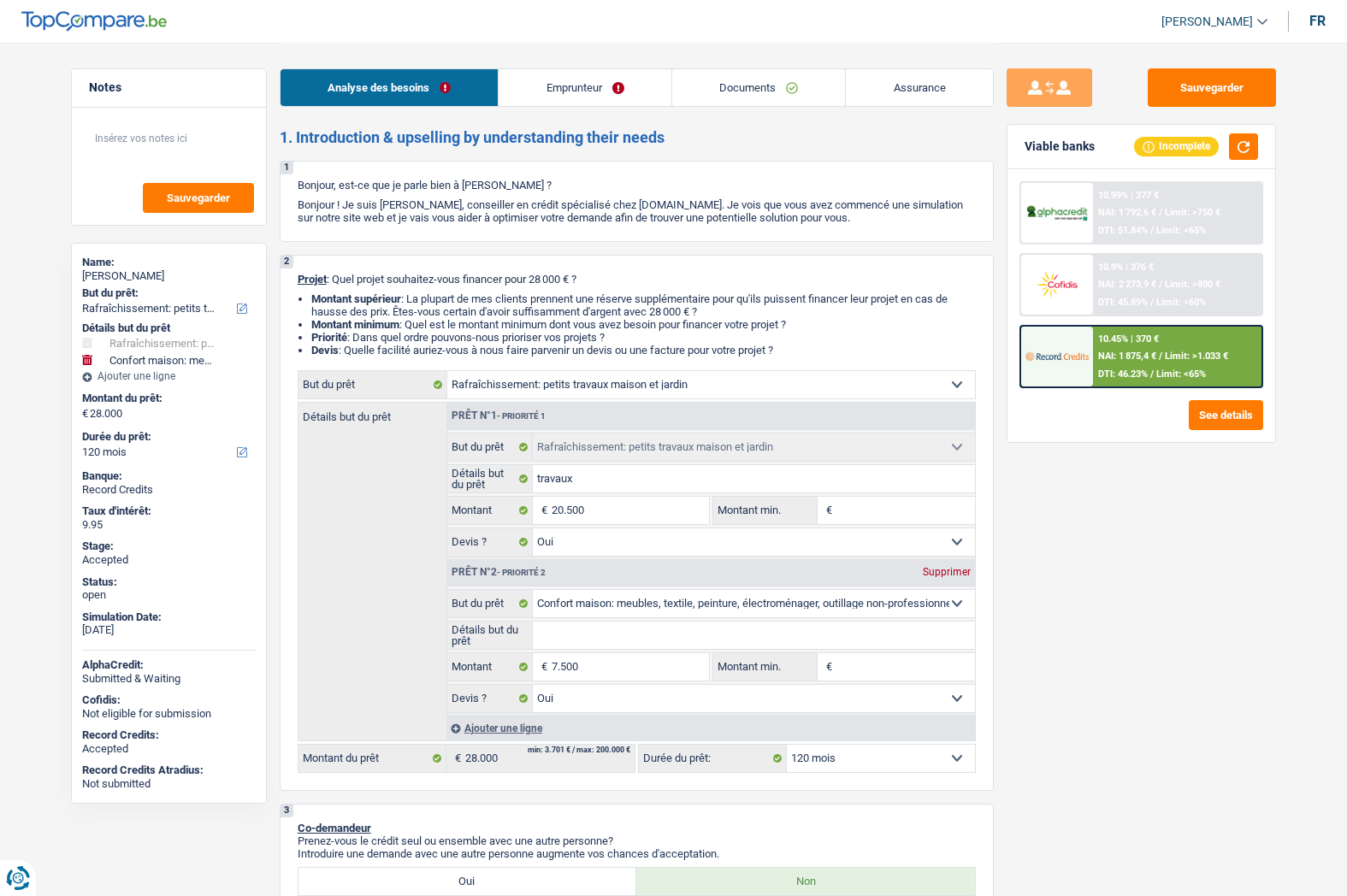
select select "houseOrGarden"
select select "yes"
select select "household"
select select "yes"
select select "120"
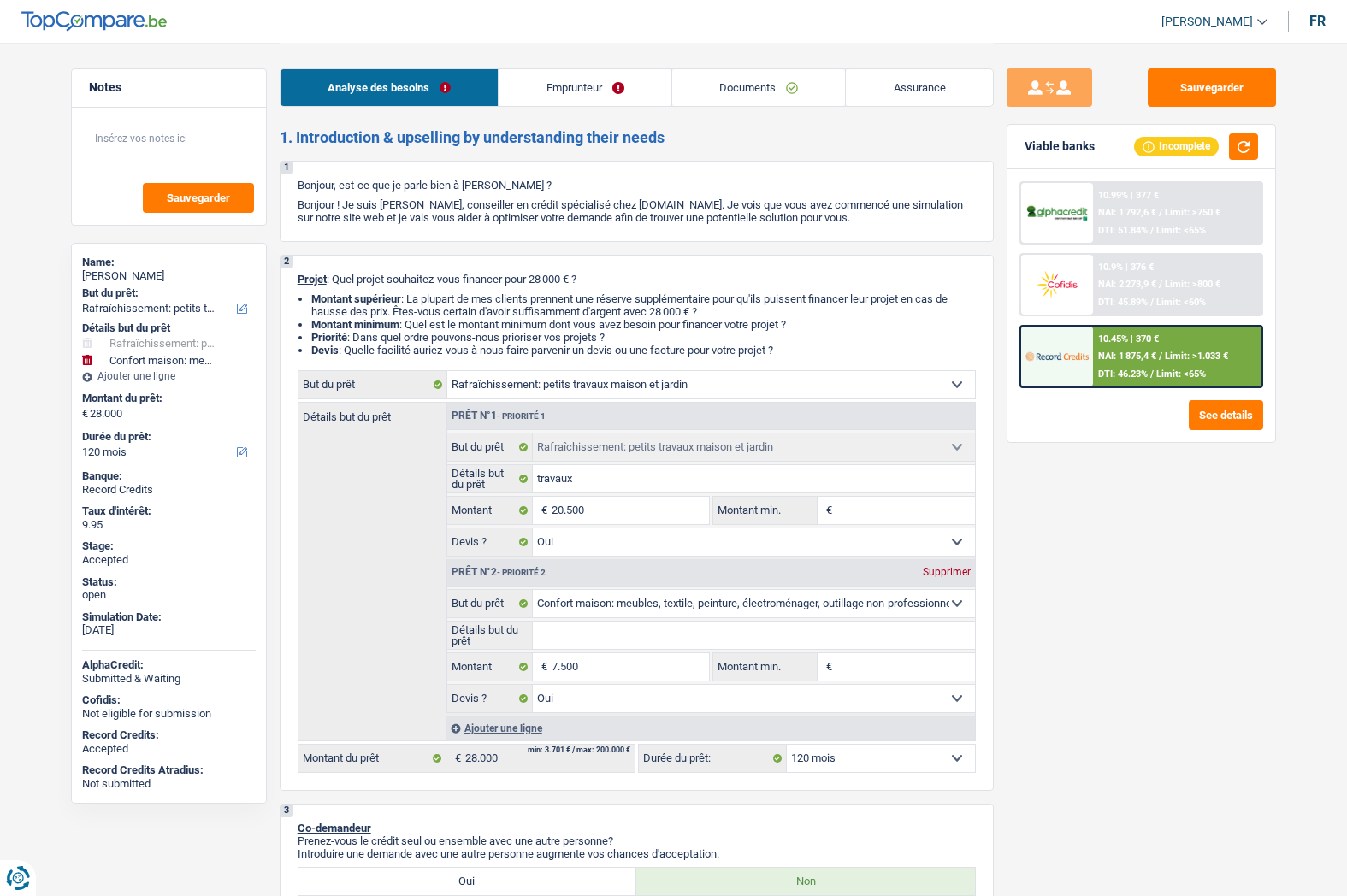
select select "independent"
select select "rentalIncome"
select select "netSalary"
select select "ownerWithMortgage"
select select "mortgage"
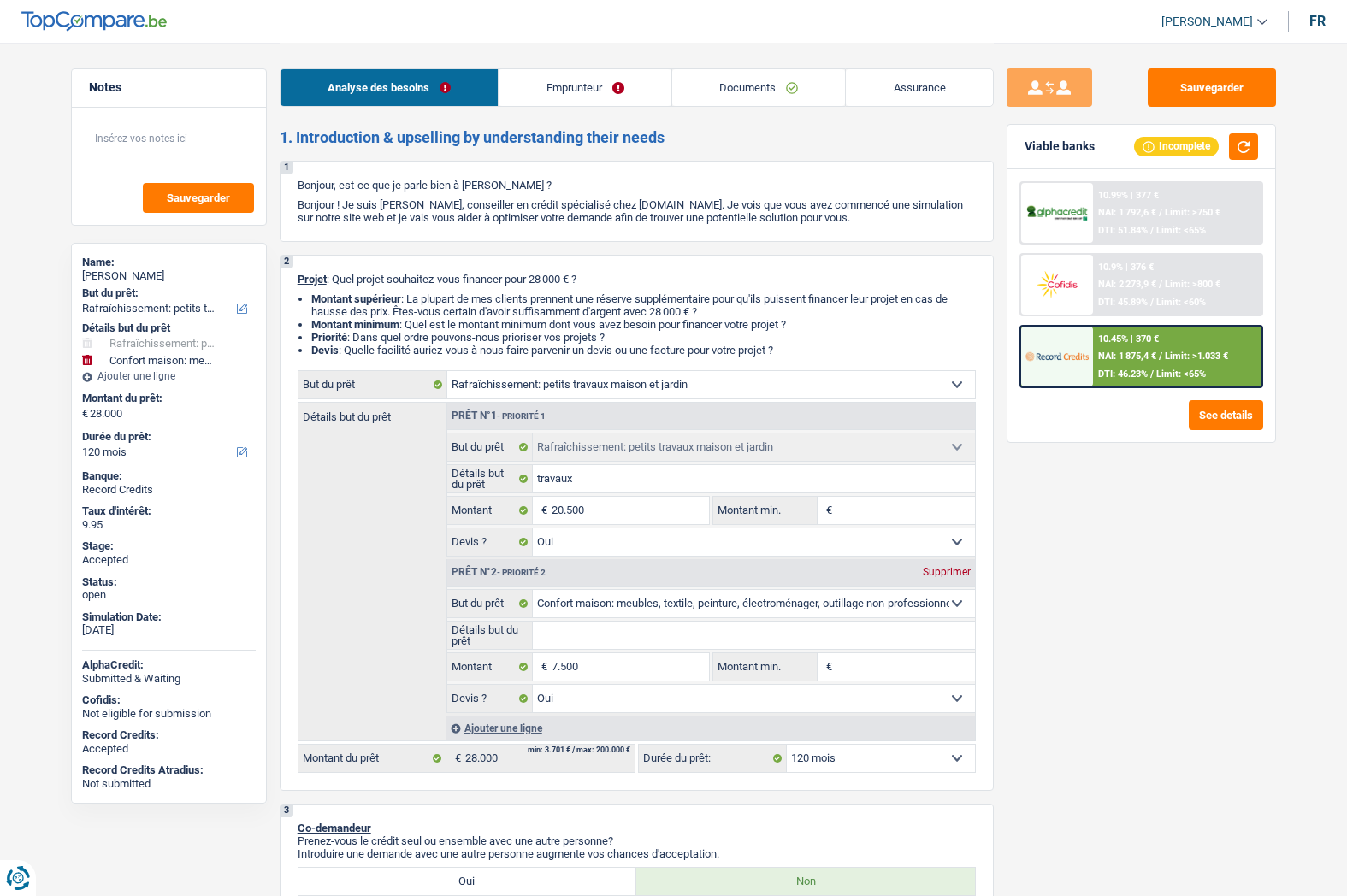
select select "300"
select select "cardOrCredit"
select select "houseOrGarden"
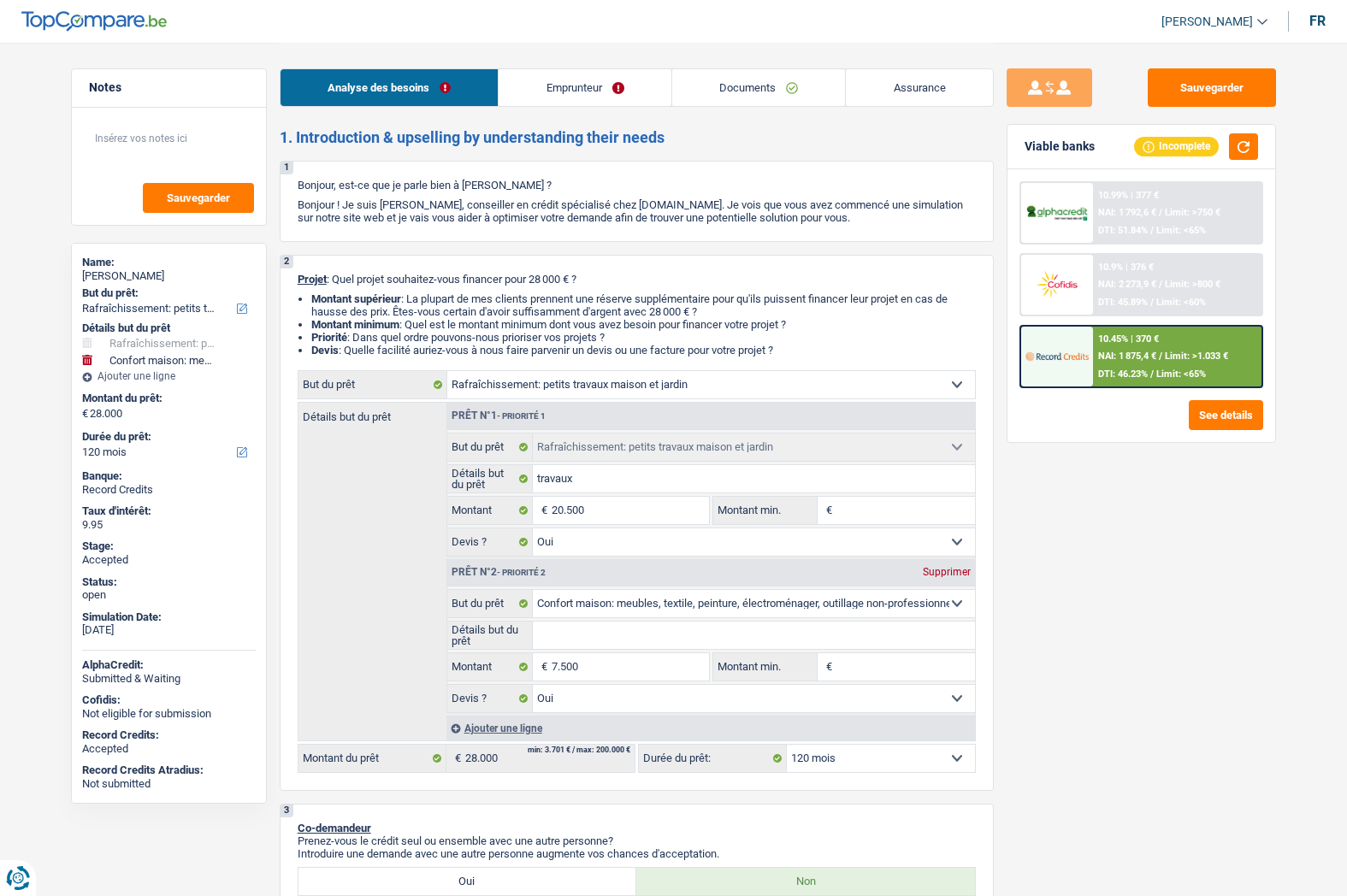
select select "houseOrGarden"
select select "yes"
select select "household"
select select "yes"
select select "120"
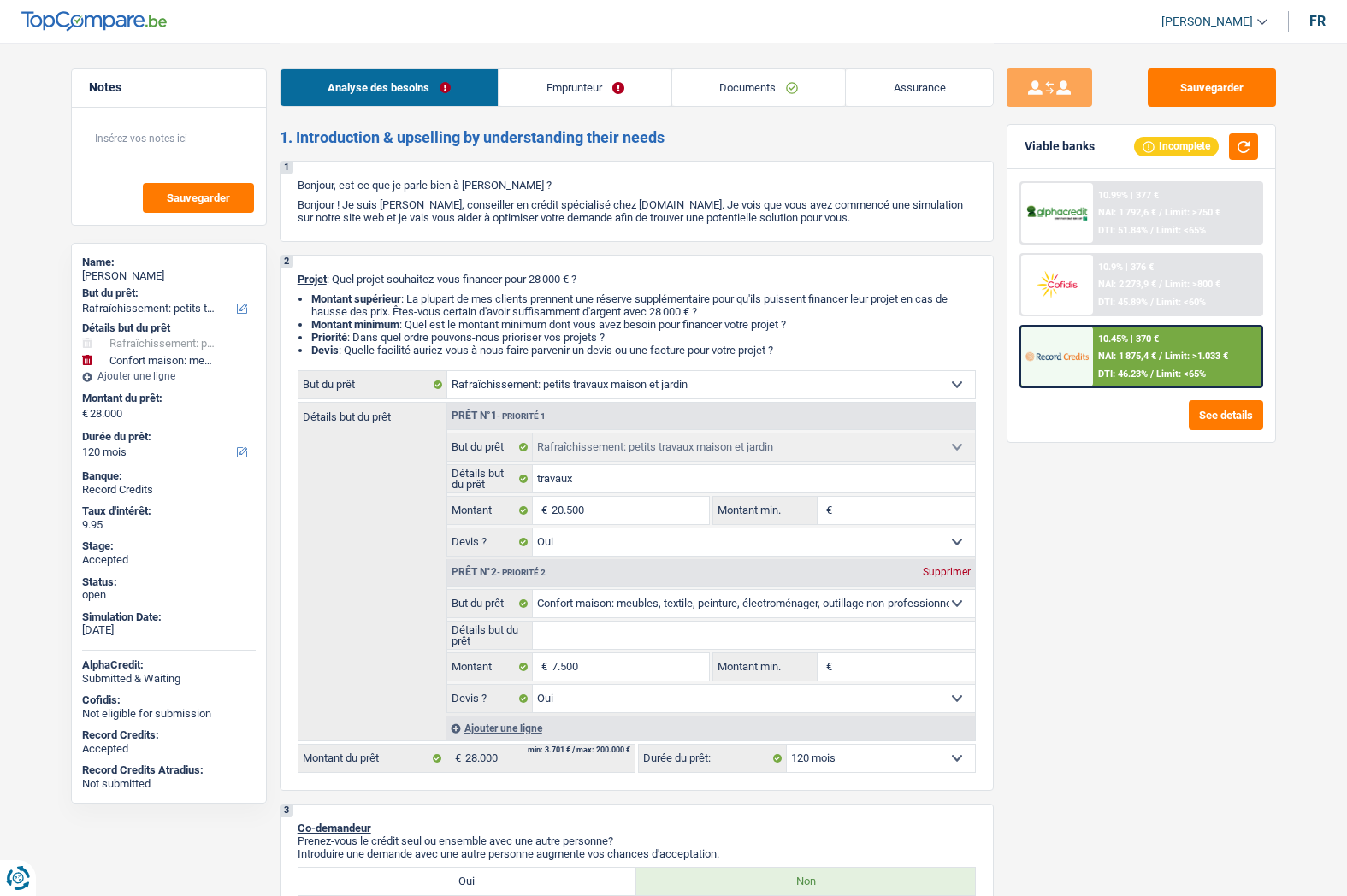
click at [566, 95] on link "Emprunteur" at bounding box center [585, 88] width 172 height 37
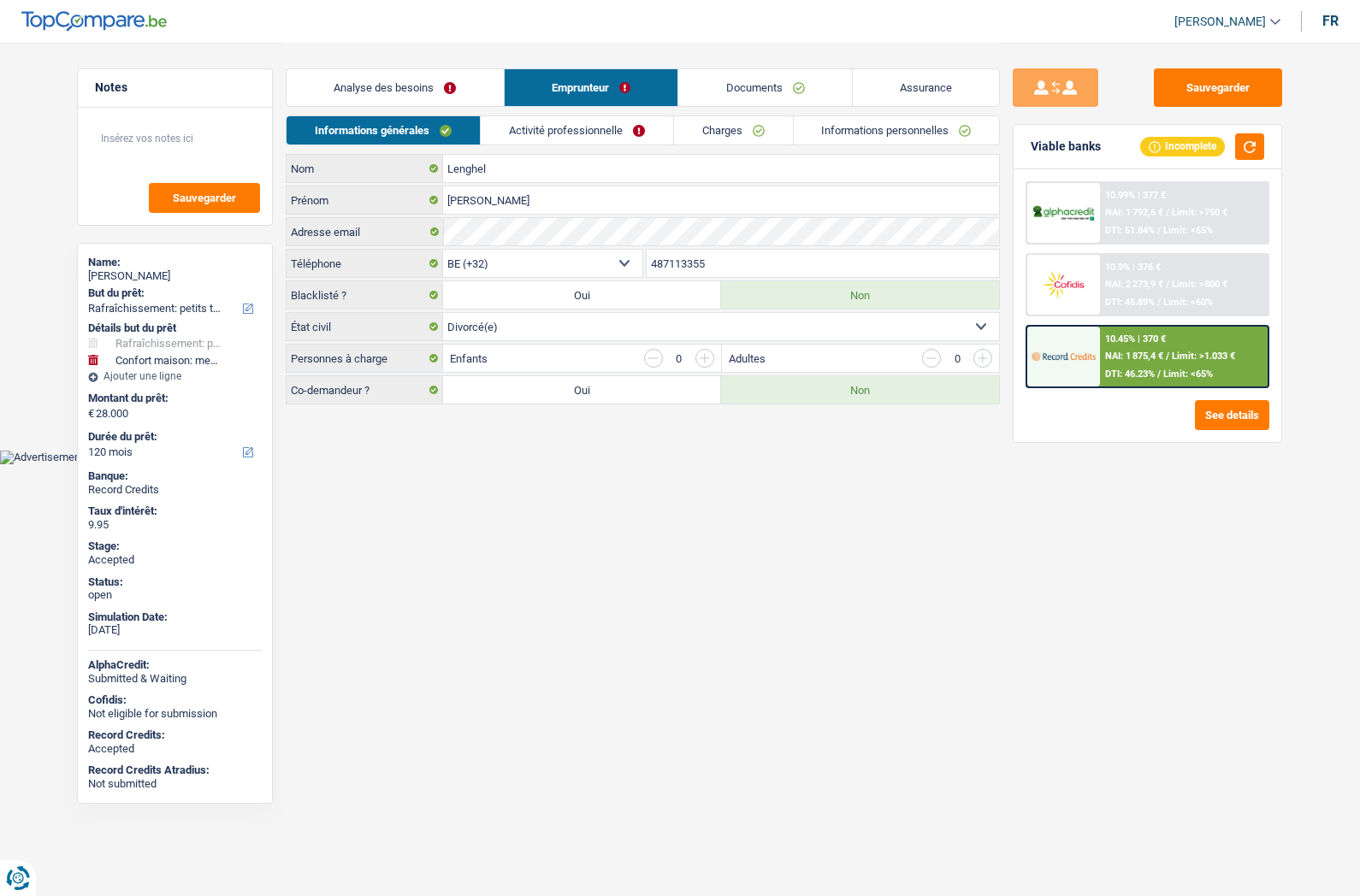
click at [756, 98] on link "Documents" at bounding box center [765, 88] width 173 height 37
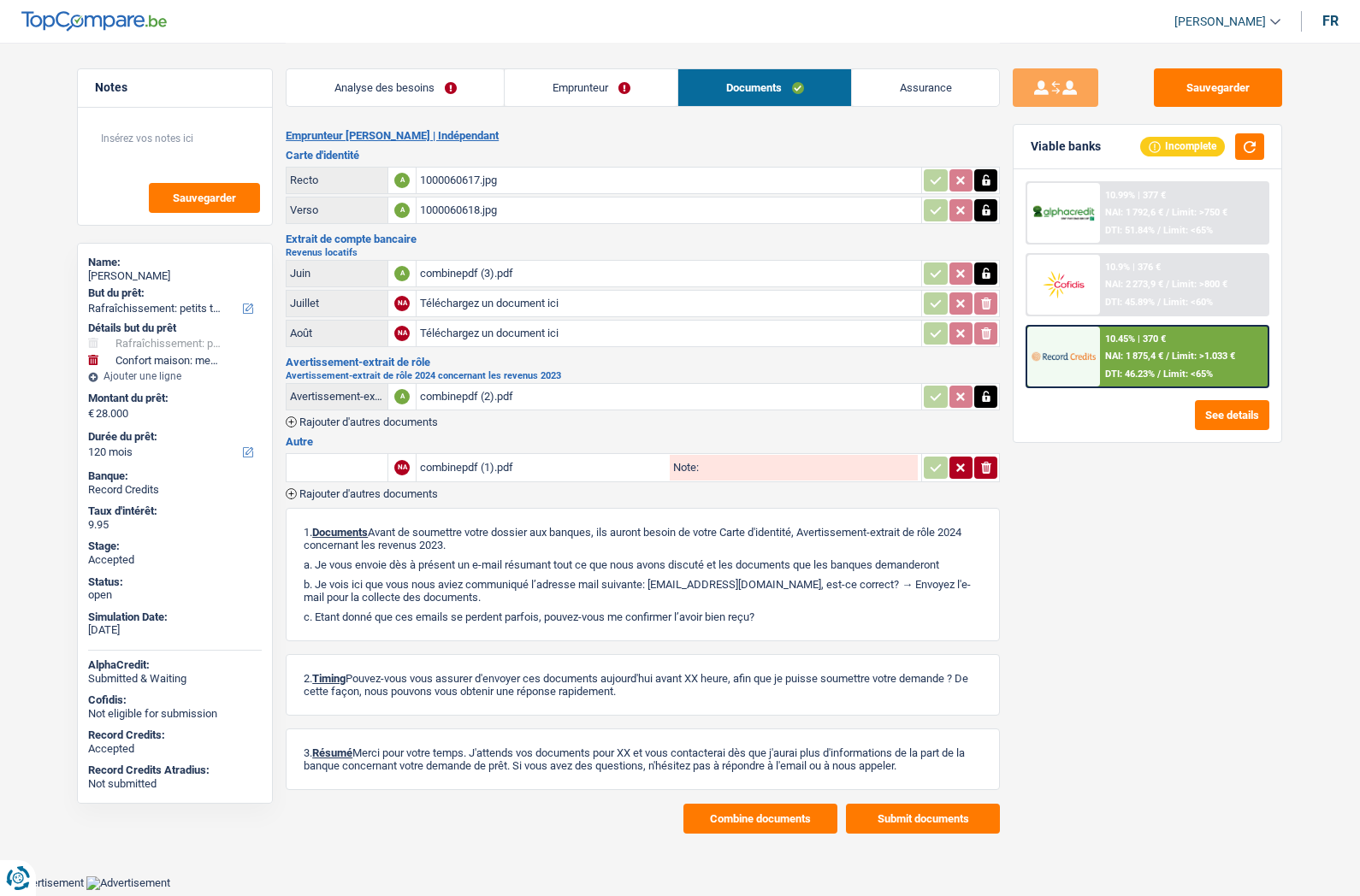
click at [763, 820] on button "Combine documents" at bounding box center [760, 818] width 154 height 30
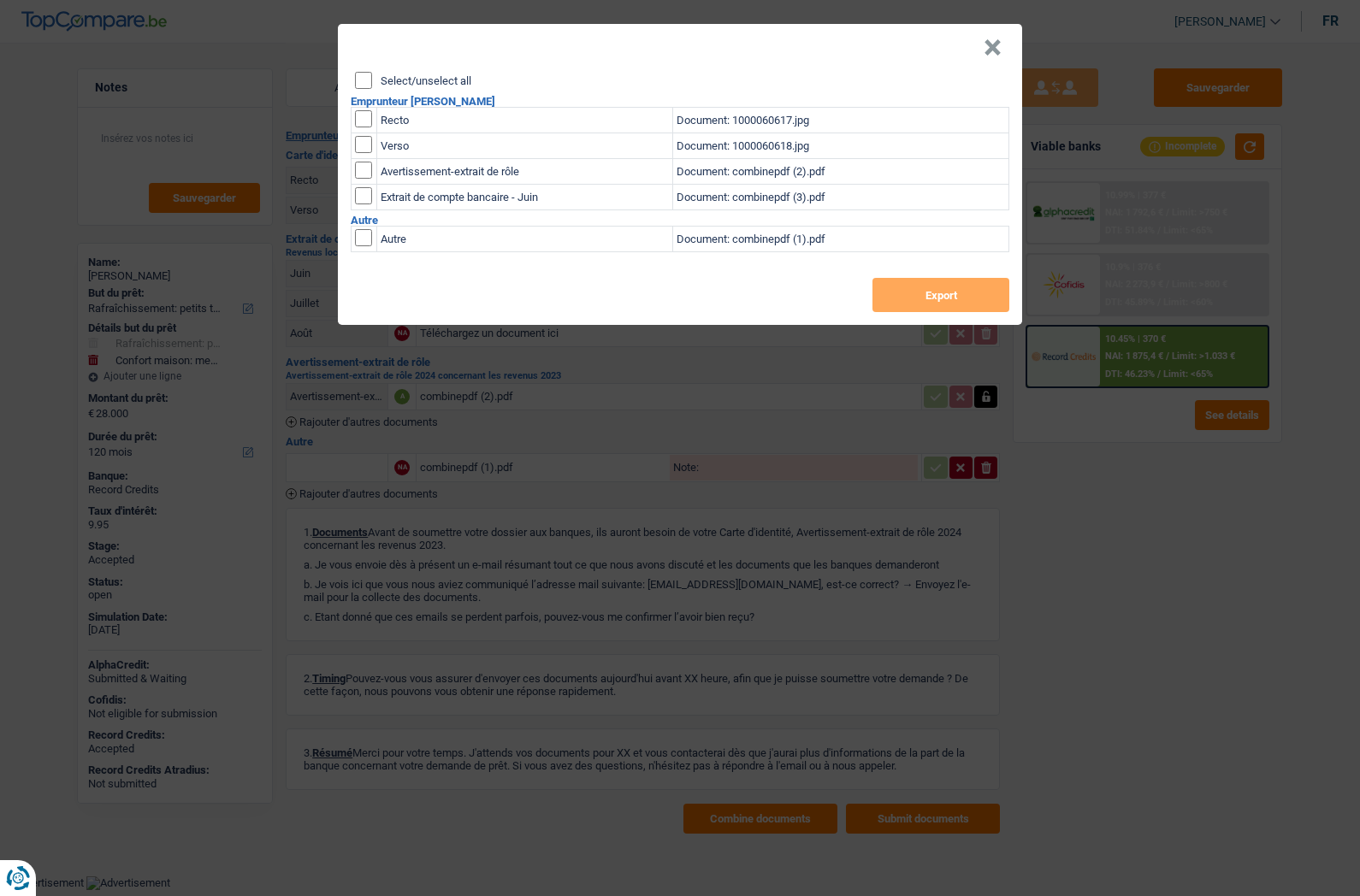
click at [397, 77] on label "Select/unselect all" at bounding box center [426, 80] width 90 height 11
click at [372, 77] on input "Select/unselect all" at bounding box center [363, 80] width 17 height 17
checkbox input "true"
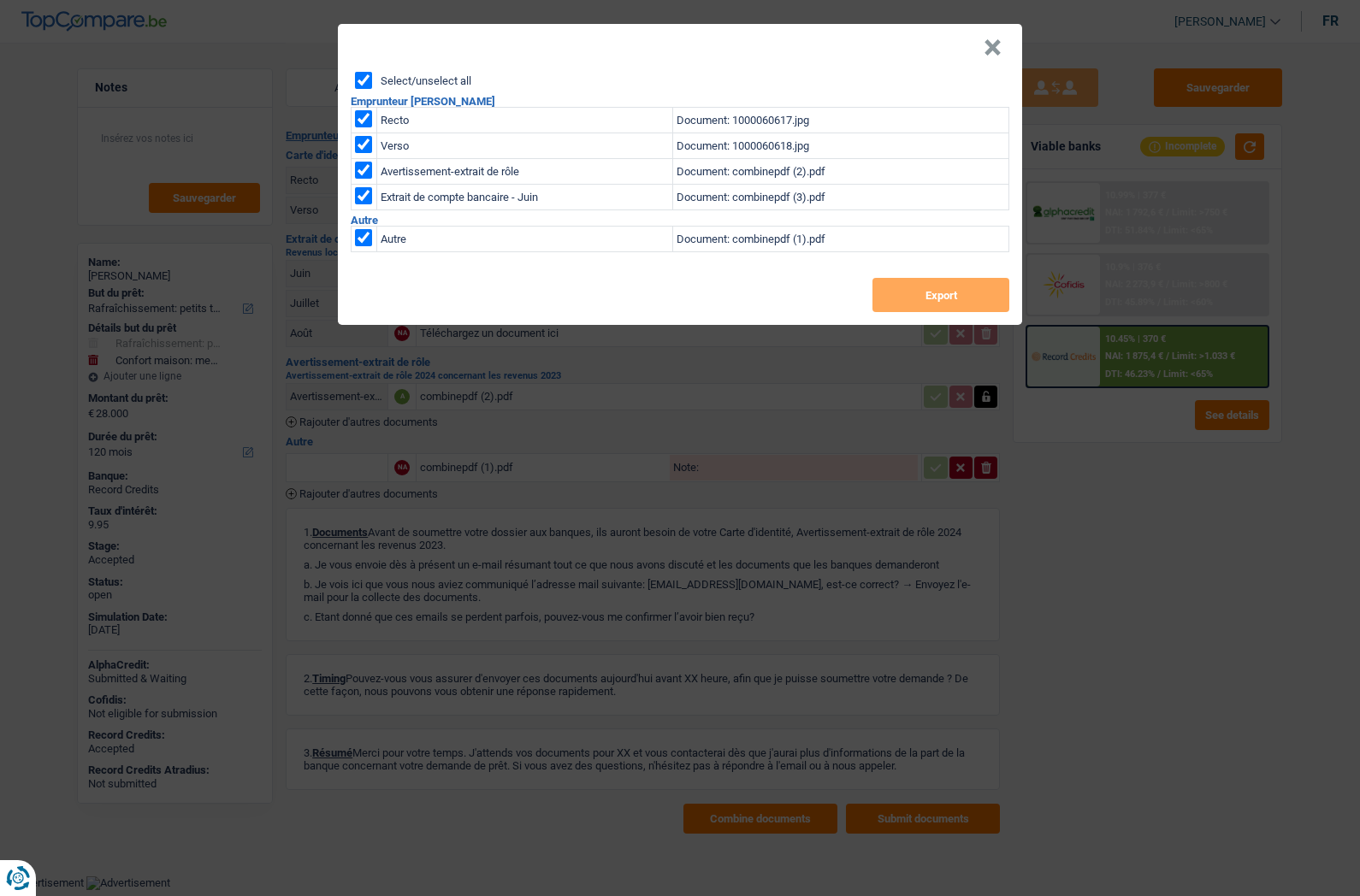
checkbox input "true"
click at [911, 291] on button "Export" at bounding box center [941, 295] width 137 height 34
click at [989, 52] on button "×" at bounding box center [993, 48] width 18 height 17
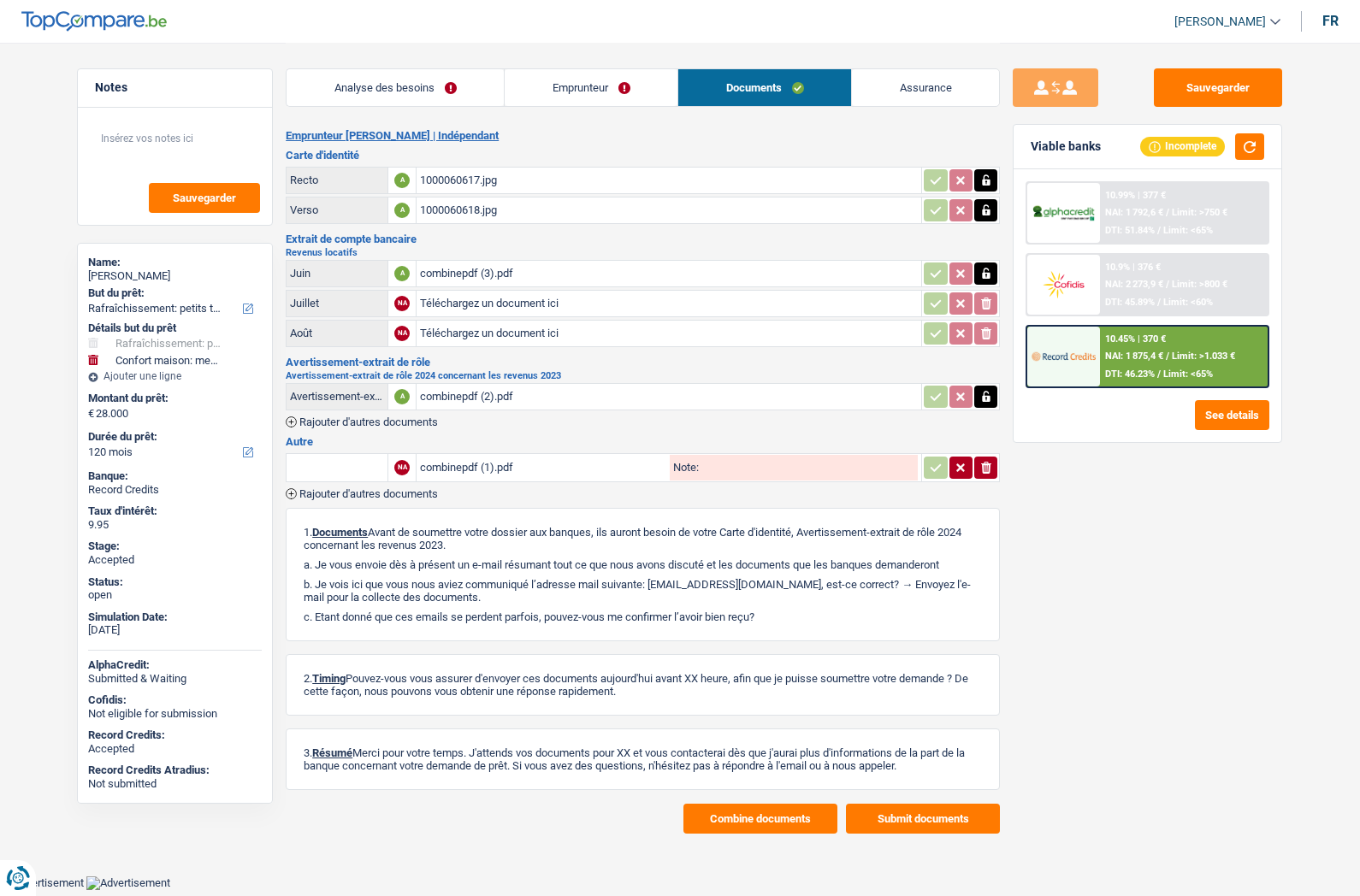
click at [907, 92] on link "Assurance" at bounding box center [925, 88] width 147 height 37
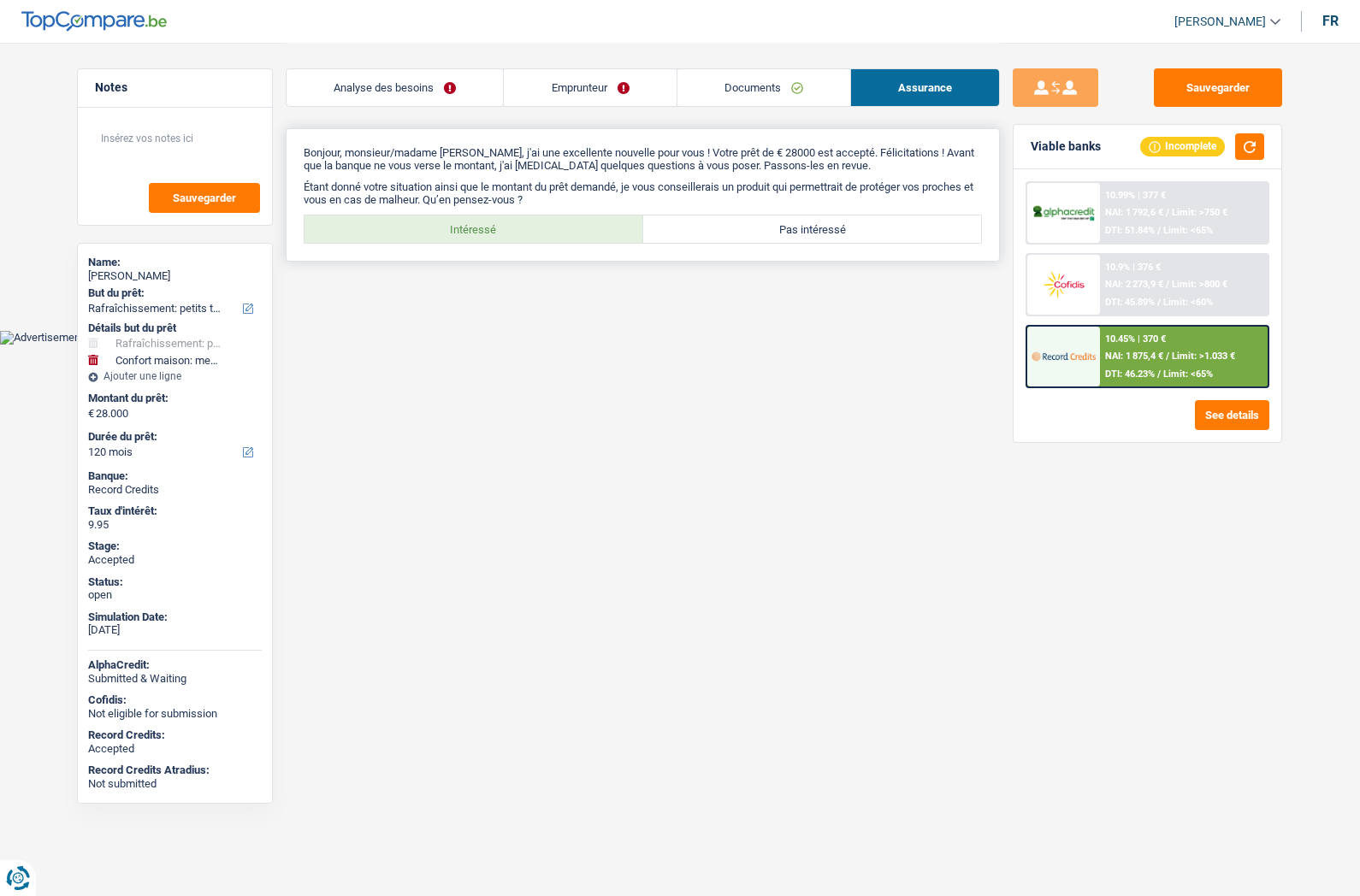
click at [499, 232] on label "Intéressé" at bounding box center [473, 229] width 338 height 27
click at [499, 232] on input "Intéressé" at bounding box center [473, 229] width 338 height 27
radio input "true"
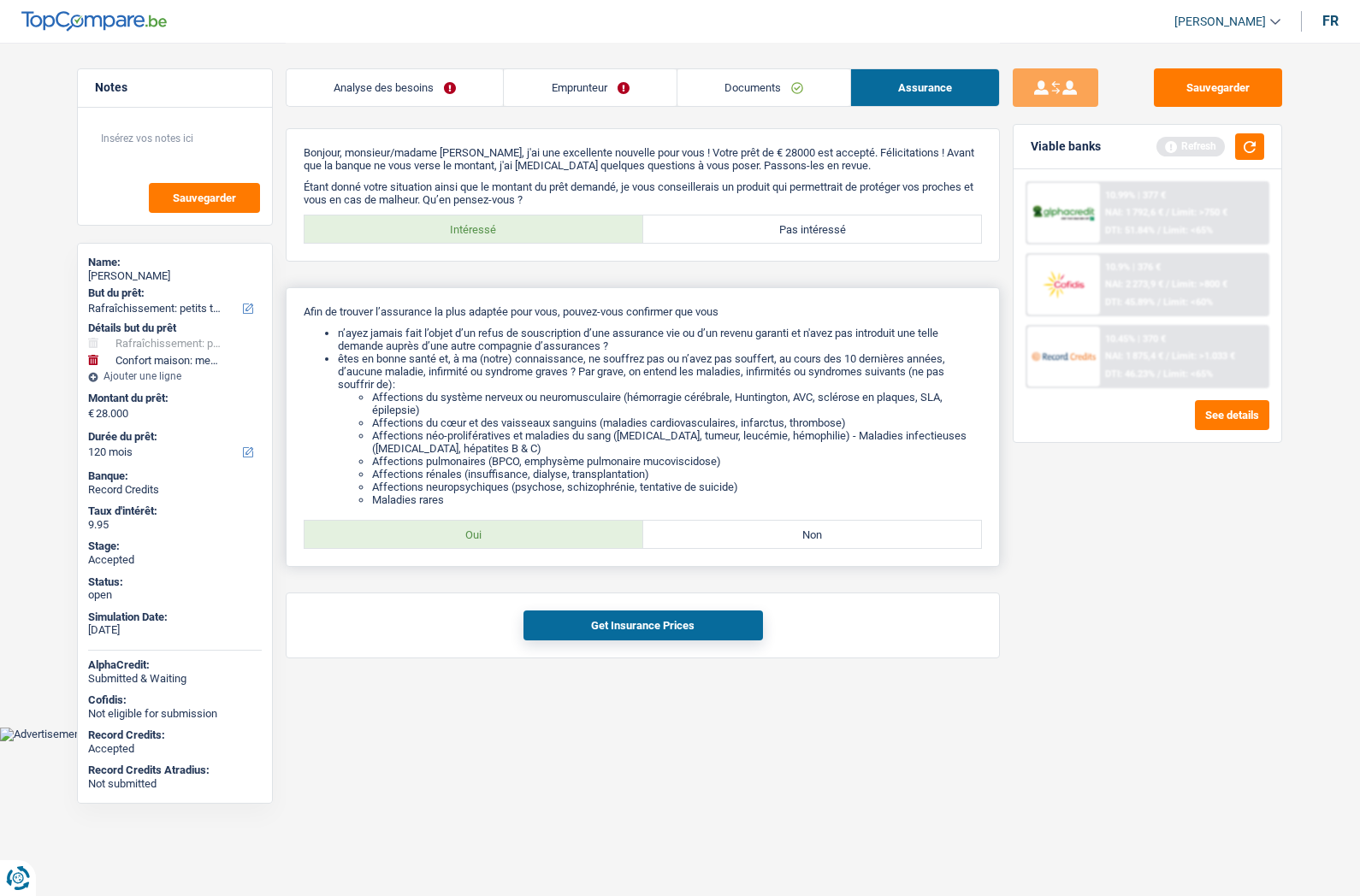
click at [484, 541] on label "Oui" at bounding box center [473, 534] width 338 height 27
click at [484, 541] on input "Oui" at bounding box center [473, 534] width 338 height 27
radio input "true"
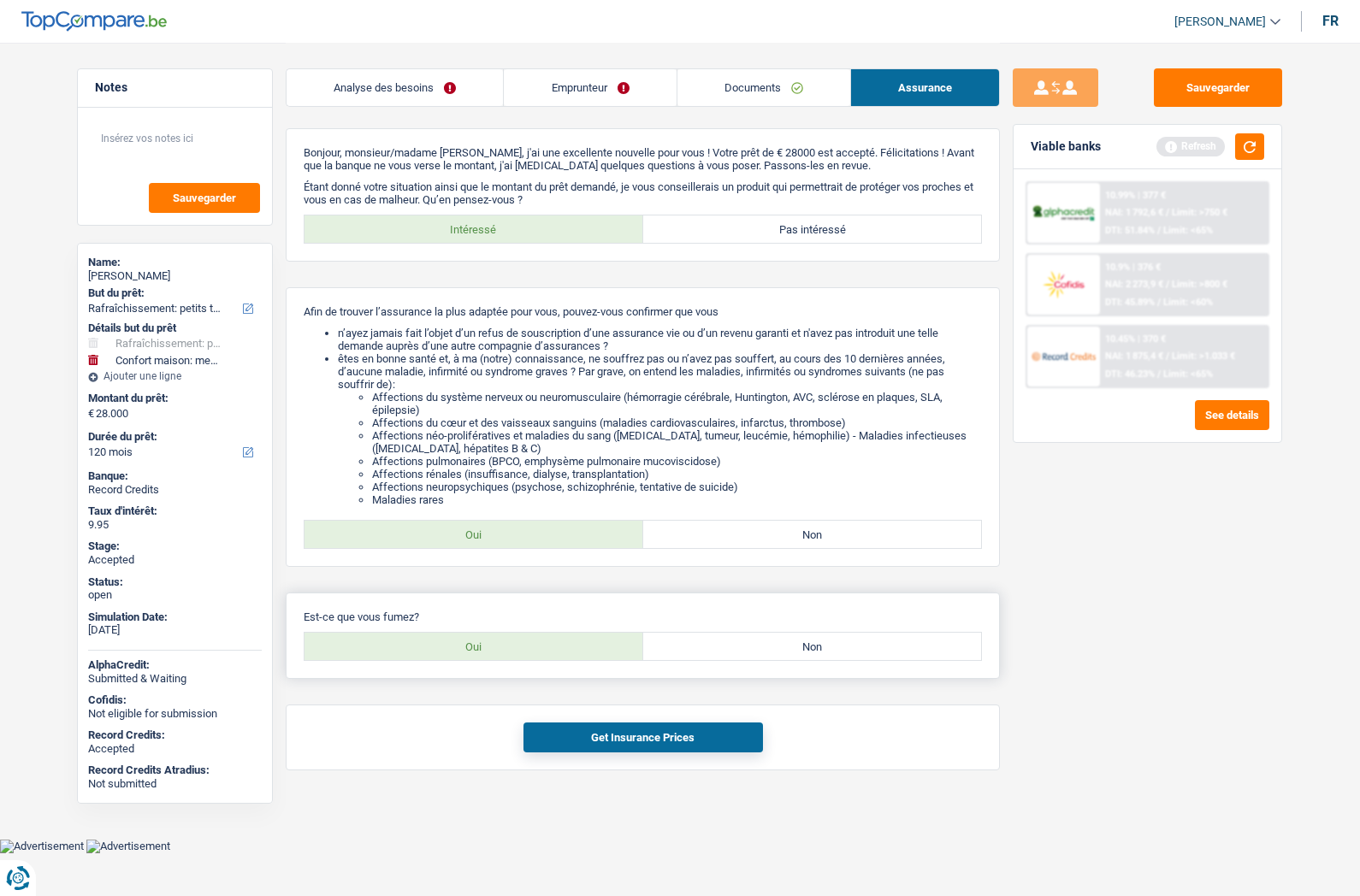
click at [489, 651] on label "Oui" at bounding box center [473, 646] width 338 height 27
click at [489, 651] on input "Oui" at bounding box center [473, 646] width 338 height 27
radio input "true"
click at [592, 740] on button "Get Insurance Prices" at bounding box center [643, 737] width 239 height 30
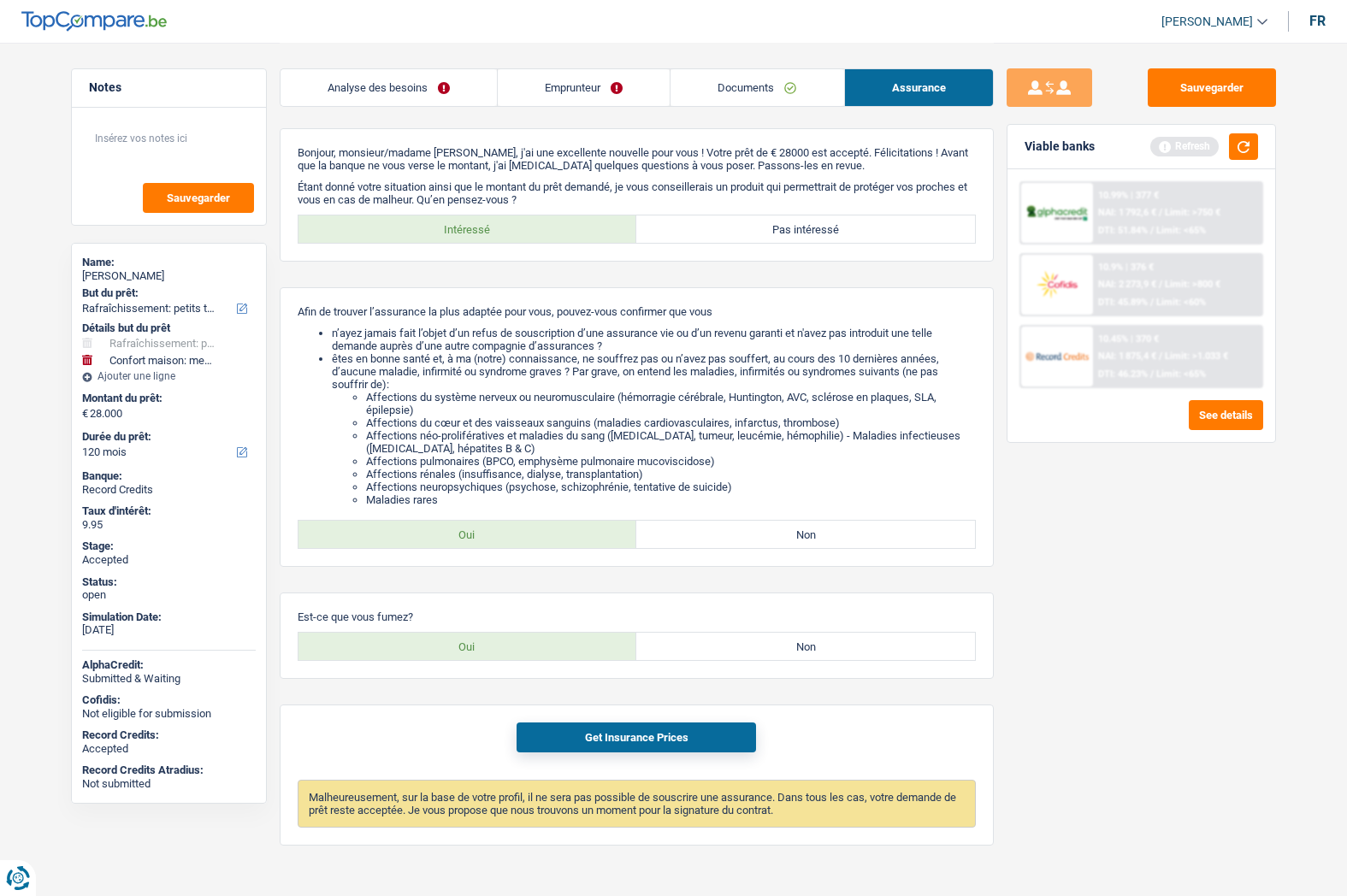
click at [568, 89] on link "Emprunteur" at bounding box center [584, 88] width 171 height 37
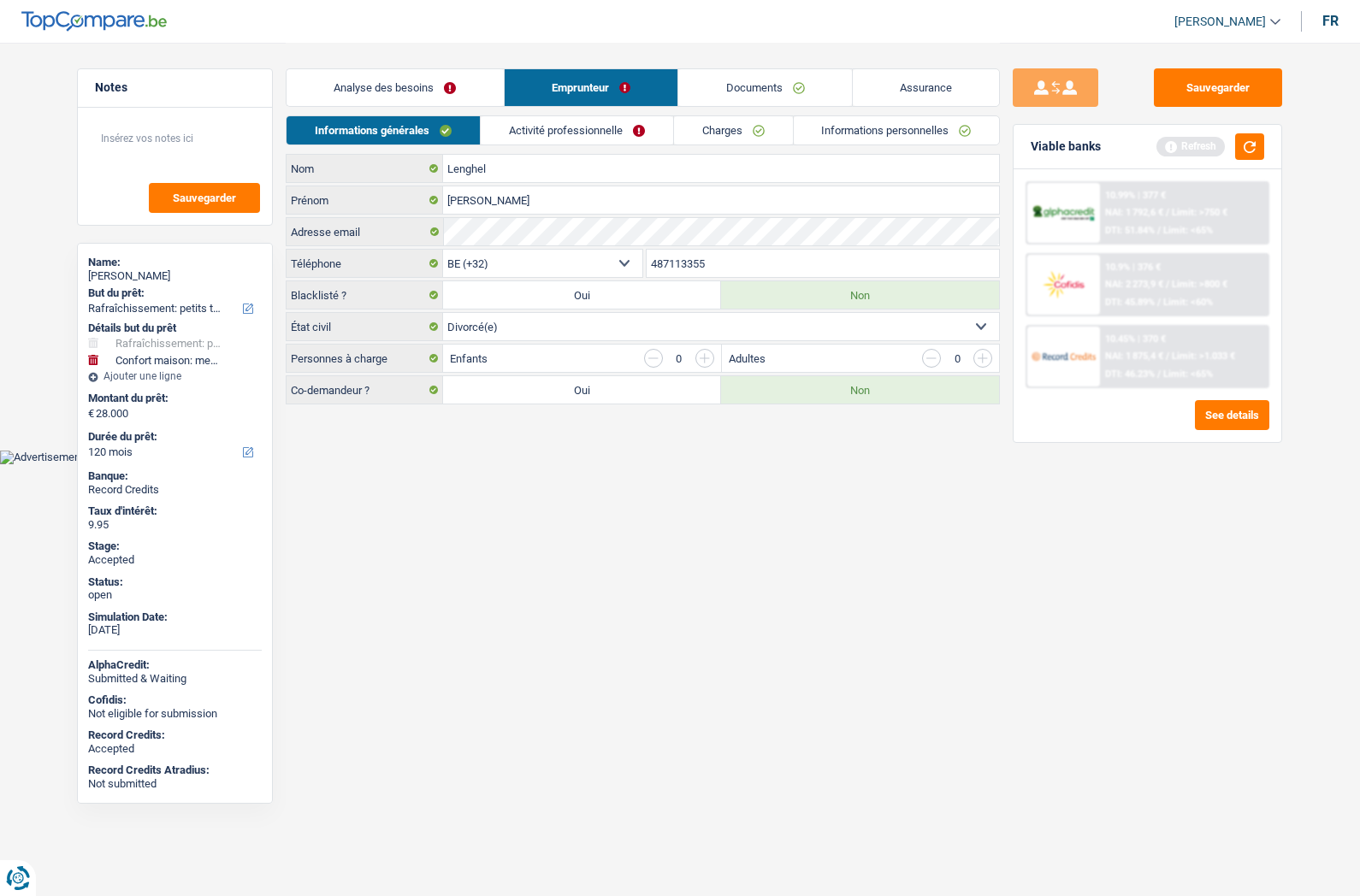
click at [413, 73] on link "Analyse des besoins" at bounding box center [394, 88] width 217 height 37
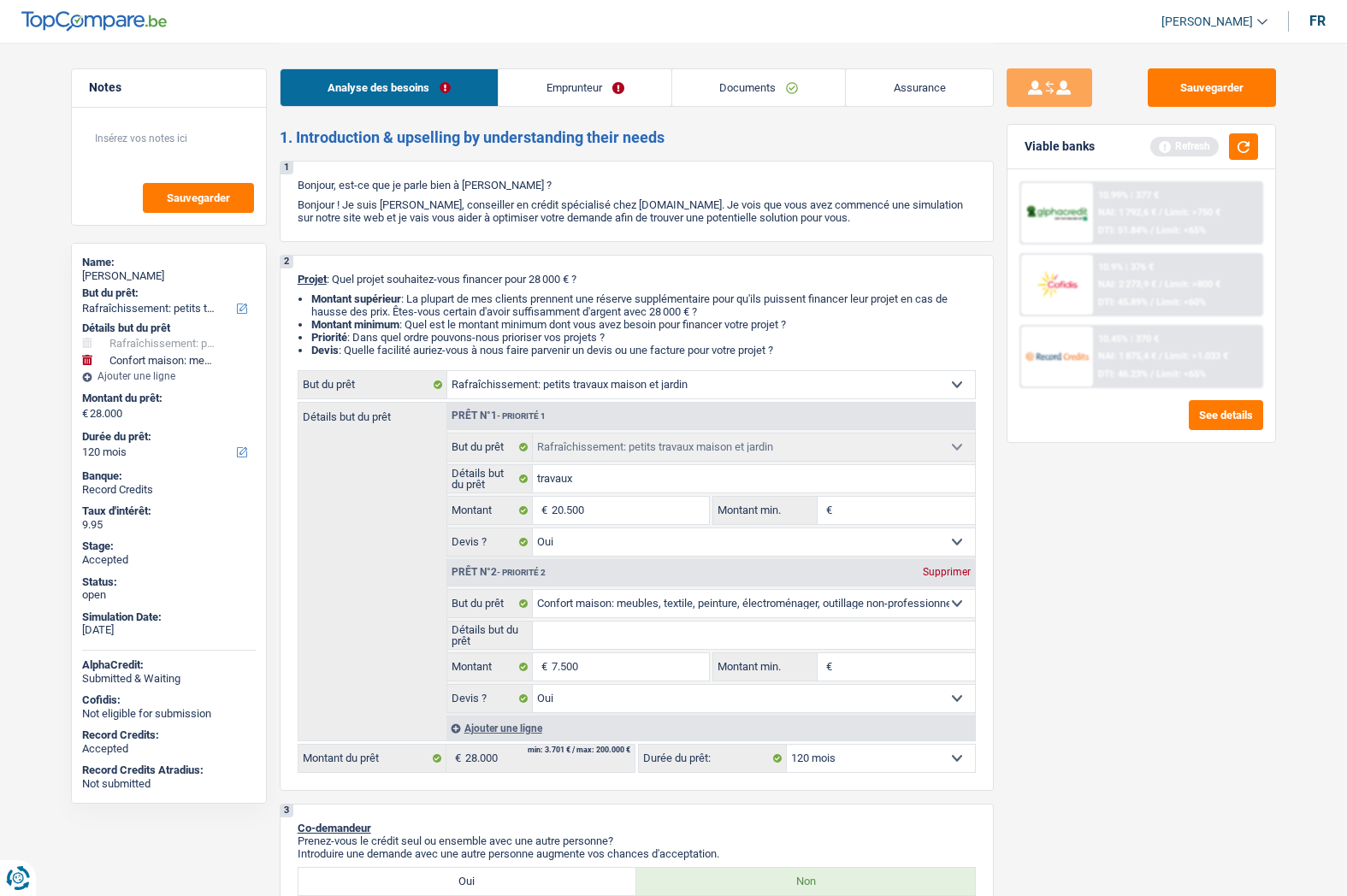
drag, startPoint x: 1214, startPoint y: 21, endPoint x: 1177, endPoint y: 61, distance: 54.5
click at [1213, 21] on span "[PERSON_NAME]" at bounding box center [1206, 22] width 91 height 14
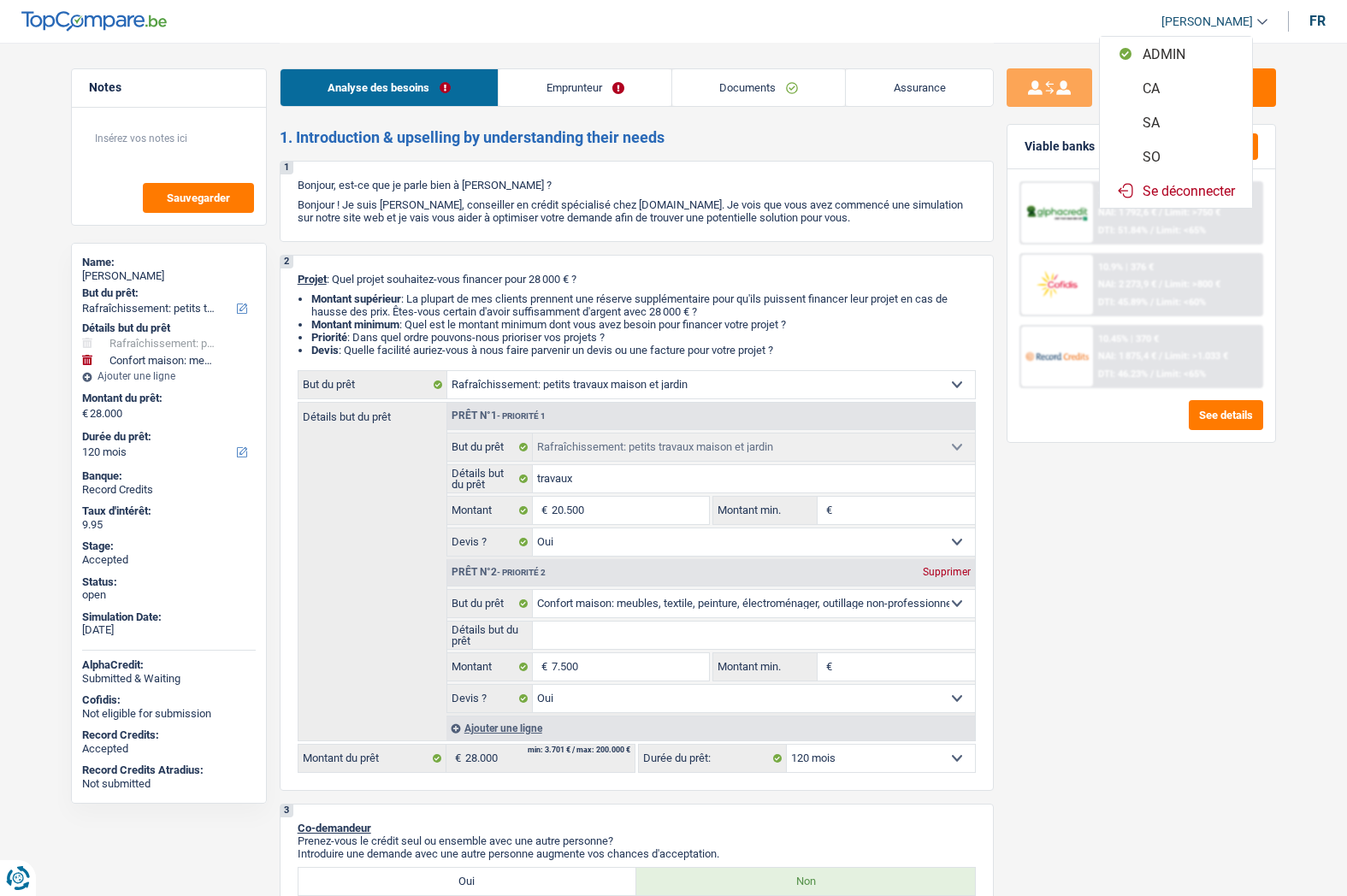
click at [1172, 148] on button "SO" at bounding box center [1176, 156] width 152 height 34
select select "120"
select select "houseOrGarden"
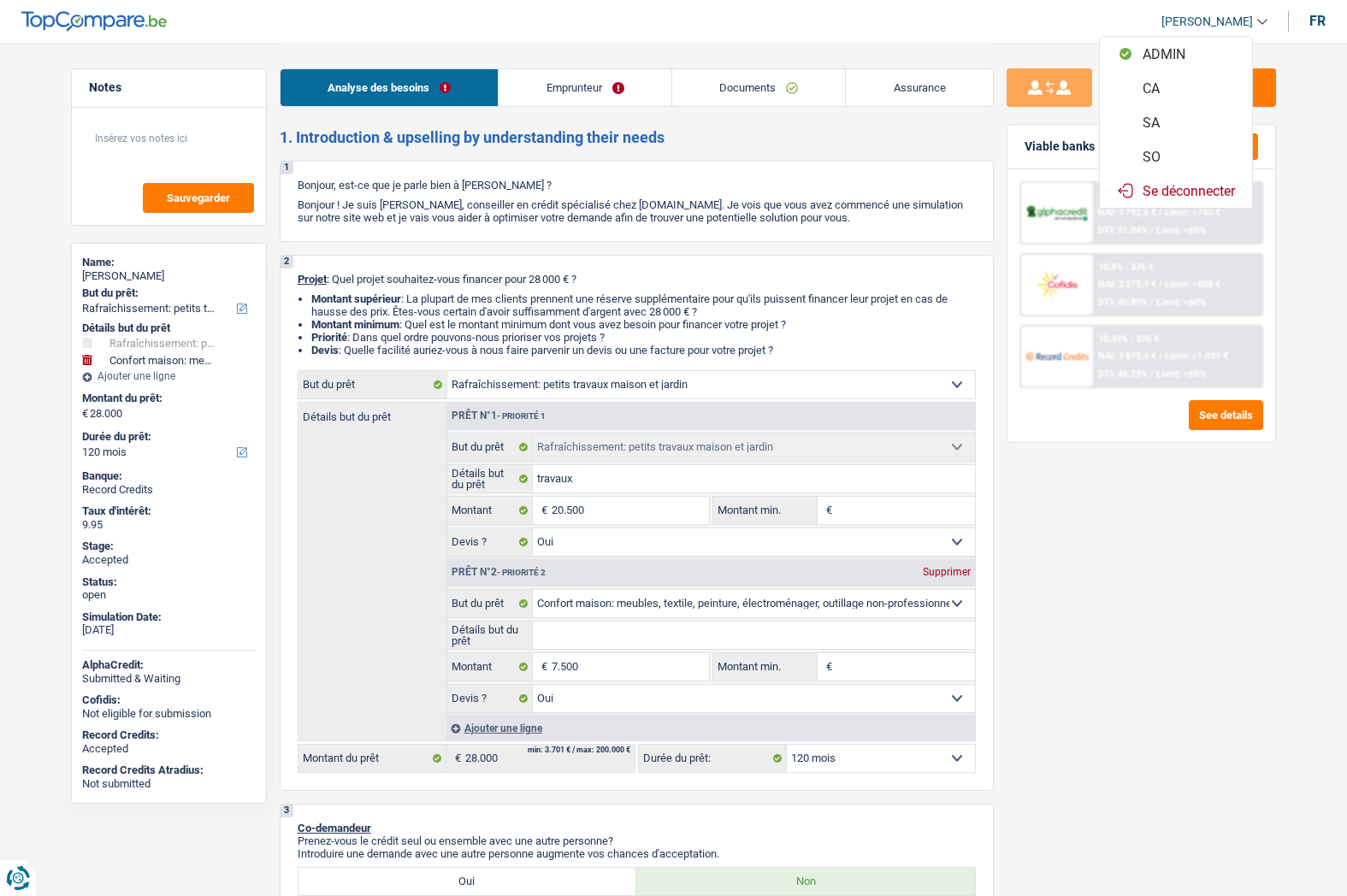
select select "yes"
select select "household"
select select "yes"
select select "120"
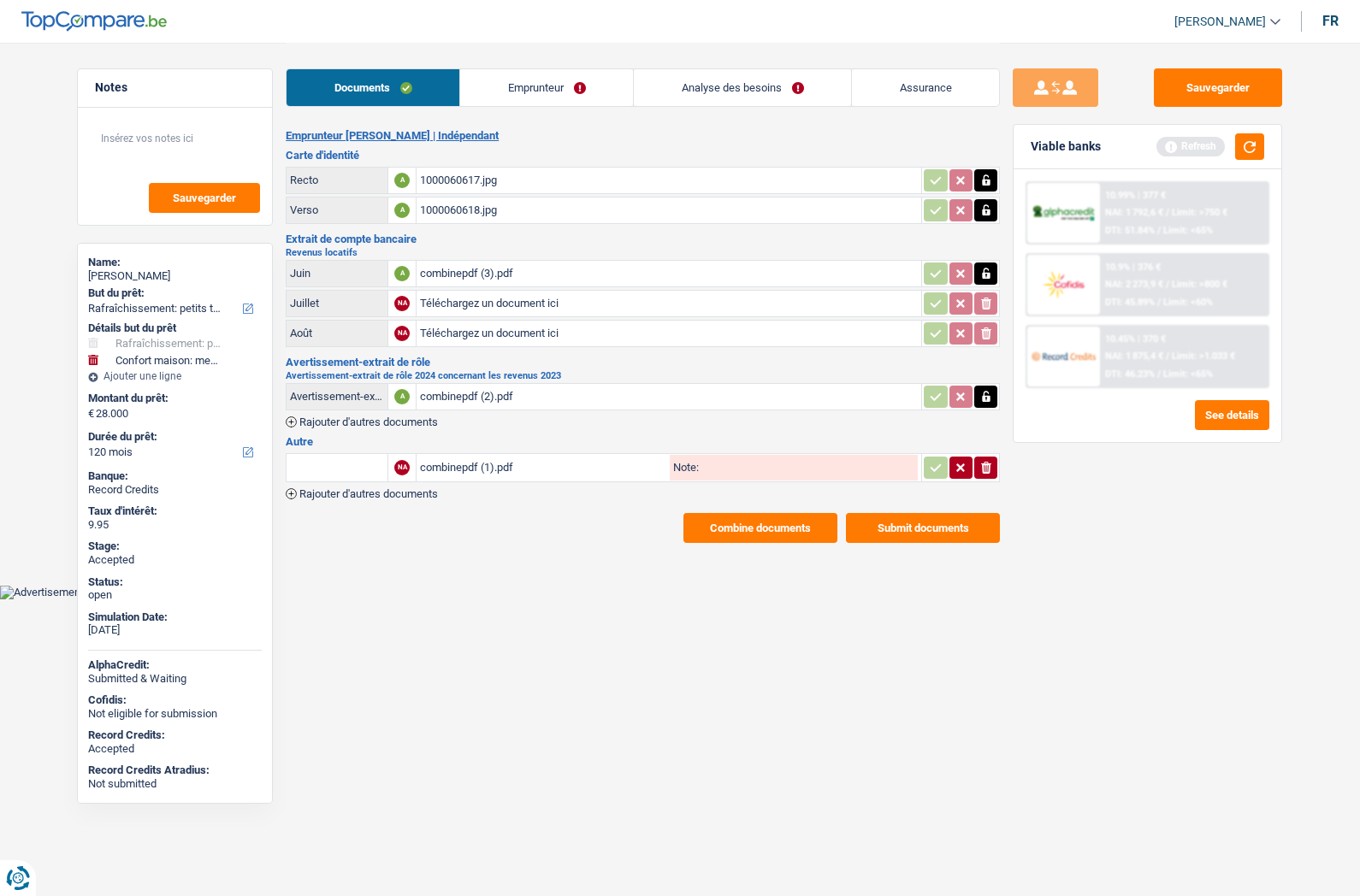
click at [597, 78] on link "Emprunteur" at bounding box center [546, 88] width 172 height 37
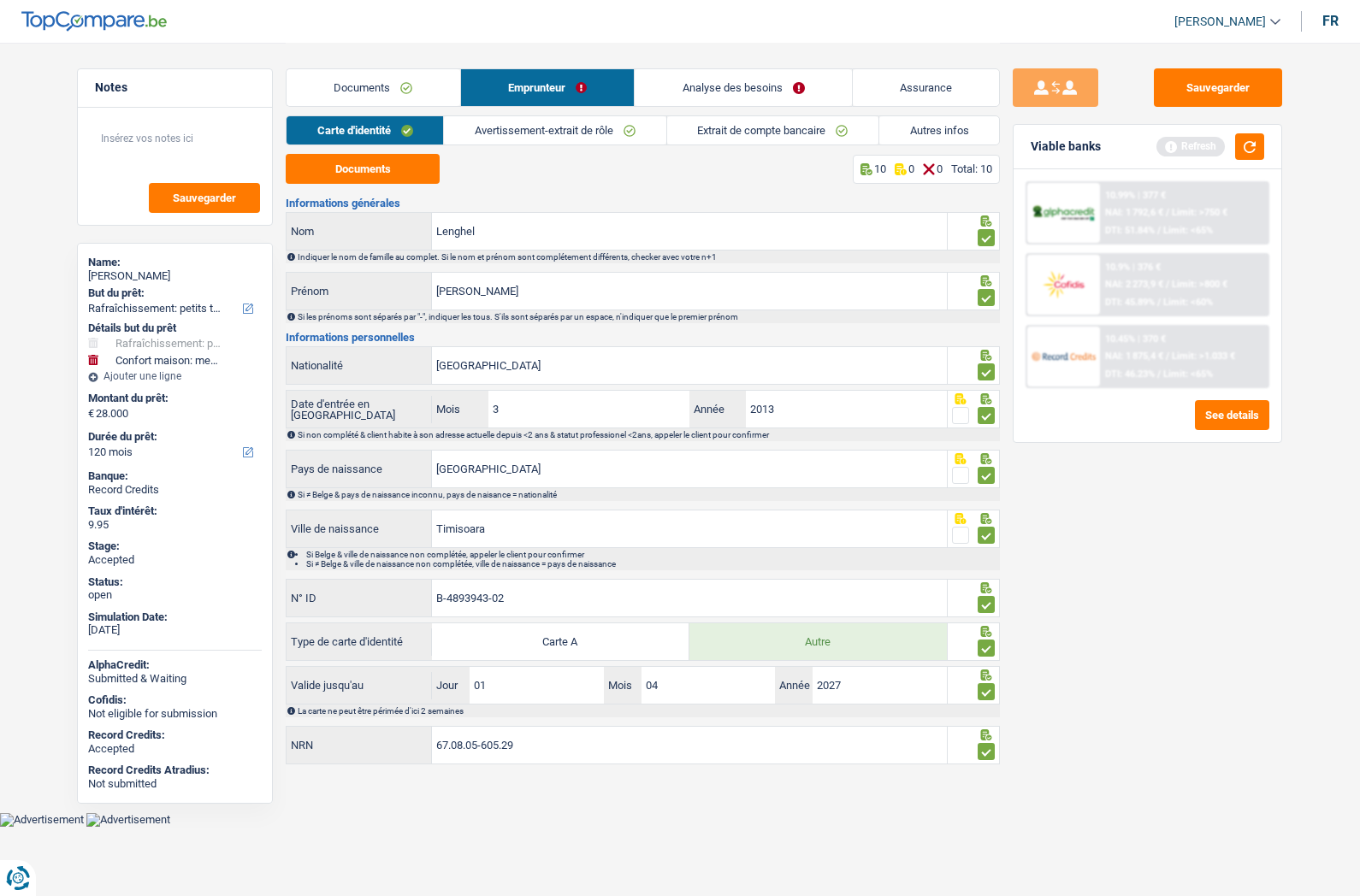
click at [746, 86] on link "Analyse des besoins" at bounding box center [743, 88] width 217 height 37
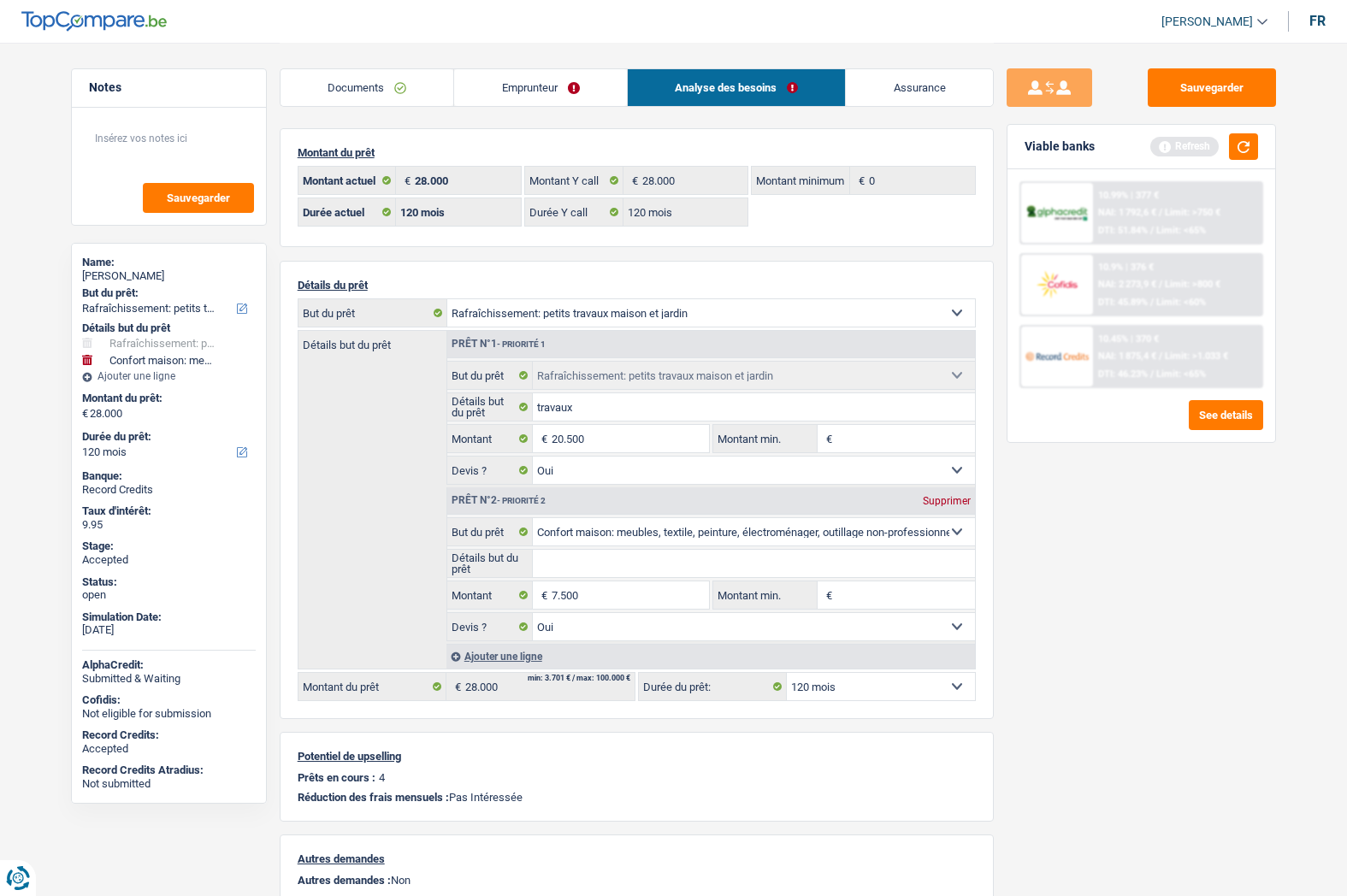
click at [517, 92] on link "Emprunteur" at bounding box center [540, 88] width 172 height 37
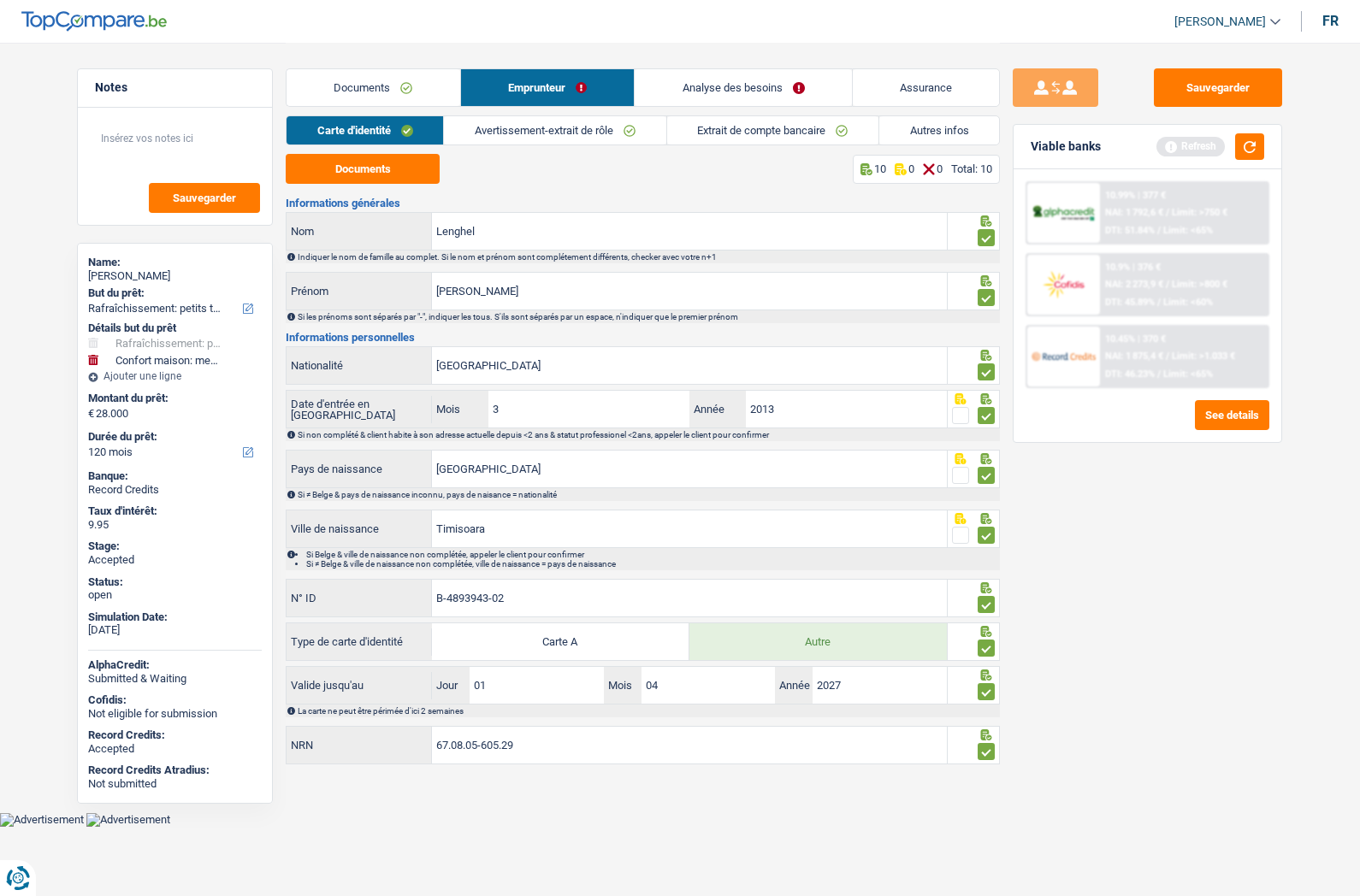
click at [897, 135] on link "Autres infos" at bounding box center [939, 130] width 120 height 28
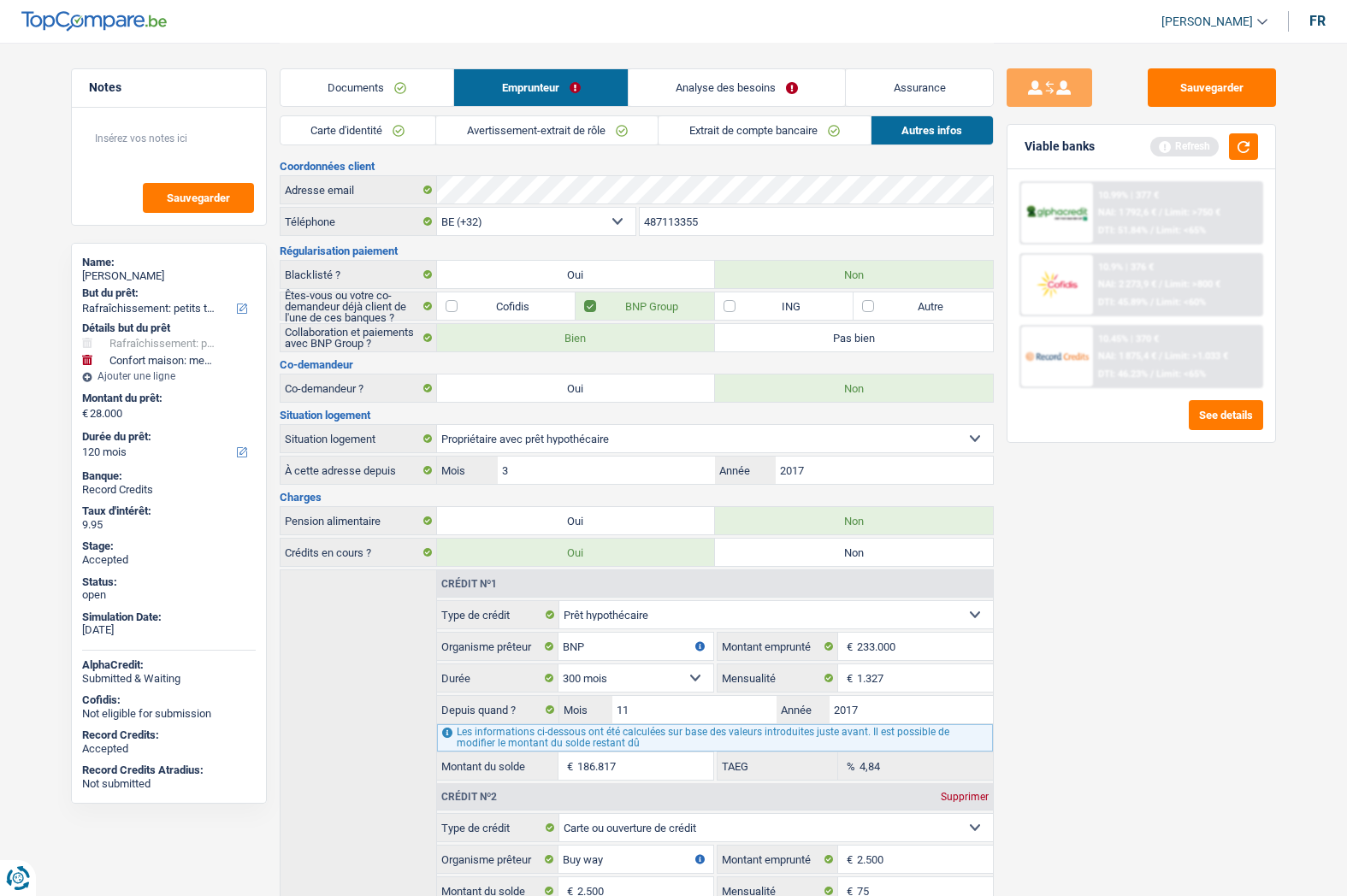
click at [131, 272] on div "[PERSON_NAME]" at bounding box center [169, 276] width 173 height 14
copy div "[PERSON_NAME]"
click at [687, 214] on input "487113355" at bounding box center [816, 221] width 353 height 27
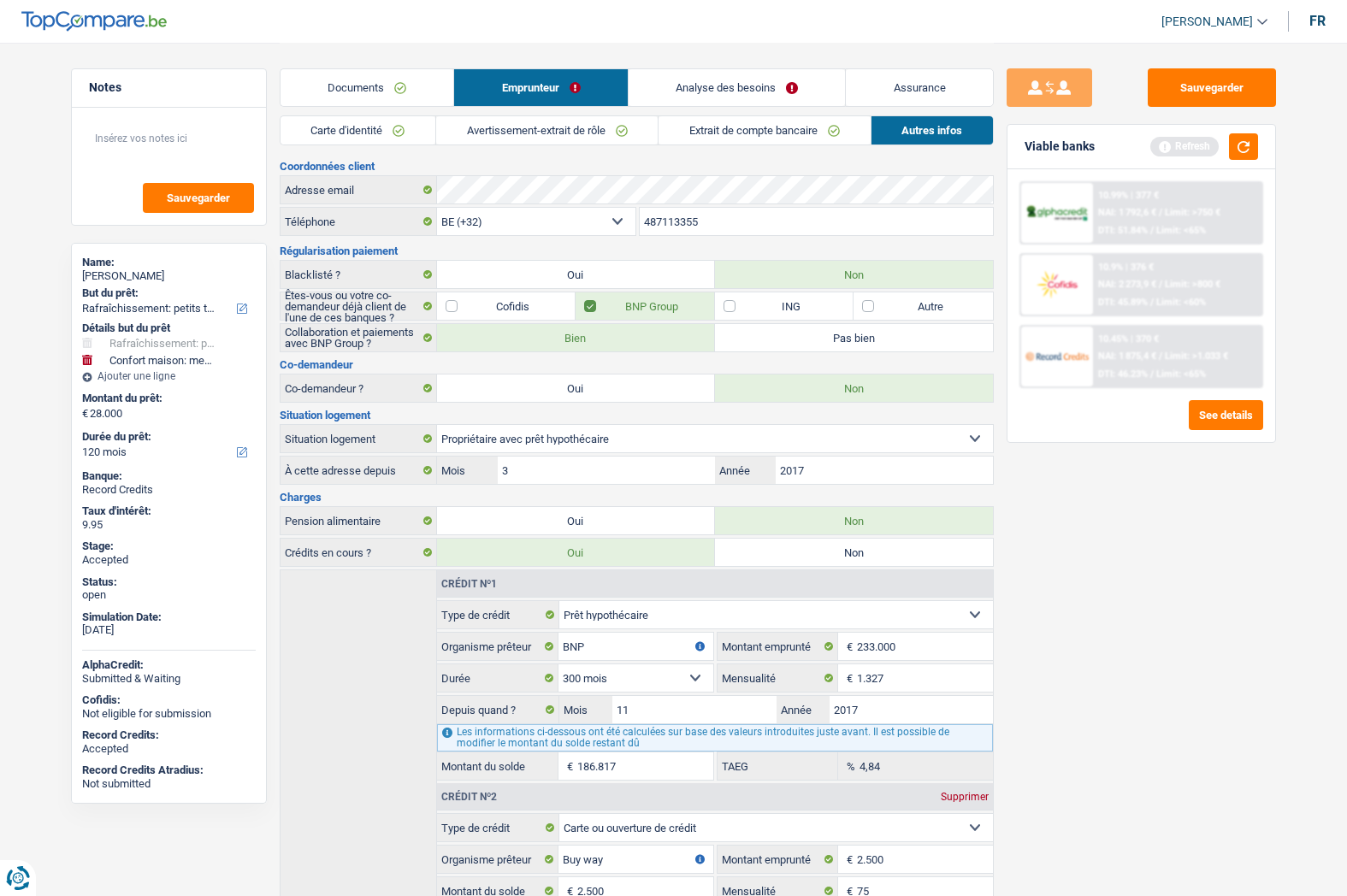
click at [687, 214] on input "487113355" at bounding box center [816, 221] width 353 height 27
click at [901, 78] on link "Assurance" at bounding box center [918, 88] width 147 height 37
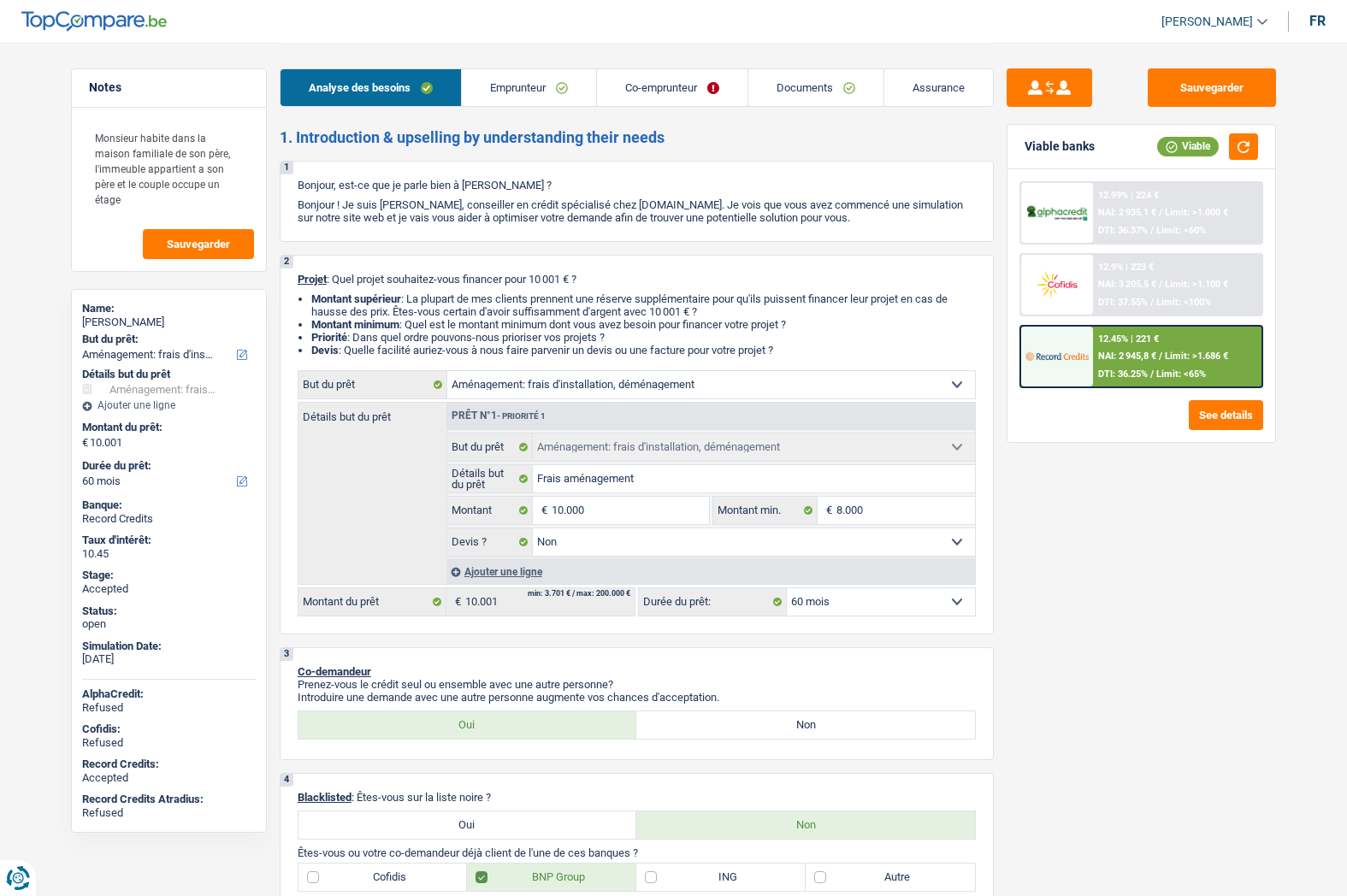
select select "movingOrInstallation"
select select "60"
select select "movingOrInstallation"
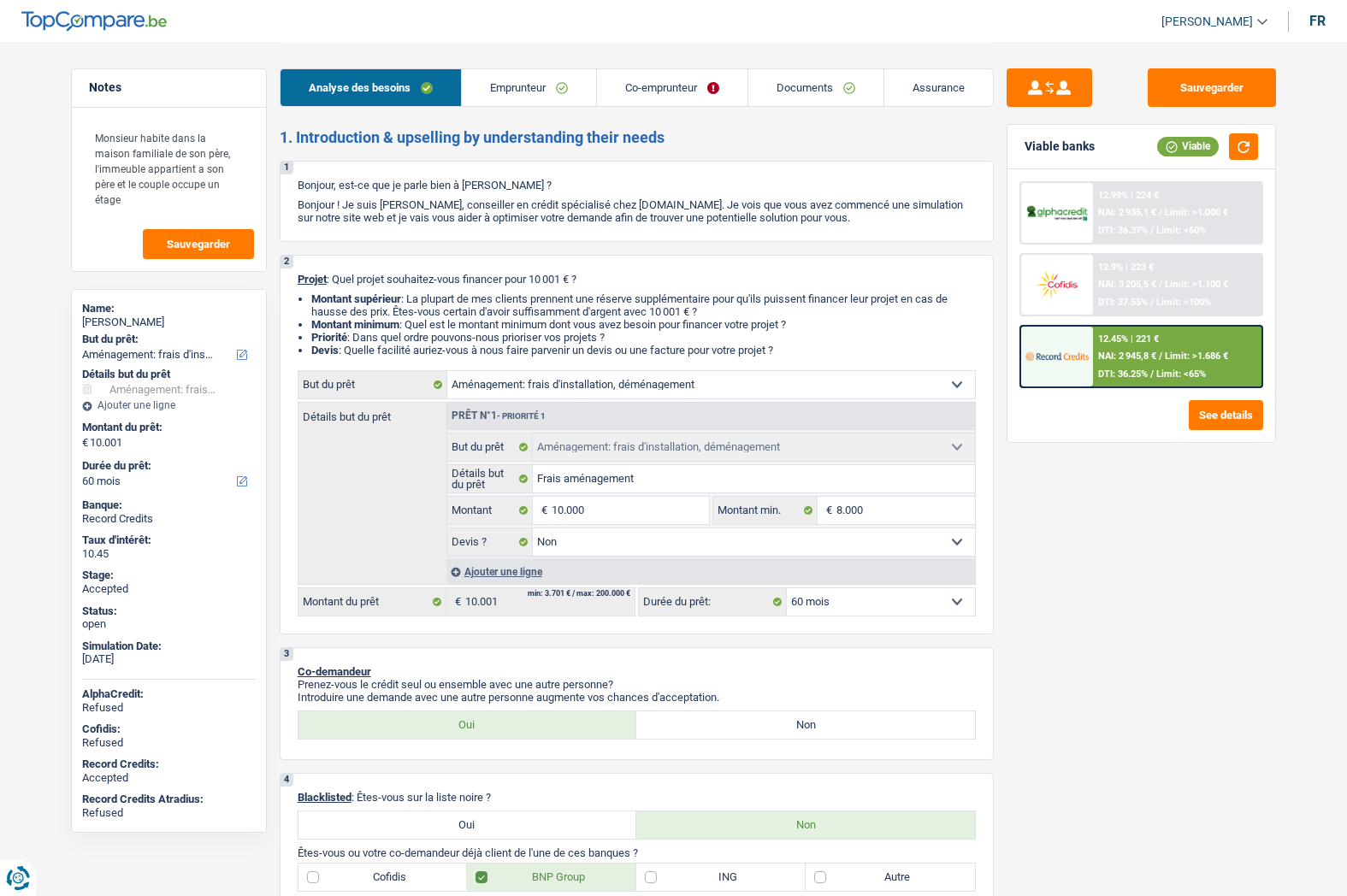
select select "false"
select select "60"
select select "worker"
select select "housewife"
select select "netSalary"
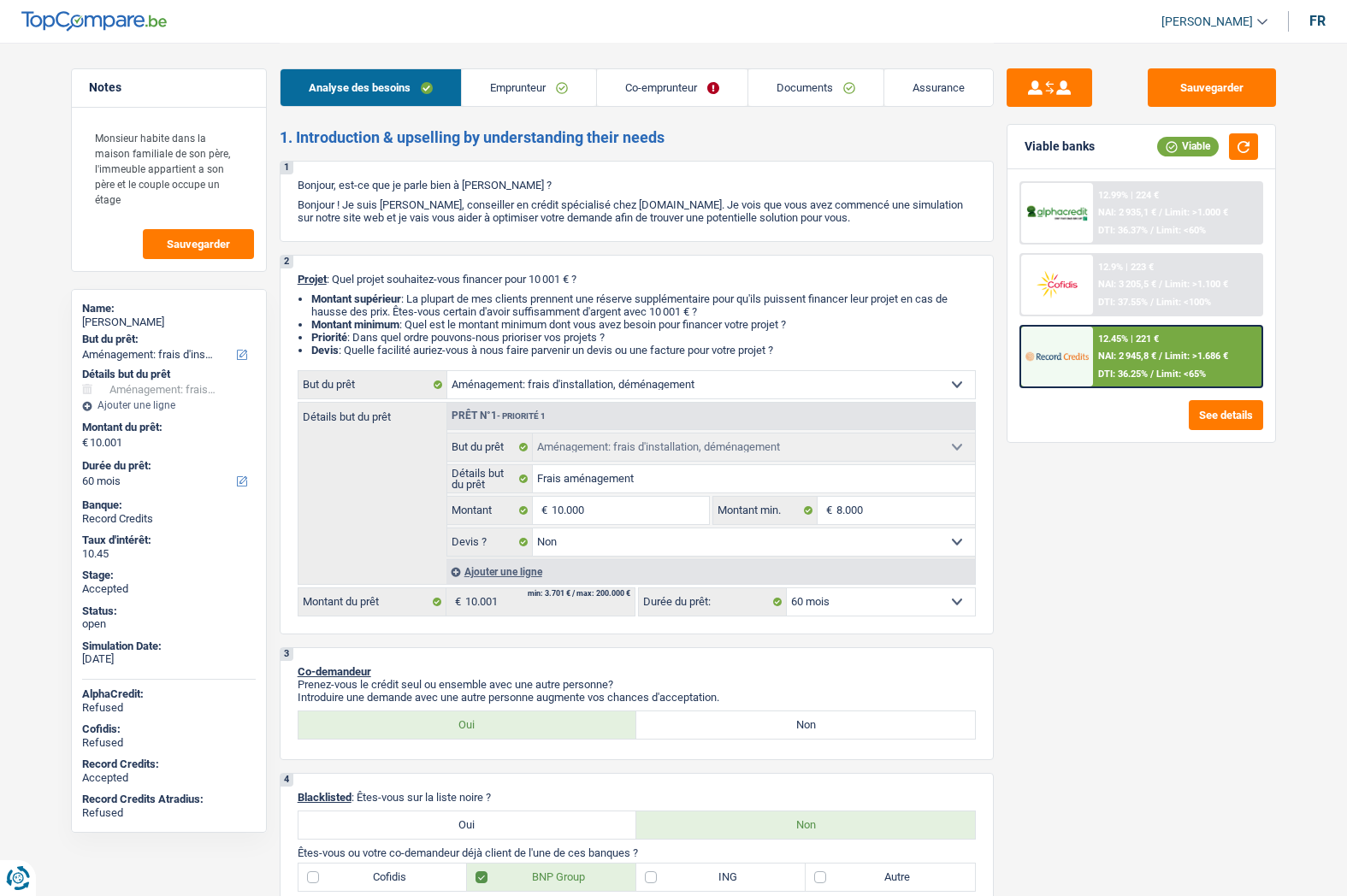
select select "other"
select select "mealVouchers"
select select "familyAllowances"
select select "liveWithParents"
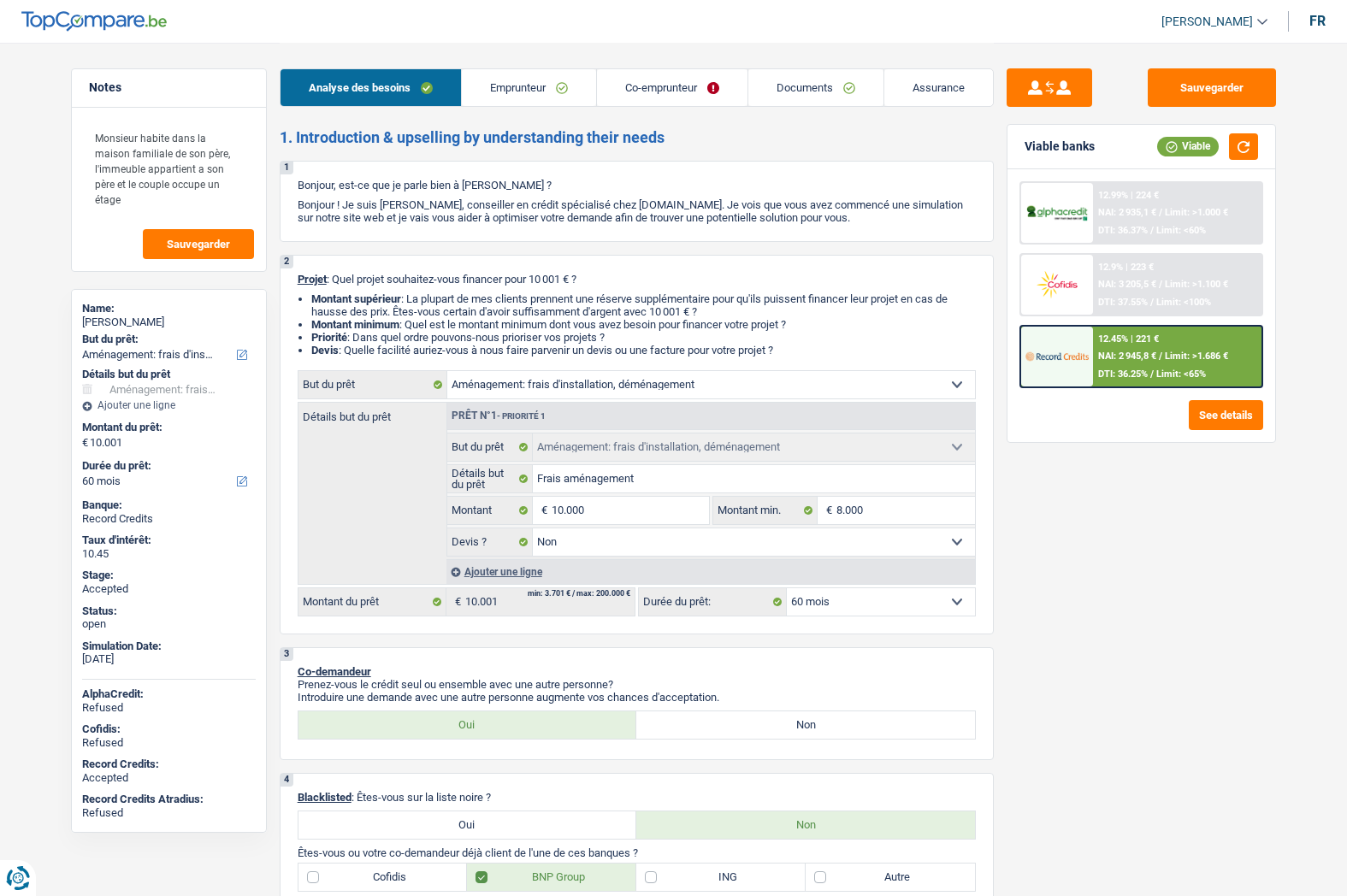
select select "carLoan"
select select "84"
select select "creditConsolidation"
select select "96"
select select "cardOrCredit"
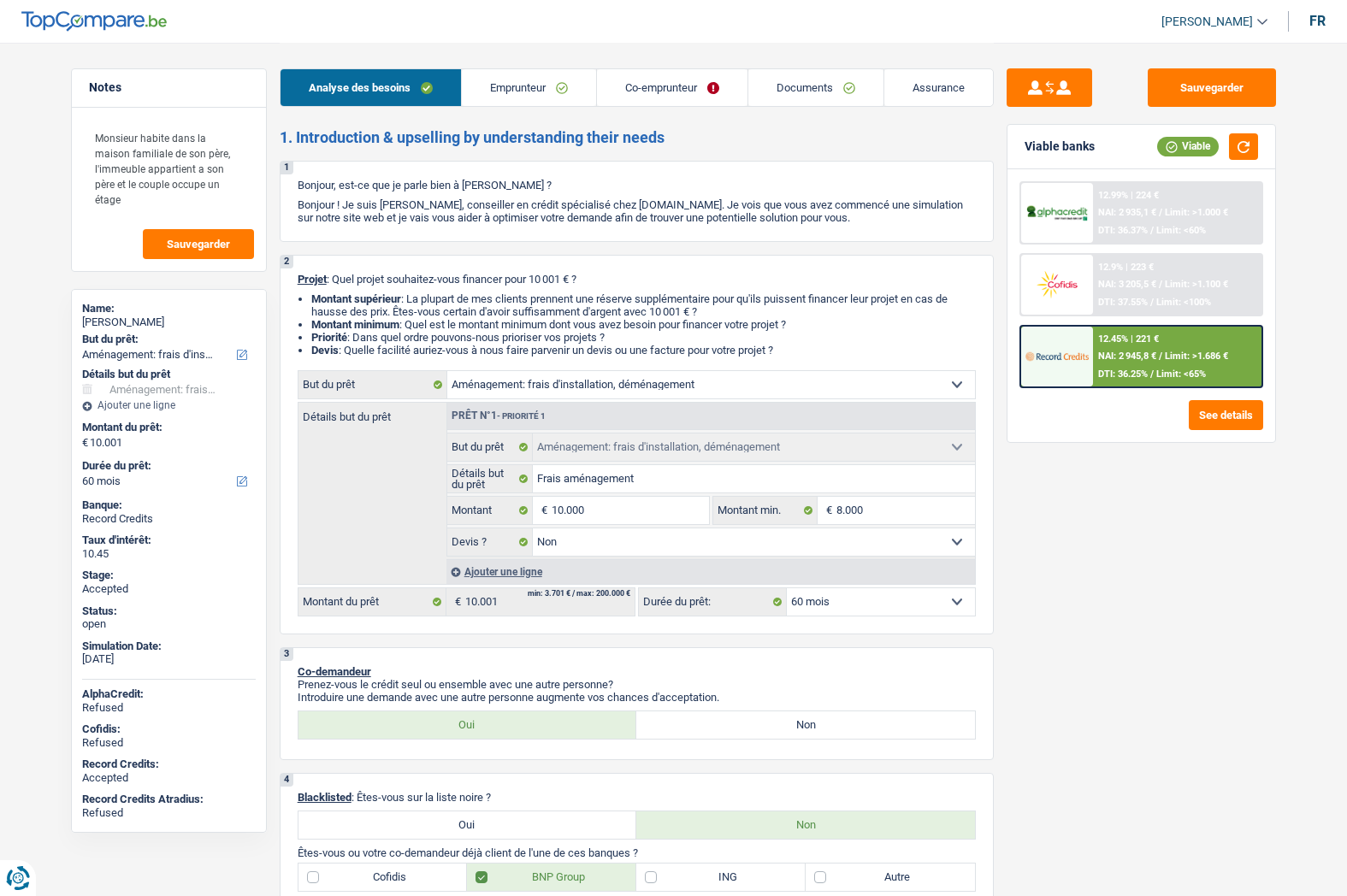
select select "movingOrInstallation"
select select "false"
select select "60"
click at [1225, 10] on link "[PERSON_NAME]" at bounding box center [1207, 22] width 120 height 28
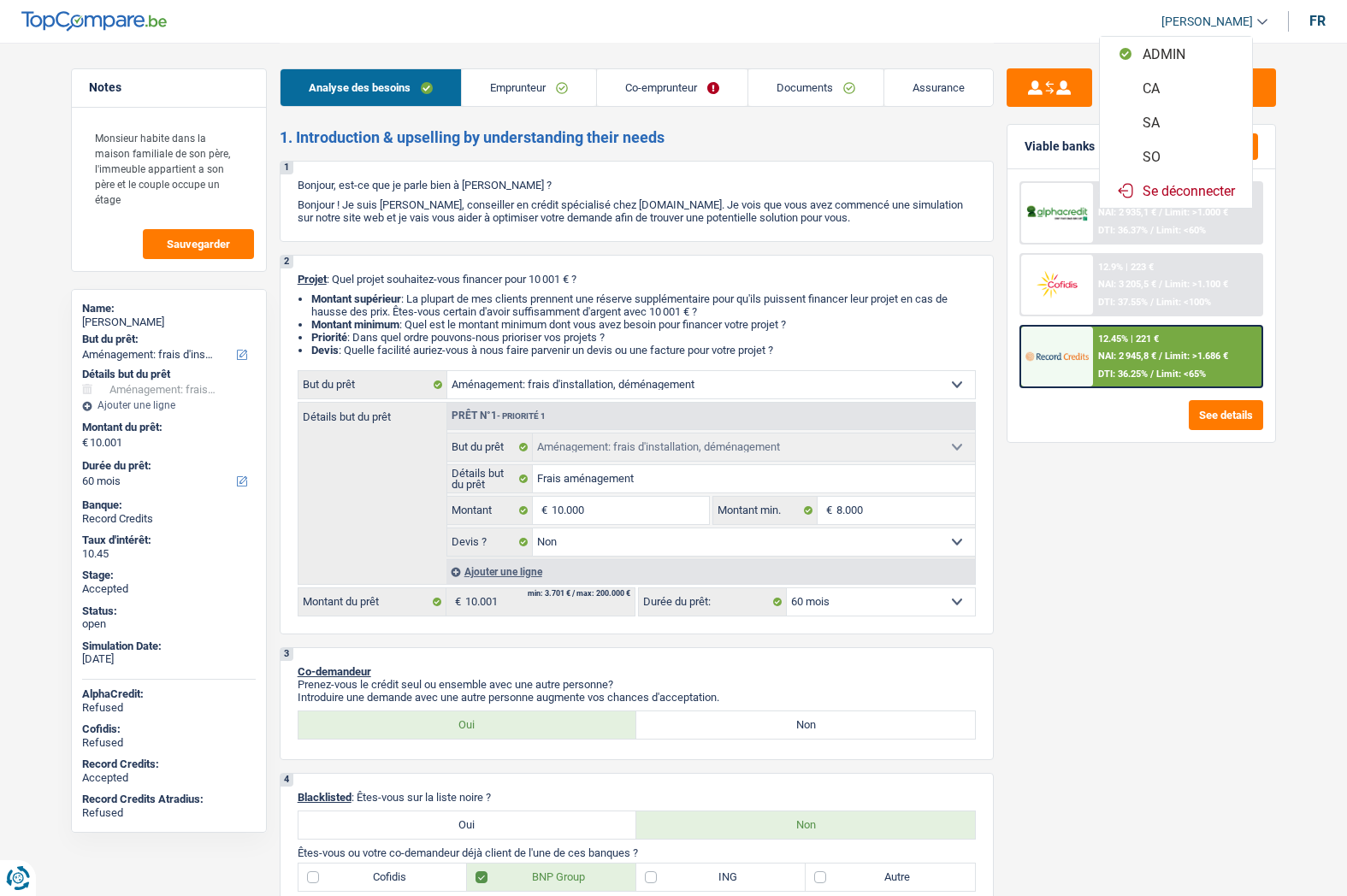
click at [1154, 154] on button "SO" at bounding box center [1176, 156] width 152 height 34
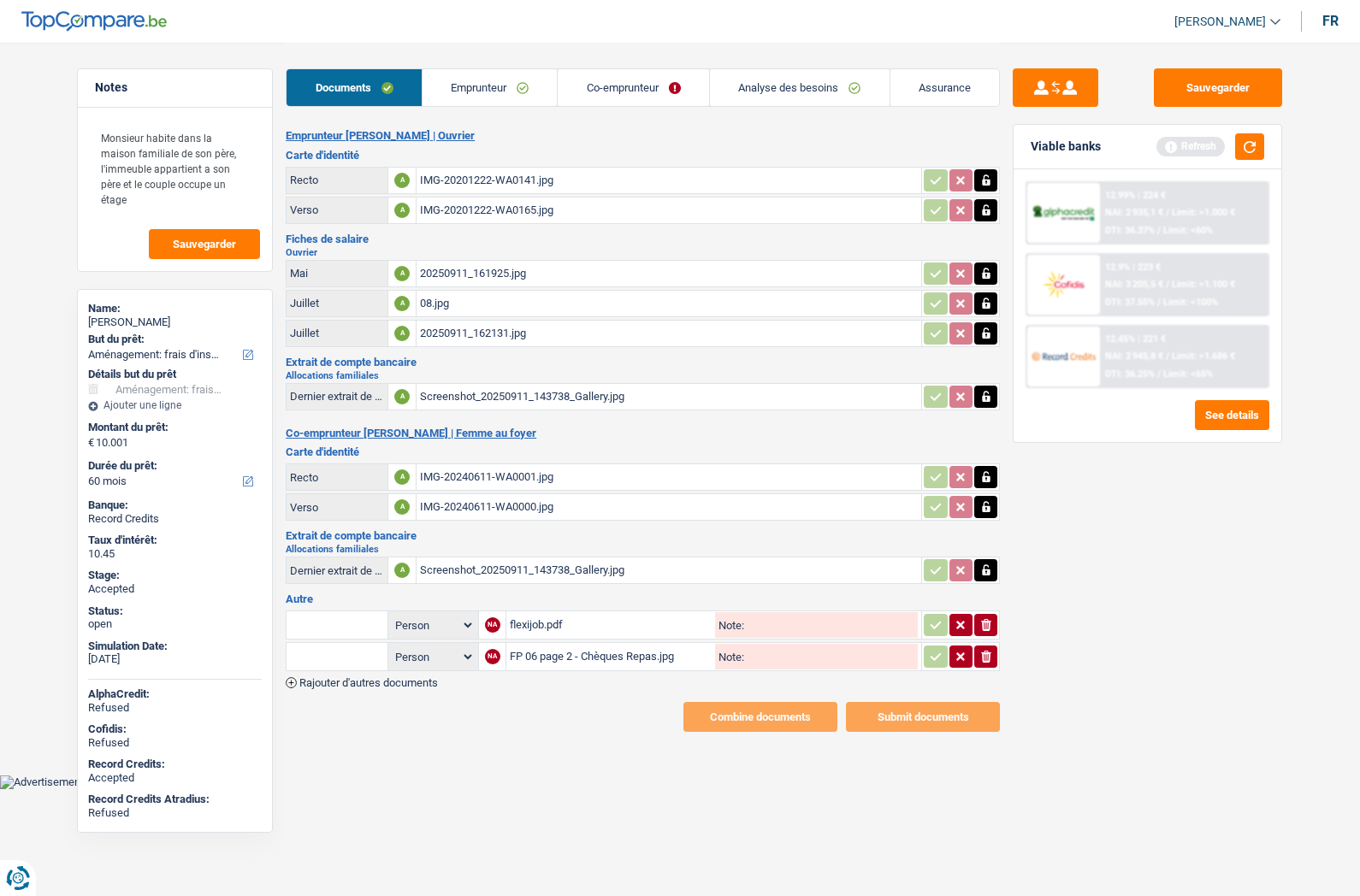
click at [509, 79] on link "Emprunteur" at bounding box center [490, 88] width 135 height 37
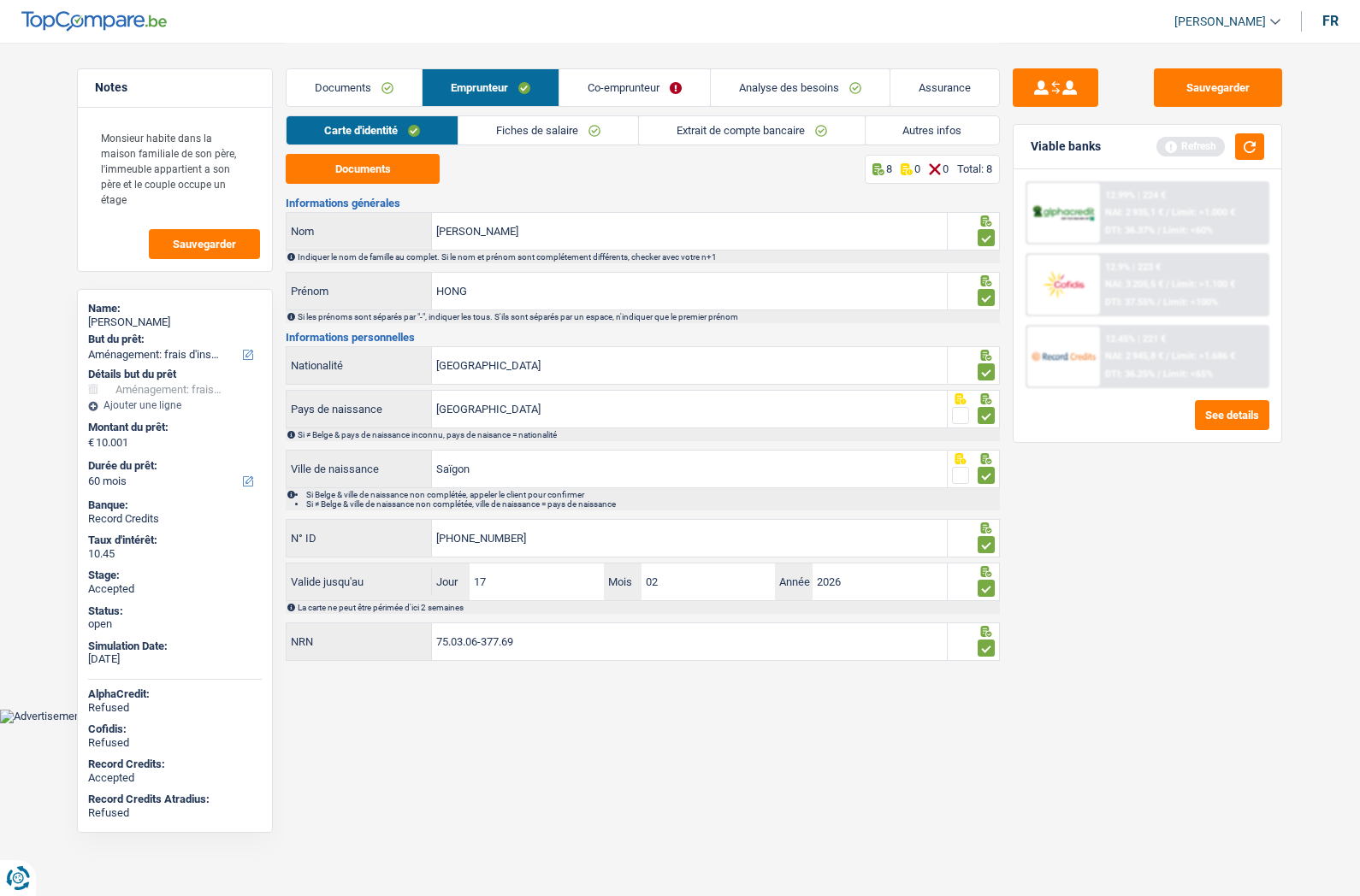
click at [602, 83] on link "Co-emprunteur" at bounding box center [634, 88] width 151 height 37
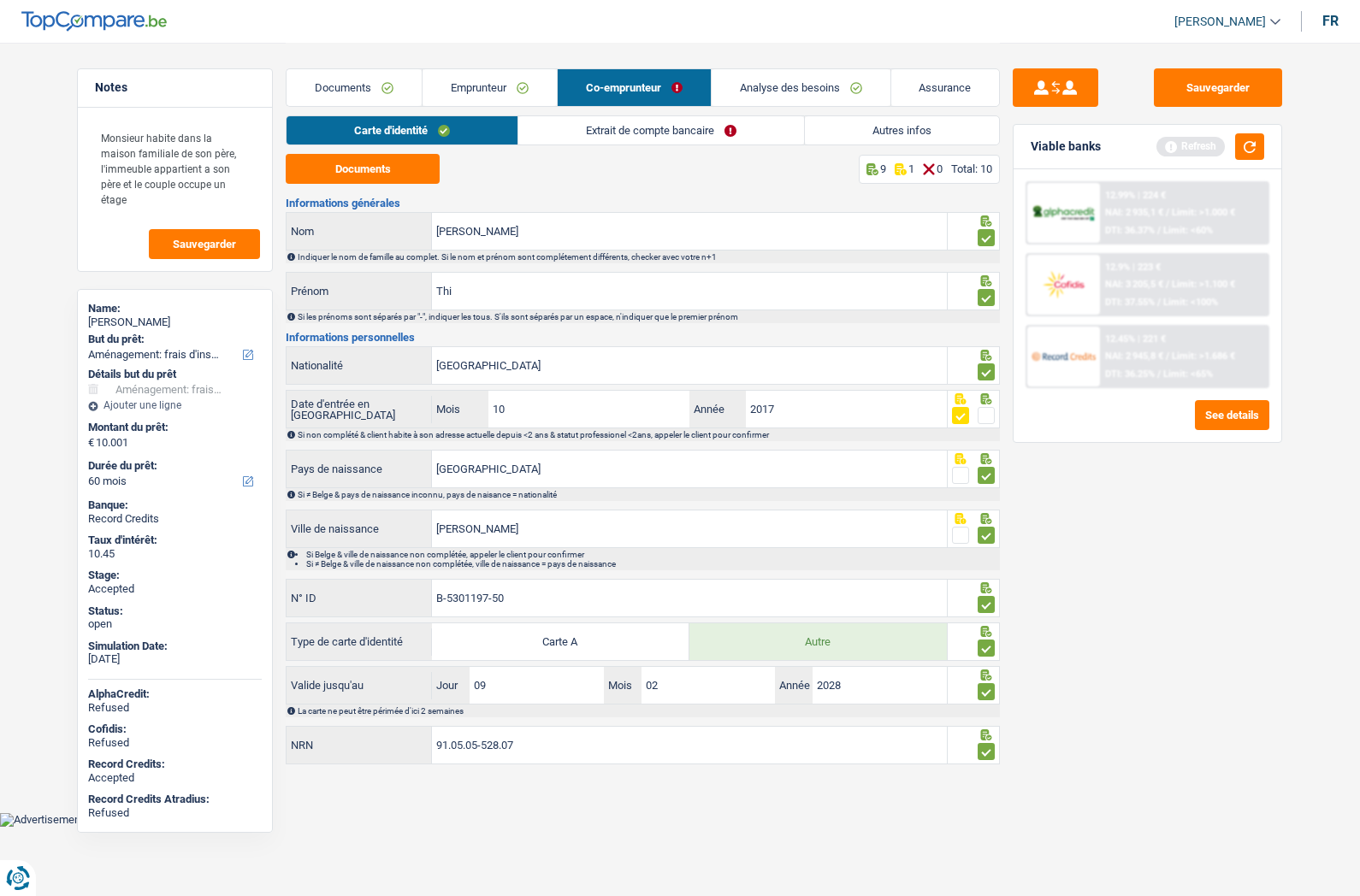
click at [985, 411] on span at bounding box center [985, 415] width 17 height 17
click at [0, 0] on input "radio" at bounding box center [0, 0] width 0 height 0
click at [760, 83] on link "Analyse des besoins" at bounding box center [801, 88] width 179 height 37
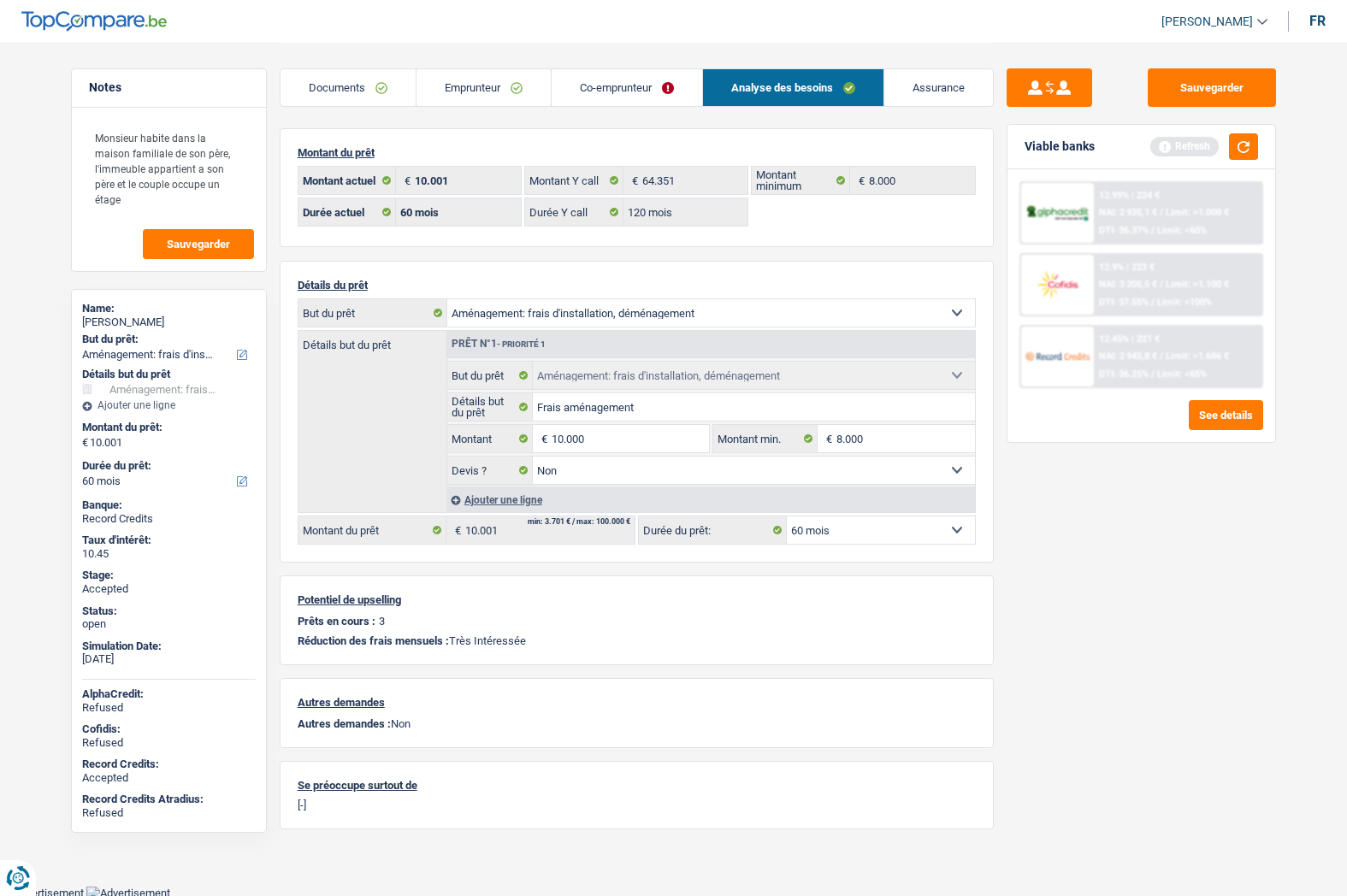
click at [382, 82] on link "Documents" at bounding box center [348, 88] width 135 height 37
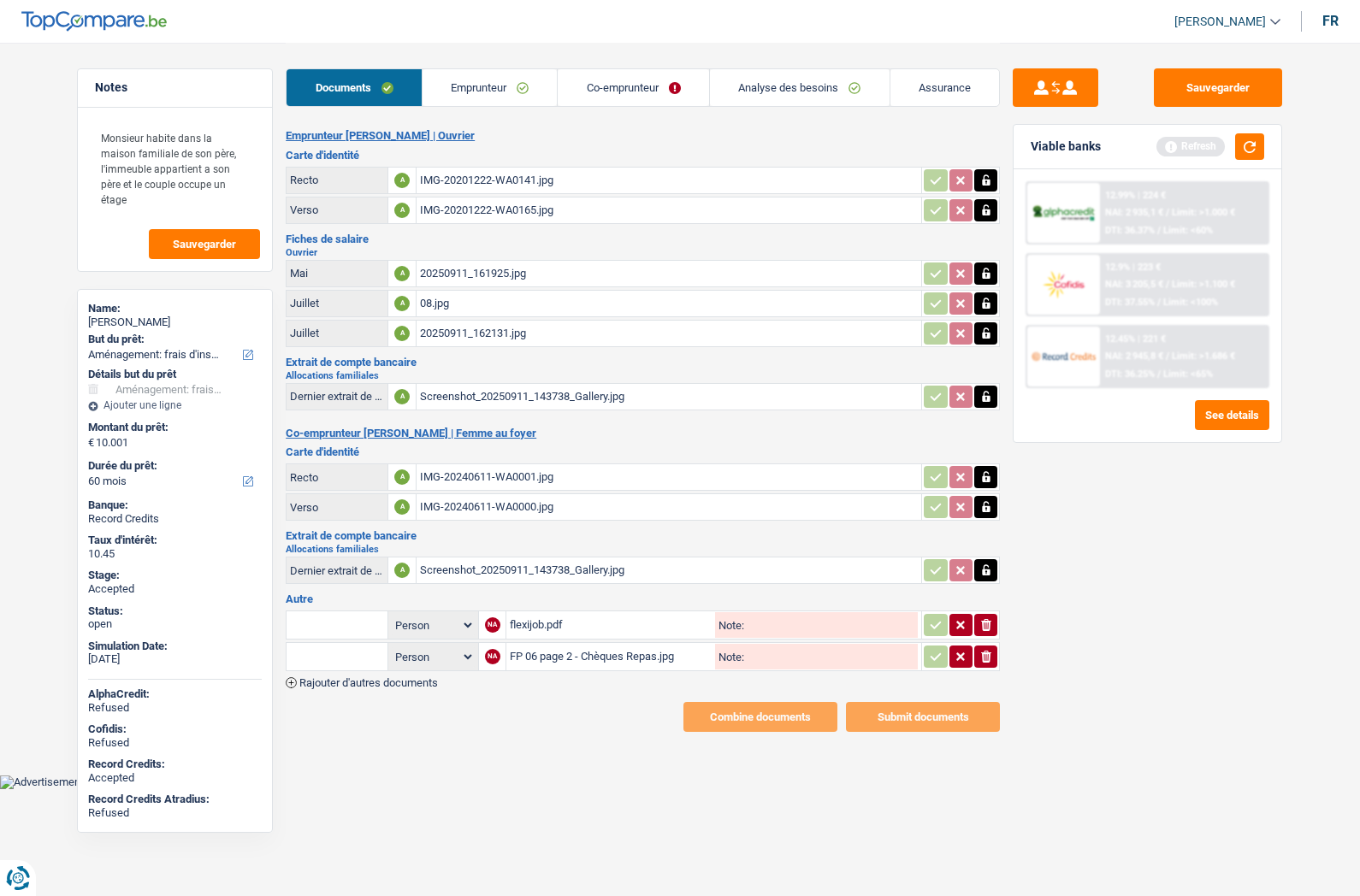
click at [988, 503] on icon "button" at bounding box center [985, 507] width 8 height 11
click at [986, 479] on icon "button" at bounding box center [985, 476] width 14 height 17
click at [985, 393] on icon "button" at bounding box center [985, 396] width 14 height 17
click at [985, 337] on icon "button" at bounding box center [985, 333] width 8 height 11
click at [987, 308] on icon "button" at bounding box center [985, 303] width 8 height 11
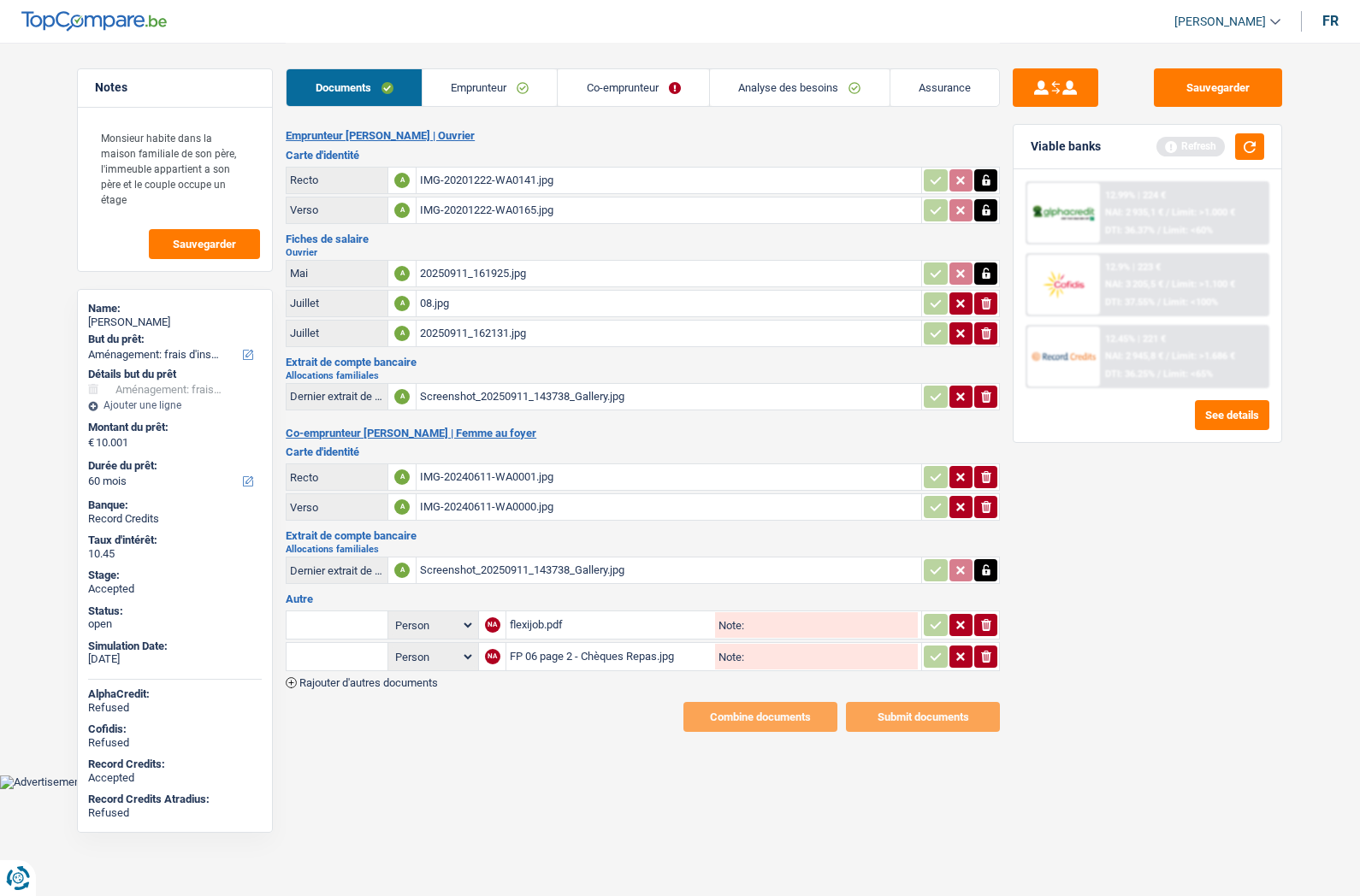
click at [986, 279] on icon "button" at bounding box center [985, 273] width 14 height 17
click at [976, 212] on button "button" at bounding box center [985, 210] width 23 height 23
click at [981, 189] on icon "button" at bounding box center [985, 180] width 14 height 17
click at [989, 569] on icon "button" at bounding box center [985, 570] width 8 height 11
click at [640, 82] on link "Co-emprunteur" at bounding box center [634, 88] width 152 height 37
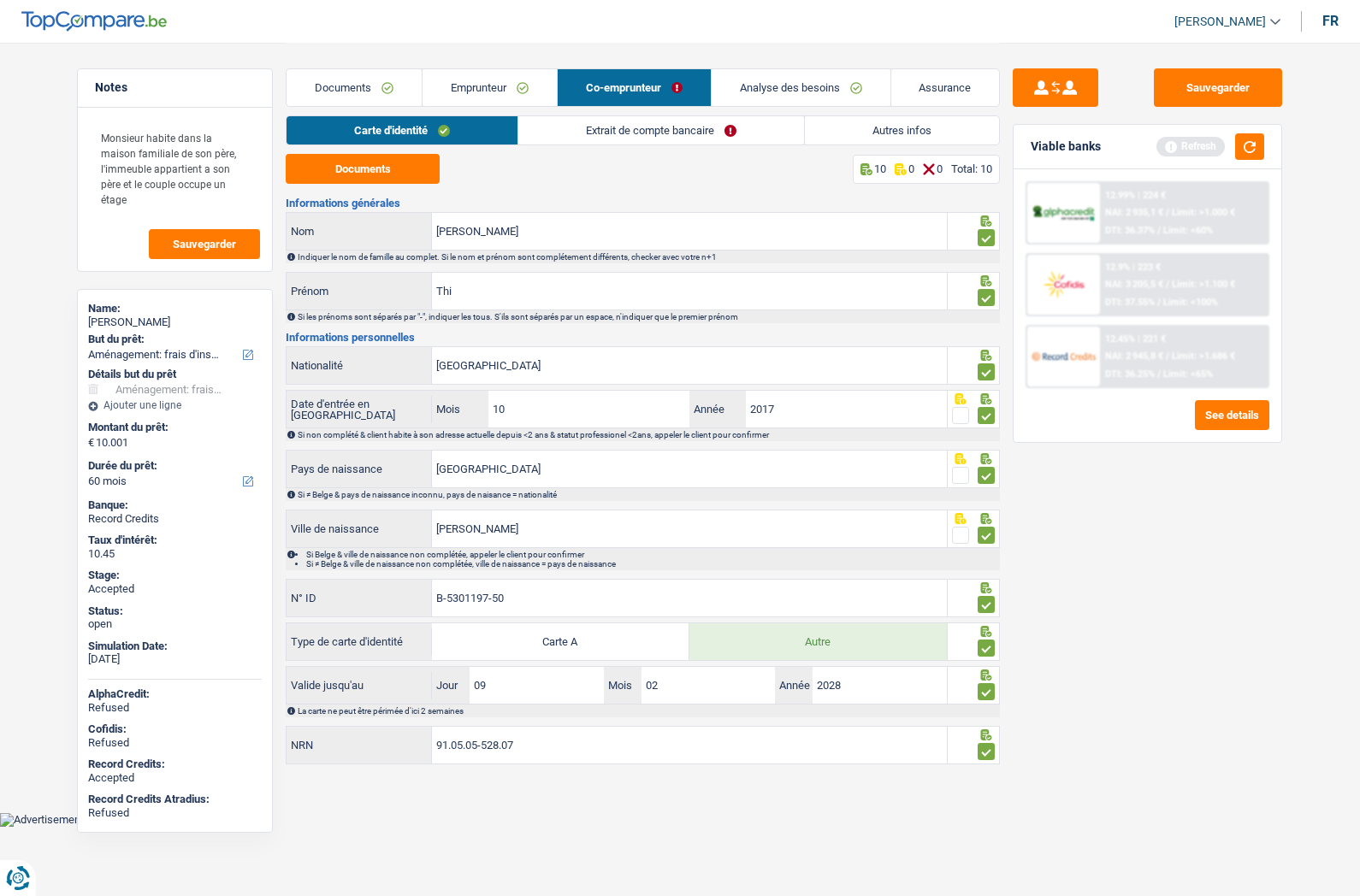
click at [597, 131] on link "Extrait de compte bancaire" at bounding box center [661, 130] width 286 height 28
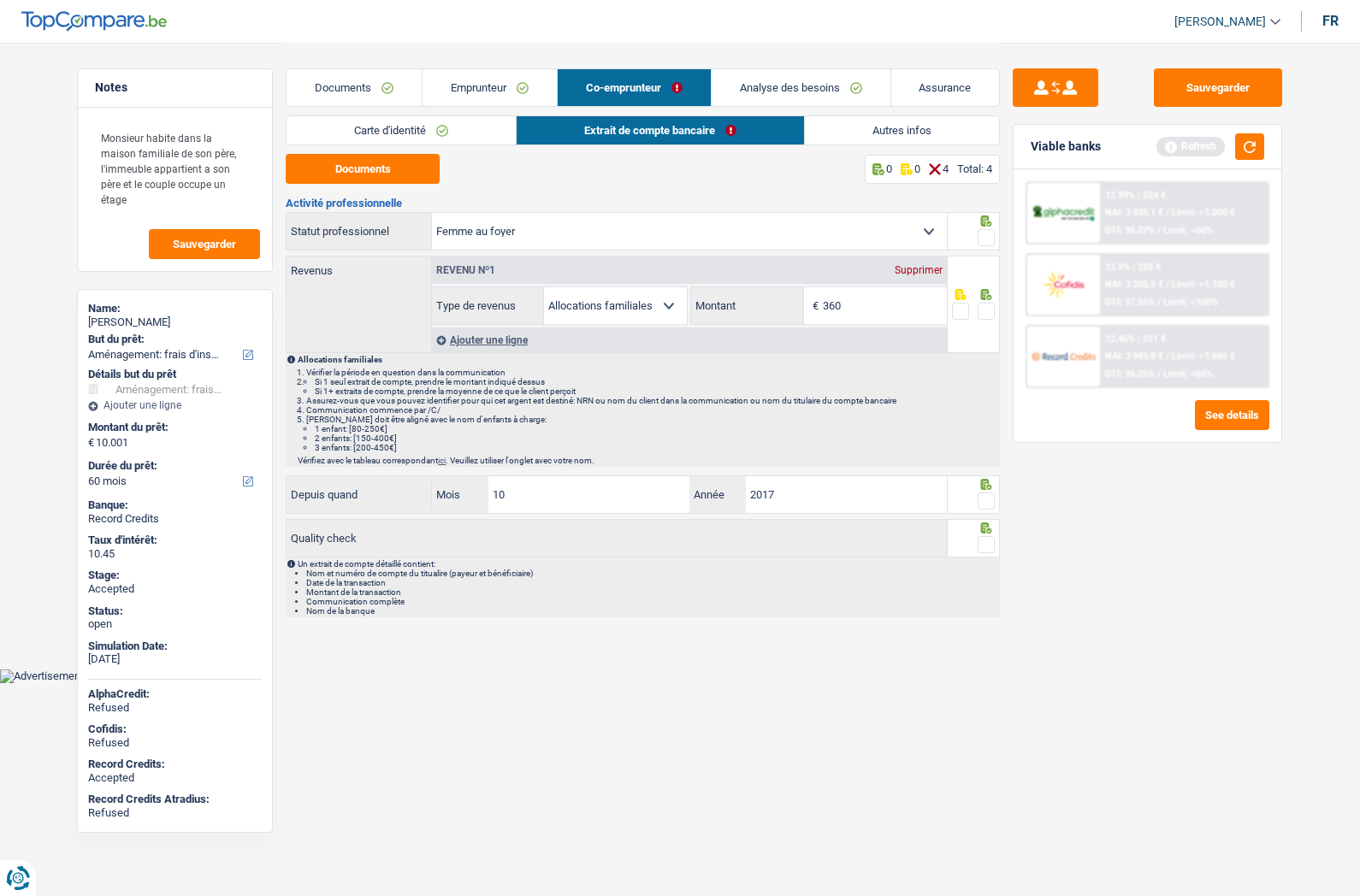
click at [987, 236] on span at bounding box center [985, 237] width 17 height 17
click at [0, 0] on input "radio" at bounding box center [0, 0] width 0 height 0
drag, startPoint x: 982, startPoint y: 306, endPoint x: 982, endPoint y: 319, distance: 13.0
click at [982, 307] on span at bounding box center [985, 311] width 17 height 17
click at [0, 0] on input "radio" at bounding box center [0, 0] width 0 height 0
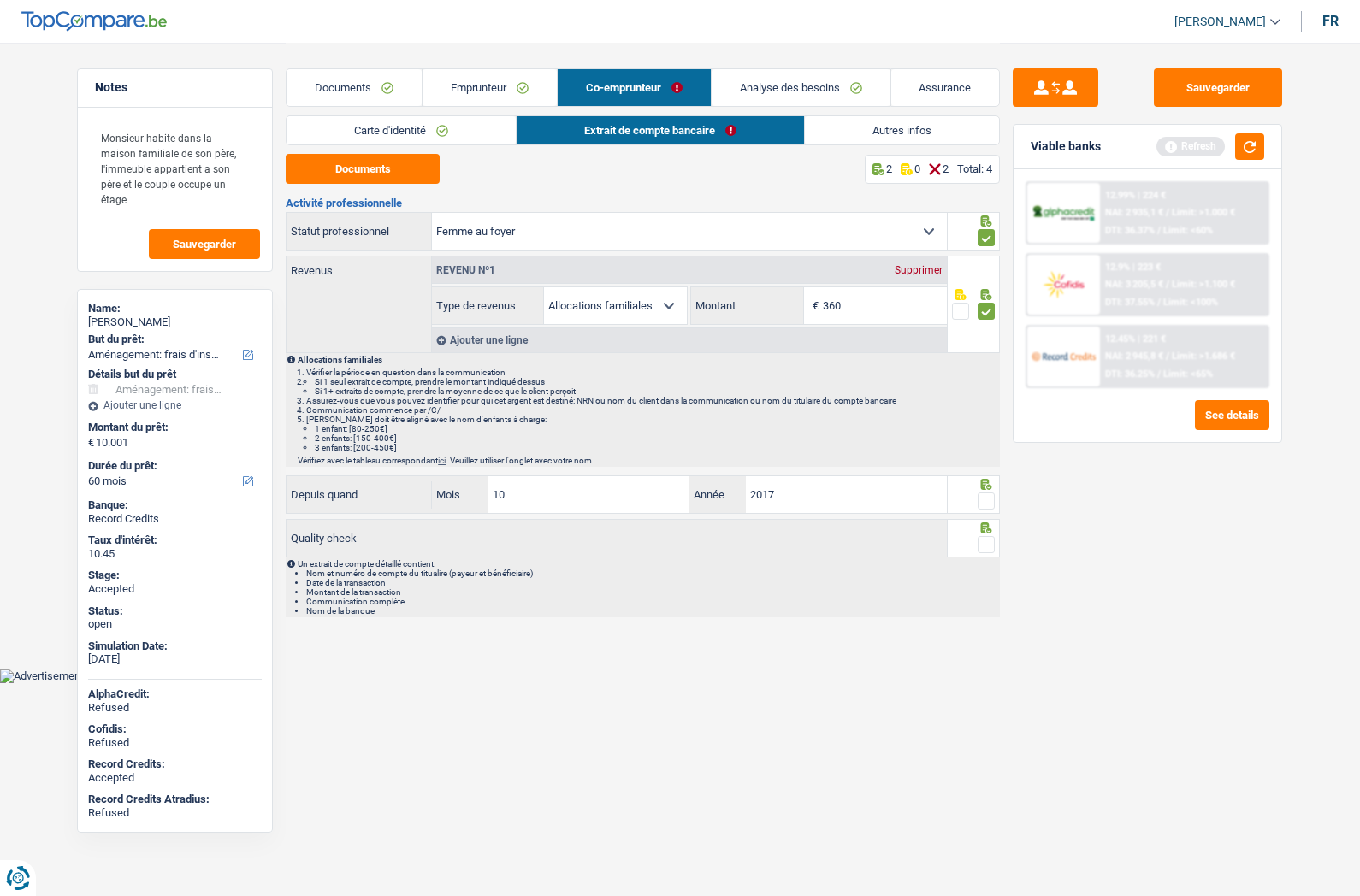
click at [985, 505] on span at bounding box center [985, 501] width 17 height 17
click at [0, 0] on input "radio" at bounding box center [0, 0] width 0 height 0
click at [985, 548] on span at bounding box center [985, 544] width 17 height 17
click at [0, 0] on input "radio" at bounding box center [0, 0] width 0 height 0
click at [470, 98] on link "Emprunteur" at bounding box center [489, 88] width 134 height 37
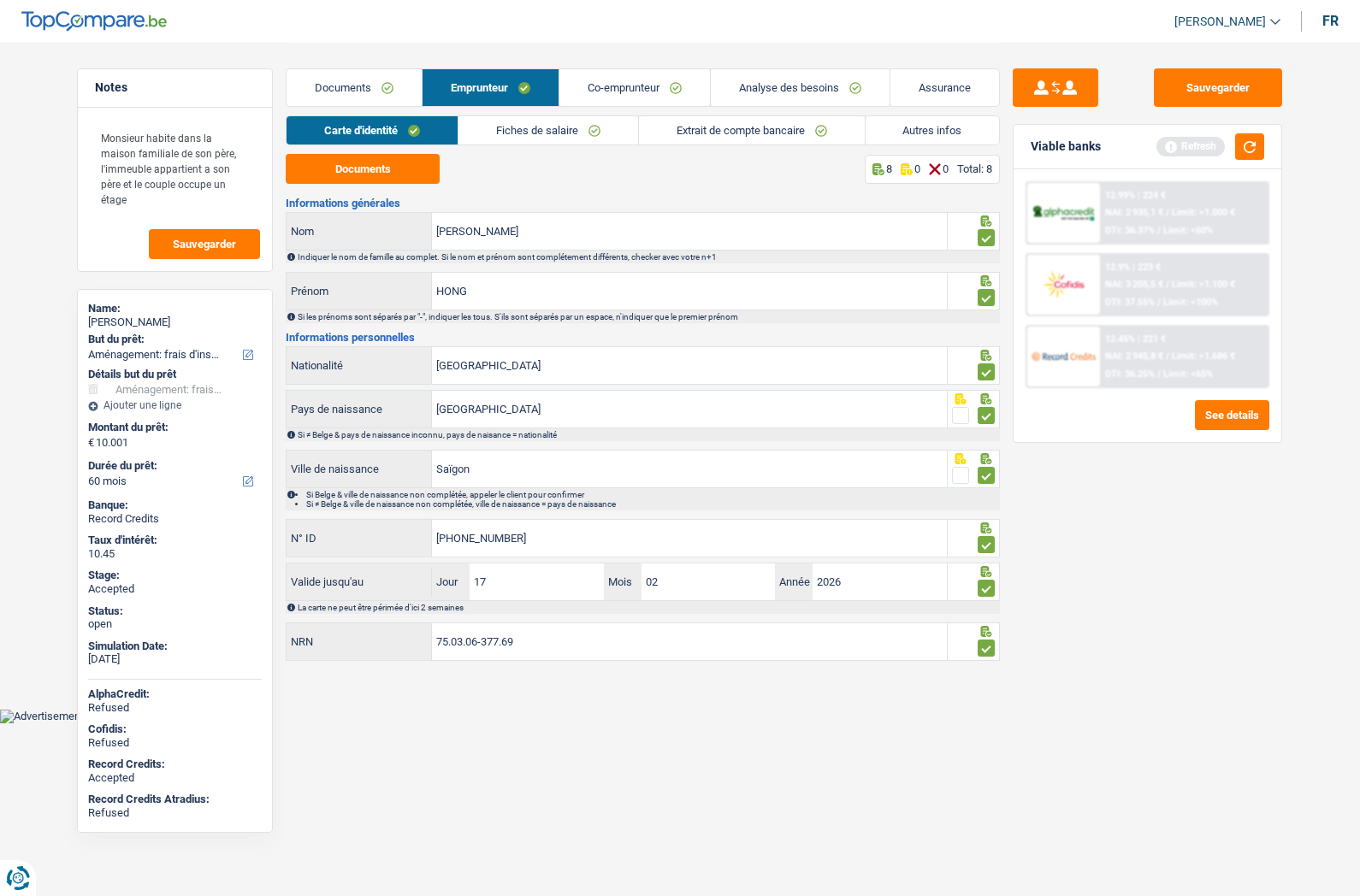
click at [336, 82] on link "Documents" at bounding box center [354, 88] width 135 height 37
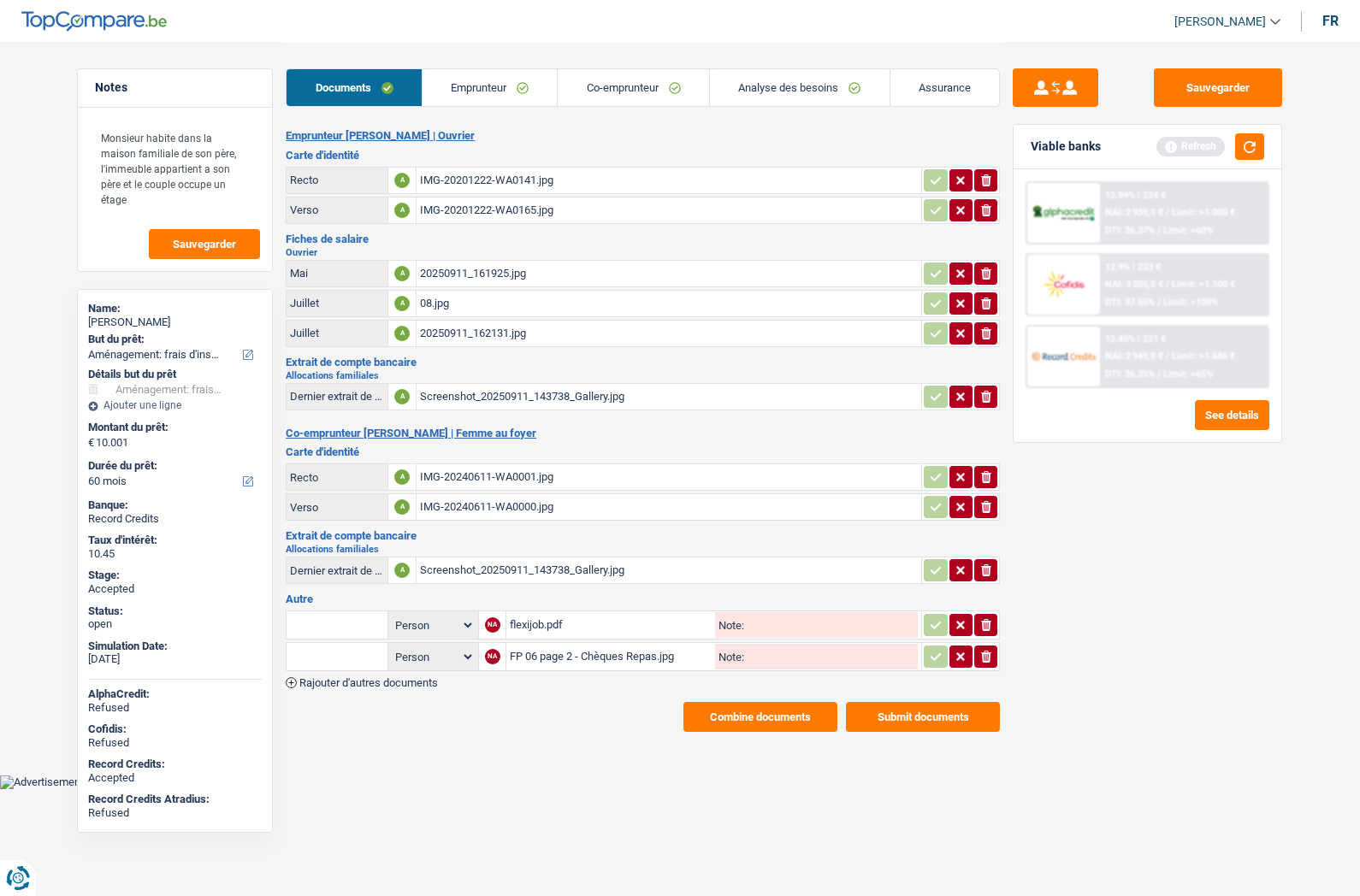
click at [758, 722] on button "Combine documents" at bounding box center [760, 716] width 154 height 30
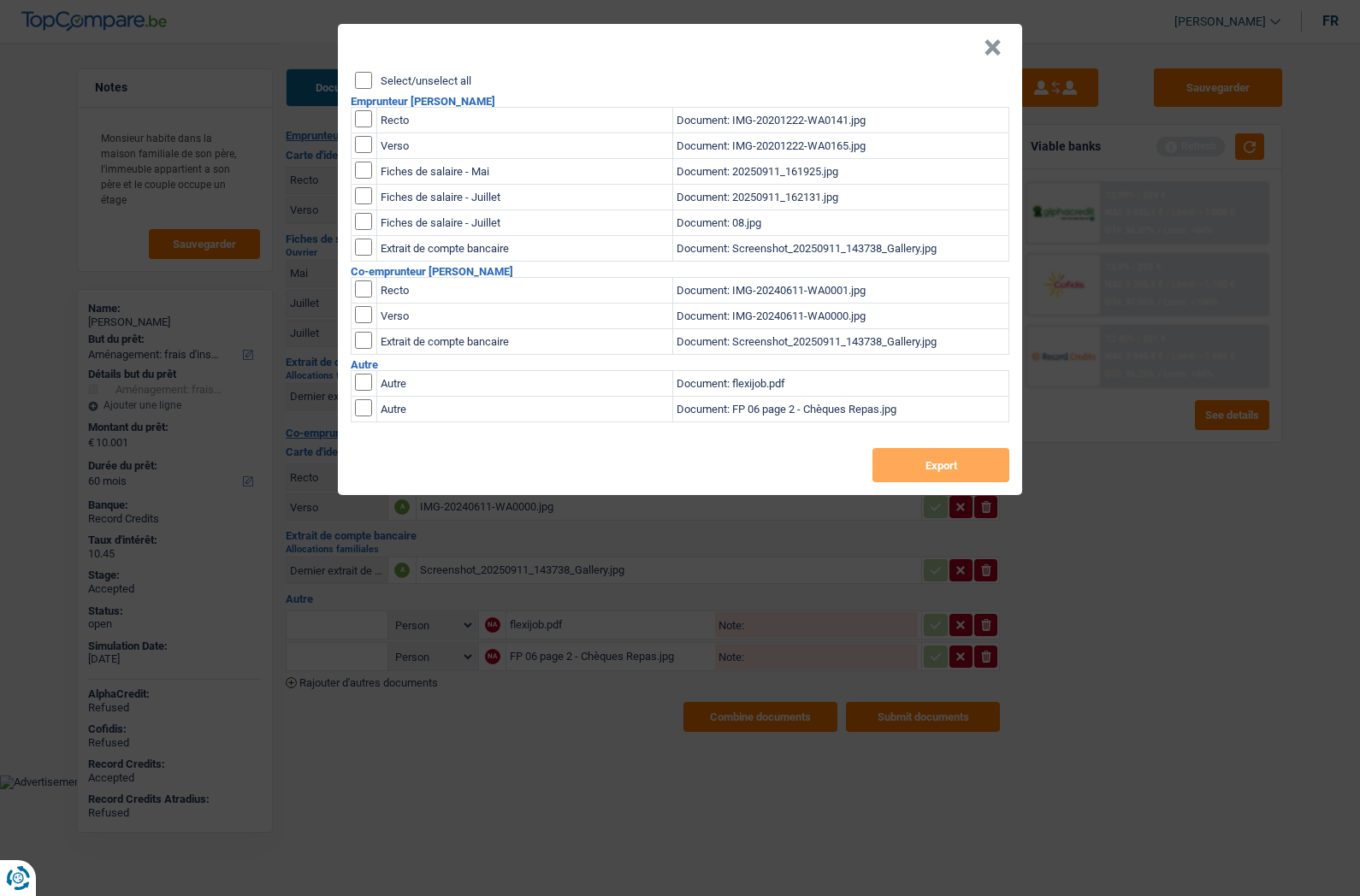
click at [391, 78] on label "Select/unselect all" at bounding box center [426, 80] width 90 height 11
click at [372, 78] on input "Select/unselect all" at bounding box center [363, 80] width 17 height 17
checkbox input "true"
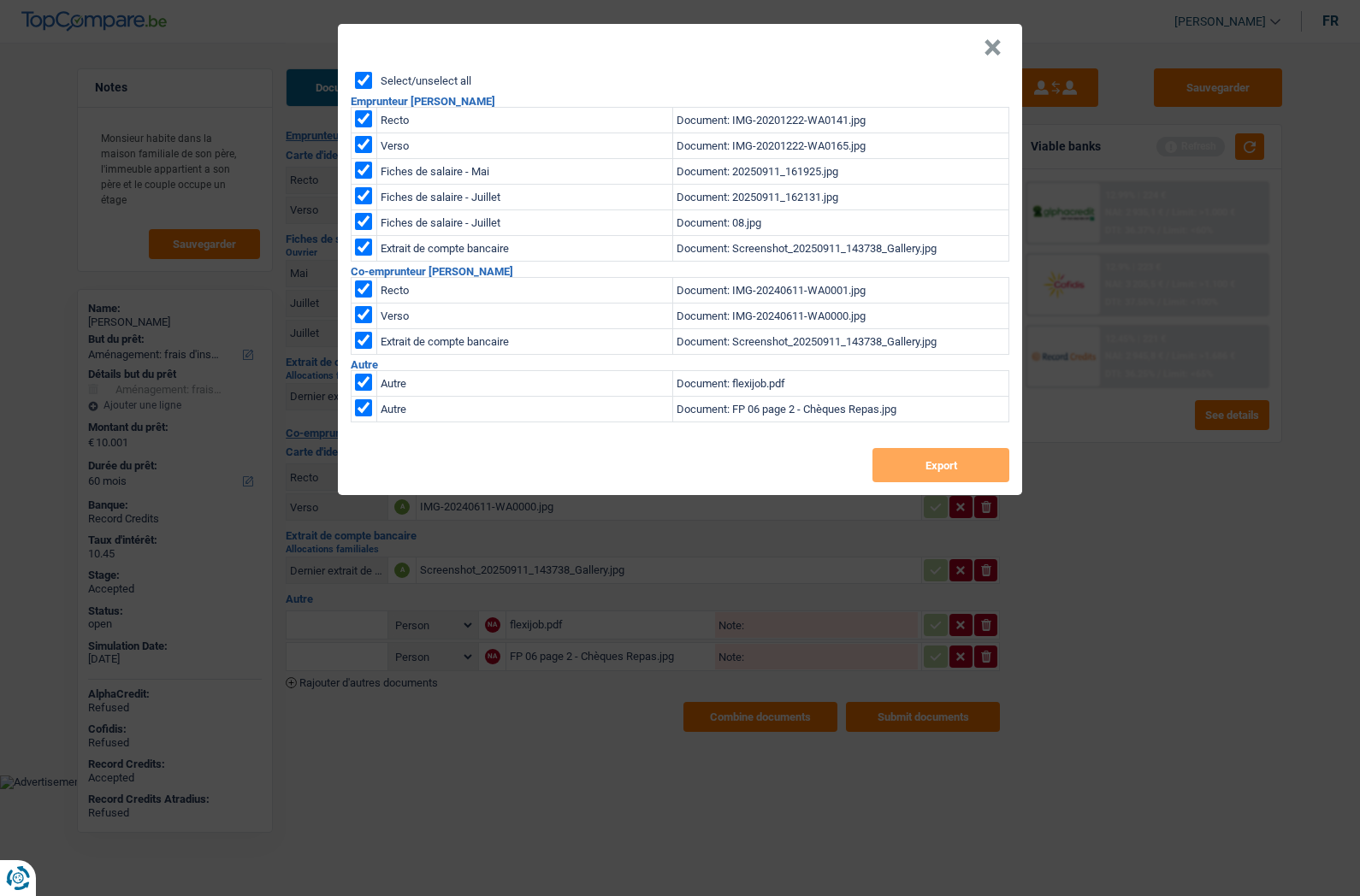
checkbox input "true"
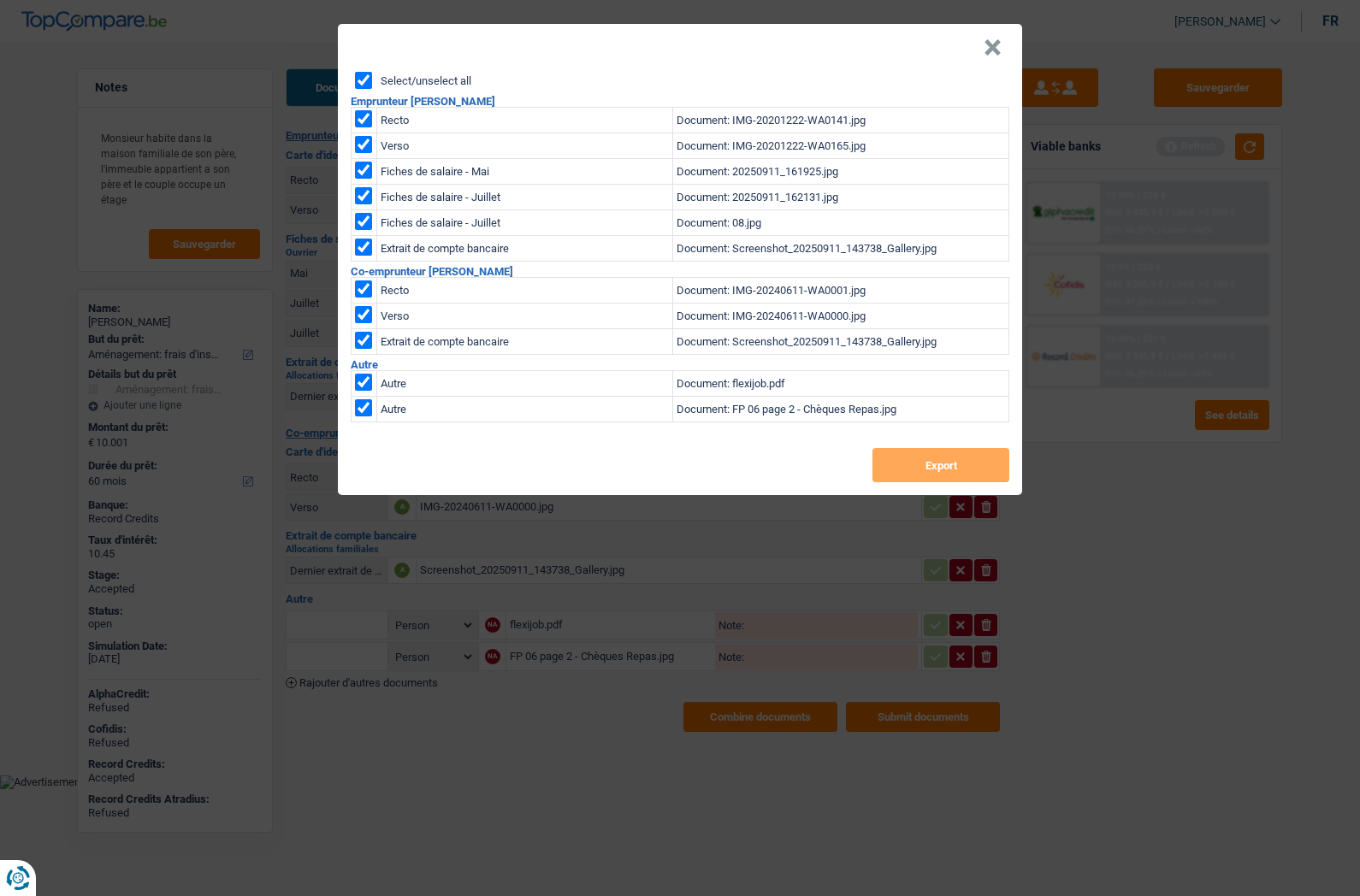
checkbox input "true"
click at [909, 466] on button "Export" at bounding box center [941, 466] width 137 height 34
